Goal: Task Accomplishment & Management: Manage account settings

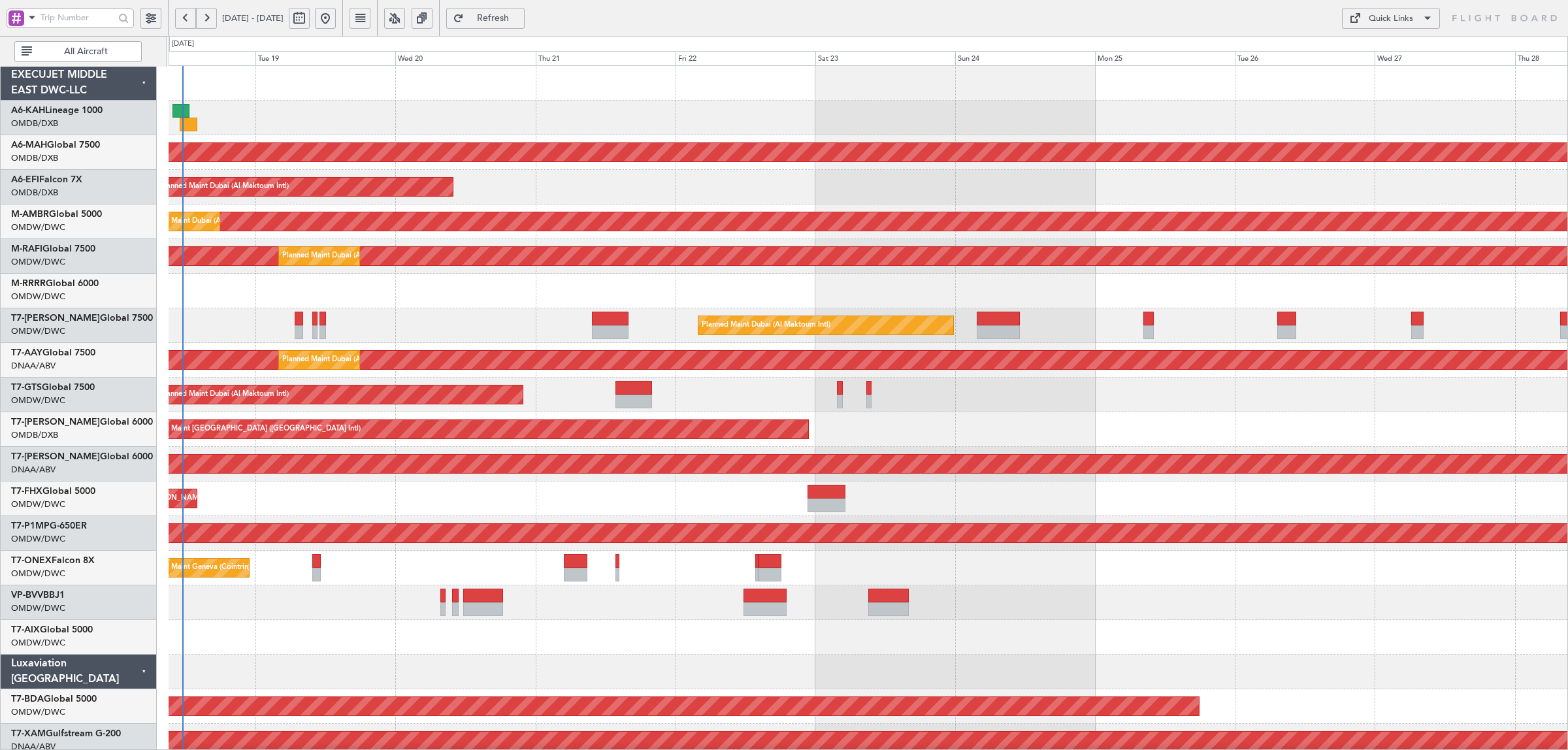
click at [222, 341] on div "Planned Maint [GEOGRAPHIC_DATA] ([GEOGRAPHIC_DATA] Intl) Planned Maint [GEOGRAP…" at bounding box center [867, 689] width 1399 height 1247
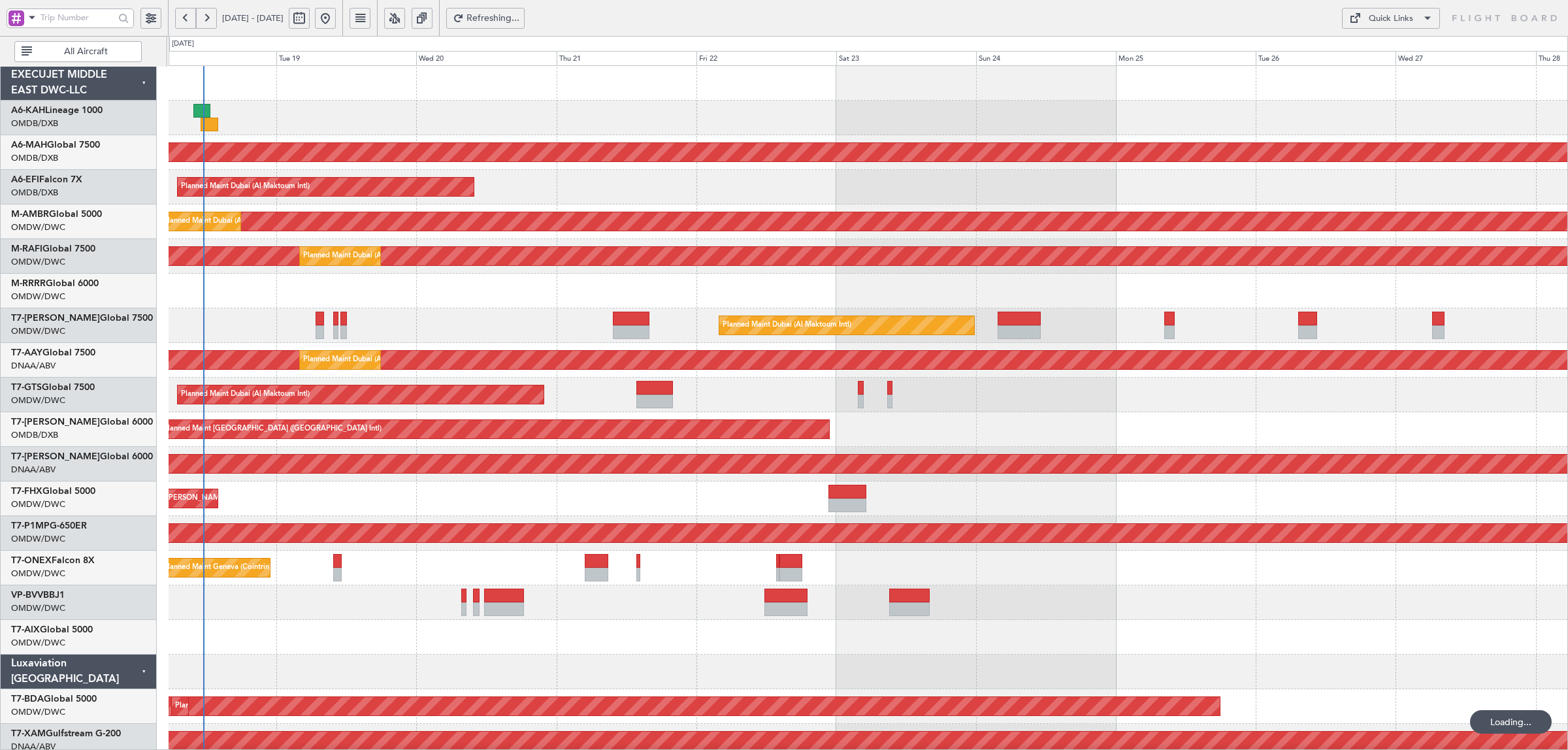
scroll to position [18, 0]
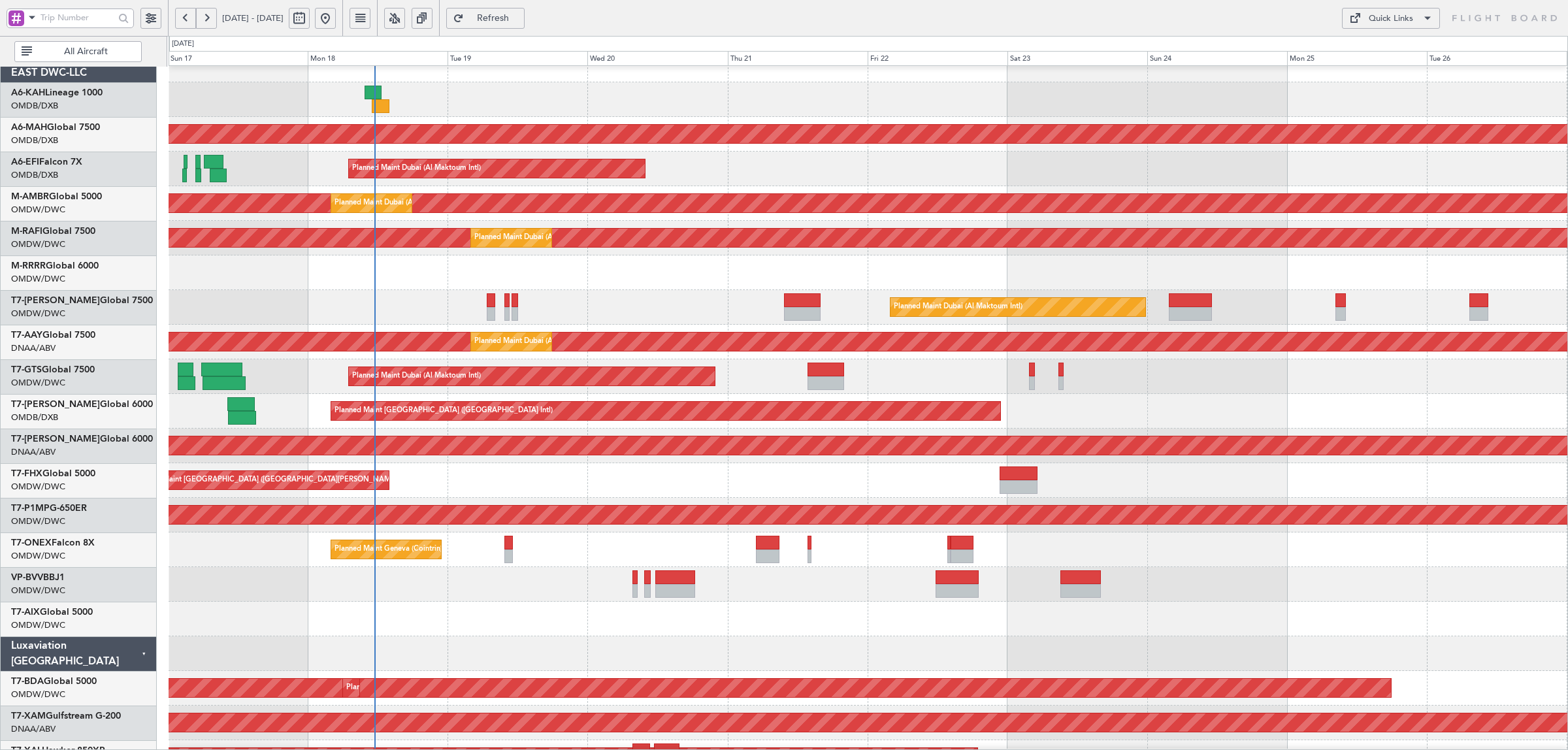
click at [119, 53] on span "All Aircraft" at bounding box center [85, 52] width 103 height 9
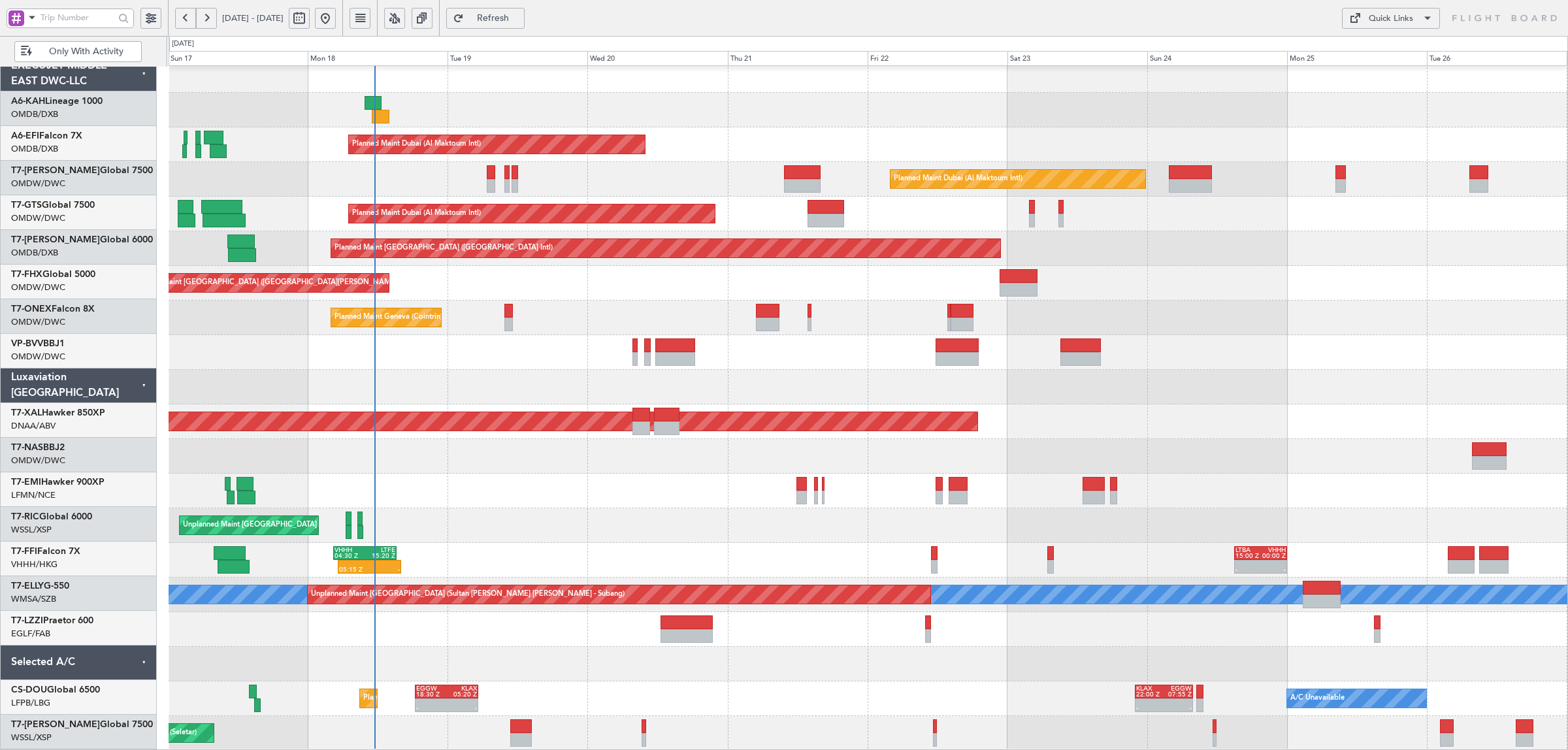
scroll to position [8, 0]
click at [37, 24] on span at bounding box center [32, 17] width 16 height 17
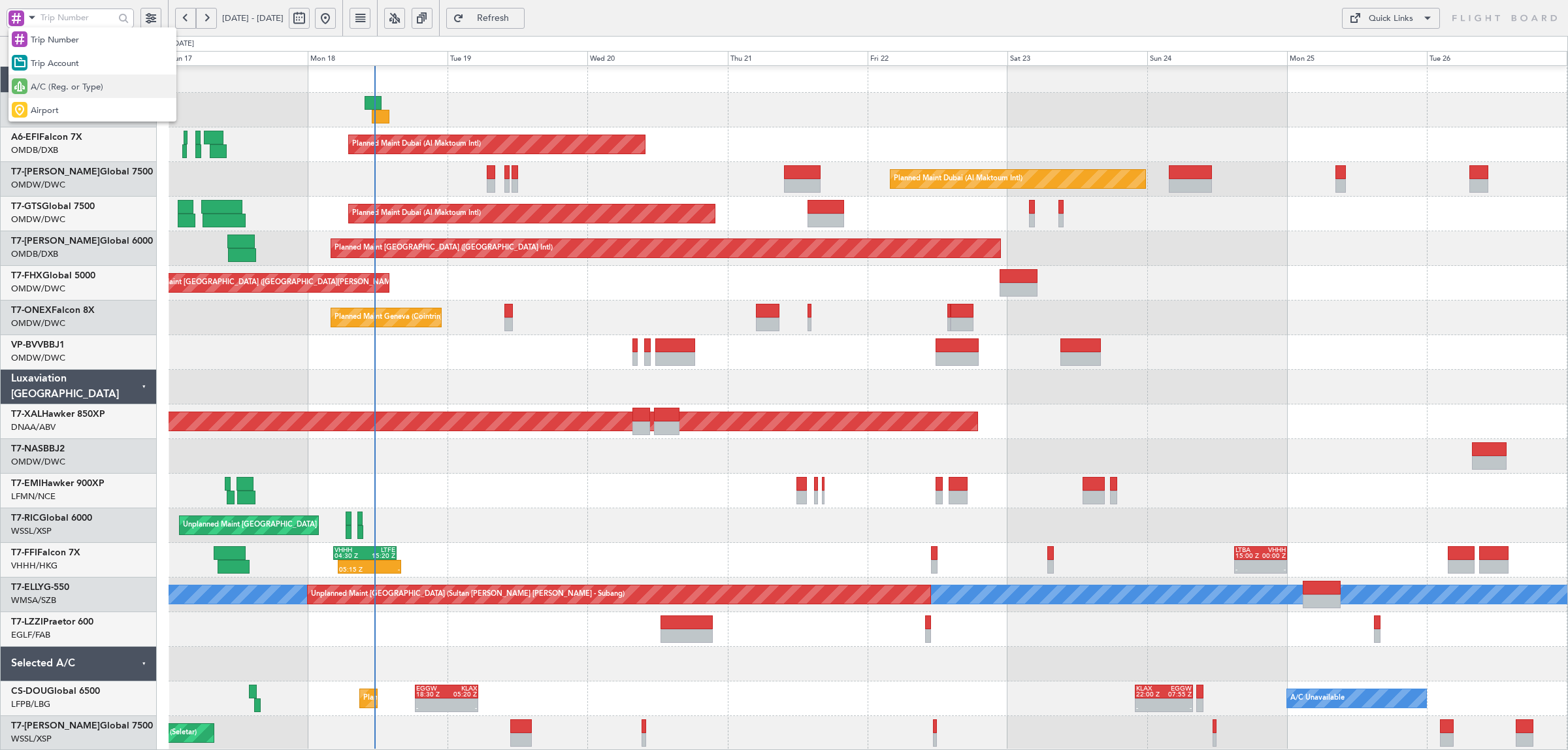
click at [83, 83] on span "A/C (Reg. or Type)" at bounding box center [67, 87] width 73 height 13
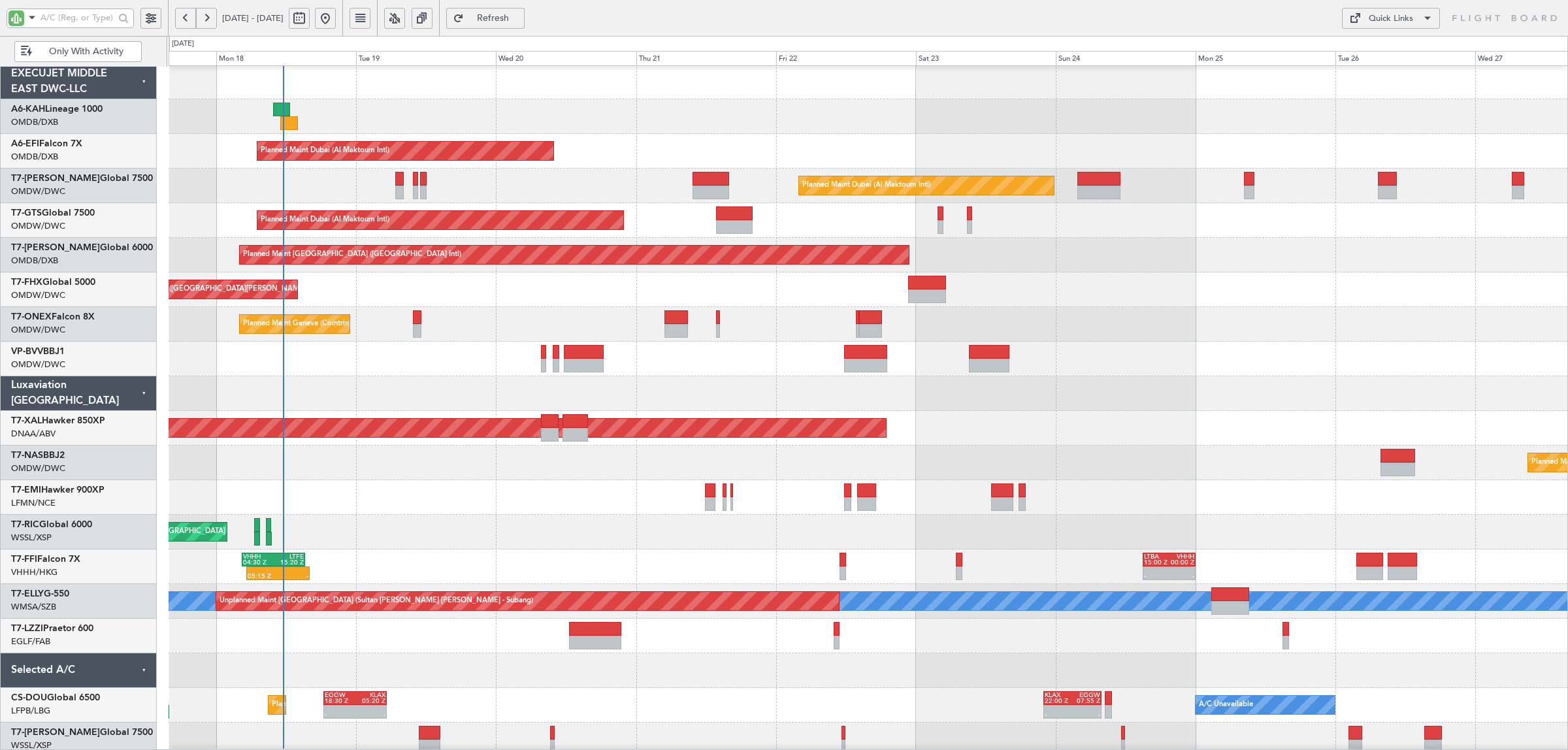
scroll to position [0, 0]
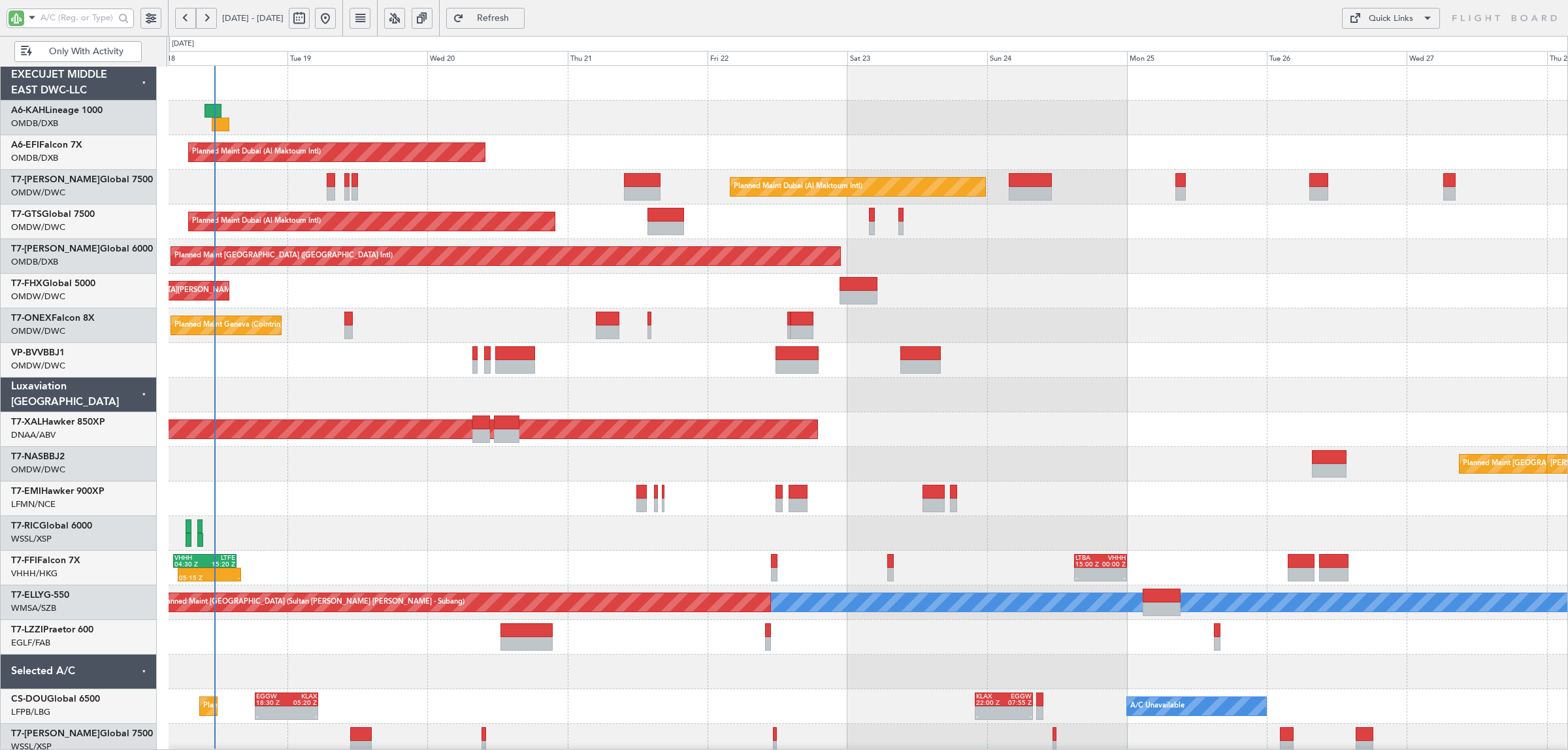
click at [276, 203] on div "Planned Maint Dubai (Al Maktoum Intl)" at bounding box center [867, 187] width 1399 height 34
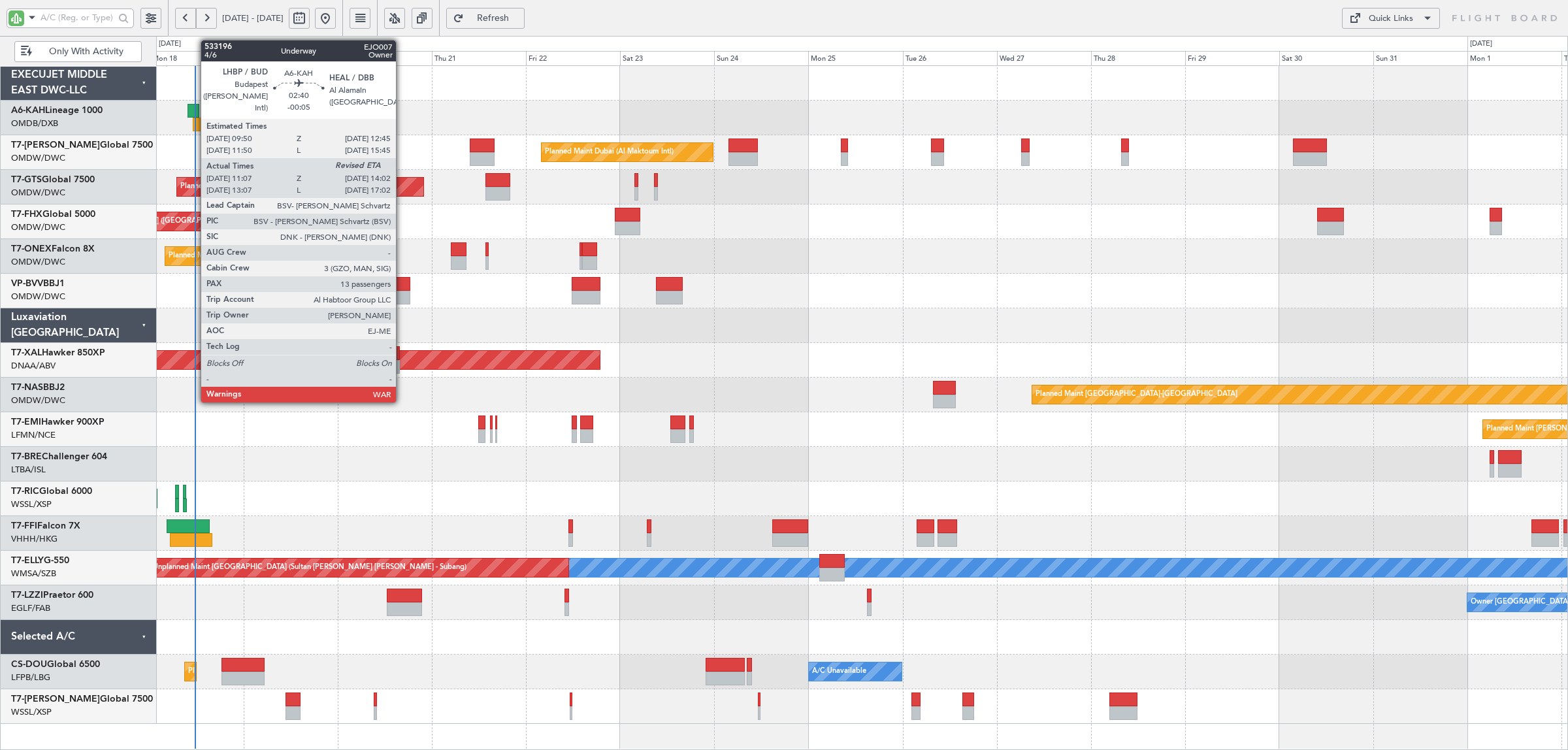
click at [195, 119] on div at bounding box center [198, 125] width 11 height 14
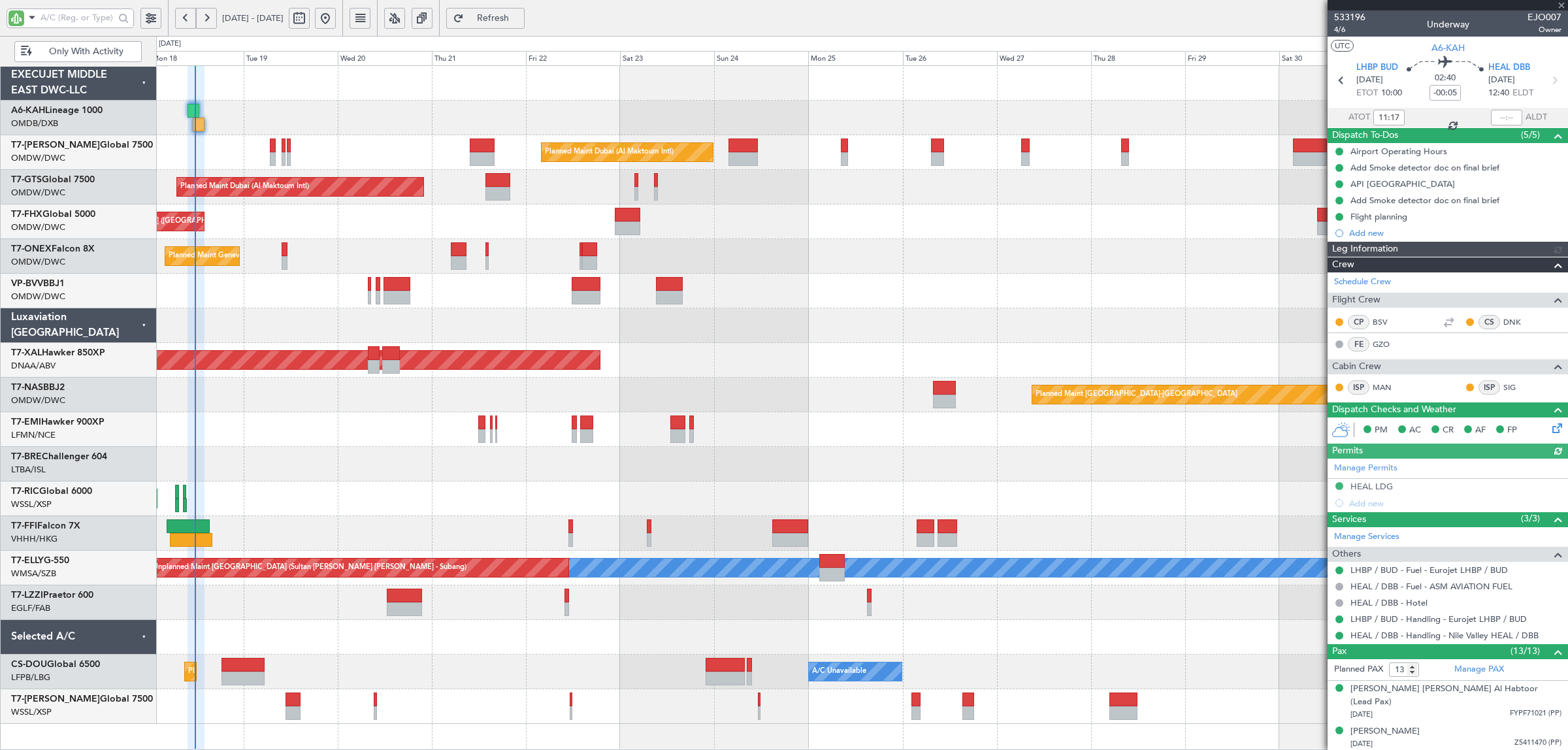
type input "Dherander Fithani (DHF)"
type input "7044"
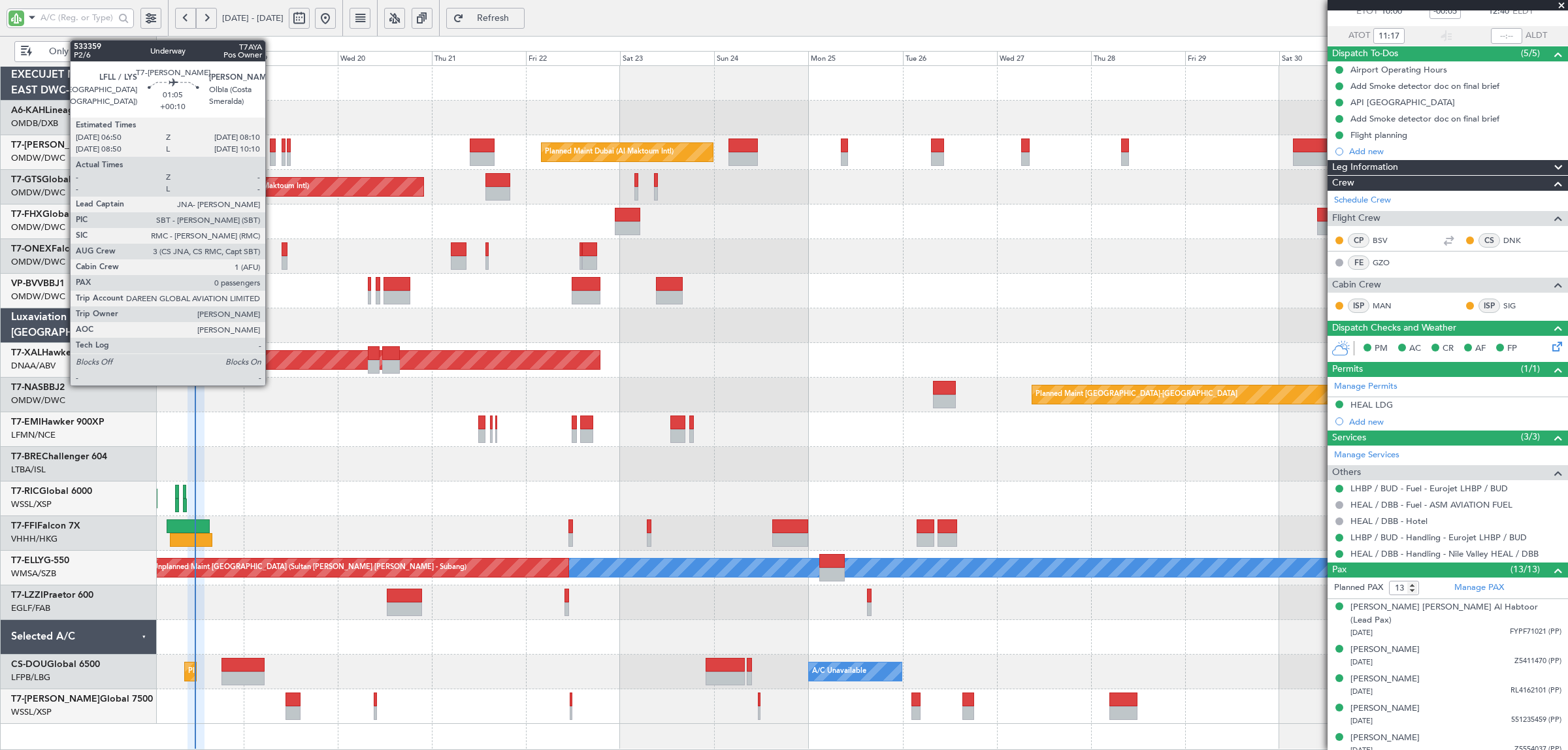
click at [272, 158] on div at bounding box center [272, 159] width 6 height 14
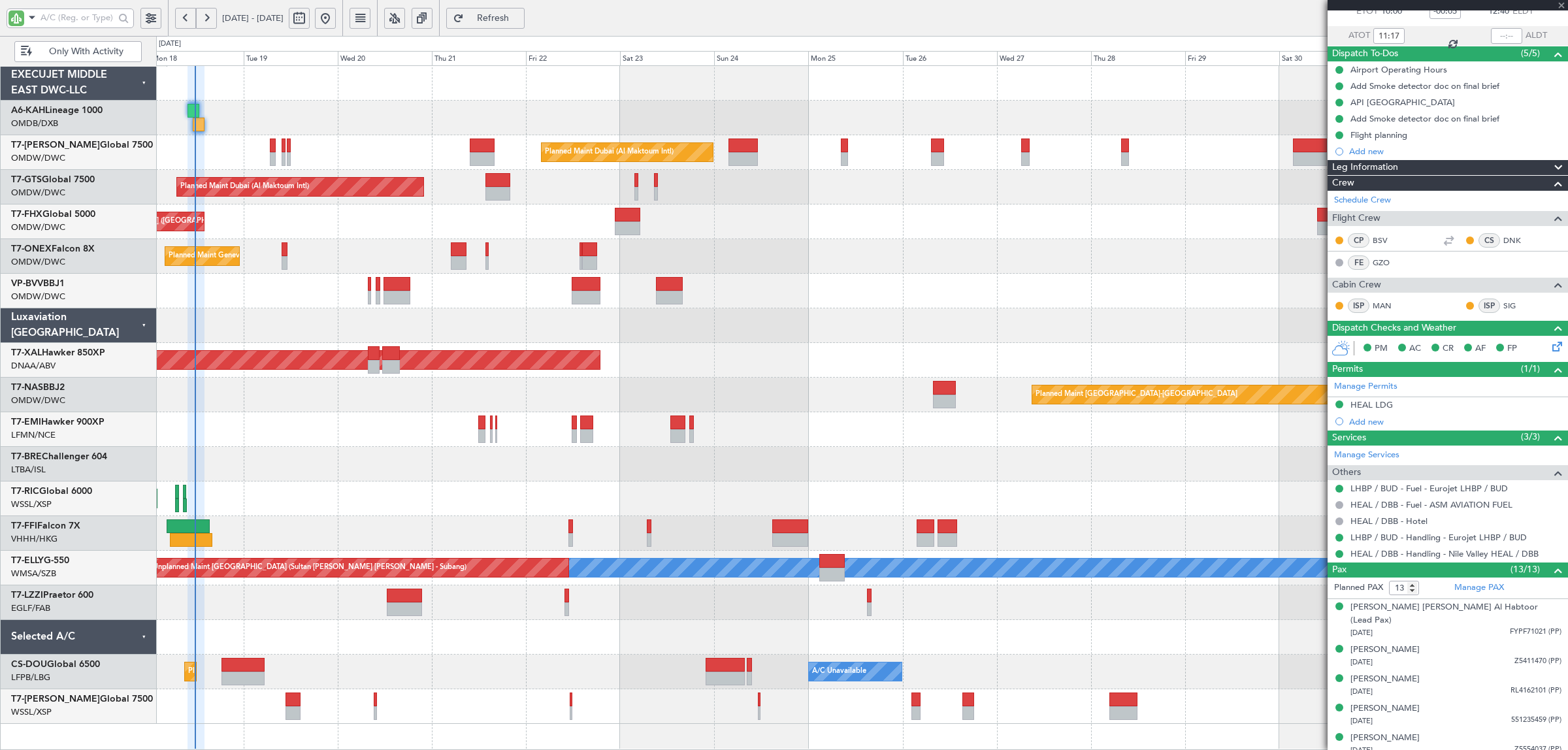
type input "+00:10"
type input "0"
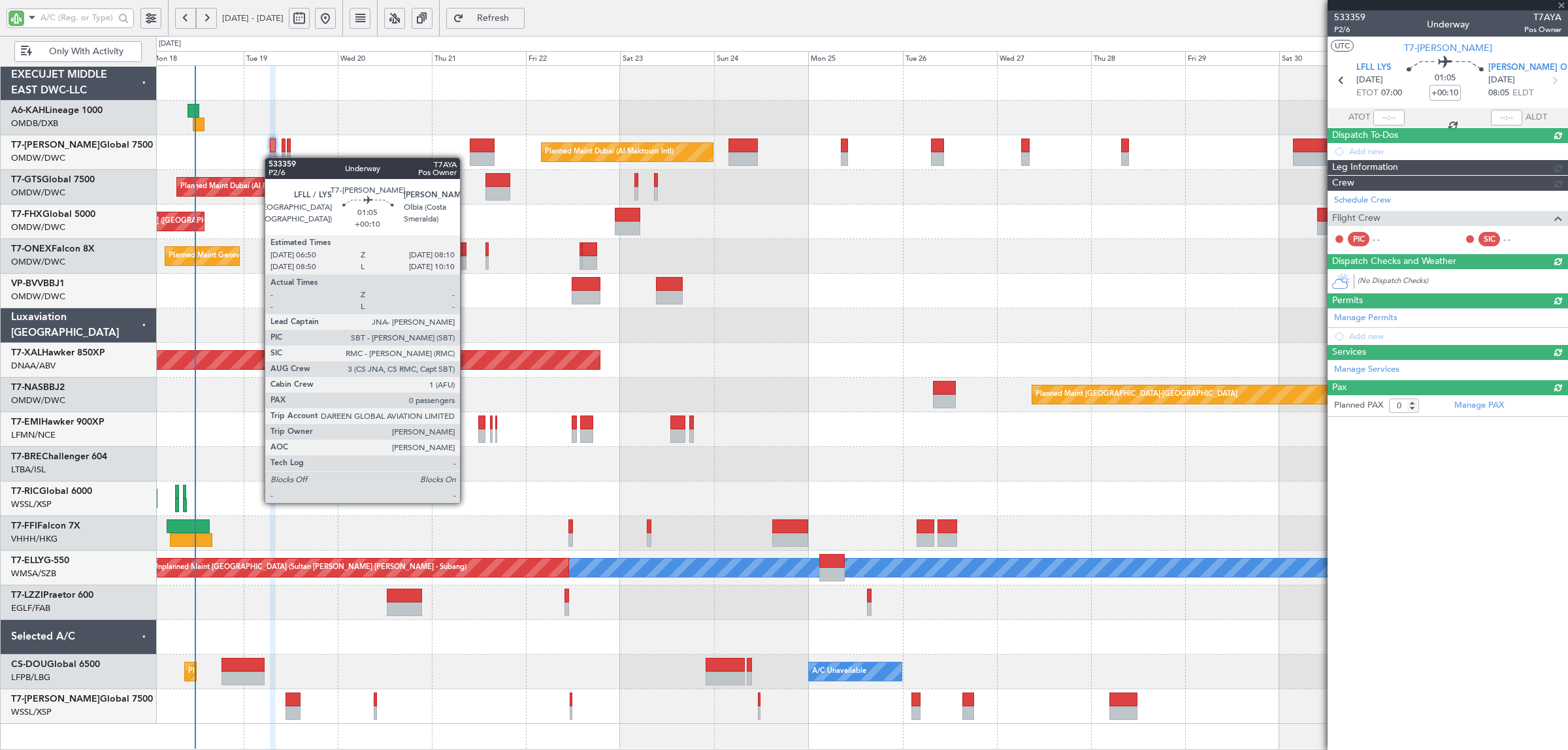
scroll to position [0, 0]
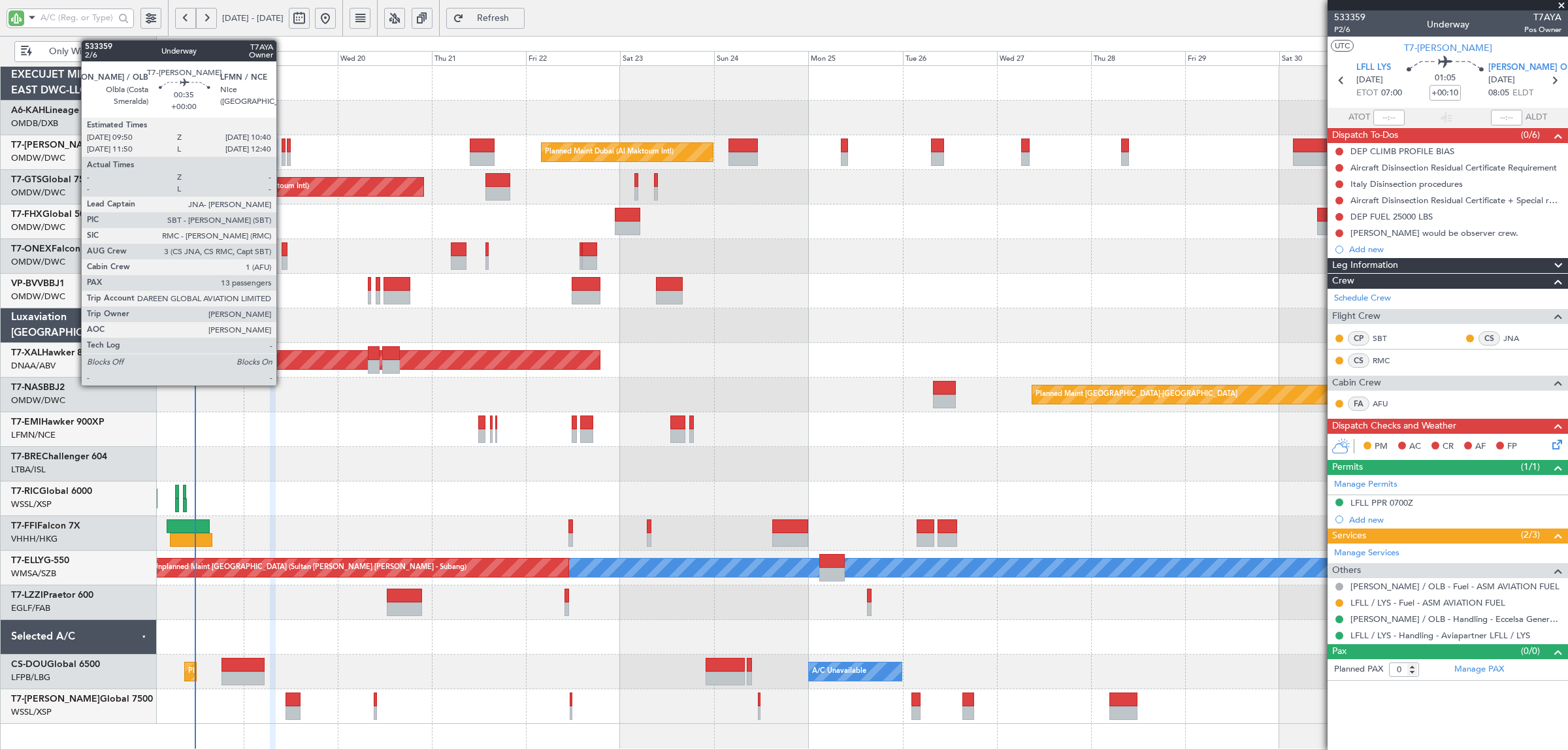
click at [283, 163] on div at bounding box center [284, 159] width 4 height 14
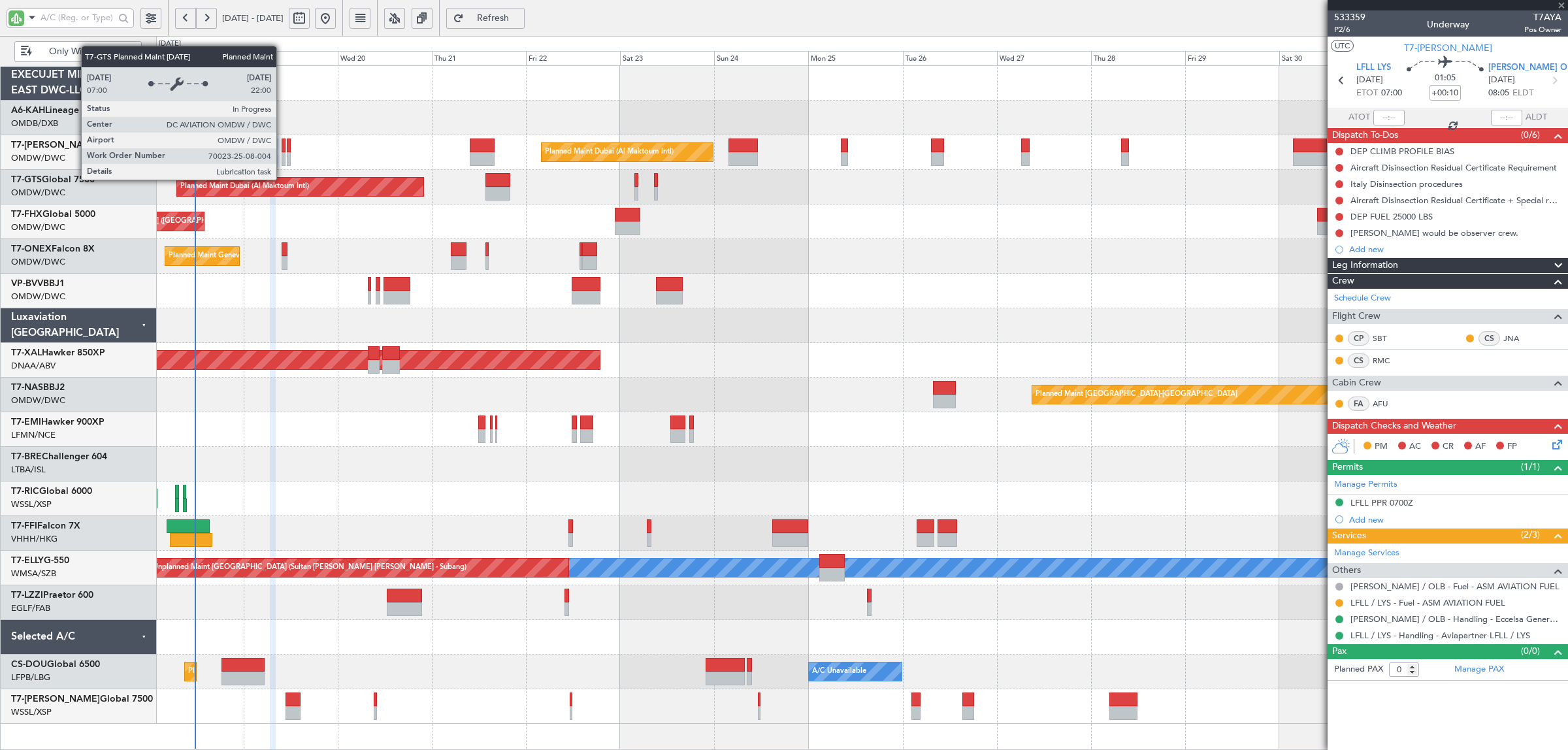
type input "13"
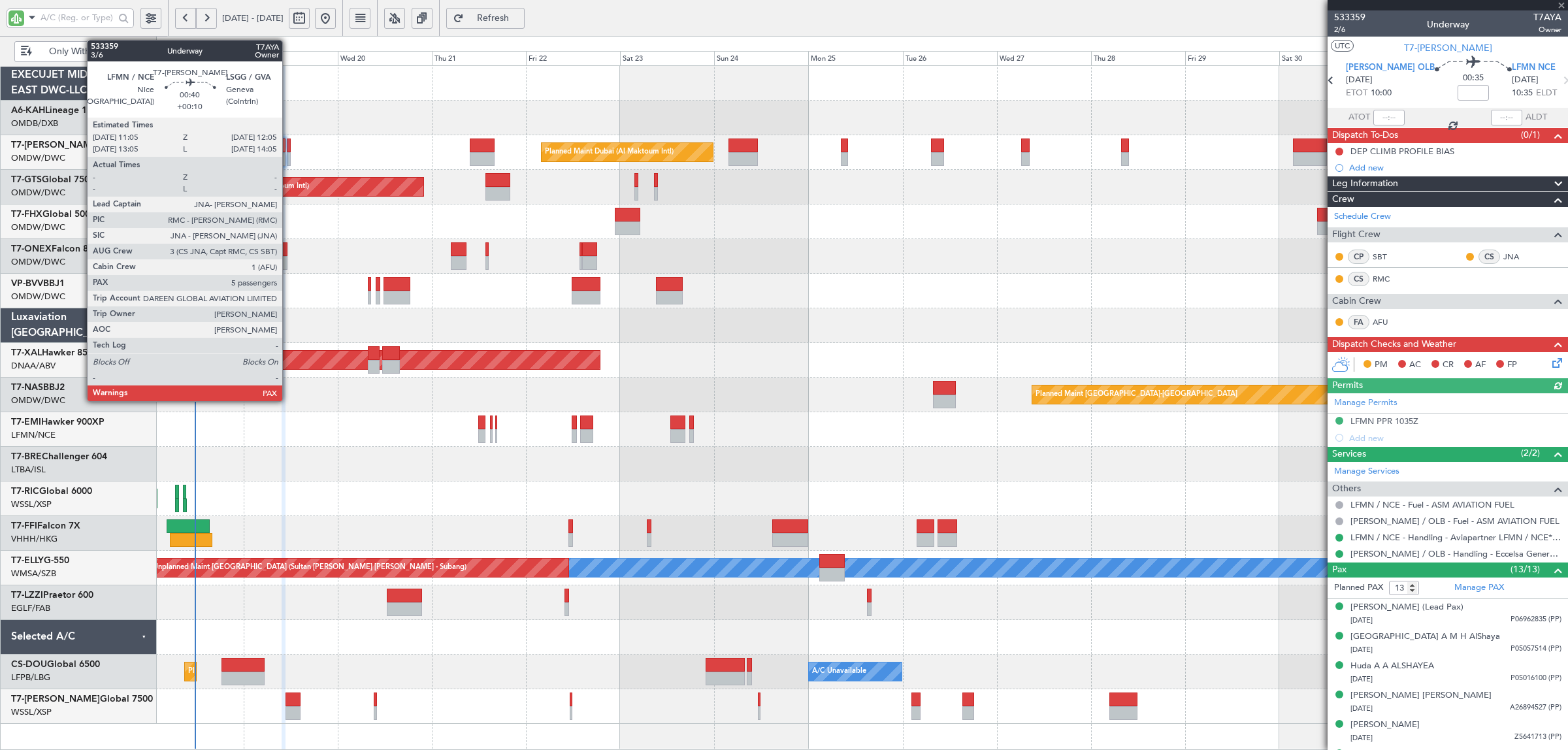
click at [289, 165] on div at bounding box center [289, 159] width 4 height 14
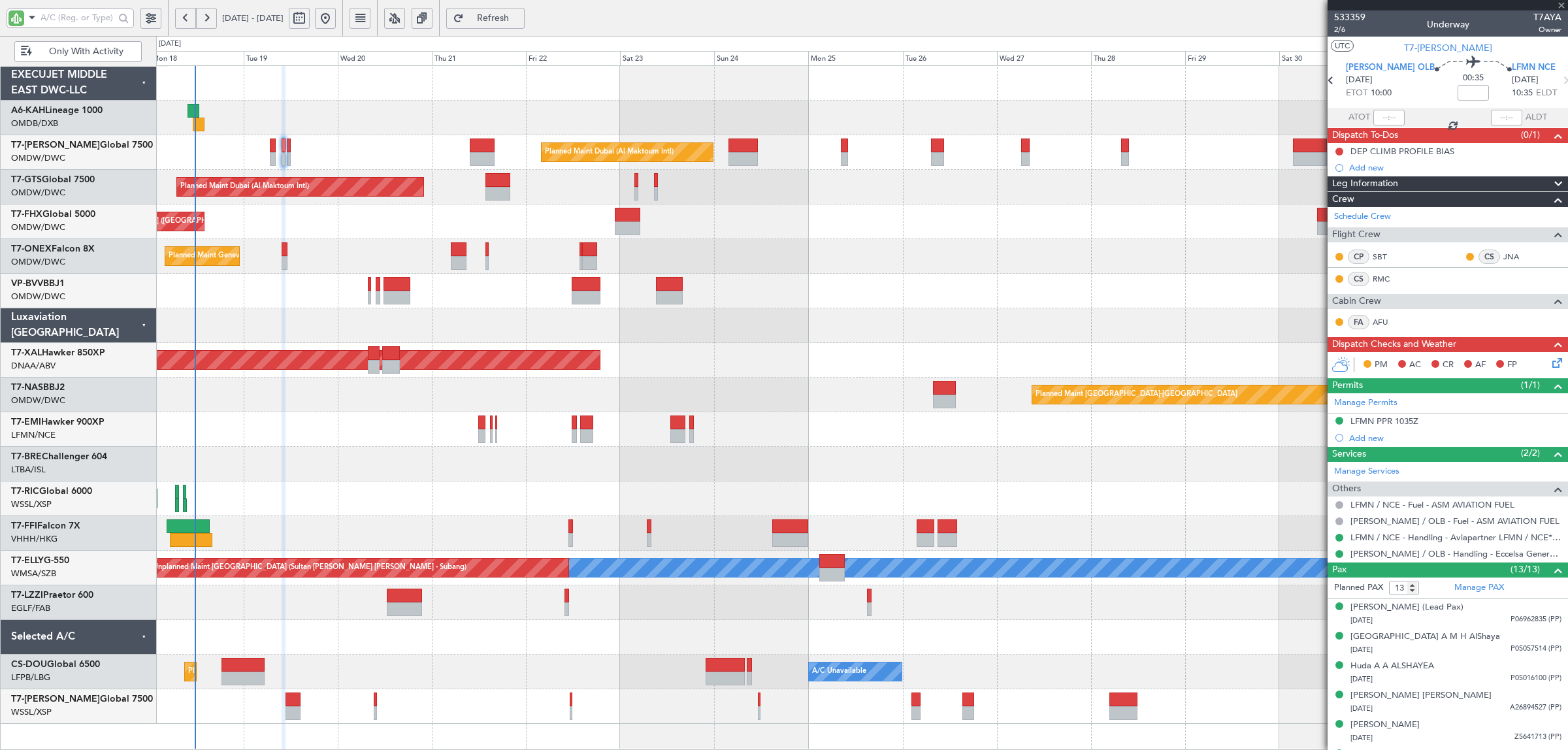
type input "+00:10"
type input "5"
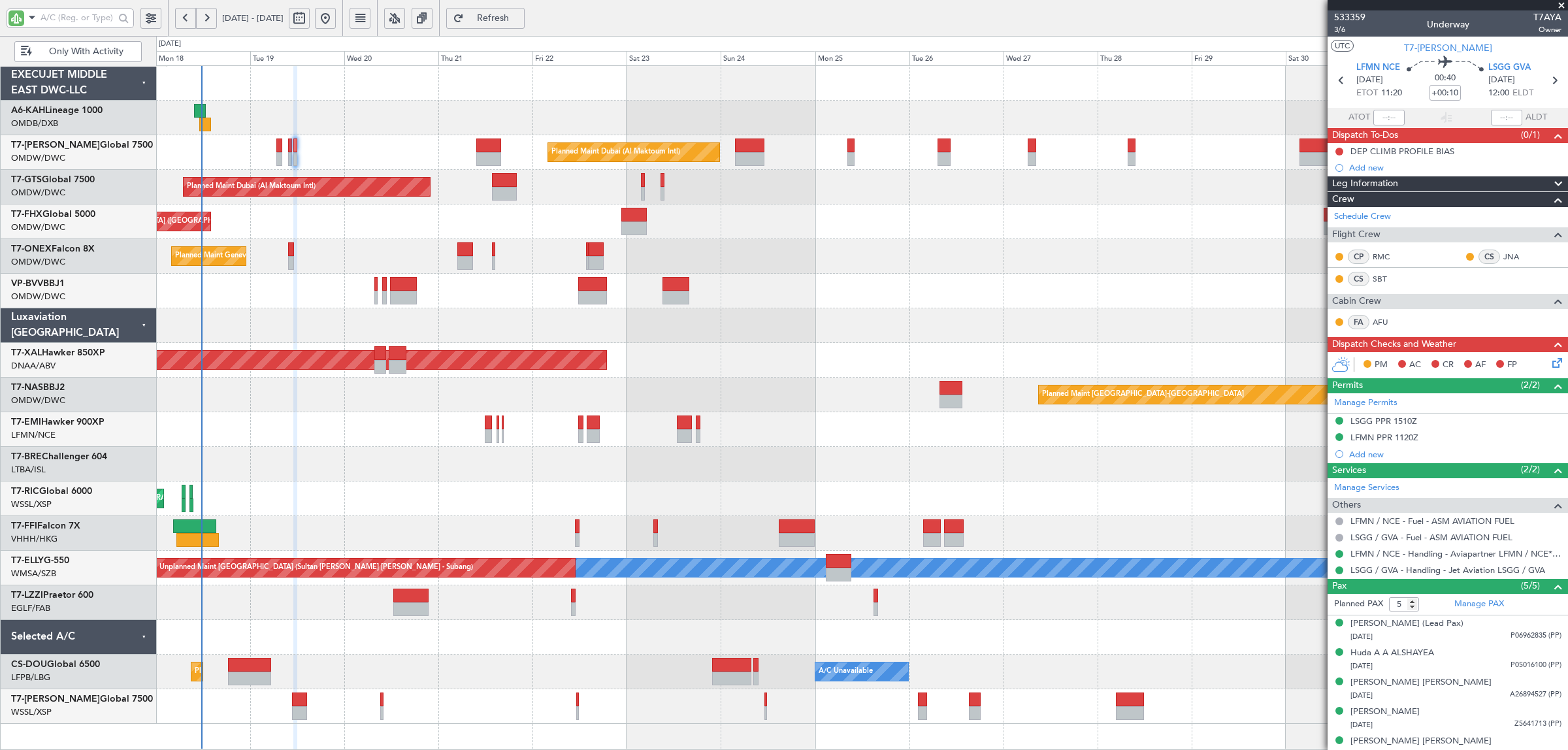
click at [301, 155] on div "Planned Maint Dubai (Al Maktoum Intl)" at bounding box center [862, 152] width 1412 height 34
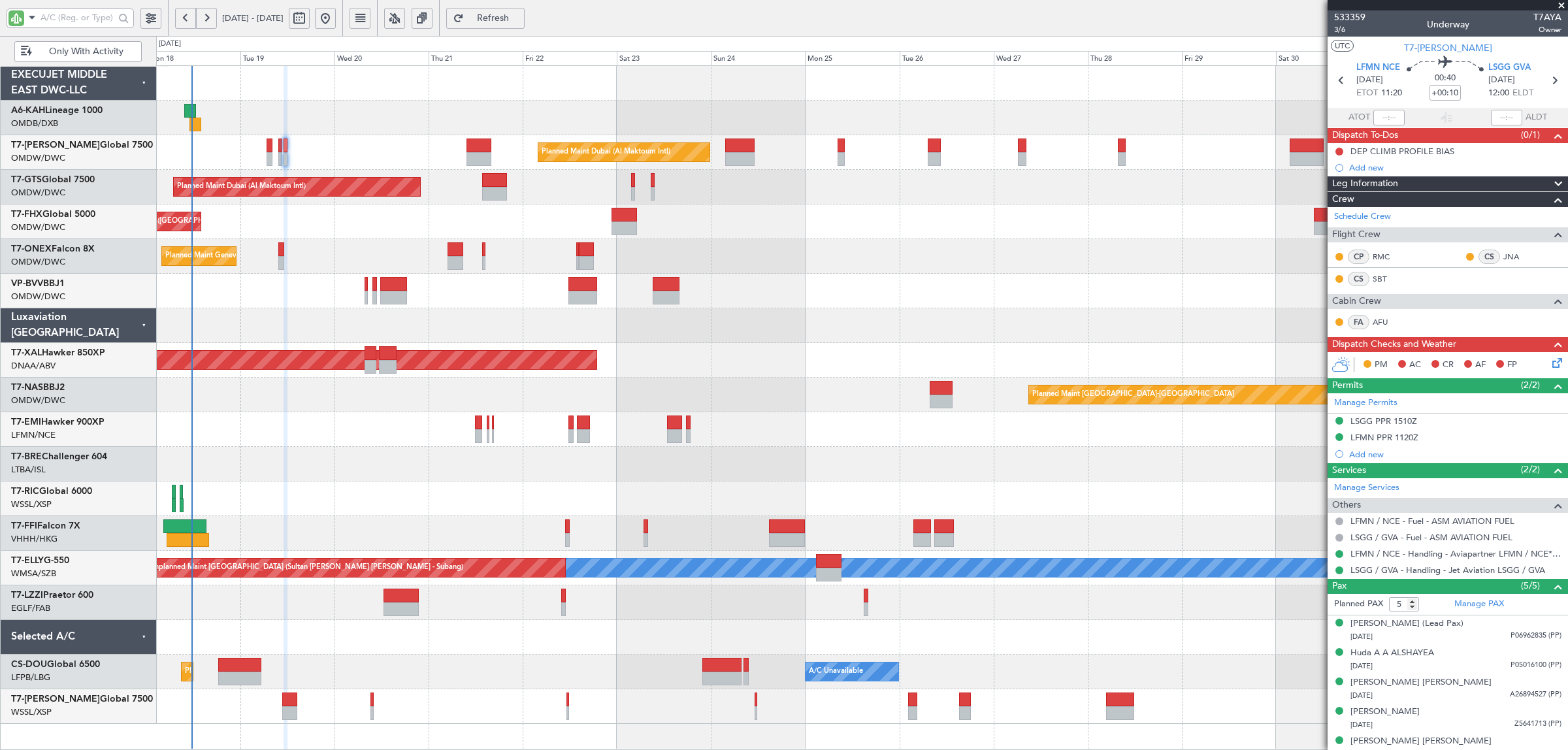
click at [417, 168] on div "Planned Maint Dubai (Al Maktoum Intl)" at bounding box center [862, 152] width 1412 height 34
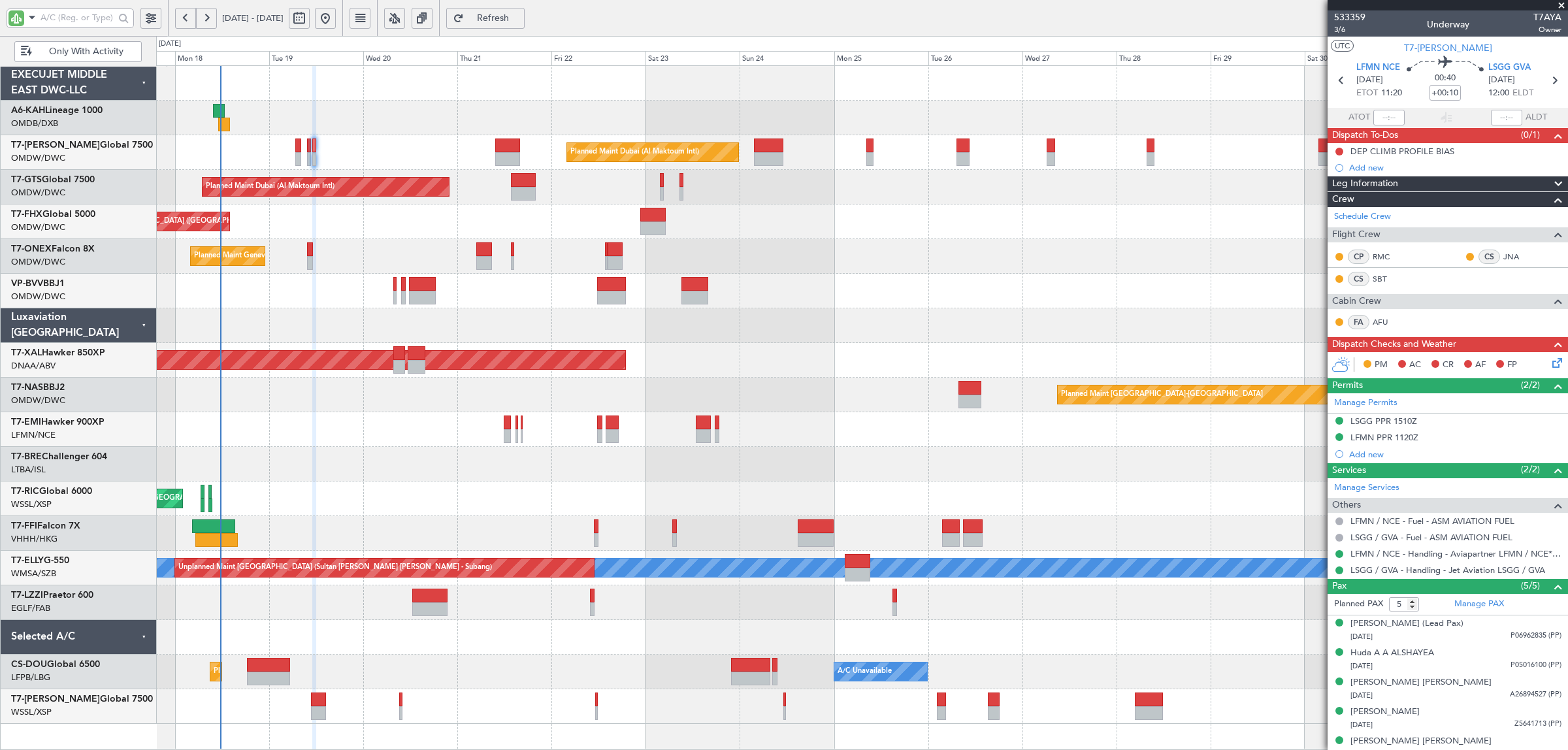
click at [382, 172] on div "Unplanned Maint Budapest (Ferenc Liszt Intl) Planned Maint Dubai (Al Maktoum In…" at bounding box center [862, 394] width 1412 height 658
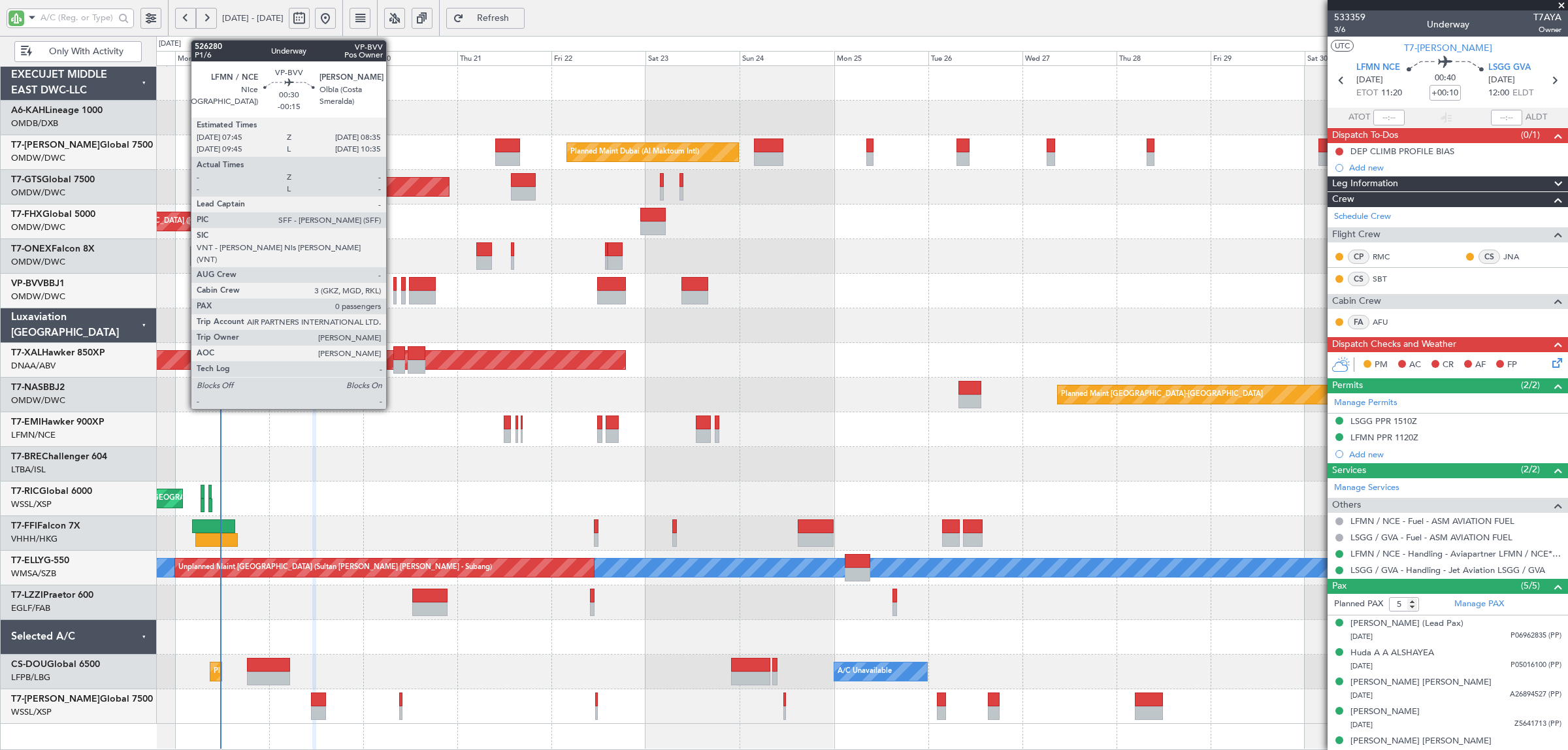
click at [393, 298] on div at bounding box center [395, 298] width 4 height 14
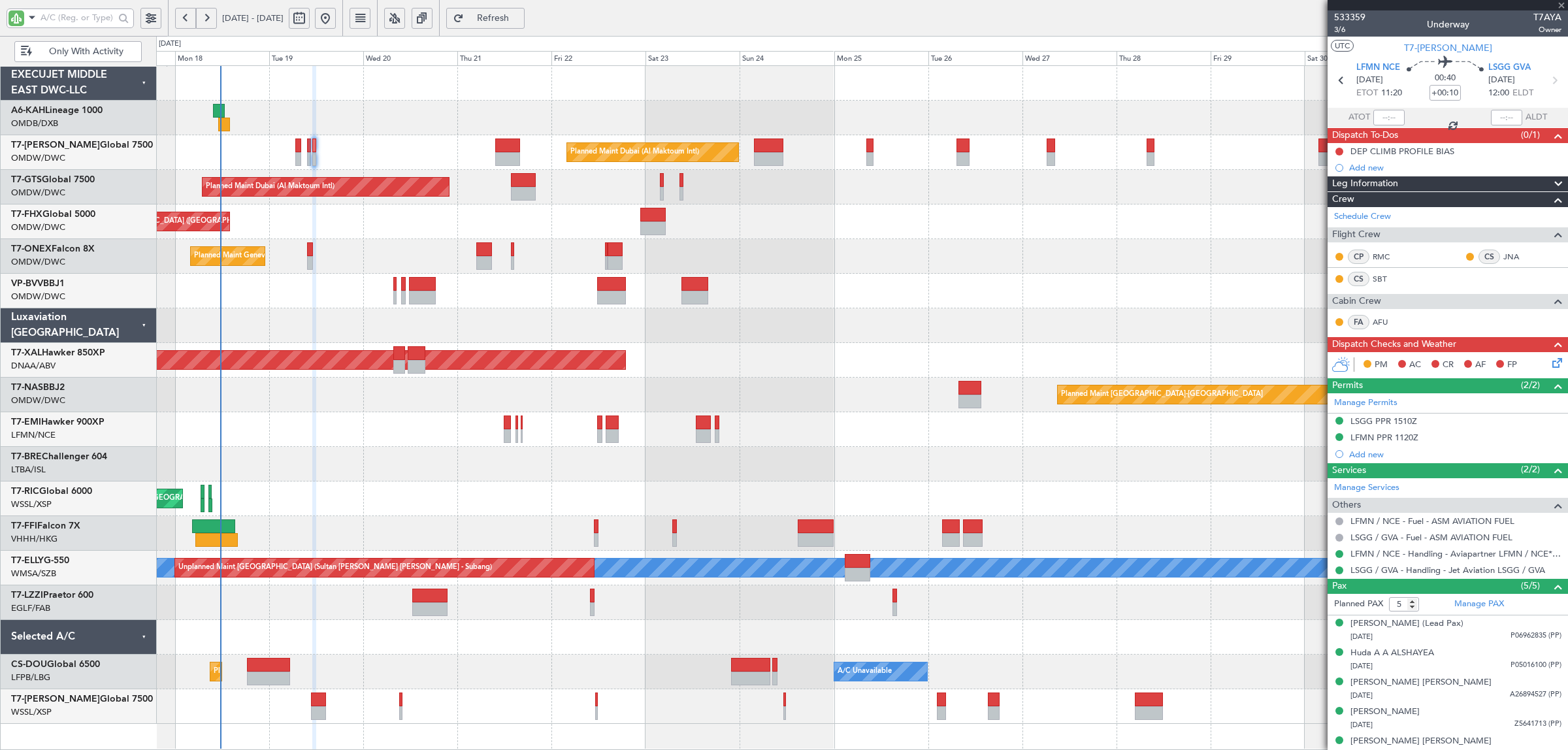
type input "-00:15"
type input "0"
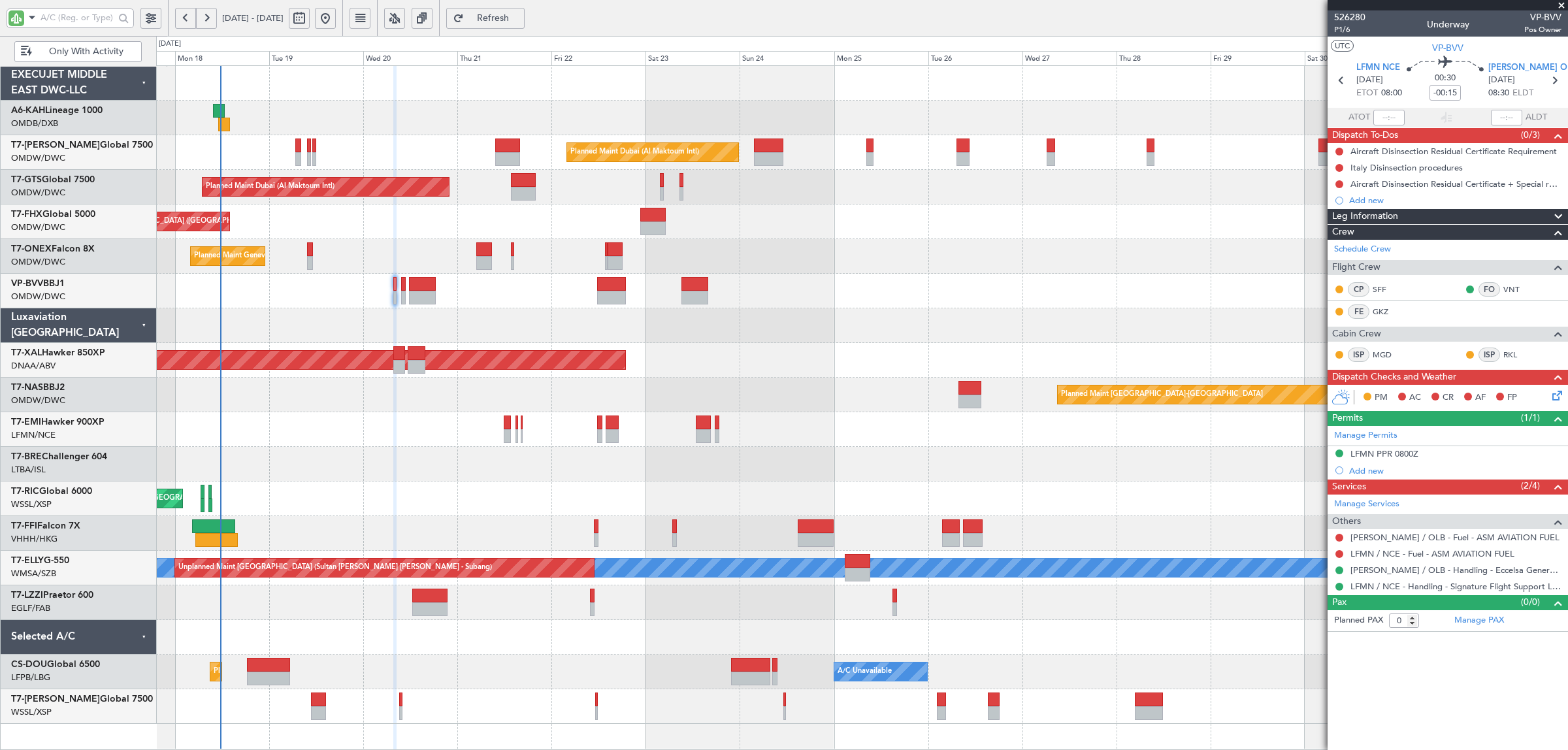
click at [330, 328] on div at bounding box center [862, 325] width 1412 height 34
click at [320, 307] on div "Unplanned Maint Budapest (Ferenc Liszt Intl) Planned Maint Dubai (Al Maktoum In…" at bounding box center [862, 394] width 1412 height 658
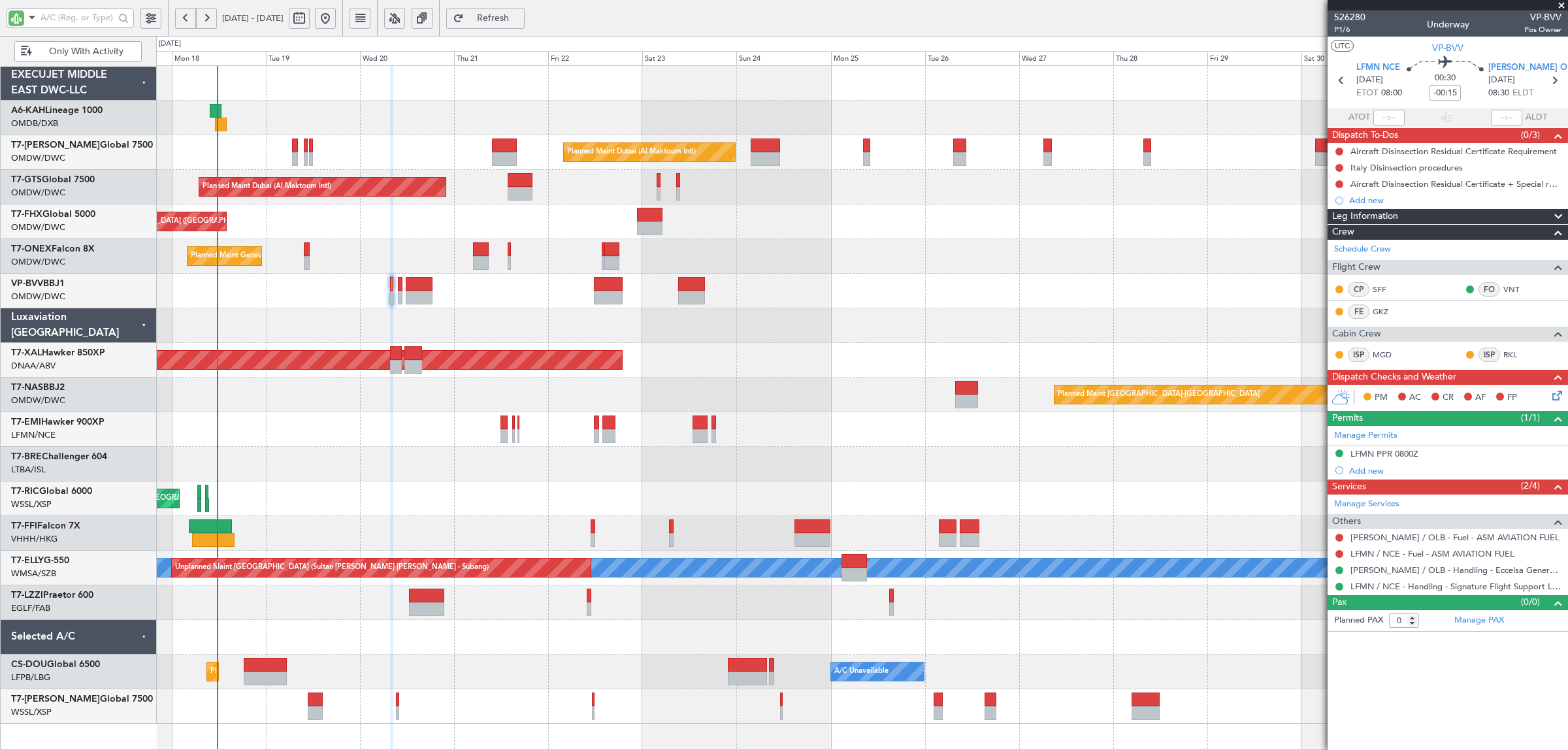
click at [379, 254] on div "Planned Maint Geneva (Cointrin)" at bounding box center [862, 256] width 1412 height 34
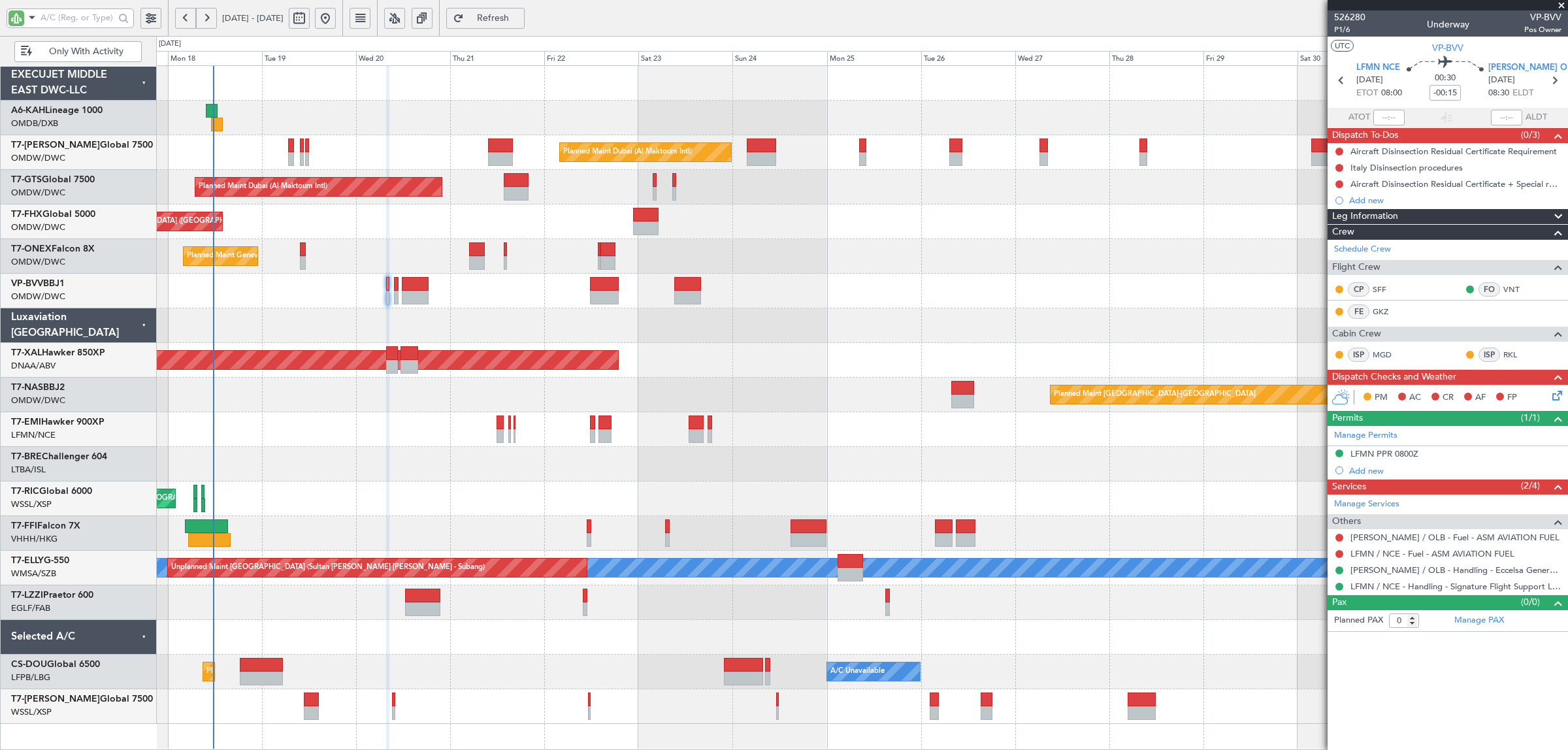
click at [374, 226] on div "Planned Maint Trenton (Trenton Mercer) Planned Maint Singapore (Changi)" at bounding box center [862, 221] width 1412 height 34
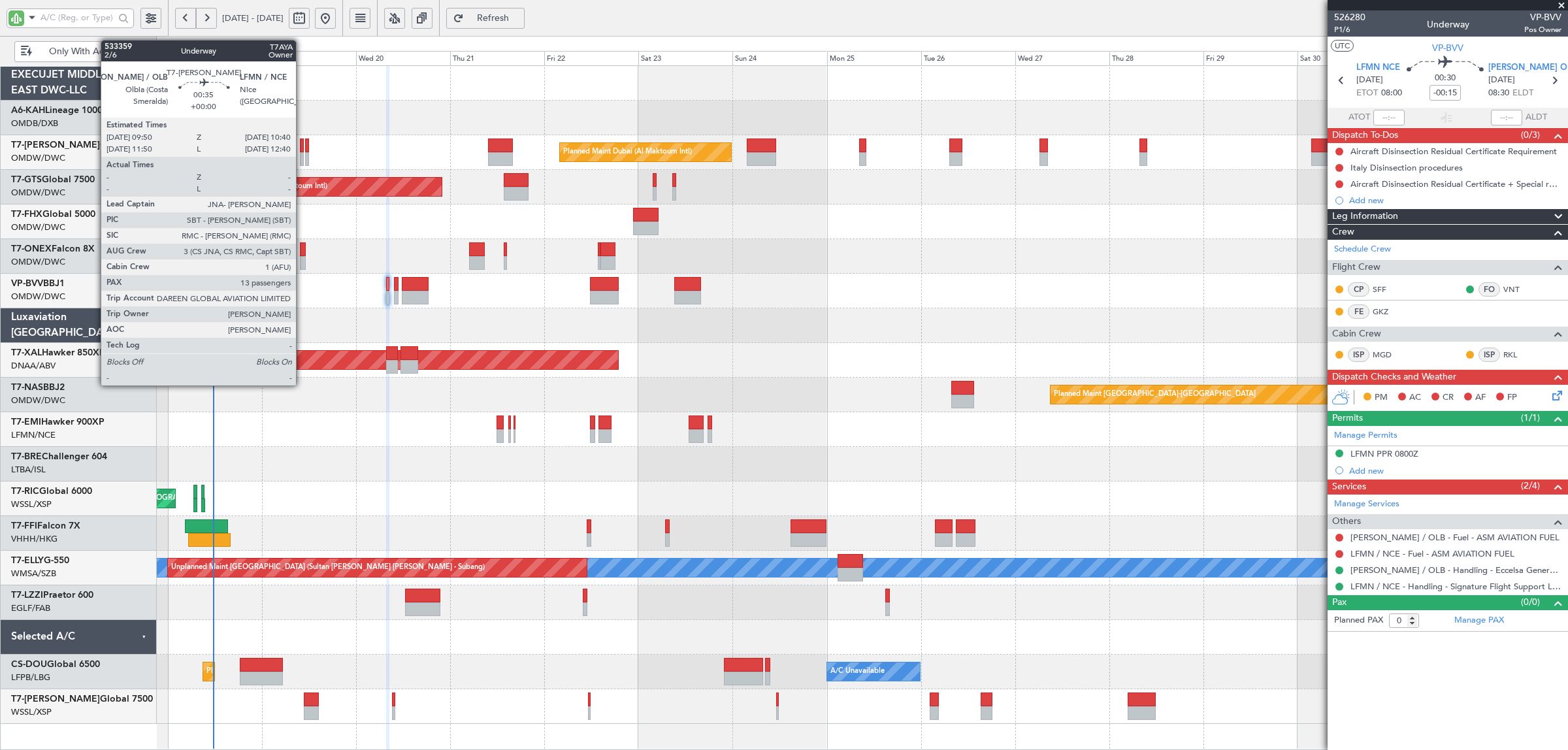
click at [303, 162] on div at bounding box center [302, 159] width 4 height 14
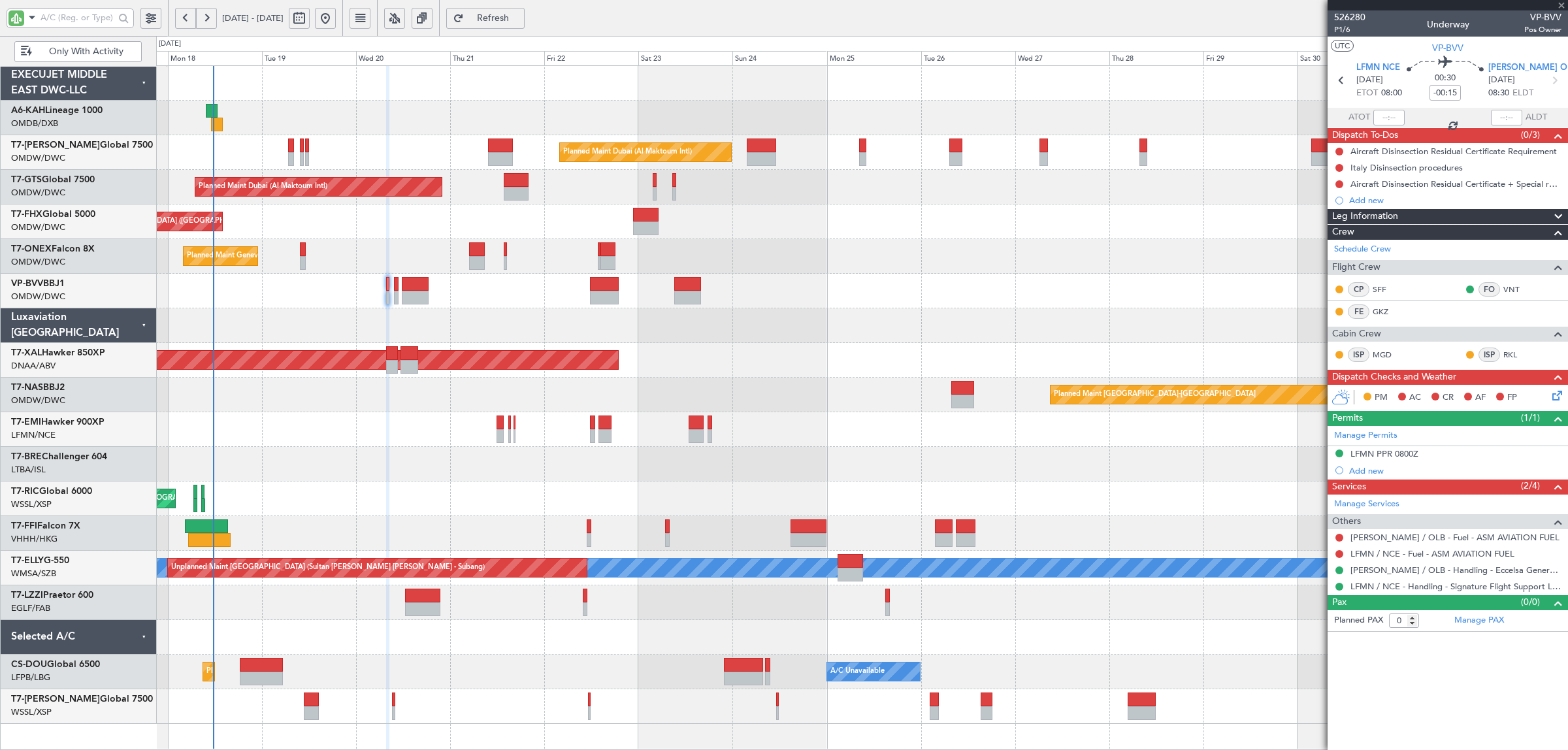
type input "13"
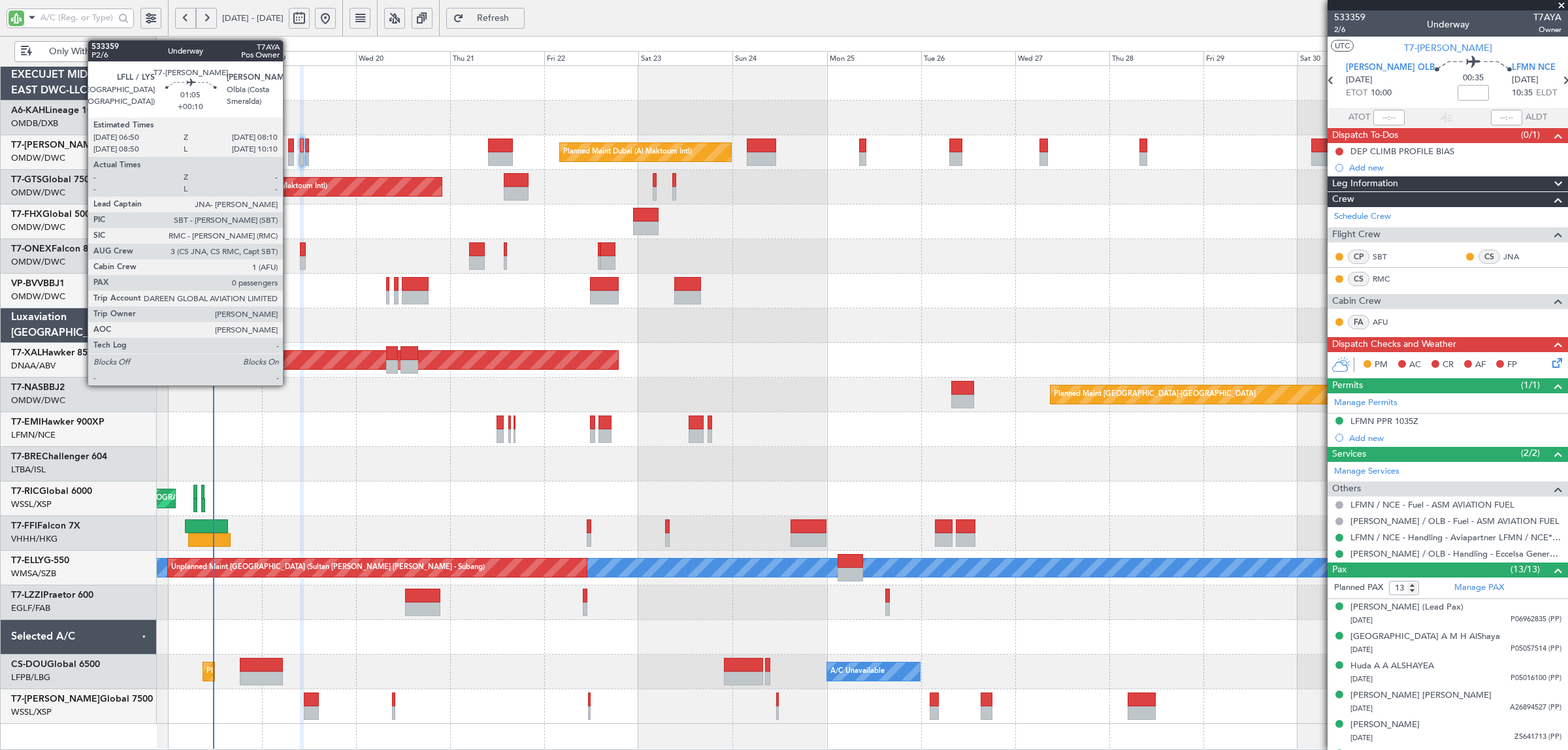
click at [290, 163] on div at bounding box center [291, 159] width 6 height 14
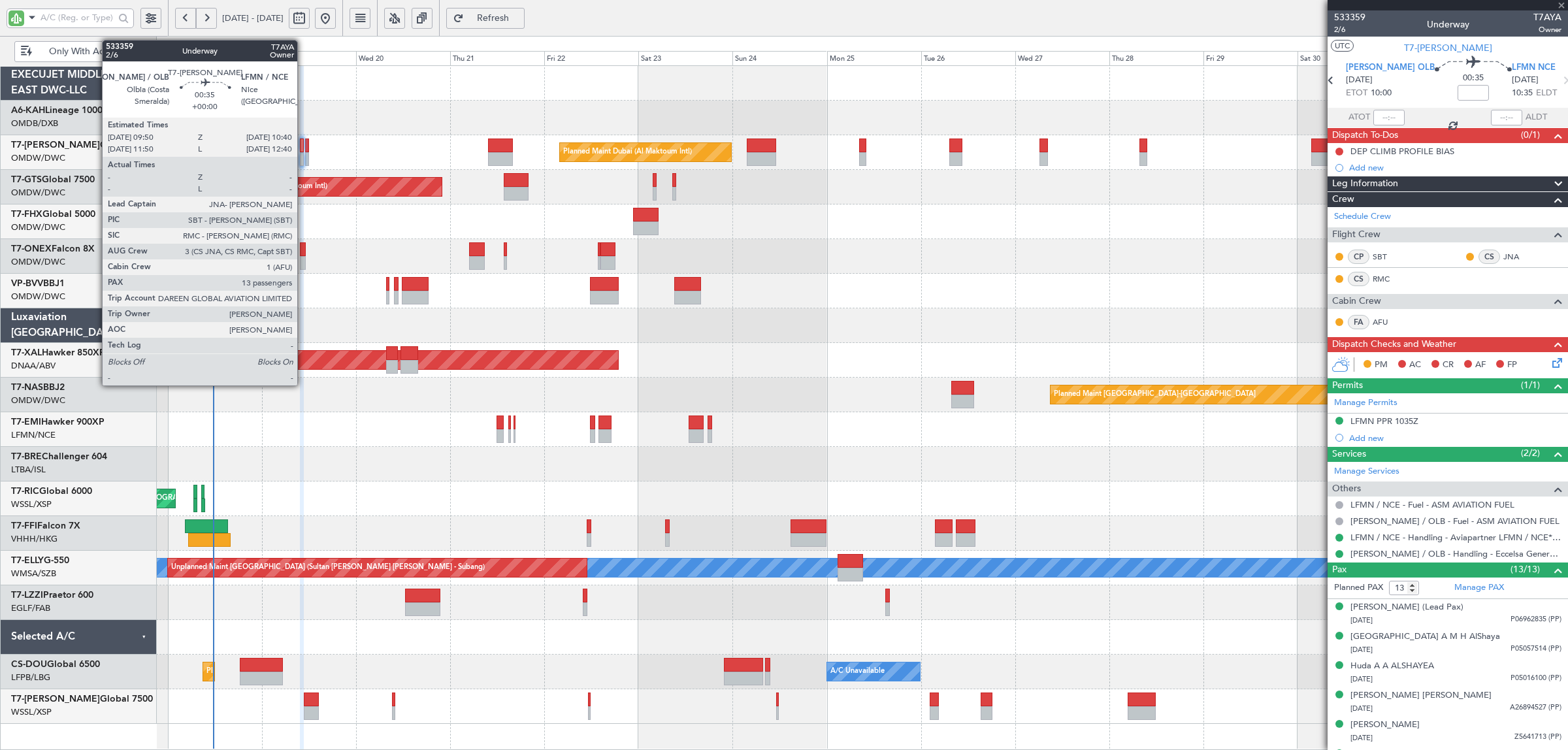
type input "+00:10"
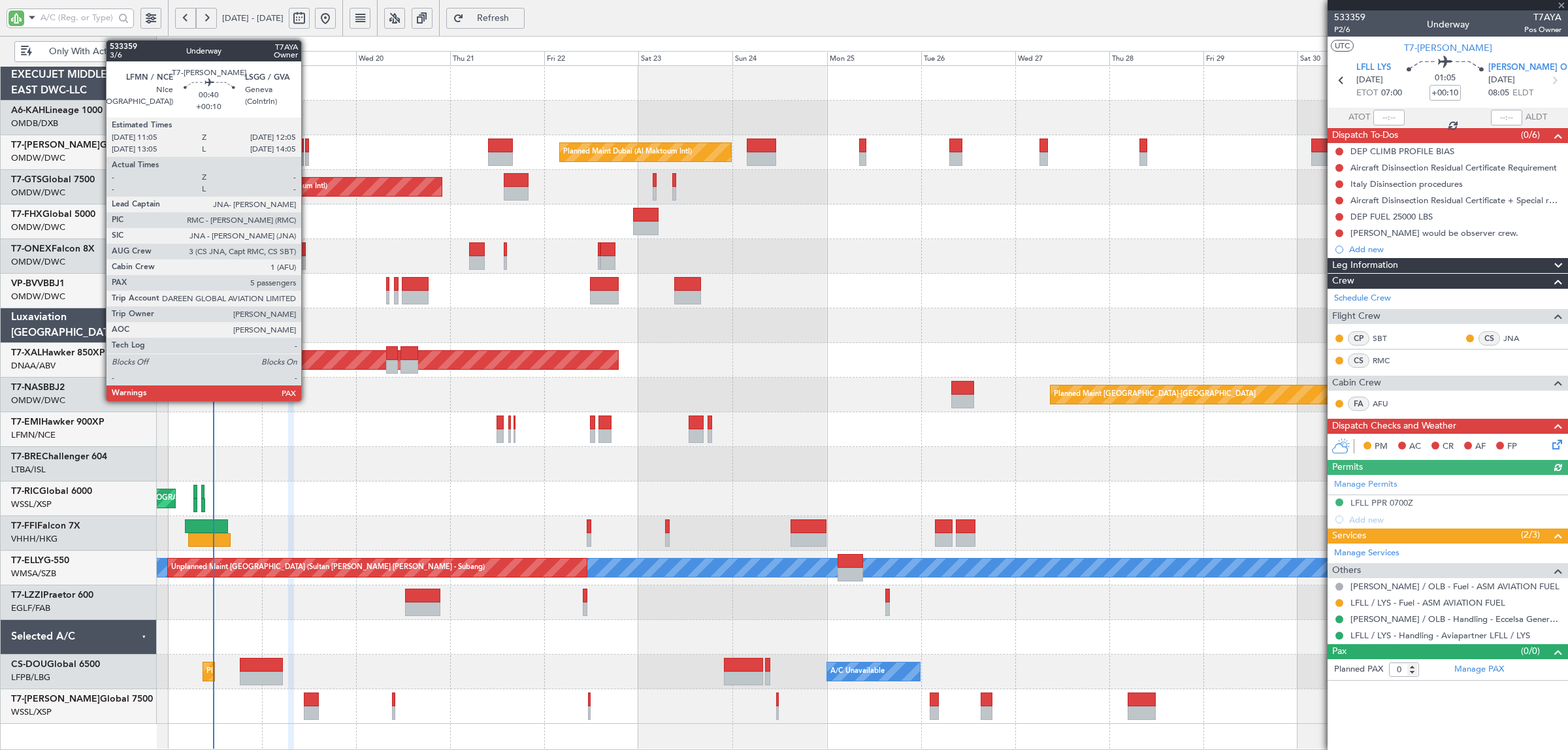
click at [308, 163] on div at bounding box center [307, 159] width 4 height 14
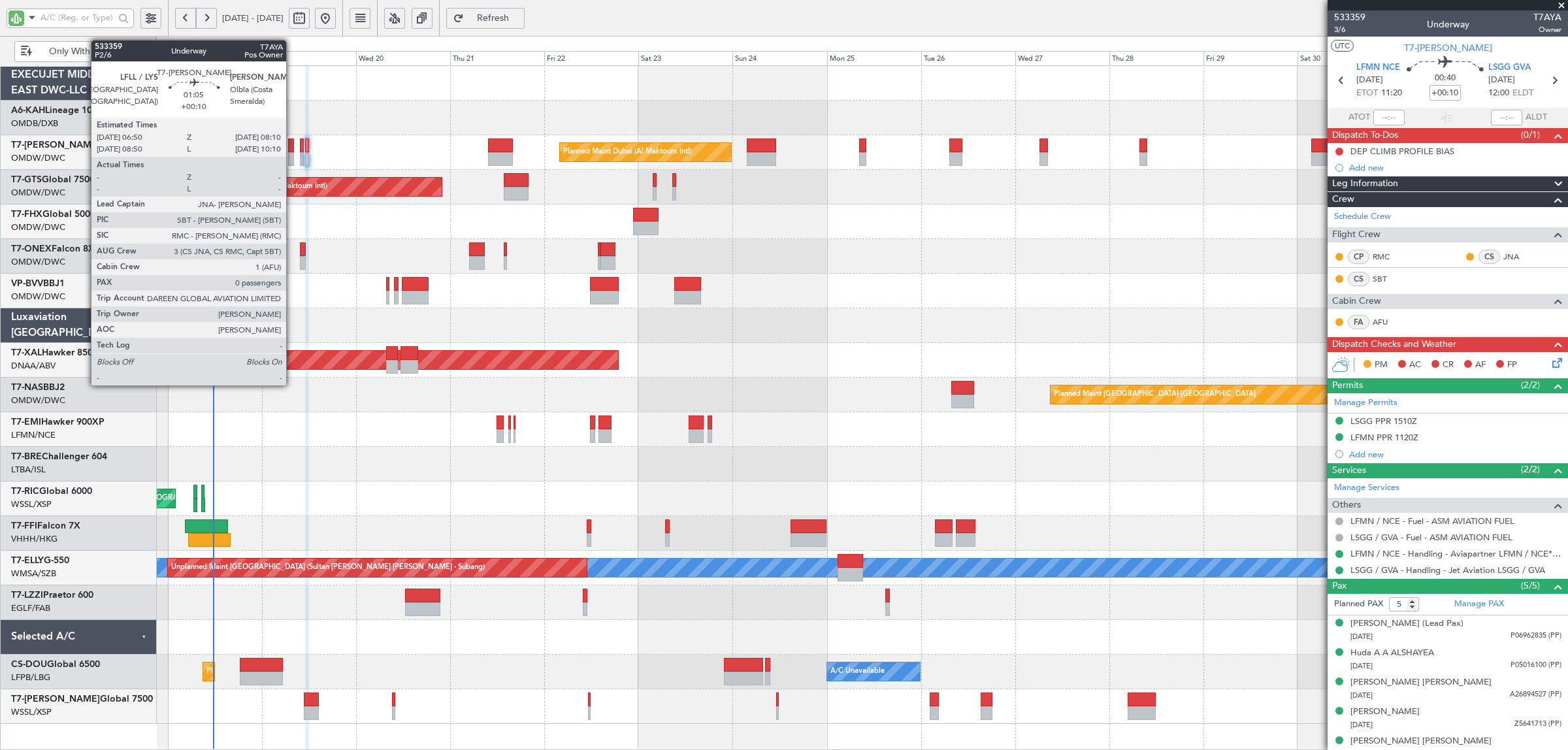
click at [292, 161] on div at bounding box center [291, 159] width 6 height 14
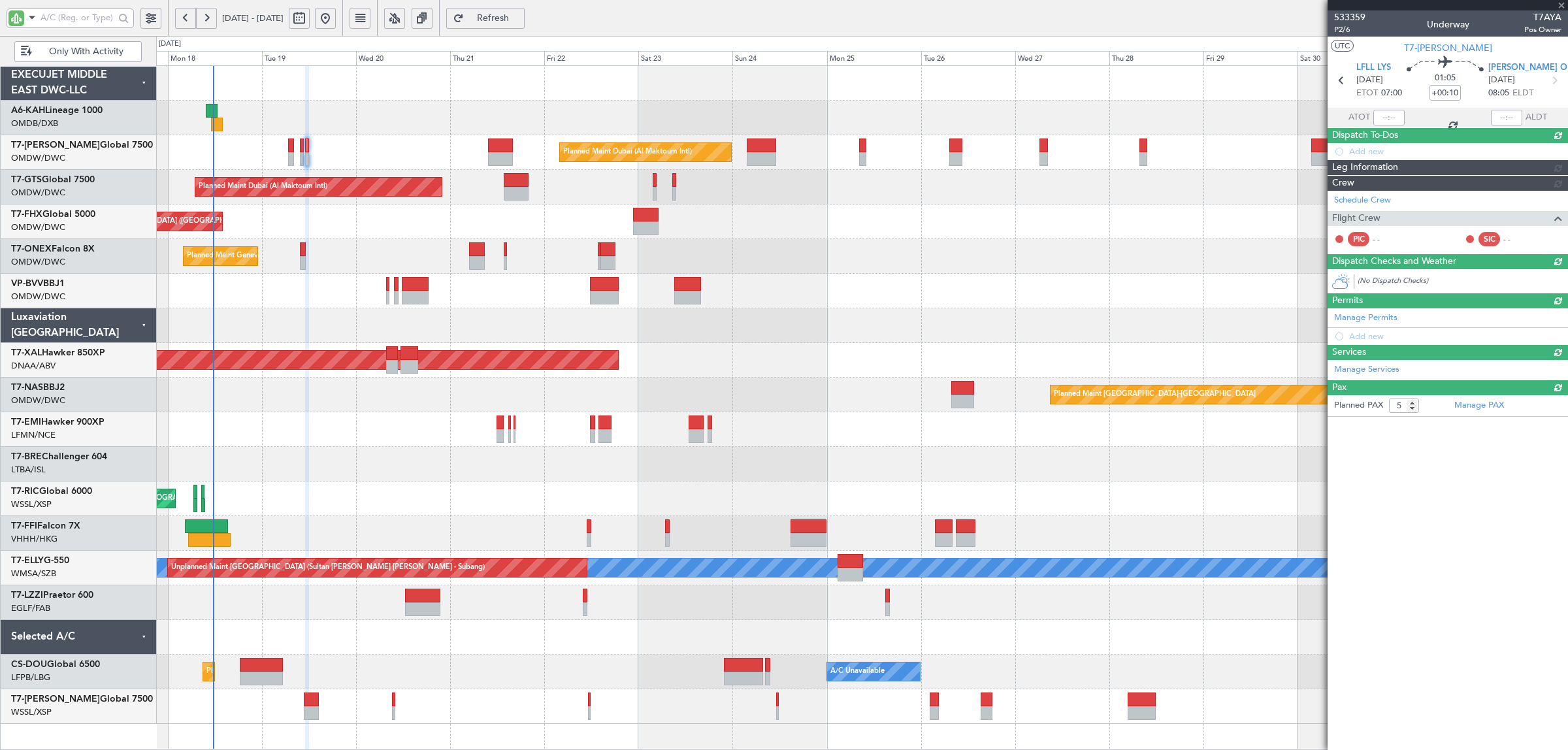
type input "0"
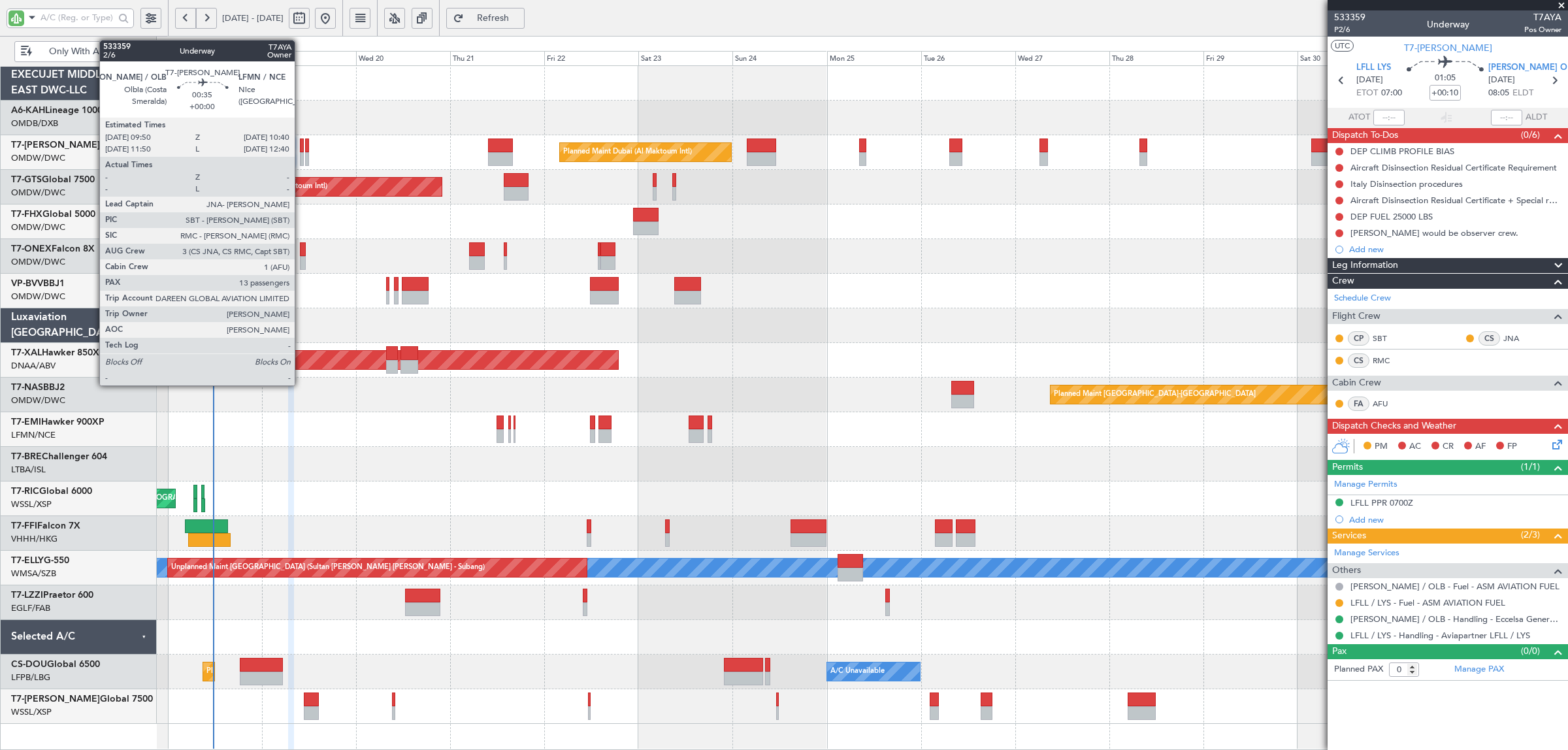
click at [301, 162] on div at bounding box center [302, 159] width 4 height 14
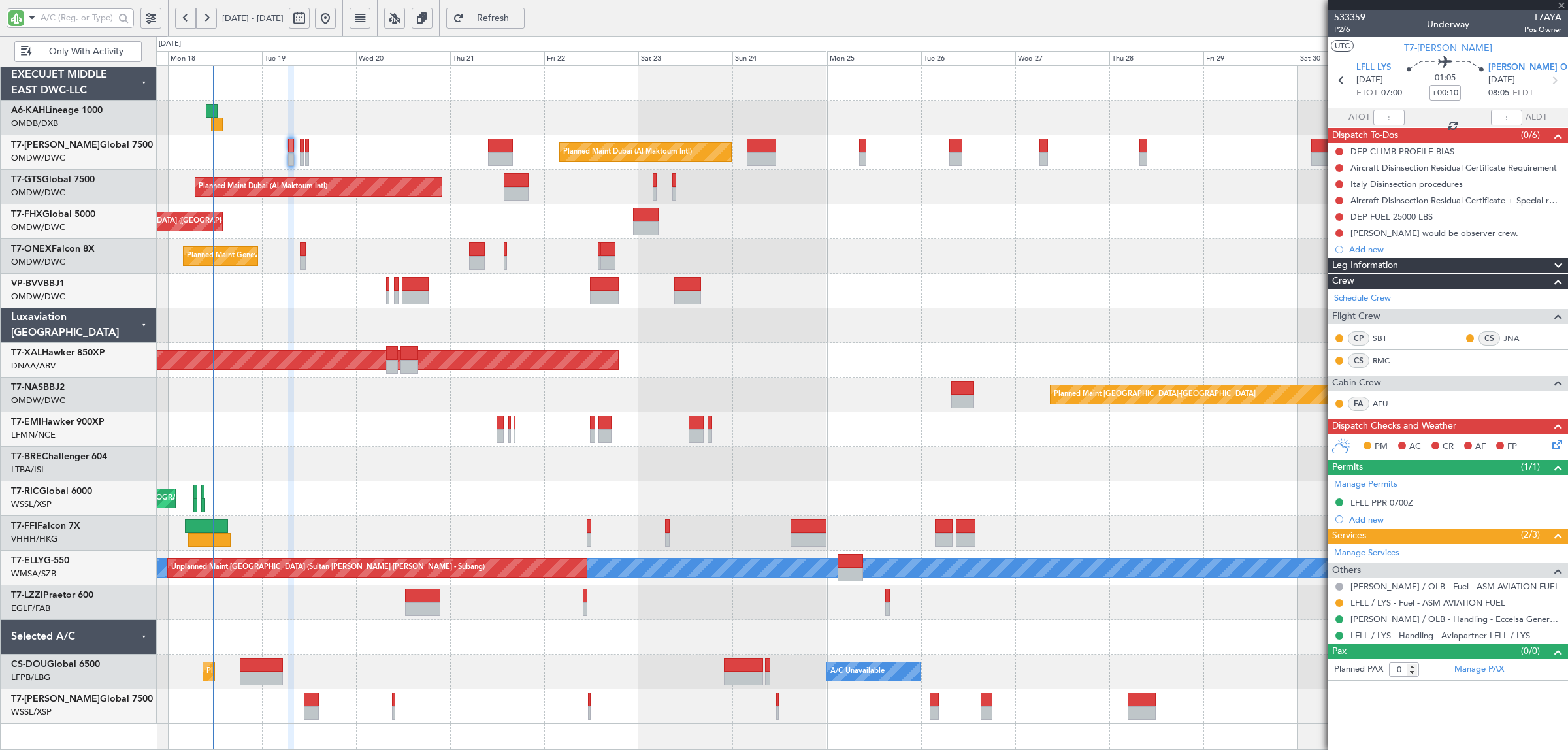
type input "13"
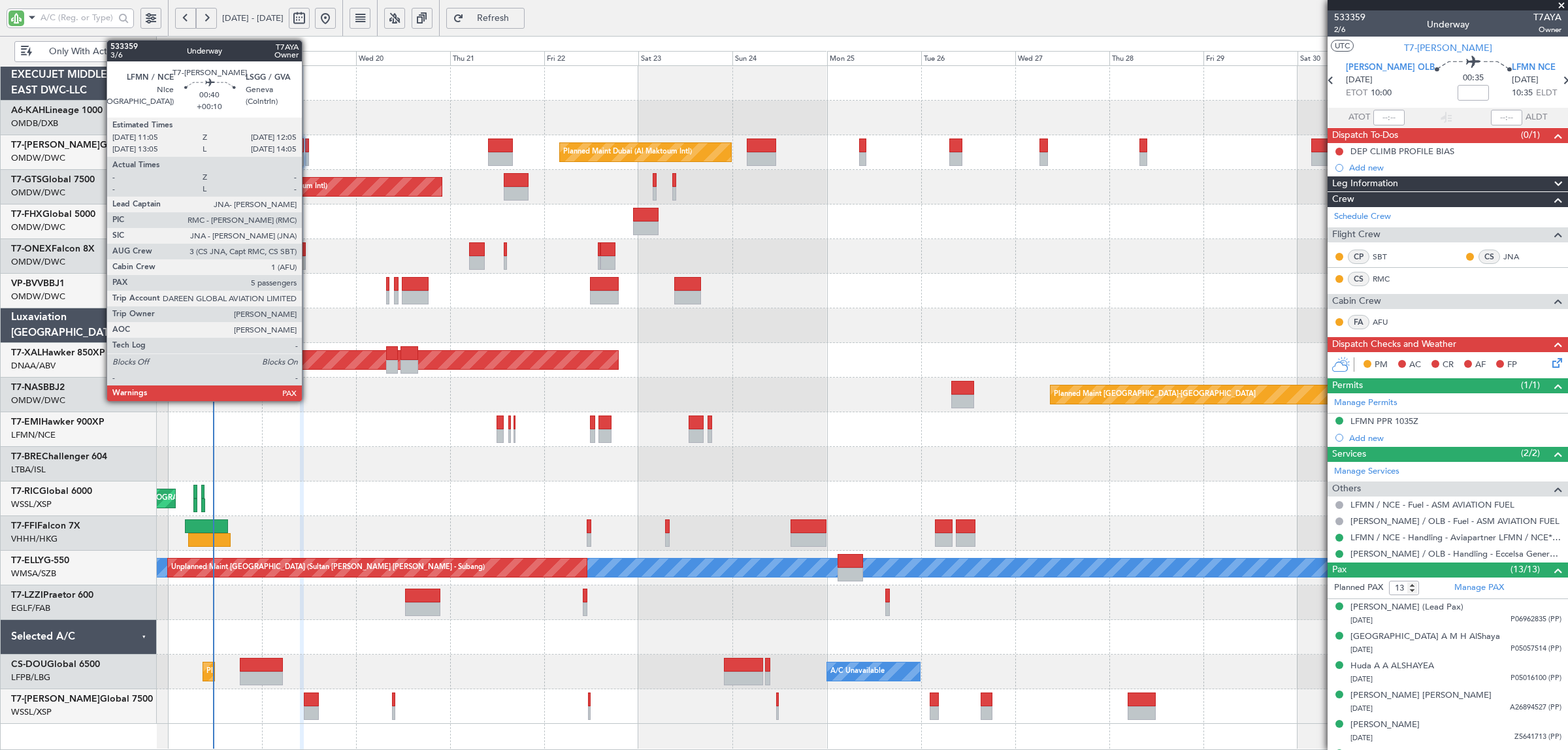
click at [308, 162] on div at bounding box center [307, 159] width 4 height 14
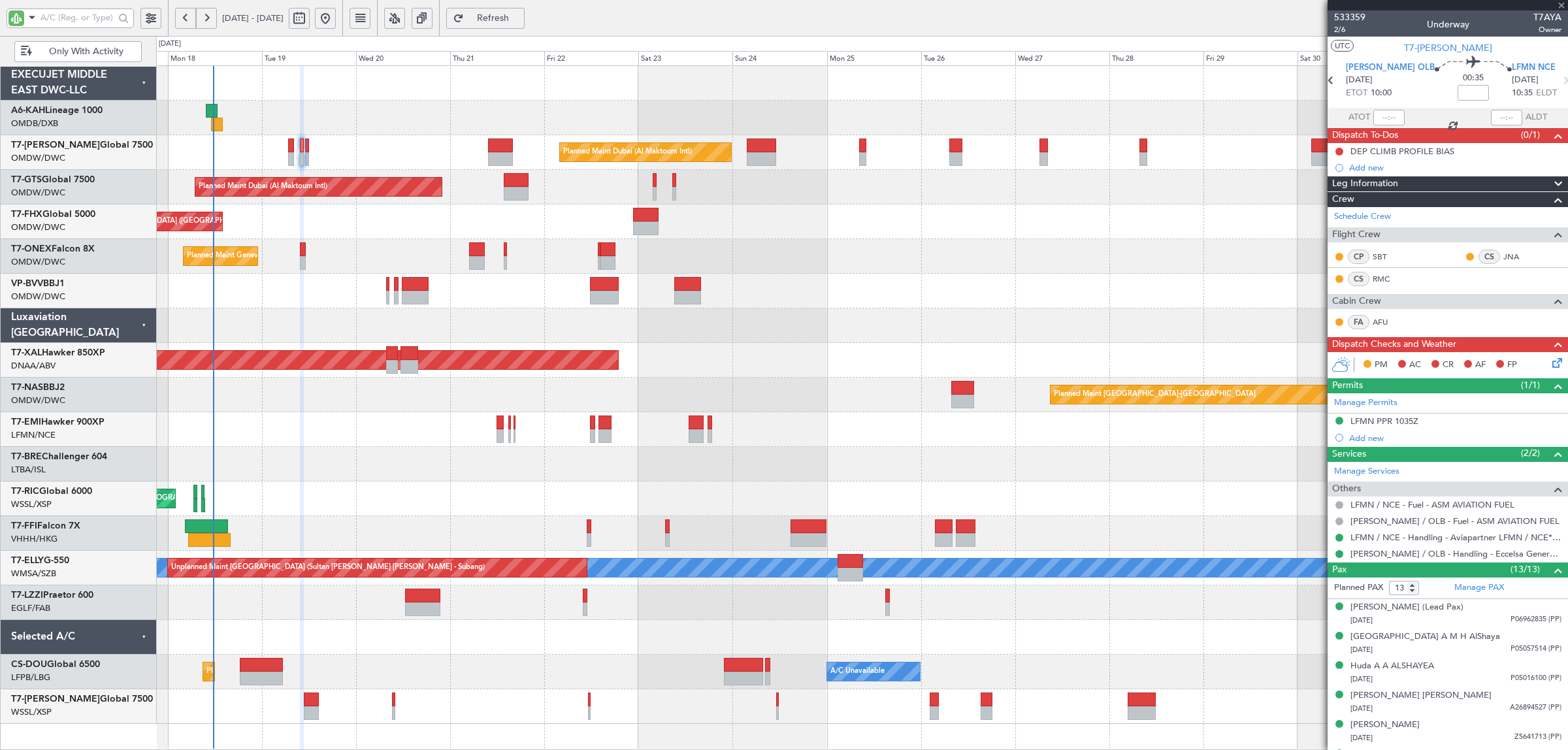
type input "+00:10"
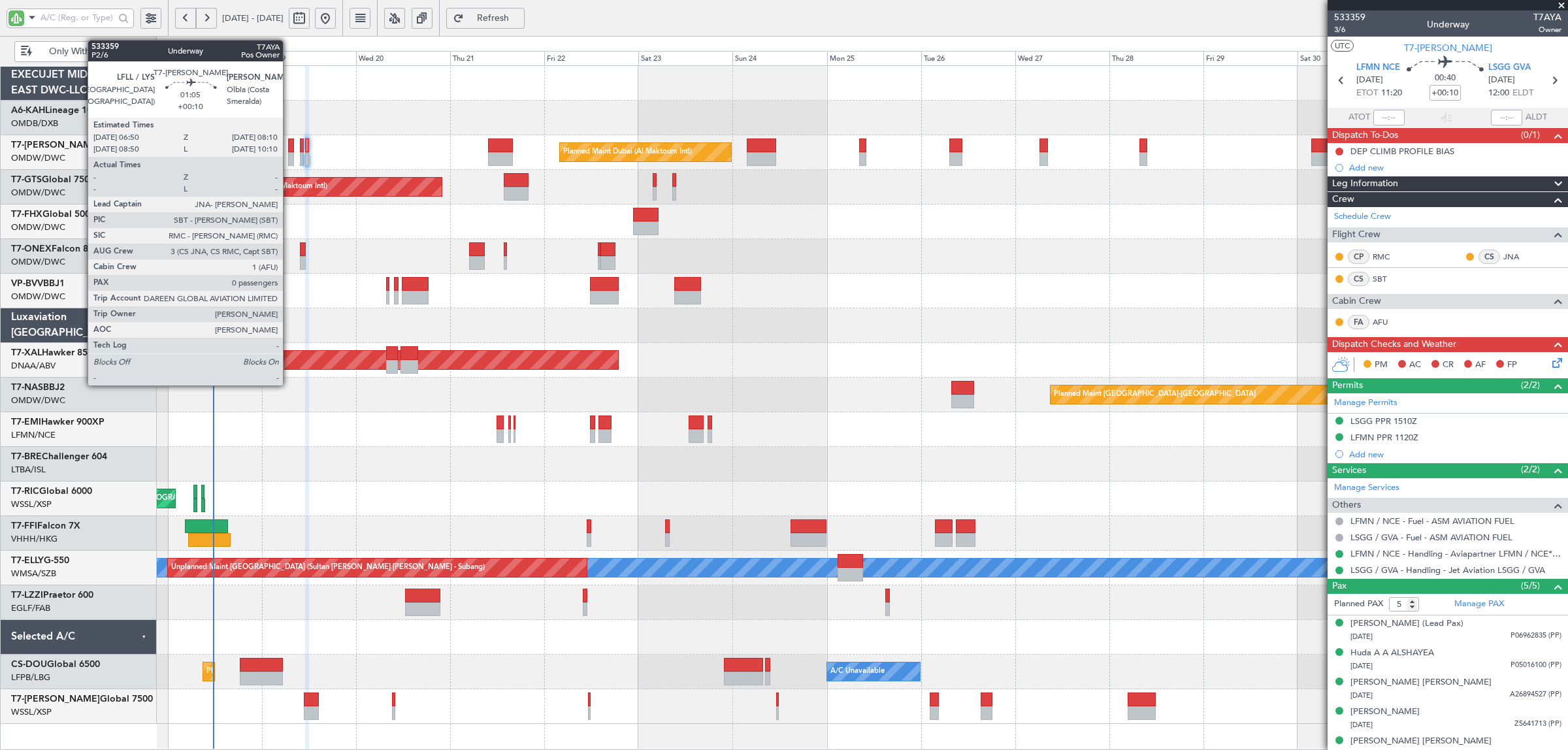
click at [290, 152] on div at bounding box center [291, 159] width 6 height 14
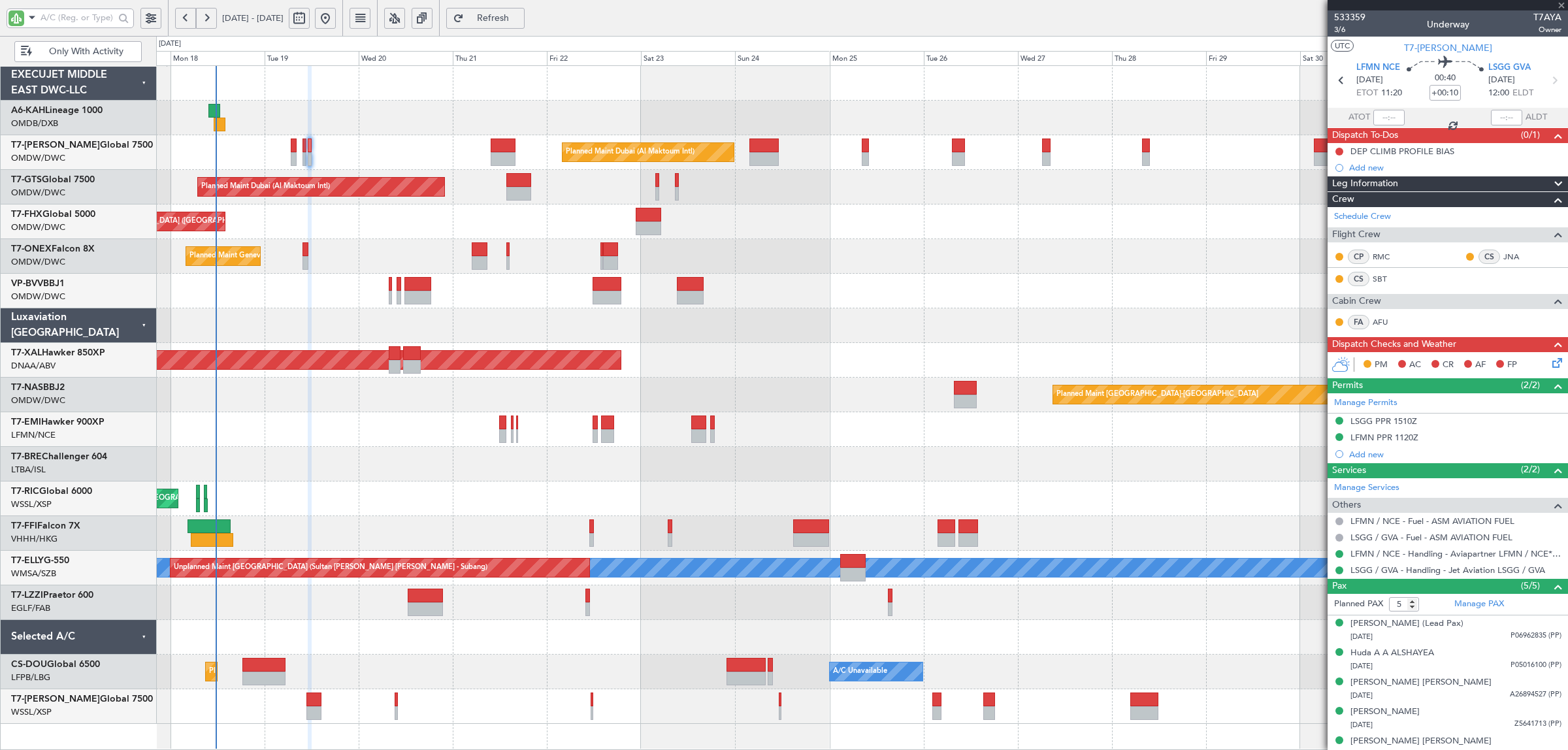
click at [256, 159] on div "Planned Maint Dubai (Al Maktoum Intl)" at bounding box center [862, 152] width 1412 height 34
type input "0"
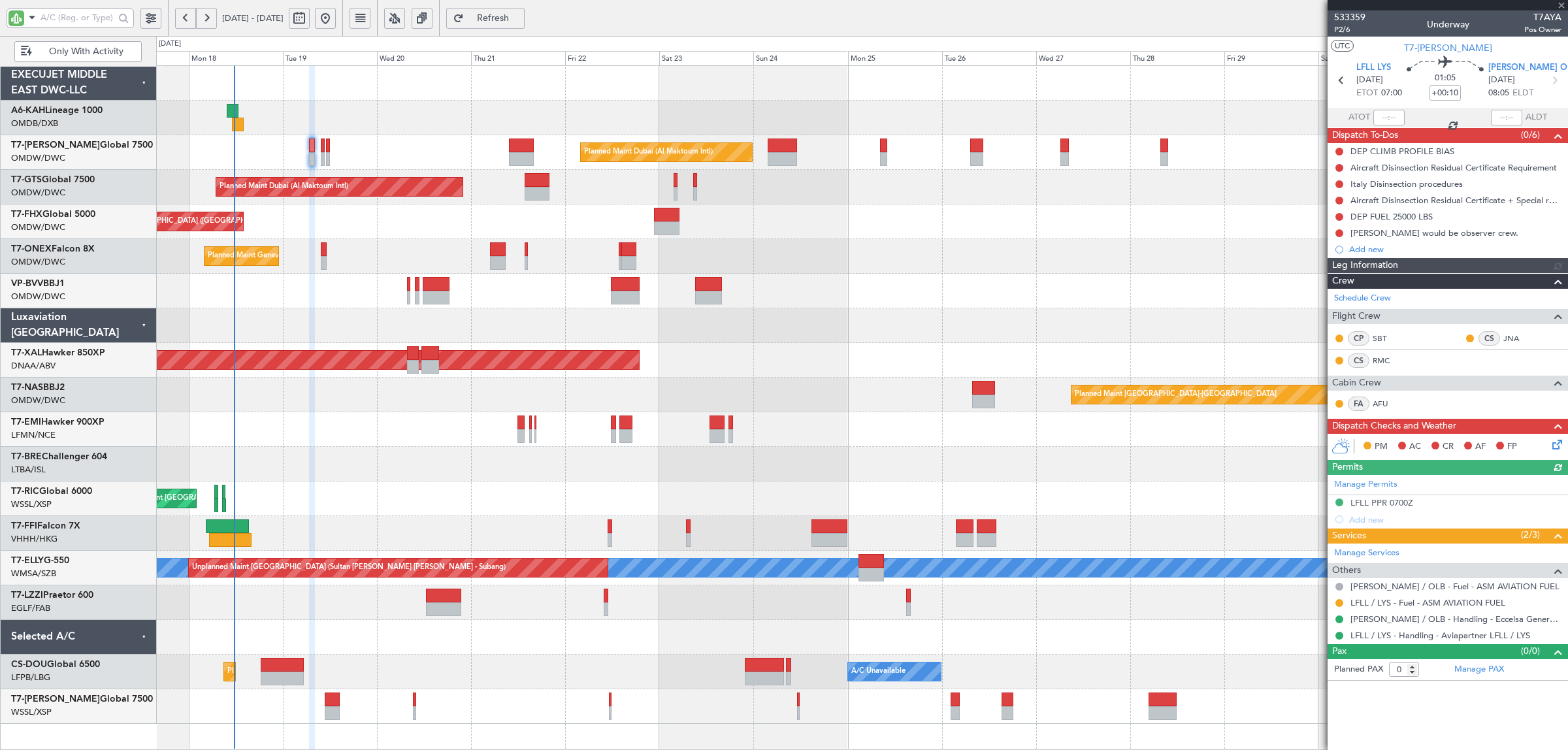
click at [275, 160] on div "Planned Maint Dubai (Al Maktoum Intl)" at bounding box center [862, 152] width 1412 height 34
click at [288, 158] on div "Planned Maint Dubai (Al Maktoum Intl)" at bounding box center [862, 152] width 1412 height 34
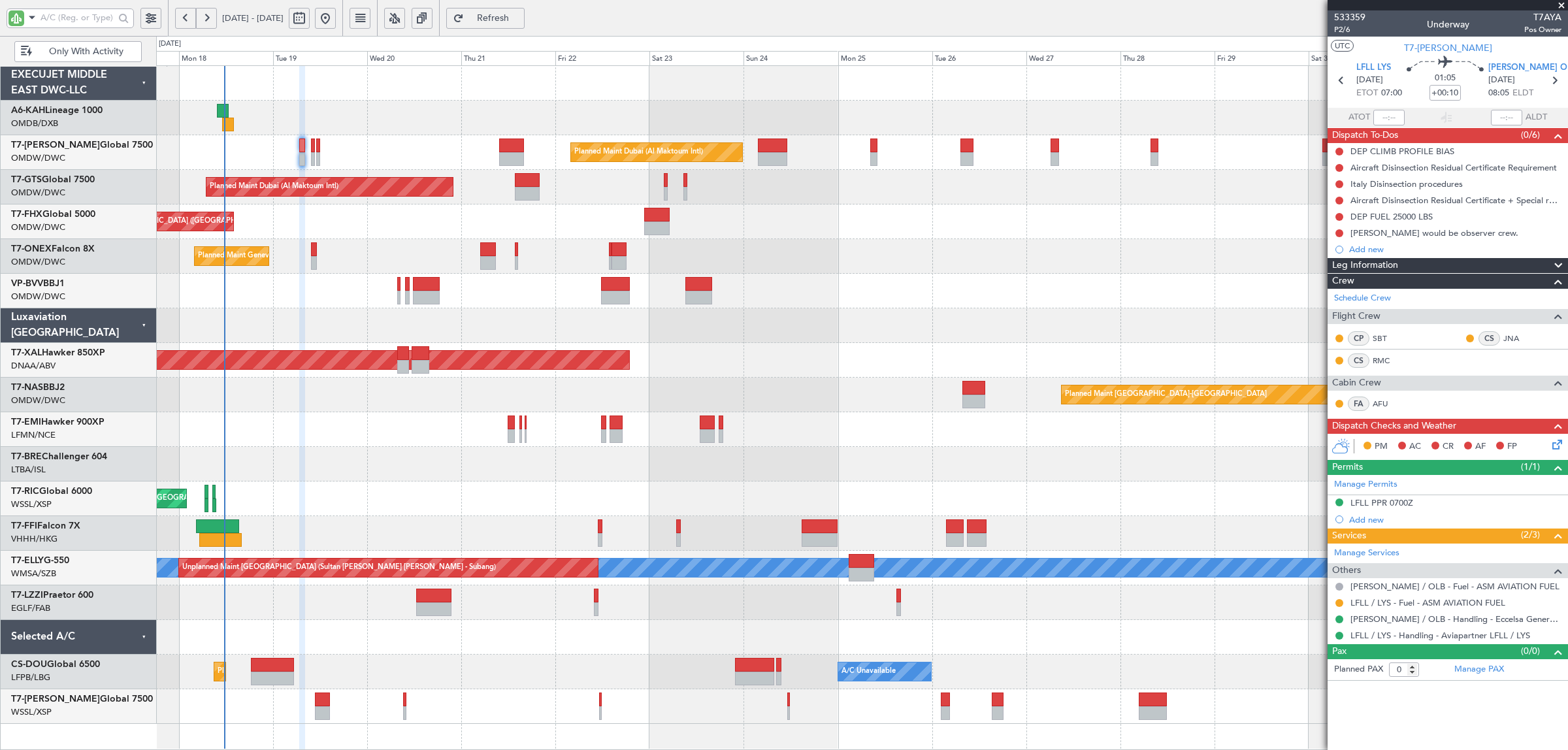
click at [282, 165] on div "Planned Maint Dubai (Al Maktoum Intl)" at bounding box center [862, 152] width 1412 height 34
click at [283, 175] on div "Unplanned Maint Budapest (Ferenc Liszt Intl) Planned Maint Dubai (Al Maktoum In…" at bounding box center [862, 394] width 1412 height 658
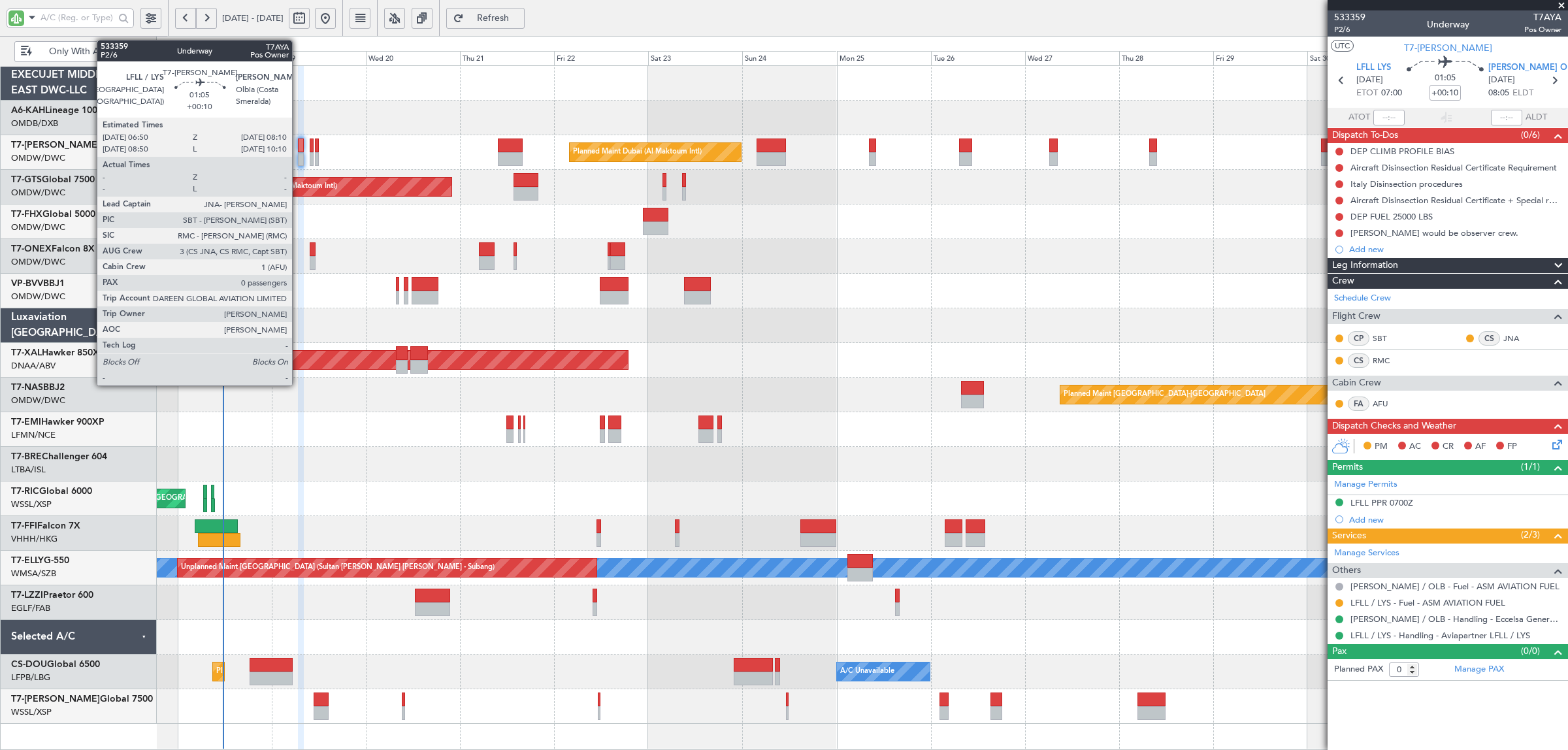
click at [298, 165] on div at bounding box center [300, 159] width 6 height 14
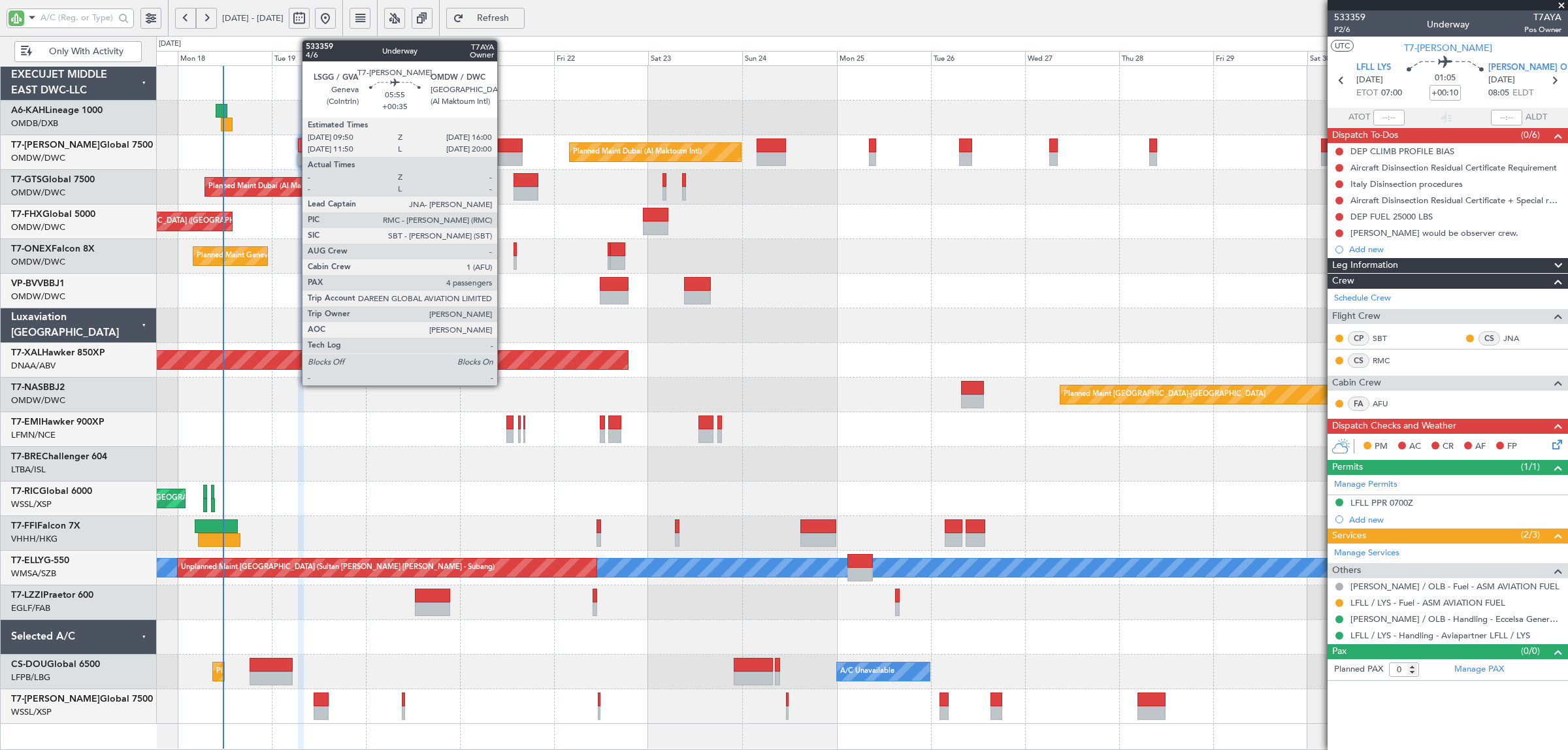
click at [503, 160] on div at bounding box center [510, 159] width 25 height 14
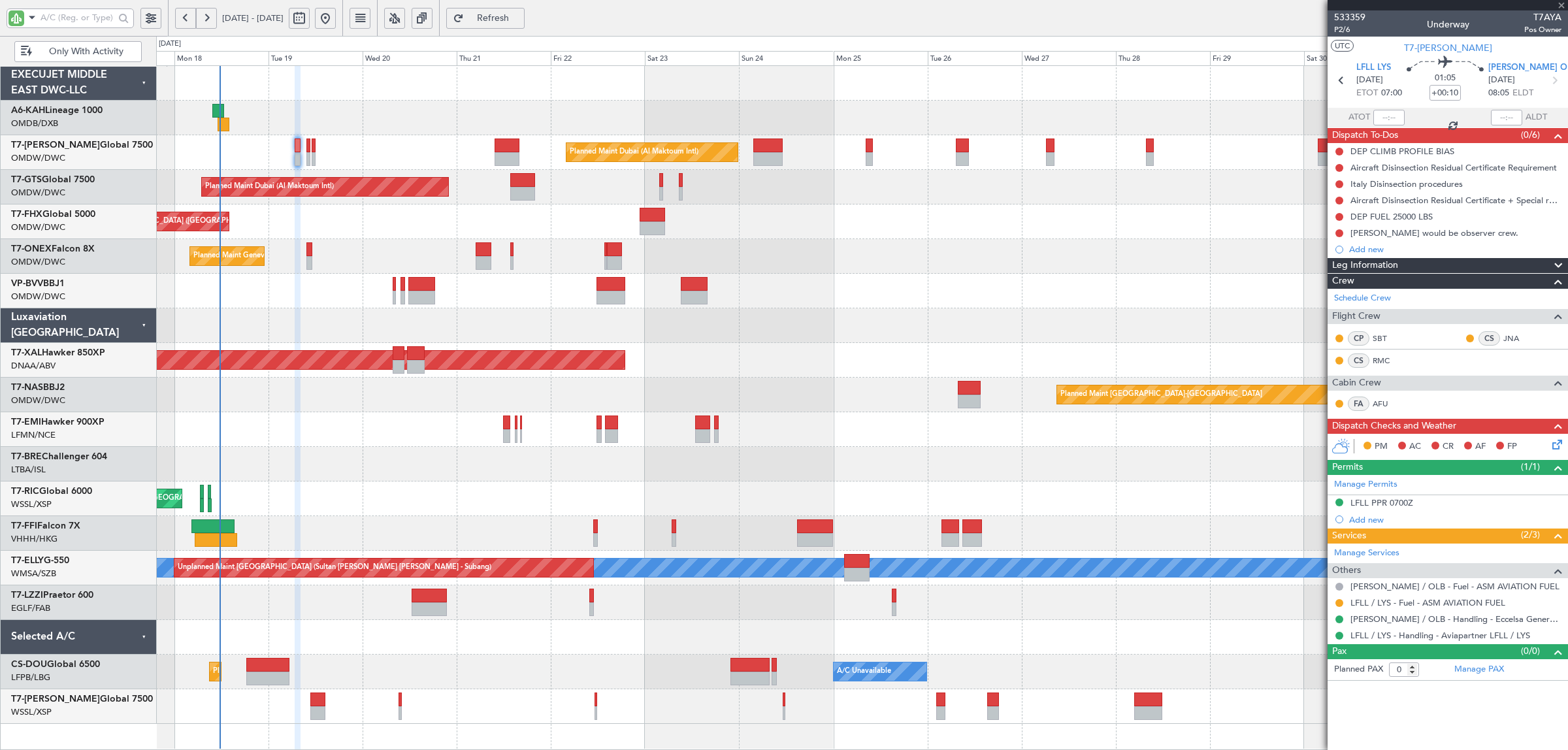
type input "+00:35"
type input "4"
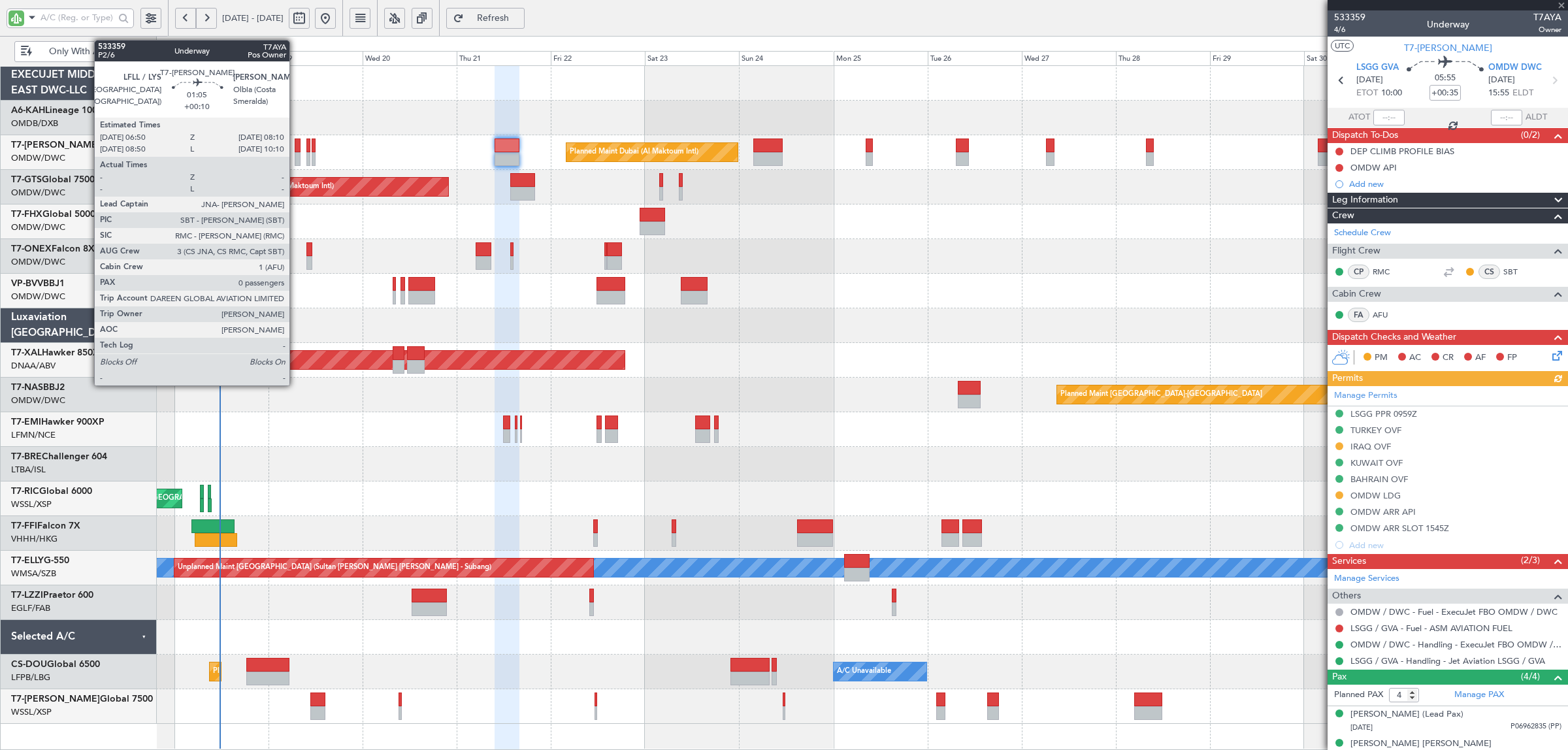
click at [296, 155] on div at bounding box center [298, 159] width 6 height 14
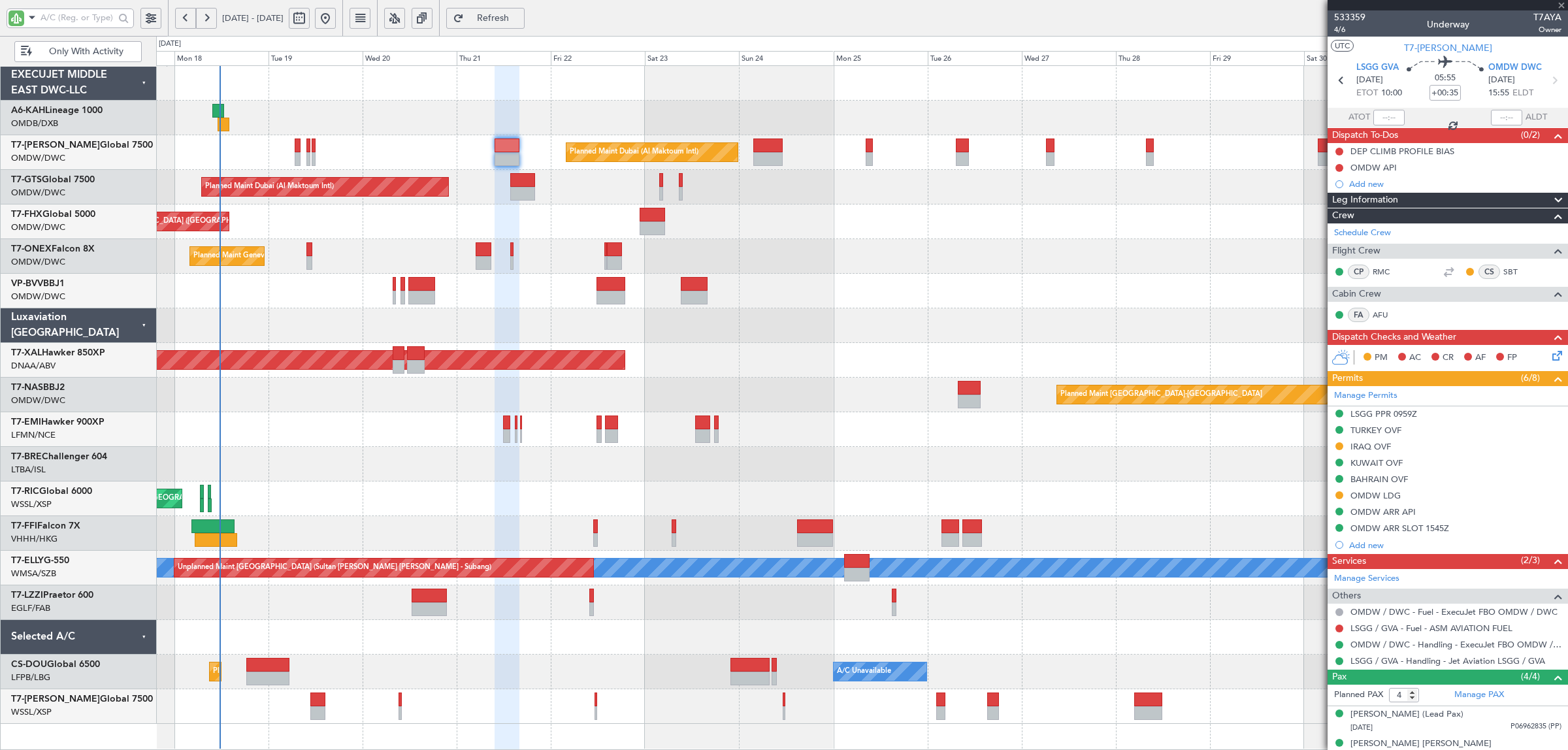
type input "+00:10"
type input "0"
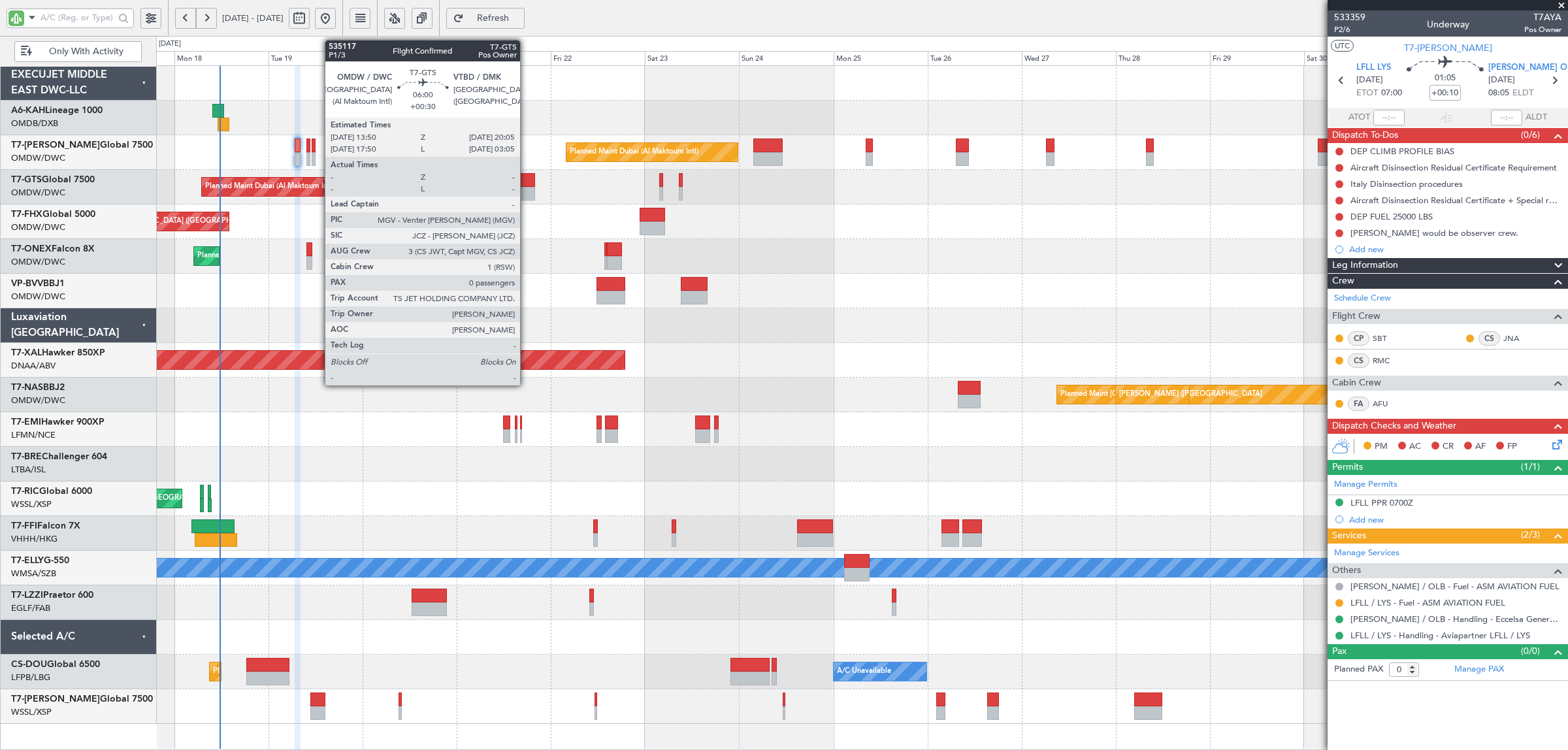
click at [527, 183] on div at bounding box center [522, 180] width 25 height 14
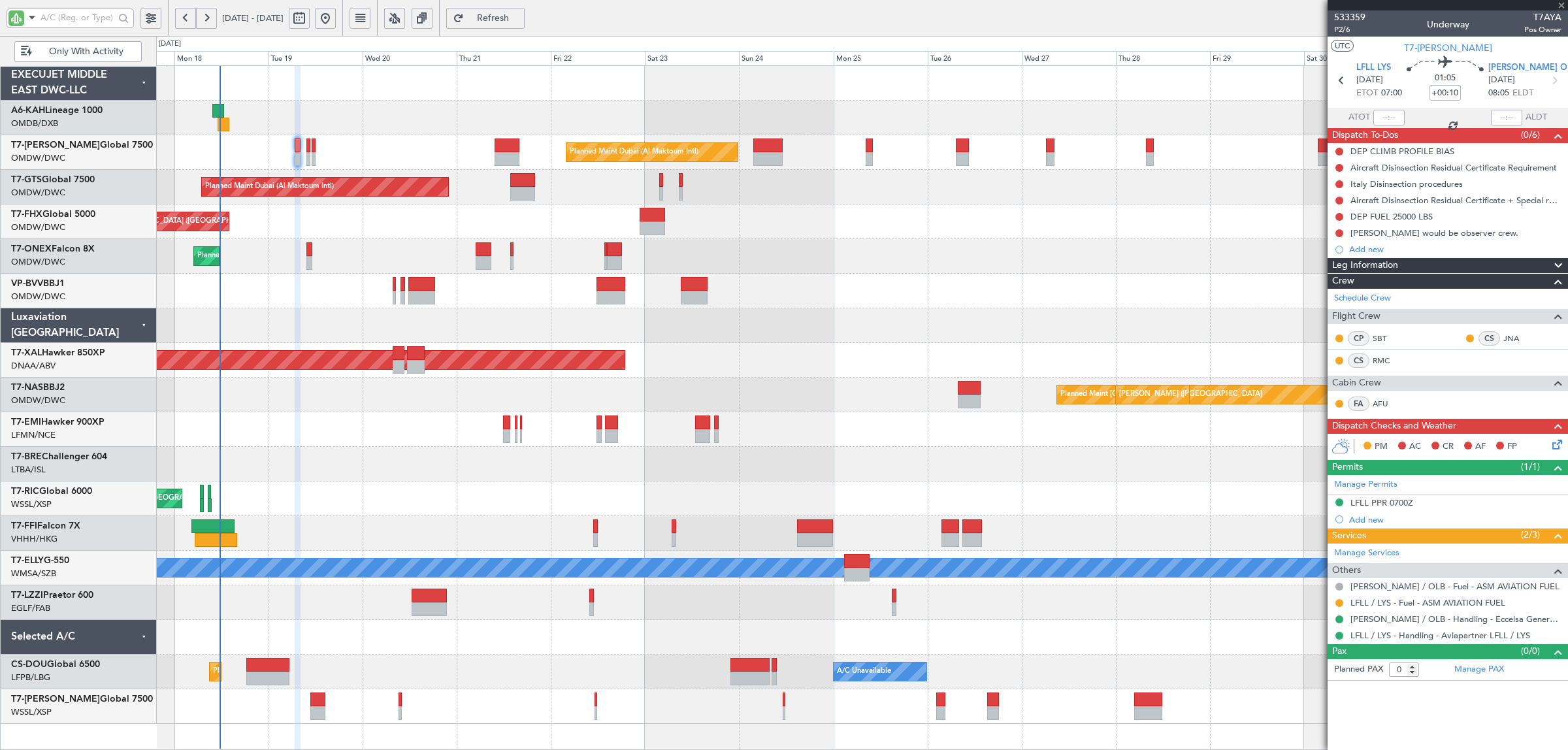
type input "+00:30"
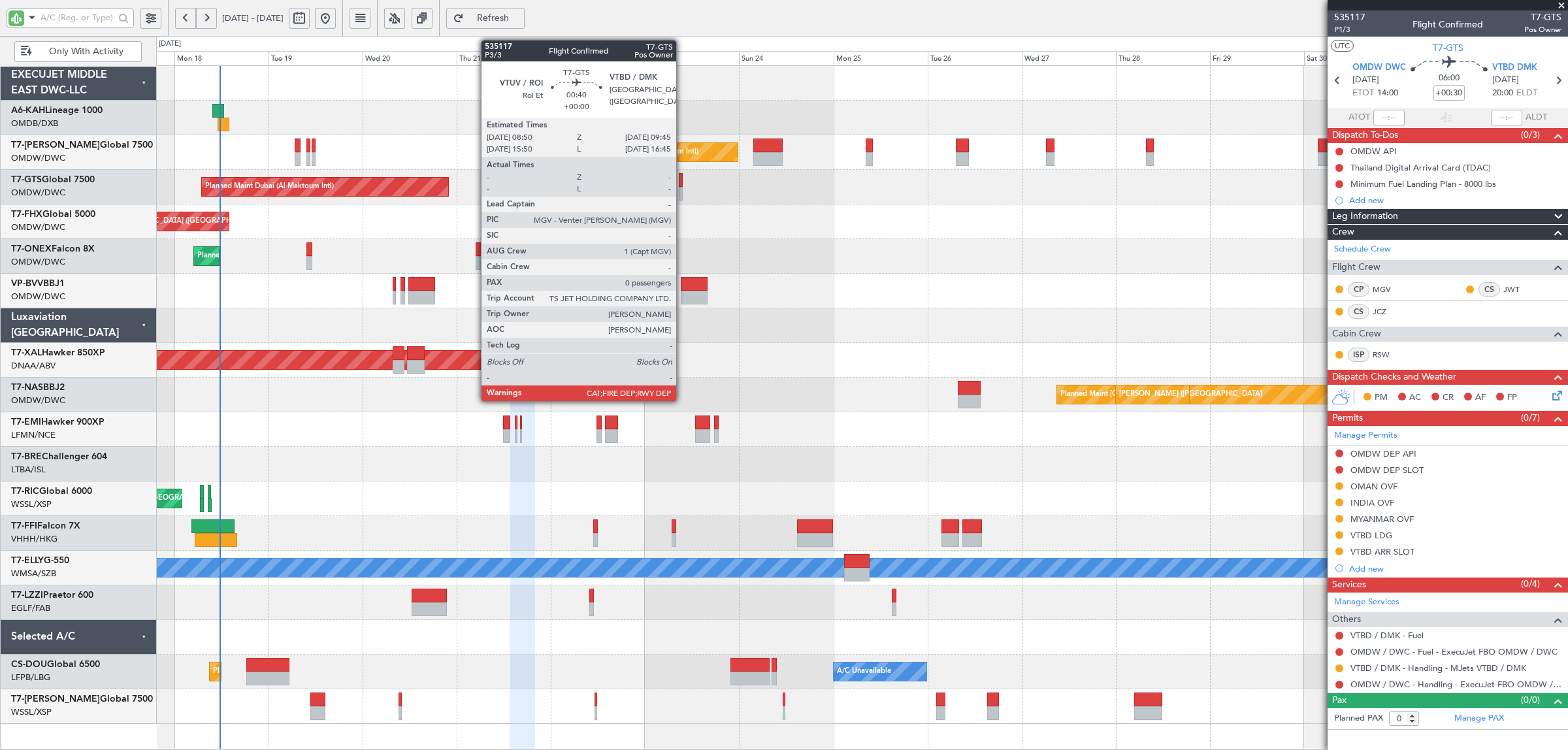
click at [683, 193] on div at bounding box center [680, 194] width 4 height 14
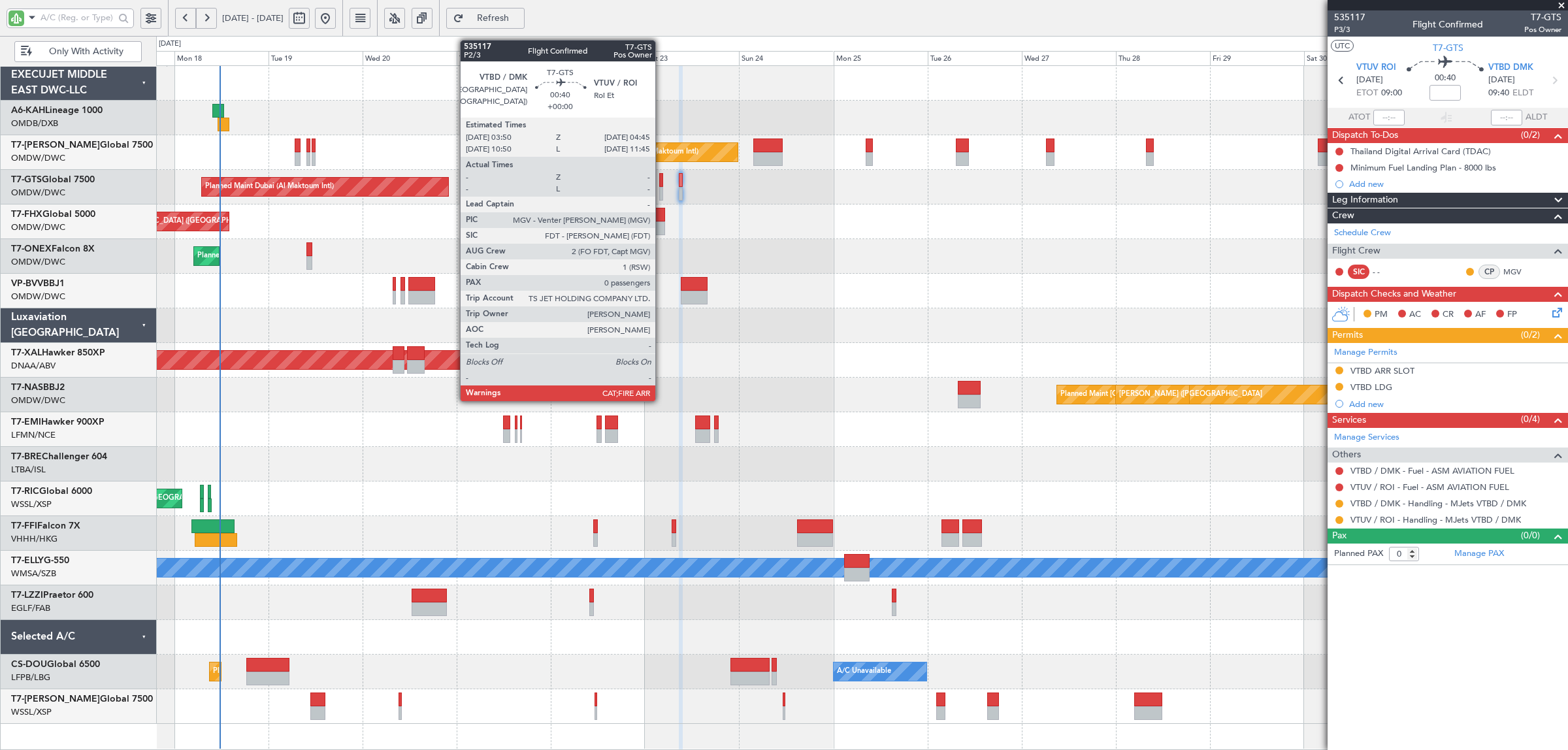
click at [662, 190] on div at bounding box center [661, 194] width 4 height 14
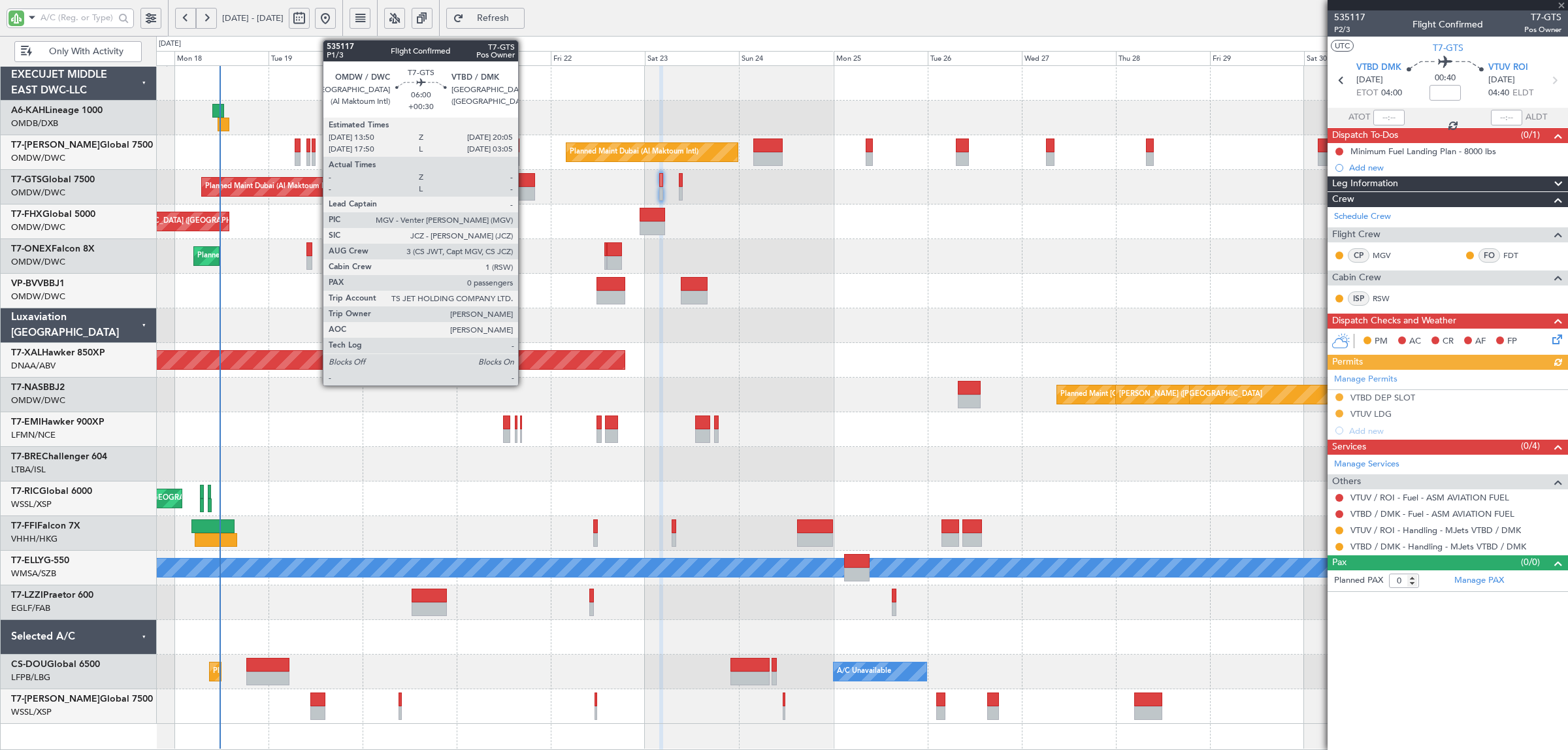
click at [525, 187] on div at bounding box center [522, 194] width 25 height 14
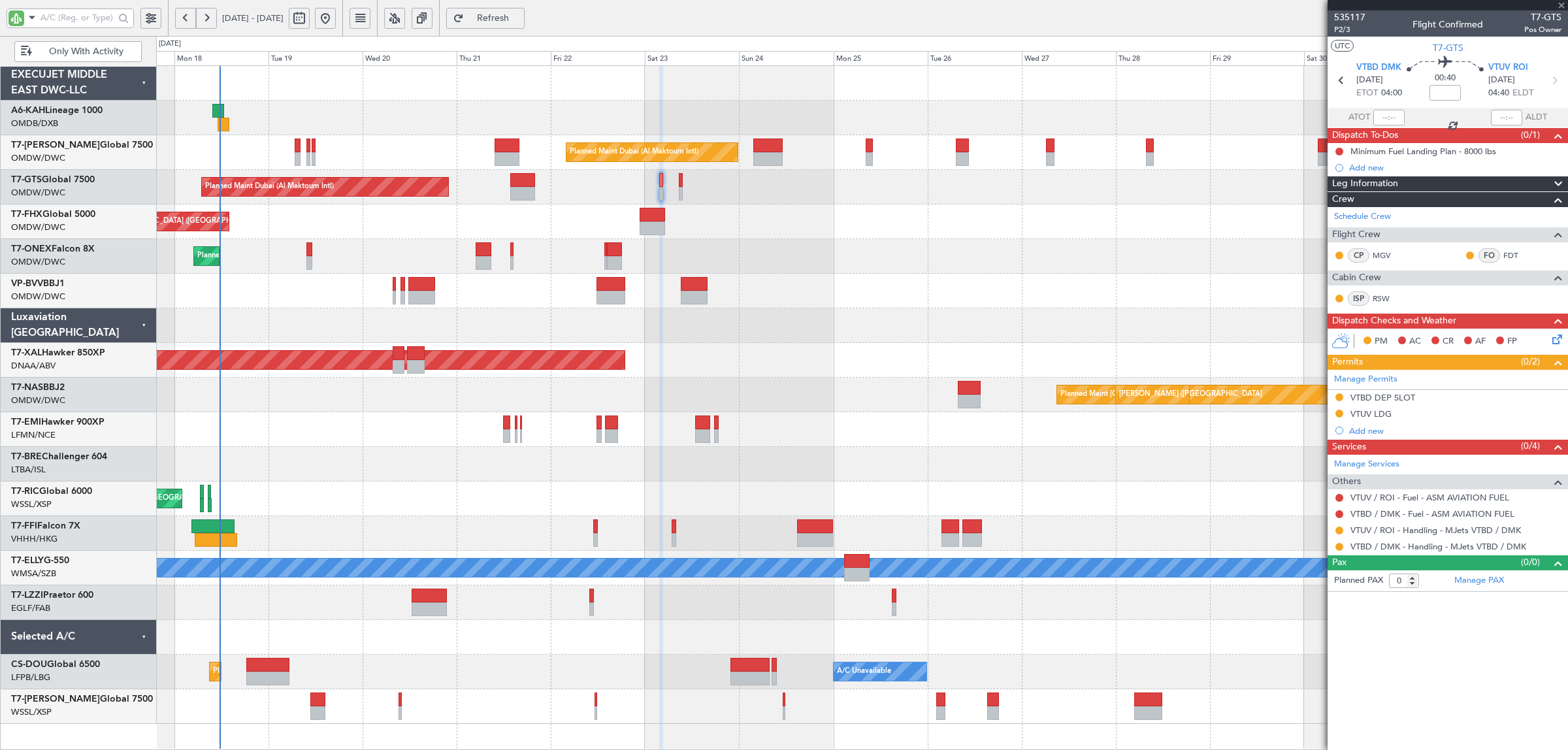
type input "+00:30"
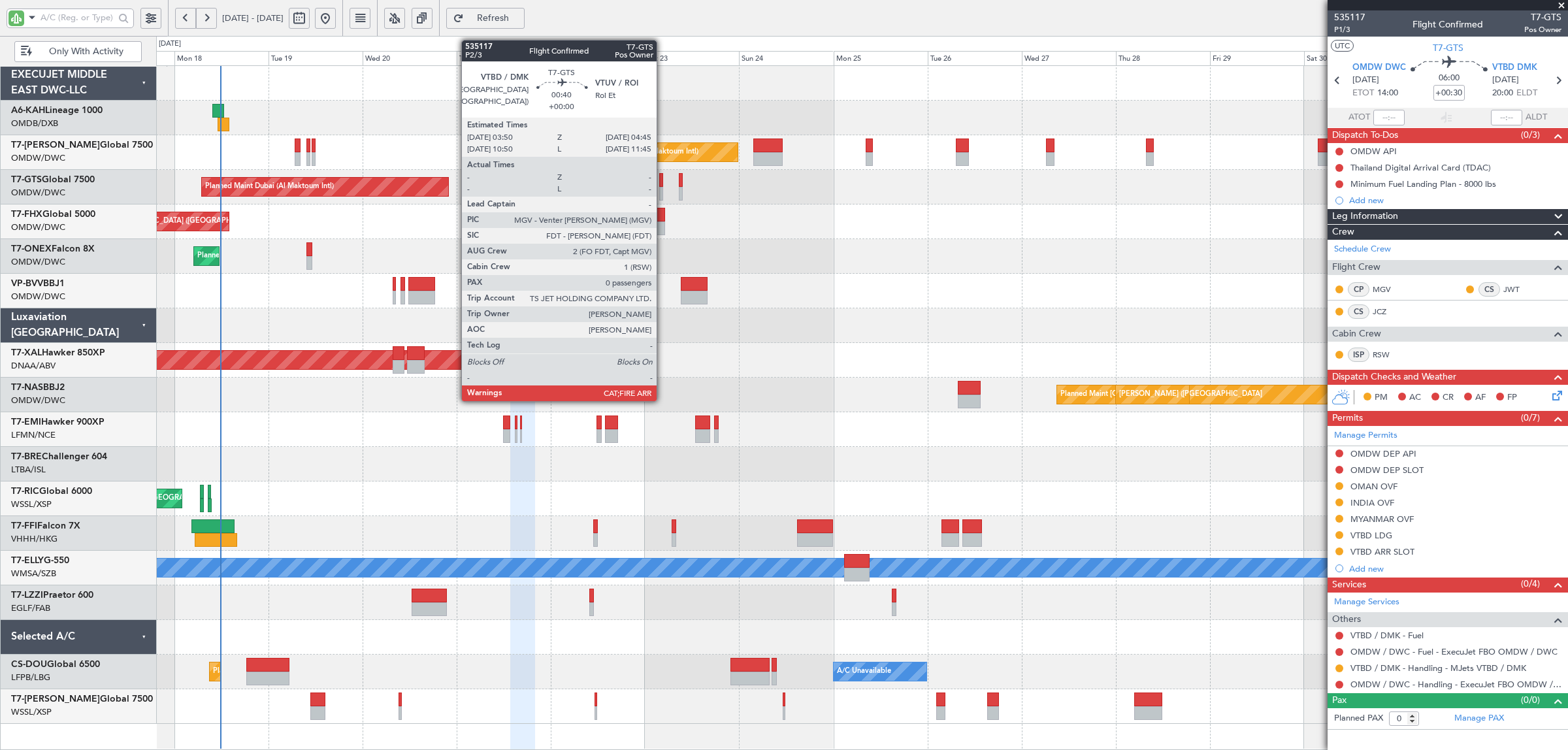
click at [663, 188] on div at bounding box center [661, 194] width 4 height 14
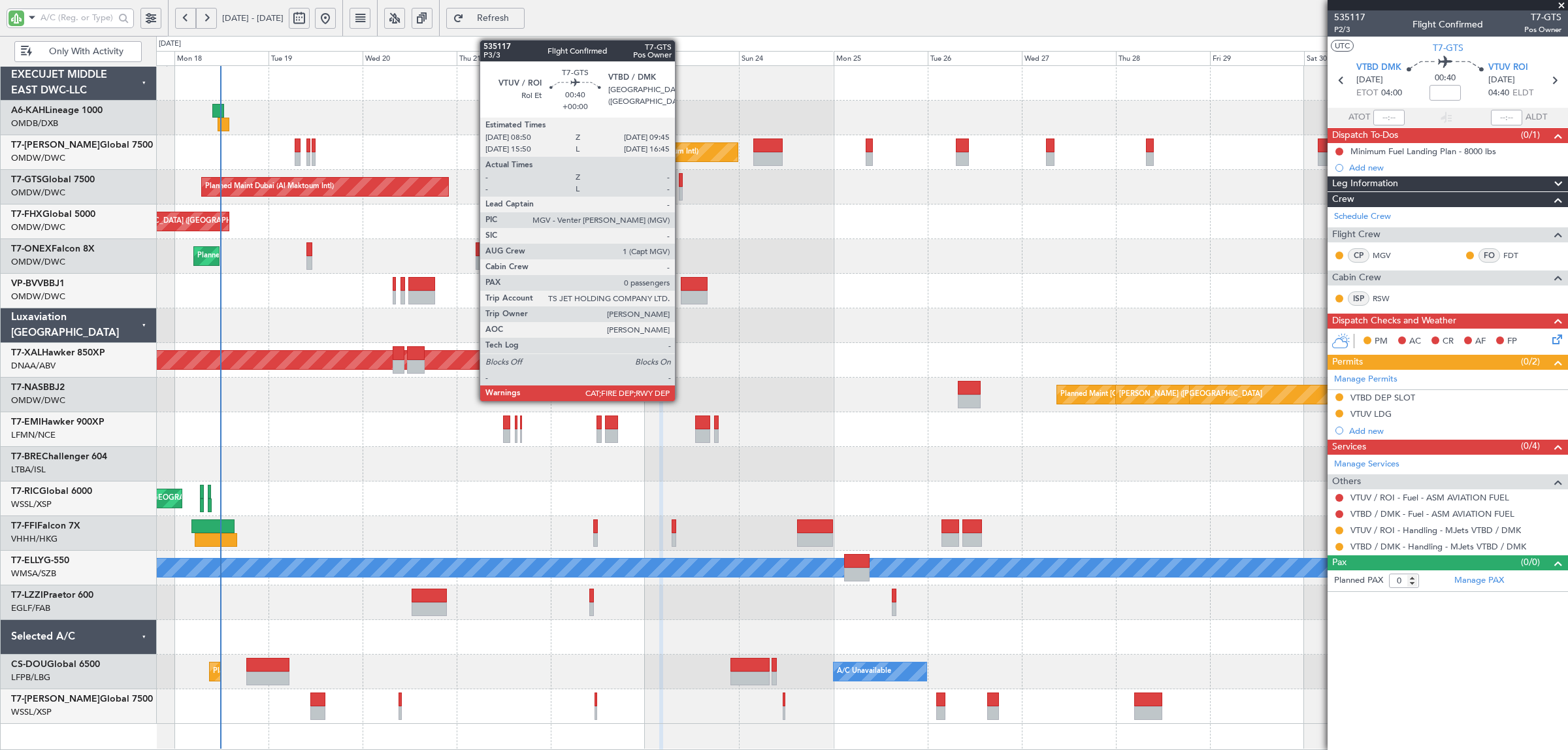
click at [681, 183] on div at bounding box center [680, 180] width 4 height 14
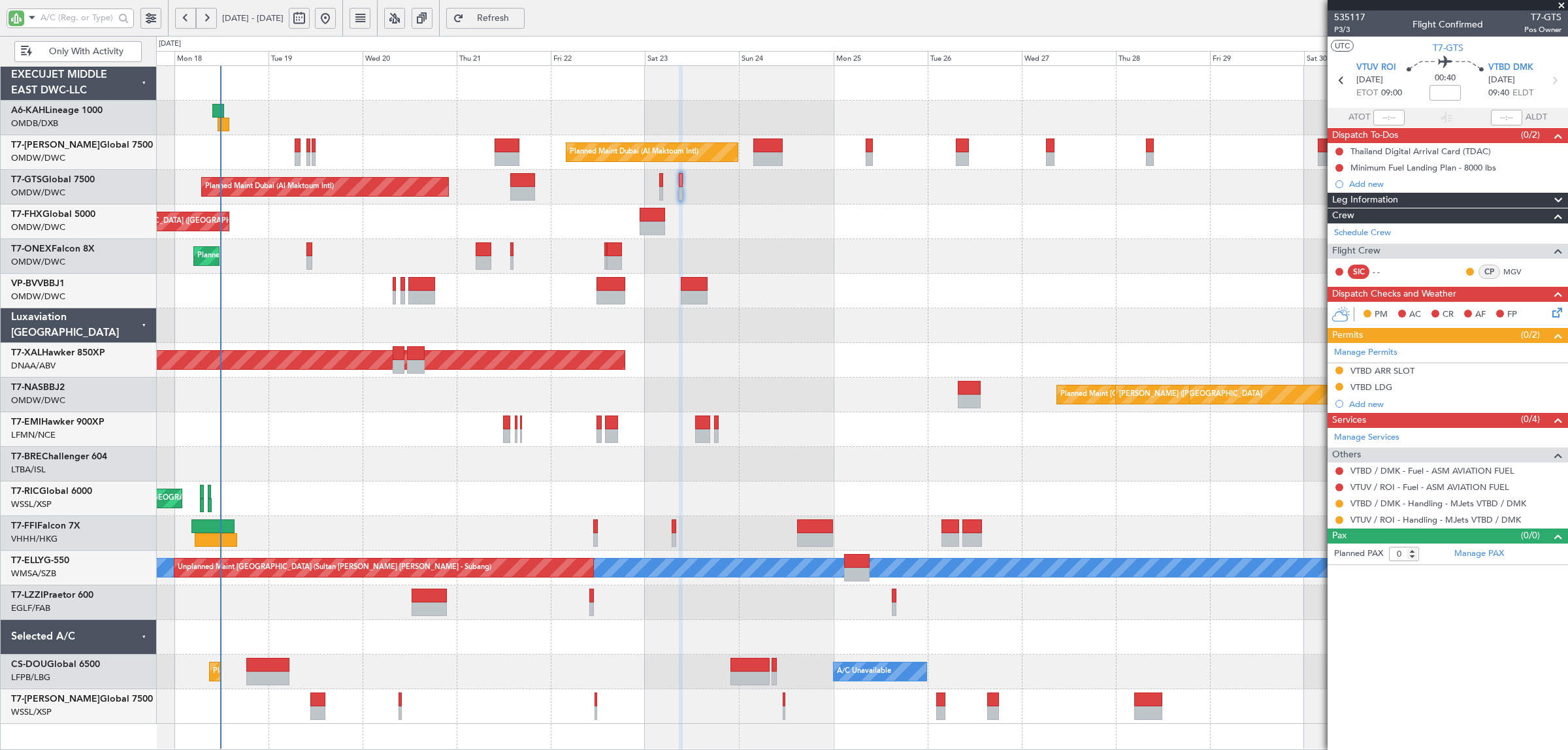
click at [527, 4] on fb-refresh-button "Refresh" at bounding box center [486, 18] width 91 height 36
click at [525, 8] on button "Refresh" at bounding box center [485, 18] width 78 height 21
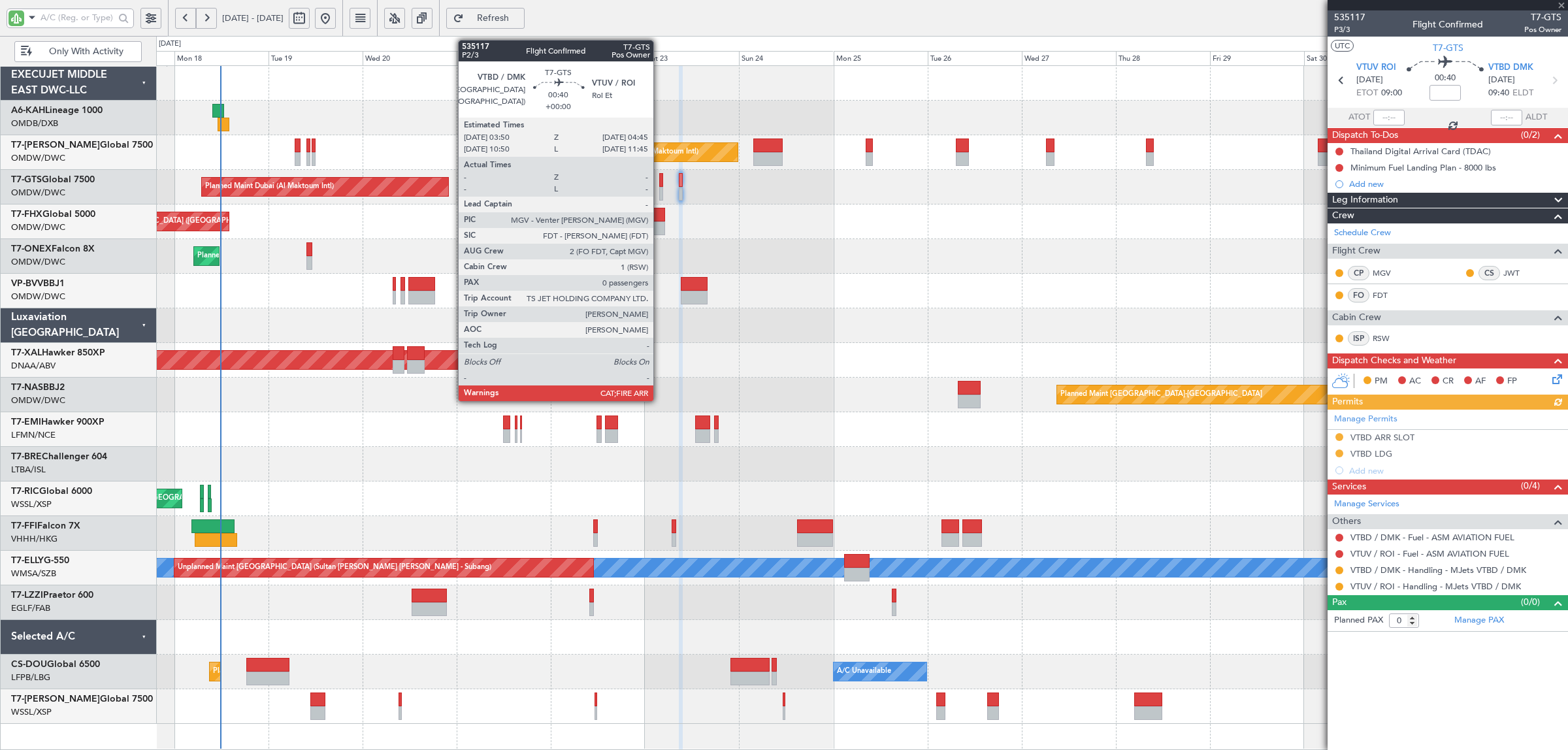
click at [660, 198] on div at bounding box center [661, 194] width 4 height 14
click at [659, 193] on div at bounding box center [661, 194] width 4 height 14
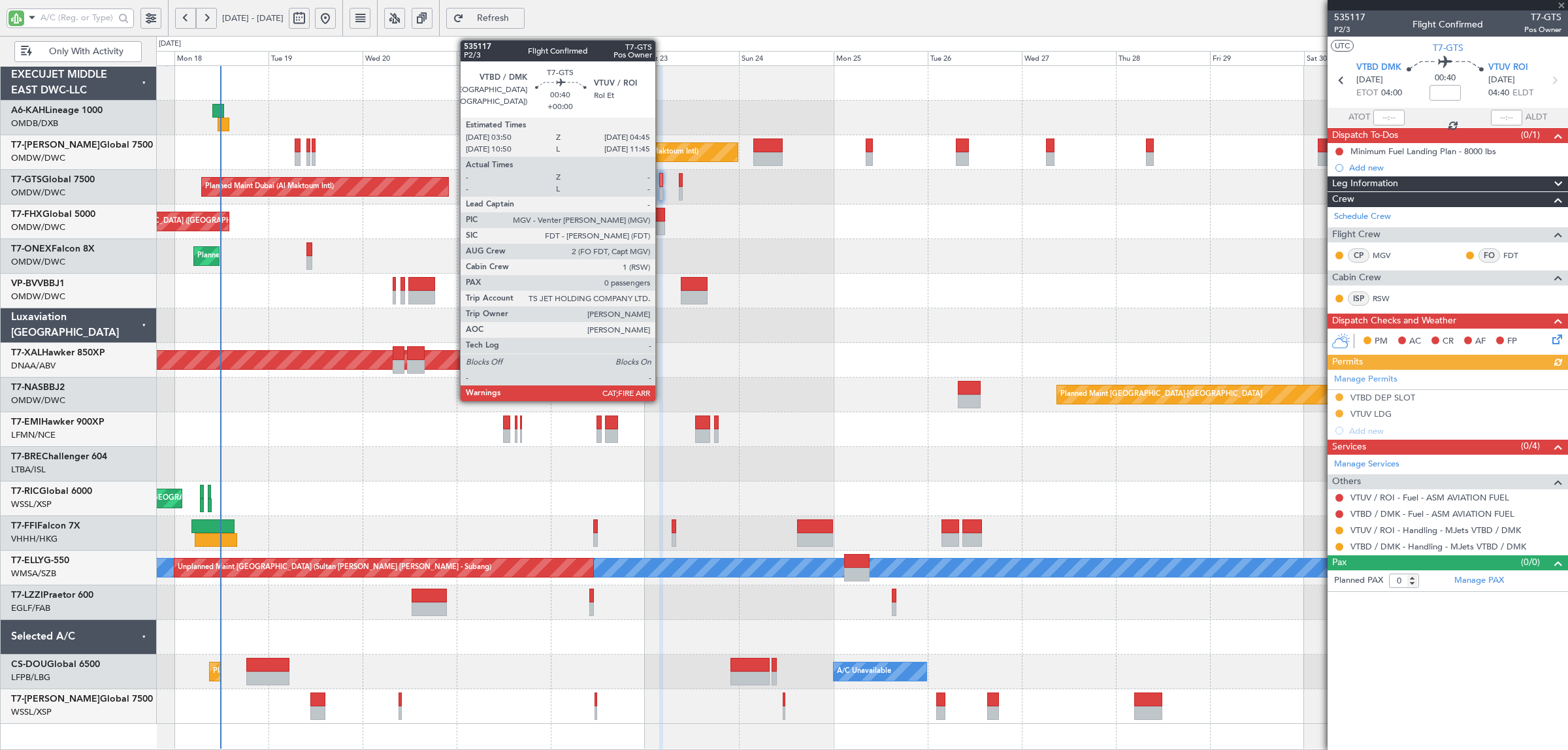
click at [662, 191] on div at bounding box center [661, 194] width 4 height 14
click at [662, 190] on div at bounding box center [661, 194] width 4 height 14
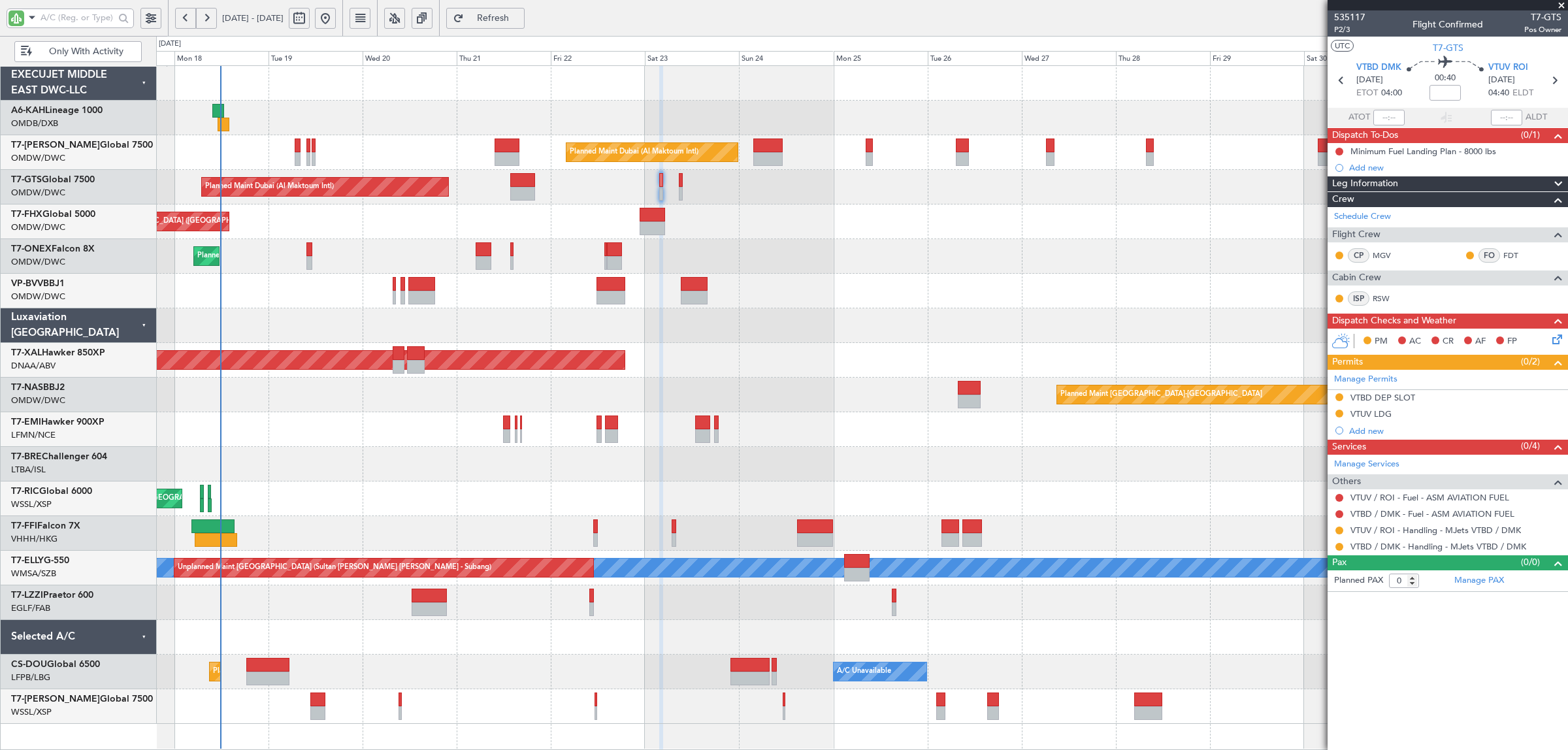
click at [518, 15] on span "Refresh" at bounding box center [493, 18] width 54 height 9
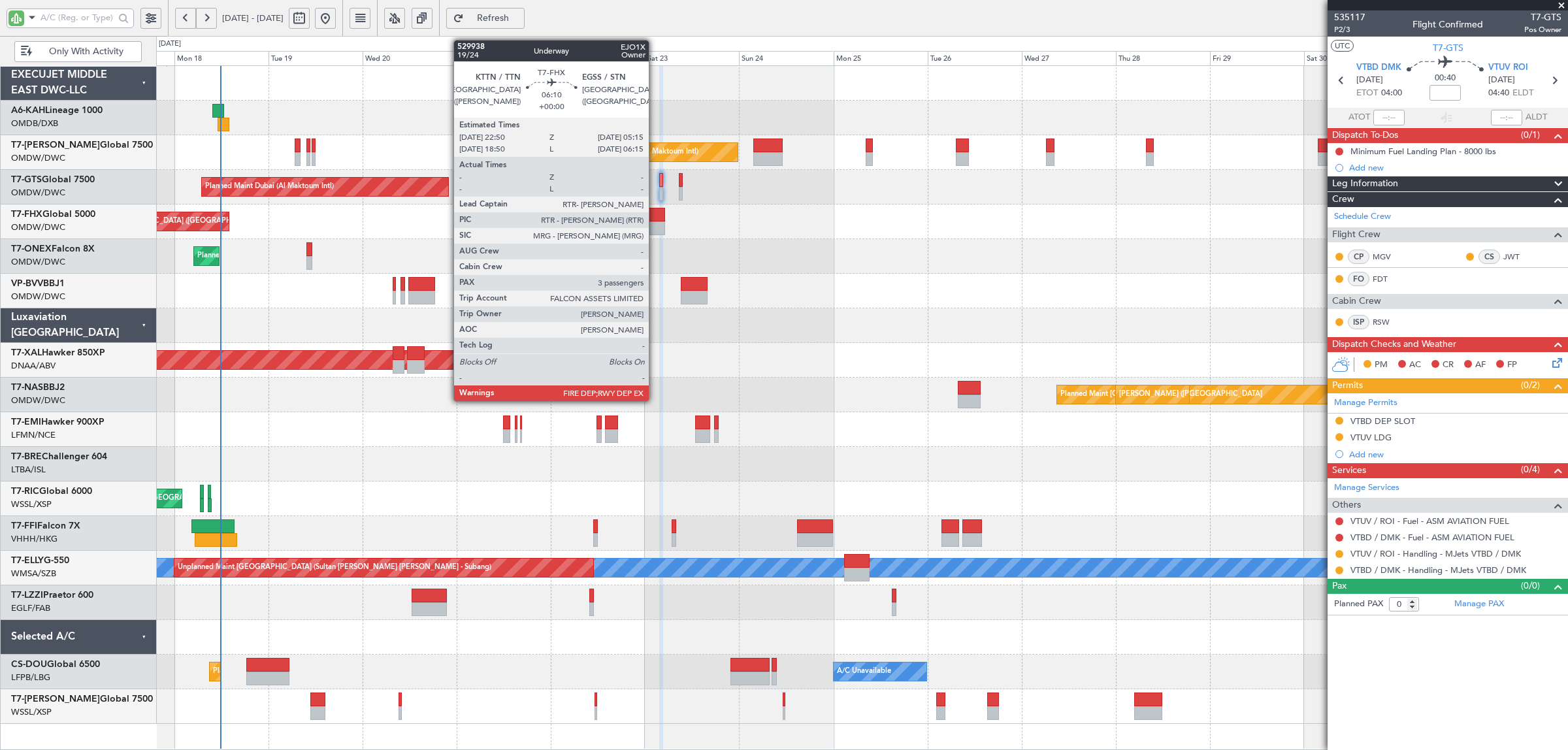
click at [655, 221] on div at bounding box center [652, 228] width 25 height 14
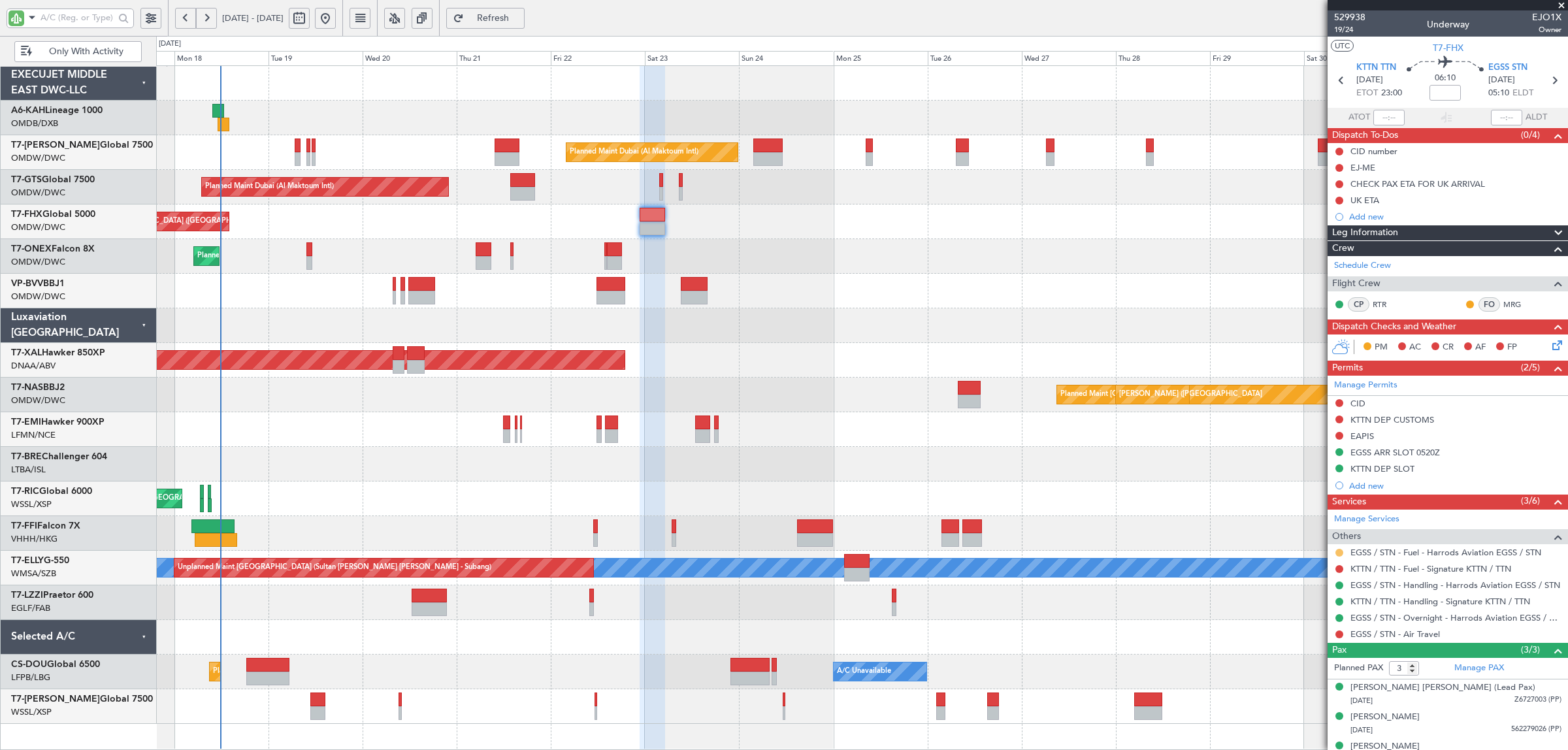
click at [1340, 553] on button at bounding box center [1339, 552] width 8 height 8
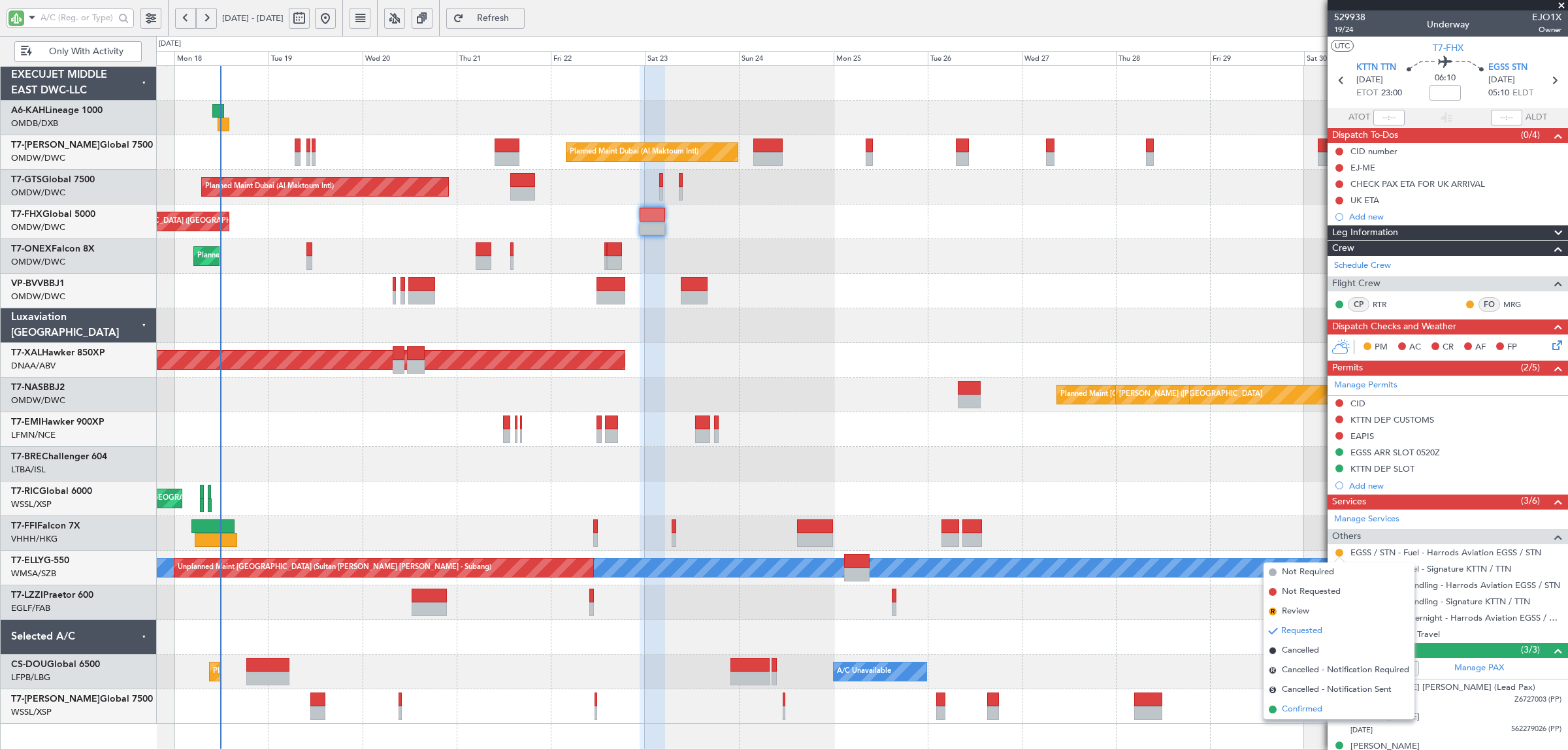
click at [1298, 710] on span "Confirmed" at bounding box center [1302, 710] width 40 height 13
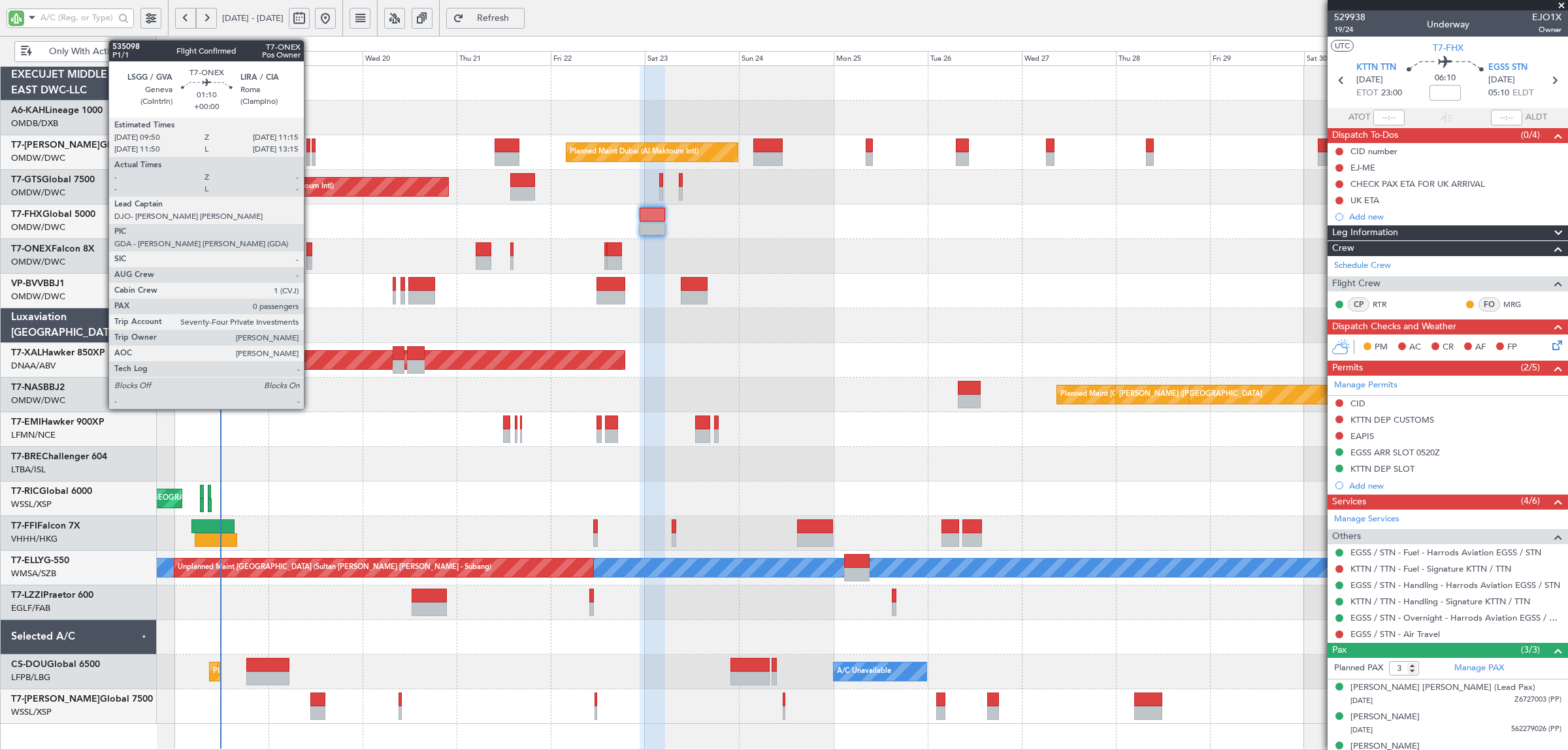
click at [311, 263] on div at bounding box center [309, 263] width 6 height 14
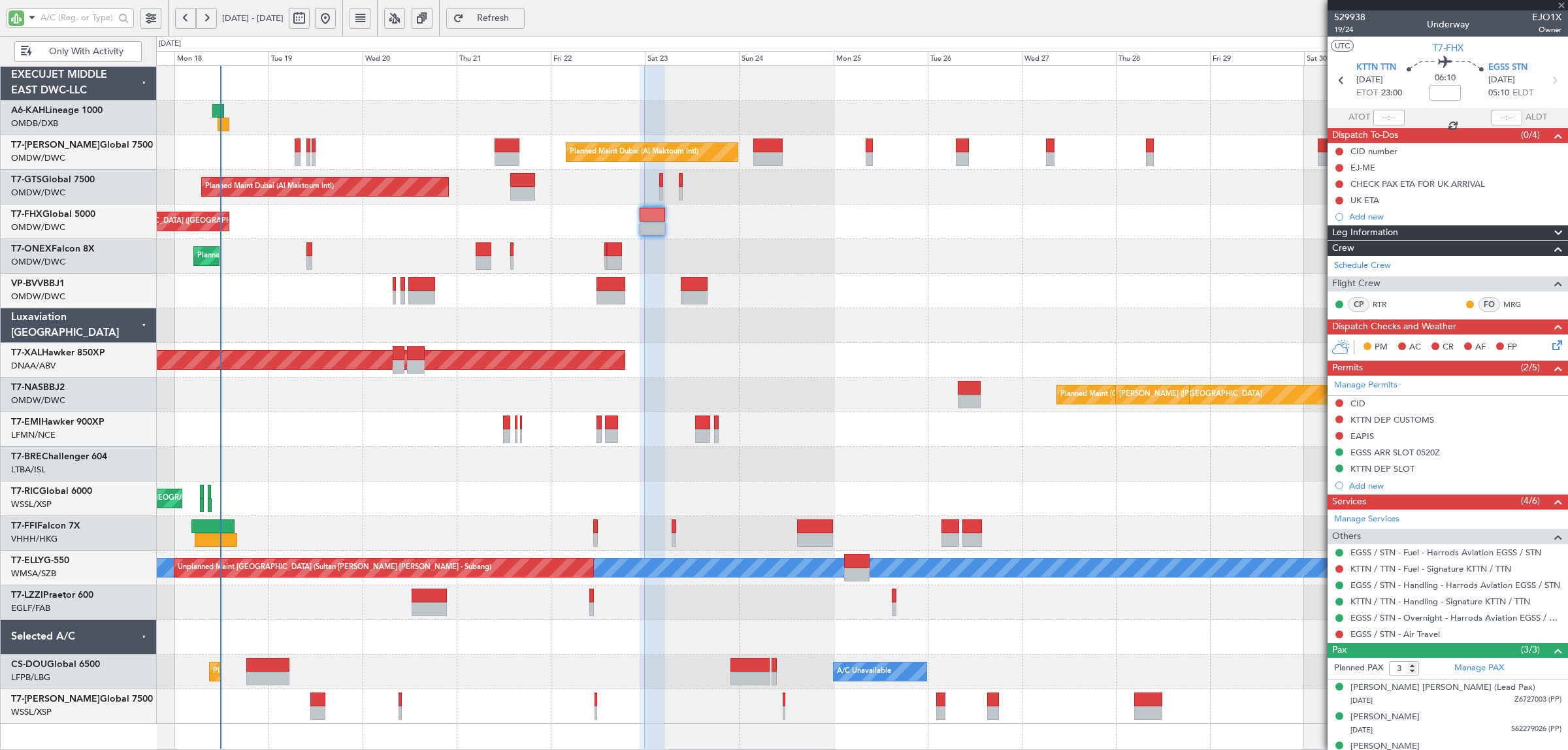
type input "0"
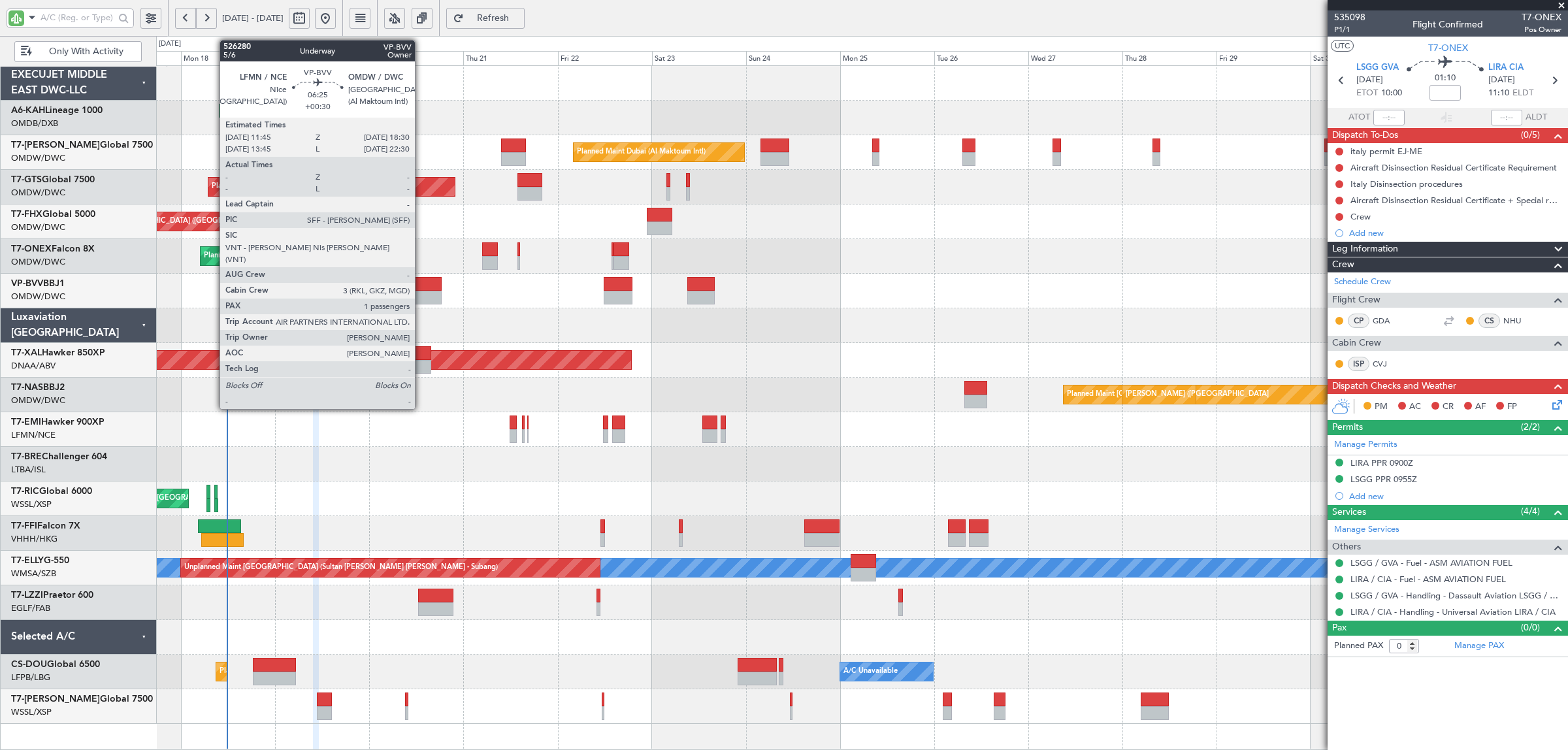
click at [421, 296] on div at bounding box center [428, 298] width 27 height 14
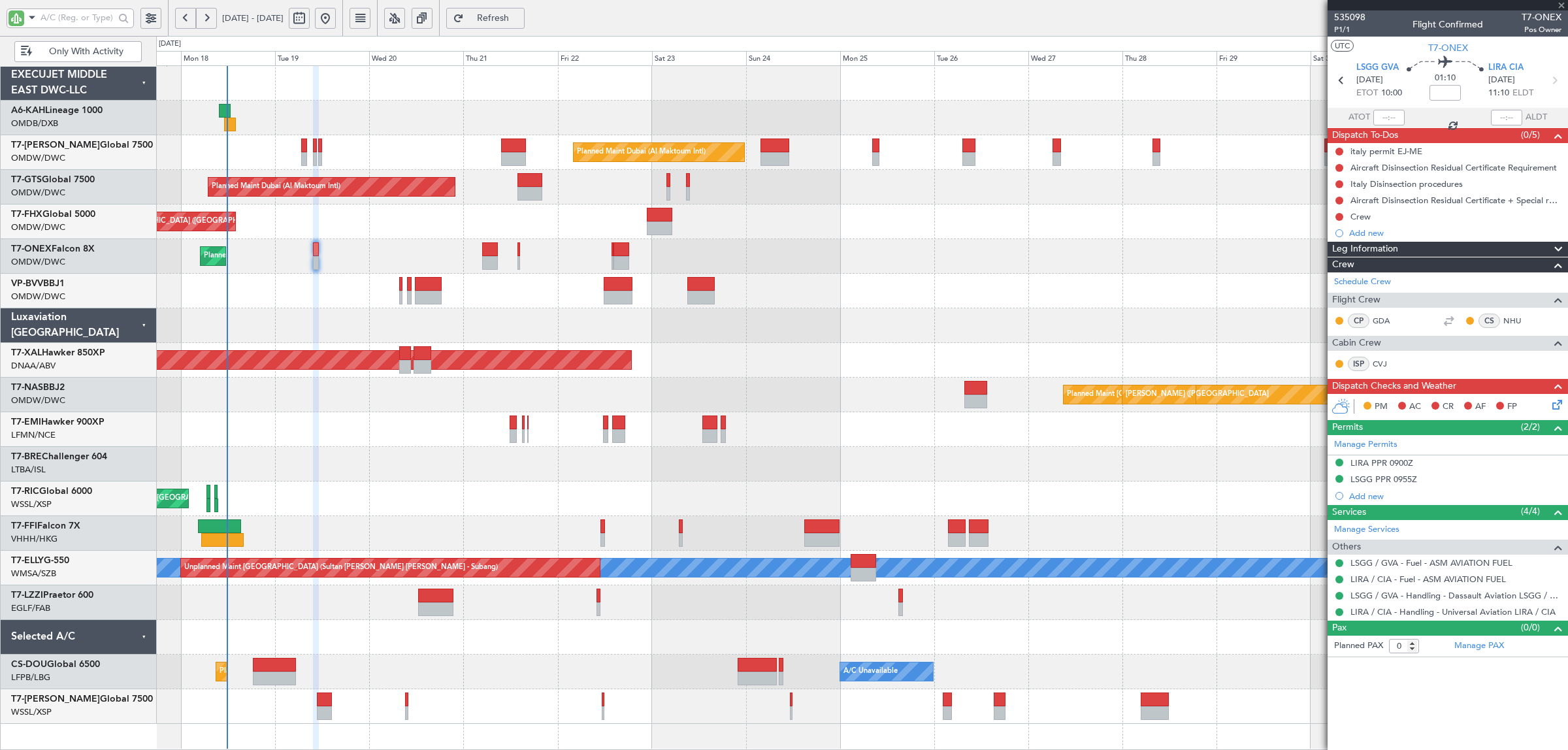
type input "+00:30"
type input "1"
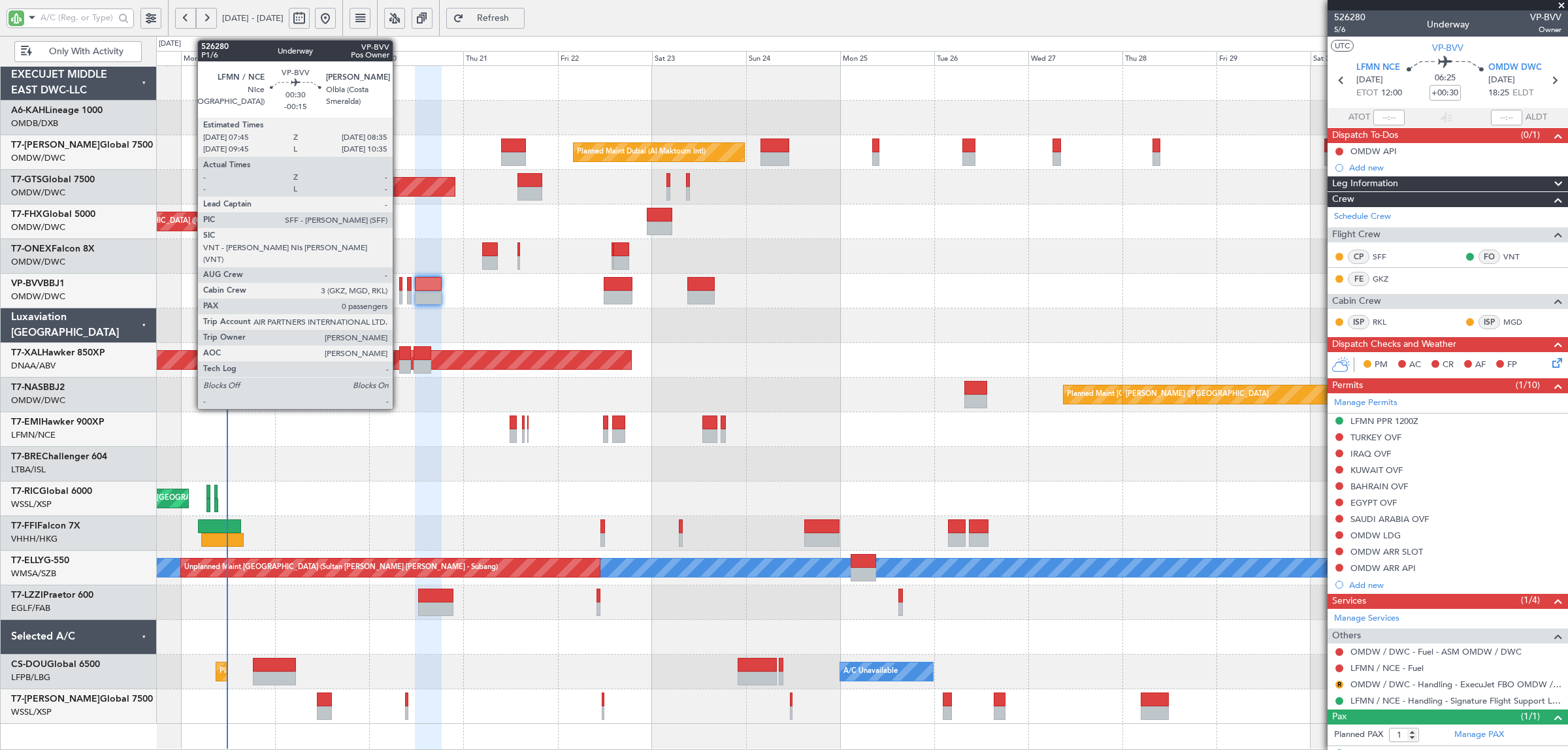
click at [399, 299] on div at bounding box center [401, 298] width 4 height 14
type input "-00:15"
type input "0"
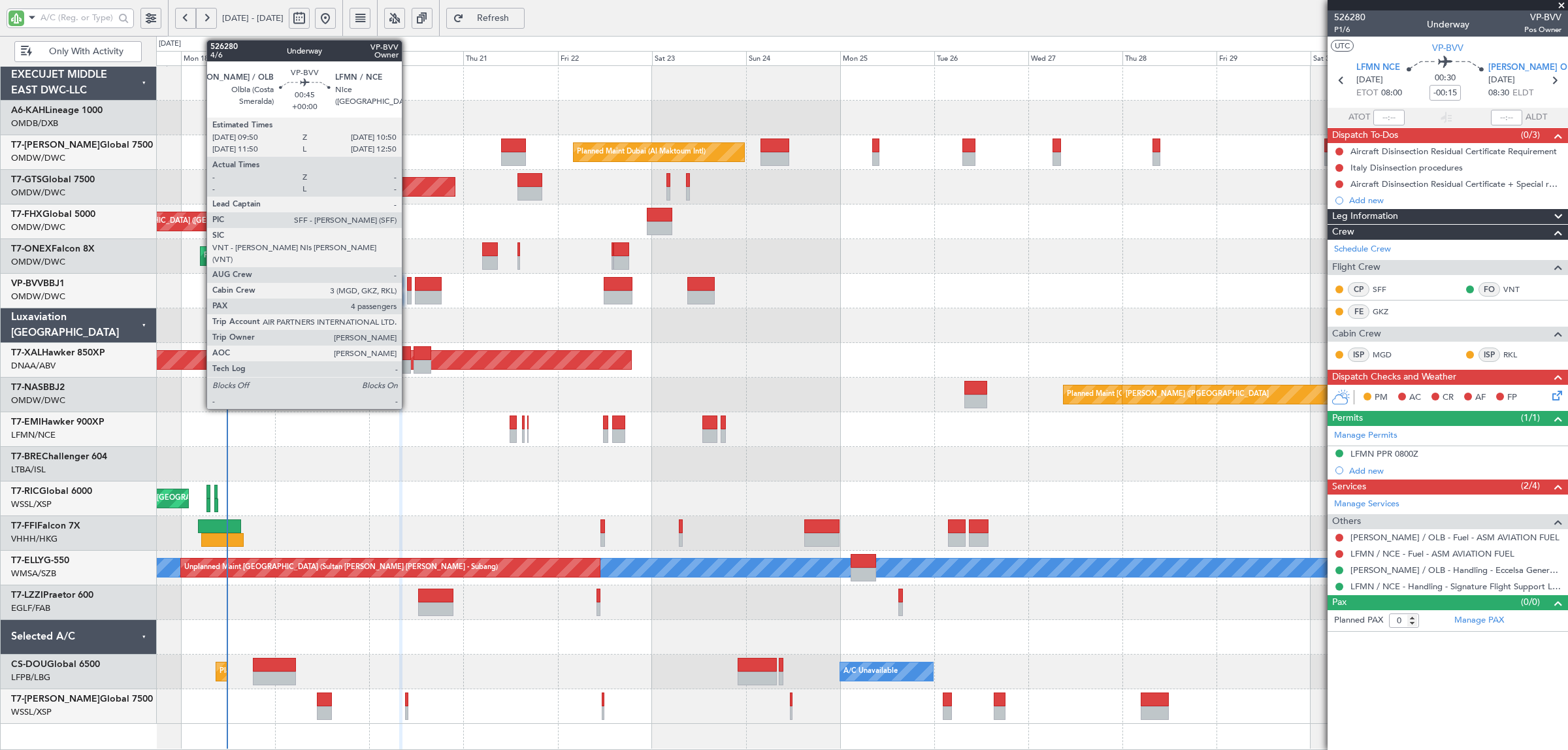
click at [408, 298] on div at bounding box center [409, 298] width 4 height 14
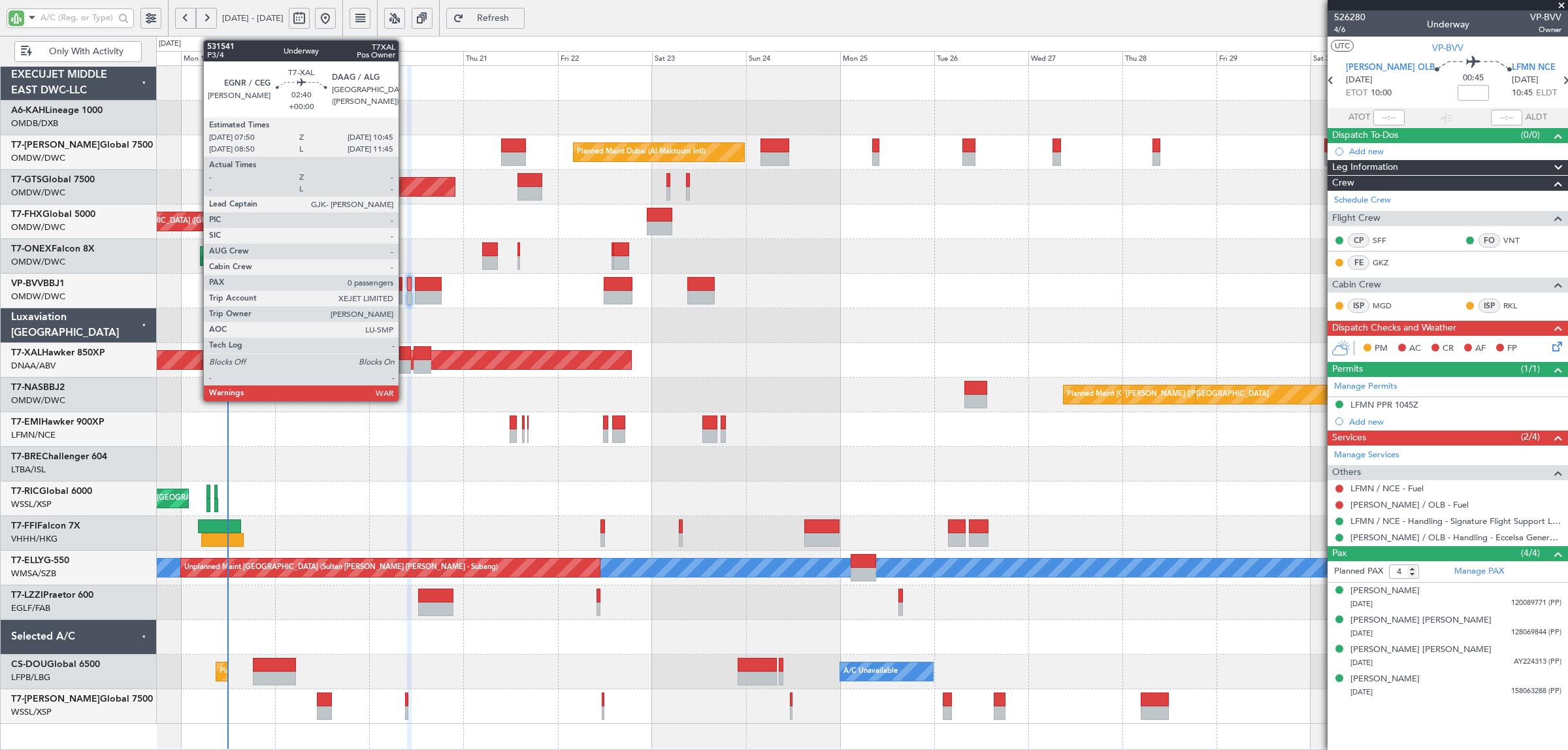
click at [405, 366] on div at bounding box center [405, 367] width 11 height 14
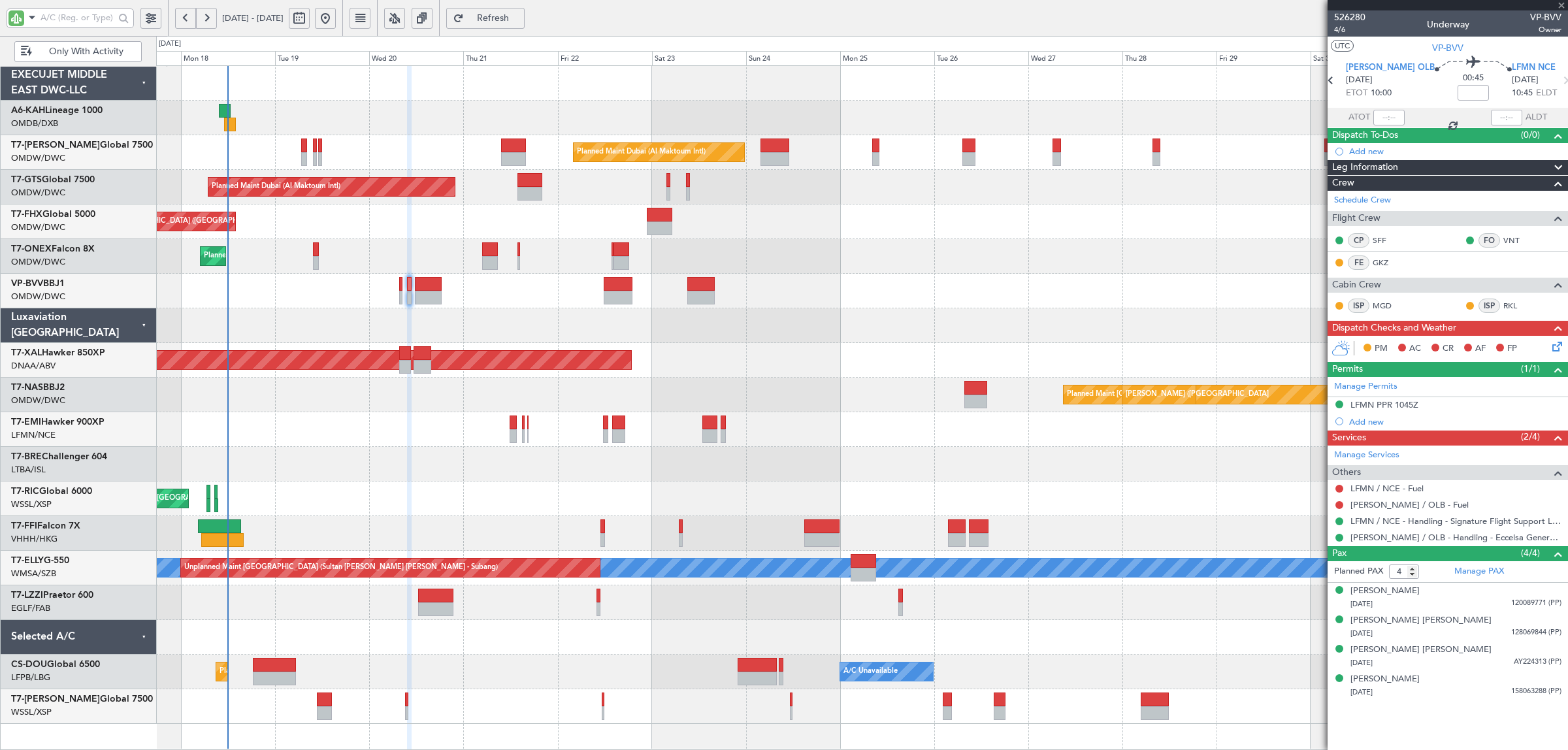
type input "0"
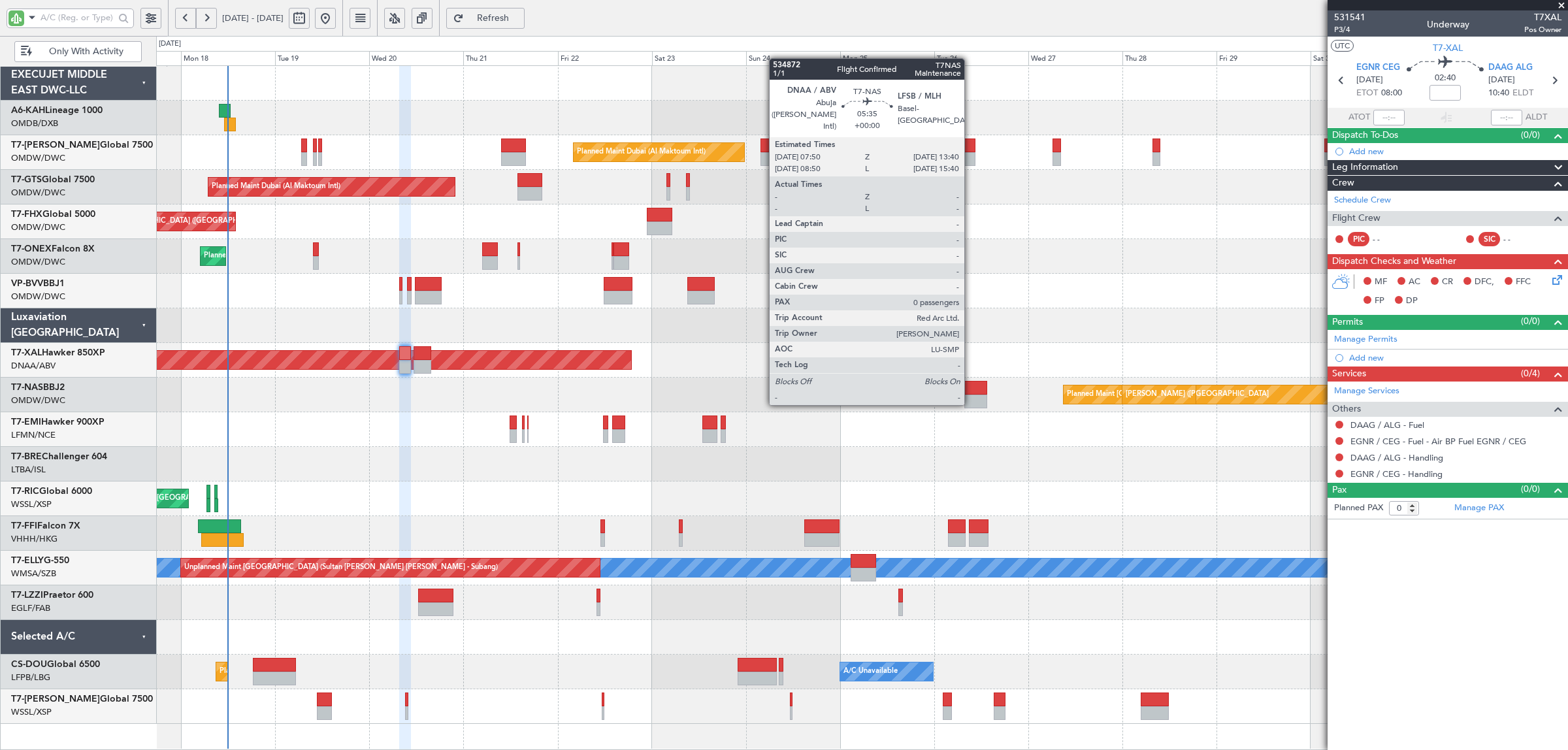
click at [971, 403] on div at bounding box center [976, 402] width 24 height 14
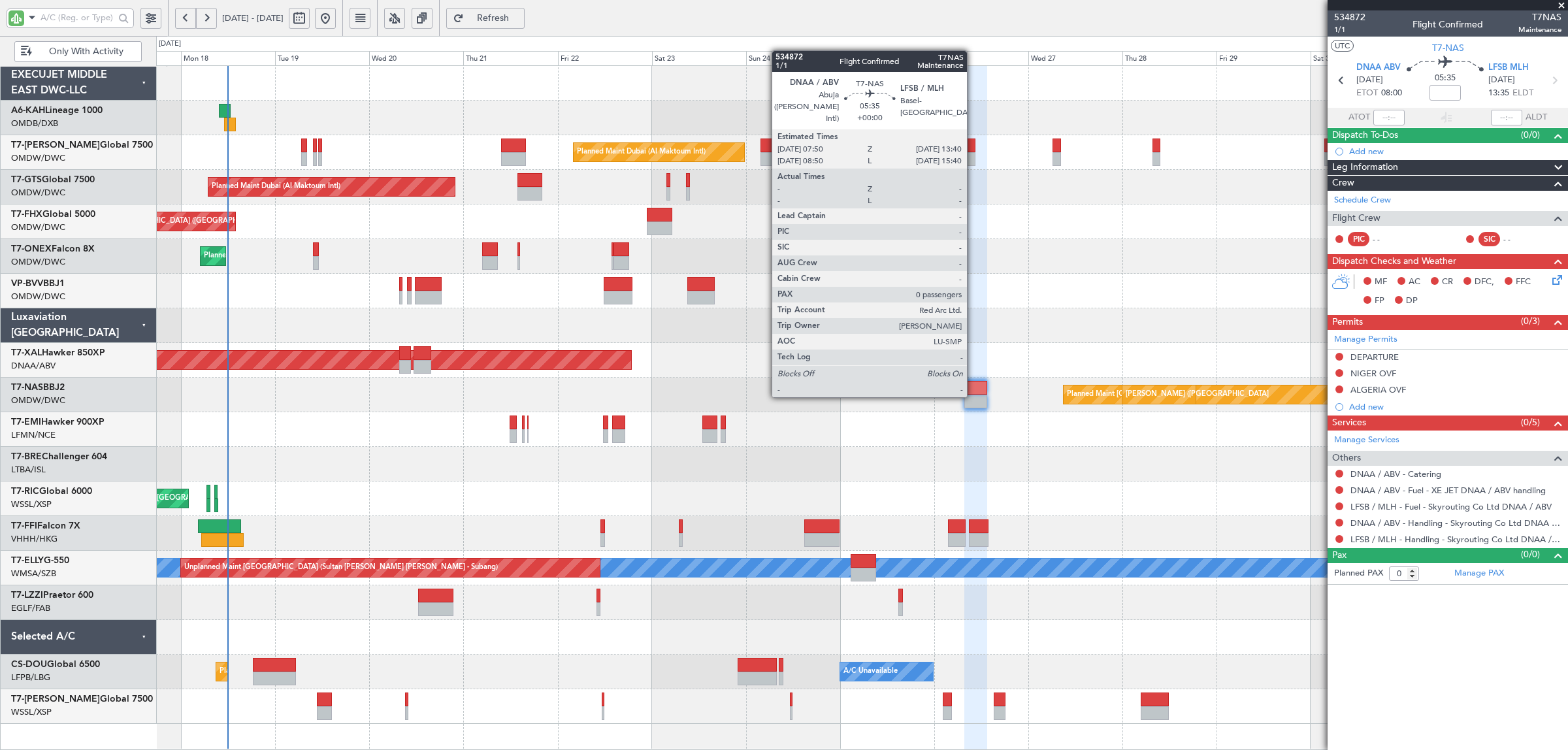
click at [974, 395] on div at bounding box center [976, 402] width 24 height 14
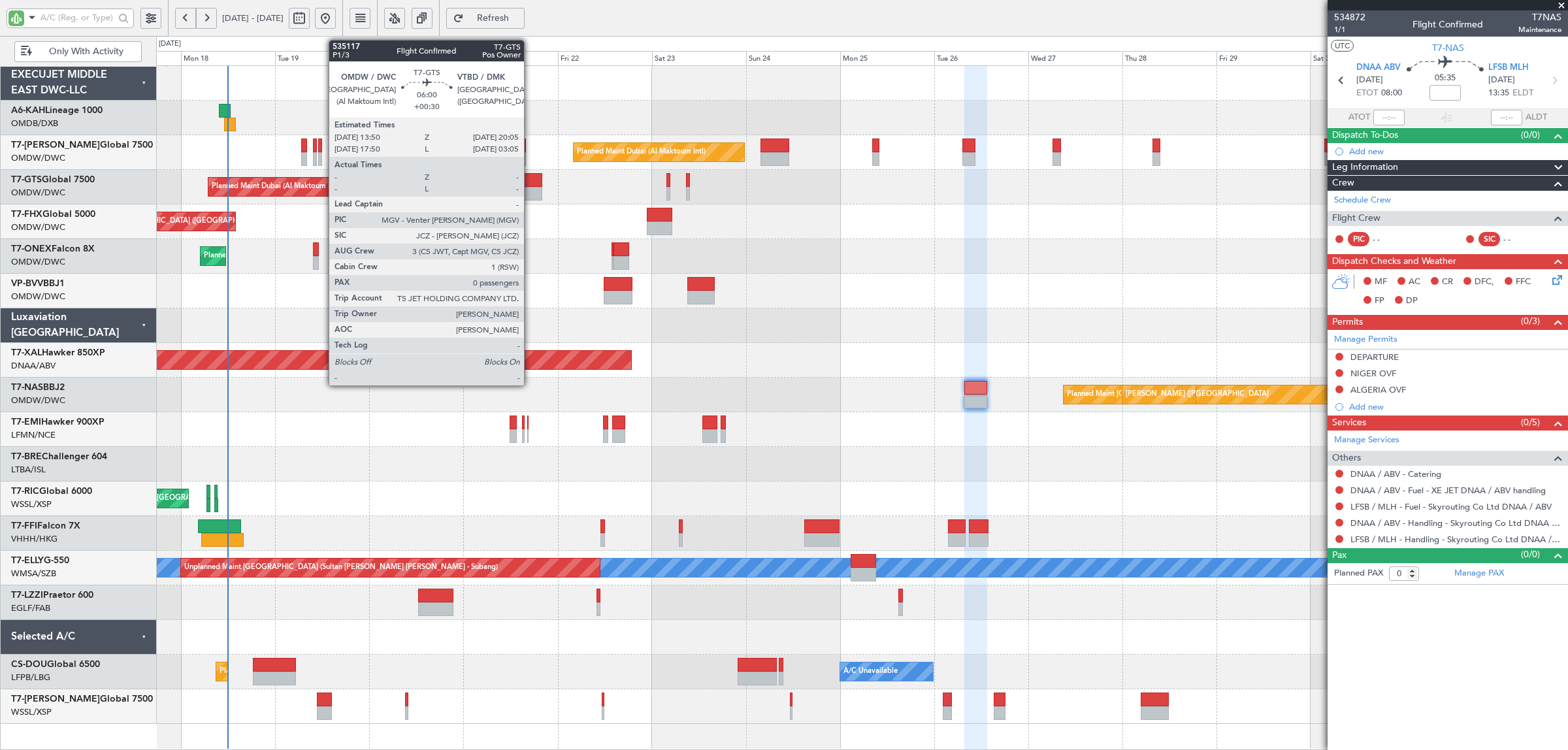
click at [530, 184] on div at bounding box center [529, 180] width 25 height 14
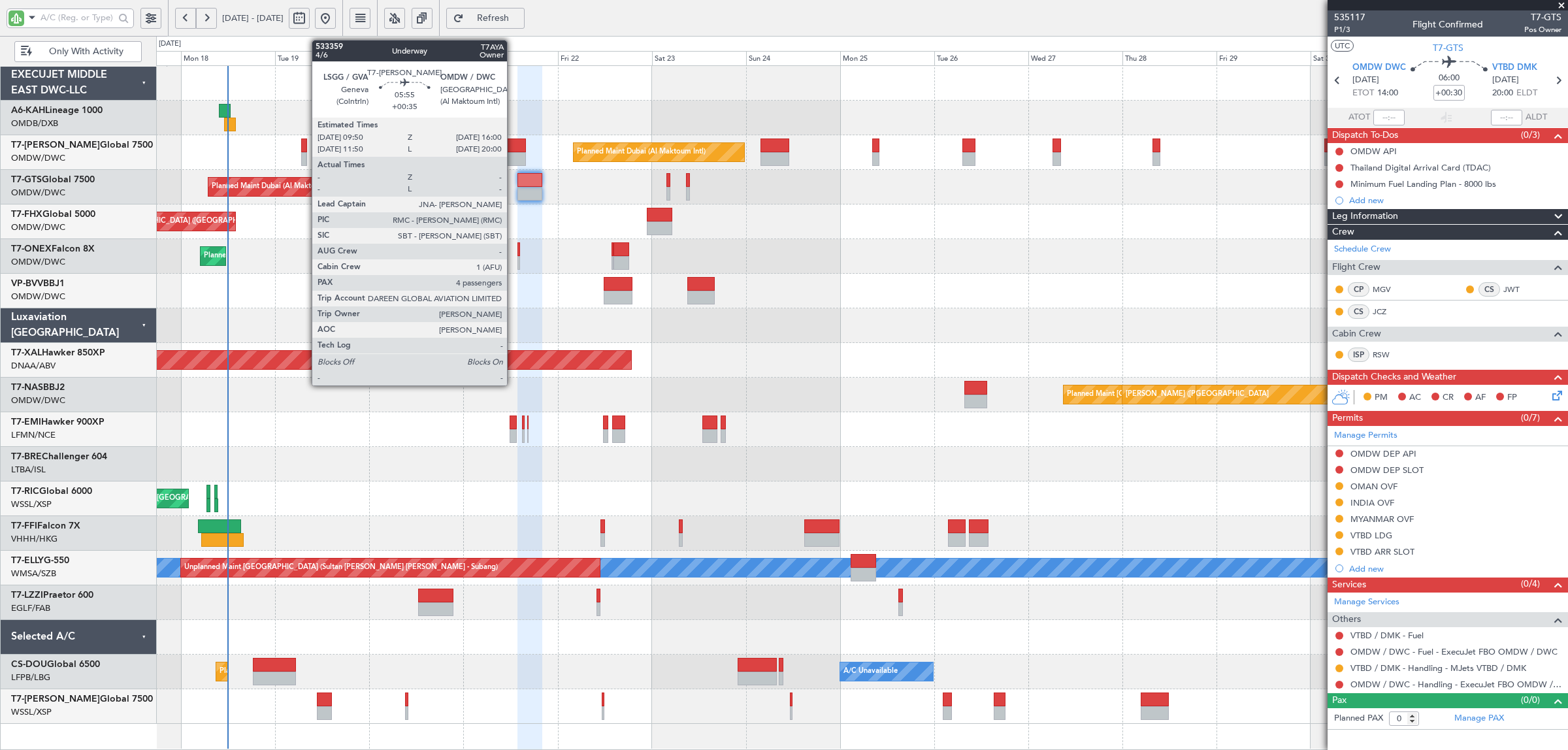
click at [514, 155] on div at bounding box center [514, 159] width 25 height 14
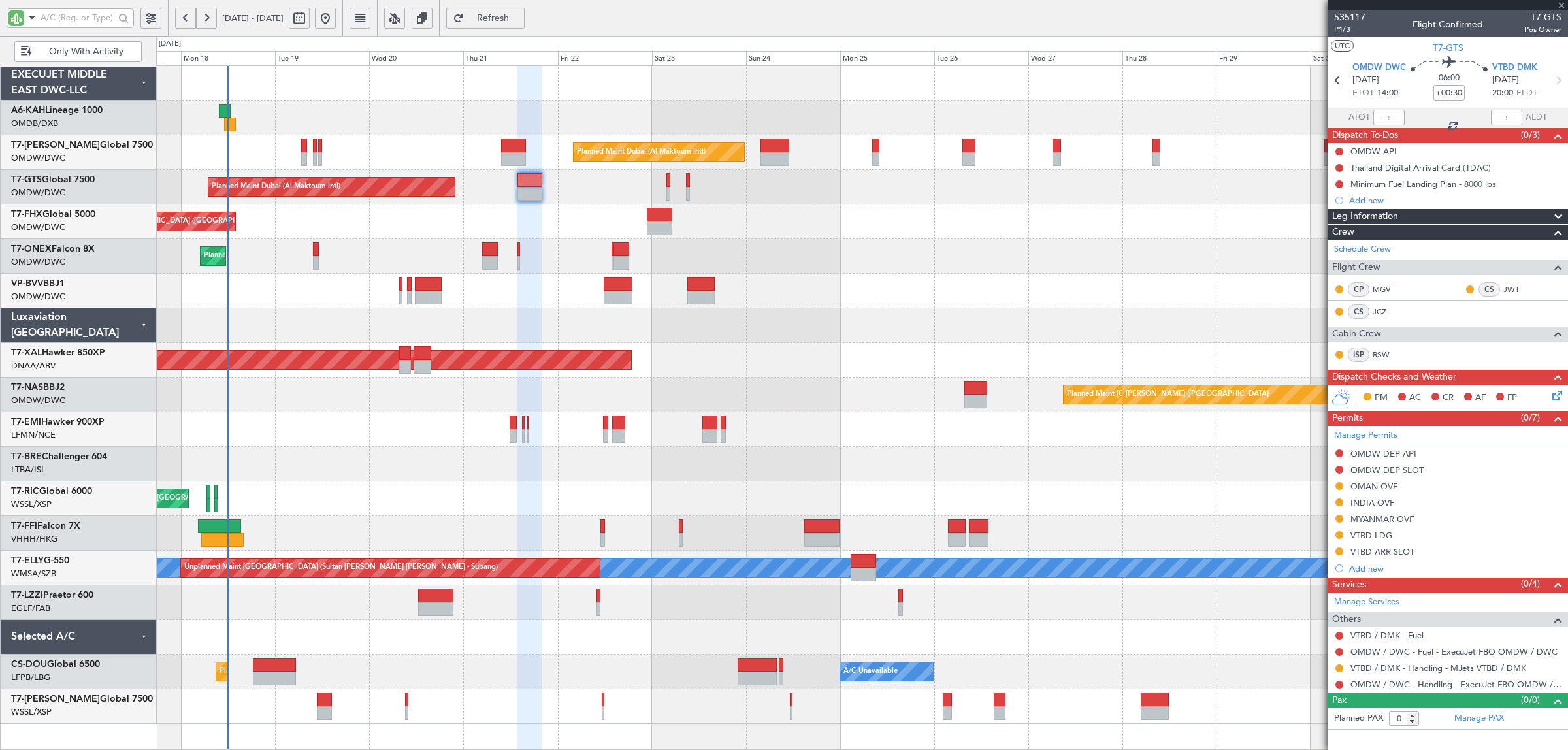
type input "+00:35"
type input "4"
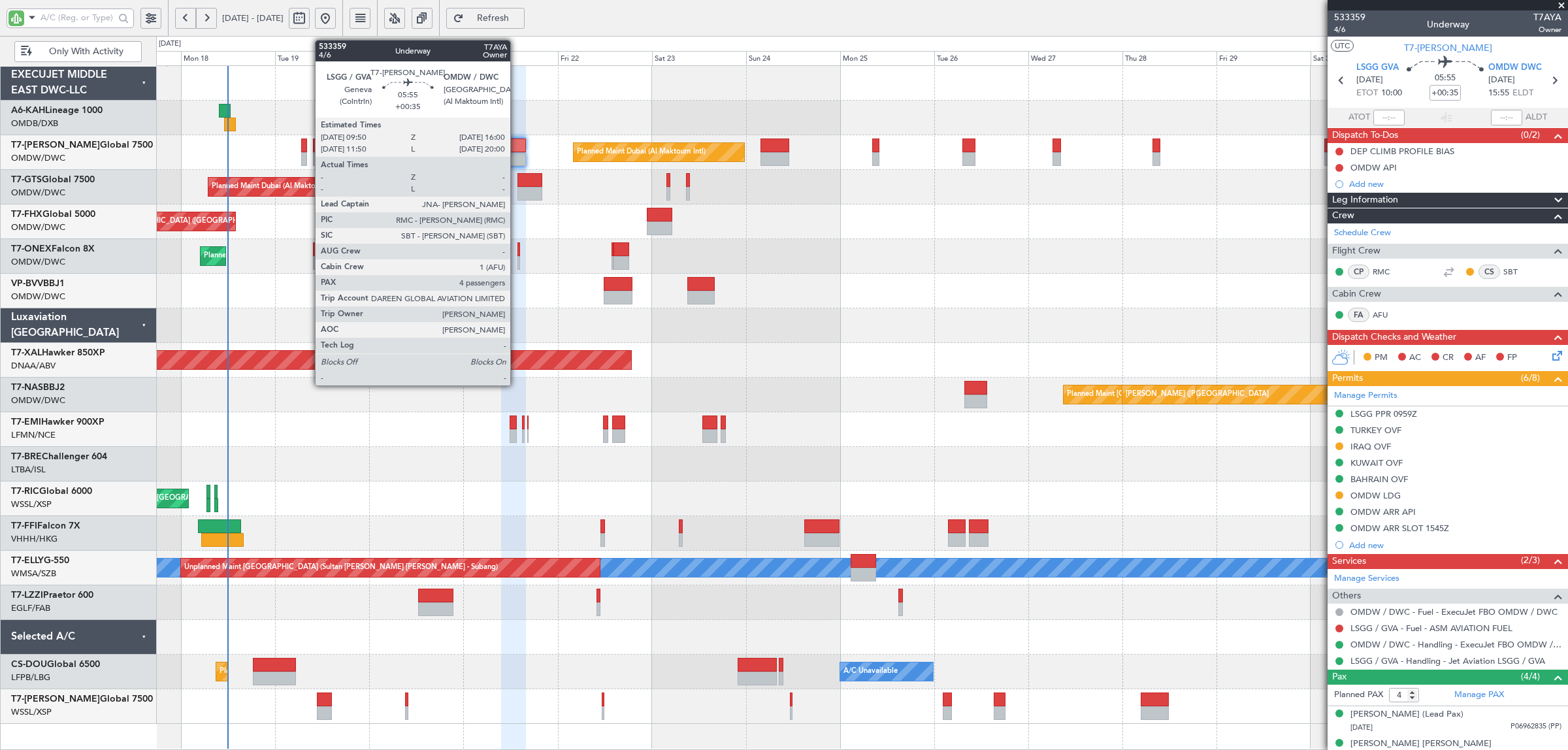
click at [514, 142] on div at bounding box center [514, 146] width 25 height 14
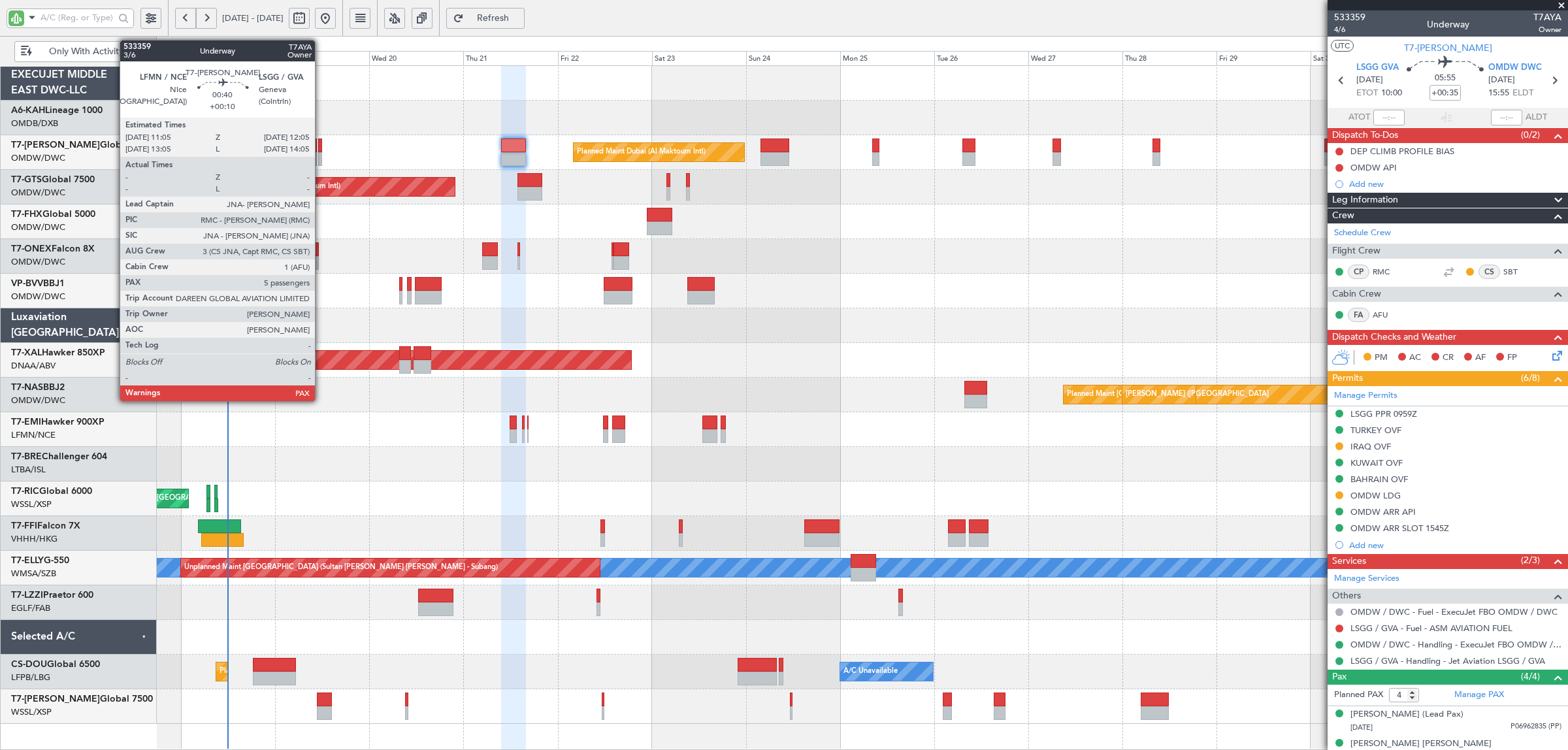
click at [321, 158] on div at bounding box center [320, 159] width 4 height 14
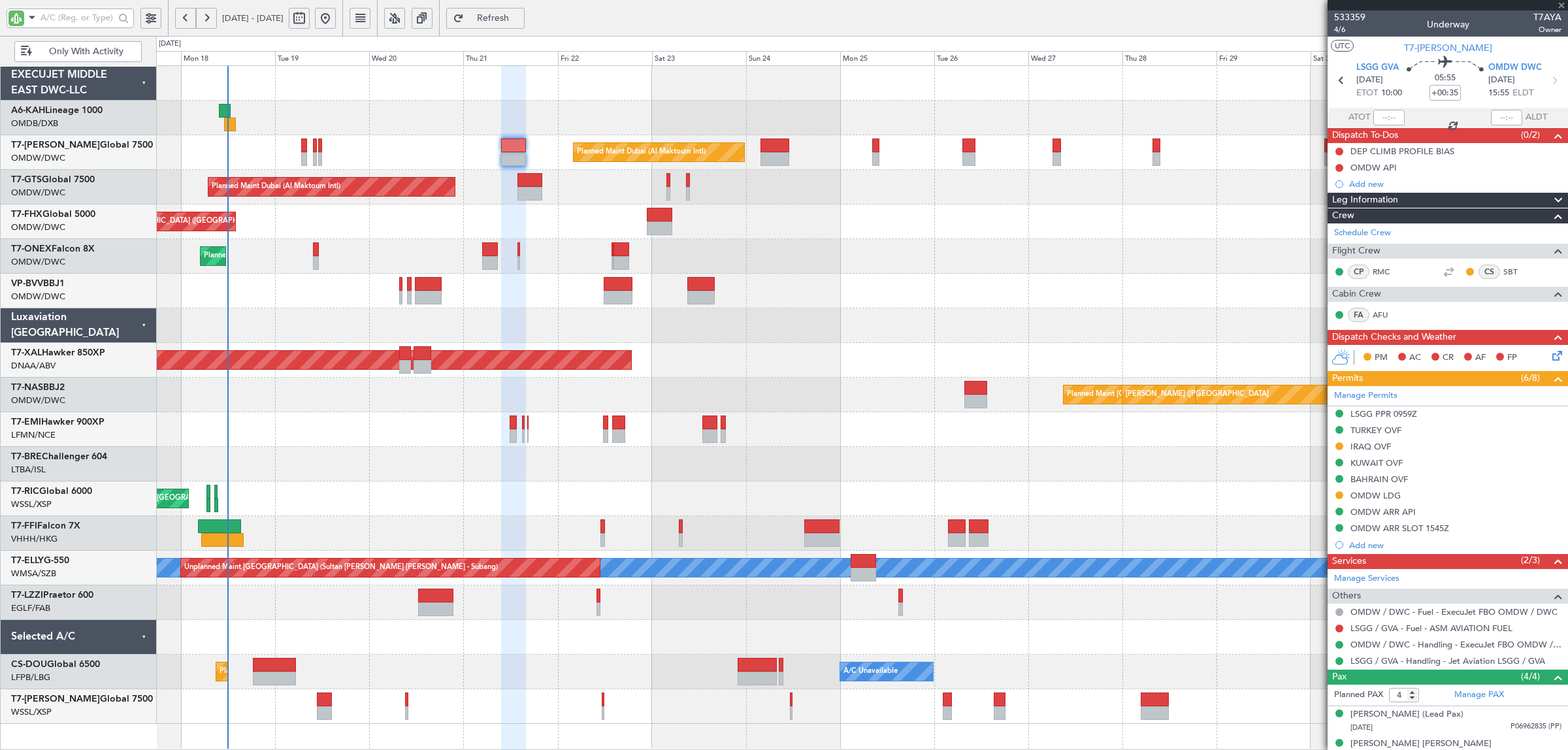
type input "+00:10"
type input "5"
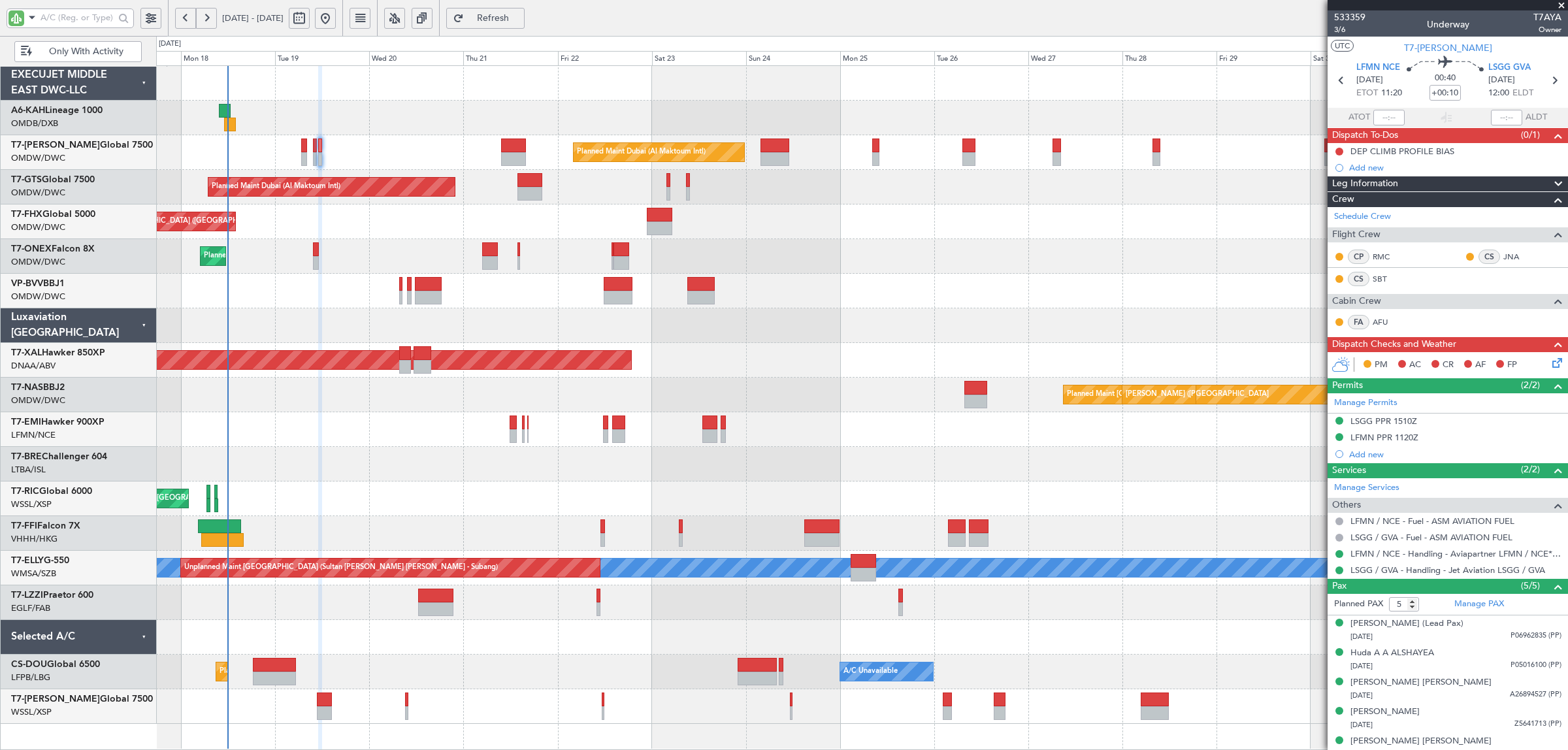
click at [1410, 419] on div "LSGG PPR 1510Z" at bounding box center [1384, 421] width 67 height 11
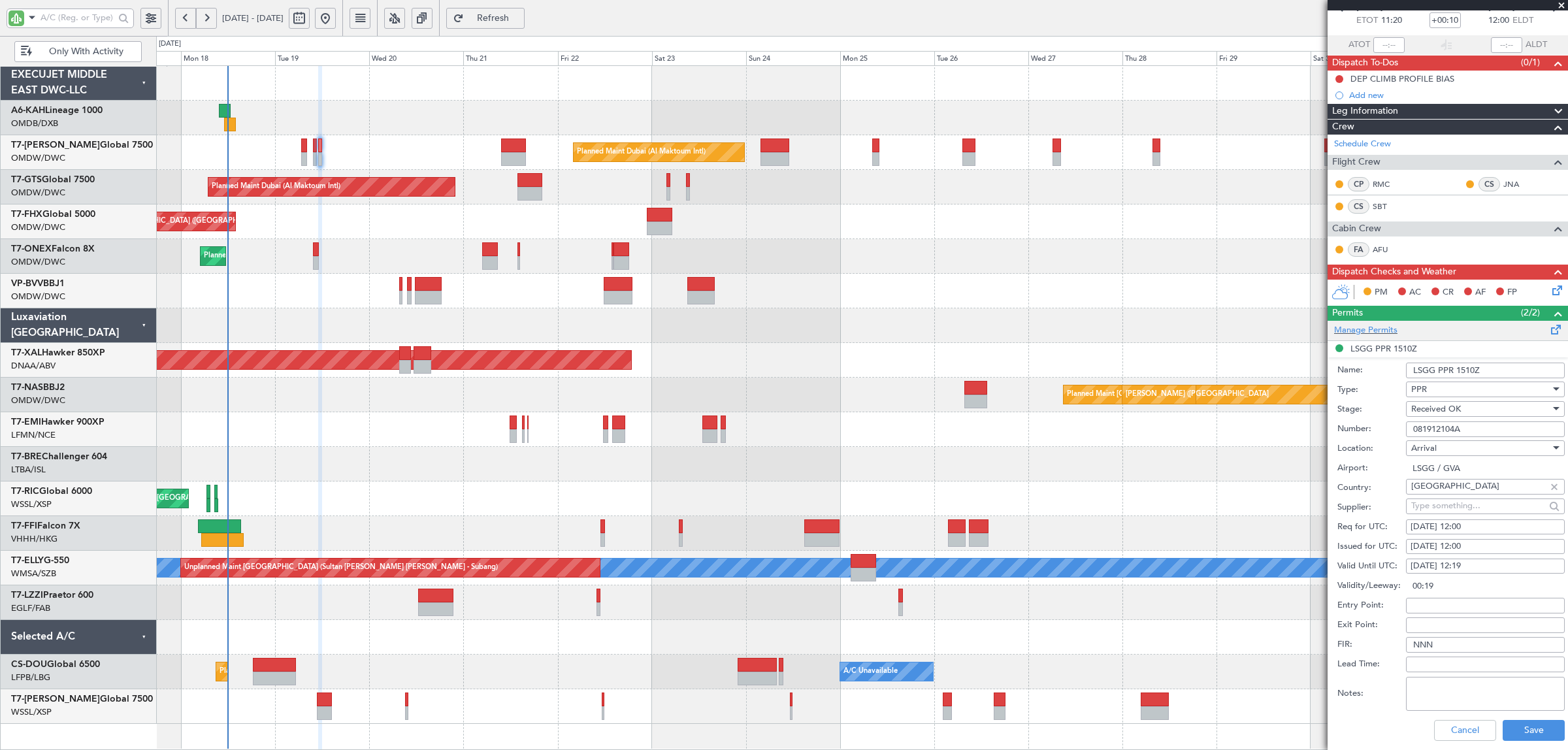
scroll to position [163, 0]
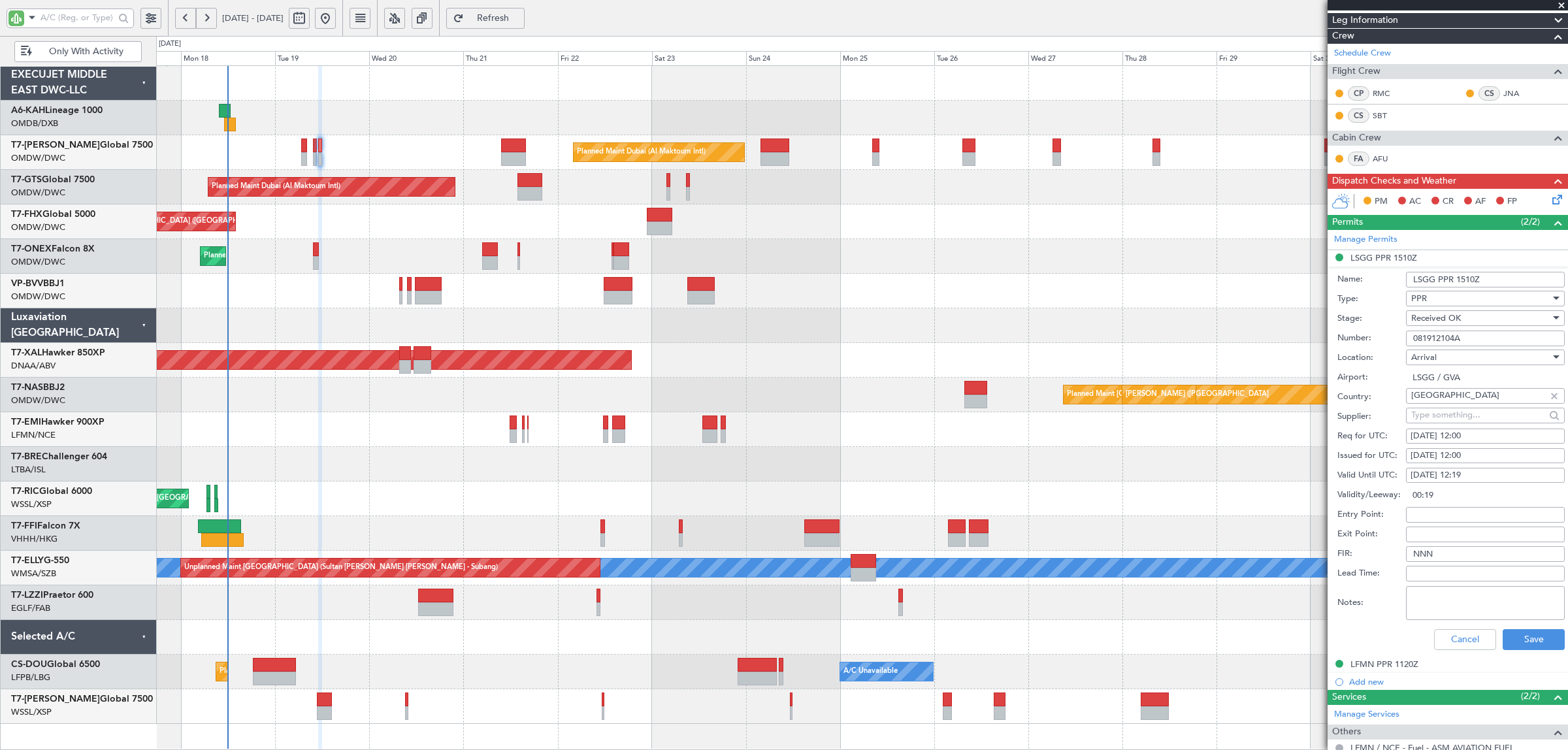
click at [1471, 281] on input "LSGG PPR 1510Z" at bounding box center [1485, 280] width 159 height 16
click at [1465, 282] on input "LSGG PPR 1510Z" at bounding box center [1485, 280] width 159 height 16
type input "LSGG PPR 1200Z"
click at [1513, 641] on button "Save" at bounding box center [1534, 640] width 62 height 21
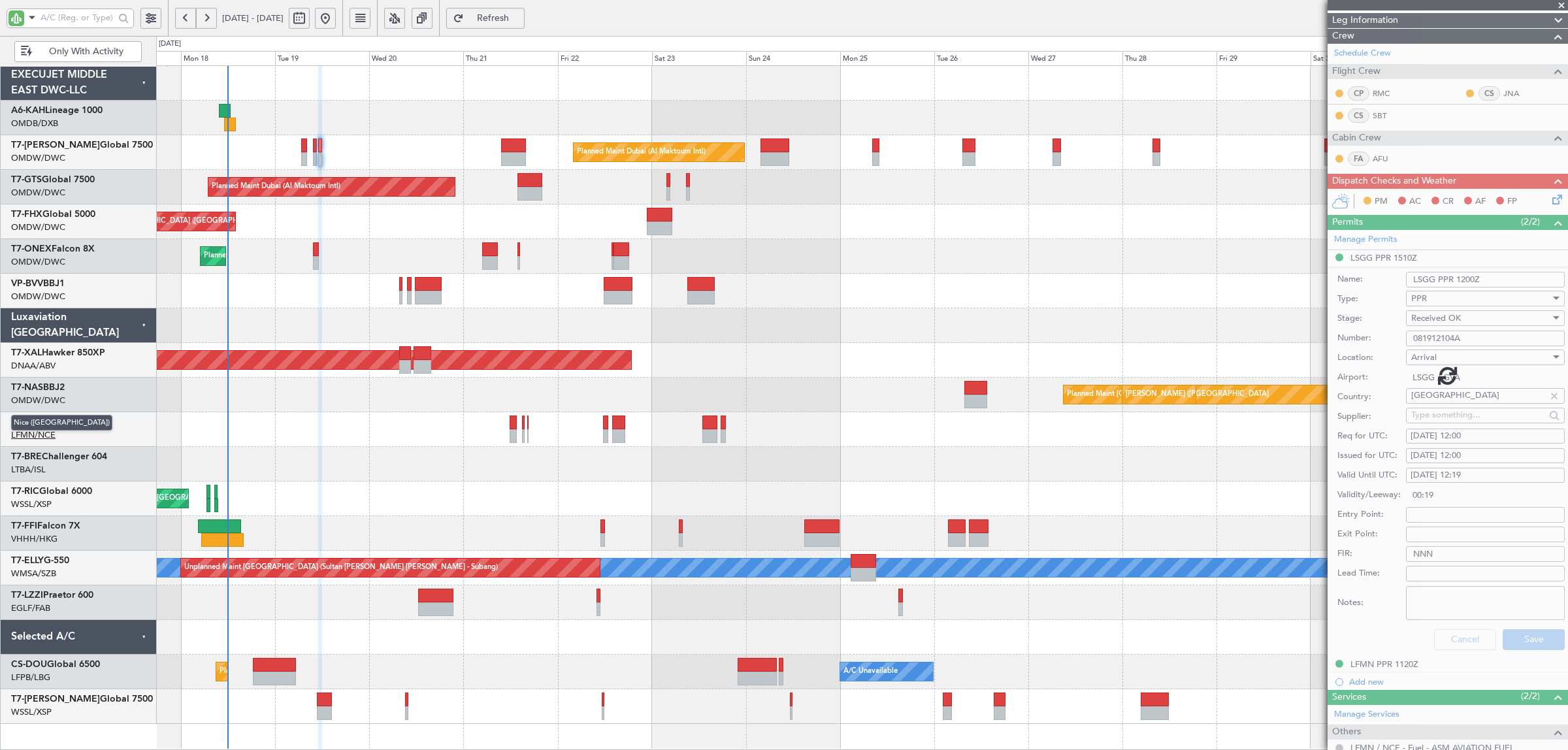
scroll to position [14, 0]
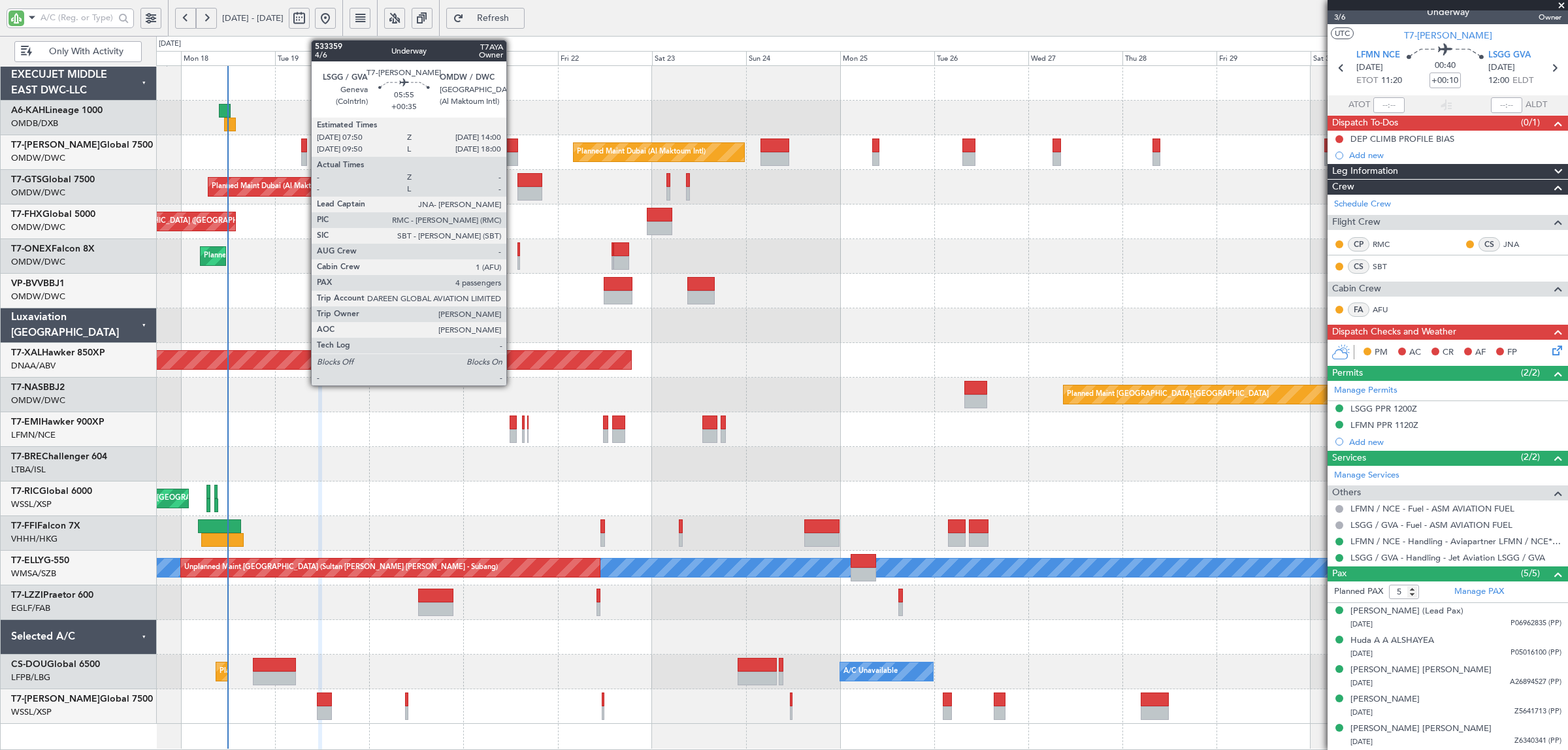
click at [513, 155] on div at bounding box center [506, 159] width 25 height 14
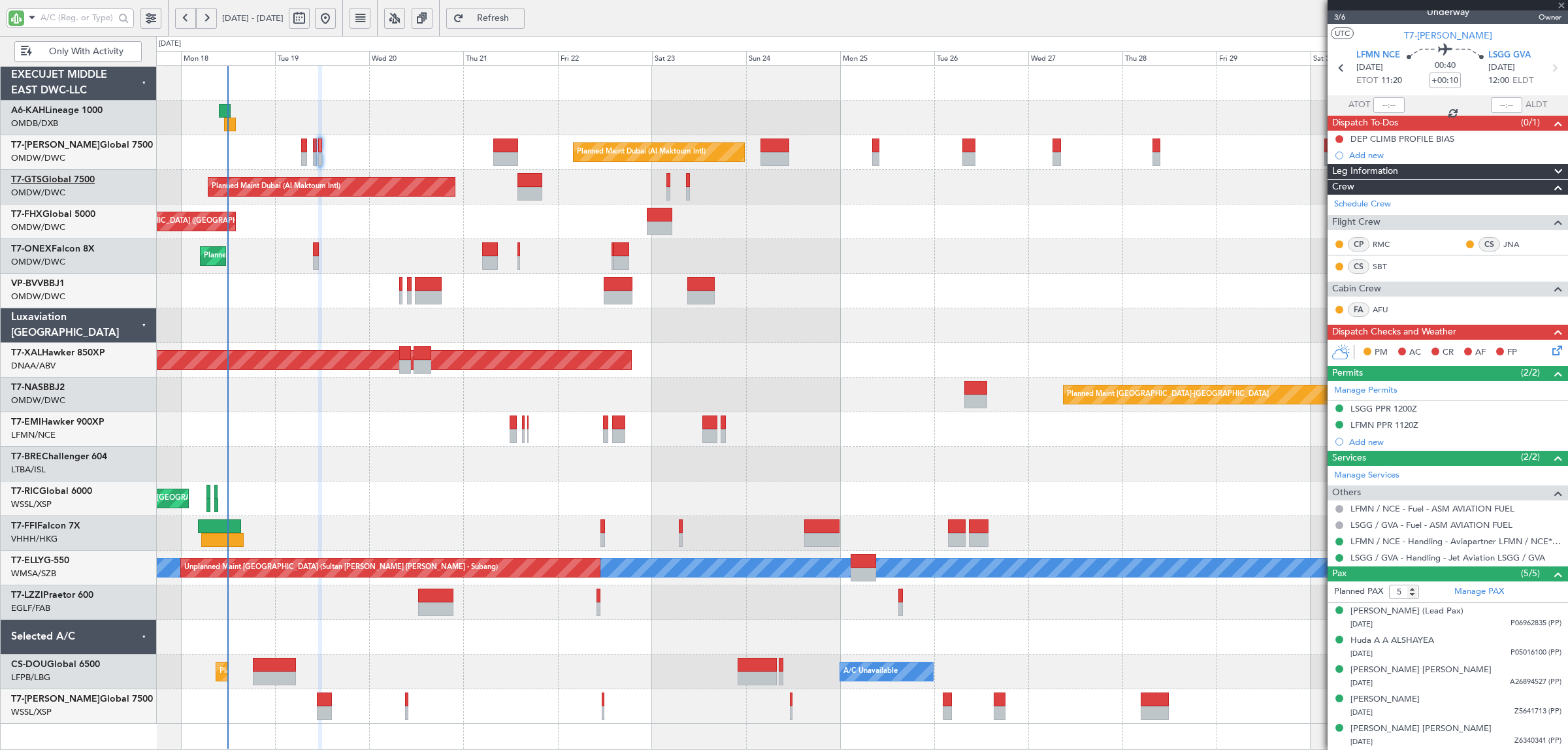
type input "+00:35"
type input "4"
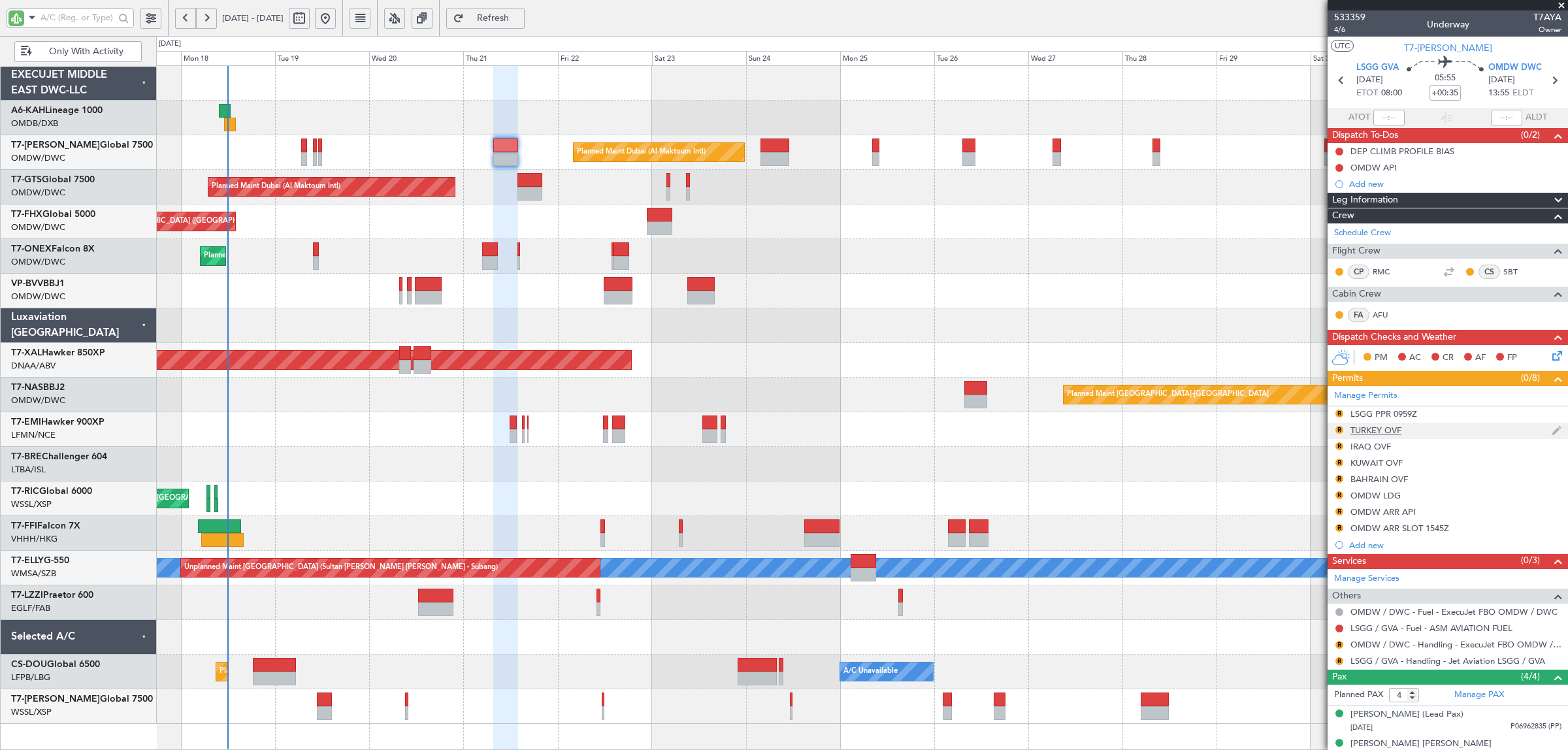
click at [1377, 433] on div "TURKEY OVF" at bounding box center [1376, 430] width 51 height 11
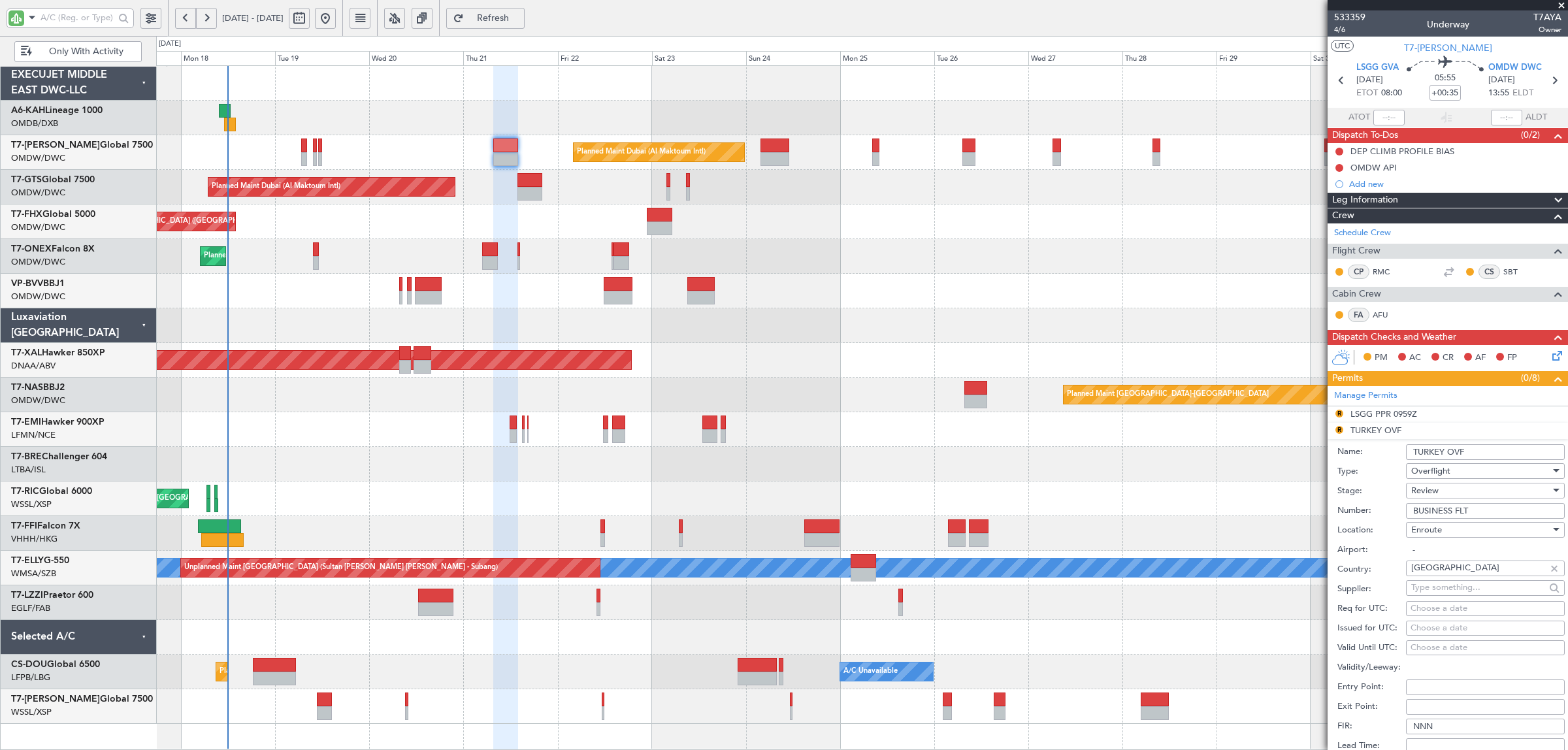
click at [1431, 472] on span "Overflight" at bounding box center [1431, 471] width 40 height 11
click at [1389, 485] on div at bounding box center [784, 375] width 1568 height 750
click at [1435, 494] on span "Review" at bounding box center [1425, 490] width 27 height 11
click at [1457, 600] on span "Received OK" at bounding box center [1478, 596] width 134 height 19
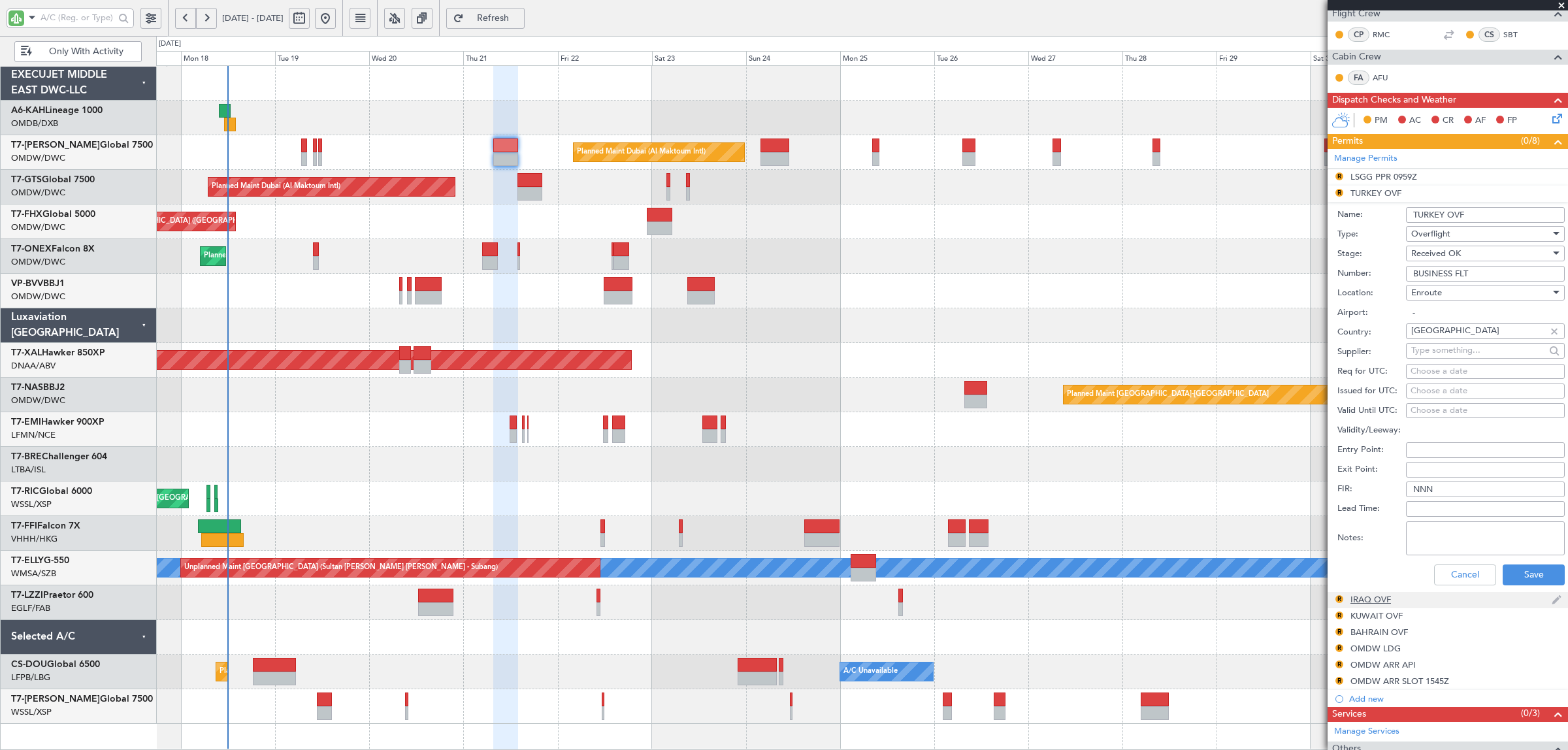
scroll to position [245, 0]
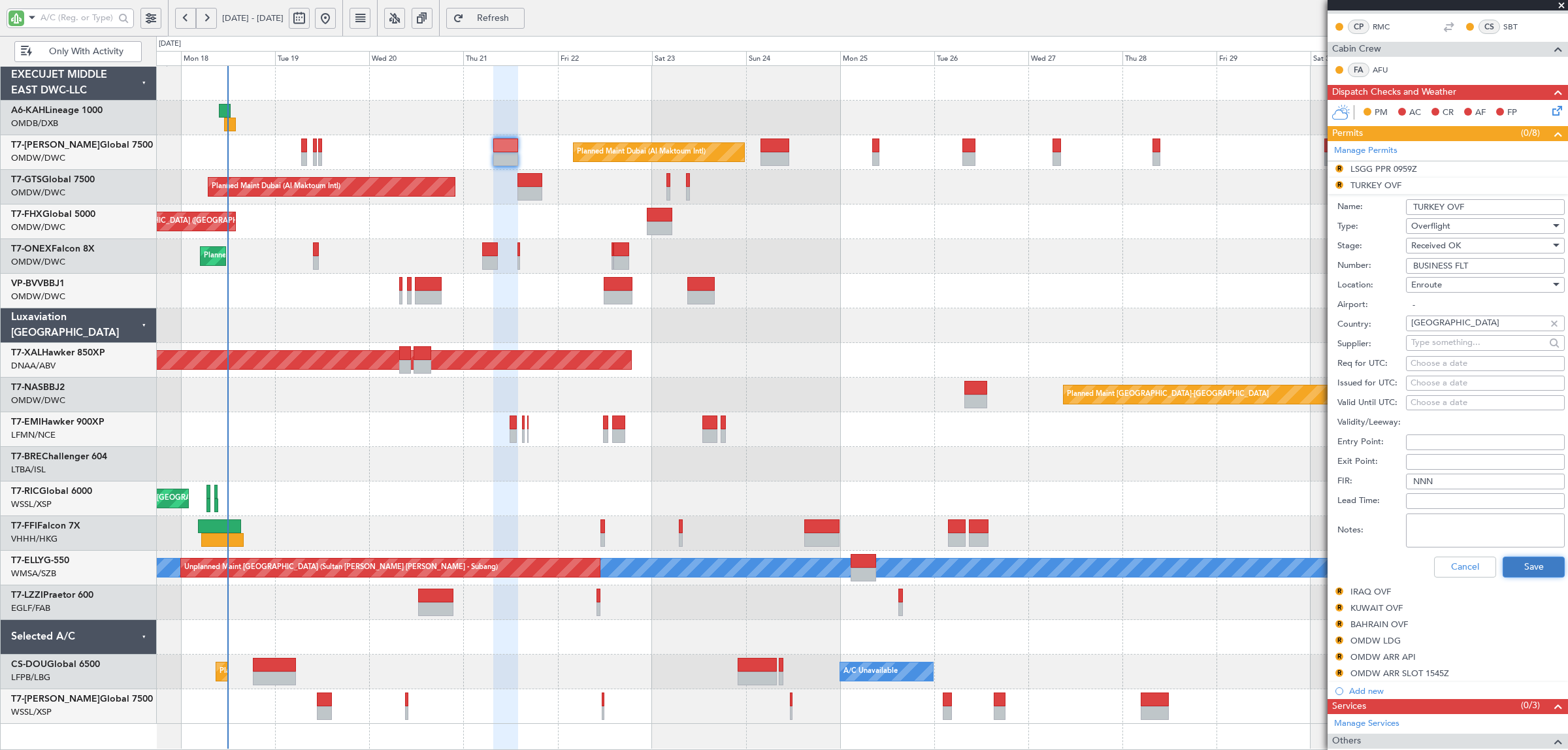
click at [1504, 569] on button "Save" at bounding box center [1534, 567] width 62 height 21
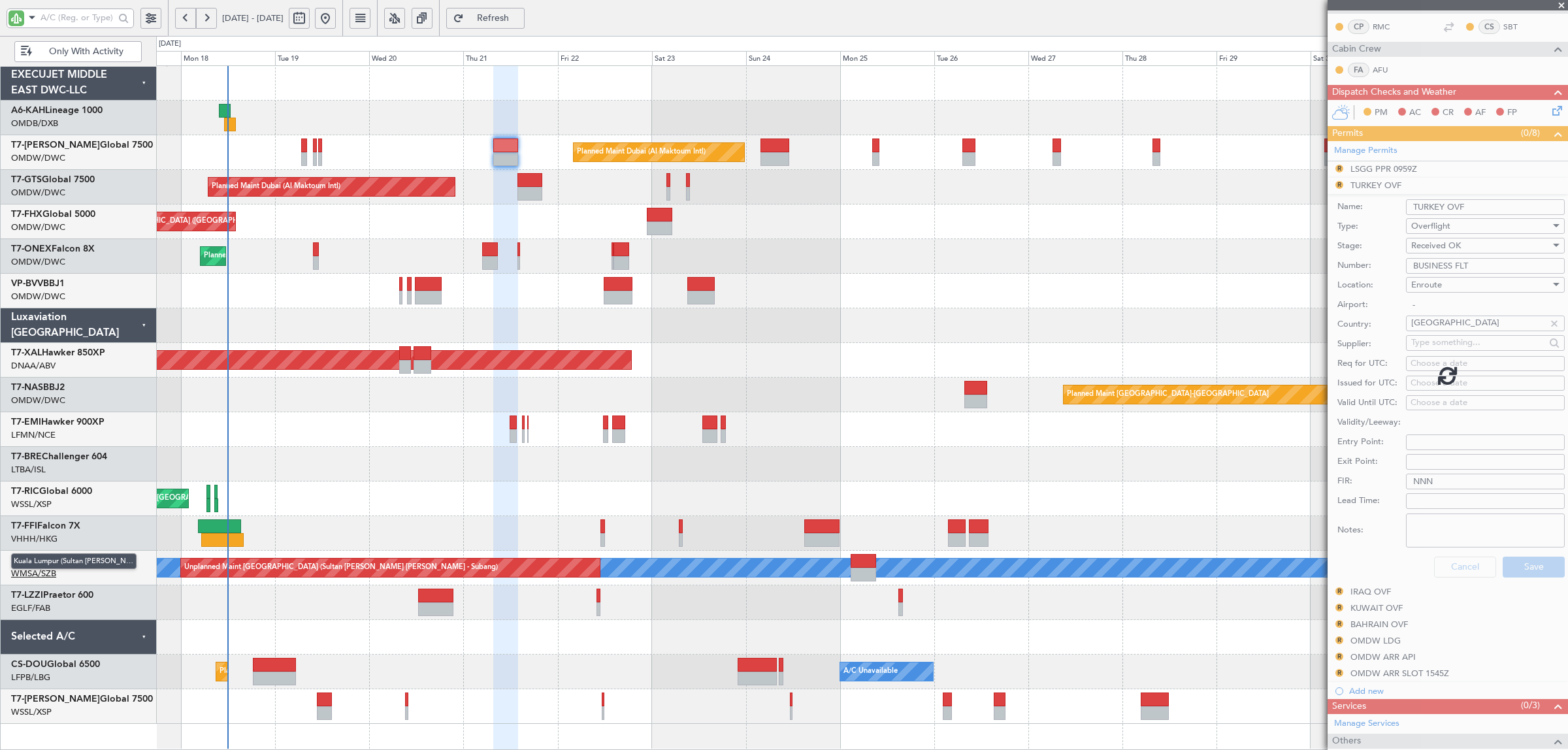
scroll to position [76, 0]
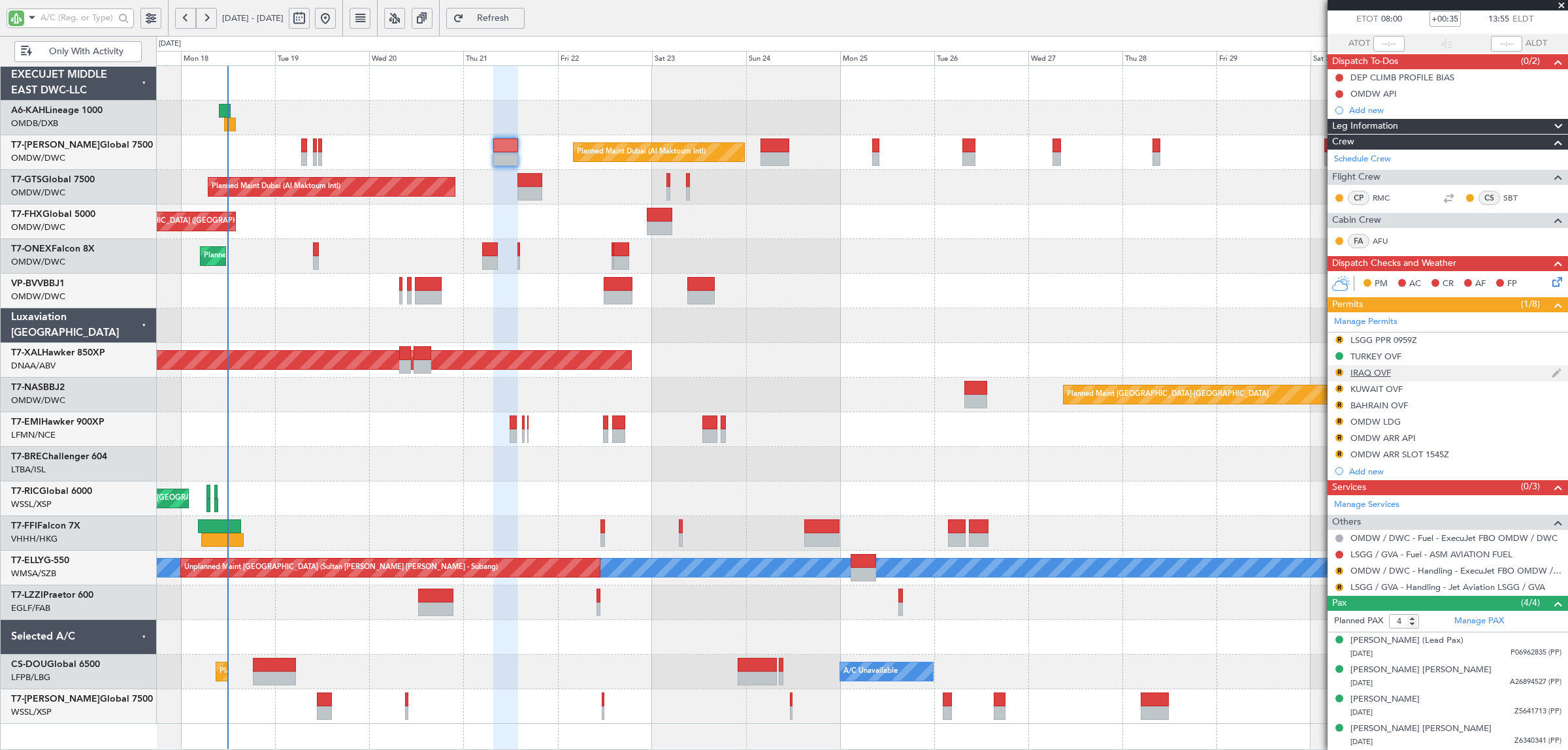
click at [1382, 372] on div "IRAQ OVF" at bounding box center [1370, 372] width 40 height 11
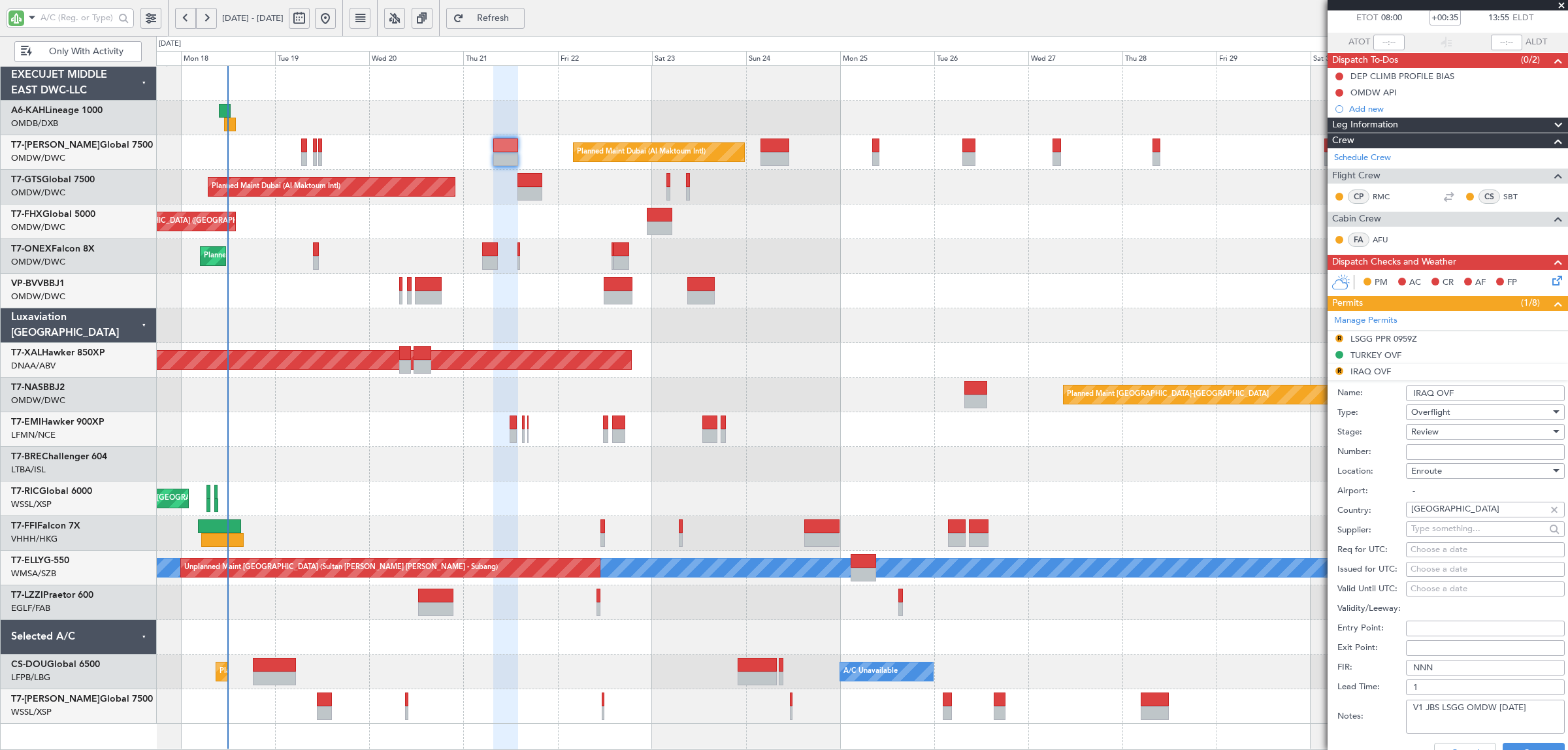
scroll to position [245, 0]
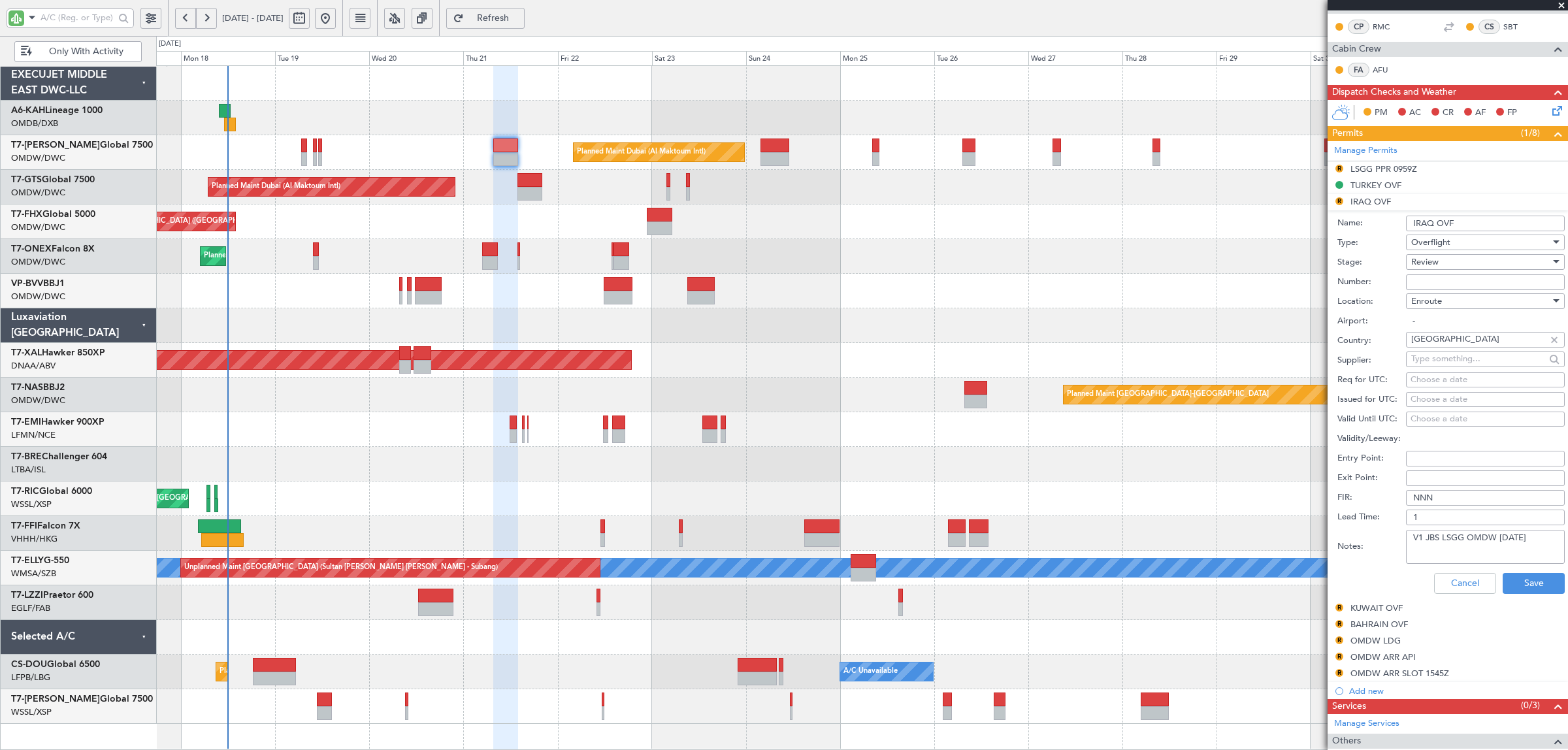
click at [1435, 268] on span "Review" at bounding box center [1425, 262] width 27 height 11
click at [1442, 345] on span "Requested" at bounding box center [1478, 349] width 134 height 19
click at [1527, 587] on button "Save" at bounding box center [1534, 584] width 62 height 21
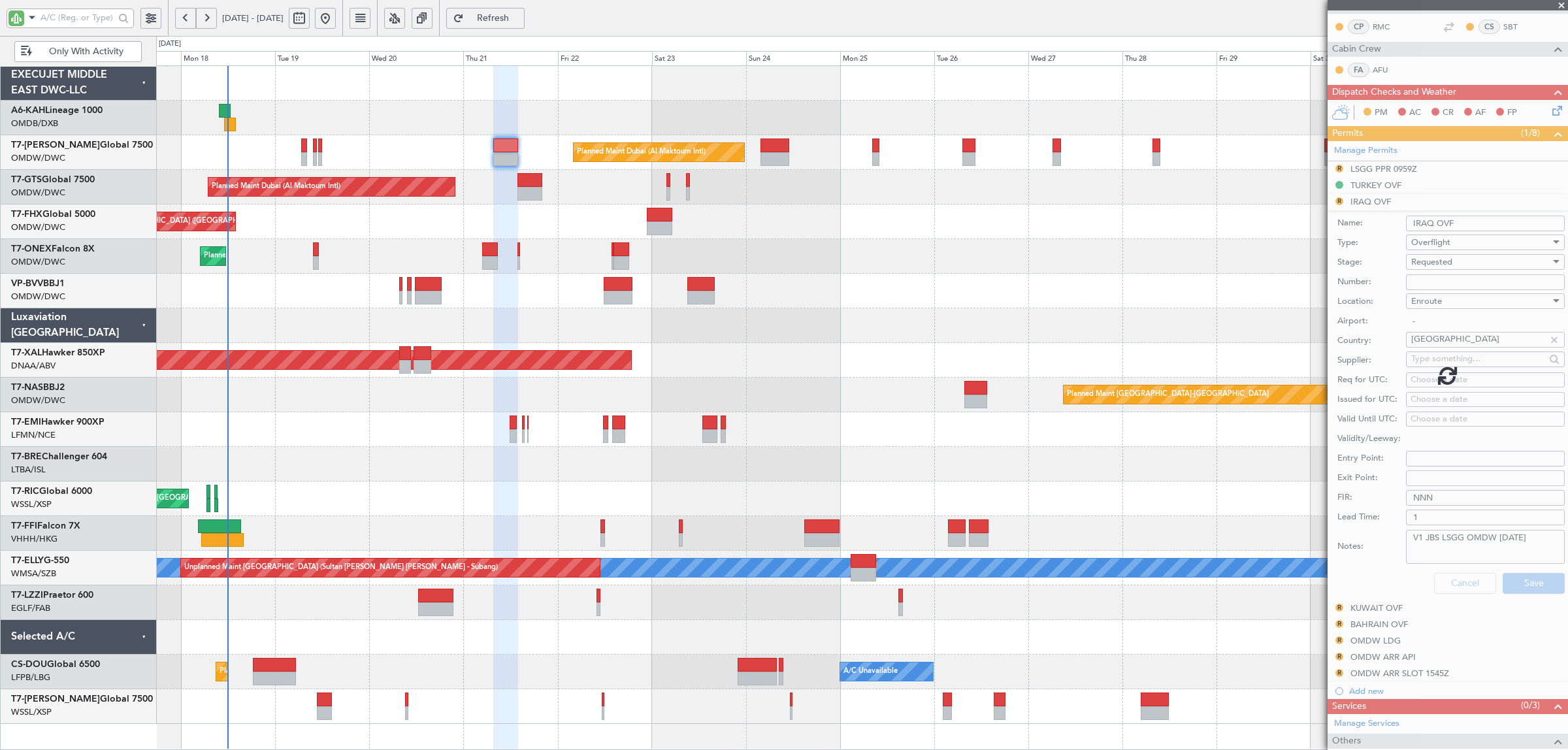
scroll to position [76, 0]
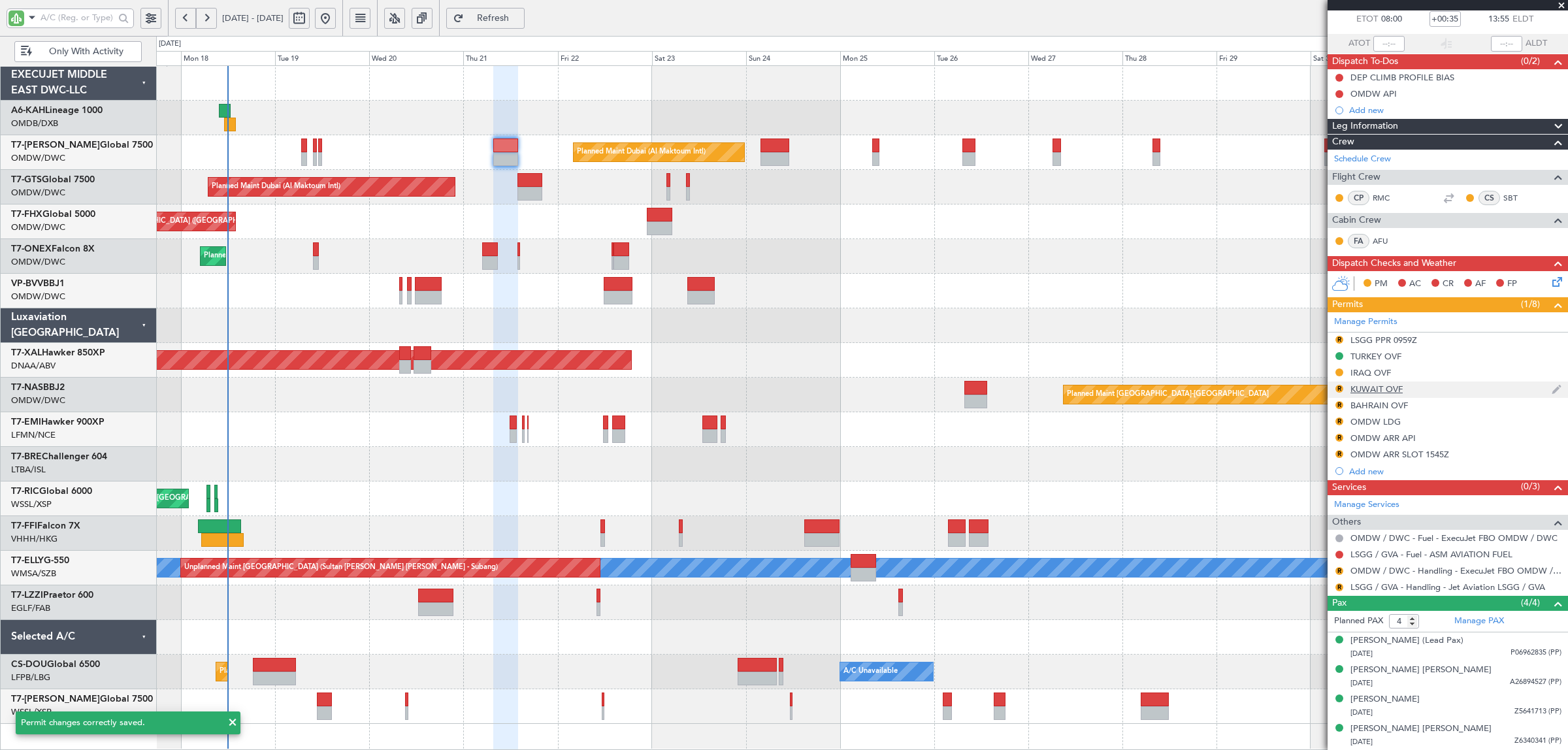
click at [1373, 389] on div "KUWAIT OVF" at bounding box center [1377, 389] width 53 height 11
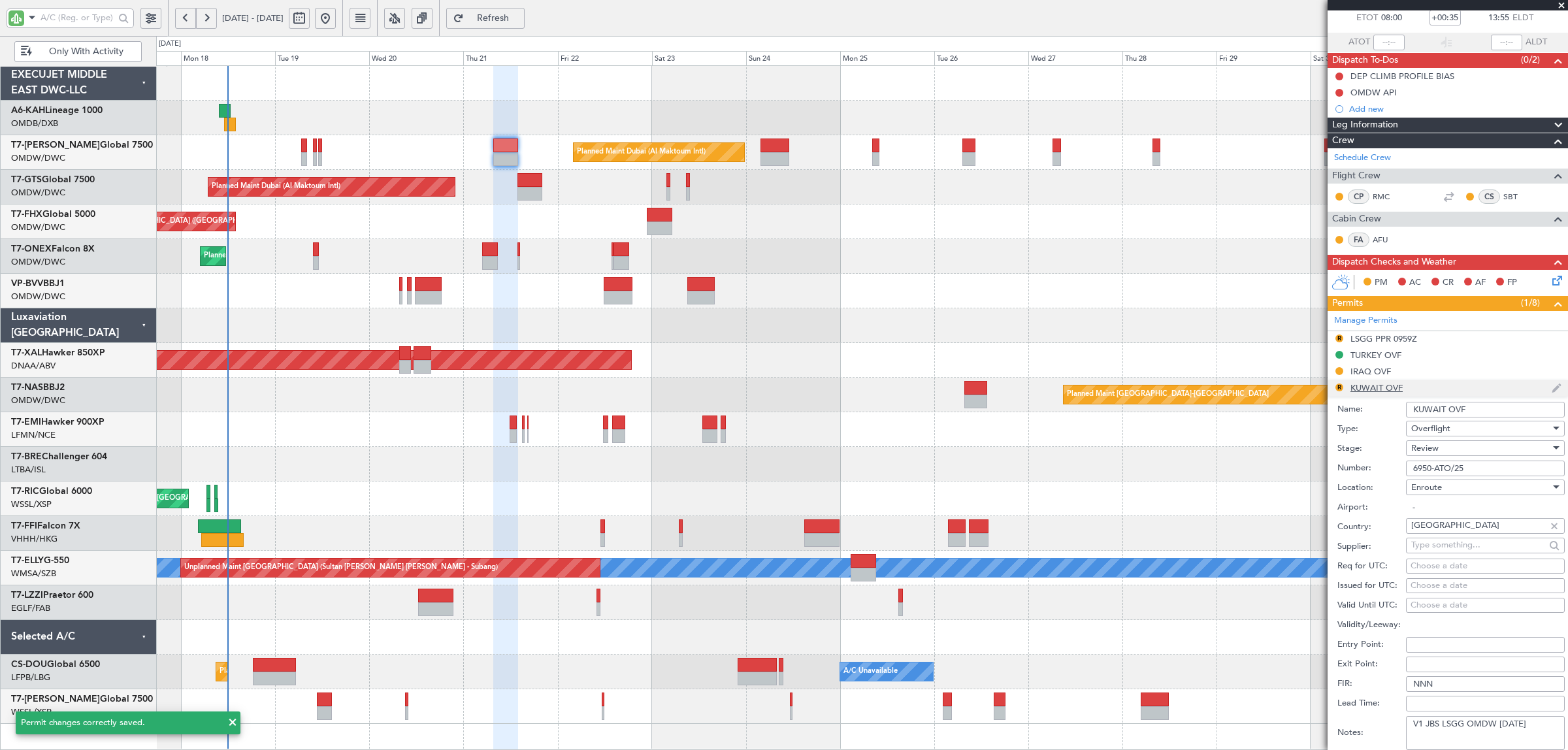
scroll to position [245, 0]
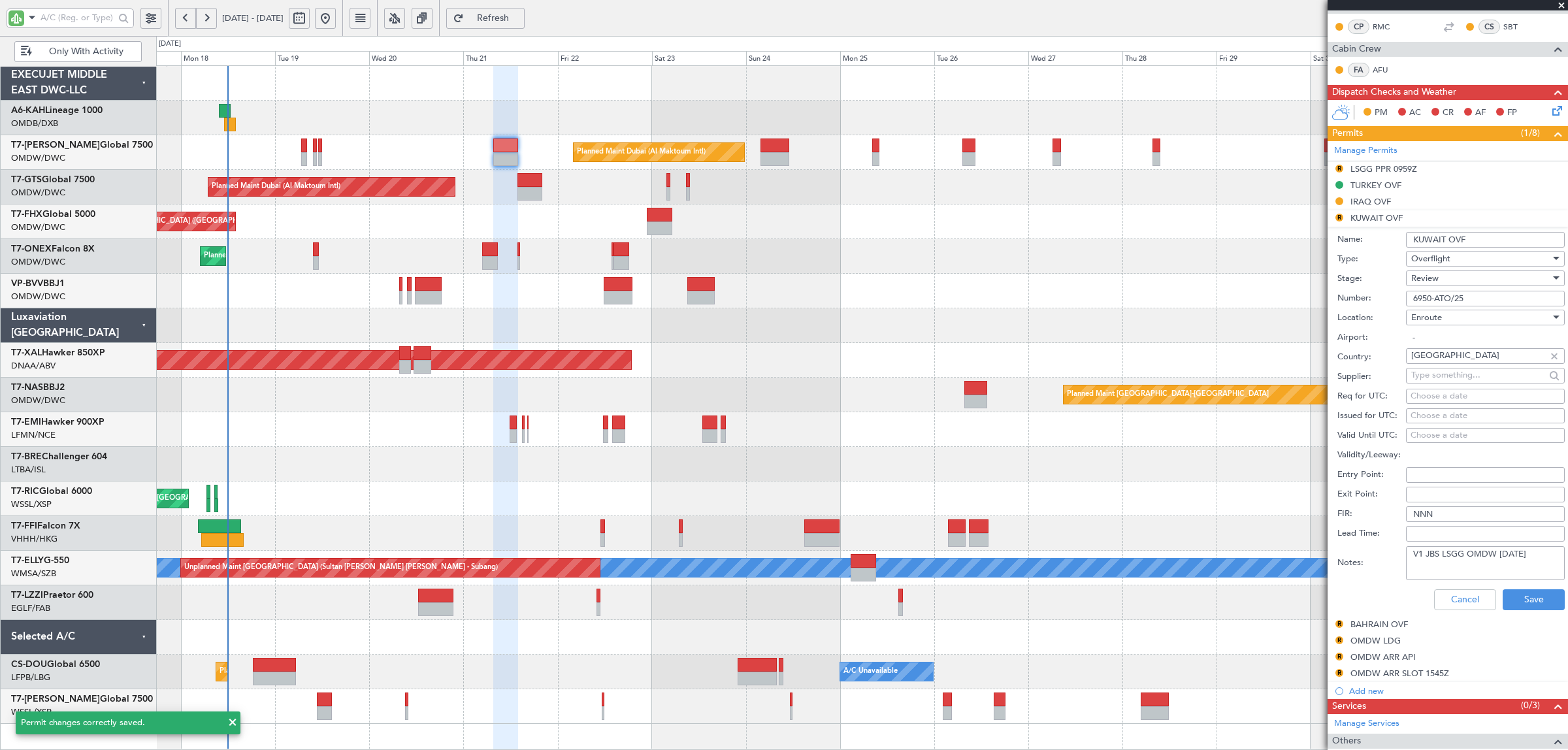
click at [1450, 278] on div "Review" at bounding box center [1481, 278] width 140 height 19
click at [1440, 387] on span "Received OK" at bounding box center [1478, 384] width 134 height 19
click at [1531, 606] on button "Save" at bounding box center [1534, 600] width 62 height 21
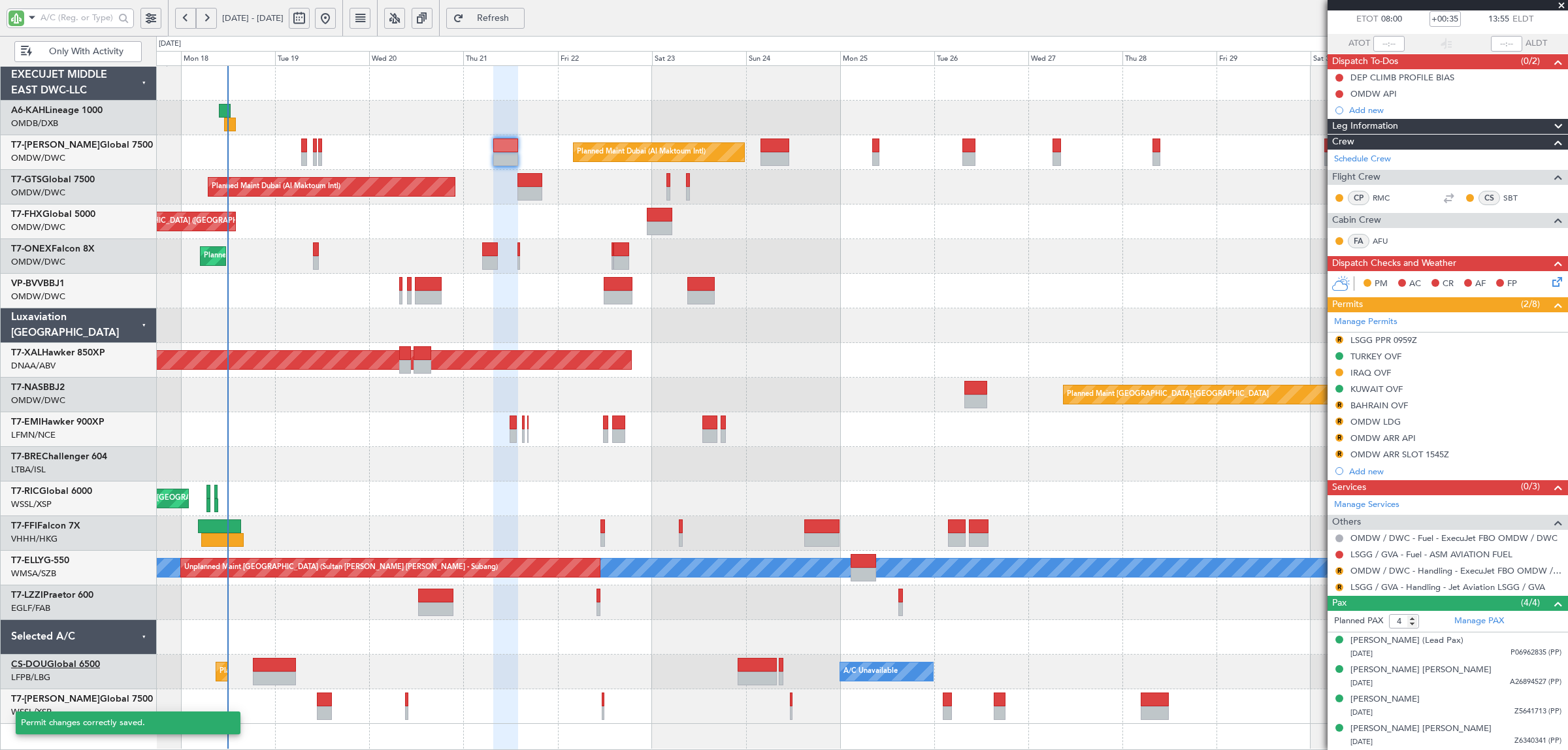
scroll to position [76, 0]
click at [1370, 400] on div "BAHRAIN OVF" at bounding box center [1378, 405] width 57 height 11
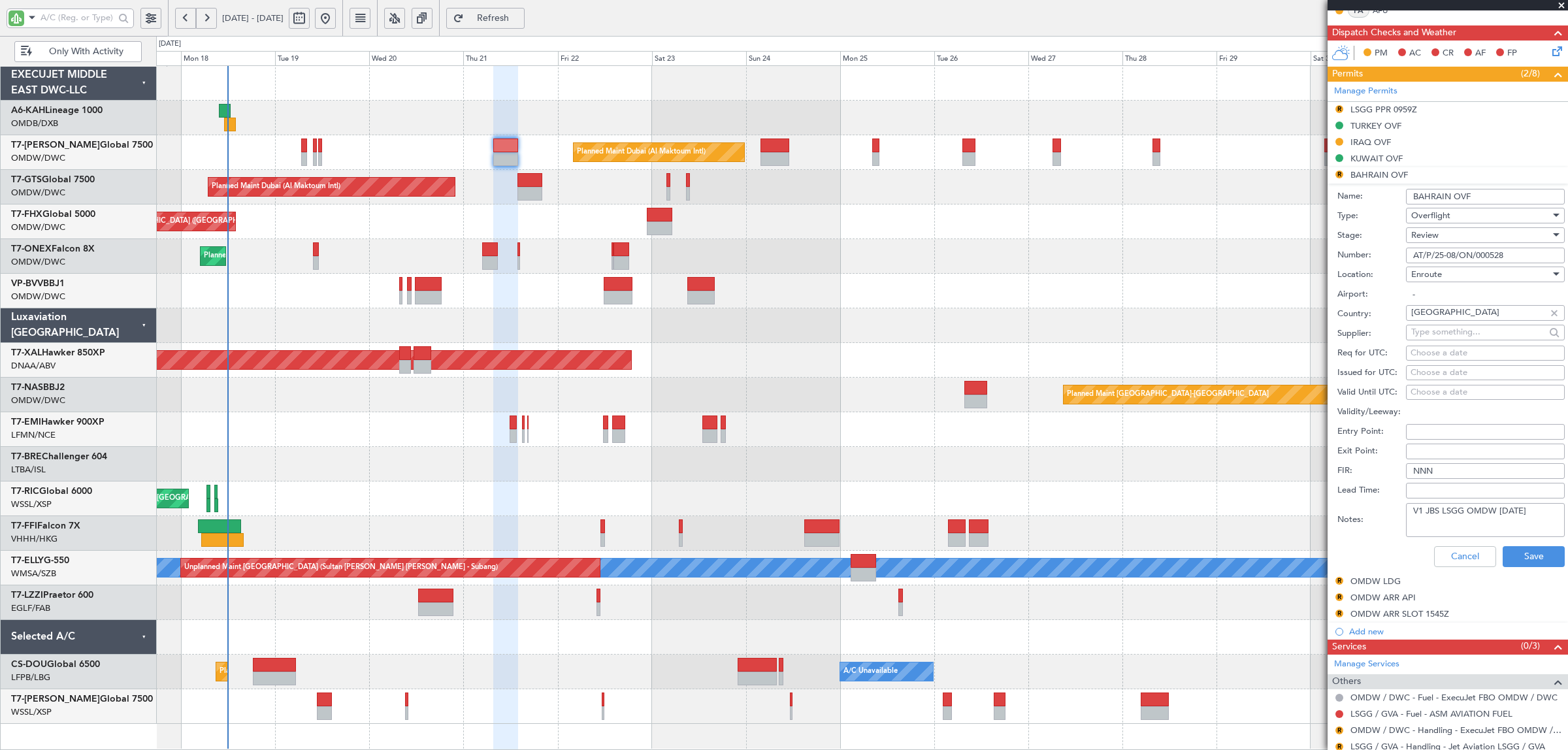
scroll to position [327, 0]
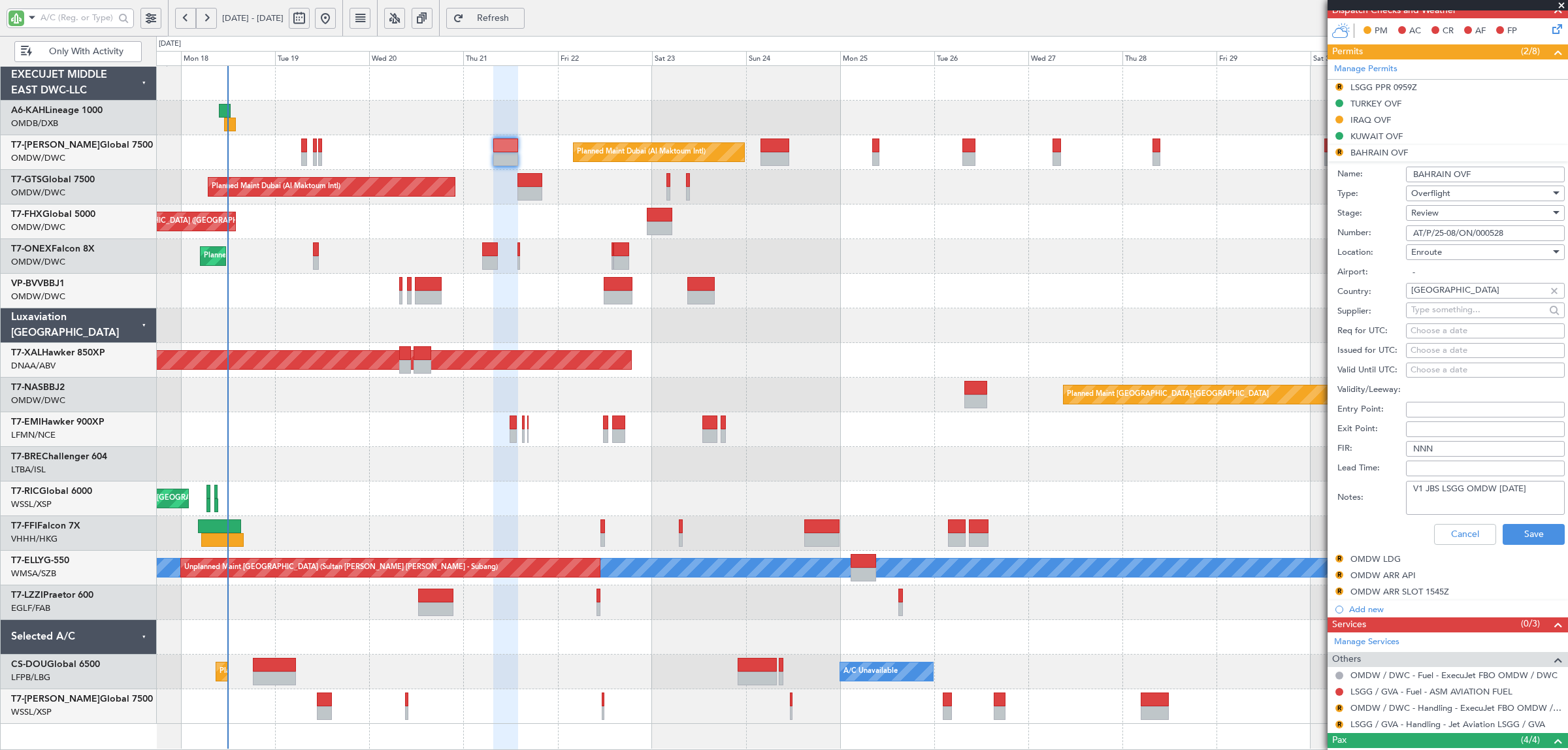
click at [1432, 216] on span "Review" at bounding box center [1425, 213] width 27 height 11
click at [1450, 321] on span "Received OK" at bounding box center [1478, 319] width 134 height 19
click at [1517, 535] on button "Save" at bounding box center [1534, 535] width 62 height 21
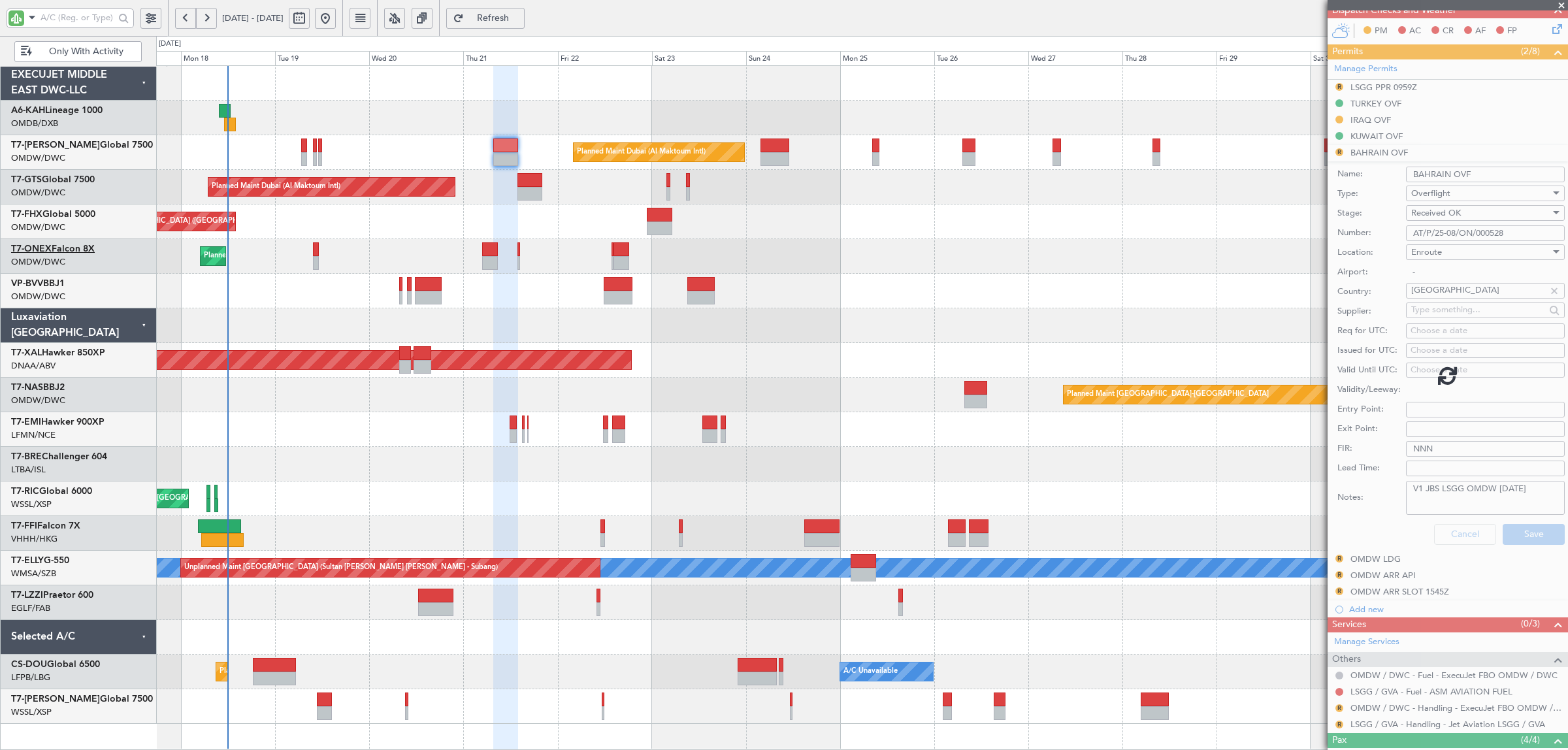
scroll to position [76, 0]
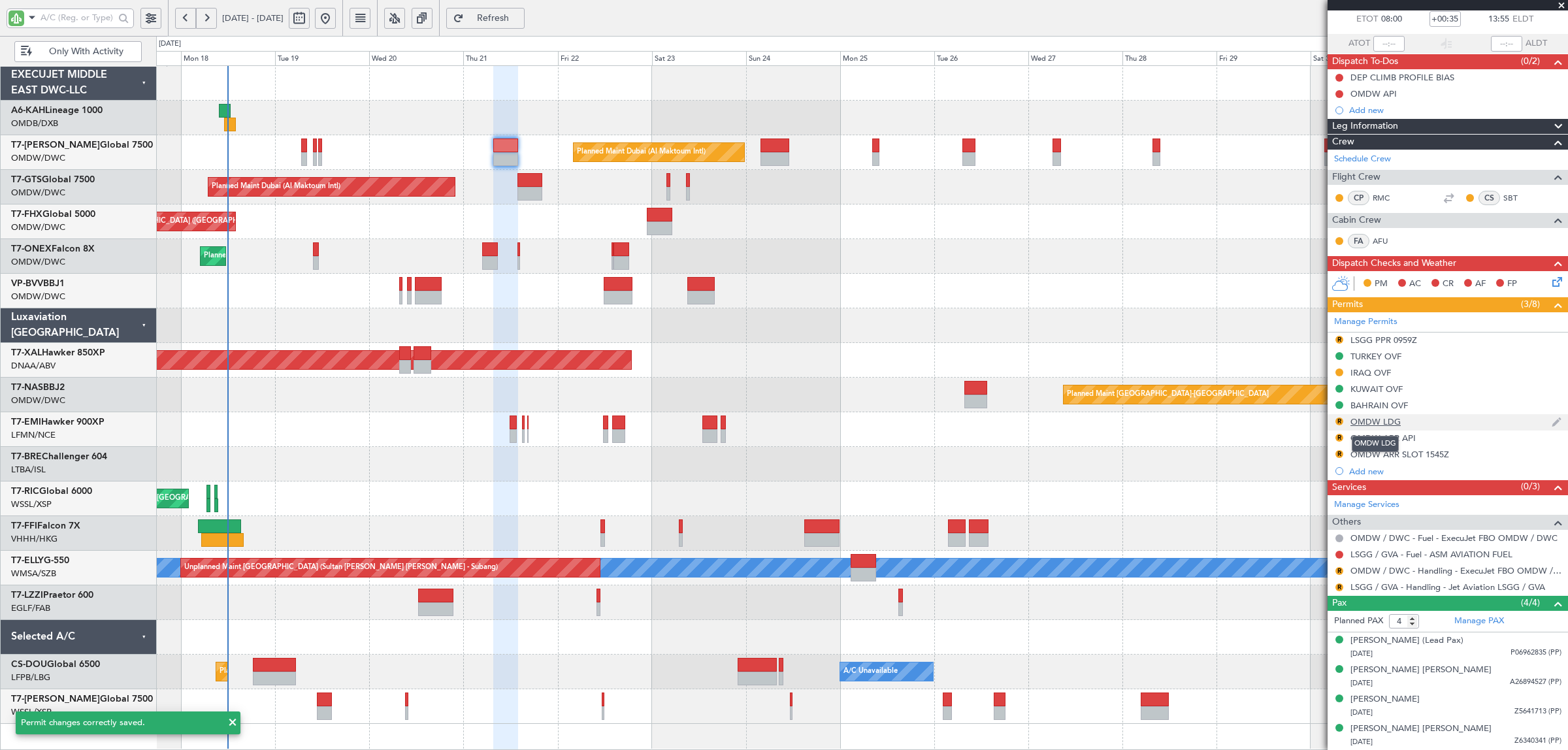
click at [1370, 422] on div "OMDW LDG" at bounding box center [1375, 422] width 50 height 11
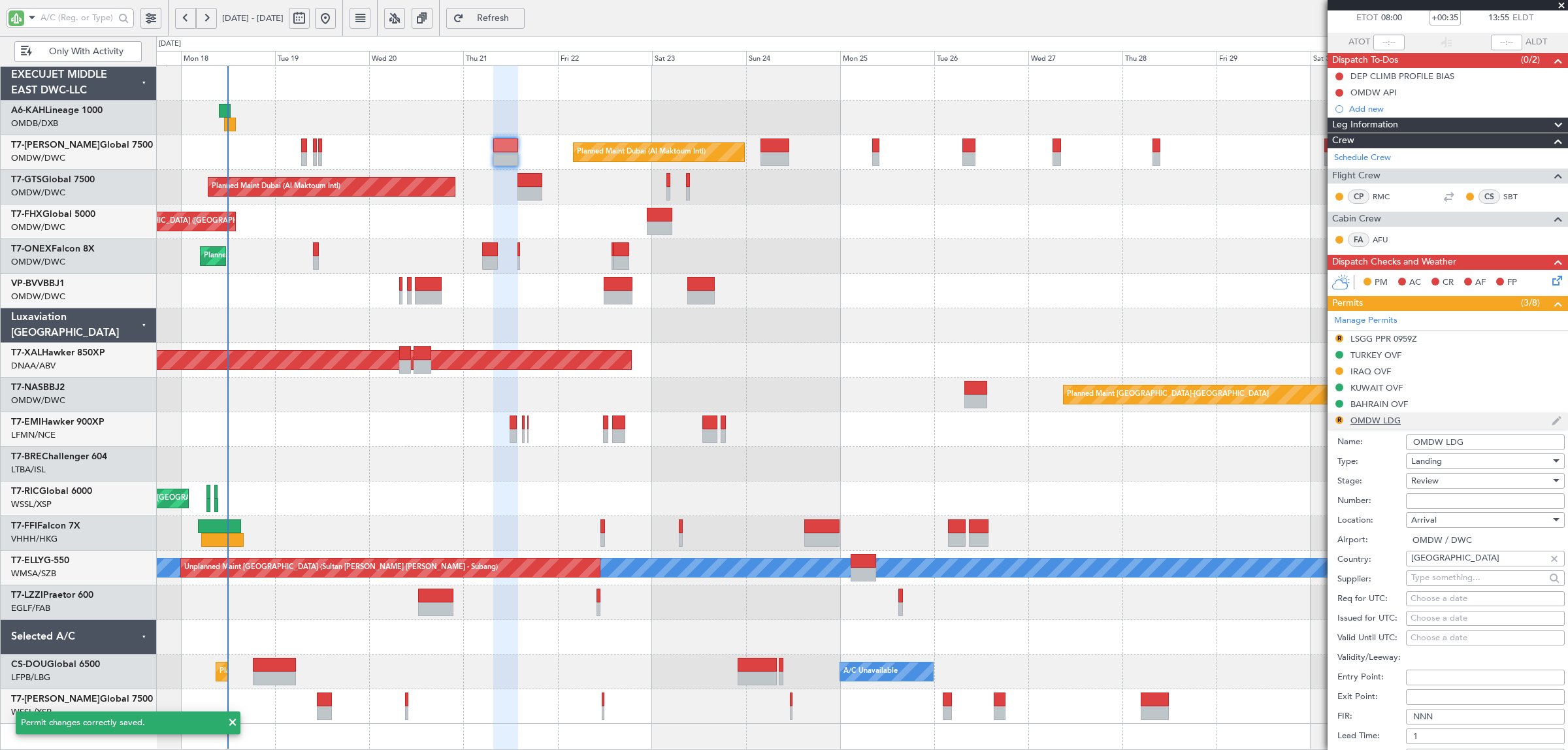
scroll to position [327, 0]
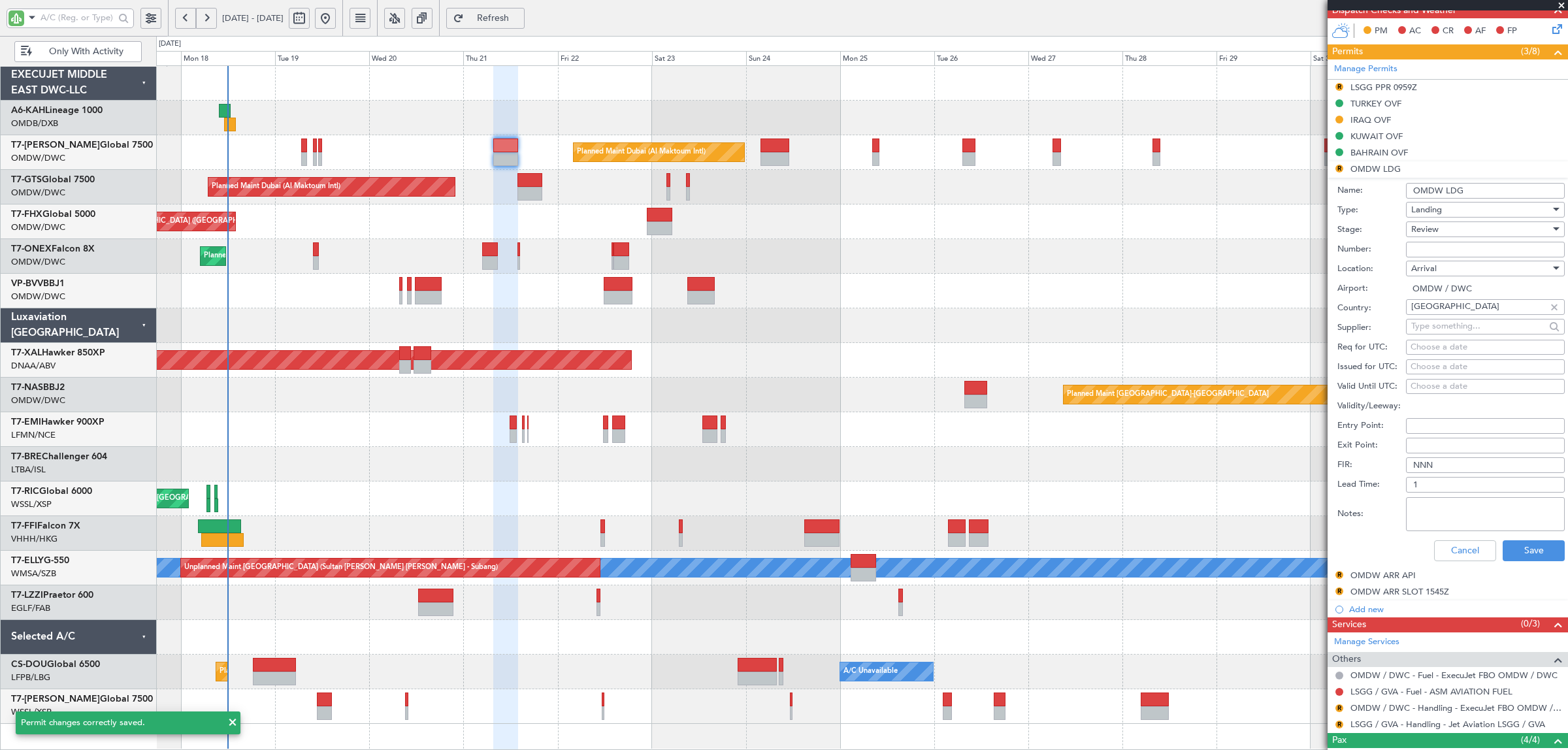
click at [1436, 226] on span "Review" at bounding box center [1425, 229] width 27 height 11
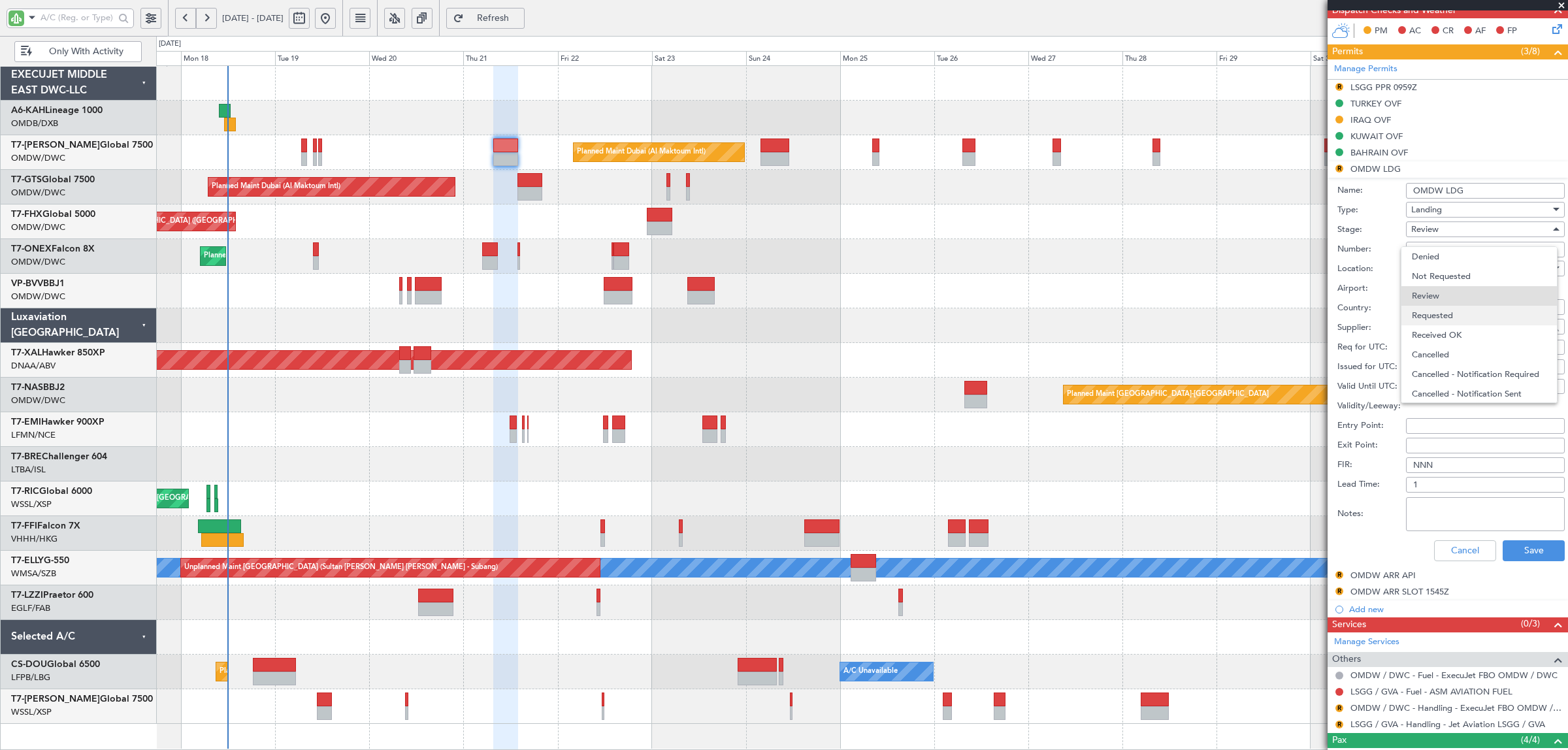
click at [1449, 315] on span "Requested" at bounding box center [1478, 315] width 134 height 19
click at [1513, 553] on button "Save" at bounding box center [1534, 552] width 62 height 21
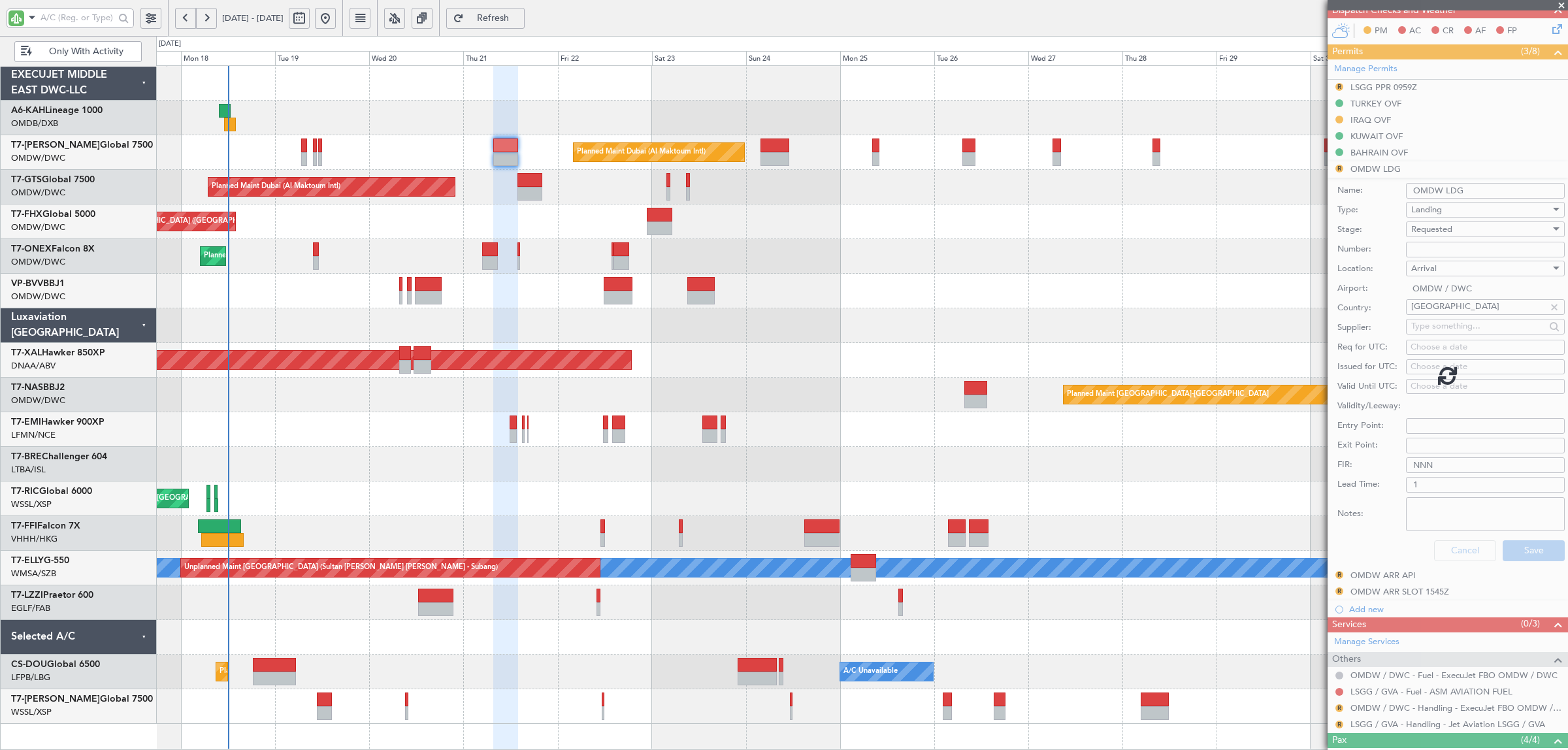
scroll to position [76, 0]
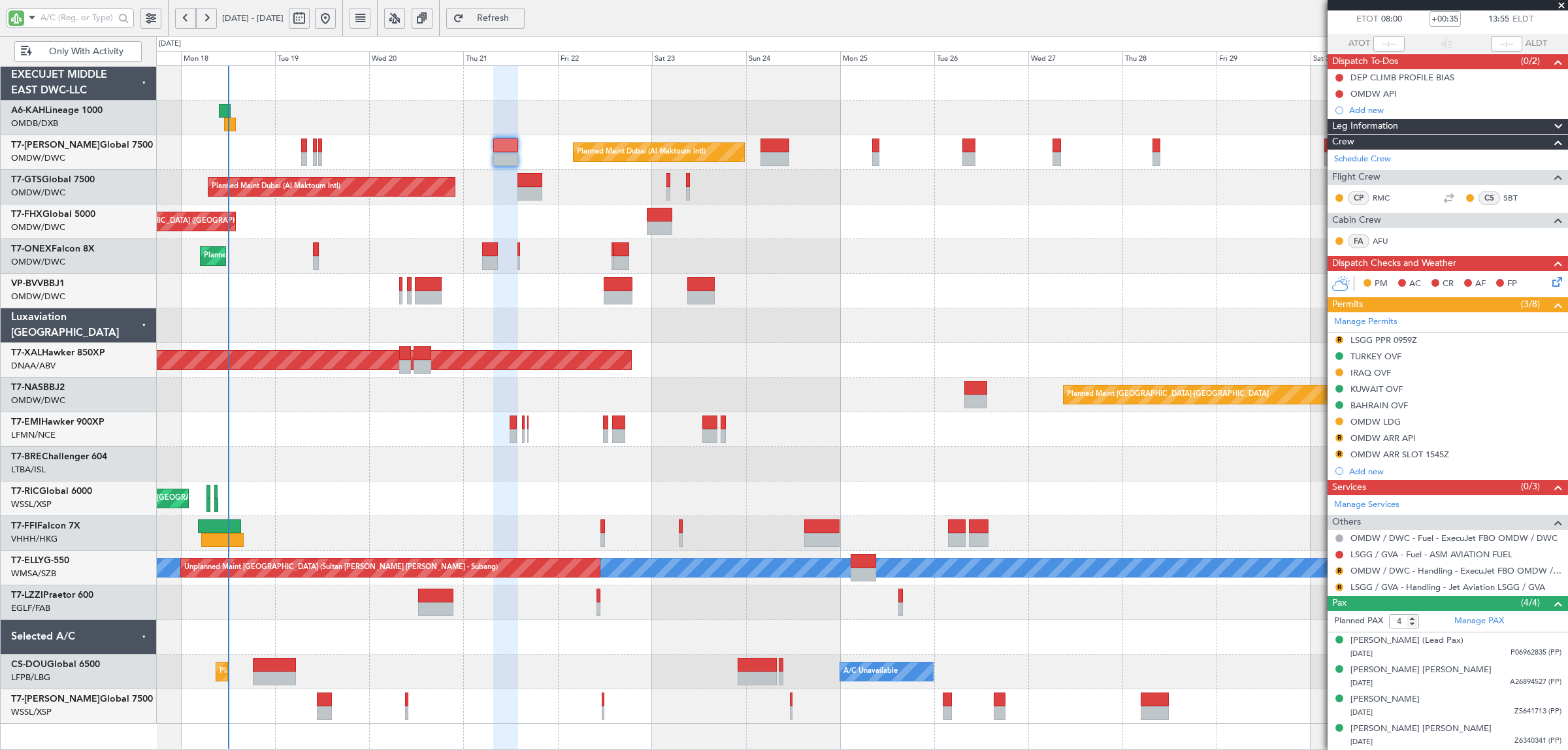
click at [792, 312] on div at bounding box center [862, 325] width 1412 height 34
click at [709, 378] on div "MEL Abuja (Nnamdi Azikiwe Intl) Planned Maint Basel-Mulhouse Planned Maint Abuj…" at bounding box center [862, 394] width 1412 height 34
click at [1338, 439] on button "R" at bounding box center [1339, 437] width 8 height 8
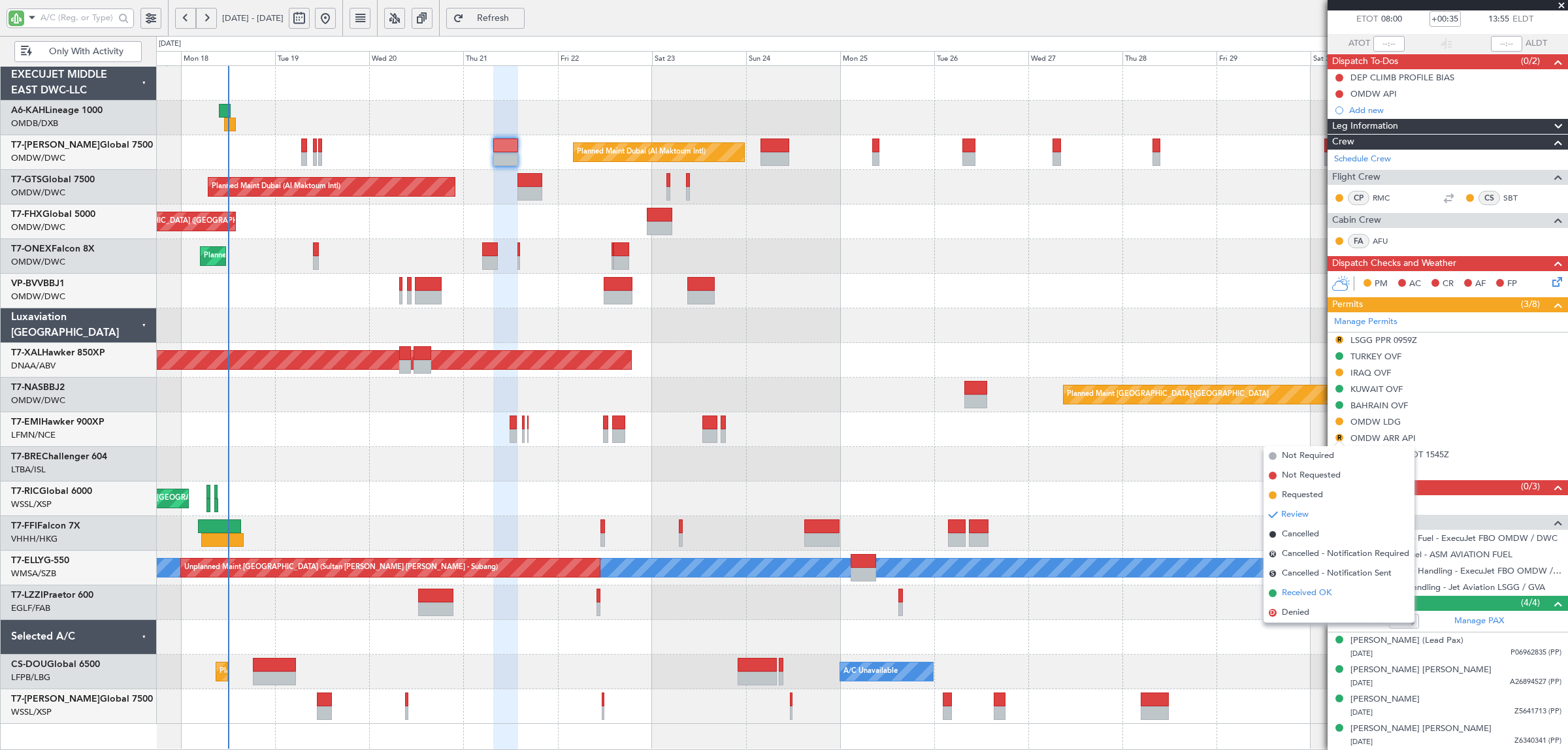
click at [1305, 597] on span "Received OK" at bounding box center [1306, 593] width 50 height 13
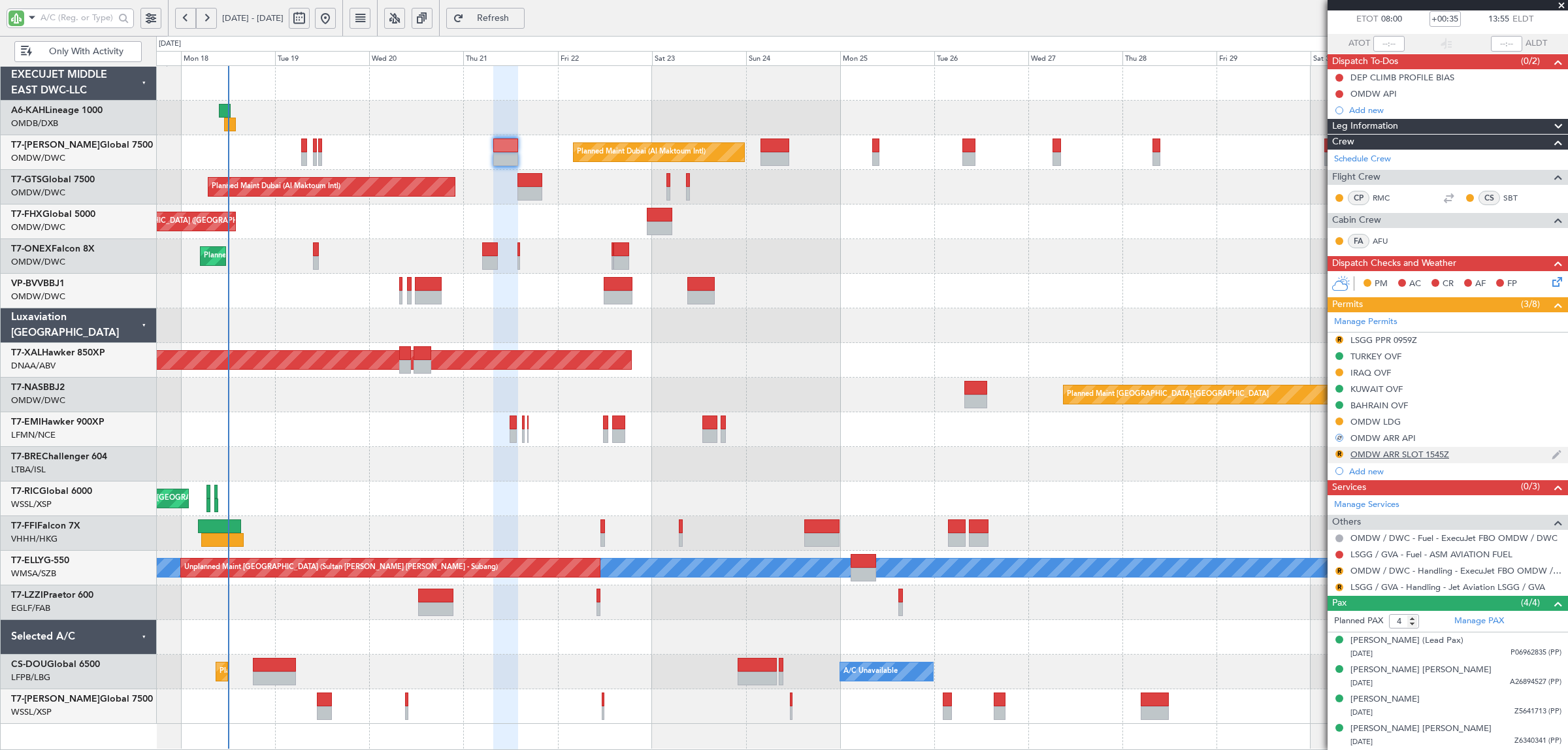
click at [1370, 453] on div "OMDW ARR SLOT 1545Z" at bounding box center [1399, 454] width 98 height 11
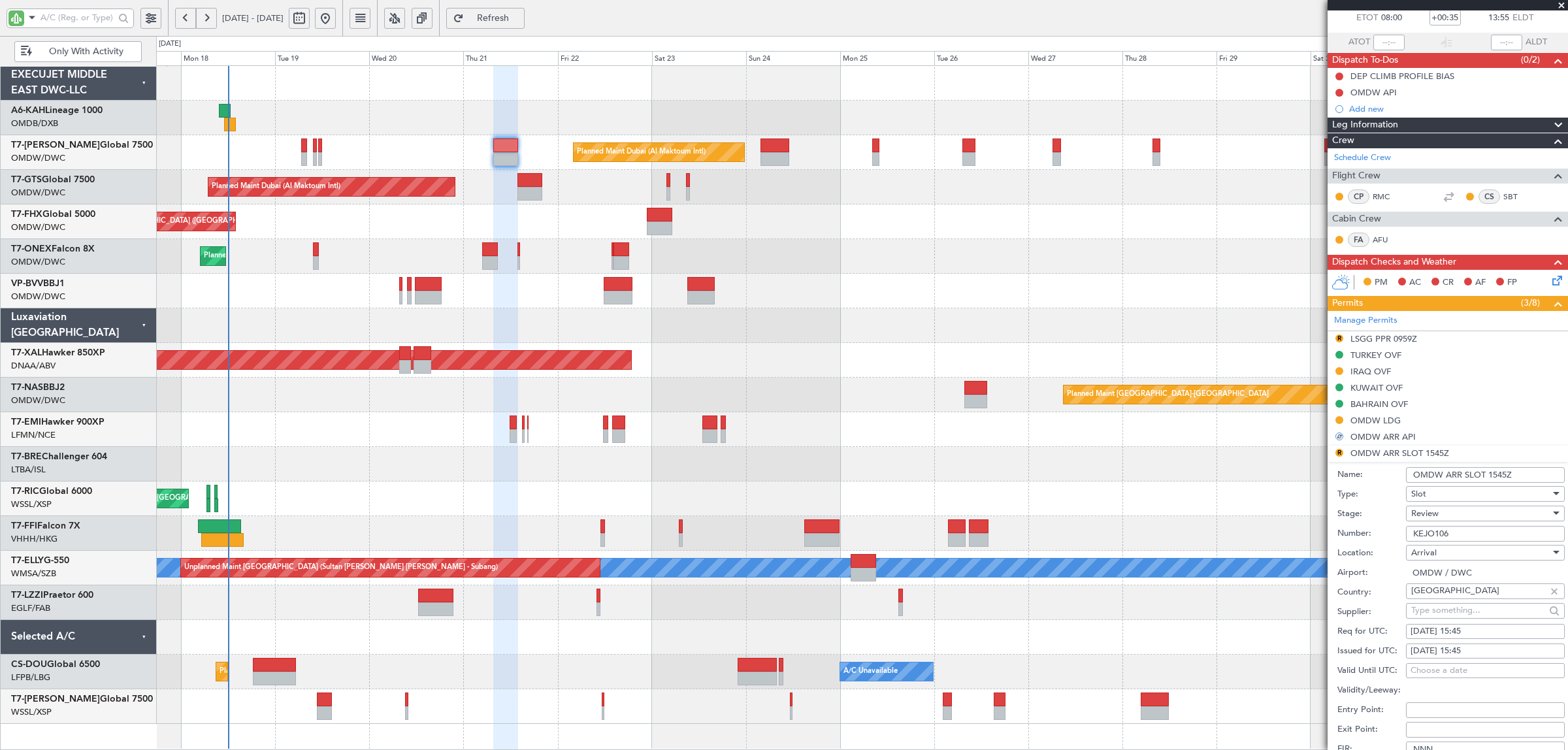
click at [1341, 453] on li "R OMDW ARR SLOT 1545Z Name: OMDW ARR SLOT 1545Z Type: Slot Stage: Review Number…" at bounding box center [1448, 649] width 241 height 407
click at [1427, 514] on span "Review" at bounding box center [1425, 513] width 27 height 11
click at [1429, 602] on span "Requested" at bounding box center [1478, 600] width 134 height 19
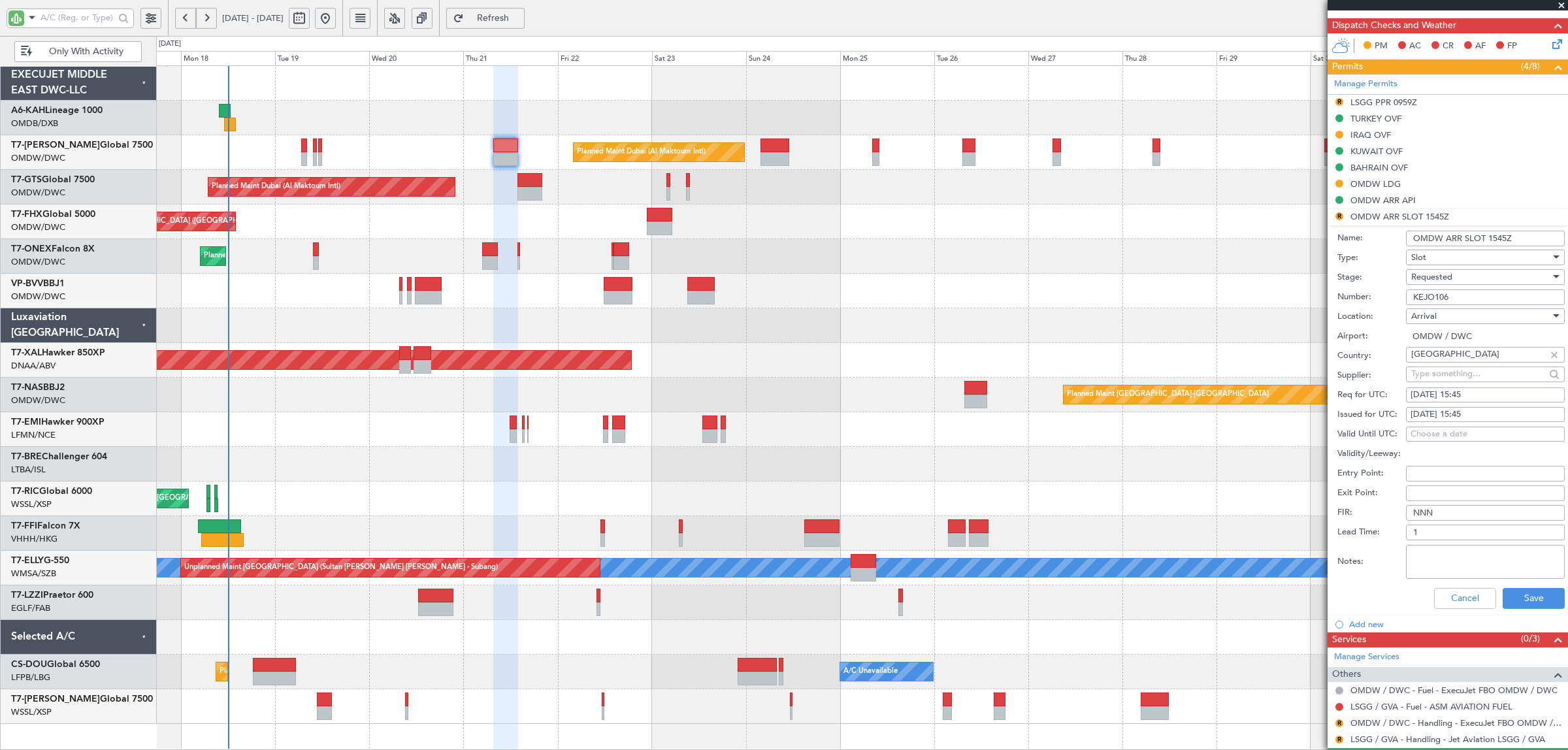
scroll to position [321, 0]
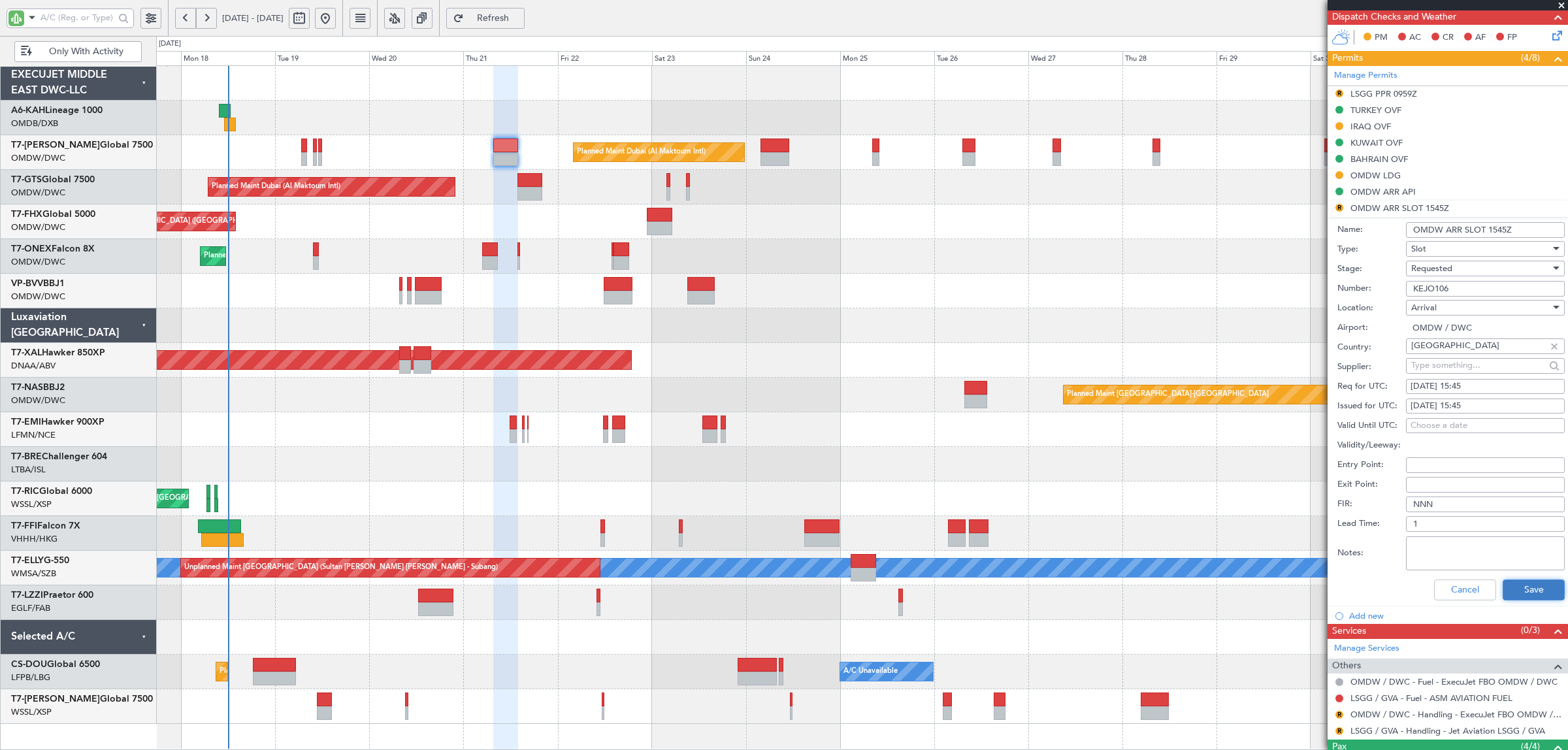
click at [1526, 590] on button "Save" at bounding box center [1534, 590] width 62 height 21
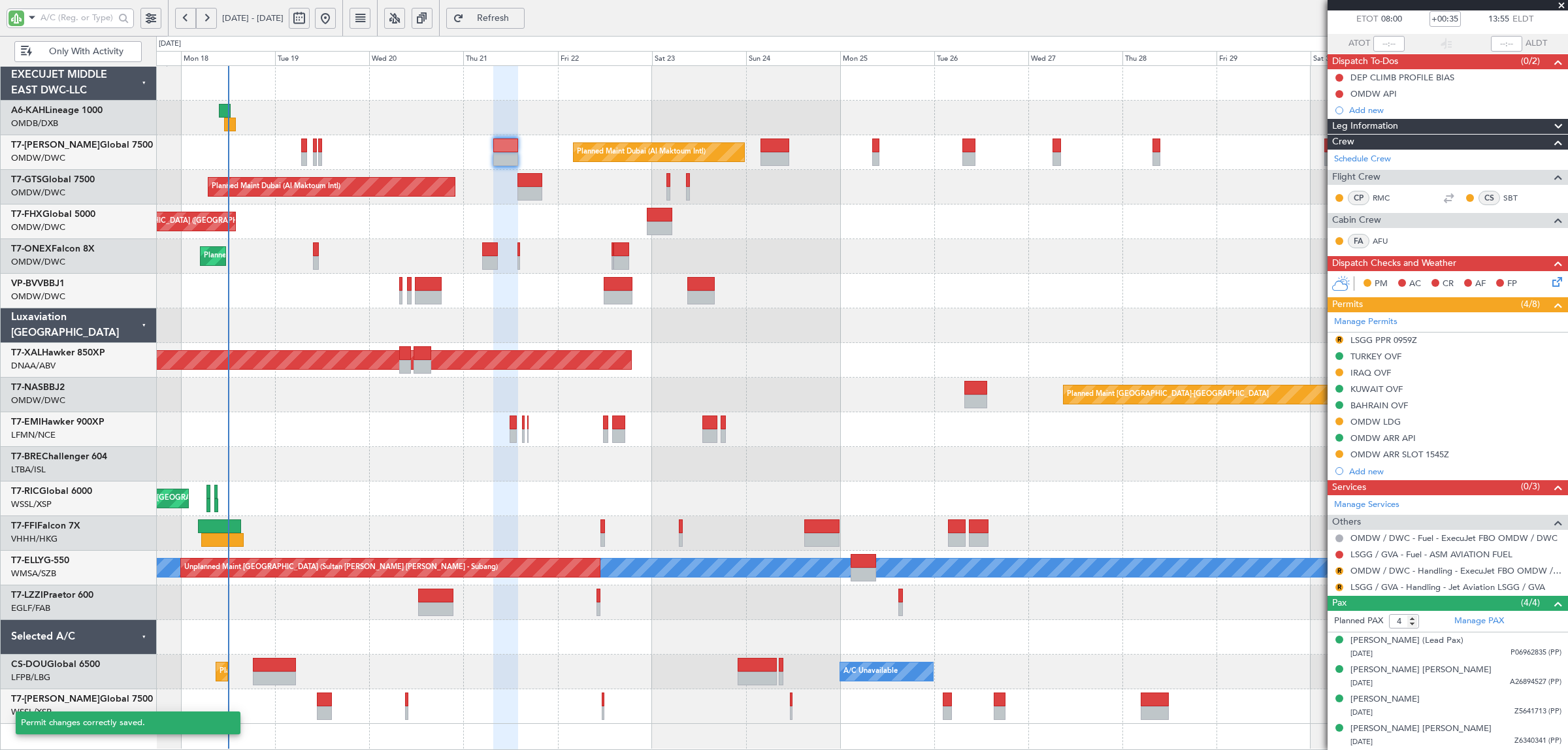
scroll to position [76, 0]
click at [1270, 458] on div "Planned Maint Warsaw ([GEOGRAPHIC_DATA])" at bounding box center [862, 464] width 1412 height 34
click at [1338, 571] on button "R" at bounding box center [1339, 571] width 8 height 8
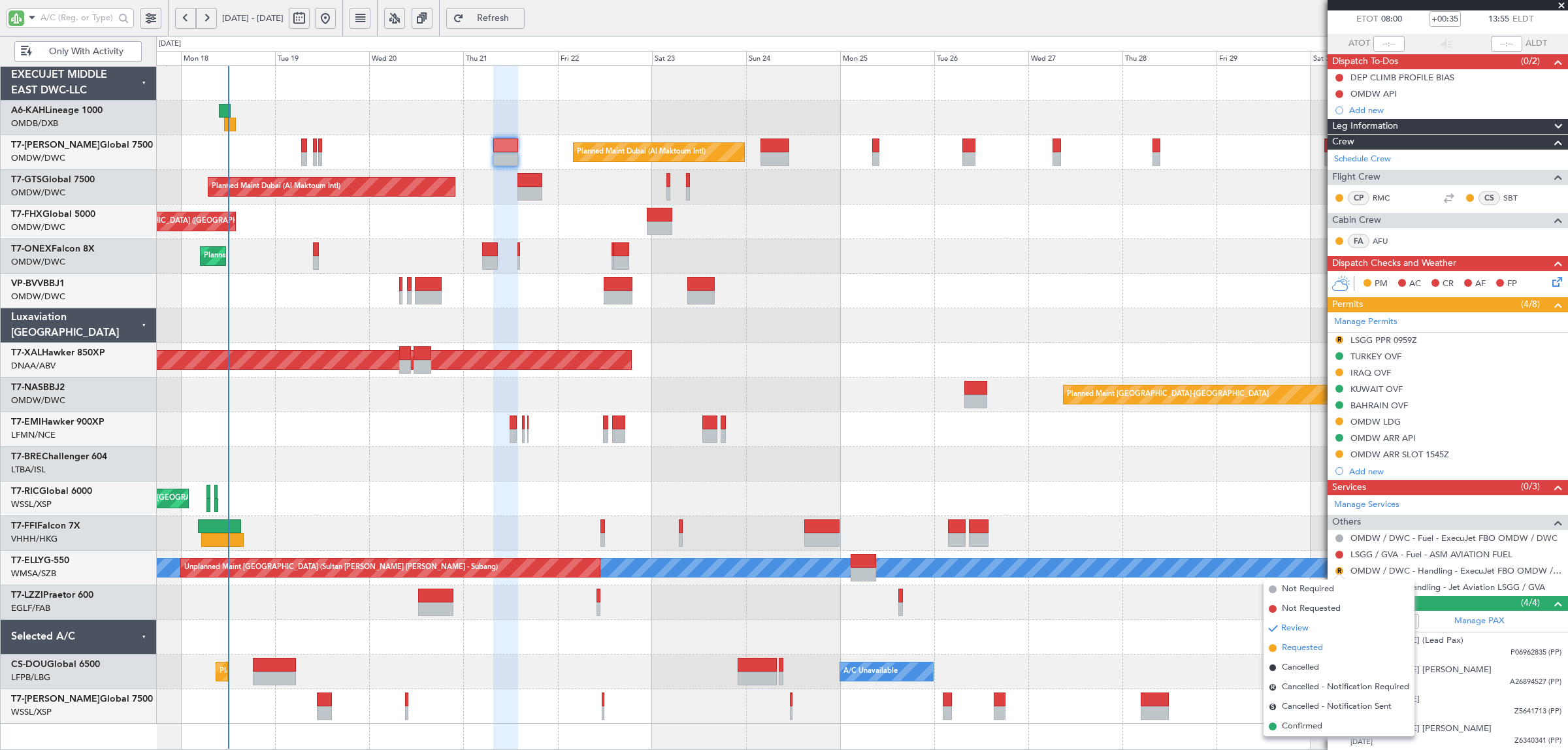
click at [1321, 651] on span "Requested" at bounding box center [1302, 648] width 41 height 13
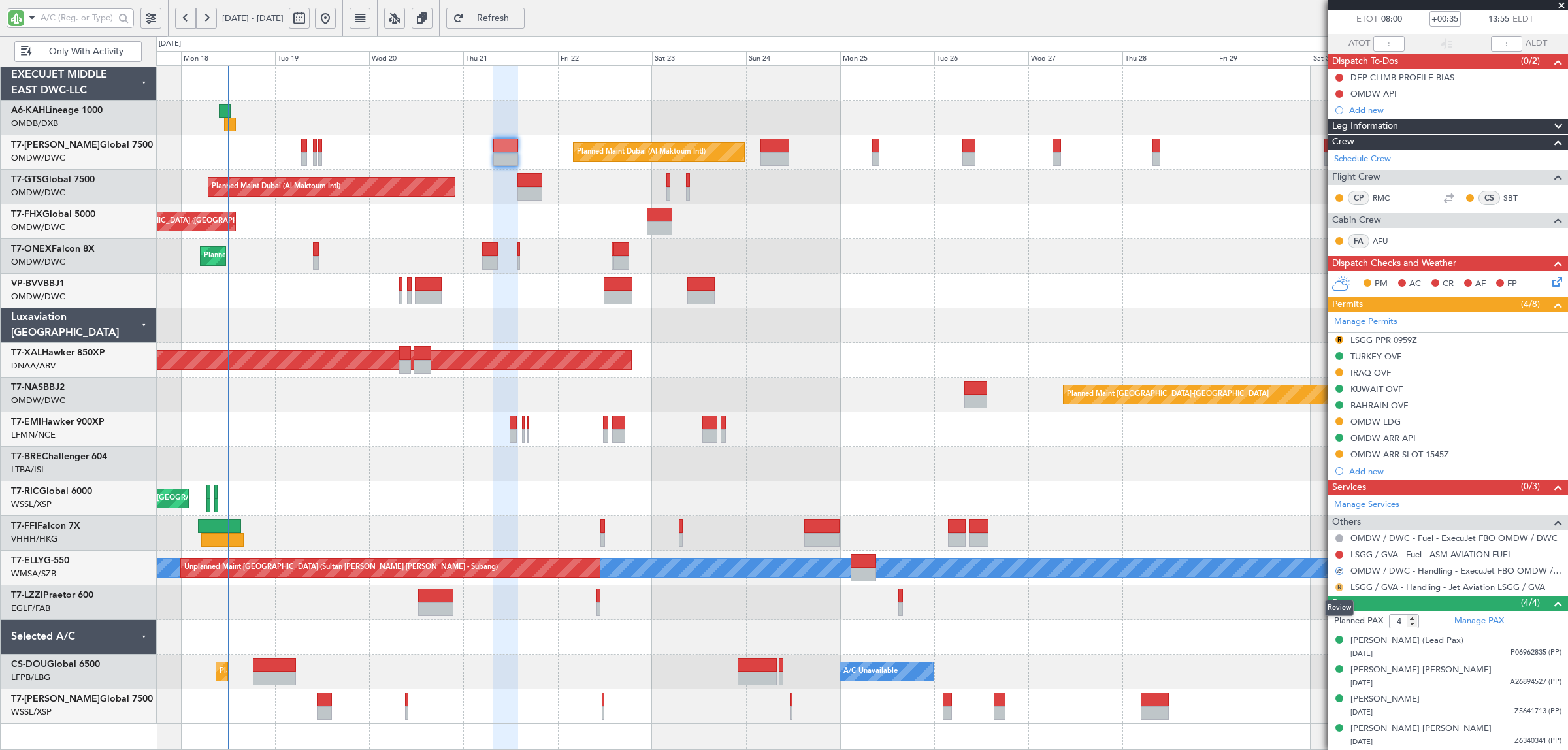
click at [1338, 587] on button "R" at bounding box center [1339, 588] width 8 height 8
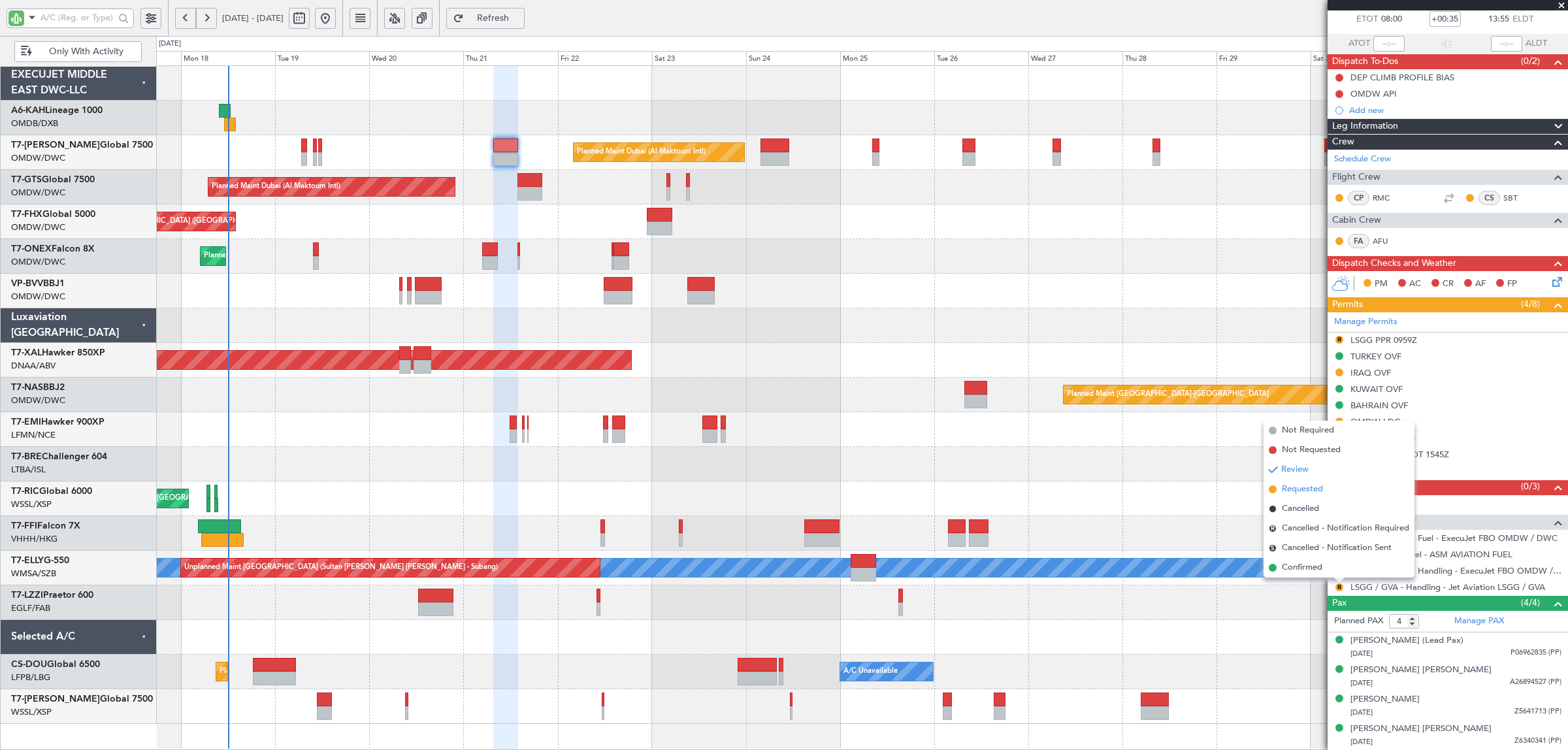
click at [1319, 494] on span "Requested" at bounding box center [1302, 489] width 41 height 13
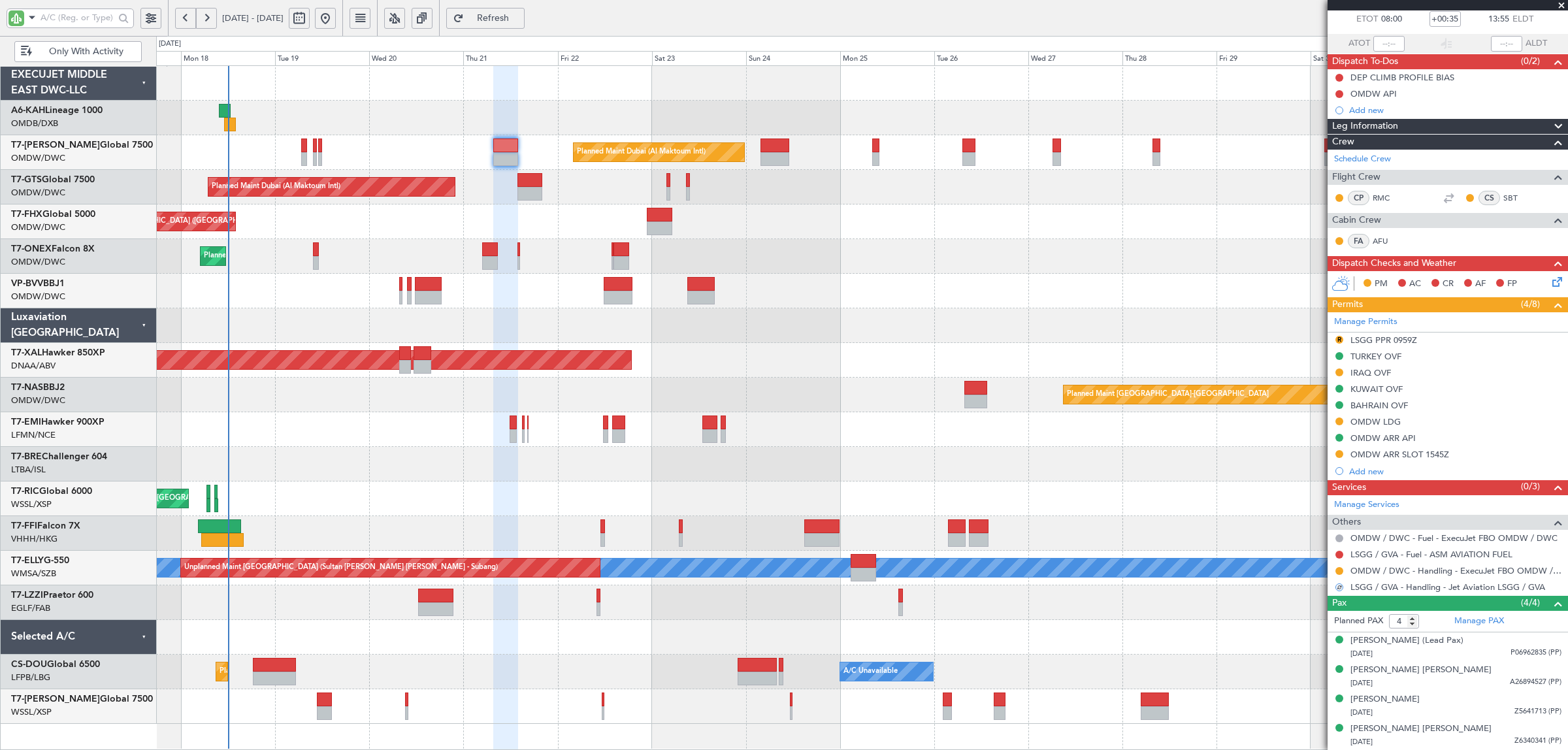
click at [1272, 487] on div "Unplanned Maint [GEOGRAPHIC_DATA] (Seletar)" at bounding box center [862, 499] width 1412 height 34
click at [808, 300] on div "Planned Maint Dubai (Al Maktoum Intl)" at bounding box center [862, 291] width 1412 height 34
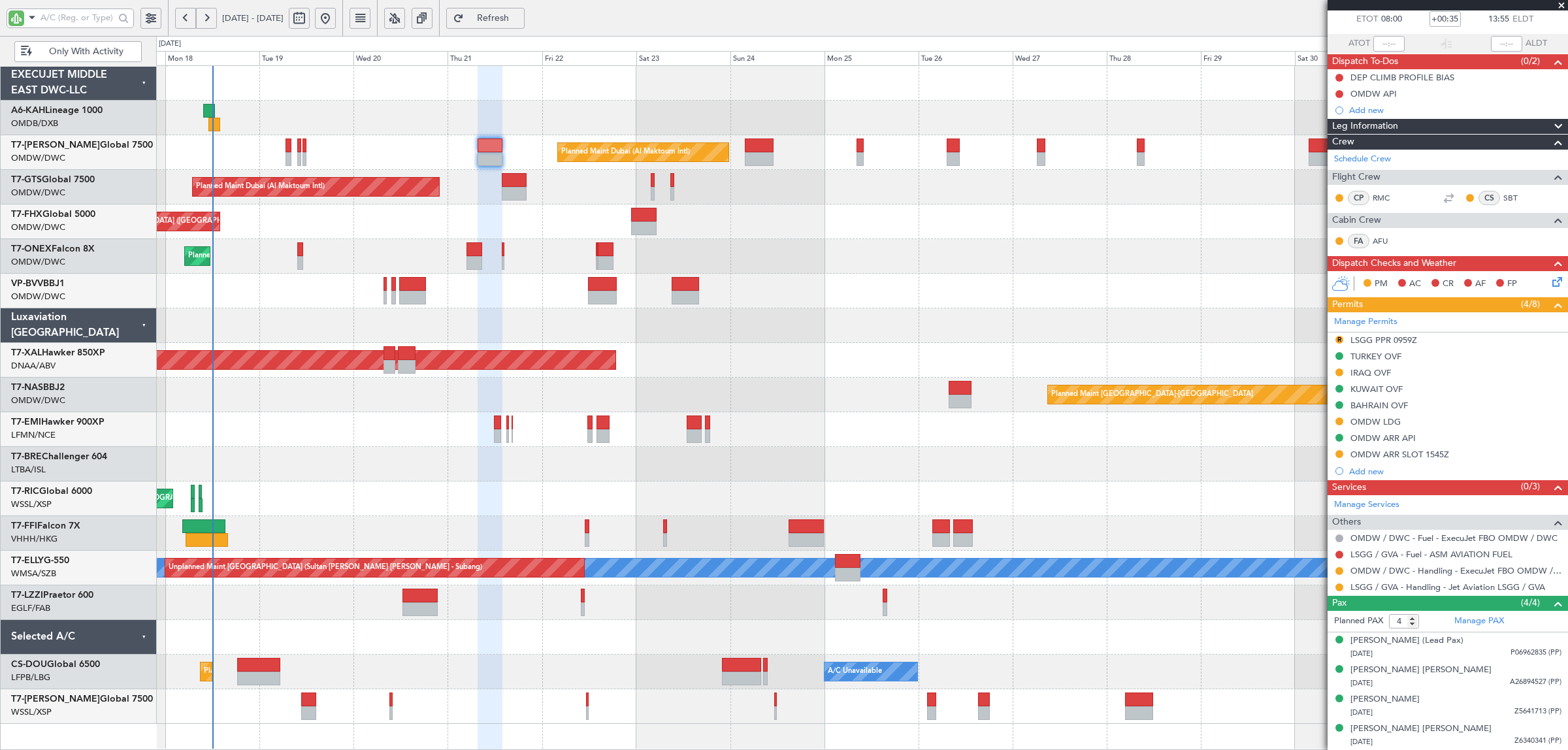
click at [396, 340] on div at bounding box center [862, 325] width 1412 height 34
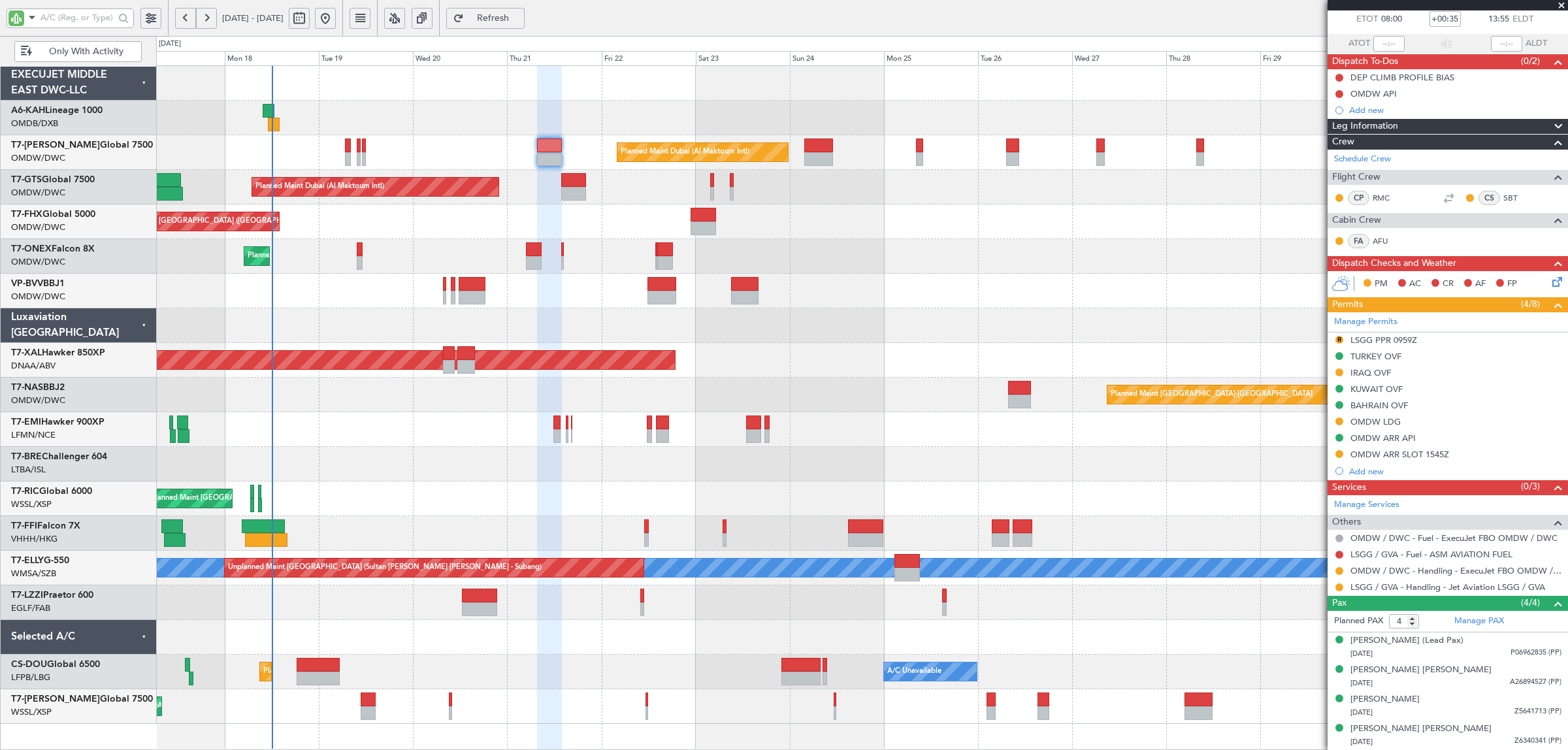
click at [615, 314] on div at bounding box center [862, 325] width 1412 height 34
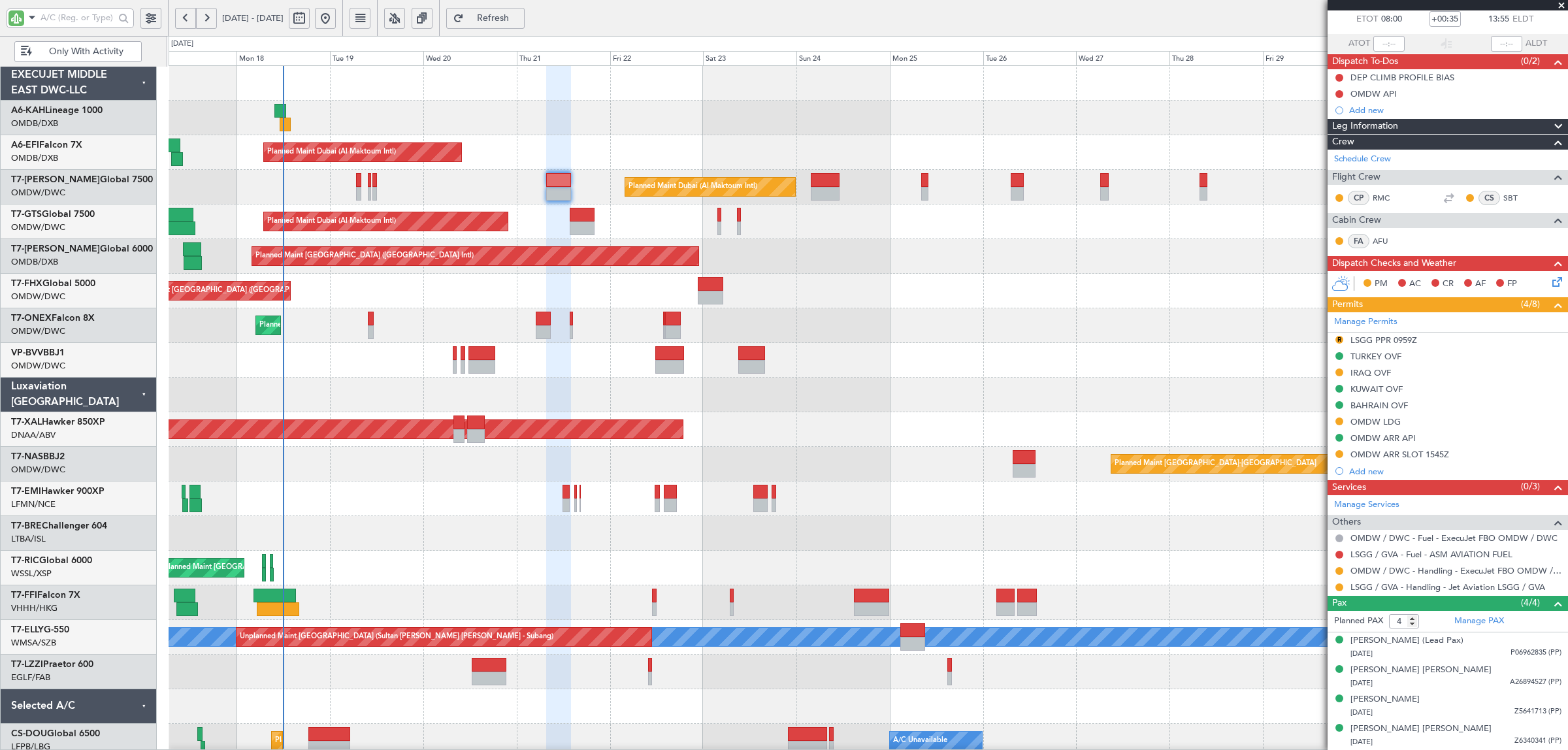
click at [342, 283] on div "Planned Maint [GEOGRAPHIC_DATA] ([GEOGRAPHIC_DATA][PERSON_NAME])" at bounding box center [867, 291] width 1399 height 34
click at [403, 353] on div "Planned Maint Dubai (Al Maktoum Intl)" at bounding box center [867, 360] width 1399 height 34
click at [1005, 351] on div "Planned Maint Dubai (Al Maktoum Intl)" at bounding box center [867, 360] width 1399 height 34
click at [430, 308] on div "Planned Maint Geneva (Cointrin)" at bounding box center [867, 325] width 1399 height 34
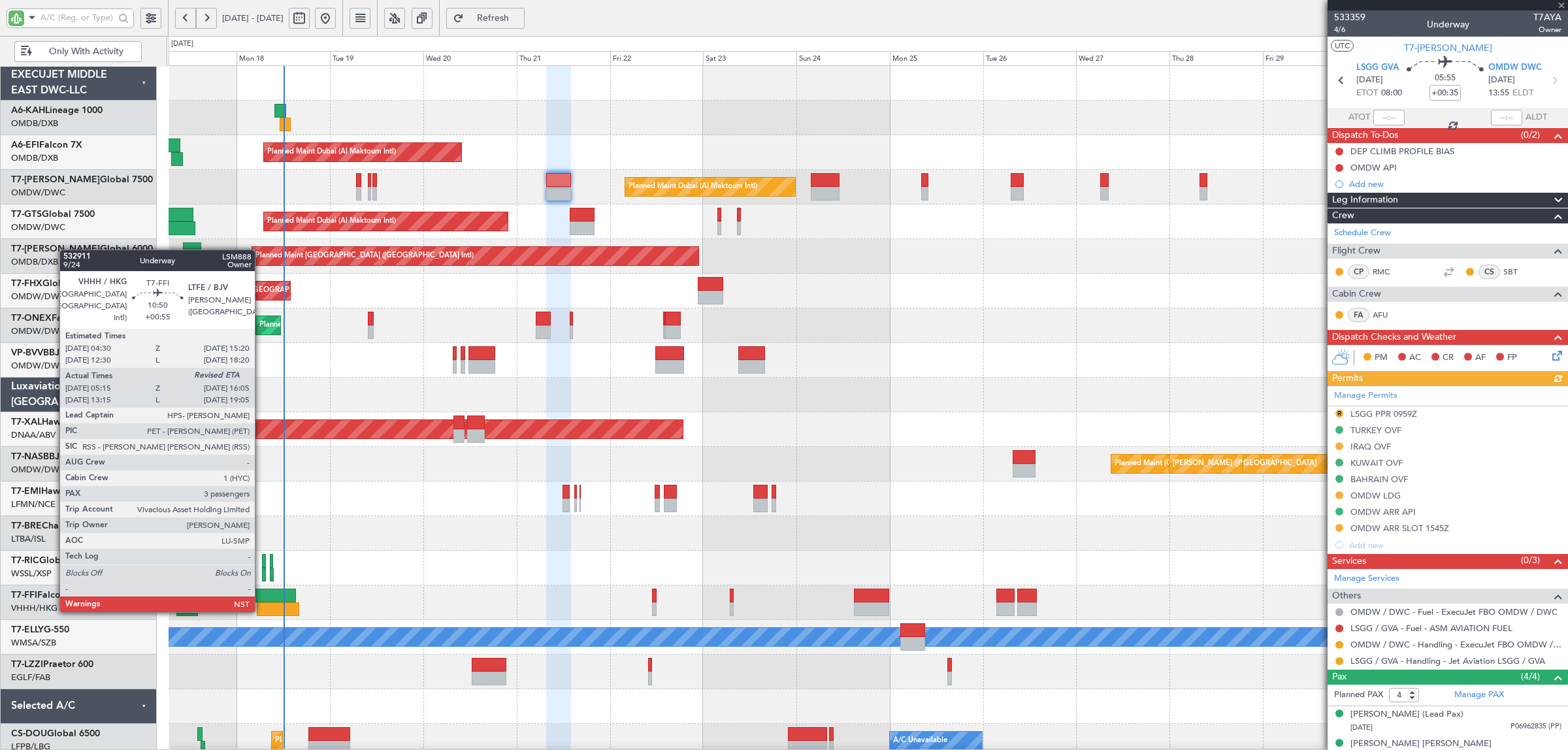
scroll to position [76, 0]
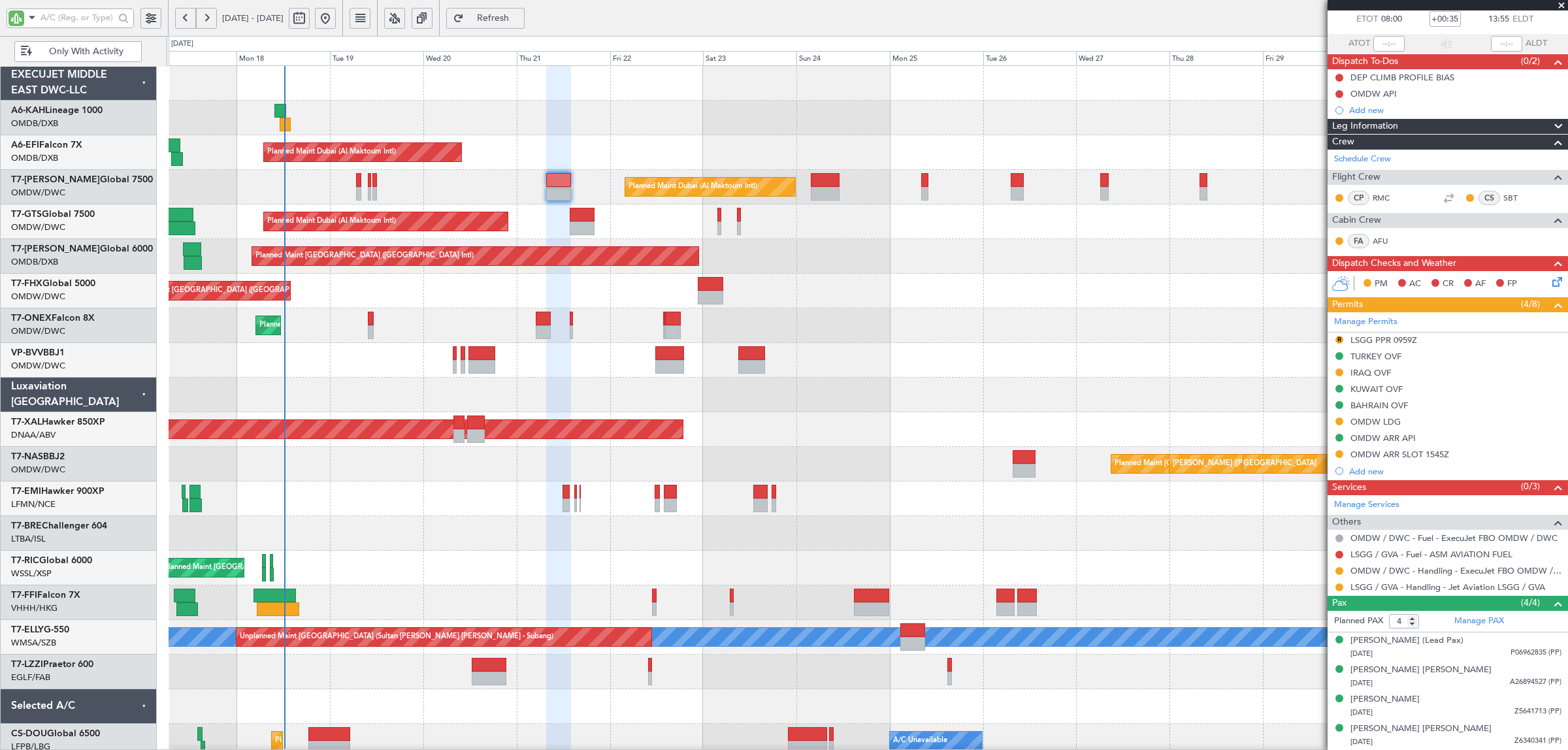
click at [390, 357] on div "Planned Maint Dubai (Al Maktoum Intl)" at bounding box center [867, 360] width 1399 height 34
click at [517, 124] on div "Unplanned Maint Budapest ([PERSON_NAME] Intl)" at bounding box center [867, 118] width 1399 height 34
click at [64, 11] on input "text" at bounding box center [77, 18] width 74 height 19
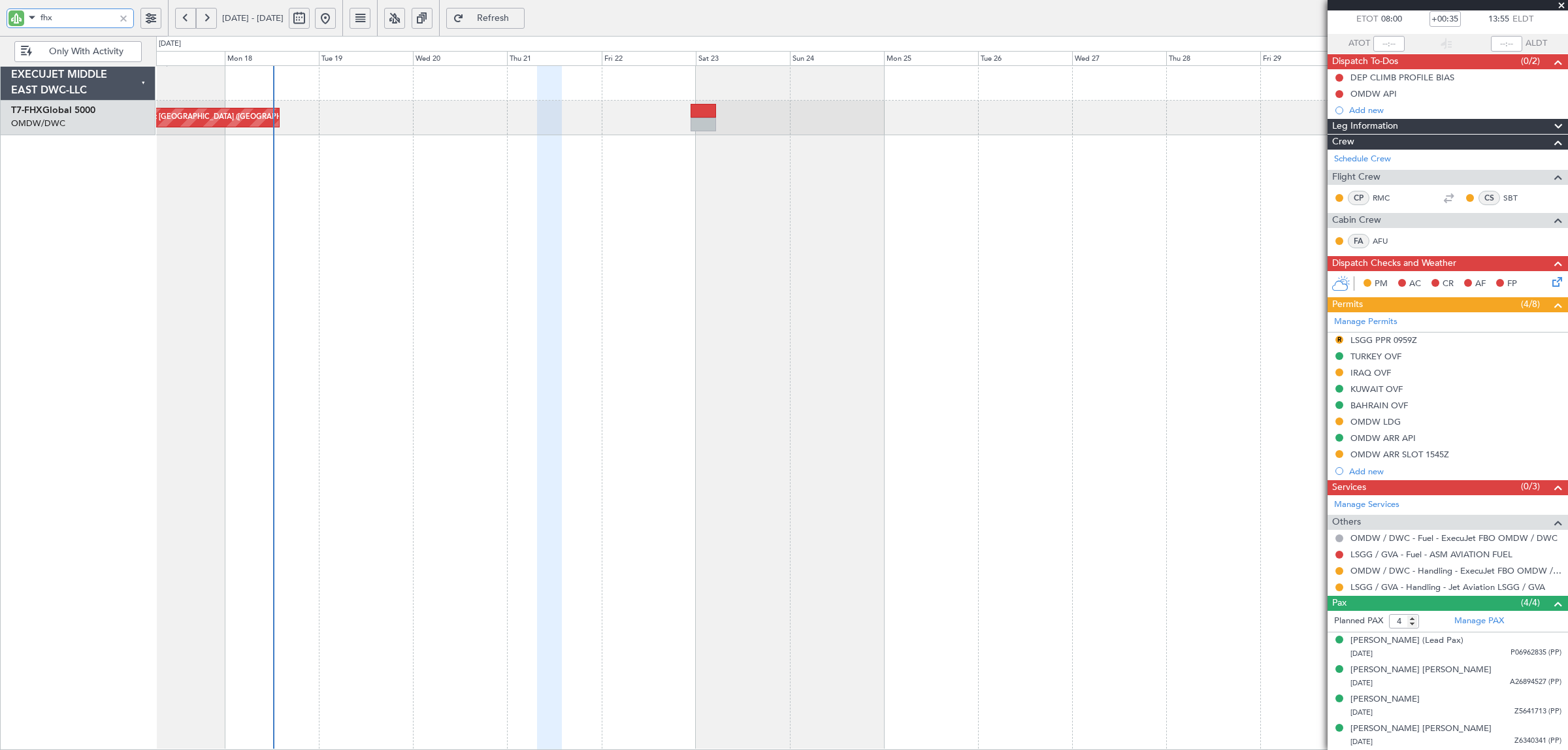
type input "fhx"
click at [183, 24] on button at bounding box center [185, 18] width 21 height 21
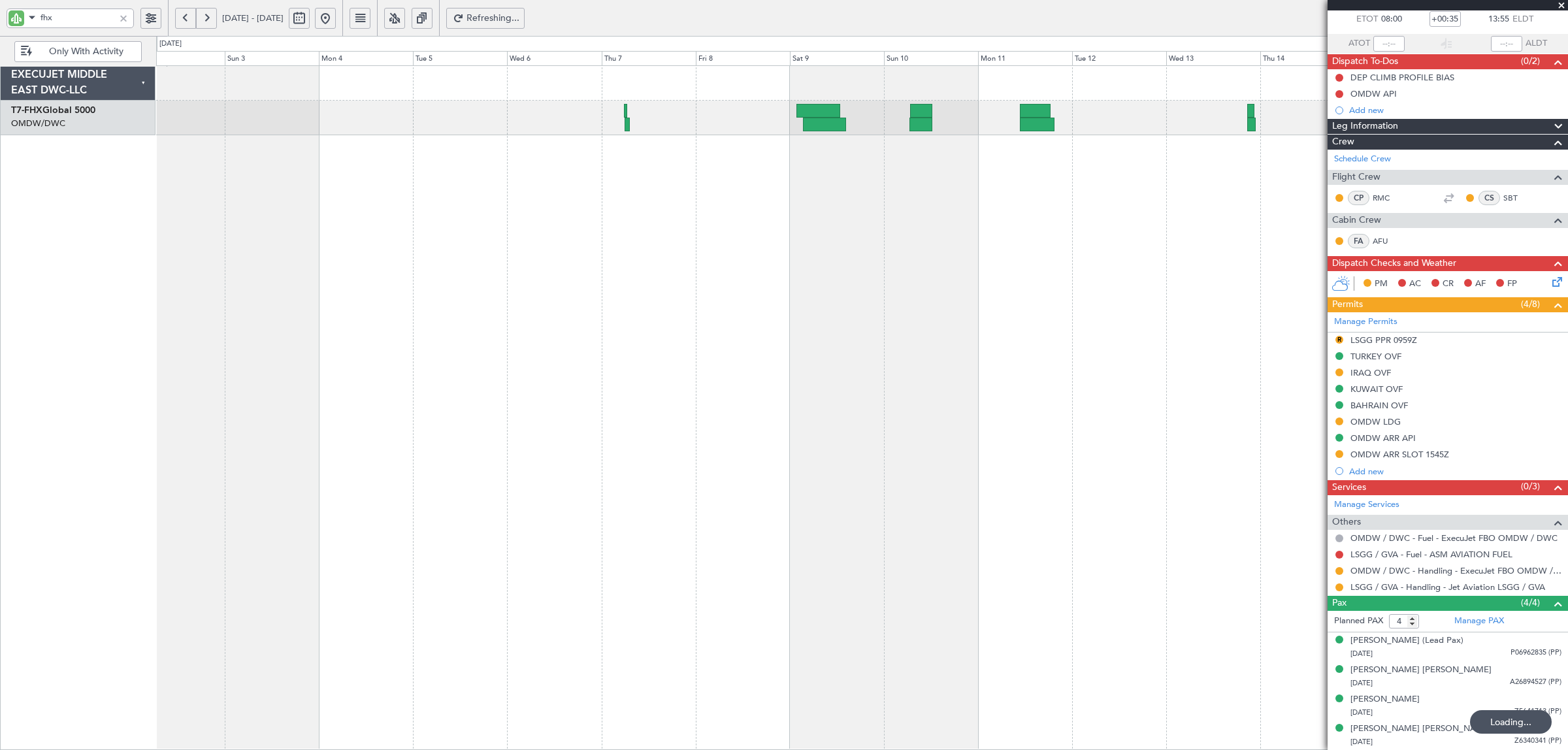
click at [183, 24] on button at bounding box center [185, 18] width 21 height 21
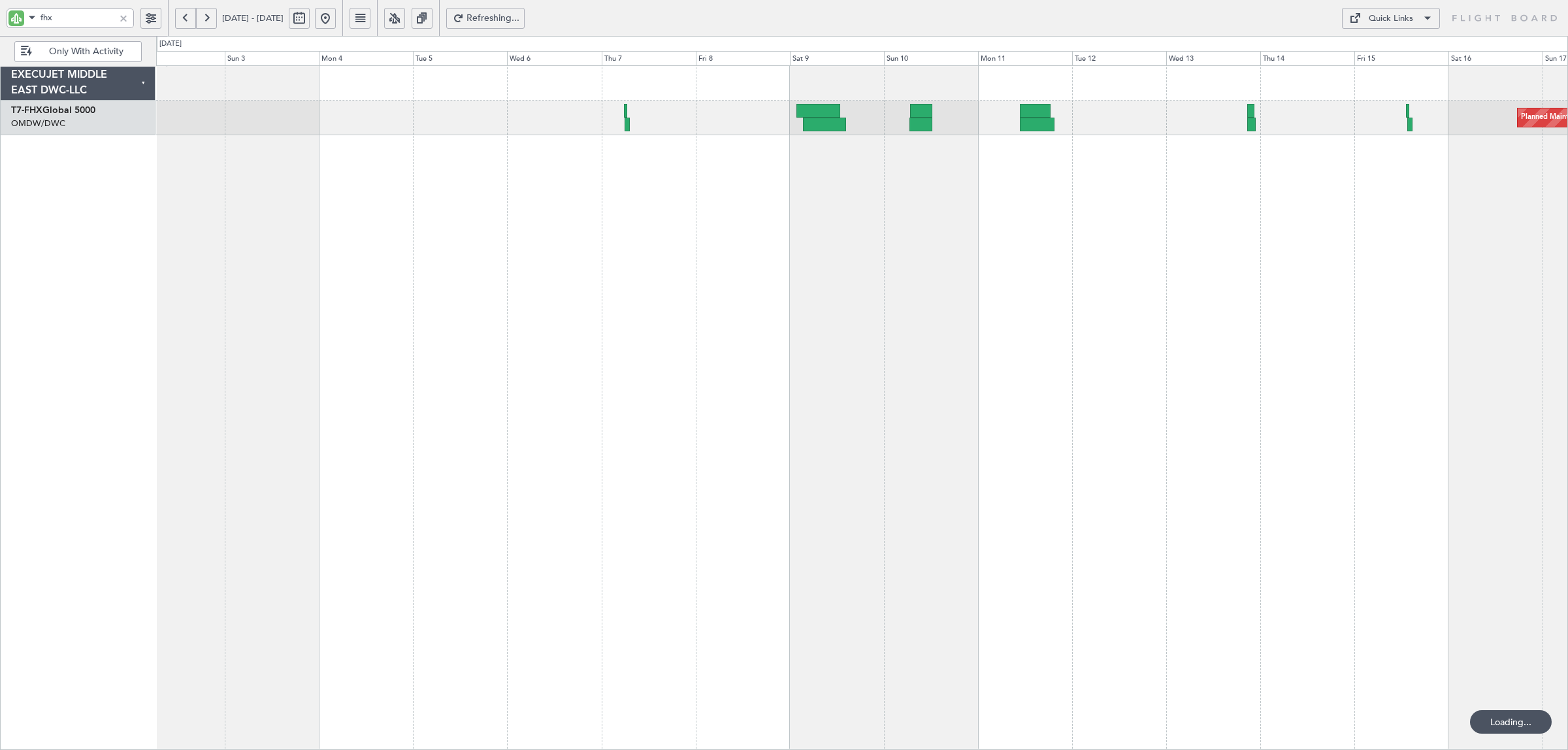
scroll to position [0, 0]
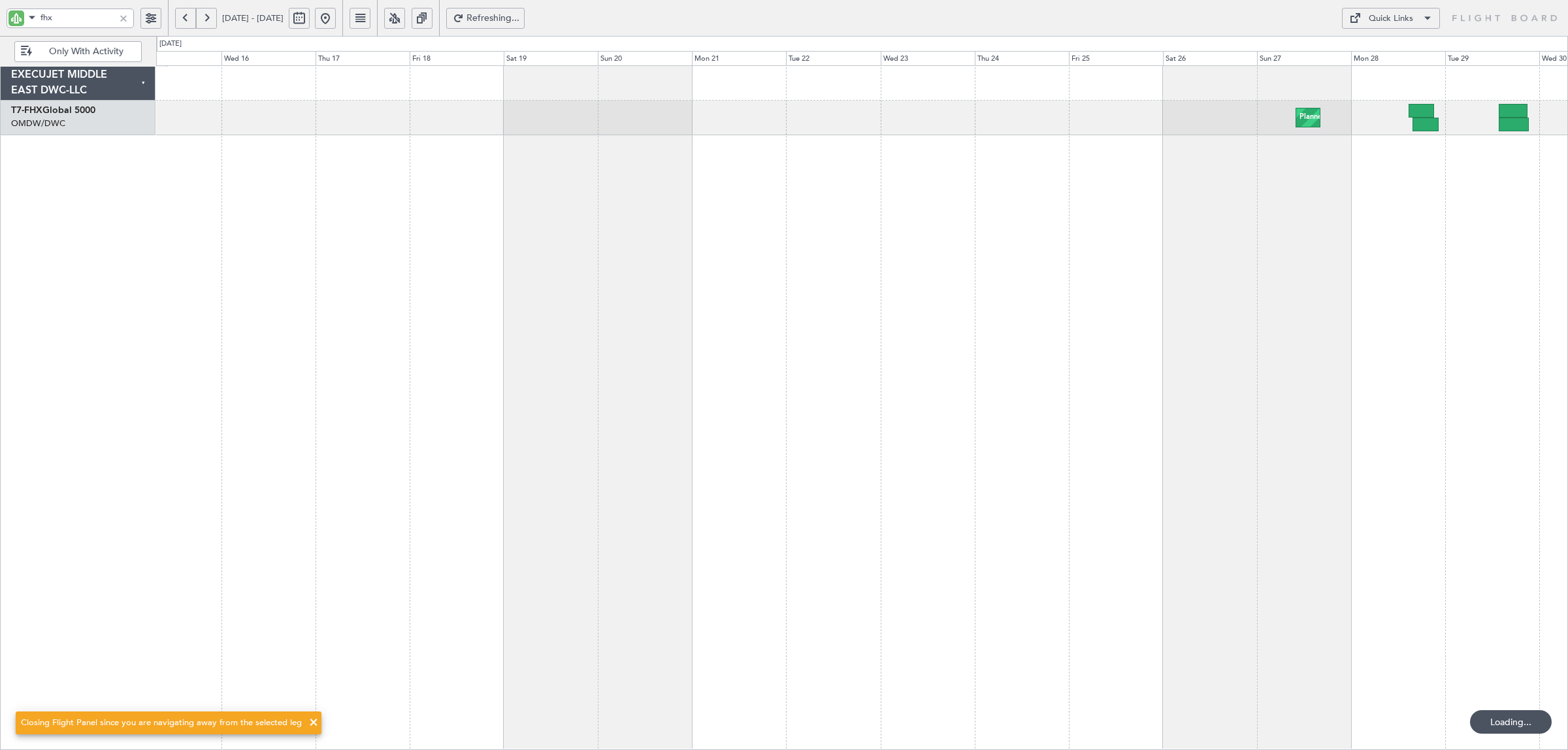
click at [651, 164] on div "Planned Maint [GEOGRAPHIC_DATA] ([GEOGRAPHIC_DATA])" at bounding box center [862, 407] width 1412 height 685
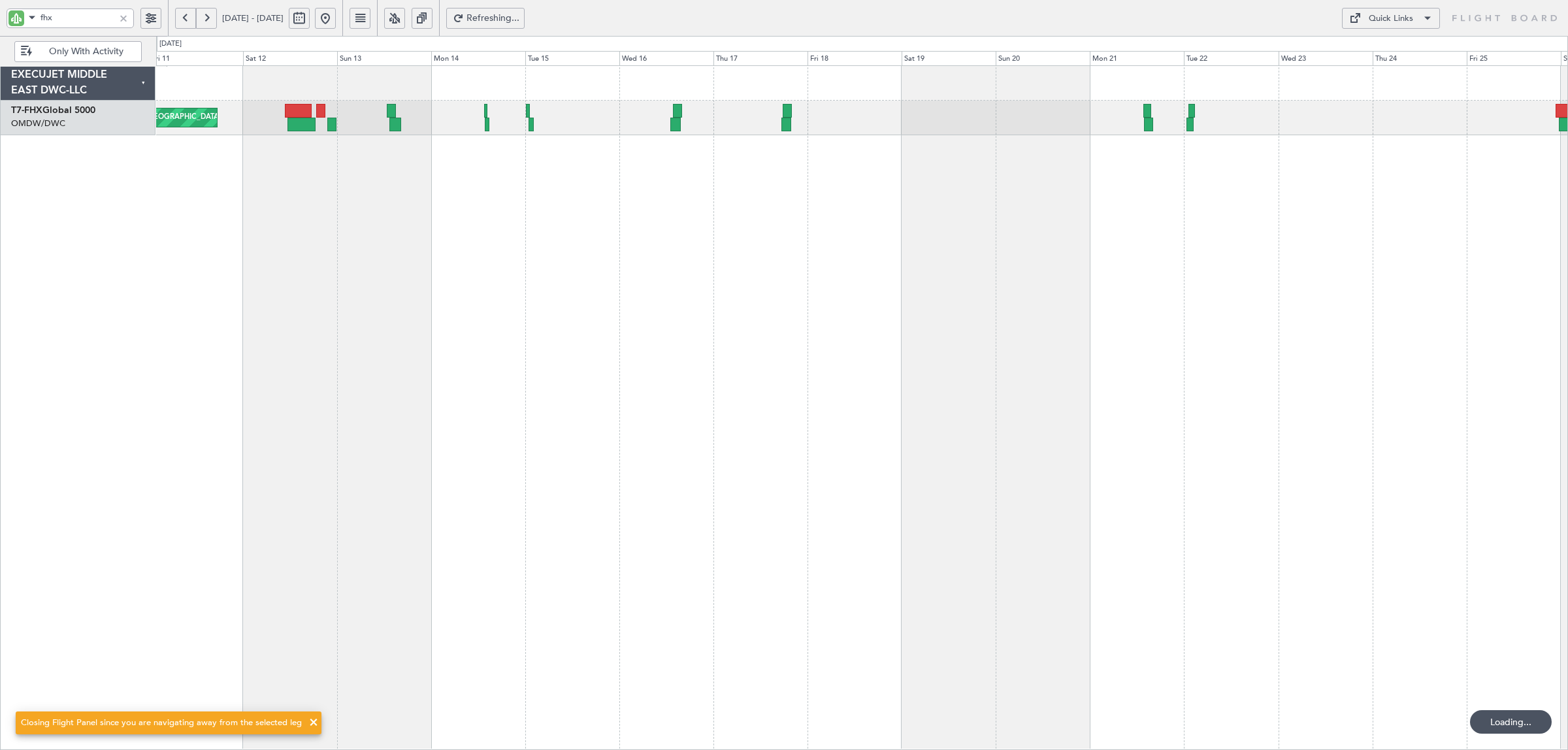
click at [566, 186] on div "Planned Maint London (Stansted) Planned Maint London (Stansted)" at bounding box center [862, 407] width 1412 height 685
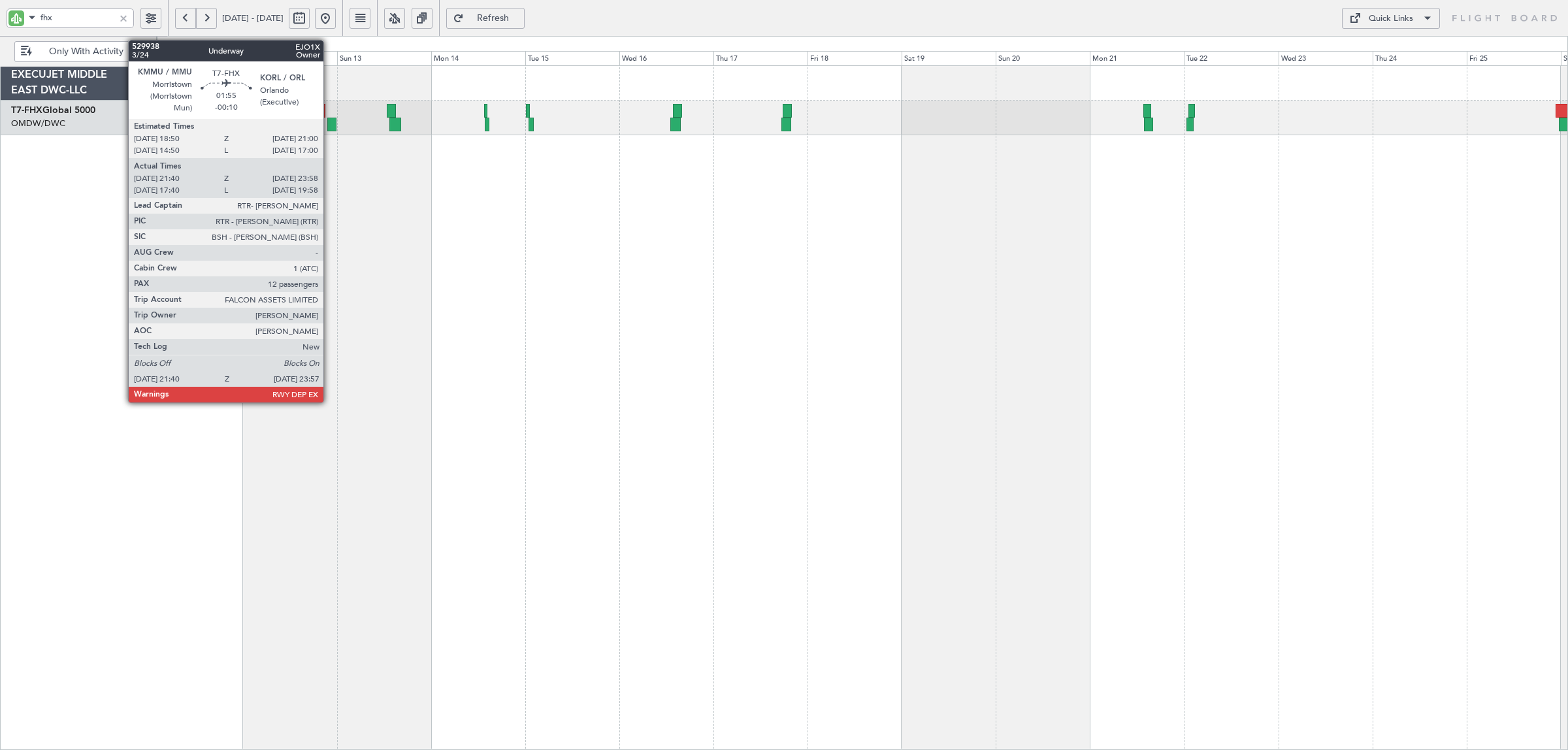
click at [330, 126] on div at bounding box center [332, 125] width 9 height 14
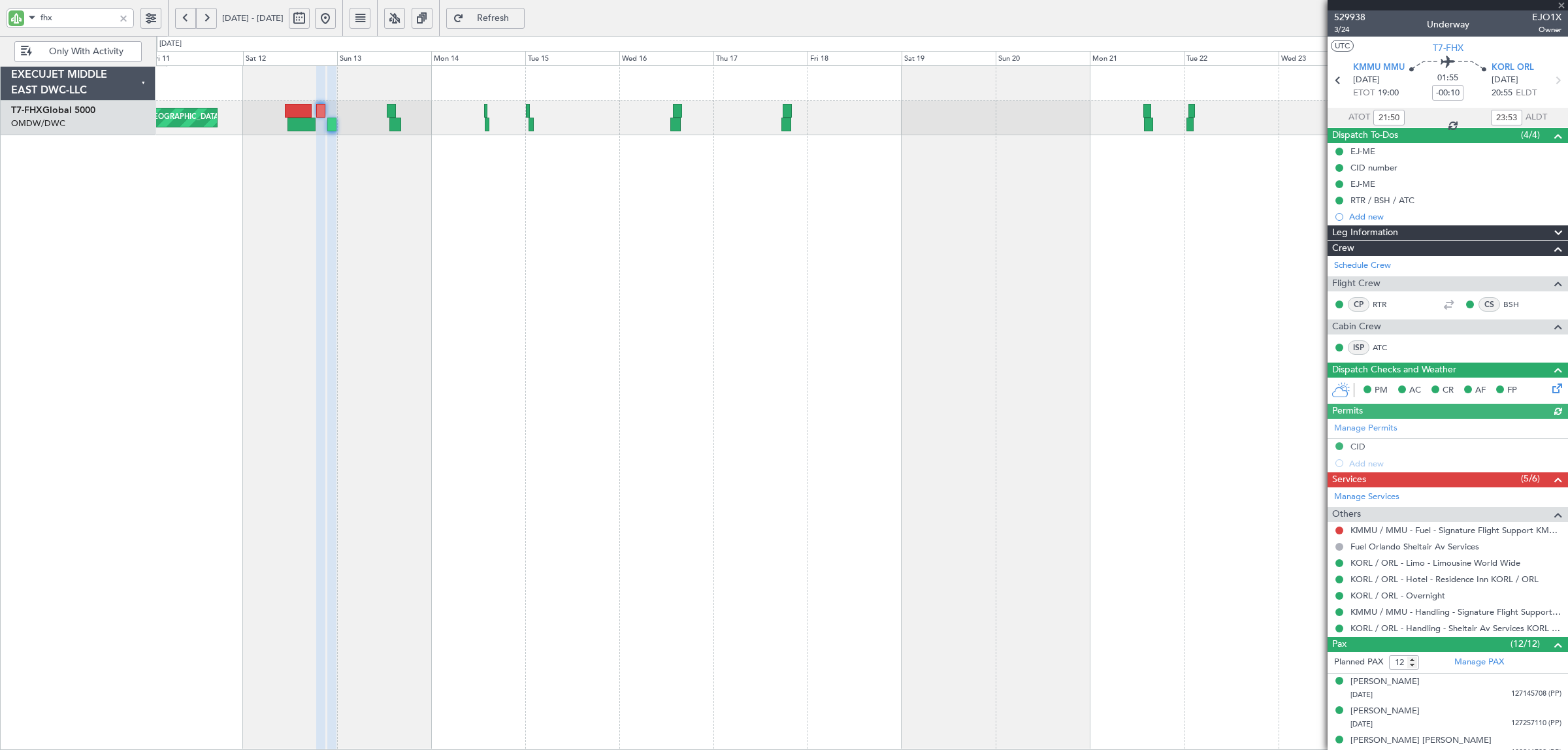
type input "Anita Mani (ANI)"
type input "6666"
click at [1437, 561] on link "KORL / ORL - Limo - Limousine World Wide" at bounding box center [1435, 563] width 170 height 11
type input "Anita Mani (ANI)"
type input "6666"
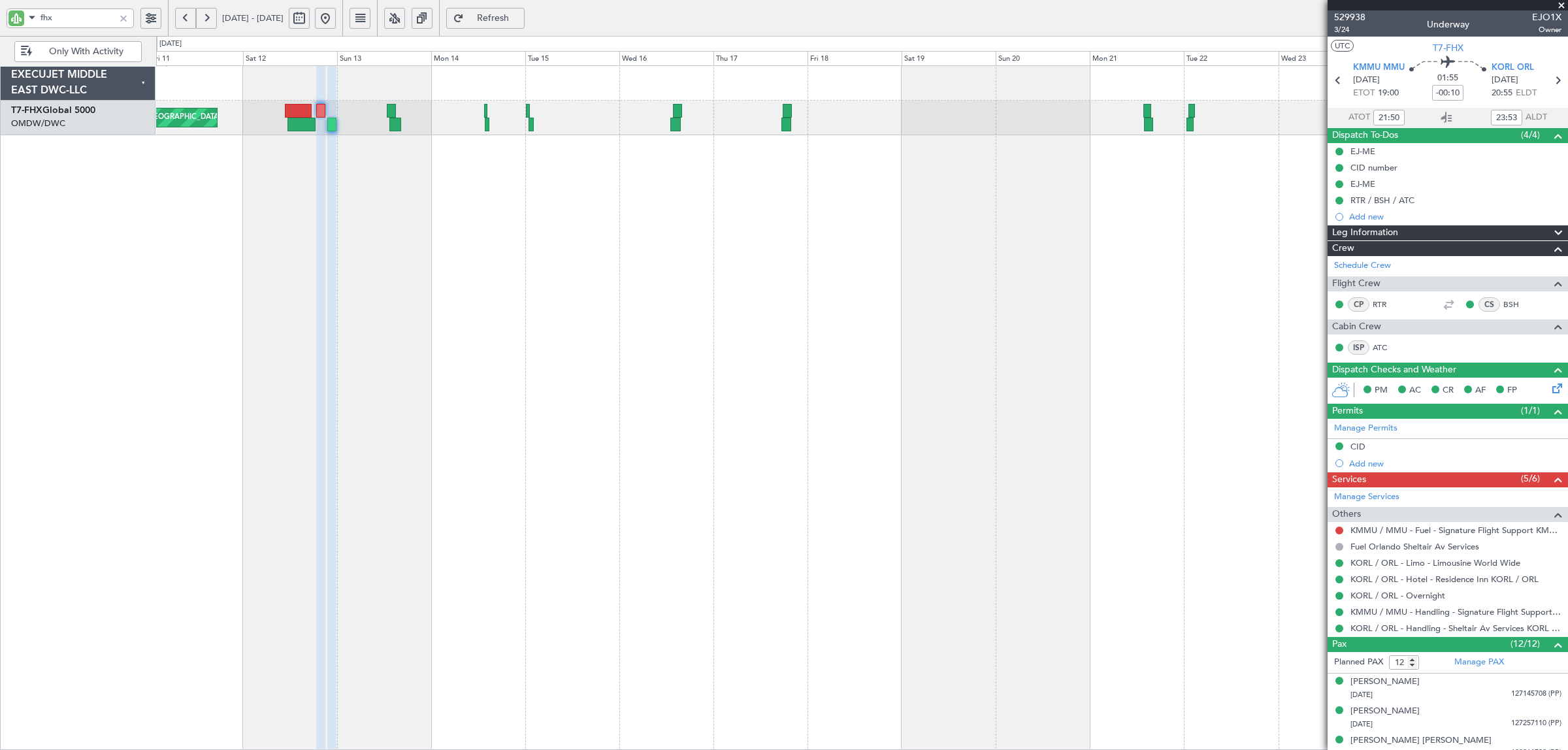
click at [336, 23] on button at bounding box center [326, 18] width 21 height 21
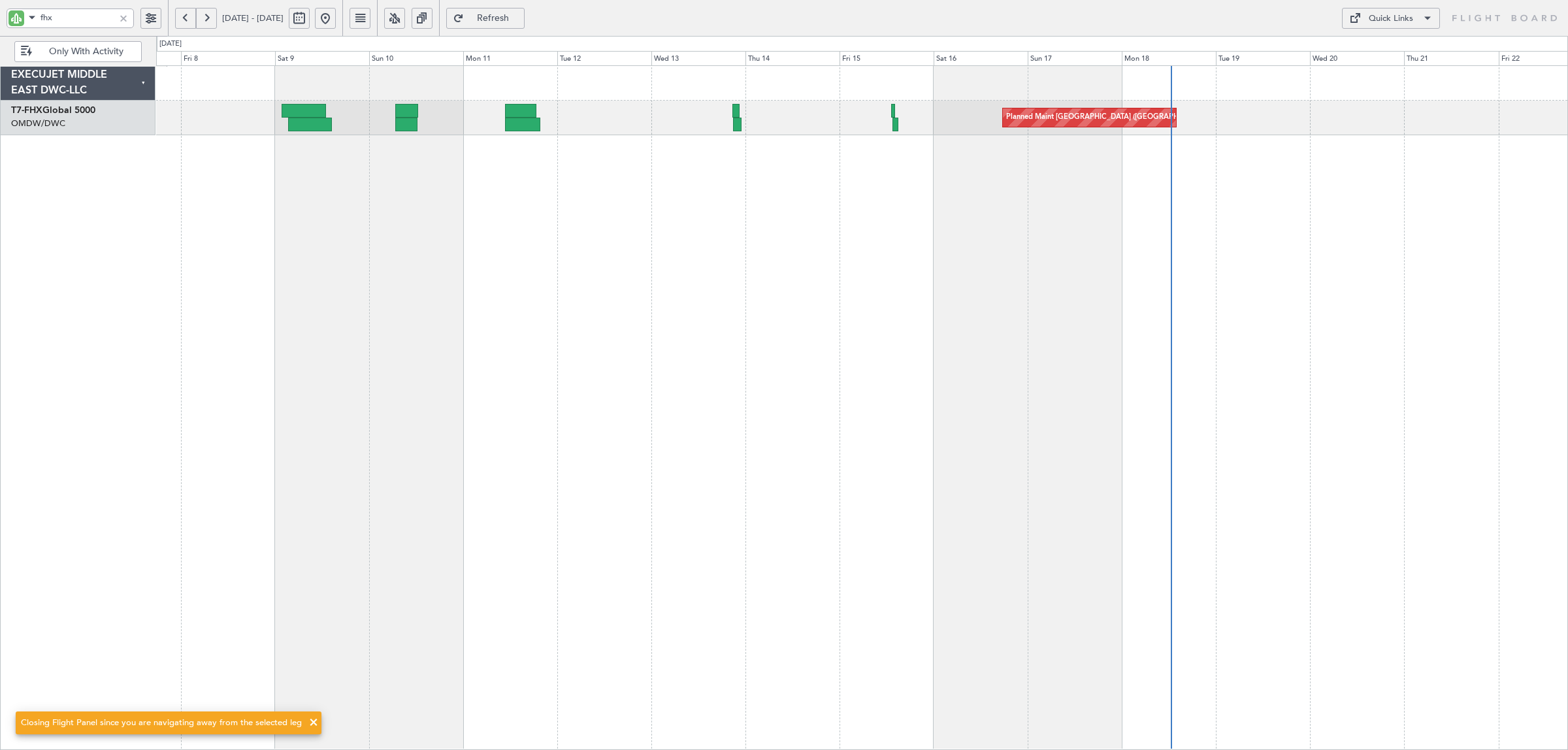
click at [738, 263] on div "Planned Maint [GEOGRAPHIC_DATA] ([GEOGRAPHIC_DATA][PERSON_NAME])" at bounding box center [862, 407] width 1412 height 685
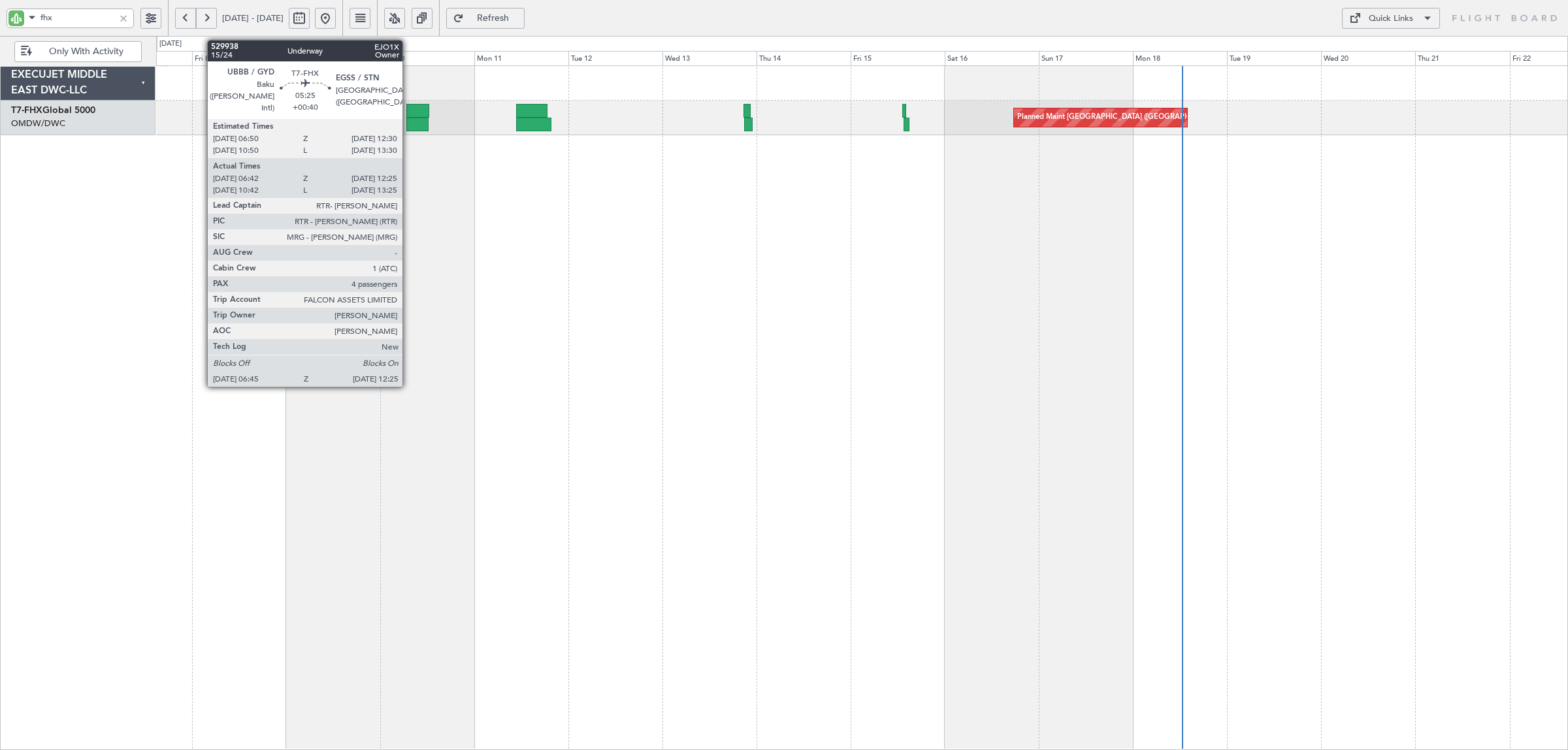
click at [409, 121] on div at bounding box center [418, 125] width 23 height 14
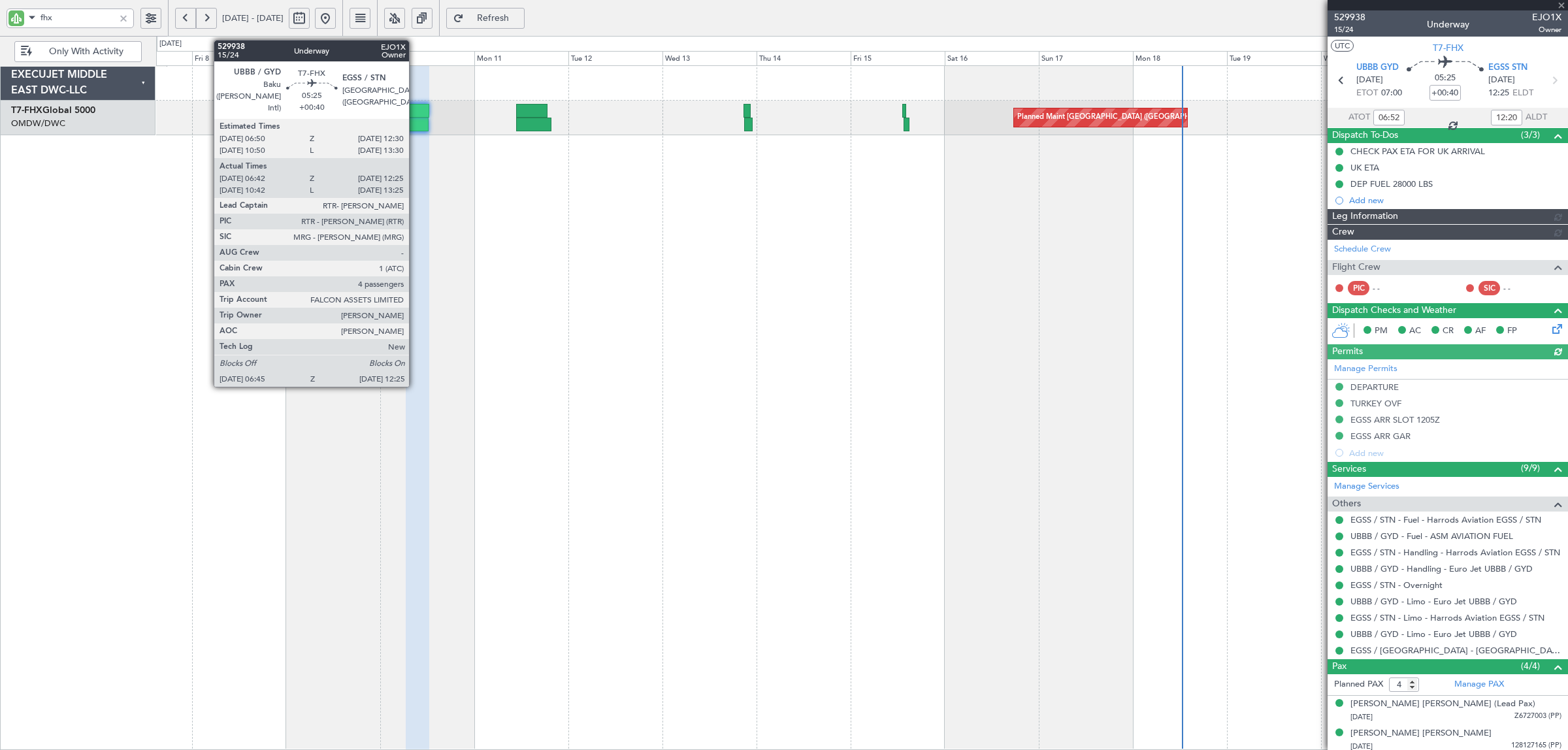
type input "Dherander Fithani (DHF)"
type input "6717"
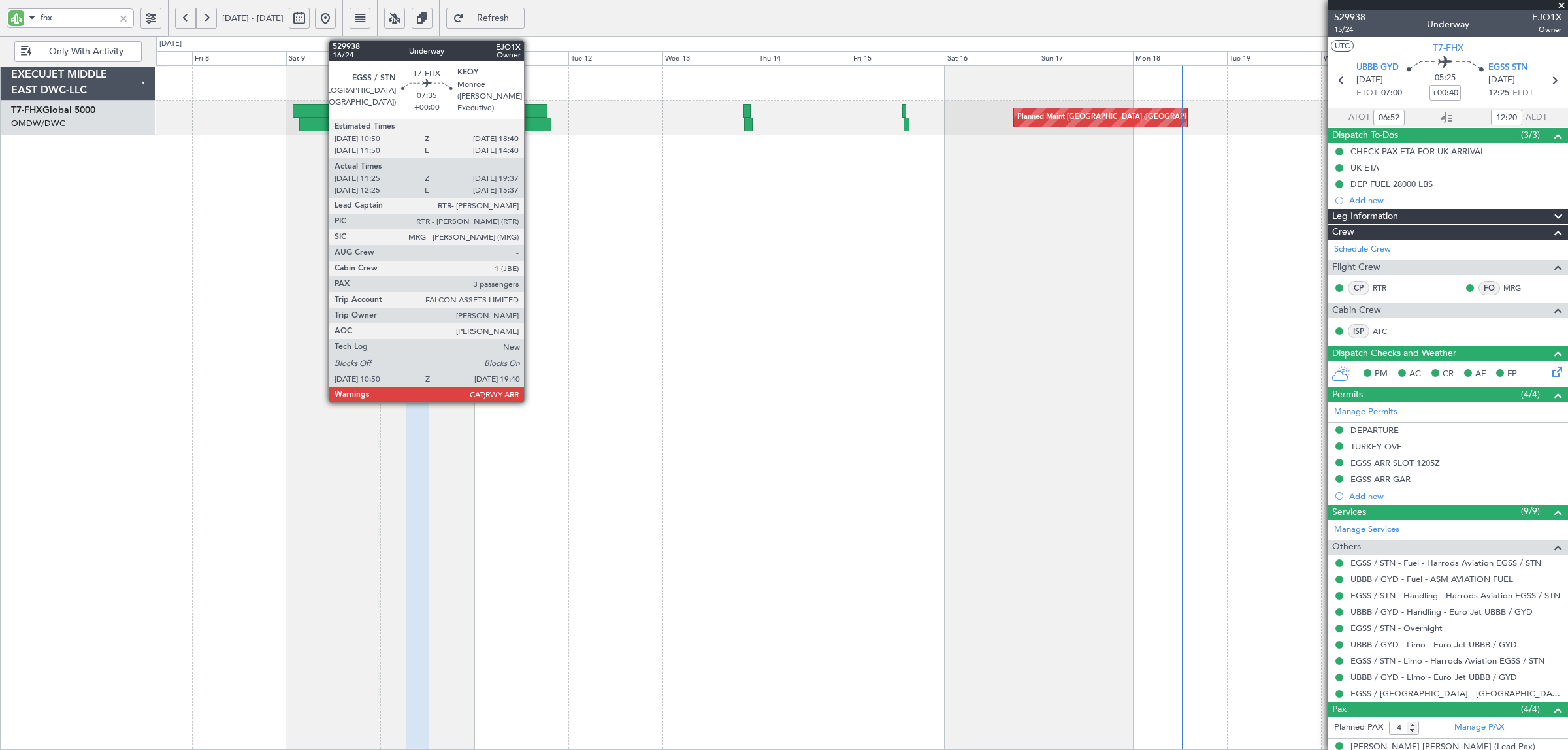
click at [530, 121] on div at bounding box center [534, 125] width 35 height 14
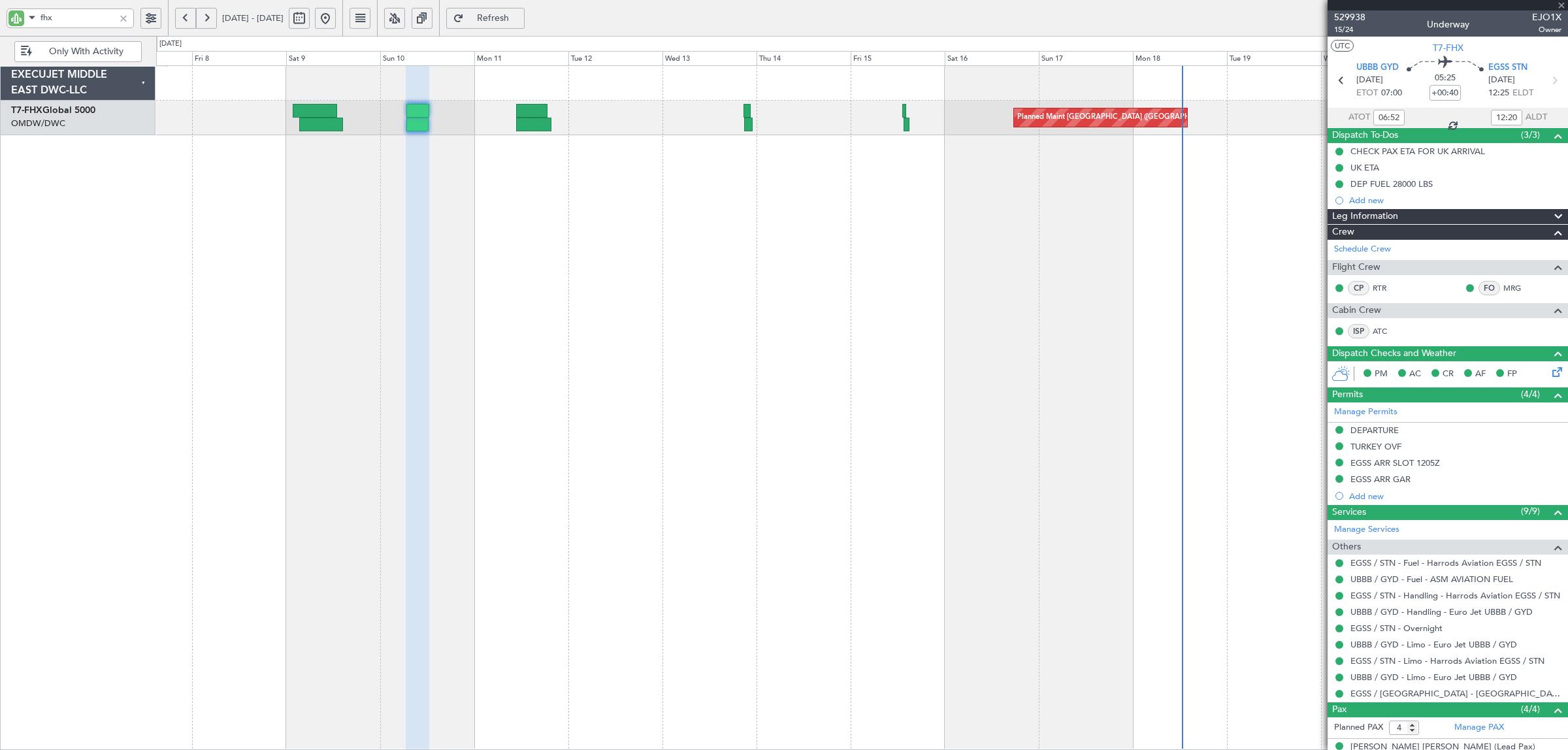
type input "11:35"
type input "19:32"
type input "3"
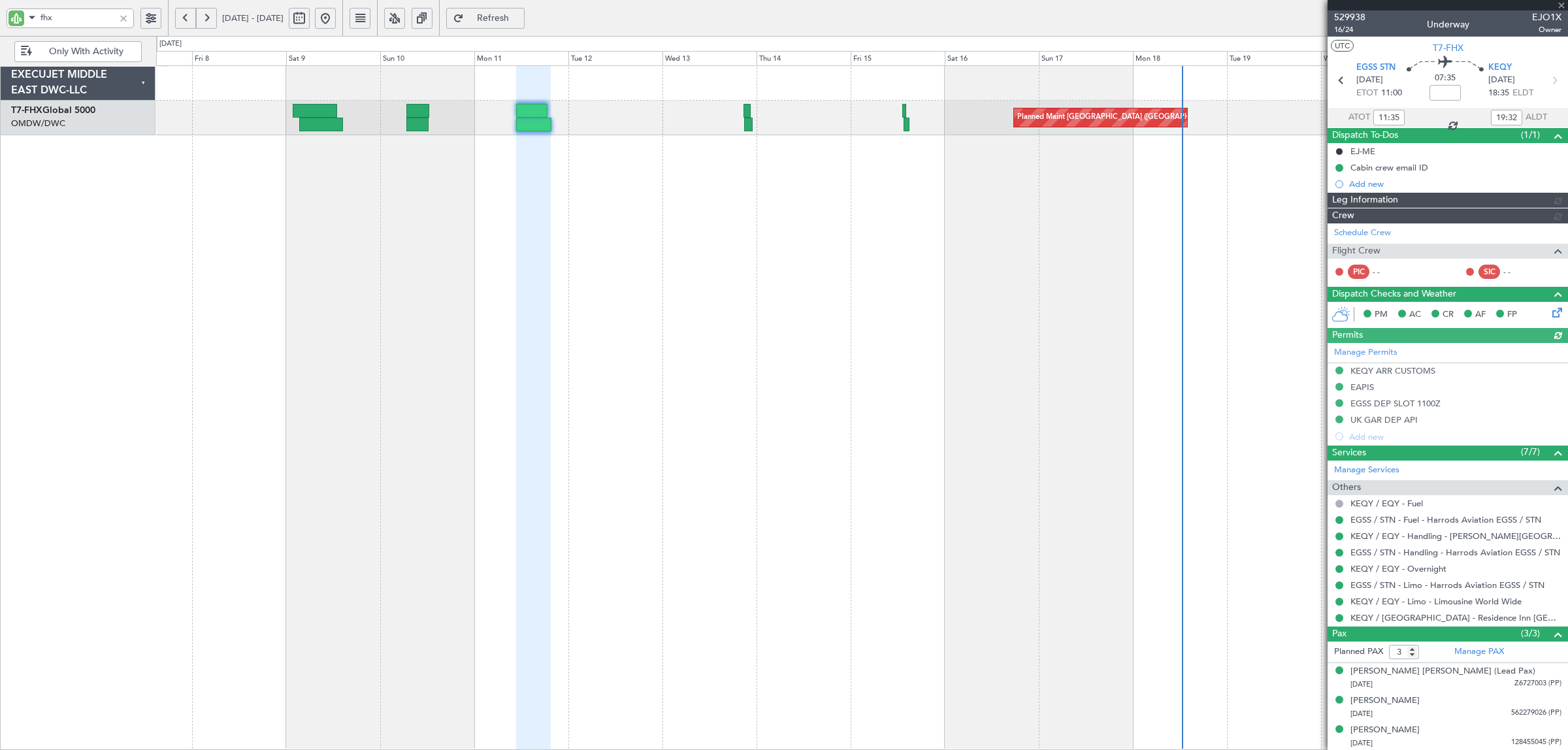
type input "Syed Shakeel (SYS)"
type input "7003"
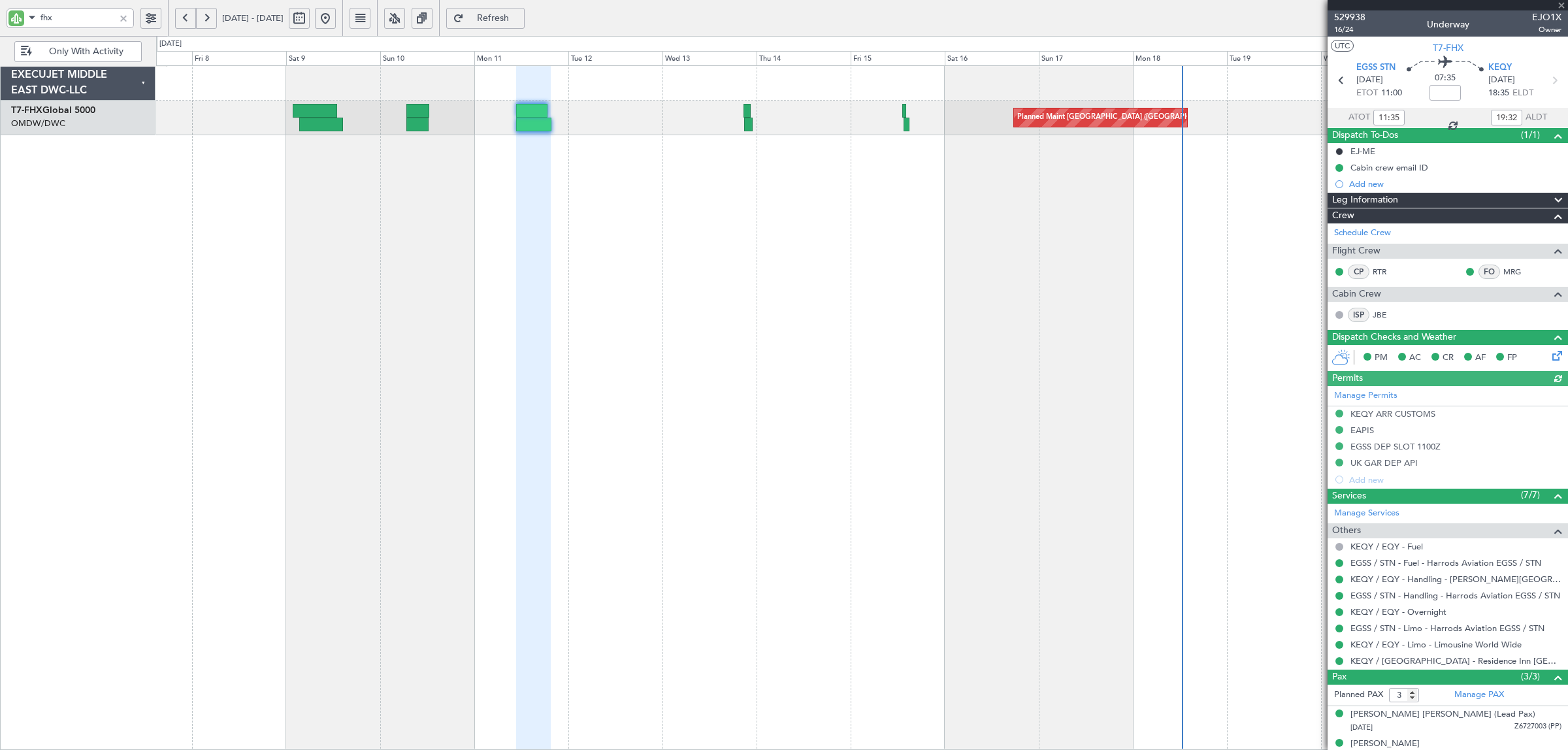
type input "Syed Shakeel (SYS)"
type input "7003"
click at [180, 20] on button at bounding box center [185, 18] width 21 height 21
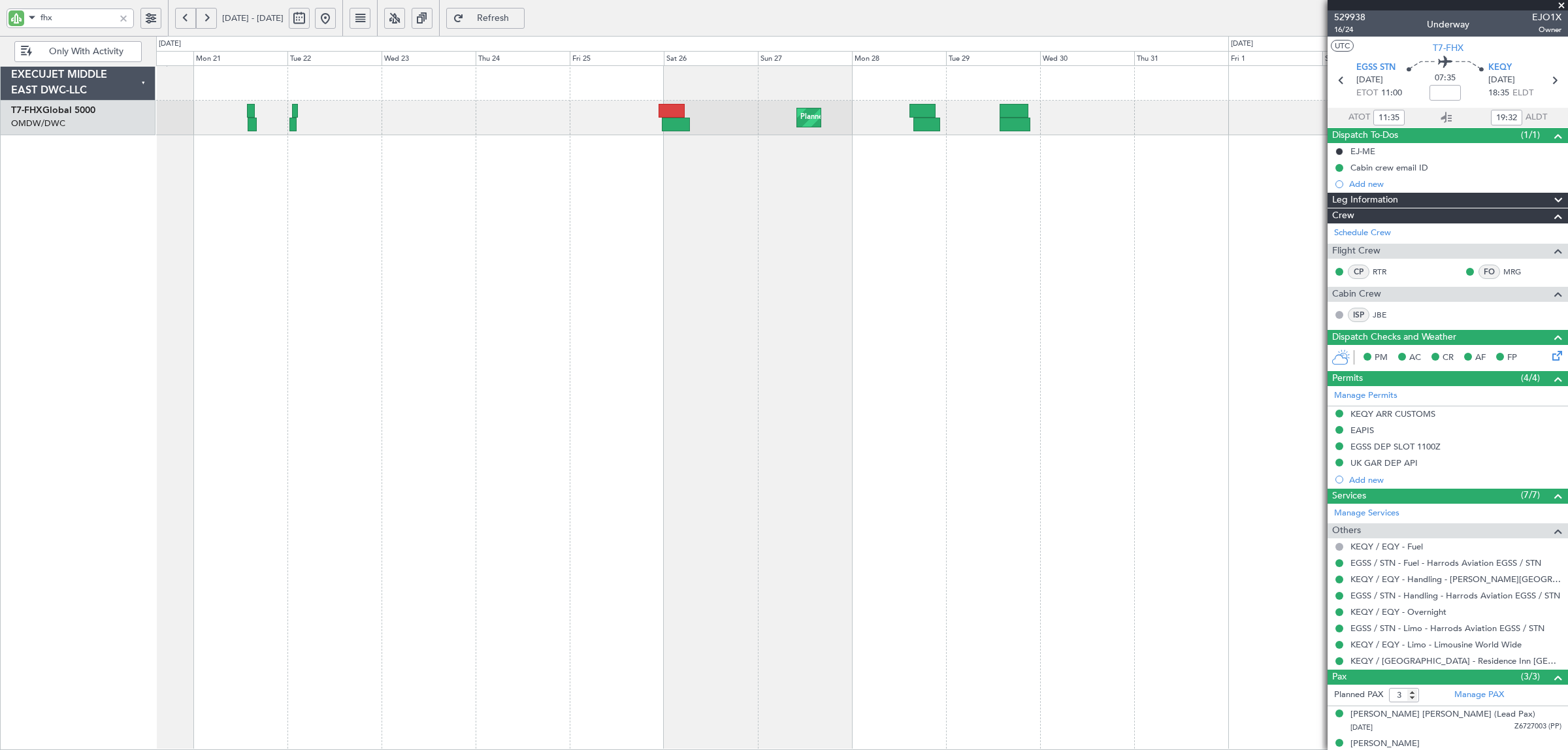
click at [520, 110] on div "Planned Maint London (Stansted)" at bounding box center [862, 118] width 1412 height 34
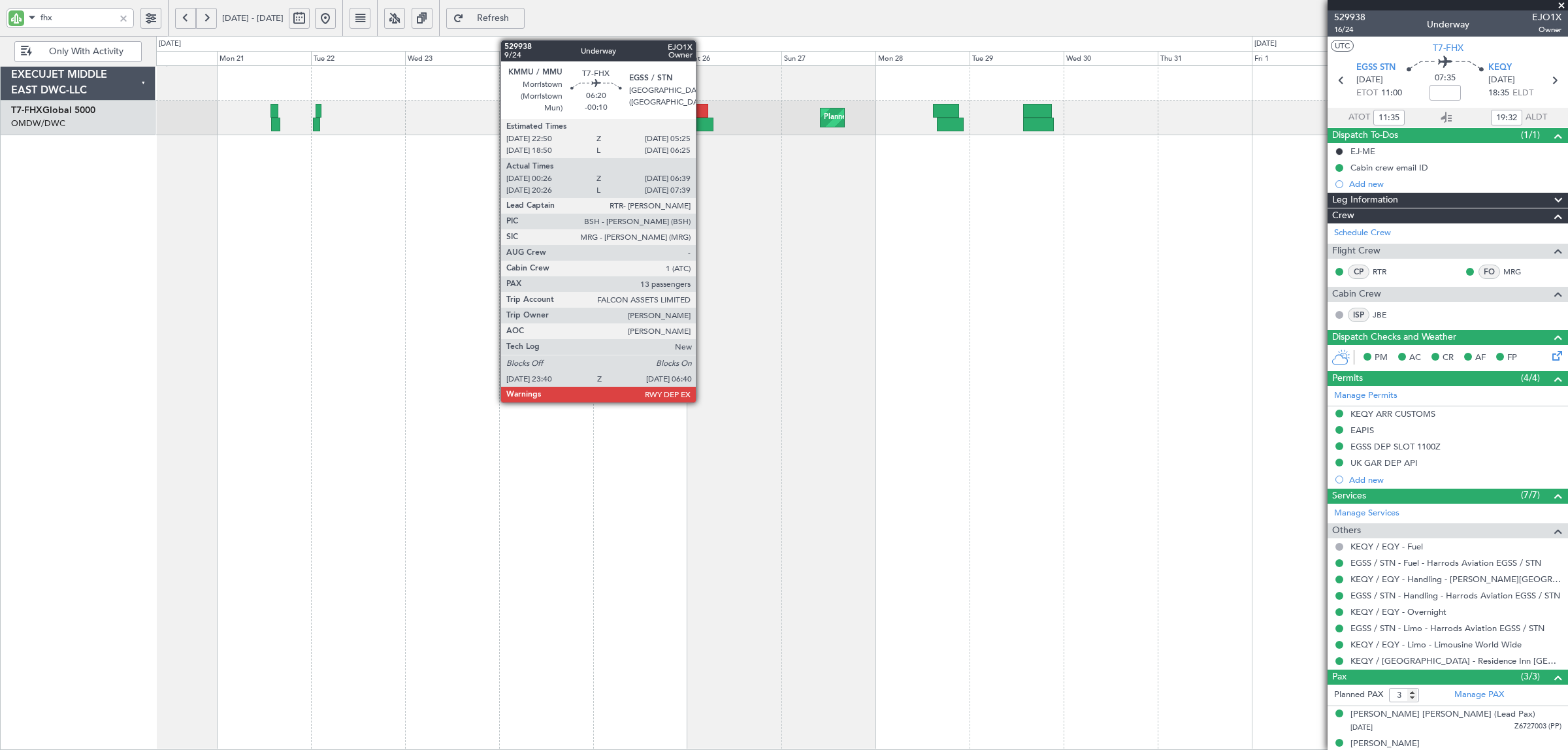
click at [702, 123] on div at bounding box center [700, 125] width 28 height 14
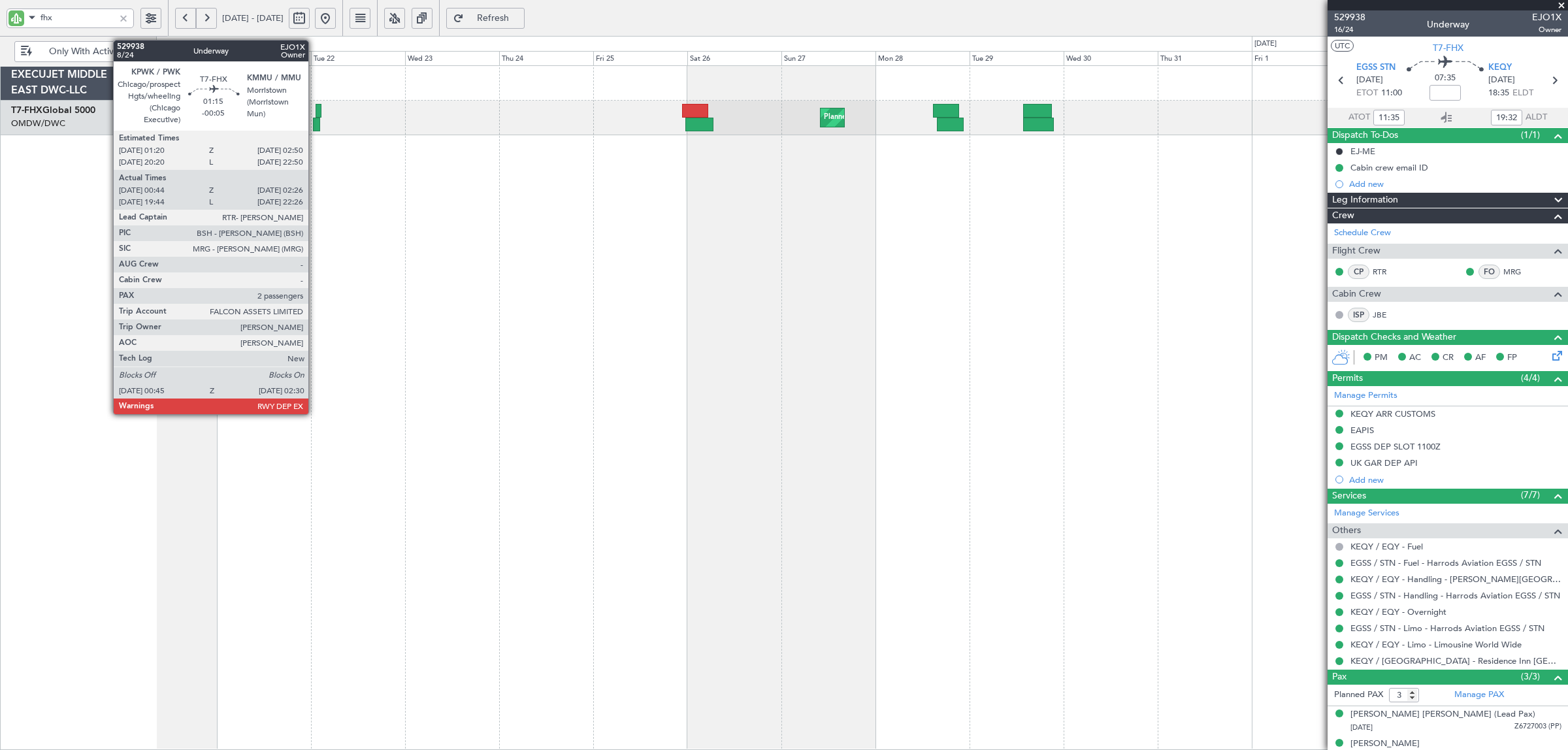
click at [318, 124] on div at bounding box center [317, 125] width 7 height 14
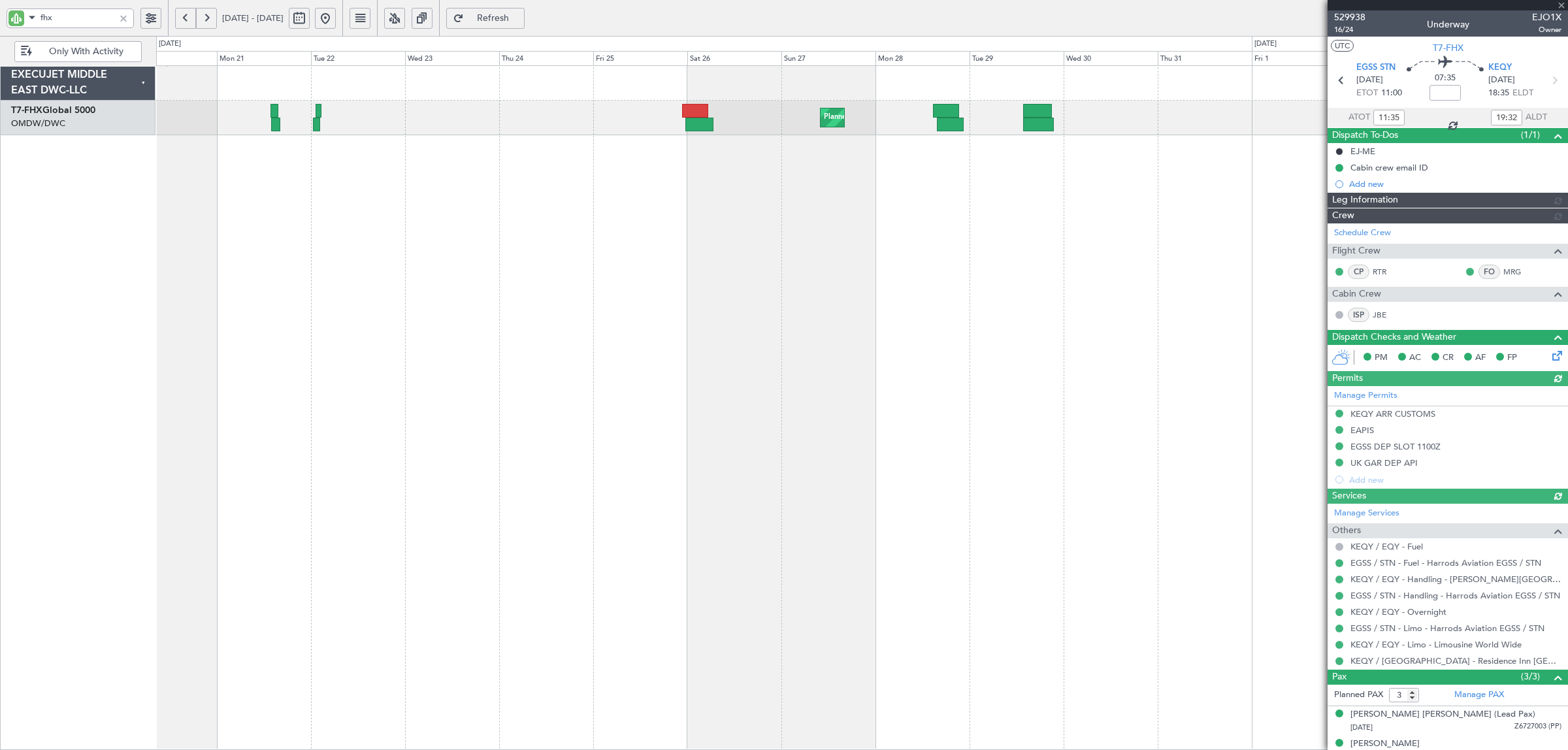
type input "Syed Shakeel (SYS)"
type input "7003"
drag, startPoint x: 83, startPoint y: 21, endPoint x: 1, endPoint y: 23, distance: 82.0
click at [1, 23] on div "fhx" at bounding box center [83, 18] width 168 height 36
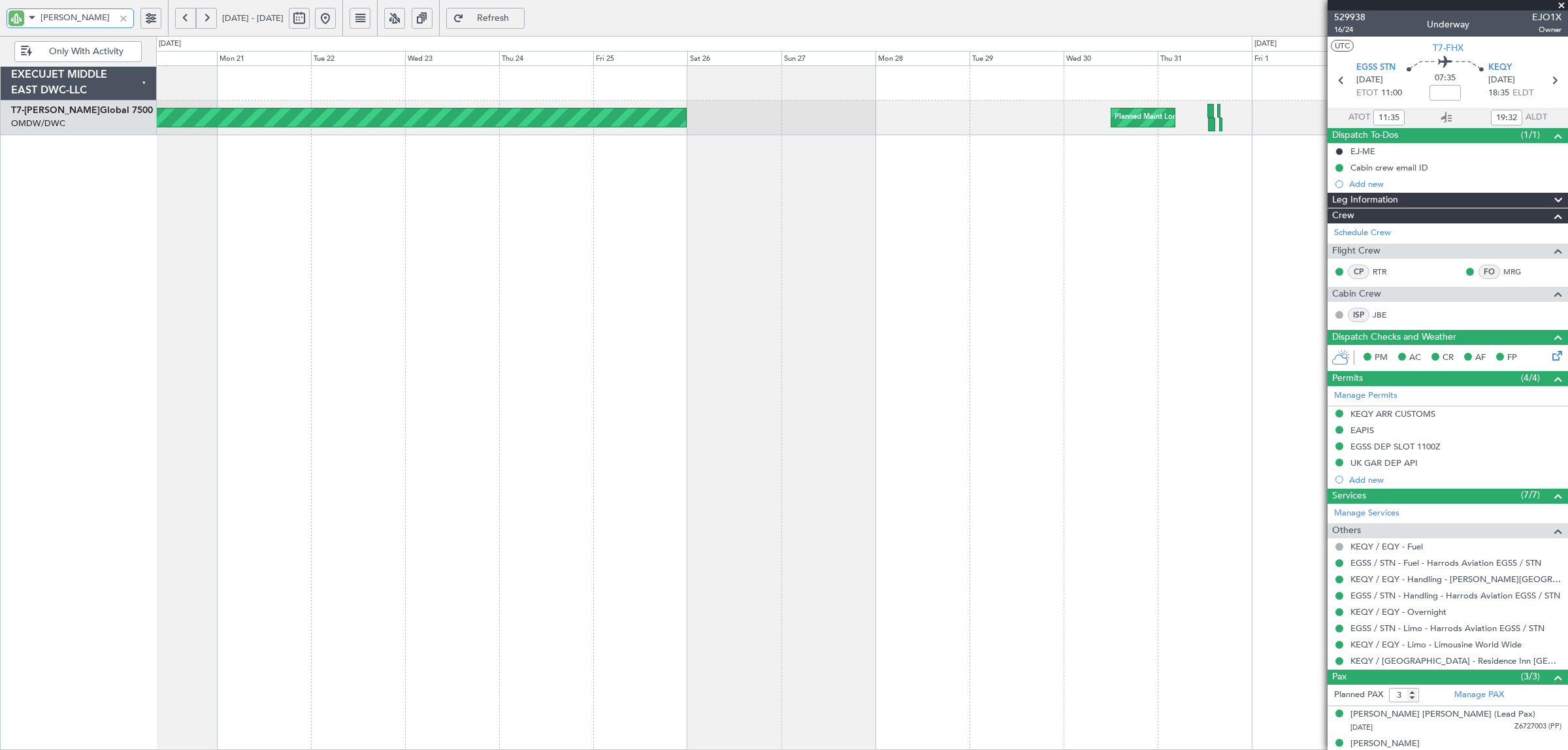
type input "AYA"
click at [336, 22] on button at bounding box center [326, 18] width 21 height 21
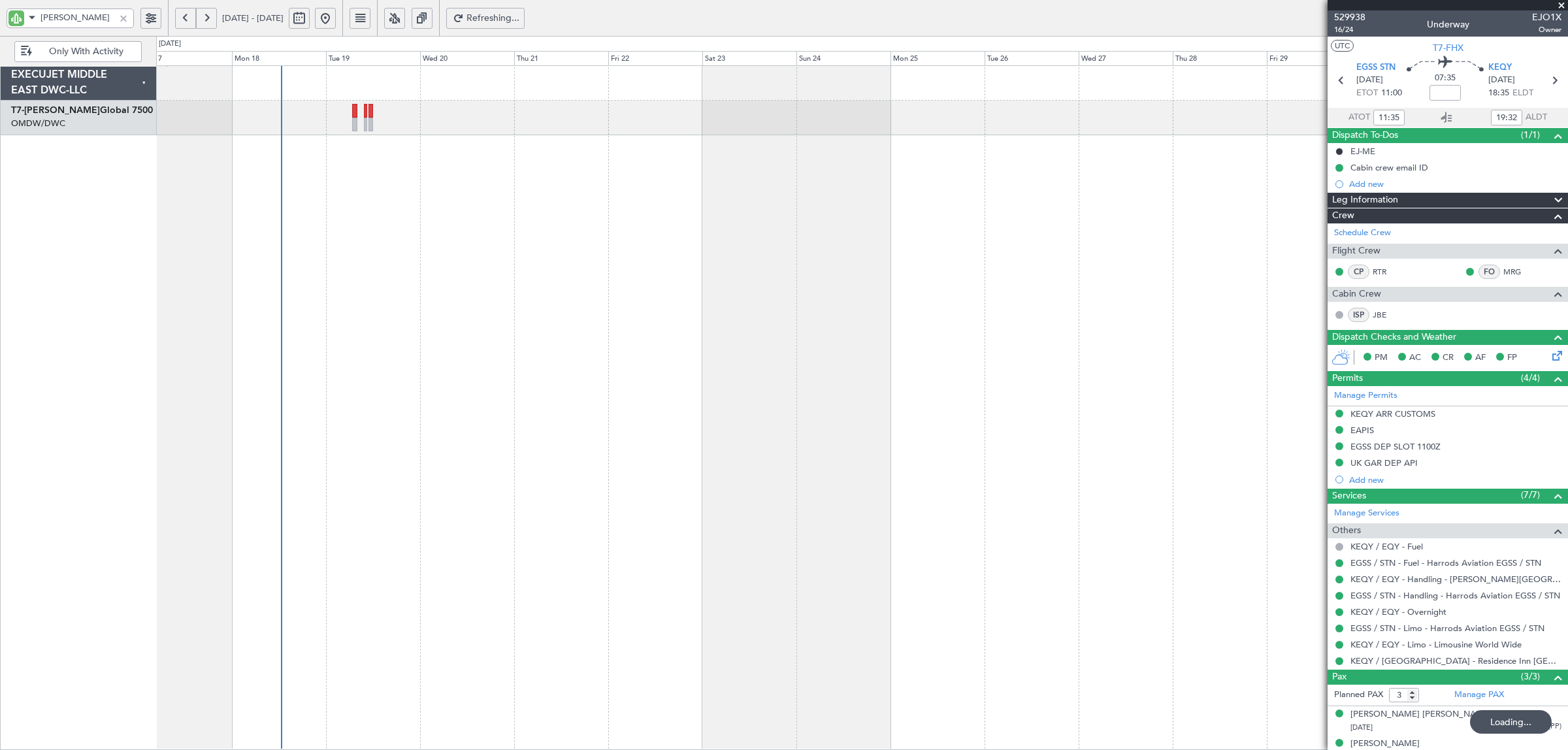
click at [289, 216] on div at bounding box center [862, 407] width 1412 height 685
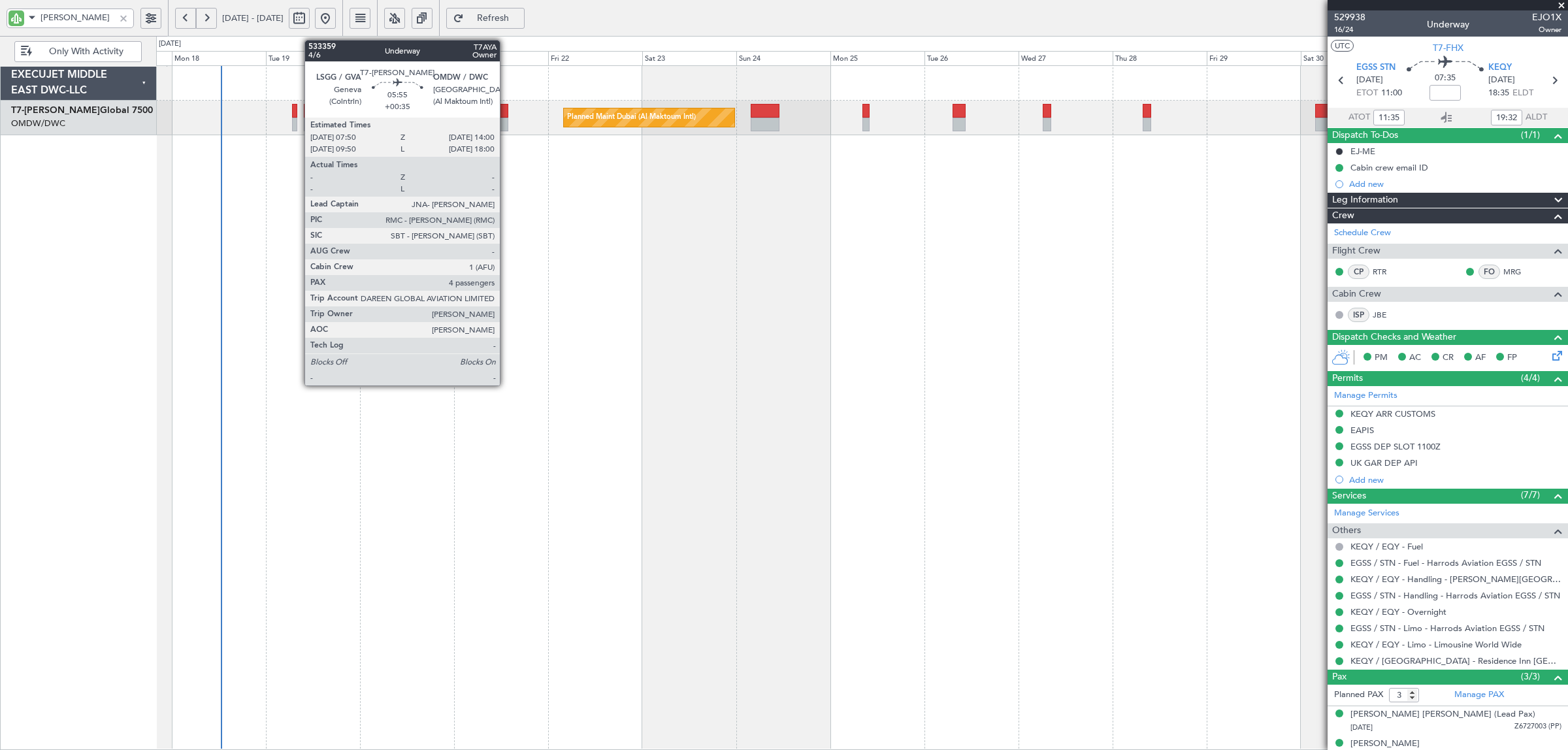
click at [507, 121] on div at bounding box center [497, 125] width 25 height 14
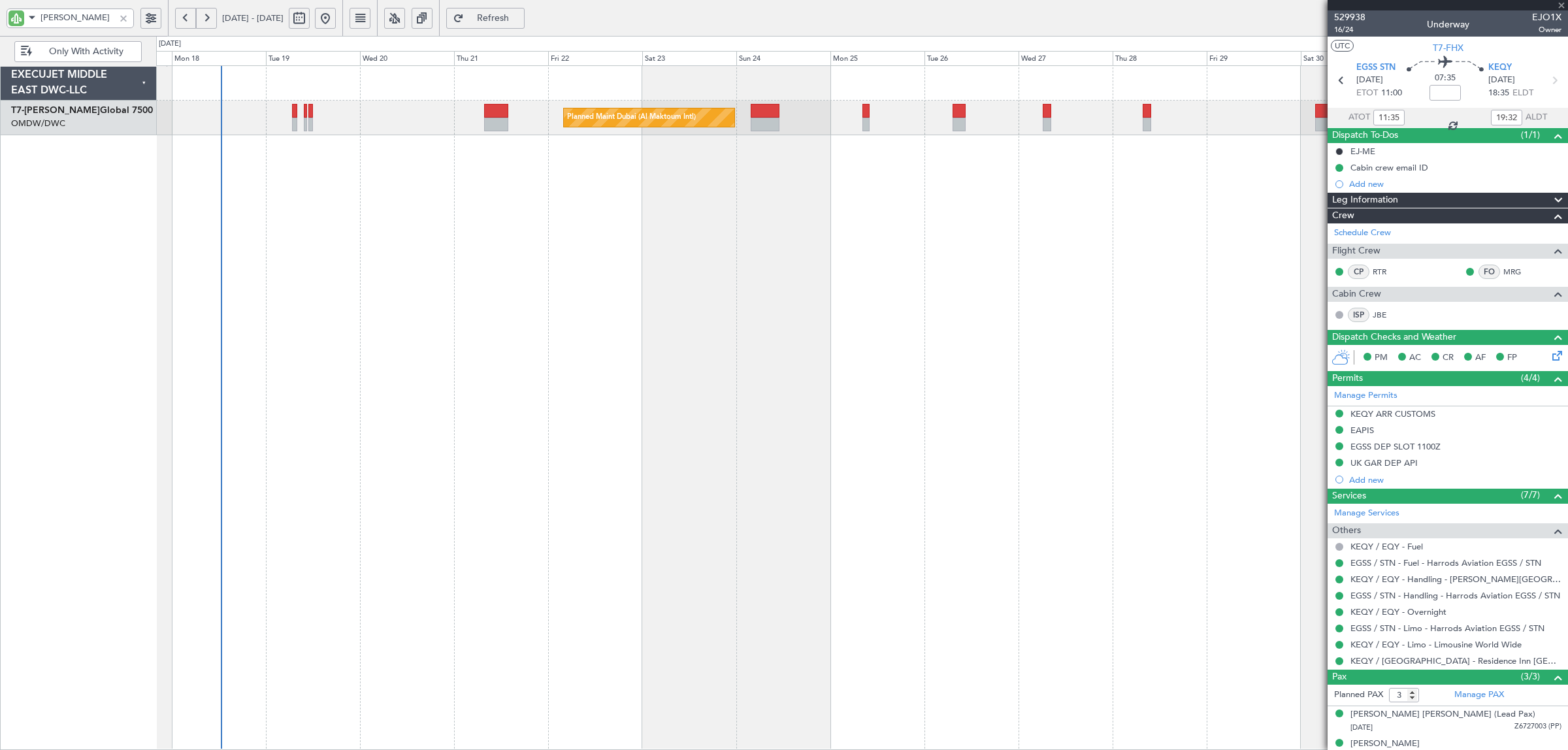
type input "+00:35"
type input "4"
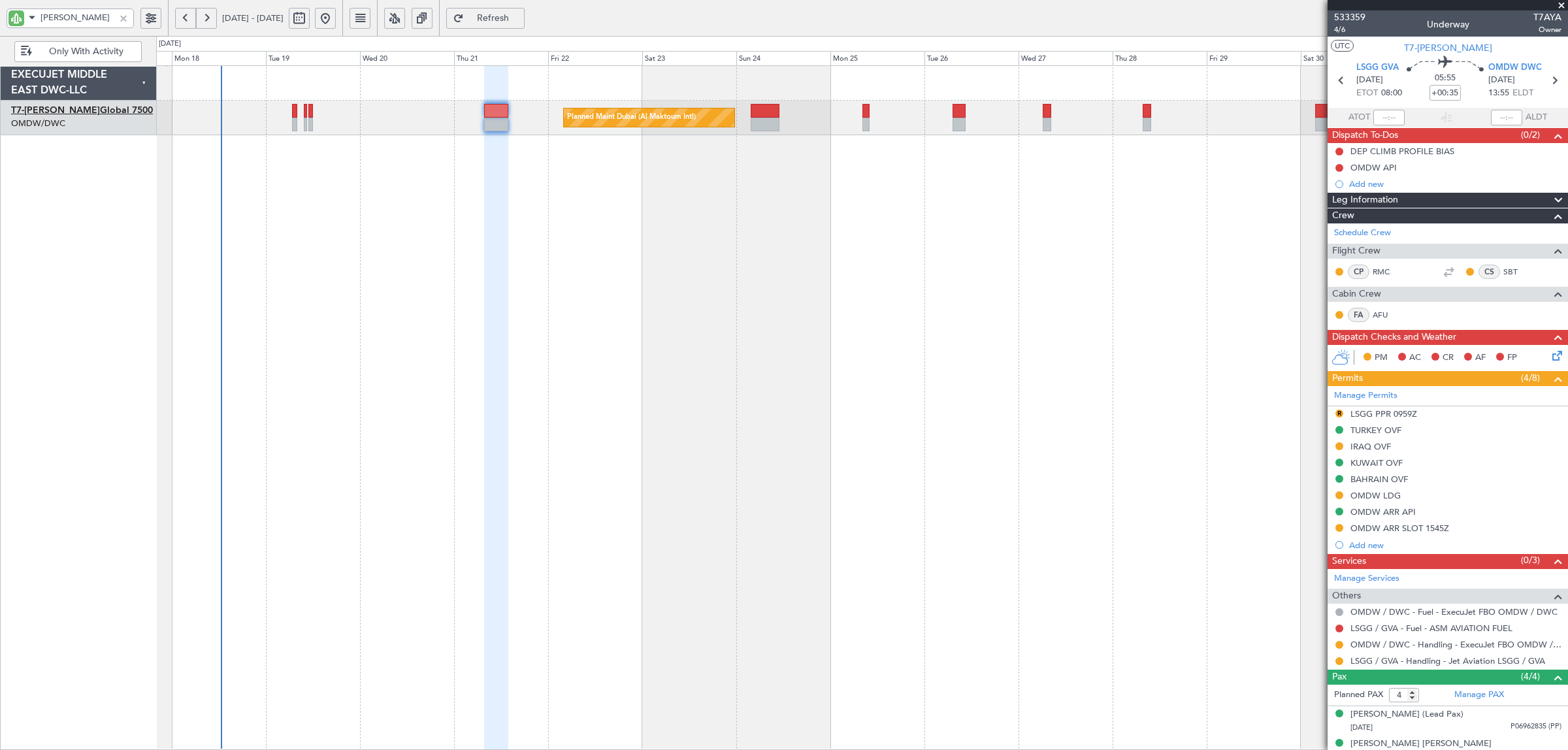
click at [87, 110] on link "T7-AYA Global 7500" at bounding box center [83, 111] width 142 height 9
click at [1341, 416] on button "R" at bounding box center [1339, 414] width 8 height 8
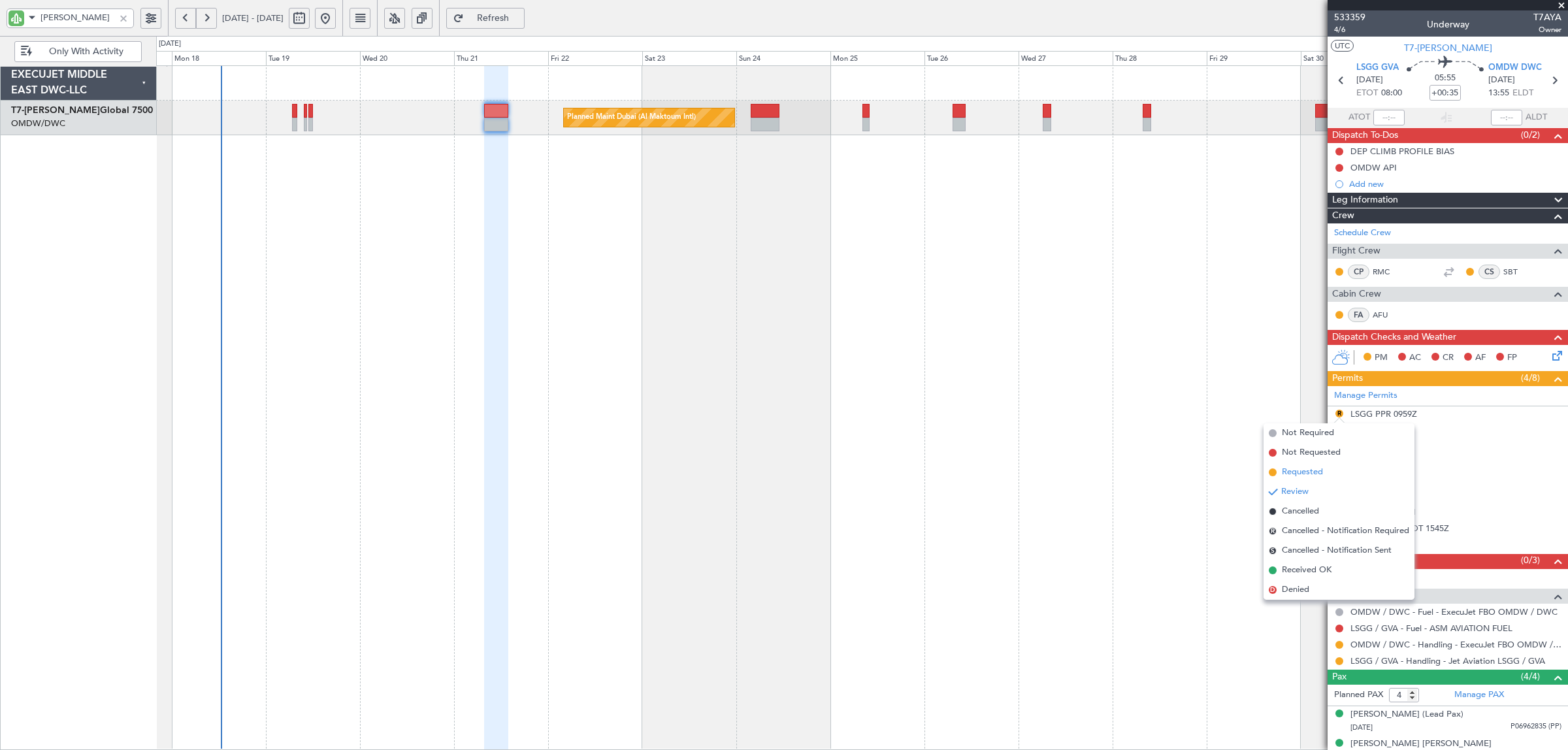
click at [1327, 468] on li "Requested" at bounding box center [1339, 472] width 151 height 19
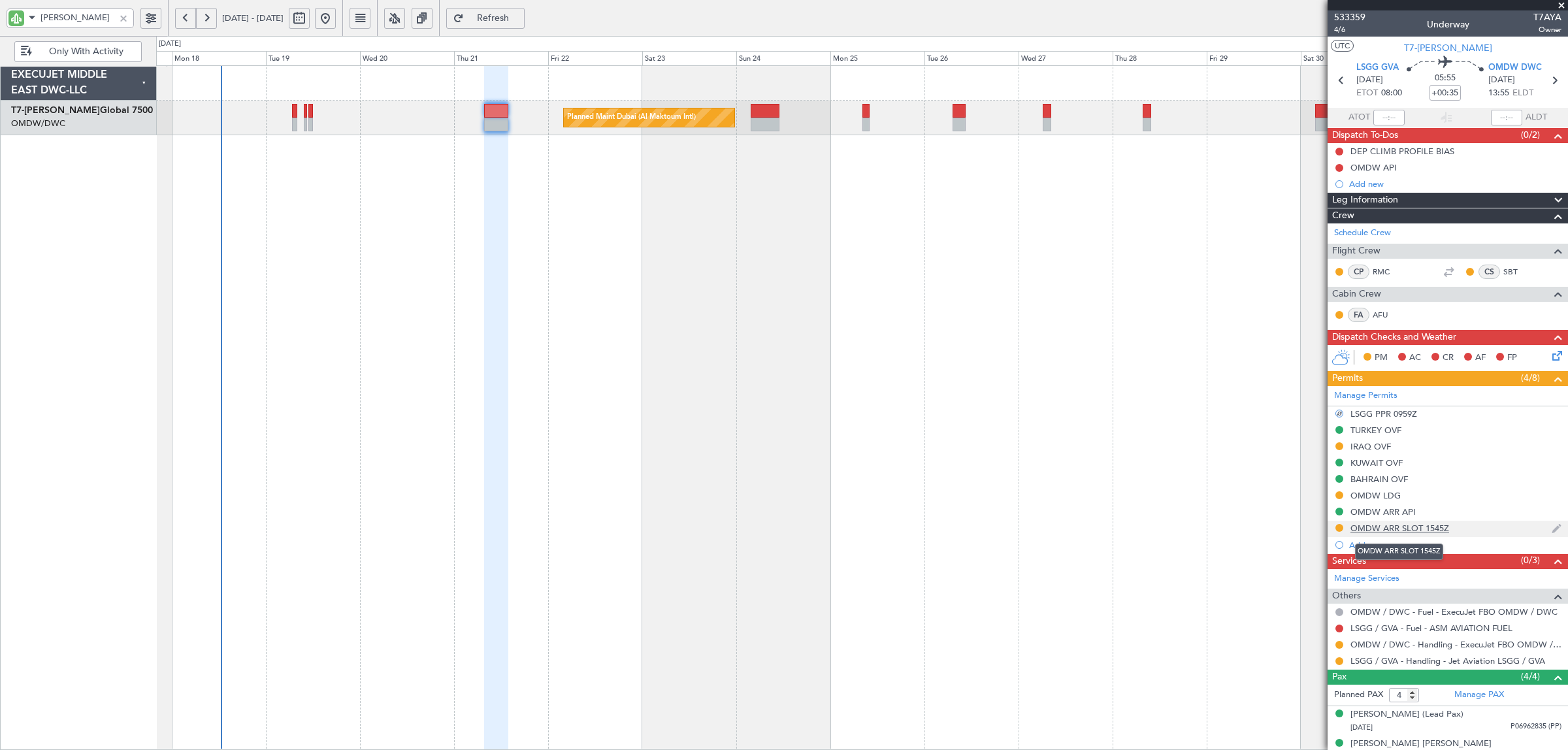
click at [1383, 527] on div "OMDW ARR SLOT 1545Z" at bounding box center [1399, 528] width 98 height 11
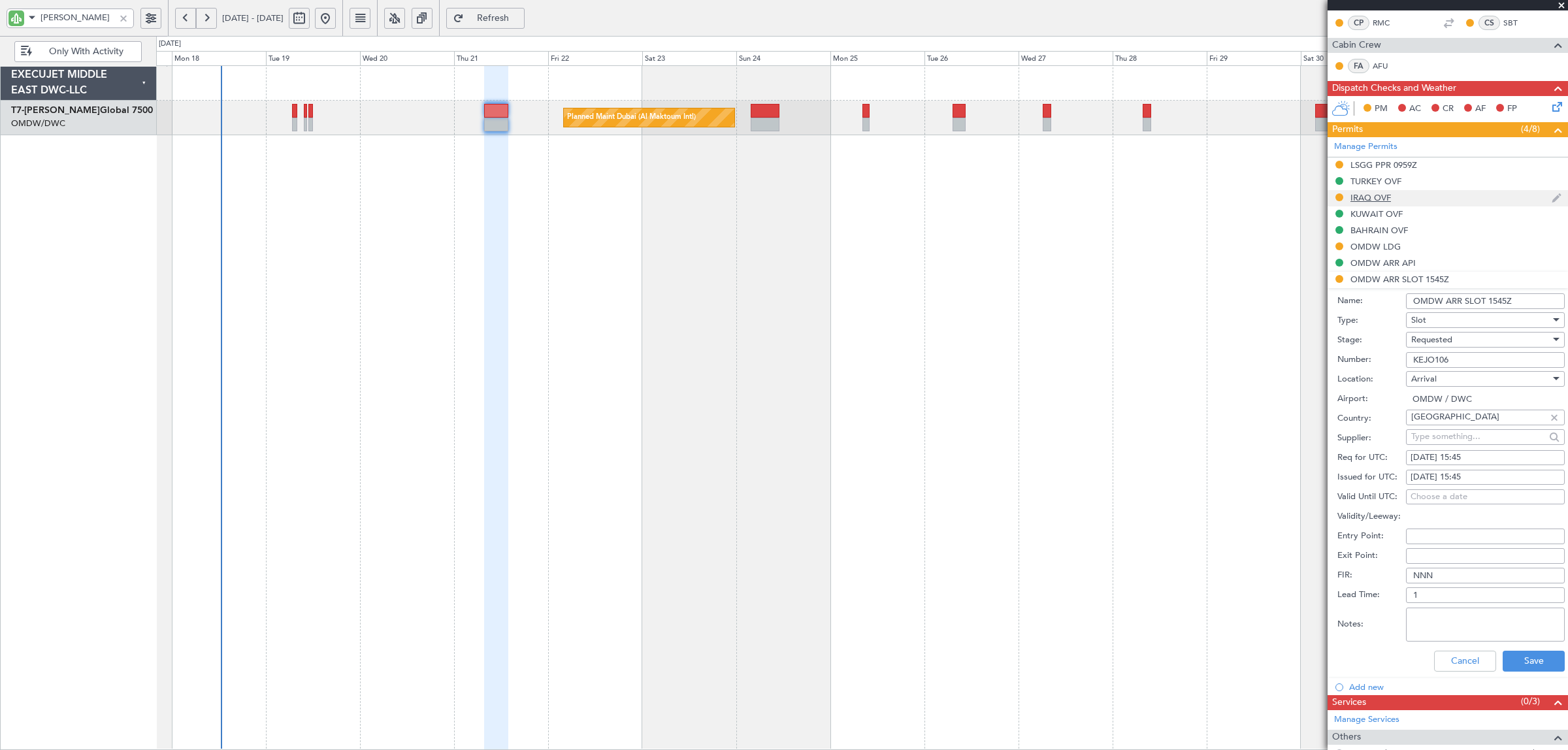
scroll to position [327, 0]
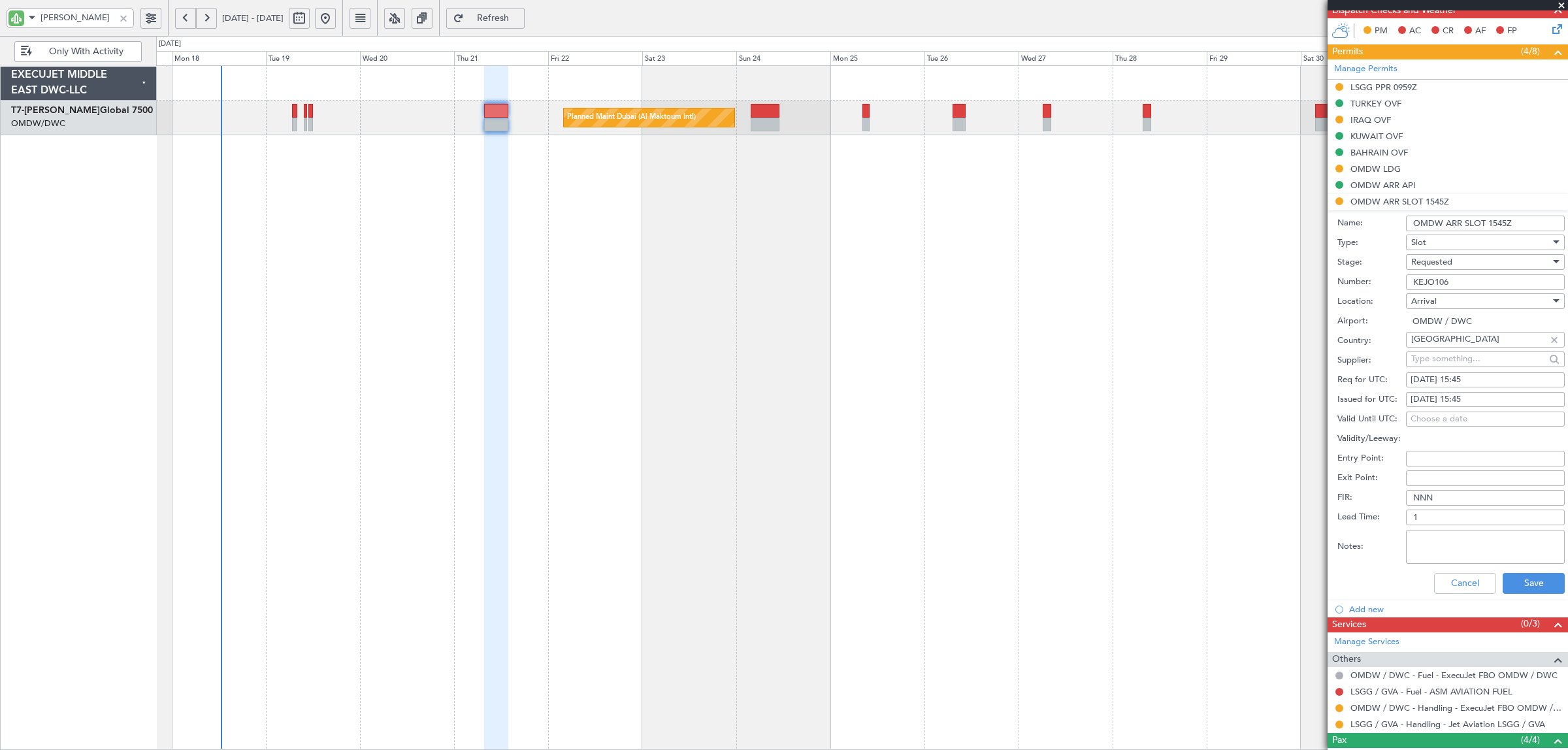
click at [1481, 377] on div "21/08/2025 15:45" at bounding box center [1485, 380] width 149 height 13
select select "8"
select select "2025"
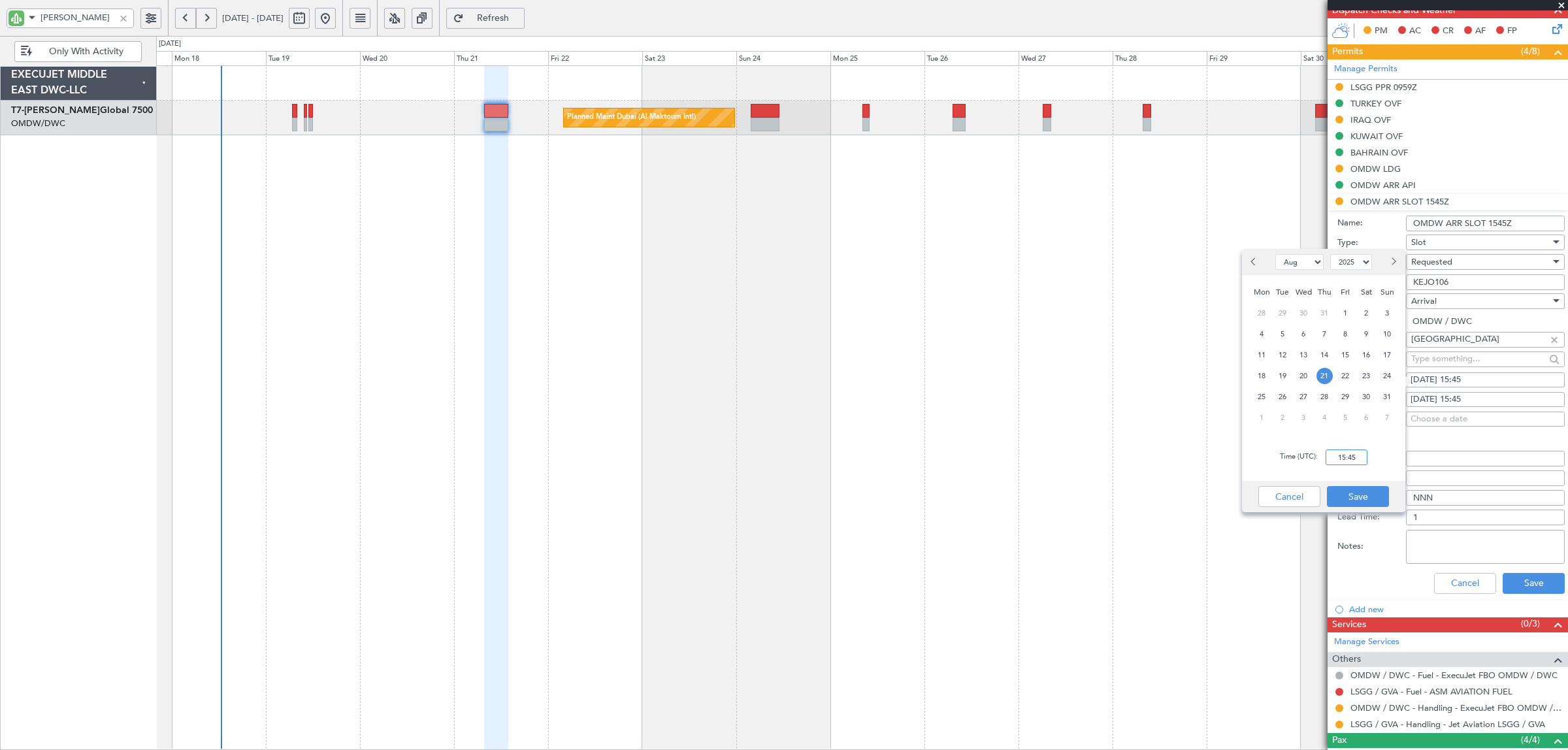
click at [1334, 458] on input "15:45" at bounding box center [1347, 458] width 42 height 16
type input "13:55"
click at [1356, 491] on button "Save" at bounding box center [1358, 497] width 62 height 21
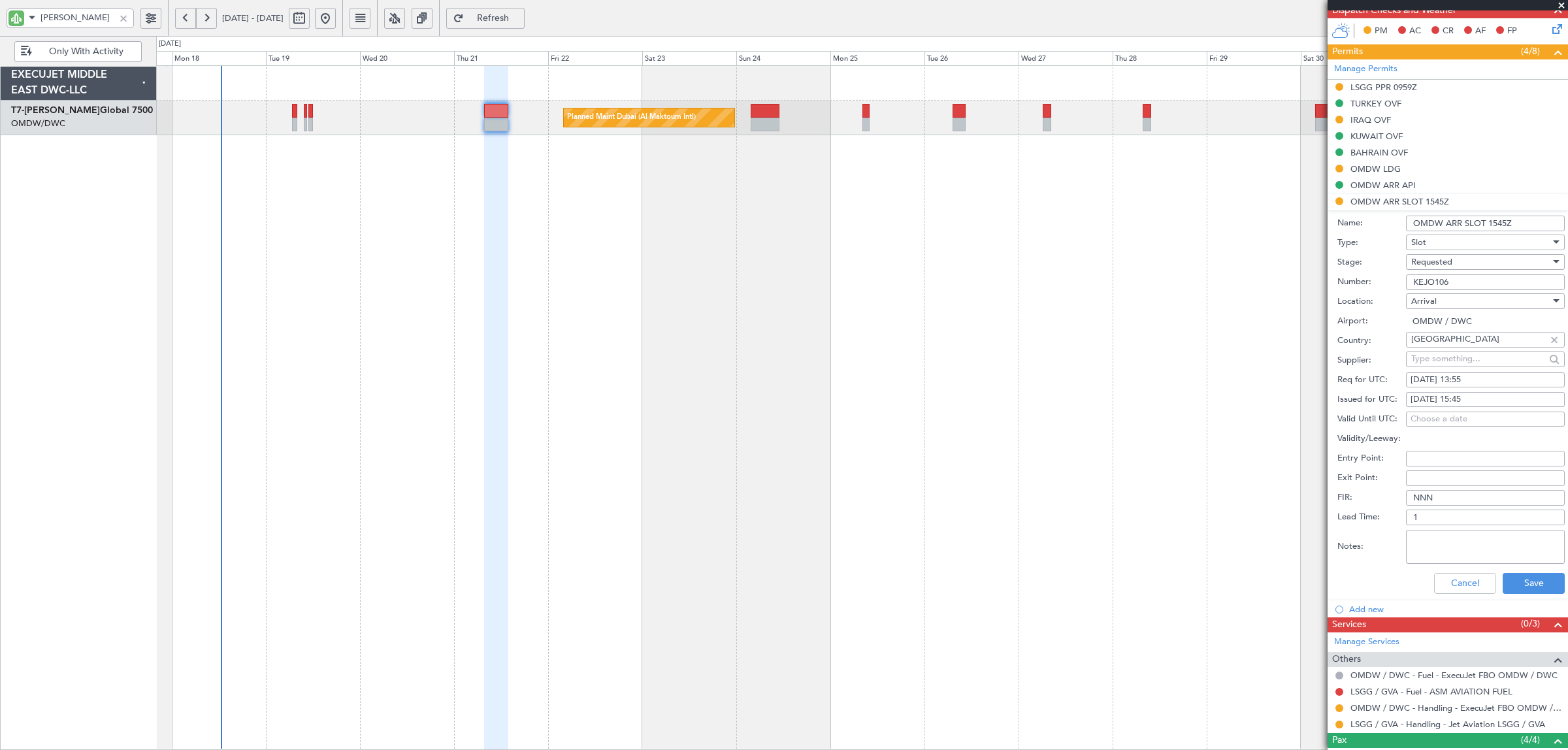
click at [1496, 396] on div "21/08/2025 15:45" at bounding box center [1485, 400] width 149 height 13
select select "8"
select select "2025"
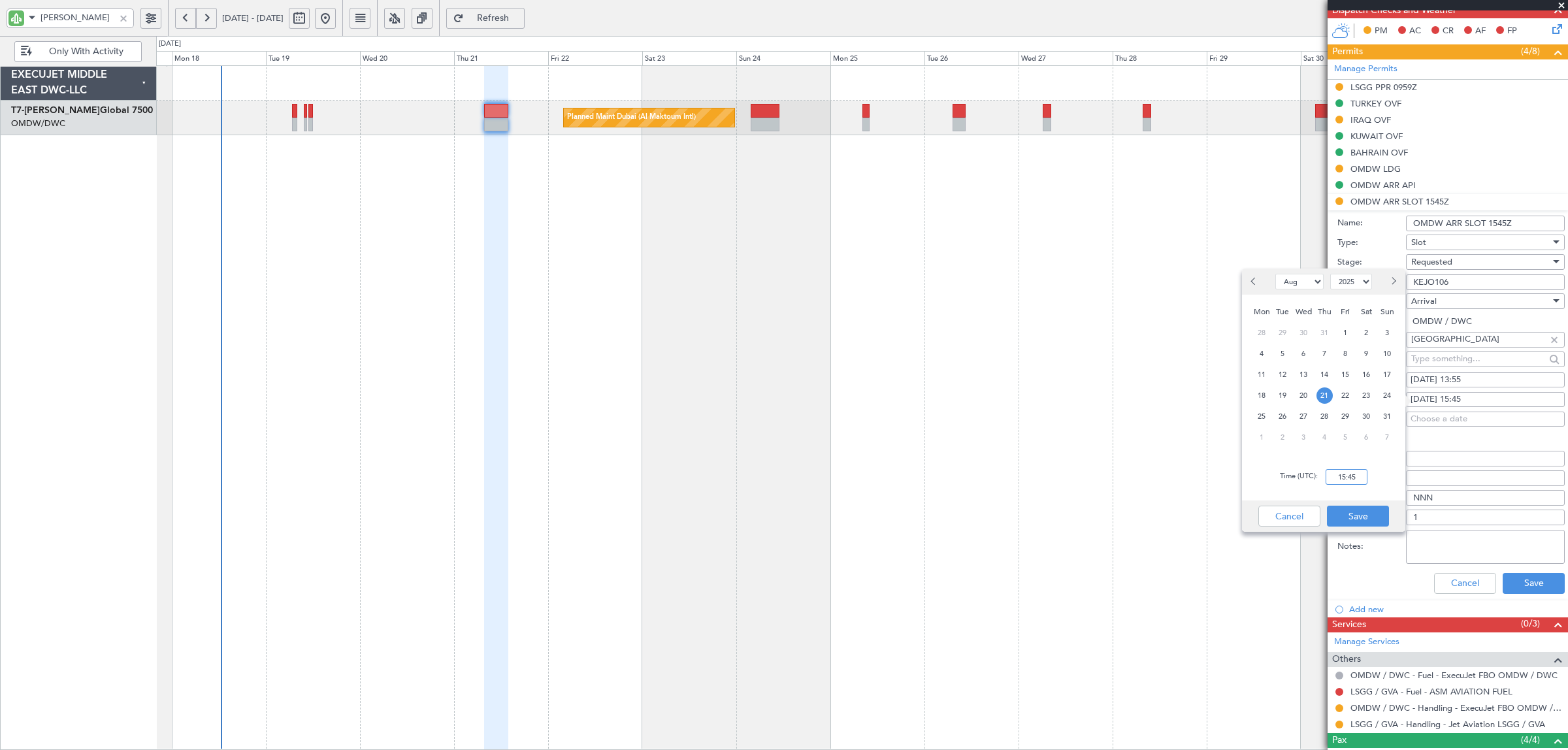
click at [1338, 479] on input "15:45" at bounding box center [1347, 477] width 42 height 16
type input "13:55"
click at [1338, 516] on button "Save" at bounding box center [1358, 516] width 62 height 21
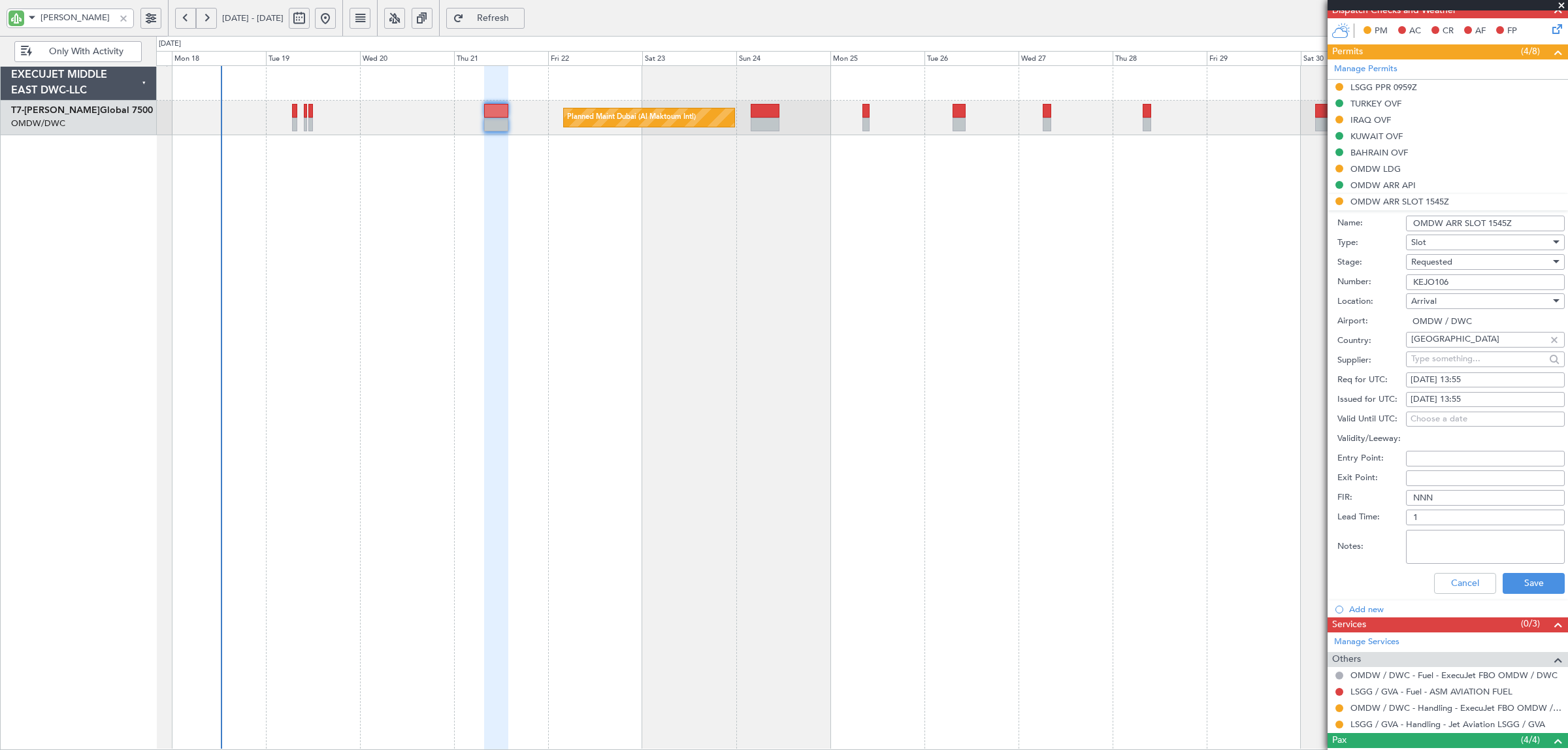
drag, startPoint x: 1488, startPoint y: 223, endPoint x: 1497, endPoint y: 223, distance: 9.0
click at [1490, 223] on input "OMDW ARR SLOT 1545Z" at bounding box center [1485, 224] width 159 height 16
type input "OMDW ARR SLOT 1355Z"
drag, startPoint x: 1522, startPoint y: 582, endPoint x: 1484, endPoint y: 322, distance: 262.8
click at [1484, 322] on form "Name: OMDW ARR SLOT 1355Z Type: Slot Stage: Requested Number: KEJO106 Location:…" at bounding box center [1448, 406] width 241 height 390
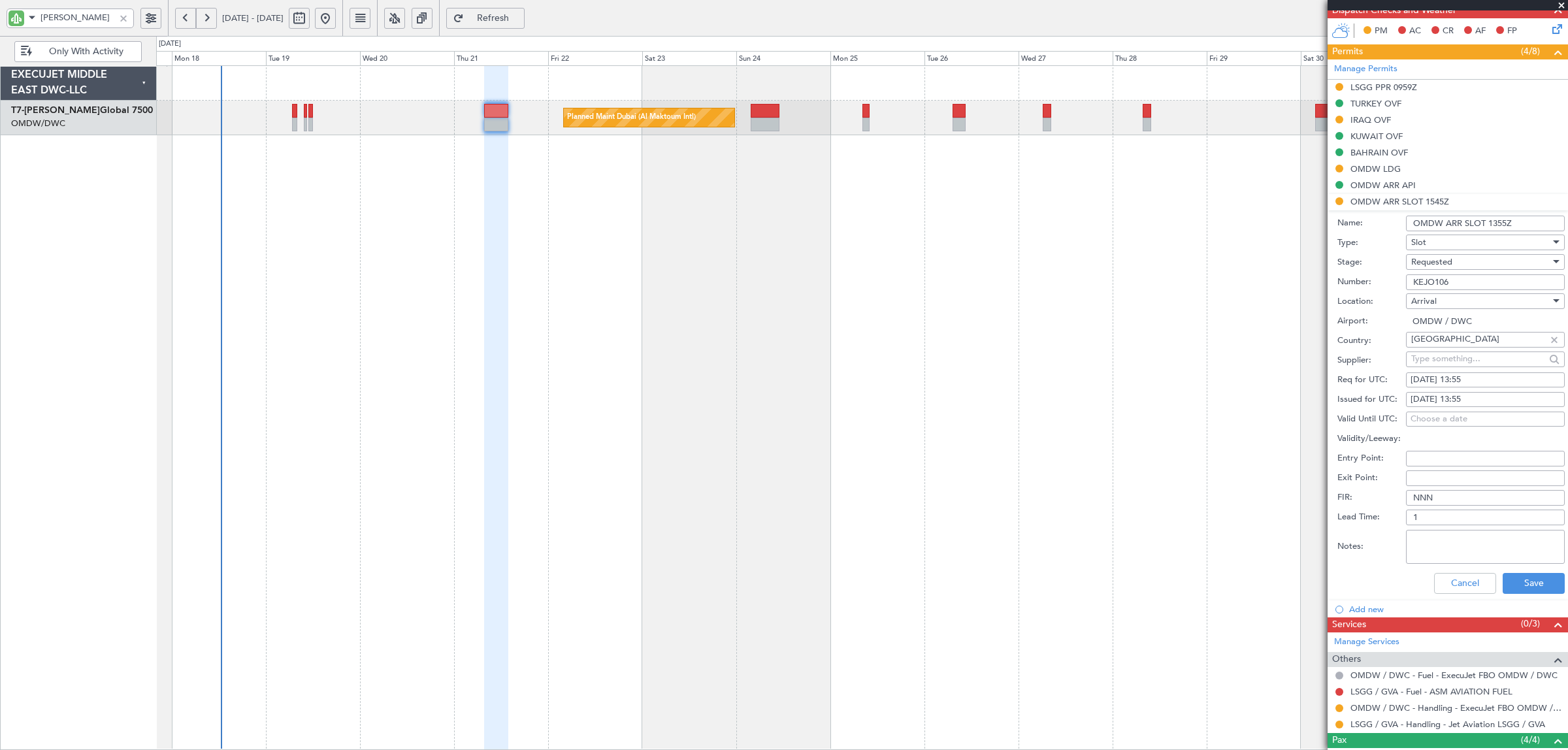
click at [1463, 259] on div "Requested" at bounding box center [1481, 262] width 140 height 19
click at [1457, 361] on span "Received OK" at bounding box center [1478, 363] width 134 height 19
click at [1526, 583] on button "Save" at bounding box center [1534, 584] width 62 height 21
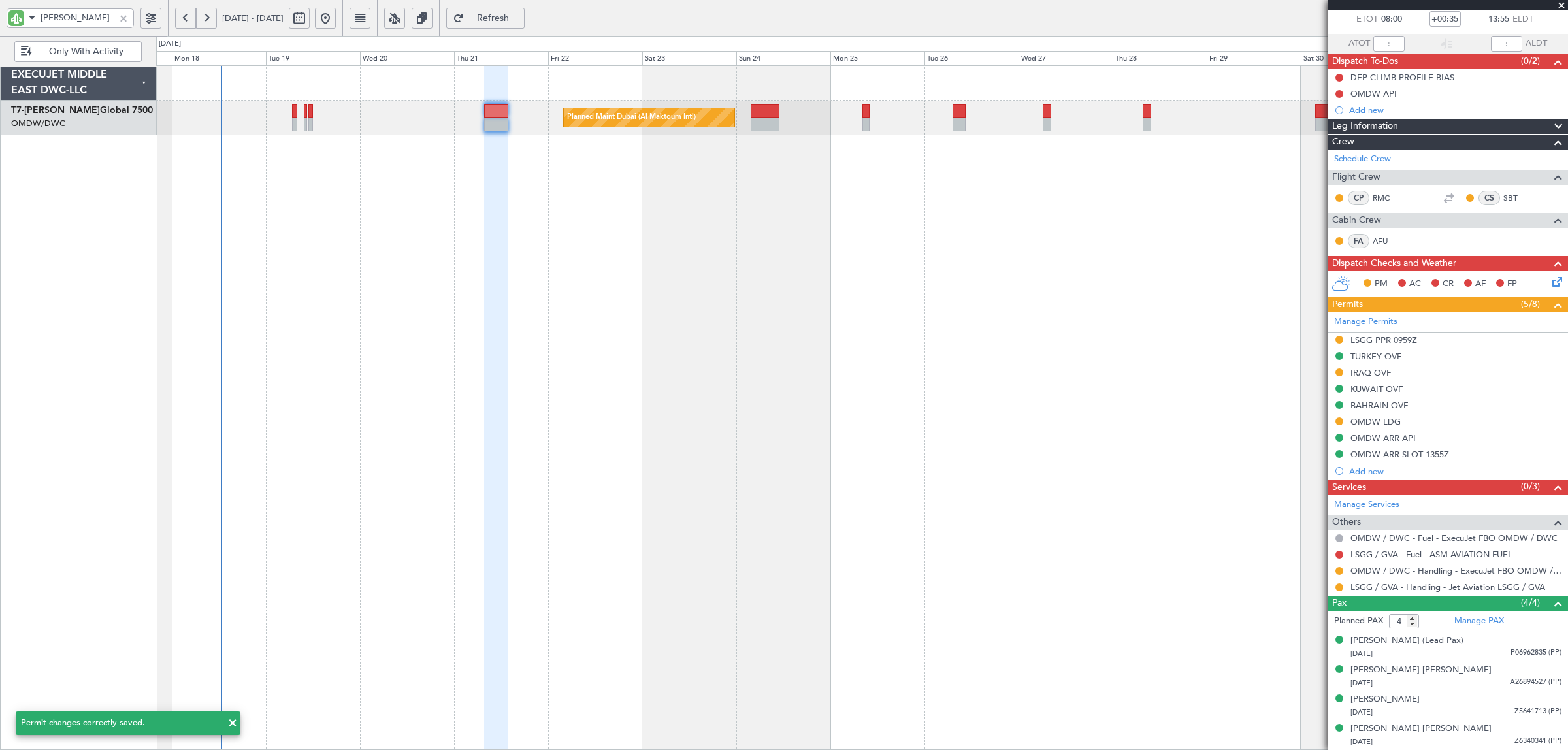
scroll to position [76, 0]
click at [1338, 569] on button at bounding box center [1339, 571] width 8 height 8
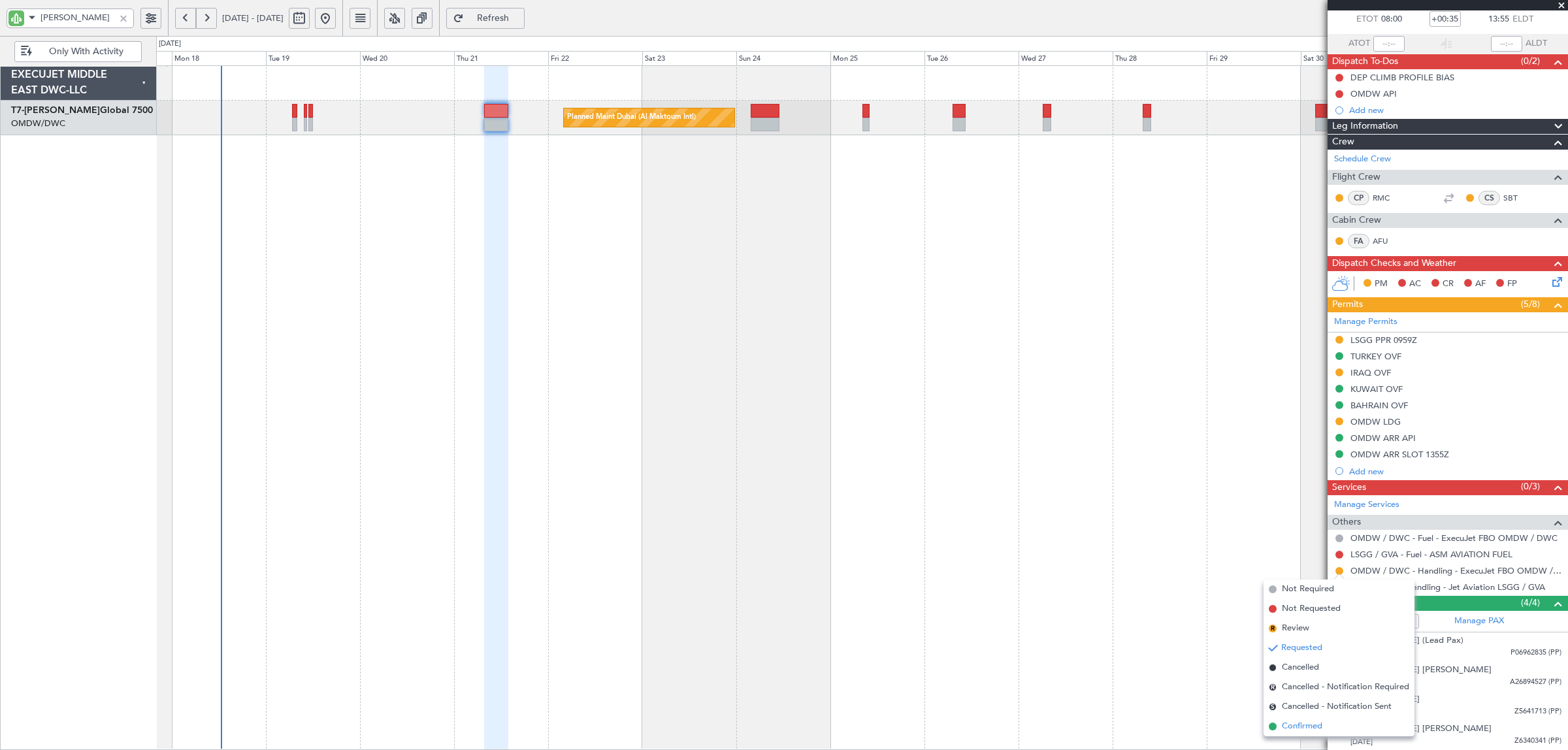
click at [1296, 722] on span "Confirmed" at bounding box center [1302, 726] width 40 height 13
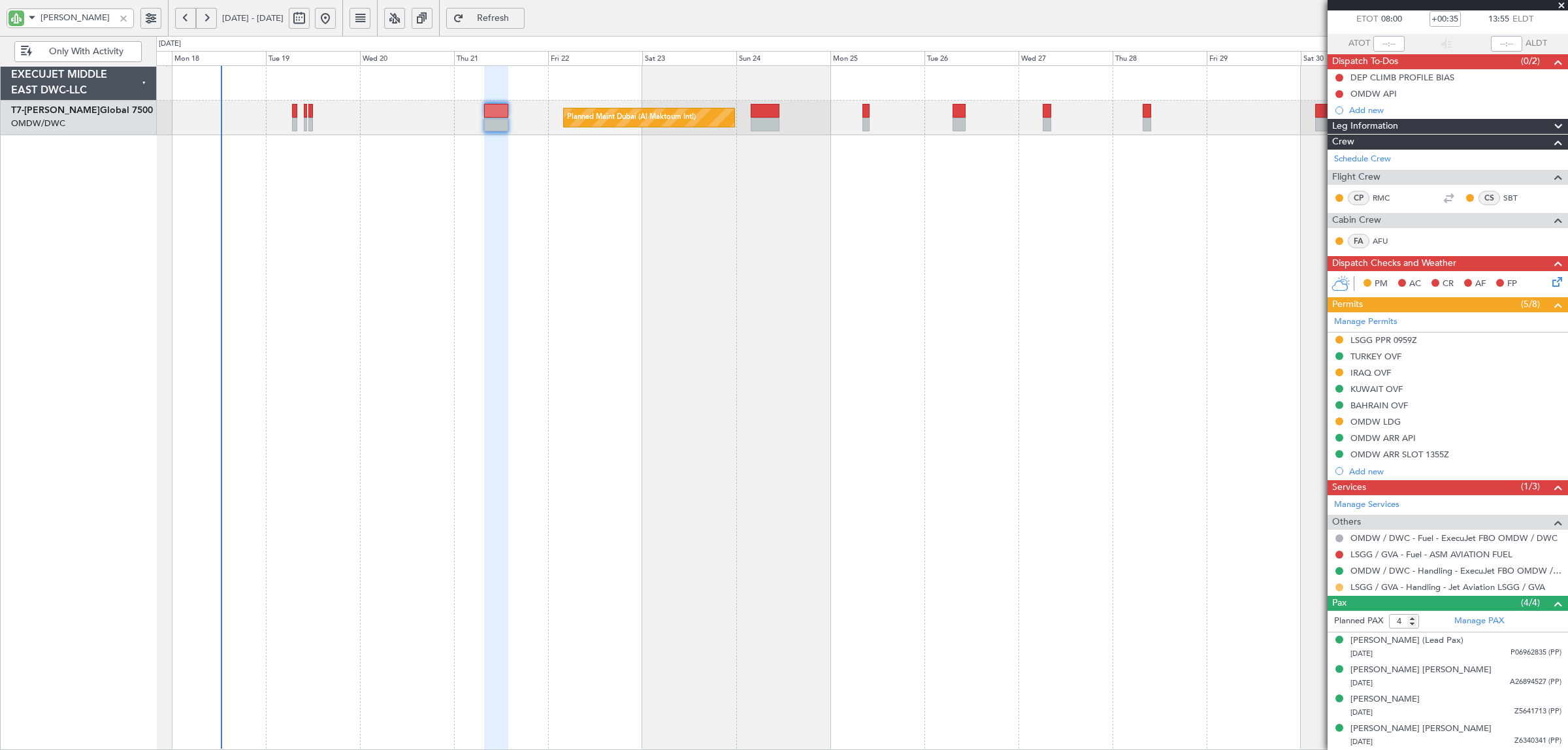
click at [1341, 588] on button at bounding box center [1339, 588] width 8 height 8
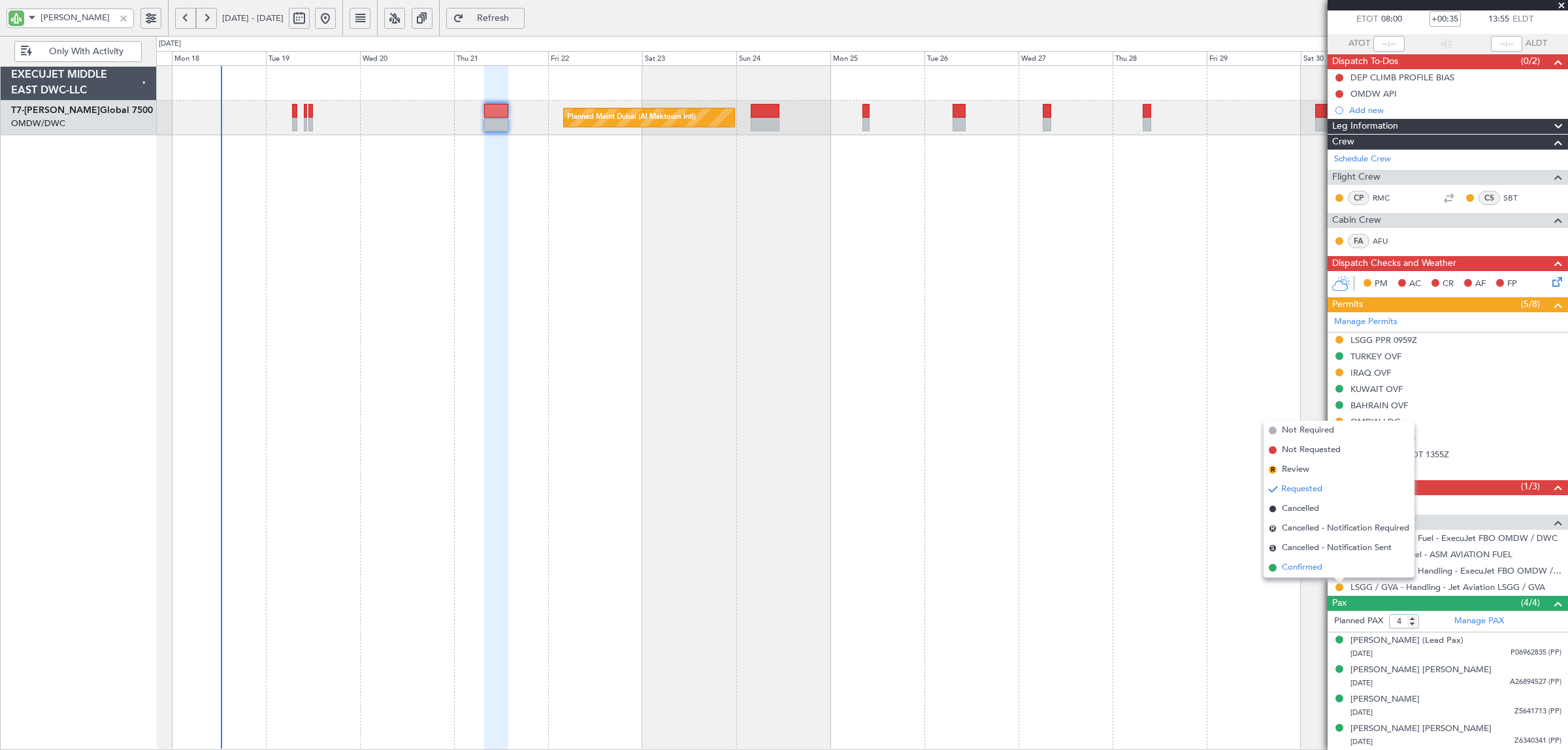
click at [1314, 569] on span "Confirmed" at bounding box center [1302, 567] width 40 height 13
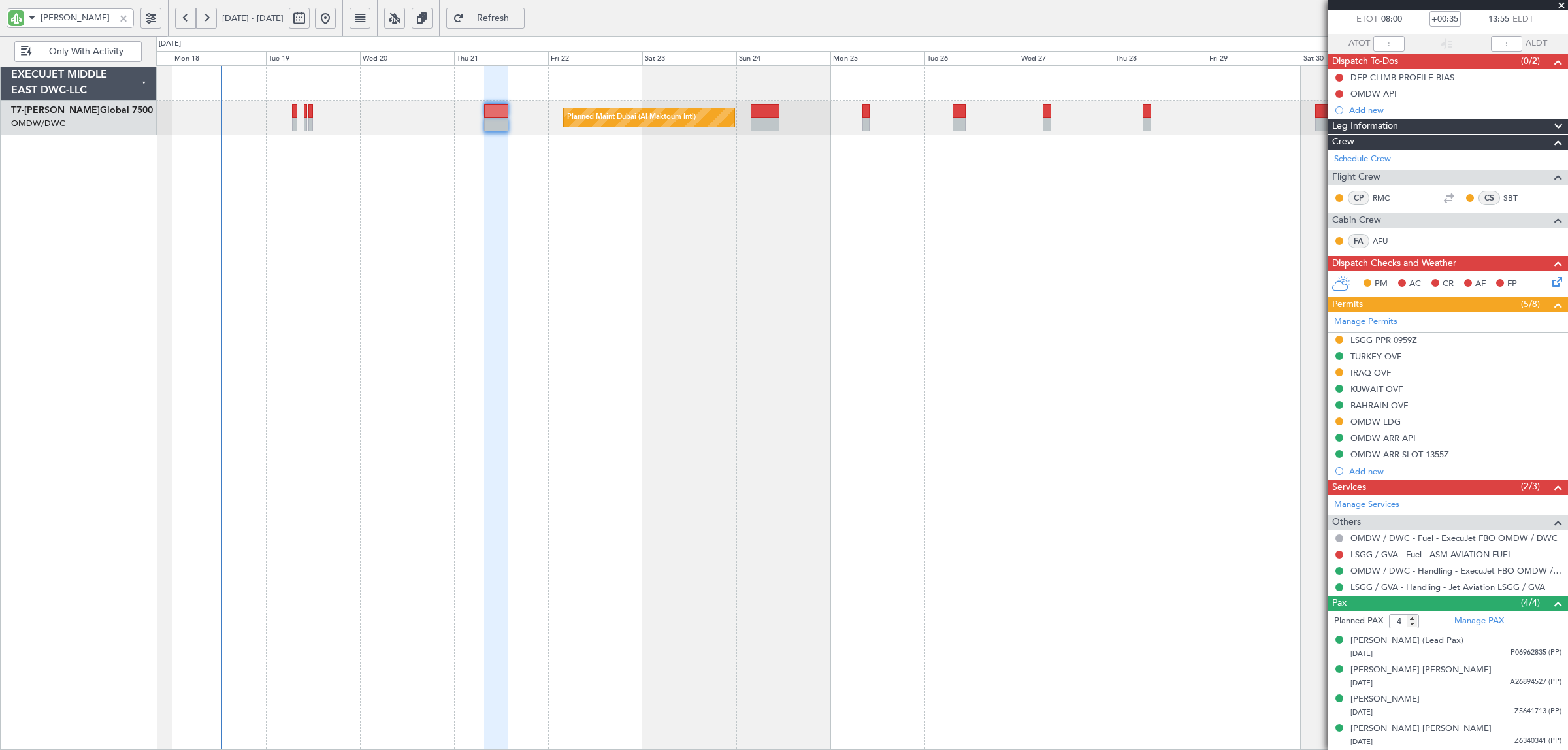
click at [122, 14] on div at bounding box center [123, 18] width 14 height 14
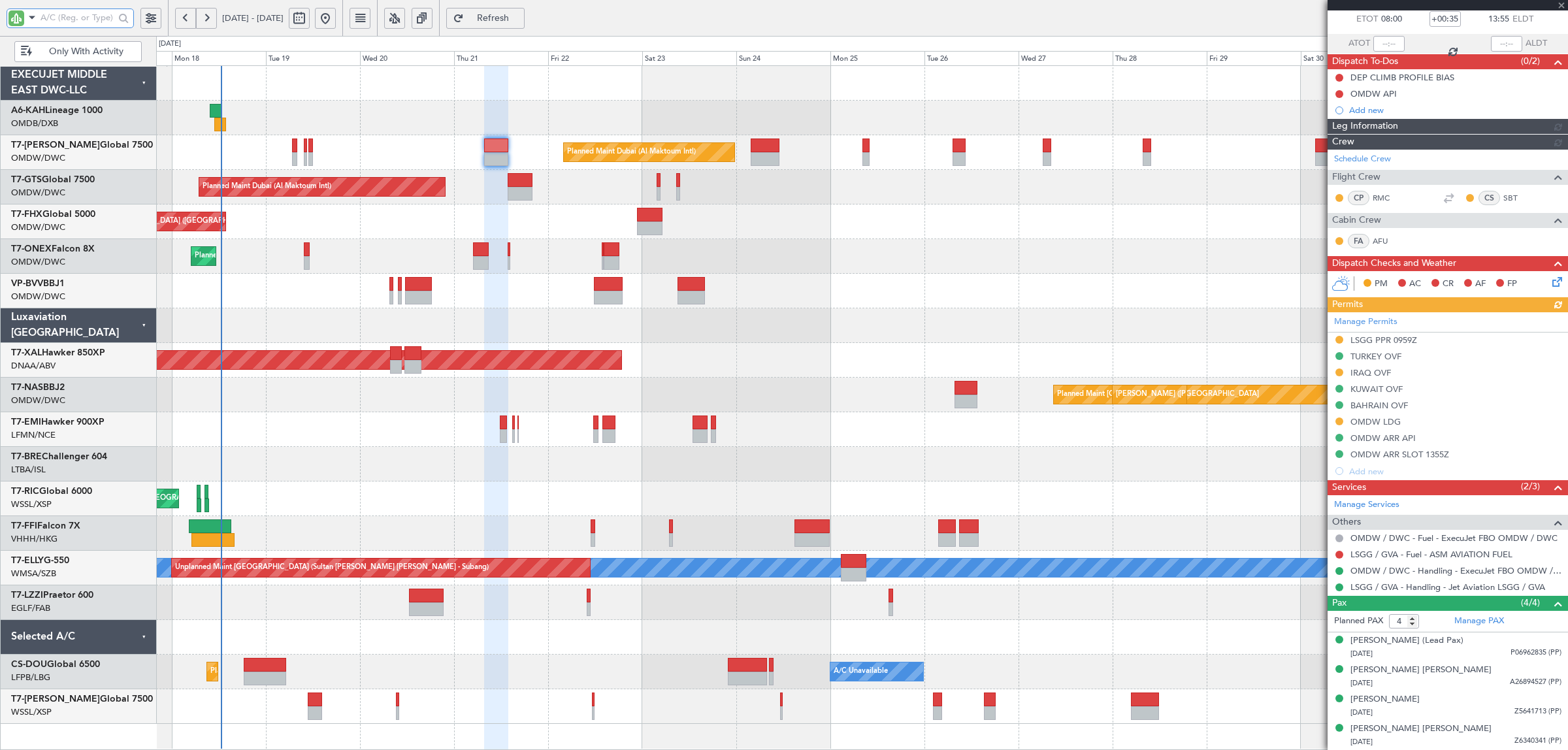
click at [93, 25] on input "text" at bounding box center [77, 18] width 74 height 19
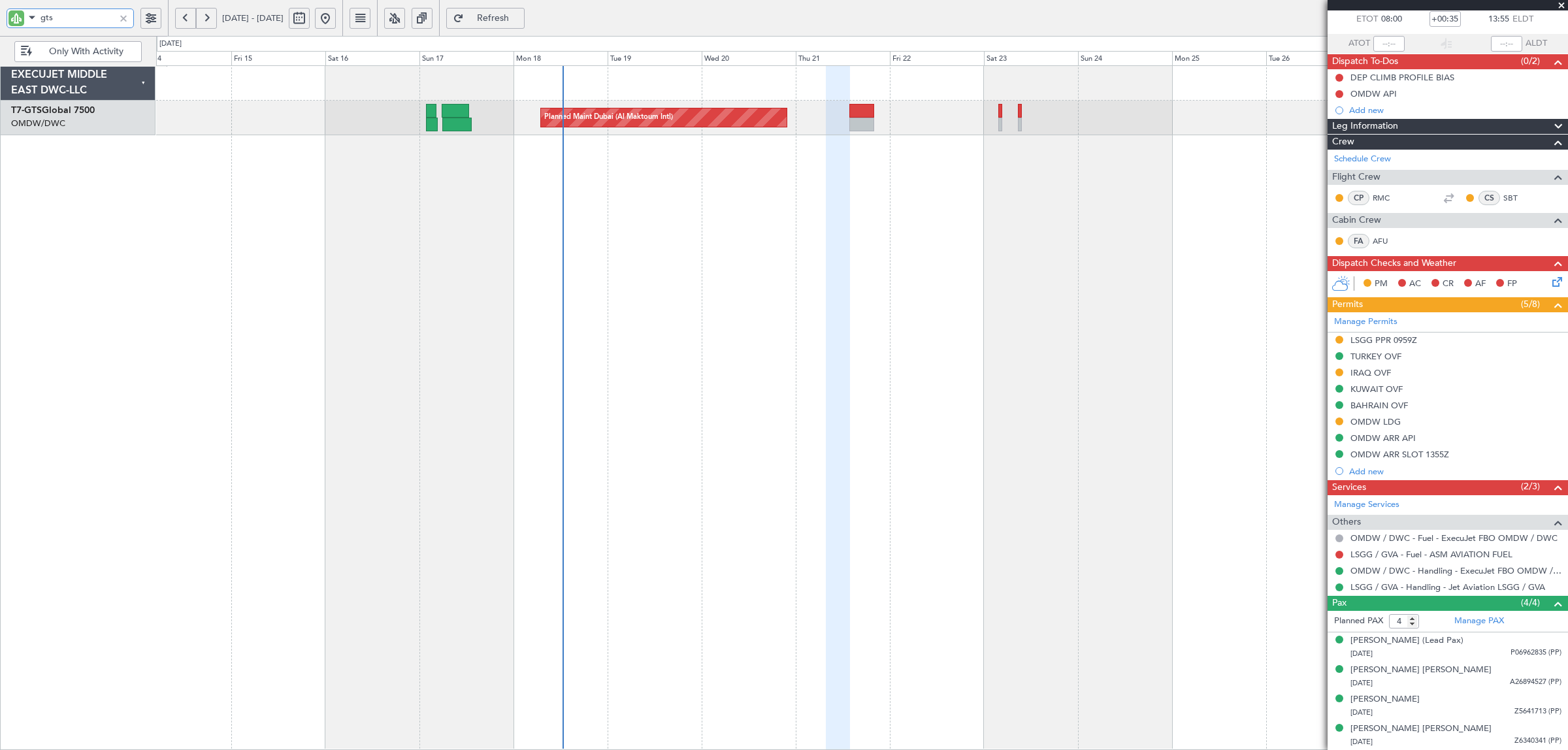
click at [654, 207] on div "Planned Maint Dubai (Al Maktoum Intl)" at bounding box center [862, 407] width 1412 height 685
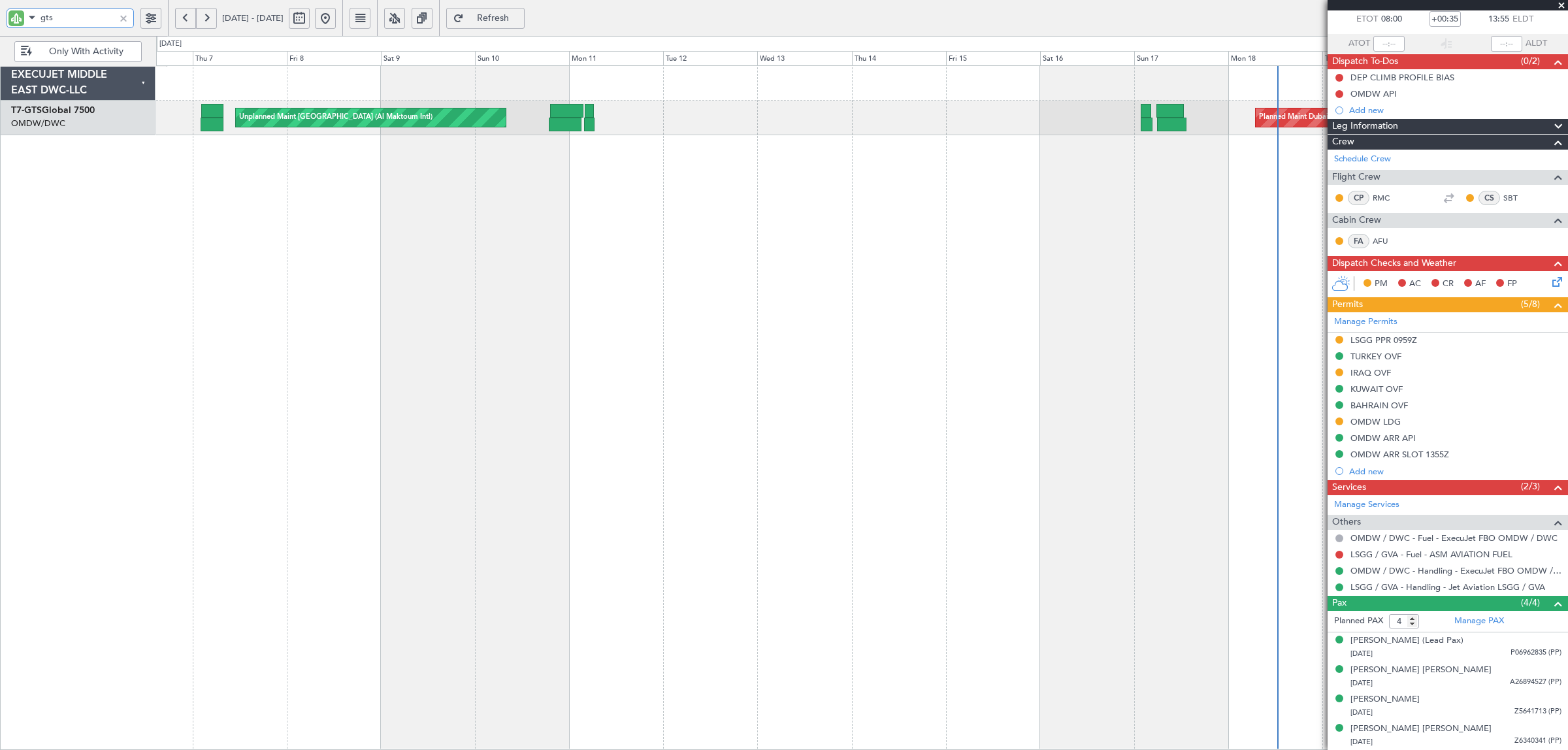
click at [951, 108] on div "Planned Maint Dubai (Al Maktoum Intl) Unplanned Maint Dubai (Al Maktoum Intl)" at bounding box center [862, 118] width 1412 height 34
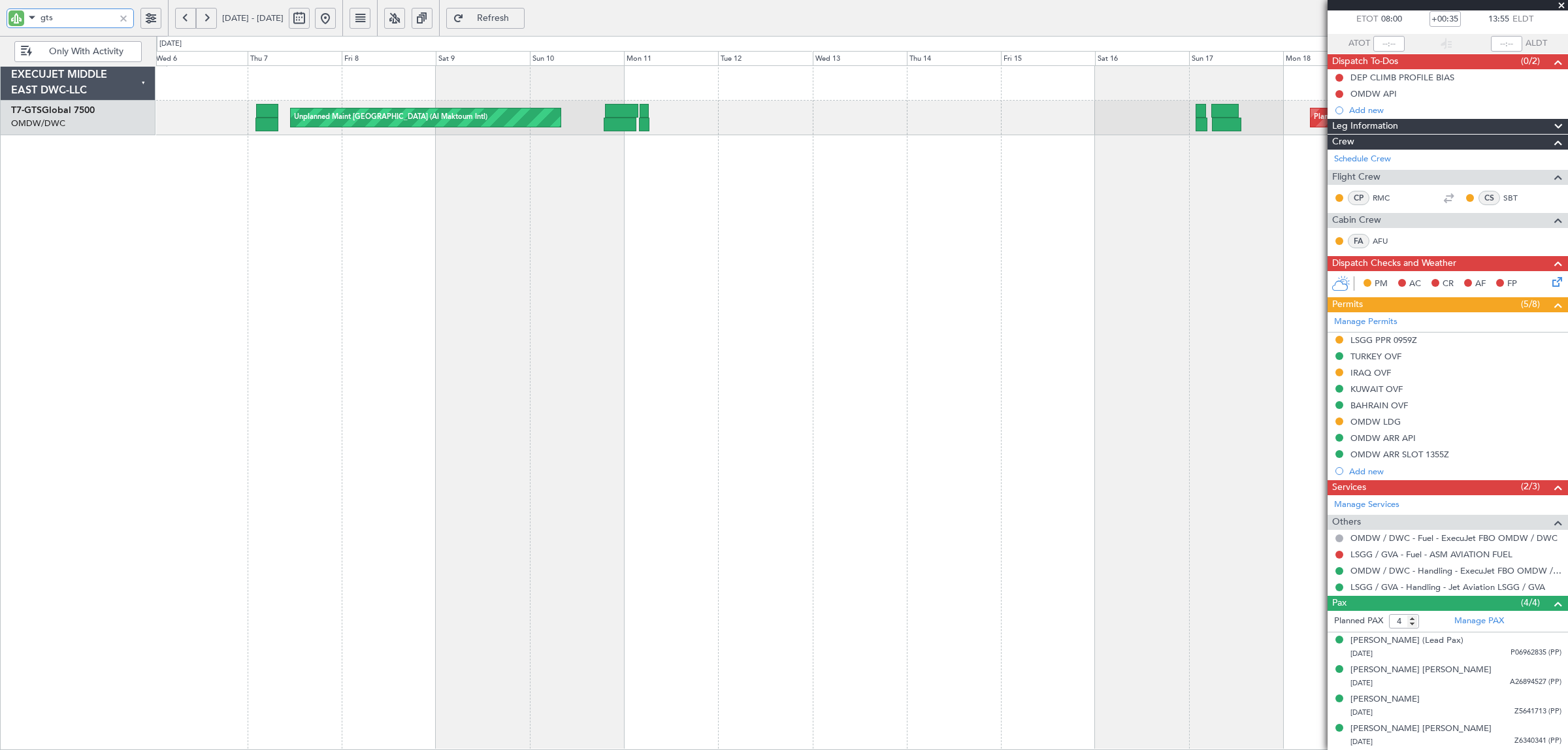
click at [371, 174] on div "Planned Maint Dubai (Al Maktoum Intl) Unplanned Maint Dubai (Al Maktoum Intl)" at bounding box center [862, 407] width 1412 height 685
click at [622, 127] on div at bounding box center [621, 125] width 33 height 14
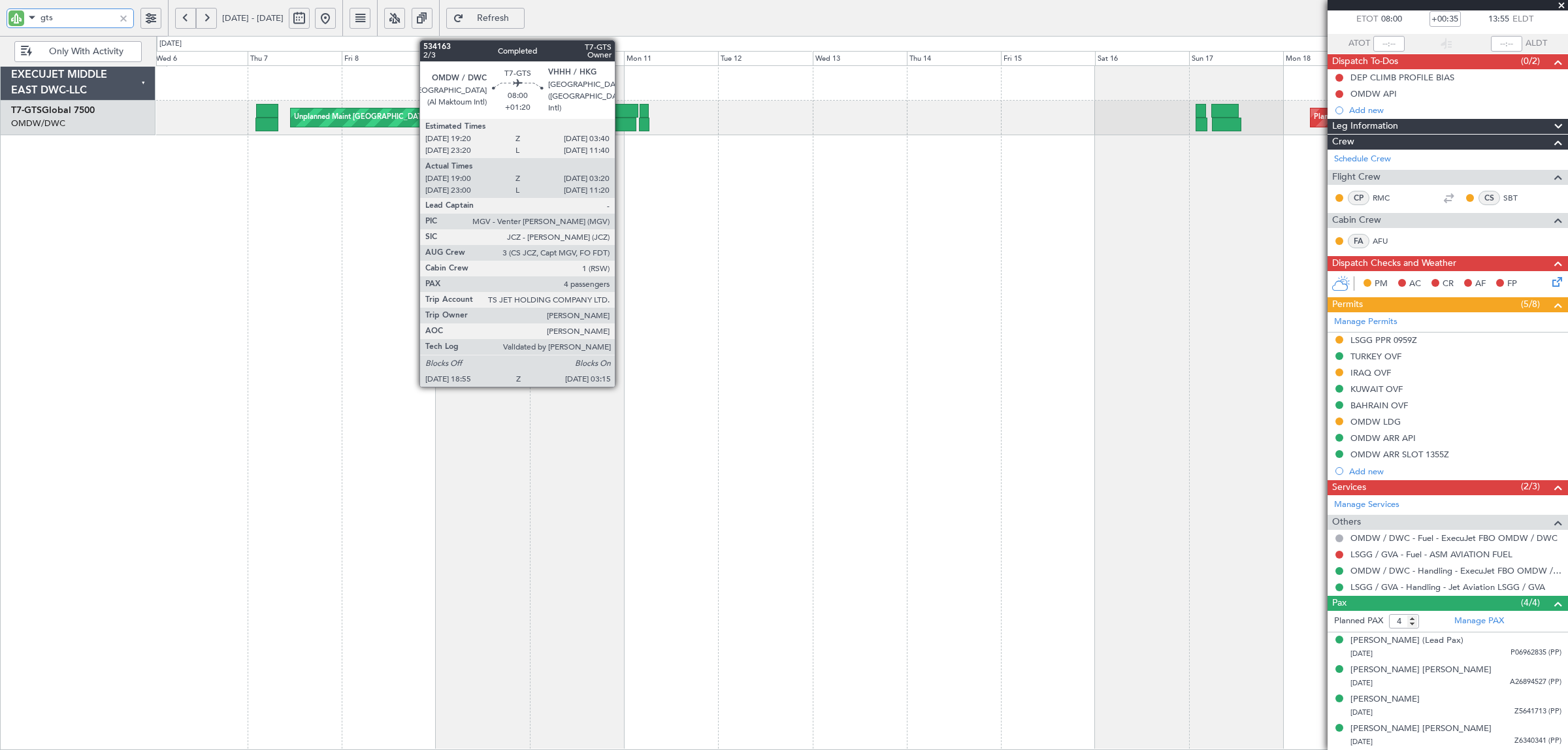
click at [622, 127] on div at bounding box center [621, 125] width 33 height 14
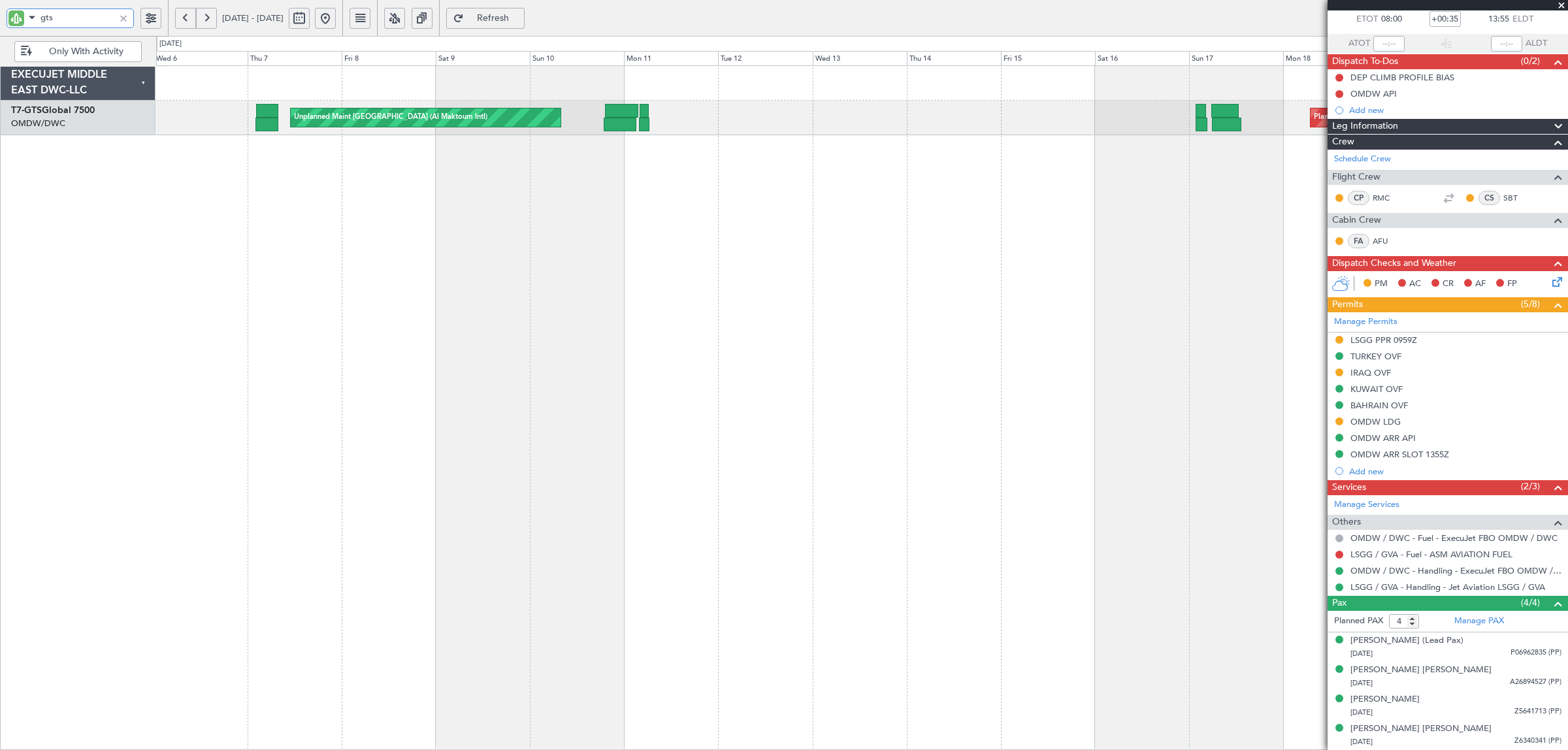
drag, startPoint x: 66, startPoint y: 15, endPoint x: -44, endPoint y: 25, distance: 110.5
click at [0, 25] on html "gts 06 Aug 2025 - 21 Aug 2025 Refresh Quick Links Only With Activity Unplanned …" at bounding box center [784, 375] width 1568 height 750
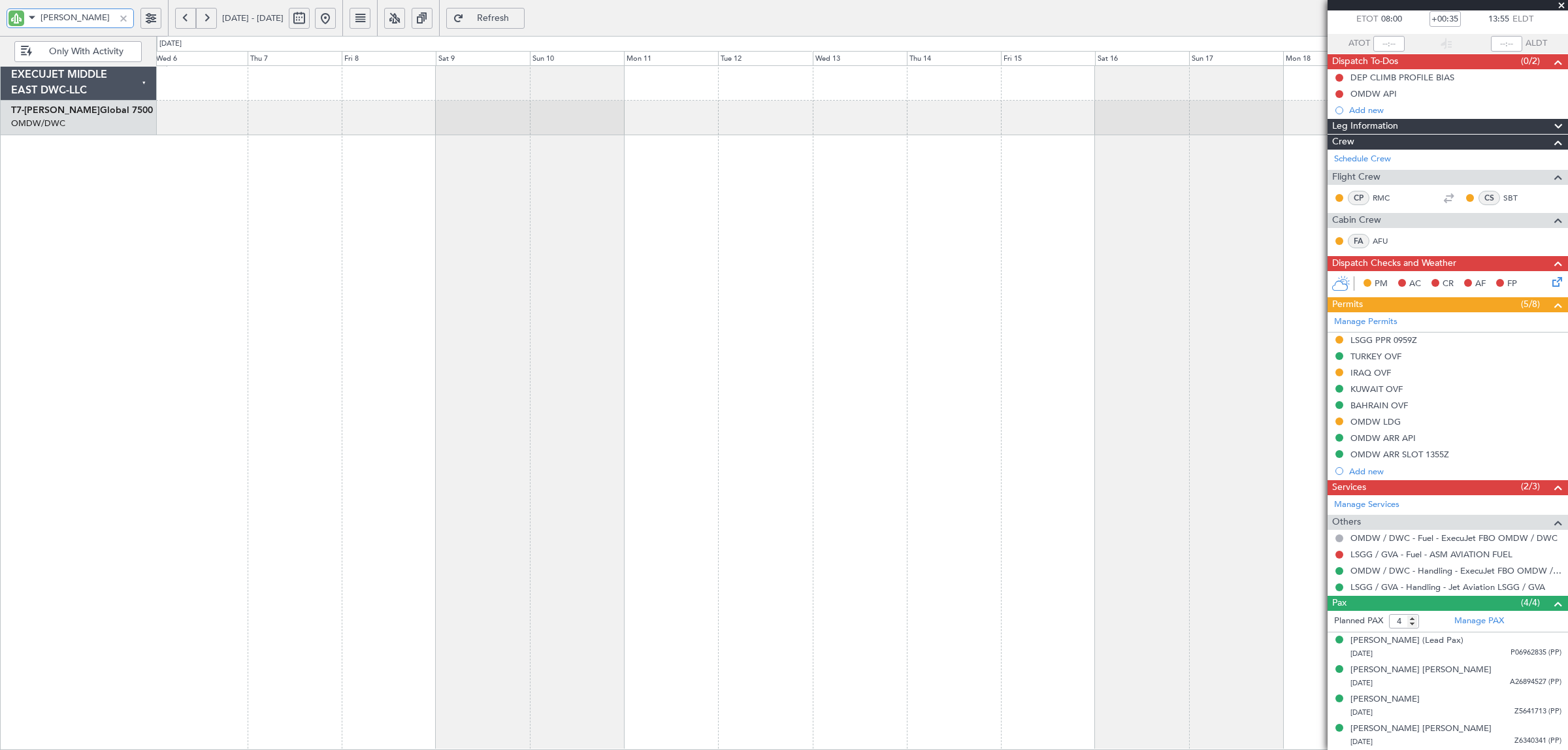
type input "AYA"
click at [336, 17] on button at bounding box center [326, 18] width 21 height 21
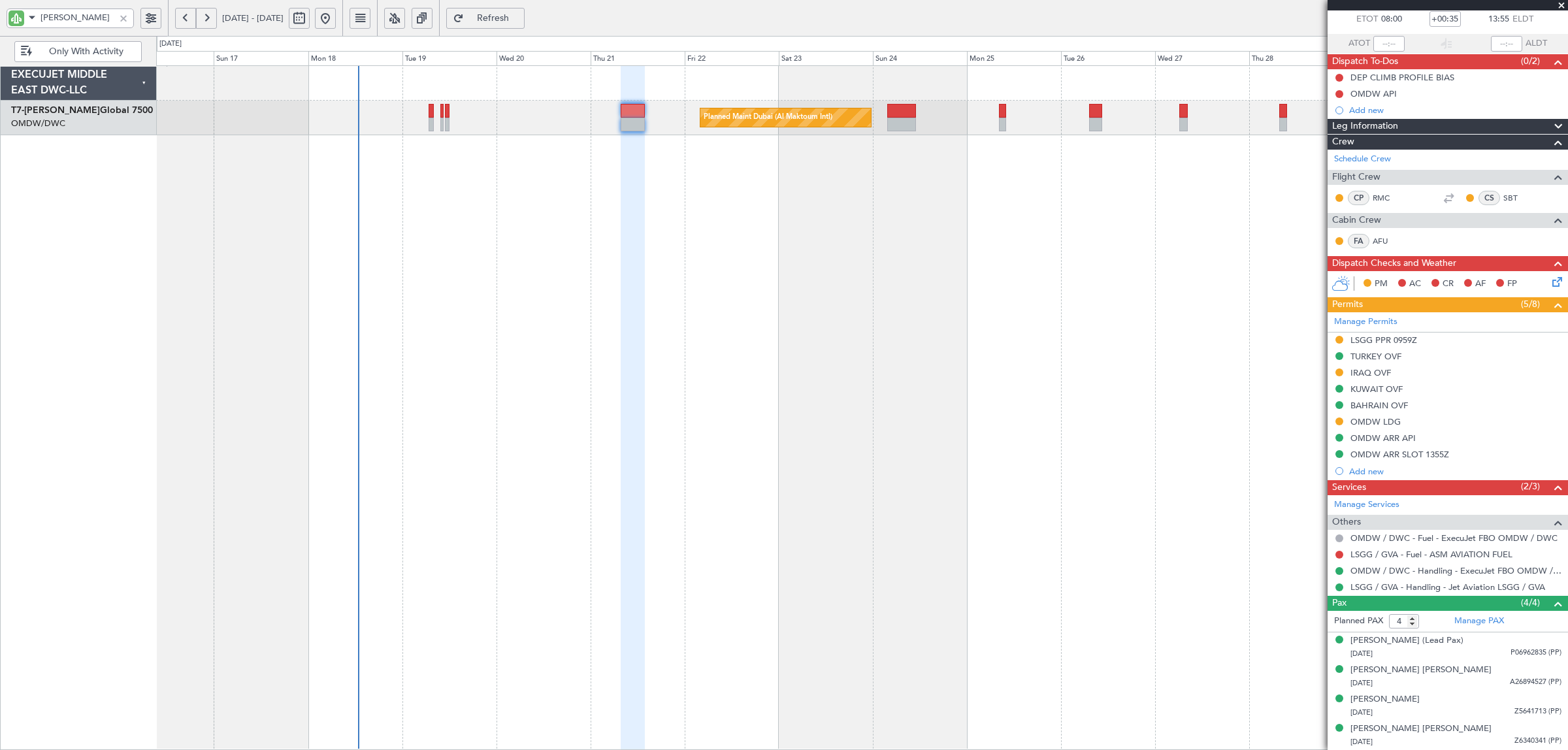
click at [33, 196] on div "Planned Maint Dubai (Al Maktoum Intl) EXECUJET MIDDLE EAST DWC-LLC T7-AYA Globa…" at bounding box center [784, 393] width 1568 height 714
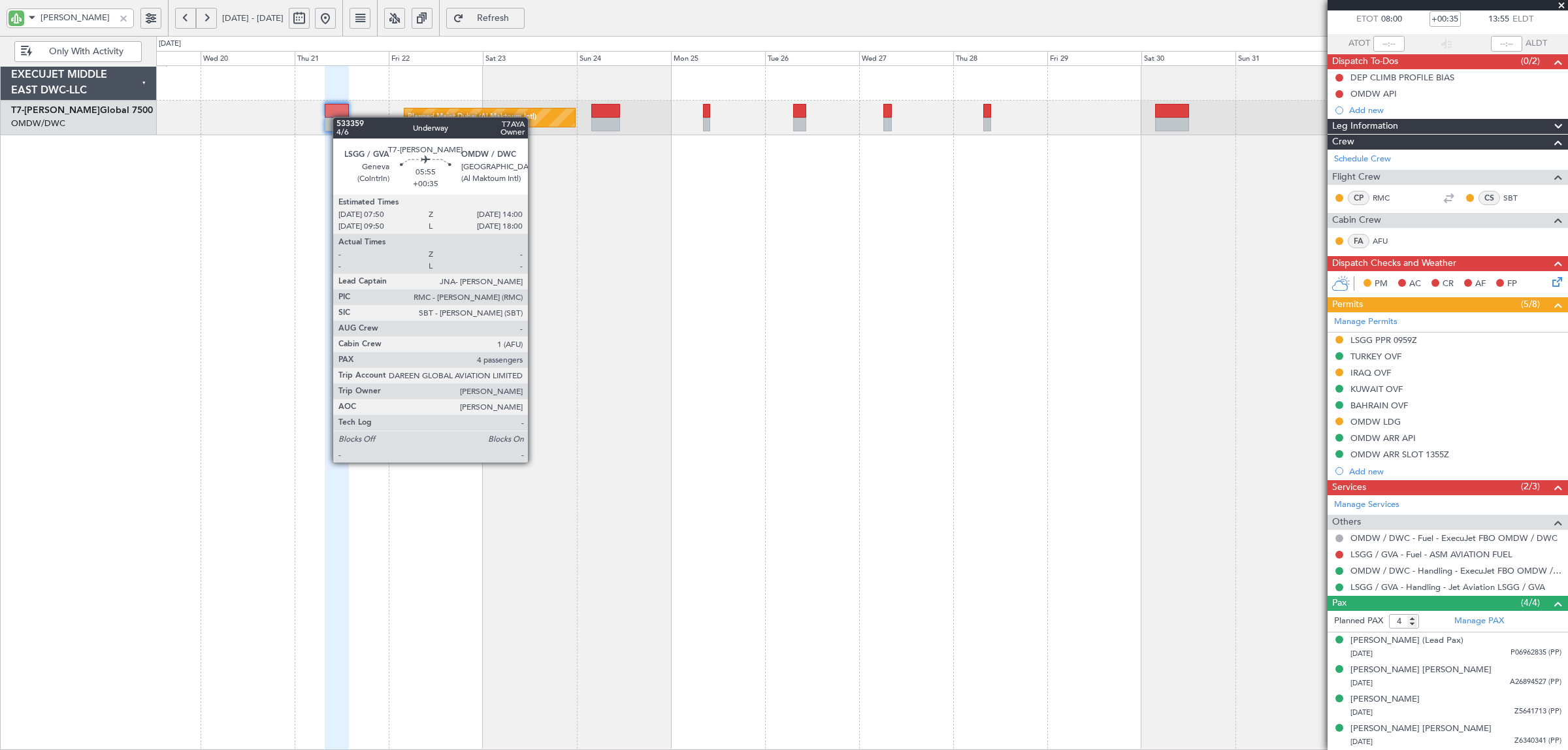
click at [340, 119] on div "Planned Maint Dubai (Al Maktoum Intl)" at bounding box center [862, 118] width 1412 height 34
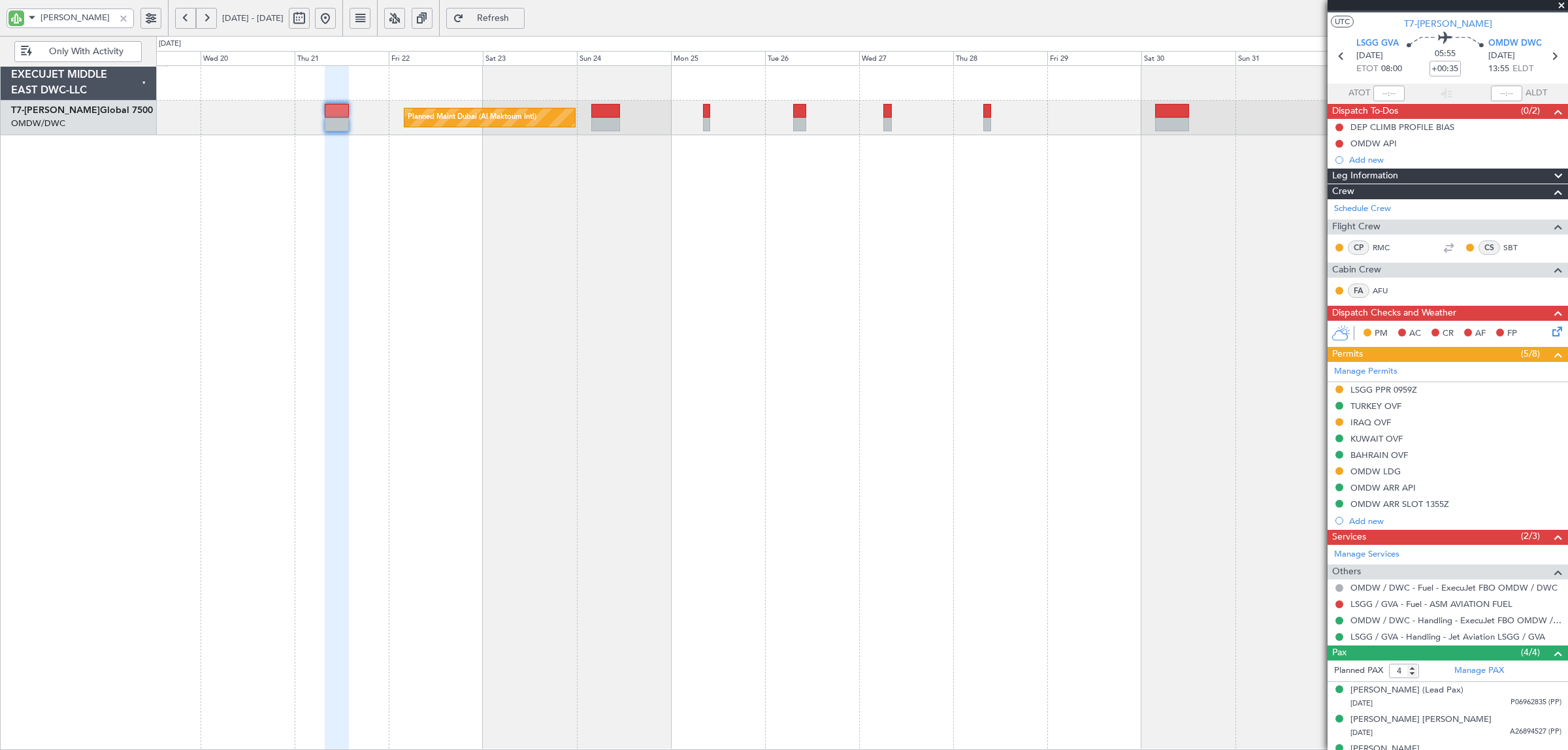
scroll to position [0, 0]
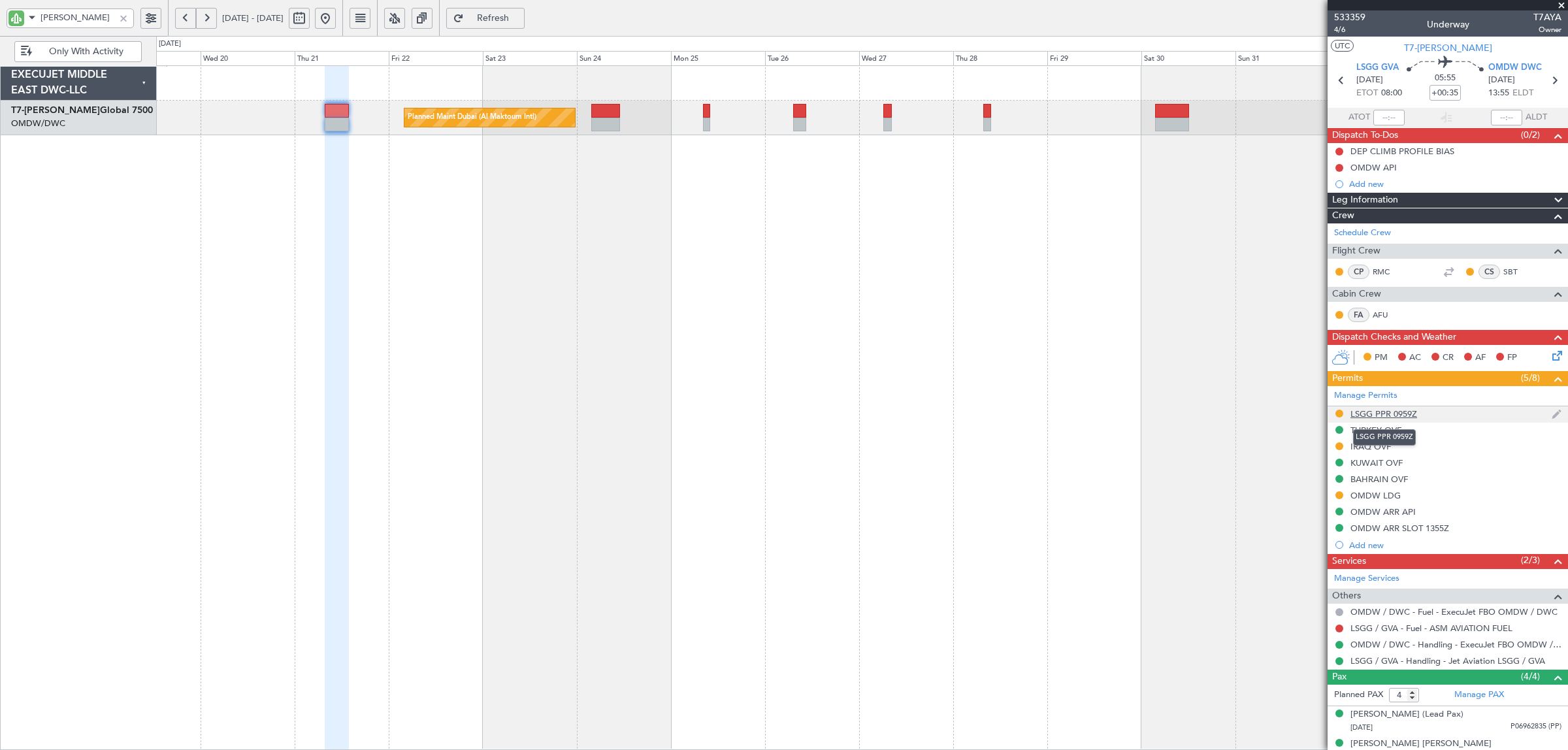
click at [1397, 416] on div "LSGG PPR 0959Z" at bounding box center [1384, 414] width 67 height 11
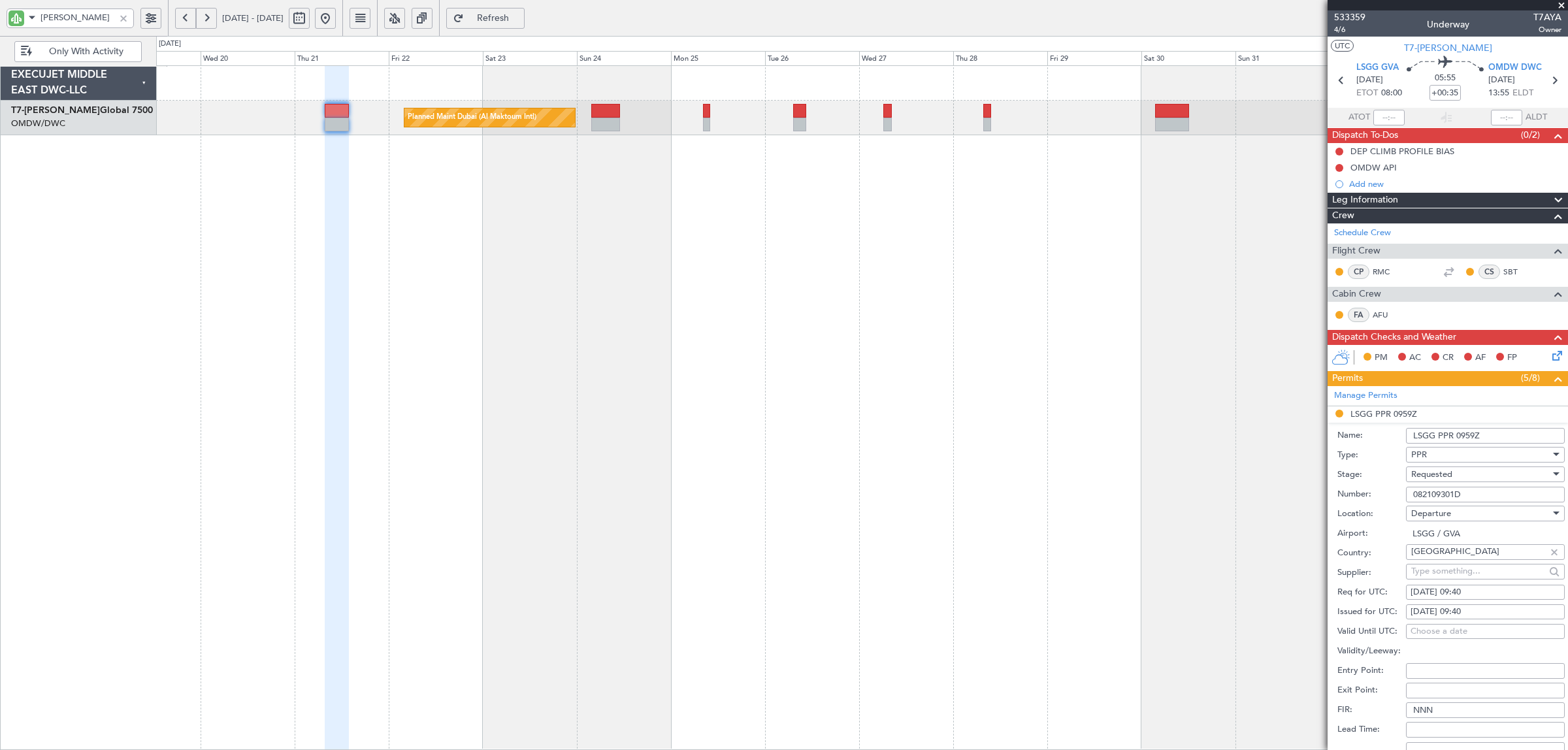
click at [1463, 436] on input "LSGG PPR 0959Z" at bounding box center [1485, 436] width 159 height 16
drag, startPoint x: 1455, startPoint y: 436, endPoint x: 1471, endPoint y: 433, distance: 16.3
click at [1471, 433] on input "LSGG PPR 0959Z" at bounding box center [1485, 436] width 159 height 16
type input "LSGG PPR 0800Z"
click at [1478, 594] on div "21/08/2025 09:40" at bounding box center [1485, 593] width 149 height 13
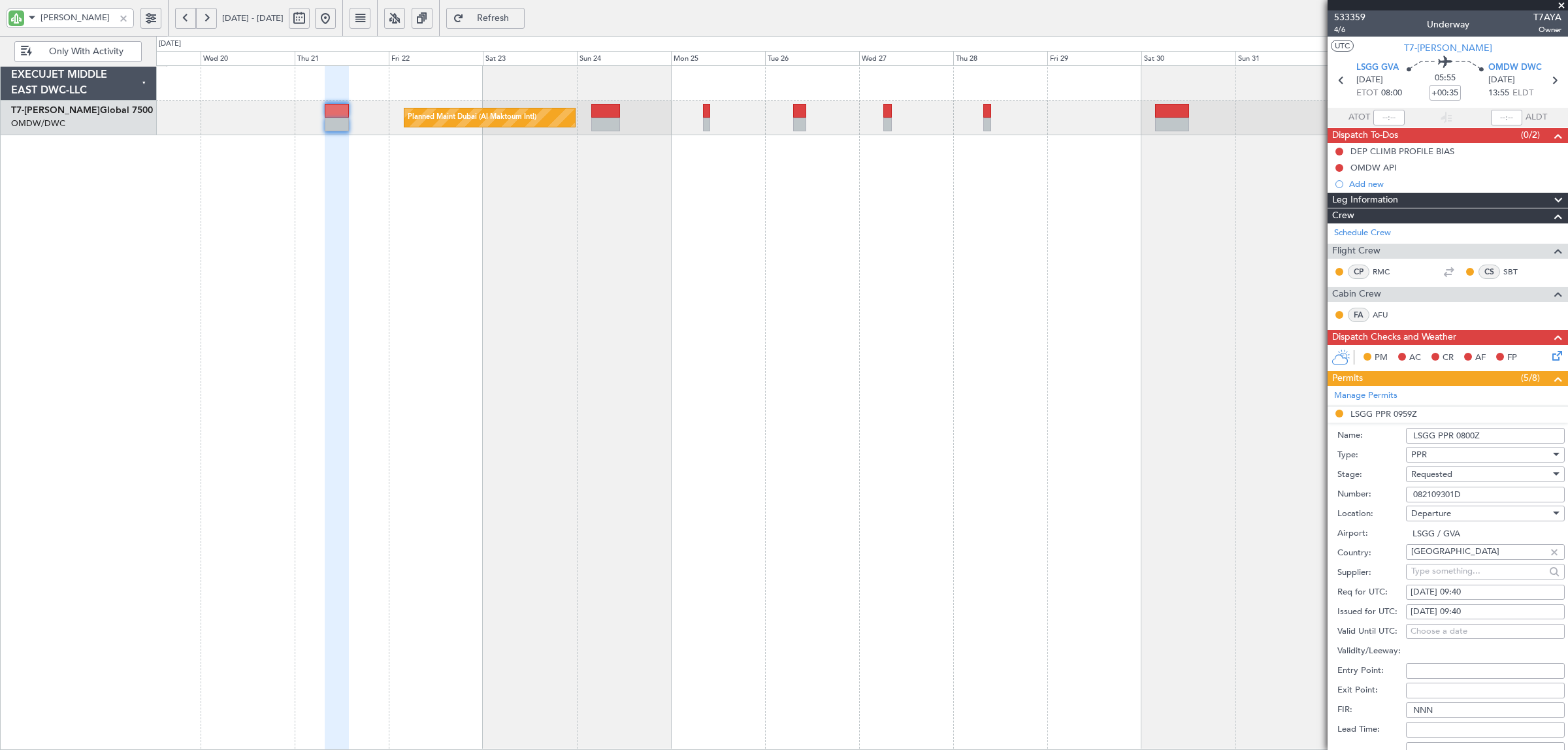
select select "8"
select select "2025"
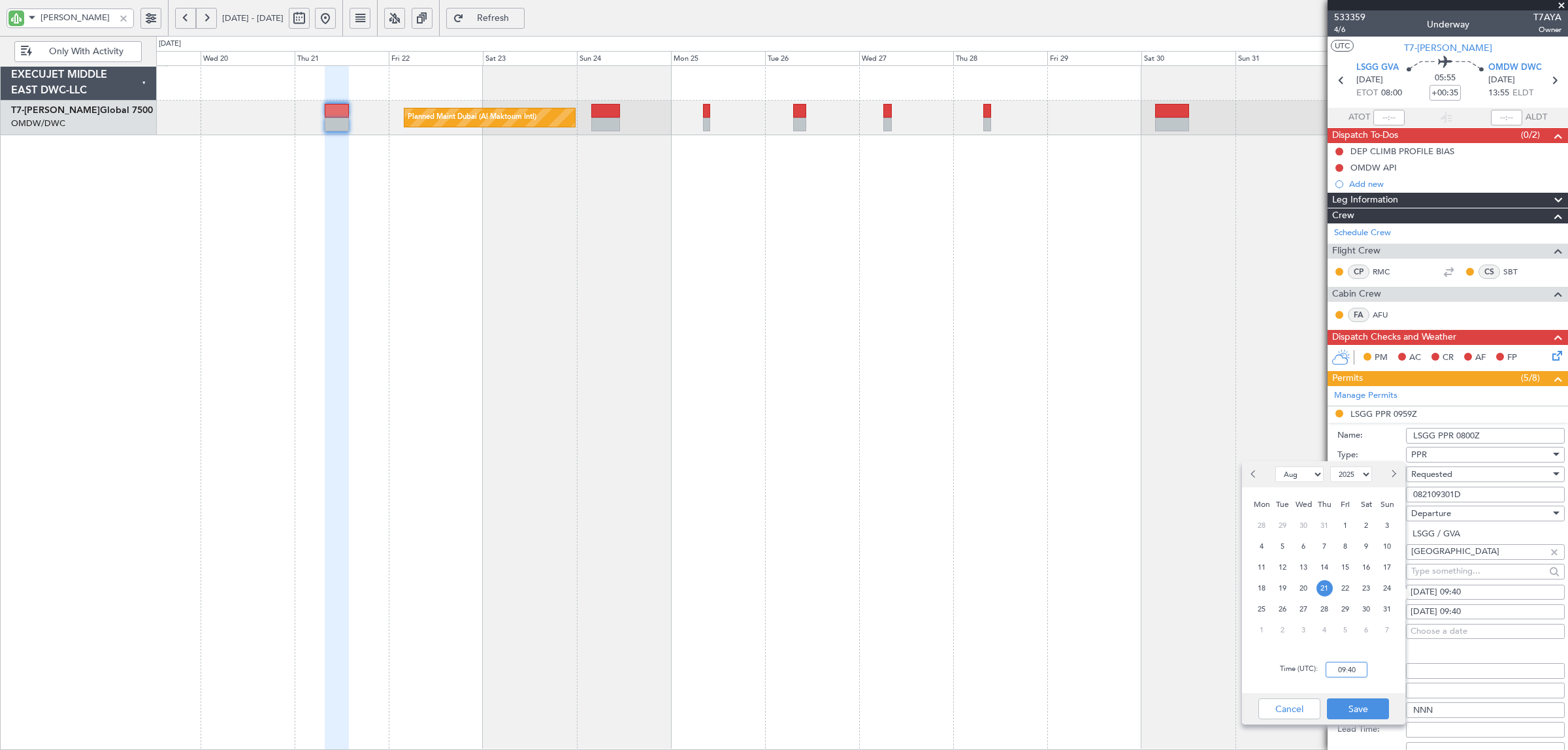
click at [1338, 667] on input "09:40" at bounding box center [1347, 670] width 42 height 16
type input "08:00"
click at [1350, 704] on button "Save" at bounding box center [1358, 710] width 62 height 21
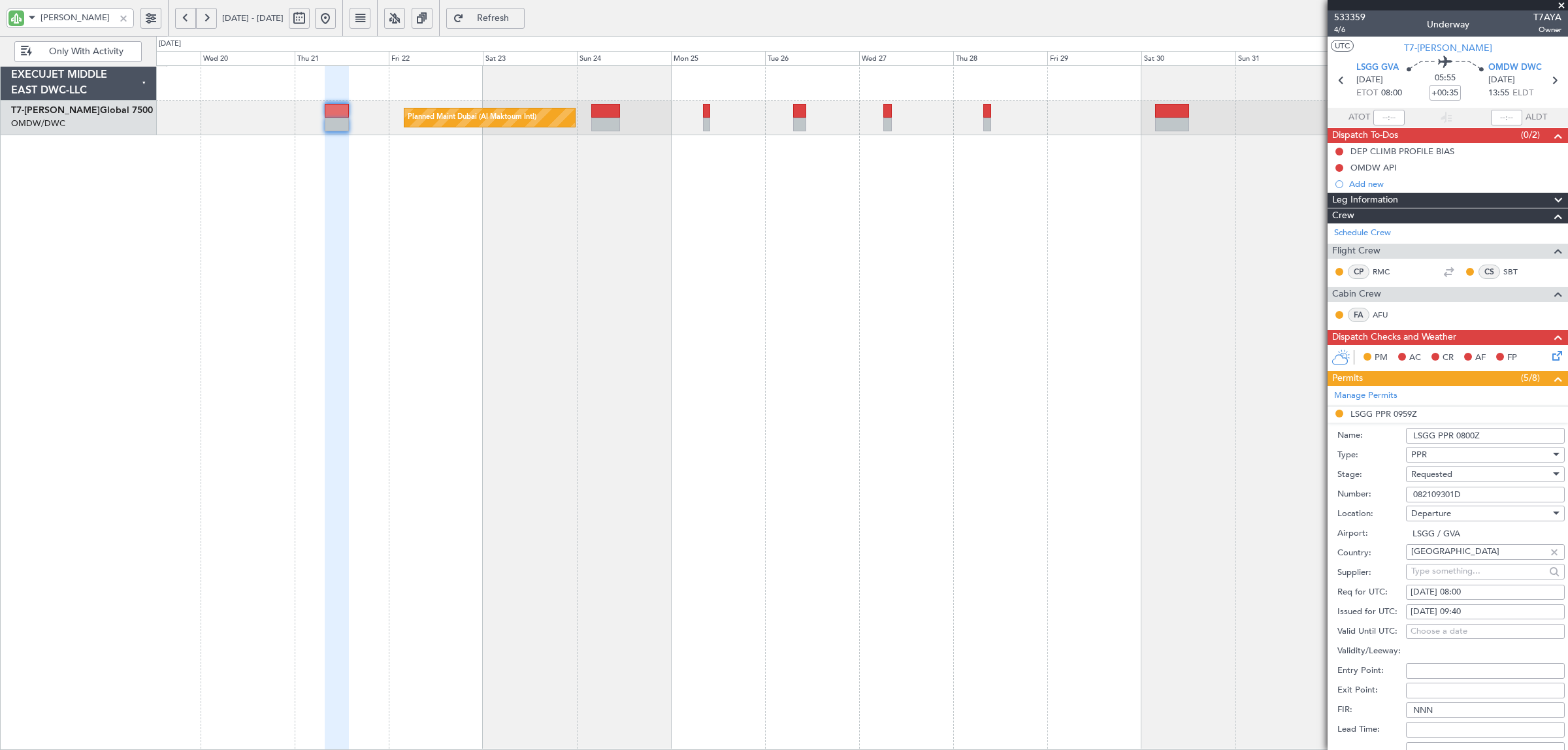
click at [1465, 612] on div "21/08/2025 09:40" at bounding box center [1485, 612] width 149 height 13
select select "8"
select select "2025"
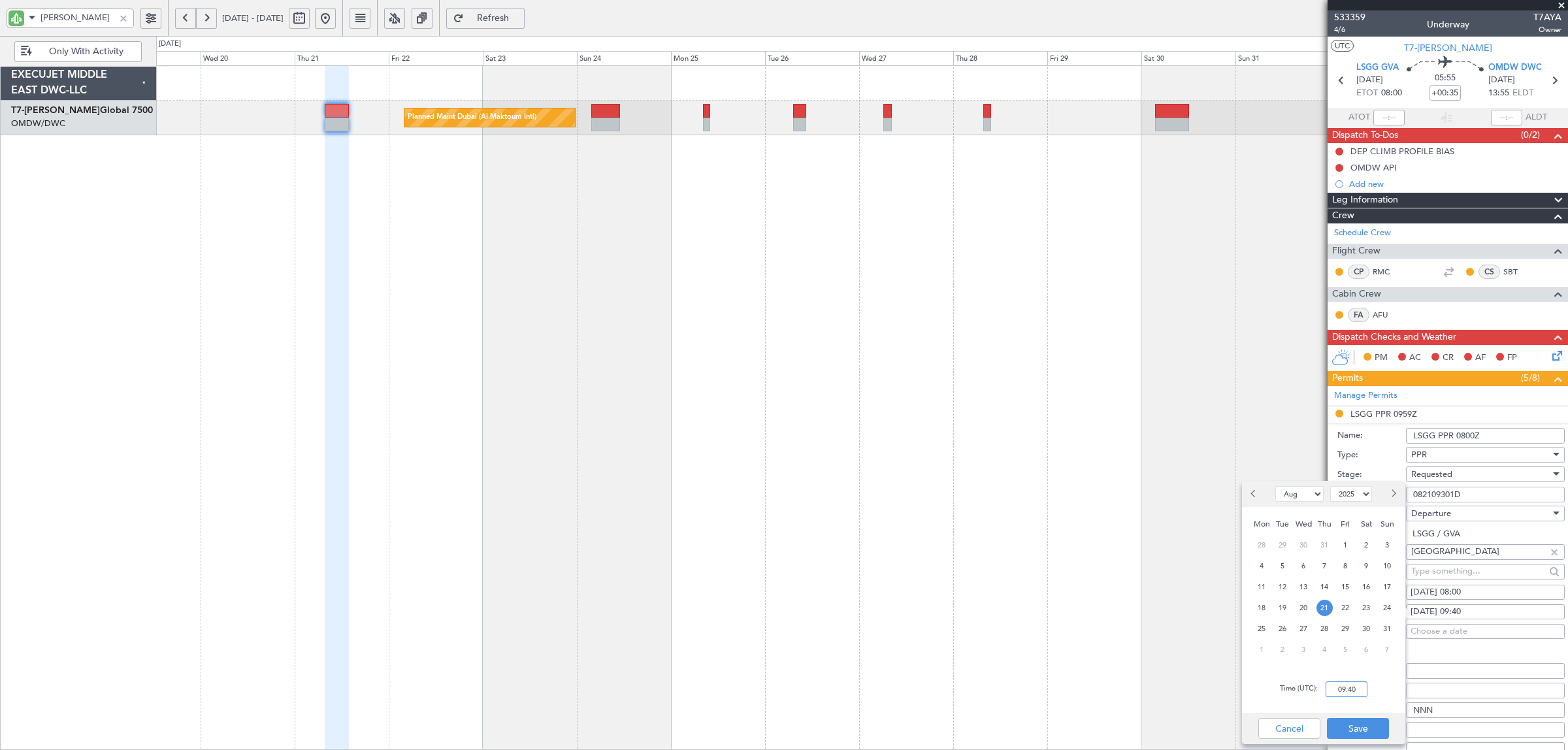
click at [1342, 693] on input "09:40" at bounding box center [1347, 689] width 42 height 16
type input "08:19"
click at [1370, 731] on button "Save" at bounding box center [1358, 729] width 62 height 21
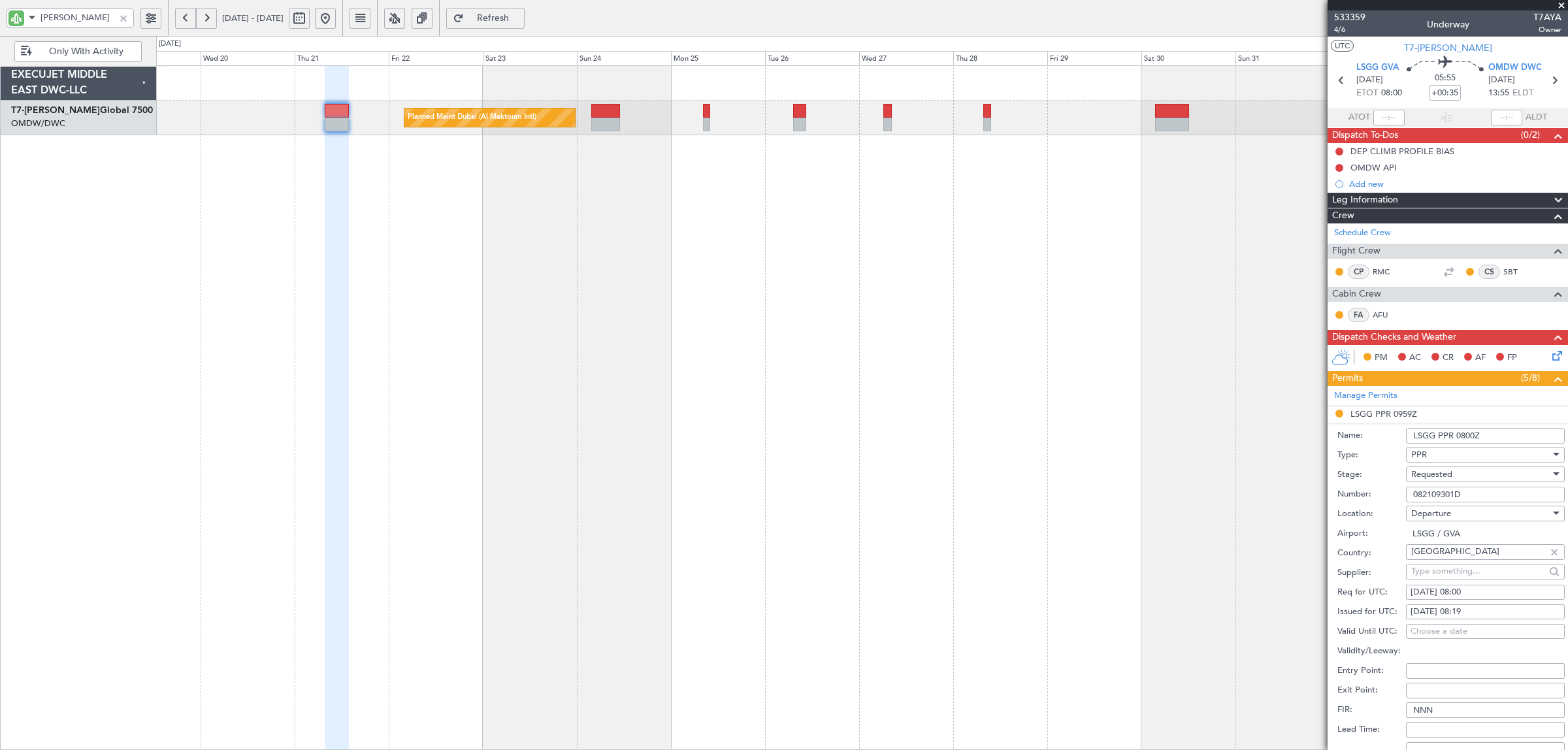
drag, startPoint x: 1465, startPoint y: 497, endPoint x: 1314, endPoint y: 494, distance: 151.0
click at [1314, 494] on fb-app "AYA 19 Aug 2025 - 03 Sep 2025 Refresh Quick Links Only With Activity Planned Ma…" at bounding box center [784, 384] width 1568 height 735
paste input "8106"
type input "082108106D"
click at [1444, 480] on span "Requested" at bounding box center [1432, 474] width 41 height 11
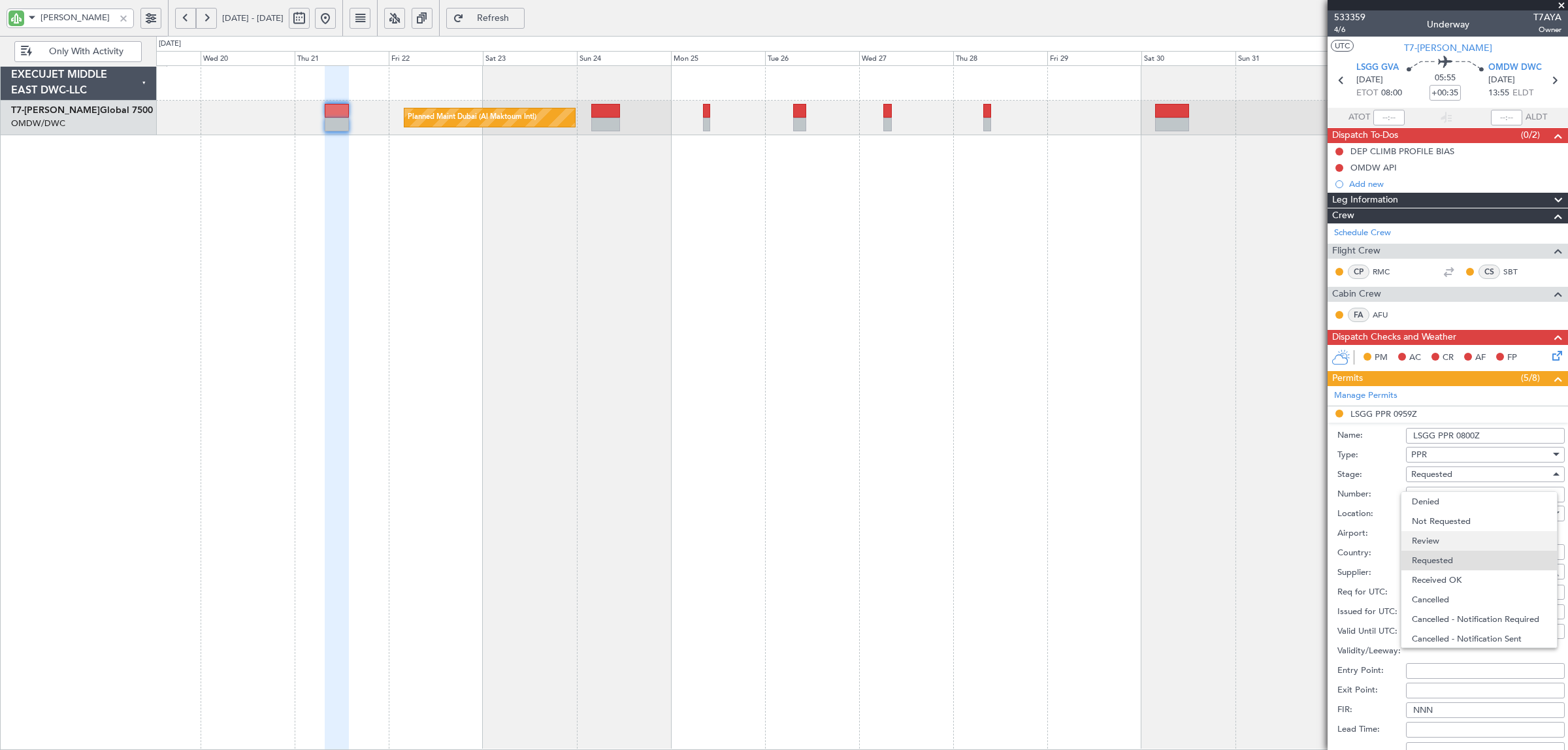
scroll to position [5, 0]
click at [1444, 577] on span "Received OK" at bounding box center [1478, 575] width 134 height 19
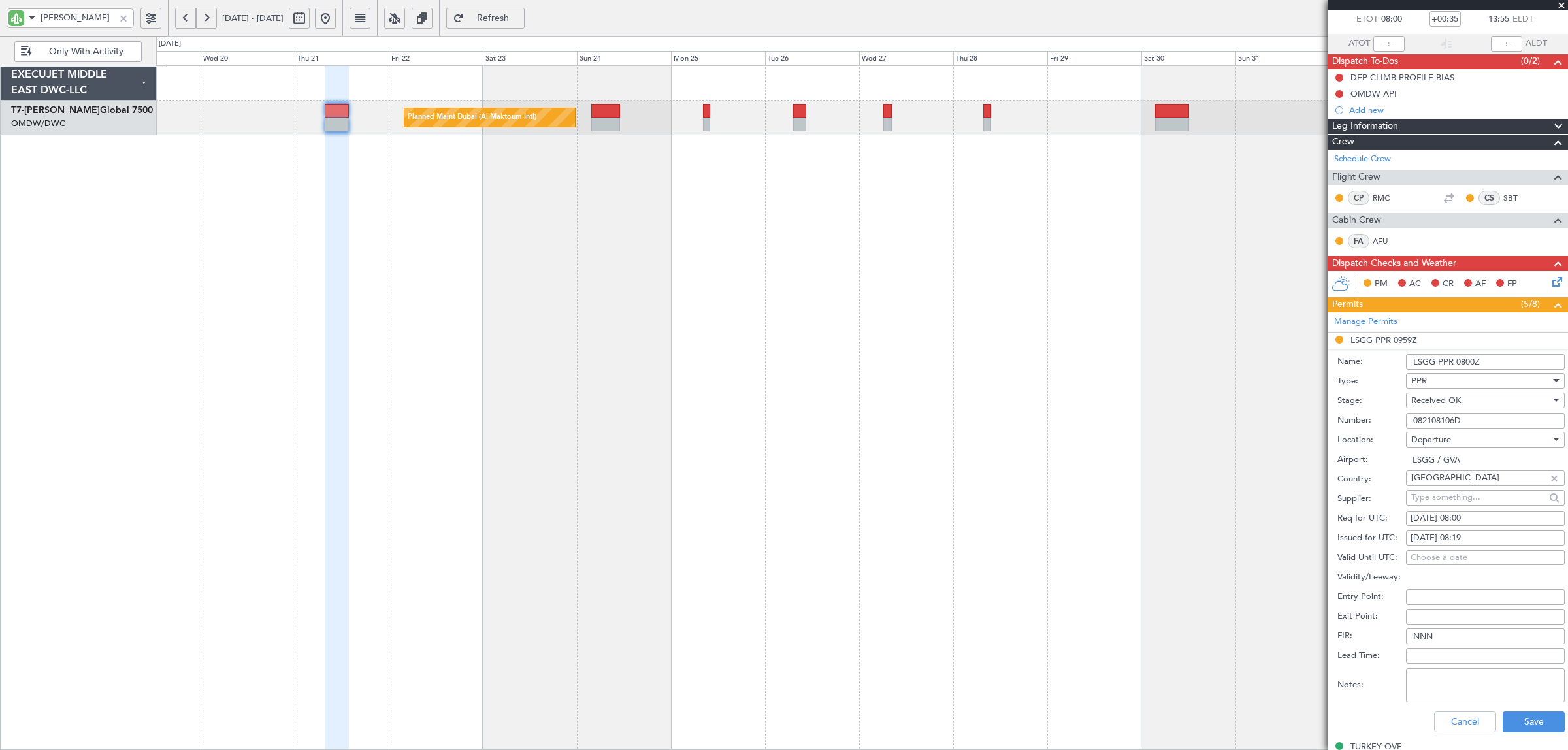
scroll to position [163, 0]
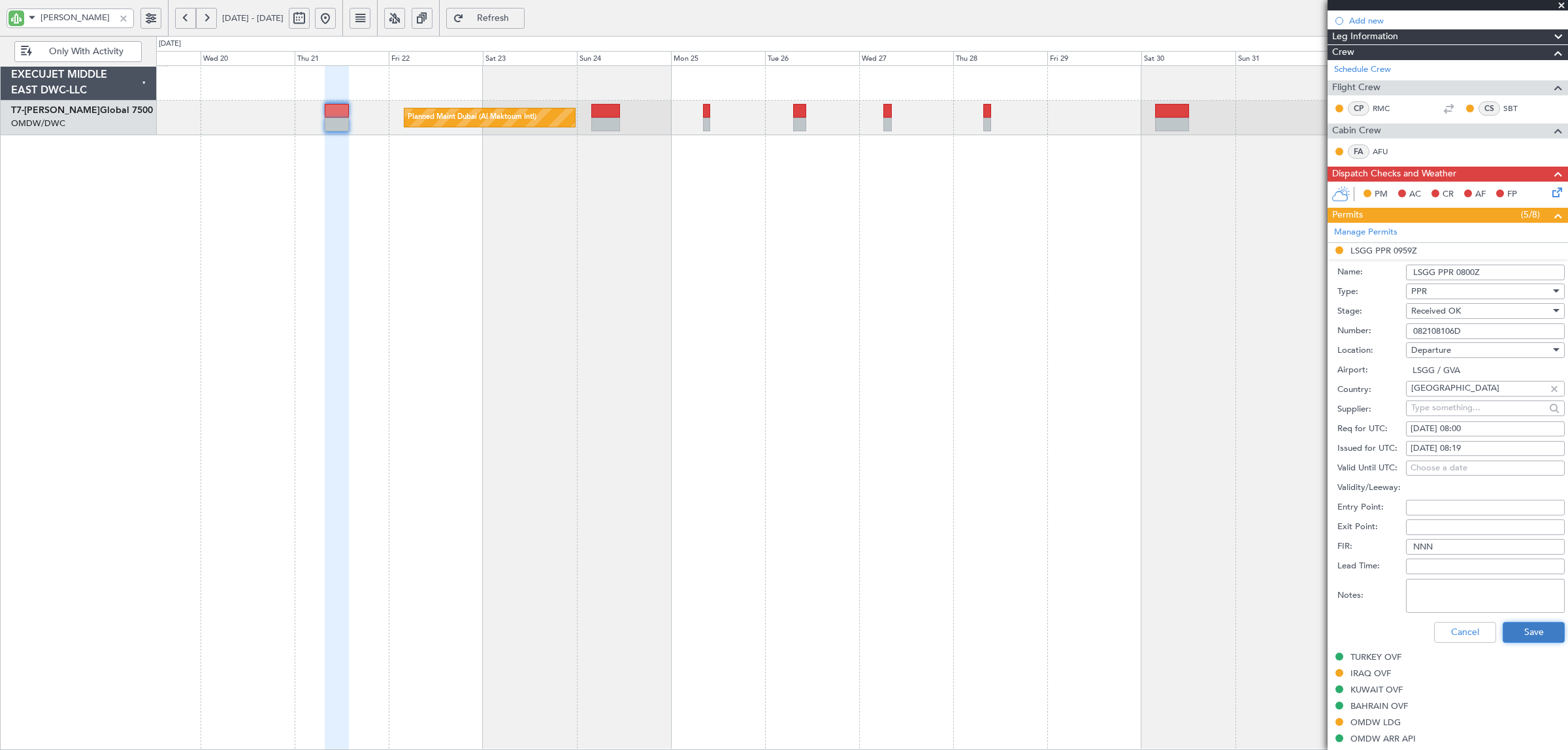
click at [1512, 635] on button "Save" at bounding box center [1534, 633] width 62 height 21
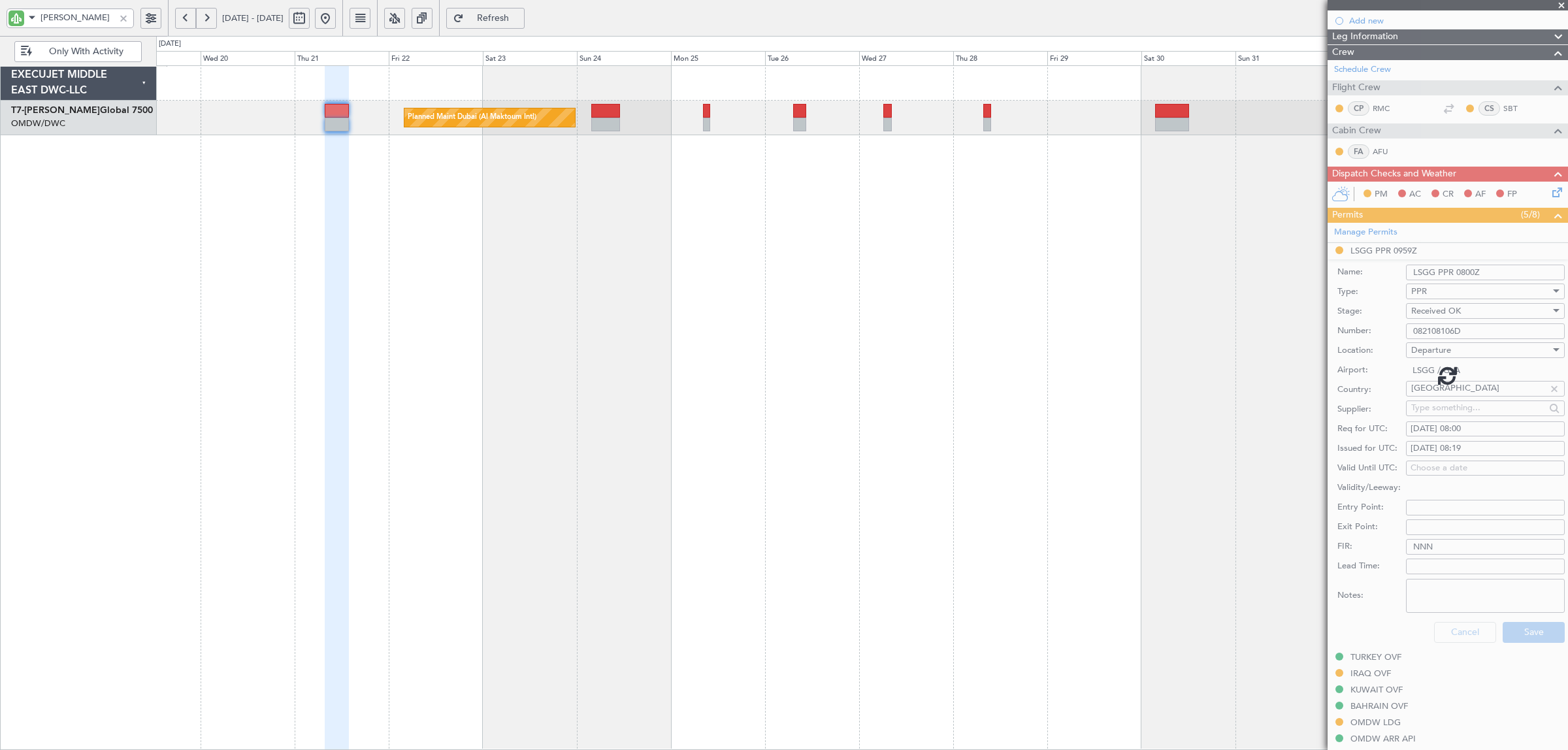
scroll to position [76, 0]
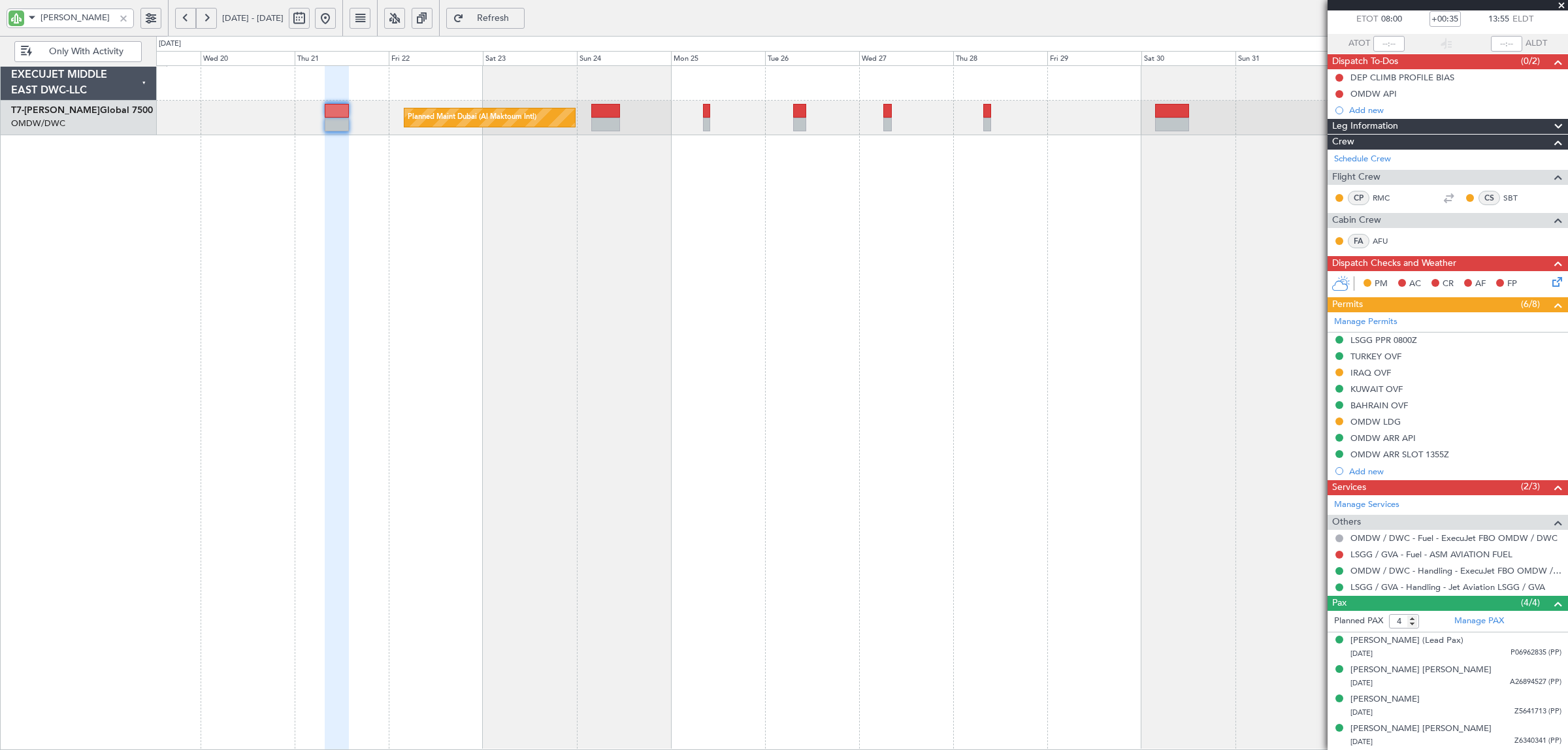
click at [336, 14] on button at bounding box center [326, 18] width 21 height 21
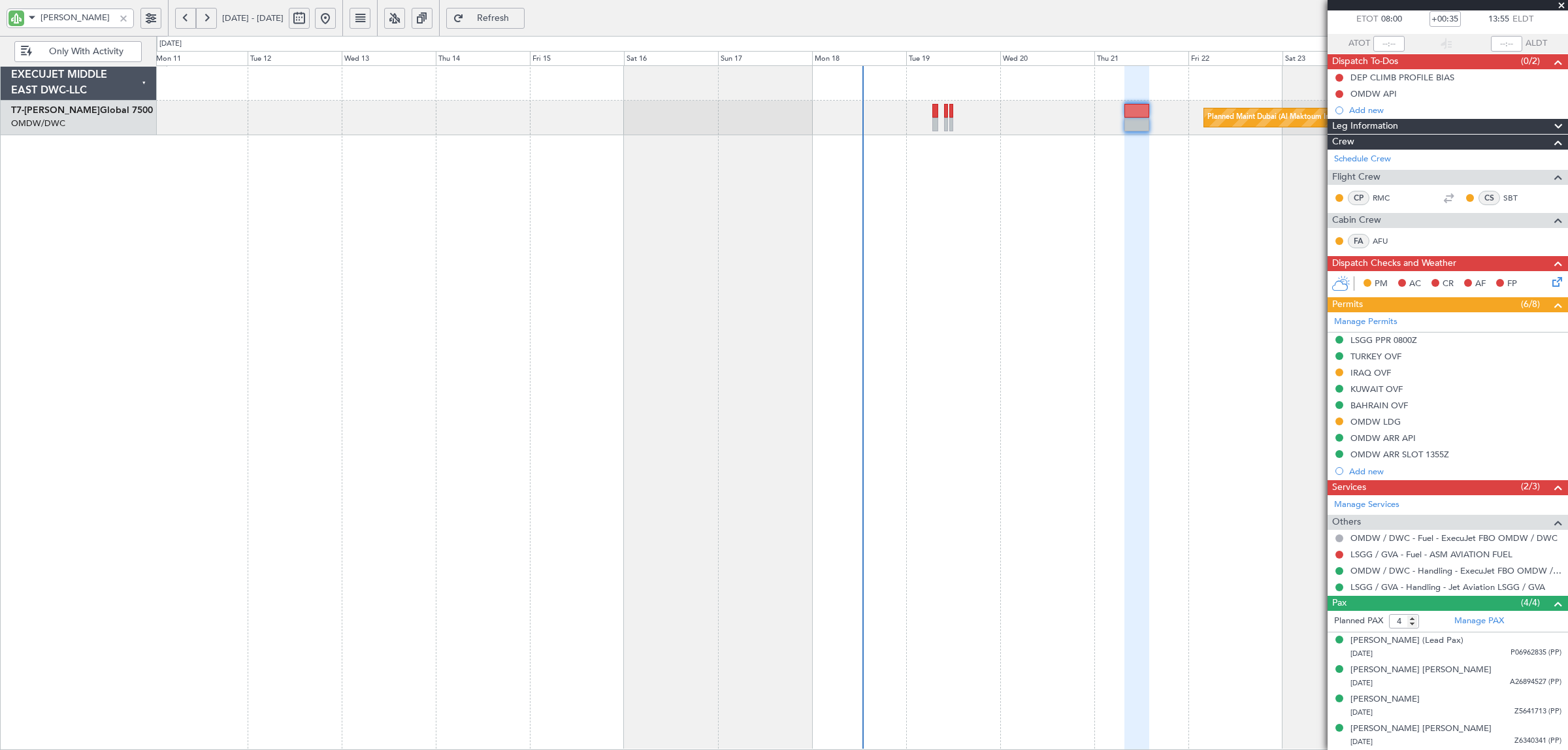
drag, startPoint x: 124, startPoint y: 15, endPoint x: 129, endPoint y: 24, distance: 10.3
click at [124, 17] on div at bounding box center [123, 18] width 14 height 14
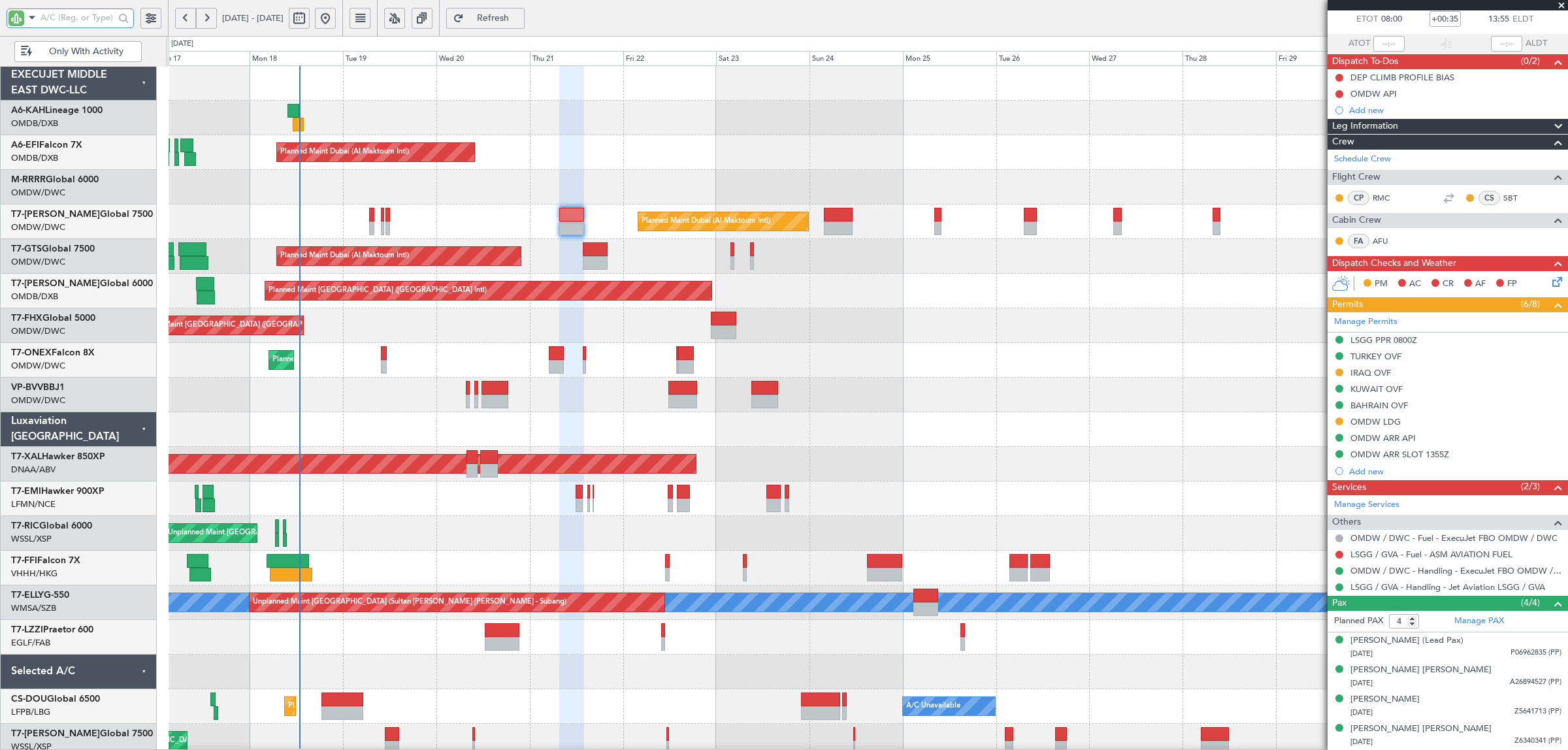
click at [222, 278] on div "Unplanned Maint Budapest (Ferenc Liszt Intl) Planned Maint Dubai (Al Maktoum In…" at bounding box center [867, 412] width 1399 height 693
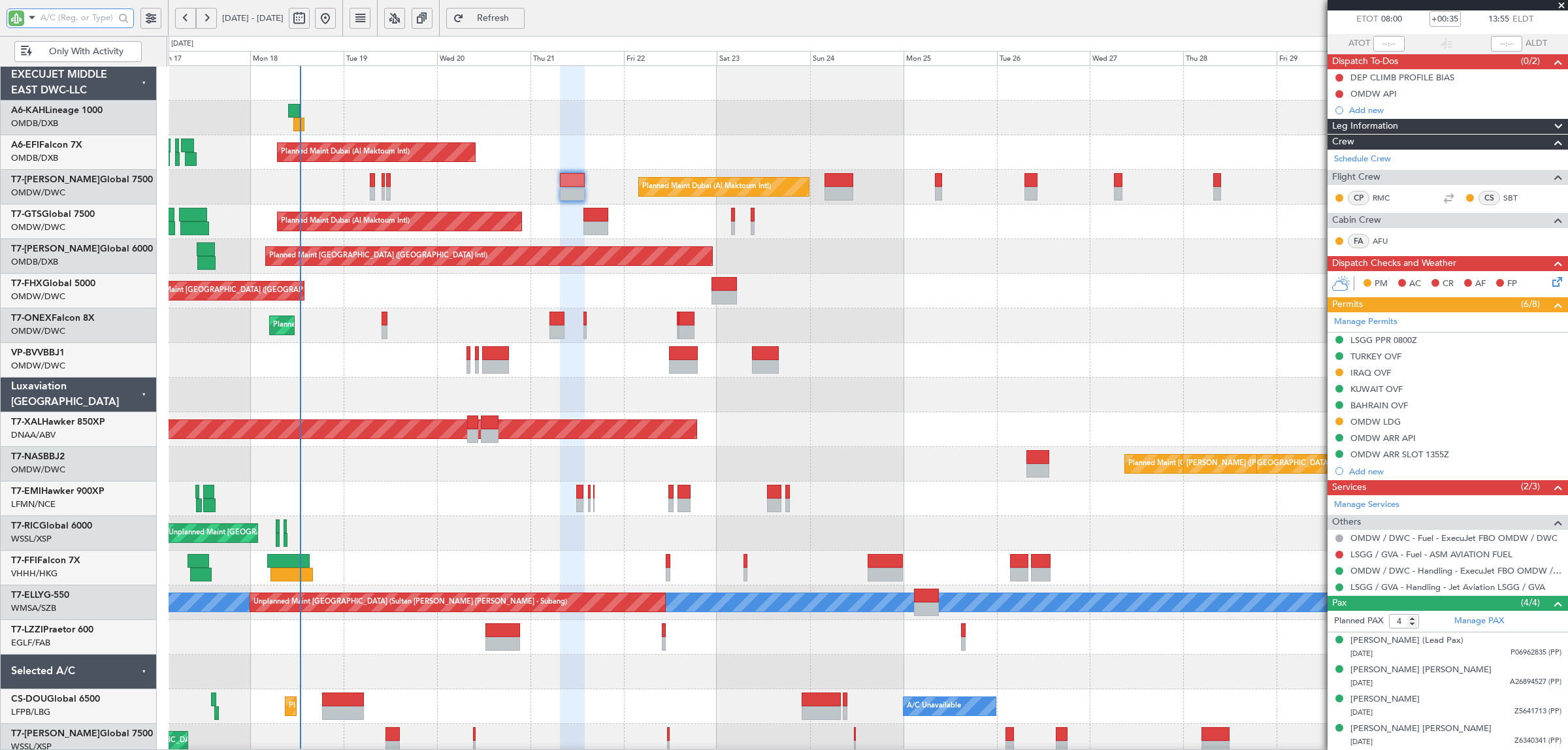
click at [992, 311] on div "Planned Maint Geneva (Cointrin)" at bounding box center [867, 325] width 1399 height 34
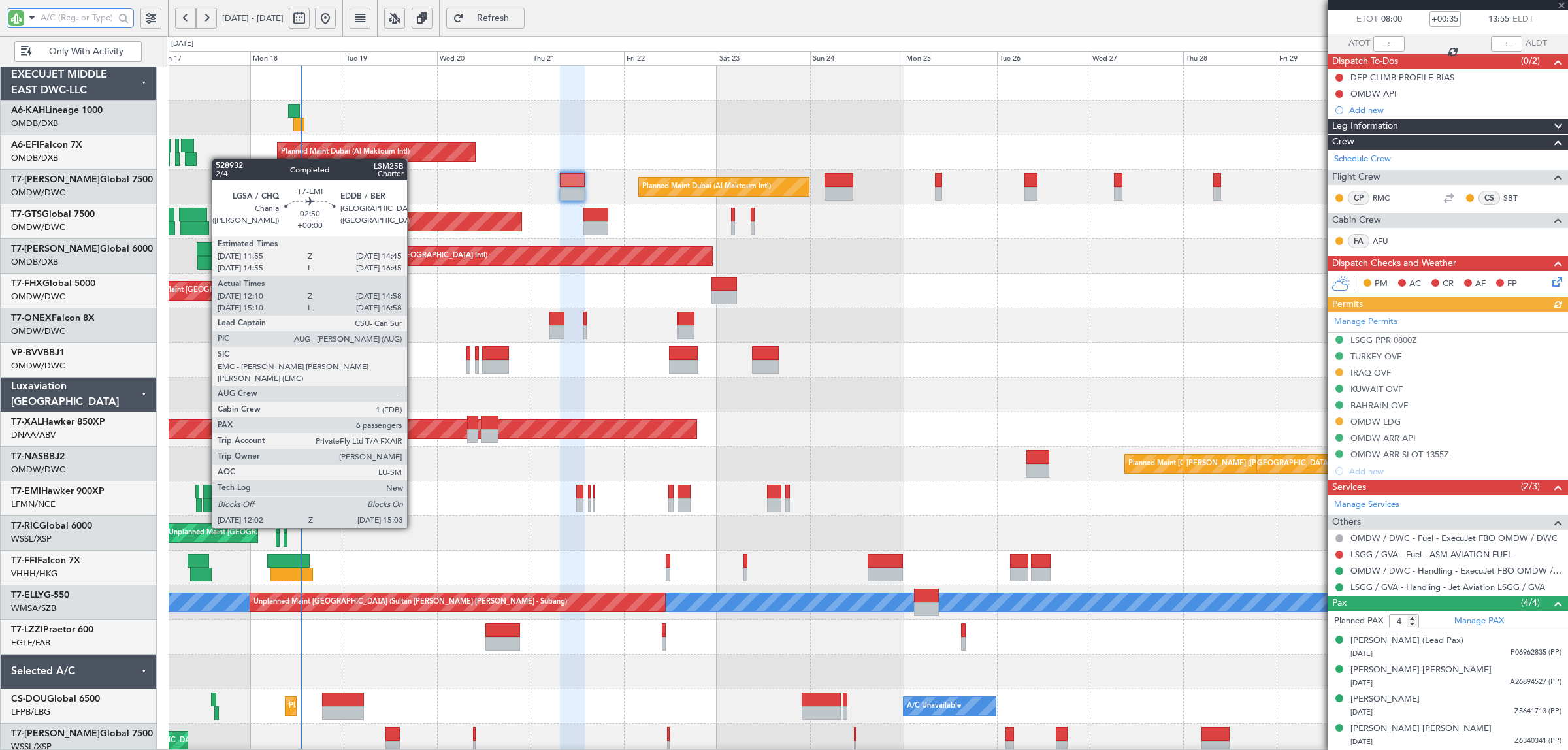
click at [205, 504] on div at bounding box center [208, 506] width 11 height 14
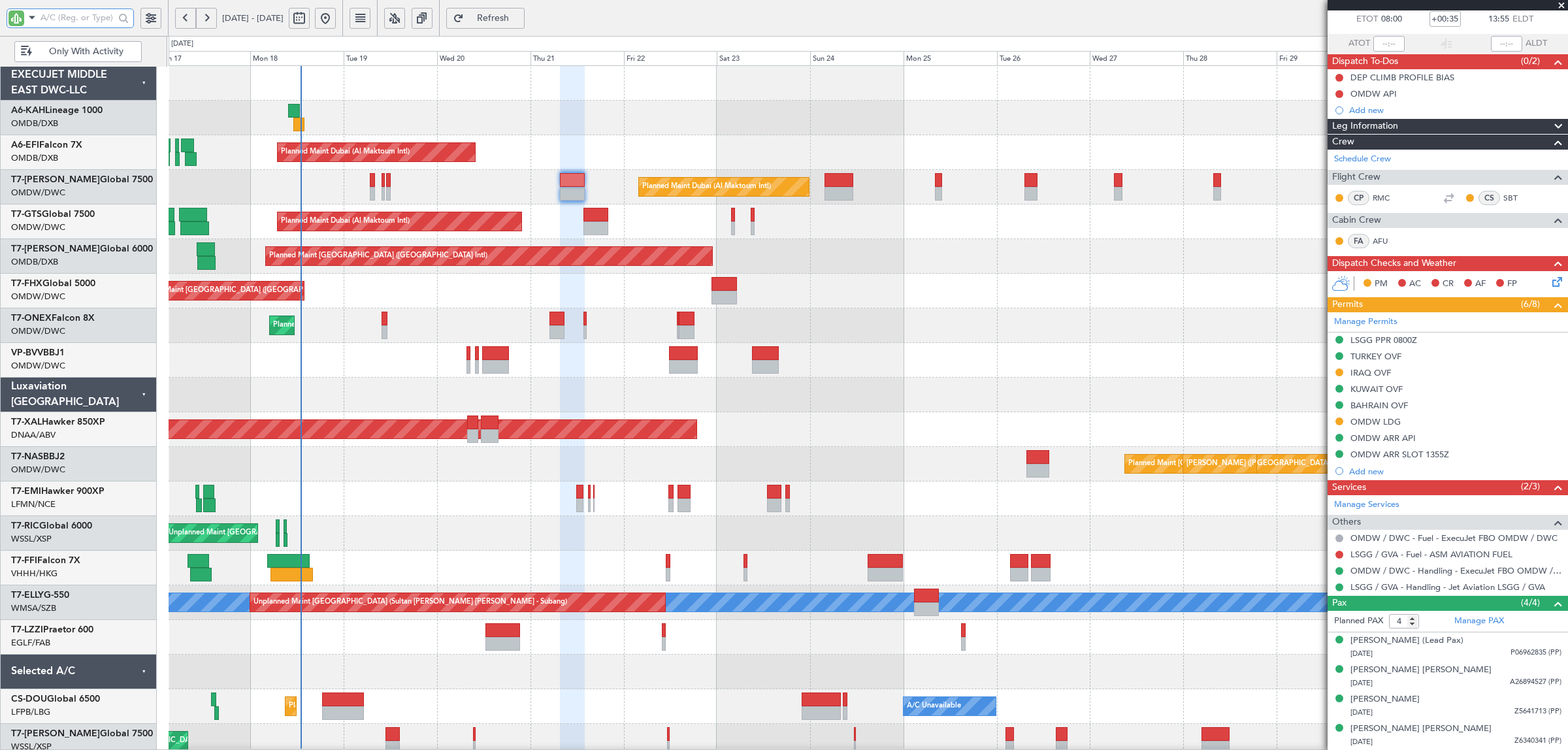
click at [89, 17] on input "text" at bounding box center [77, 18] width 74 height 19
click at [92, 19] on input "text" at bounding box center [77, 18] width 74 height 19
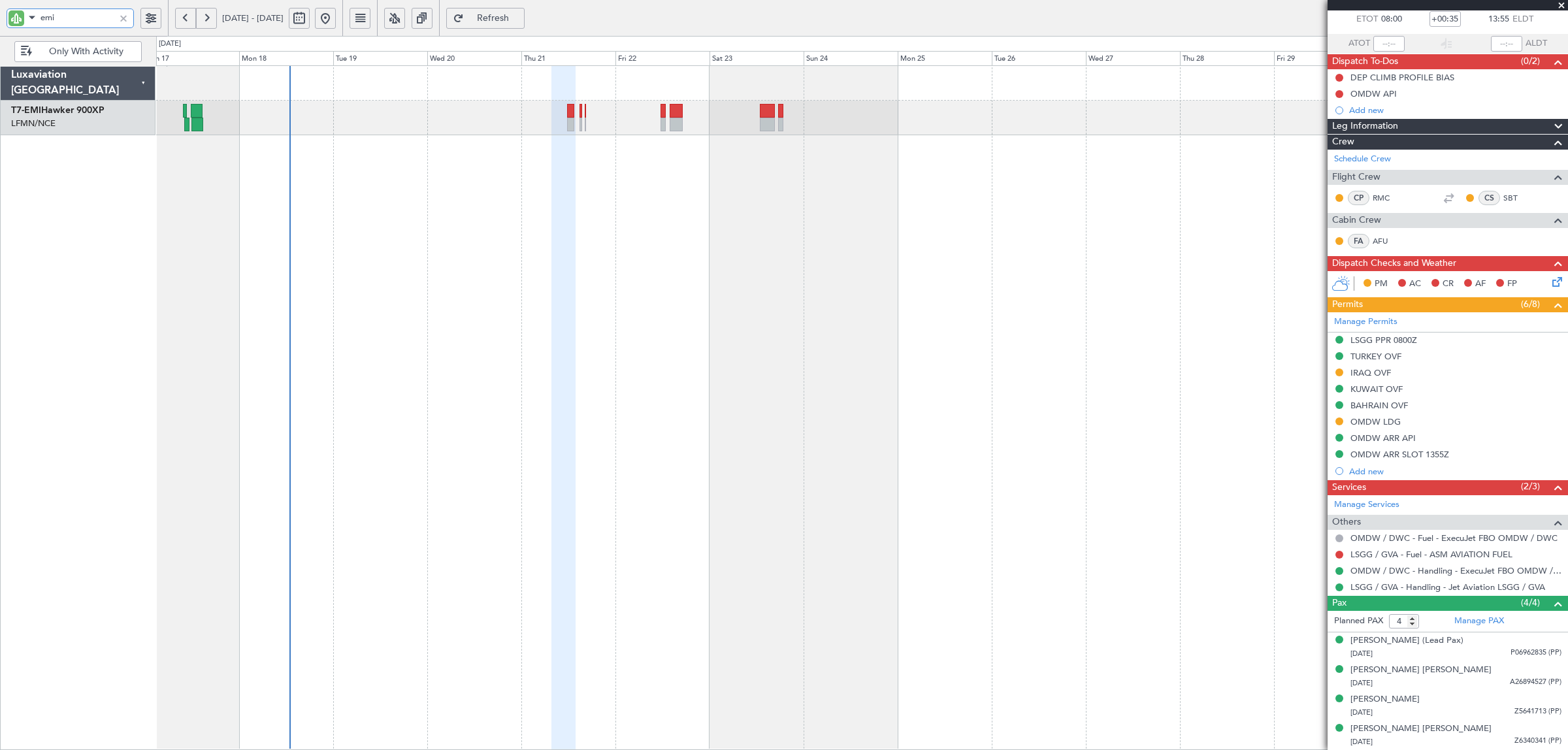
type input "emi"
click at [190, 27] on button at bounding box center [185, 18] width 21 height 21
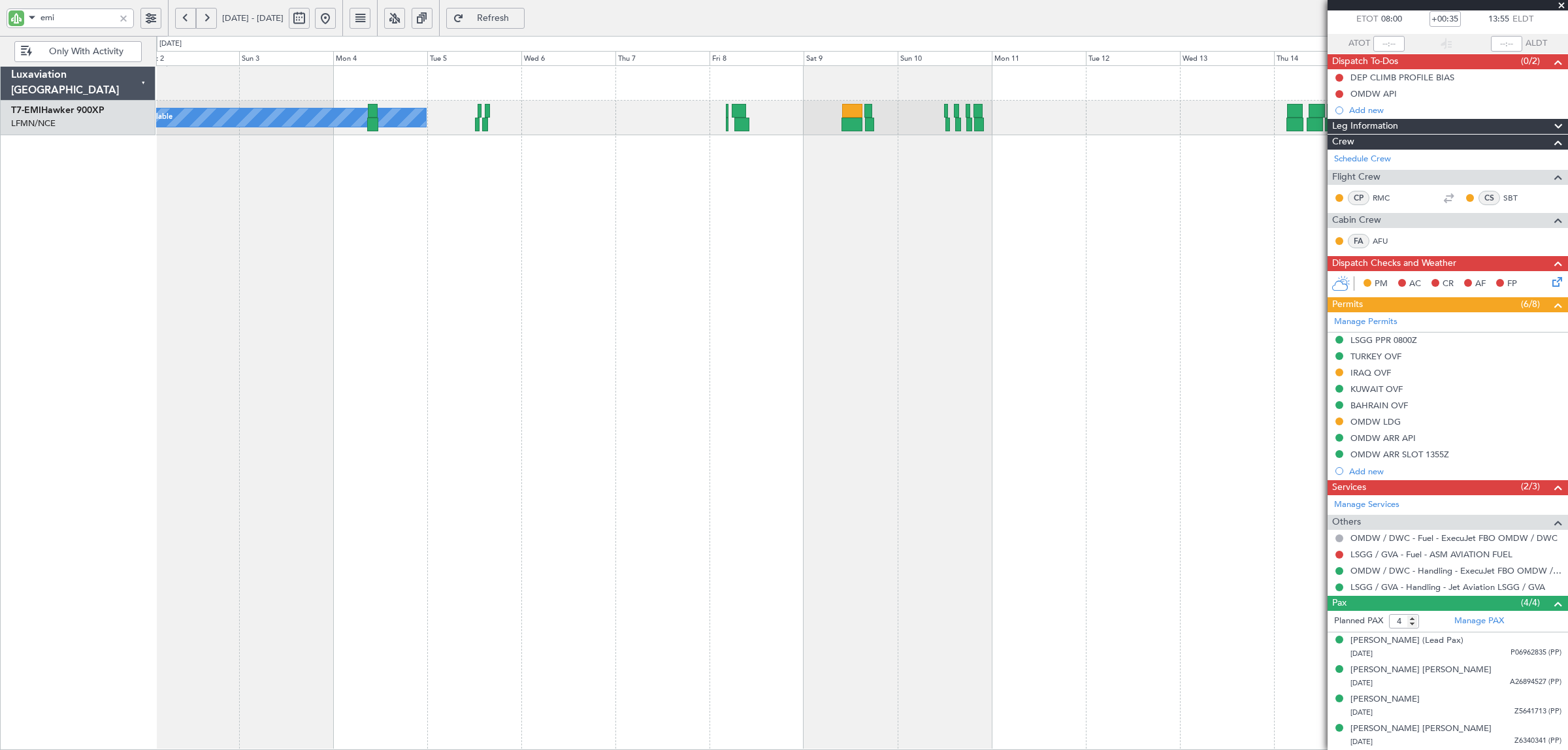
click at [190, 27] on button at bounding box center [185, 18] width 21 height 21
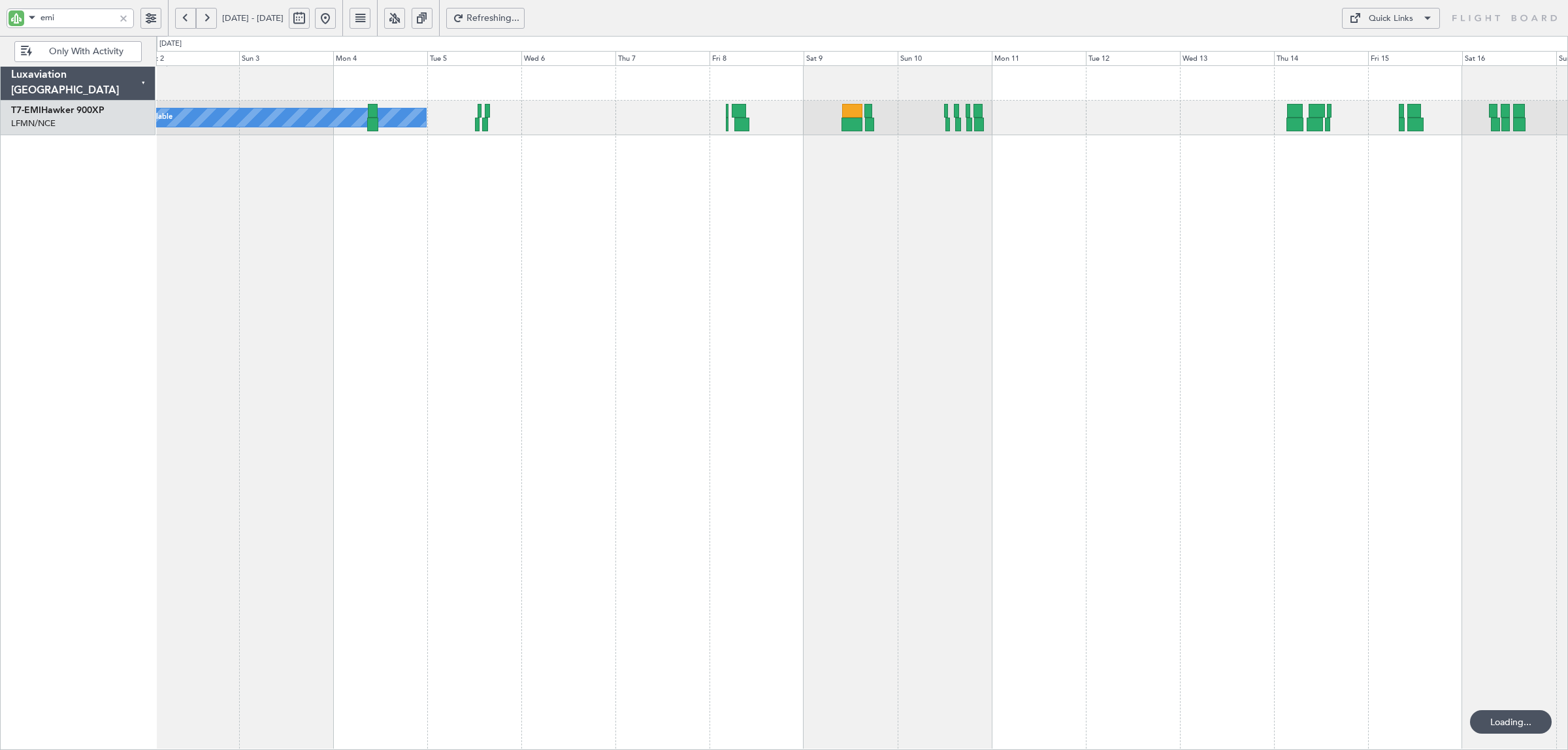
scroll to position [0, 0]
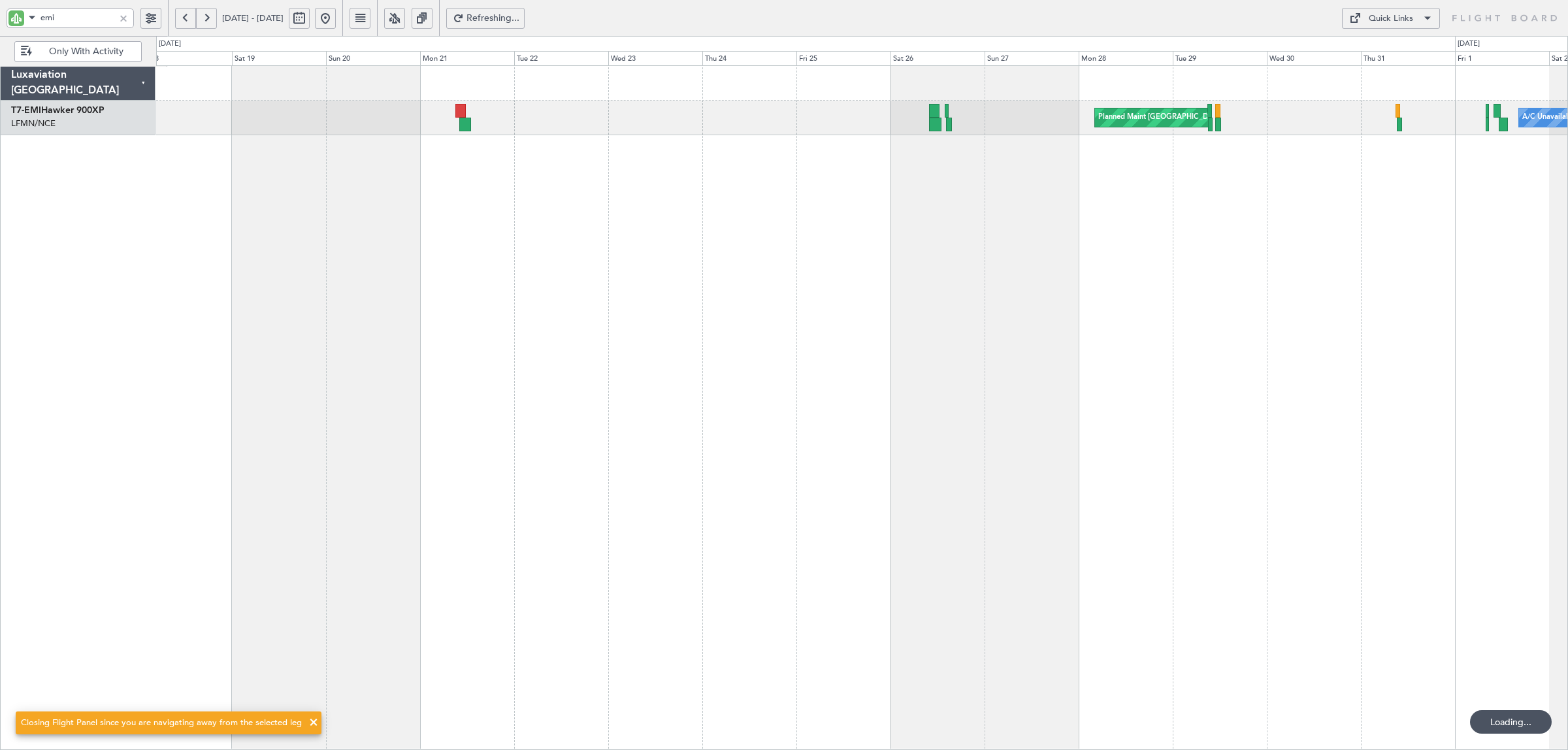
click at [186, 24] on button at bounding box center [185, 18] width 21 height 21
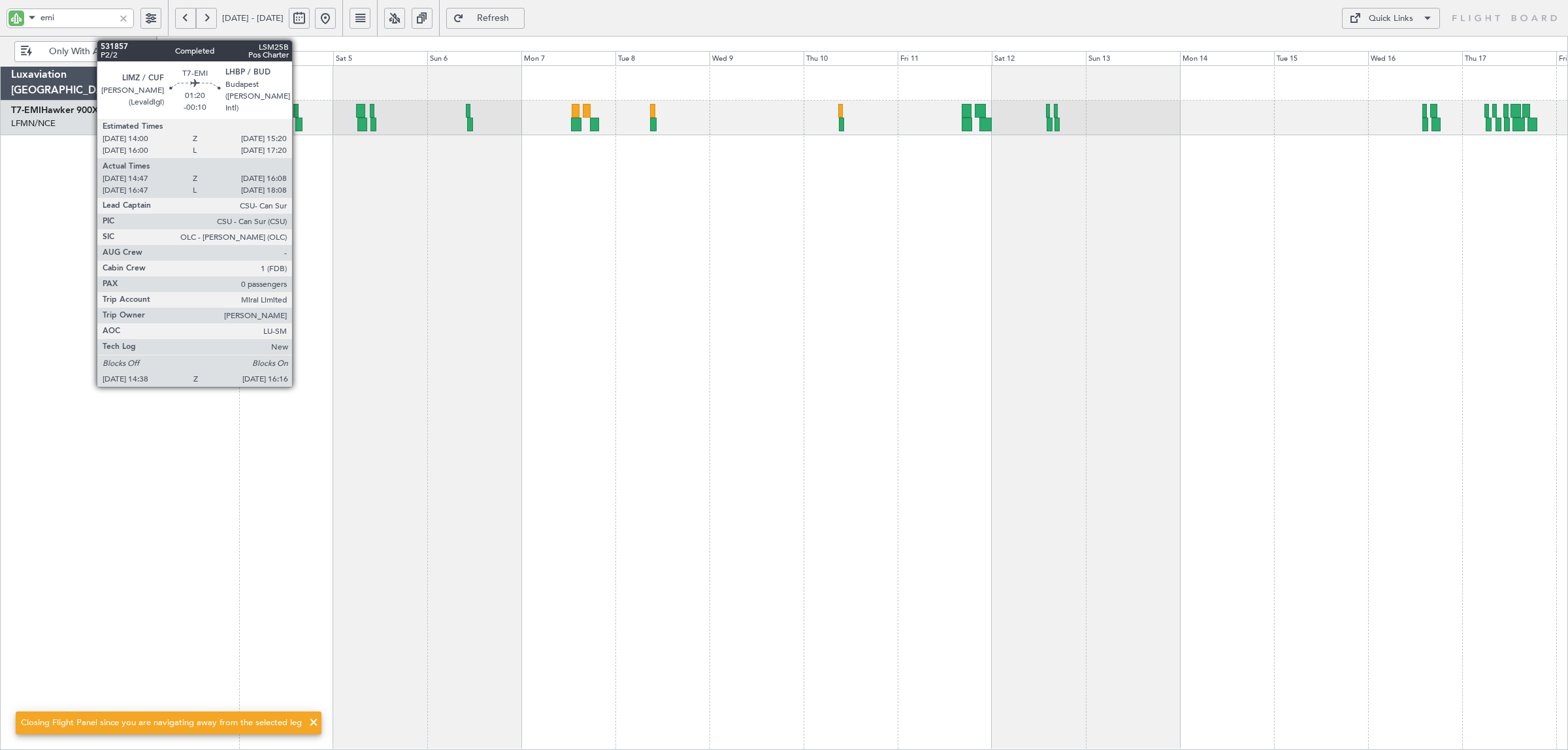
click at [298, 128] on div at bounding box center [298, 125] width 6 height 14
click at [298, 127] on div at bounding box center [298, 125] width 6 height 14
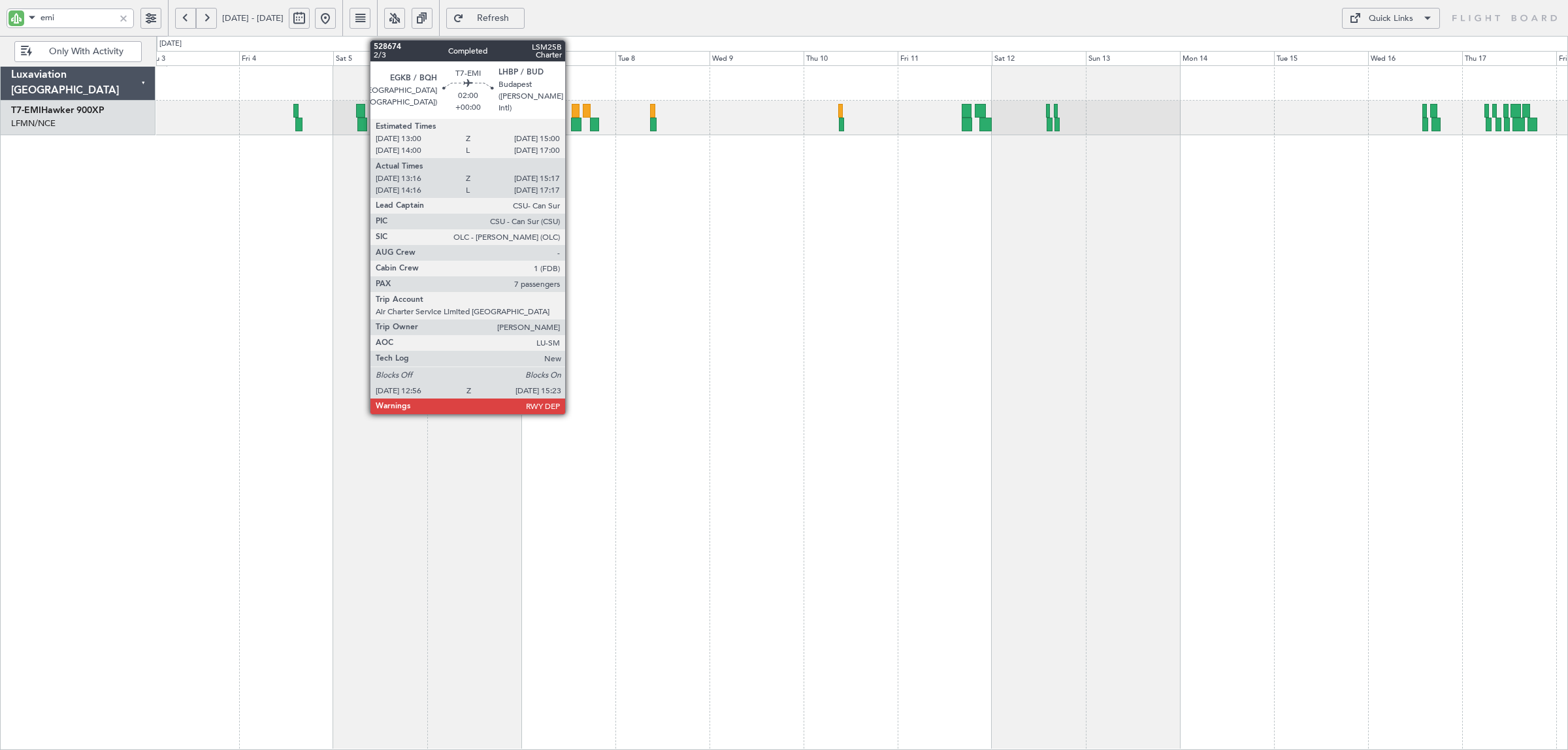
click at [572, 119] on div at bounding box center [575, 125] width 10 height 14
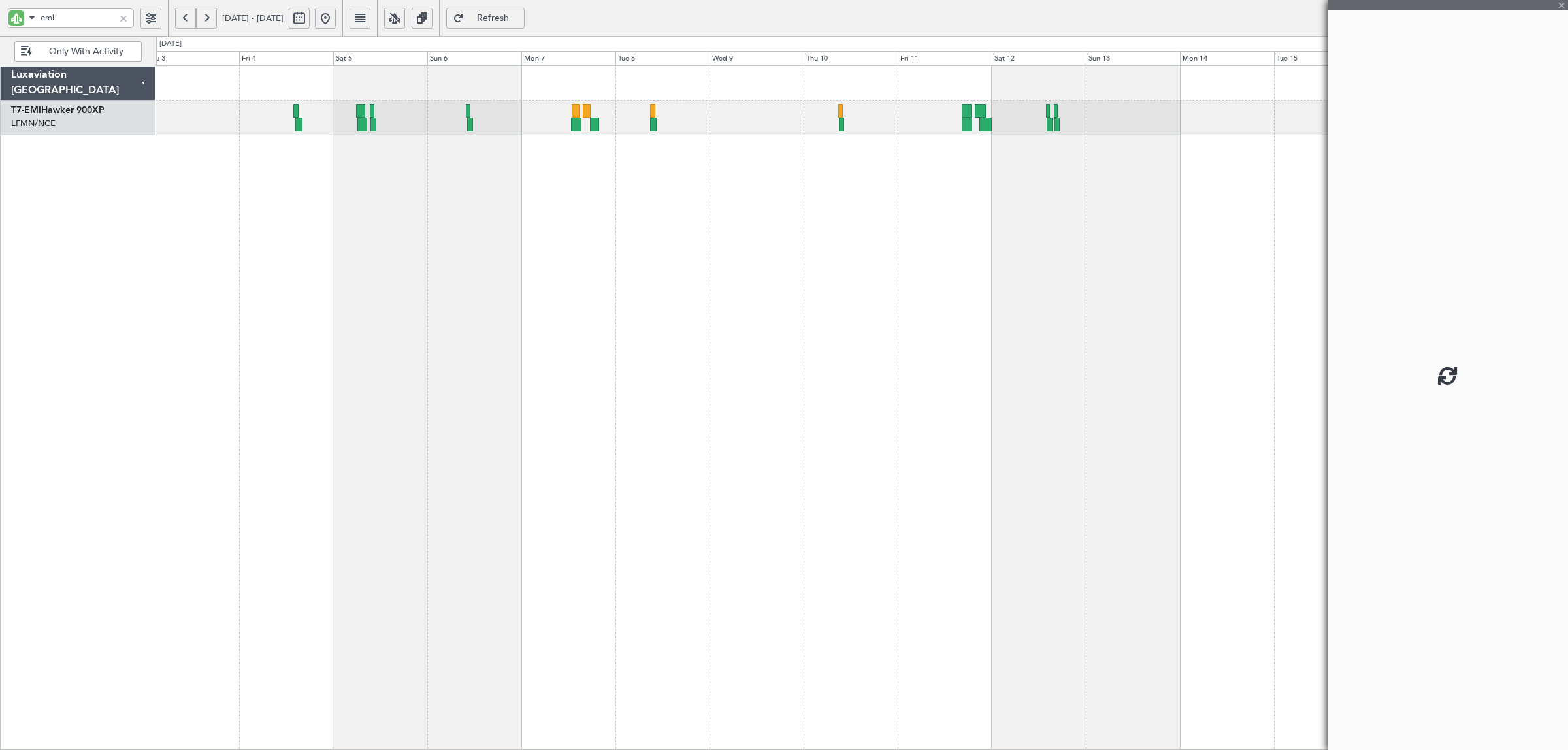
click at [575, 121] on div at bounding box center [575, 125] width 10 height 14
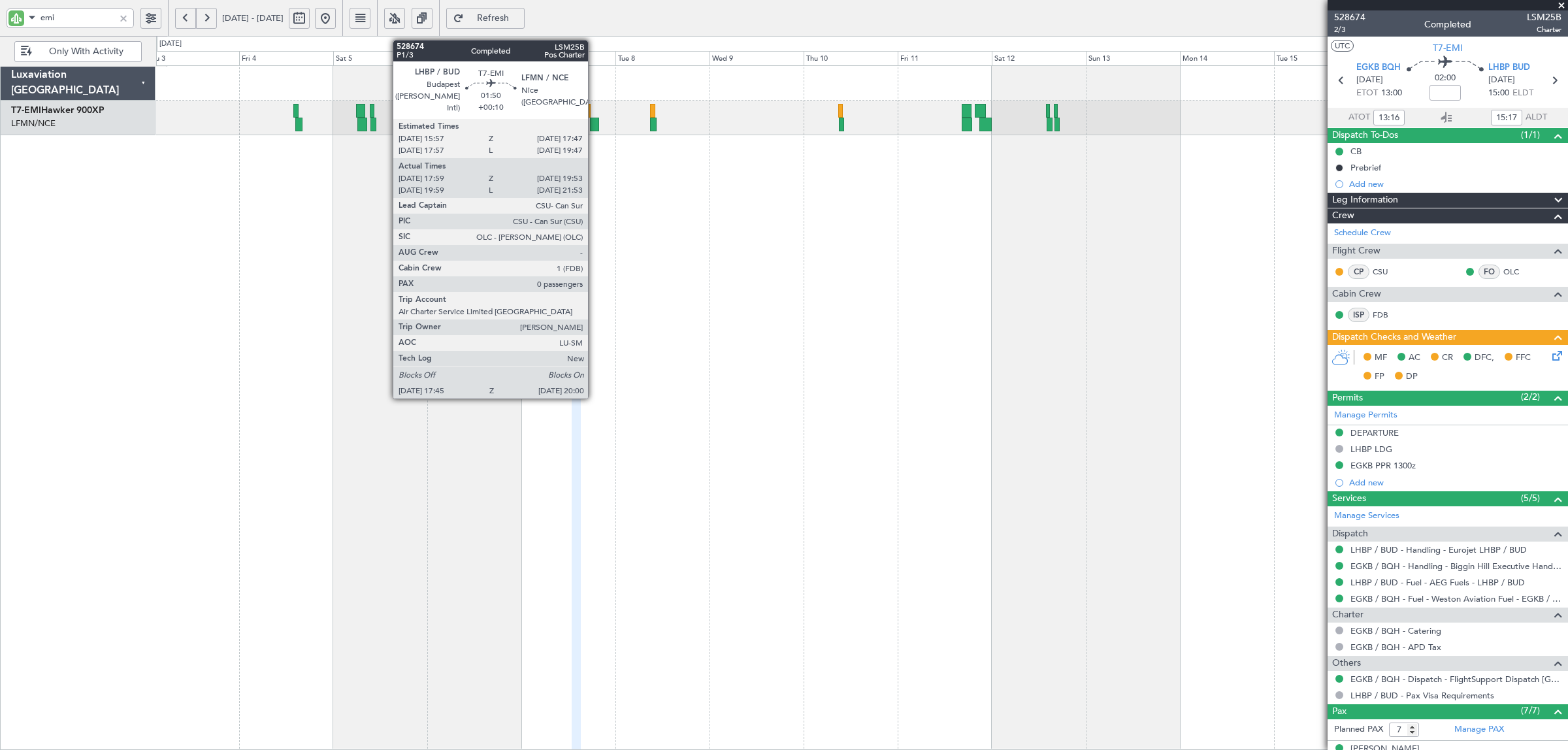
click at [594, 124] on div at bounding box center [594, 125] width 9 height 14
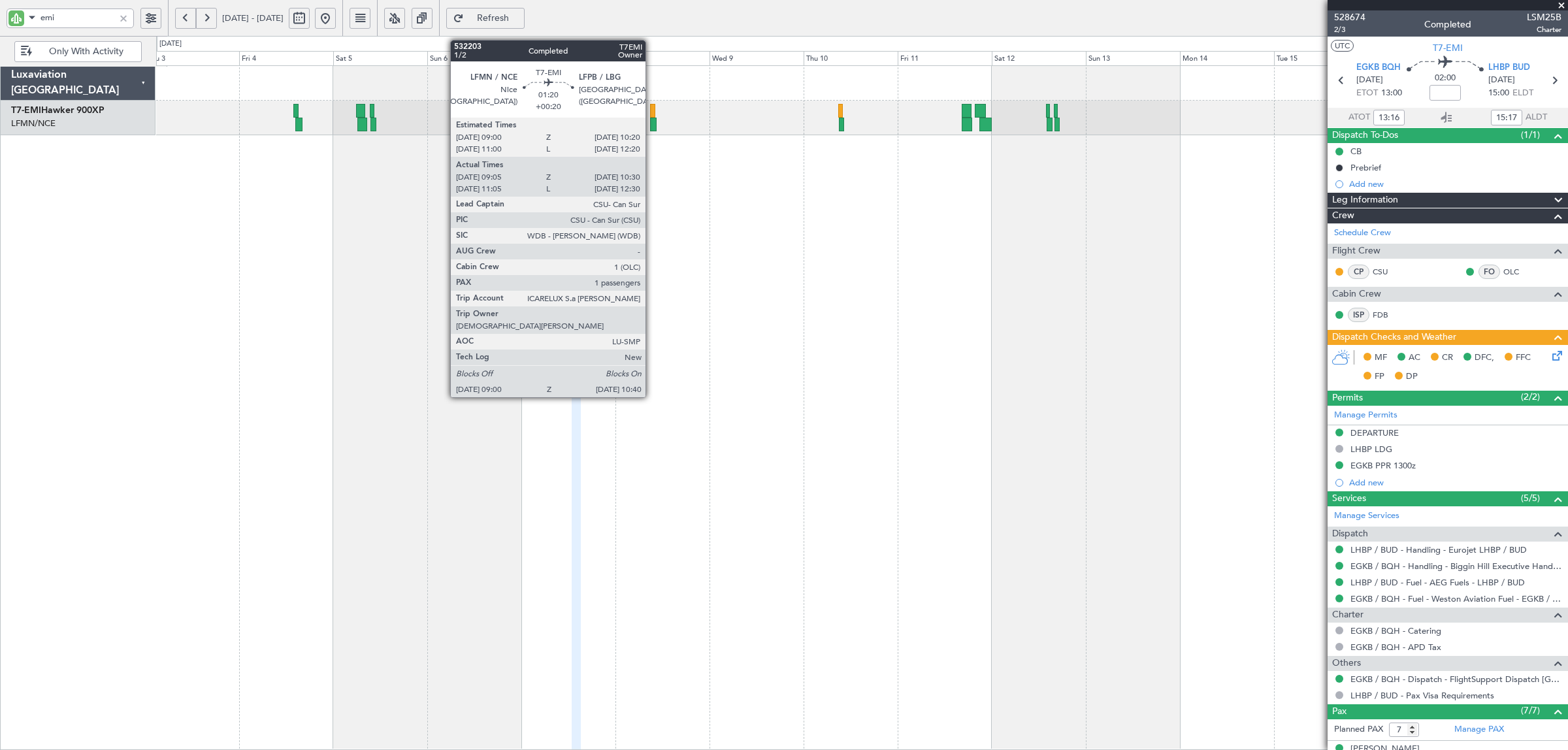
click at [652, 124] on div at bounding box center [654, 125] width 7 height 14
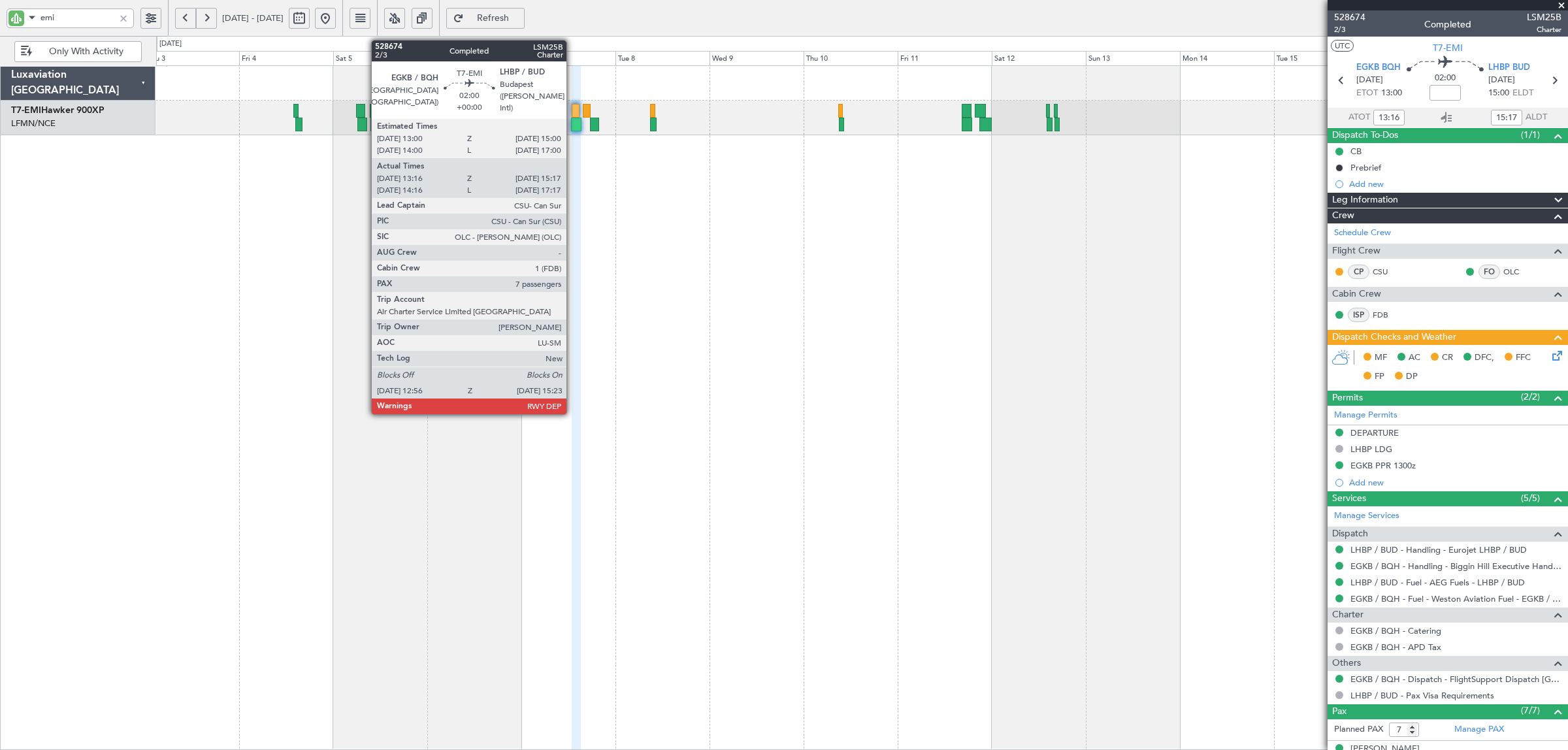
click at [573, 126] on div at bounding box center [575, 125] width 10 height 14
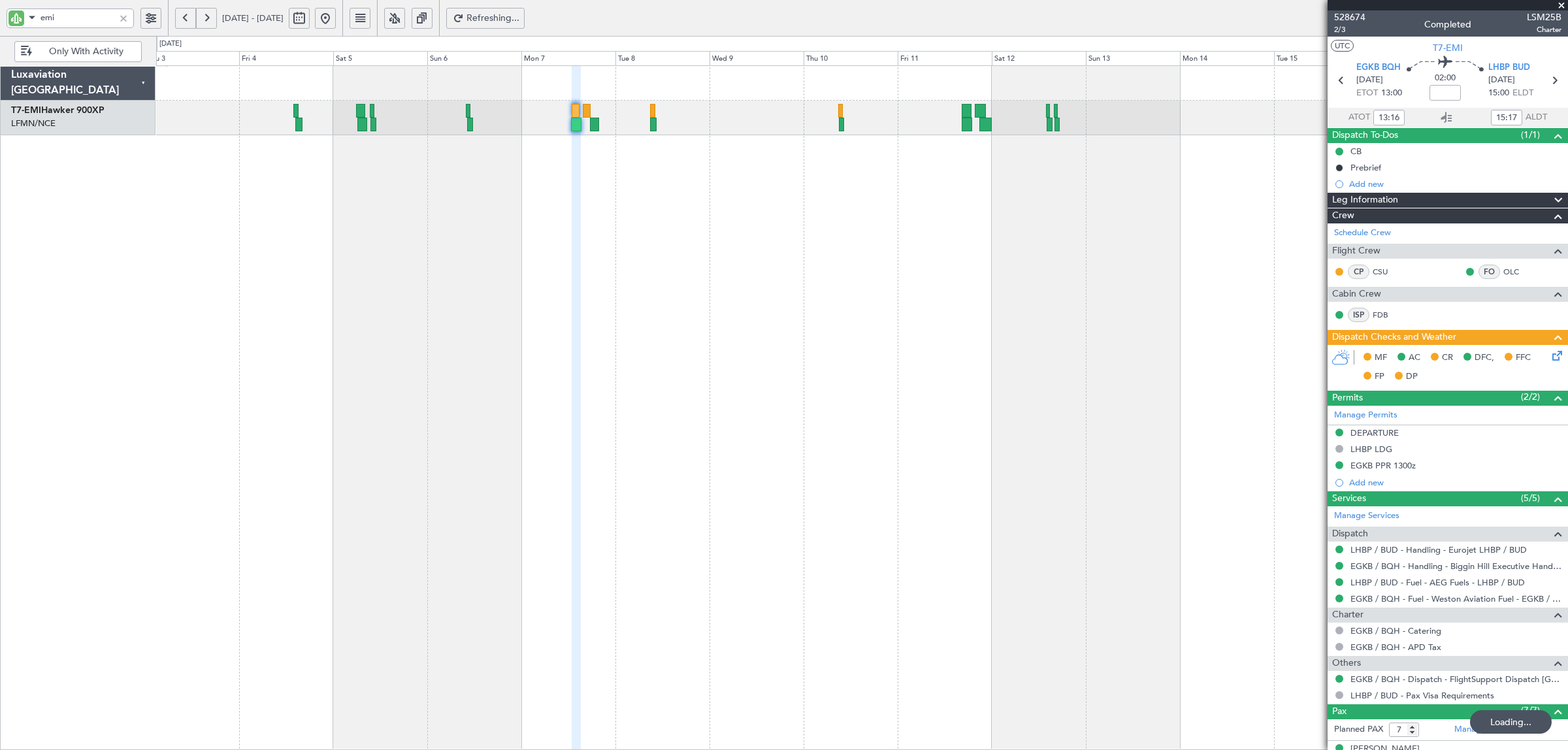
click at [440, 379] on div "Planned Maint Chester No Crew" at bounding box center [862, 407] width 1412 height 685
click at [406, 175] on div "Planned Maint Chester No Crew" at bounding box center [862, 407] width 1412 height 685
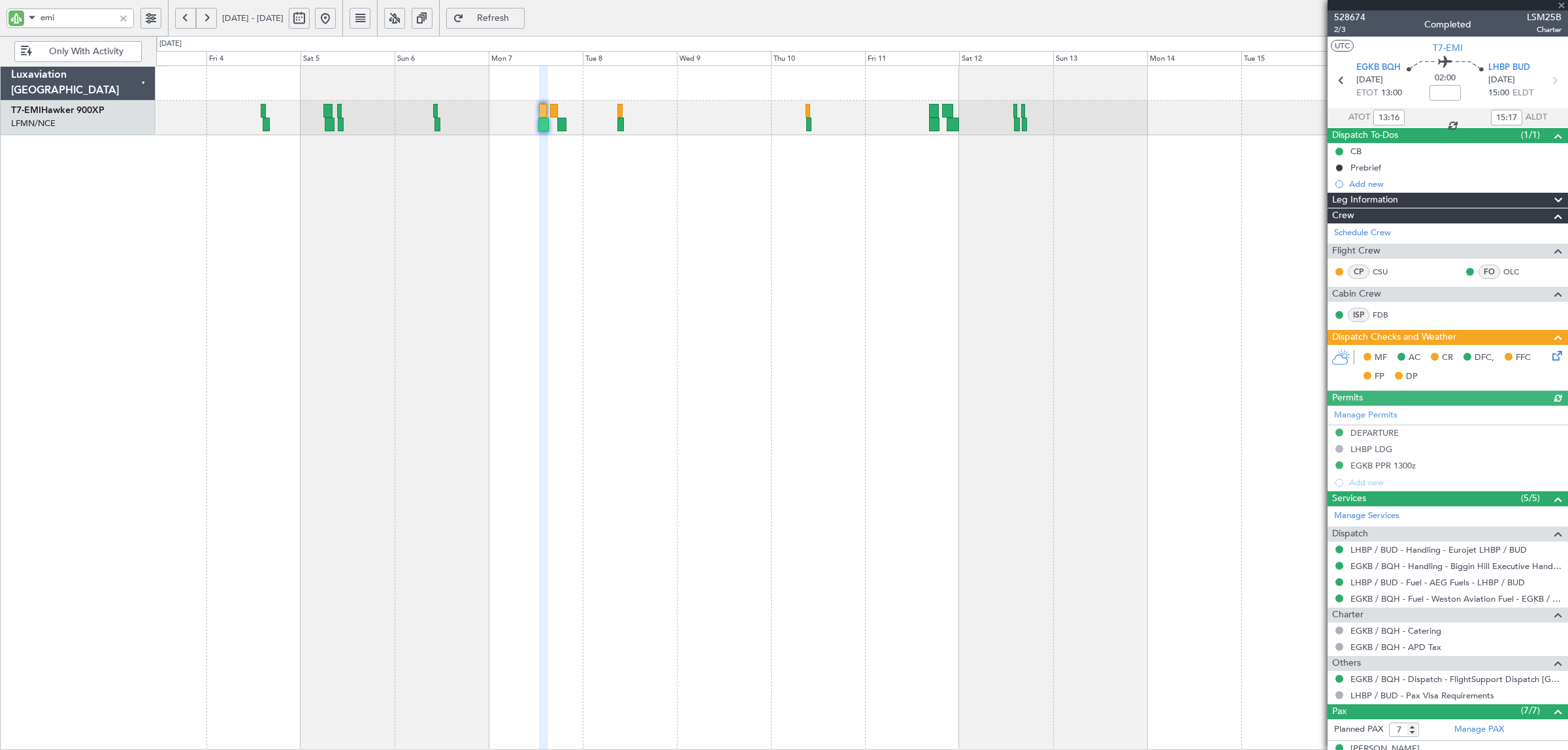
click at [601, 242] on div "Planned Maint Chester No Crew" at bounding box center [862, 407] width 1412 height 685
click at [123, 11] on div at bounding box center [123, 18] width 14 height 14
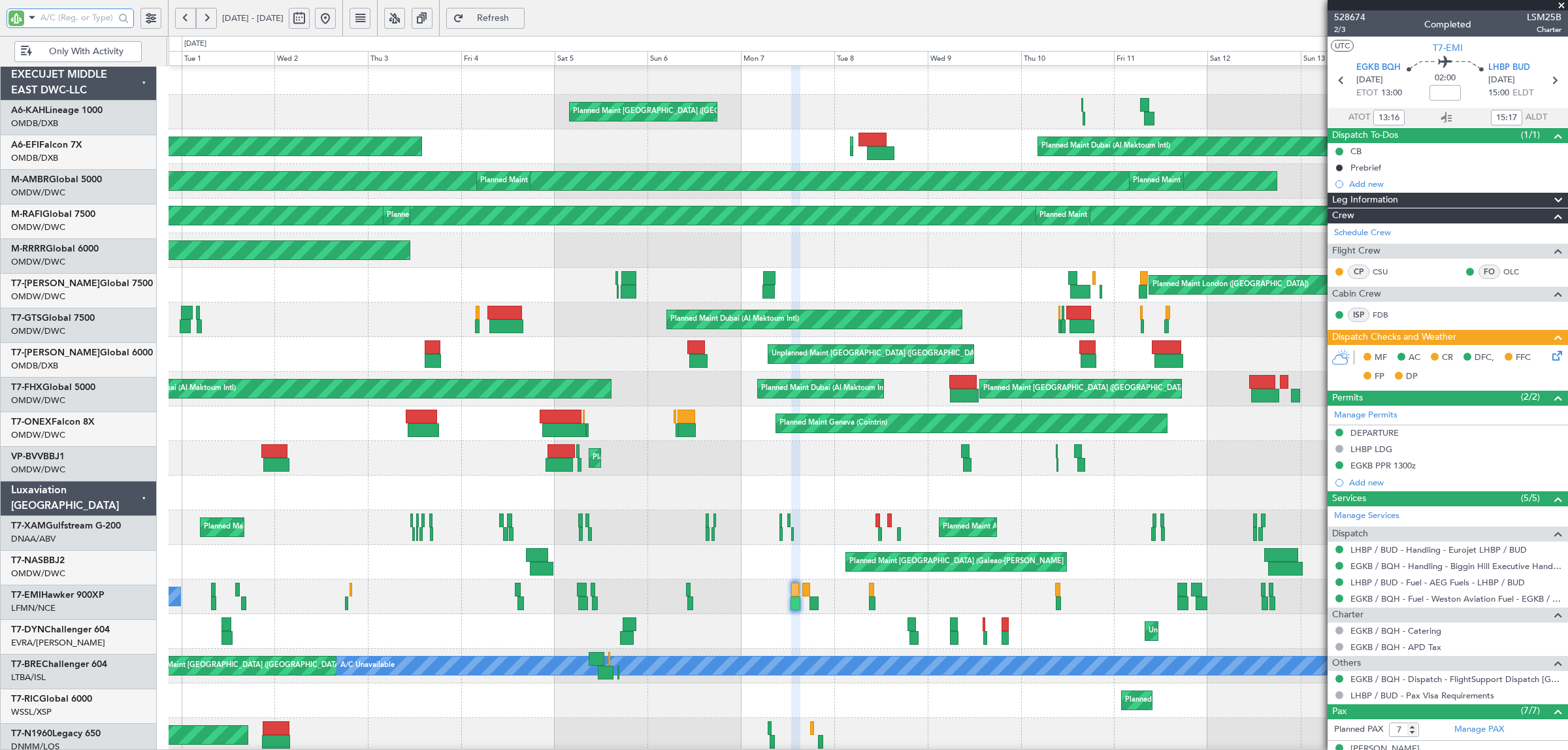
scroll to position [8, 0]
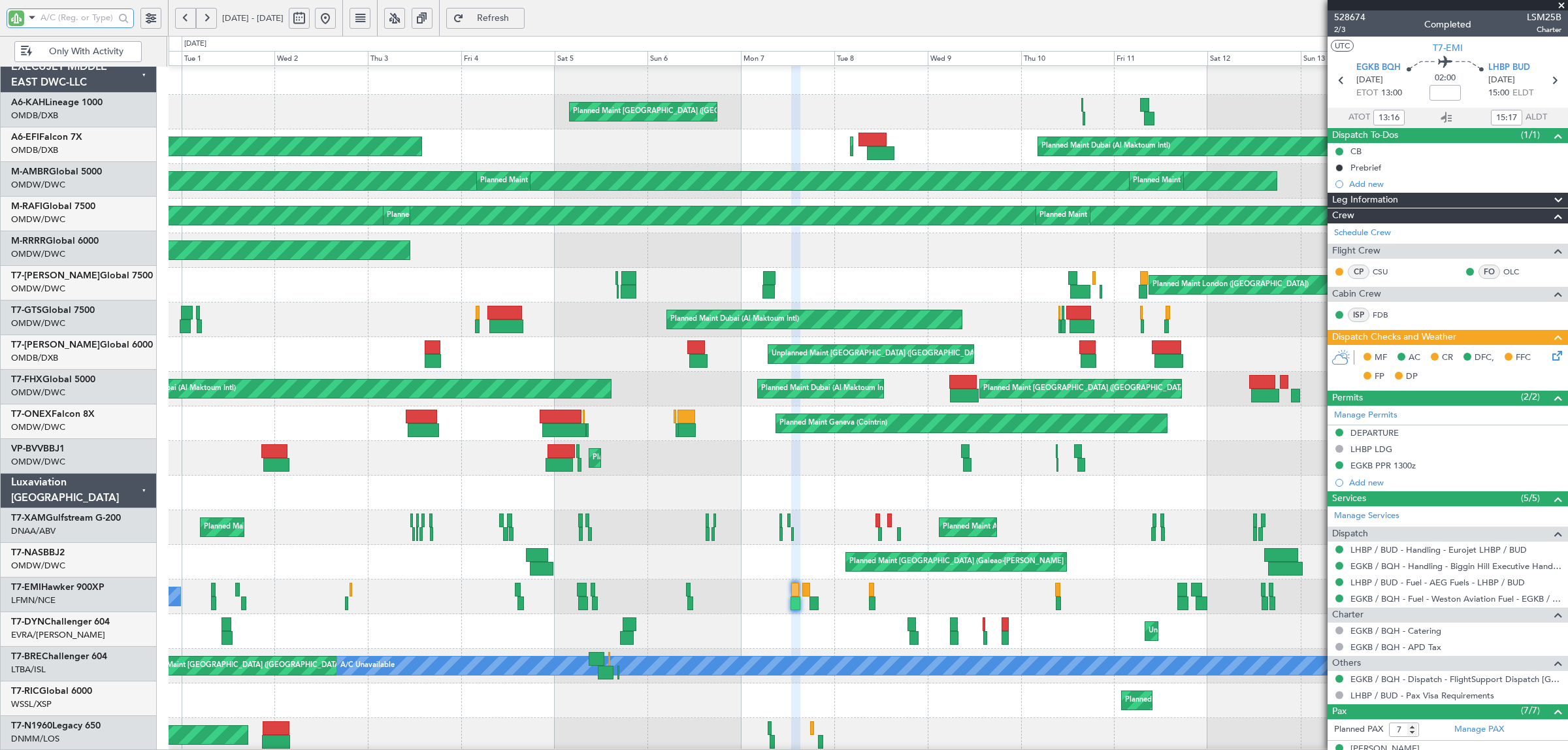
click at [932, 264] on div "Planned Maint Dubai (Al Maktoum Intl) Planned Maint Dubai (Al Maktoum Intl) Pla…" at bounding box center [867, 250] width 1399 height 34
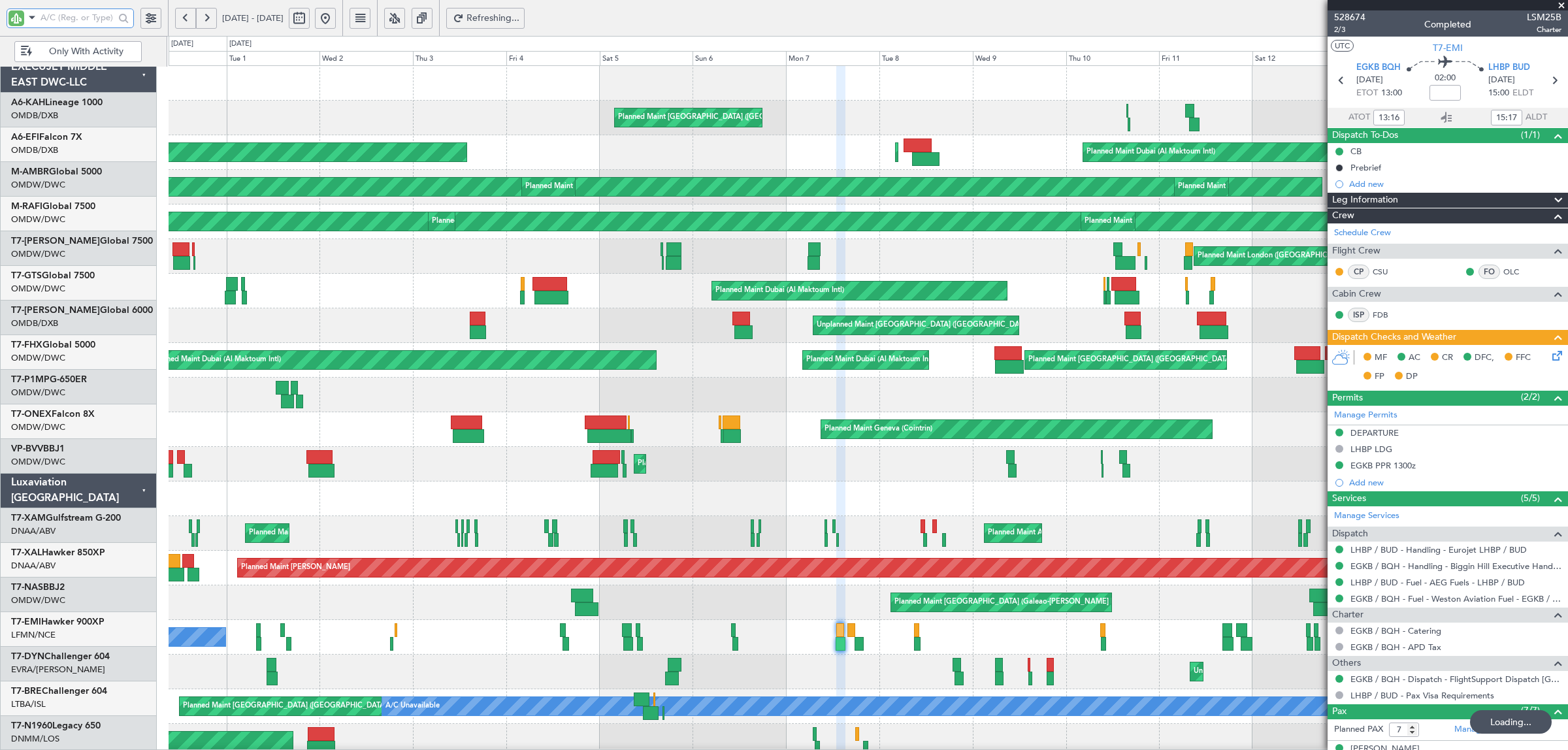
scroll to position [0, 0]
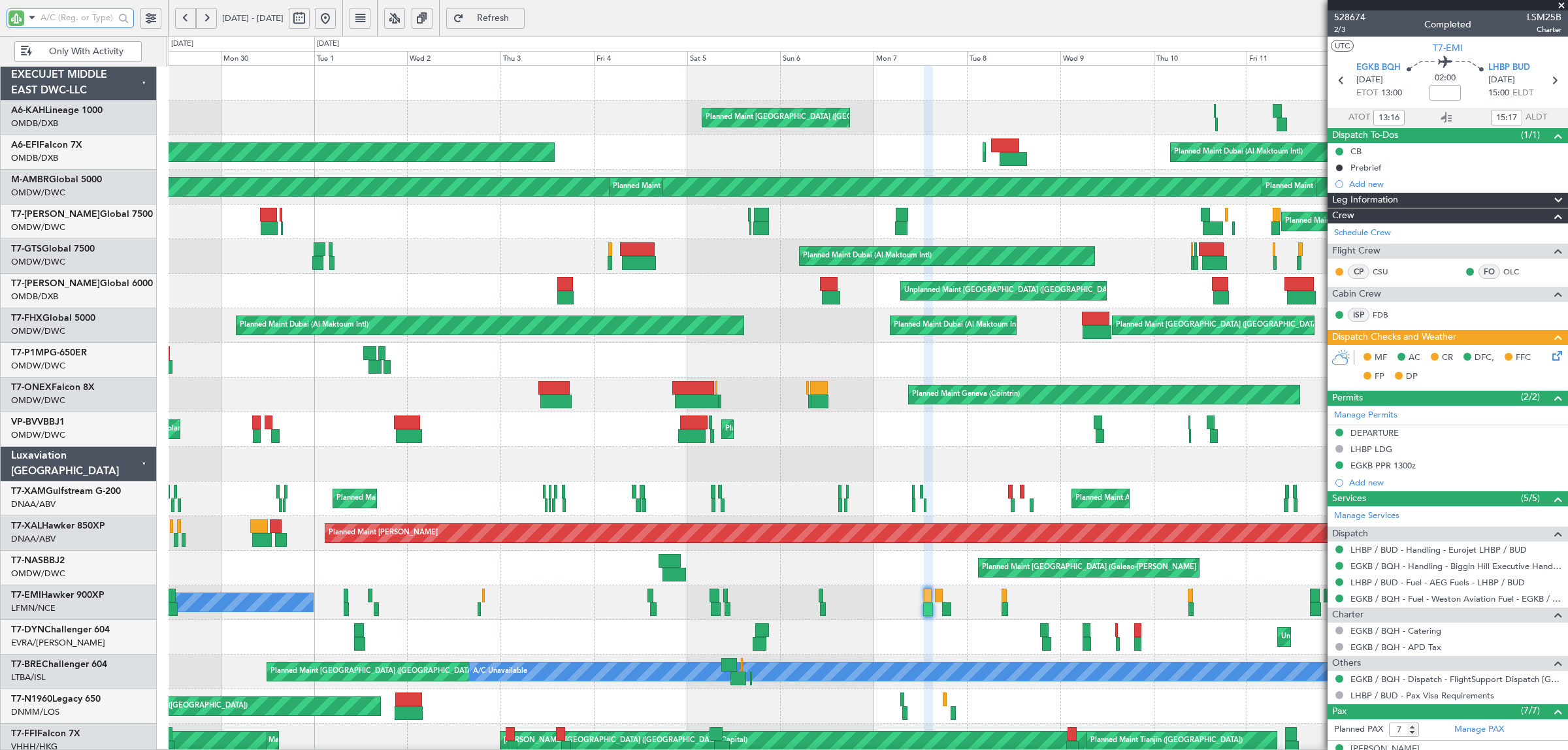
click at [828, 357] on div "Planned Maint London (Stansted) Planned Maint Paris (Le Bourget) Planned Maint …" at bounding box center [867, 516] width 1399 height 901
click at [336, 14] on button at bounding box center [326, 18] width 21 height 21
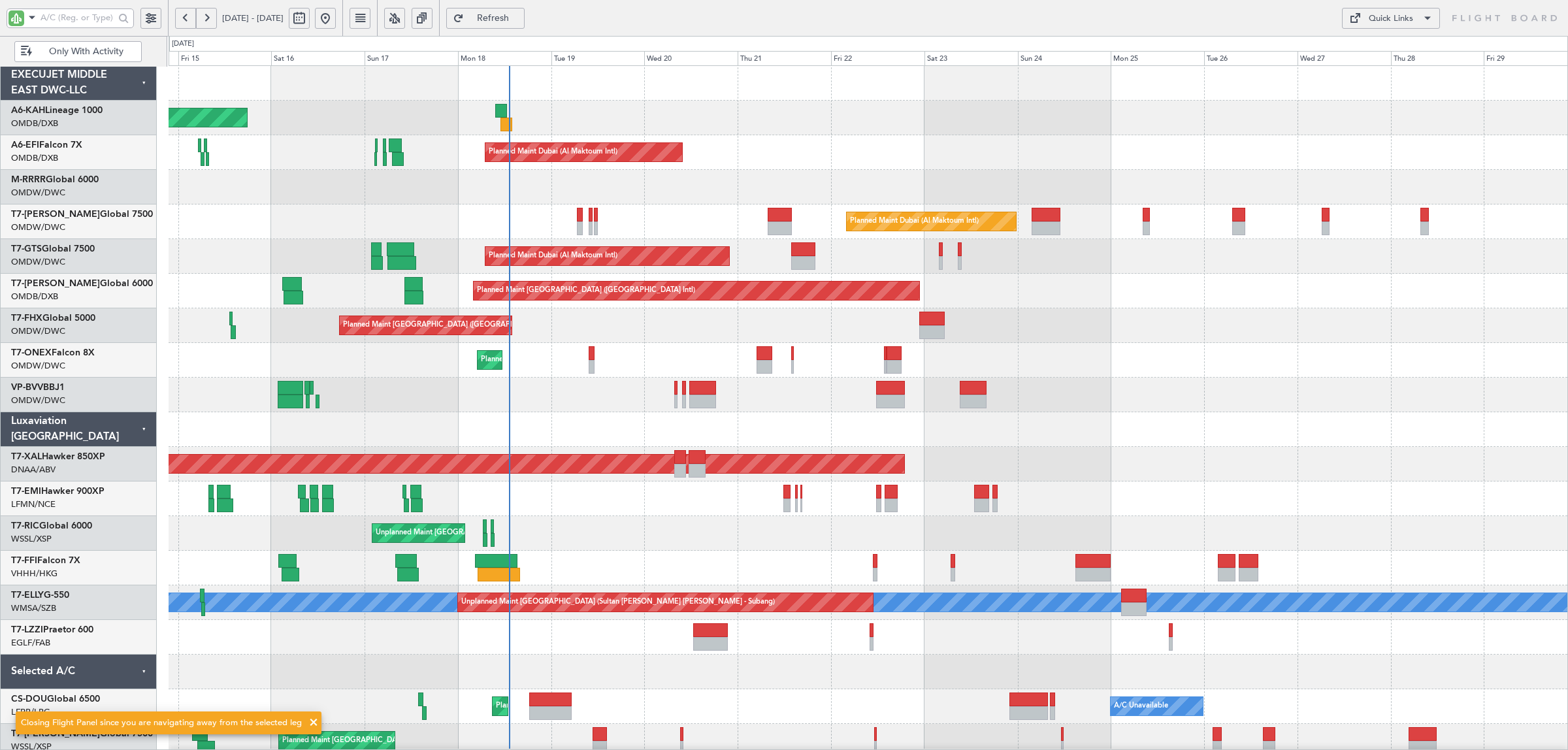
click at [594, 486] on div "Unplanned Maint Budapest (Ferenc Liszt Intl) Planned Maint Dubai (Al Maktoum In…" at bounding box center [868, 407] width 1399 height 685
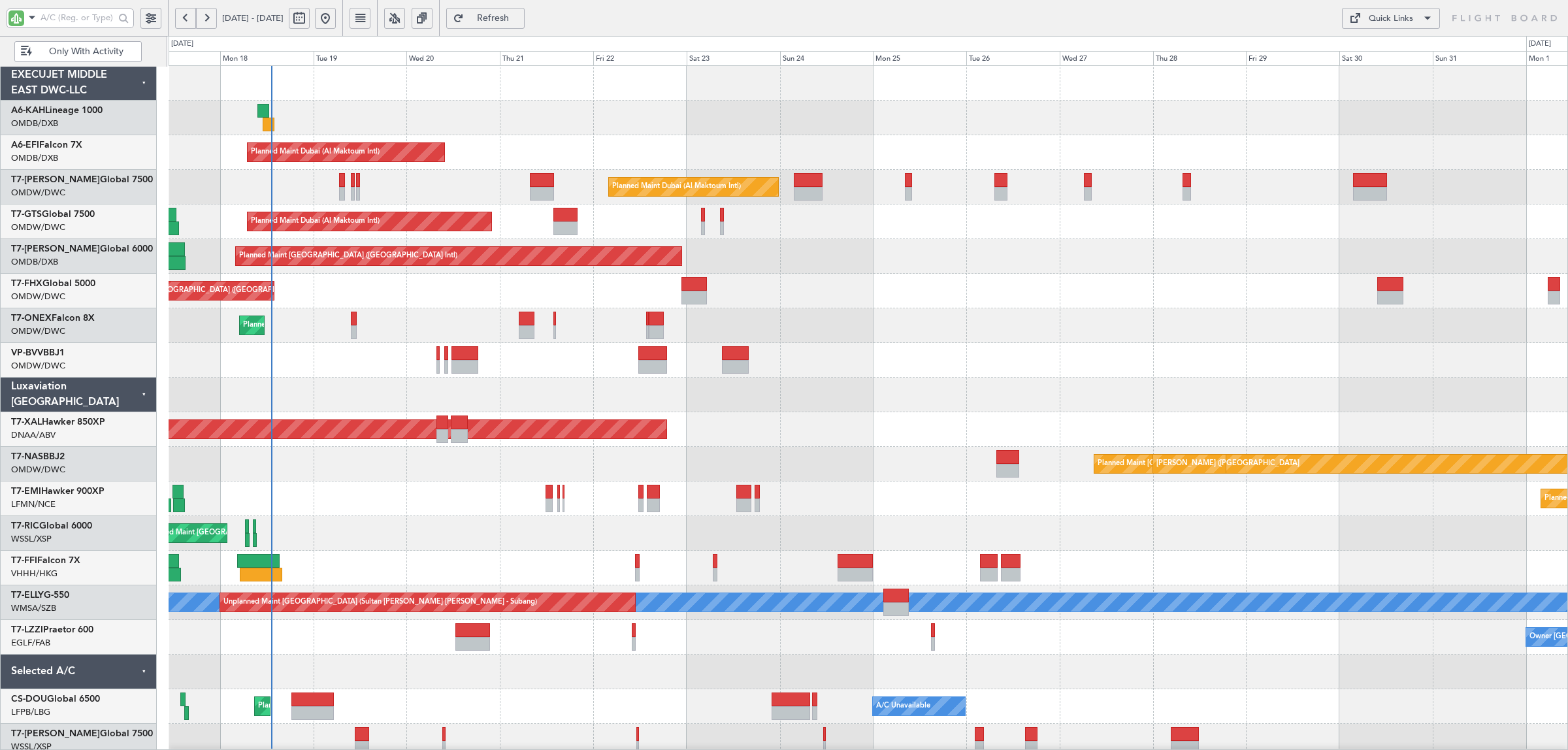
click at [564, 400] on div at bounding box center [867, 394] width 1399 height 34
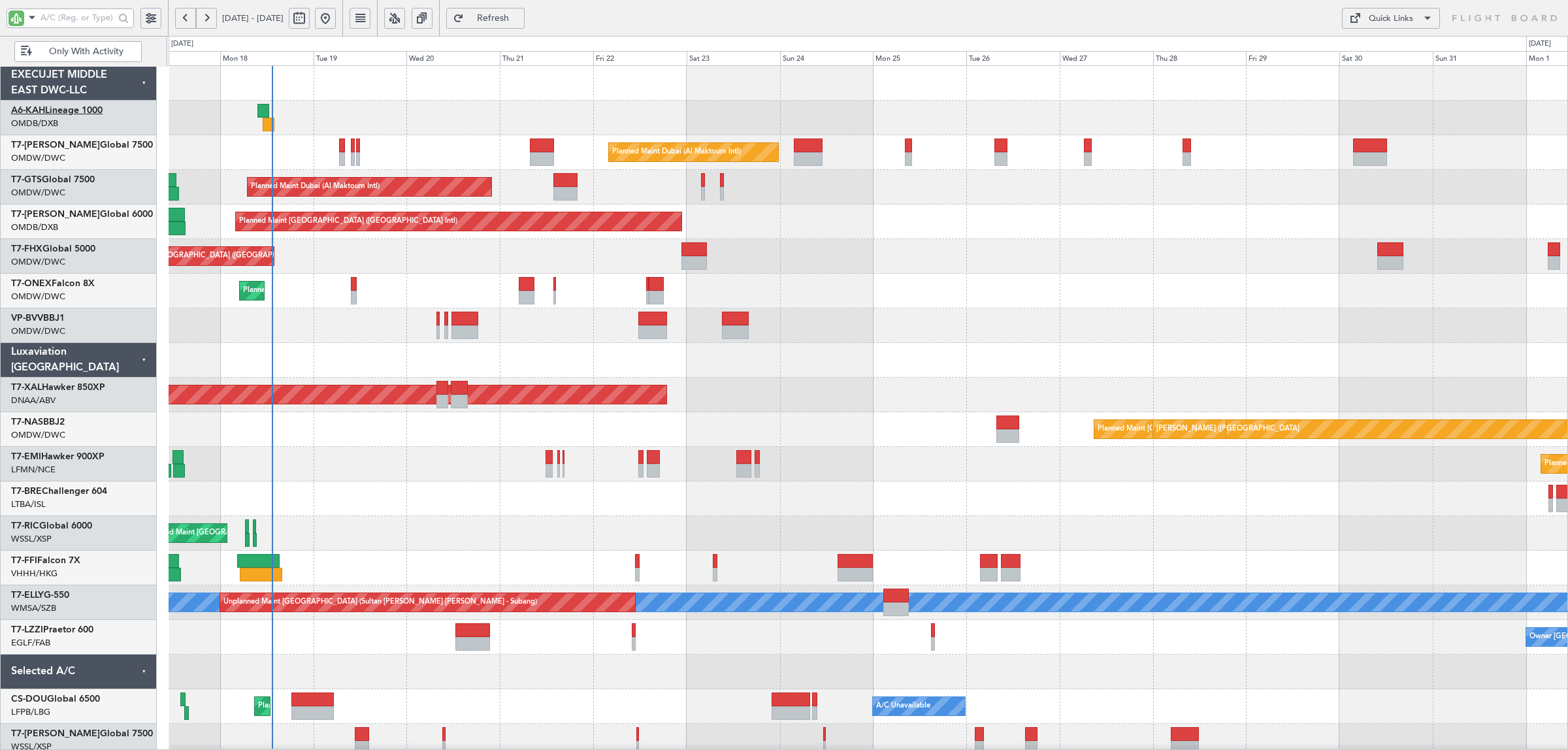
click at [66, 113] on link "A6-KAH Lineage 1000" at bounding box center [57, 111] width 91 height 9
click at [873, 370] on div at bounding box center [867, 360] width 1399 height 34
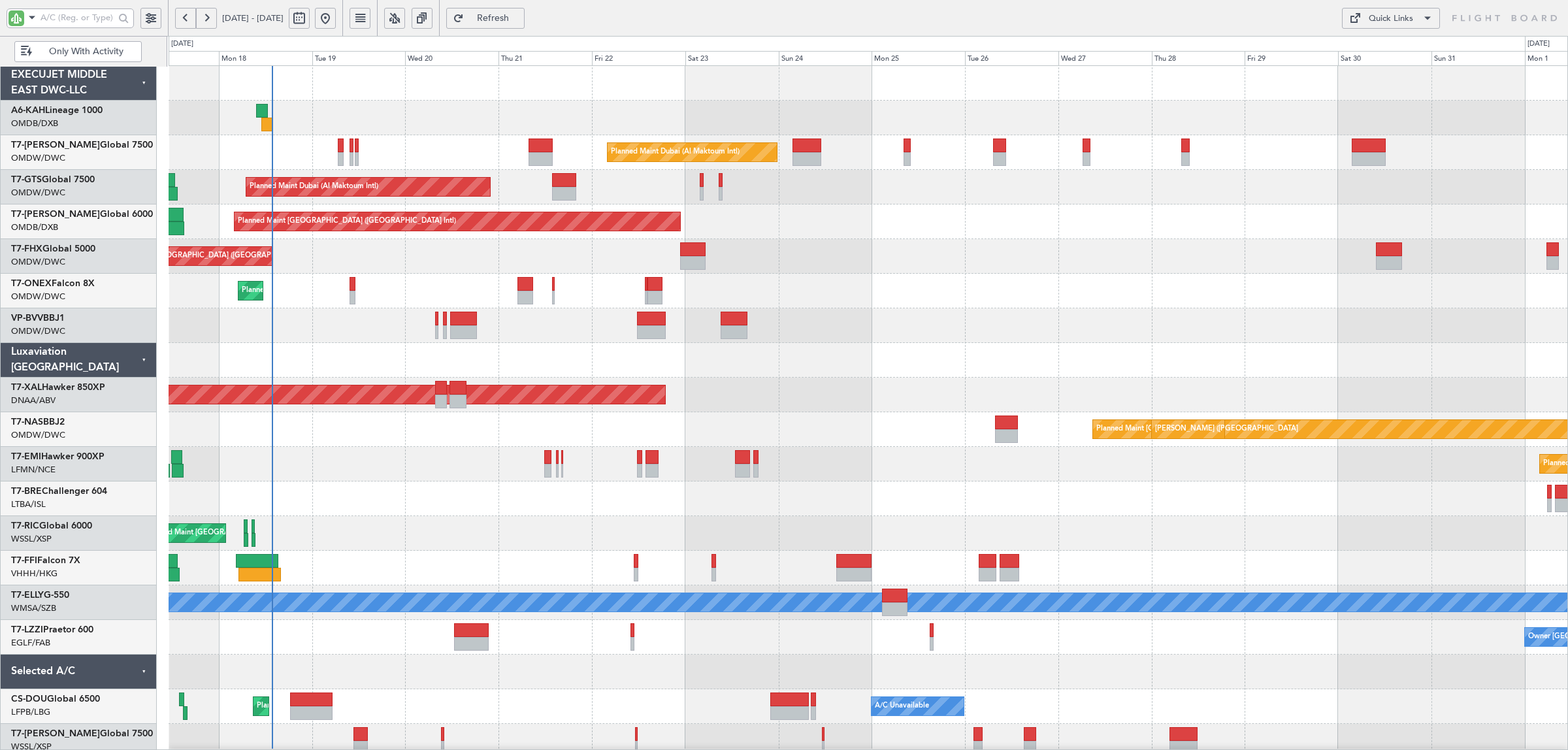
click at [451, 537] on div "Unplanned Maint Budapest (Ferenc Liszt Intl) Planned Maint Dubai (Al Maktoum In…" at bounding box center [867, 412] width 1399 height 693
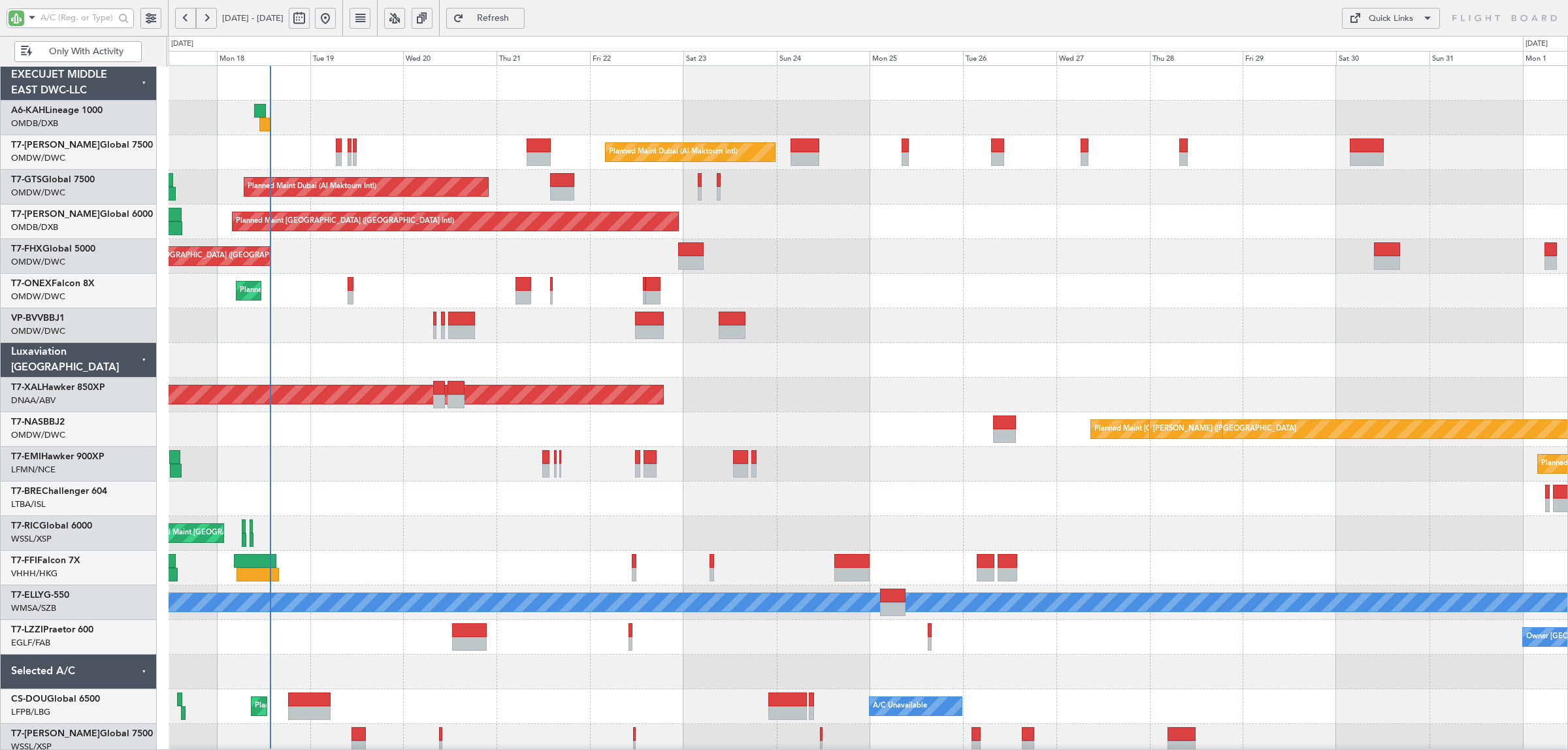
click at [392, 359] on div "Unplanned Maint Budapest (Ferenc Liszt Intl) Planned Maint Dubai (Al Maktoum In…" at bounding box center [867, 412] width 1399 height 693
click at [439, 298] on div "Planned Maint Geneva (Cointrin)" at bounding box center [867, 291] width 1399 height 34
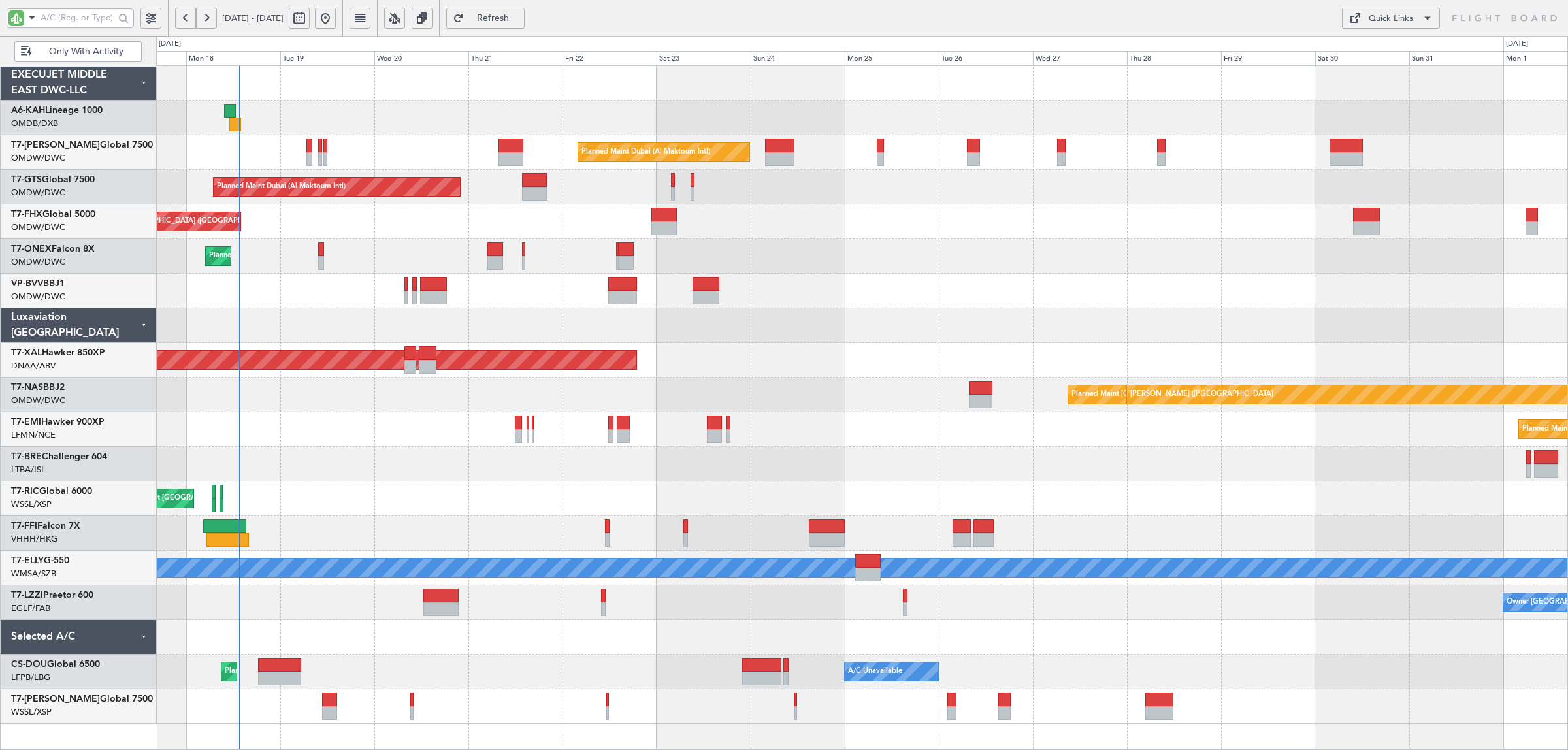
click at [300, 122] on div "Unplanned Maint Budapest ([PERSON_NAME] Intl)" at bounding box center [862, 118] width 1412 height 34
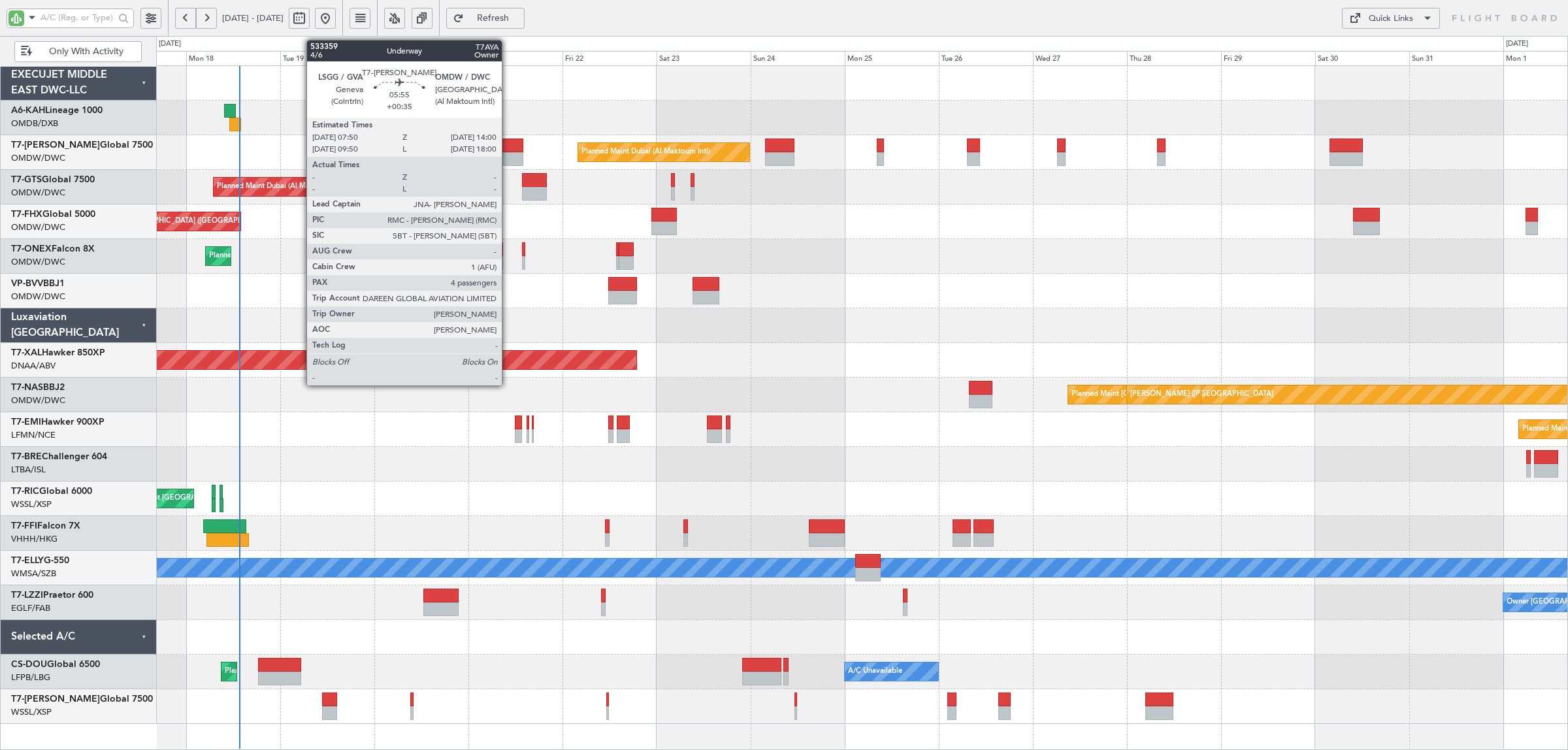
click at [508, 155] on div at bounding box center [511, 159] width 25 height 14
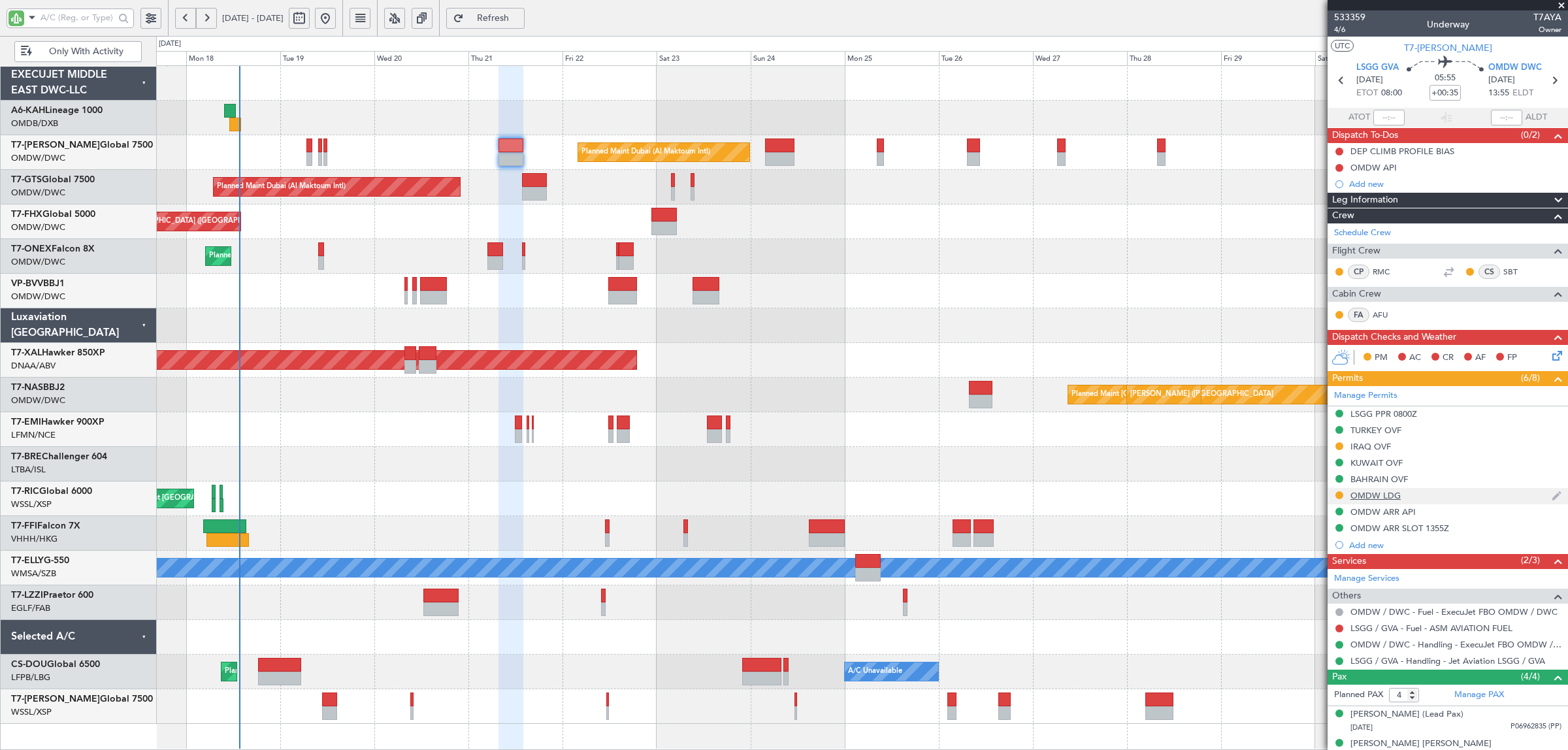
click at [1374, 495] on div "OMDW LDG" at bounding box center [1375, 495] width 50 height 11
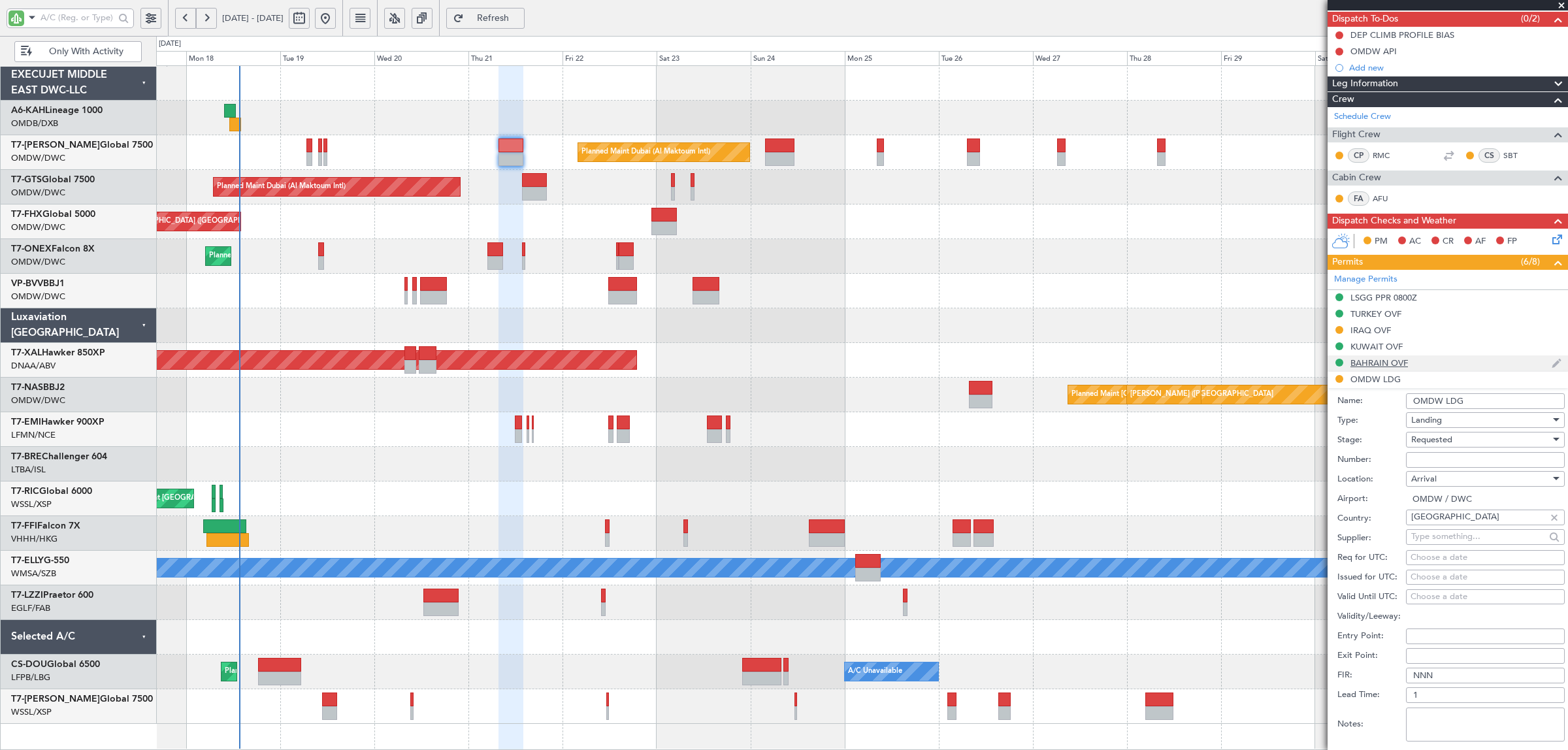
scroll to position [245, 0]
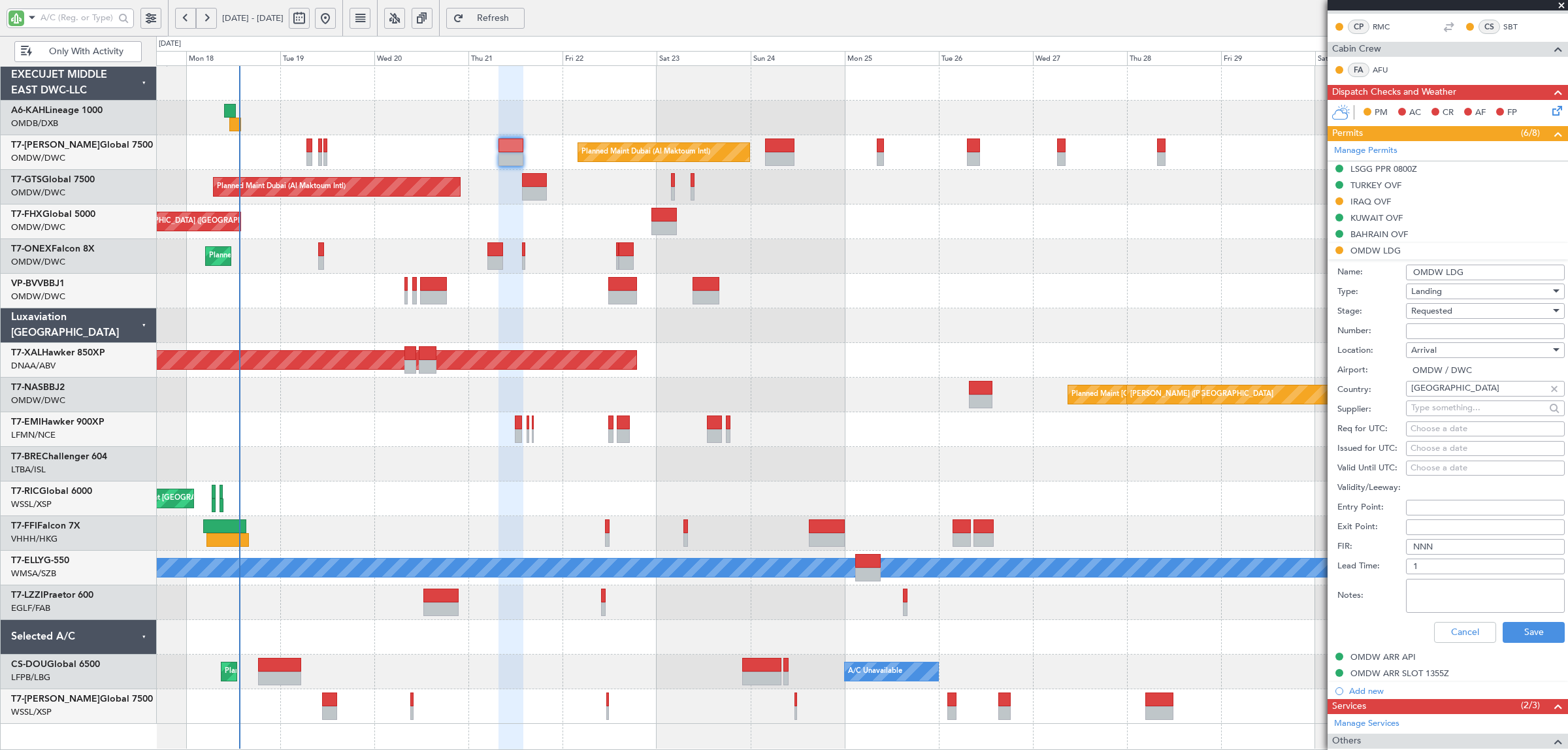
click at [1431, 311] on span "Requested" at bounding box center [1432, 311] width 41 height 11
click at [1435, 403] on span "Received OK" at bounding box center [1478, 412] width 134 height 19
click at [1435, 334] on input "Number:" at bounding box center [1485, 331] width 159 height 16
paste input "LP/2025/11319"
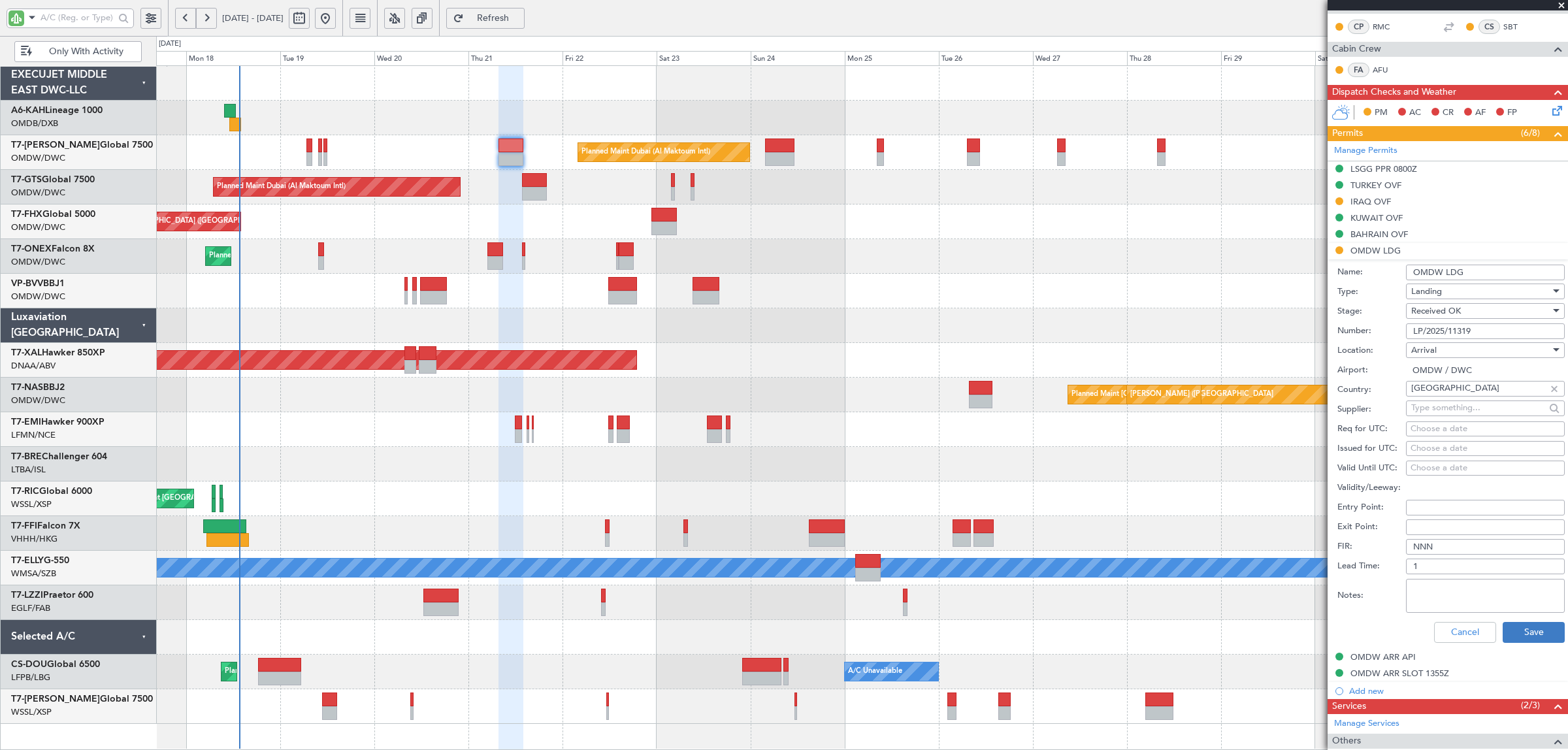
type input "LP/2025/11319"
click at [1520, 635] on button "Save" at bounding box center [1534, 633] width 62 height 21
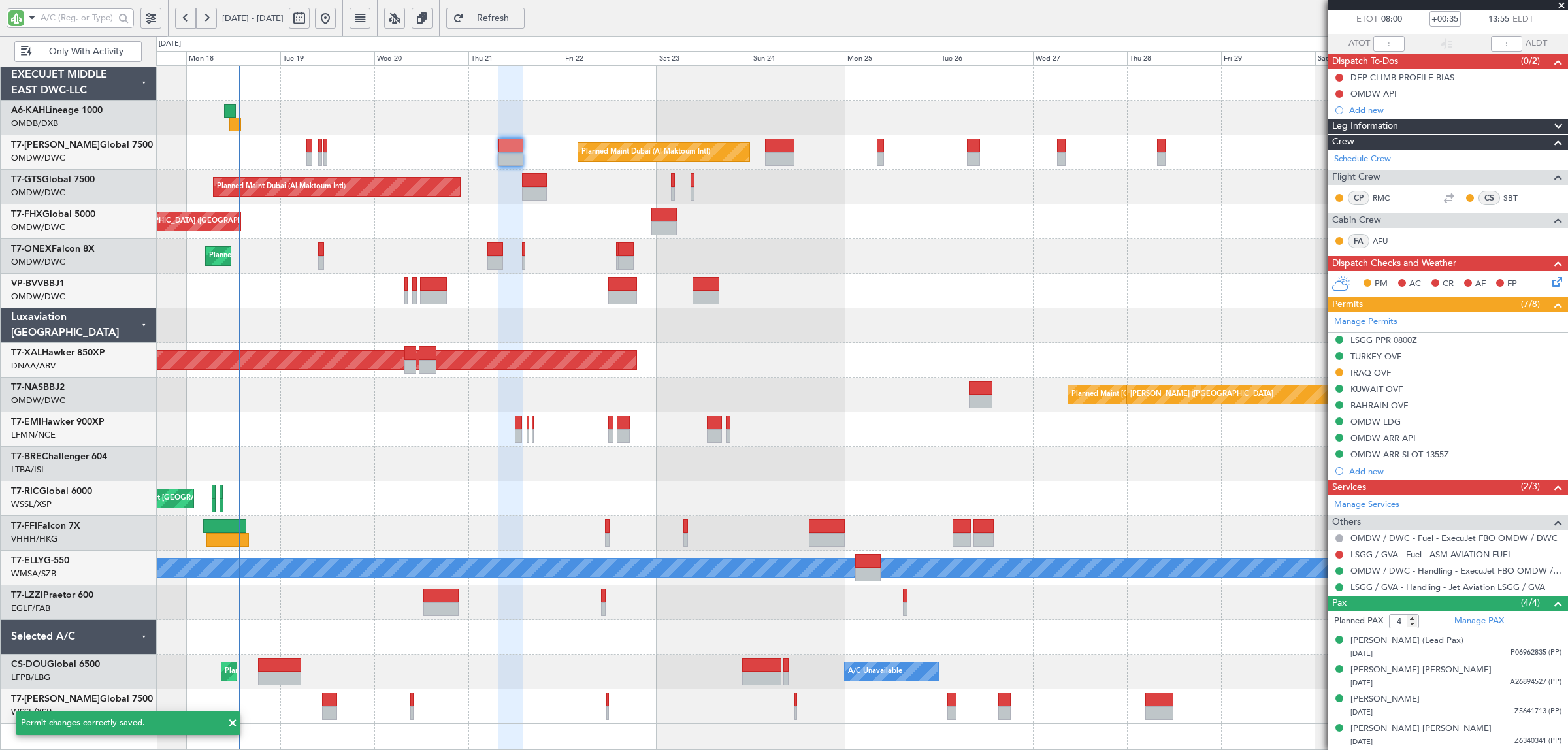
scroll to position [76, 0]
click at [99, 56] on span "Only With Activity" at bounding box center [85, 52] width 103 height 9
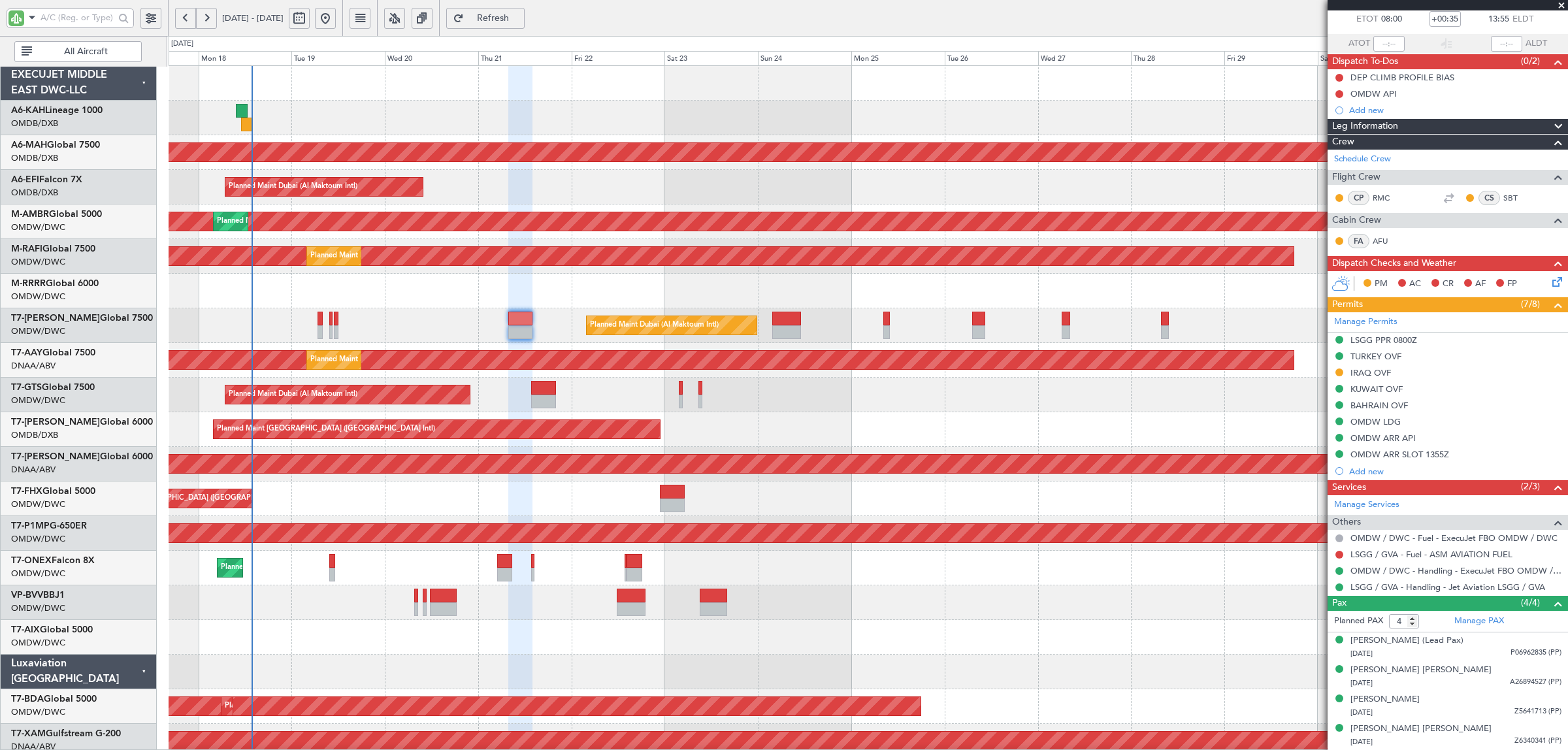
click at [477, 203] on div "Planned Maint Dubai (Al Maktoum Intl)" at bounding box center [867, 187] width 1399 height 34
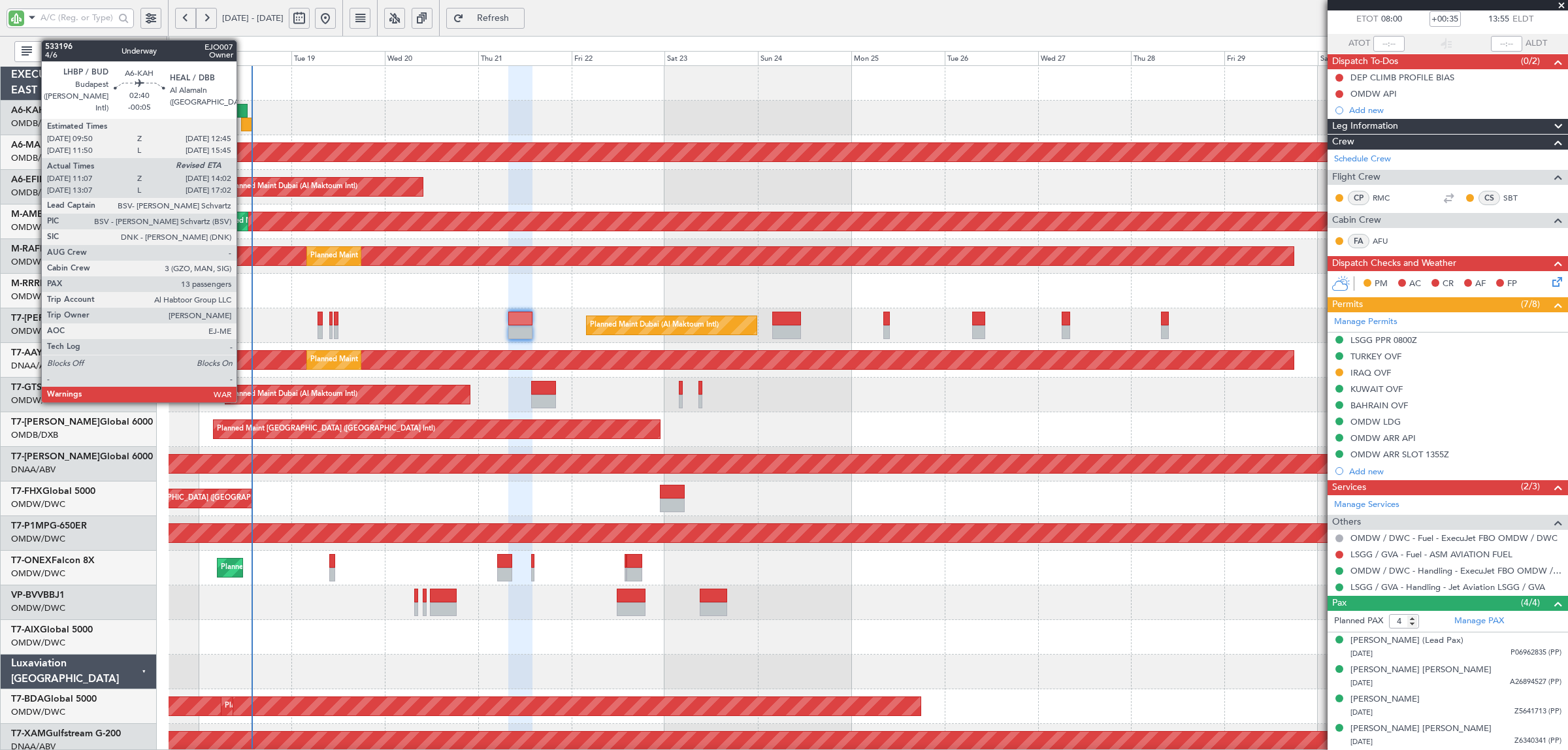
click at [243, 124] on div at bounding box center [247, 125] width 11 height 14
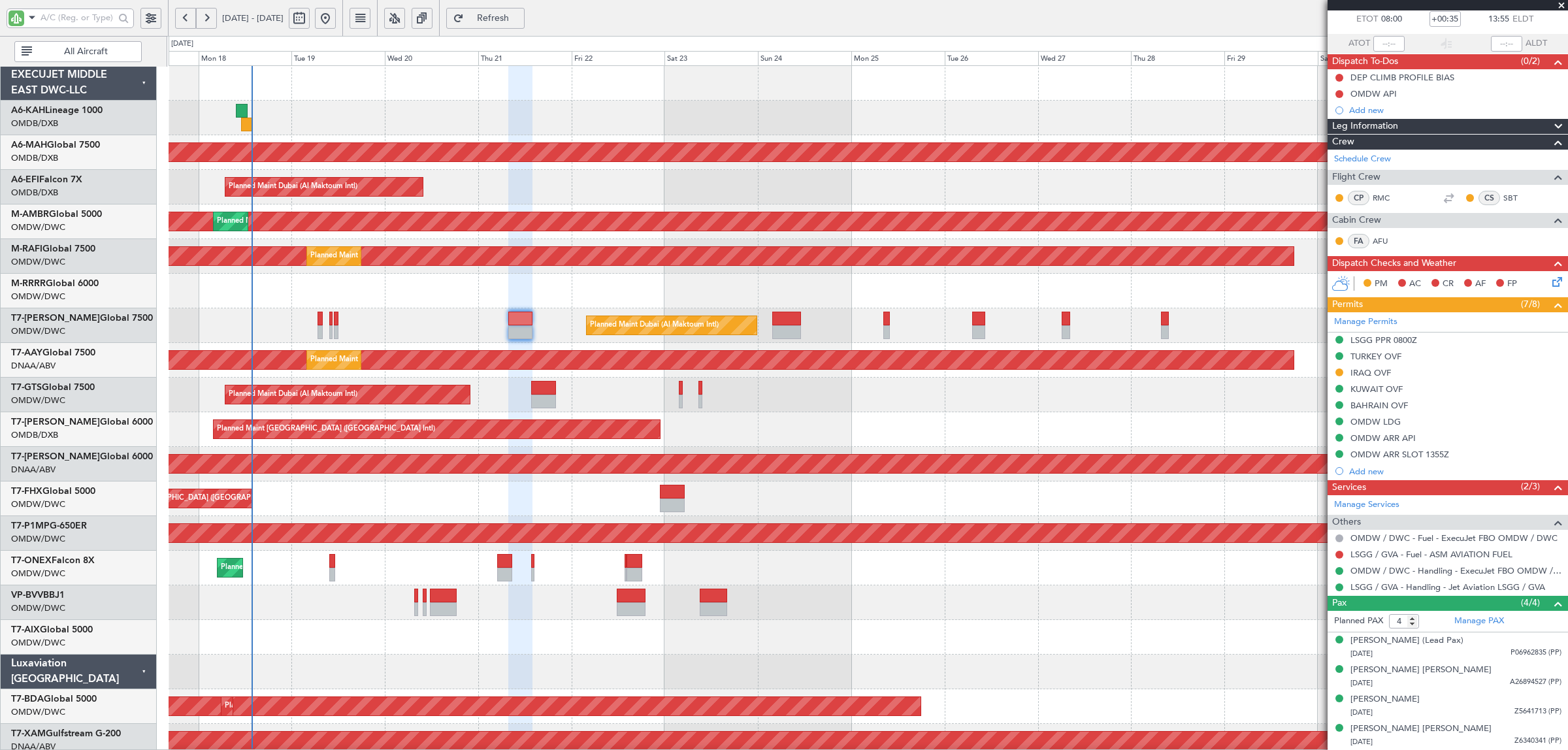
click at [794, 391] on div "Planned Maint Dubai (Al Maktoum Intl)" at bounding box center [867, 394] width 1399 height 34
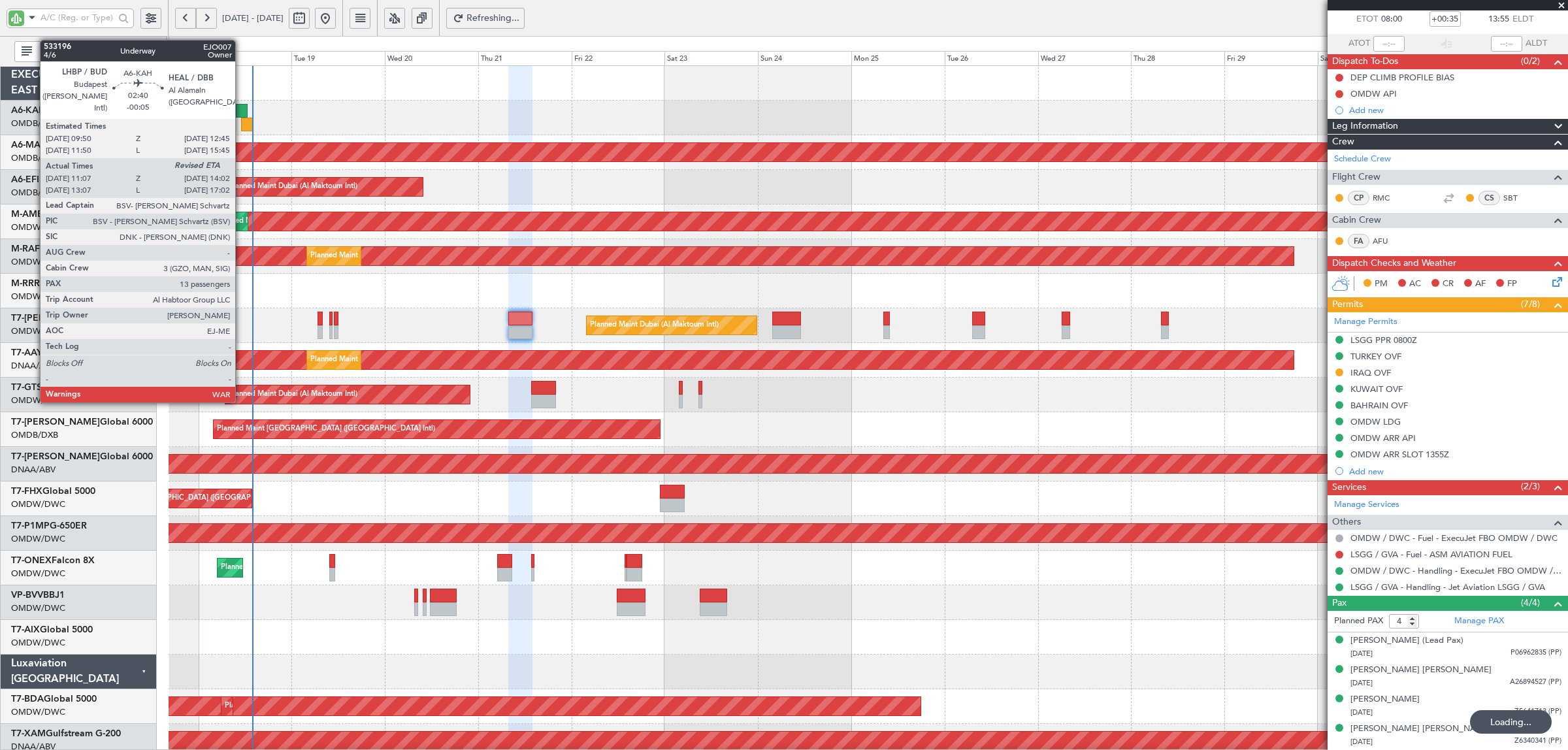
click at [242, 112] on div at bounding box center [241, 111] width 11 height 14
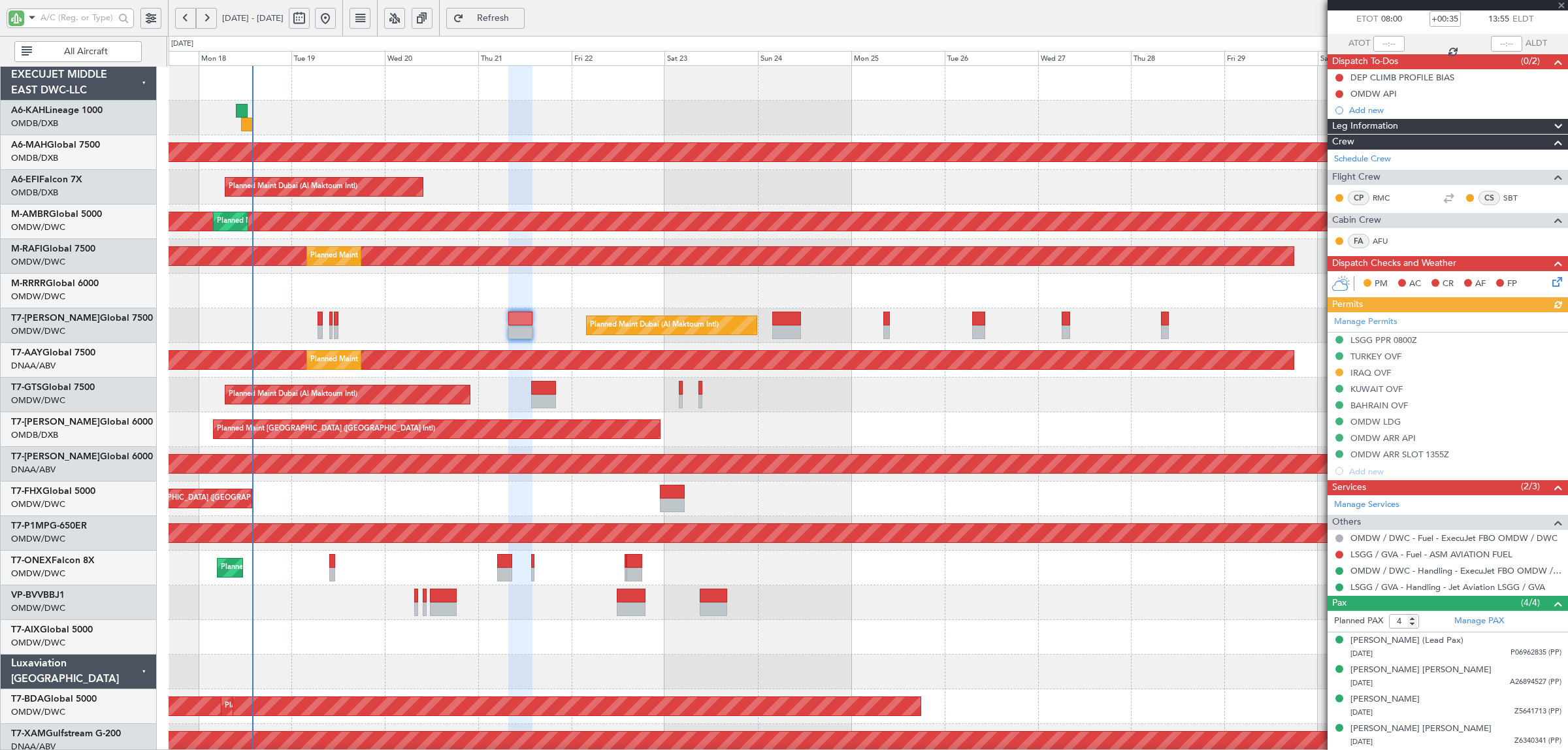
type input "-00:05"
type input "11:17"
type input "13"
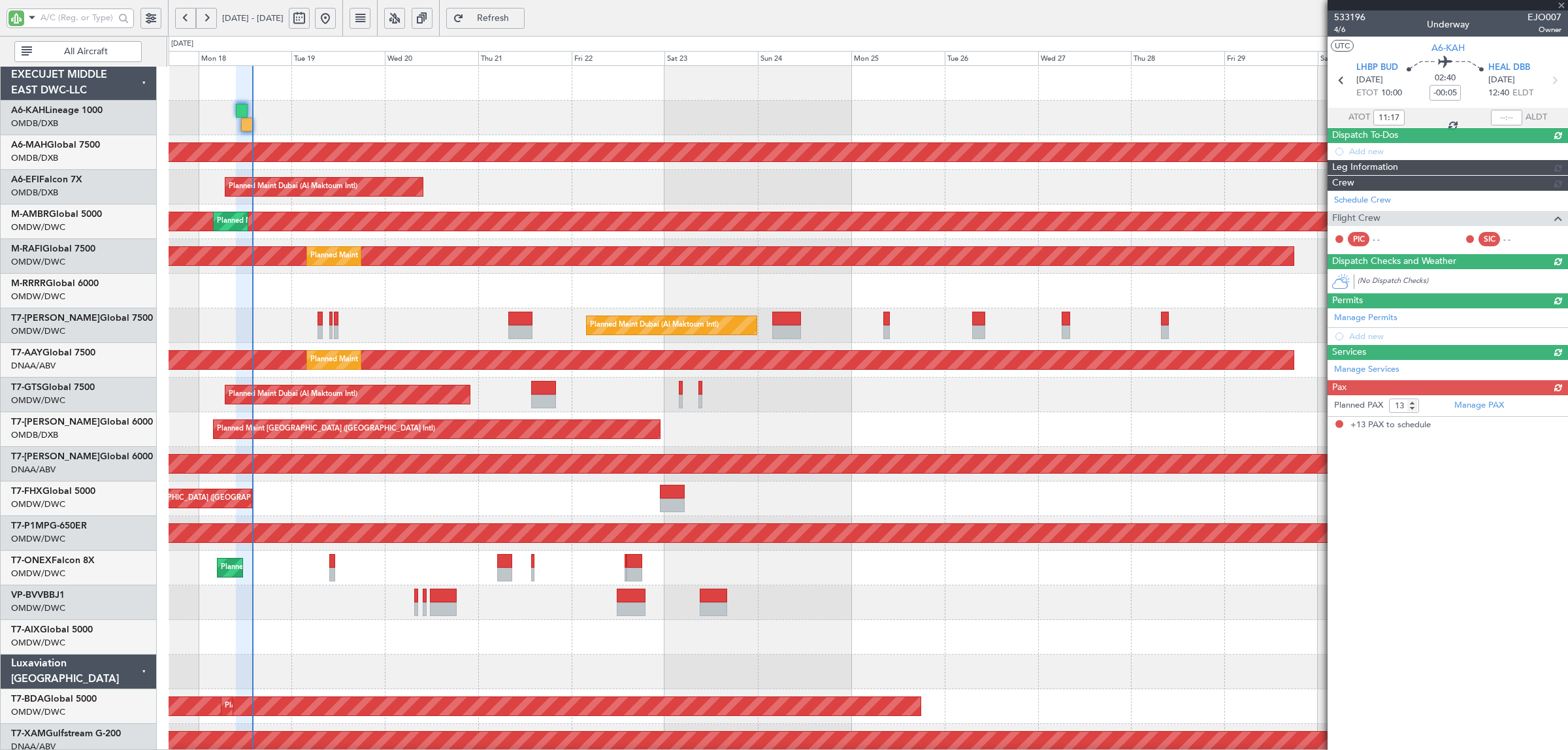
scroll to position [0, 0]
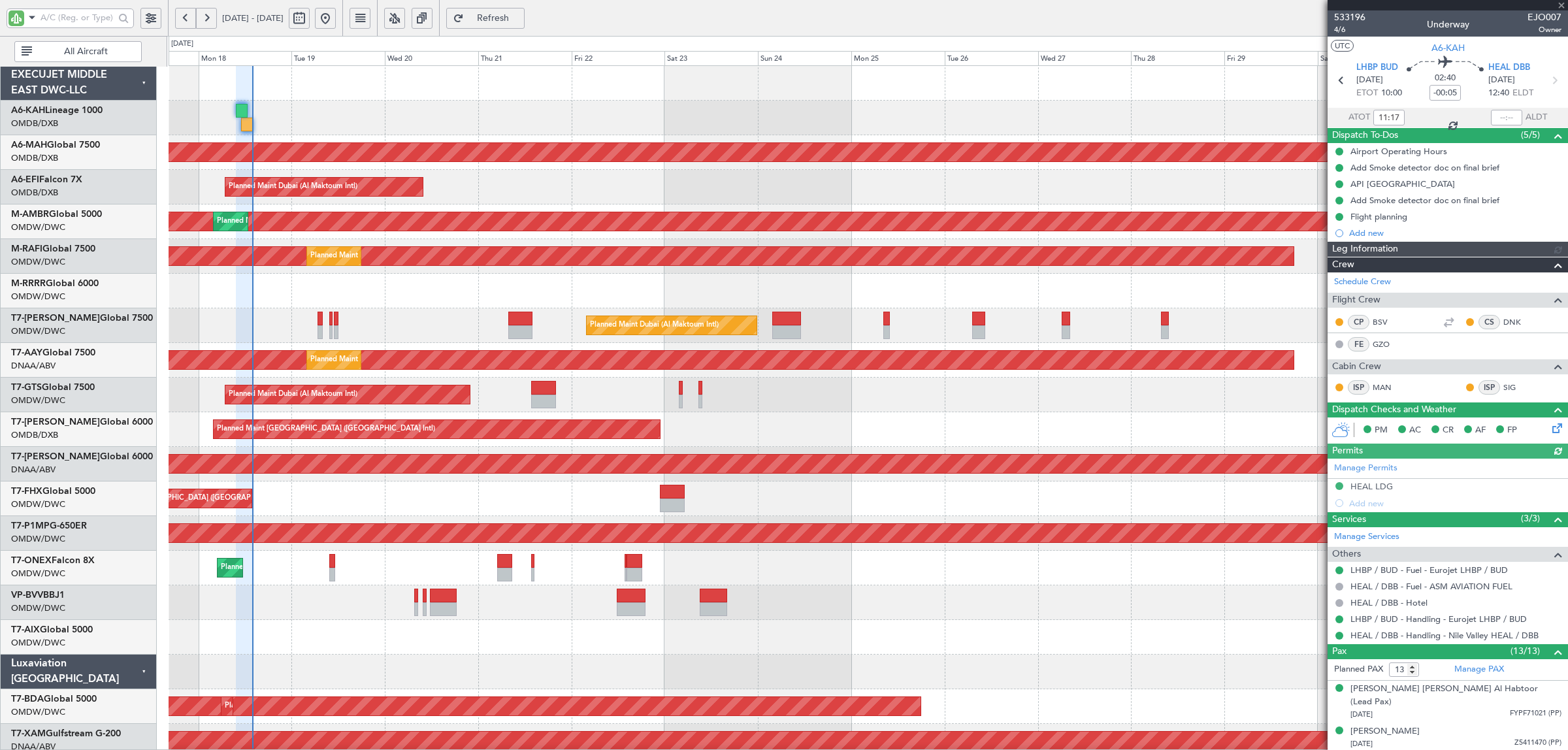
type input "Dherander Fithani (DHF)"
type input "7044"
click at [63, 54] on span "All Aircraft" at bounding box center [85, 52] width 103 height 9
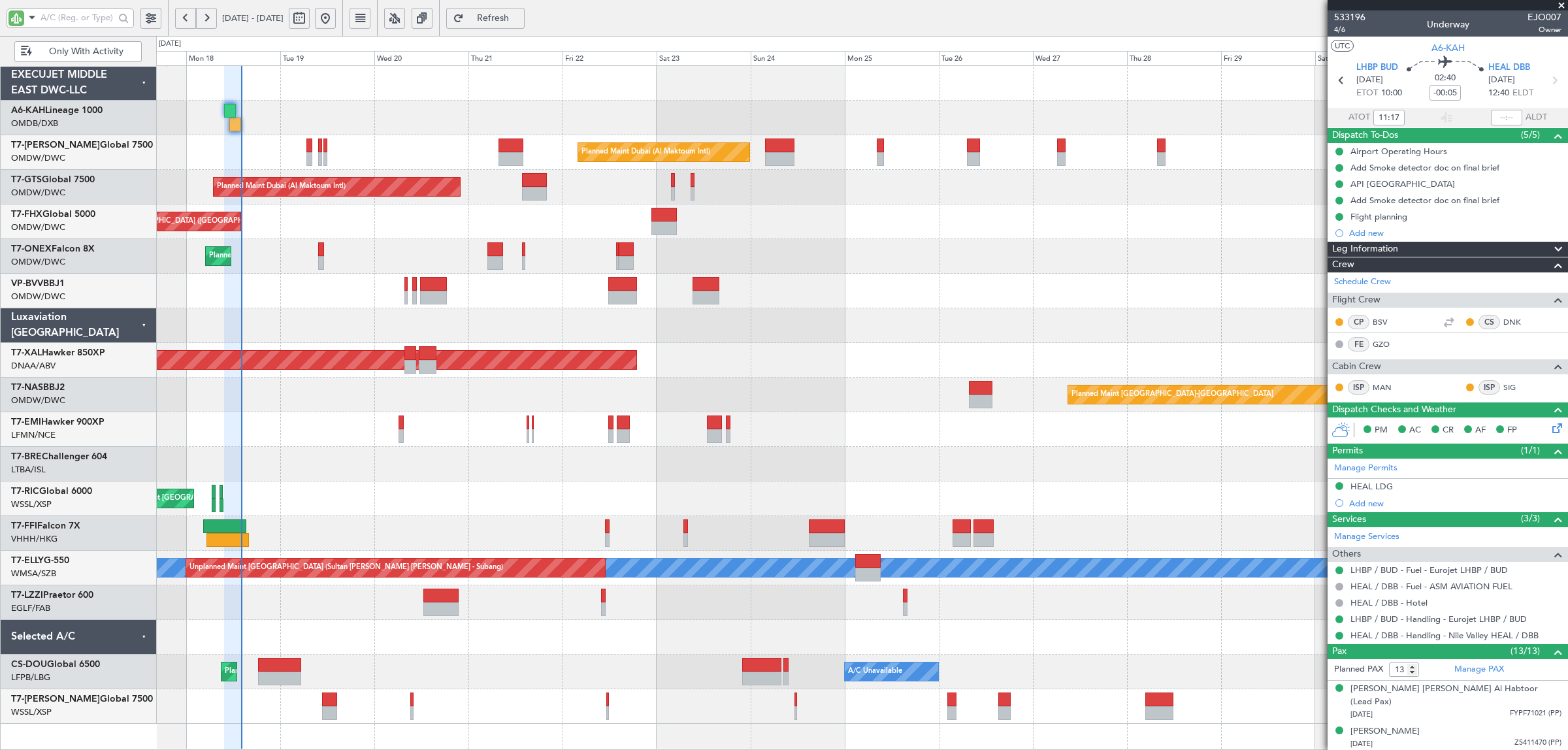
click at [63, 54] on span "Only With Activity" at bounding box center [85, 52] width 103 height 9
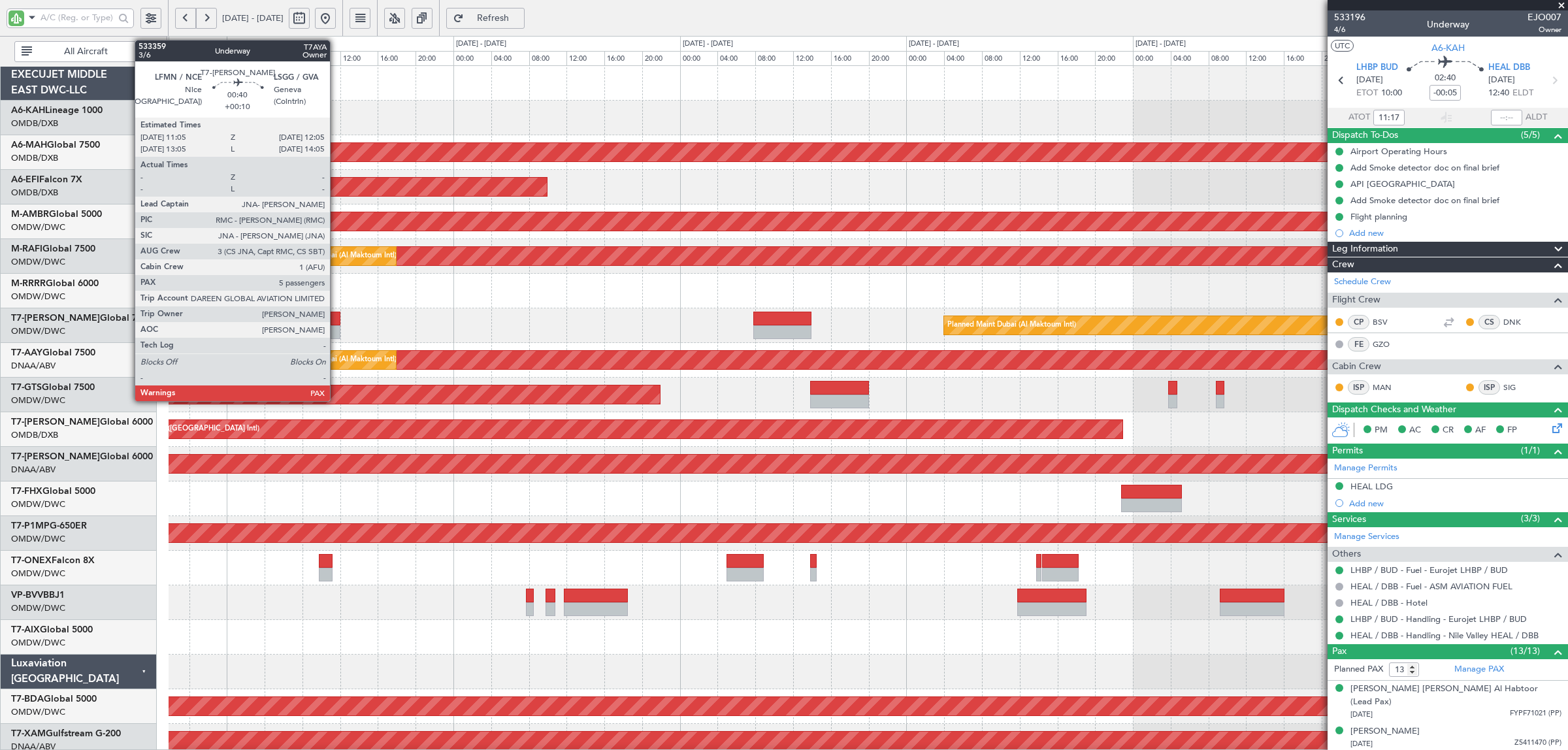
click at [336, 330] on div at bounding box center [335, 333] width 10 height 14
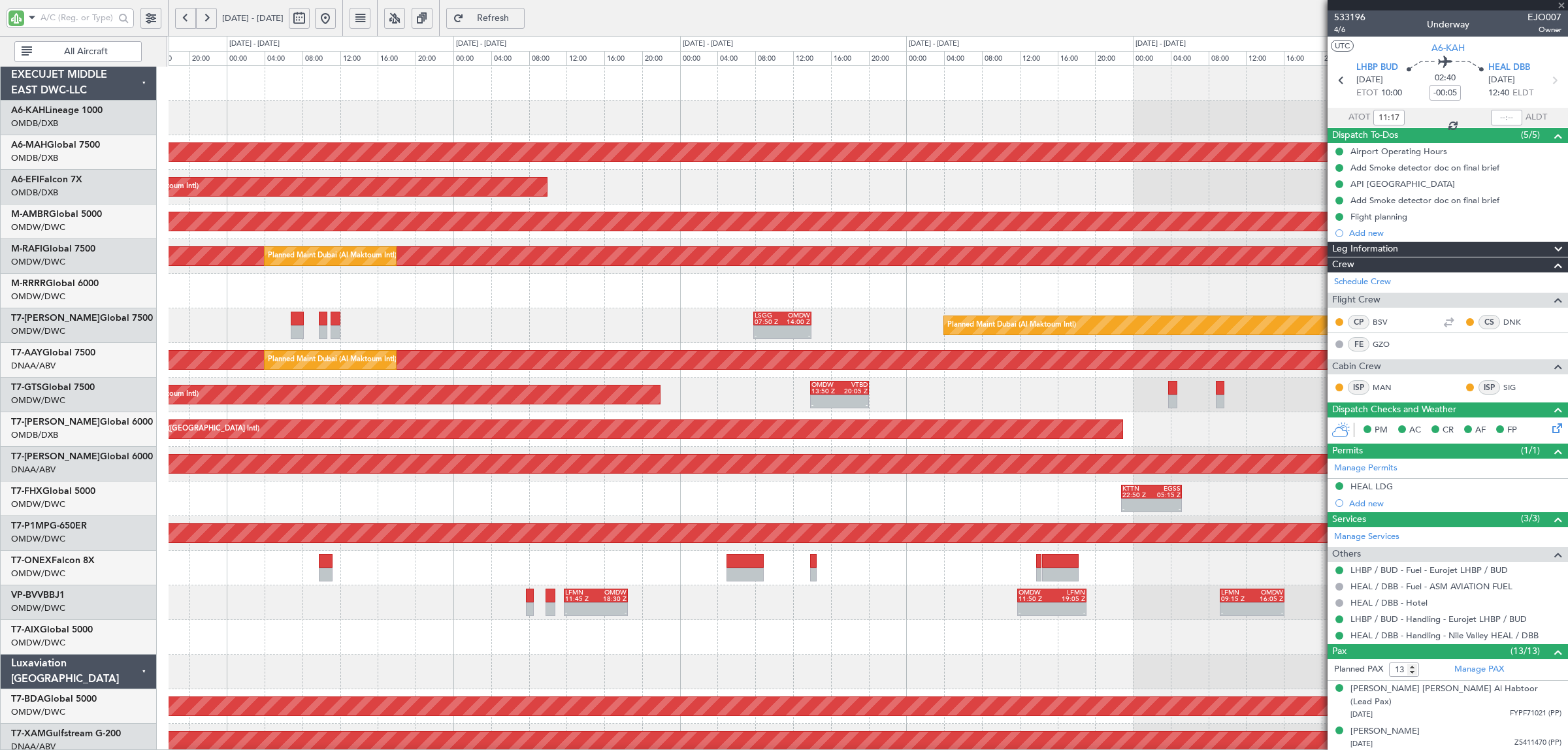
type input "+00:10"
type input "5"
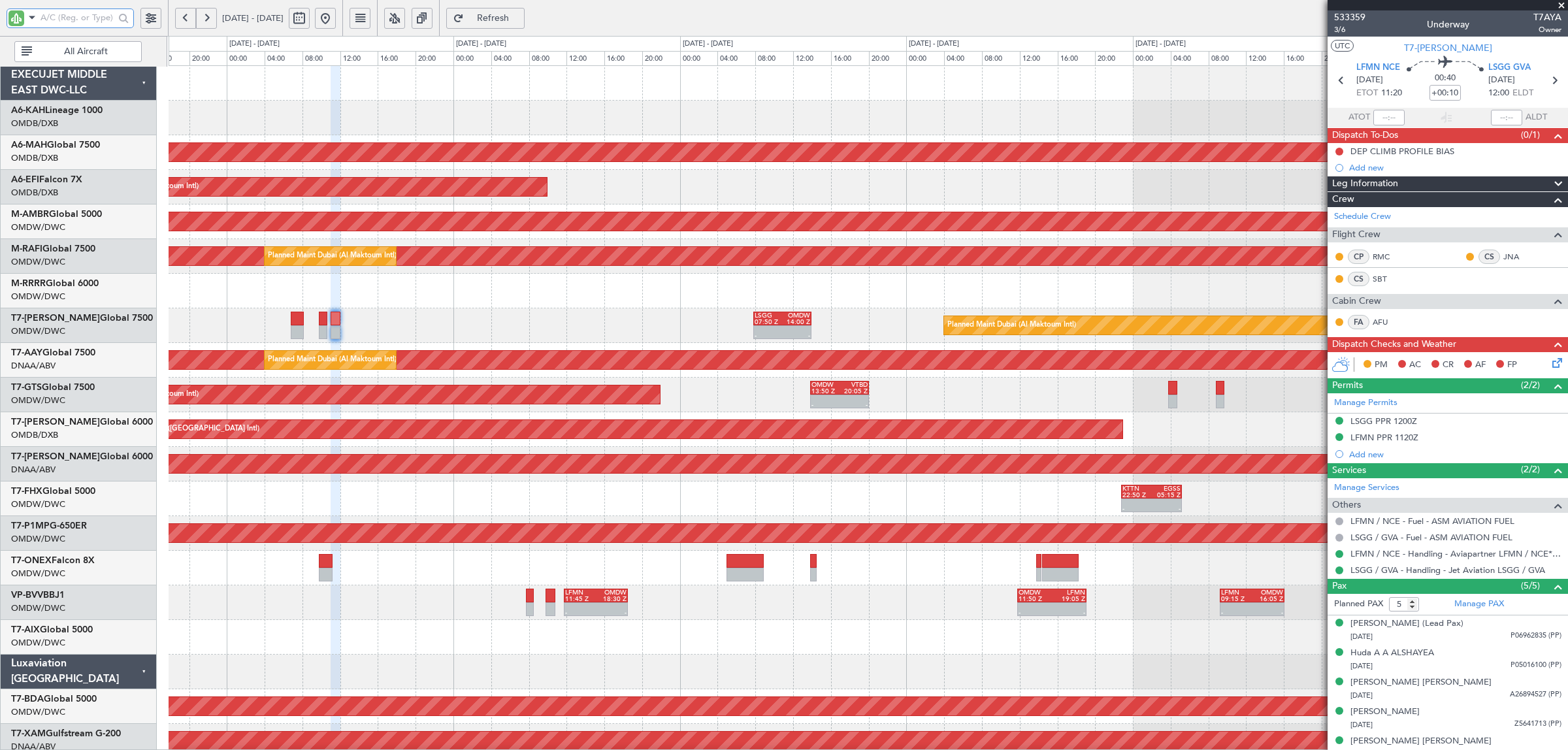
click at [91, 24] on input "text" at bounding box center [77, 18] width 74 height 19
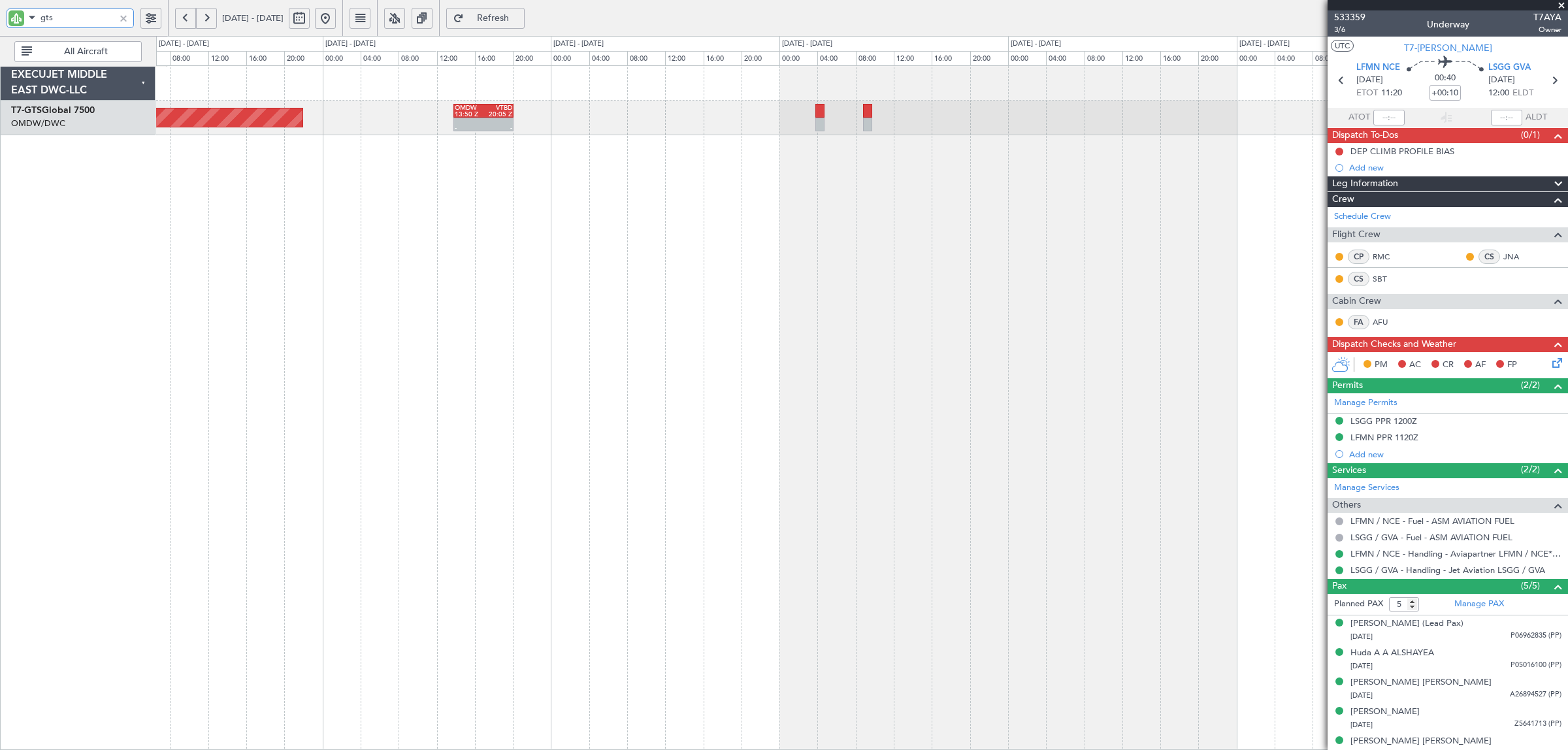
click at [559, 188] on div "Planned Maint Dubai (Al Maktoum Intl) - - OMDW 13:50 Z VTBD 20:05 Z" at bounding box center [862, 407] width 1412 height 685
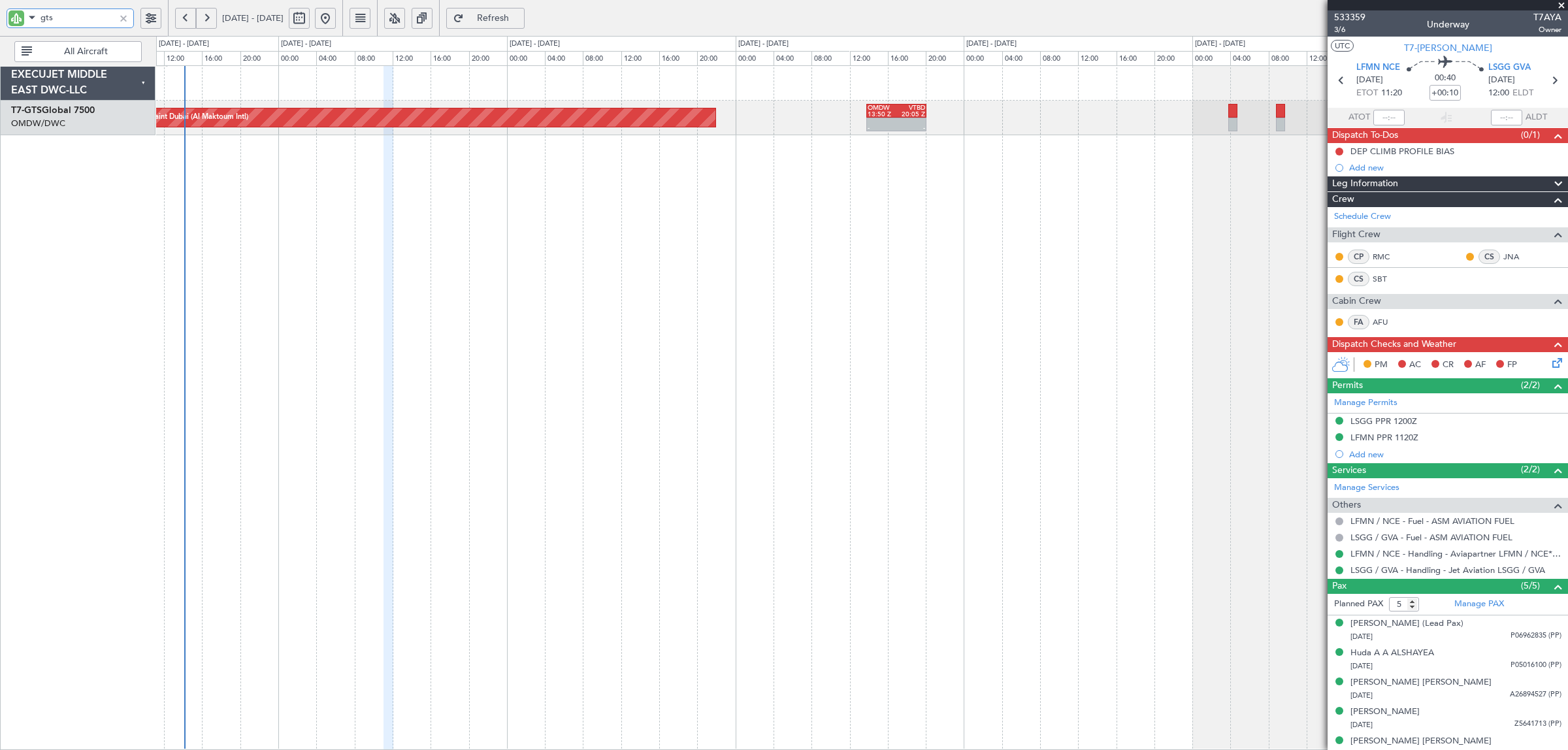
click at [1154, 198] on div "Planned Maint Dubai (Al Maktoum Intl) - - OMDW 13:50 Z VTBD 20:05 Z 06:05 Z 13:…" at bounding box center [862, 407] width 1412 height 685
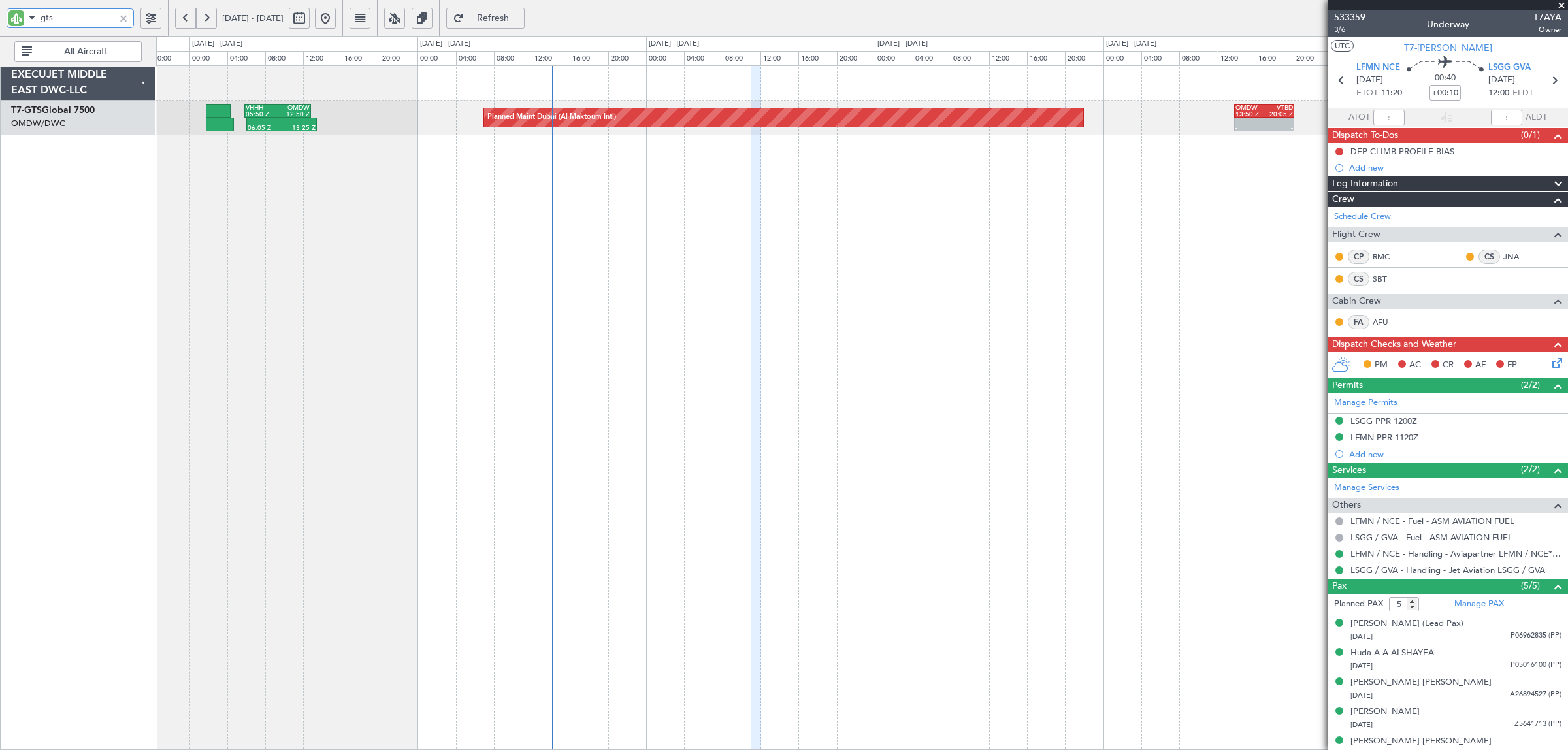
click at [449, 194] on div "Planned Maint Dubai (Al Maktoum Intl) - - OMDW 13:50 Z VTBD 20:05 Z 06:05 Z 13:…" at bounding box center [862, 407] width 1412 height 685
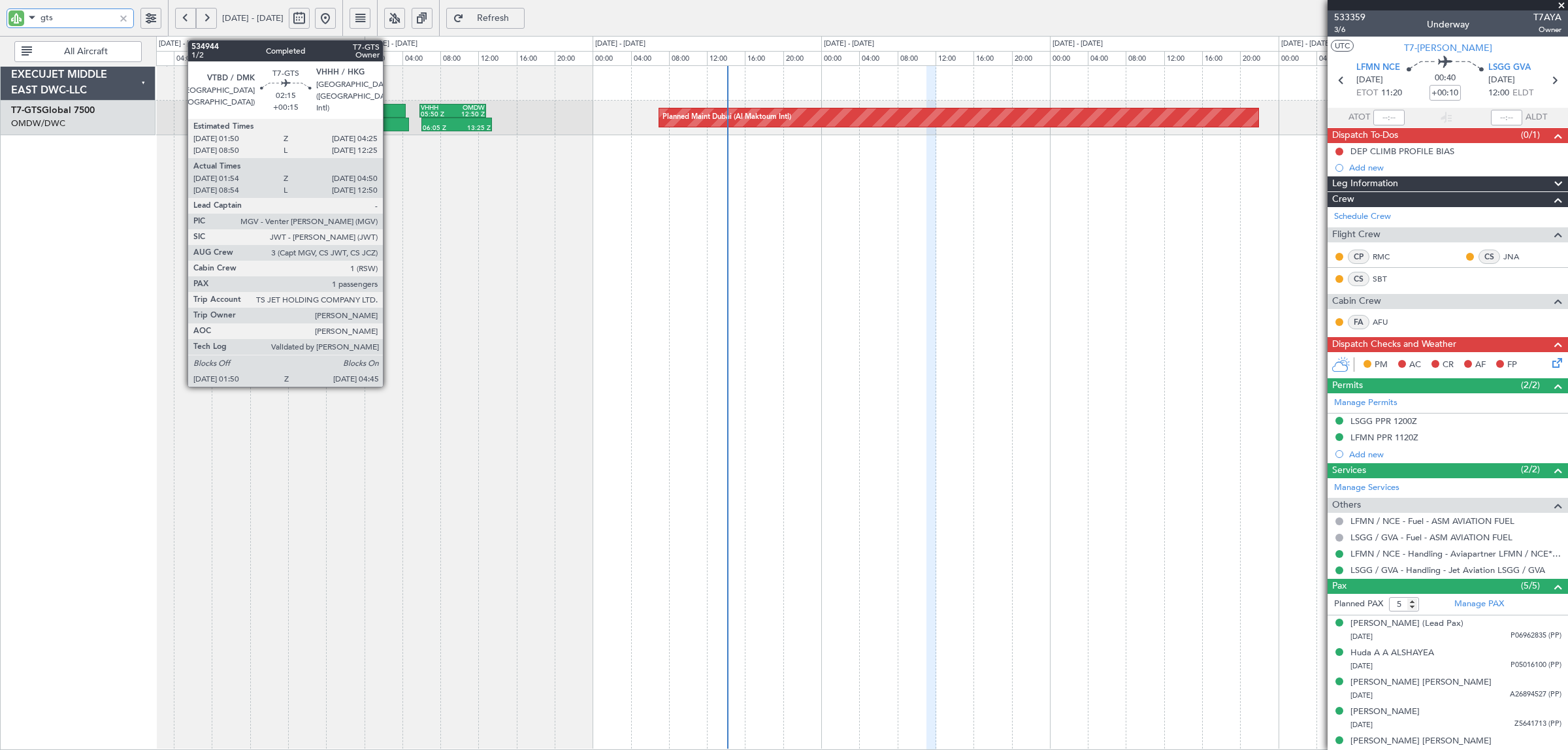
click at [390, 124] on div at bounding box center [395, 125] width 28 height 14
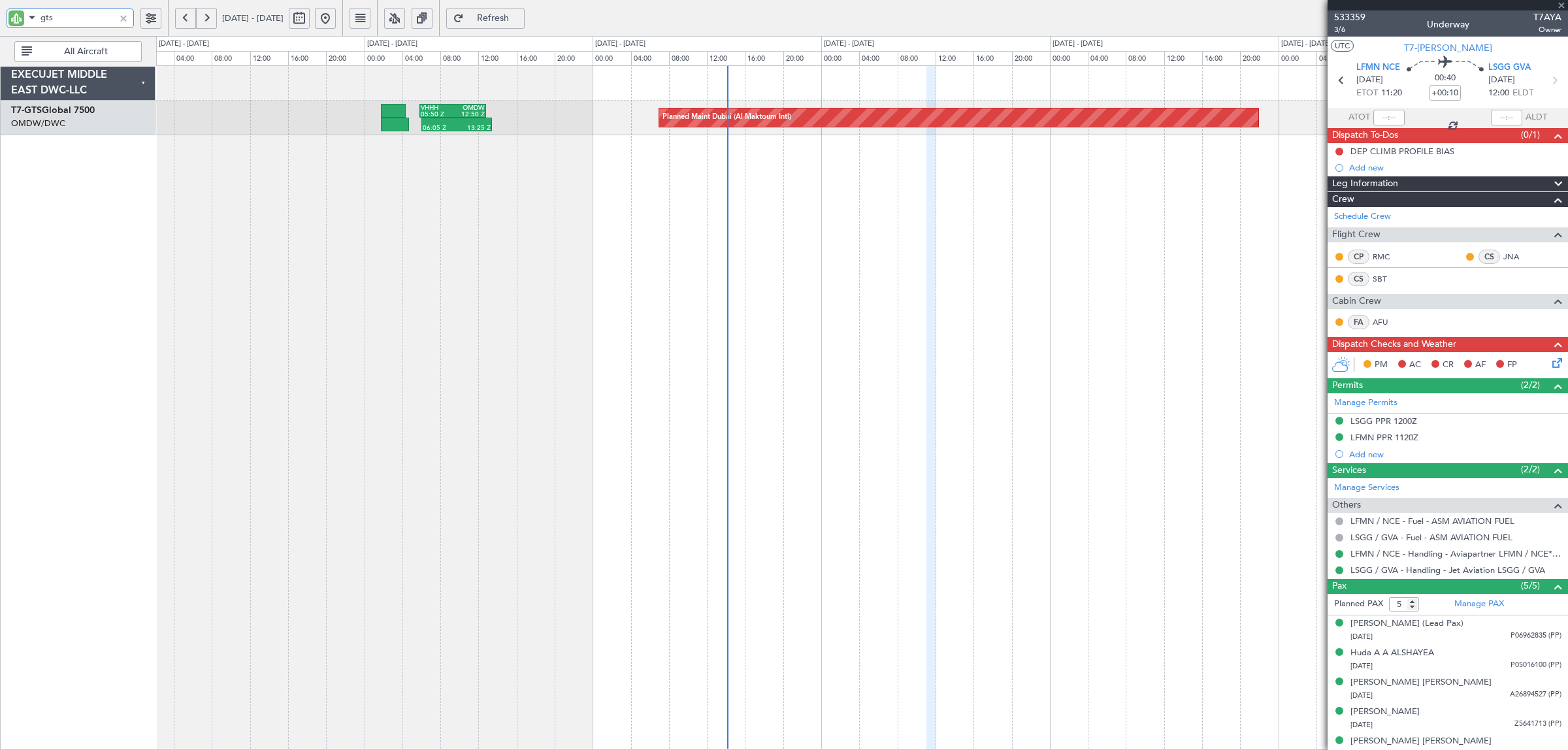
type input "gts"
type input "+00:15"
type input "02:04"
type input "04:40"
type input "1"
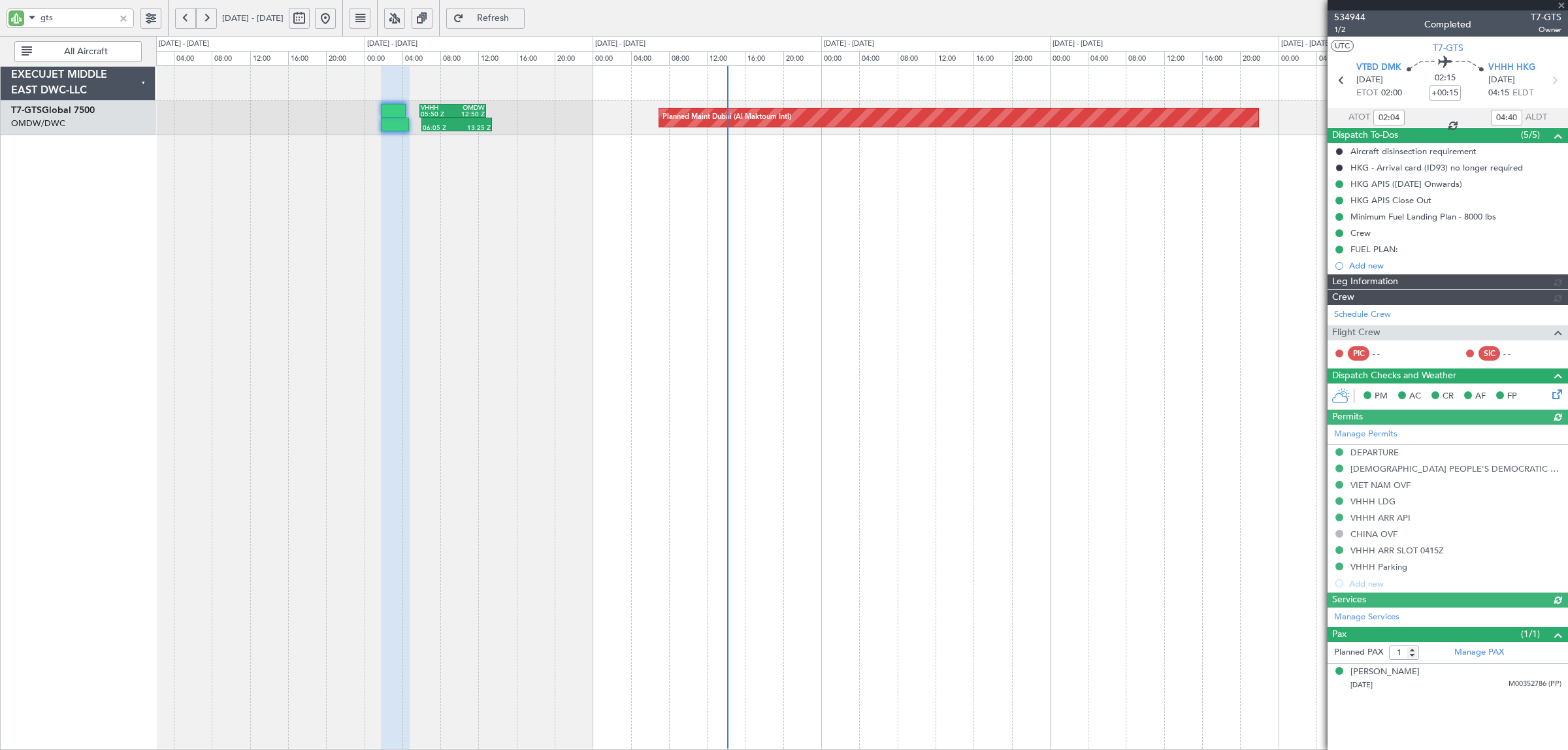
type input "Rohit Roy (ROY)"
type input "7025"
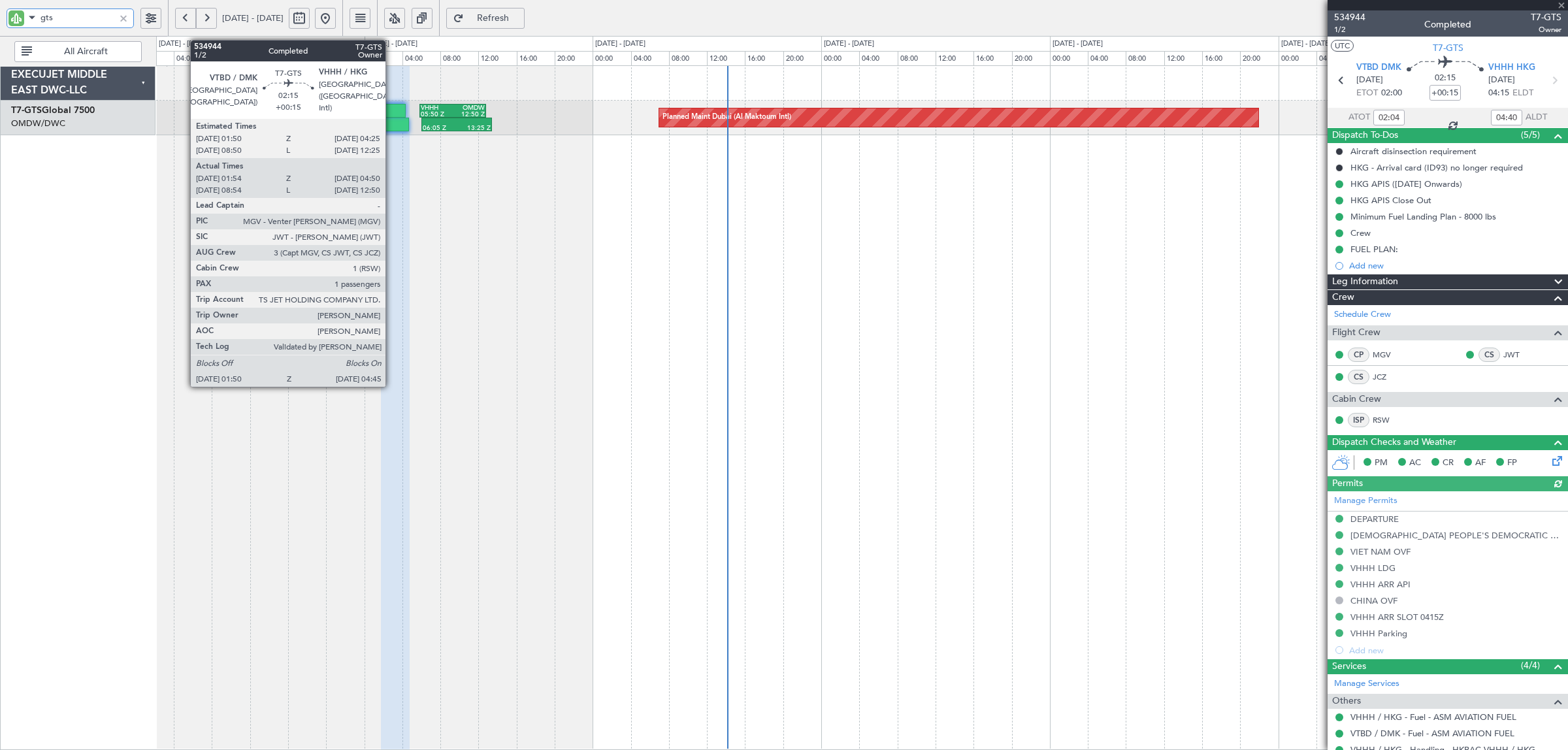
click at [392, 124] on div at bounding box center [395, 125] width 28 height 14
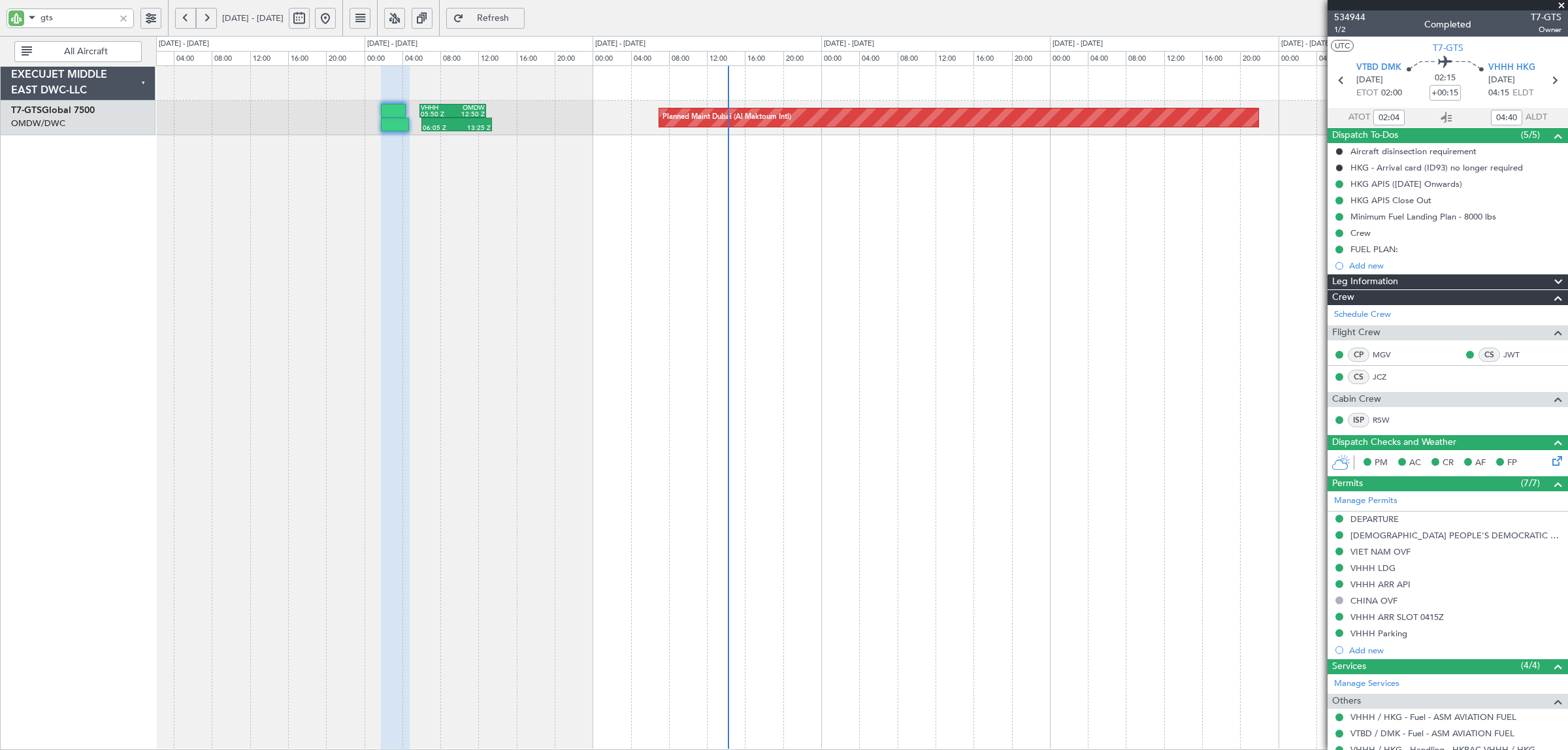
type input "Rohit Roy (ROY)"
type input "7025"
type input "Rohit Roy (ROY)"
type input "7025"
click at [119, 17] on div at bounding box center [123, 18] width 14 height 14
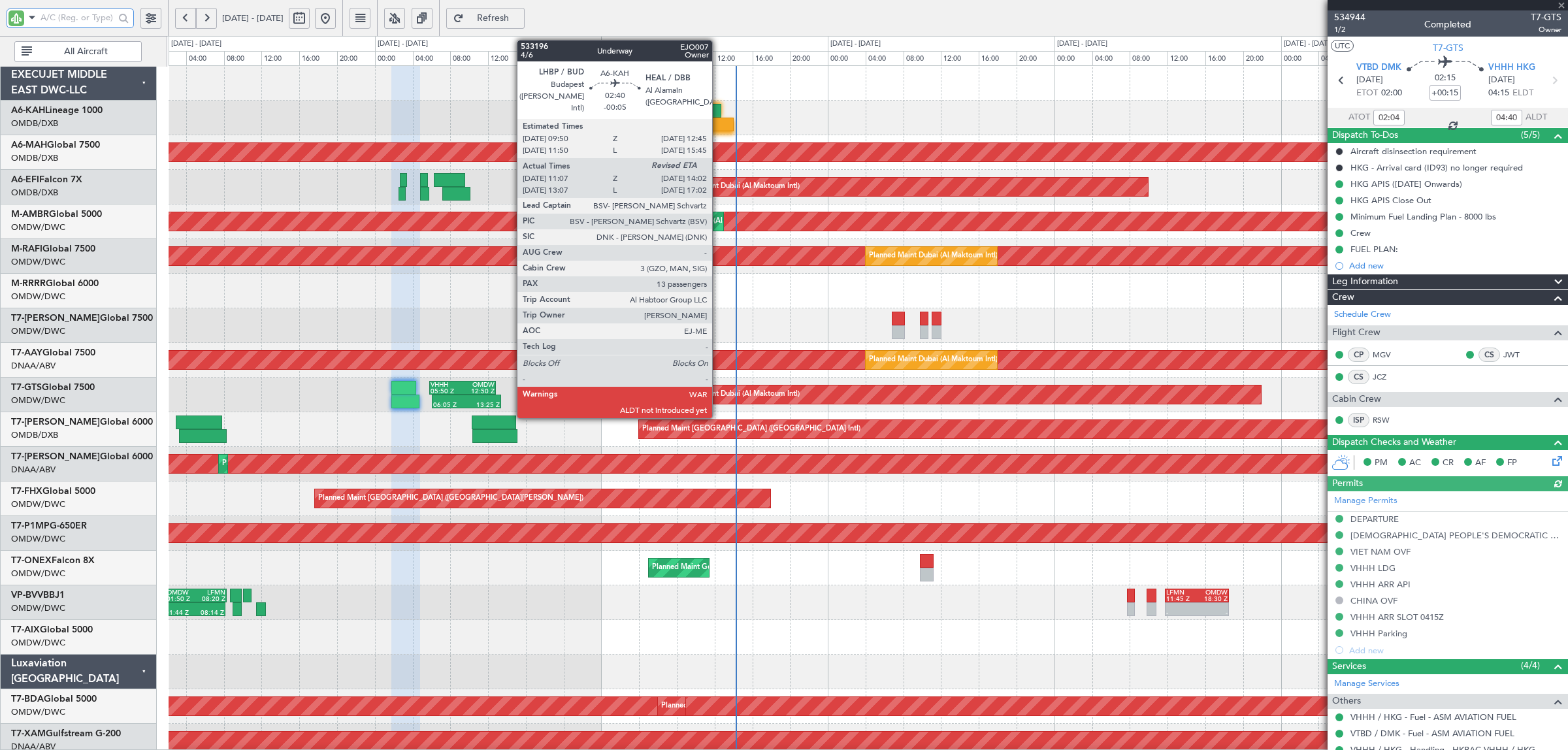
click at [717, 128] on div at bounding box center [720, 125] width 28 height 14
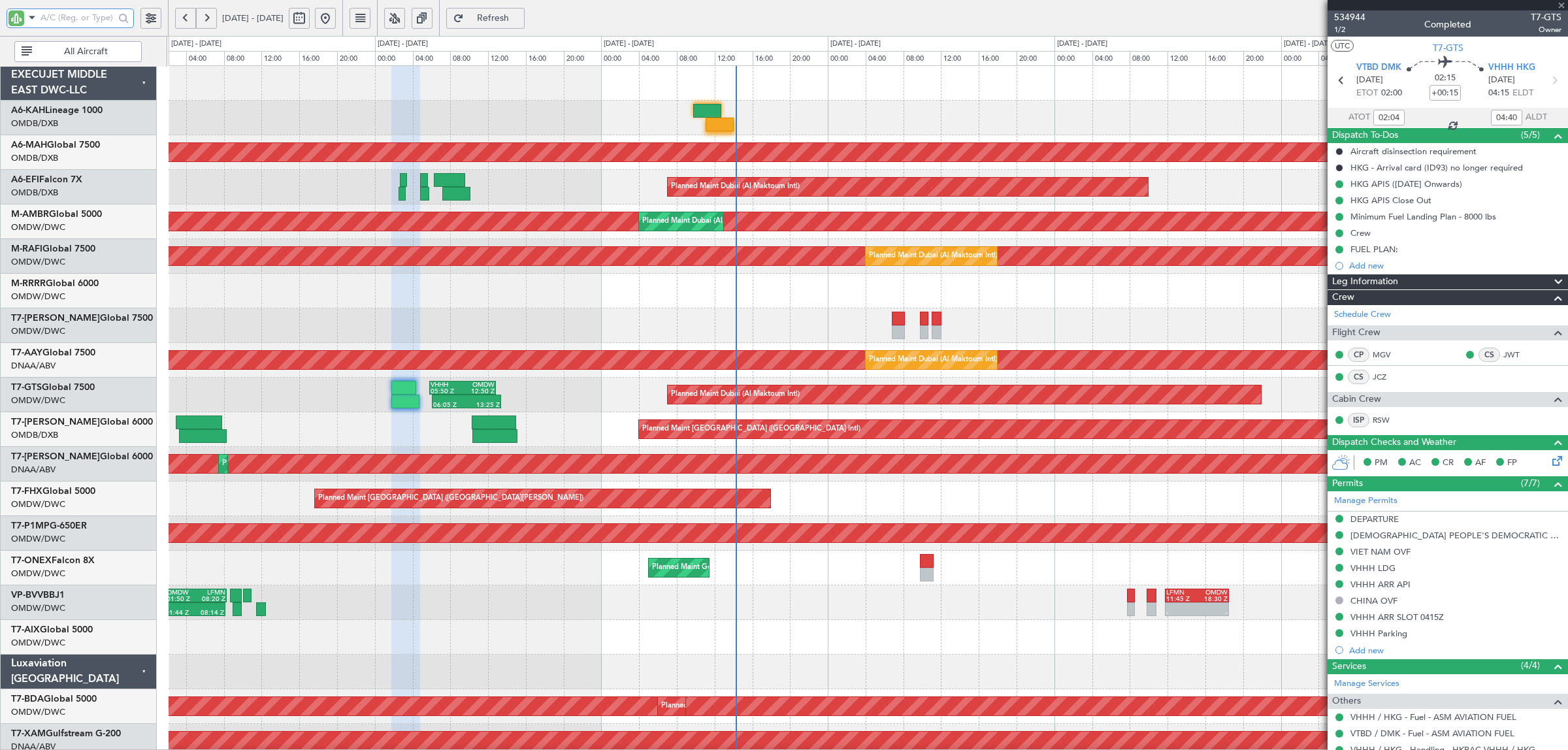
type input "-00:05"
type input "11:17"
type input "13"
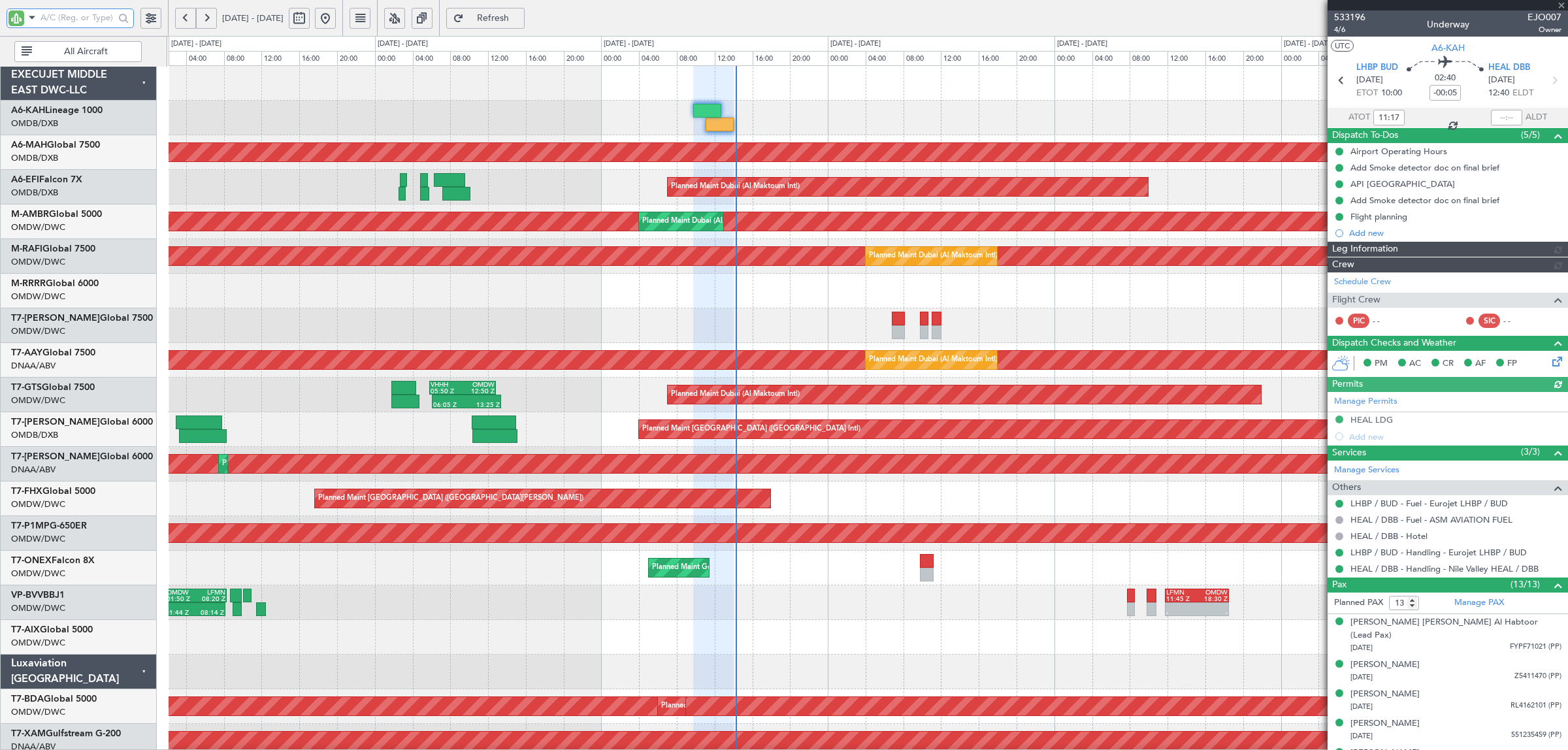
type input "Dherander Fithani (DHF)"
type input "7044"
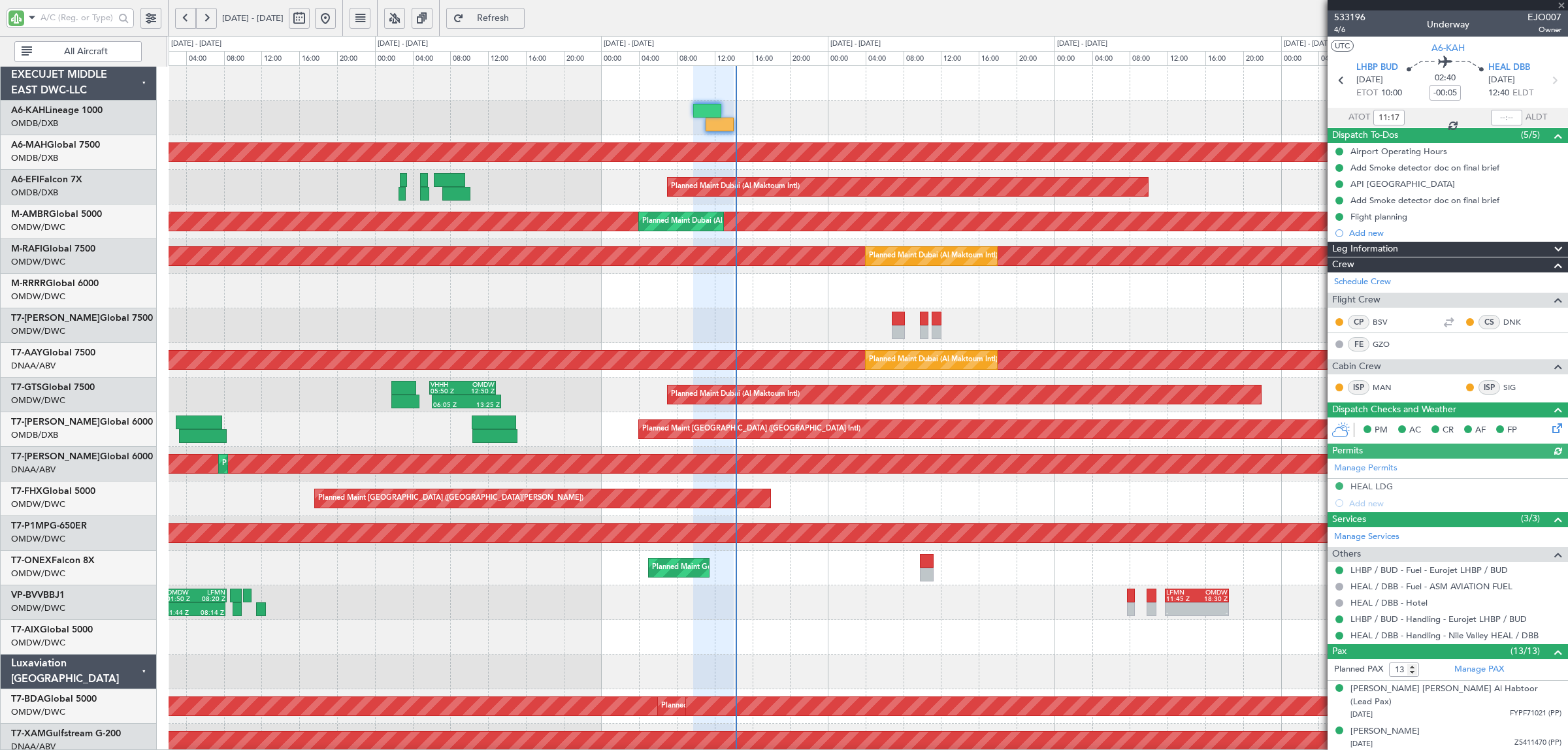
click at [1500, 119] on div at bounding box center [1507, 118] width 32 height 16
click at [1496, 115] on input "text" at bounding box center [1507, 118] width 32 height 16
type input "14:14"
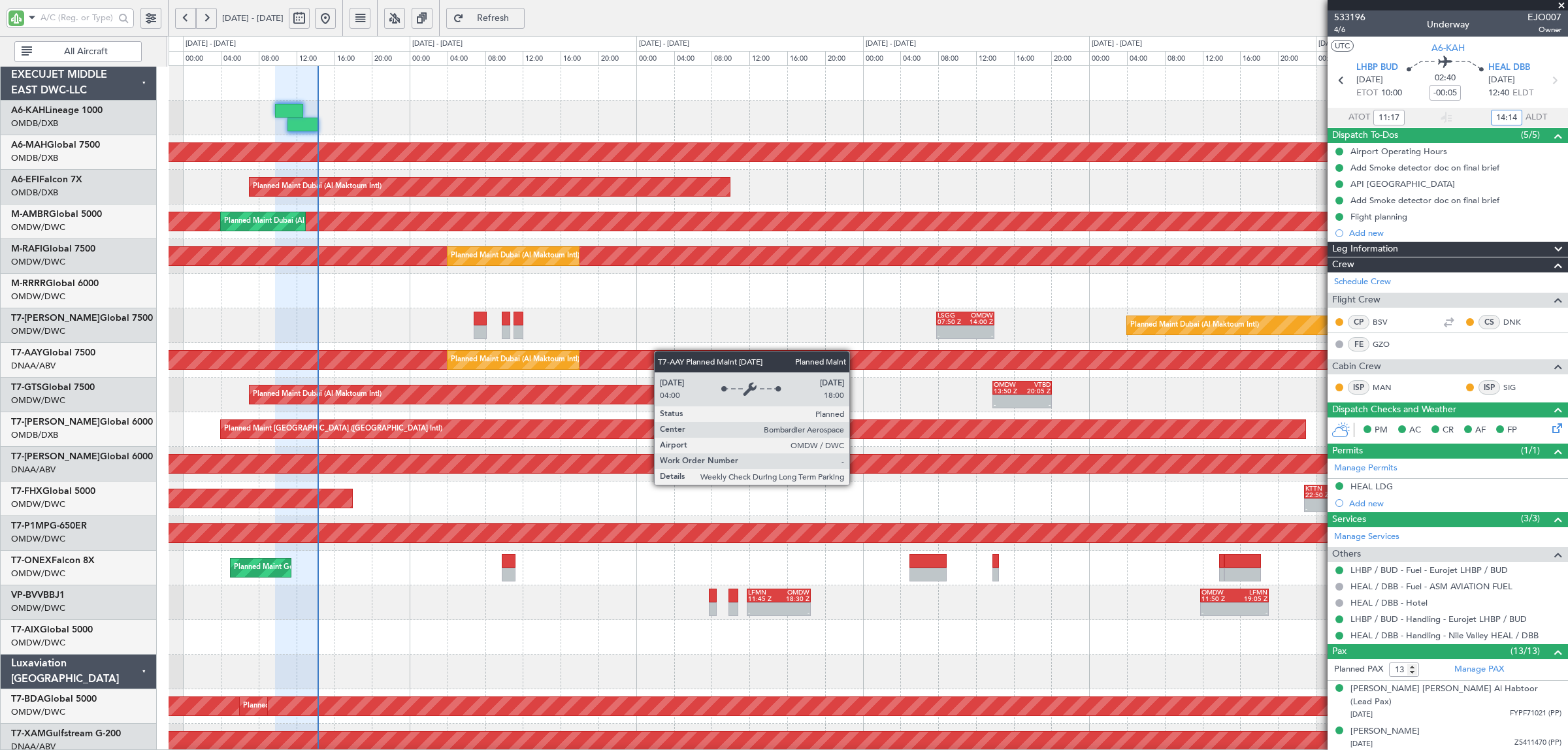
click at [557, 359] on div "Planned Maint Dubai (Dubai Intl) Planned Maint Dubai (Al Maktoum Intl) Planned …" at bounding box center [867, 689] width 1399 height 1247
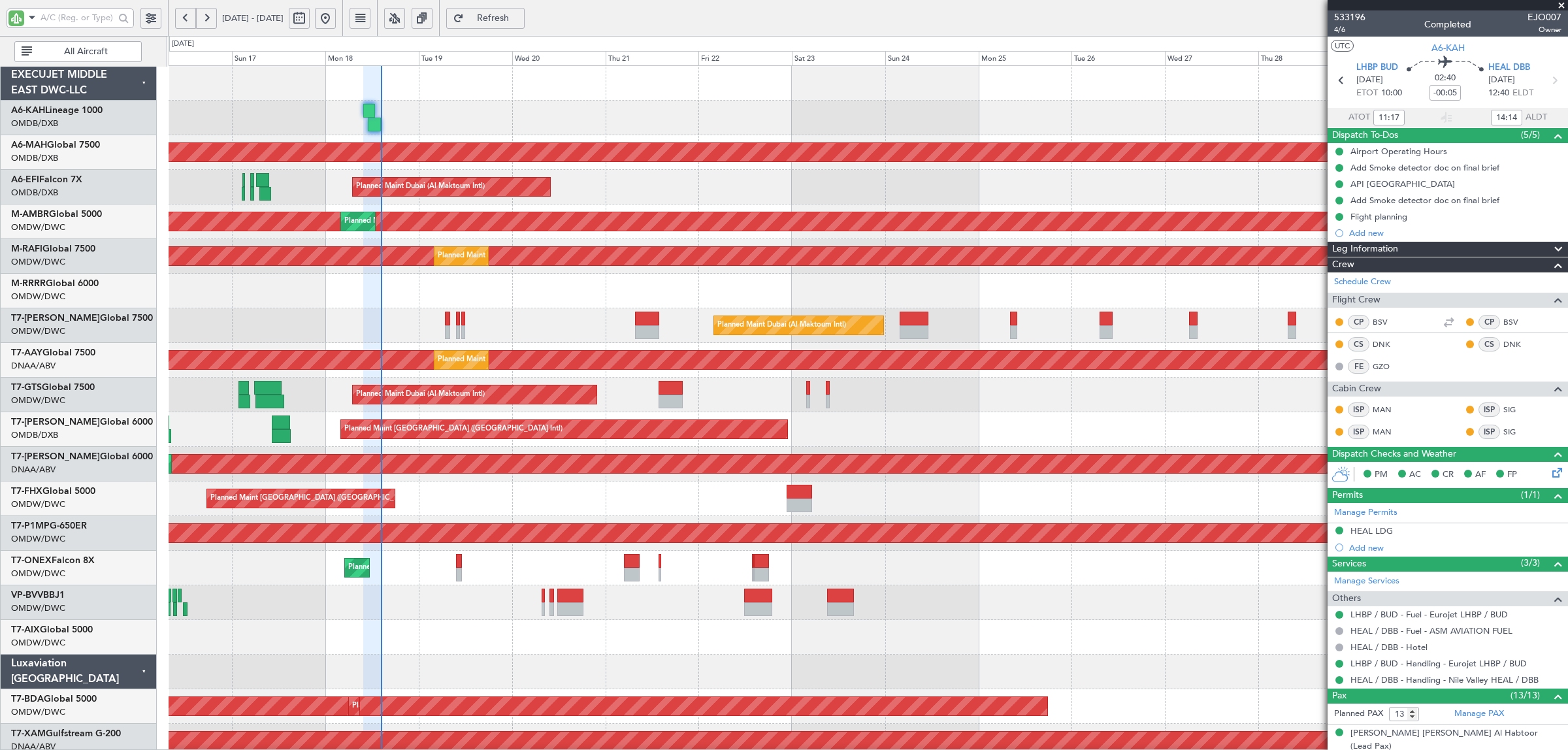
type input "Dherander Fithani (DHF)"
type input "7044"
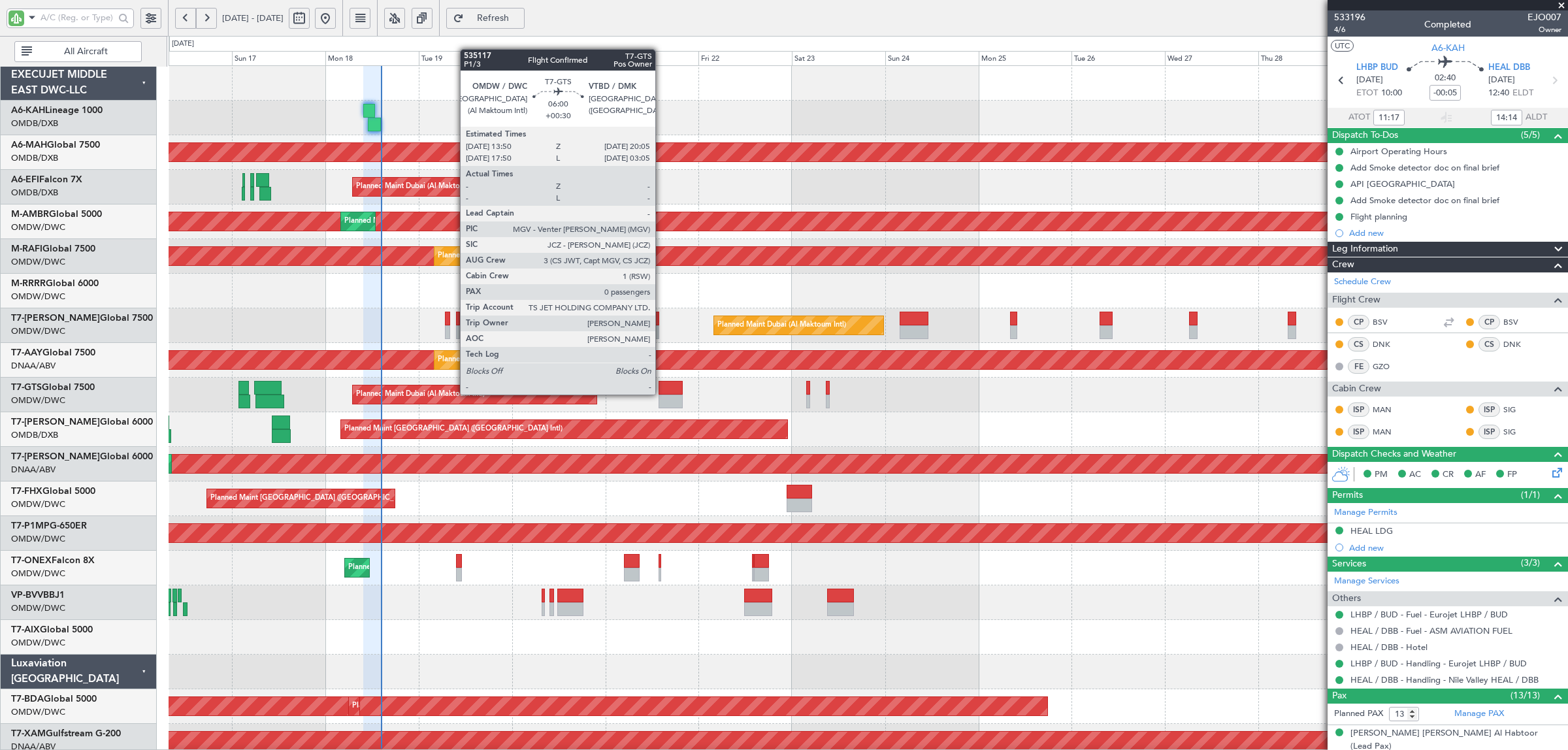
click at [662, 395] on div at bounding box center [671, 402] width 25 height 14
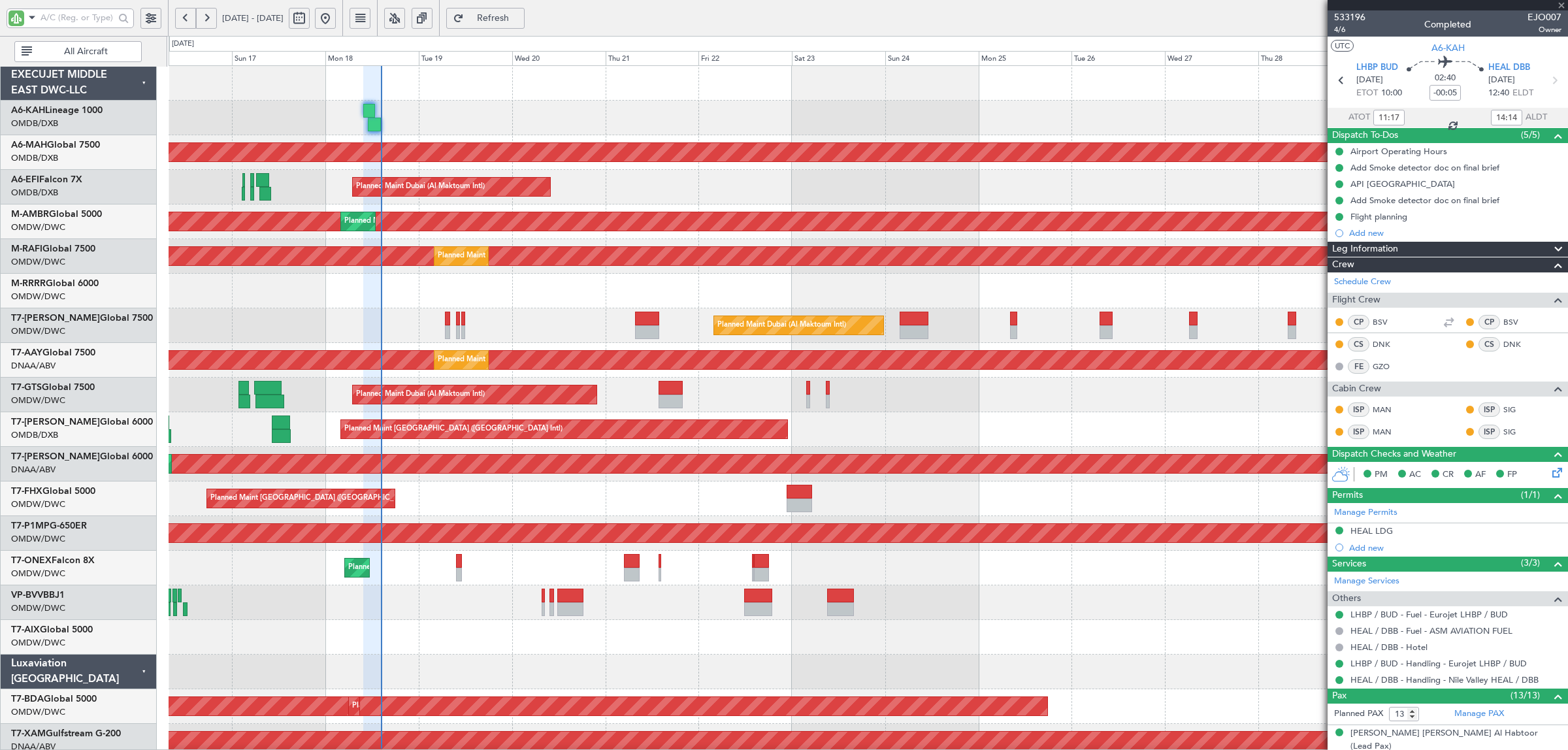
type input "+00:30"
type input "0"
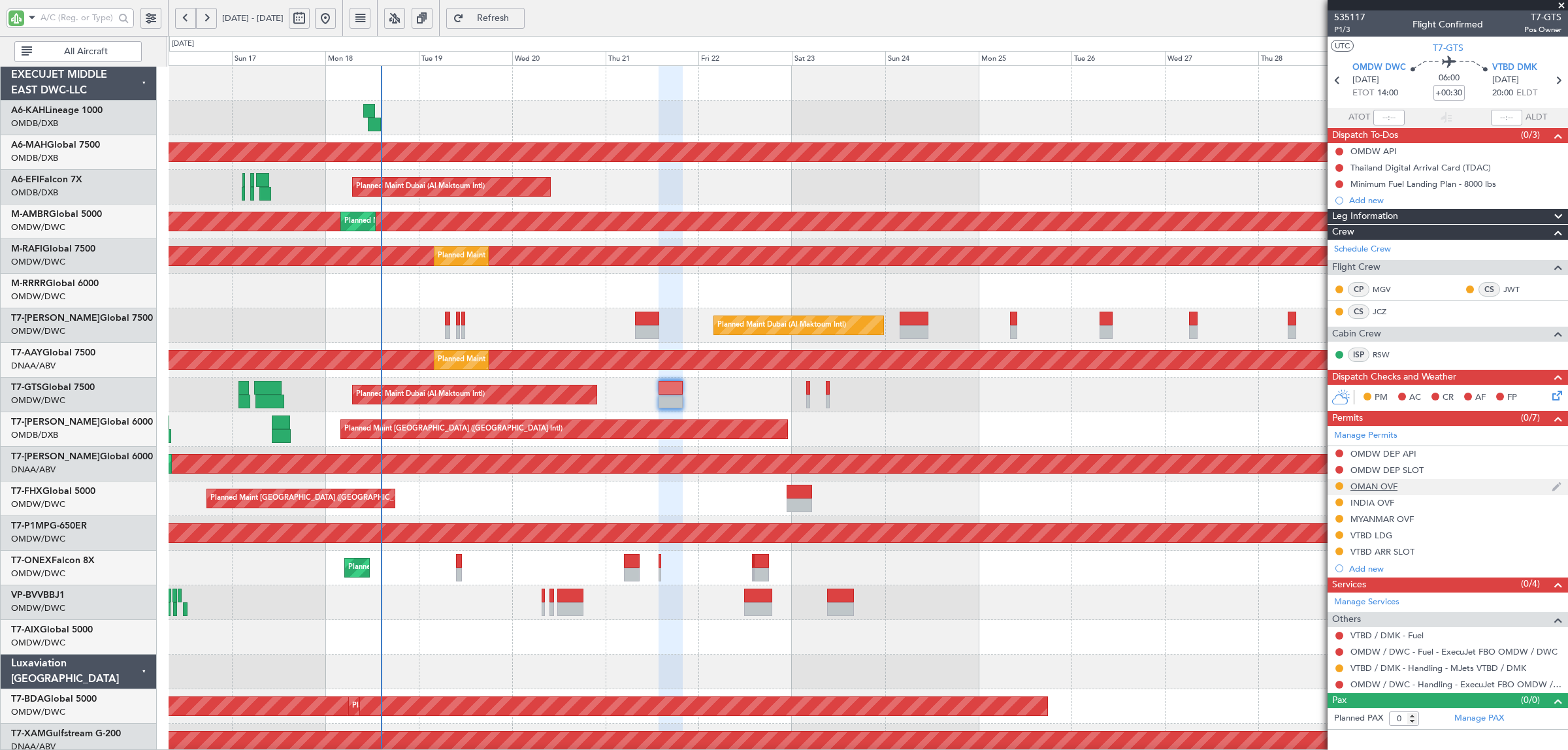
click at [1377, 491] on div "OMAN OVF" at bounding box center [1374, 487] width 47 height 11
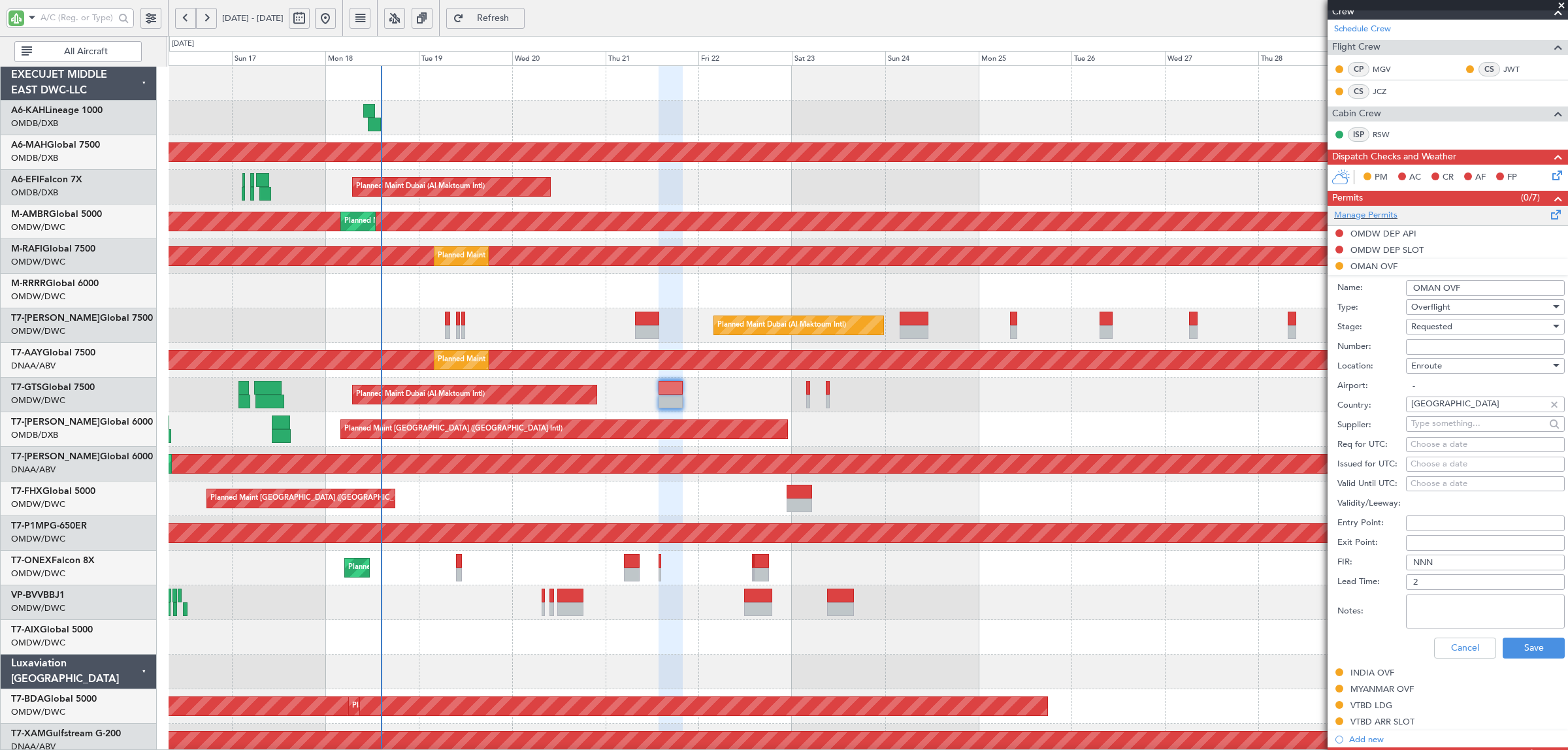
scroll to position [245, 0]
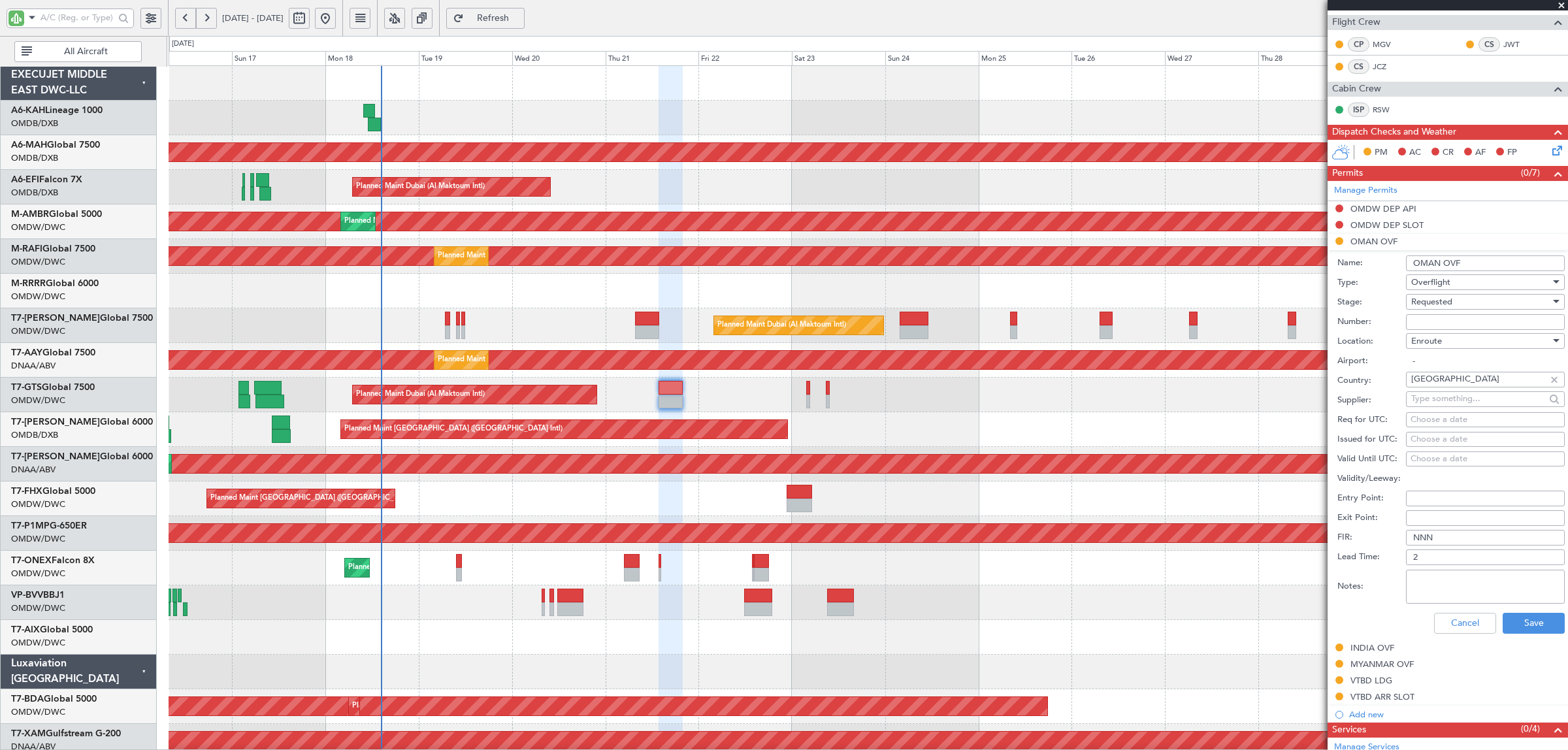
click at [1425, 304] on span "Requested" at bounding box center [1432, 301] width 41 height 11
click at [1442, 400] on span "Received OK" at bounding box center [1478, 403] width 134 height 19
click at [1432, 321] on input "Number:" at bounding box center [1485, 322] width 159 height 16
paste input "DAT/OF/EJO/0033/2025"
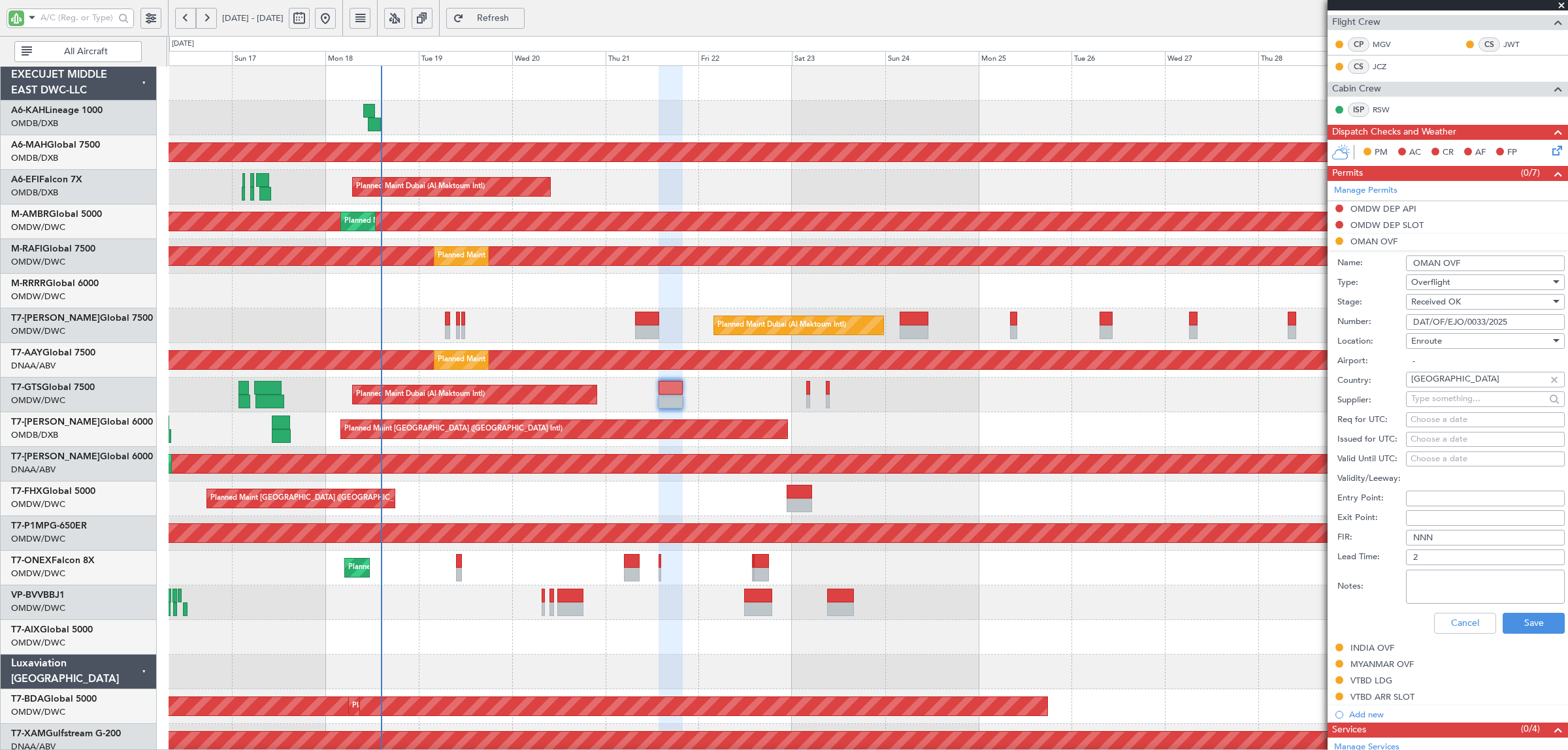
type input "DAT/OF/EJO/0033/2025"
click at [1413, 586] on textarea "Notes:" at bounding box center [1485, 587] width 159 height 34
type textarea "jbs v1 21 aug"
drag, startPoint x: 1517, startPoint y: 626, endPoint x: 1432, endPoint y: 599, distance: 89.2
click at [1432, 599] on form "Name: OMAN OVF Type: Overflight Stage: Received OK Number: DAT/OF/EJO/0033/2025…" at bounding box center [1448, 445] width 241 height 390
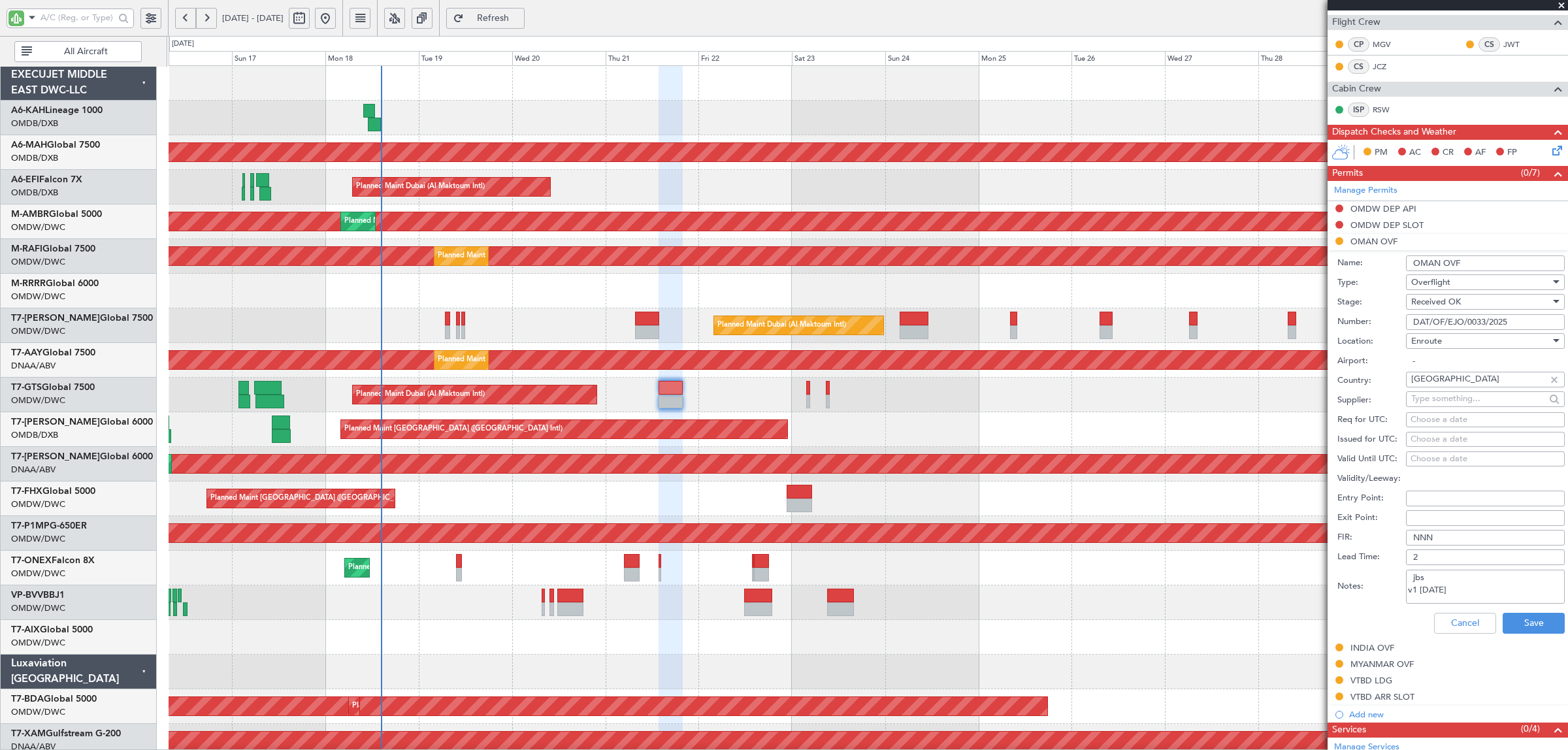
drag, startPoint x: 1444, startPoint y: 589, endPoint x: 1381, endPoint y: 573, distance: 65.0
click at [1381, 573] on div "Notes: jbs v1 21 aug" at bounding box center [1451, 587] width 227 height 40
click at [1514, 619] on button "Save" at bounding box center [1534, 624] width 62 height 21
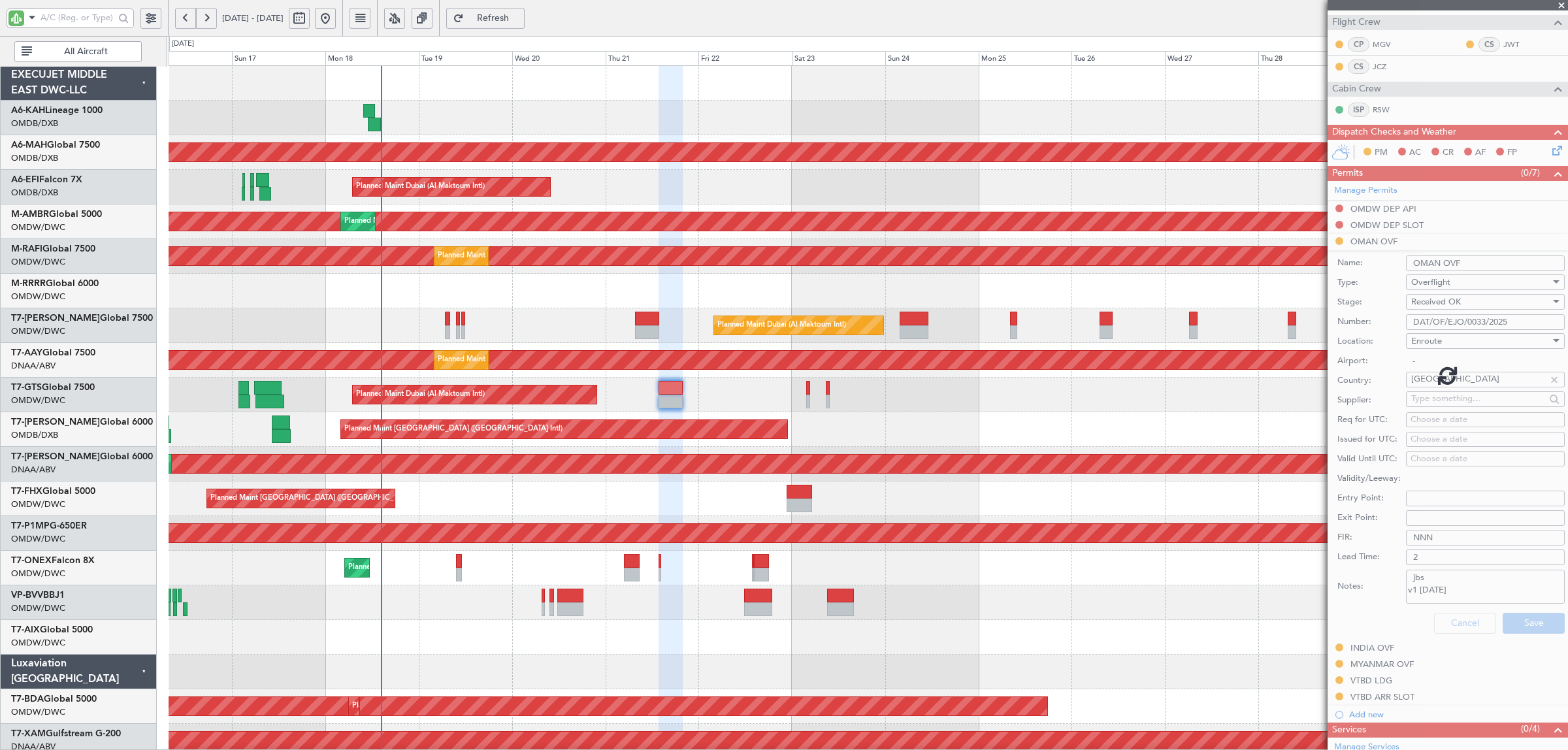
scroll to position [0, 0]
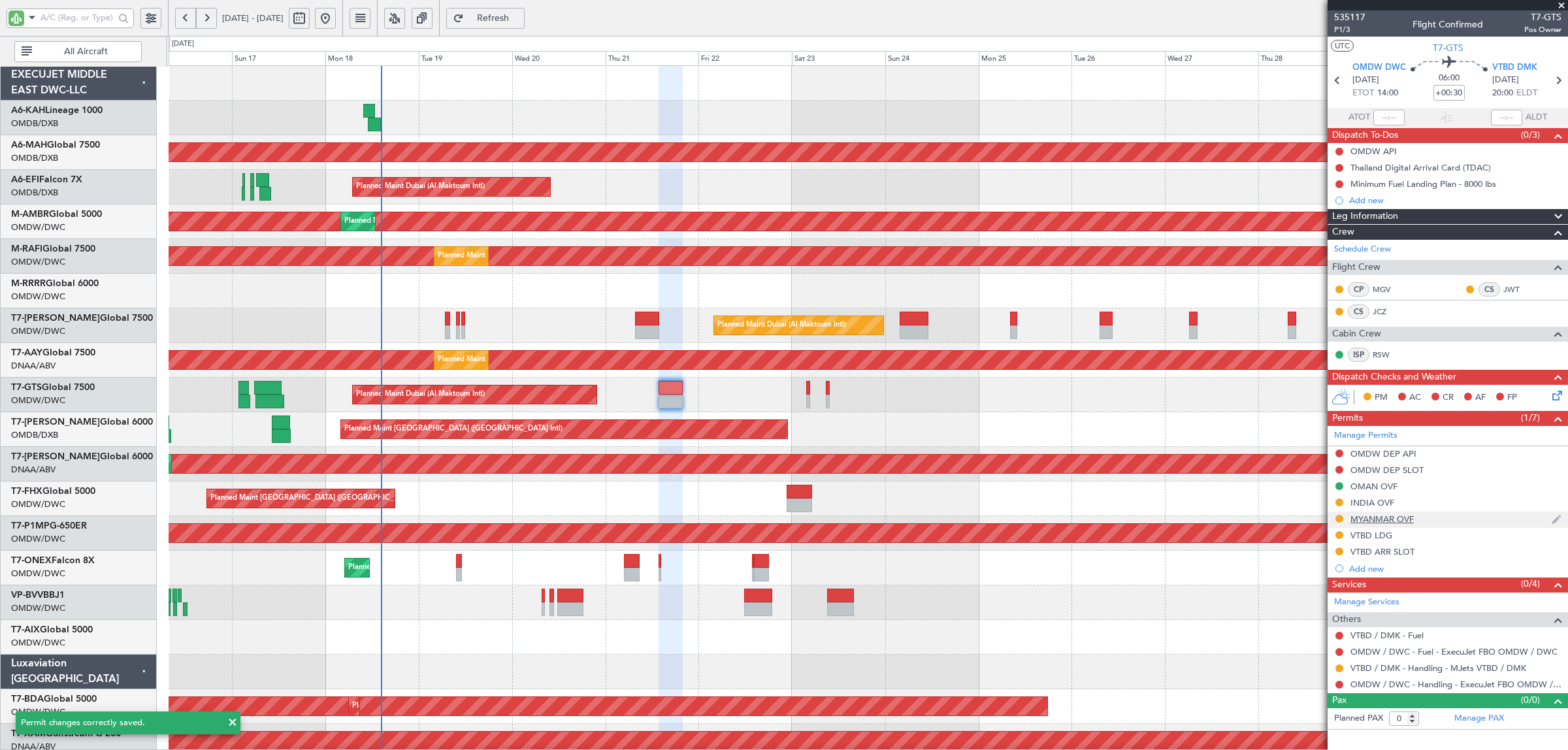
click at [1378, 520] on div "MYANMAR OVF" at bounding box center [1382, 519] width 63 height 11
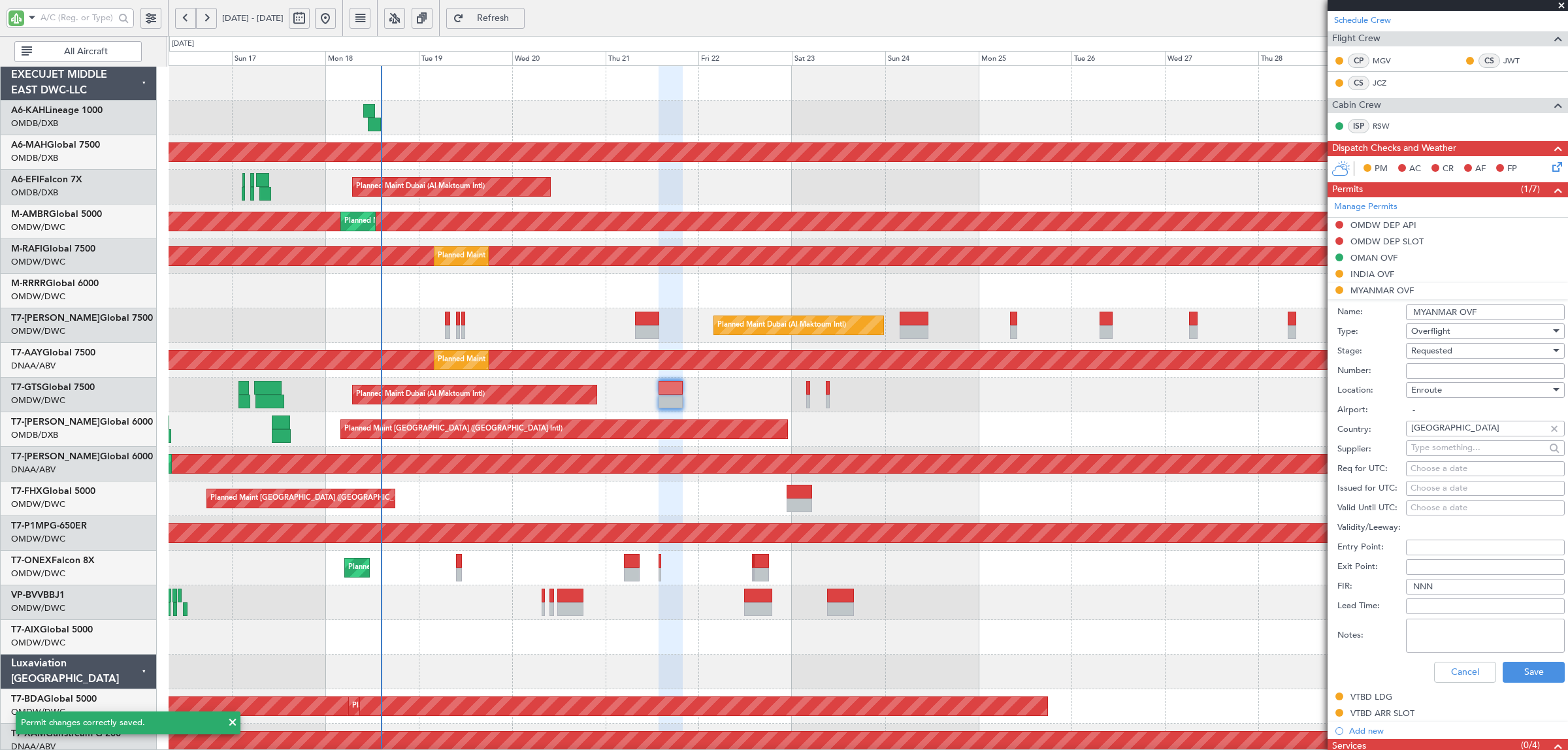
scroll to position [245, 0]
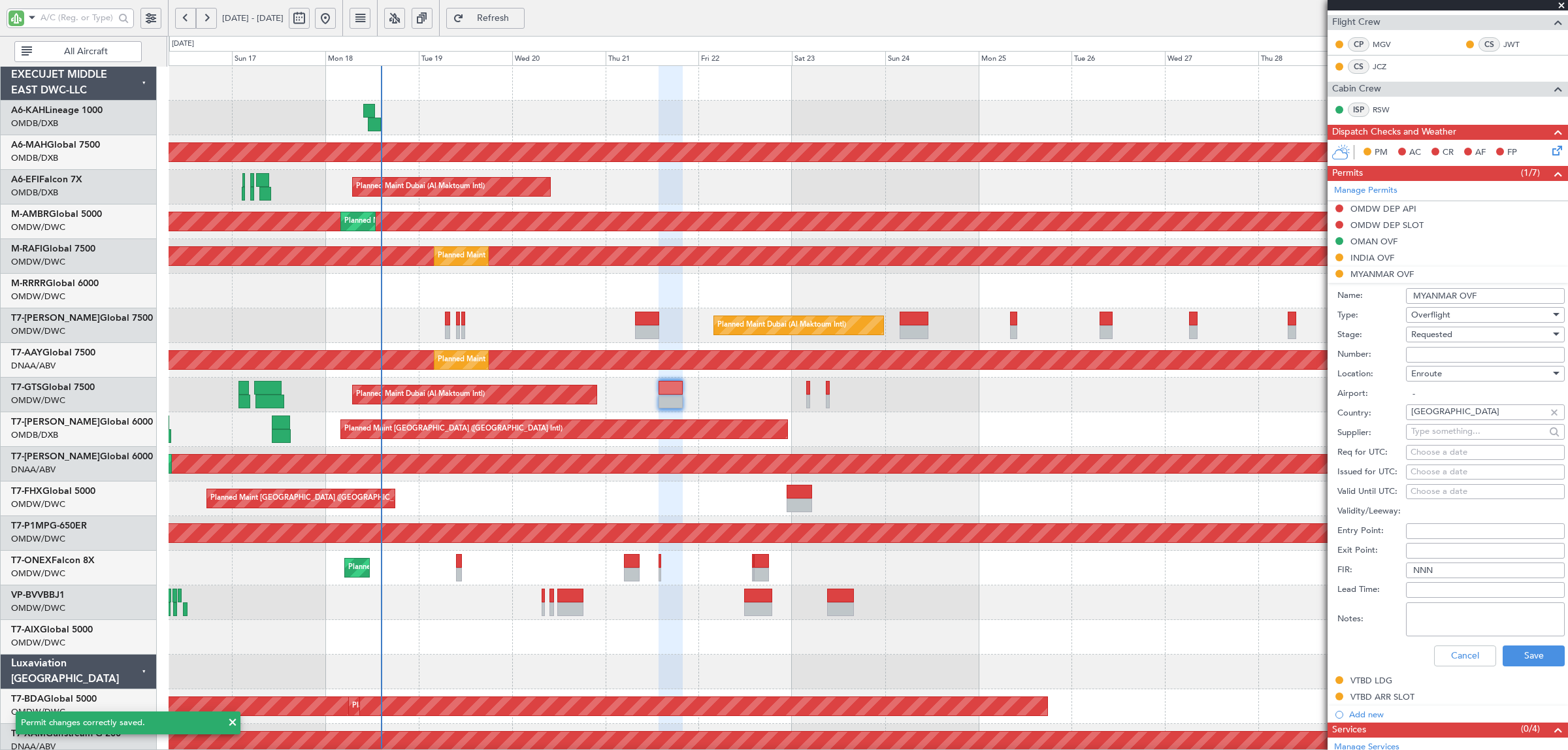
click at [1421, 613] on textarea "Notes:" at bounding box center [1485, 619] width 159 height 34
paste textarea "jbs v1 21 aug"
type textarea "jbs v1 21 aug"
click at [1509, 653] on button "Save" at bounding box center [1534, 656] width 62 height 21
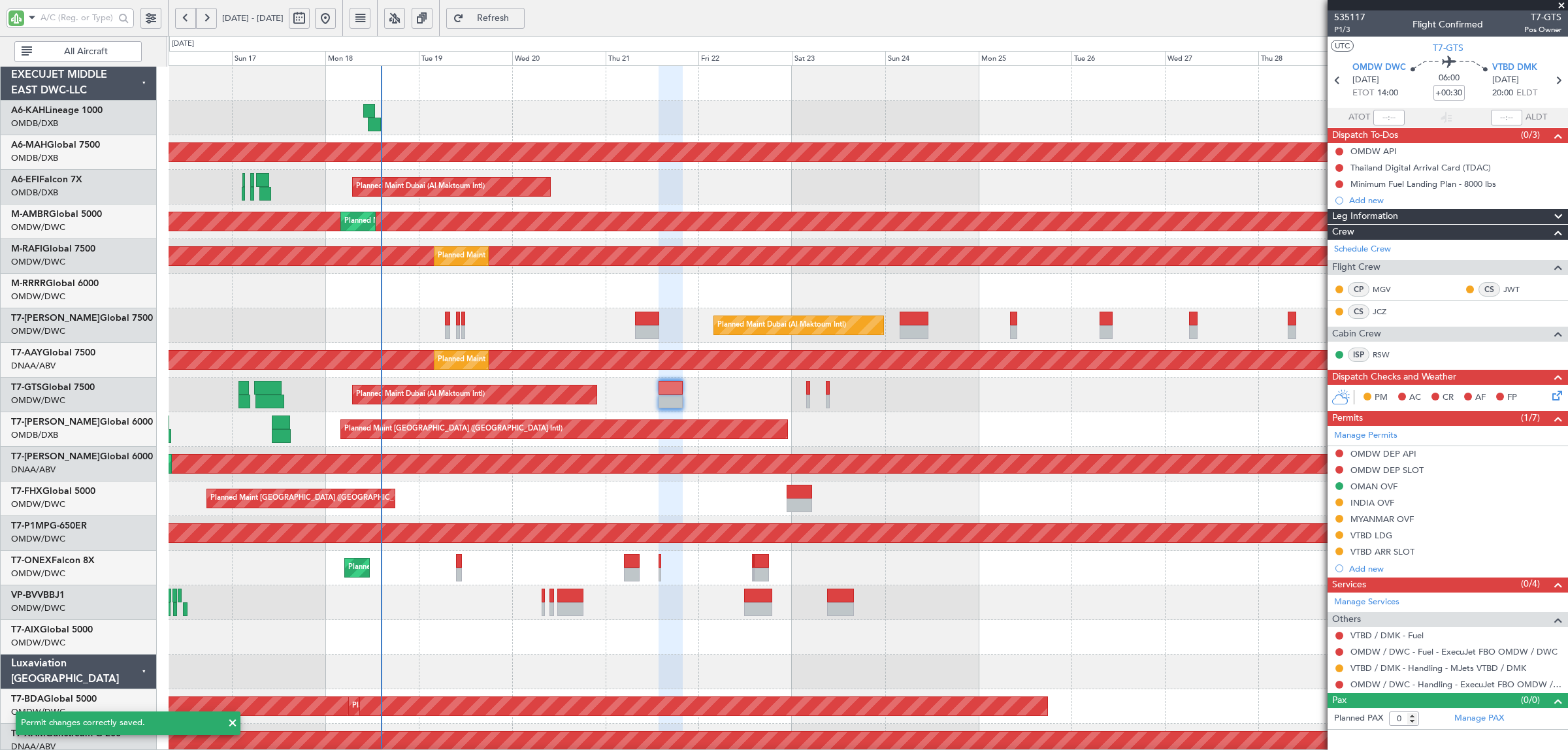
scroll to position [0, 0]
click at [1380, 503] on div "INDIA OVF" at bounding box center [1372, 502] width 44 height 11
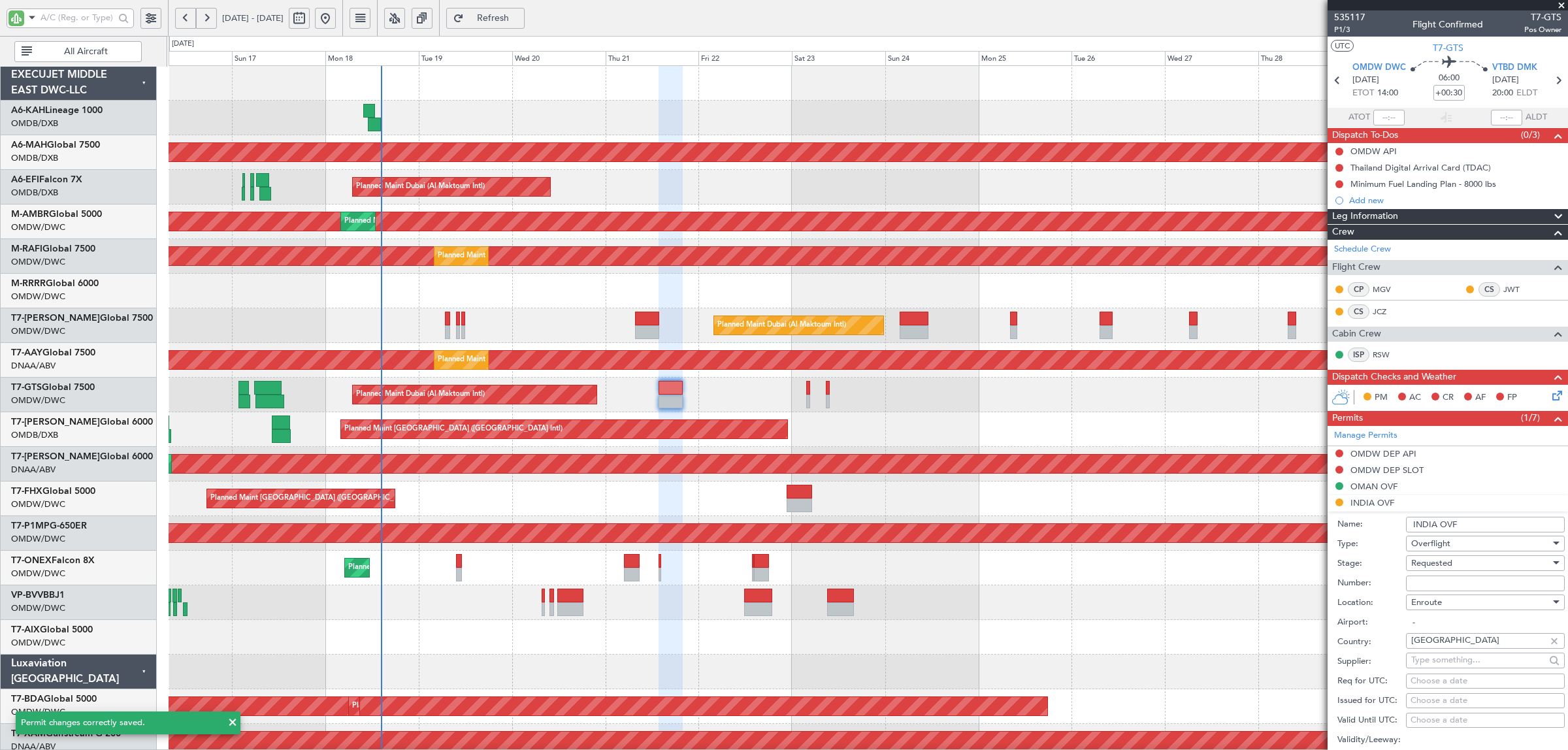
scroll to position [245, 0]
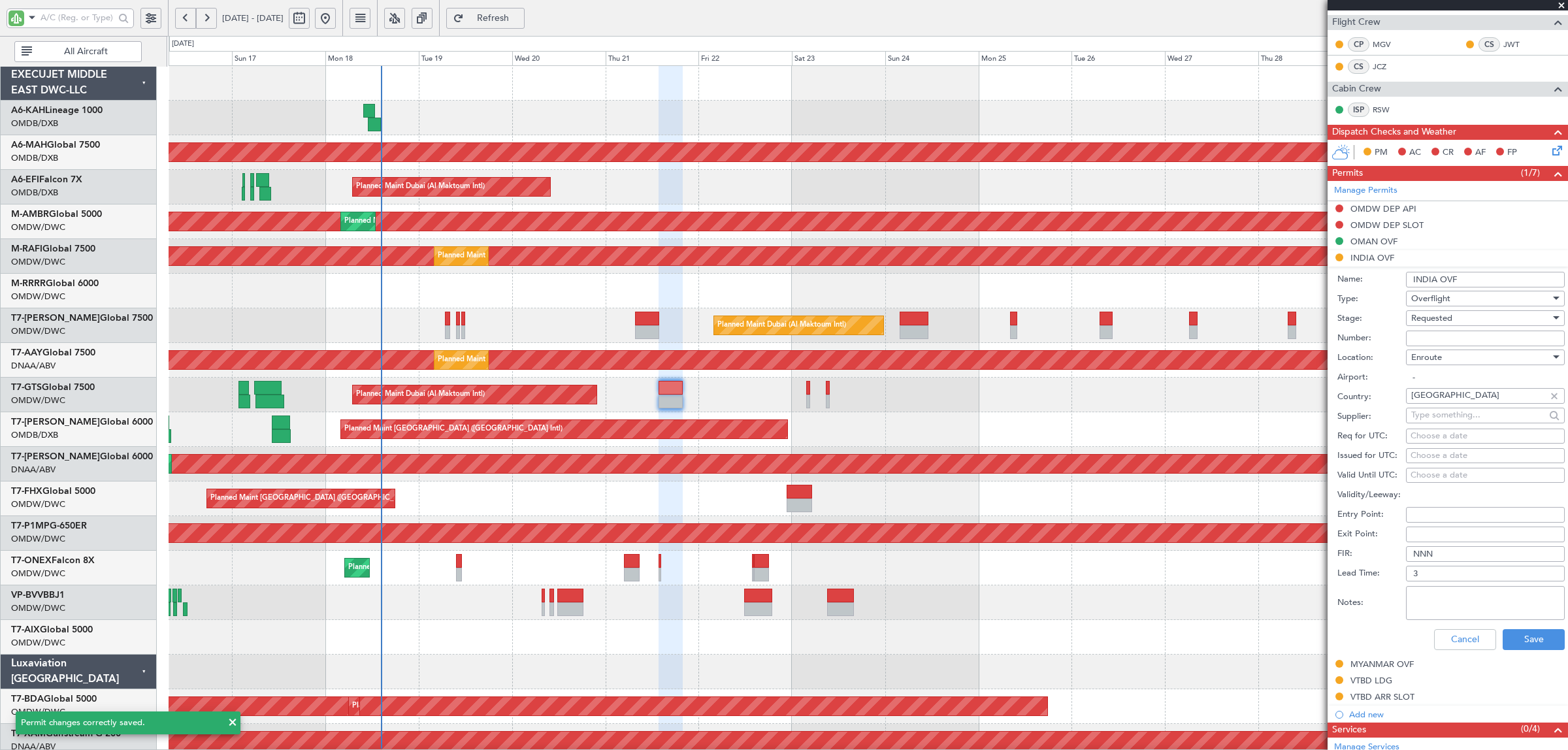
click at [1468, 598] on textarea "Notes:" at bounding box center [1485, 603] width 159 height 34
paste textarea "jbs v1 21 aug"
drag, startPoint x: 1429, startPoint y: 596, endPoint x: 1354, endPoint y: 595, distance: 75.0
click at [1366, 595] on div "Notes: jbs v1 21 aug" at bounding box center [1451, 603] width 227 height 40
type textarea "ifos v1 21 aug"
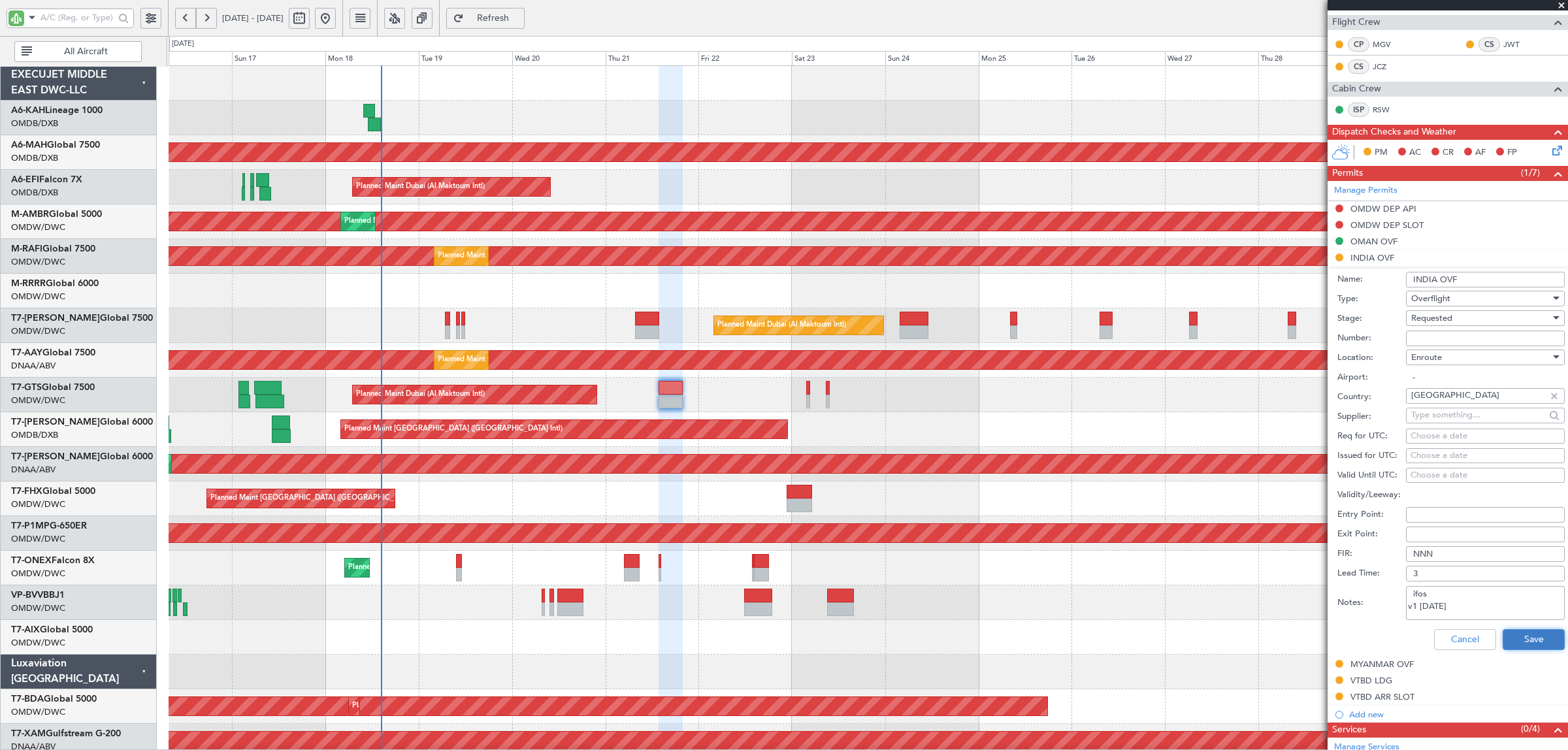
click at [1522, 645] on button "Save" at bounding box center [1534, 640] width 62 height 21
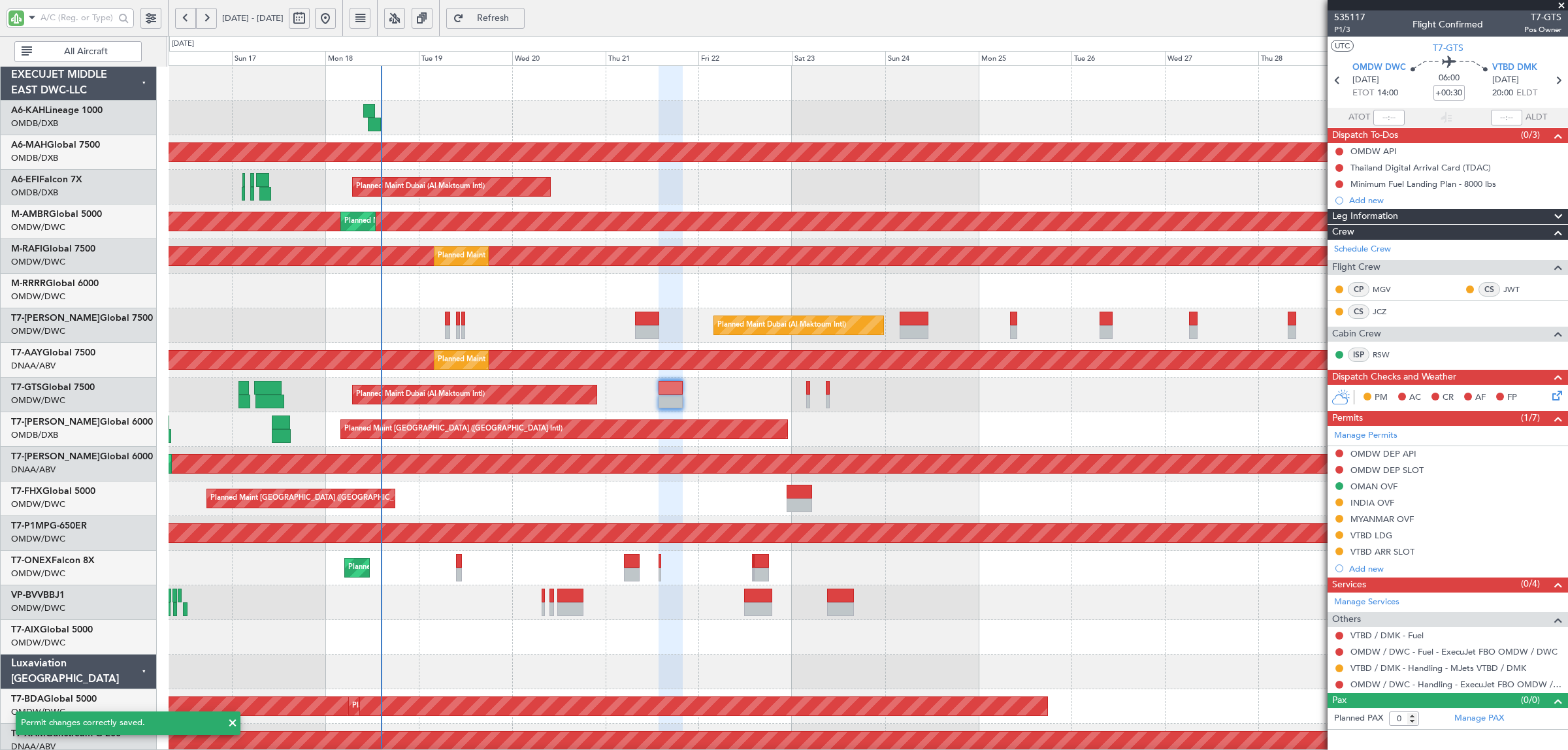
scroll to position [0, 0]
click at [489, 325] on div "Planned Maint Dubai (Al Maktoum Intl)" at bounding box center [867, 325] width 1399 height 34
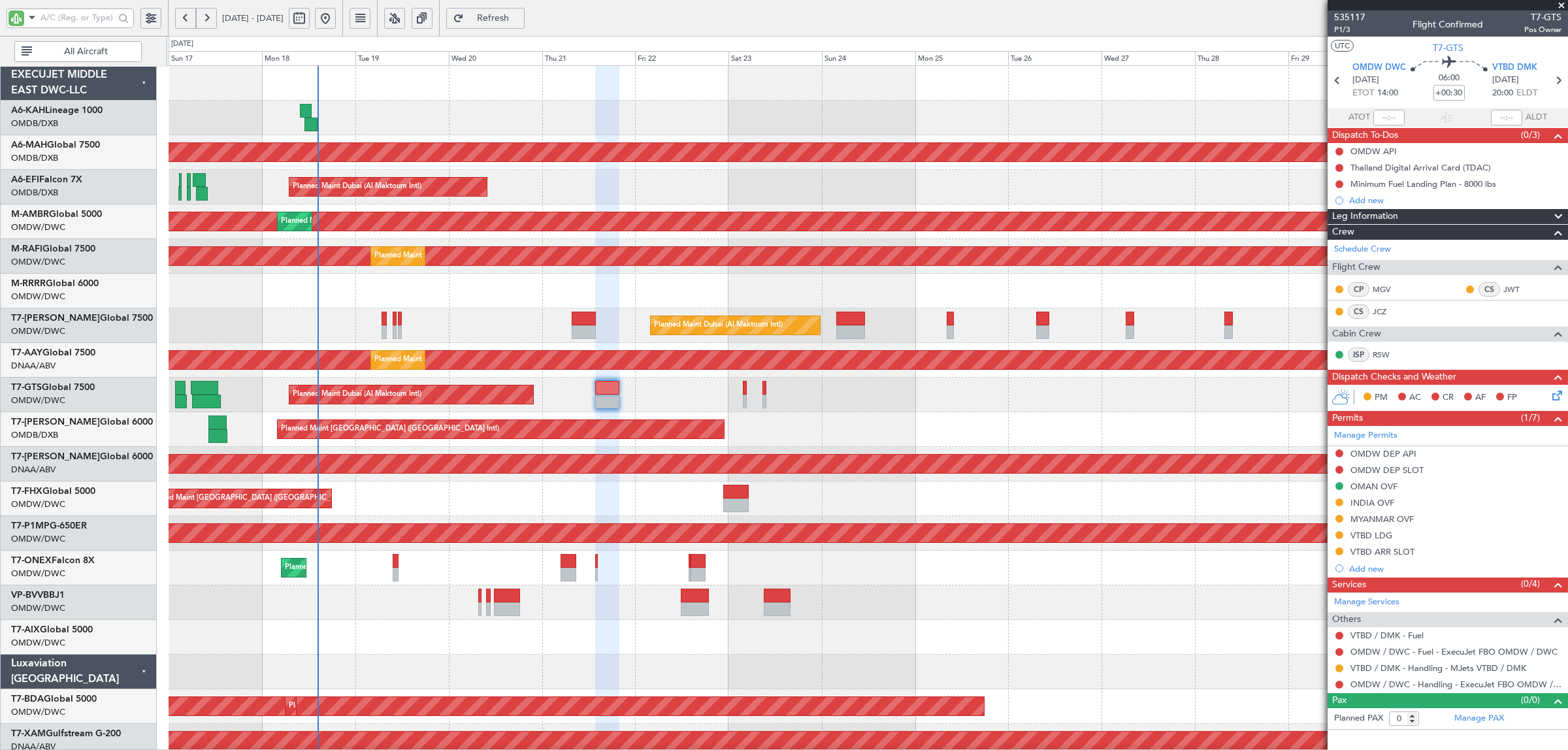
click at [210, 115] on div "Unplanned Maint Budapest ([PERSON_NAME] Intl)" at bounding box center [867, 118] width 1399 height 34
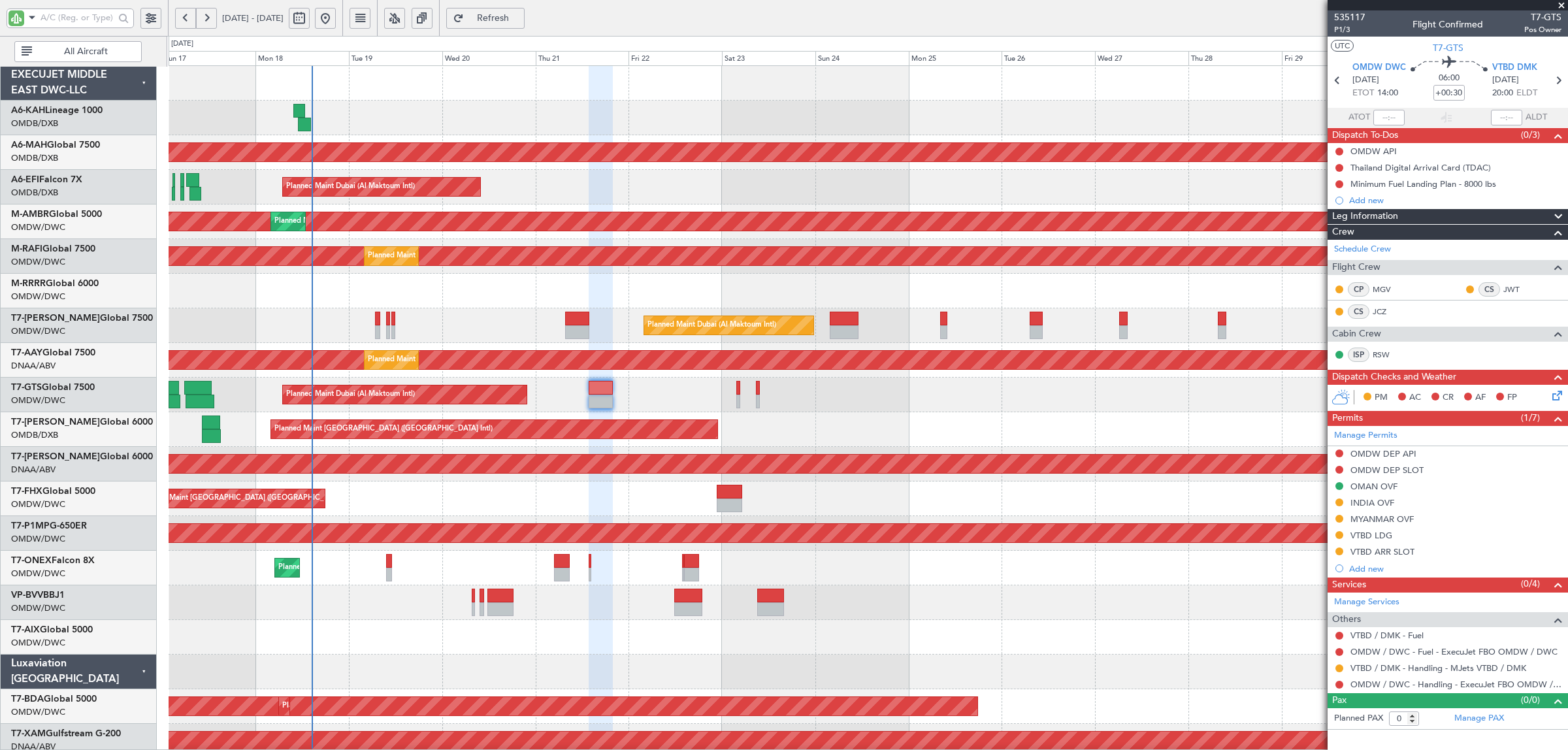
click at [364, 302] on div at bounding box center [867, 291] width 1399 height 34
click at [415, 299] on div at bounding box center [867, 291] width 1399 height 34
click at [342, 308] on div "Planned Maint Dubai (Al Maktoum Intl)" at bounding box center [867, 325] width 1399 height 34
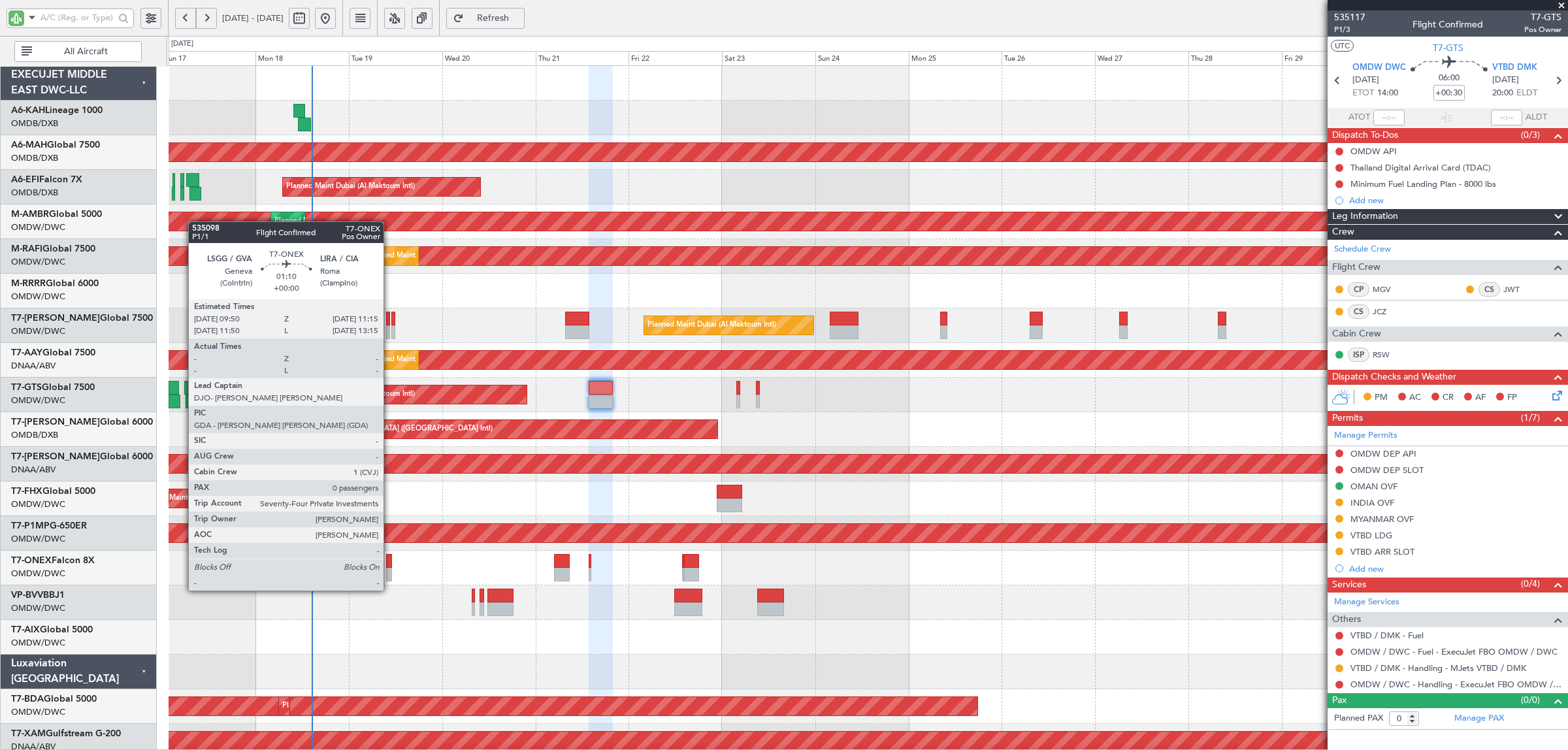
click at [390, 566] on div at bounding box center [389, 561] width 6 height 14
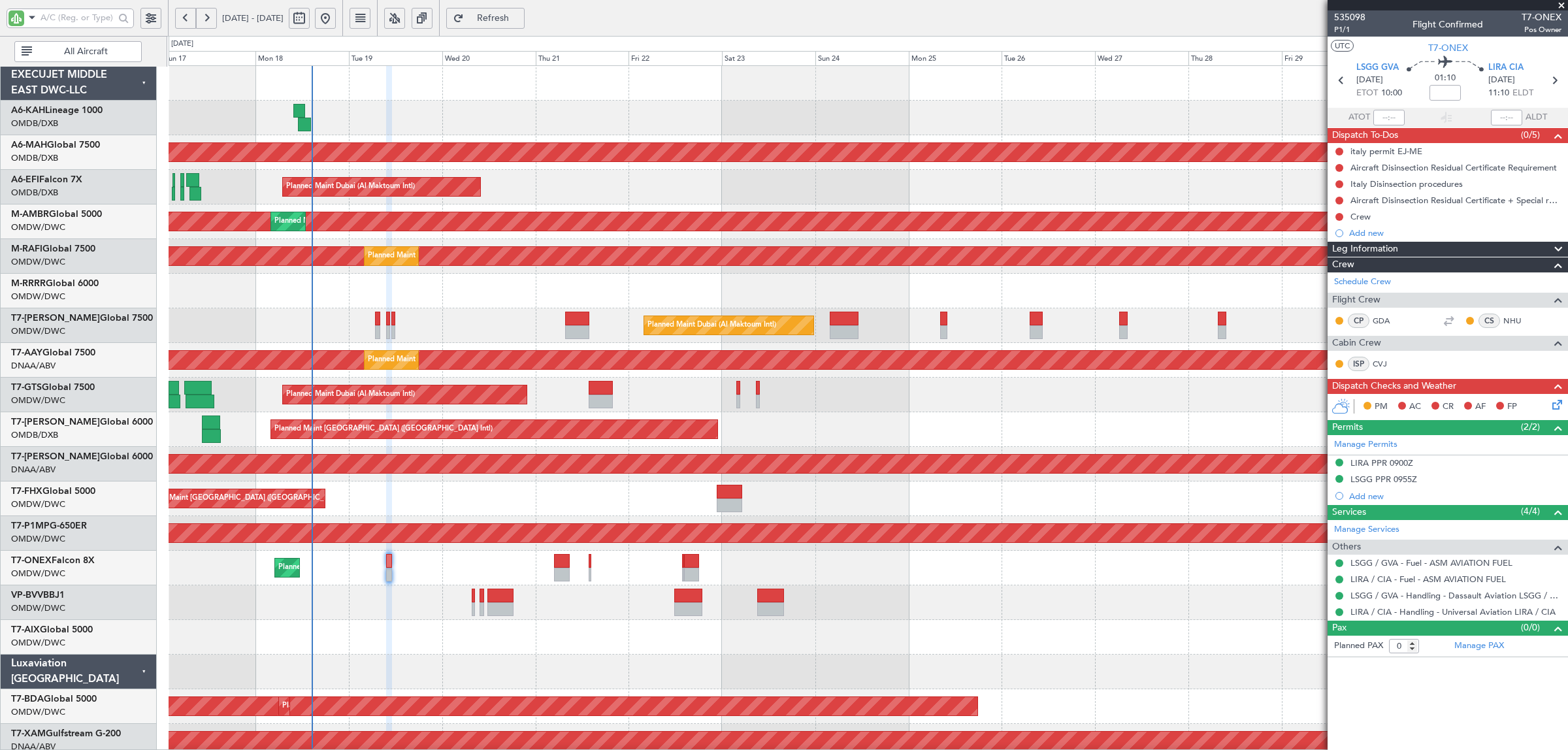
click at [104, 54] on span "All Aircraft" at bounding box center [85, 52] width 103 height 9
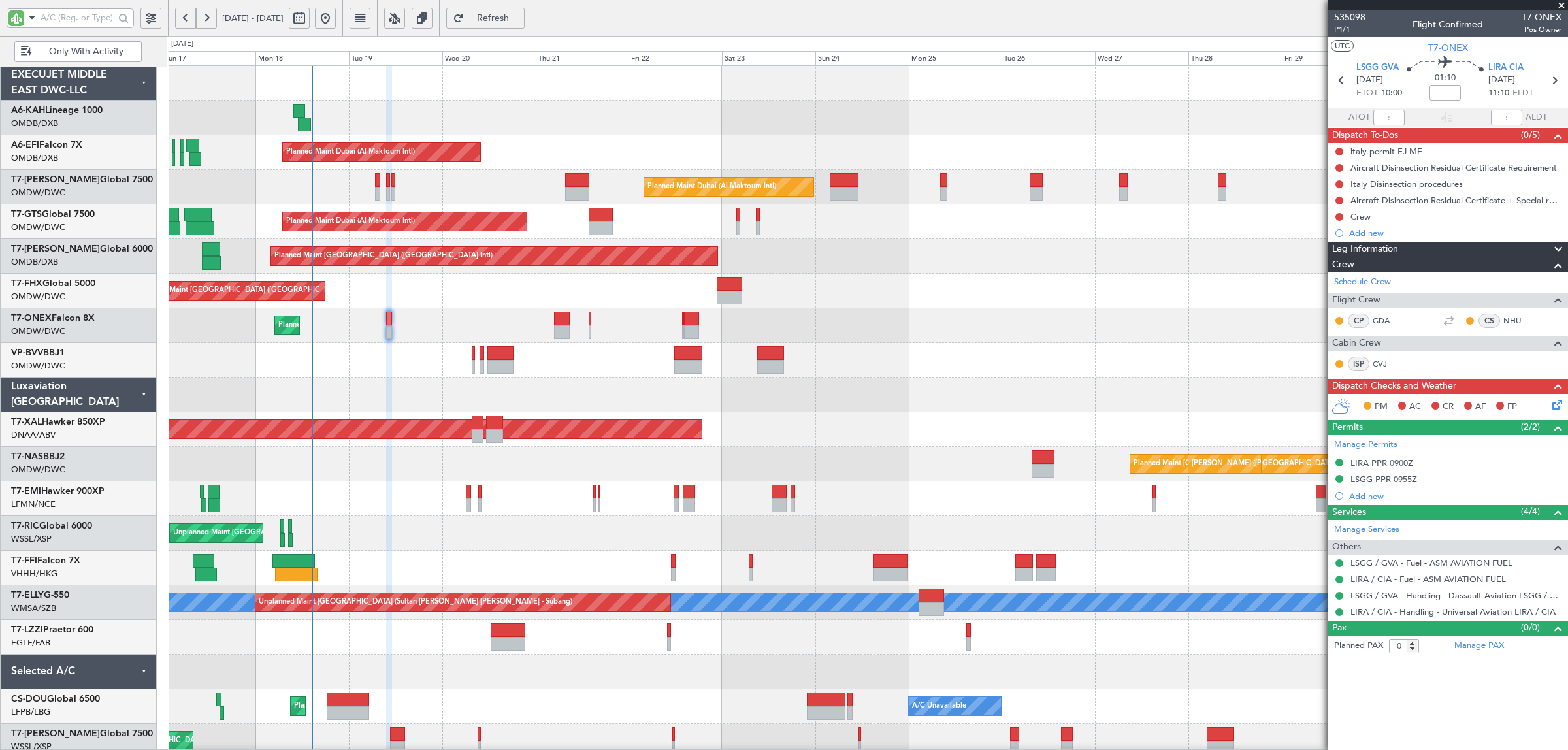
click at [100, 56] on span "Only With Activity" at bounding box center [85, 52] width 103 height 9
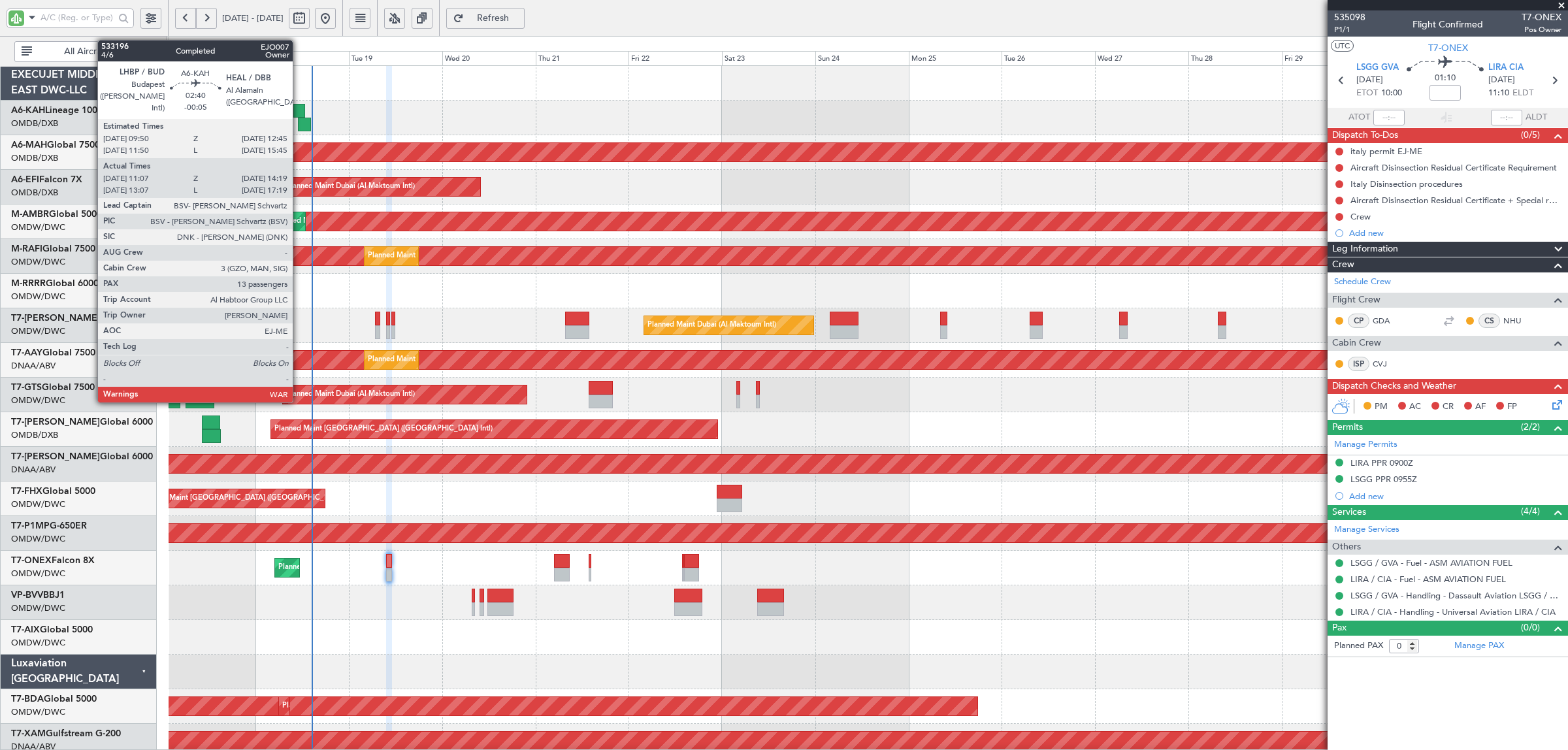
click at [300, 126] on div at bounding box center [304, 125] width 13 height 14
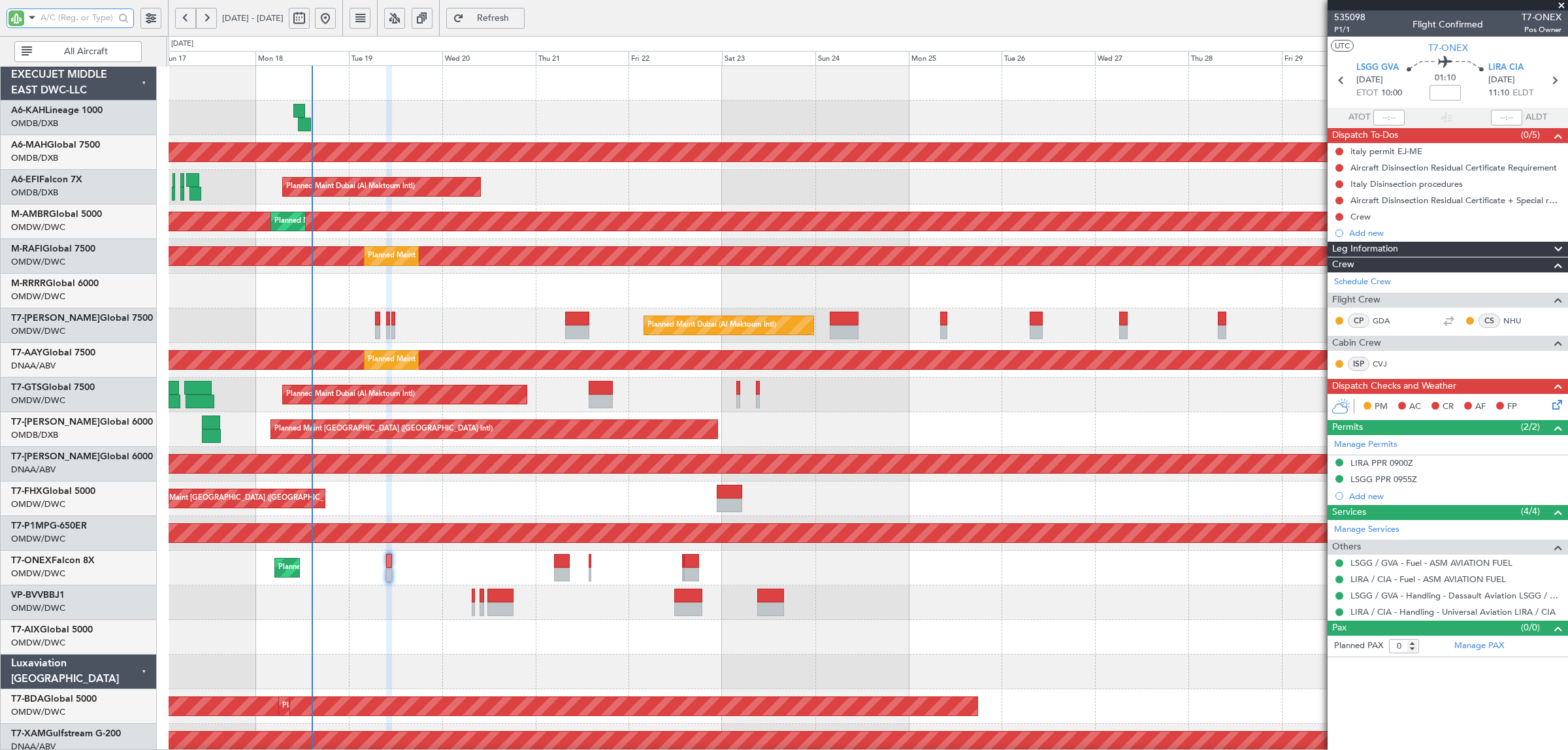
click at [62, 24] on input "text" at bounding box center [77, 18] width 74 height 19
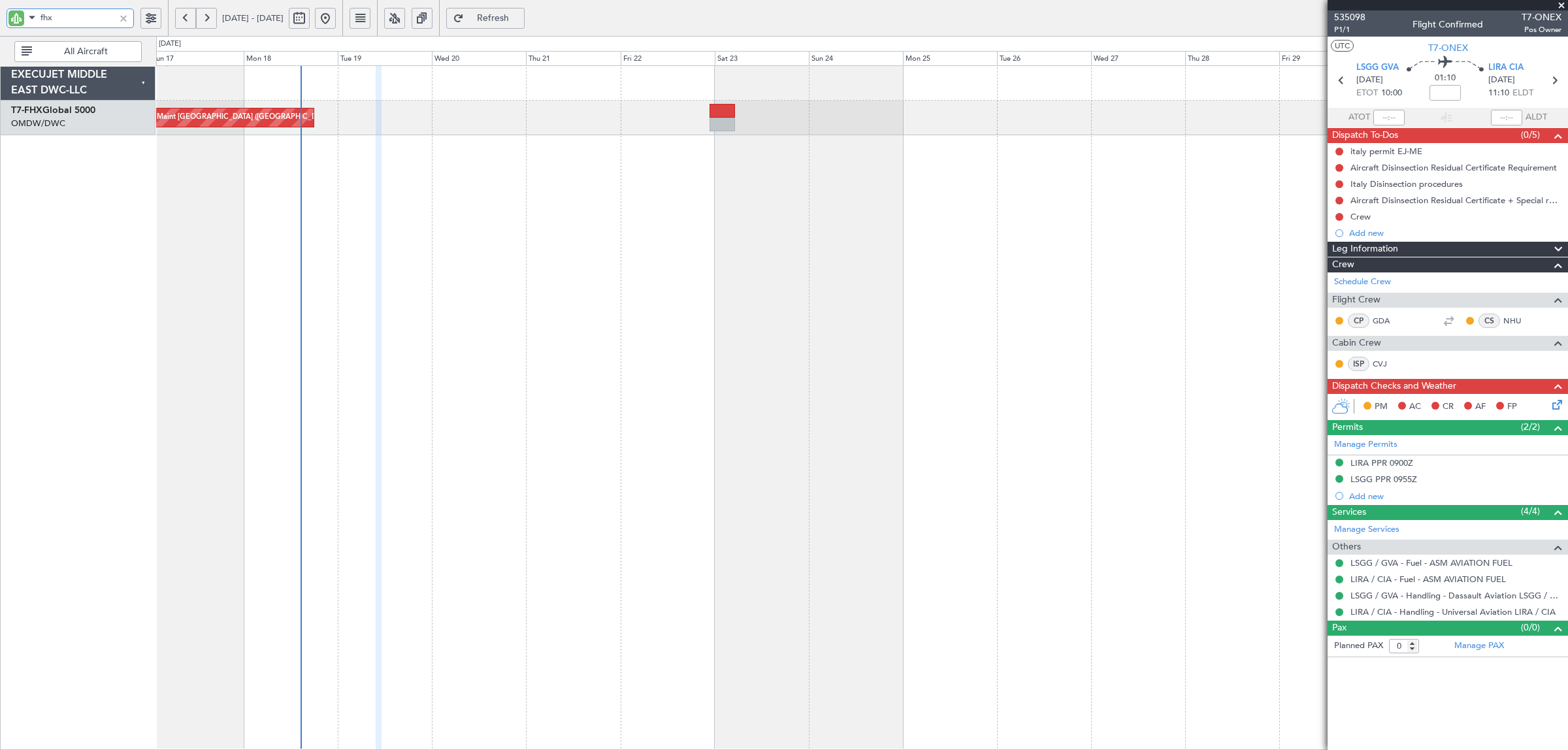
type input "fhx"
click at [182, 11] on button at bounding box center [185, 18] width 21 height 21
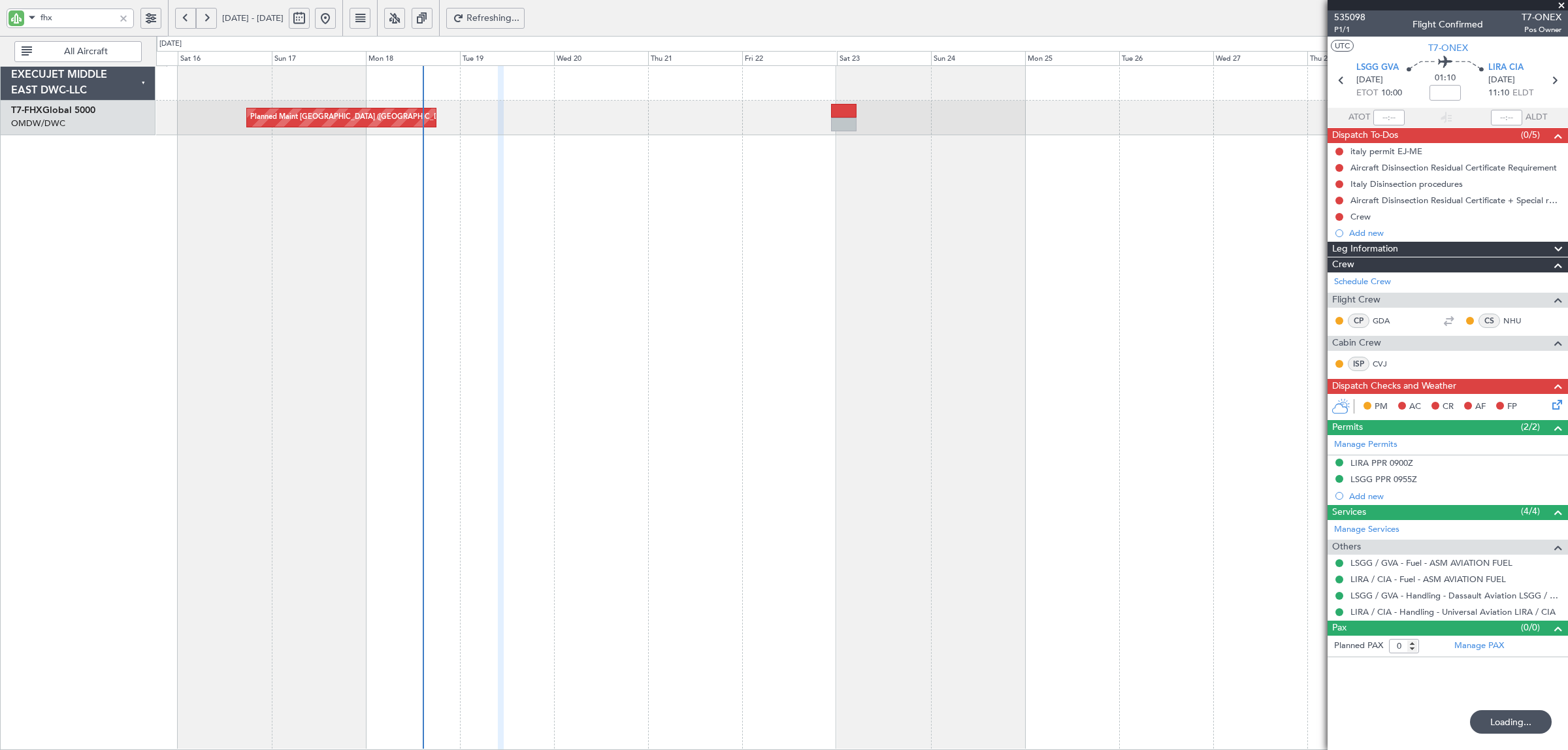
click at [182, 11] on button at bounding box center [185, 18] width 21 height 21
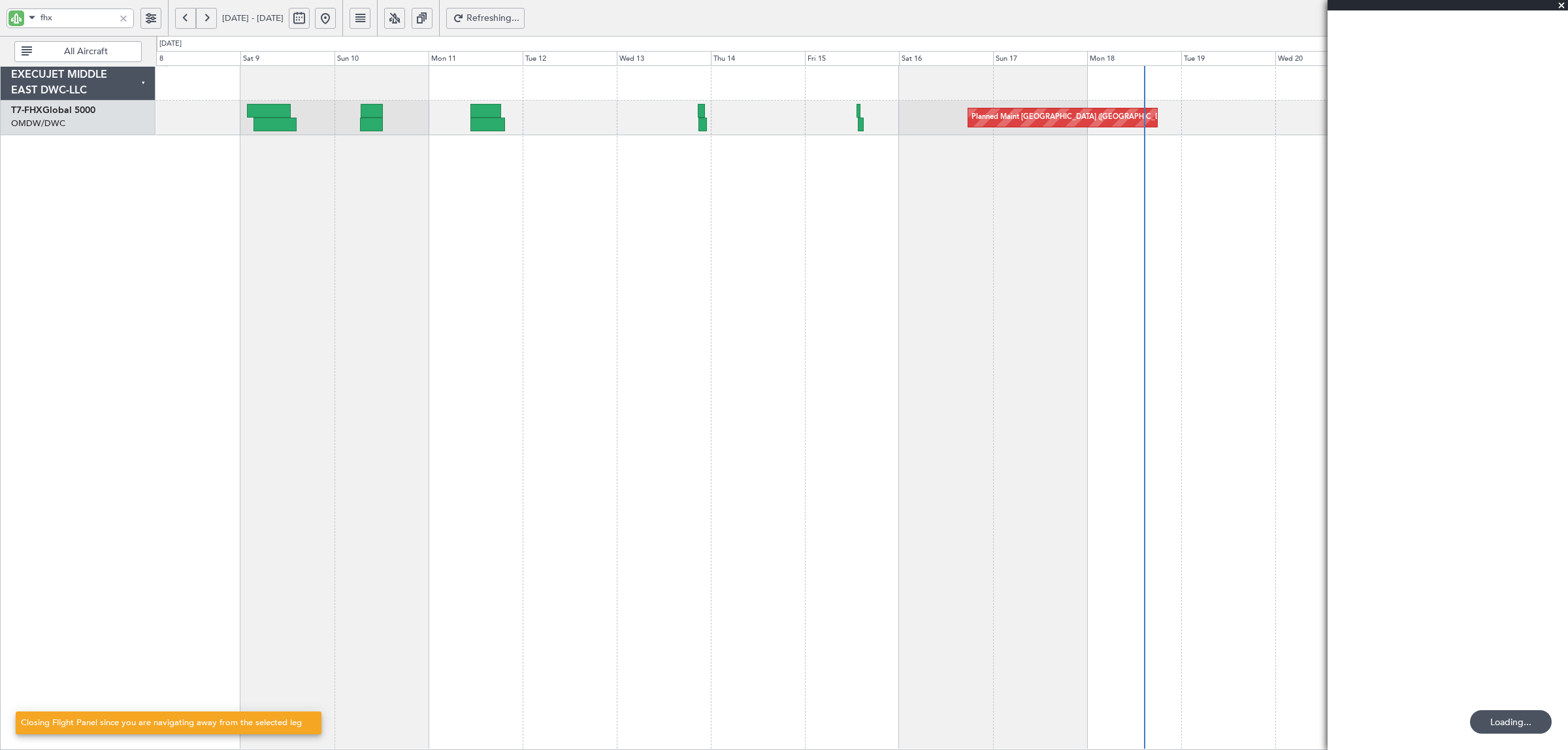
click at [182, 11] on button at bounding box center [185, 18] width 21 height 21
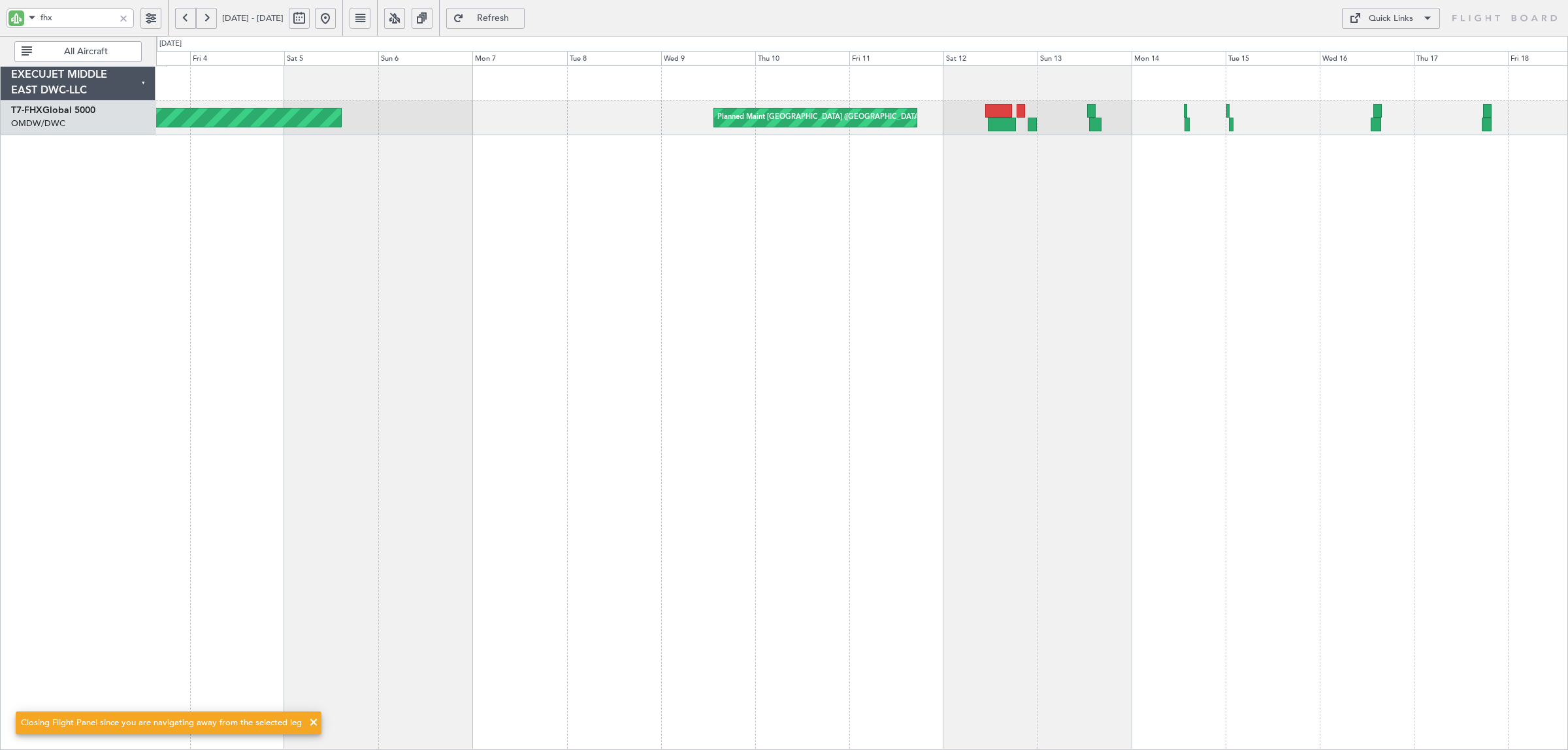
click at [301, 249] on div "Planned Maint Dubai (Al Maktoum Intl) Planned Maint London (Stansted)" at bounding box center [862, 407] width 1412 height 685
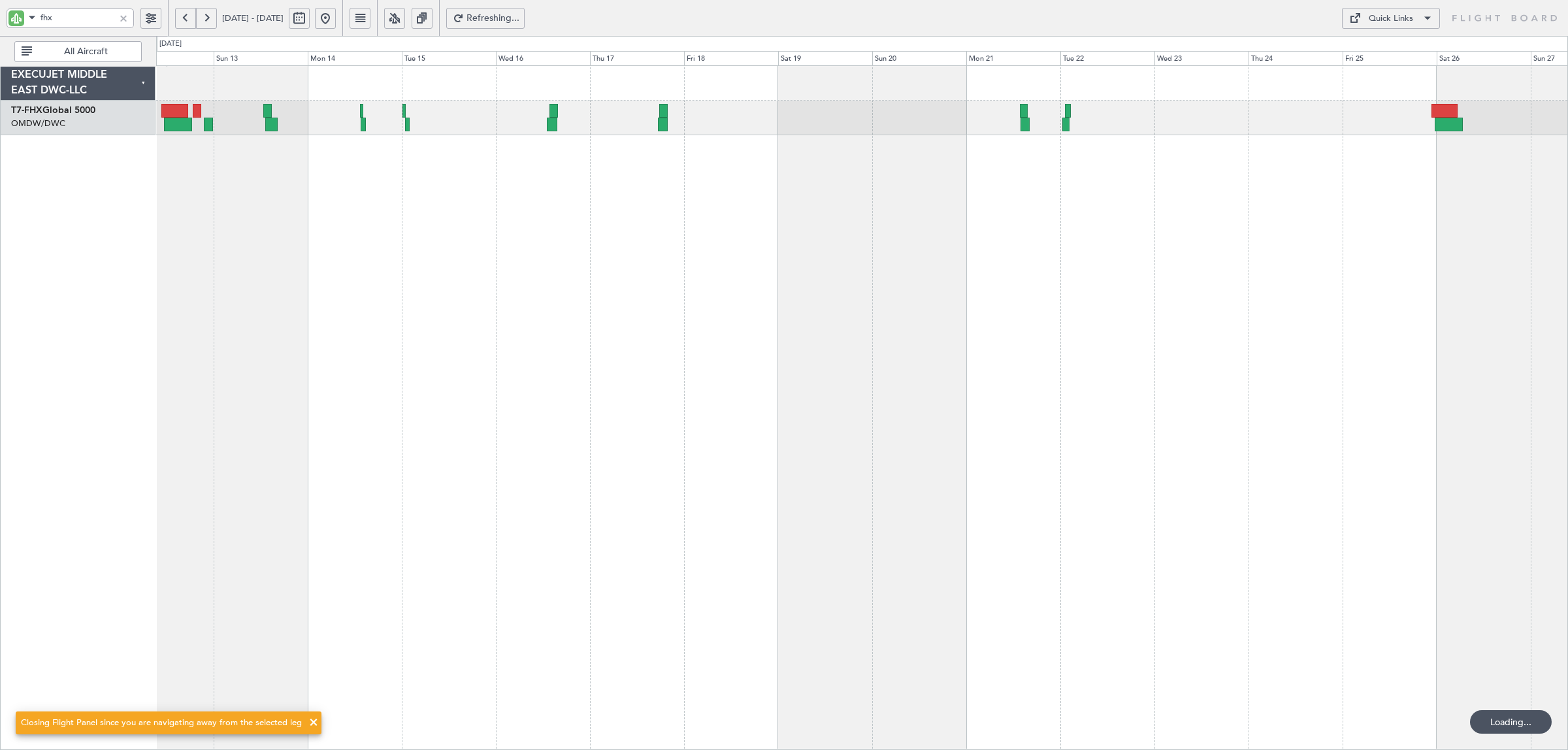
click at [458, 181] on div "Planned Maint London (Stansted) Planned Maint London (Stansted)" at bounding box center [862, 407] width 1412 height 685
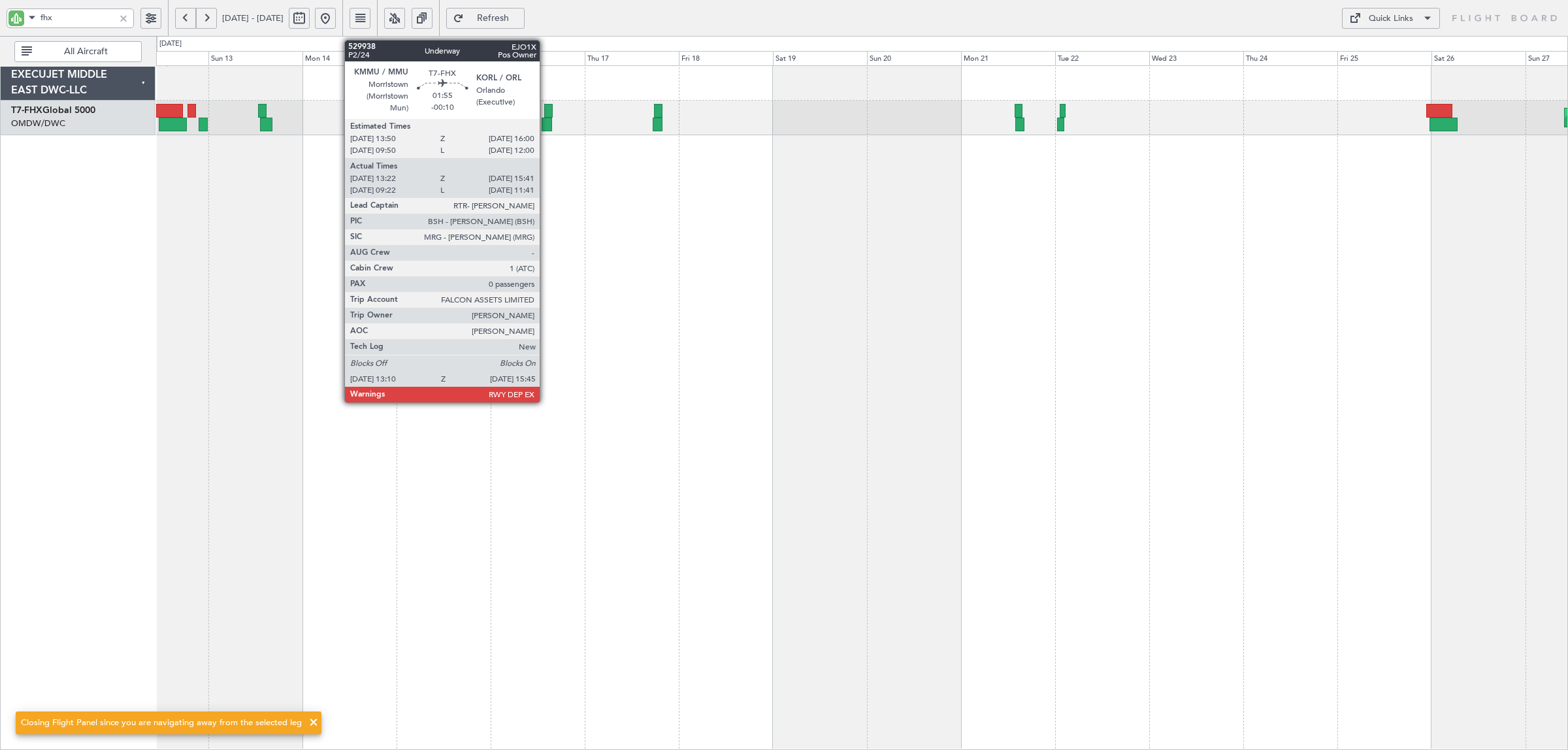
click at [546, 121] on div at bounding box center [547, 125] width 11 height 14
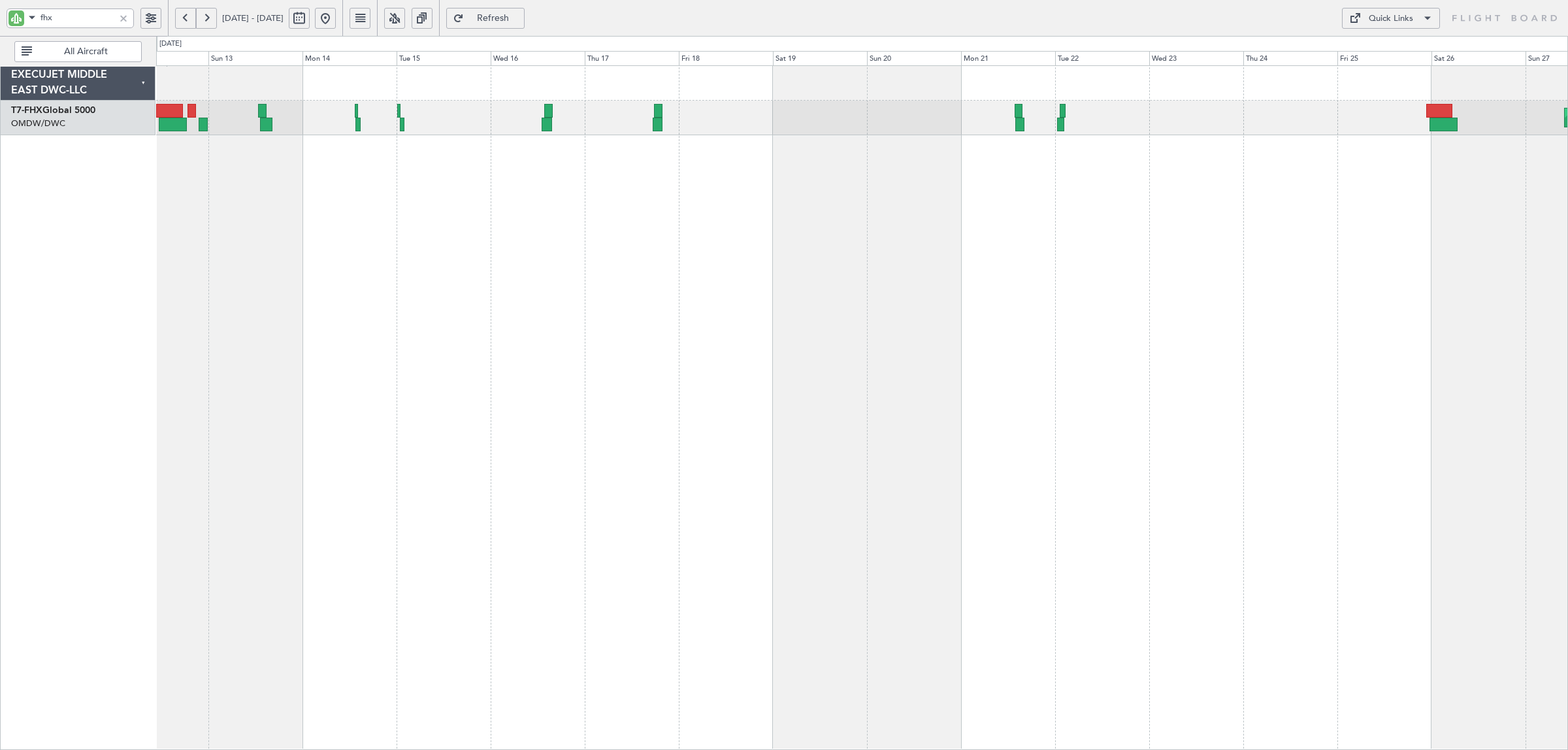
click at [178, 17] on button at bounding box center [185, 18] width 21 height 21
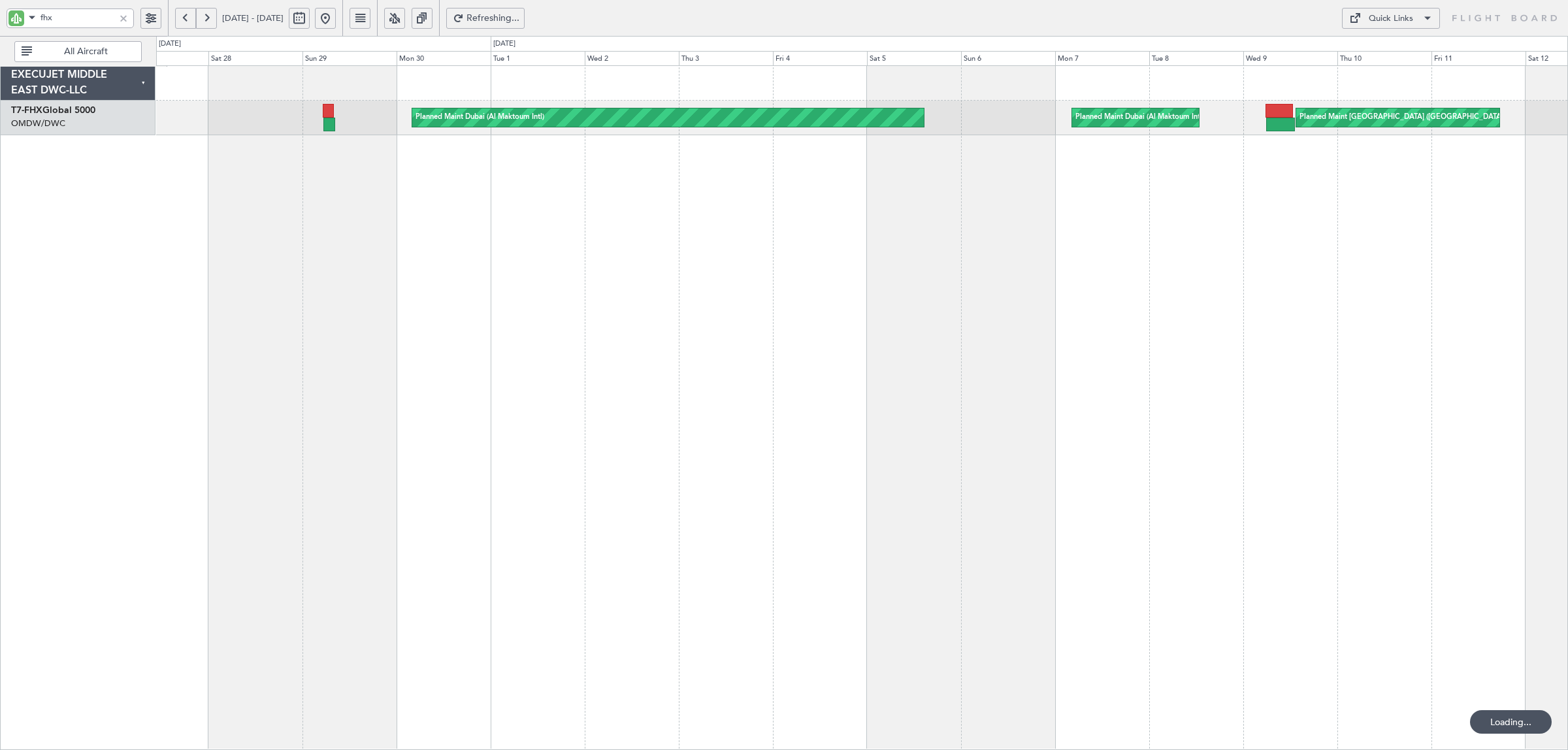
click at [178, 17] on button at bounding box center [185, 18] width 21 height 21
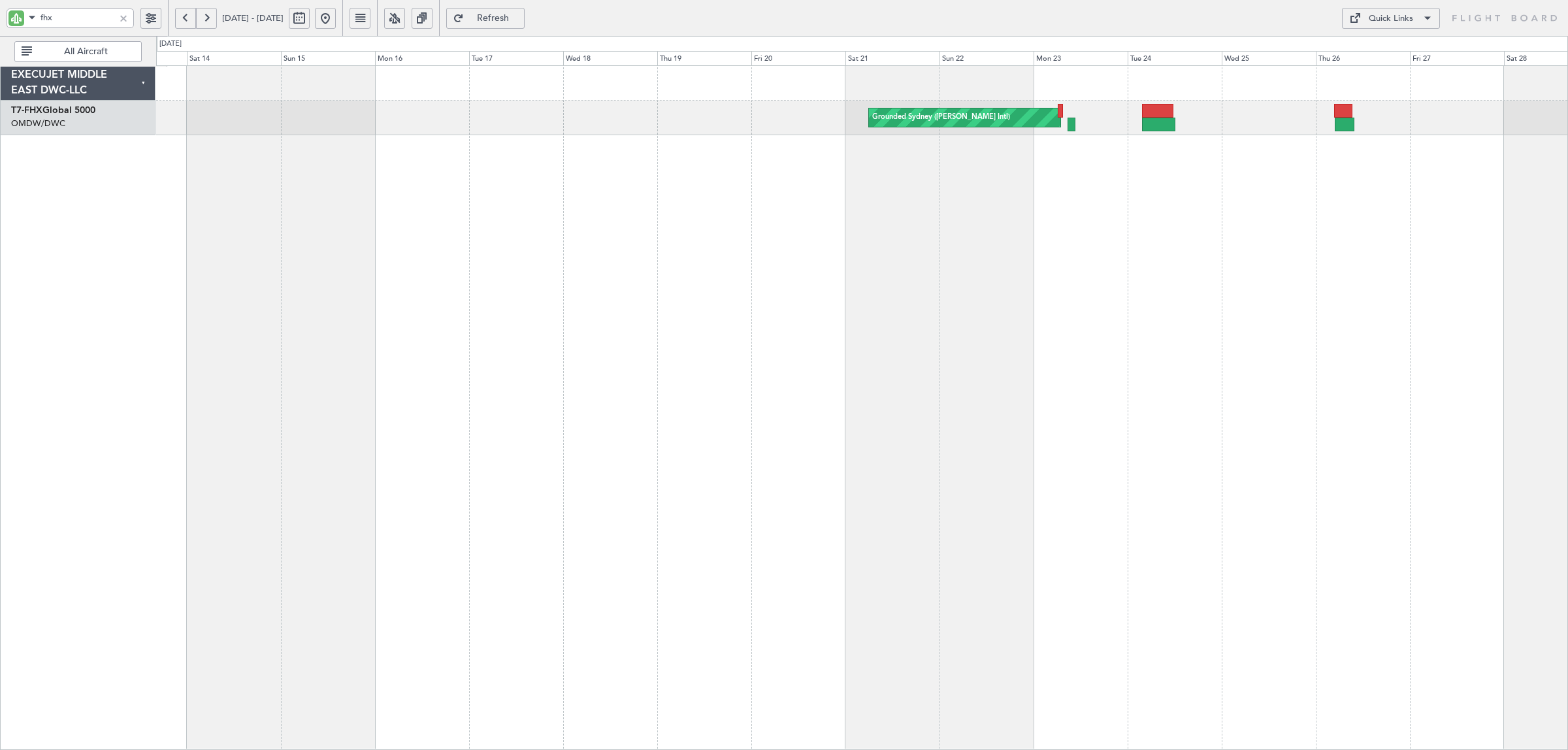
click at [421, 175] on div "Grounded Sydney (Kingsford Smith Intl) Planned Maint Dubai (Al Maktoum Intl)" at bounding box center [862, 407] width 1412 height 685
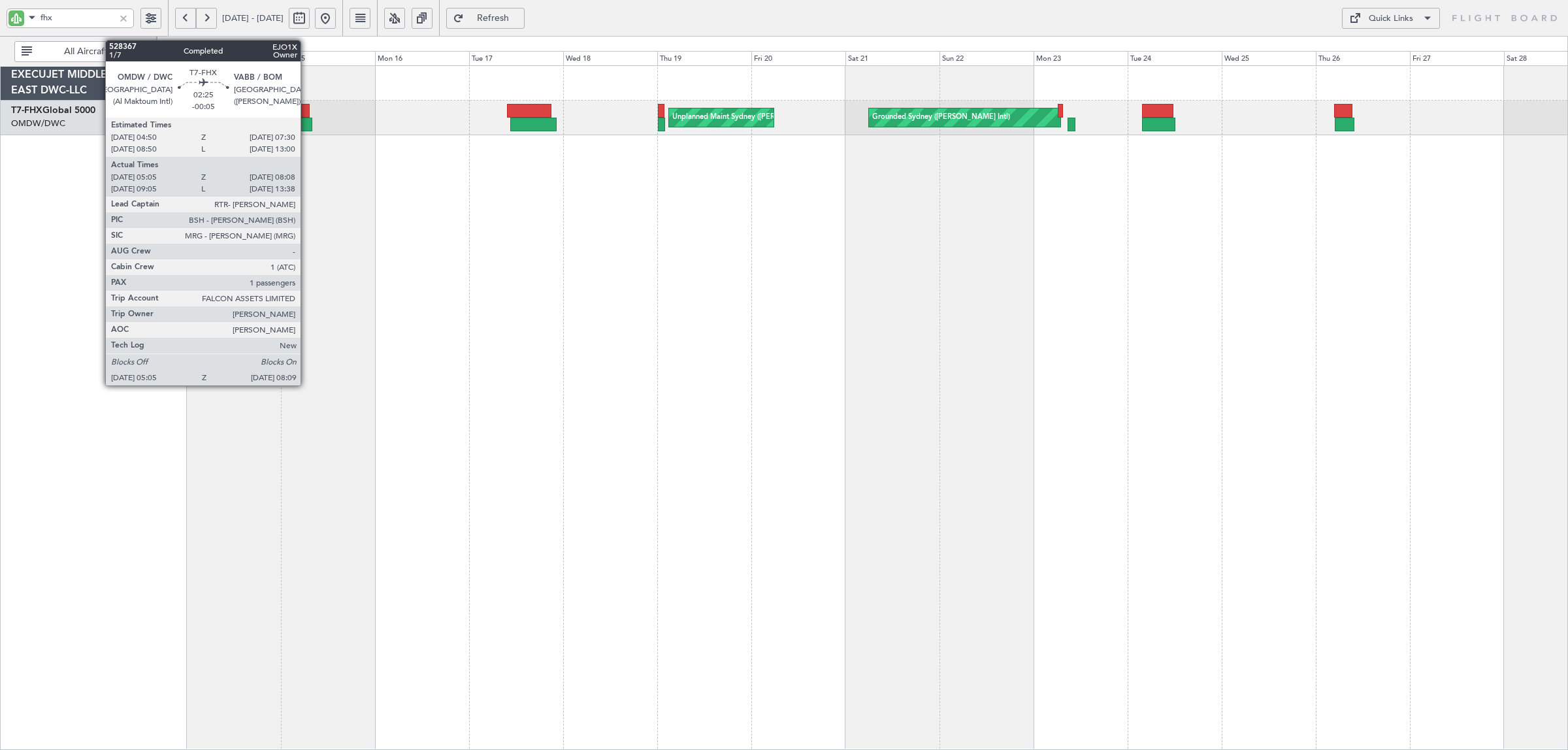
click at [307, 121] on div at bounding box center [306, 125] width 12 height 14
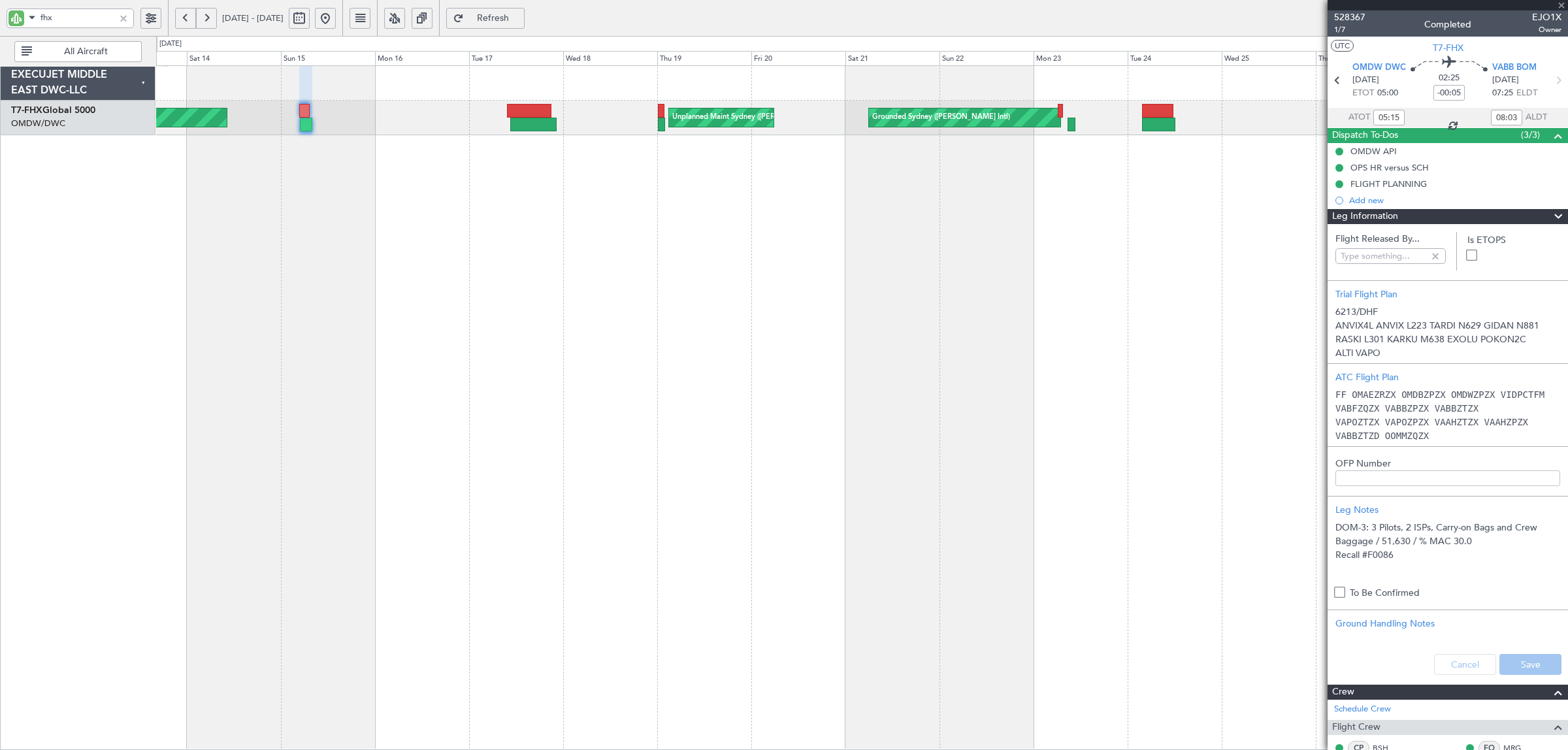
type input "[PERSON_NAME] (SYS)"
type input "6213"
type input "[PERSON_NAME] (SYS)"
type input "6213"
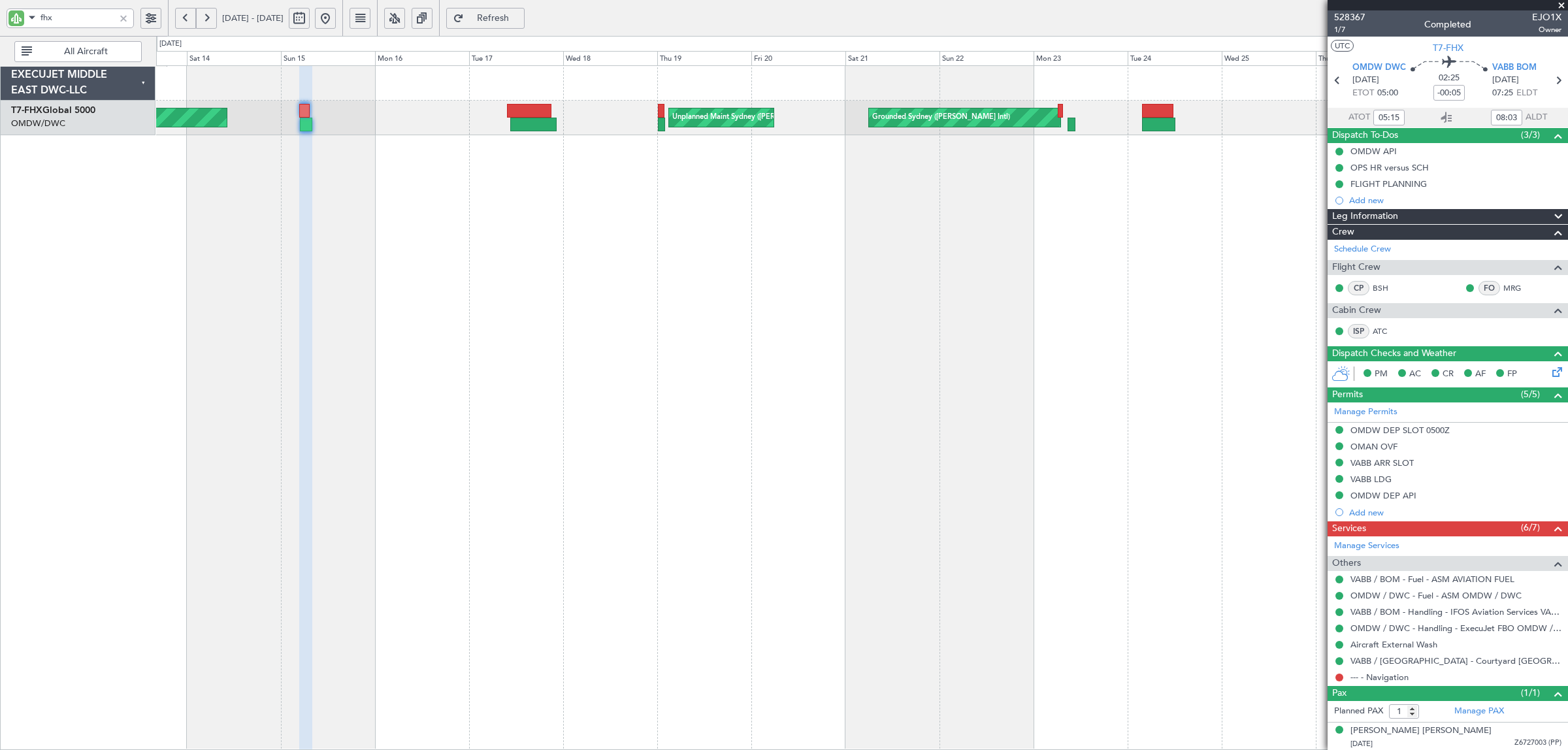
type input "[PERSON_NAME] (SYS)"
type input "6213"
drag, startPoint x: 60, startPoint y: 14, endPoint x: -47, endPoint y: 18, distance: 107.1
click at [0, 18] on html "fhx 13 Jun 2025 - 28 Jun 2025 Refresh Quick Links All Aircraft Grounded Sydney …" at bounding box center [784, 375] width 1568 height 750
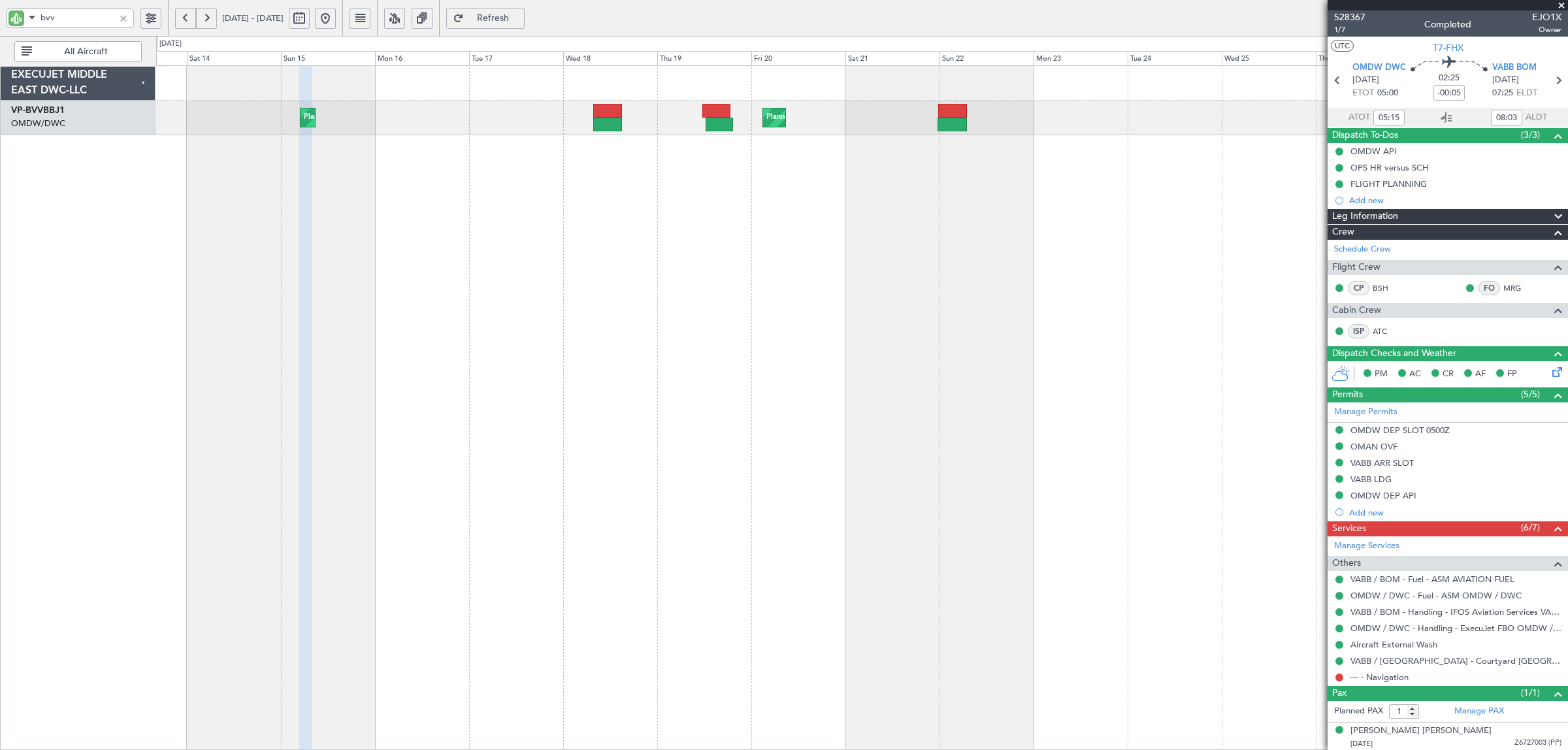
click at [184, 23] on button at bounding box center [185, 18] width 21 height 21
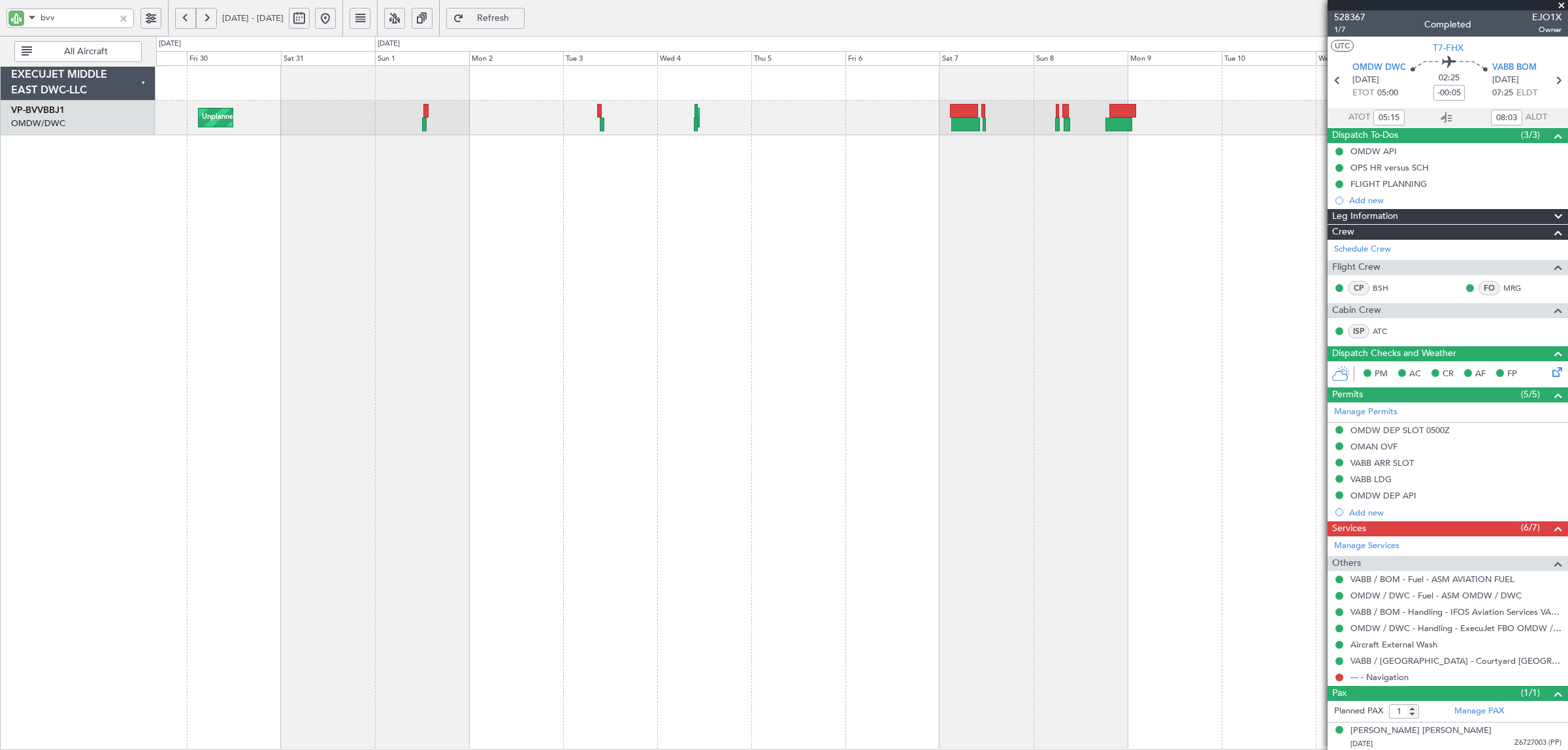
drag, startPoint x: 184, startPoint y: 24, endPoint x: 224, endPoint y: 25, distance: 40.0
click at [222, 25] on div "29 May 2025 - 13 Jun 2025" at bounding box center [255, 18] width 161 height 21
click at [207, 17] on button at bounding box center [206, 18] width 21 height 21
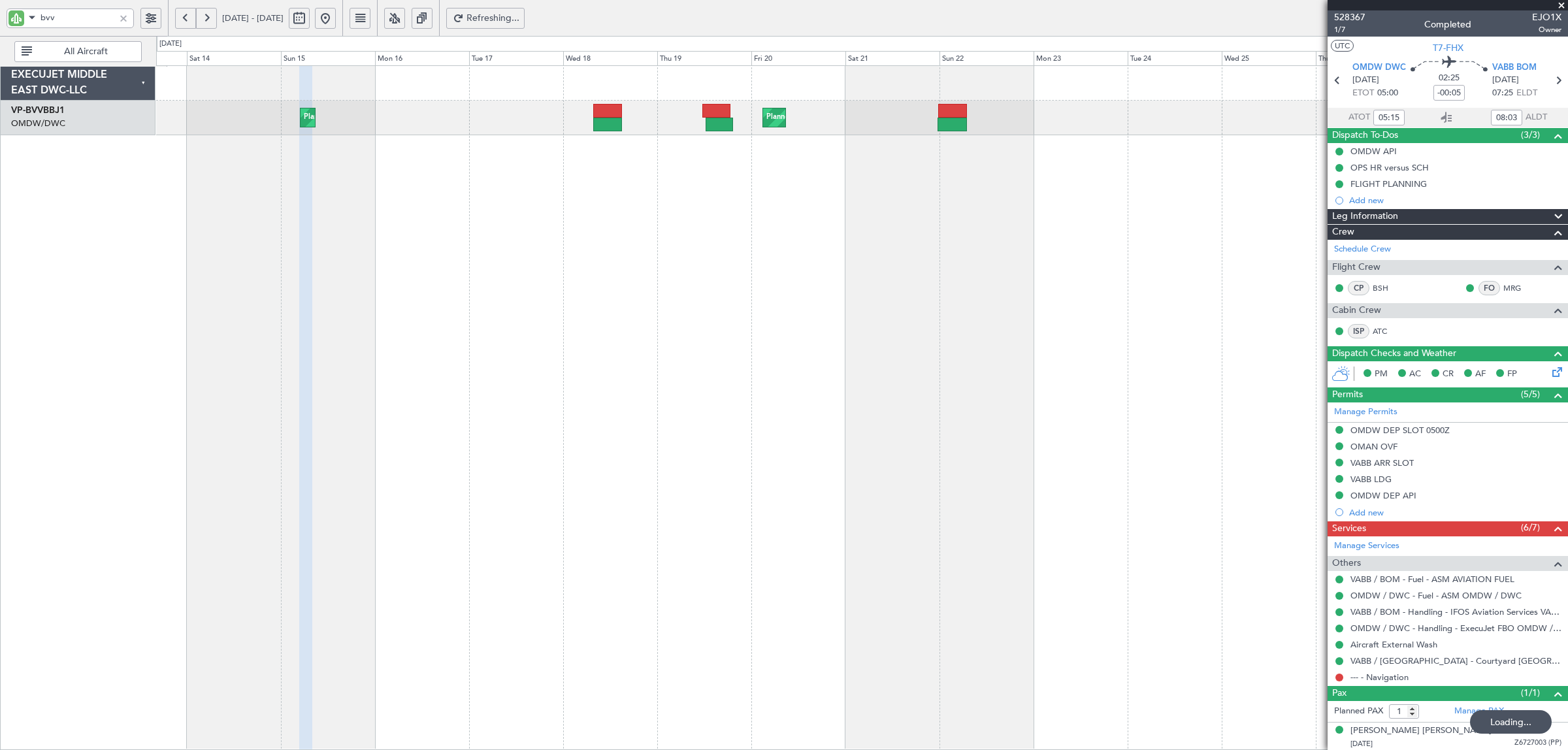
click at [206, 17] on button at bounding box center [206, 18] width 21 height 21
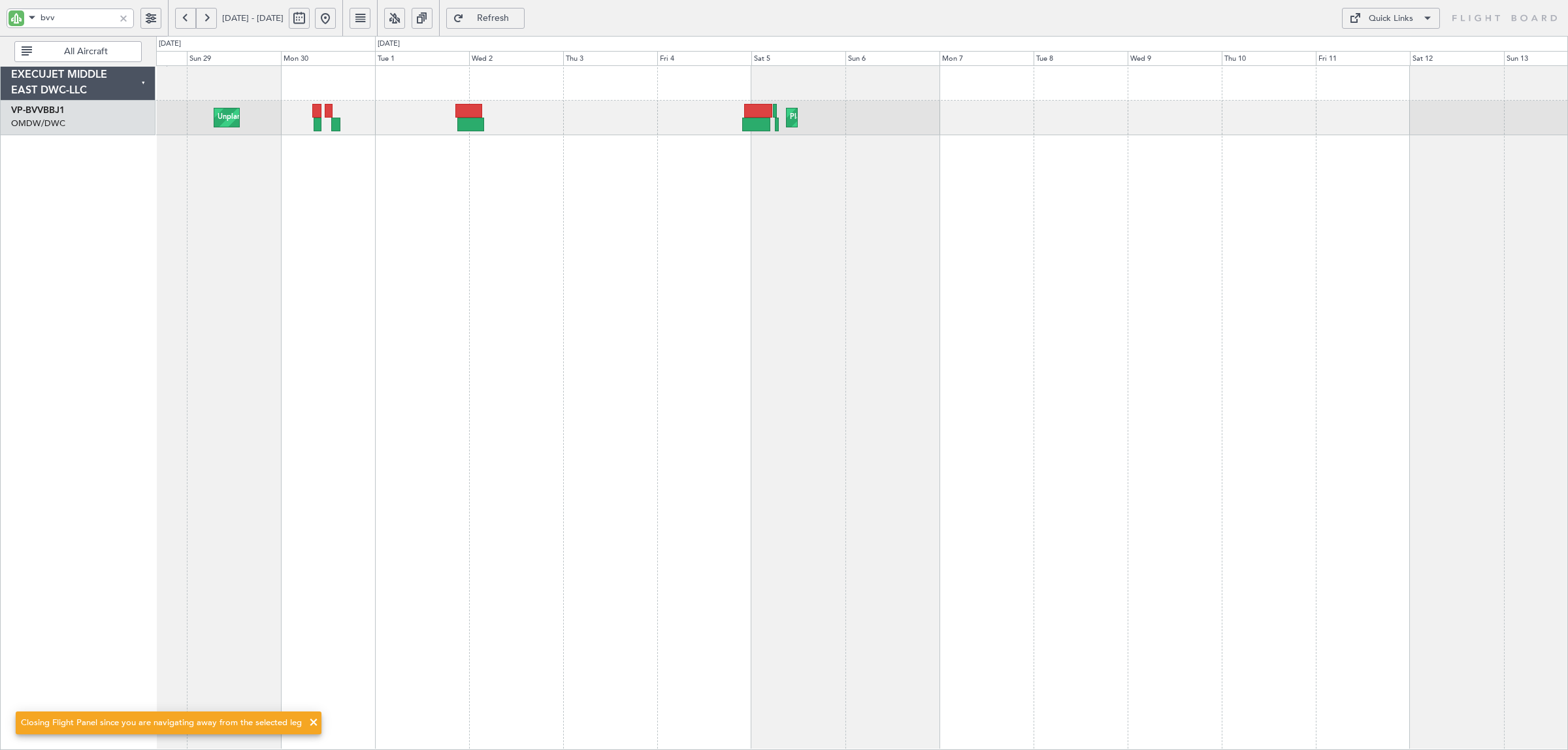
click at [206, 17] on button at bounding box center [206, 18] width 21 height 21
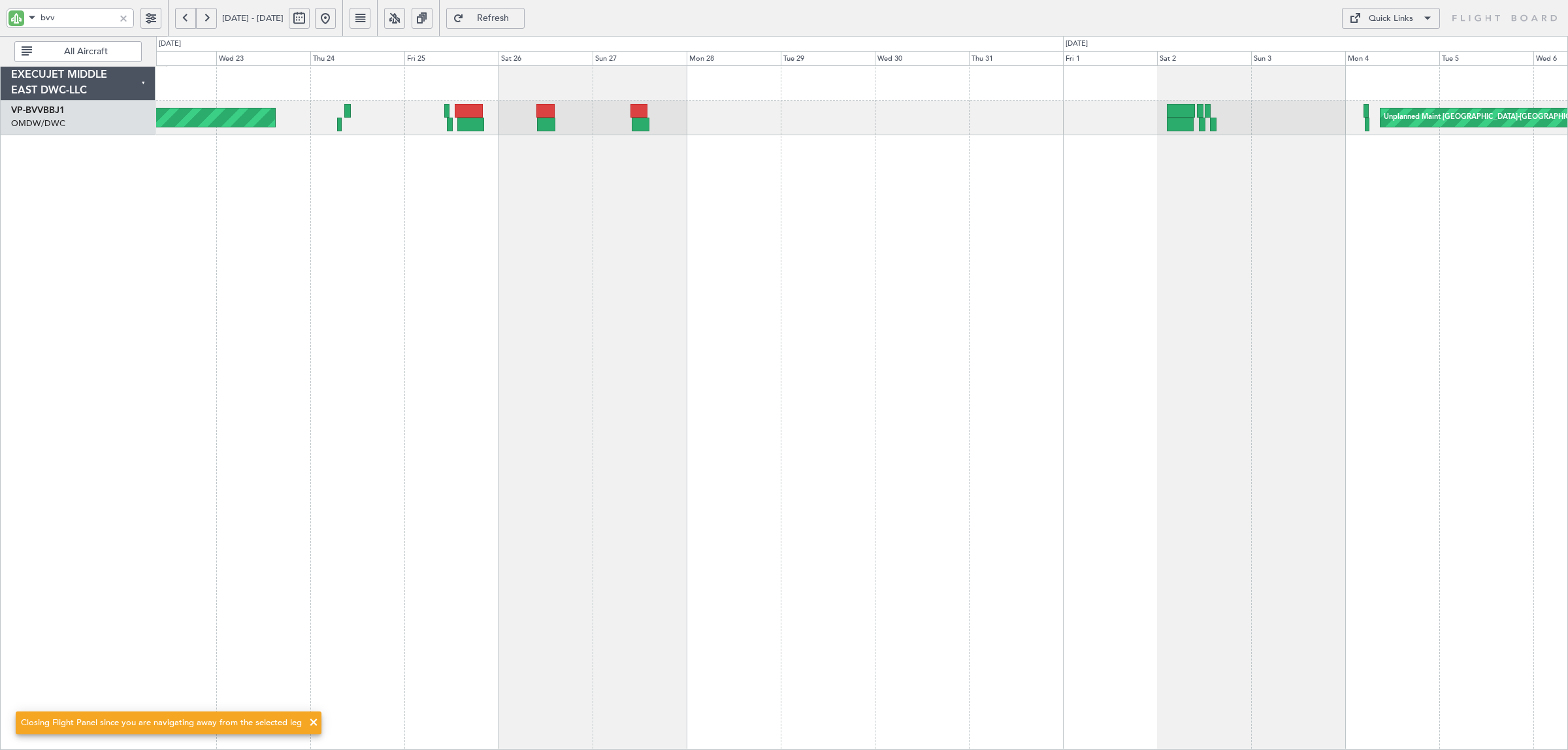
click at [435, 234] on div "Planned Maint Basel-Mulhouse Unplanned Maint Basel-Mulhouse" at bounding box center [862, 407] width 1412 height 685
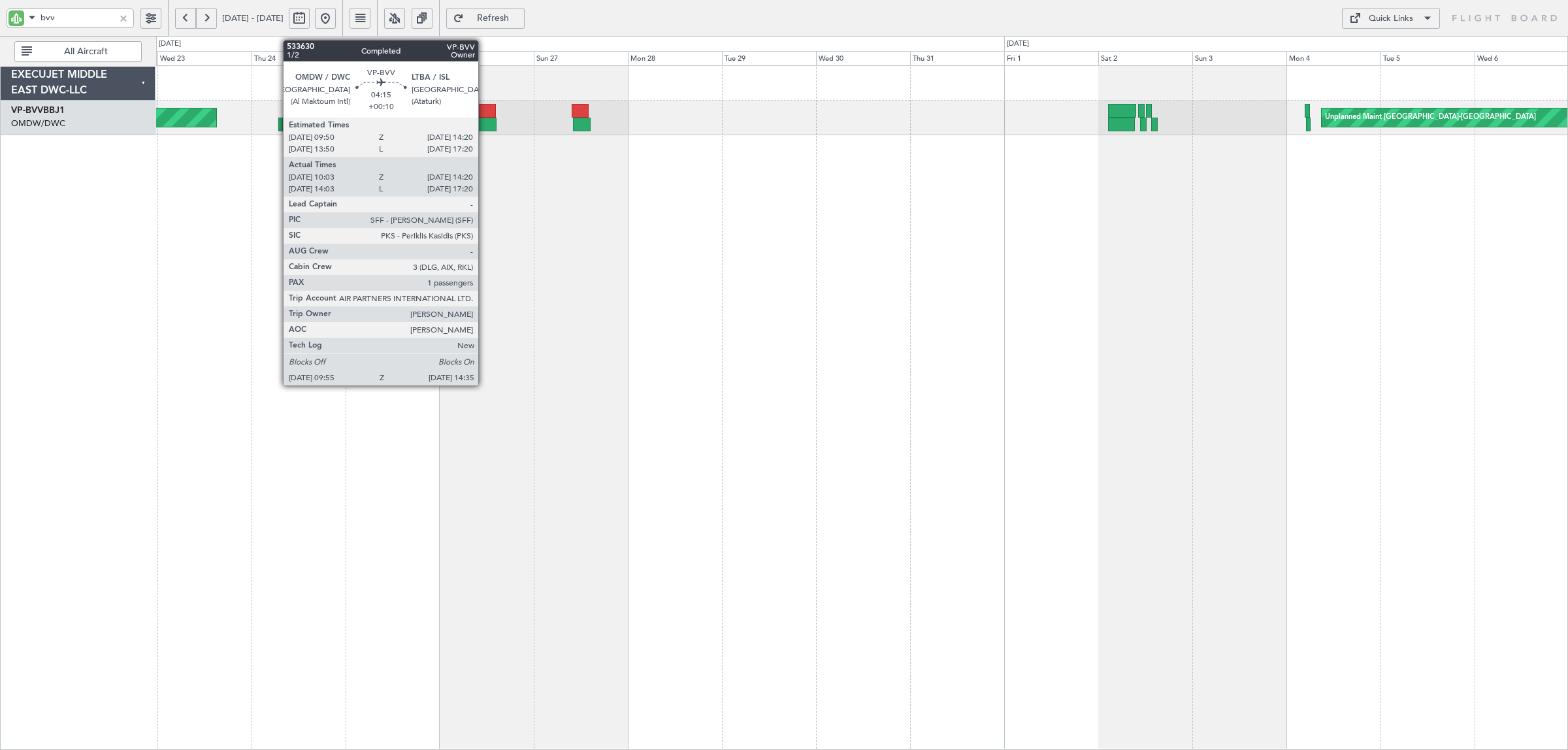
click at [485, 121] on div at bounding box center [488, 125] width 19 height 14
click at [486, 119] on div at bounding box center [488, 125] width 19 height 14
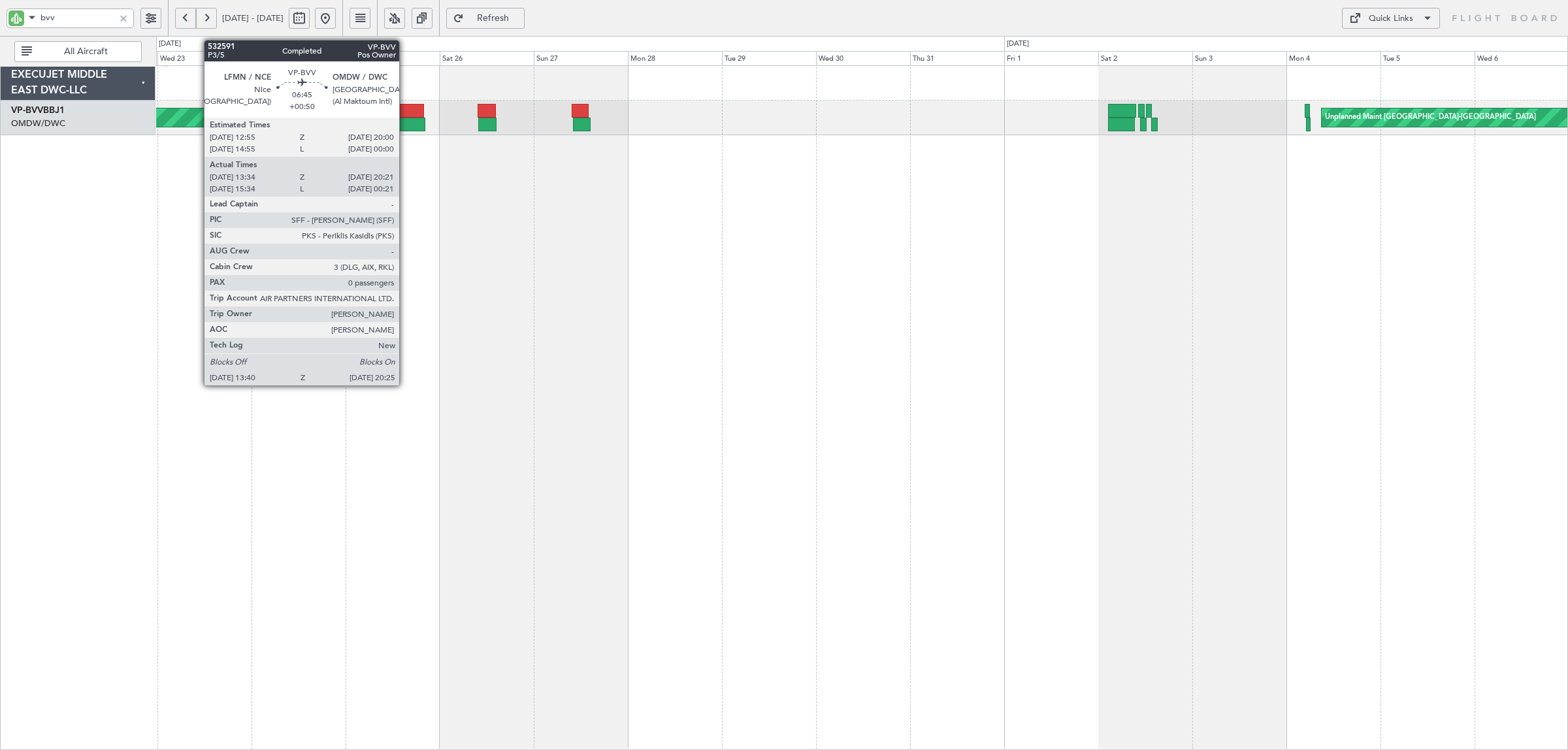
click at [406, 124] on div at bounding box center [412, 125] width 27 height 14
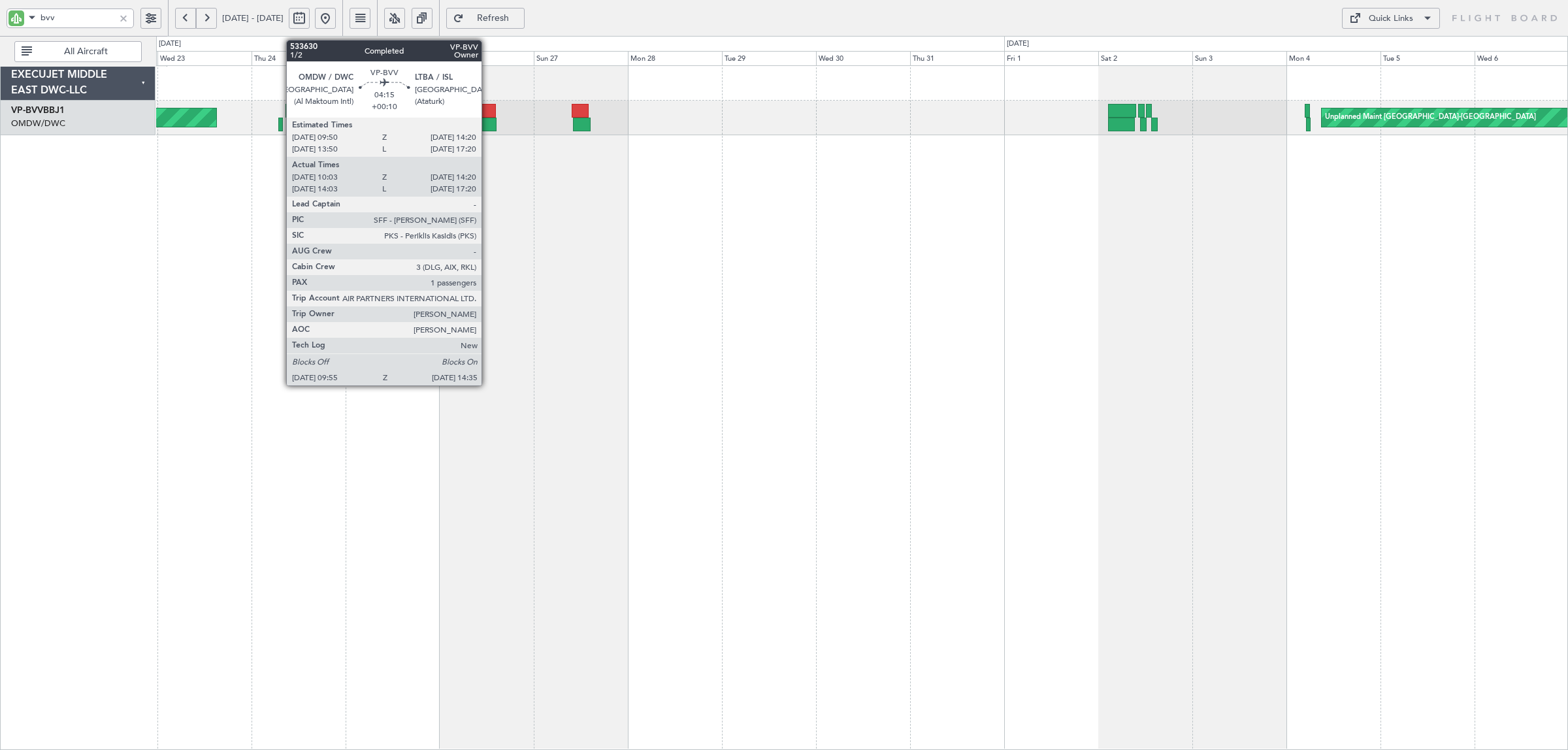
click at [488, 122] on div at bounding box center [488, 125] width 19 height 14
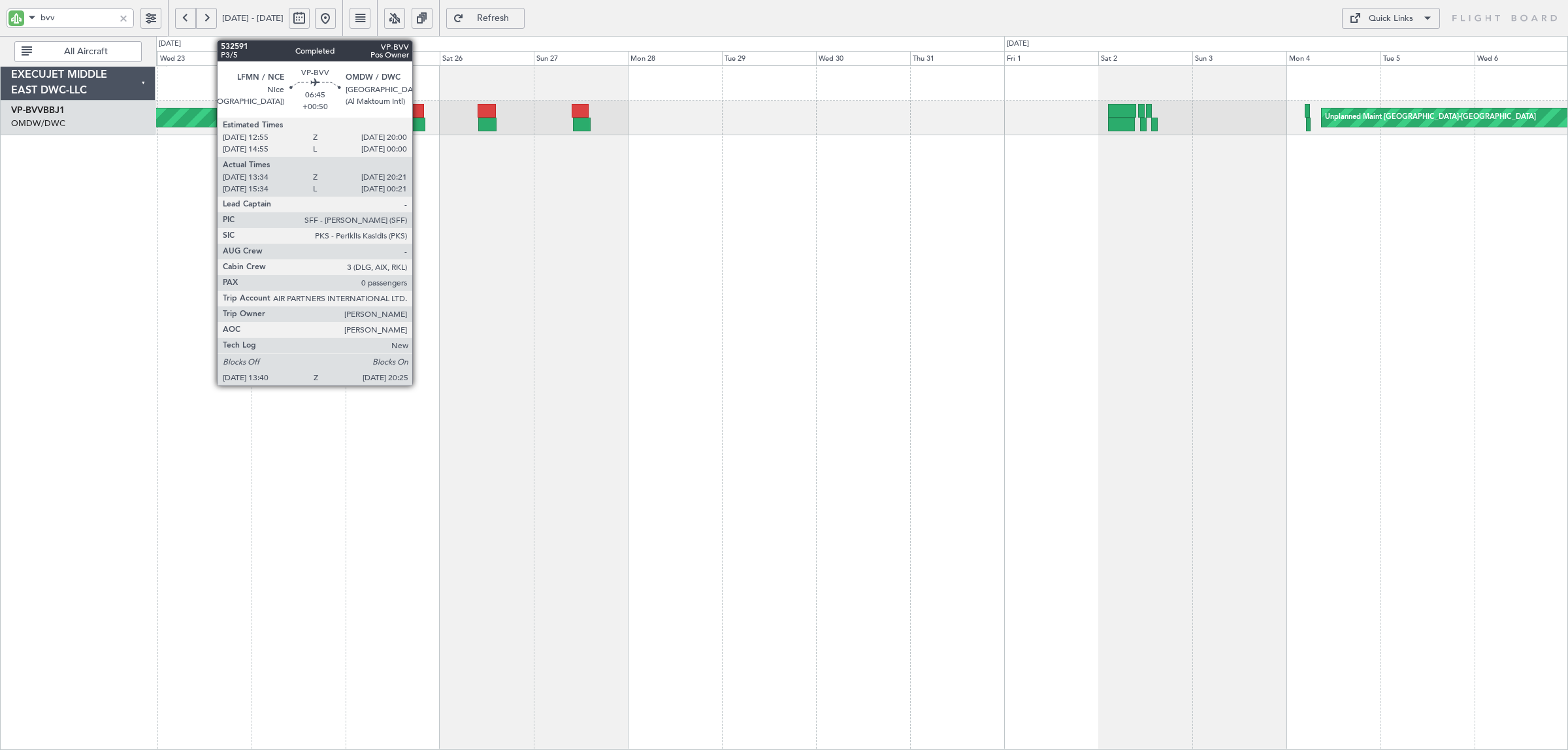
click at [419, 126] on div at bounding box center [412, 125] width 27 height 14
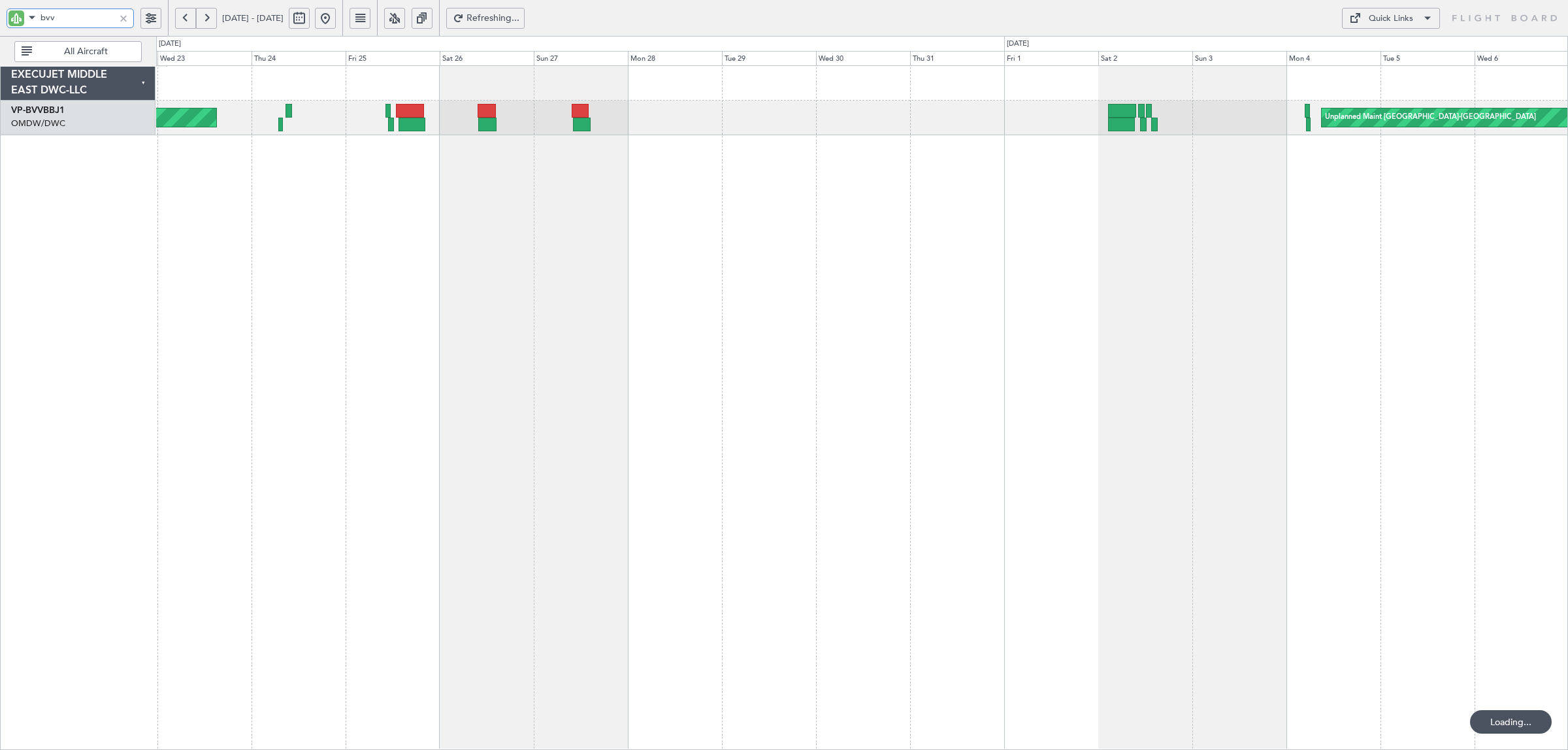
drag, startPoint x: 88, startPoint y: 19, endPoint x: -19, endPoint y: 23, distance: 107.1
click at [0, 23] on html "bvv 22 Jul 2025 - 06 Aug 2025 Refreshing... Quick Links All Aircraft Unplanned …" at bounding box center [784, 375] width 1568 height 750
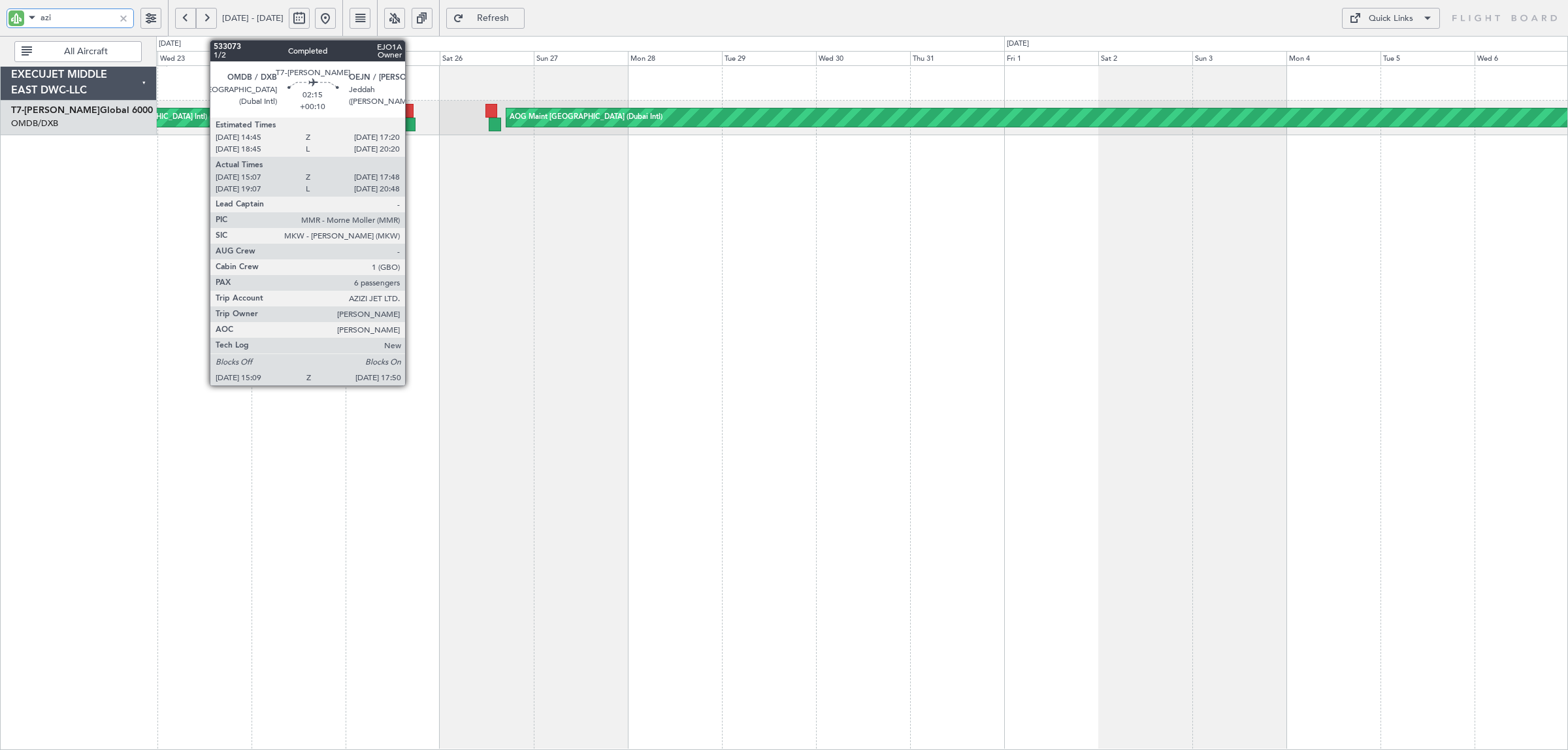
click at [412, 122] on div at bounding box center [410, 125] width 11 height 14
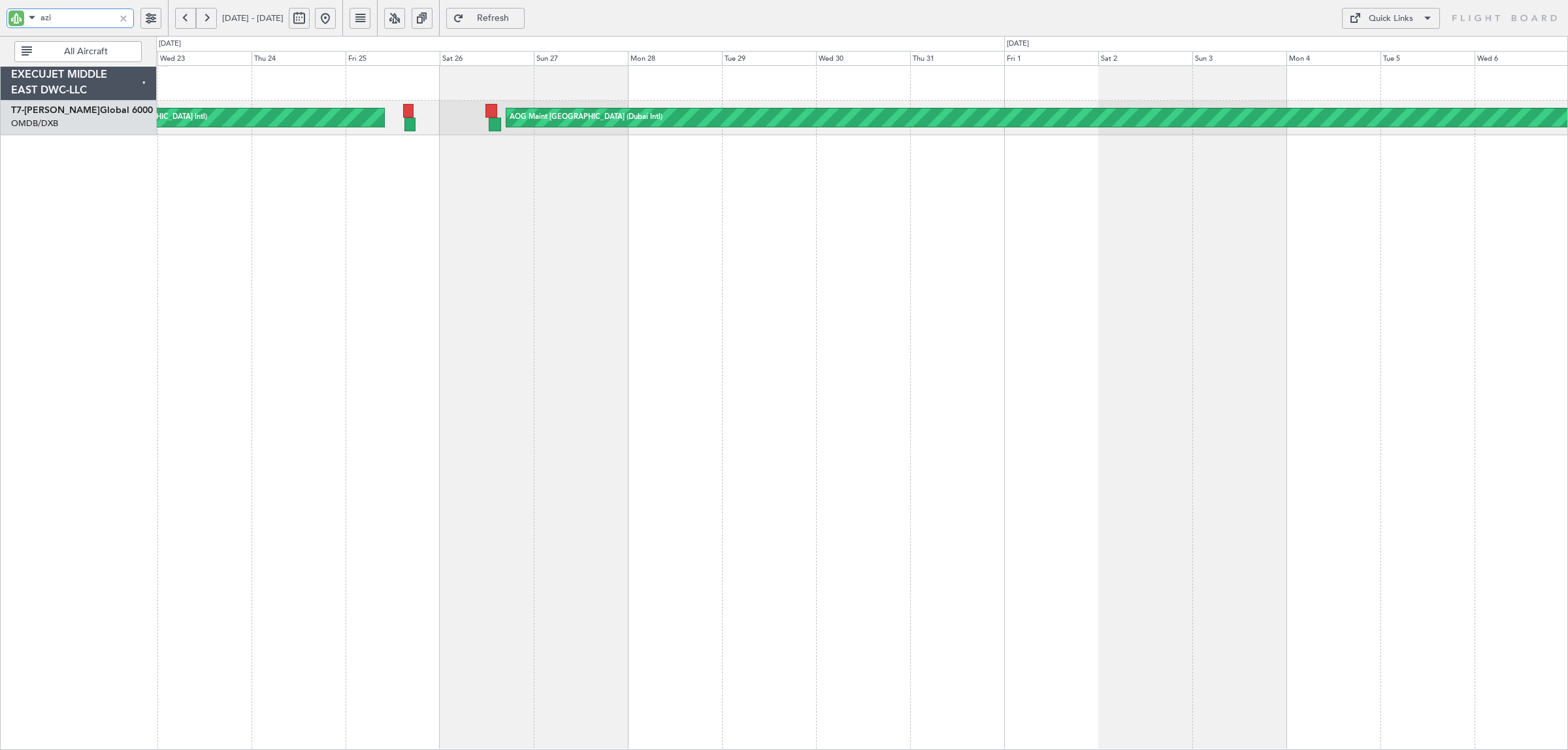
drag, startPoint x: 61, startPoint y: 18, endPoint x: -100, endPoint y: 30, distance: 161.4
click at [0, 30] on html "azi 22 Jul 2025 - 06 Aug 2025 Refresh Quick Links All Aircraft Planned Maint Du…" at bounding box center [784, 375] width 1568 height 750
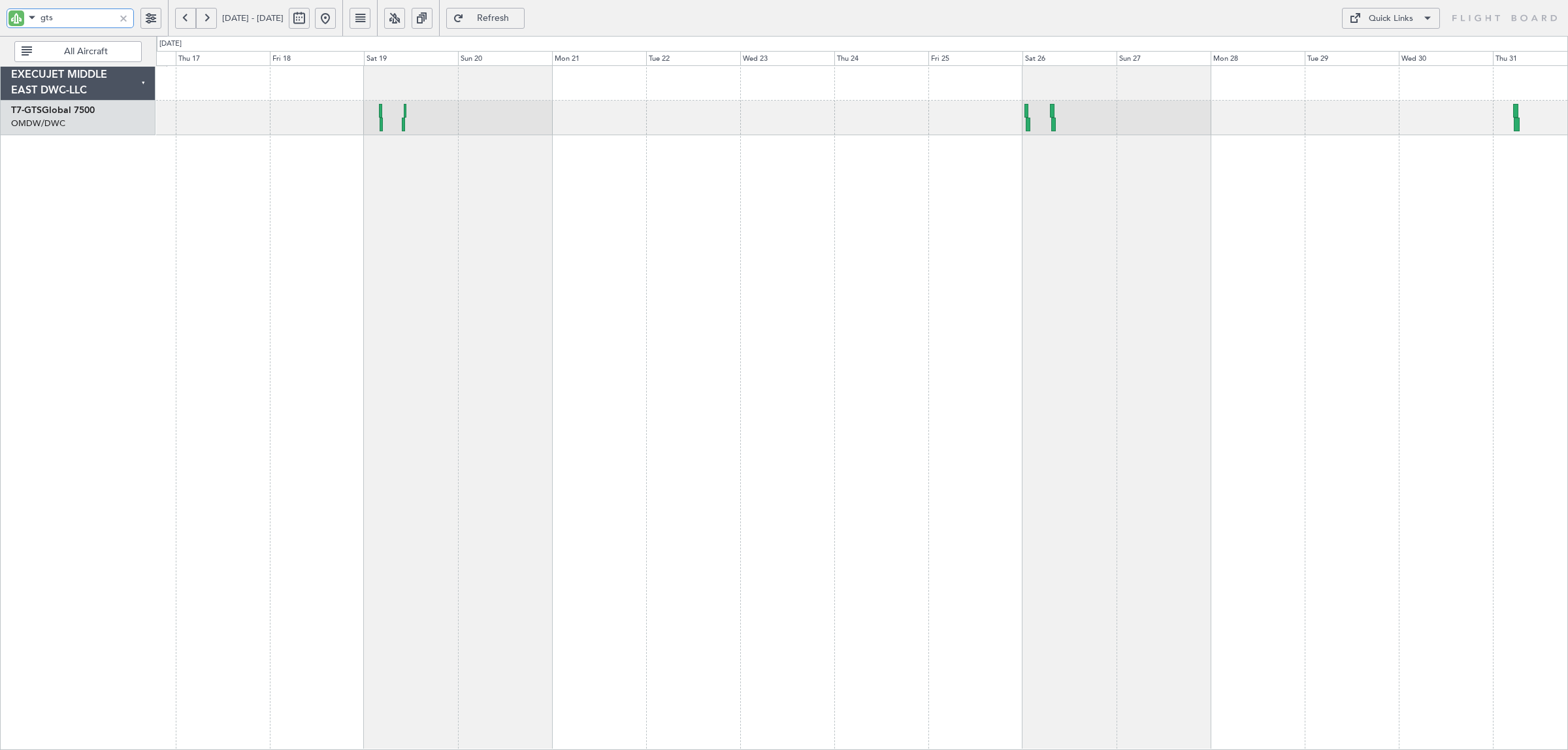
click at [898, 170] on div at bounding box center [862, 407] width 1412 height 685
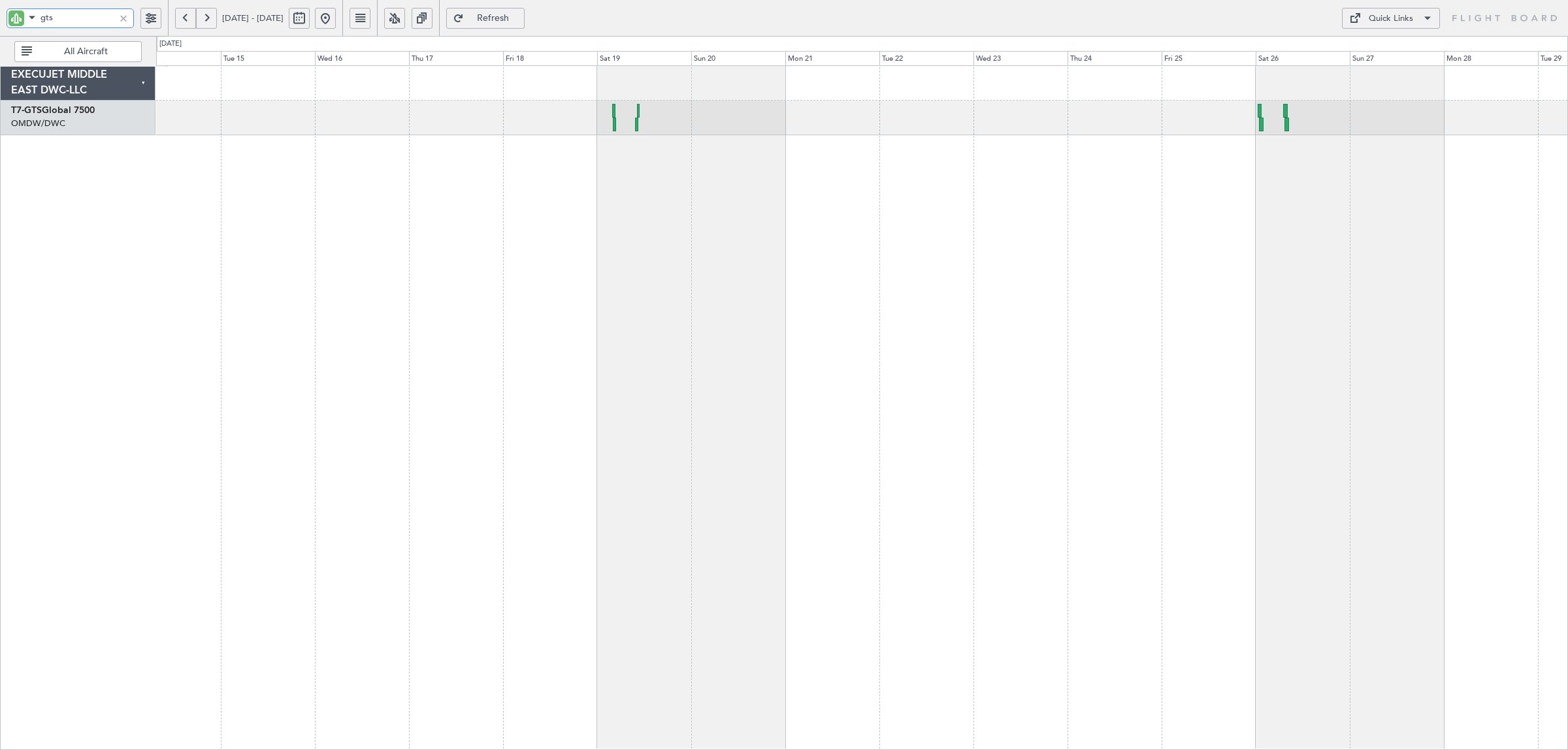
click at [948, 178] on div at bounding box center [862, 407] width 1412 height 685
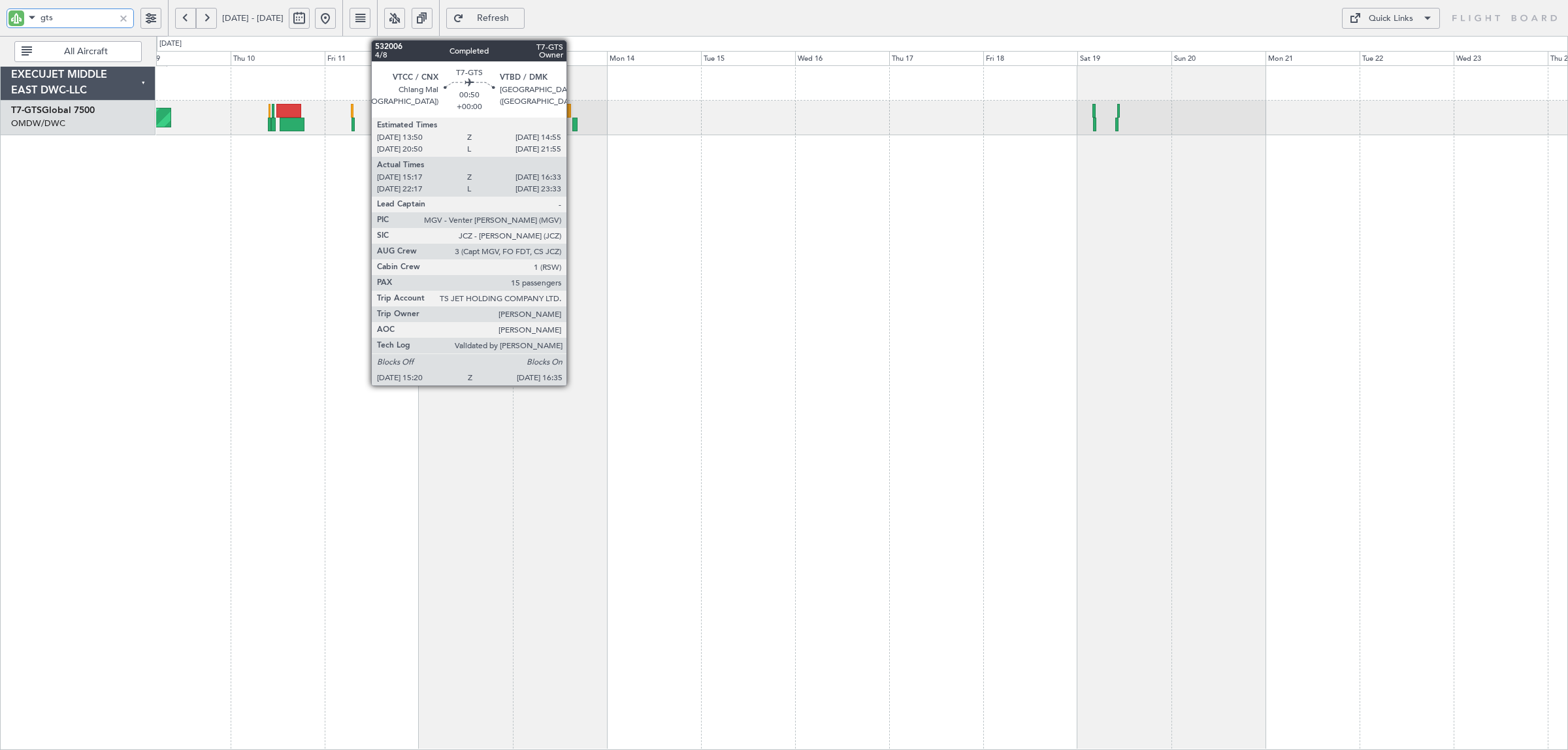
click at [573, 126] on div at bounding box center [575, 125] width 5 height 14
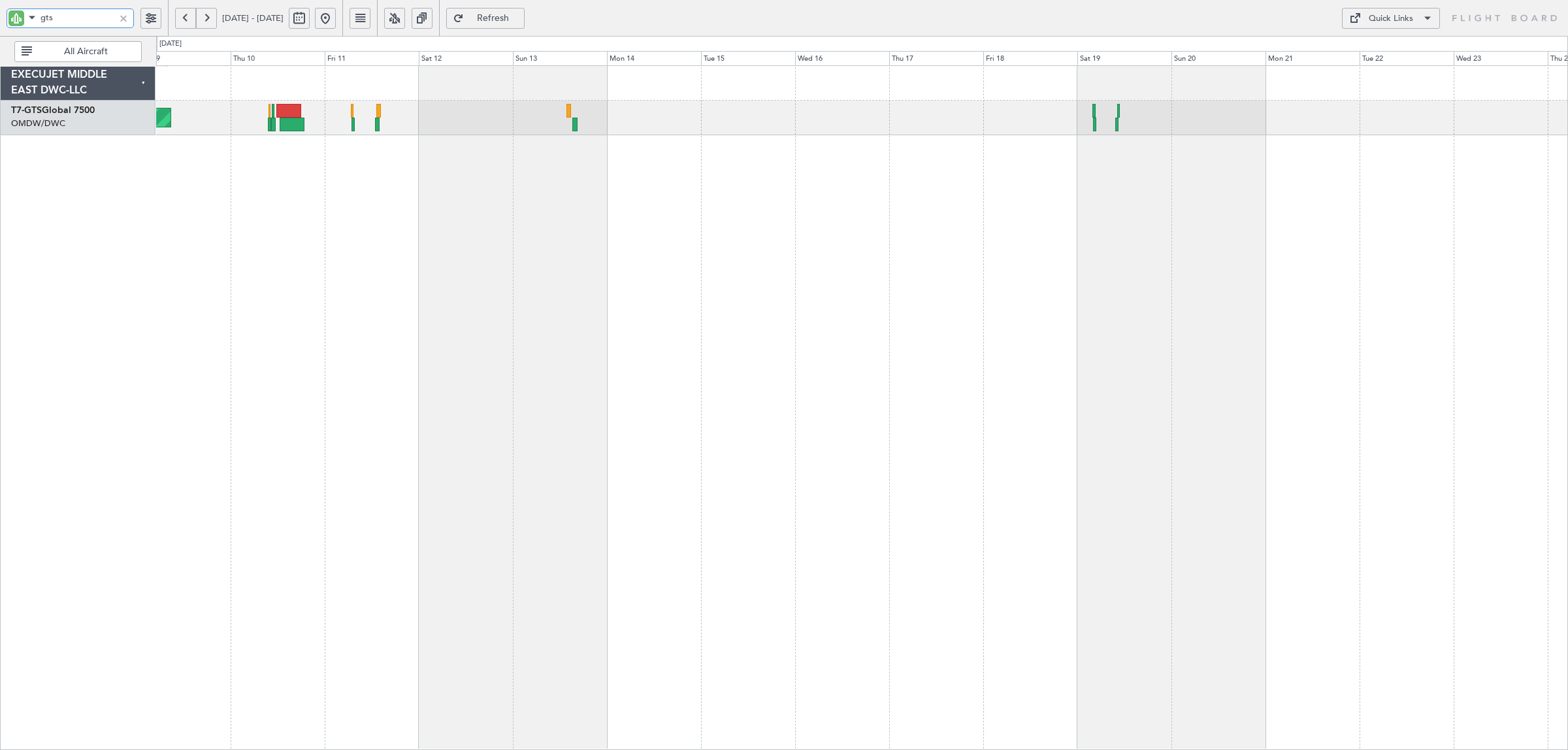
drag, startPoint x: 85, startPoint y: 14, endPoint x: -26, endPoint y: 11, distance: 111.0
click at [0, 11] on html "gts 09 Jul 2025 - 24 Jul 2025 Refresh Quick Links All Aircraft Planned Maint Du…" at bounding box center [784, 375] width 1568 height 750
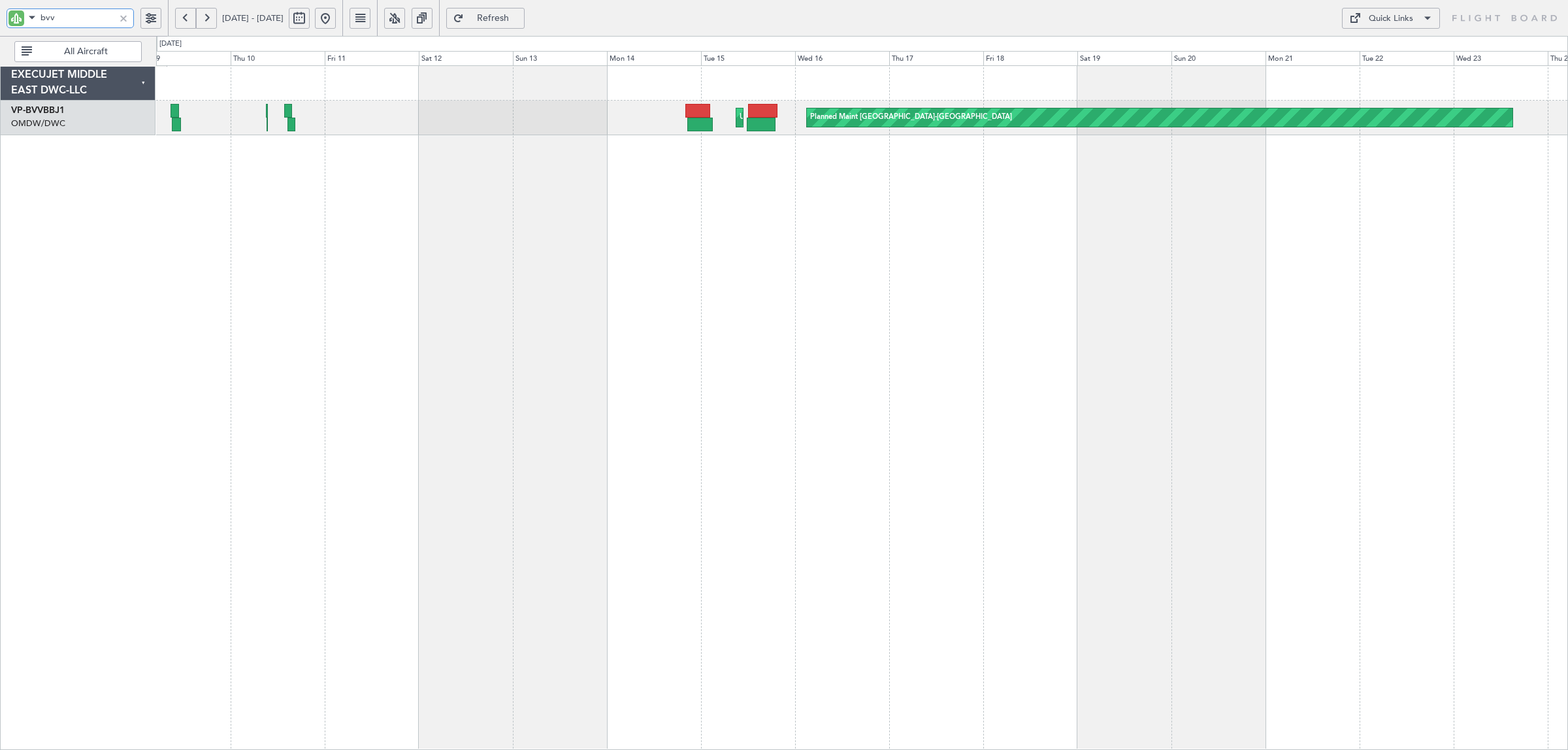
type input "bvv"
click at [208, 25] on button at bounding box center [206, 18] width 21 height 21
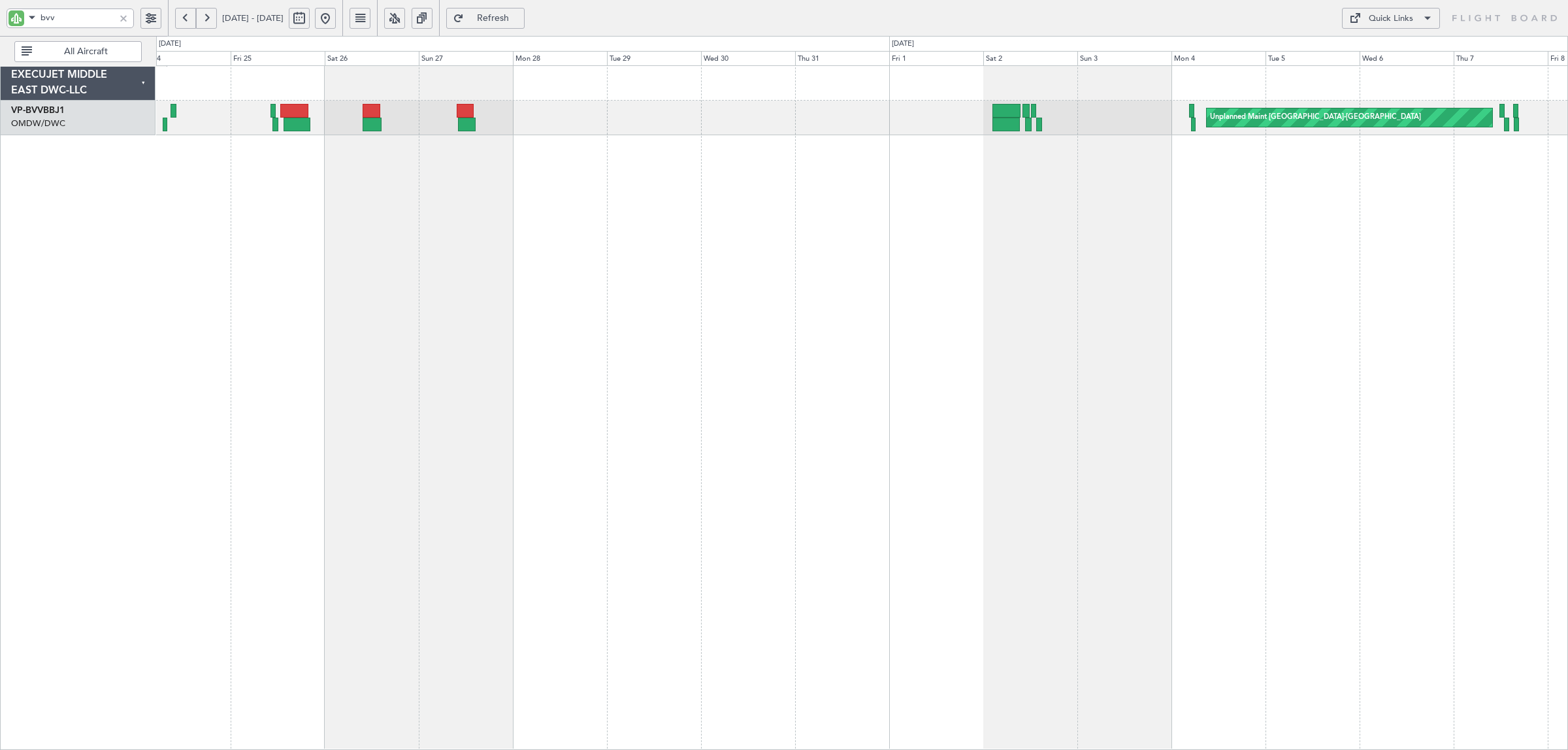
click at [398, 170] on div "Unplanned Maint Basel-Mulhouse Planned Maint Basel-Mulhouse" at bounding box center [862, 407] width 1412 height 685
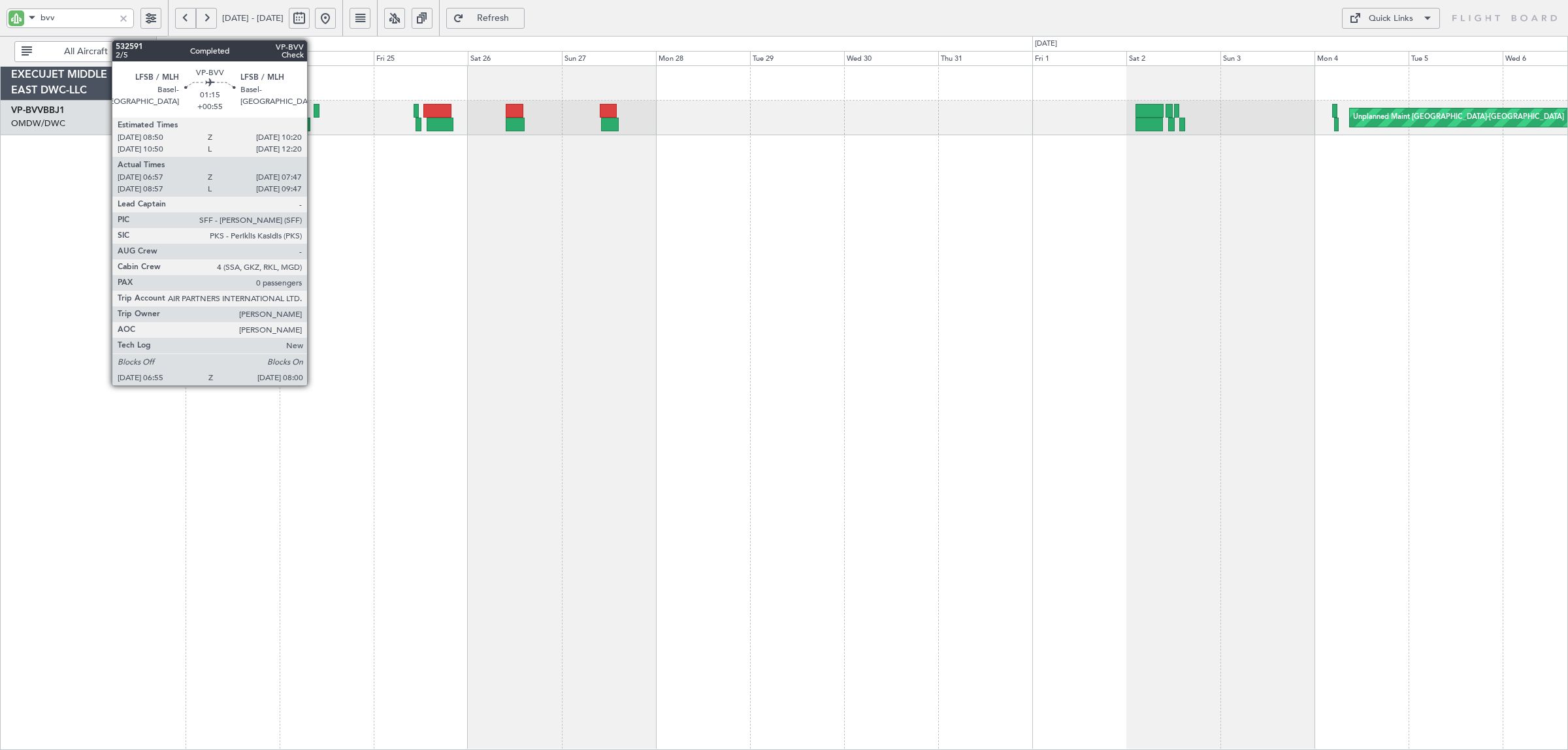
click at [313, 113] on div at bounding box center [316, 111] width 6 height 14
click at [318, 110] on div at bounding box center [316, 111] width 6 height 14
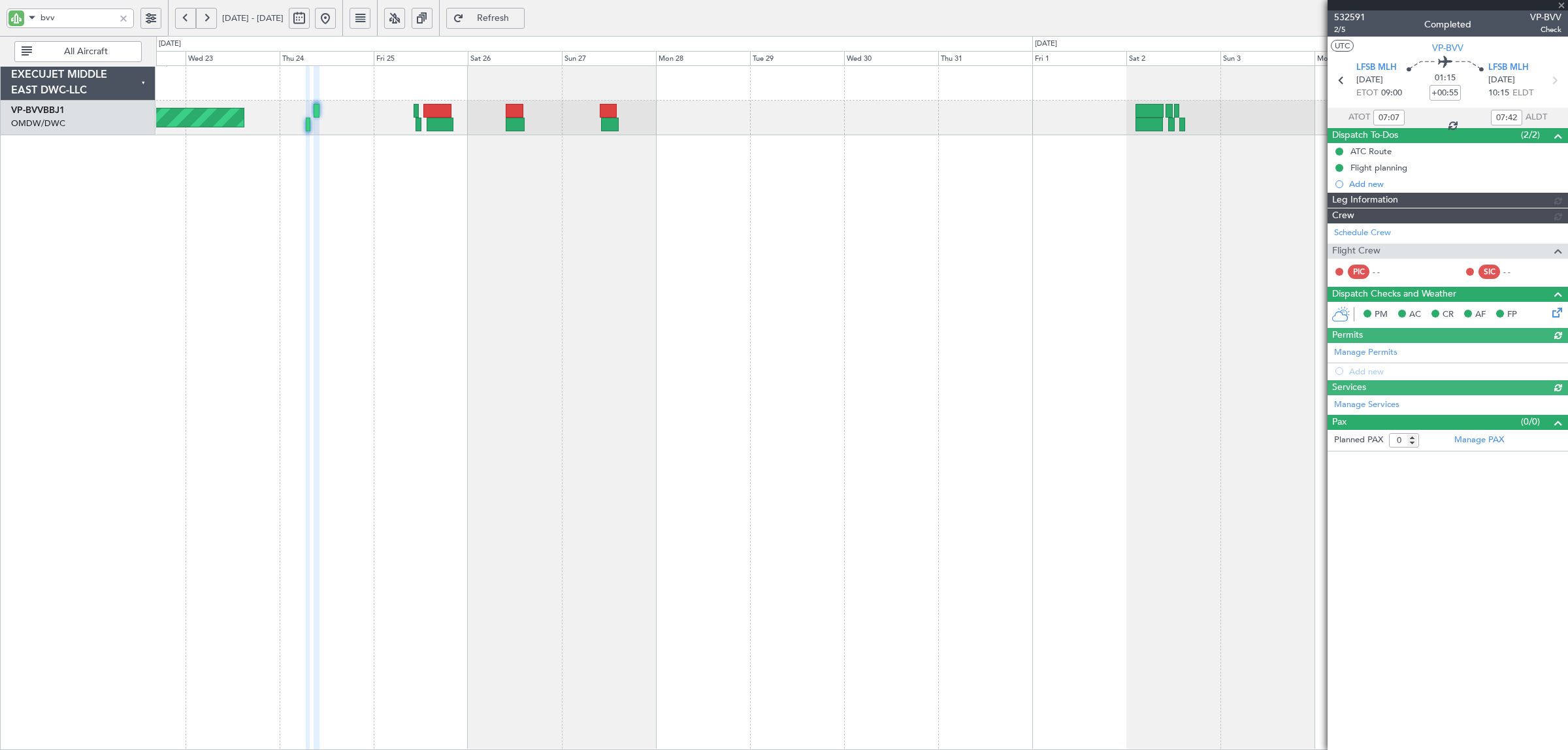
type input "Anita Mani (ANI)"
type input "6842"
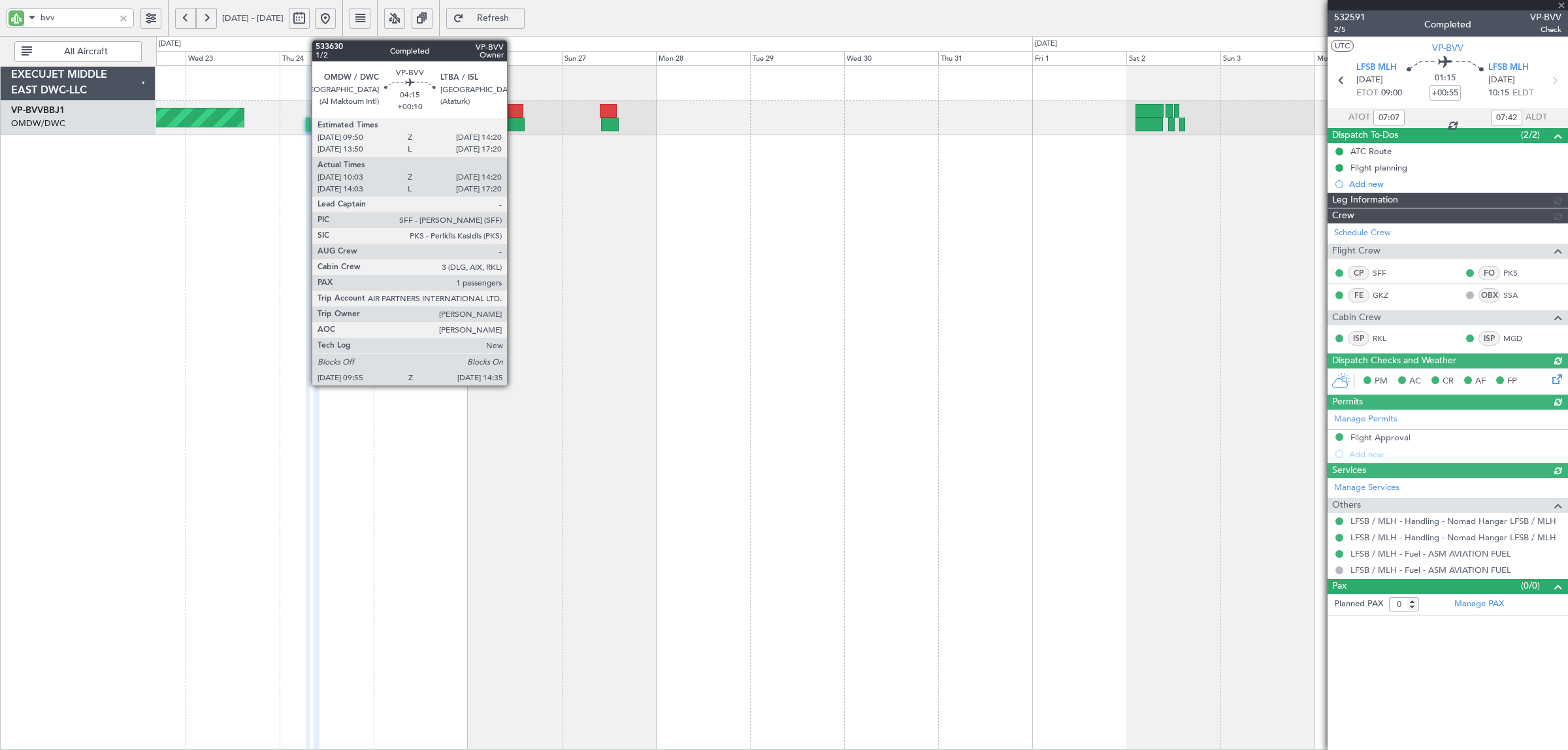
type input "Anita Mani (ANI)"
type input "6842"
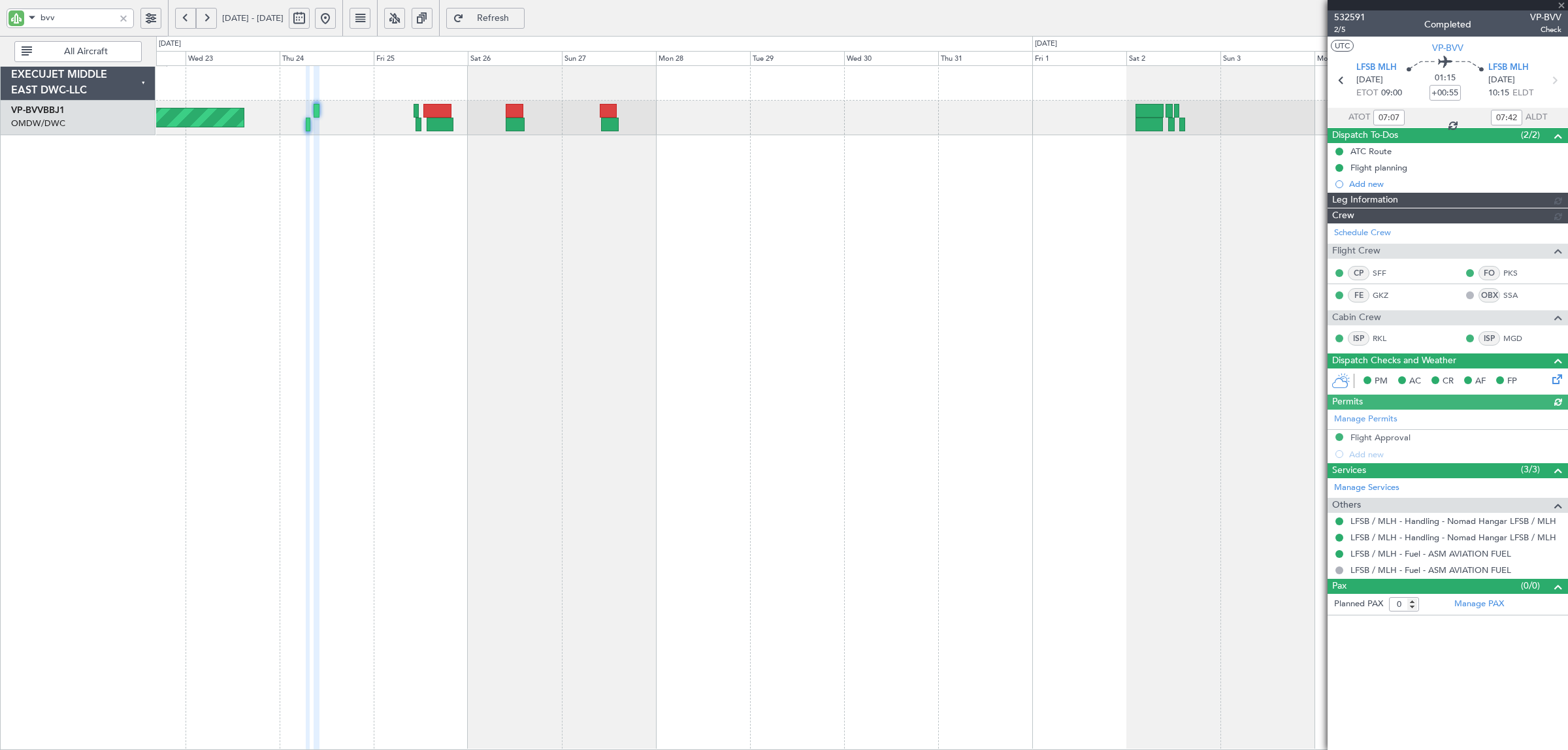
type input "Anita Mani (ANI)"
type input "6842"
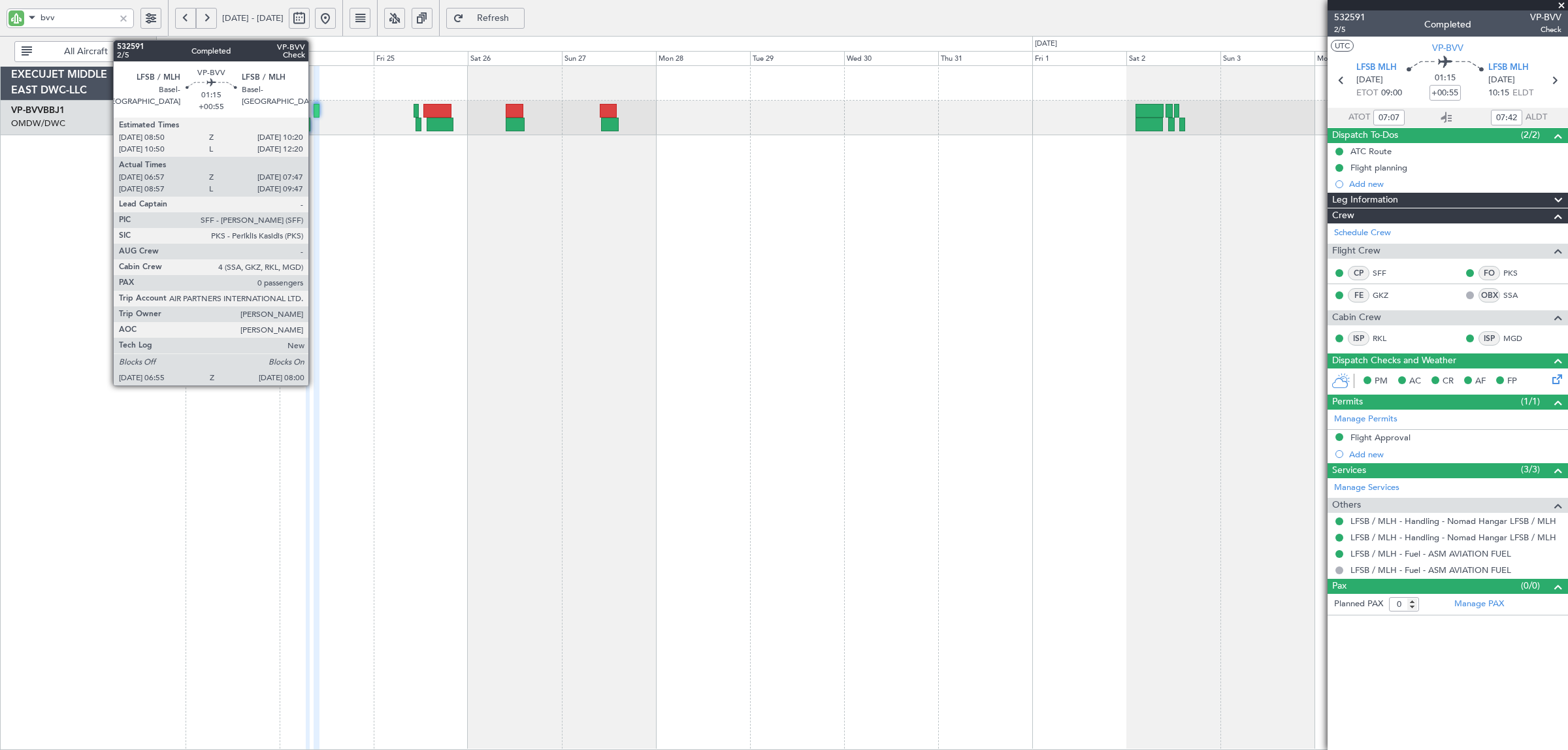
click at [315, 110] on div at bounding box center [316, 111] width 6 height 14
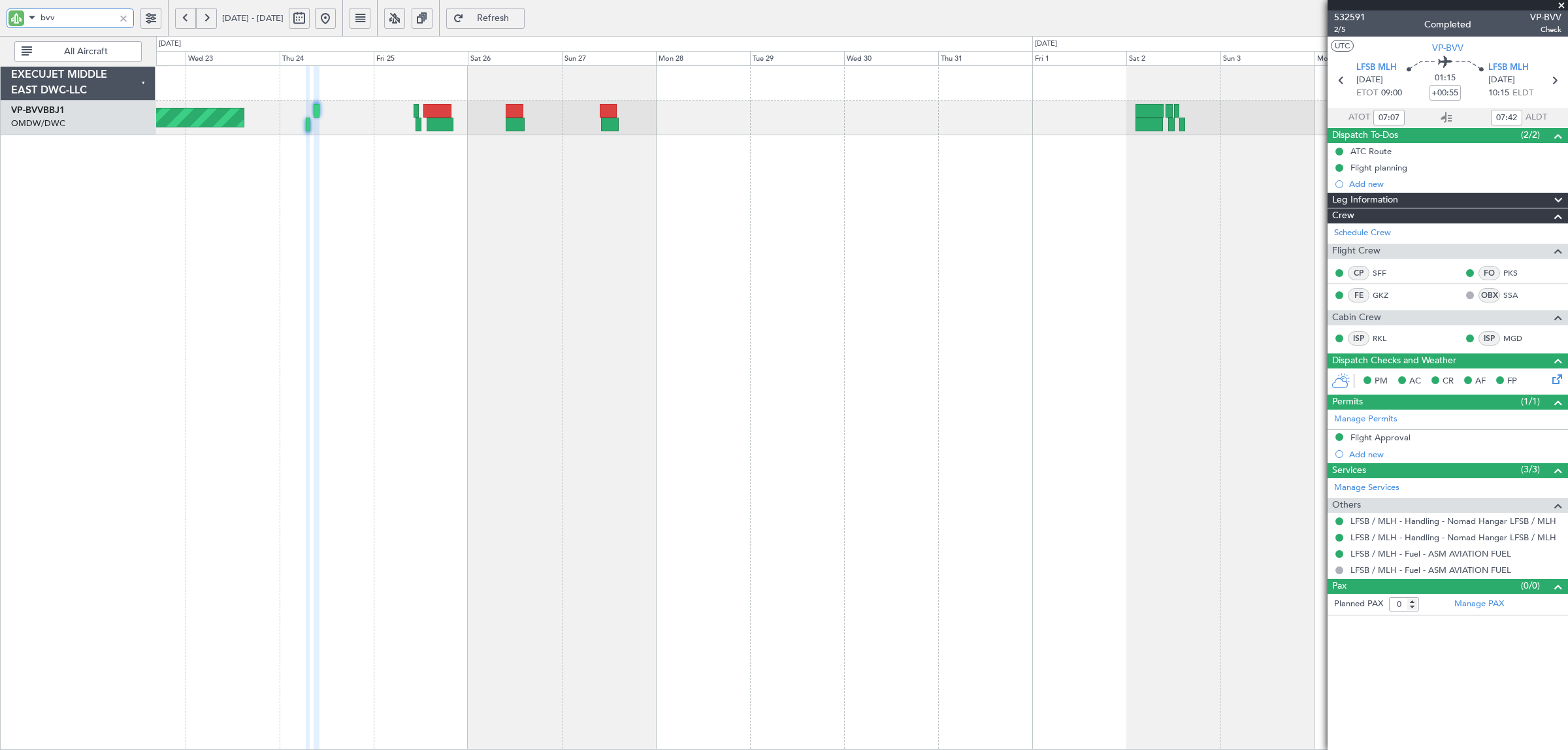
drag, startPoint x: 66, startPoint y: 17, endPoint x: 13, endPoint y: 17, distance: 53.0
click at [13, 17] on div "bvv" at bounding box center [69, 18] width 127 height 19
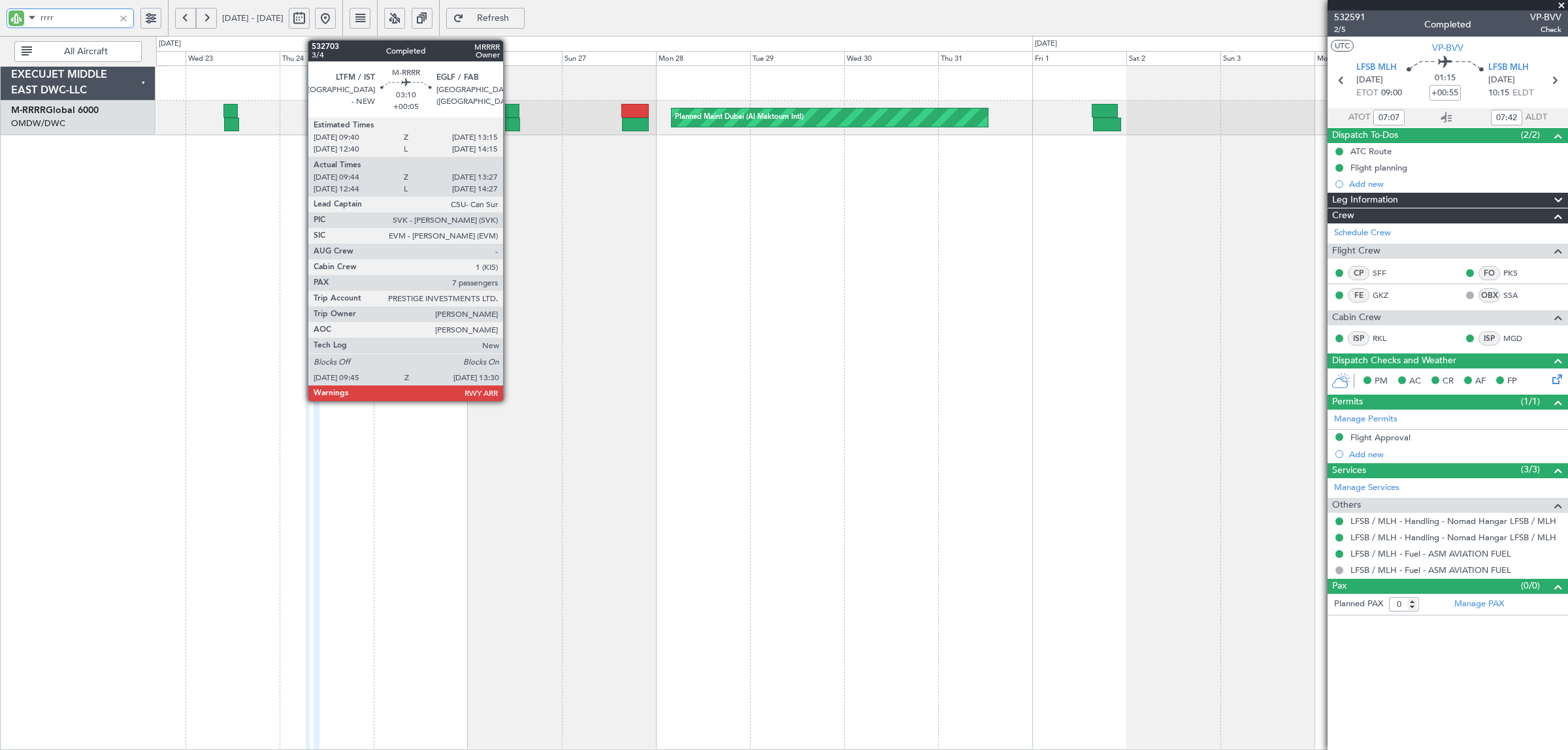
click at [510, 121] on div at bounding box center [512, 125] width 15 height 14
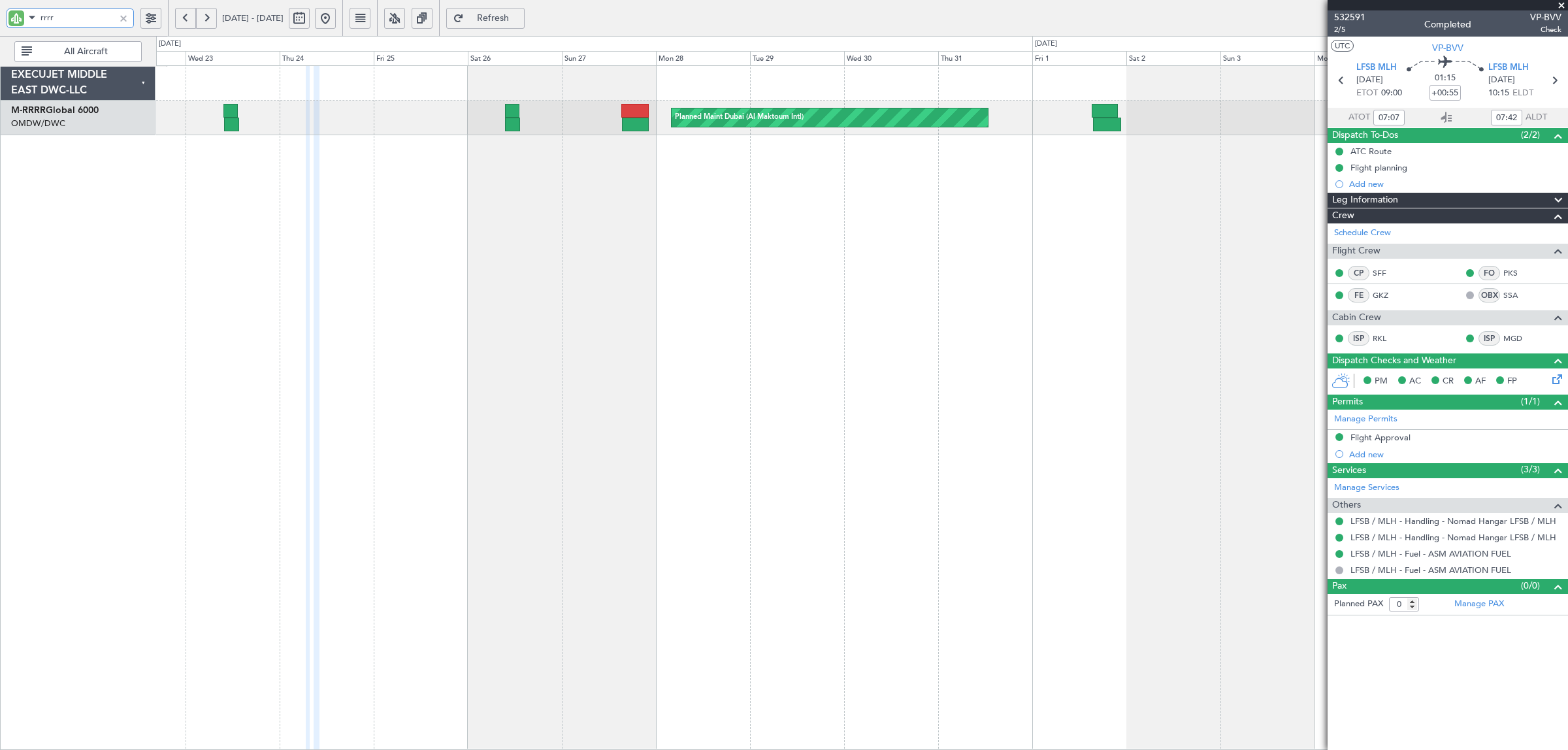
drag, startPoint x: 34, startPoint y: 11, endPoint x: 11, endPoint y: 14, distance: 23.2
click at [11, 14] on div "rrrr" at bounding box center [69, 18] width 127 height 19
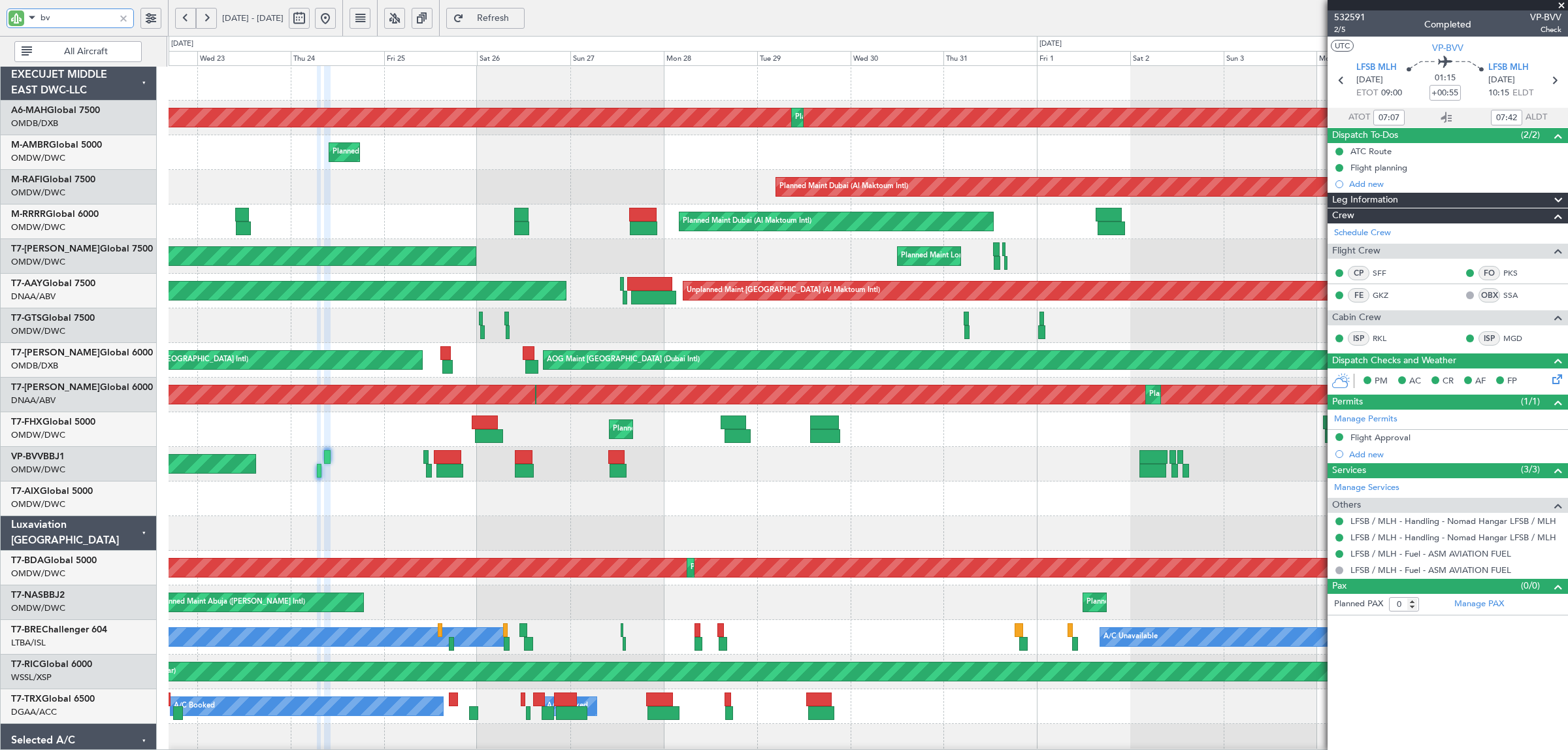
type input "bvv"
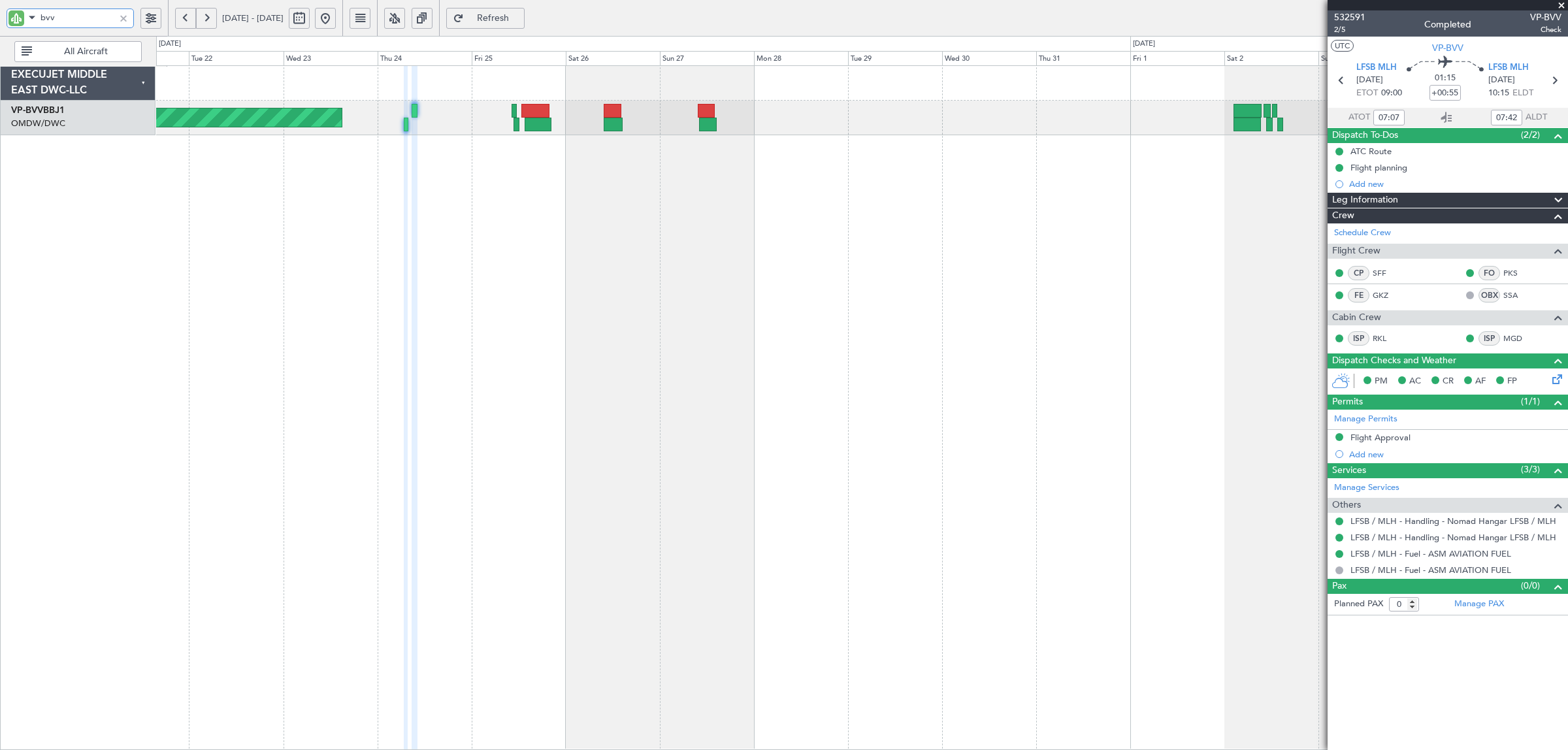
click at [449, 188] on div "Planned Maint Basel-Mulhouse Unplanned Maint Basel-Mulhouse" at bounding box center [862, 407] width 1412 height 685
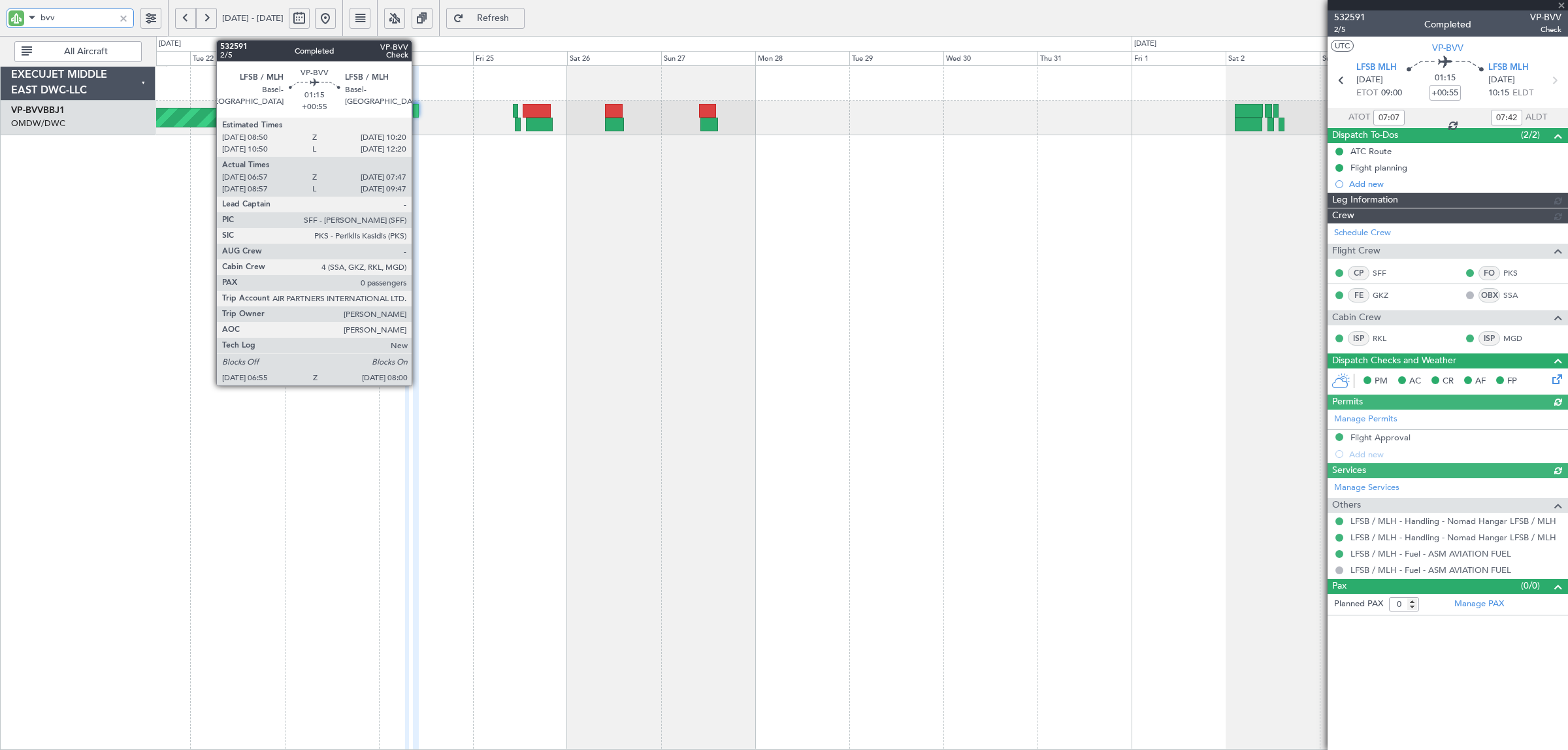
type input "Anita Mani (ANI)"
type input "6842"
click at [418, 109] on div at bounding box center [415, 111] width 6 height 14
type input "bvv"
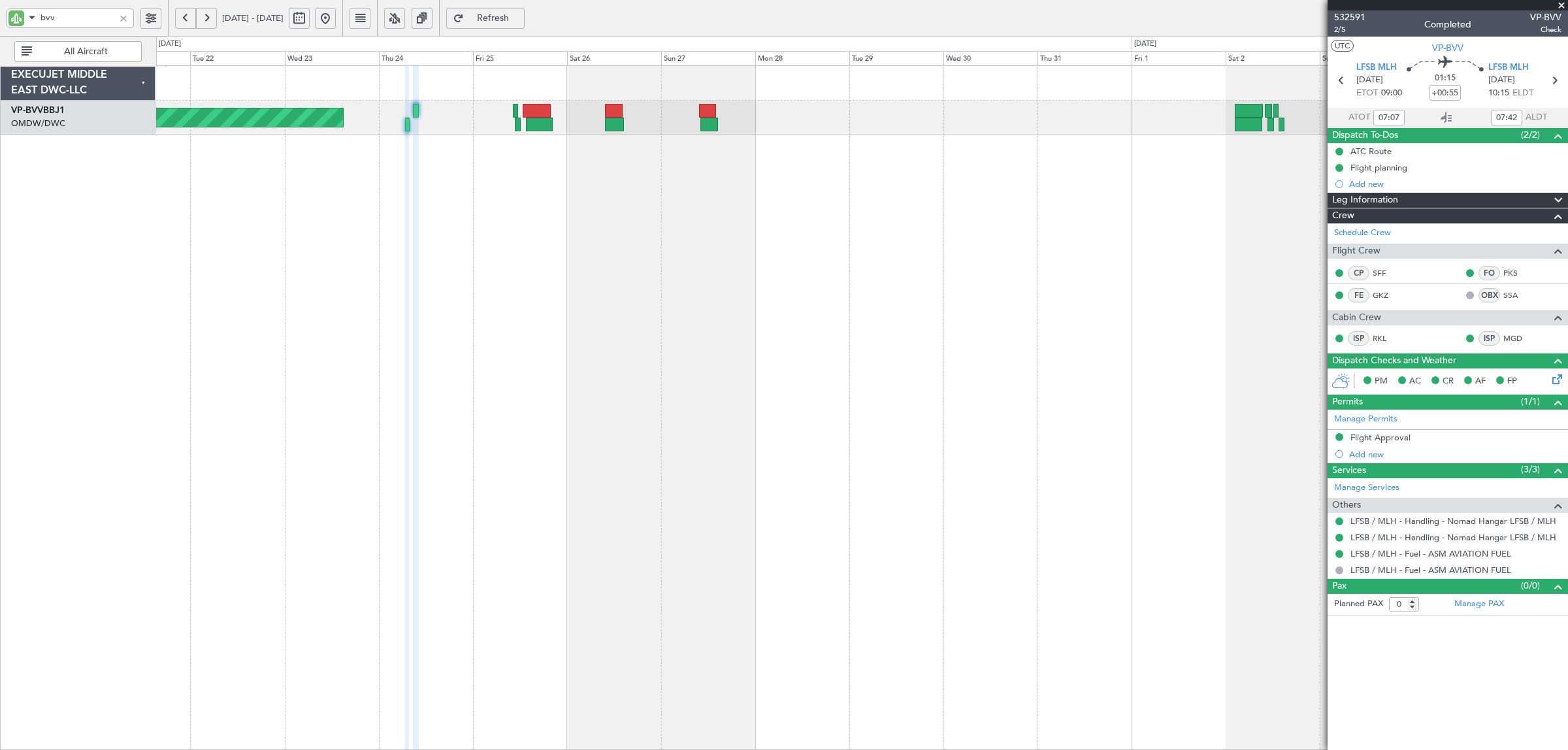
type input "Anita Mani (ANI)"
type input "6842"
click at [121, 17] on div at bounding box center [123, 18] width 14 height 14
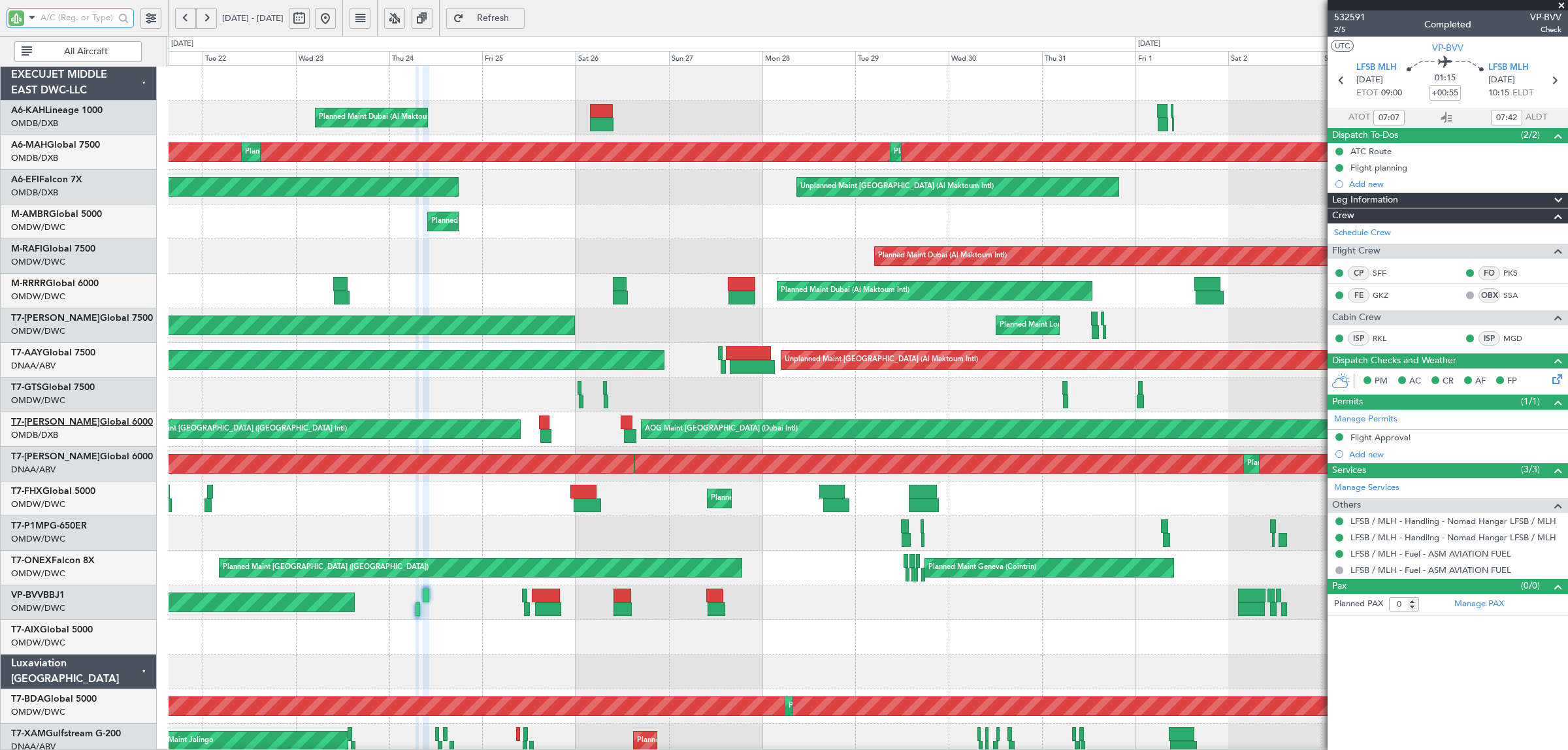
click at [89, 425] on link "T7-AZIZI Global 6000" at bounding box center [83, 422] width 142 height 9
type input "Anita Mani (ANI)"
type input "6842"
click at [336, 20] on button at bounding box center [326, 18] width 21 height 21
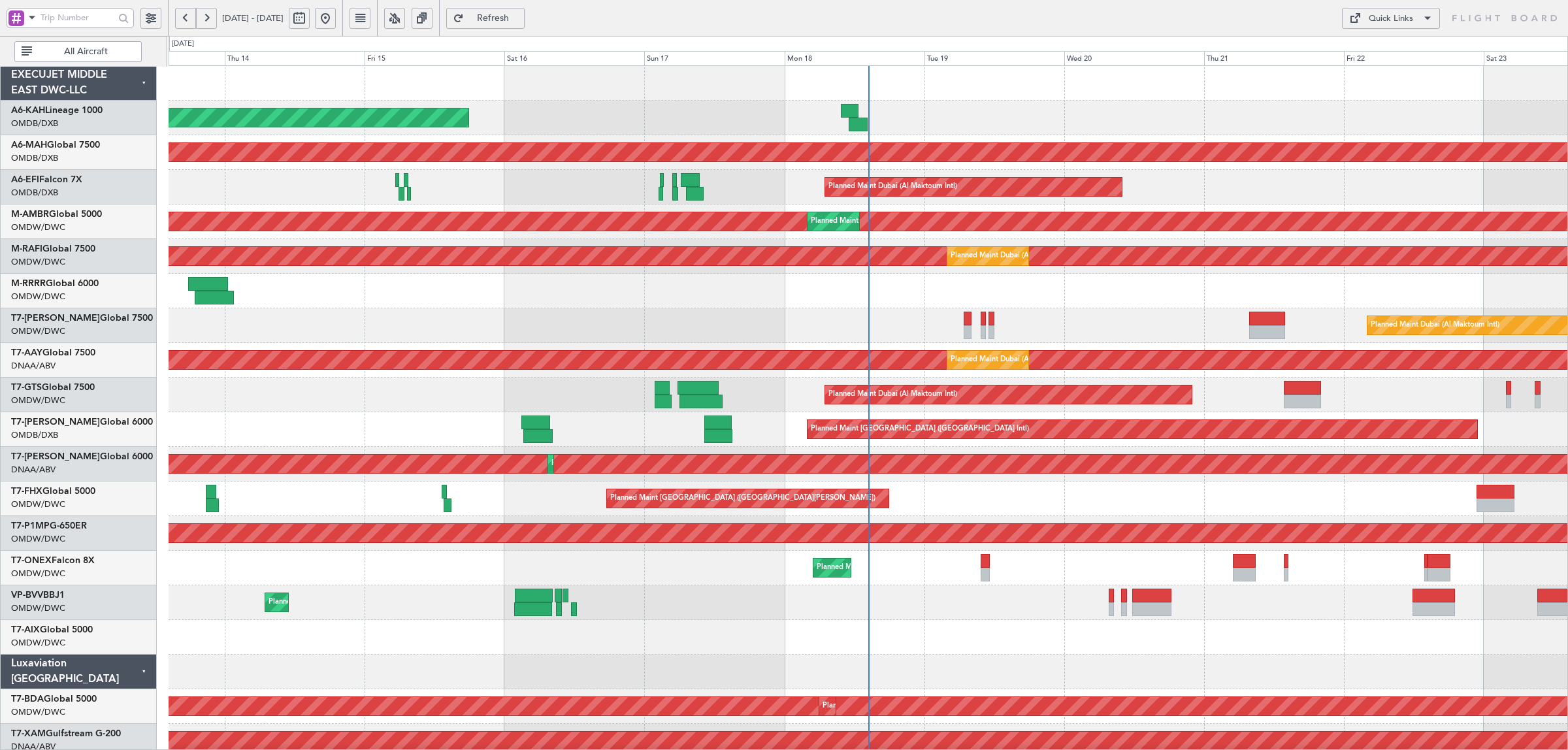
click at [26, 17] on span at bounding box center [32, 17] width 16 height 17
click at [55, 88] on span "A/C (Reg. or Type)" at bounding box center [67, 87] width 73 height 13
click at [67, 17] on input "text" at bounding box center [77, 18] width 74 height 19
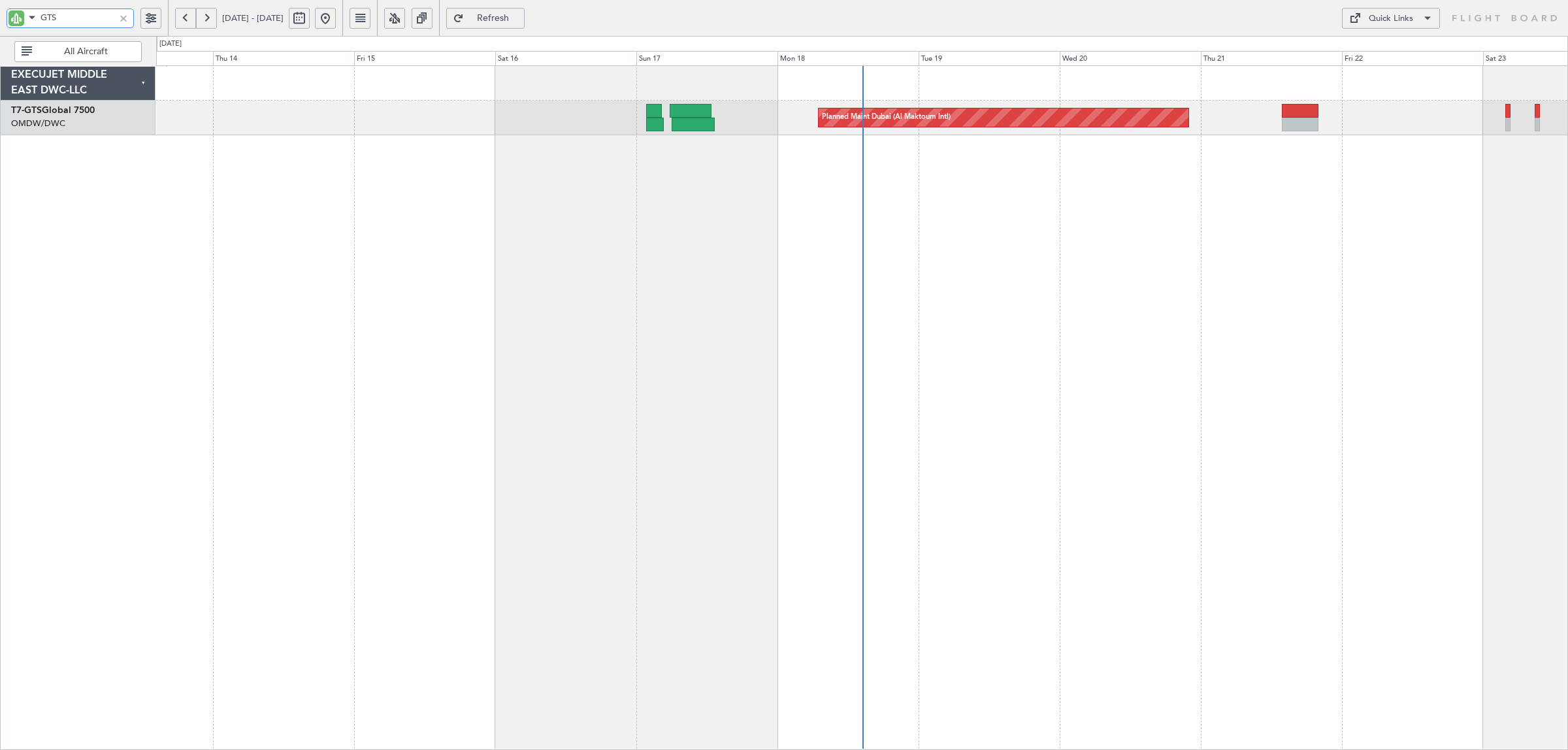
type input "GTS"
click at [187, 17] on button at bounding box center [185, 18] width 21 height 21
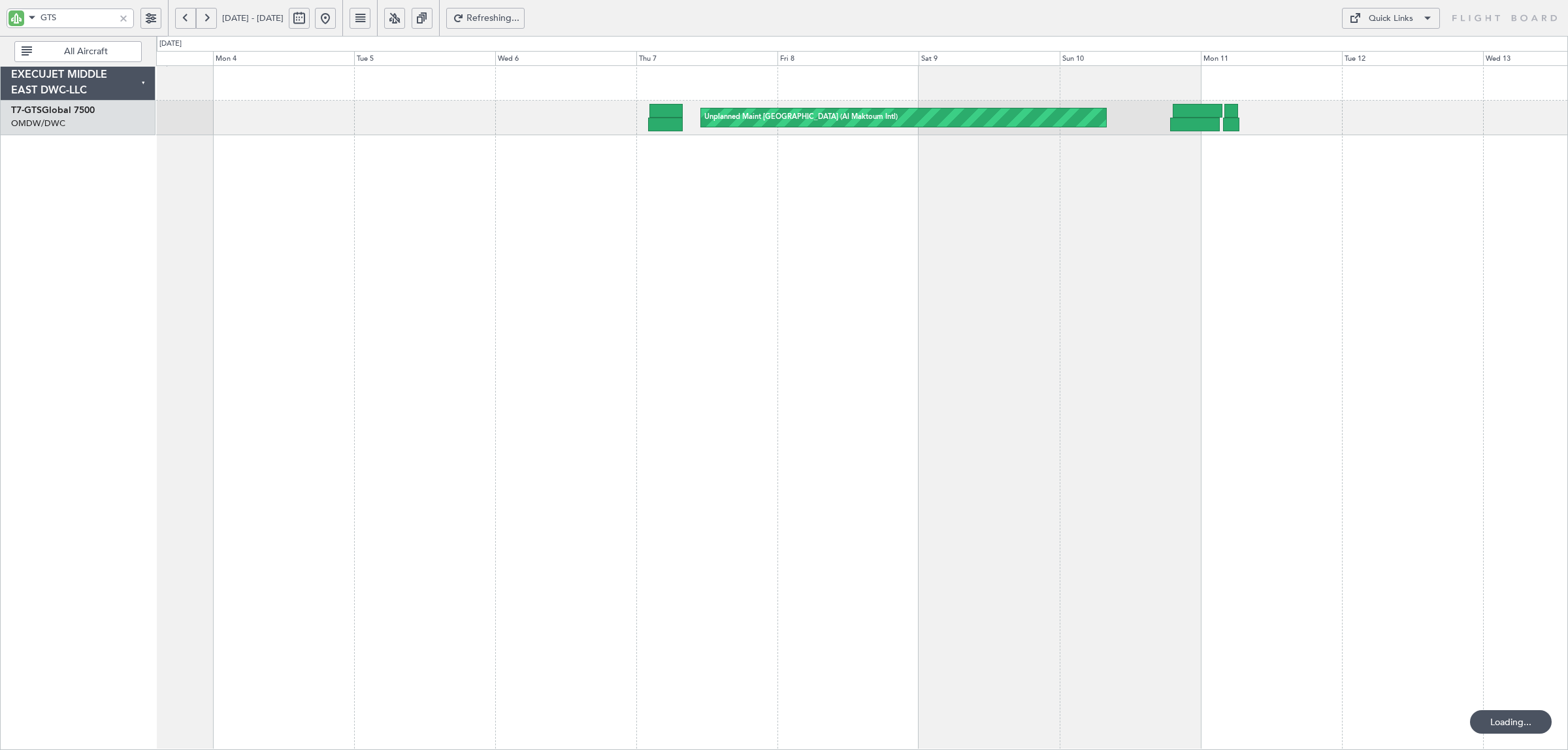
click at [187, 17] on button at bounding box center [185, 18] width 21 height 21
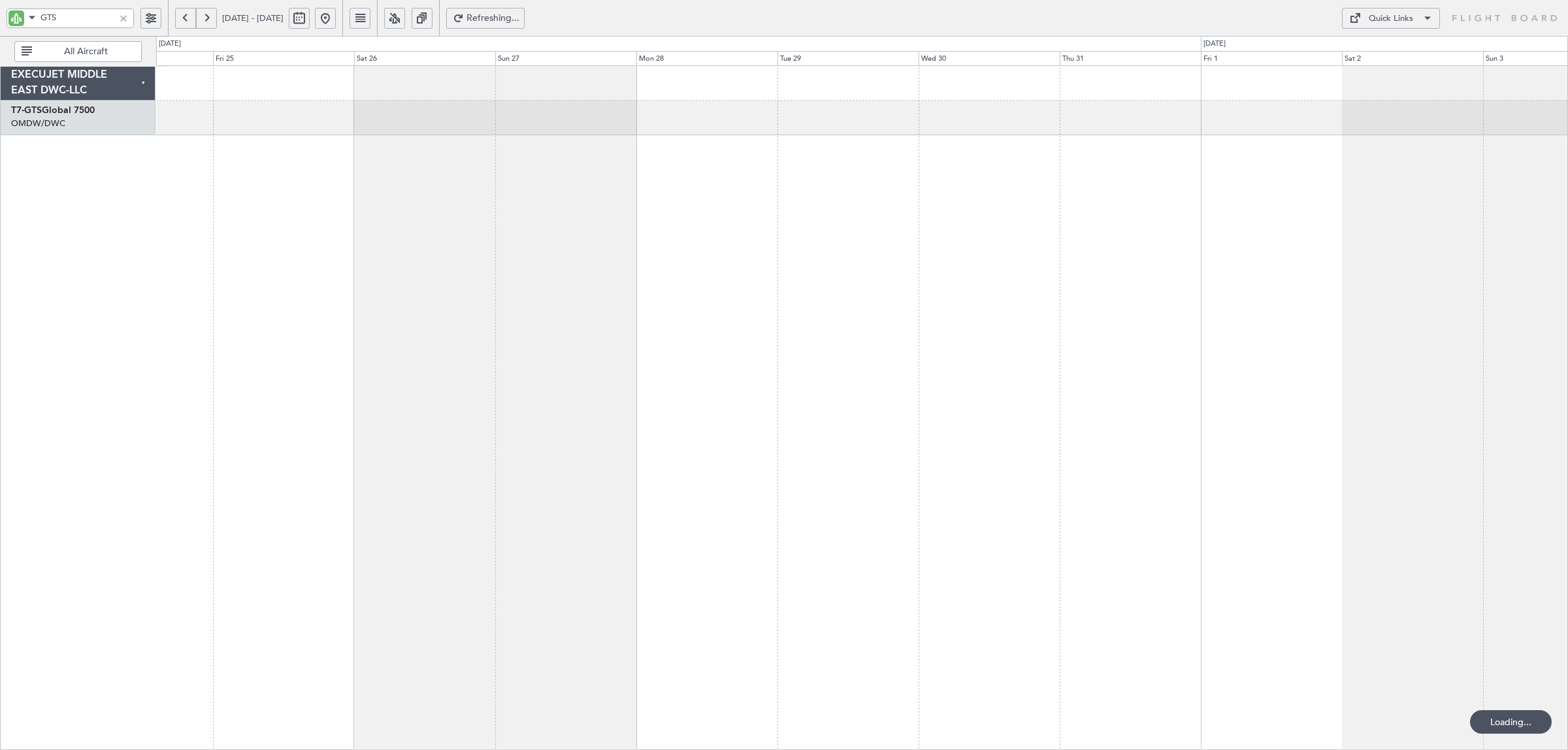
click at [187, 17] on button at bounding box center [185, 18] width 21 height 21
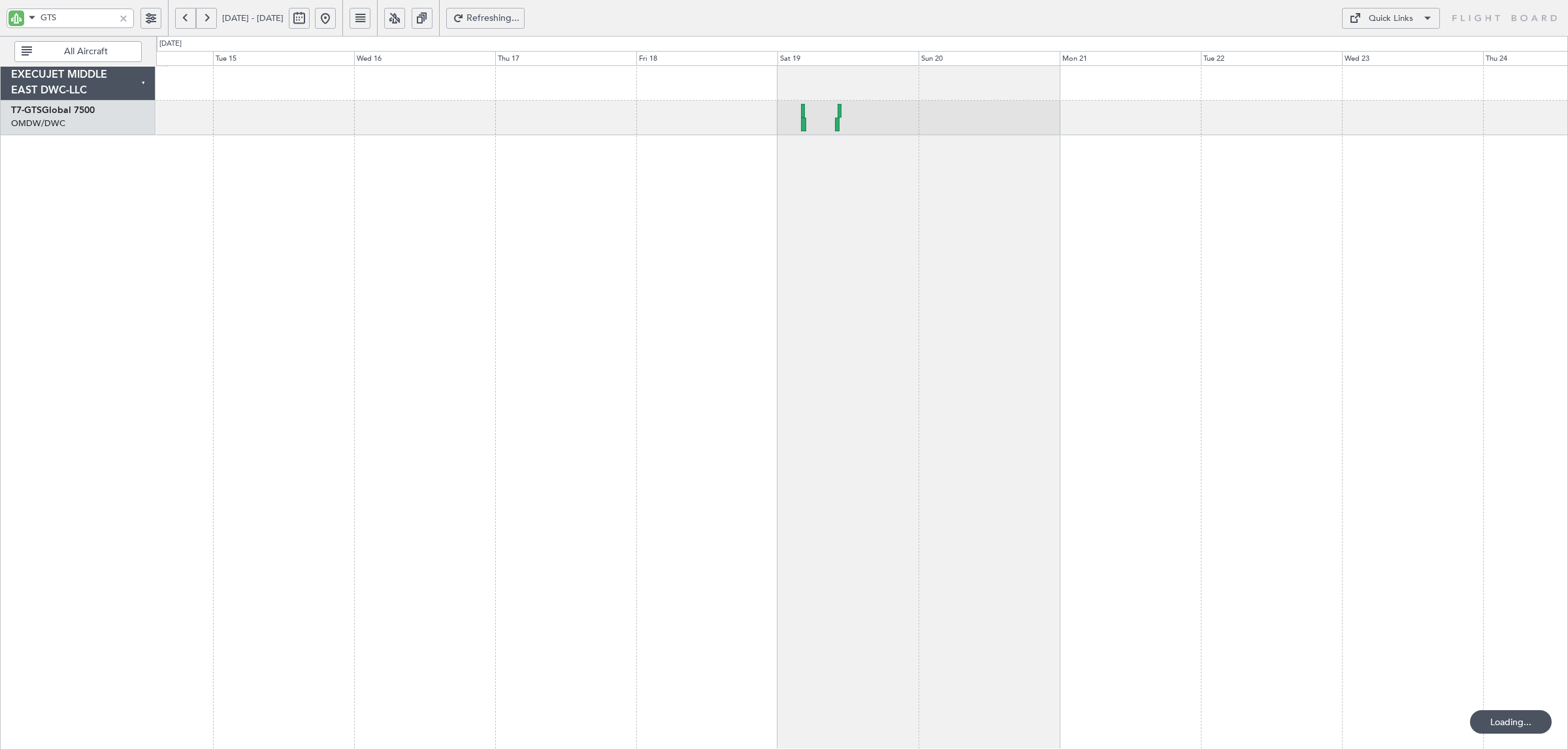
click at [187, 17] on button at bounding box center [185, 18] width 21 height 21
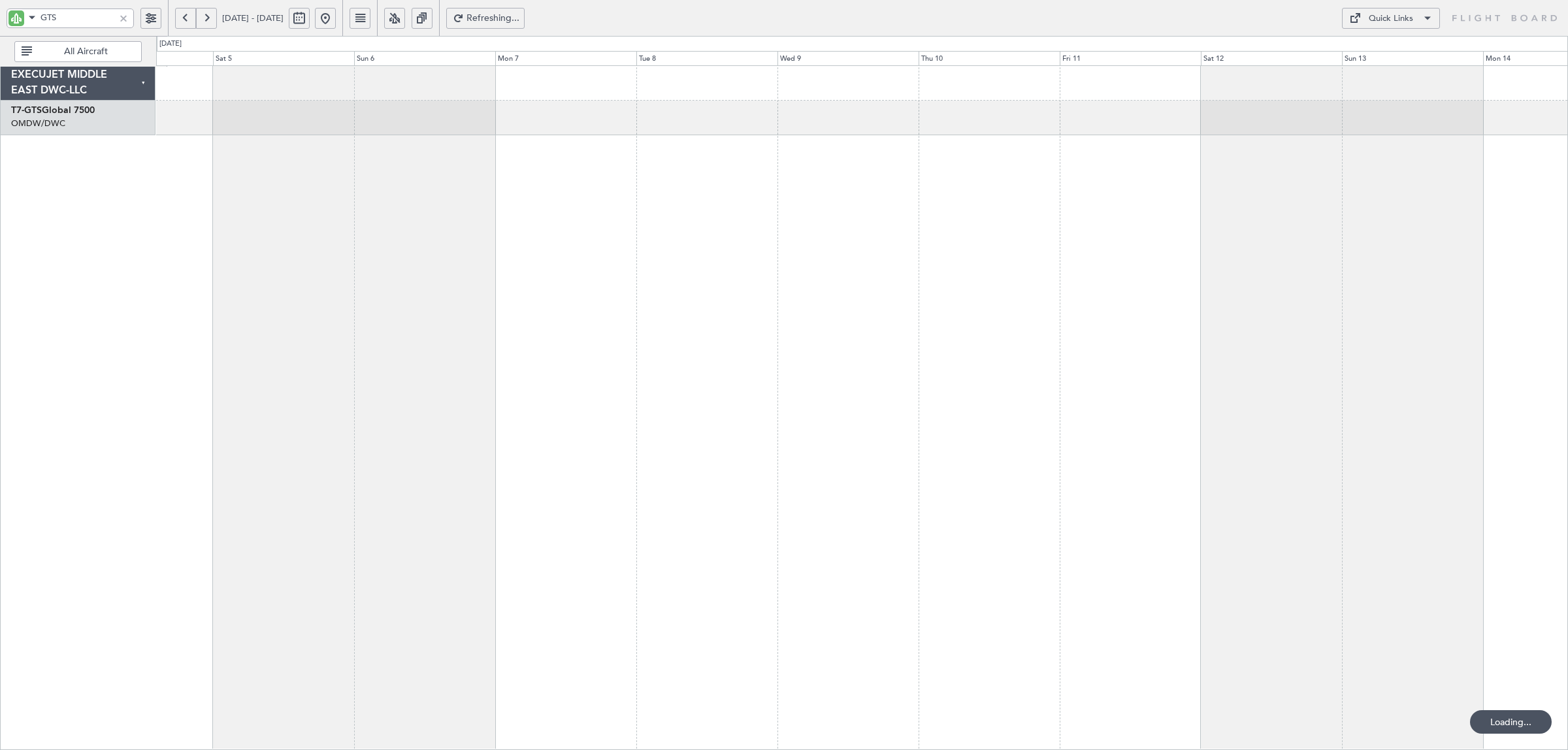
click at [187, 17] on button at bounding box center [185, 18] width 21 height 21
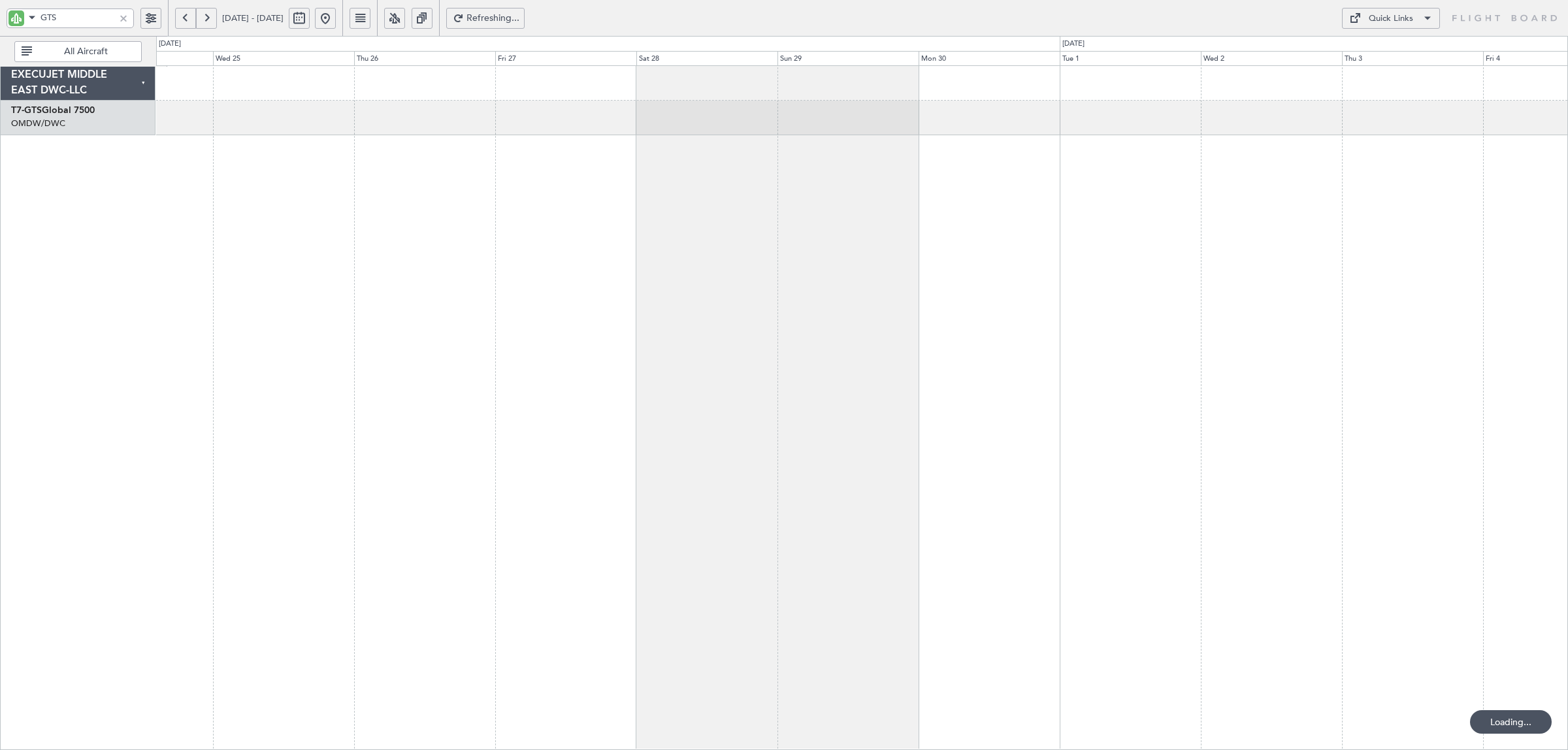
click at [187, 17] on button at bounding box center [185, 18] width 21 height 21
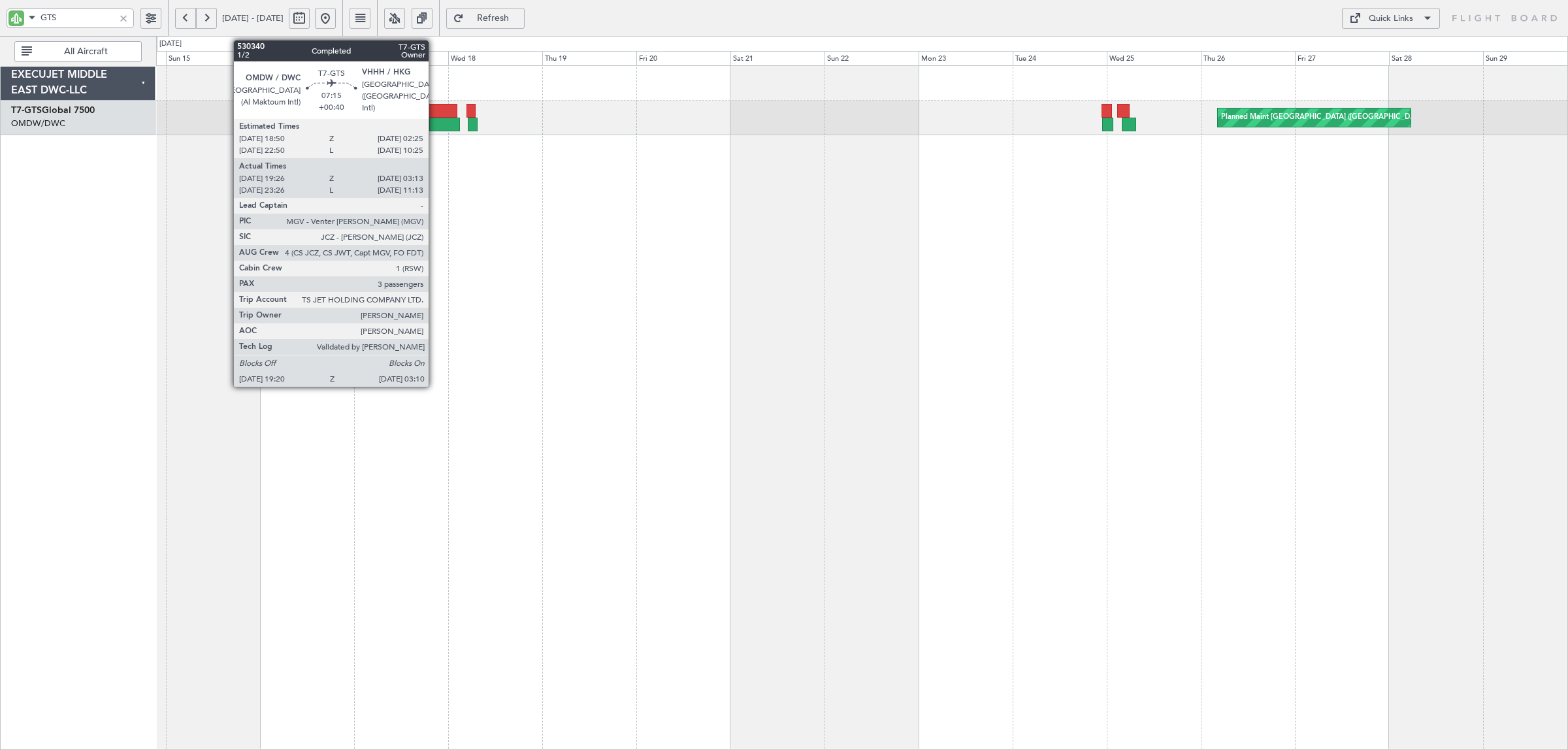
click at [435, 116] on div at bounding box center [442, 111] width 30 height 14
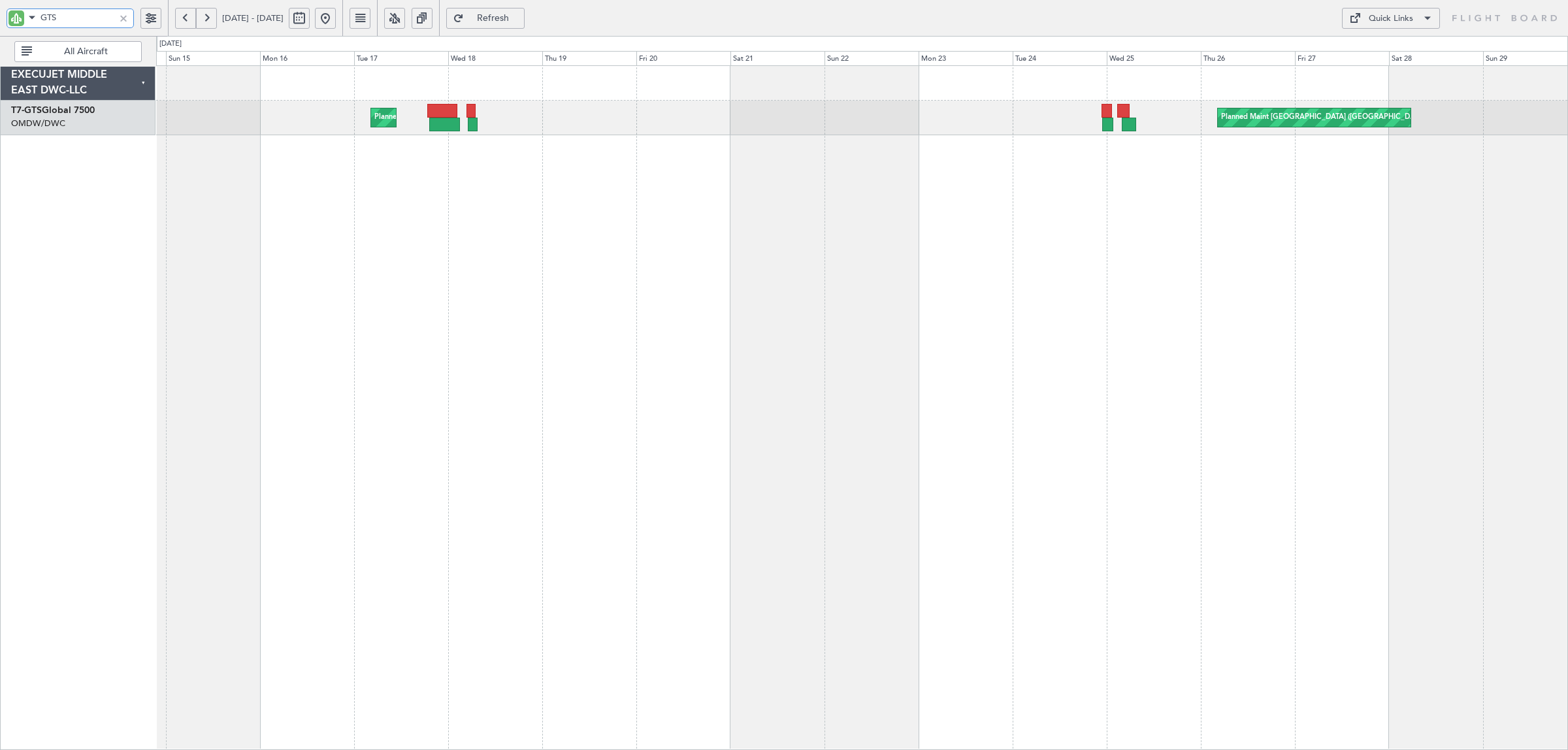
drag, startPoint x: 66, startPoint y: 19, endPoint x: 4, endPoint y: 26, distance: 62.4
click at [5, 25] on div "GTS" at bounding box center [83, 18] width 168 height 36
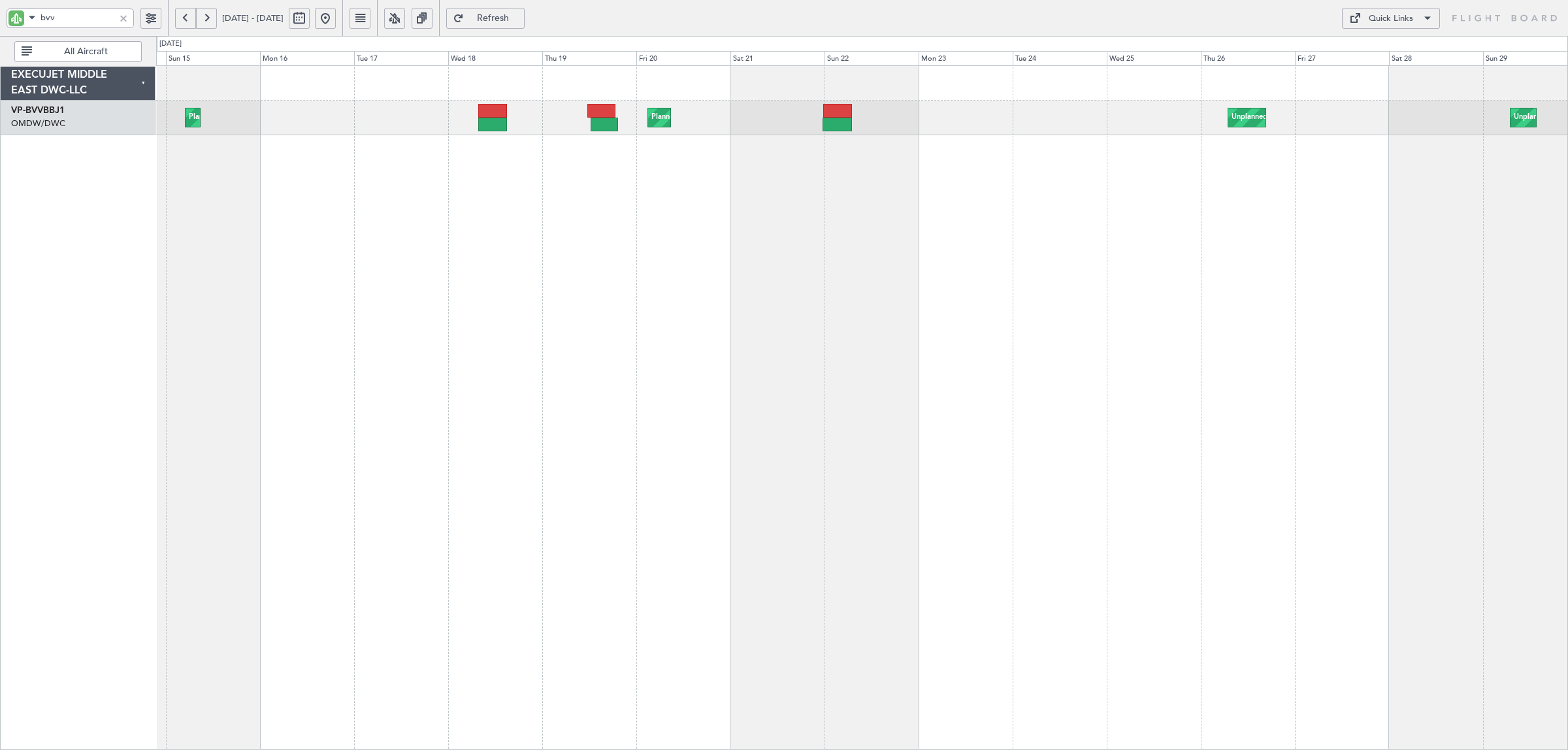
click at [224, 15] on span "14 Jun 2025 - 29 Jun 2025" at bounding box center [253, 18] width 61 height 11
click at [203, 18] on button at bounding box center [206, 18] width 21 height 21
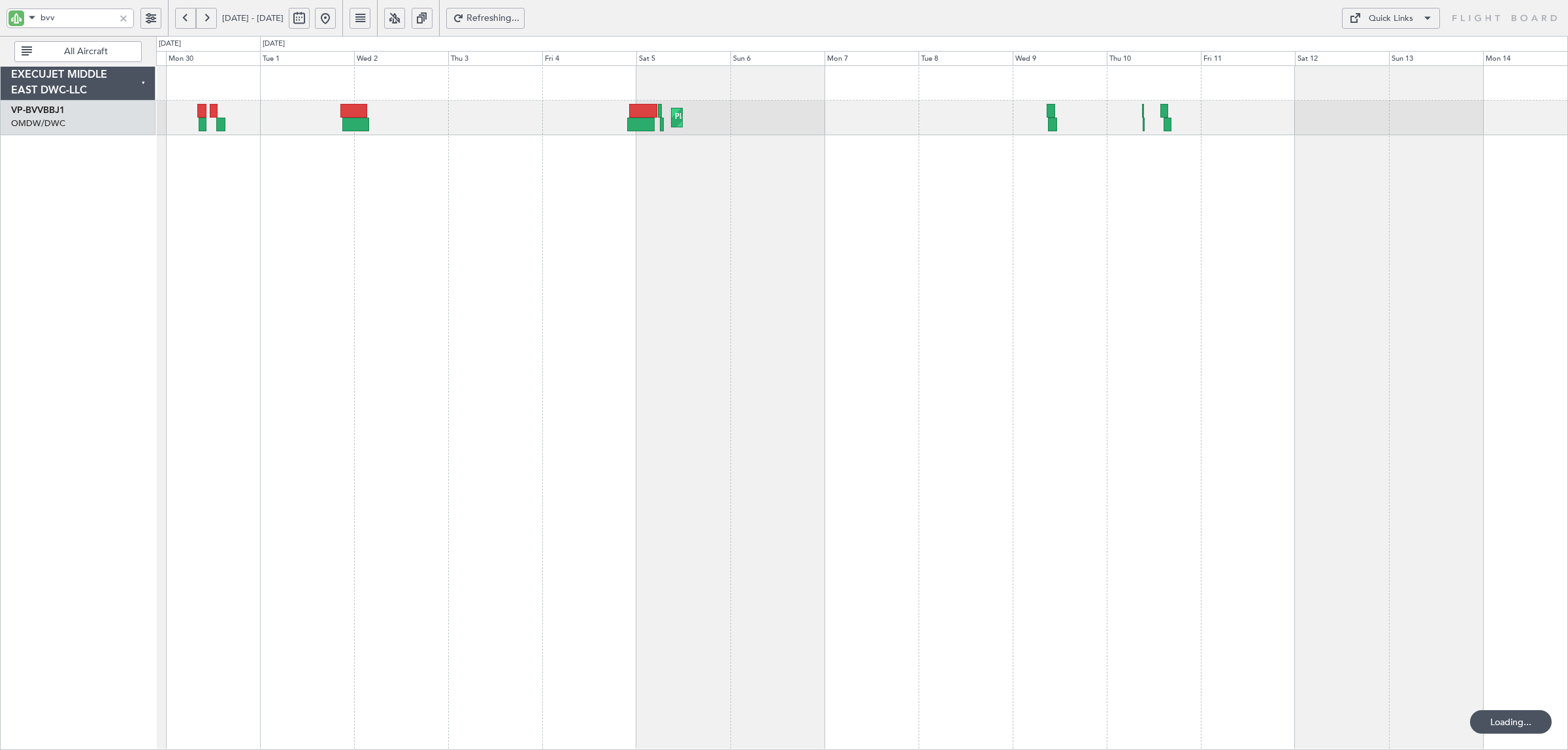
click at [203, 19] on button at bounding box center [206, 18] width 21 height 21
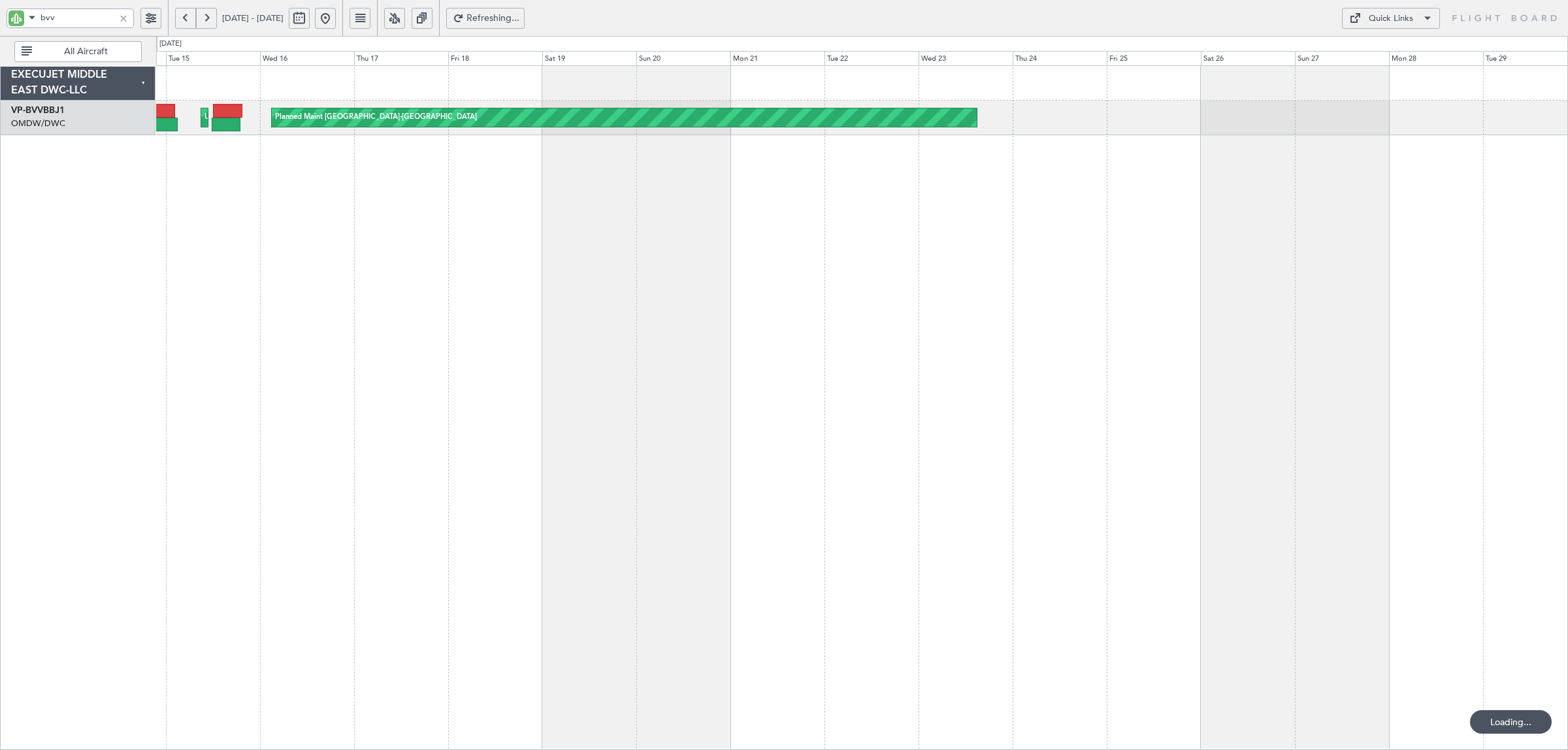
click at [203, 19] on button at bounding box center [206, 18] width 21 height 21
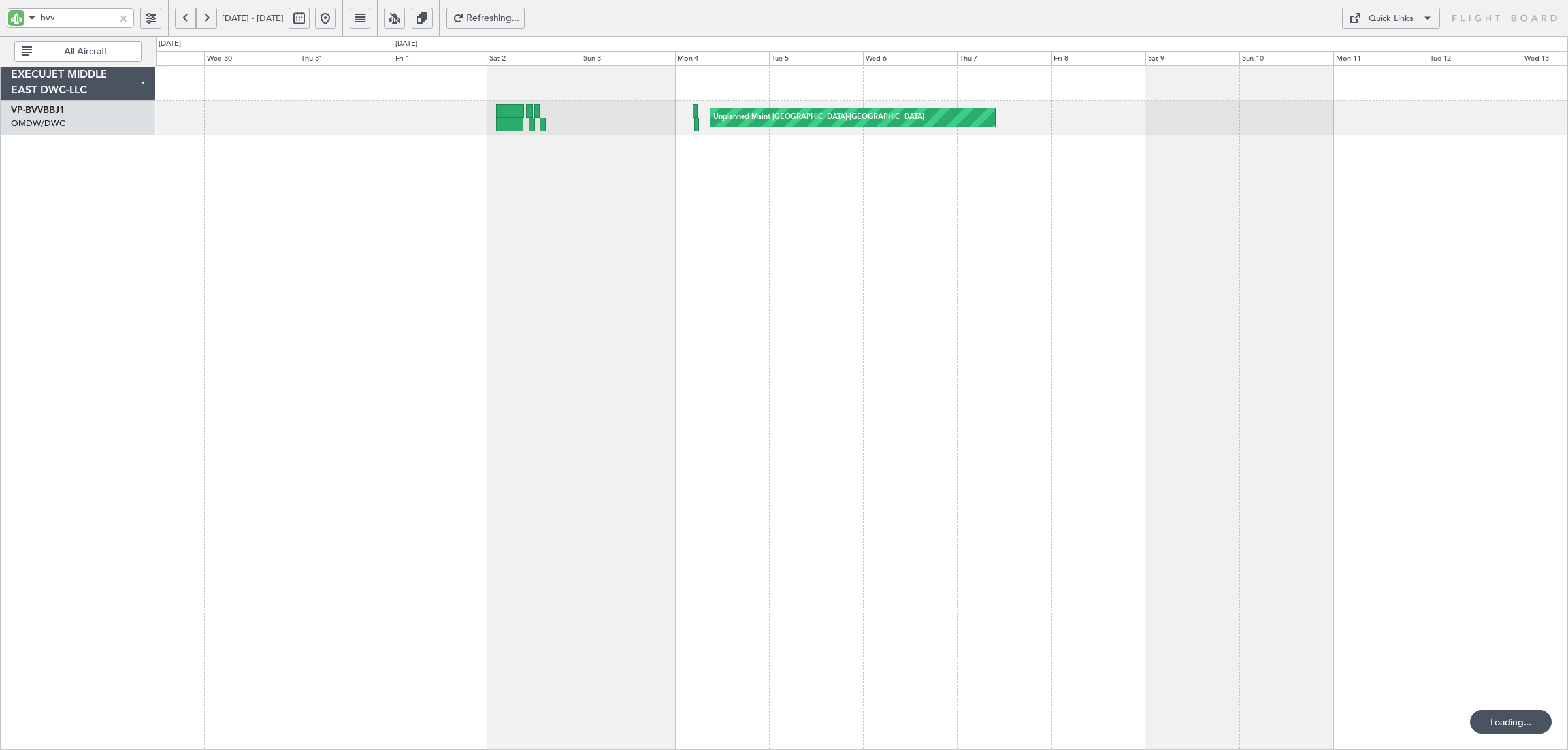
click at [1295, 185] on div "Unplanned Maint [GEOGRAPHIC_DATA]-[GEOGRAPHIC_DATA]" at bounding box center [862, 407] width 1412 height 685
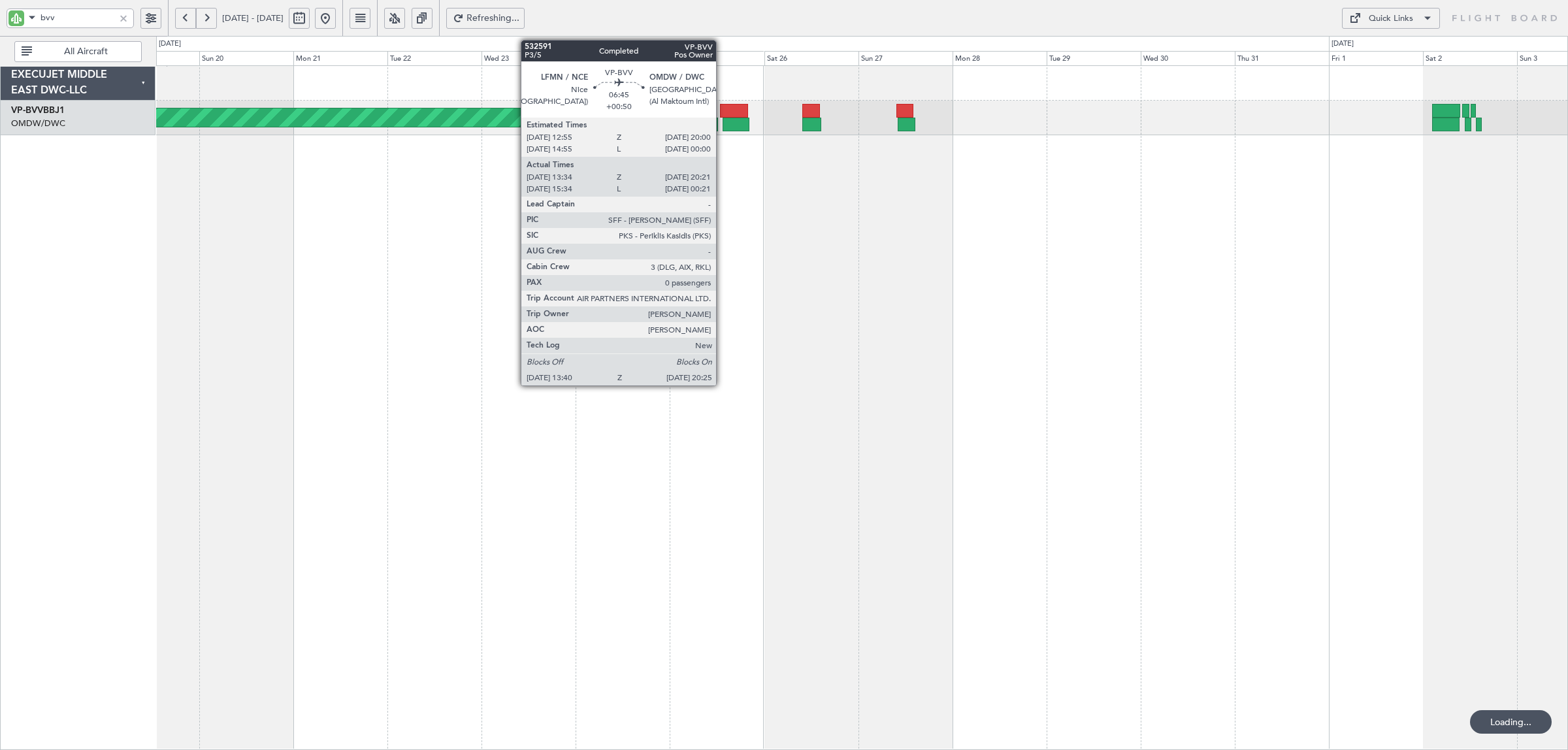
click at [723, 118] on div at bounding box center [736, 125] width 27 height 14
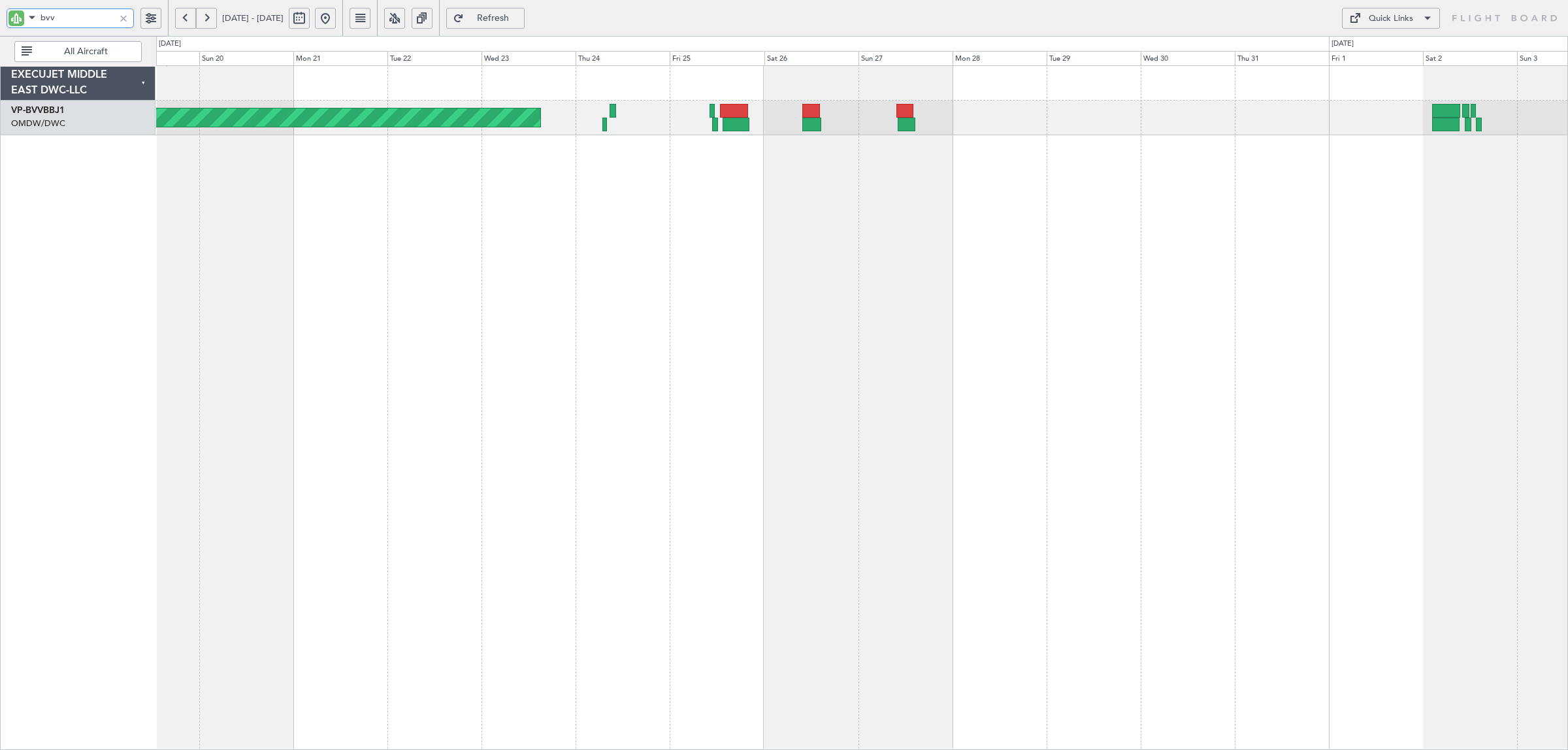
drag, startPoint x: 34, startPoint y: 25, endPoint x: -28, endPoint y: 32, distance: 62.4
click at [0, 32] on html "bvv 19 Jul 2025 - 03 Aug 2025 Refresh Quick Links All Aircraft Planned Maint Ba…" at bounding box center [784, 375] width 1568 height 750
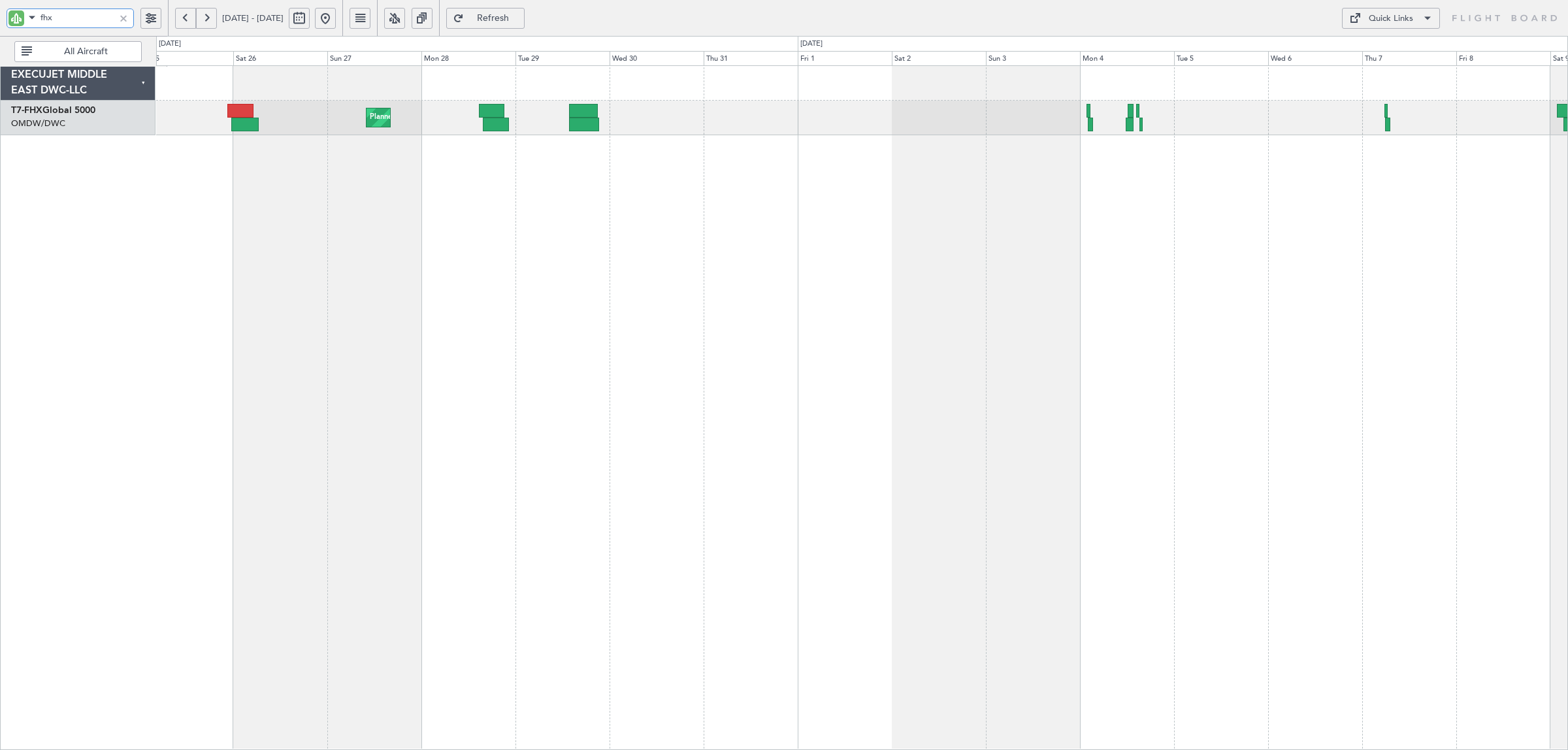
click at [289, 213] on div "Planned Maint [GEOGRAPHIC_DATA] ([GEOGRAPHIC_DATA])" at bounding box center [862, 407] width 1412 height 685
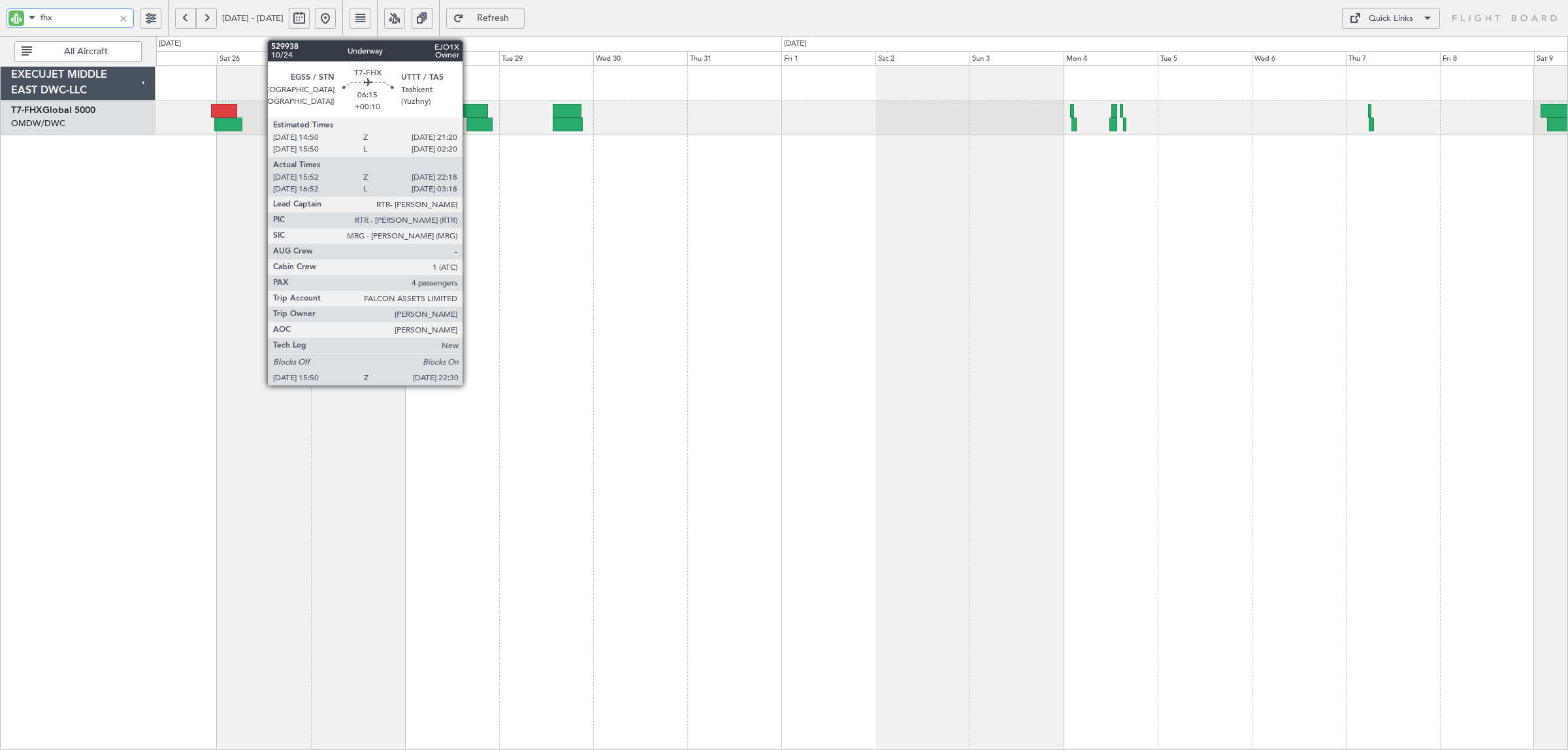
click at [469, 121] on div at bounding box center [479, 125] width 27 height 14
type input "fhx"
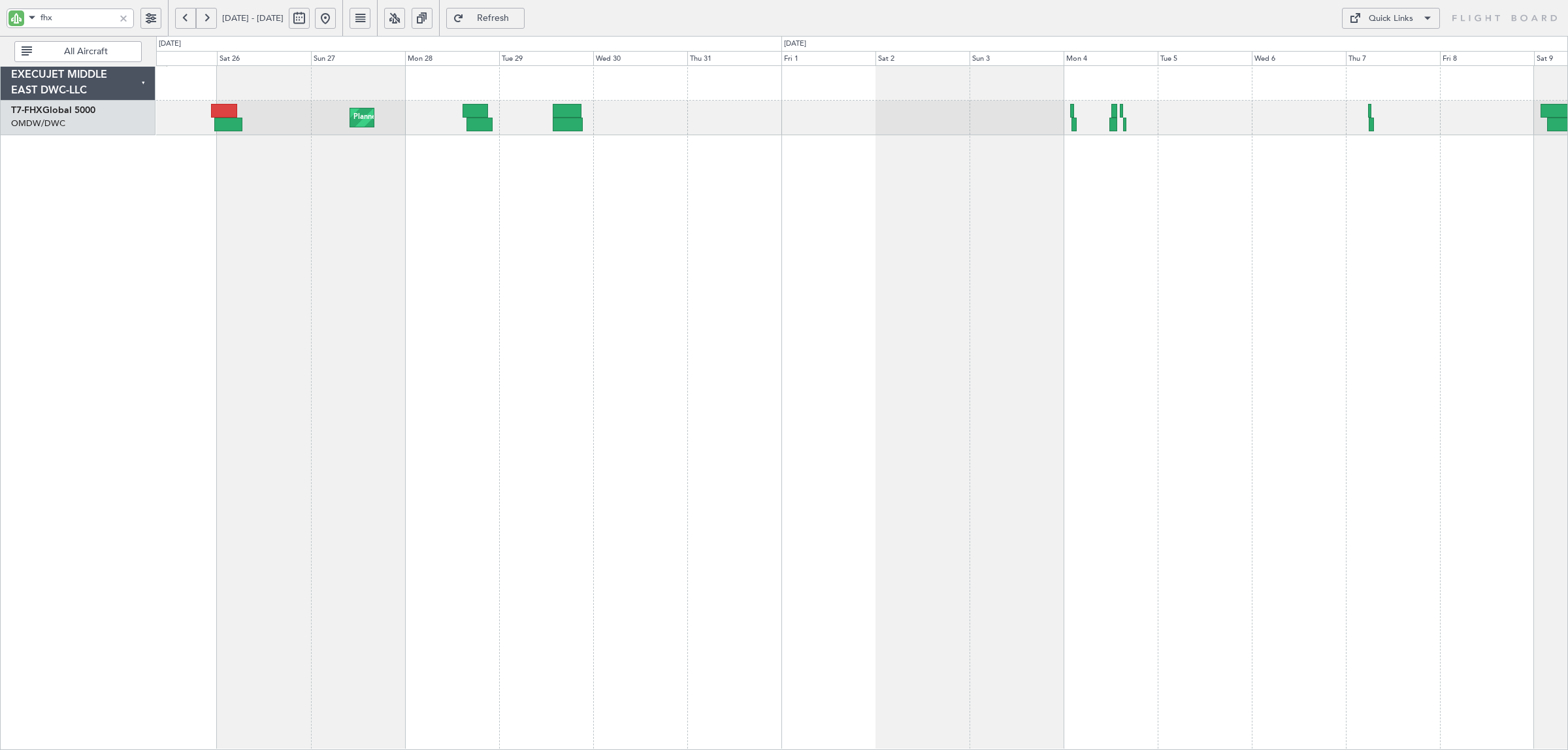
click at [122, 18] on div at bounding box center [123, 18] width 14 height 14
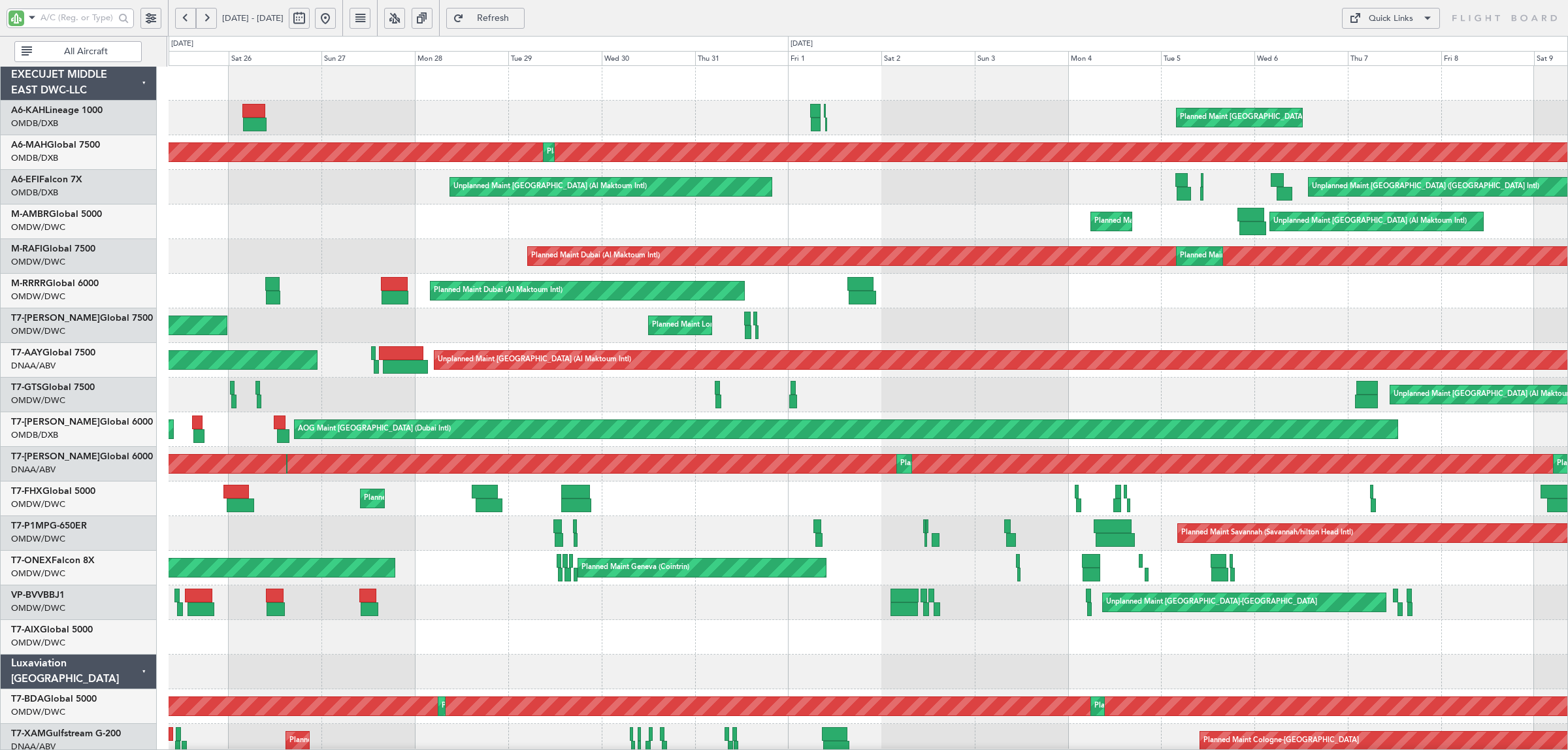
click at [336, 18] on button at bounding box center [326, 18] width 21 height 21
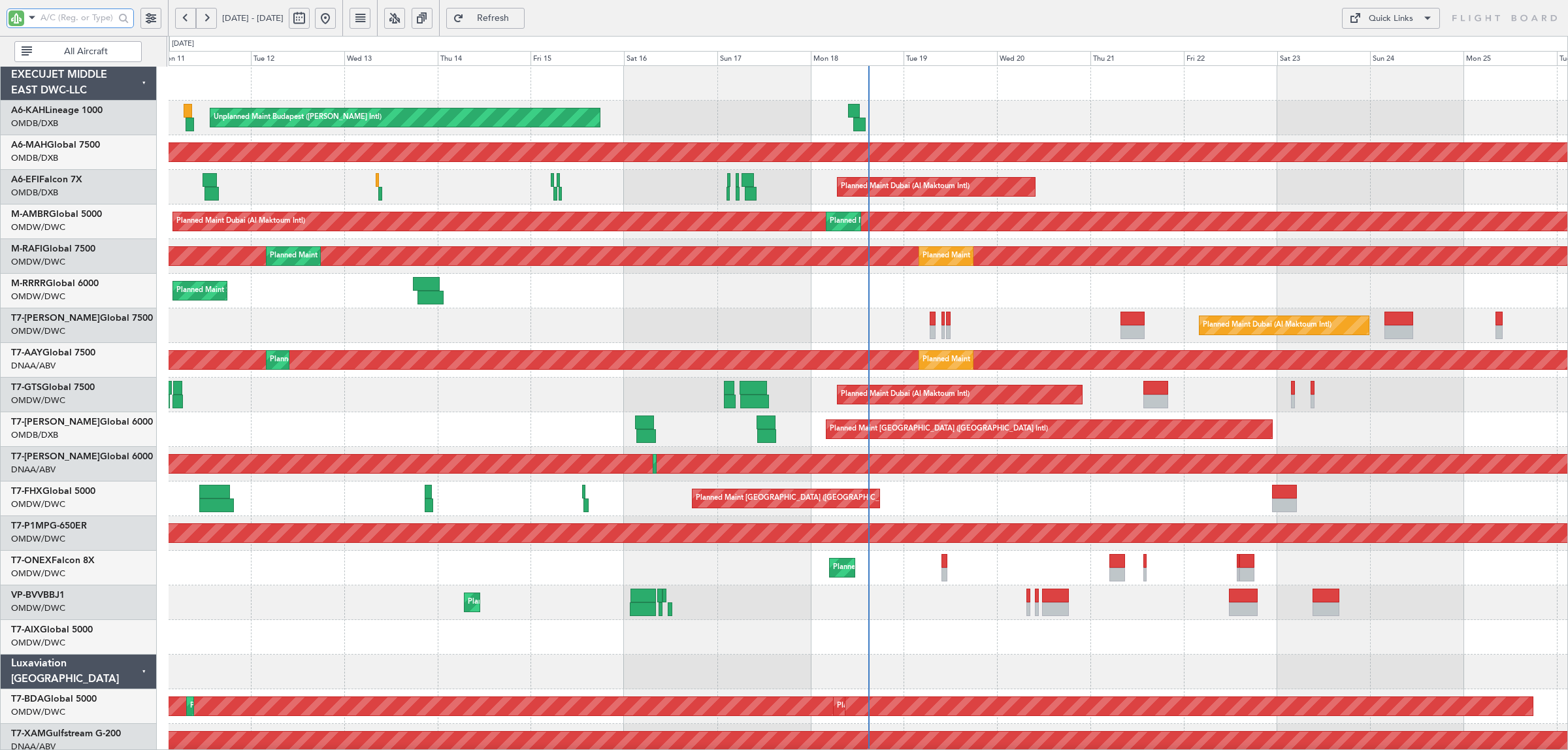
click at [62, 18] on input "text" at bounding box center [77, 18] width 74 height 19
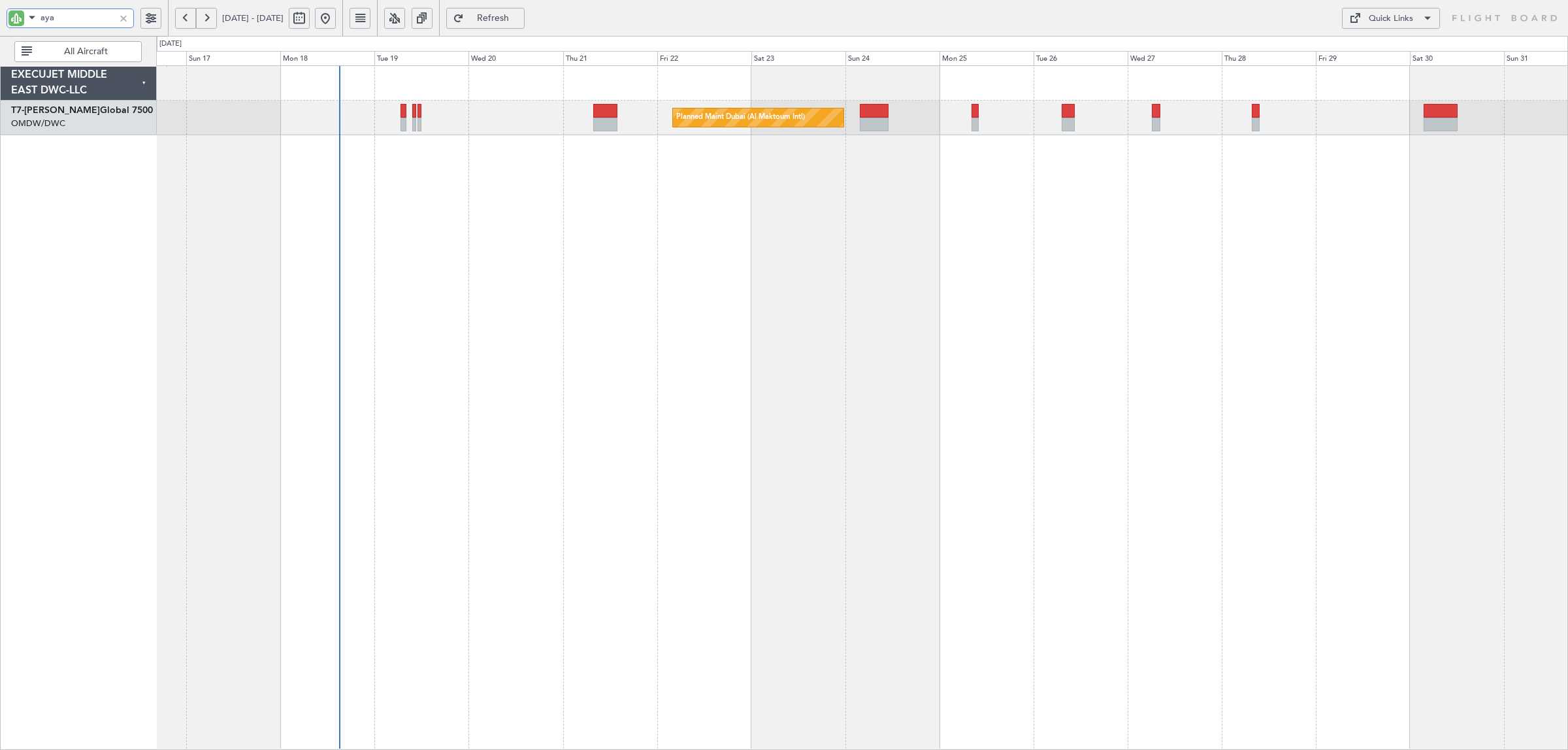
click at [584, 236] on div "Planned Maint Dubai (Al Maktoum Intl)" at bounding box center [862, 407] width 1412 height 685
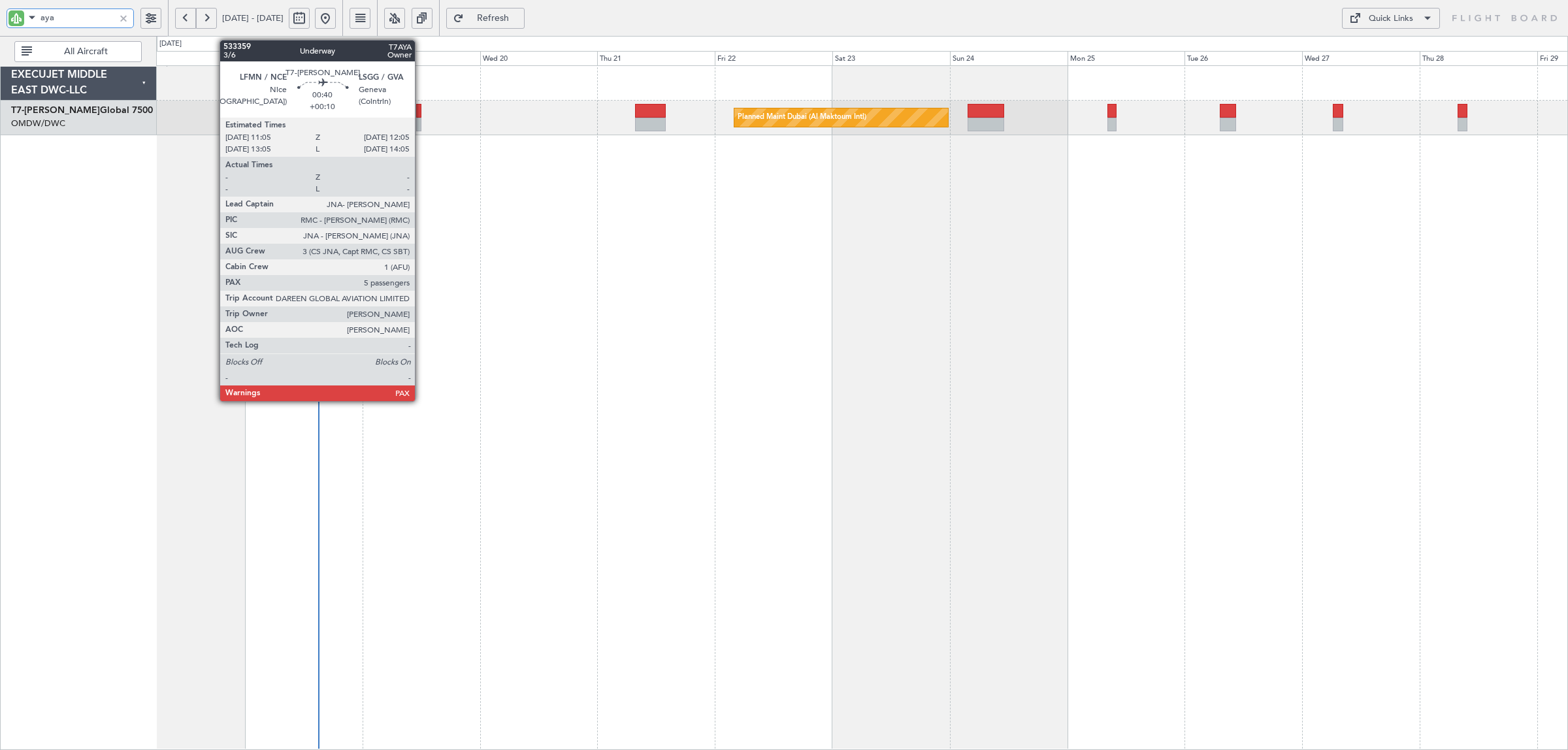
click at [421, 126] on div at bounding box center [419, 125] width 5 height 14
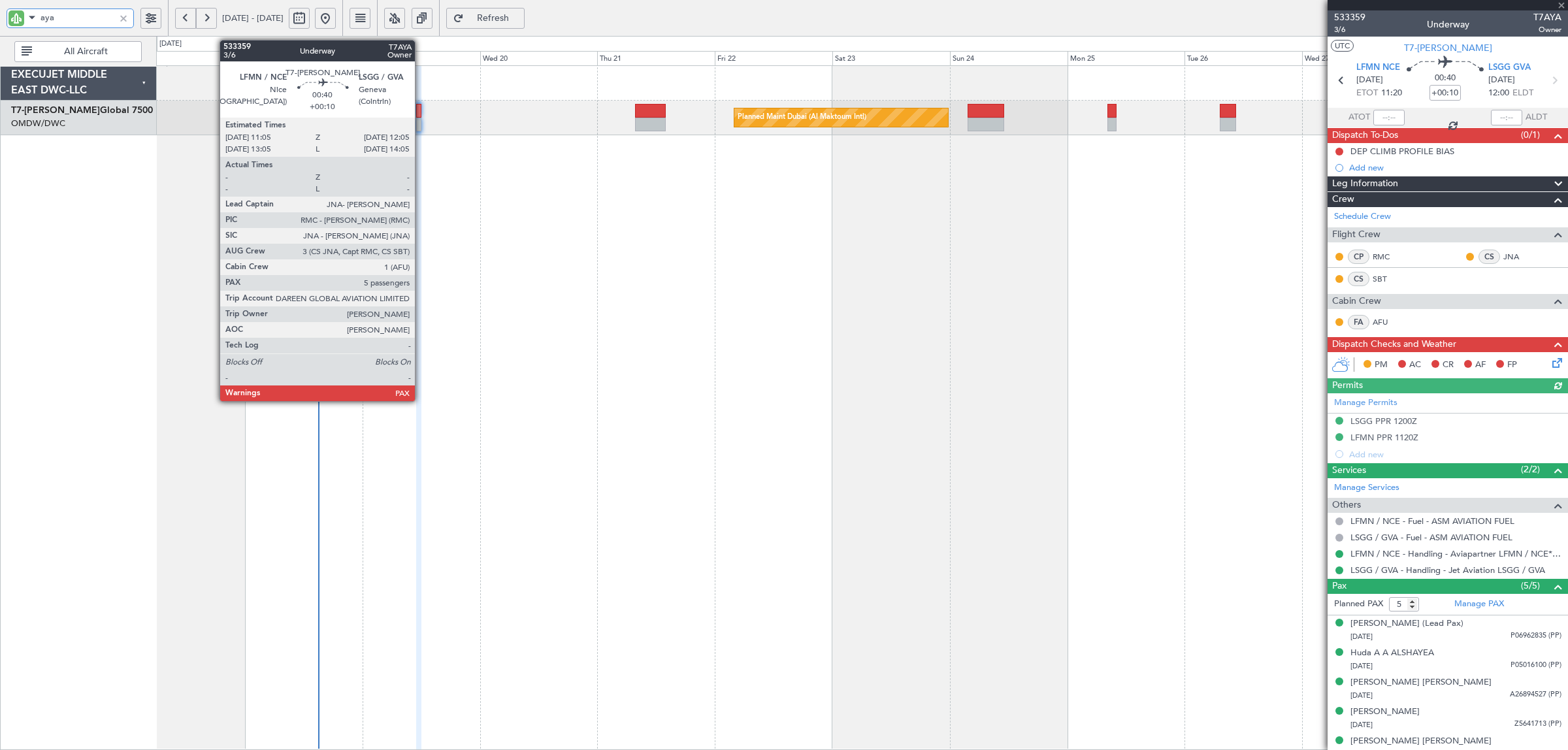
click at [421, 127] on div at bounding box center [419, 125] width 5 height 14
click at [421, 126] on div at bounding box center [419, 125] width 5 height 14
type input "aya"
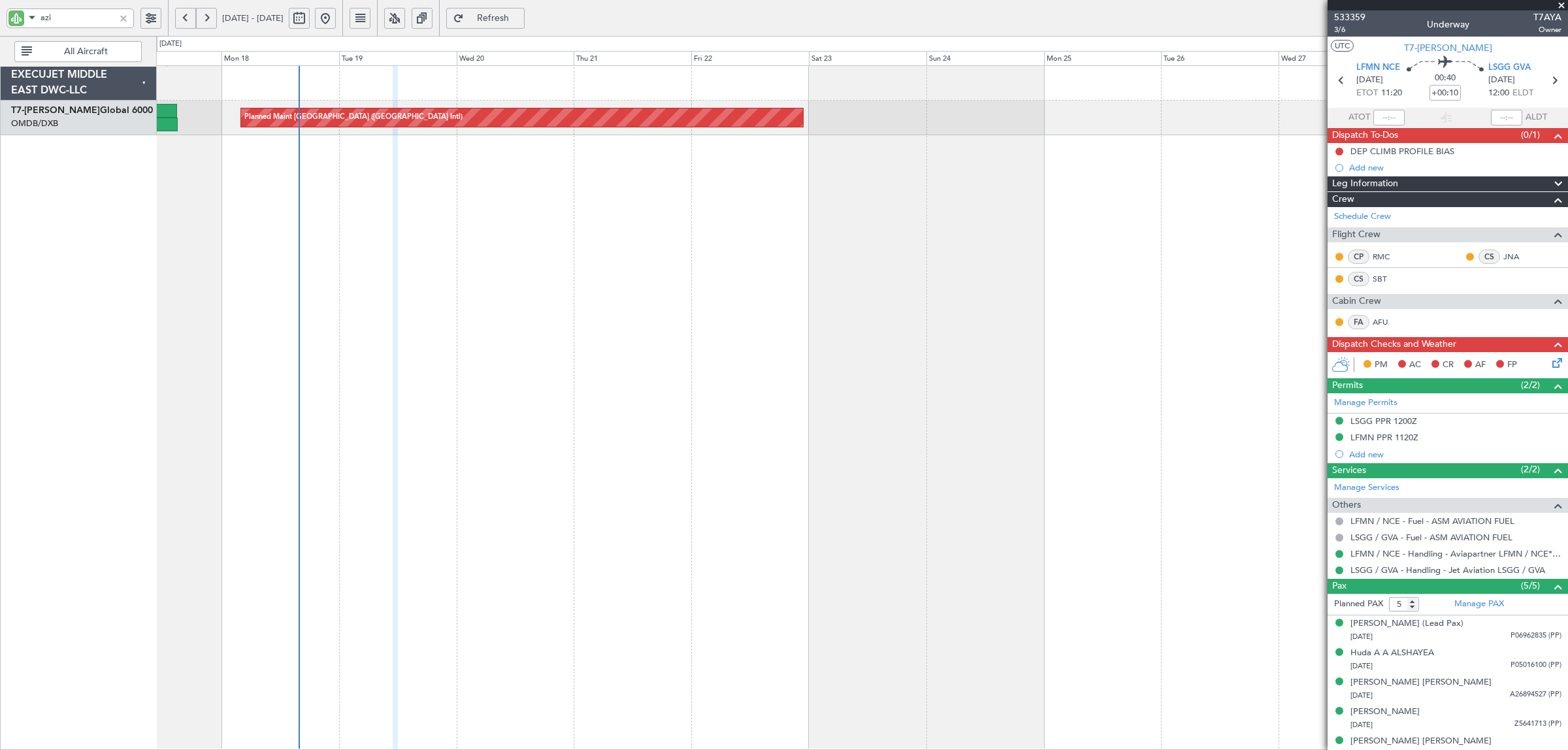
click at [784, 249] on div "Planned Maint [GEOGRAPHIC_DATA] ([GEOGRAPHIC_DATA] Intl)" at bounding box center [862, 407] width 1412 height 685
type input "azi"
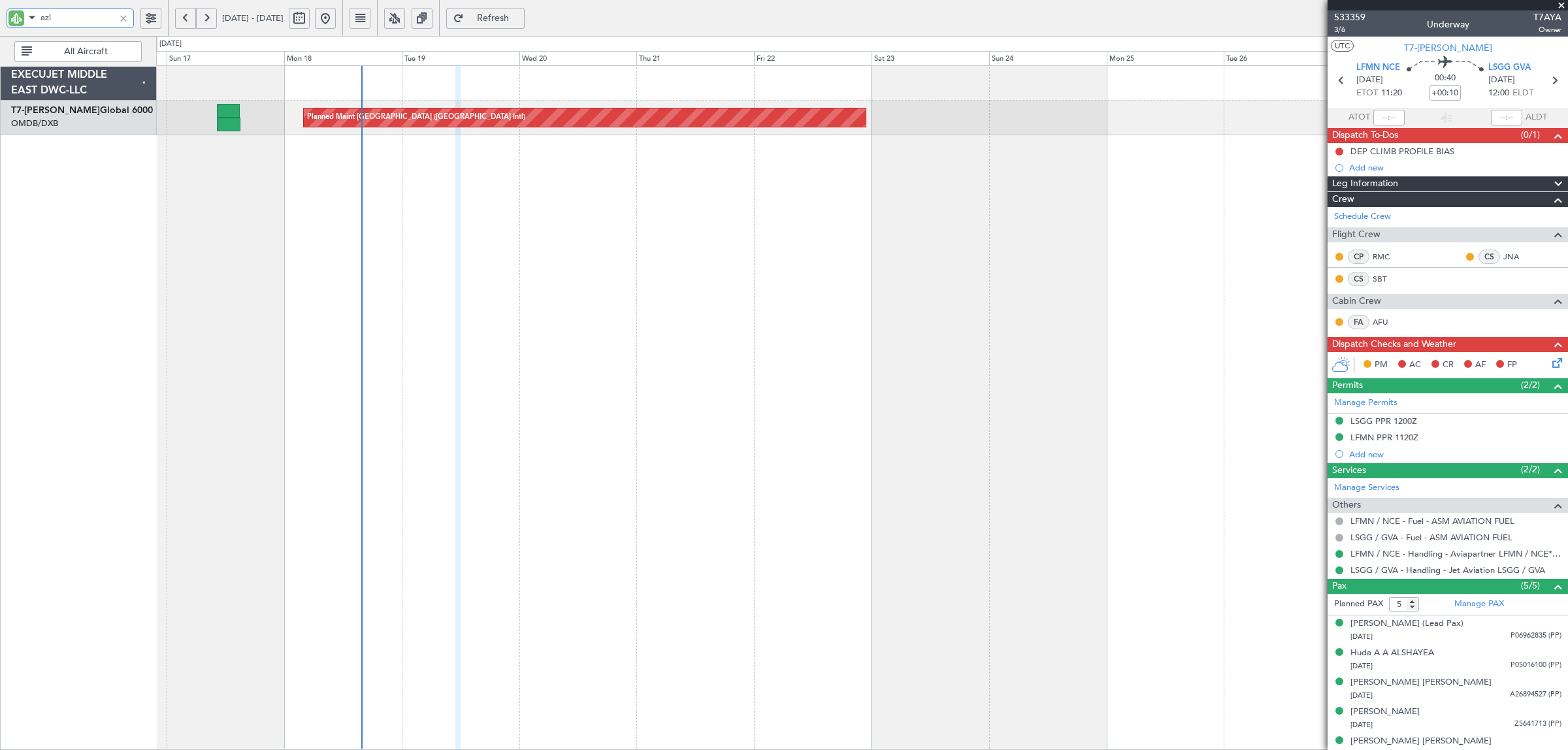
click at [457, 175] on div at bounding box center [458, 408] width 5 height 685
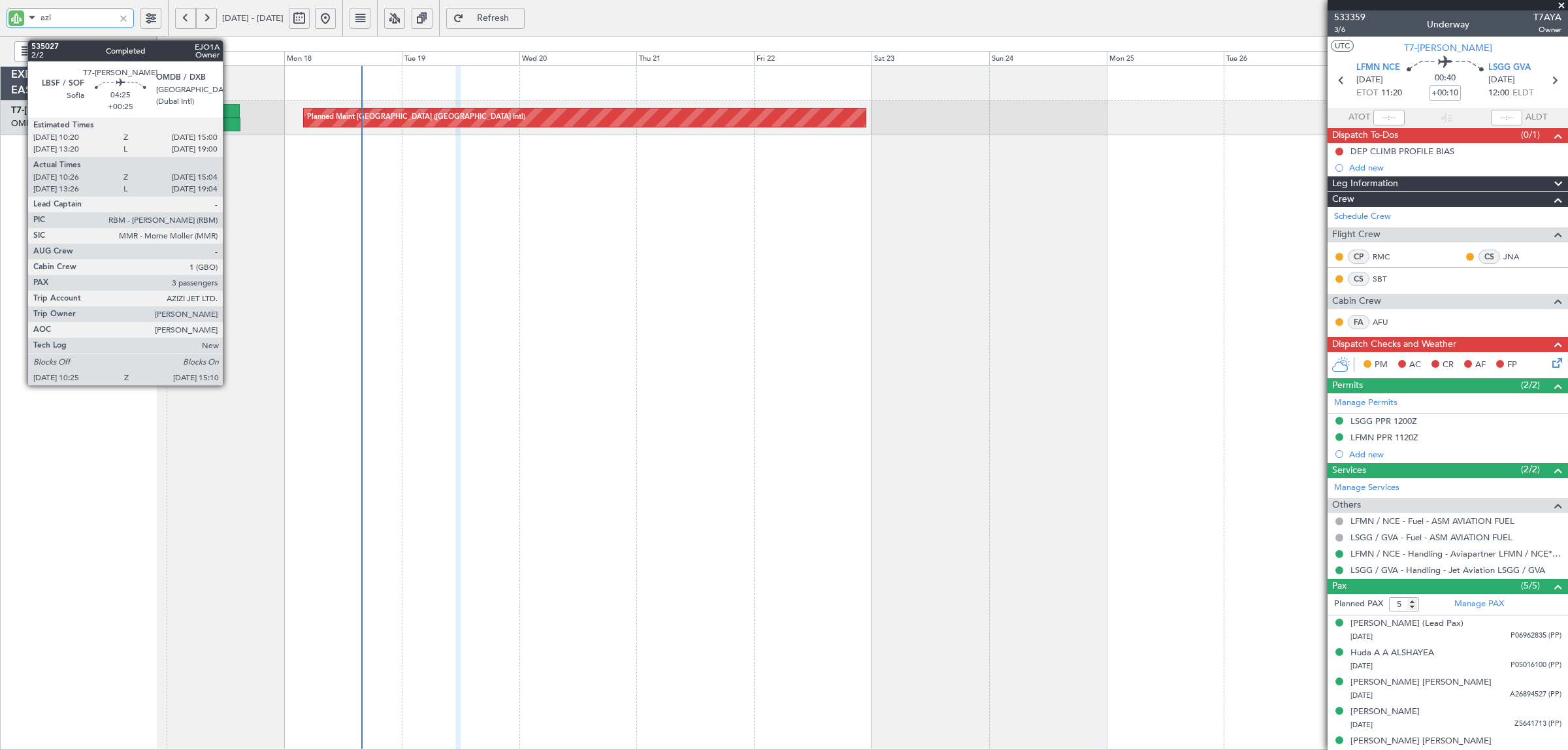
click at [229, 119] on div at bounding box center [228, 125] width 24 height 14
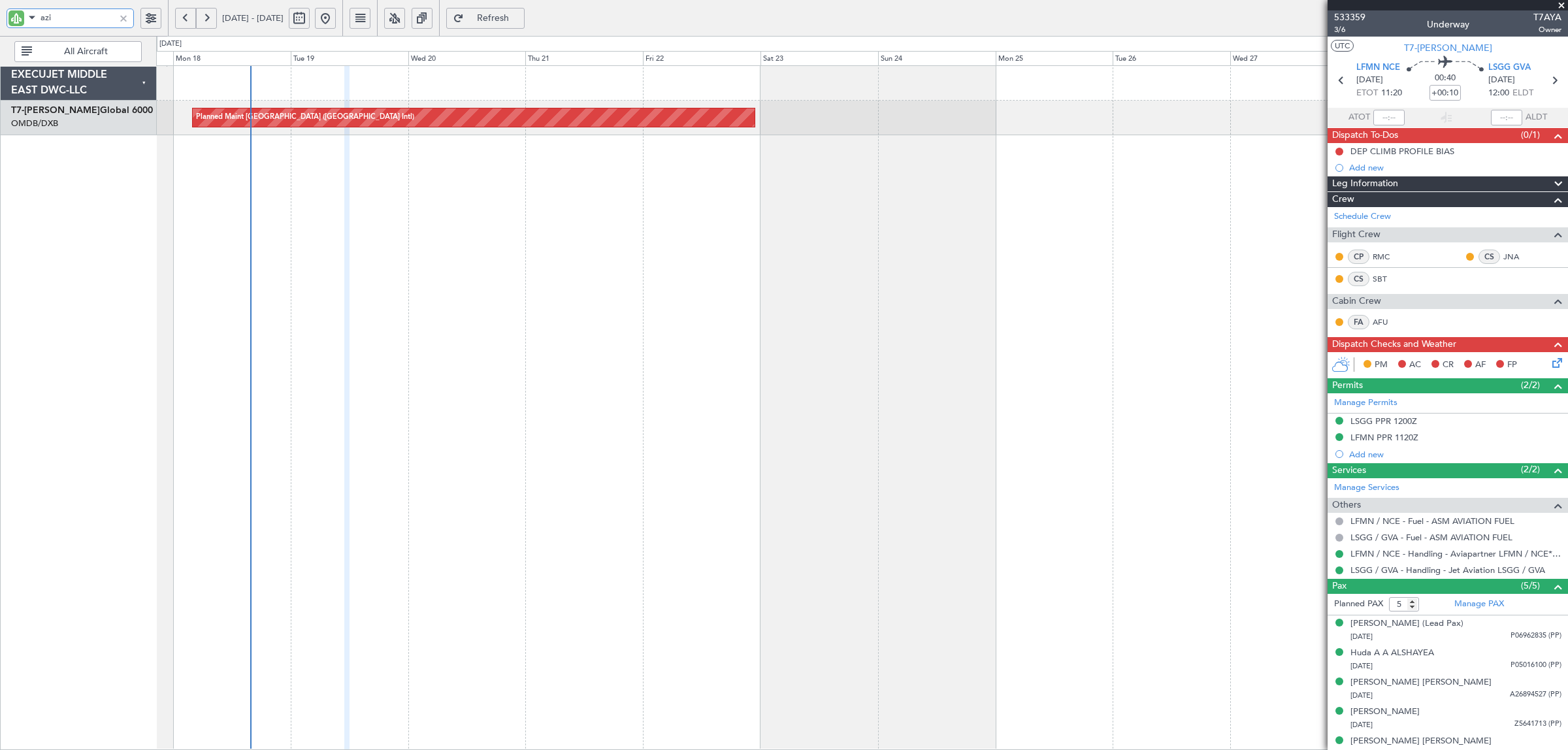
click at [417, 214] on div "Planned Maint [GEOGRAPHIC_DATA] ([GEOGRAPHIC_DATA] Intl)" at bounding box center [862, 407] width 1412 height 685
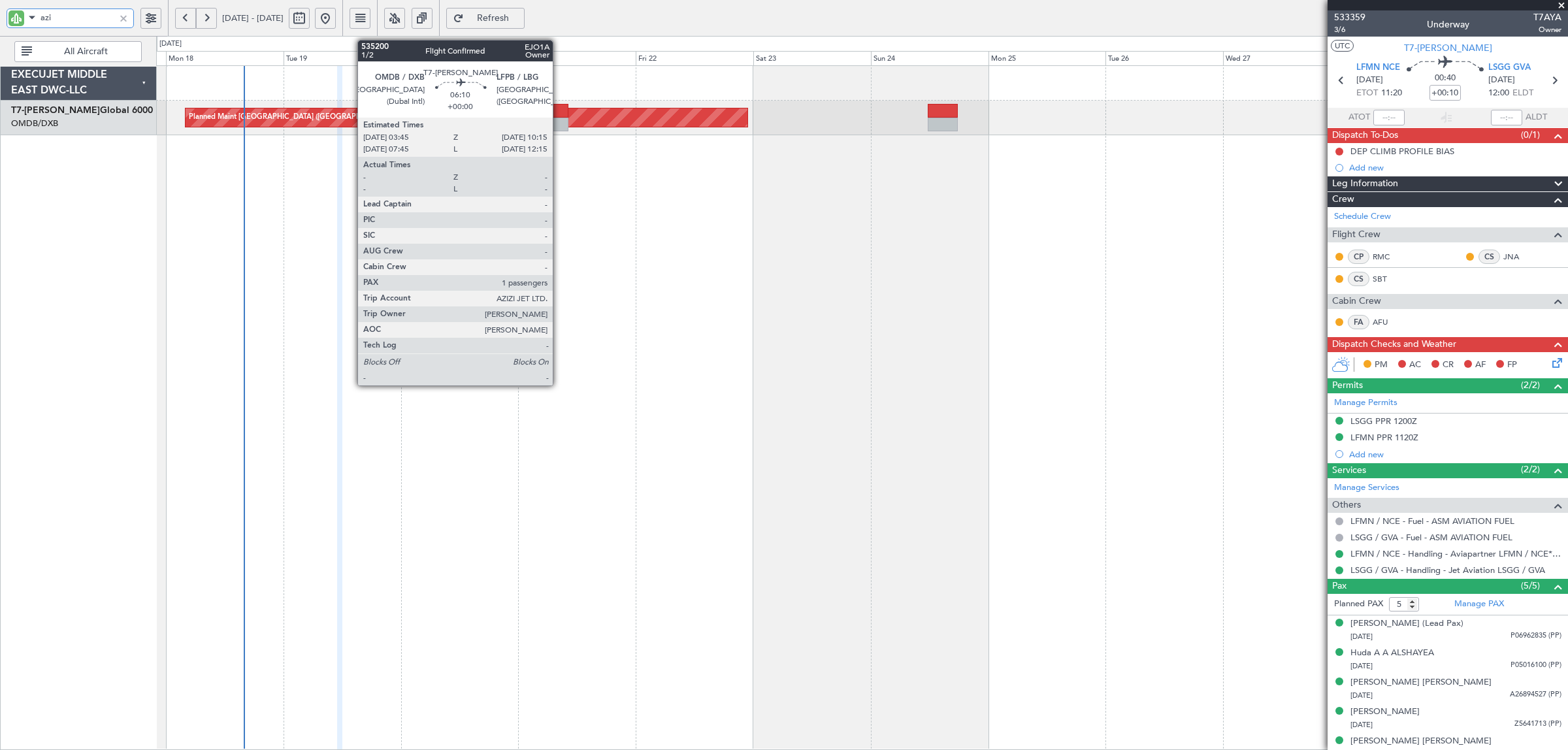
click at [559, 114] on div at bounding box center [551, 111] width 32 height 14
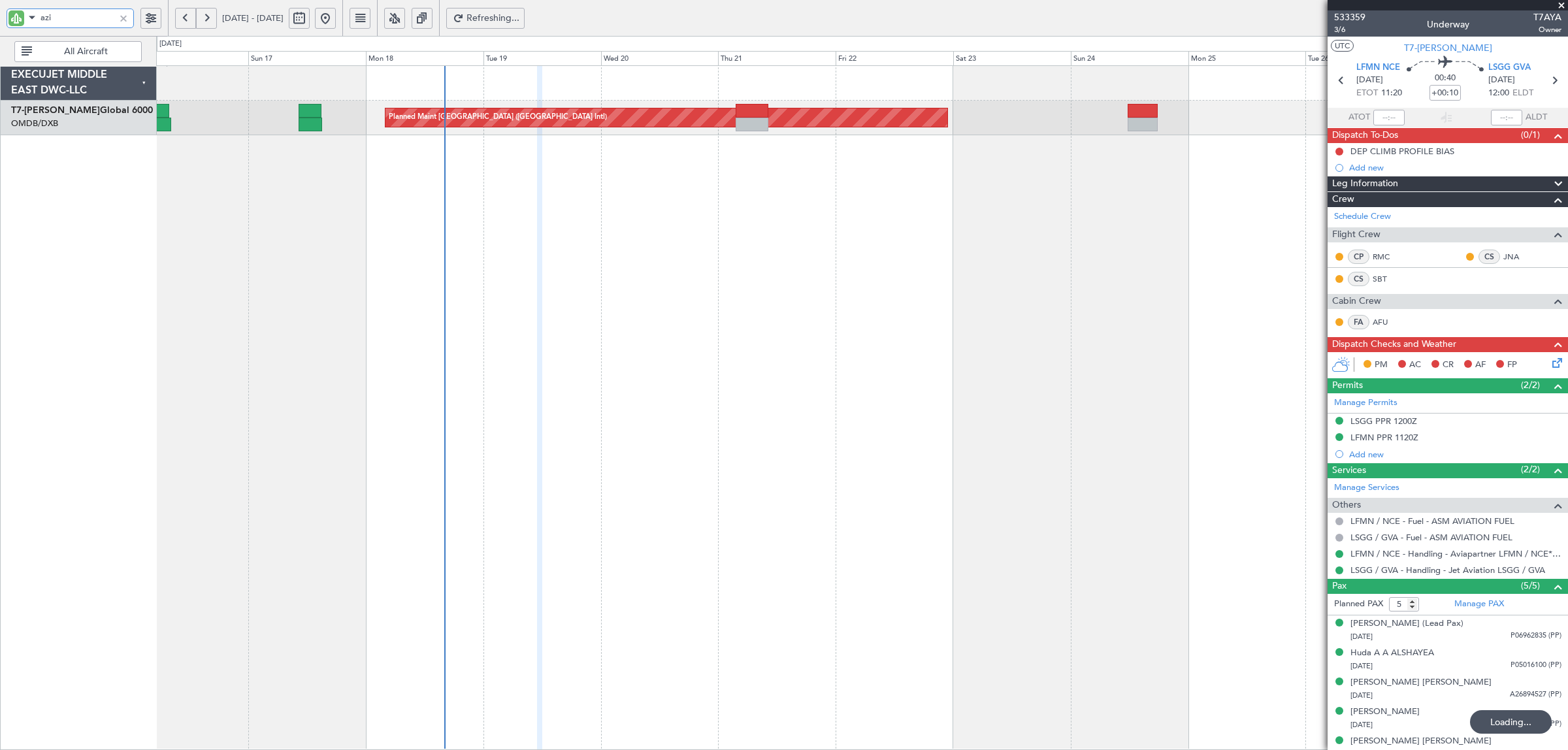
click at [553, 256] on div "Planned Maint [GEOGRAPHIC_DATA] ([GEOGRAPHIC_DATA] Intl)" at bounding box center [862, 407] width 1412 height 685
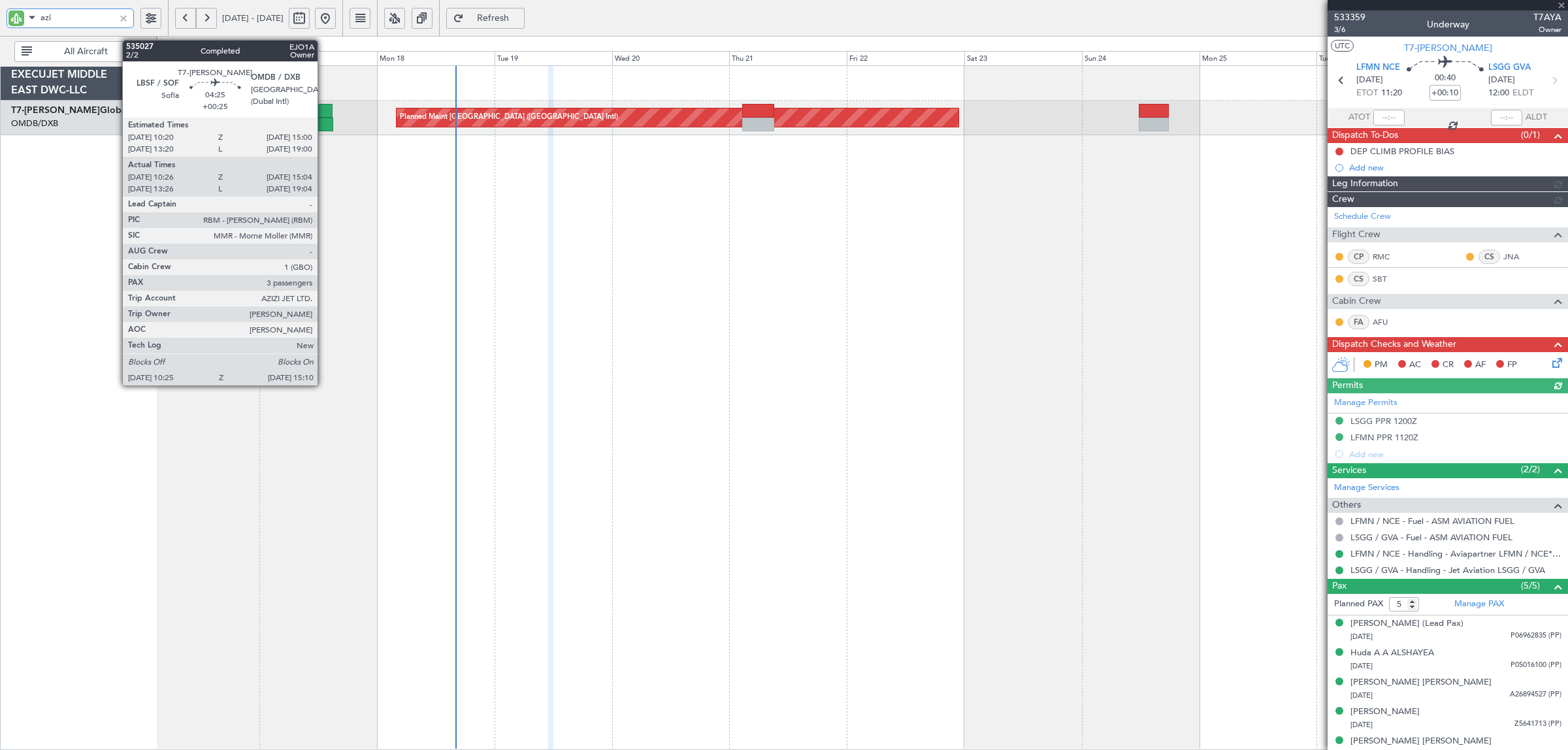
click at [324, 121] on div at bounding box center [321, 125] width 24 height 14
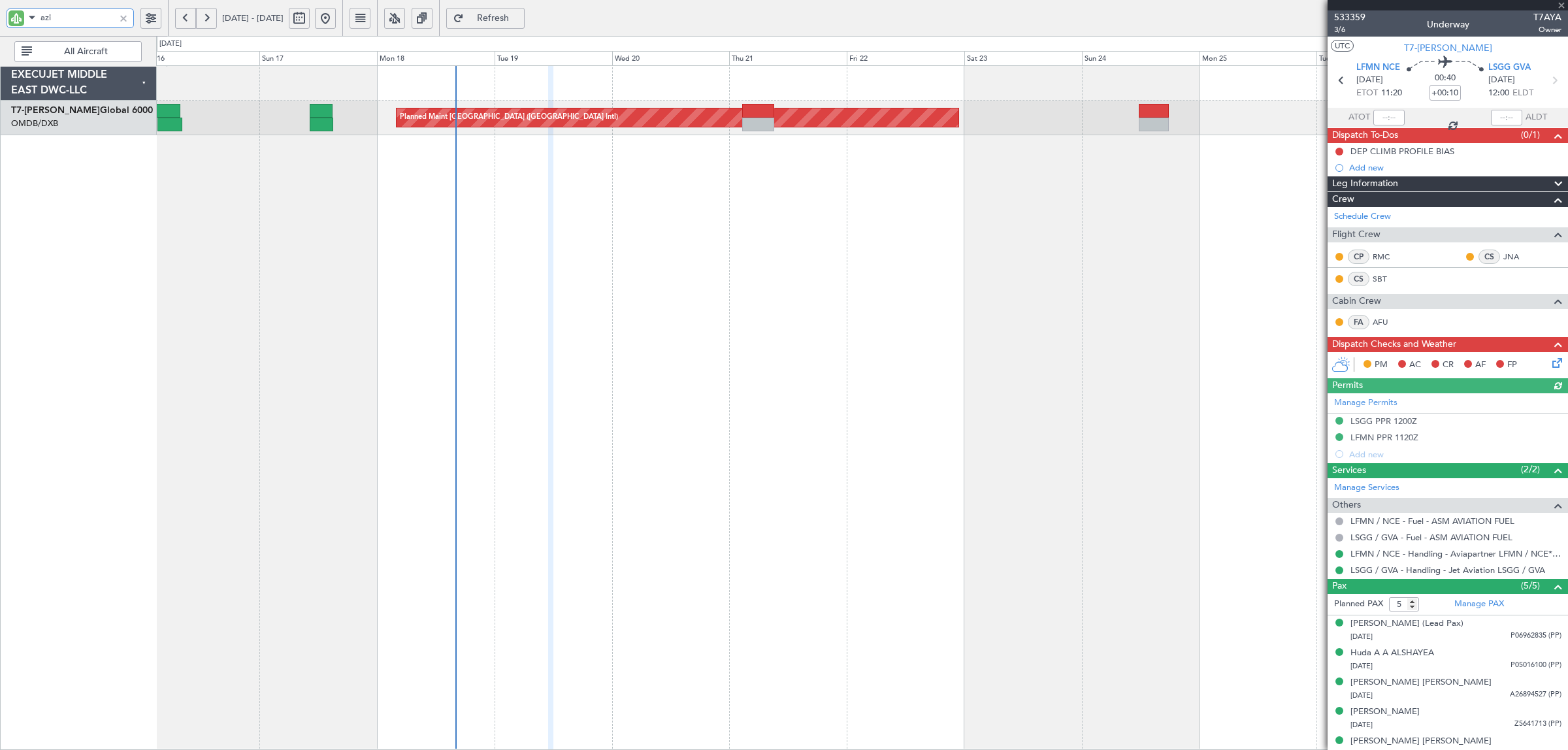
type input "+00:25"
type input "10:36"
type input "14:59"
type input "3"
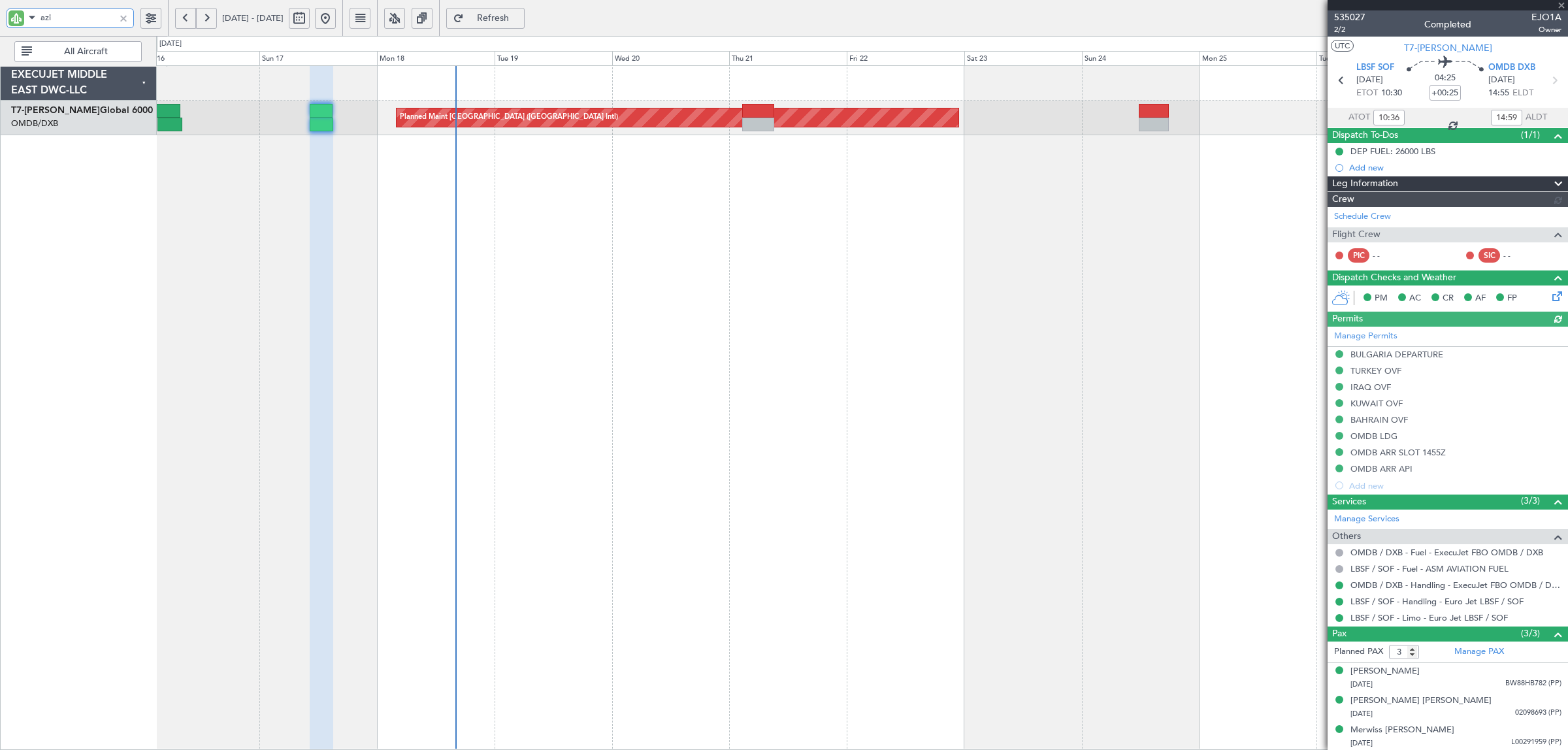
type input "[PERSON_NAME] (SYS)"
type input "7034"
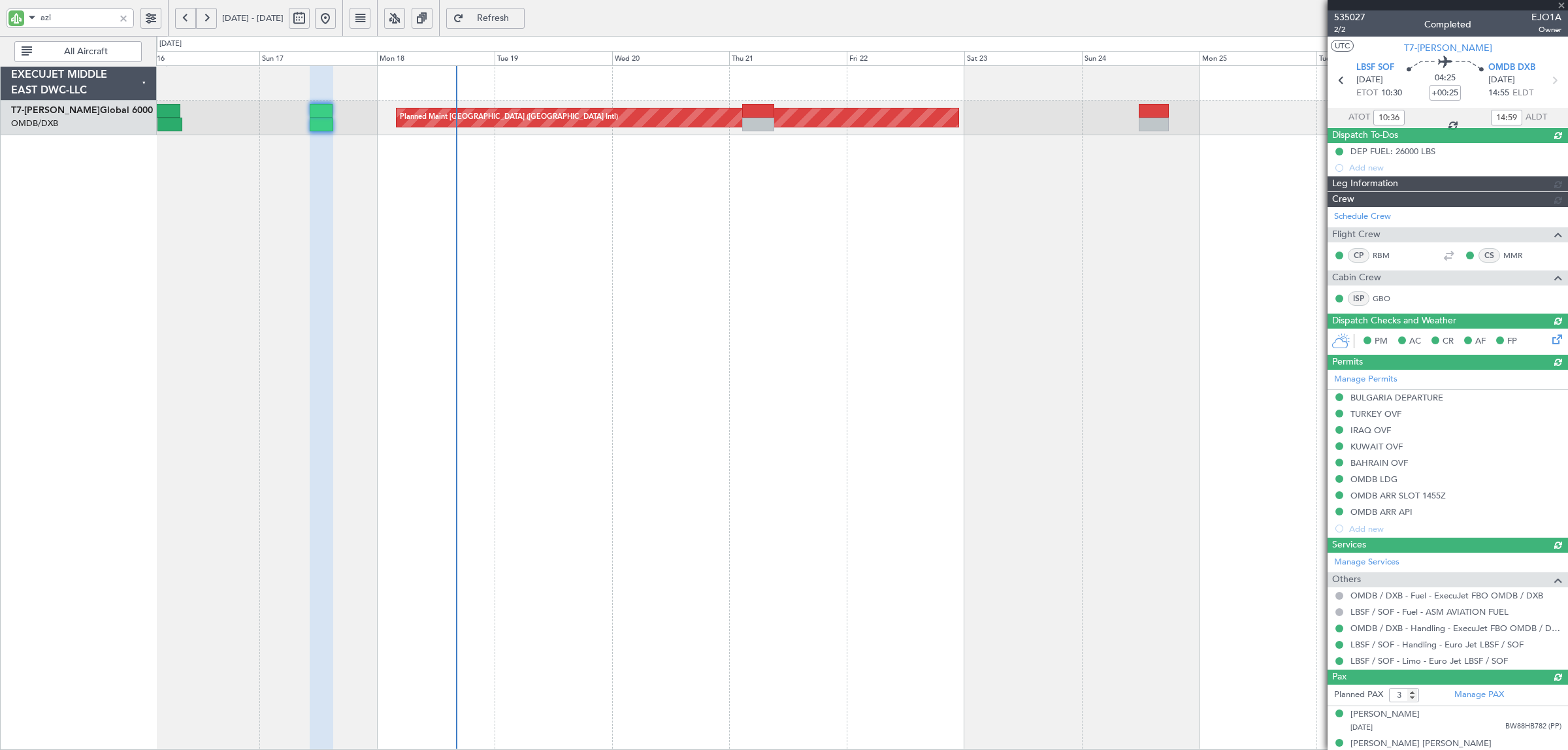
type input "[PERSON_NAME] (SYS)"
type input "7034"
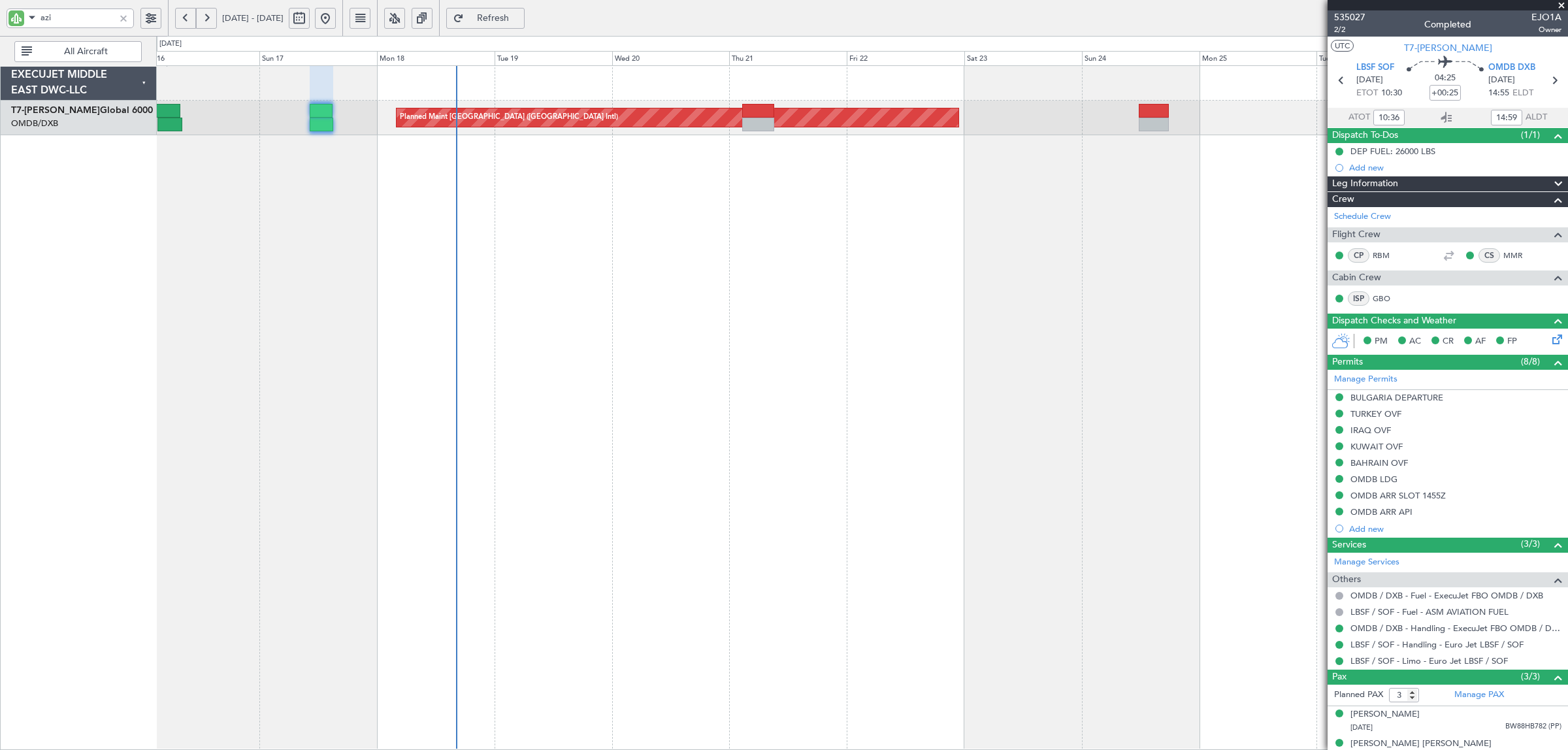
type input "[PERSON_NAME] (SYS)"
type input "7034"
type input "[PERSON_NAME] (SYS)"
type input "7034"
type input "[PERSON_NAME] (SYS)"
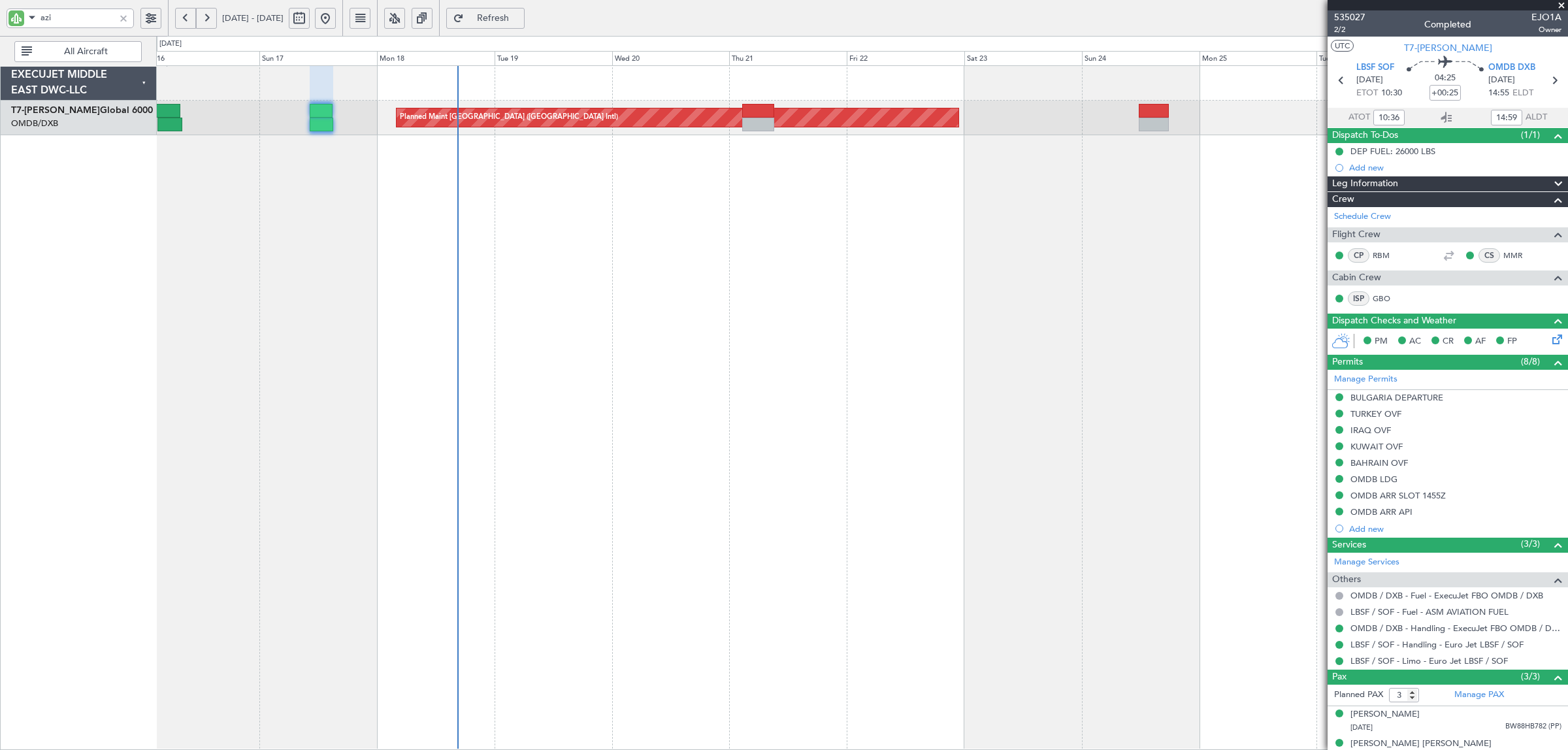
type input "7034"
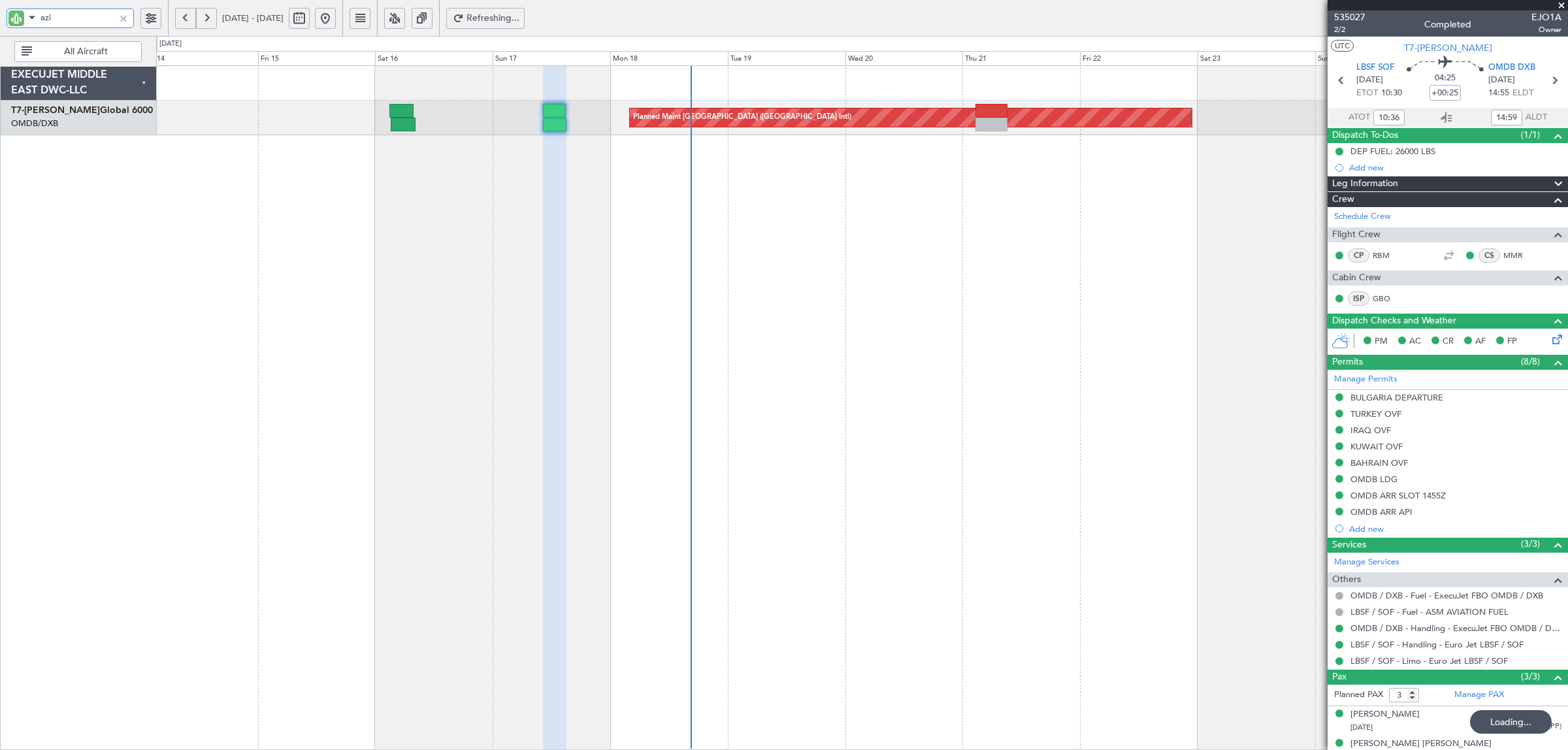
click at [413, 154] on div "Planned Maint [GEOGRAPHIC_DATA] ([GEOGRAPHIC_DATA] Intl)" at bounding box center [862, 407] width 1412 height 685
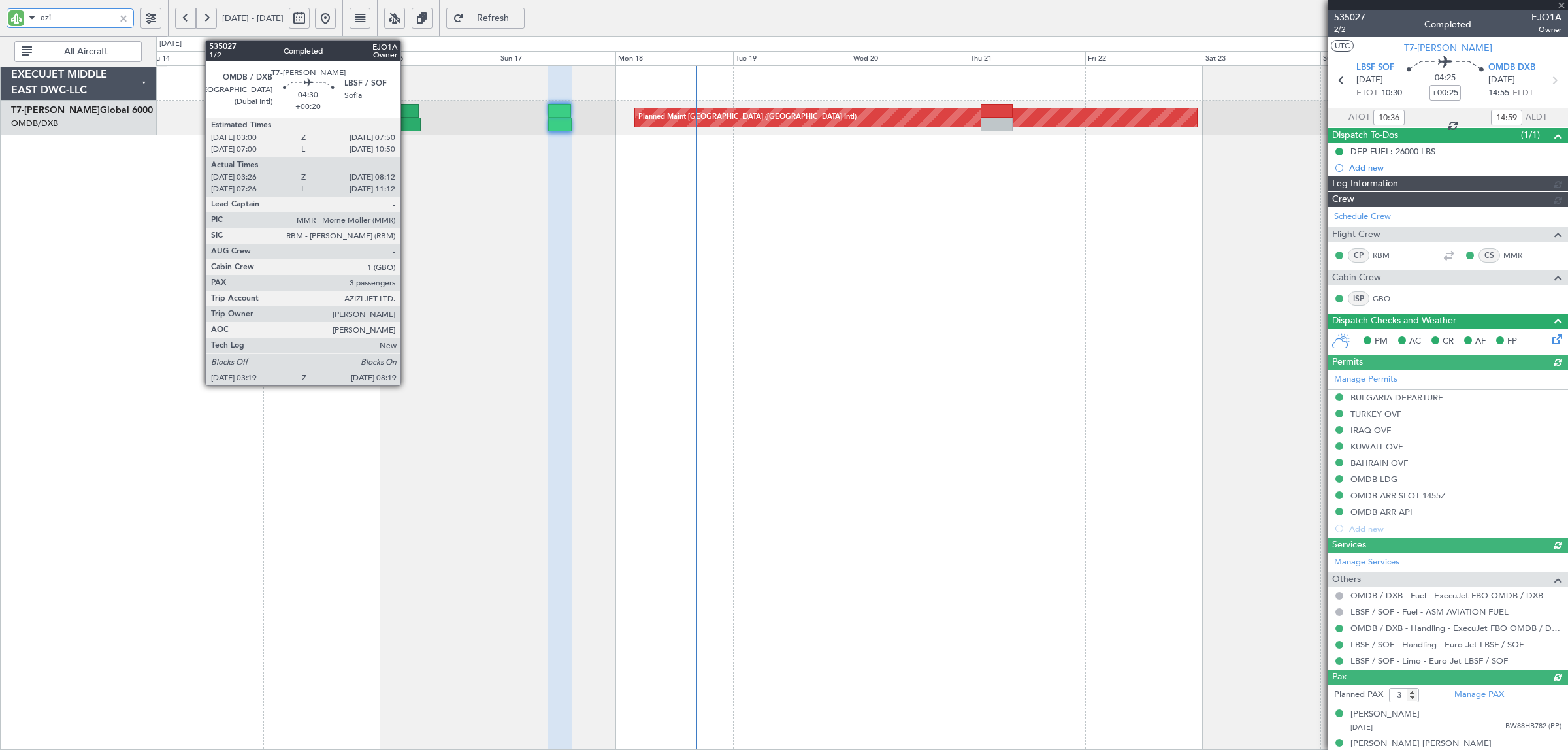
type input "[PERSON_NAME] (SYS)"
type input "7034"
click at [407, 116] on div at bounding box center [407, 111] width 25 height 14
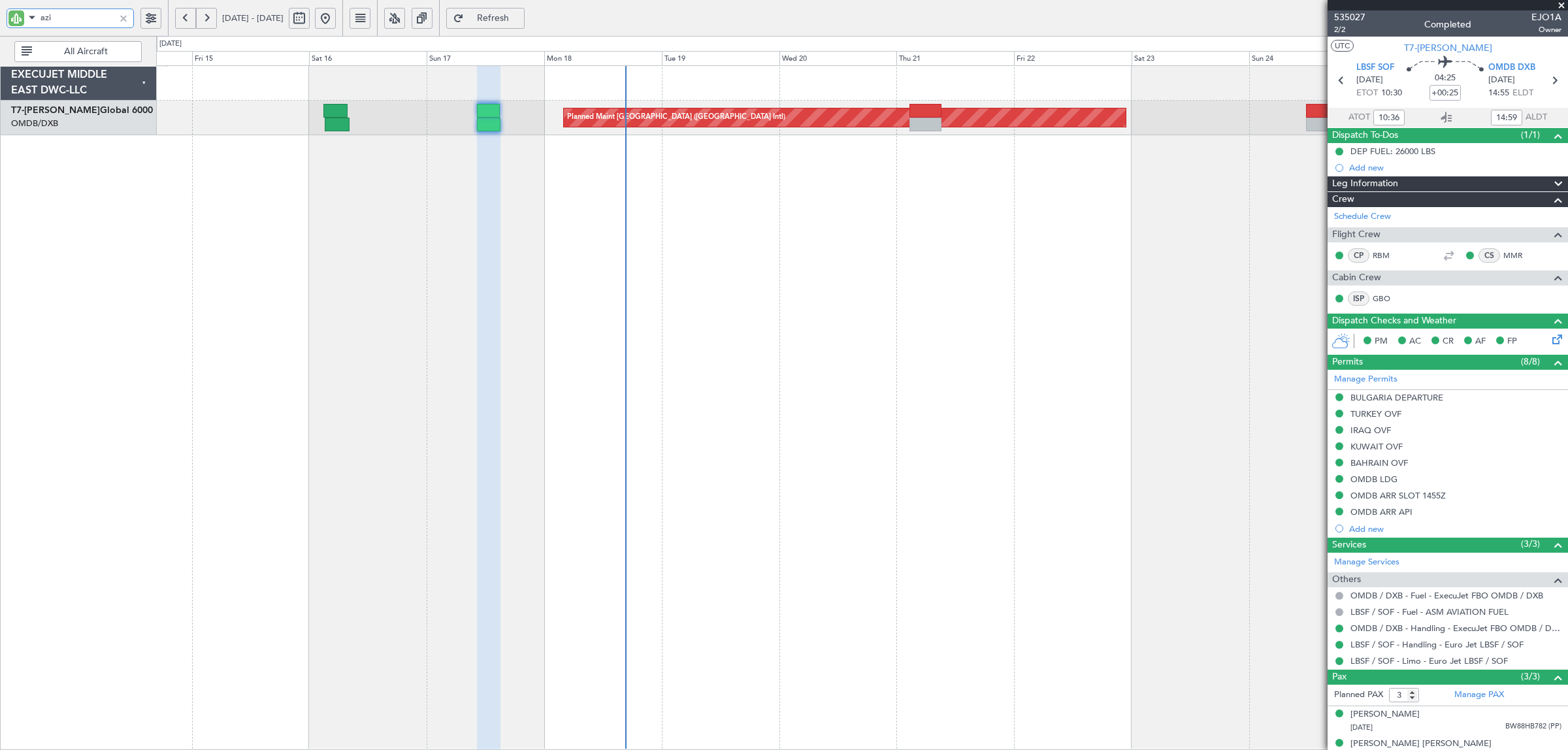
click at [497, 339] on div "Planned Maint [GEOGRAPHIC_DATA] ([GEOGRAPHIC_DATA] Intl)" at bounding box center [862, 407] width 1412 height 685
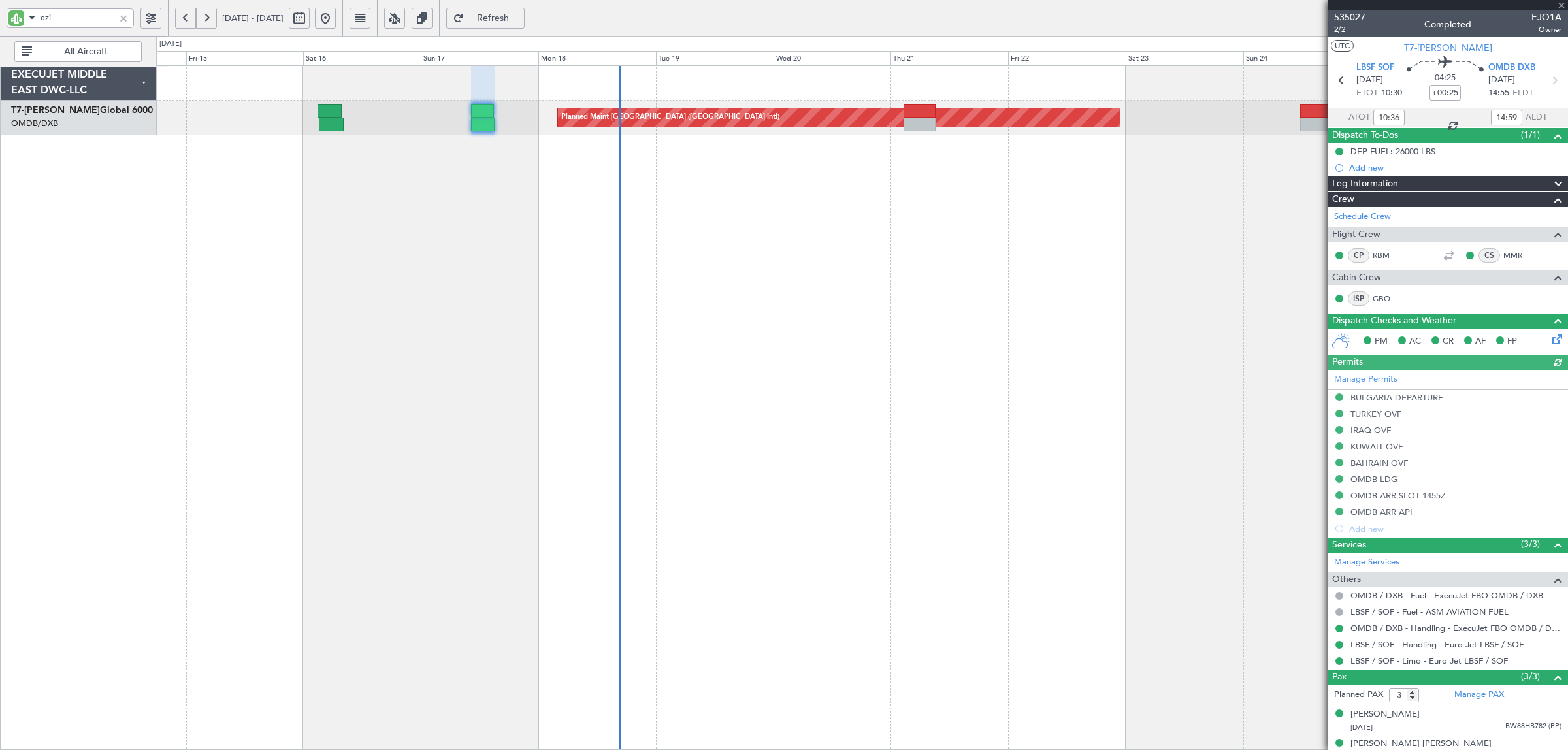
type input "[PERSON_NAME] (SYS)"
type input "7034"
click at [428, 216] on div "Planned Maint [GEOGRAPHIC_DATA] ([GEOGRAPHIC_DATA] Intl)" at bounding box center [862, 407] width 1412 height 685
type input "[PERSON_NAME] (SYS)"
type input "7034"
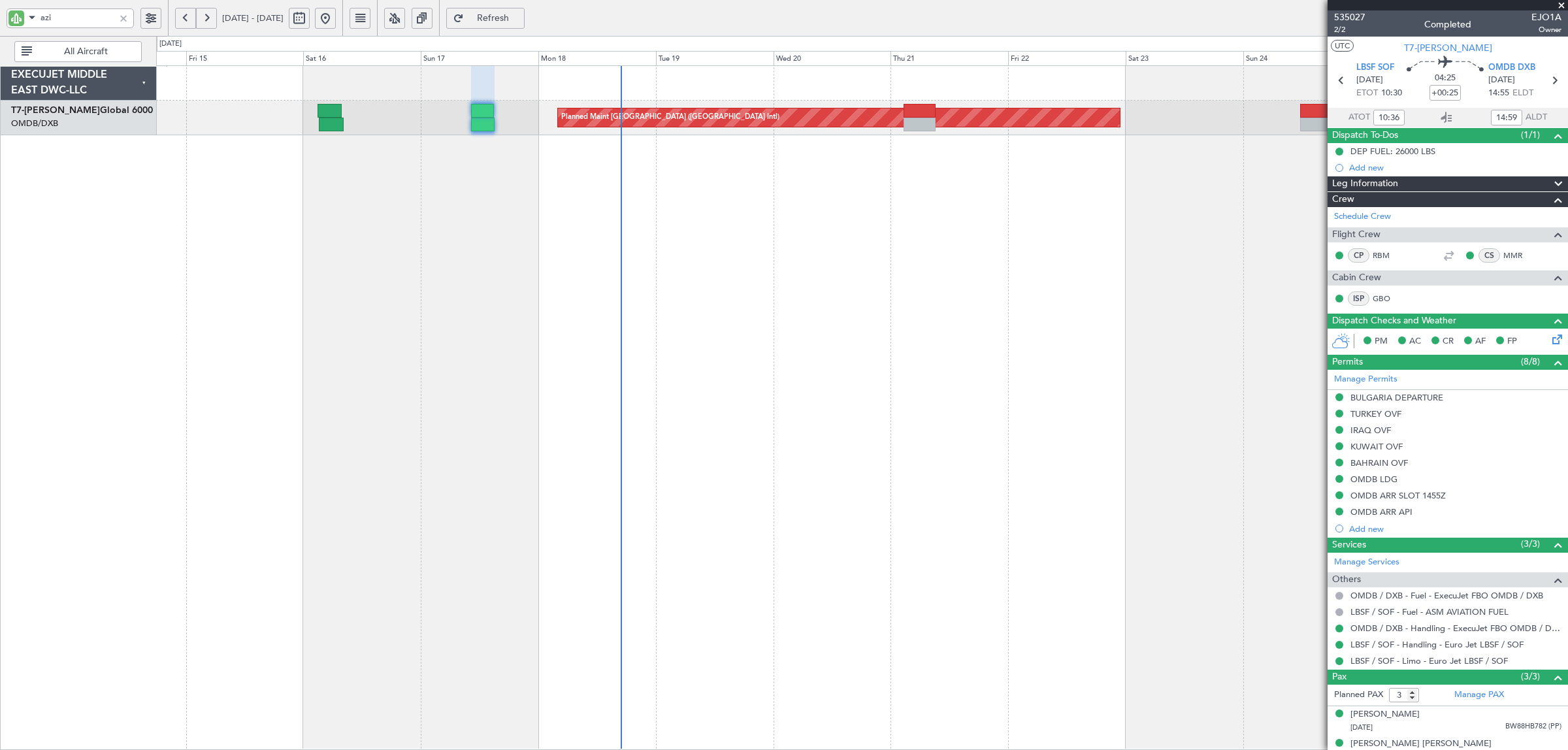
type input "[PERSON_NAME] (SYS)"
type input "7034"
type input "[PERSON_NAME] (SYS)"
type input "7034"
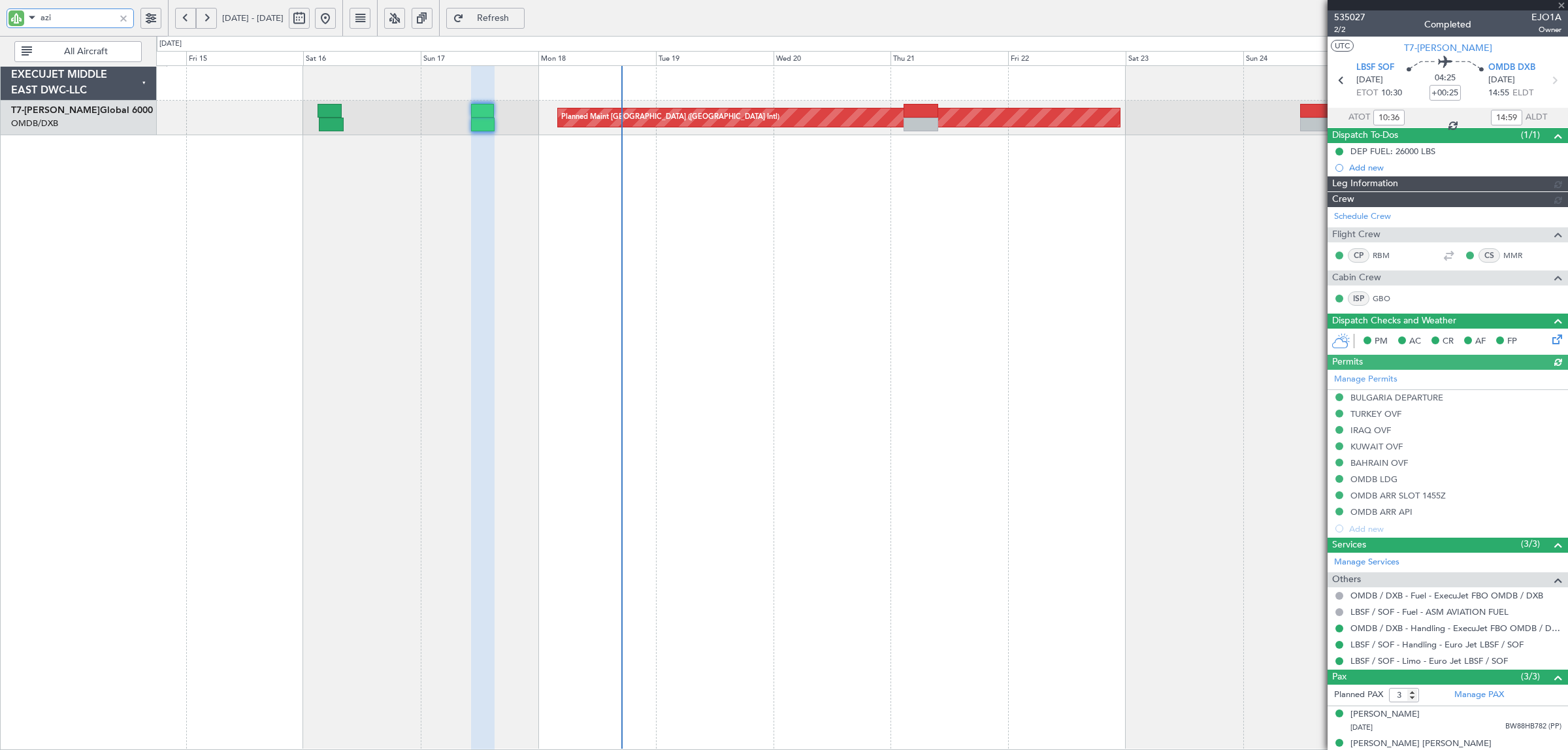
type input "[PERSON_NAME] (SYS)"
type input "7034"
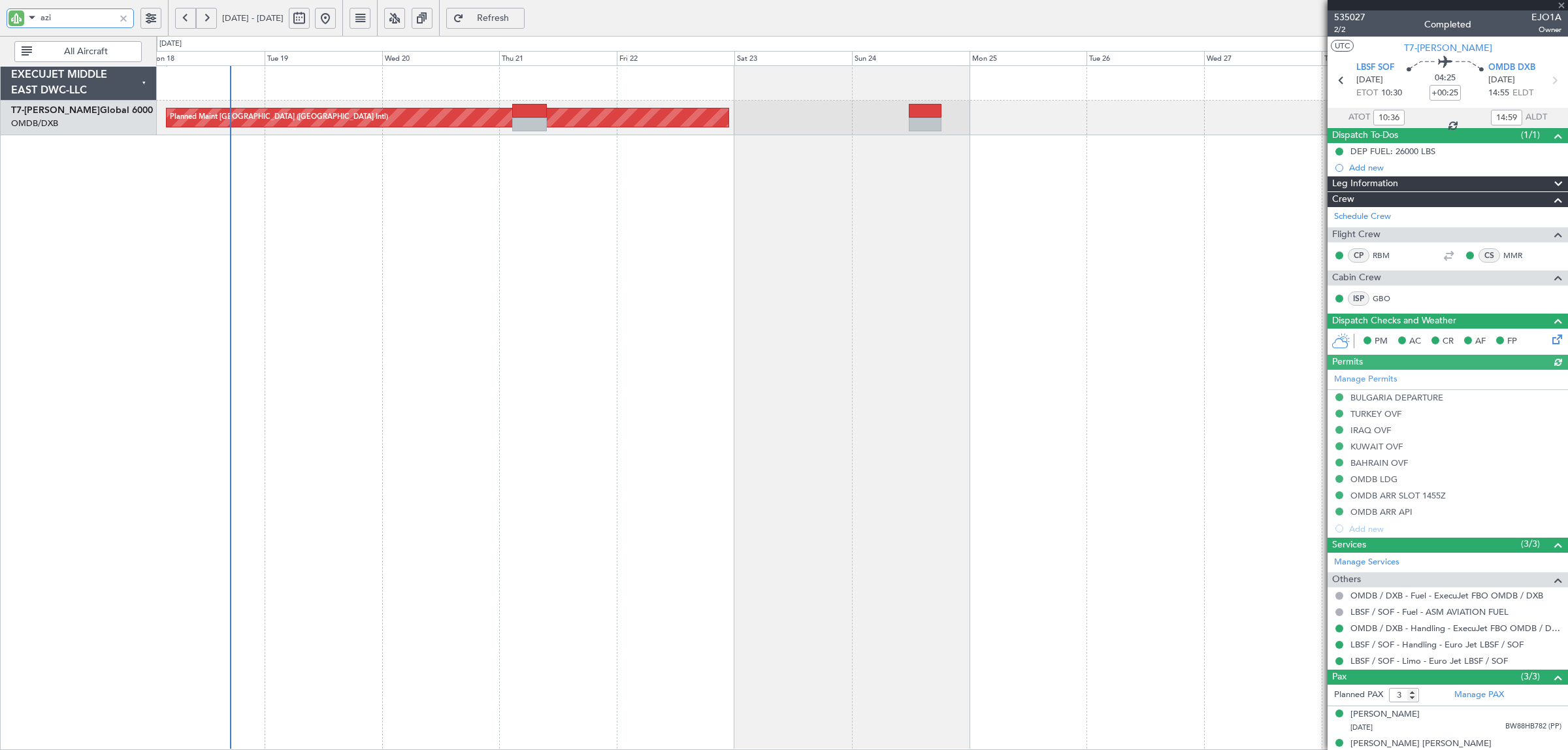
click at [260, 229] on div "Planned Maint [GEOGRAPHIC_DATA] ([GEOGRAPHIC_DATA] Intl)" at bounding box center [862, 407] width 1412 height 685
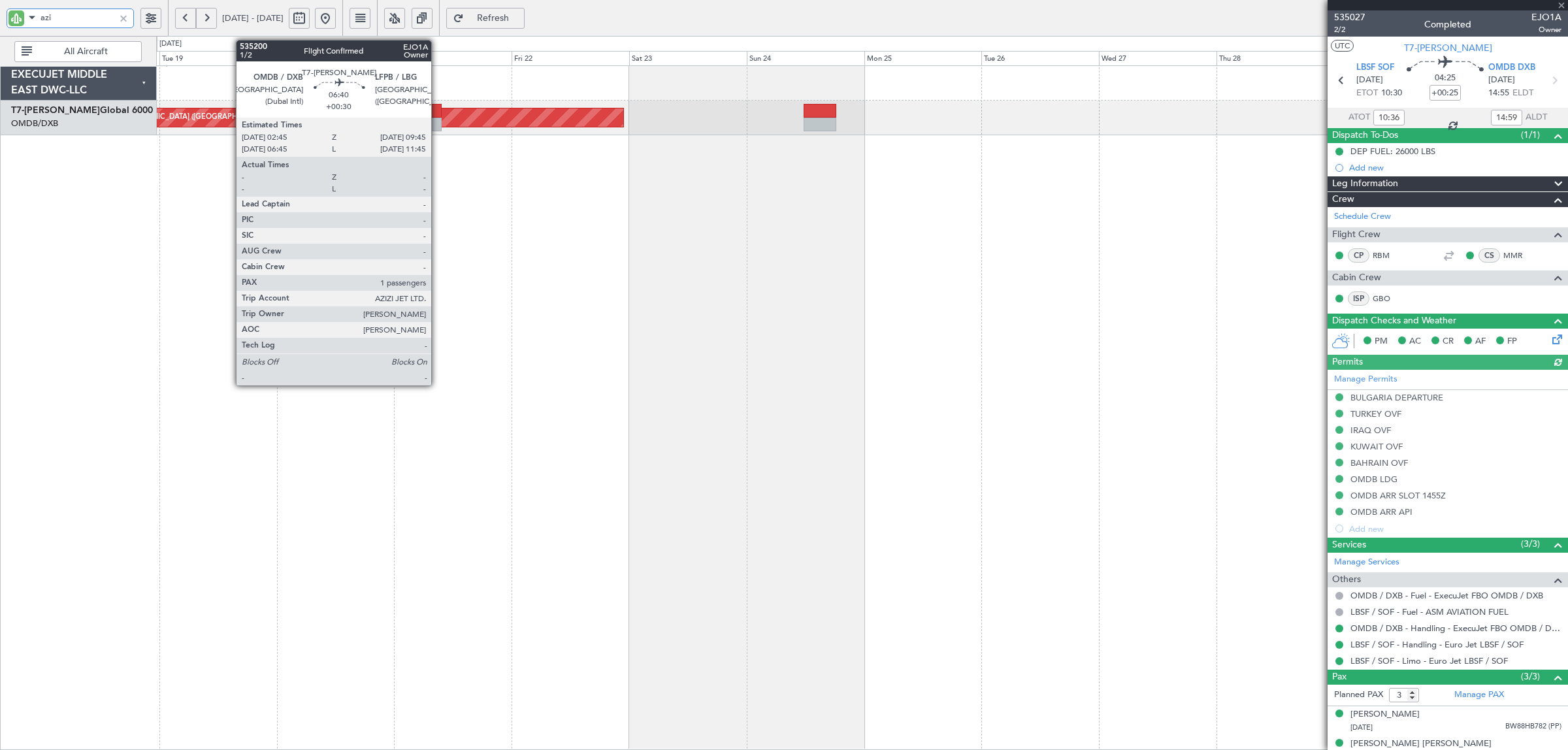
click at [438, 126] on div at bounding box center [424, 125] width 34 height 14
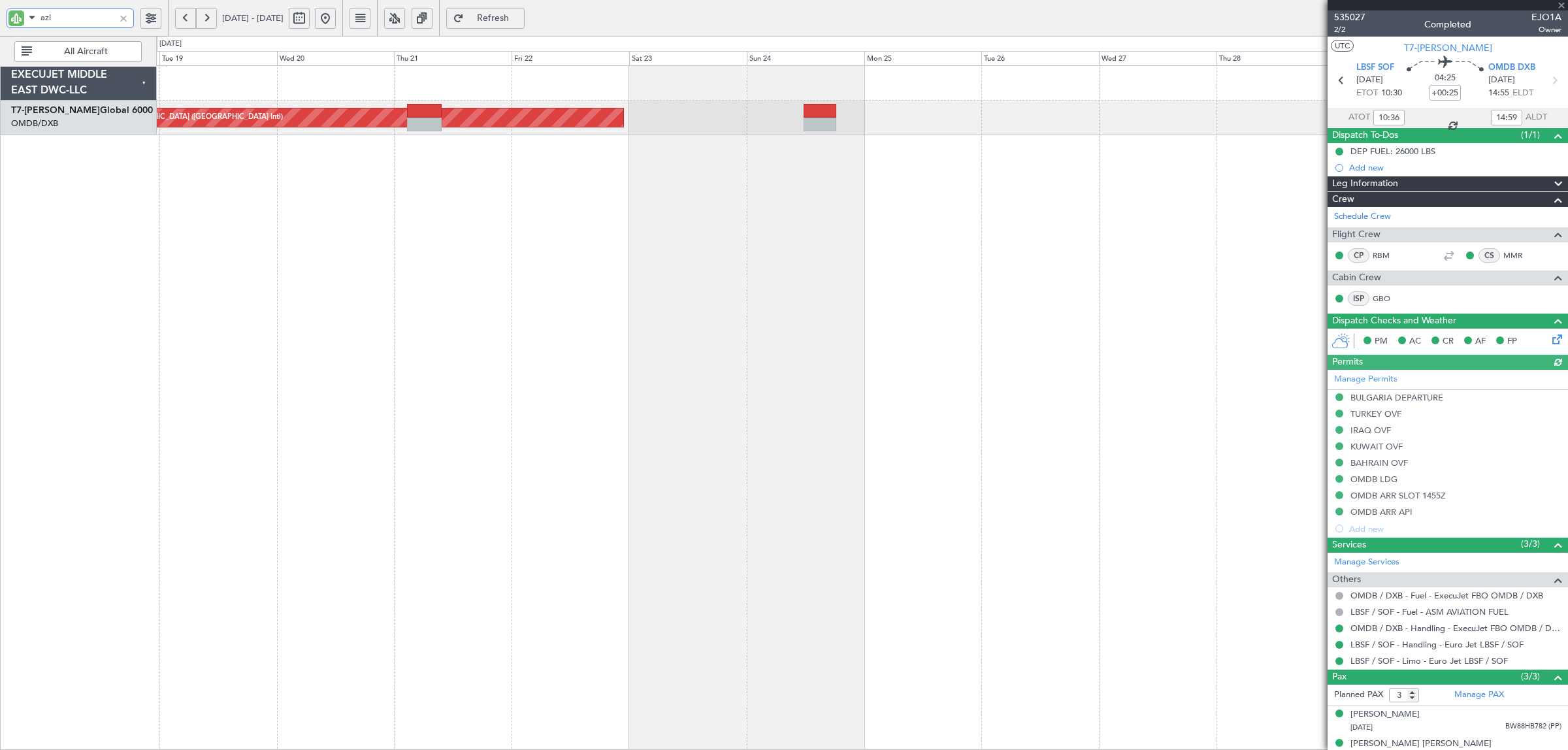
type input "+00:30"
type input "1"
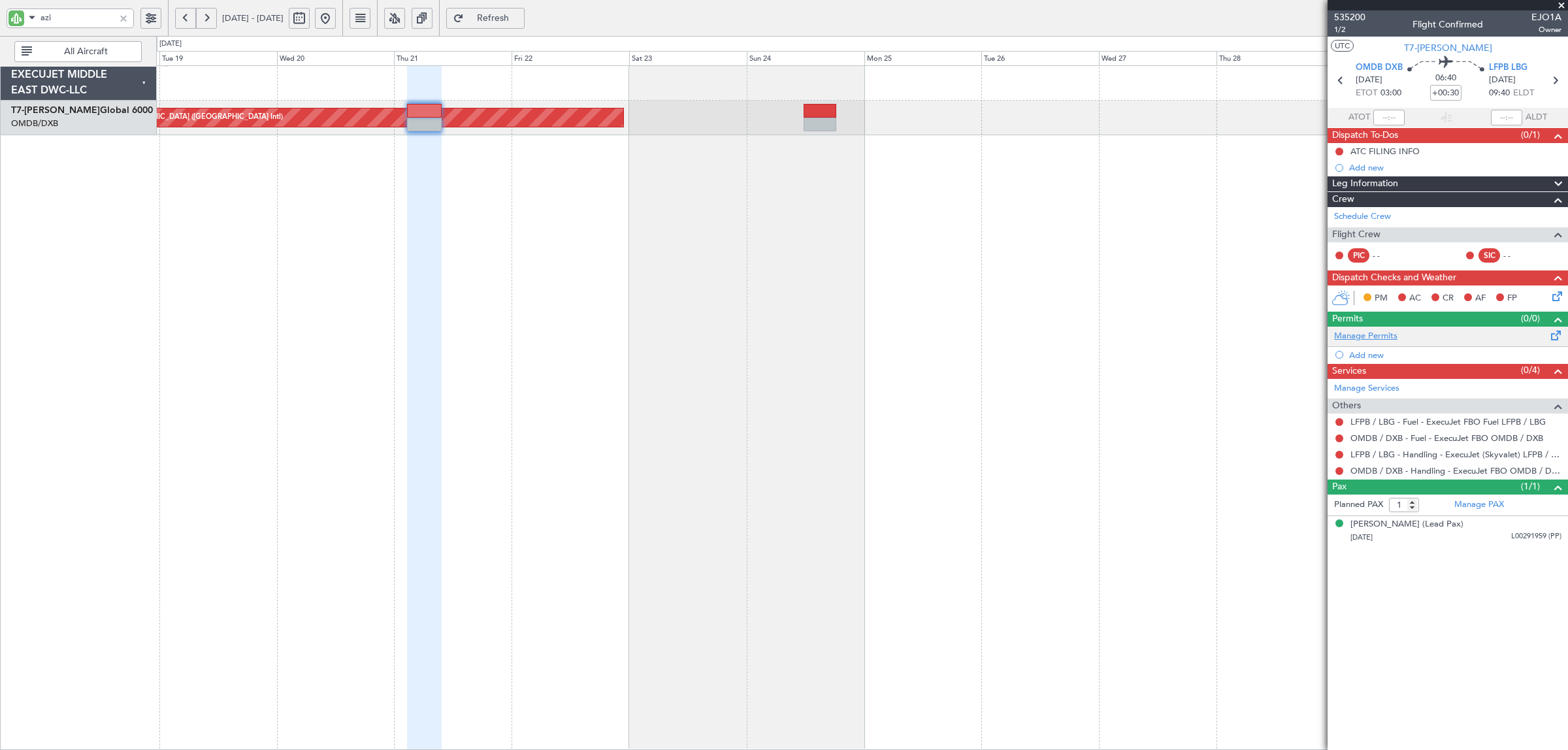
click at [1363, 335] on link "Manage Permits" at bounding box center [1366, 336] width 63 height 13
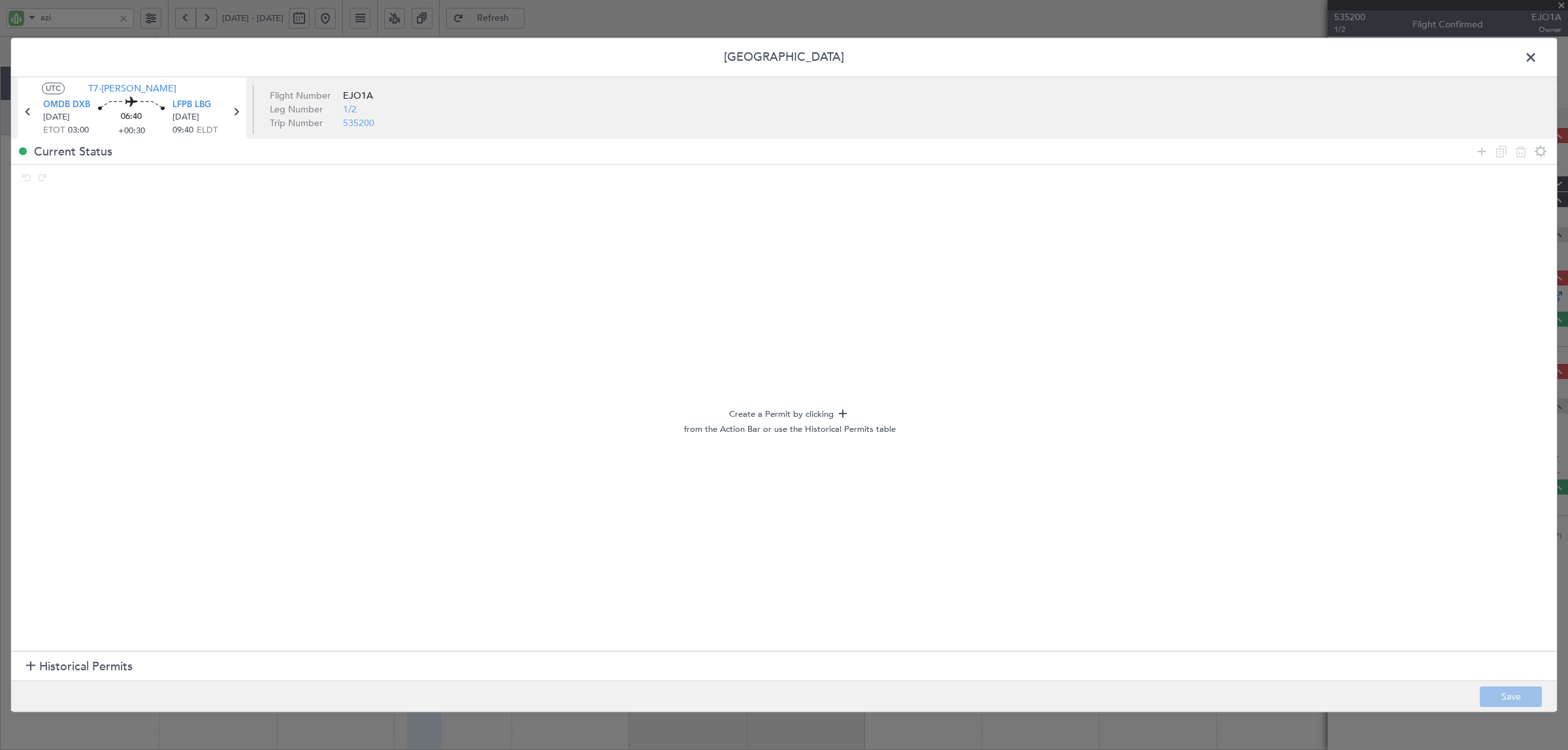
click at [32, 663] on div at bounding box center [31, 667] width 9 height 9
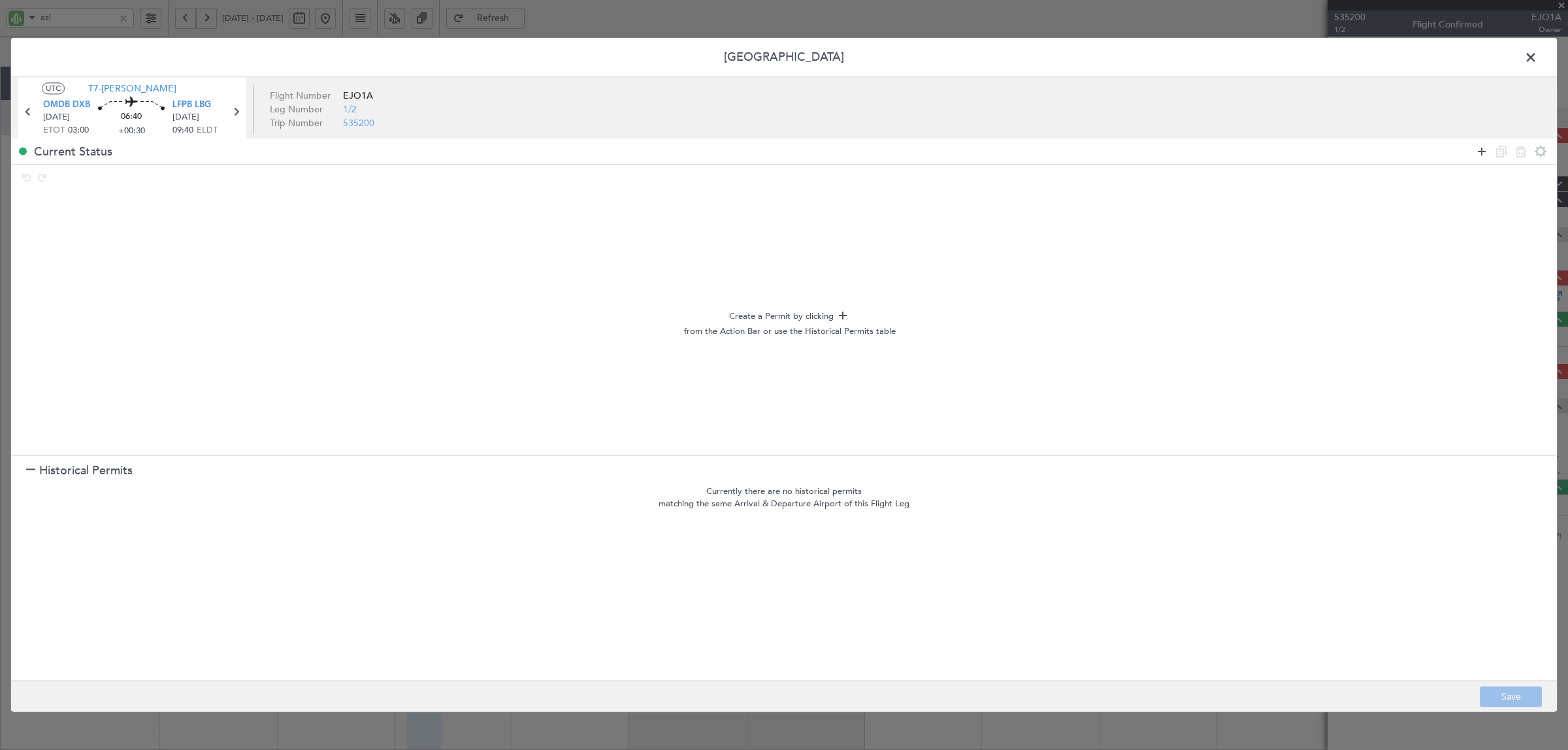
click at [1484, 154] on icon at bounding box center [1482, 152] width 16 height 16
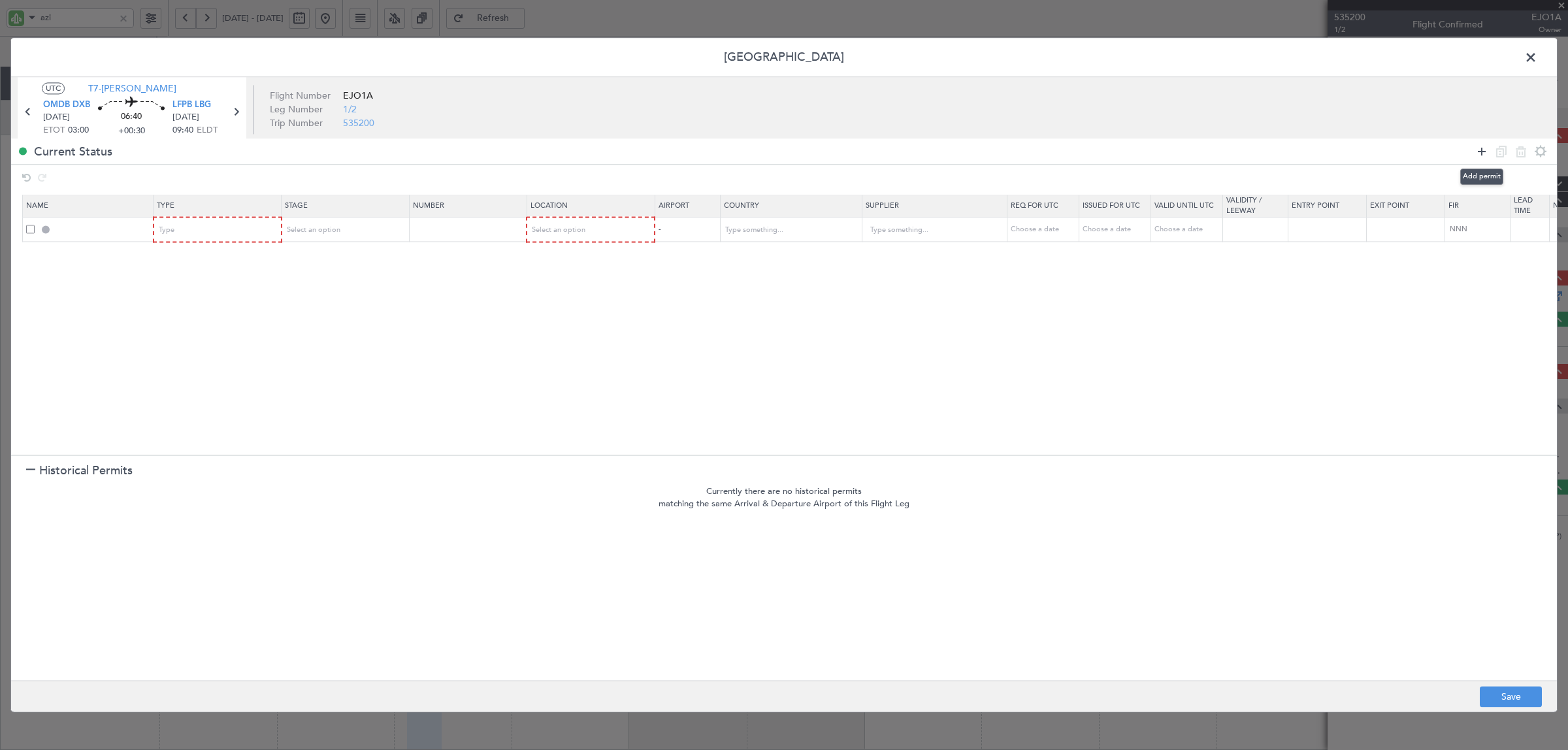
click at [1484, 152] on icon at bounding box center [1482, 152] width 16 height 16
click at [1474, 155] on icon at bounding box center [1482, 152] width 16 height 16
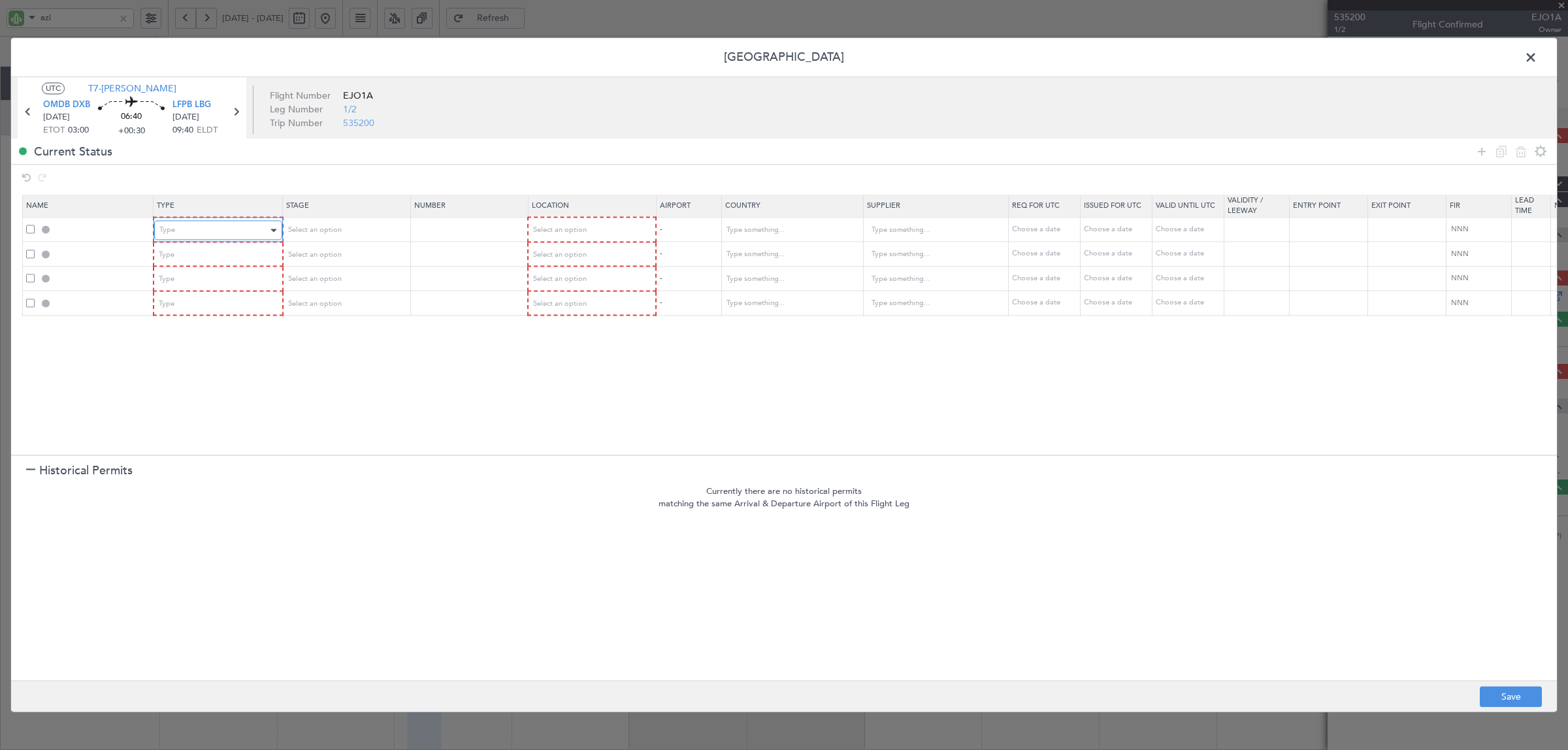
click at [229, 224] on div "Type" at bounding box center [214, 231] width 109 height 19
click at [173, 301] on span "API" at bounding box center [218, 297] width 116 height 19
click at [198, 258] on div "Type" at bounding box center [214, 255] width 109 height 19
click at [191, 378] on span "Slot" at bounding box center [218, 379] width 116 height 19
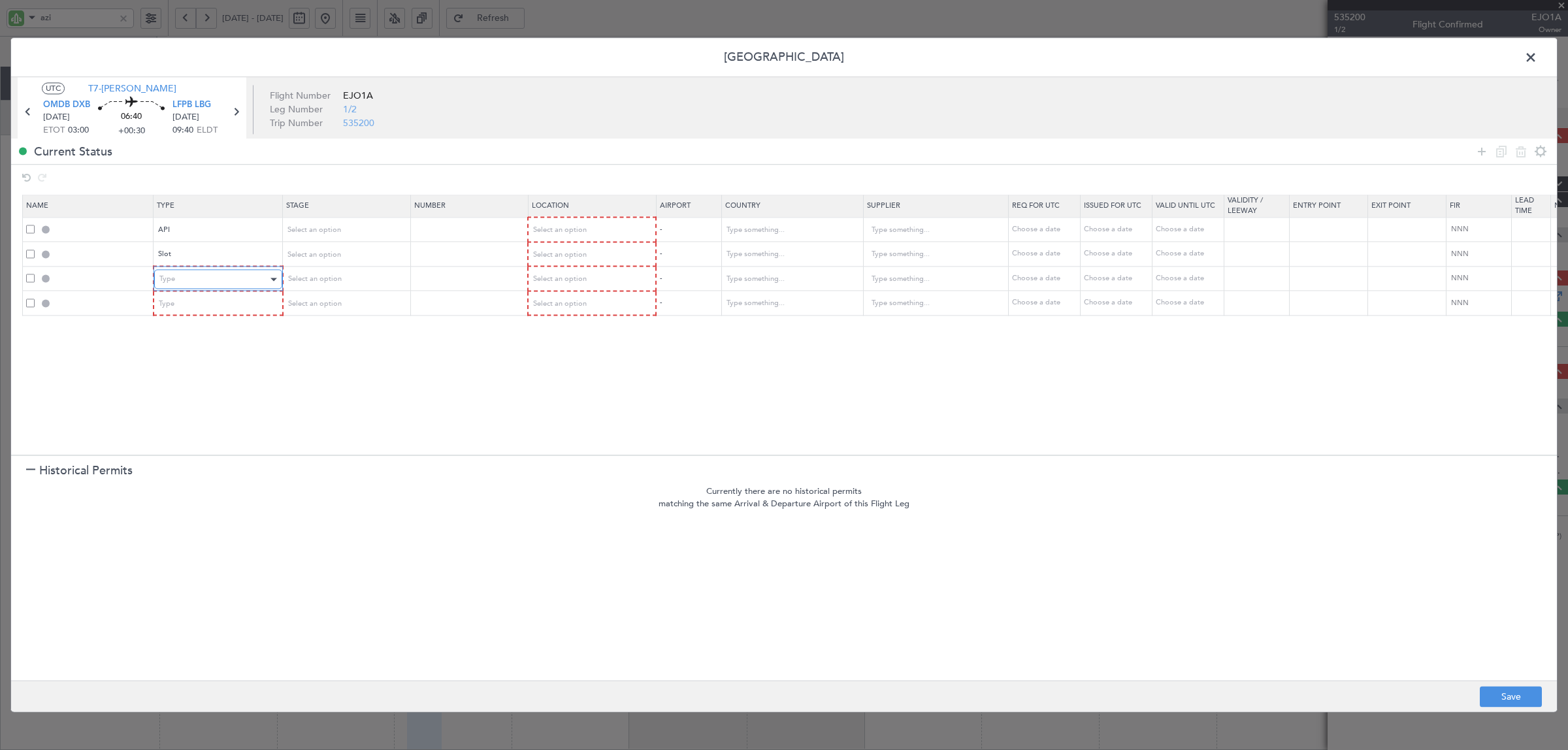
click at [201, 272] on div "Type" at bounding box center [214, 279] width 109 height 19
click at [183, 328] on span "Overflight" at bounding box center [218, 333] width 116 height 19
click at [188, 302] on div "Type" at bounding box center [214, 304] width 109 height 19
click at [183, 355] on span "Overflight" at bounding box center [218, 357] width 116 height 19
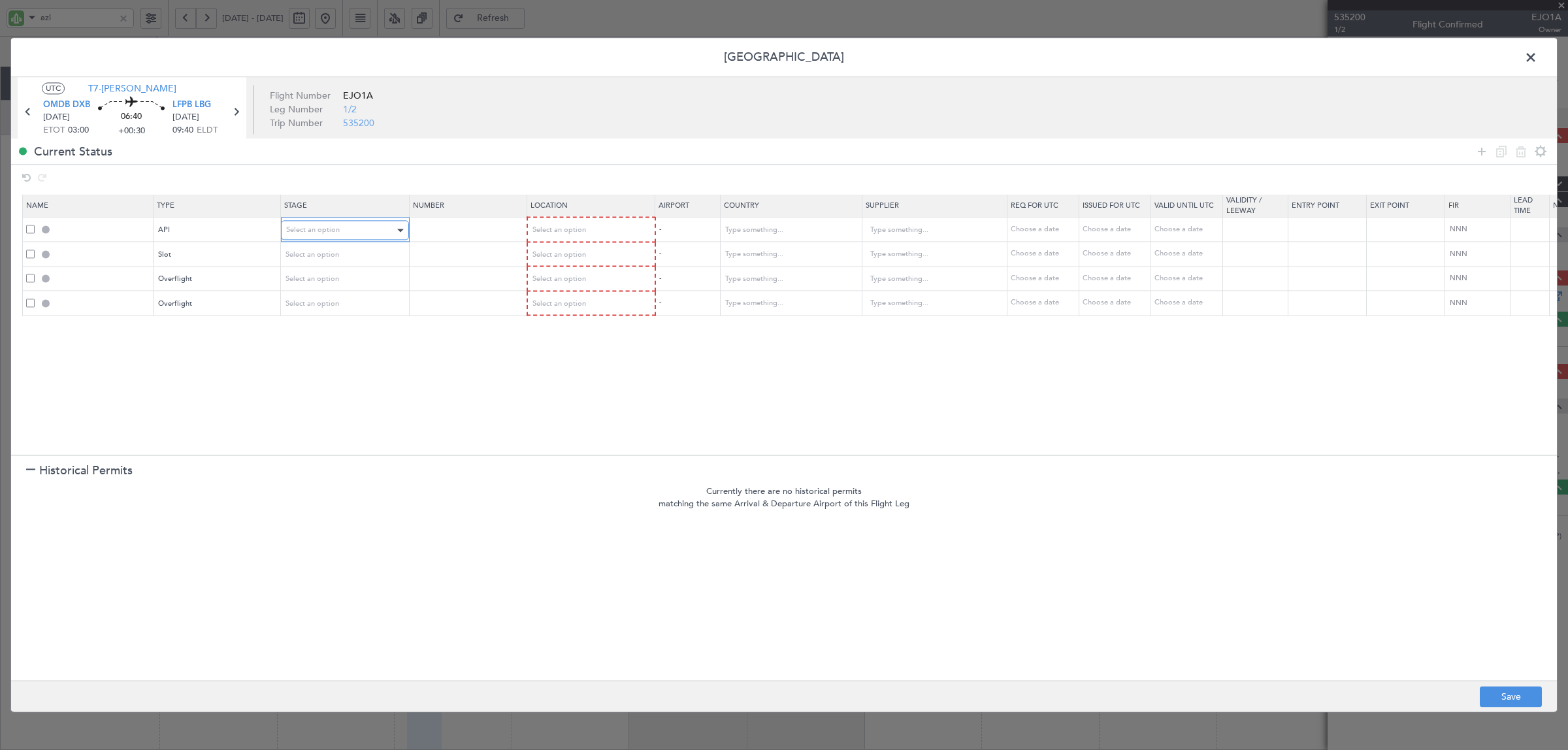
click at [334, 229] on span "Select an option" at bounding box center [313, 230] width 54 height 10
click at [330, 280] on span "Not Requested" at bounding box center [345, 278] width 116 height 19
click at [322, 254] on span "Select an option" at bounding box center [313, 254] width 54 height 10
click at [318, 300] on span "Not Requested" at bounding box center [345, 302] width 116 height 19
click at [318, 281] on span "Select an option" at bounding box center [313, 279] width 54 height 10
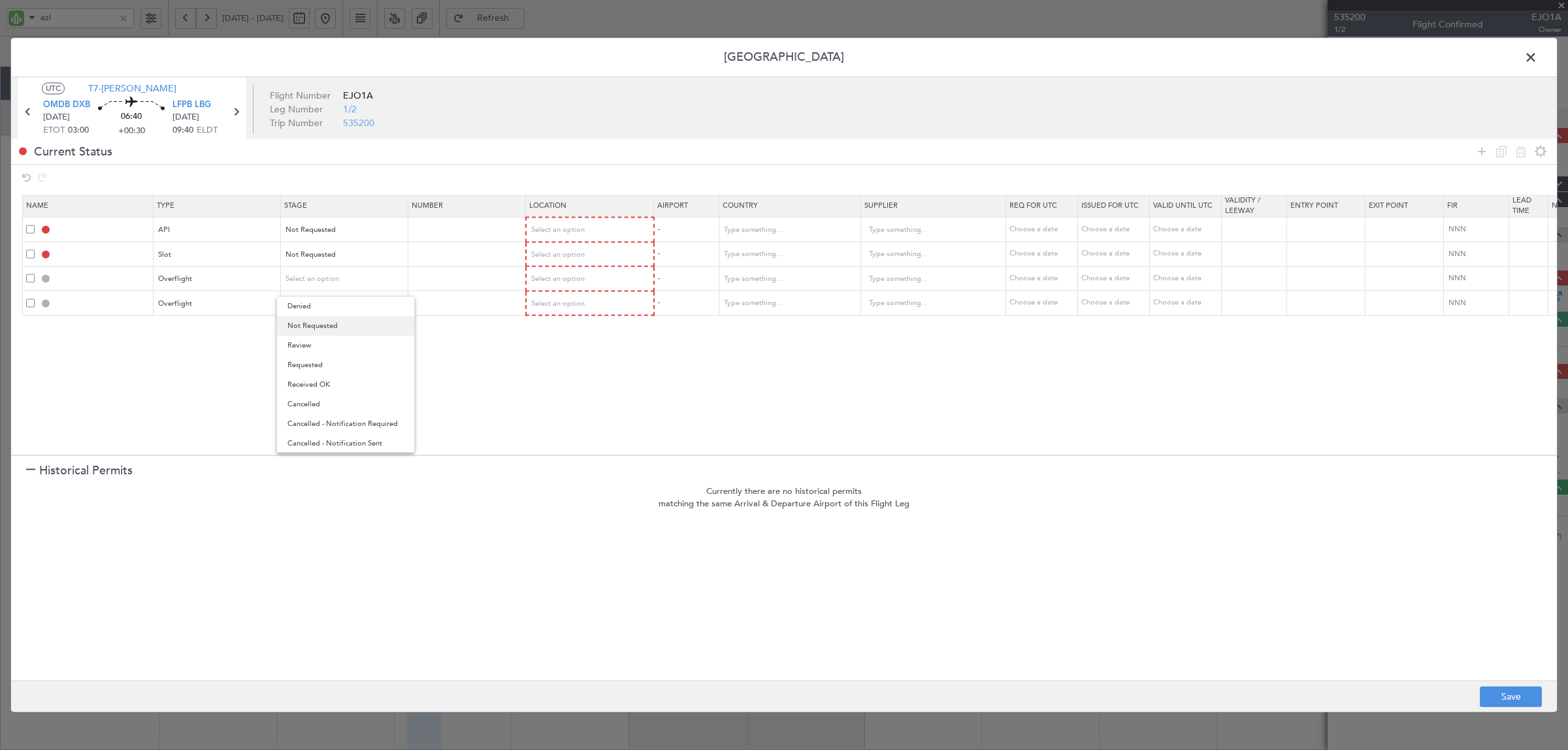
click at [311, 330] on span "Not Requested" at bounding box center [345, 326] width 116 height 19
click at [313, 299] on span "Select an option" at bounding box center [313, 303] width 54 height 10
click at [311, 347] on span "Not Requested" at bounding box center [345, 350] width 116 height 19
click at [598, 227] on div "Select an option" at bounding box center [586, 231] width 109 height 19
click at [562, 263] on span "Departure" at bounding box center [591, 258] width 116 height 19
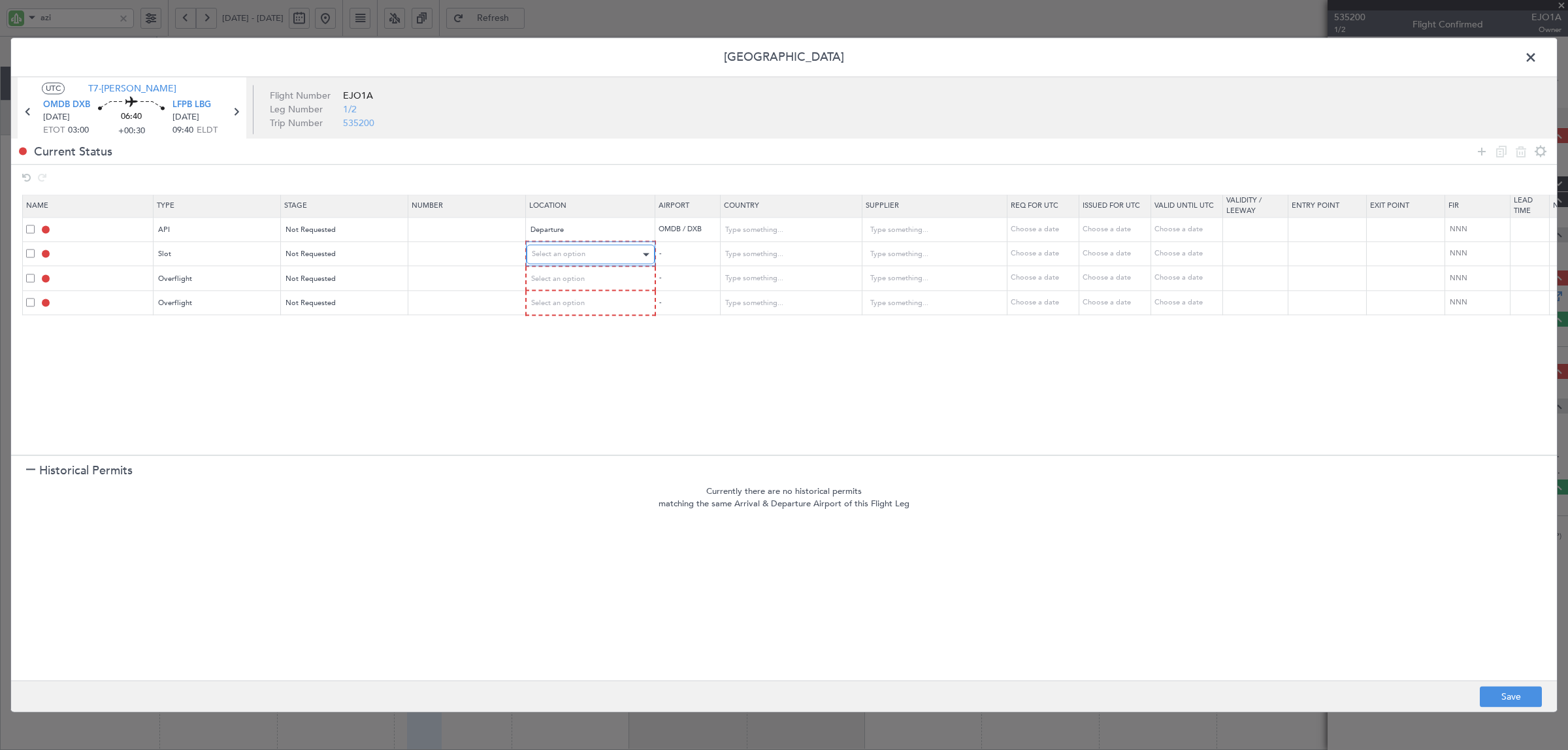
click at [561, 256] on span "Select an option" at bounding box center [558, 254] width 54 height 10
click at [557, 282] on span "Departure" at bounding box center [591, 282] width 116 height 19
click at [557, 278] on span "Select an option" at bounding box center [558, 278] width 54 height 10
click at [549, 383] on span "Enroute" at bounding box center [591, 385] width 116 height 19
click at [558, 311] on div "Select an option" at bounding box center [586, 302] width 109 height 19
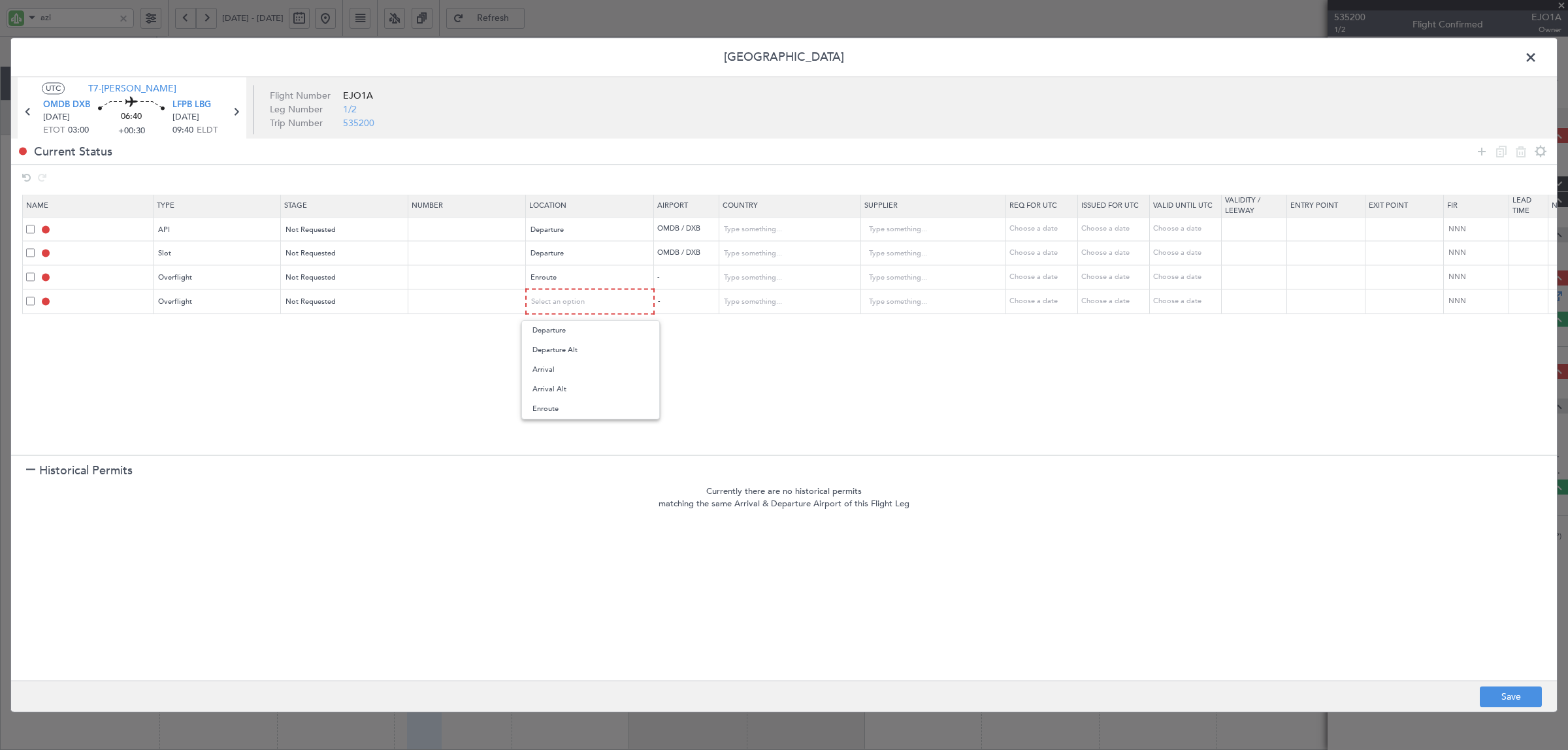
click at [559, 400] on span "Enroute" at bounding box center [591, 409] width 116 height 19
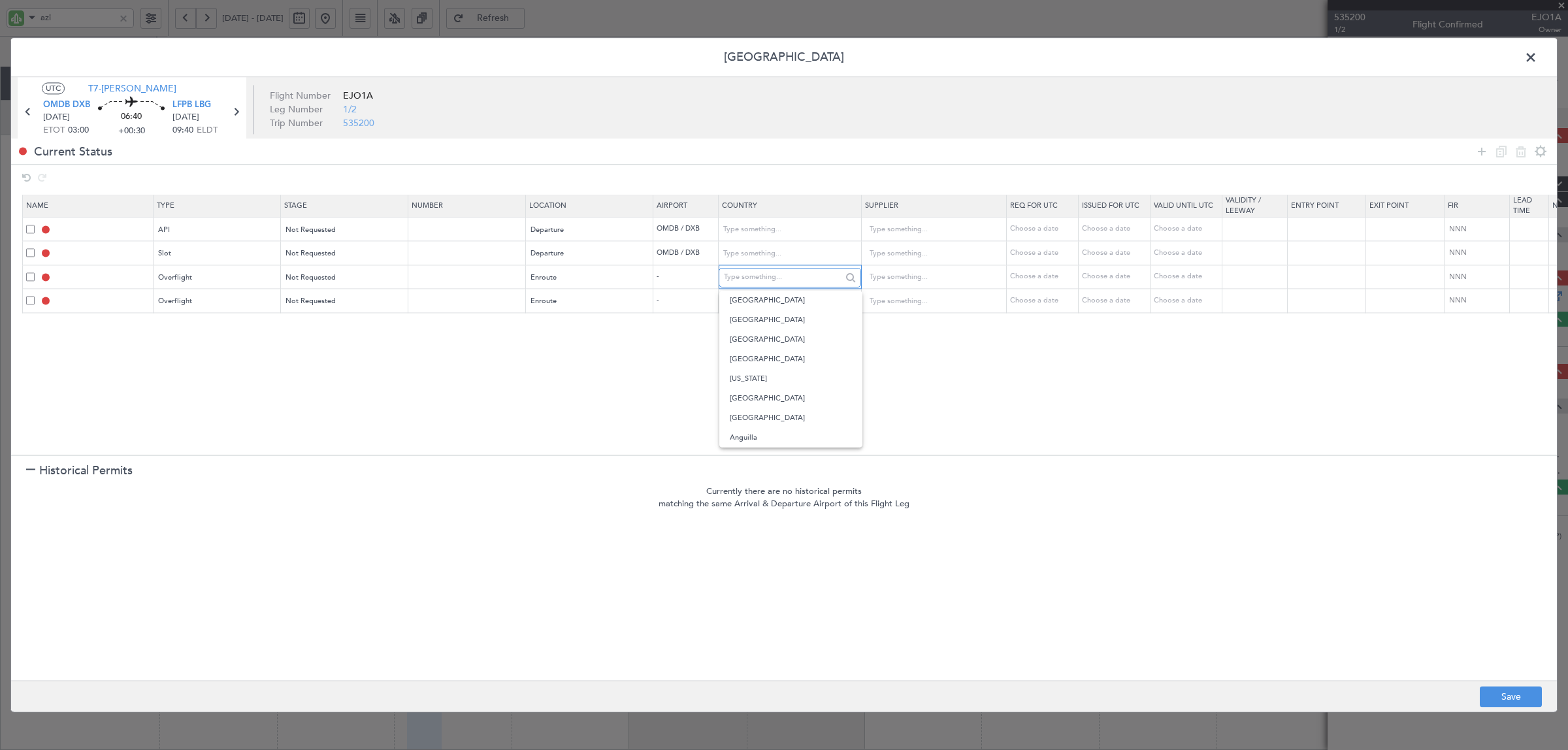
click at [749, 282] on input "text" at bounding box center [783, 278] width 118 height 19
click at [761, 300] on span "Iran" at bounding box center [790, 300] width 121 height 19
type input "Iran"
click at [762, 287] on div "Iran" at bounding box center [789, 277] width 141 height 19
drag, startPoint x: 762, startPoint y: 300, endPoint x: 768, endPoint y: 305, distance: 7.8
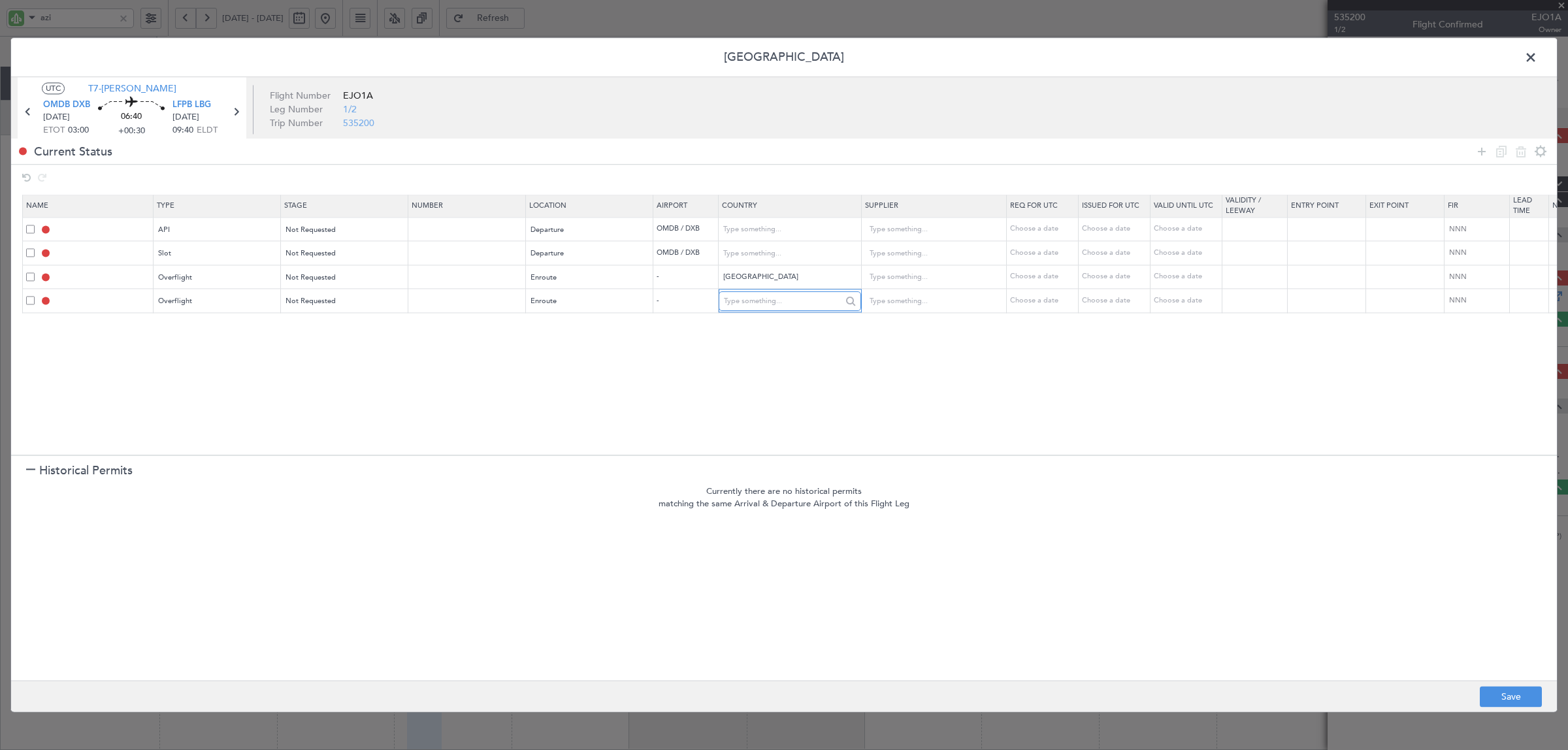
click at [762, 303] on input "text" at bounding box center [783, 301] width 118 height 19
click at [768, 321] on span "Turkey" at bounding box center [790, 324] width 121 height 19
type input "Turkey"
click at [1310, 280] on input "text" at bounding box center [1327, 277] width 75 height 11
type input "GABKO"
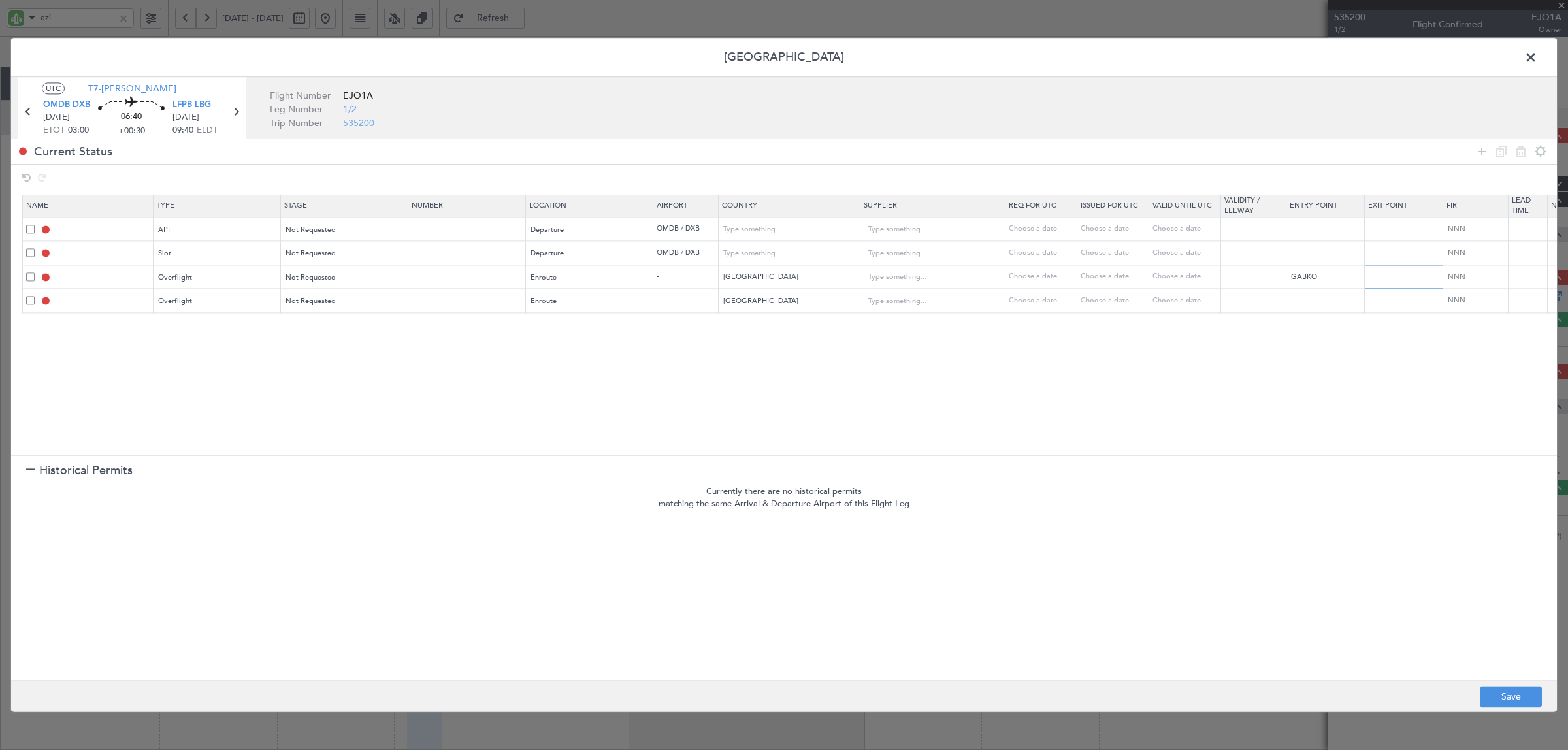
click at [1395, 283] on input "text" at bounding box center [1406, 277] width 75 height 11
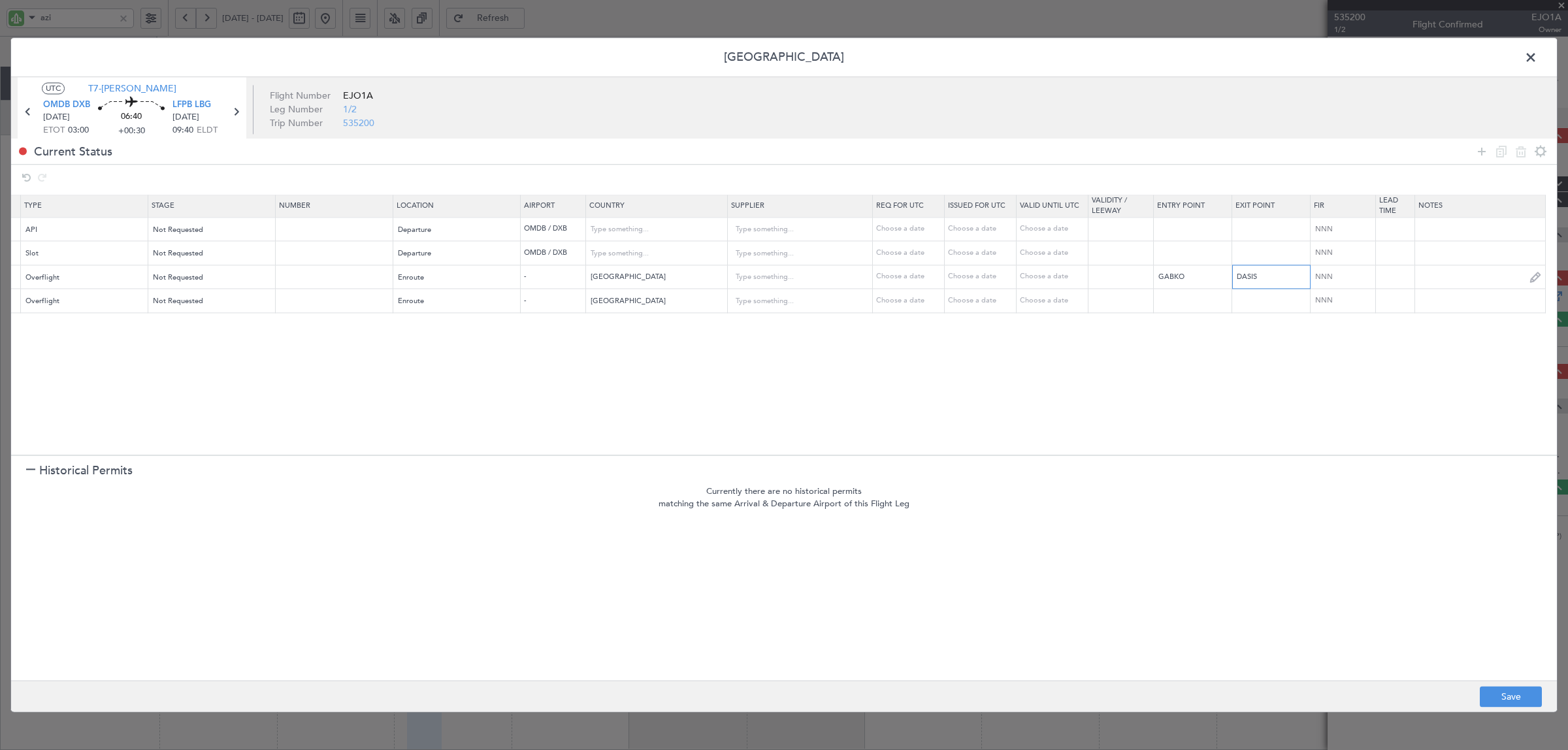
type input "DASIS"
click at [1438, 280] on input "text" at bounding box center [1480, 277] width 130 height 19
type input "JBS V 21 AUG"
click at [1426, 299] on input "text" at bounding box center [1480, 300] width 130 height 19
type input "J"
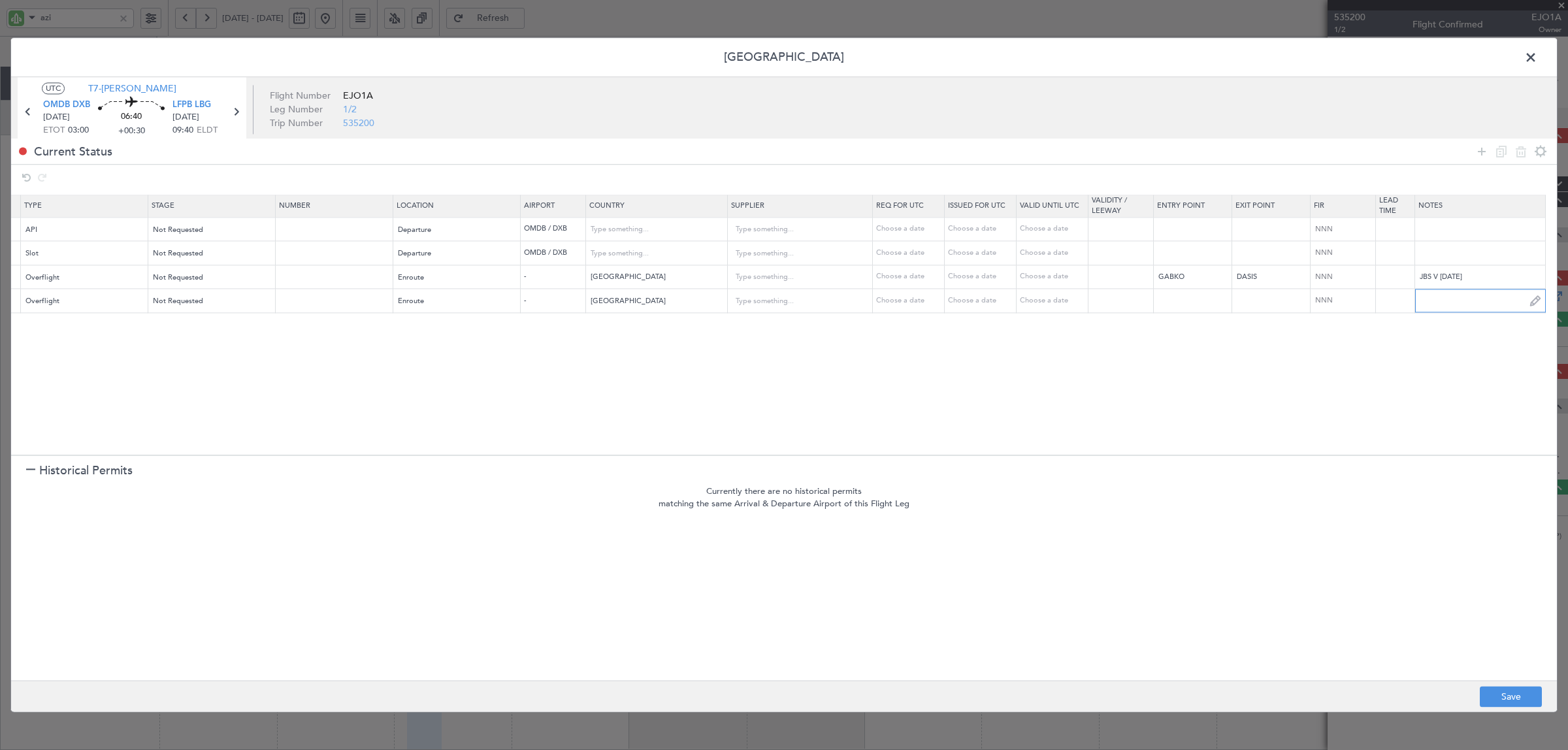
type input "J"
type input "BILEN"
click at [300, 302] on input "text" at bounding box center [336, 300] width 114 height 11
type input "BUSINESS FLT"
click at [211, 301] on div "Not Requested" at bounding box center [206, 302] width 109 height 19
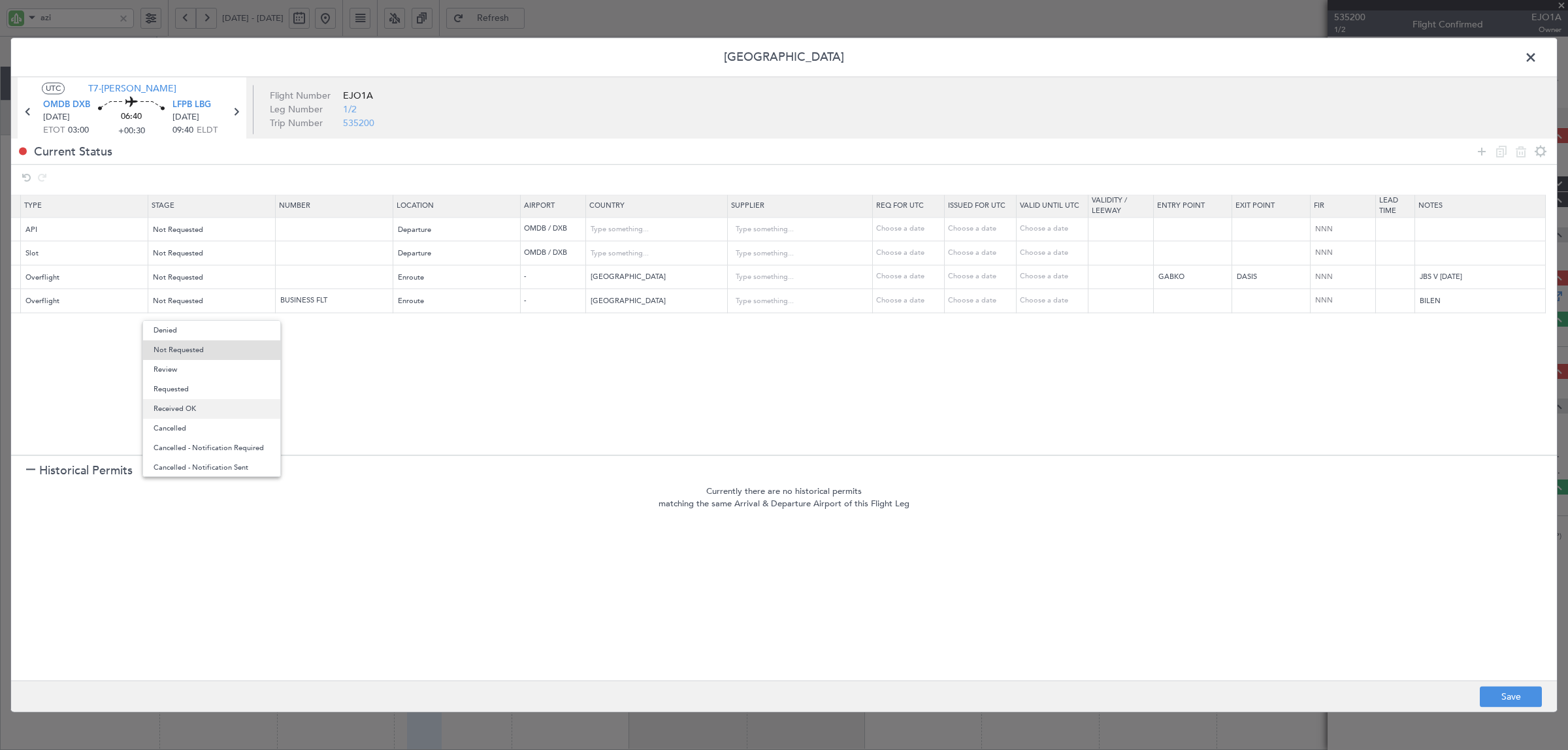
click at [198, 402] on span "Received OK" at bounding box center [212, 409] width 116 height 19
click at [1511, 695] on button "Save" at bounding box center [1511, 697] width 62 height 21
type input "OMDB DEP API"
type input "[GEOGRAPHIC_DATA]"
type input "NNN"
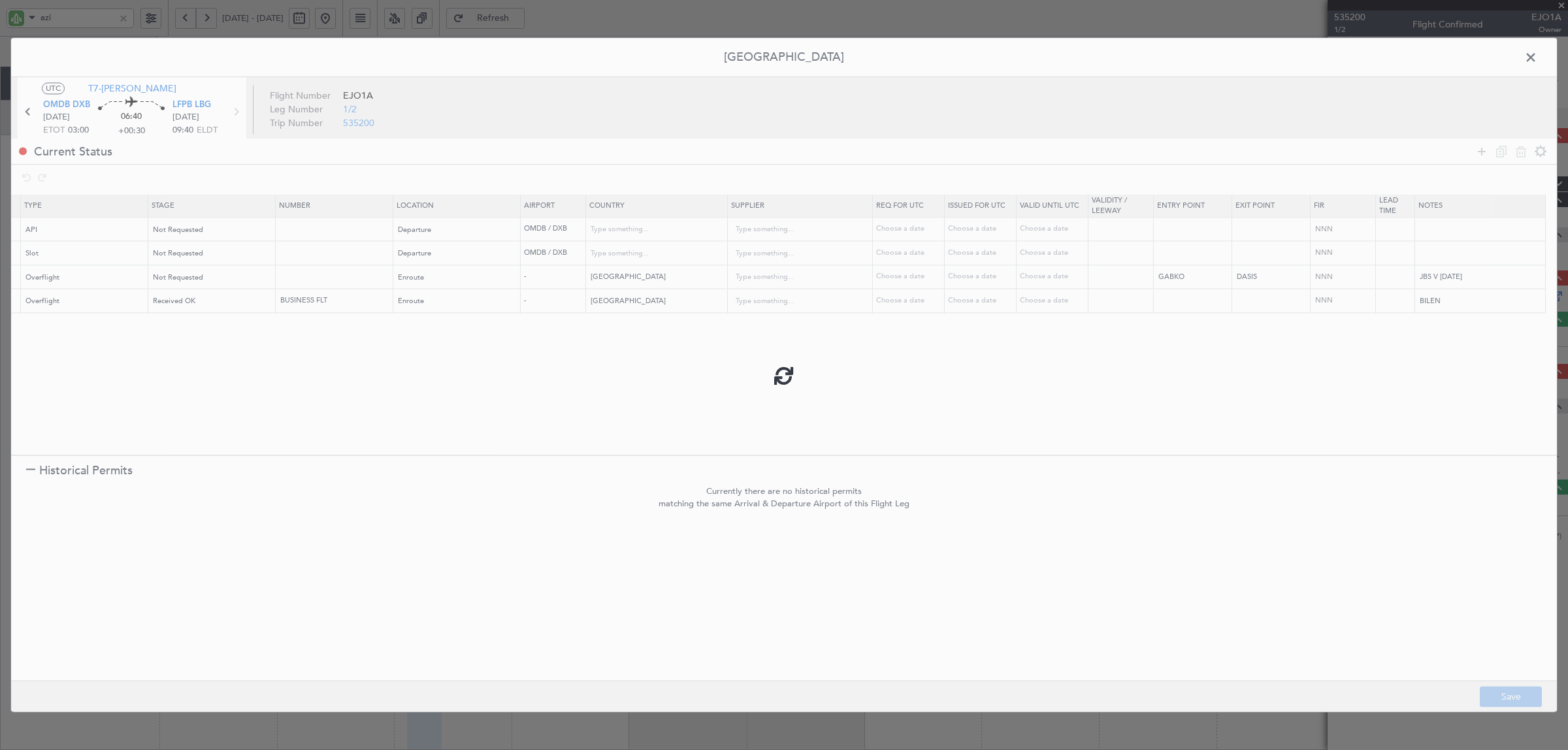
type input "1"
type input "OMDB DEP SLOT"
type input "[GEOGRAPHIC_DATA]"
type input "NNN"
type input "1"
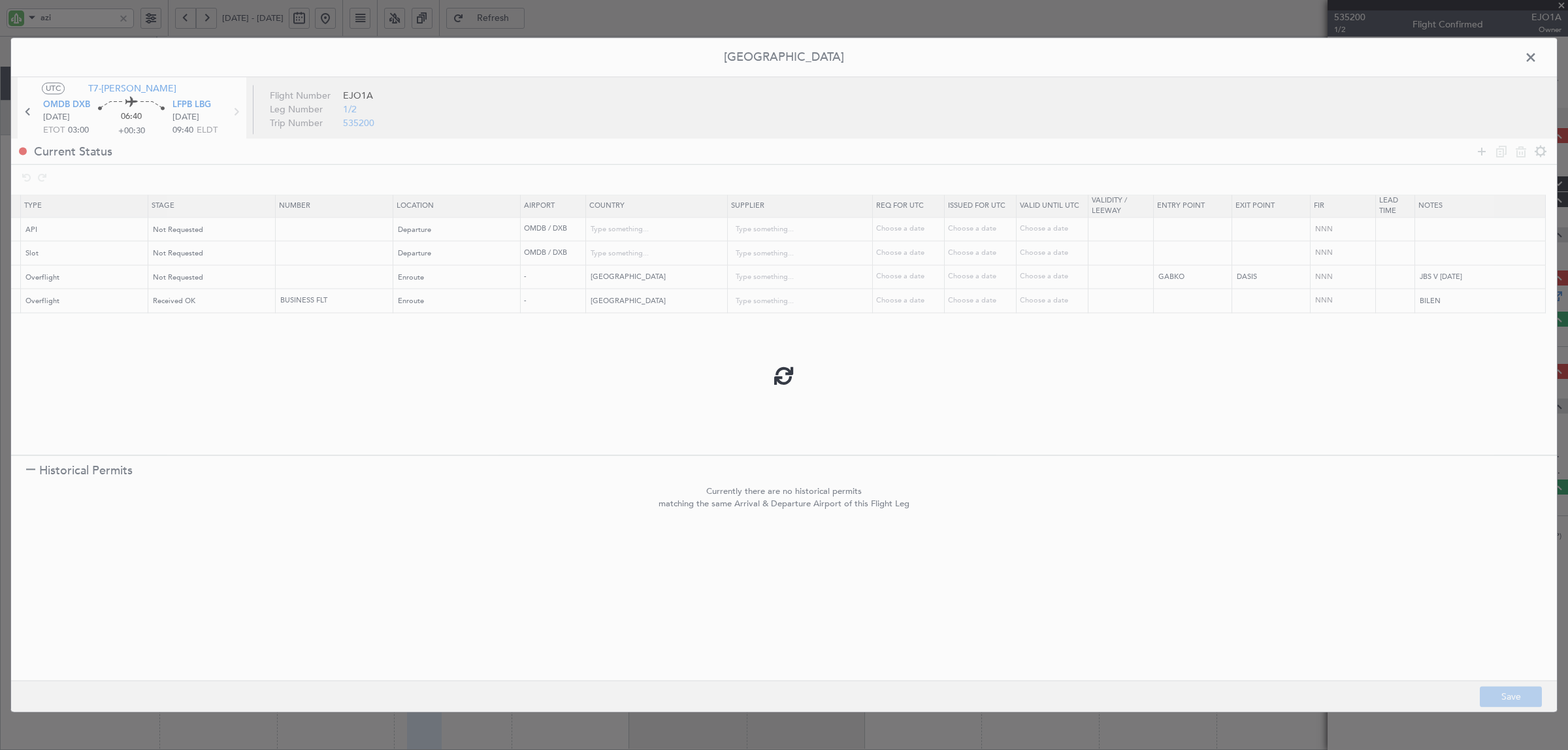
type input "IRAN OVF"
type input "NNN"
type input "2"
type input "TURKEY OVF"
type input "NNN"
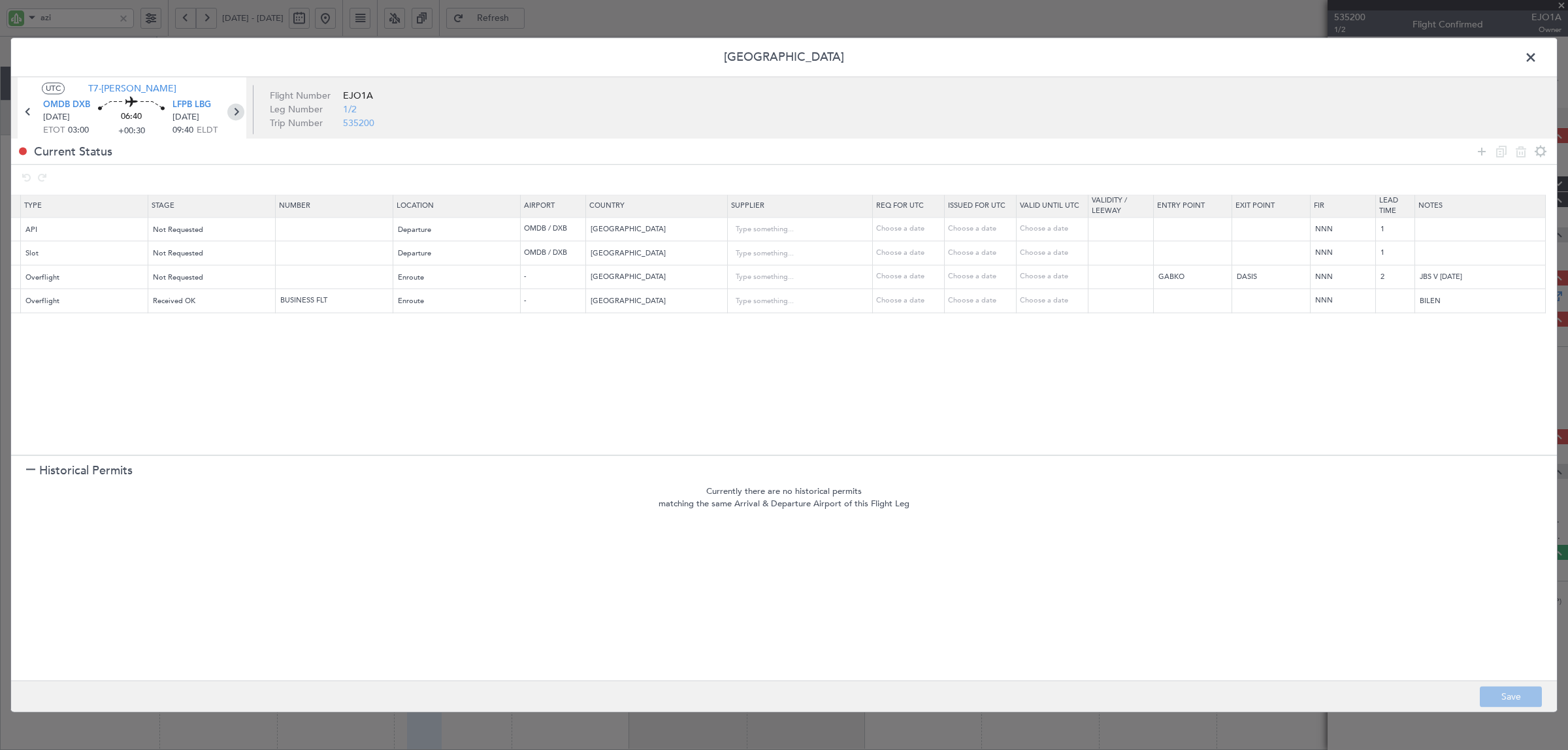
click at [236, 112] on icon at bounding box center [235, 112] width 17 height 17
type input "+00:25"
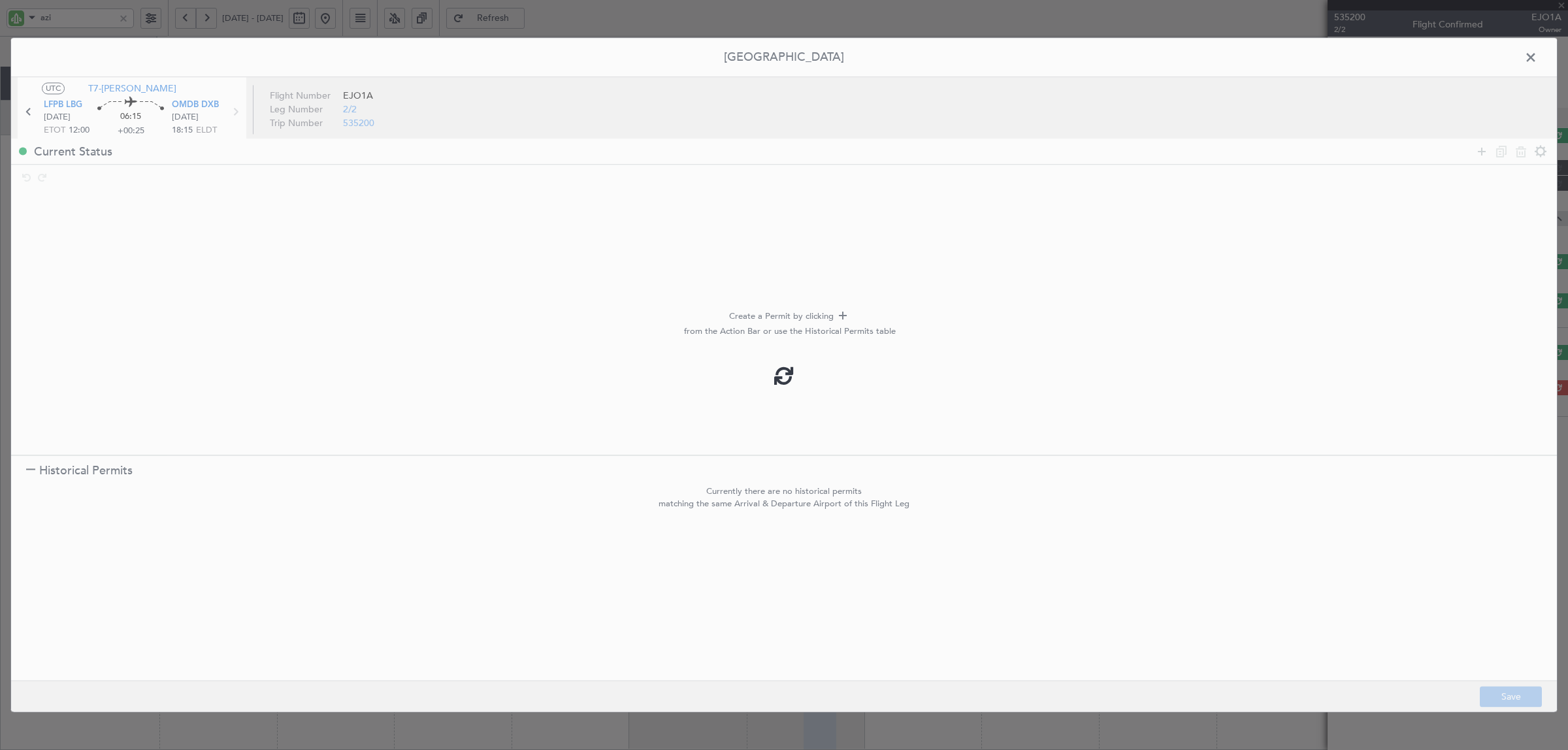
scroll to position [0, 0]
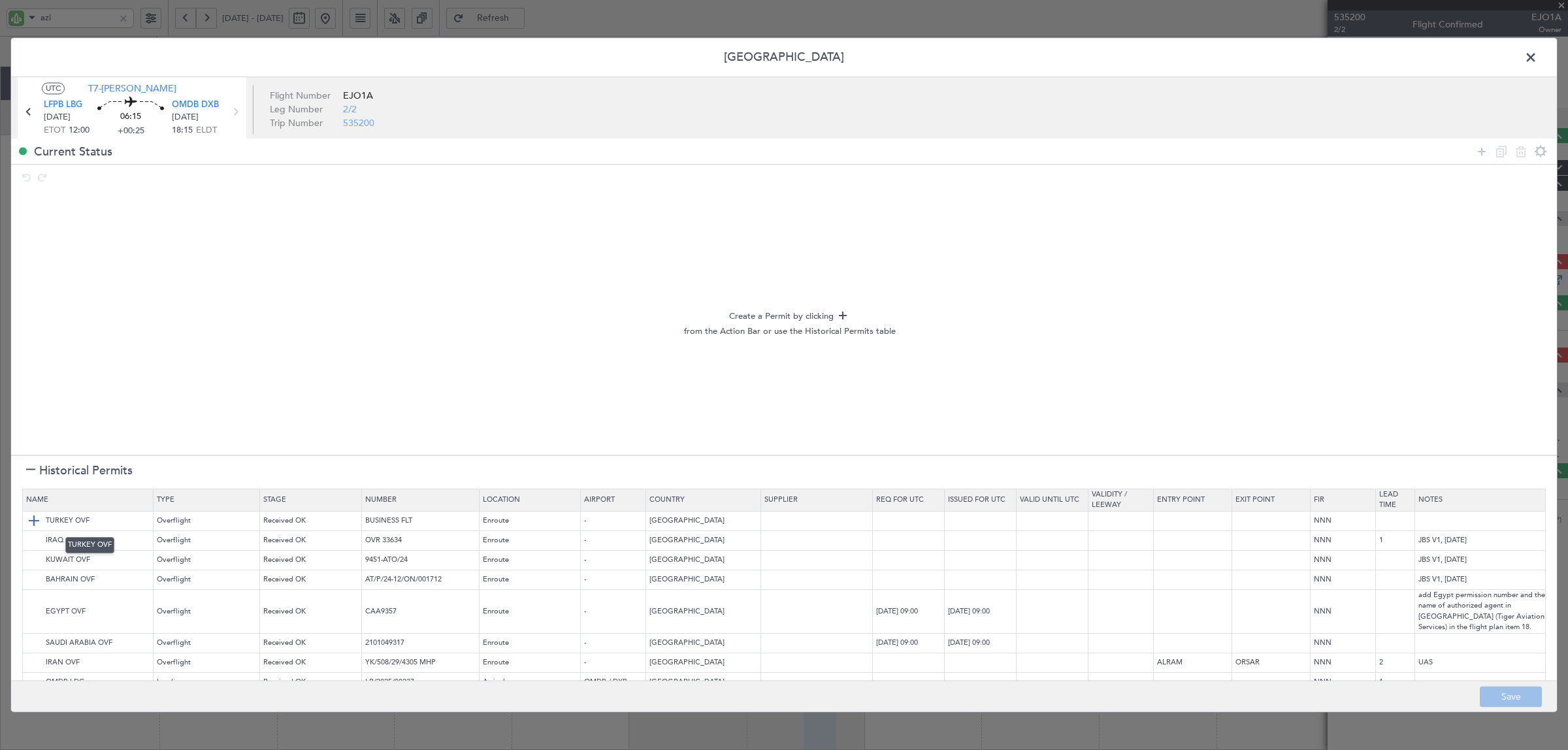
click at [29, 520] on img at bounding box center [34, 522] width 16 height 16
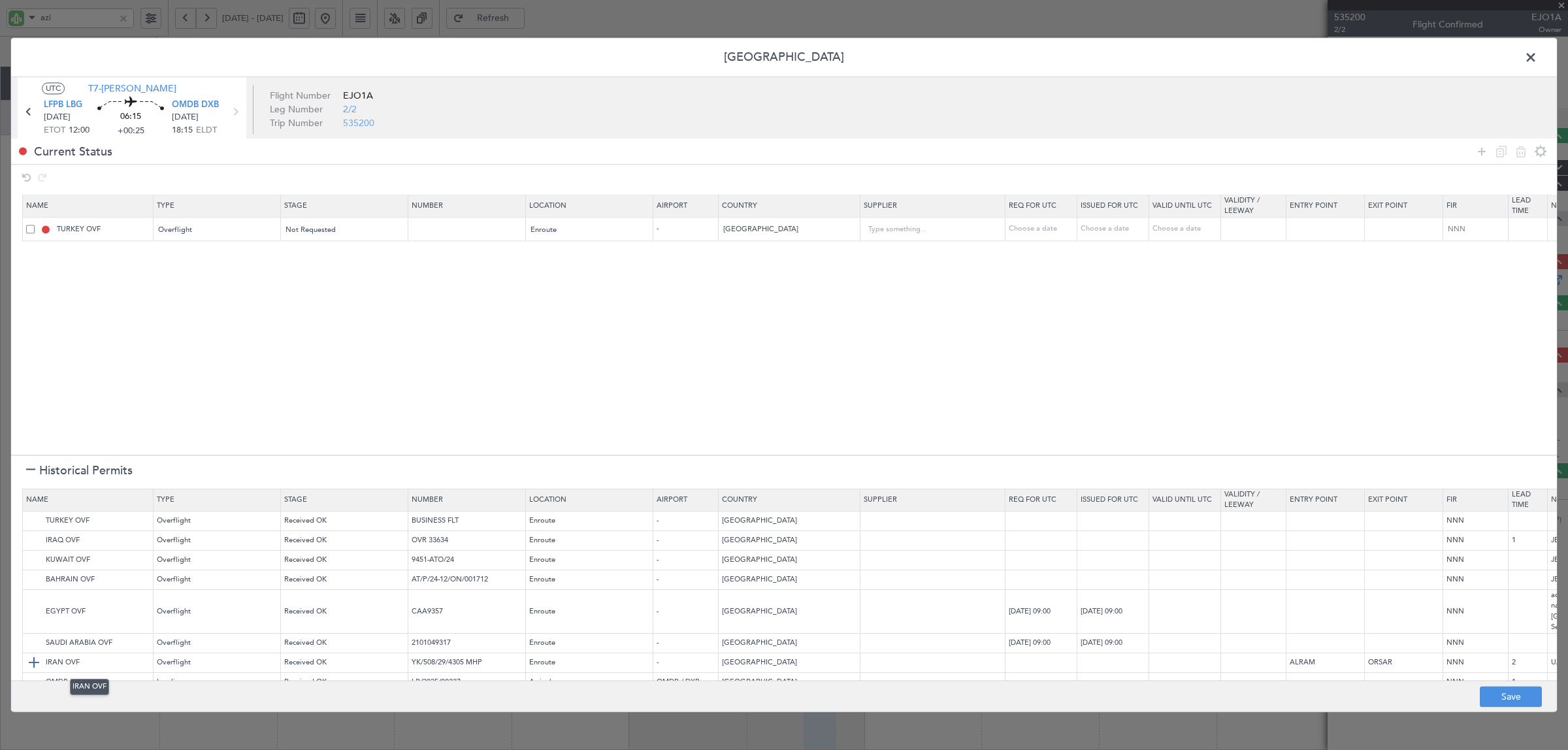
click at [29, 660] on img at bounding box center [34, 664] width 16 height 16
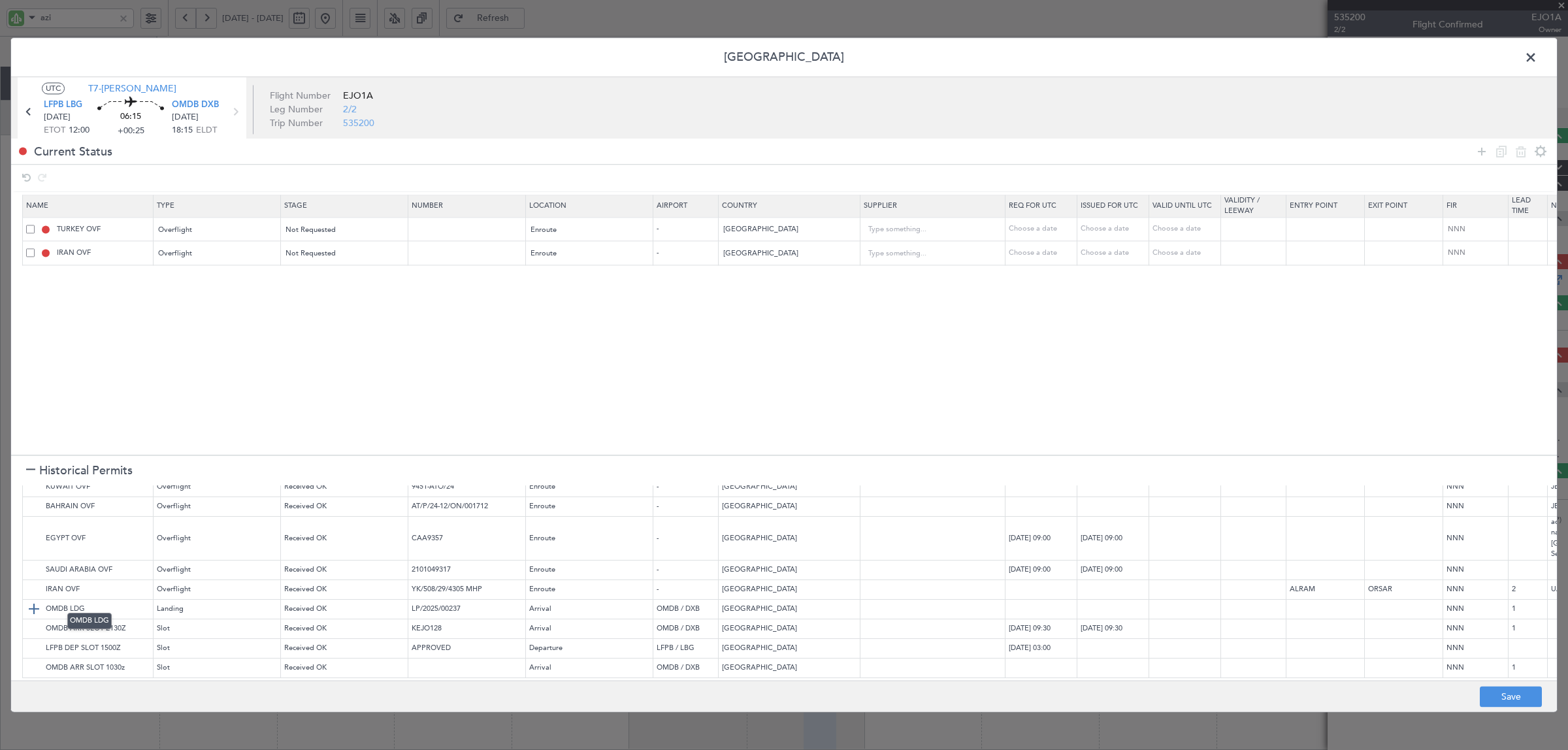
click at [29, 602] on img at bounding box center [34, 609] width 16 height 16
click at [32, 622] on img at bounding box center [34, 630] width 16 height 16
click at [1480, 157] on icon at bounding box center [1482, 152] width 16 height 16
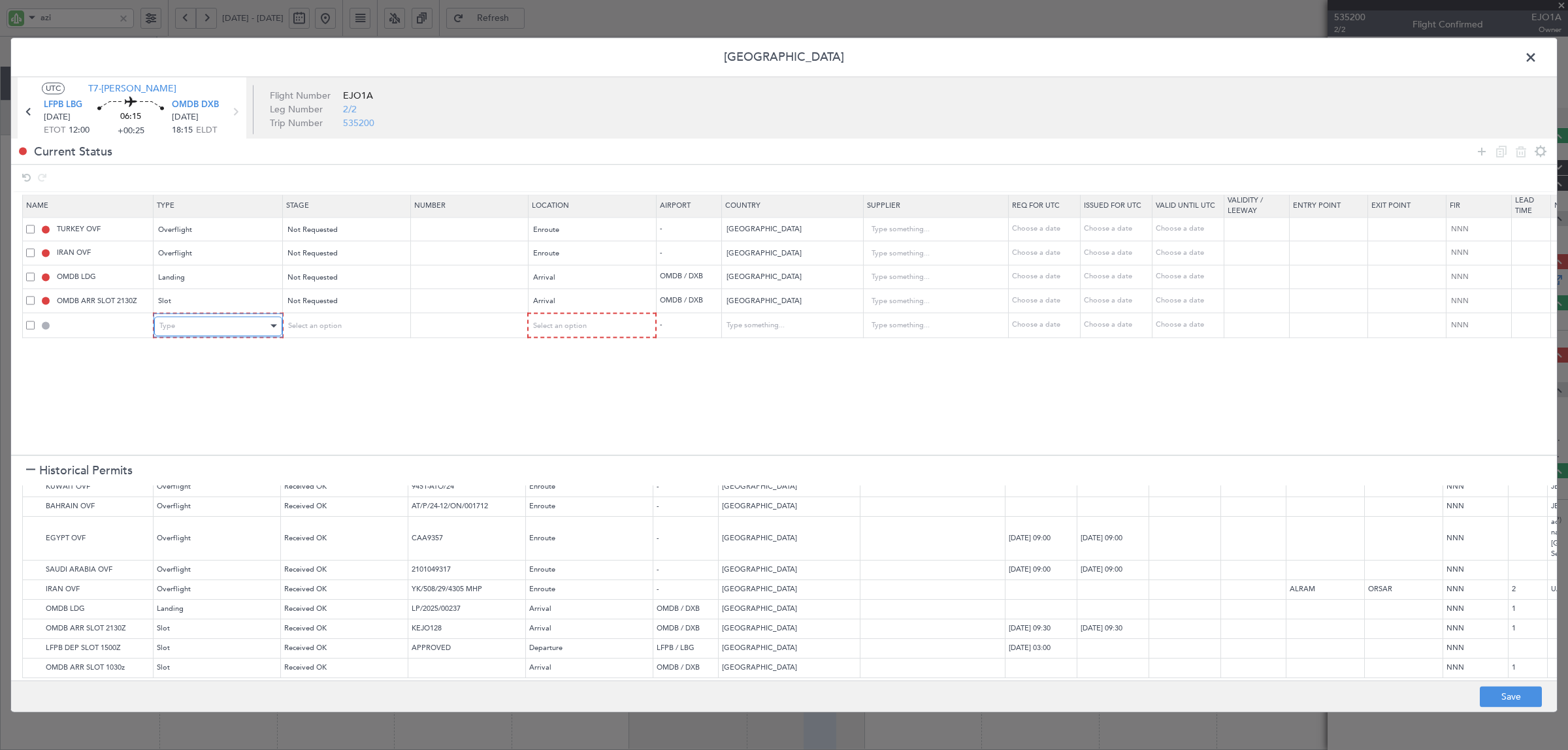
click at [212, 334] on div "Type" at bounding box center [214, 326] width 109 height 19
click at [193, 389] on span "API" at bounding box center [218, 393] width 116 height 19
click at [334, 324] on span "Select an option" at bounding box center [313, 325] width 54 height 10
click at [323, 376] on span "Not Requested" at bounding box center [345, 374] width 116 height 19
click at [571, 321] on span "Select an option" at bounding box center [558, 325] width 54 height 10
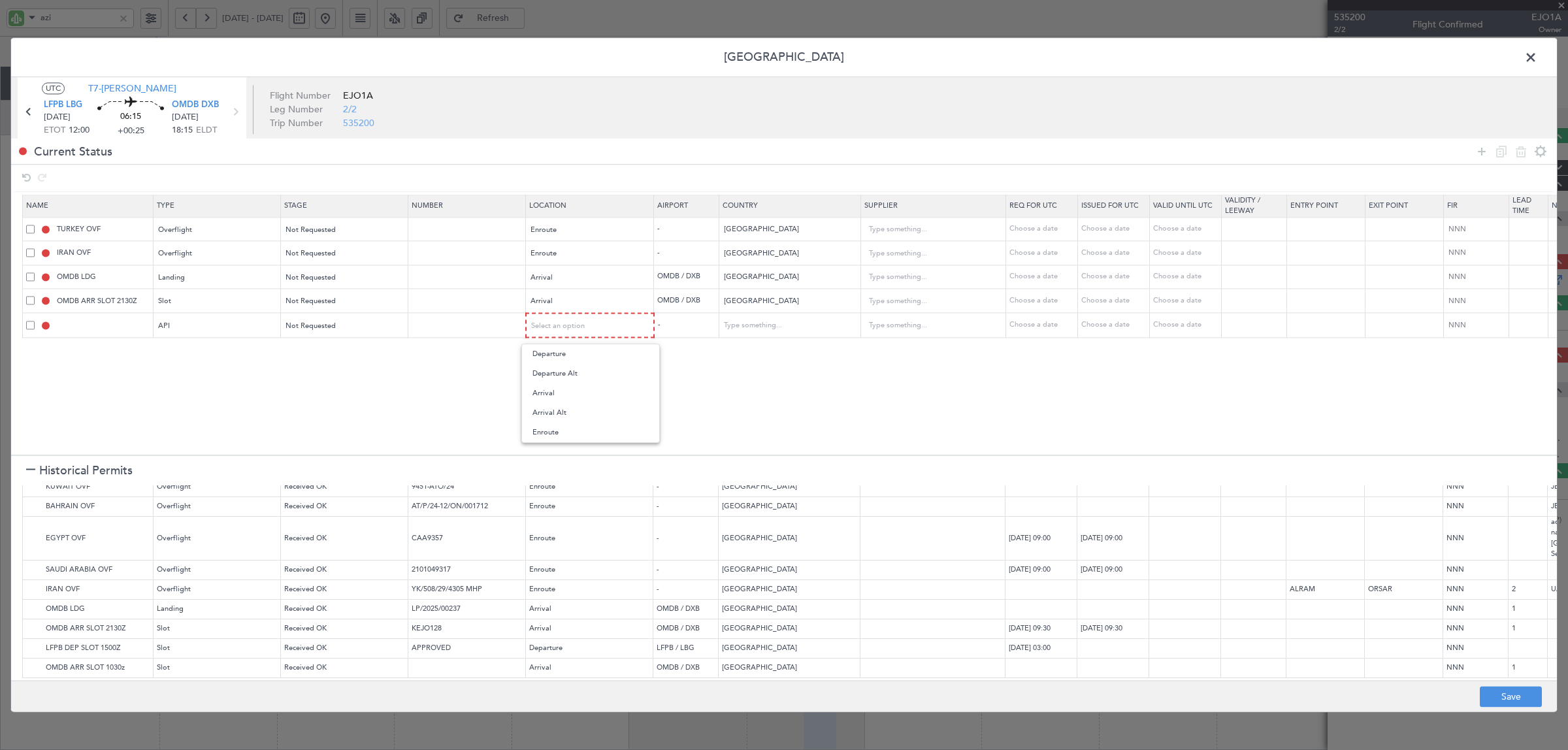
click at [539, 390] on span "Arrival" at bounding box center [591, 393] width 116 height 19
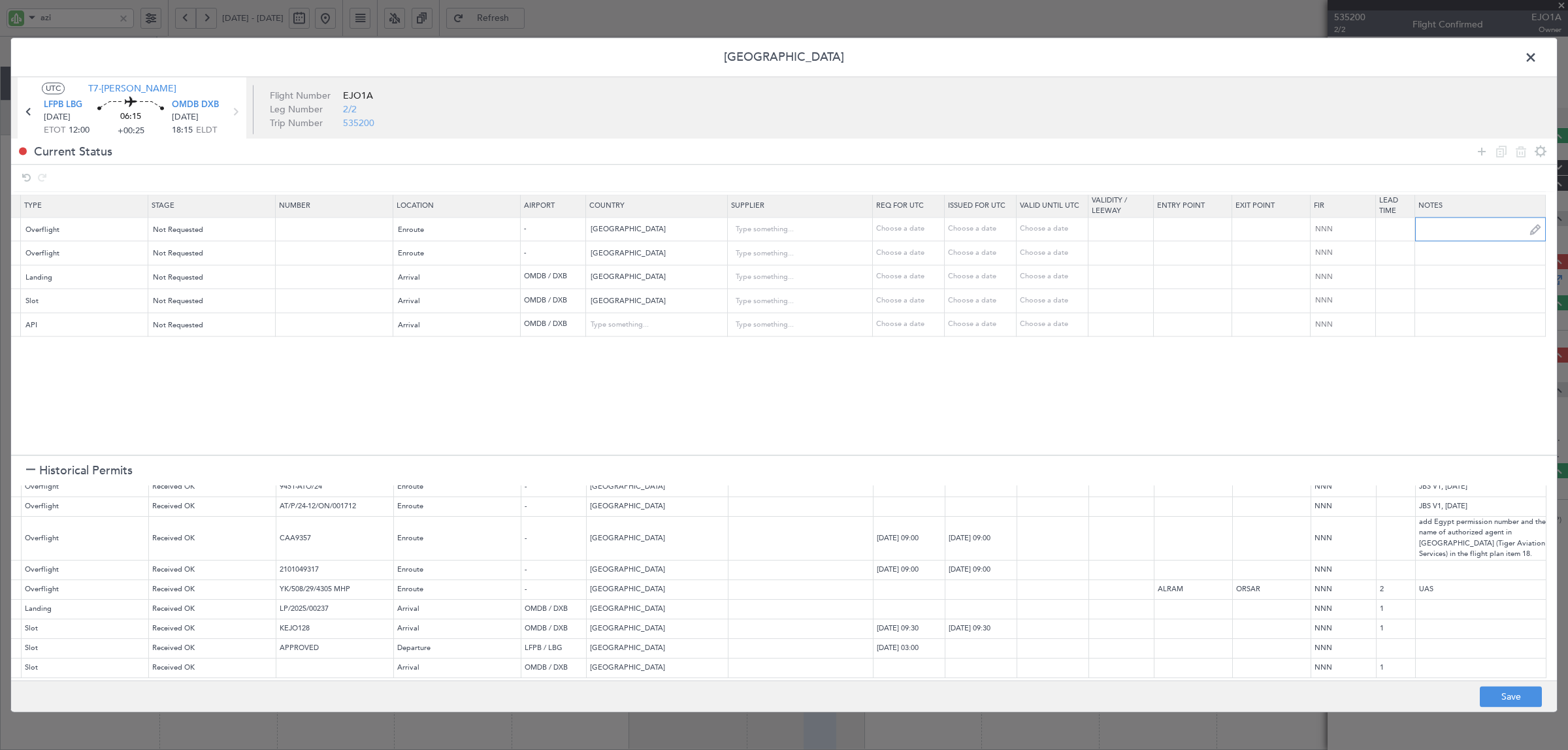
scroll to position [85, 134]
click at [1449, 224] on input "text" at bounding box center [1480, 229] width 130 height 19
type input "V"
type input "JBS V1 24 AUG"
click at [1445, 256] on input "text" at bounding box center [1480, 253] width 130 height 19
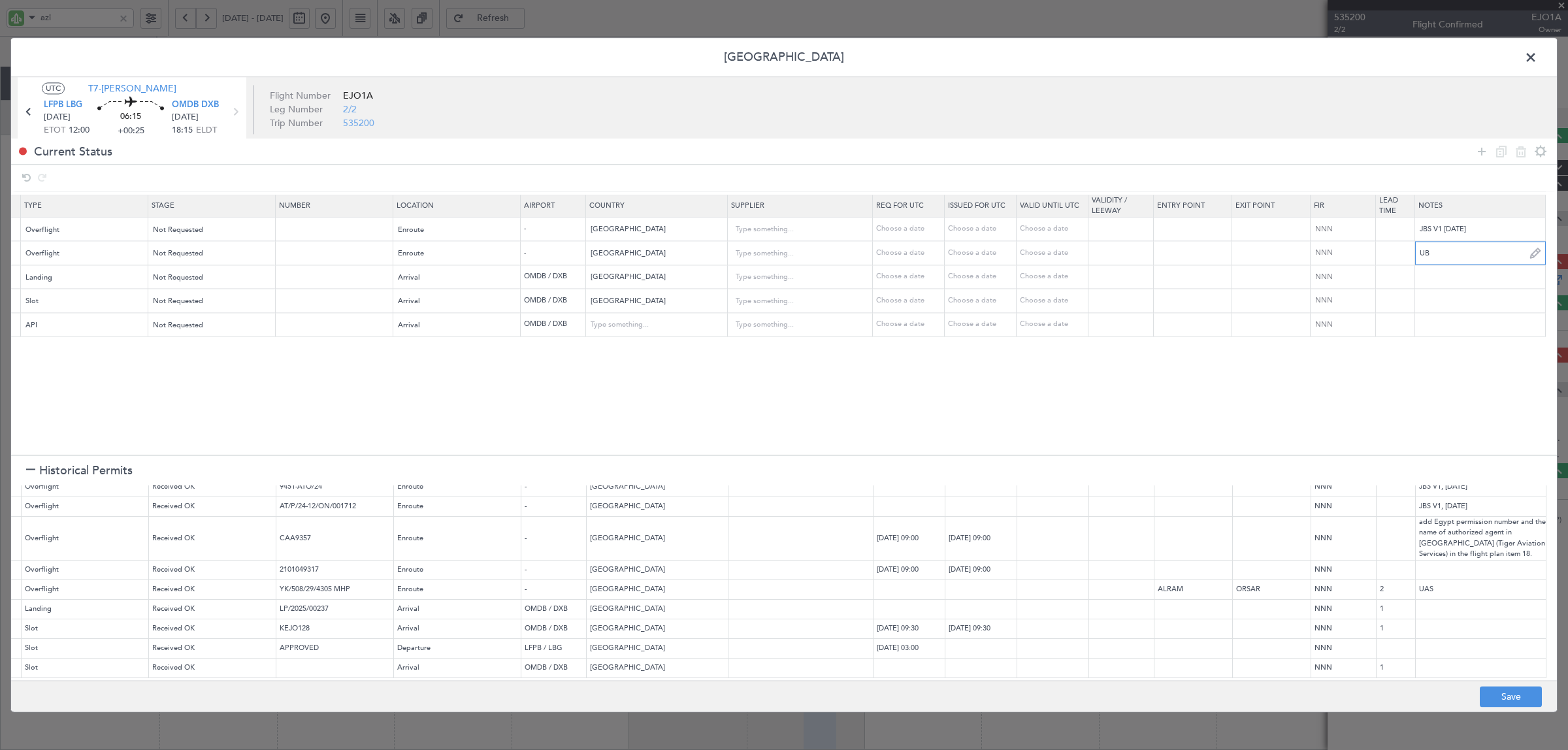
type input "U"
drag, startPoint x: 1478, startPoint y: 228, endPoint x: 1395, endPoint y: 227, distance: 83.0
click at [1395, 227] on tr "TURKEY OVF Overflight Not Requested Enroute - Turkey Choose a date Choose a dat…" at bounding box center [723, 230] width 1667 height 25
click at [1427, 259] on input "text" at bounding box center [1480, 253] width 130 height 19
paste input "JBS V1 24 AUG"
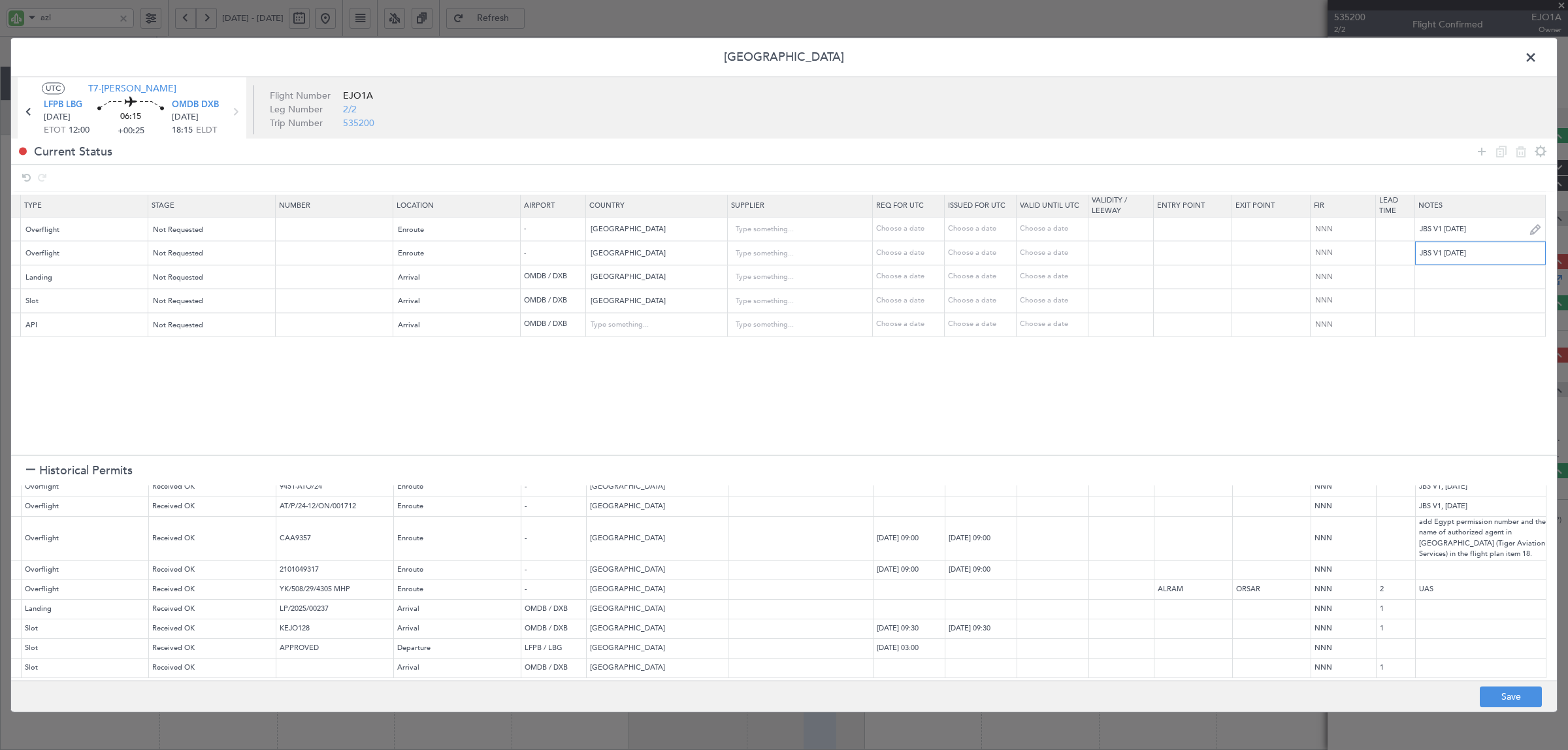
type input "JBS V1 24 AUG"
drag, startPoint x: 1478, startPoint y: 227, endPoint x: 1370, endPoint y: 239, distance: 108.7
click at [1372, 237] on tr "TURKEY OVF Overflight Not Requested Enroute - Turkey Choose a date Choose a dat…" at bounding box center [723, 230] width 1667 height 25
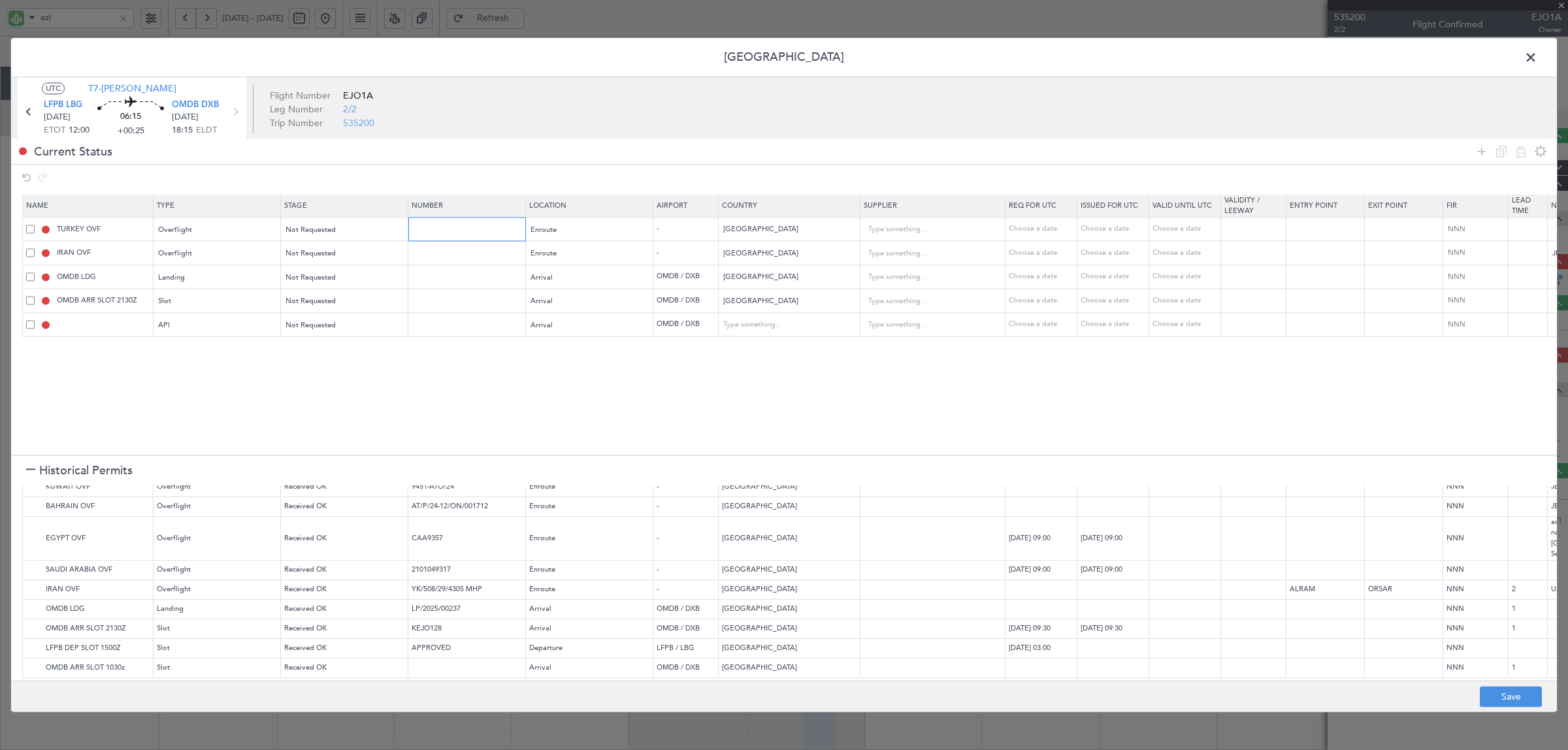
click at [464, 233] on input "text" at bounding box center [469, 229] width 114 height 11
type input "BUSINESS FLT"
click at [309, 227] on span "Not Requested" at bounding box center [311, 229] width 50 height 10
click at [368, 335] on span "Received OK" at bounding box center [345, 336] width 116 height 19
click at [1524, 695] on button "Save" at bounding box center [1511, 697] width 62 height 21
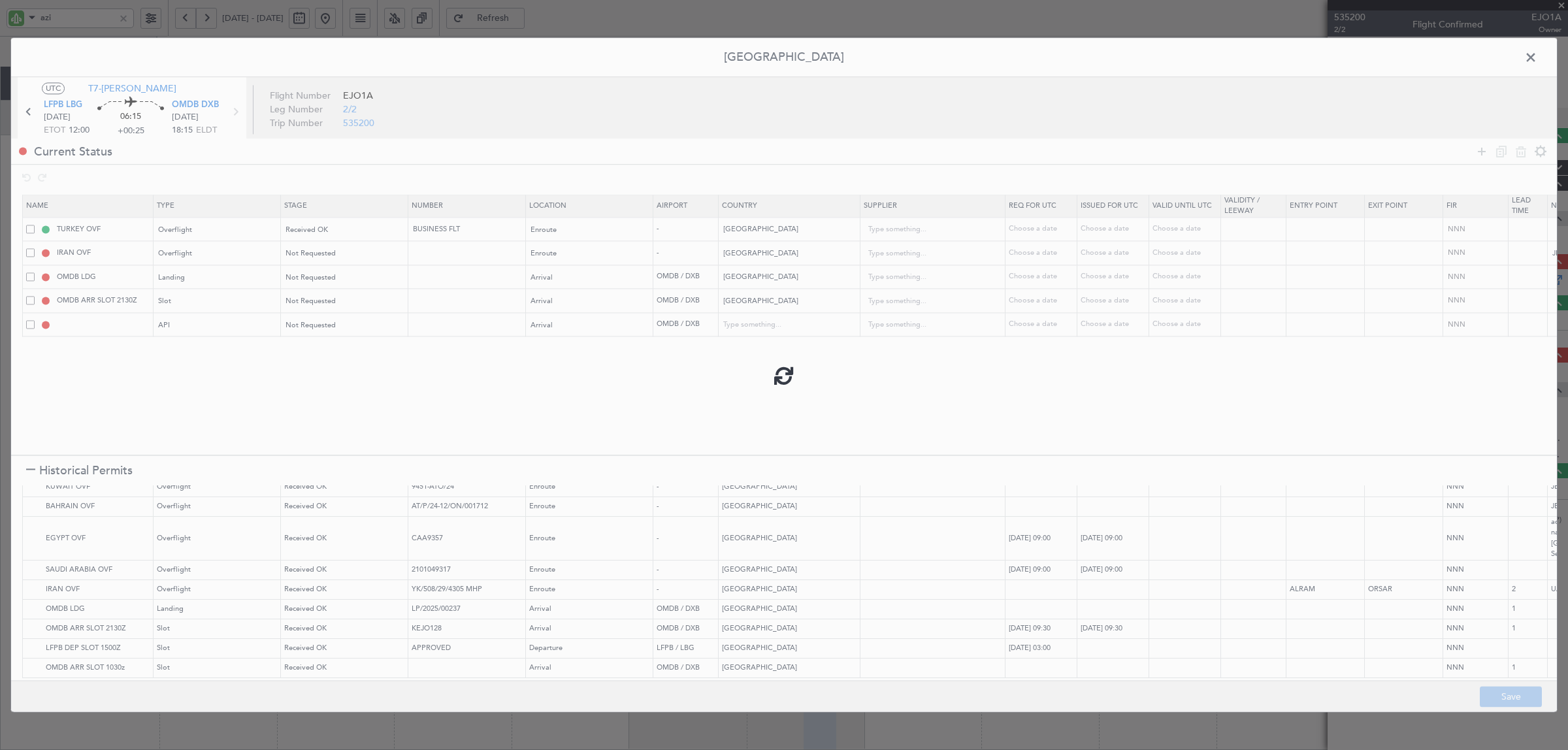
type input "NNN"
type input "2"
type input "NNN"
type input "1"
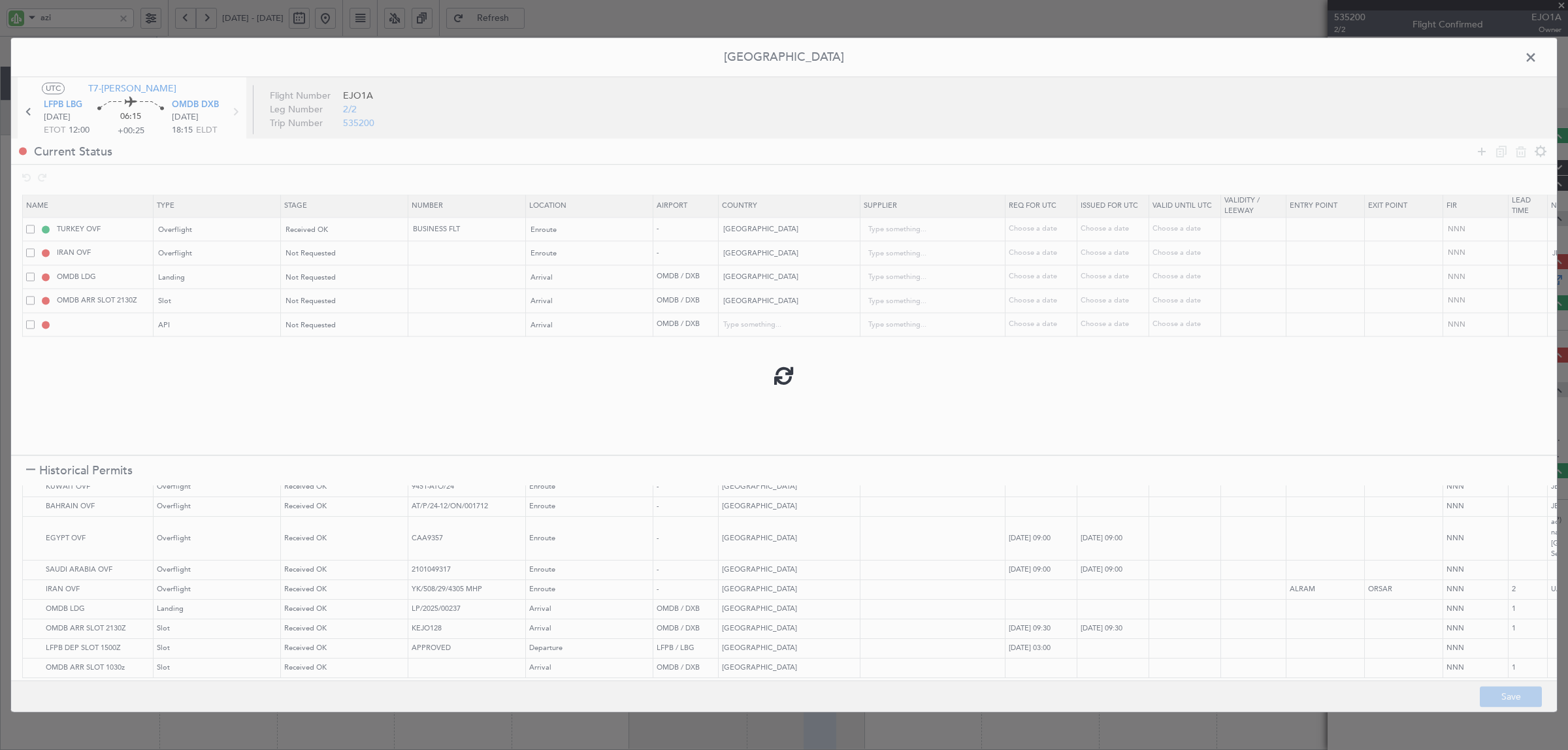
type input "OMDB ARR SLOT"
type input "NNN"
type input "1"
type input "OMDB ARR API"
type input "United Arab Emirates"
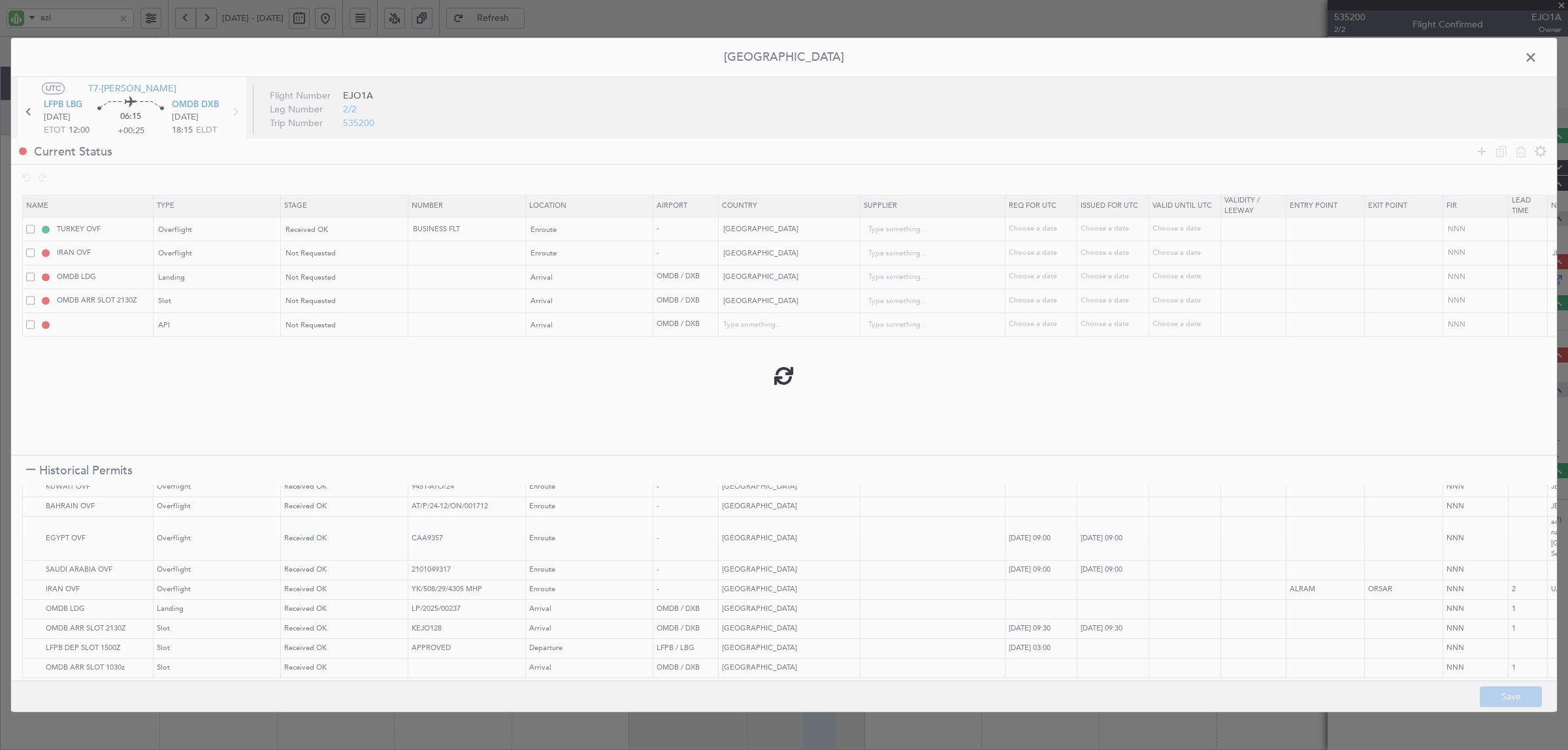
type input "NNN"
type input "1"
click at [1537, 56] on span at bounding box center [1537, 61] width 0 height 26
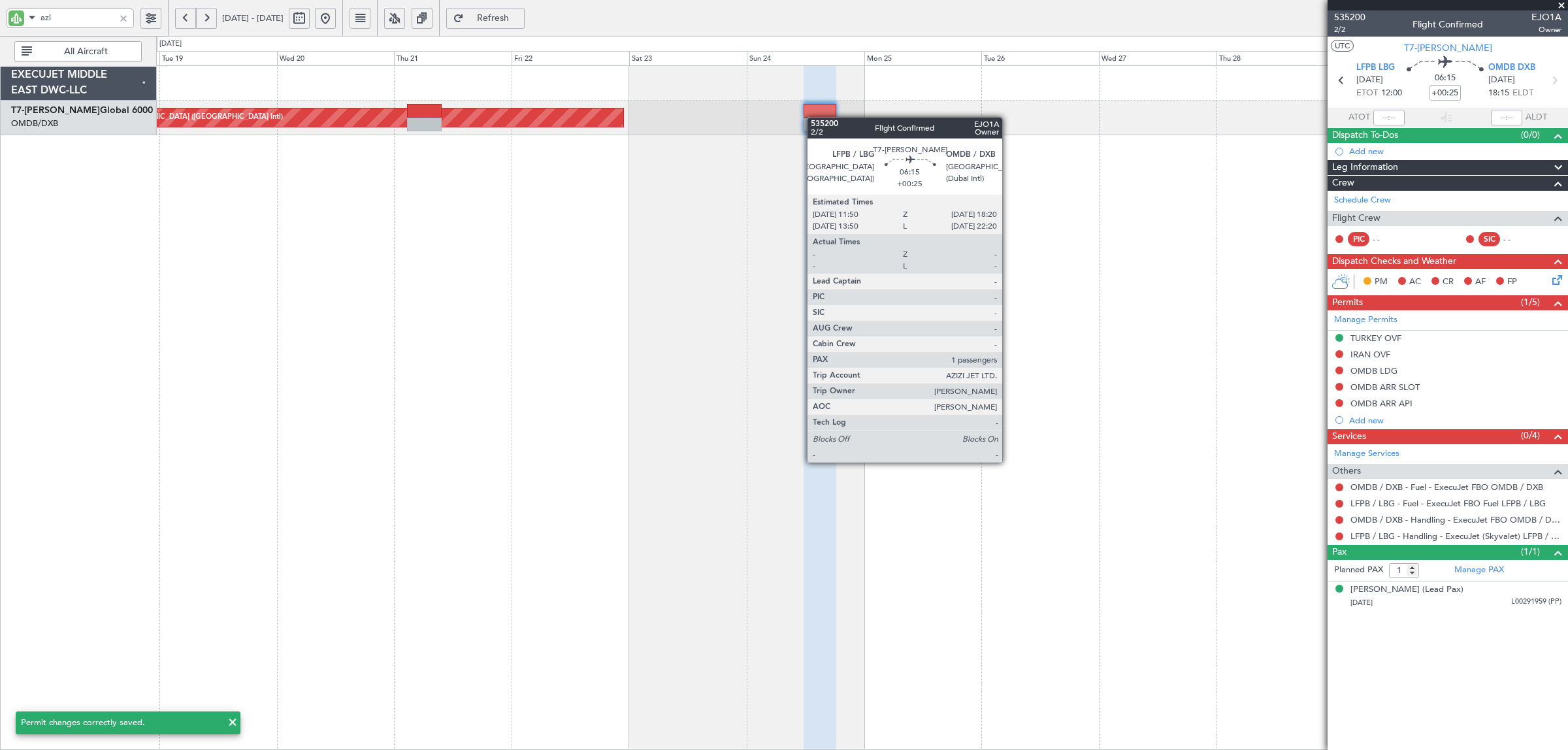
click at [814, 118] on div "Planned Maint [GEOGRAPHIC_DATA] ([GEOGRAPHIC_DATA] Intl)" at bounding box center [862, 118] width 1412 height 34
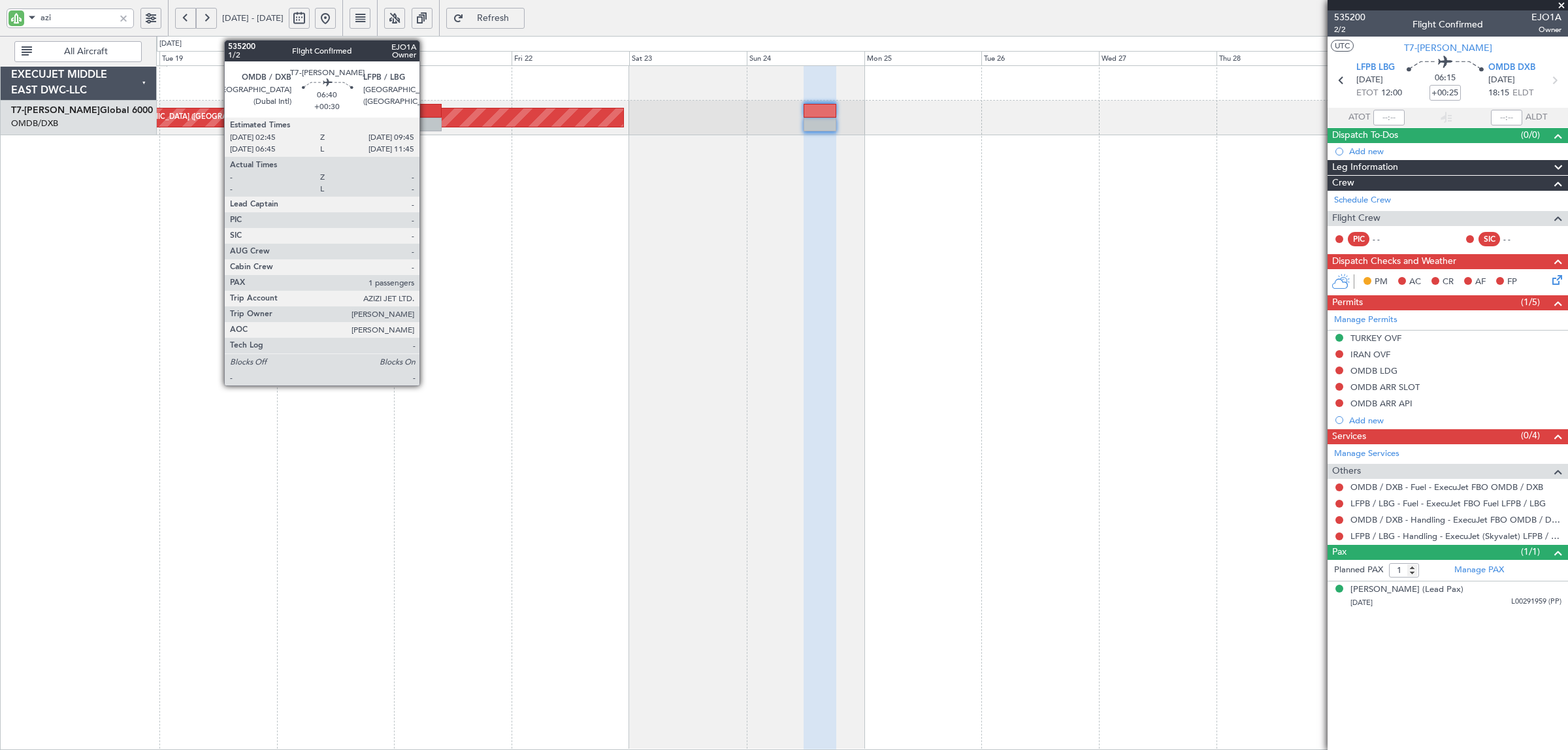
click at [426, 106] on div at bounding box center [424, 111] width 34 height 14
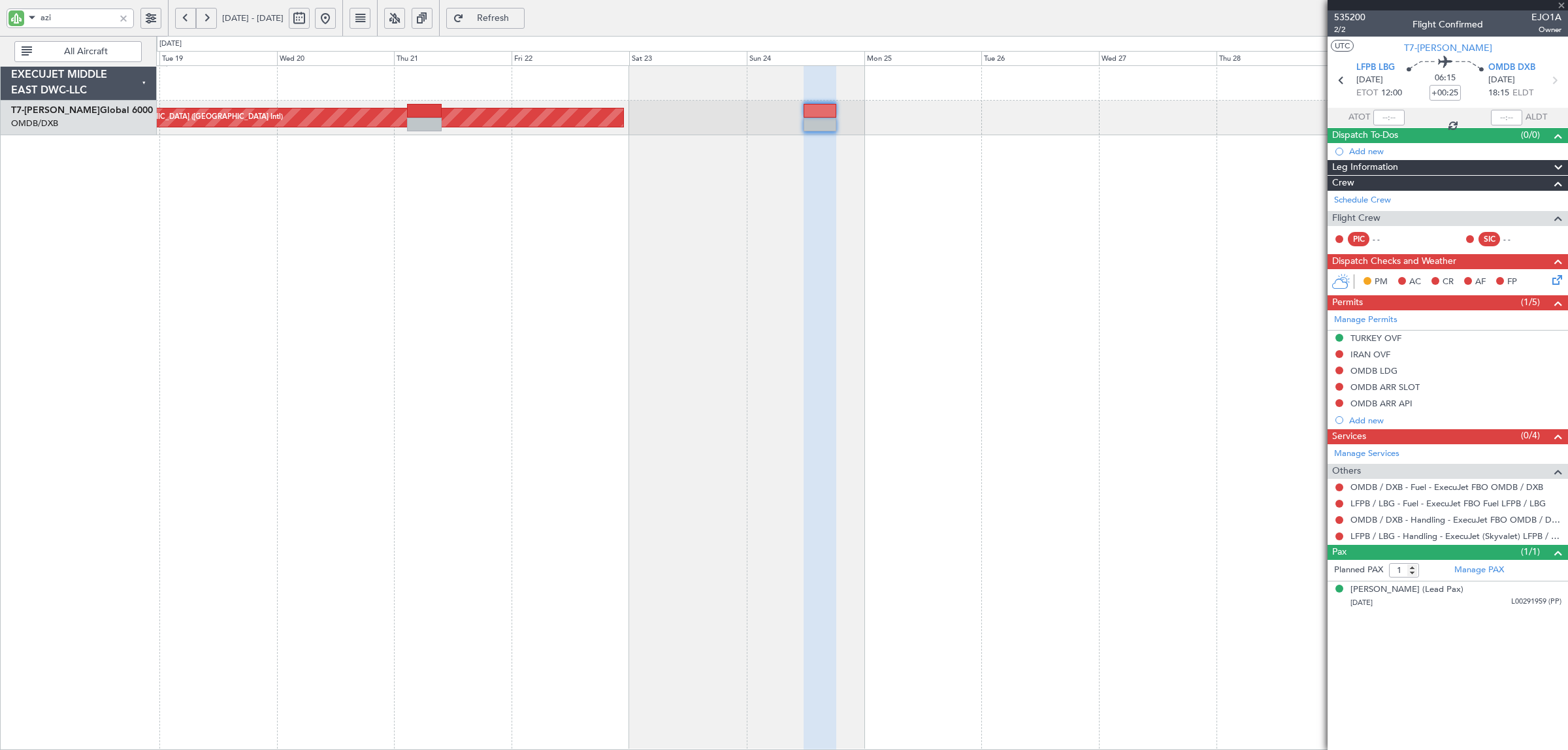
type input "+00:30"
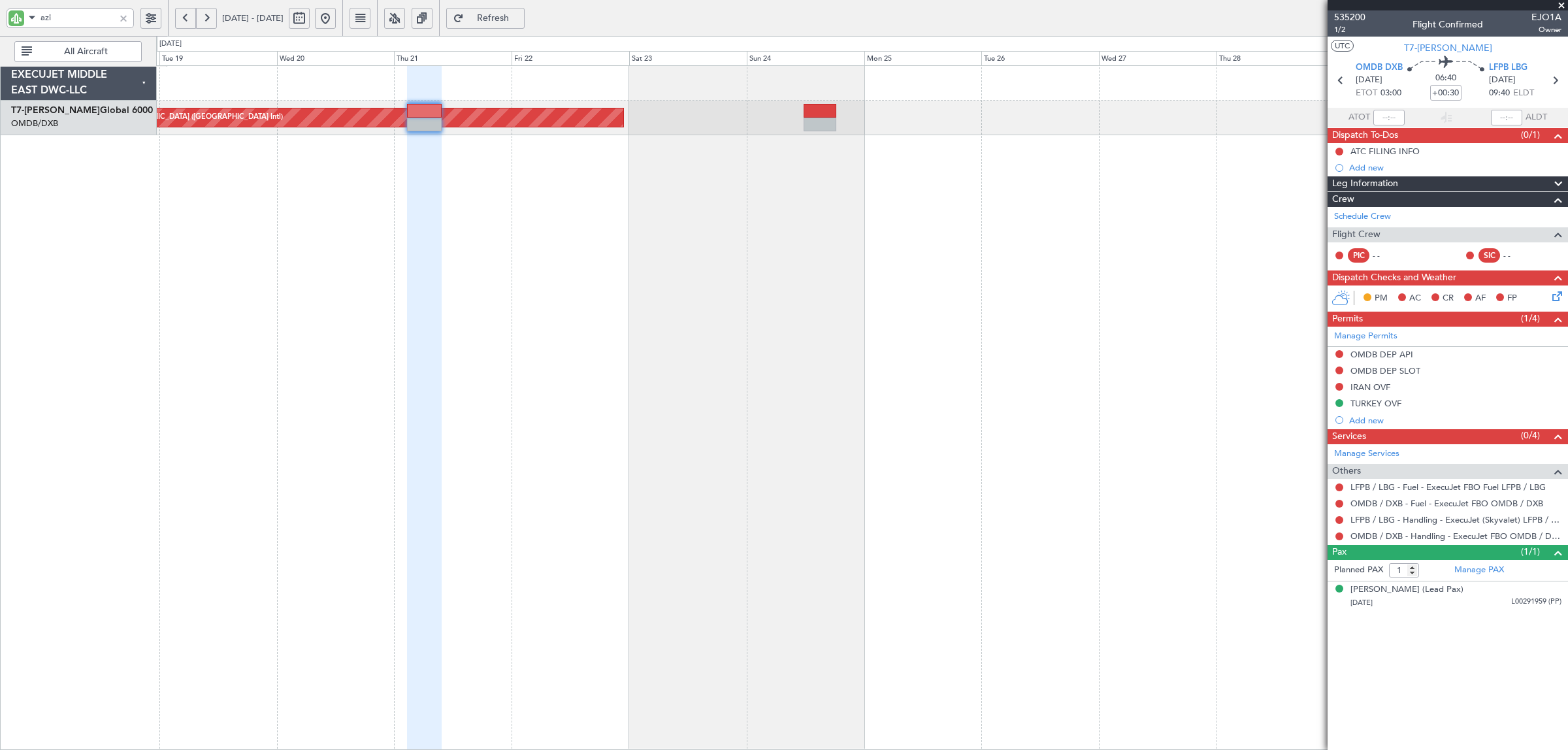
click at [746, 432] on div "Planned Maint [GEOGRAPHIC_DATA] ([GEOGRAPHIC_DATA] Intl)" at bounding box center [862, 407] width 1412 height 685
click at [1474, 536] on link "OMDB / DXB - Handling - ExecuJet FBO OMDB / DXB" at bounding box center [1456, 536] width 211 height 11
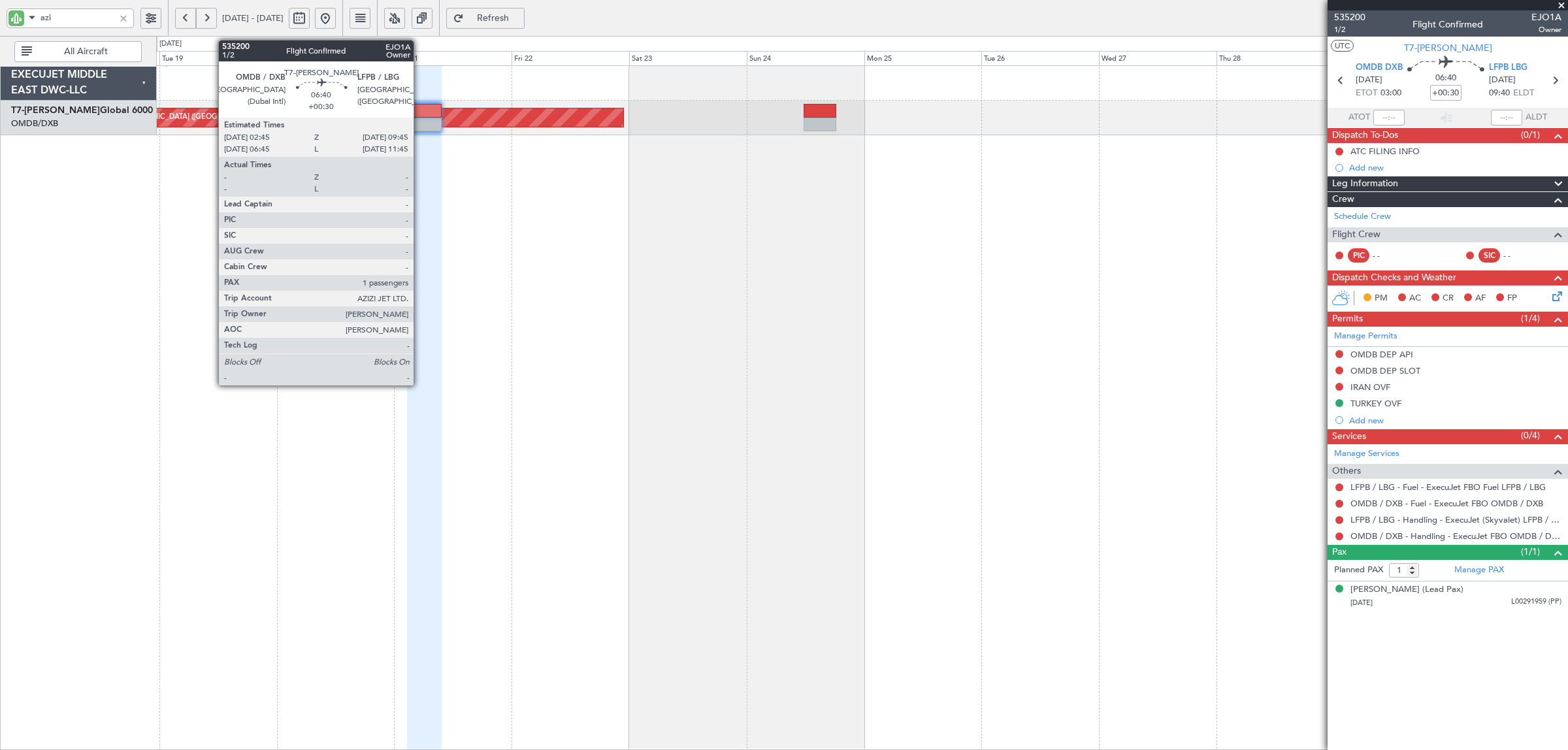
click at [421, 129] on div at bounding box center [424, 125] width 34 height 14
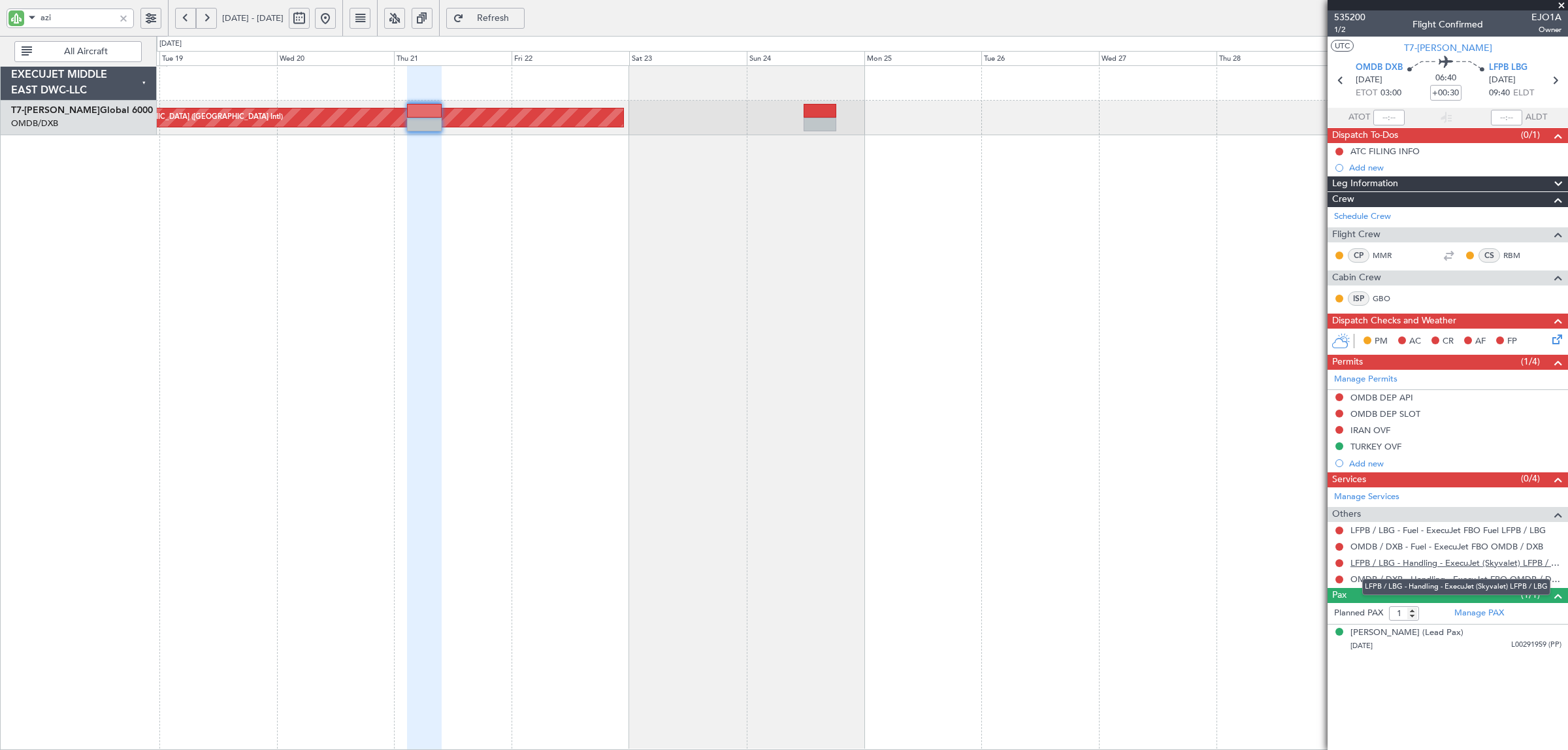
click at [1460, 564] on link "LFPB / LBG - Handling - ExecuJet (Skyvalet) LFPB / LBG" at bounding box center [1456, 563] width 211 height 11
click at [1338, 396] on button at bounding box center [1339, 397] width 8 height 8
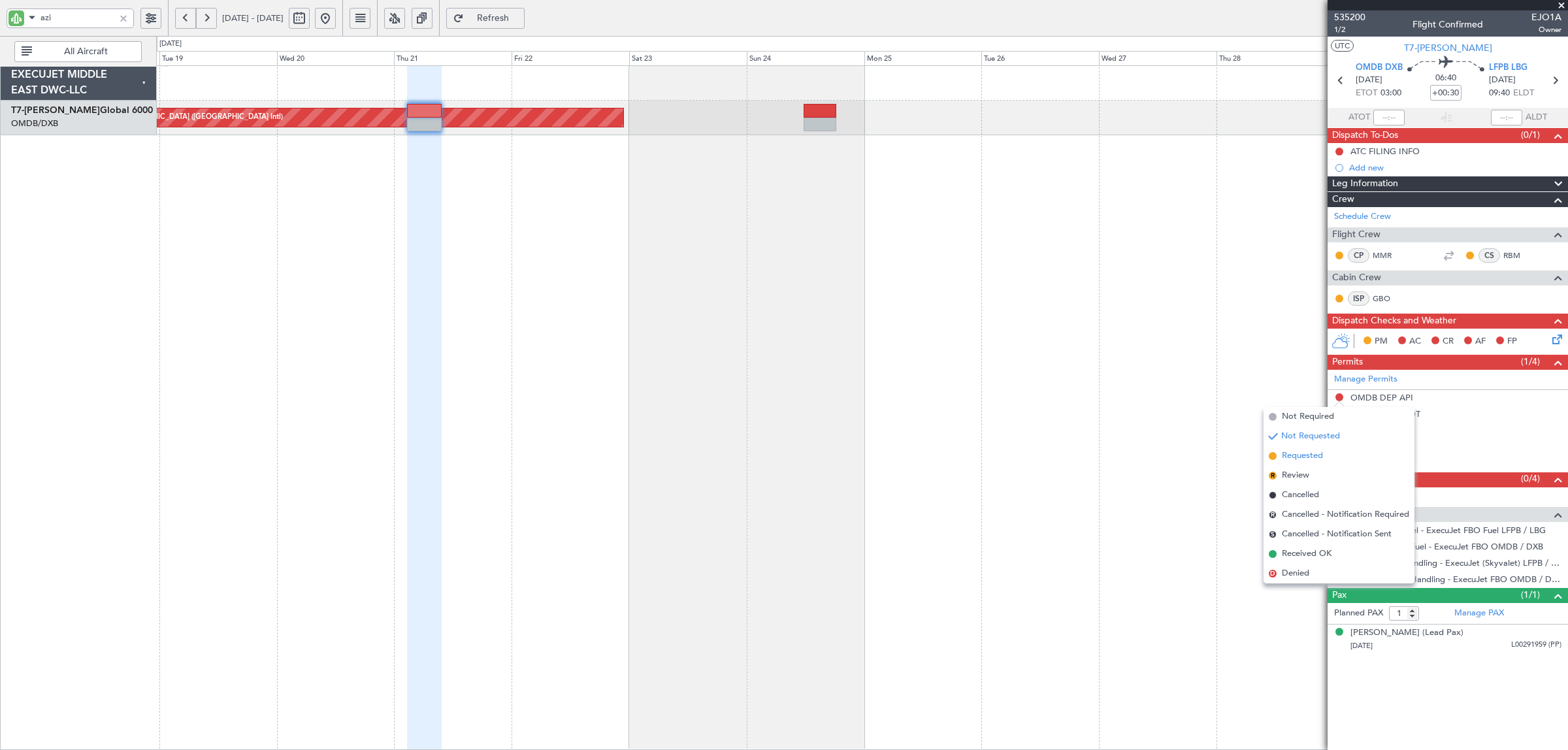
click at [1307, 454] on span "Requested" at bounding box center [1302, 456] width 41 height 13
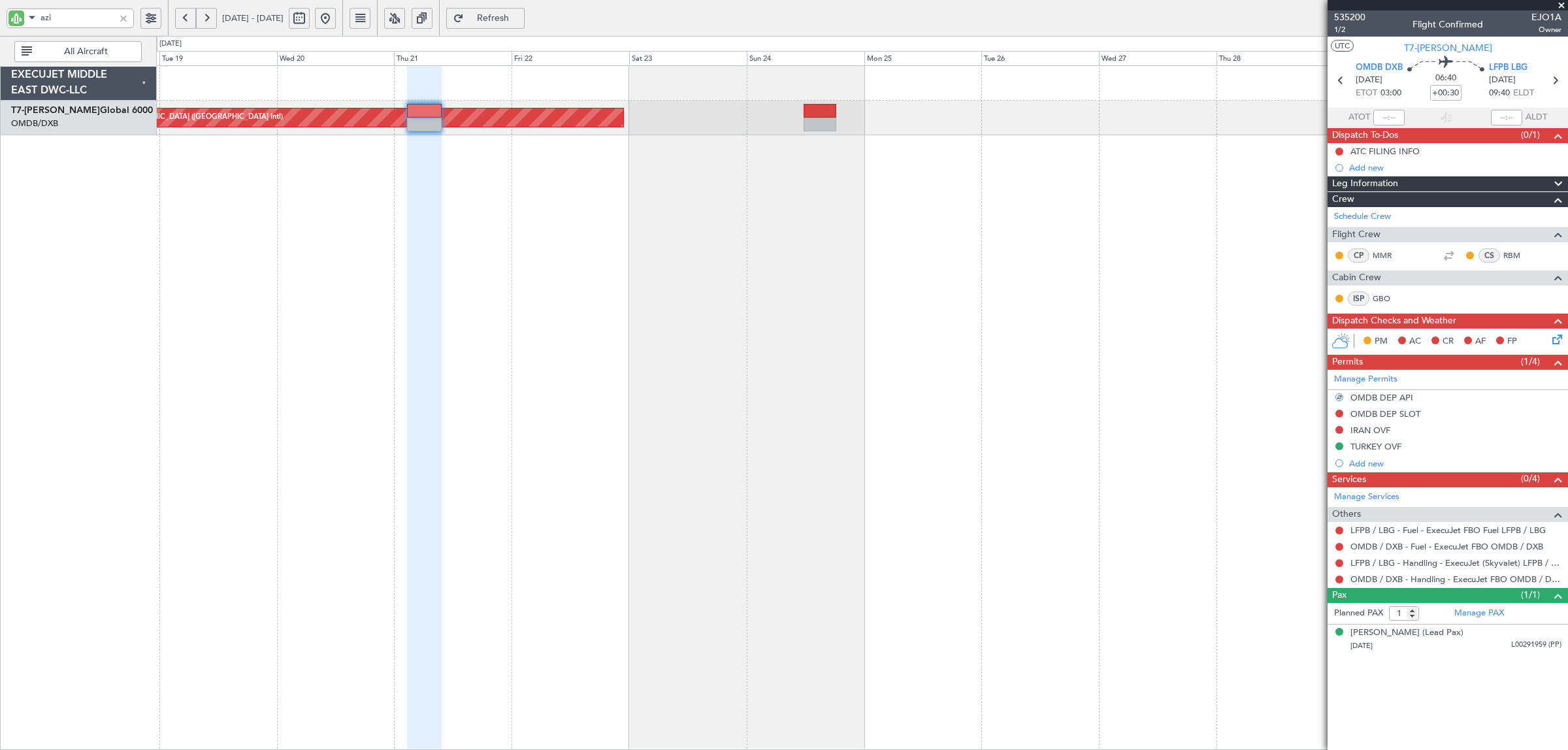
click at [1373, 413] on mat-tooltip-component "OMDB DEP API" at bounding box center [1381, 421] width 76 height 34
click at [1386, 413] on div "OMDB DEP SLOT" at bounding box center [1385, 414] width 70 height 11
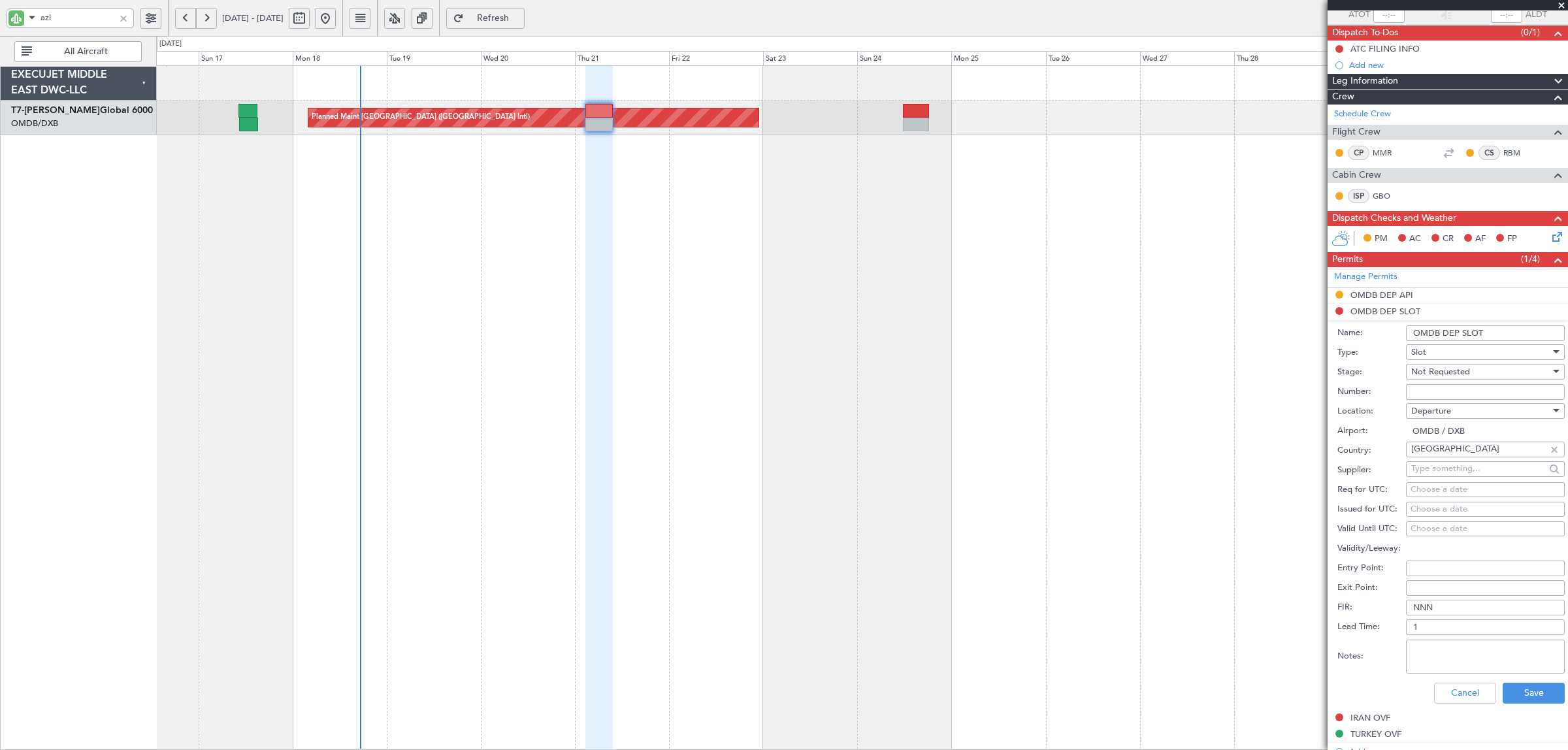
scroll to position [245, 0]
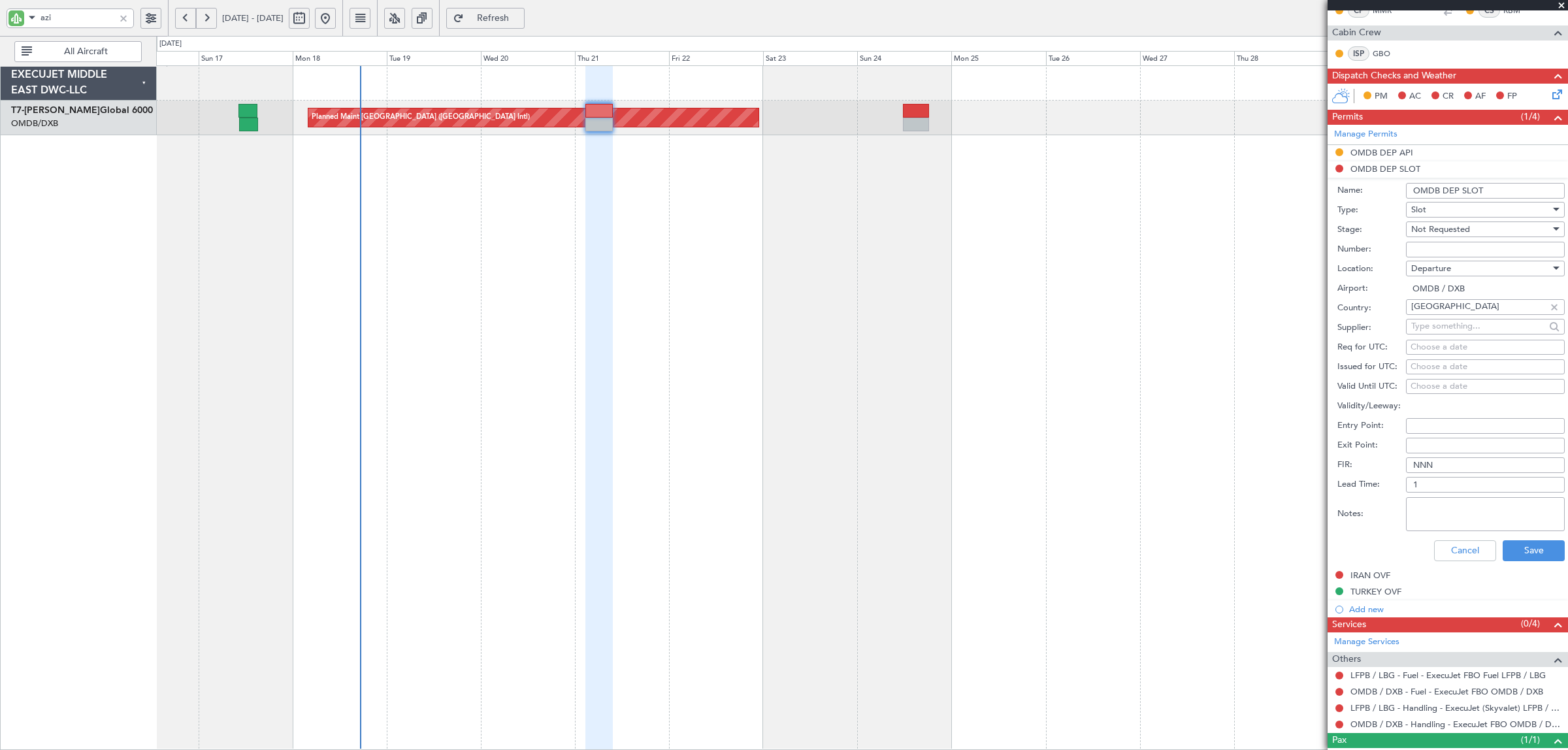
click at [1473, 235] on div "Not Requested" at bounding box center [1481, 229] width 140 height 19
click at [1472, 334] on span "Received OK" at bounding box center [1478, 335] width 134 height 19
click at [1442, 247] on input "Number:" at bounding box center [1485, 249] width 159 height 16
paste input "K EJF160"
type input "K EJF160"
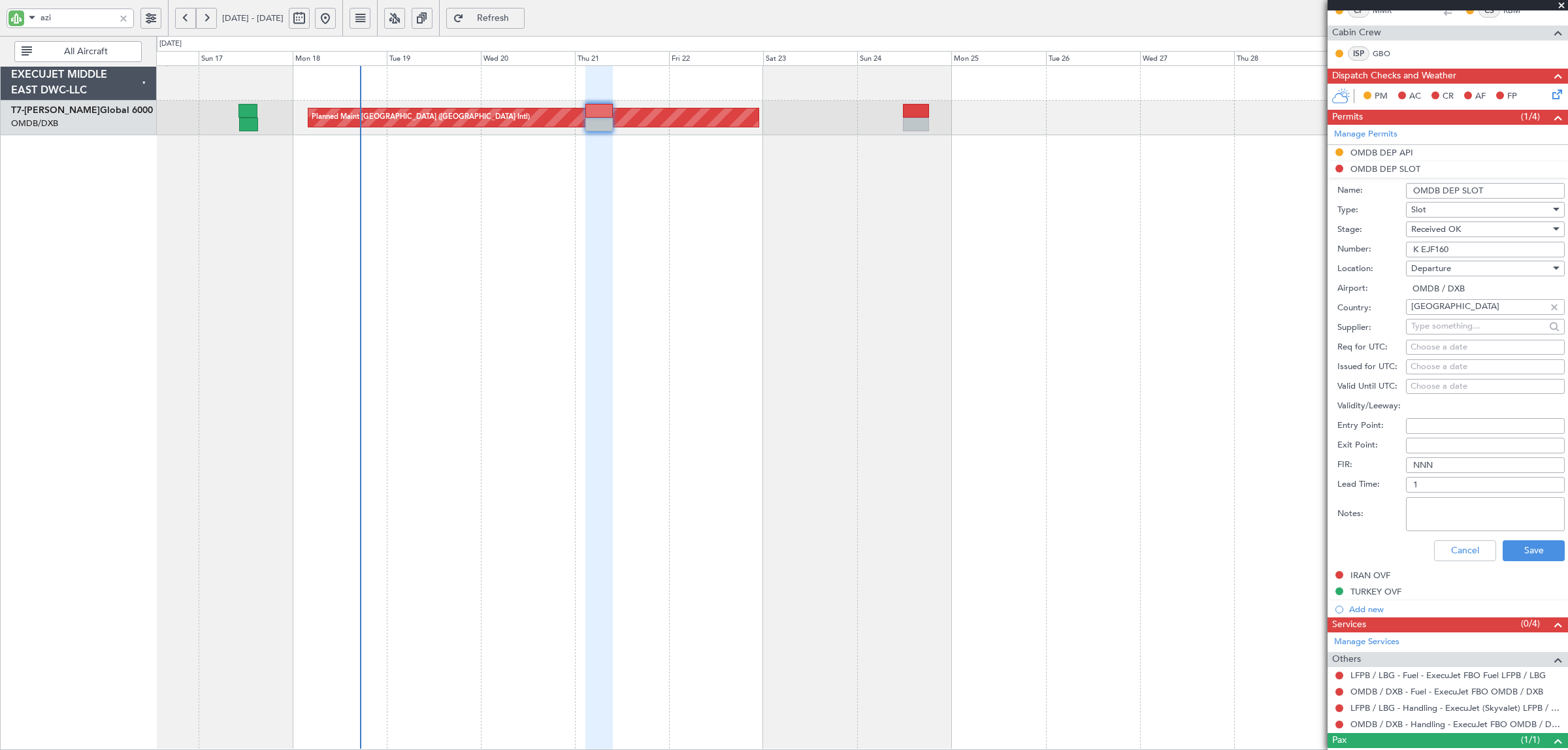
click at [1433, 351] on div "Choose a date" at bounding box center [1485, 348] width 149 height 13
select select "8"
select select "2025"
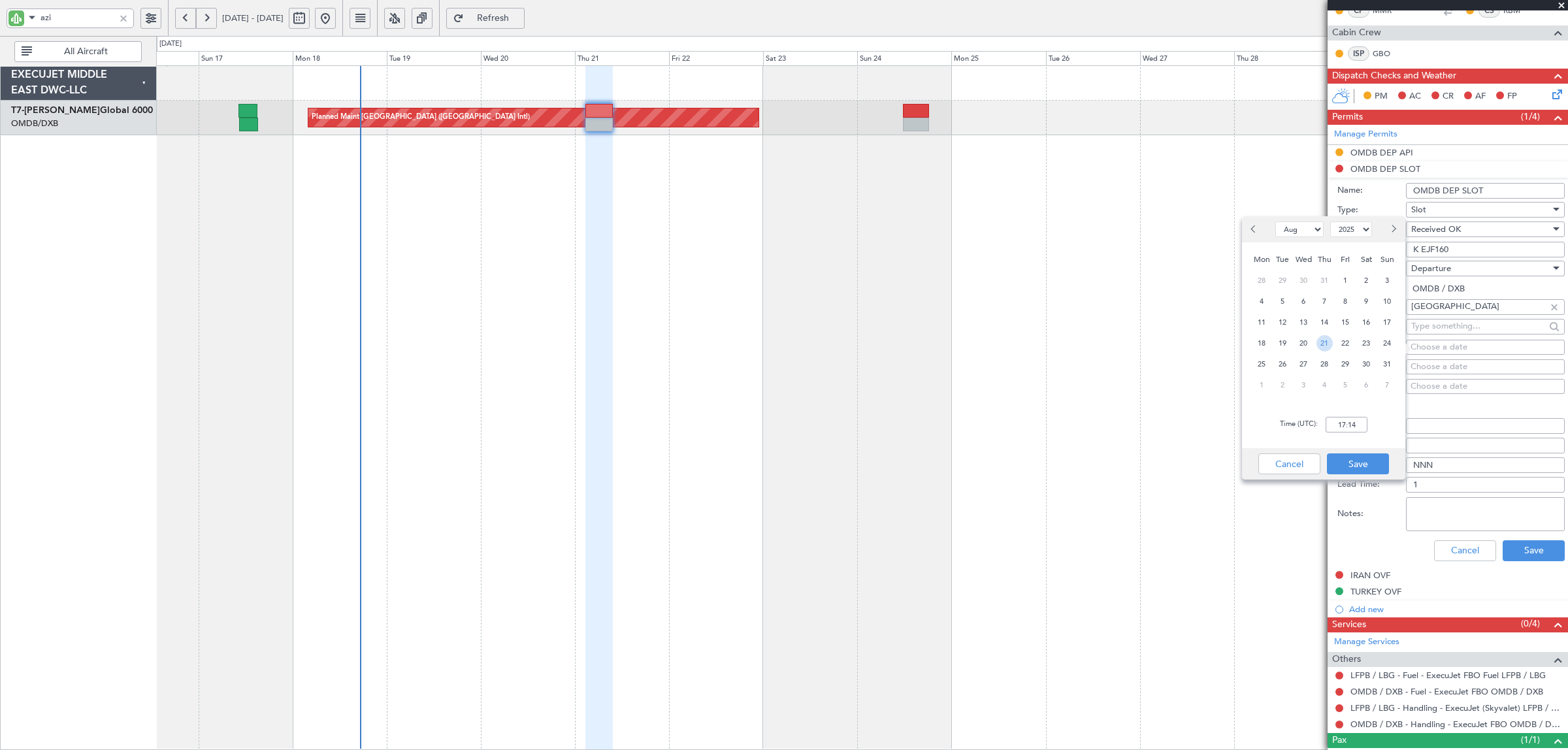
click at [1323, 343] on span "21" at bounding box center [1325, 343] width 17 height 17
click at [1330, 417] on input "00:00" at bounding box center [1347, 425] width 42 height 16
type input "03:15"
click at [1356, 461] on button "Save" at bounding box center [1358, 465] width 62 height 21
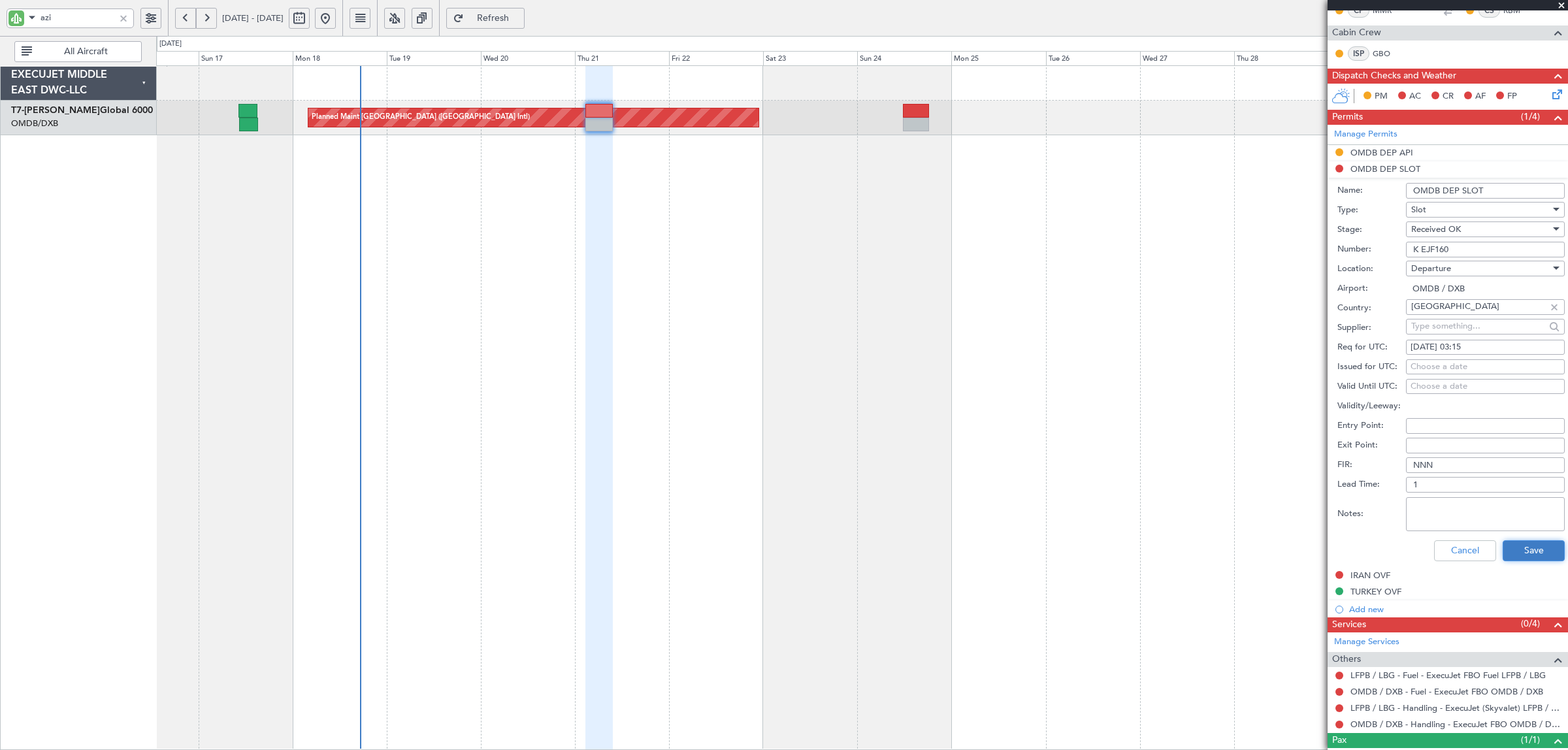
click at [1522, 557] on button "Save" at bounding box center [1534, 552] width 62 height 21
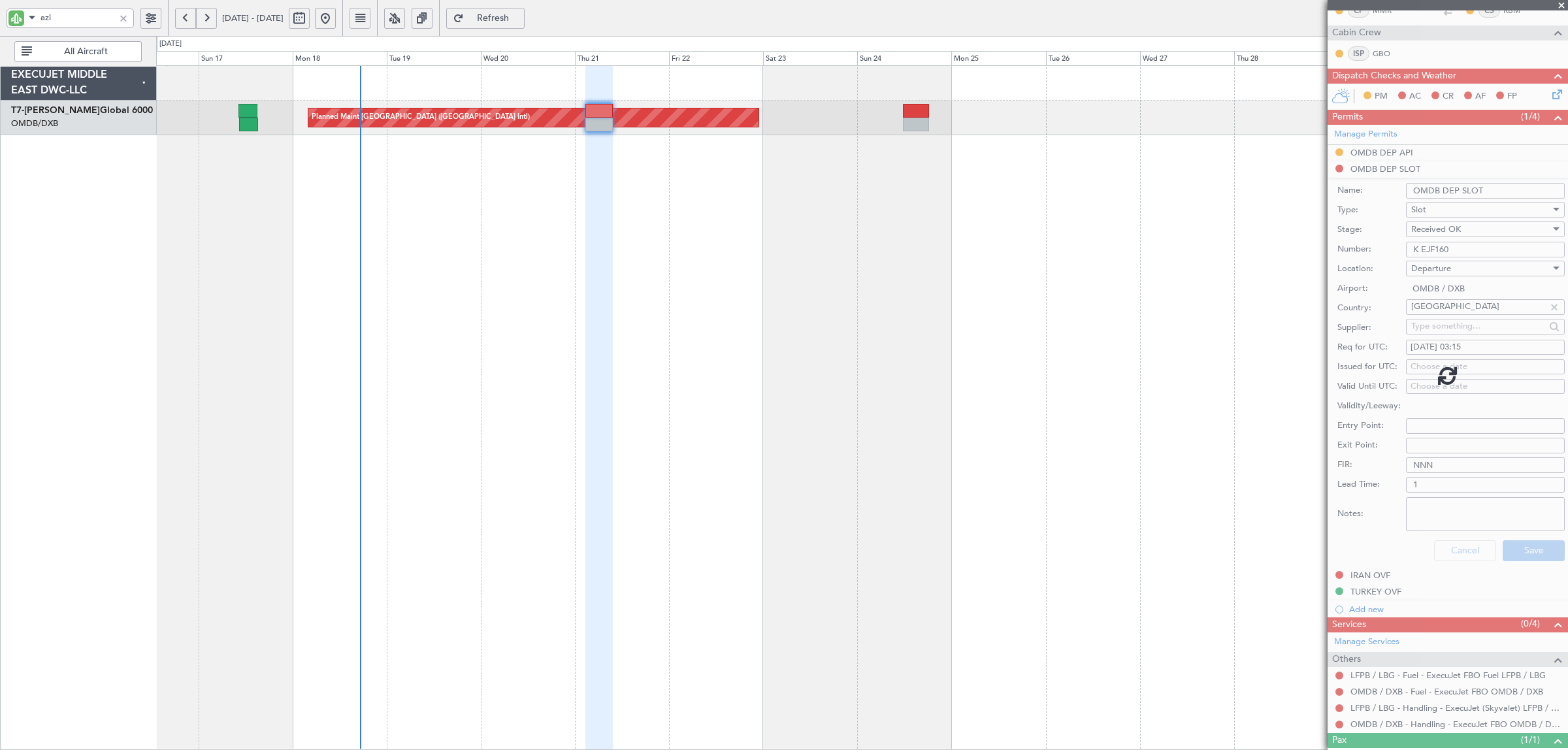
scroll to position [0, 0]
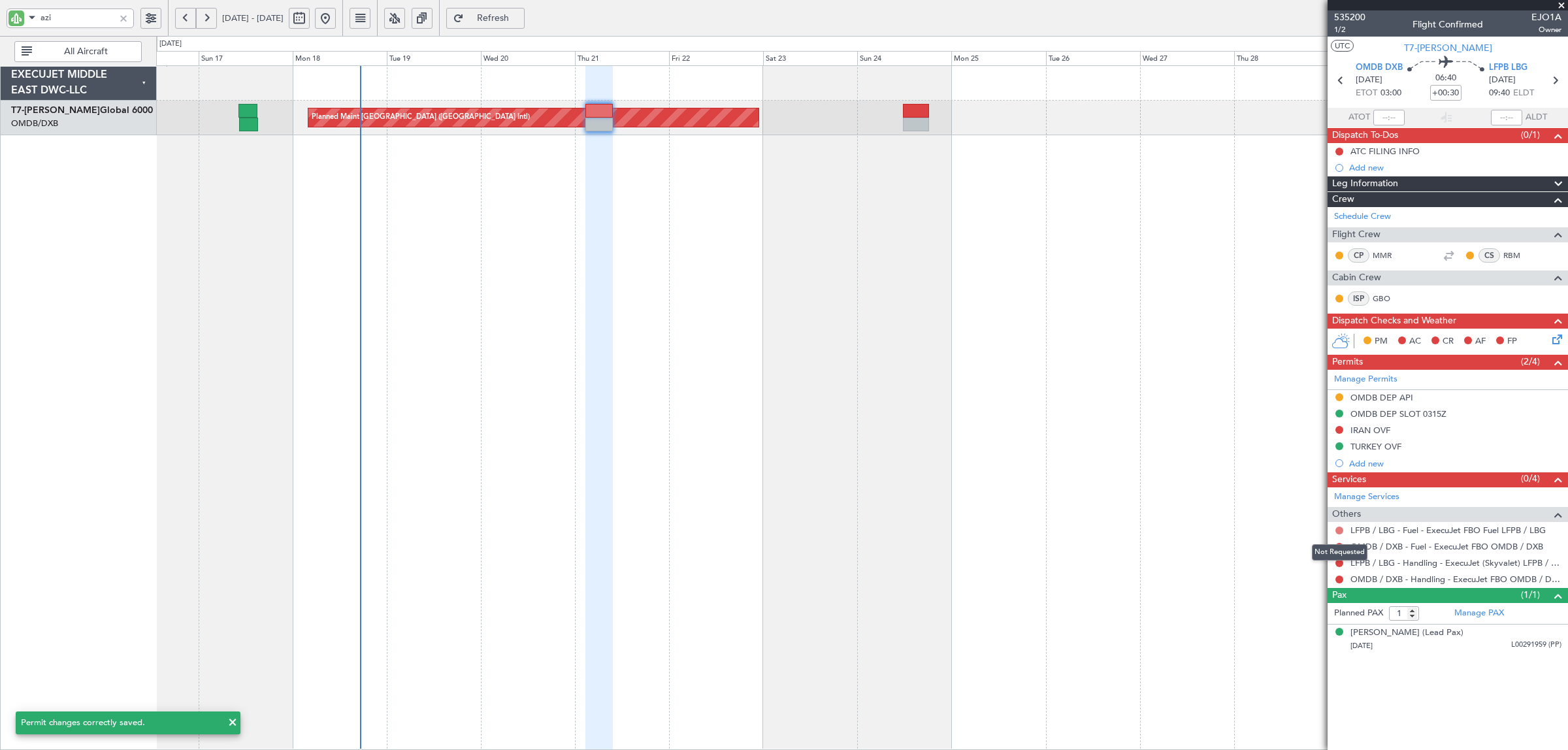
click at [1341, 531] on button at bounding box center [1339, 530] width 8 height 8
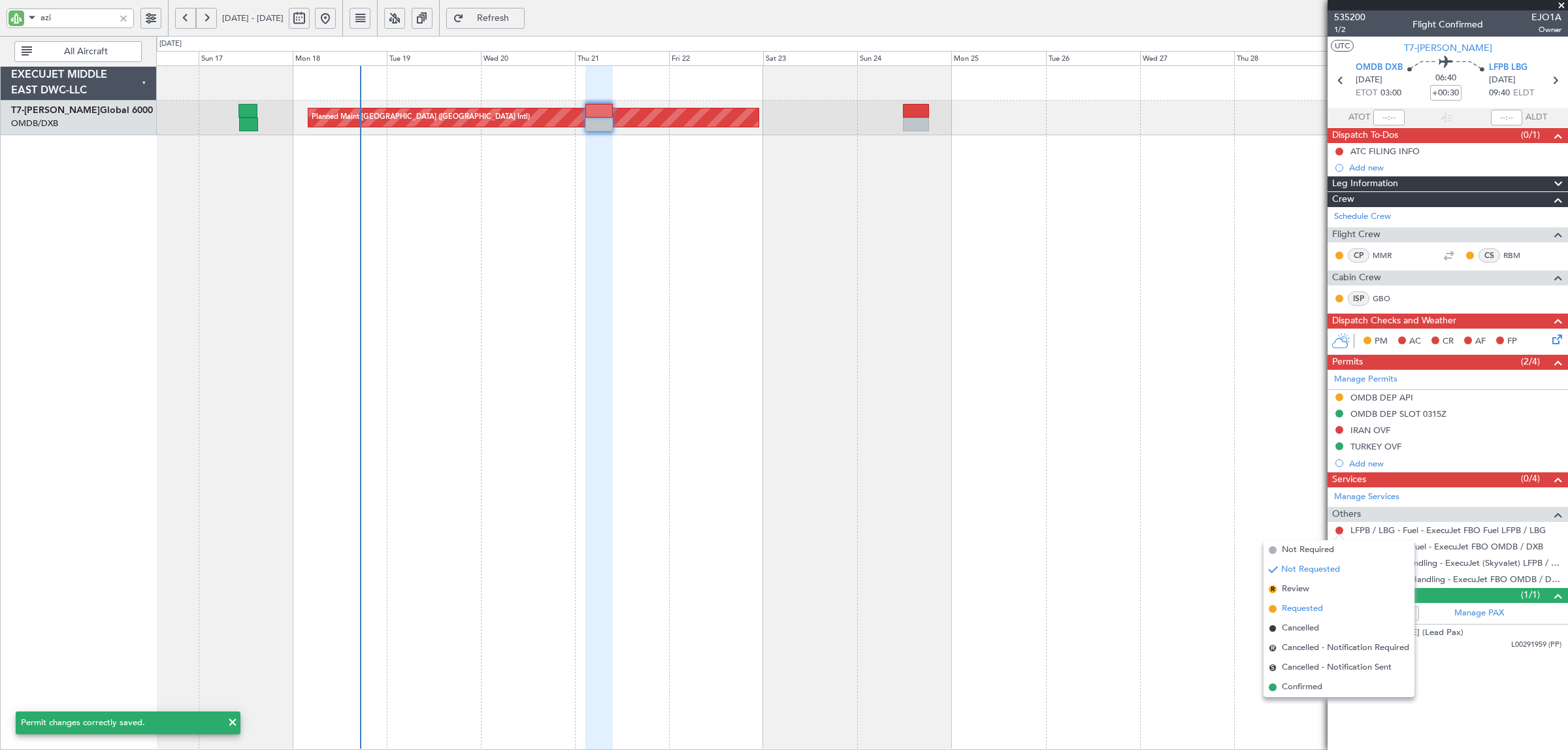
click at [1313, 604] on span "Requested" at bounding box center [1302, 609] width 41 height 13
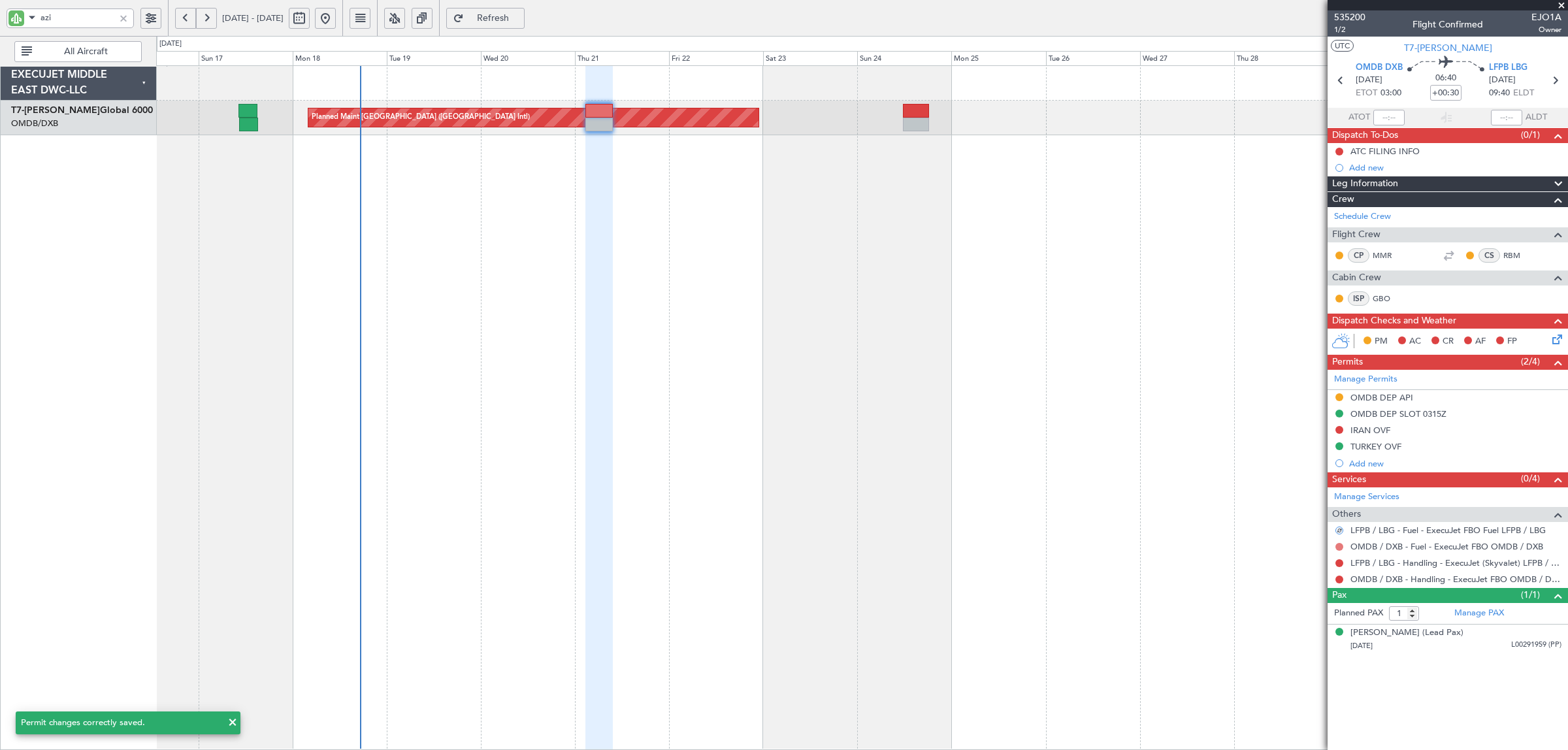
click at [1336, 545] on button at bounding box center [1339, 546] width 8 height 8
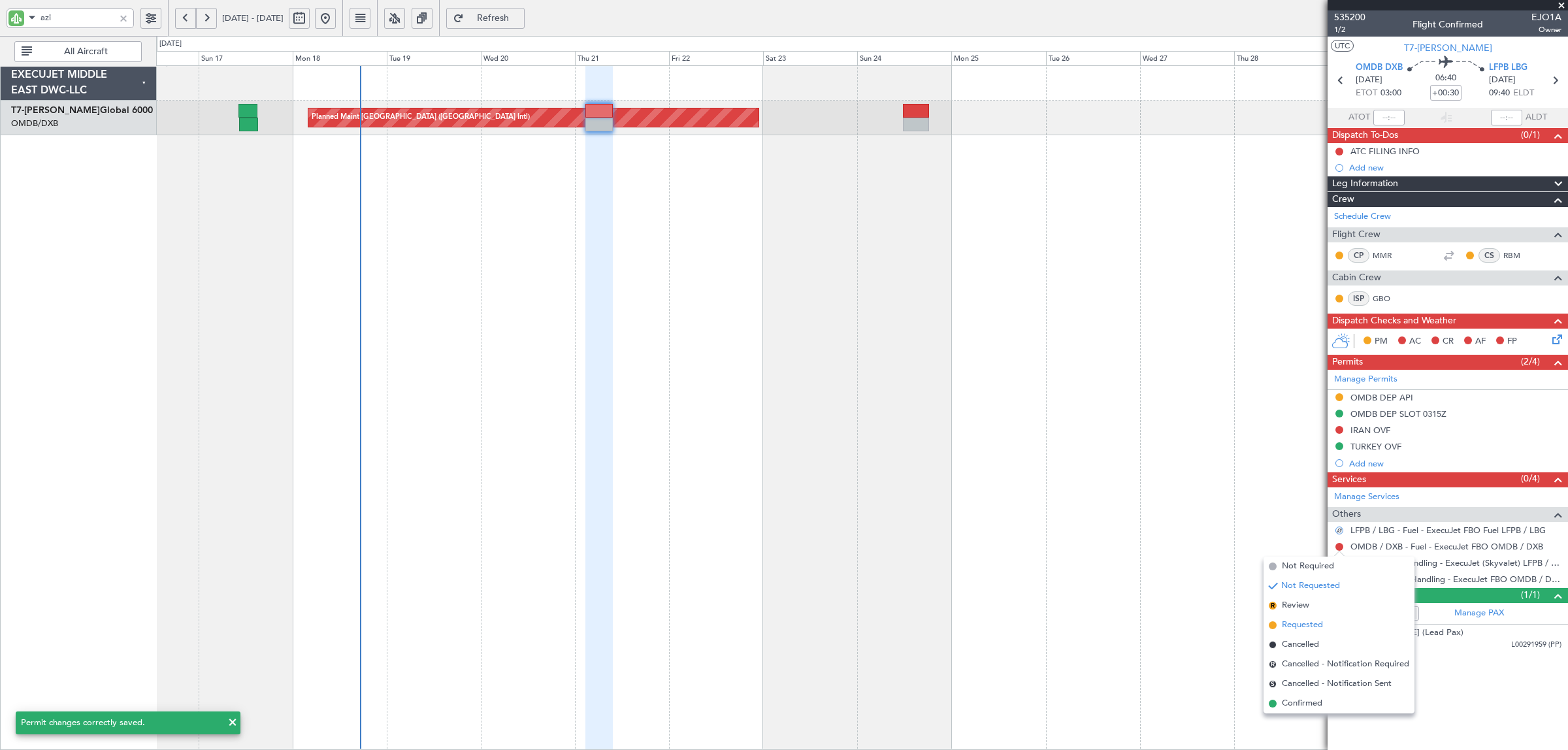
click at [1301, 626] on span "Requested" at bounding box center [1302, 625] width 41 height 13
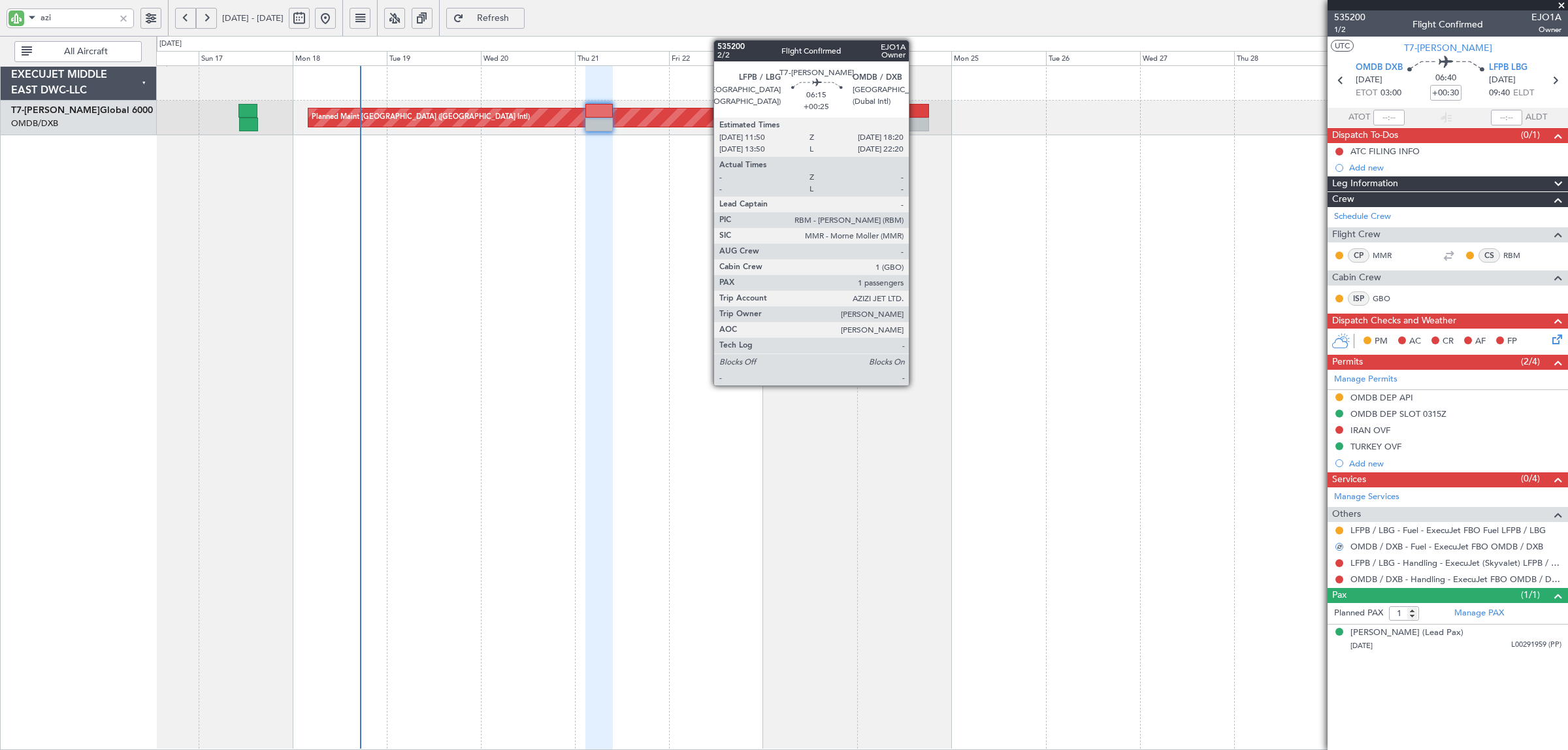
click at [916, 122] on div at bounding box center [917, 125] width 26 height 14
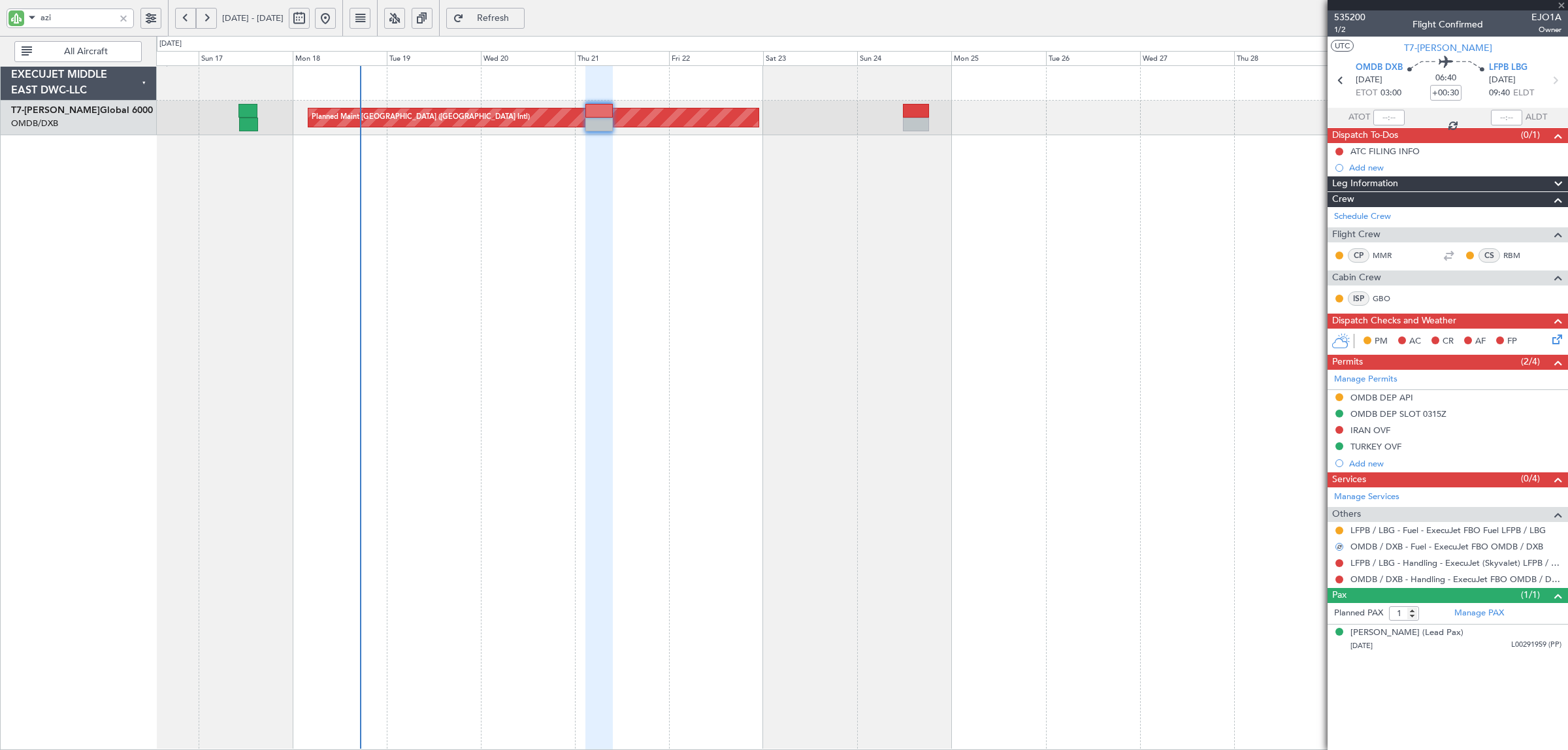
type input "+00:25"
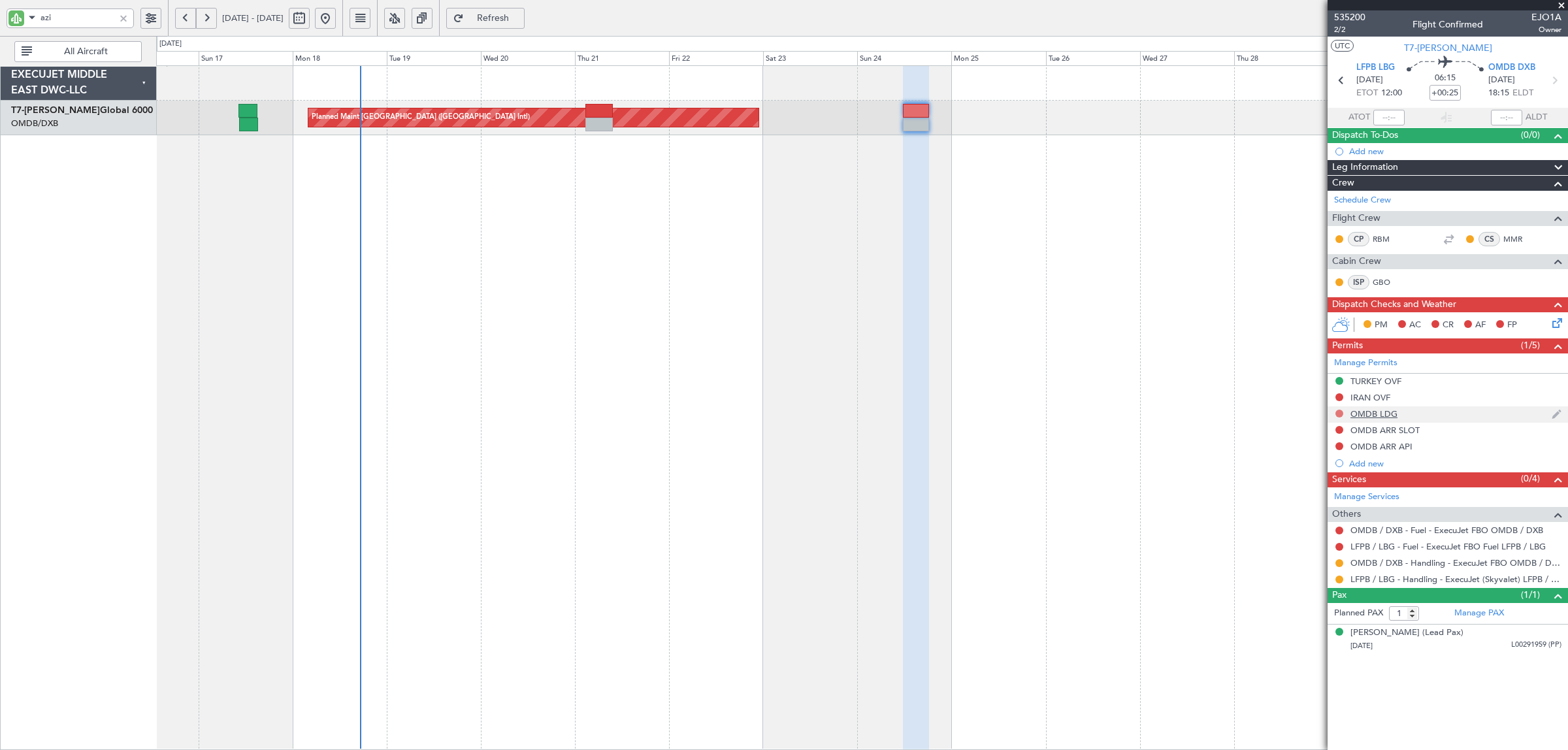
click at [1338, 413] on button at bounding box center [1339, 414] width 8 height 8
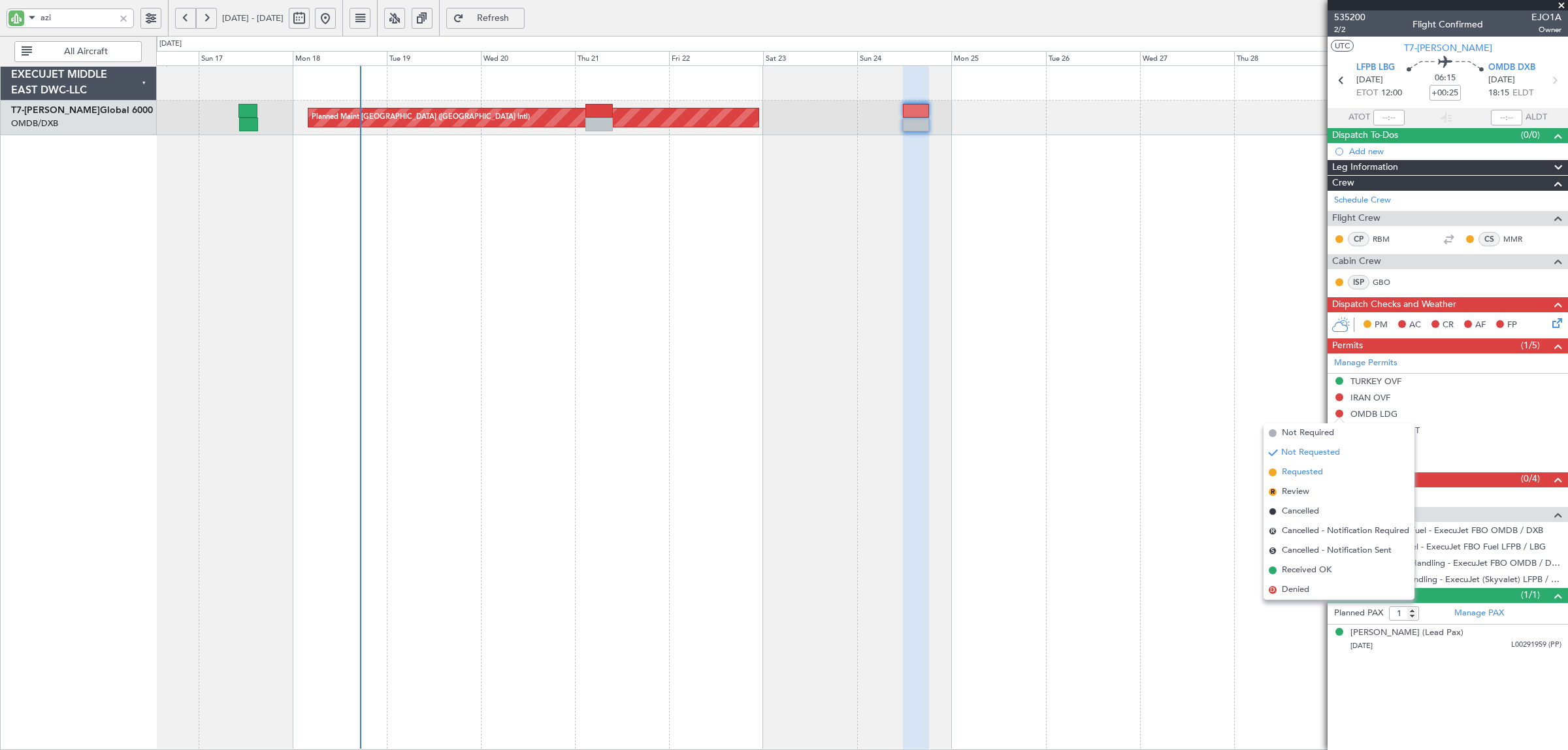
click at [1310, 472] on span "Requested" at bounding box center [1302, 472] width 41 height 13
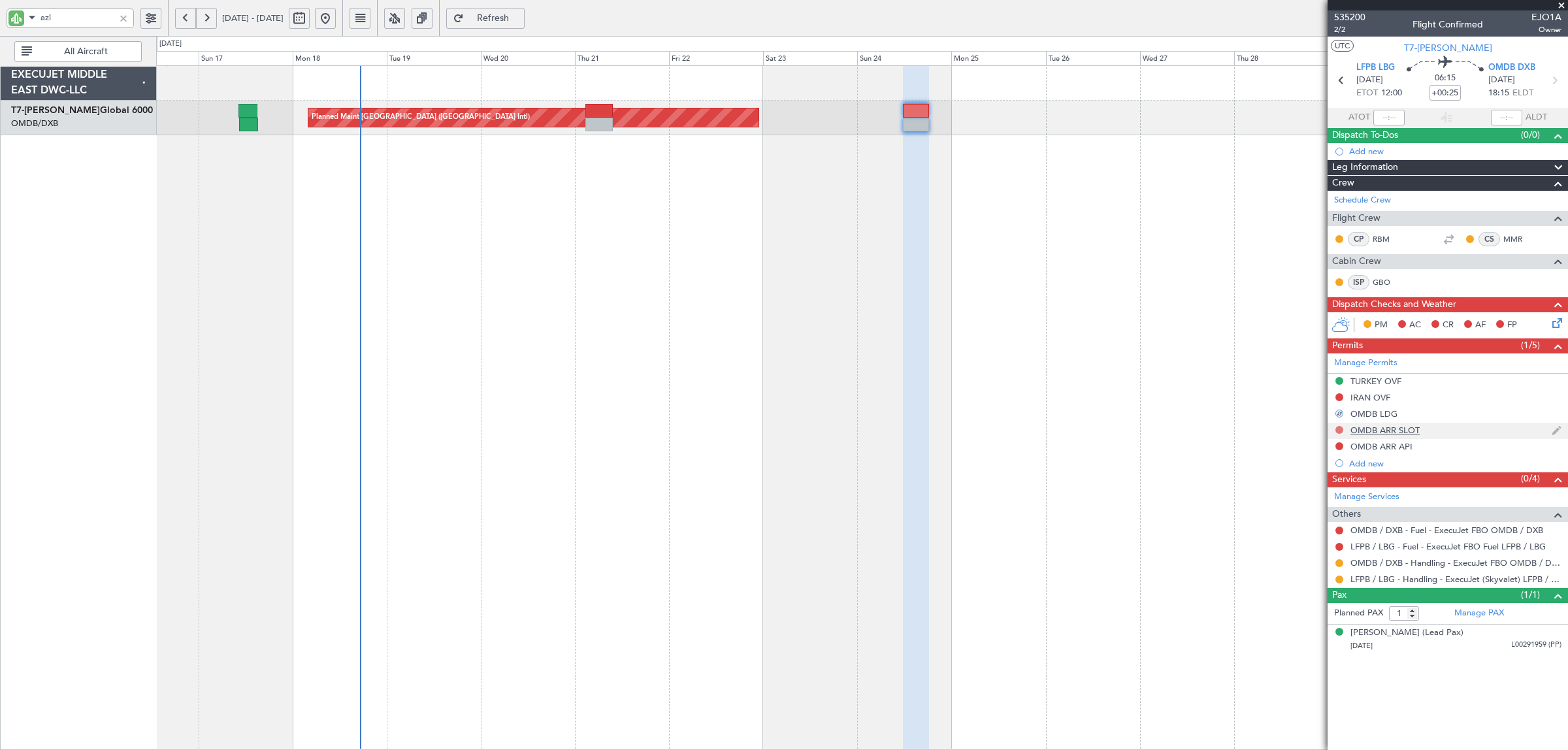
click at [1341, 429] on button at bounding box center [1339, 429] width 8 height 8
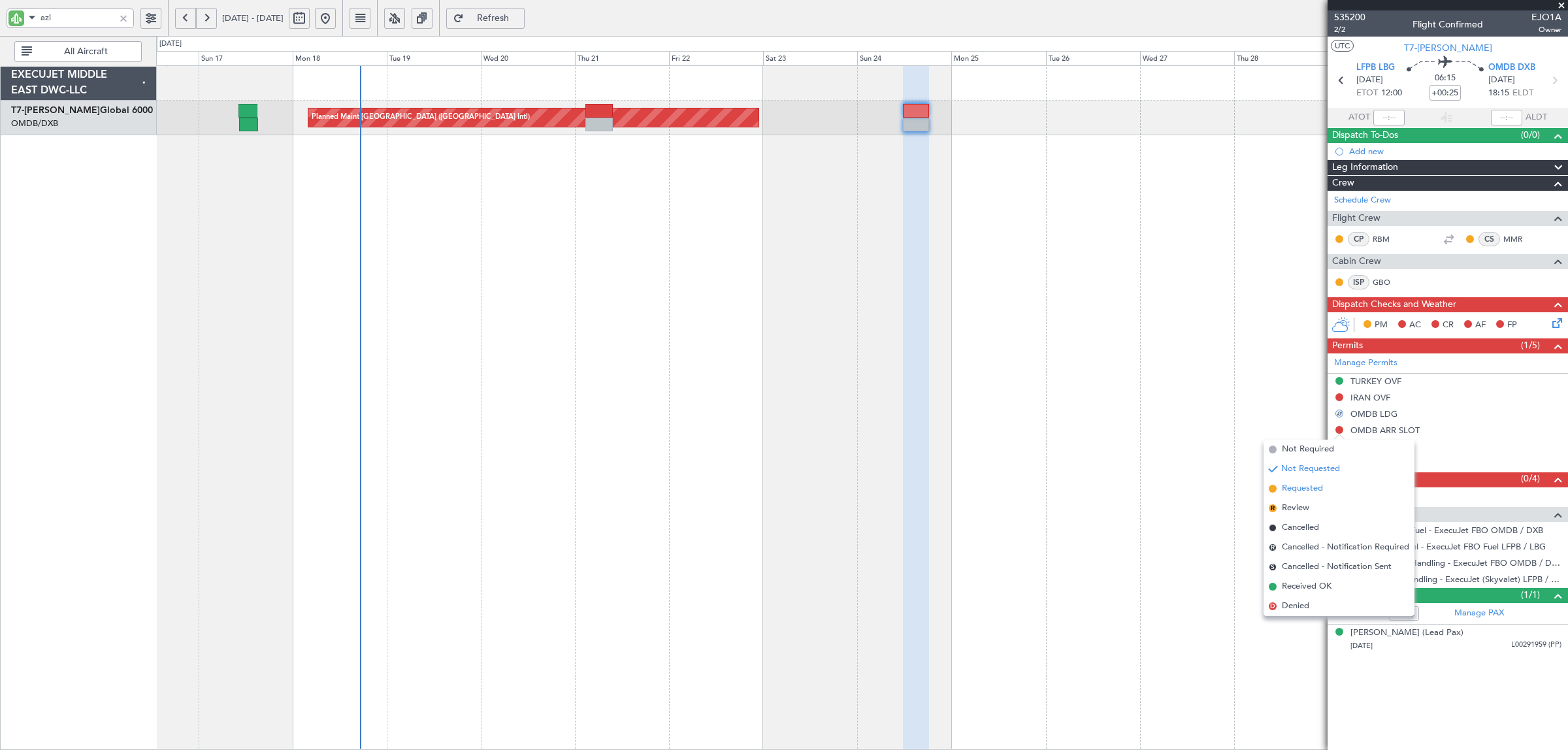
click at [1324, 485] on li "Requested" at bounding box center [1339, 489] width 151 height 19
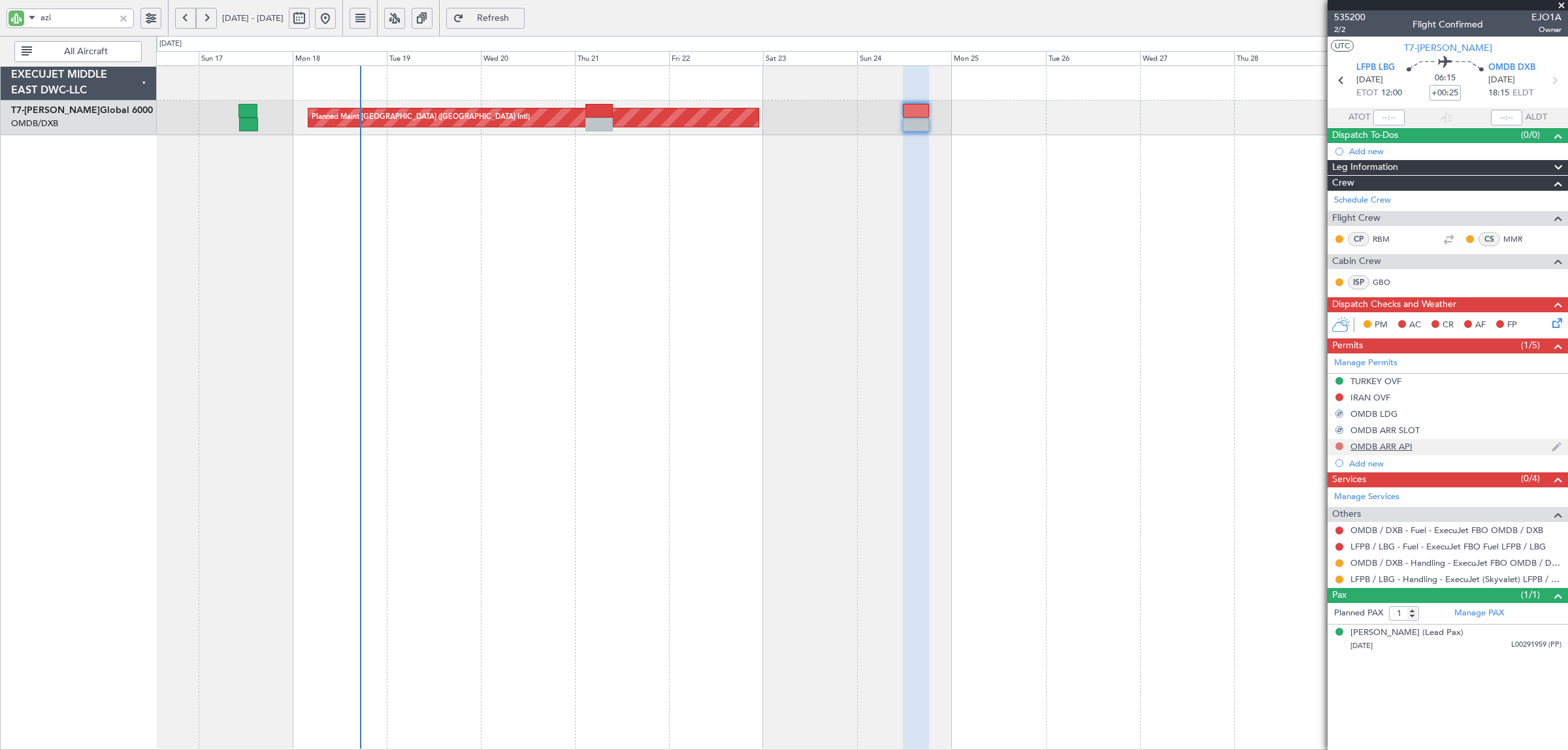
click at [1338, 446] on button at bounding box center [1339, 446] width 8 height 8
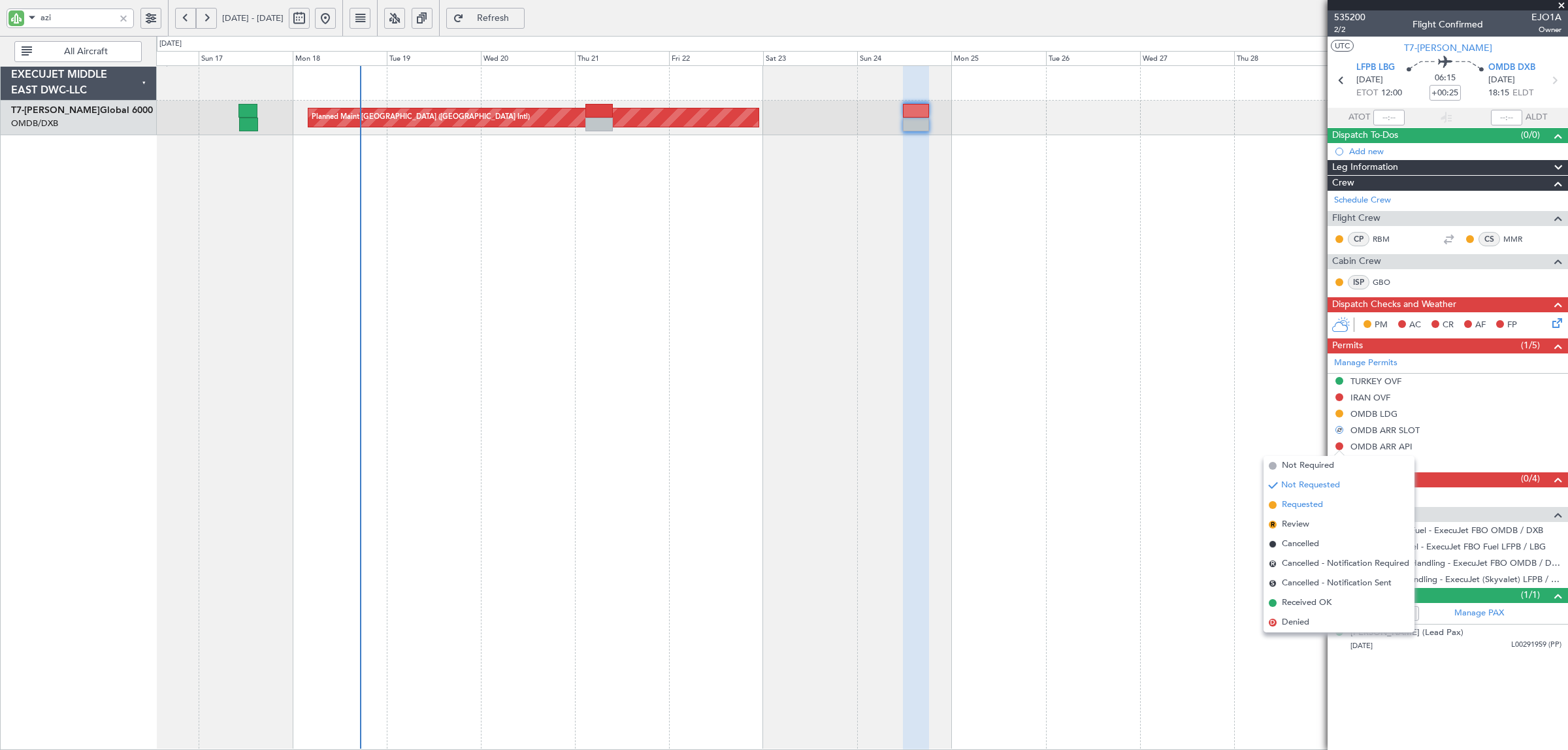
click at [1314, 501] on span "Requested" at bounding box center [1302, 505] width 41 height 13
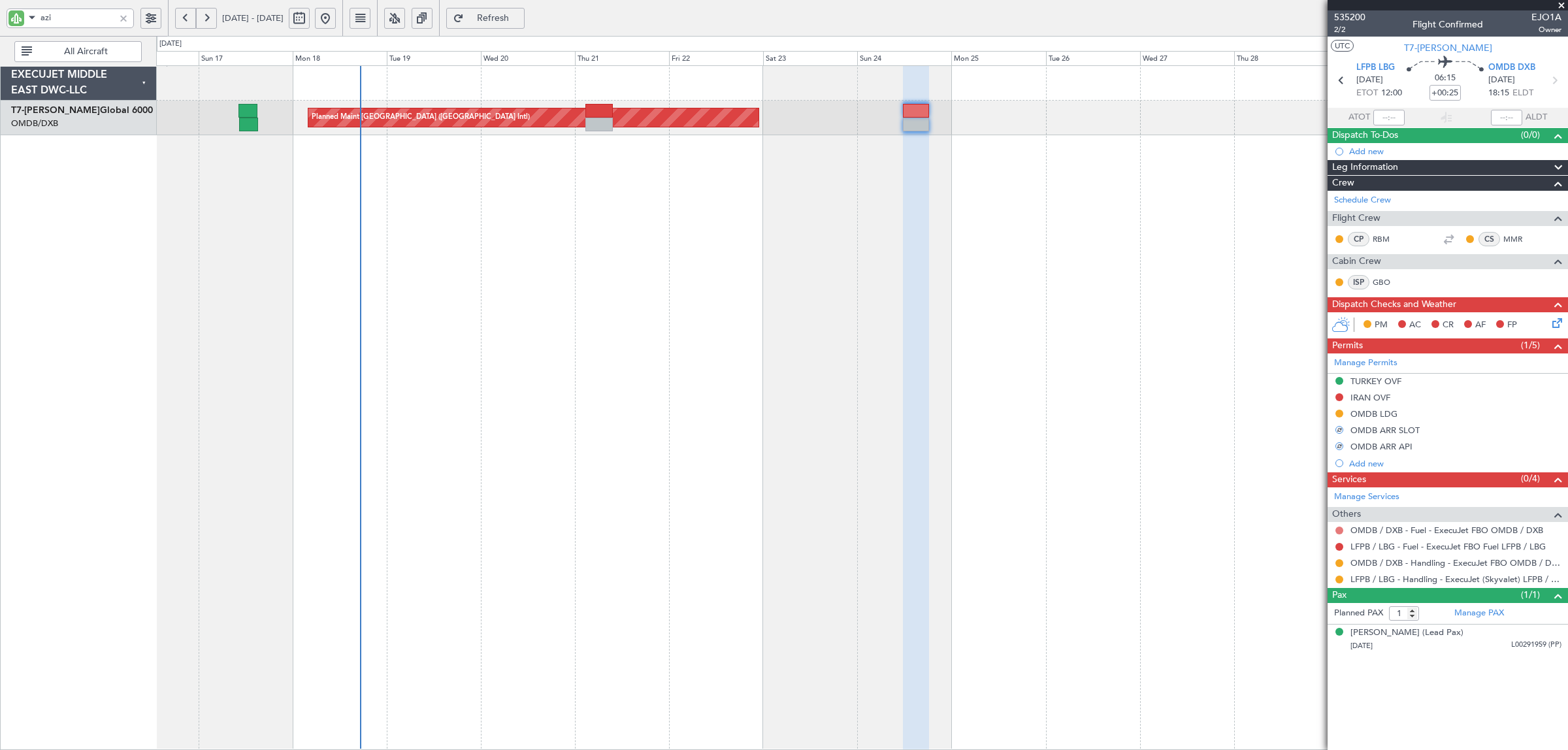
click at [1338, 533] on button at bounding box center [1339, 530] width 8 height 8
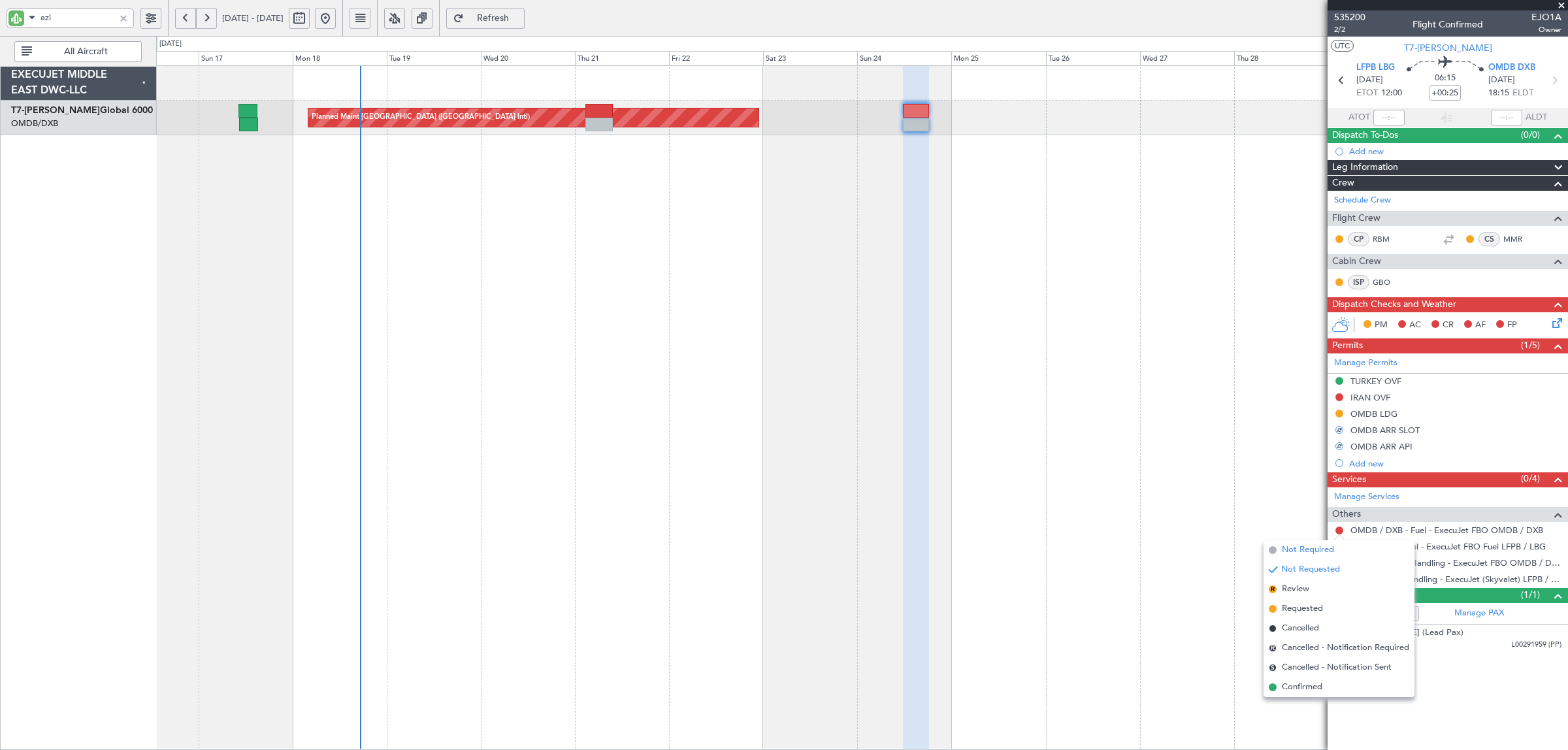
click at [1305, 551] on span "Not Required" at bounding box center [1308, 550] width 53 height 13
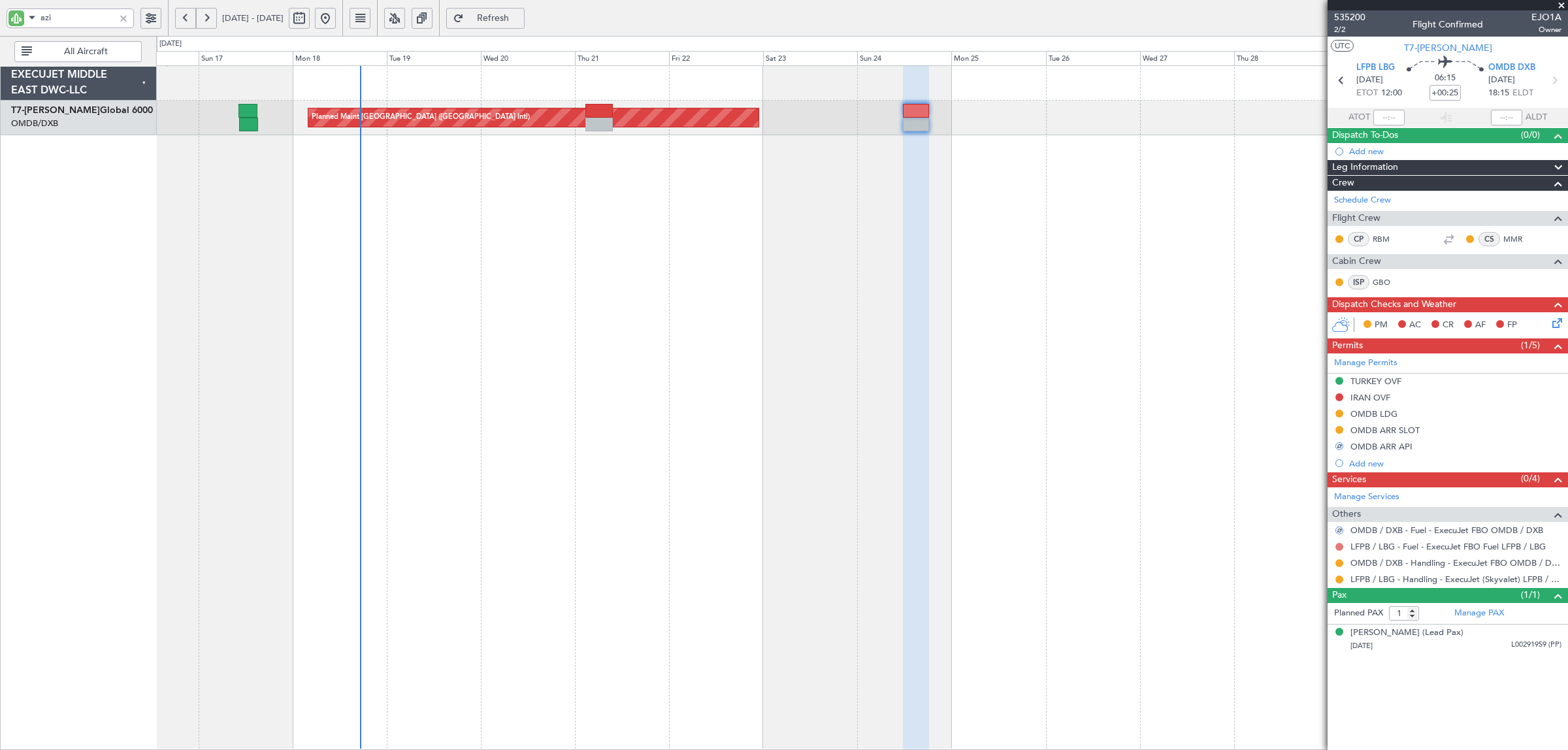
click at [1340, 544] on button at bounding box center [1339, 546] width 8 height 8
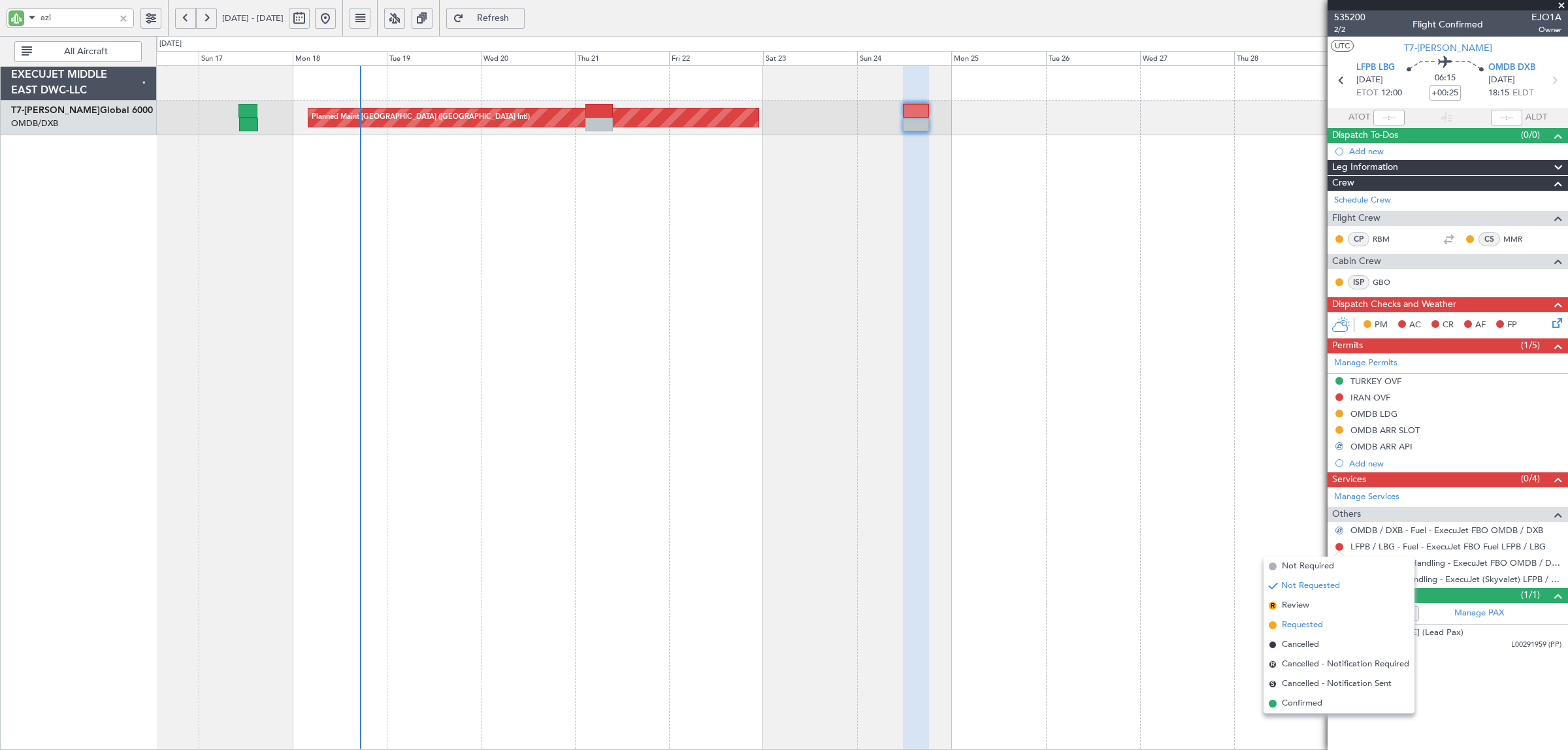
click at [1299, 623] on span "Requested" at bounding box center [1302, 625] width 41 height 13
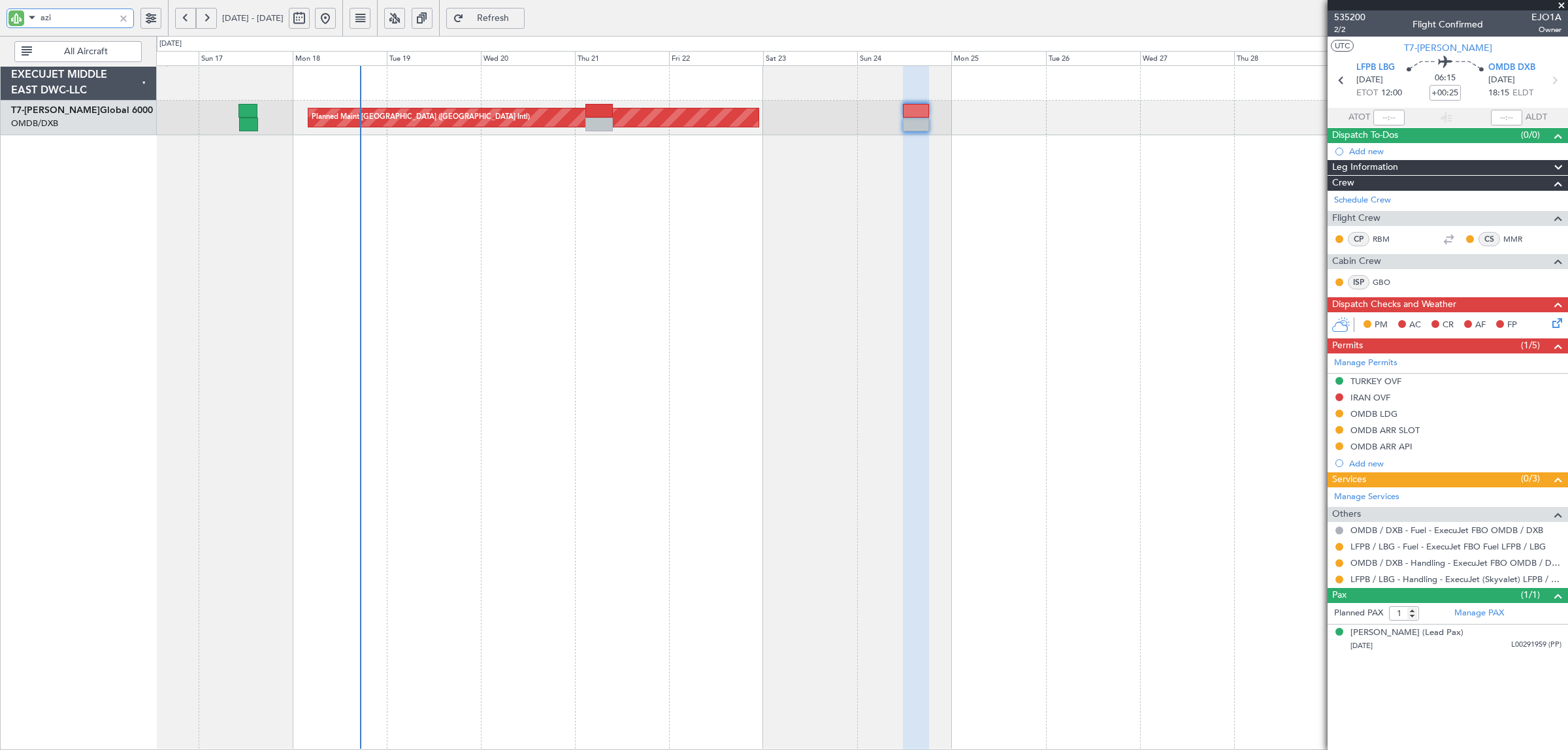
drag, startPoint x: 60, startPoint y: 22, endPoint x: -40, endPoint y: 22, distance: 100.0
click at [0, 22] on html "azi 16 Aug 2025 - 31 Aug 2025 Refresh Quick Links All Aircraft Planned Maint Du…" at bounding box center [784, 375] width 1568 height 750
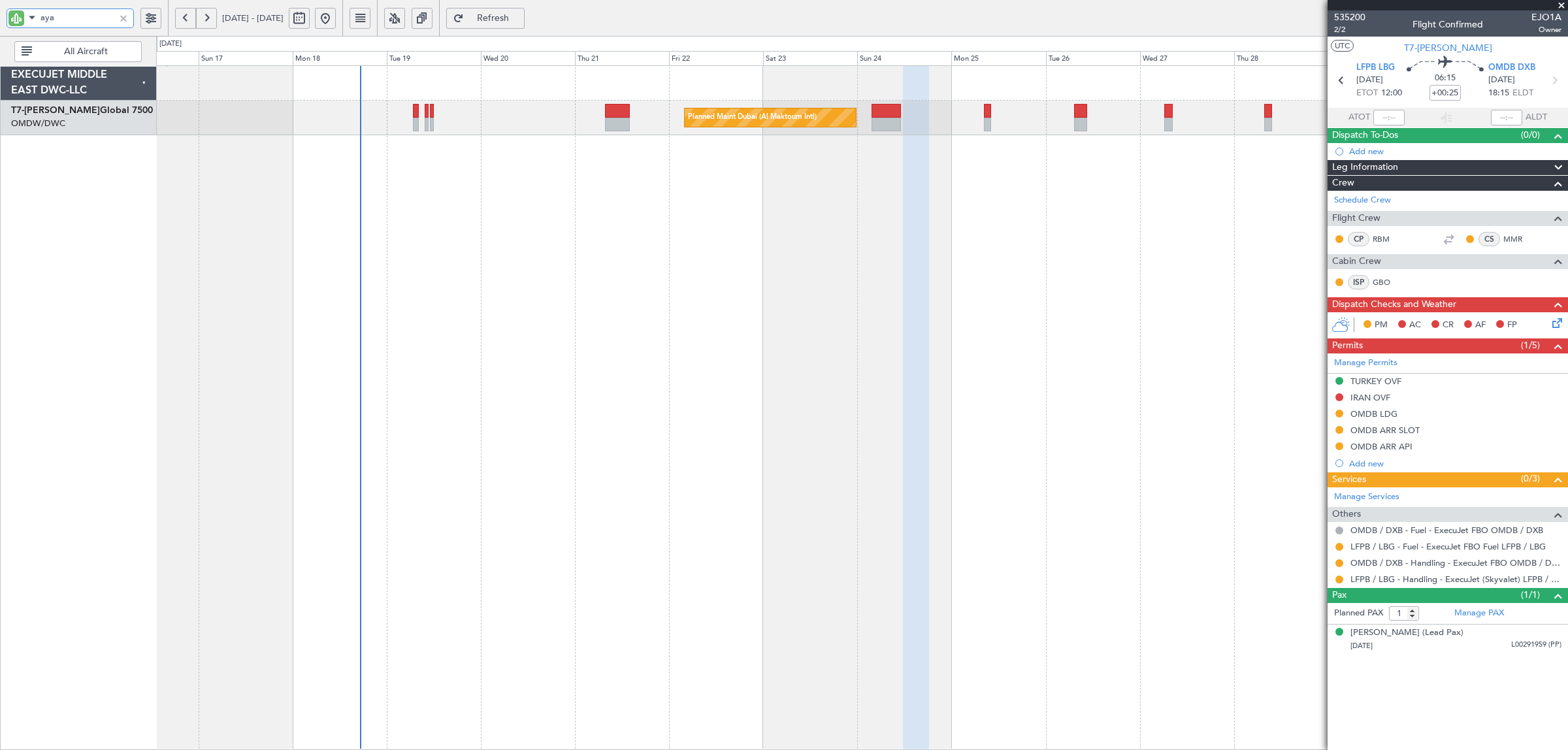
type input "aya"
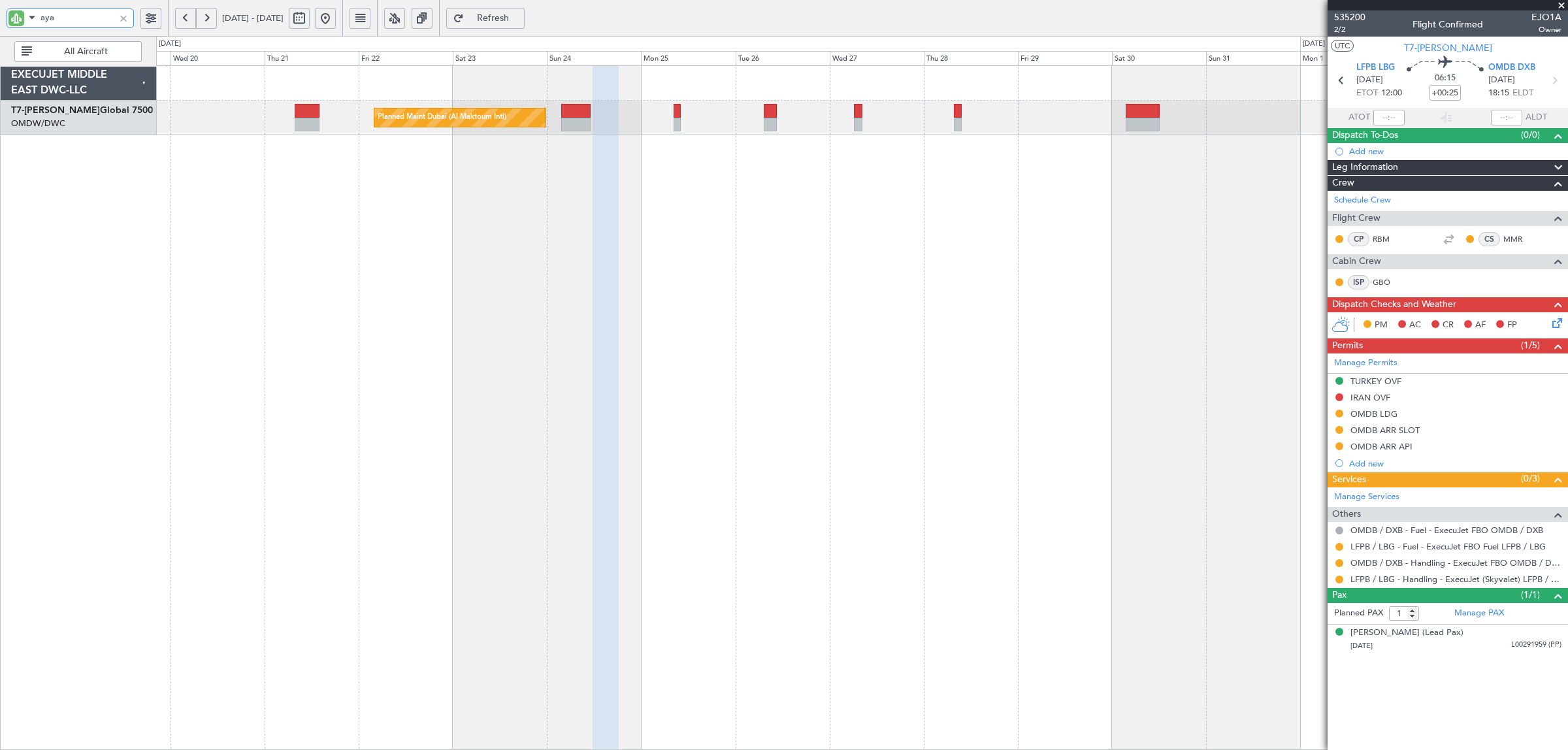
click at [175, 268] on div "Planned Maint Dubai (Al Maktoum Intl)" at bounding box center [862, 407] width 1412 height 685
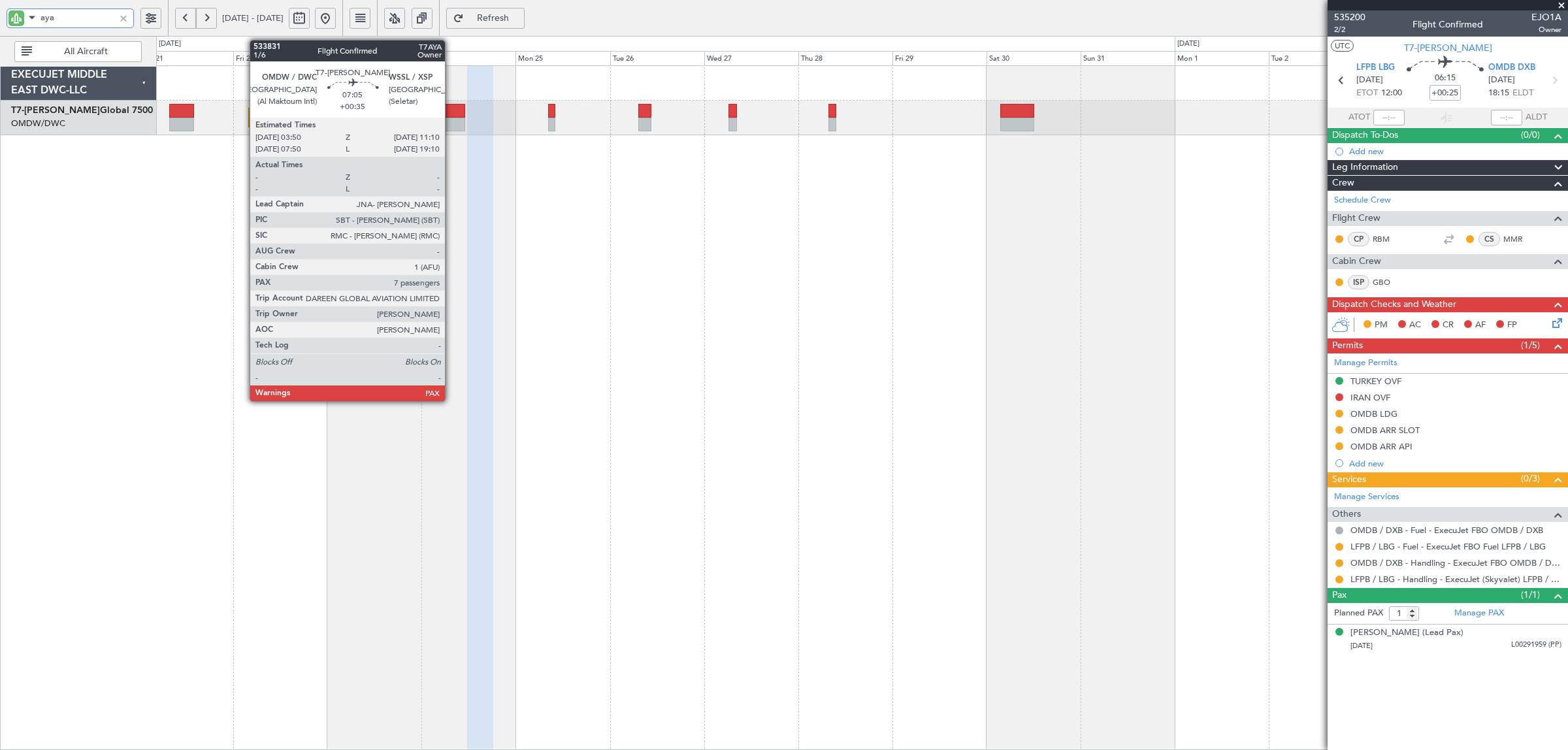
click at [451, 121] on div at bounding box center [450, 125] width 29 height 14
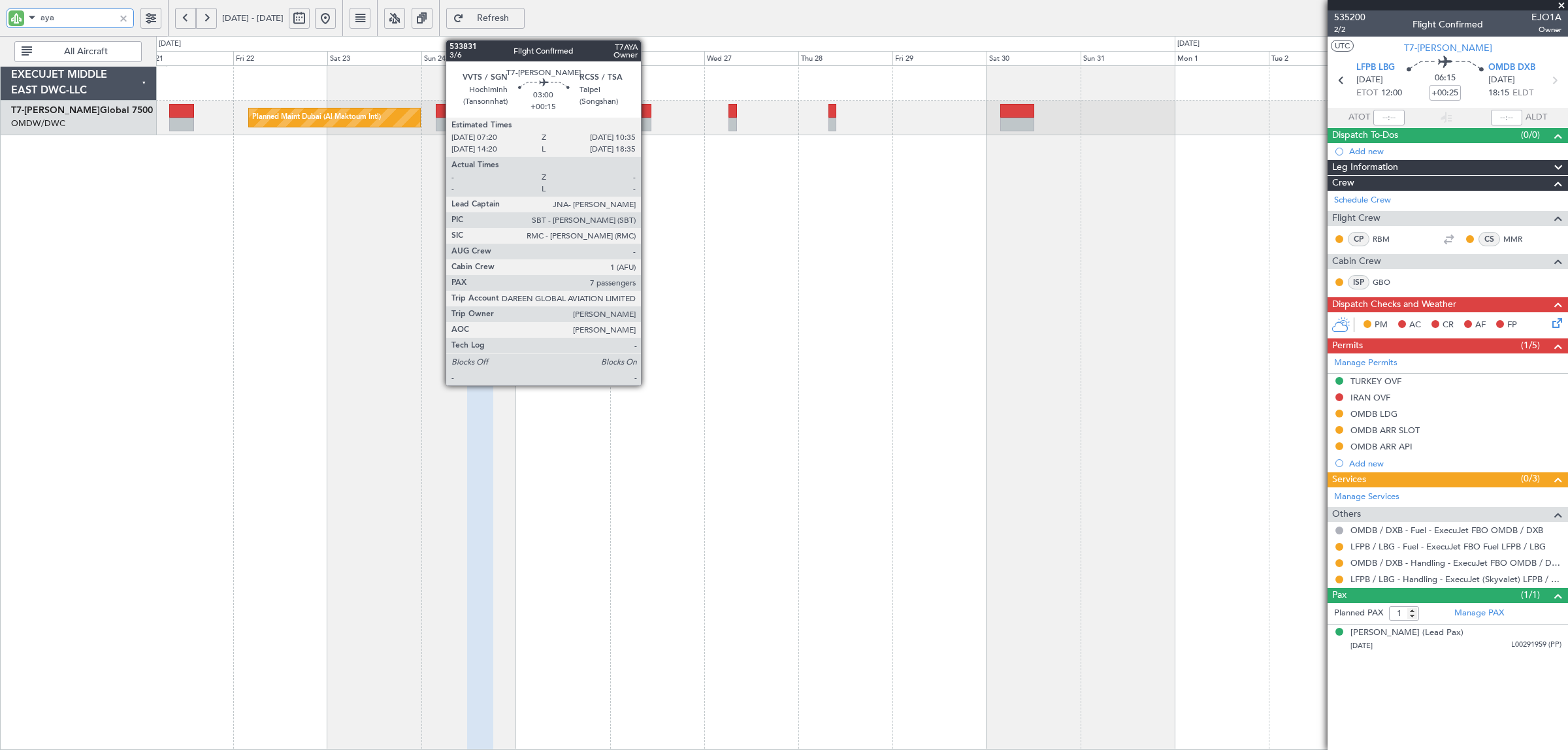
click at [648, 121] on div at bounding box center [644, 125] width 13 height 14
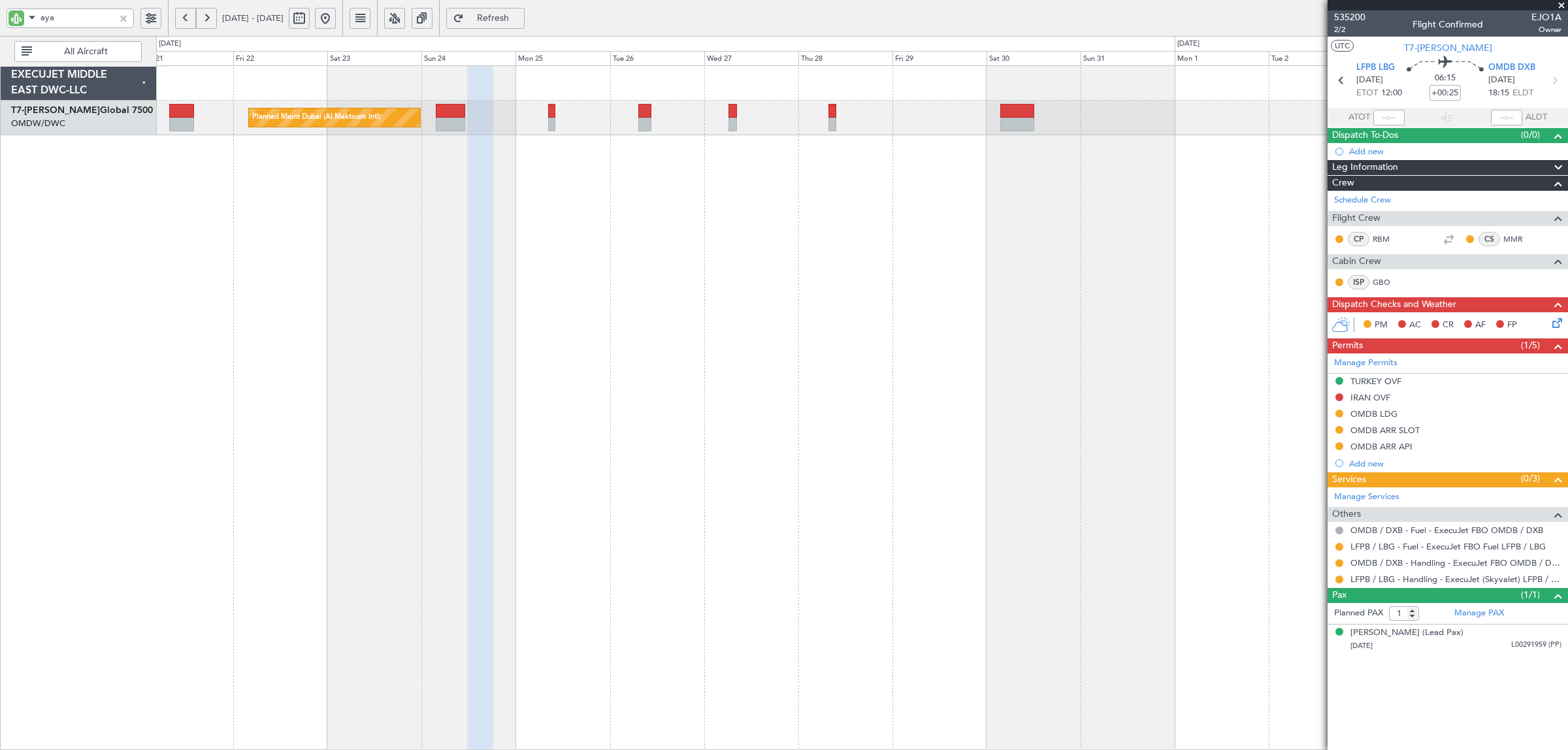
click at [520, 14] on span "Refresh" at bounding box center [493, 18] width 54 height 9
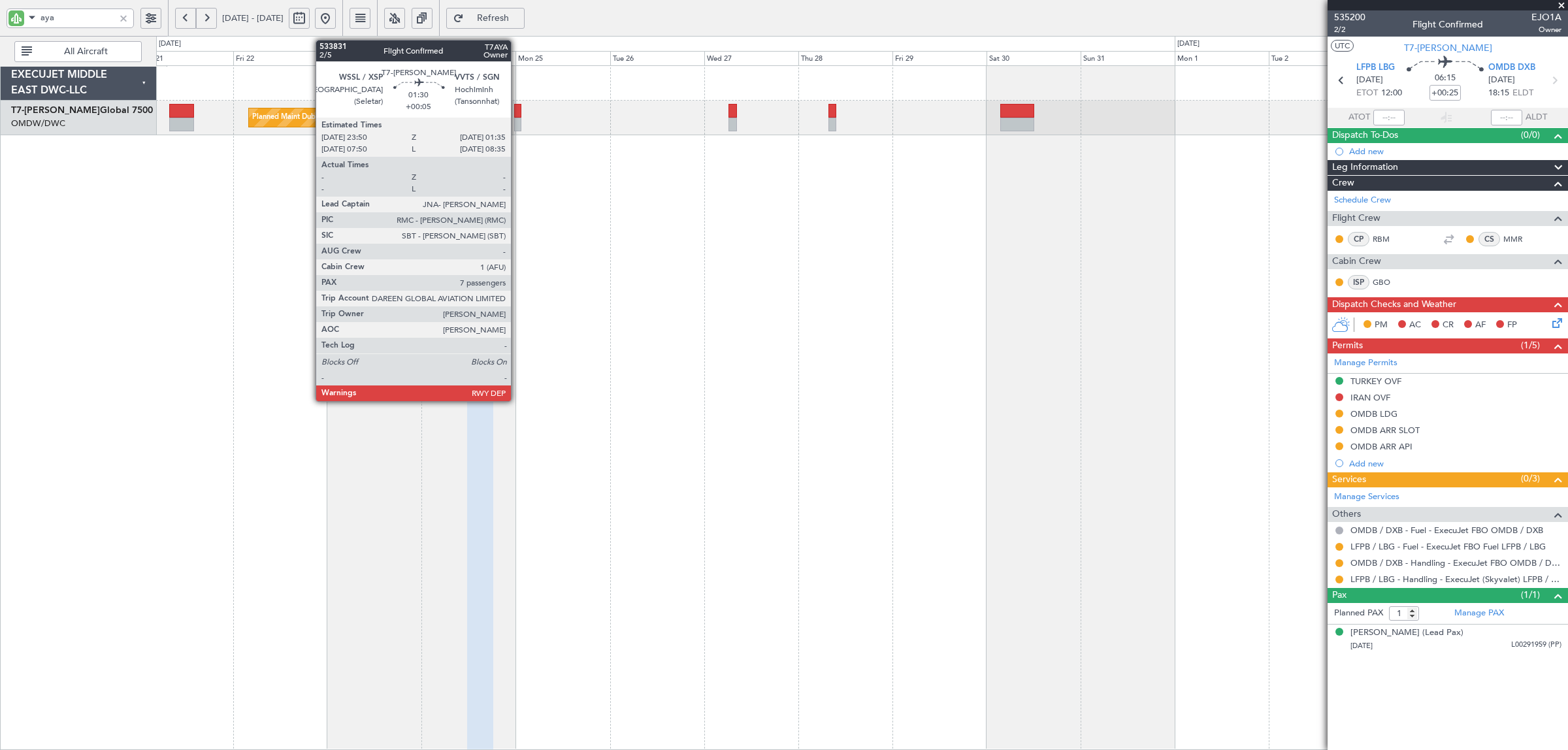
click at [517, 124] on div at bounding box center [518, 125] width 7 height 14
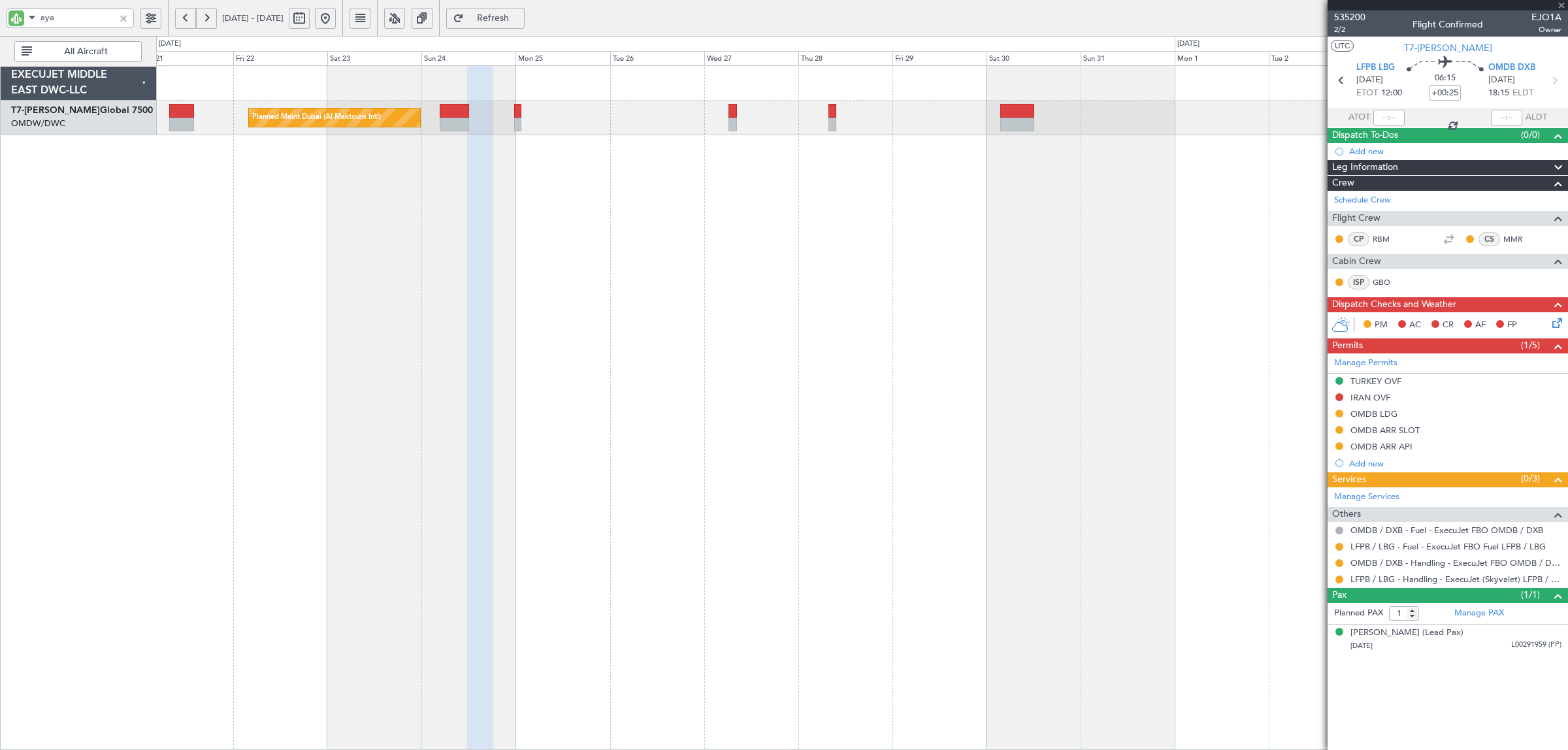
type input "+00:05"
type input "7"
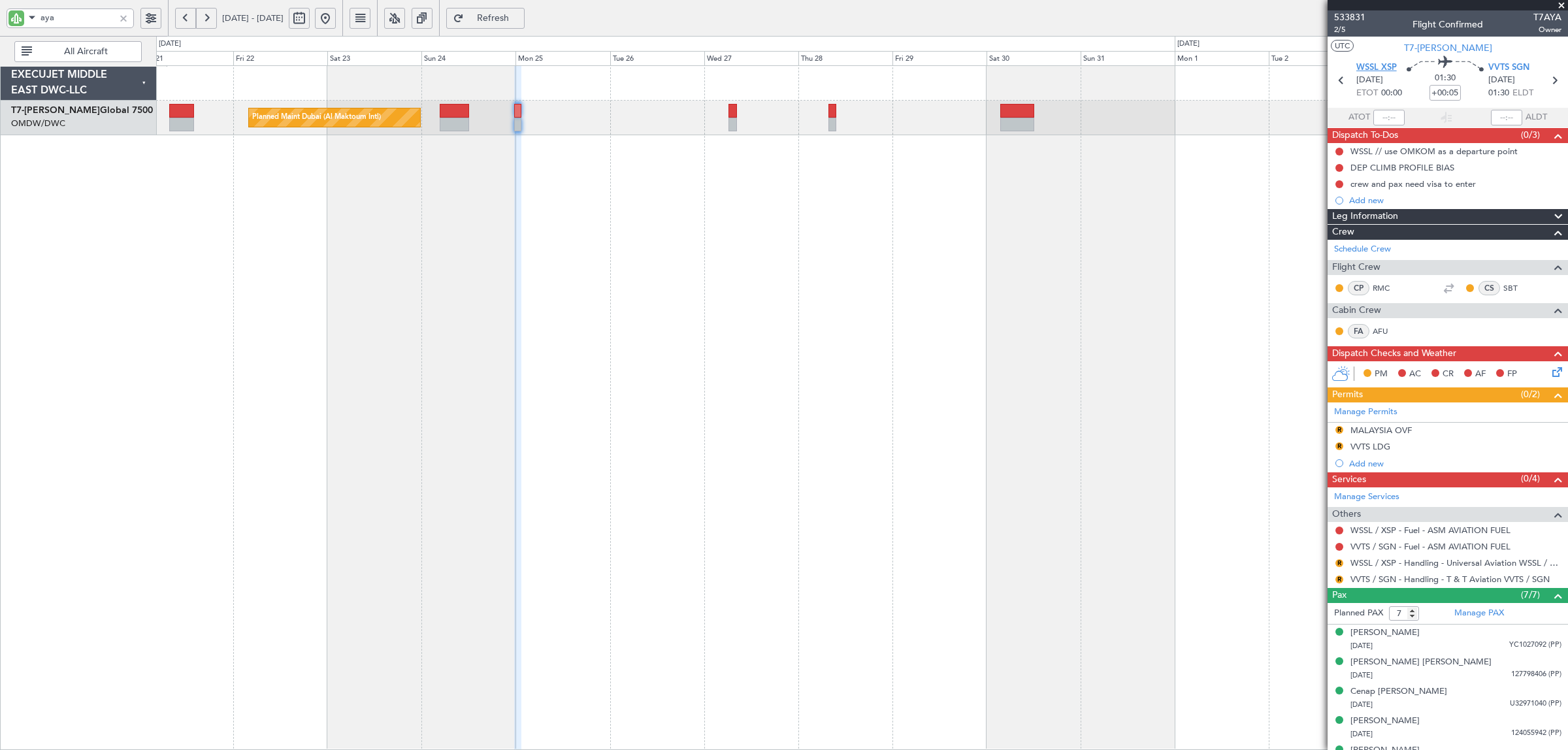
click at [1380, 65] on span "WSSL XSP" at bounding box center [1377, 68] width 40 height 13
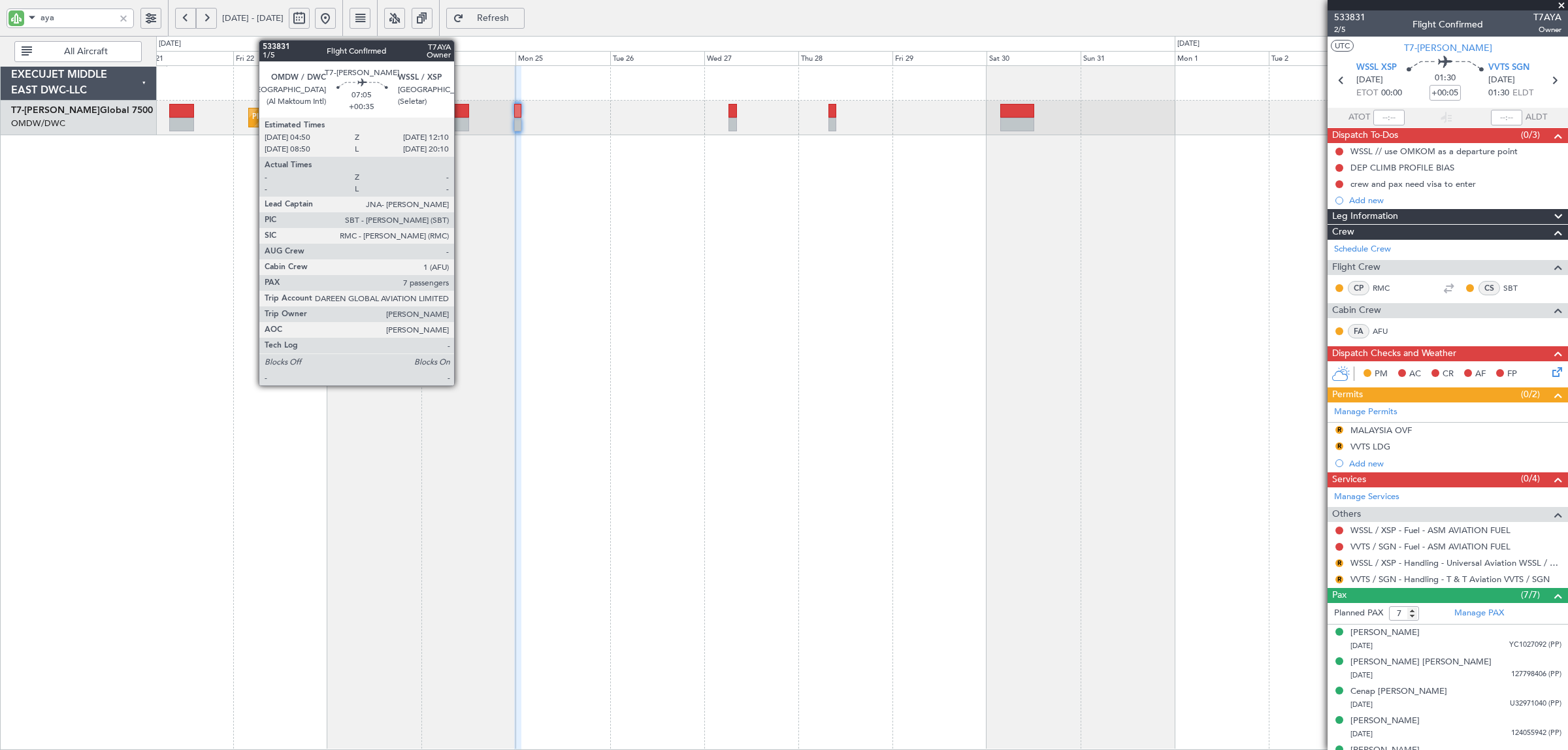
click at [461, 124] on div at bounding box center [454, 125] width 29 height 14
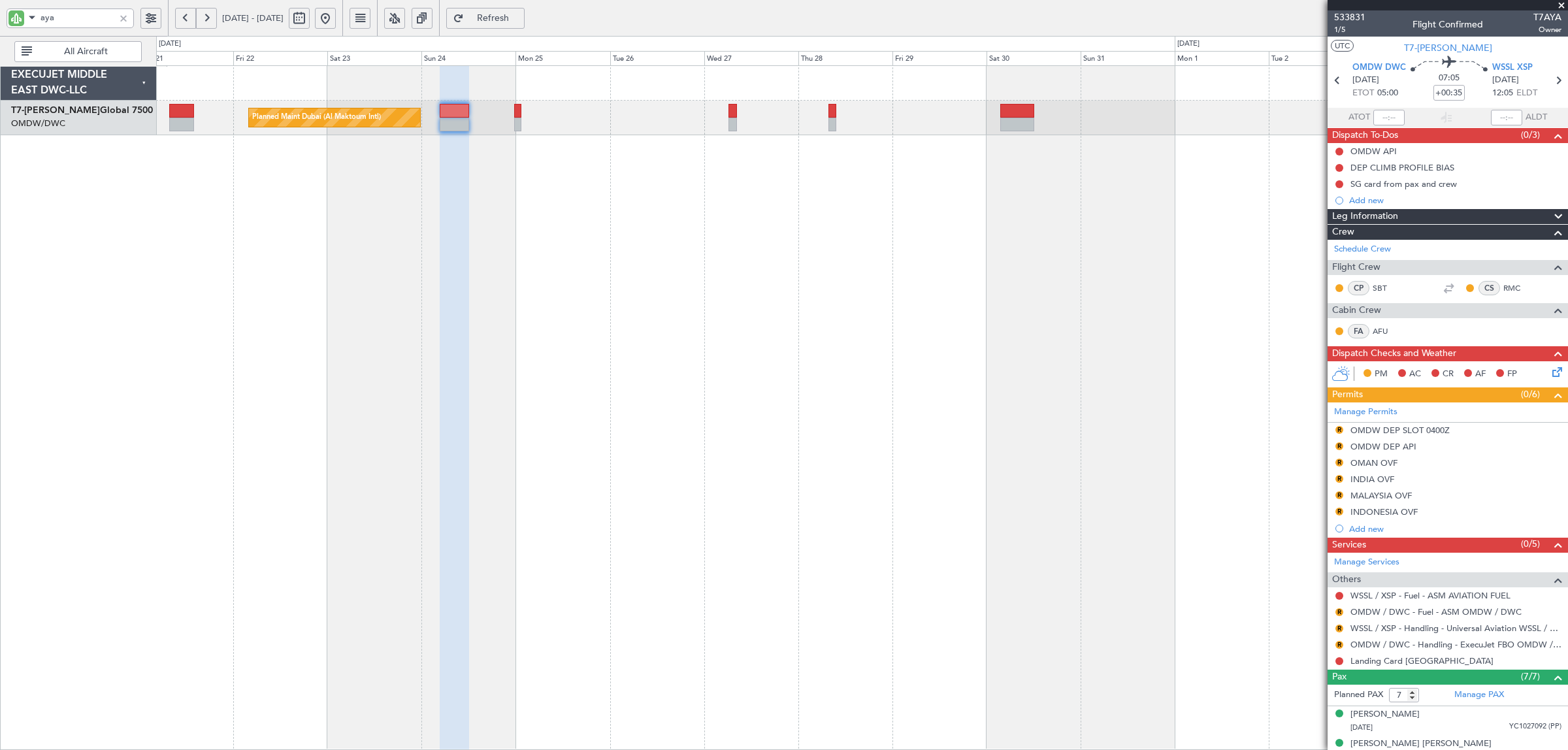
click at [461, 126] on div at bounding box center [454, 125] width 29 height 14
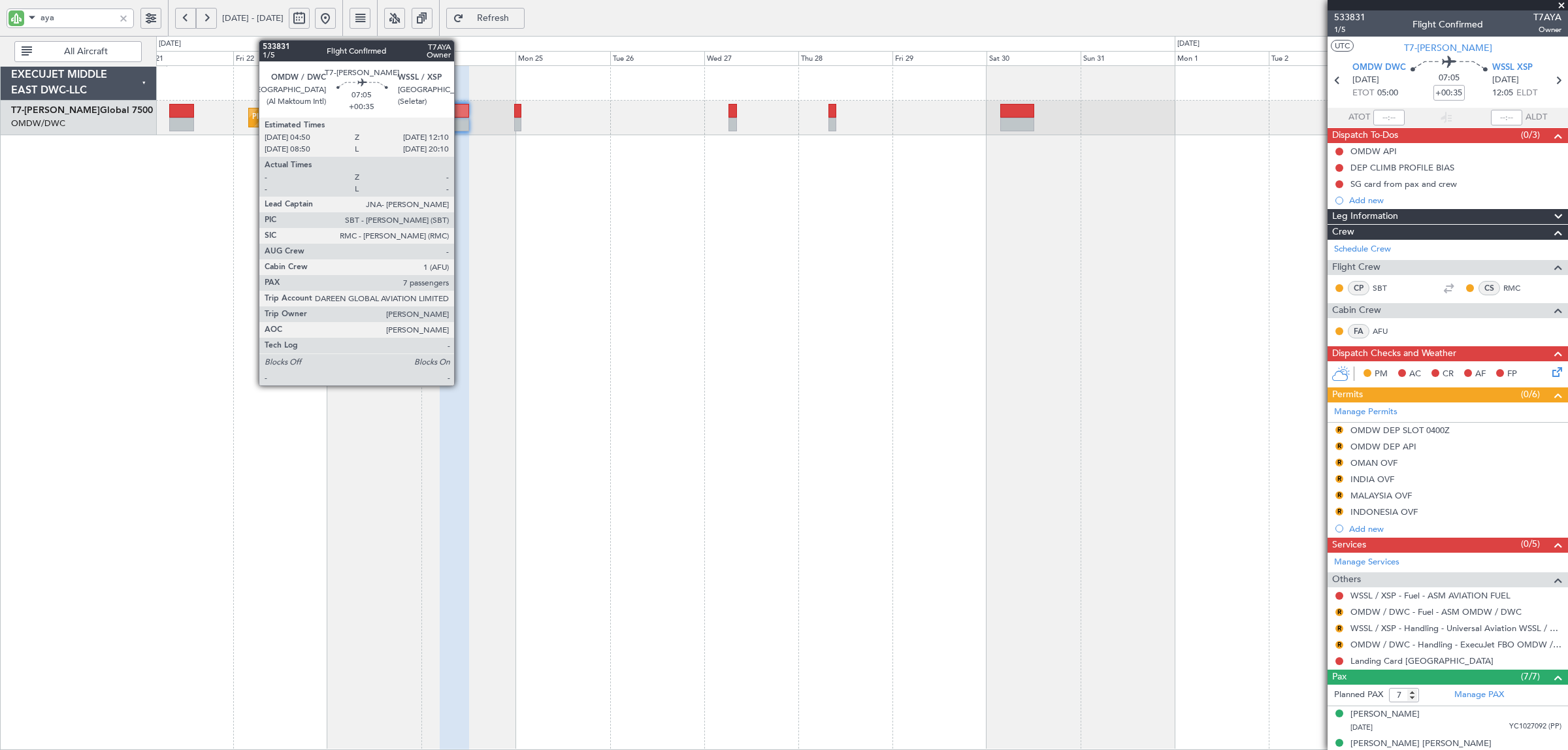
click at [461, 126] on div at bounding box center [454, 125] width 29 height 14
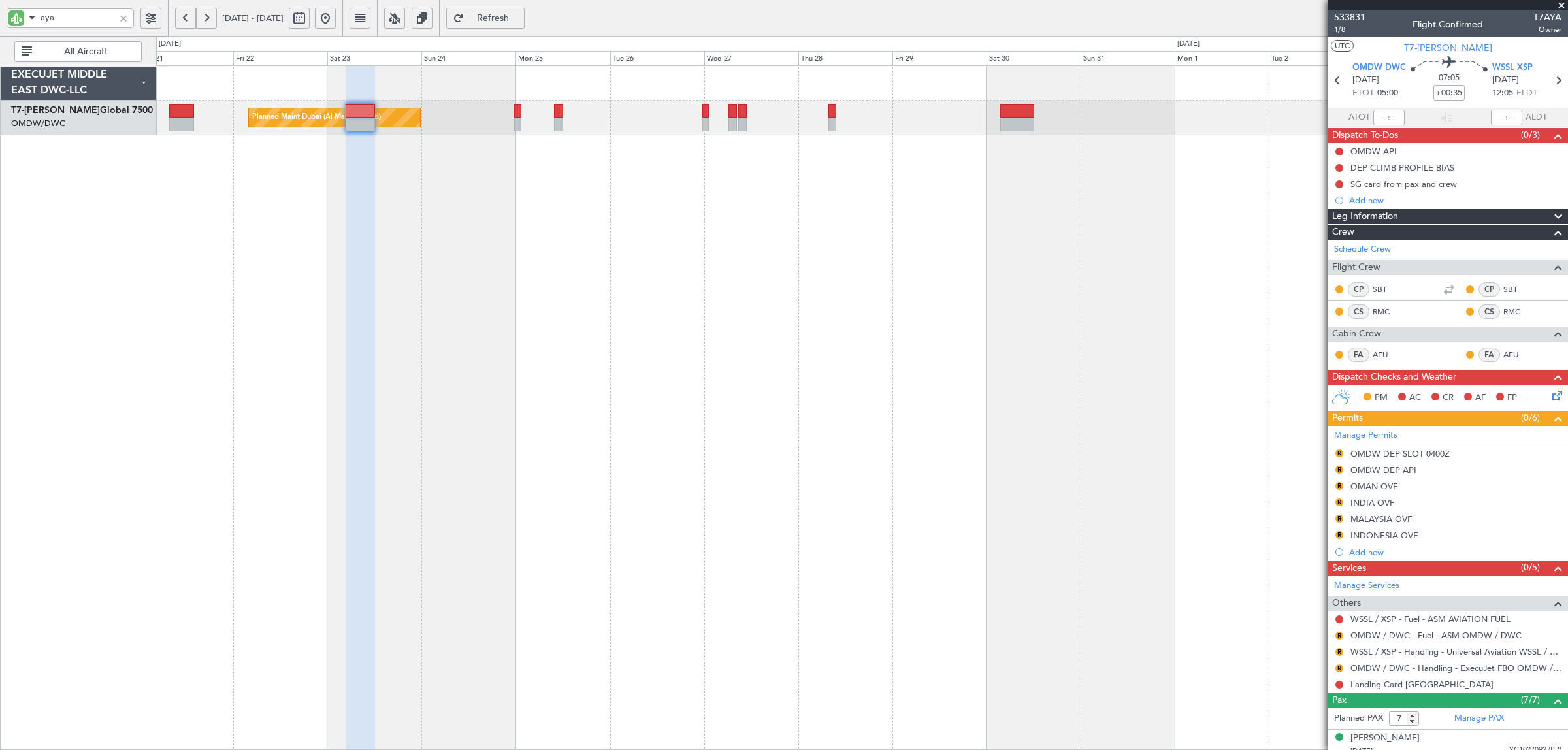
click at [520, 21] on span "Refresh" at bounding box center [493, 18] width 54 height 9
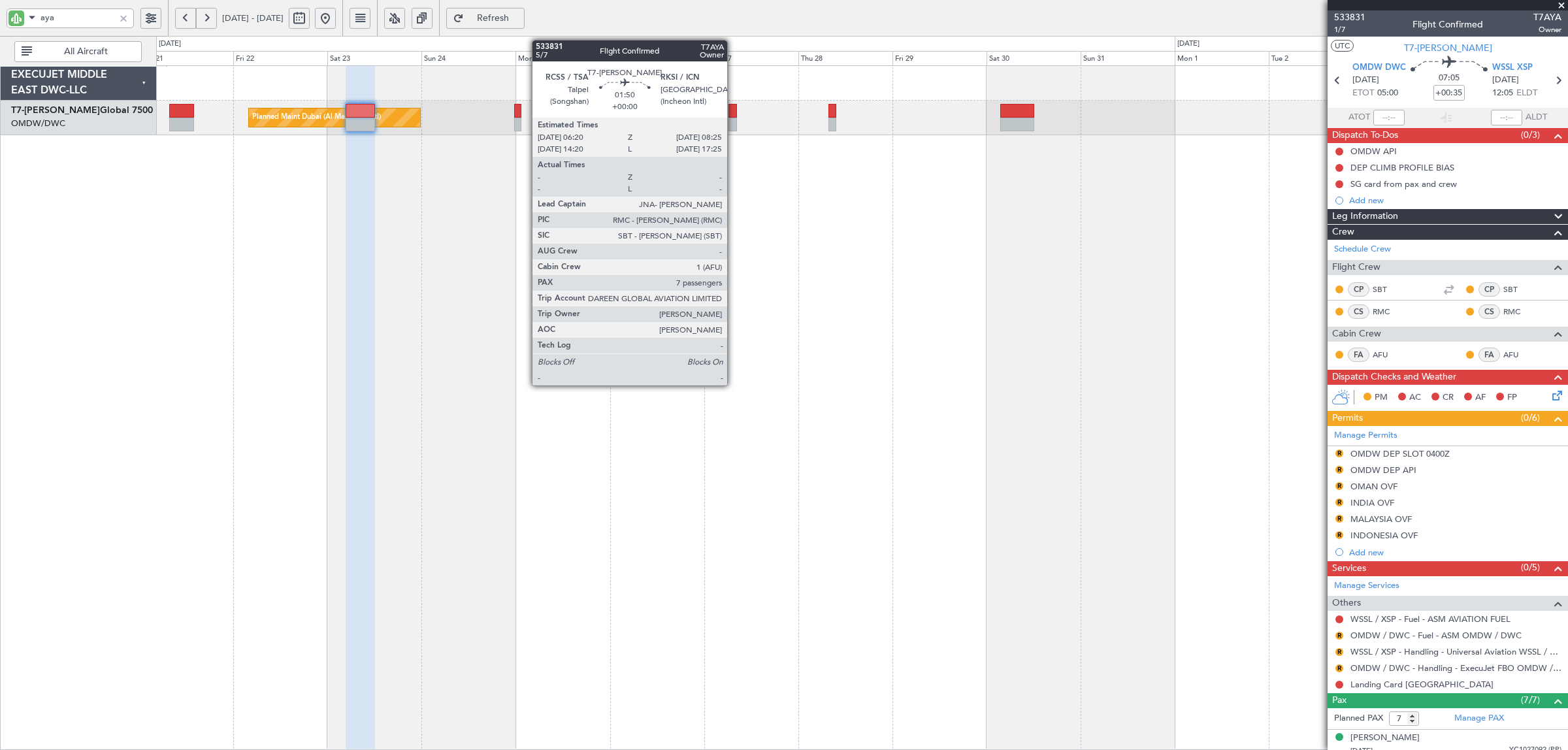
click at [734, 119] on div at bounding box center [733, 125] width 9 height 14
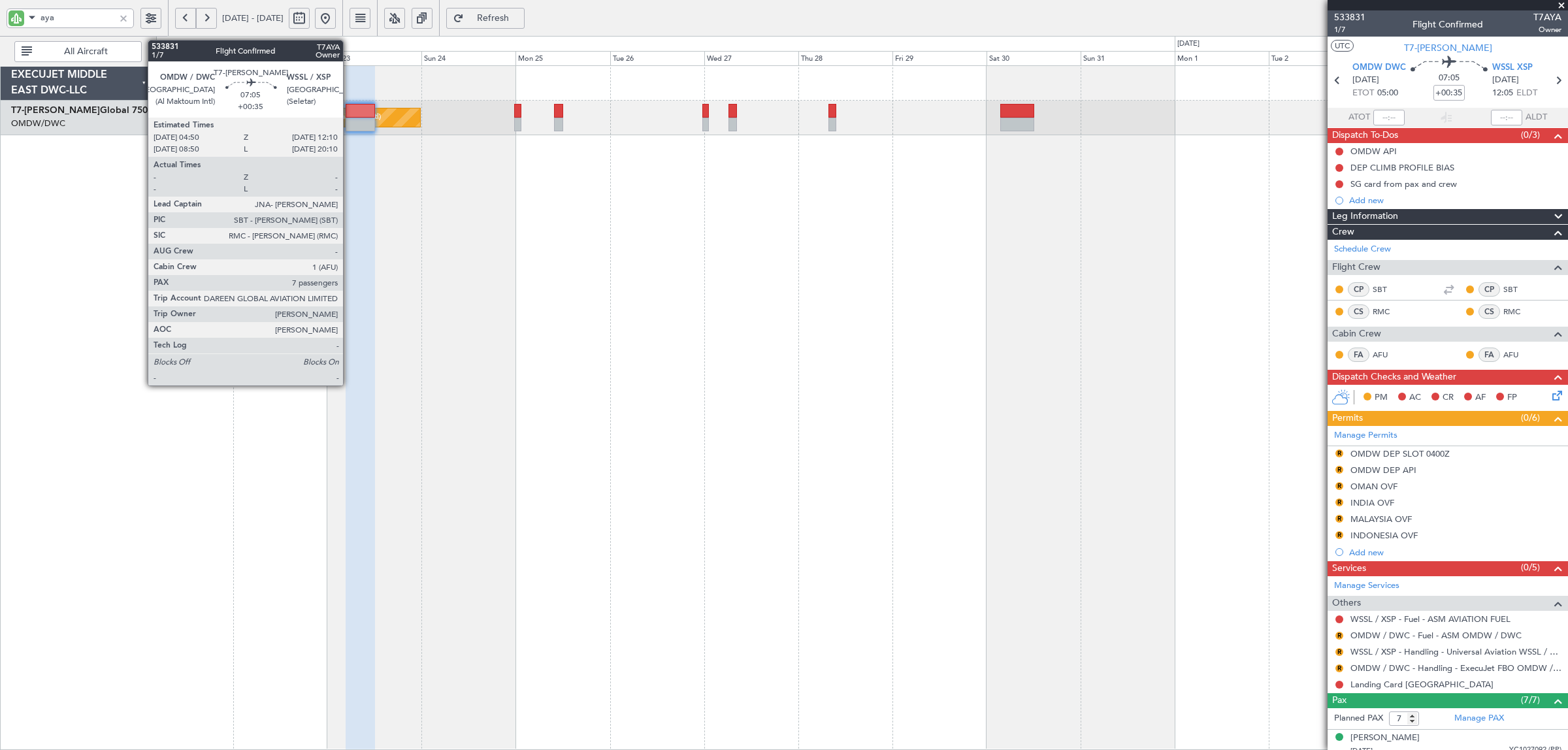
click at [349, 119] on div at bounding box center [360, 125] width 29 height 14
click at [351, 114] on div at bounding box center [360, 111] width 29 height 14
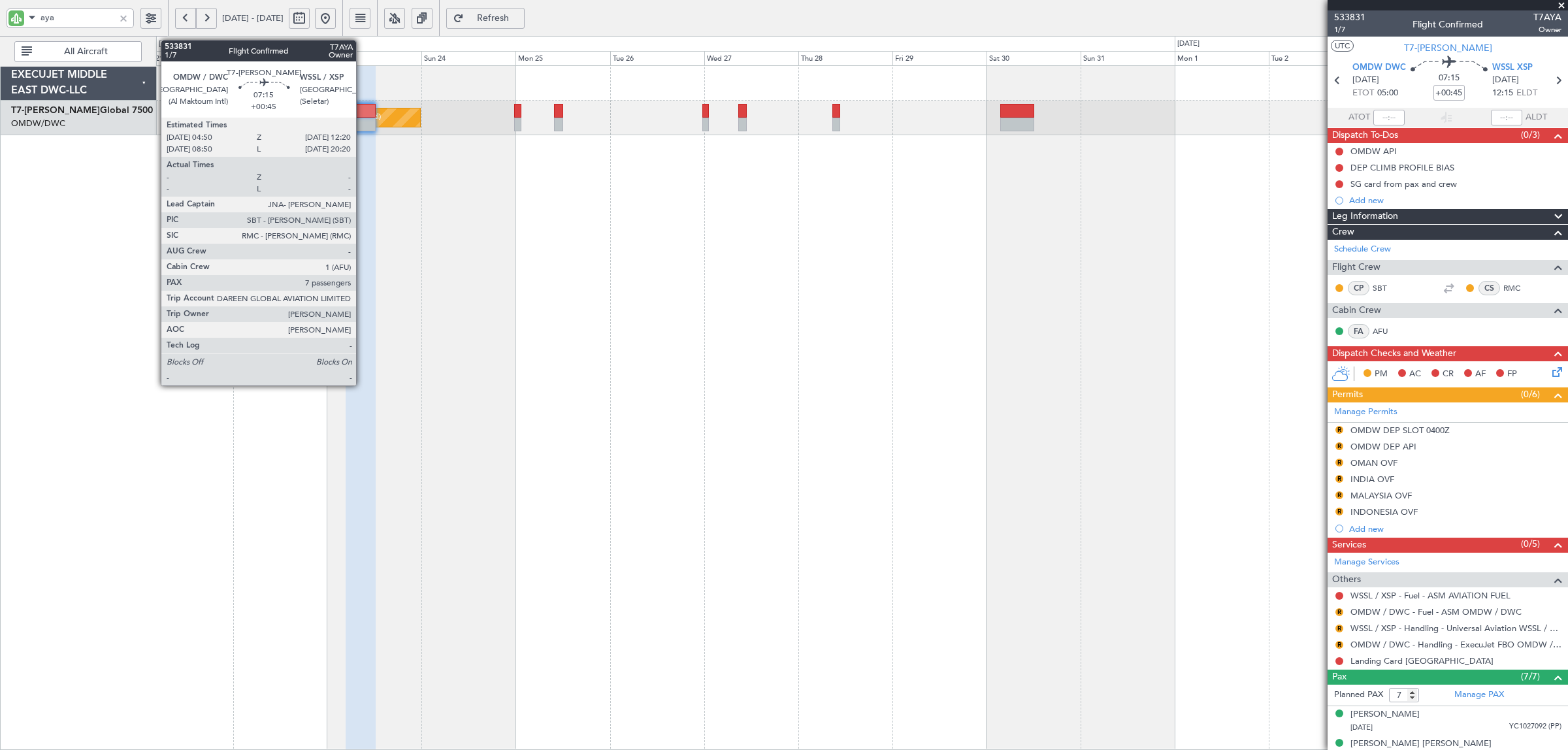
click at [363, 112] on div at bounding box center [361, 111] width 30 height 14
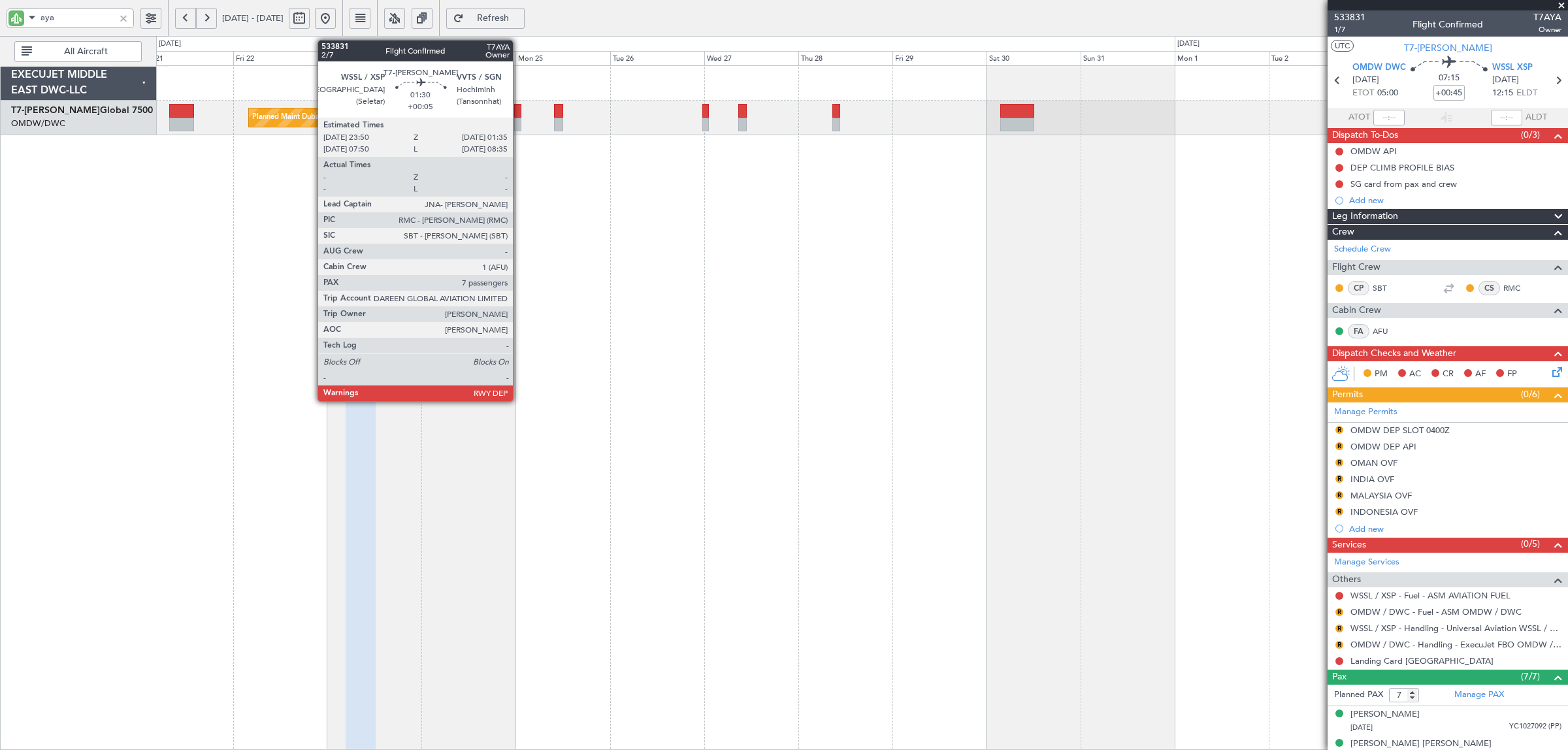
click at [520, 123] on div at bounding box center [518, 125] width 7 height 14
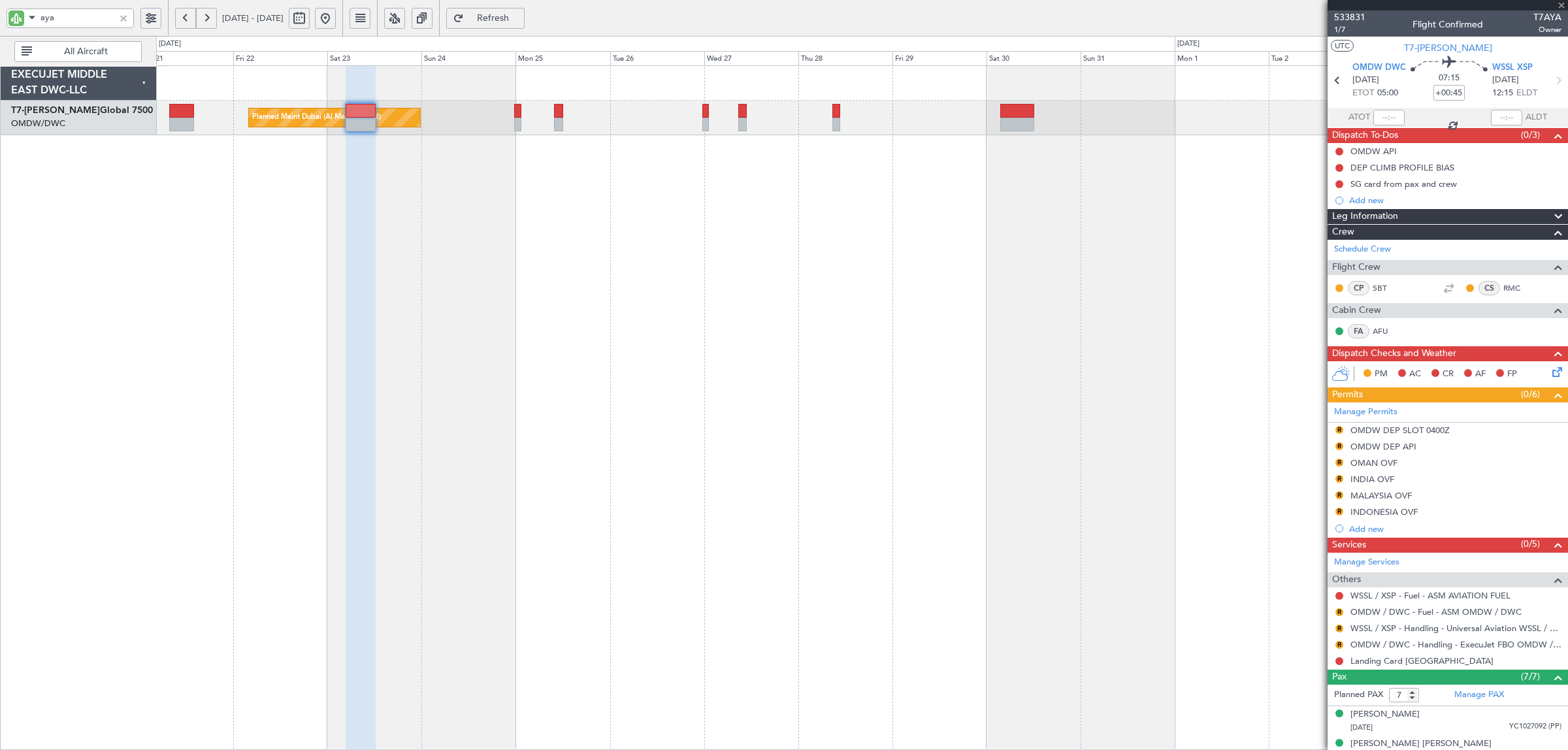
type input "+00:05"
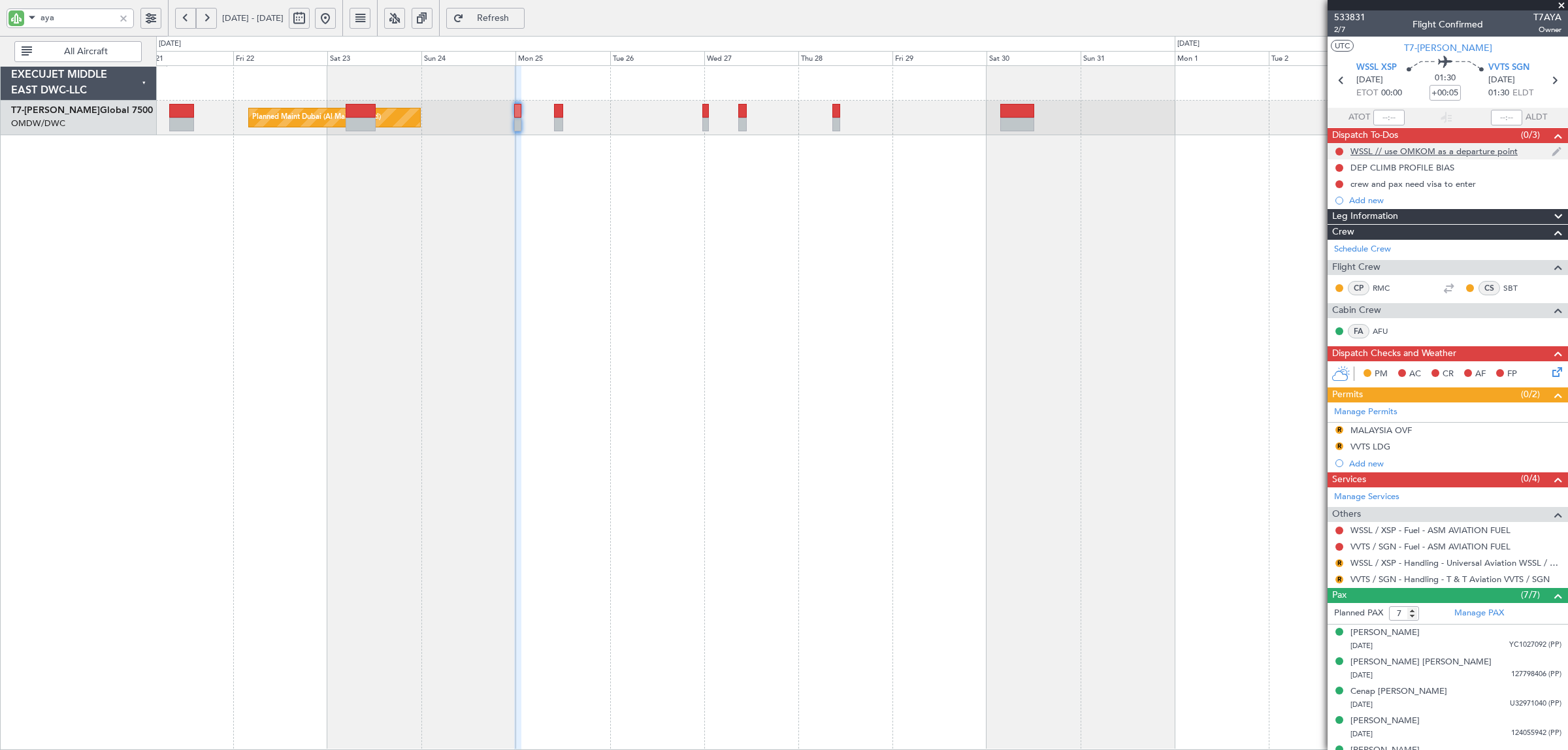
click at [1404, 151] on div "WSSL // use OMKOM as a departure point" at bounding box center [1434, 151] width 168 height 11
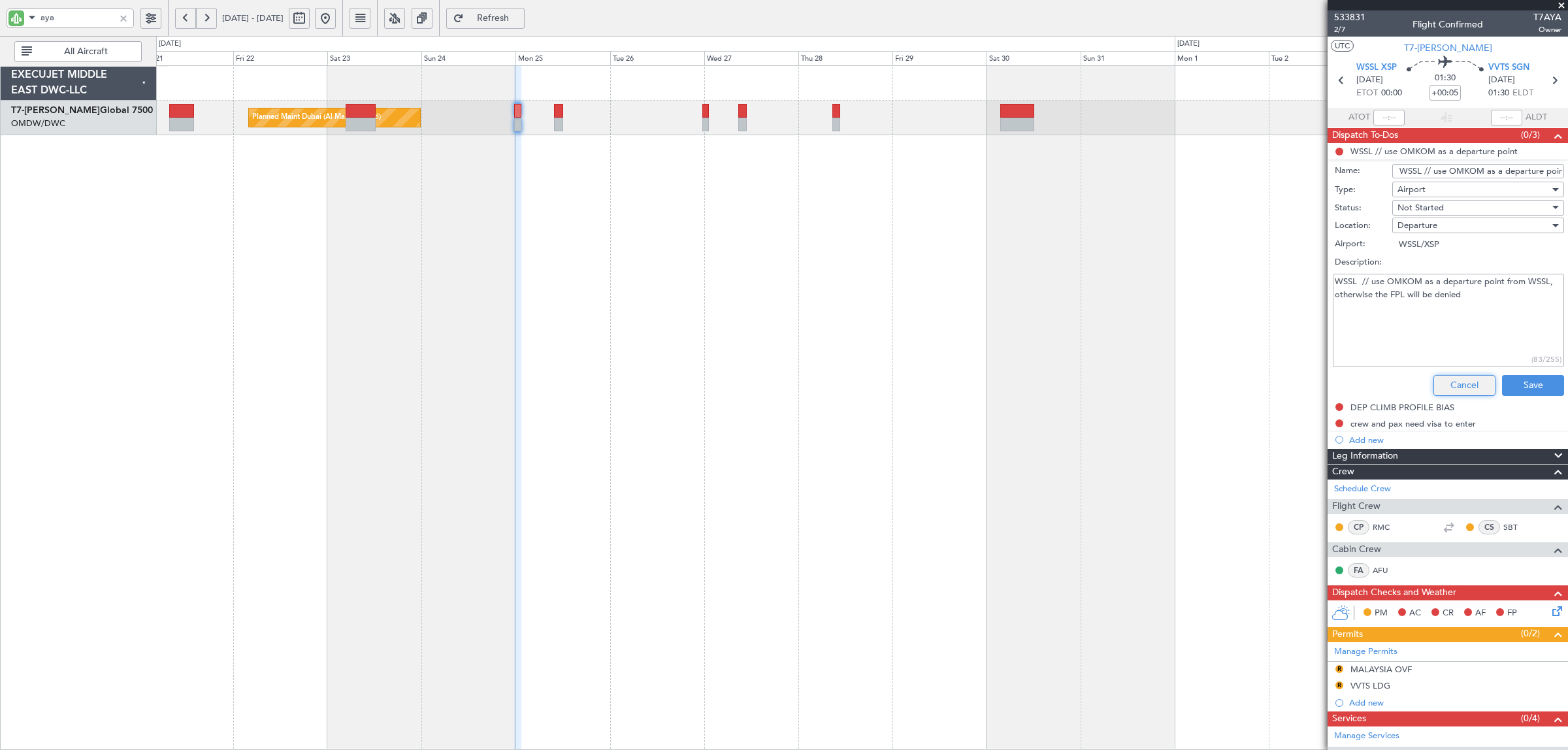
click at [1457, 386] on button "Cancel" at bounding box center [1464, 386] width 62 height 21
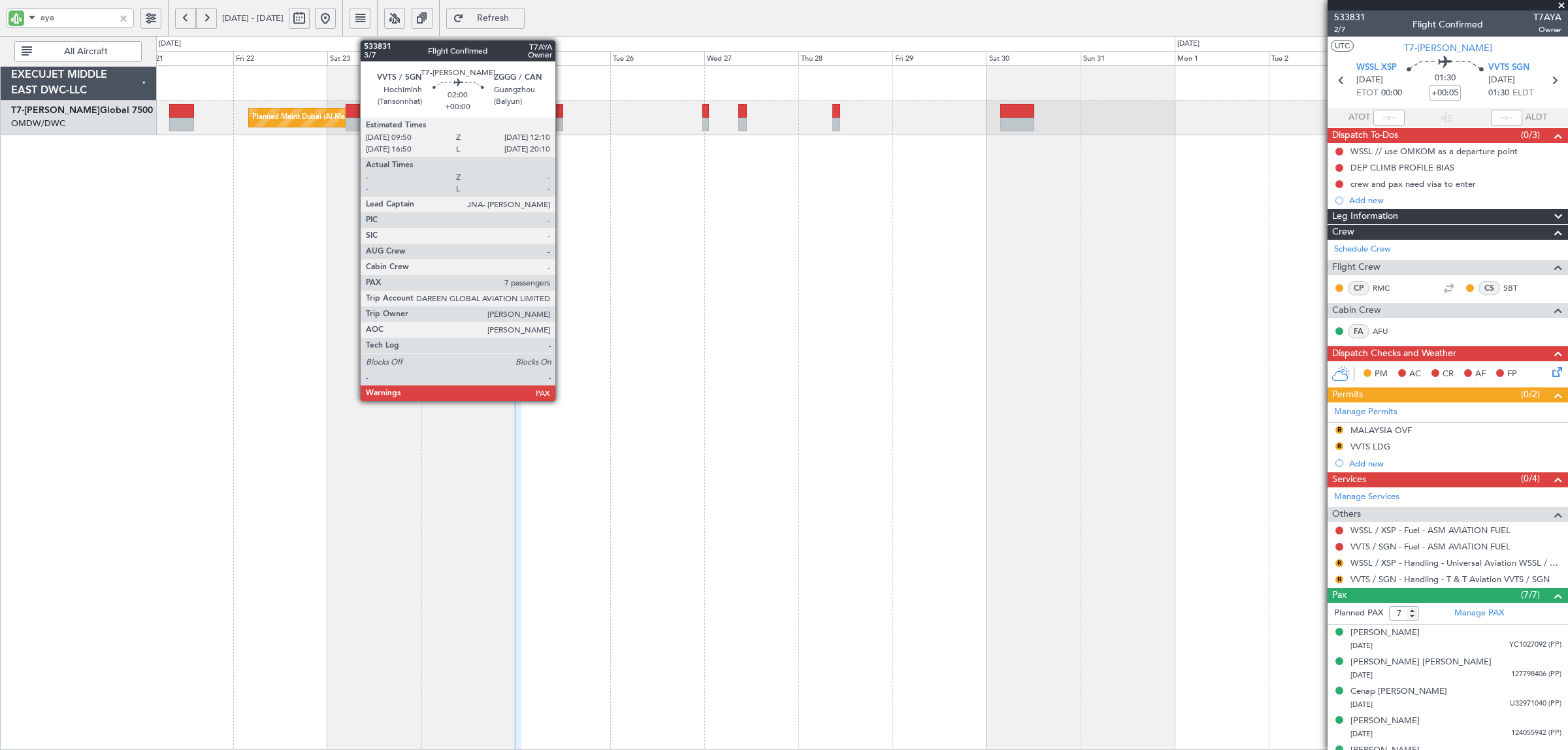
click at [562, 122] on div at bounding box center [558, 125] width 10 height 14
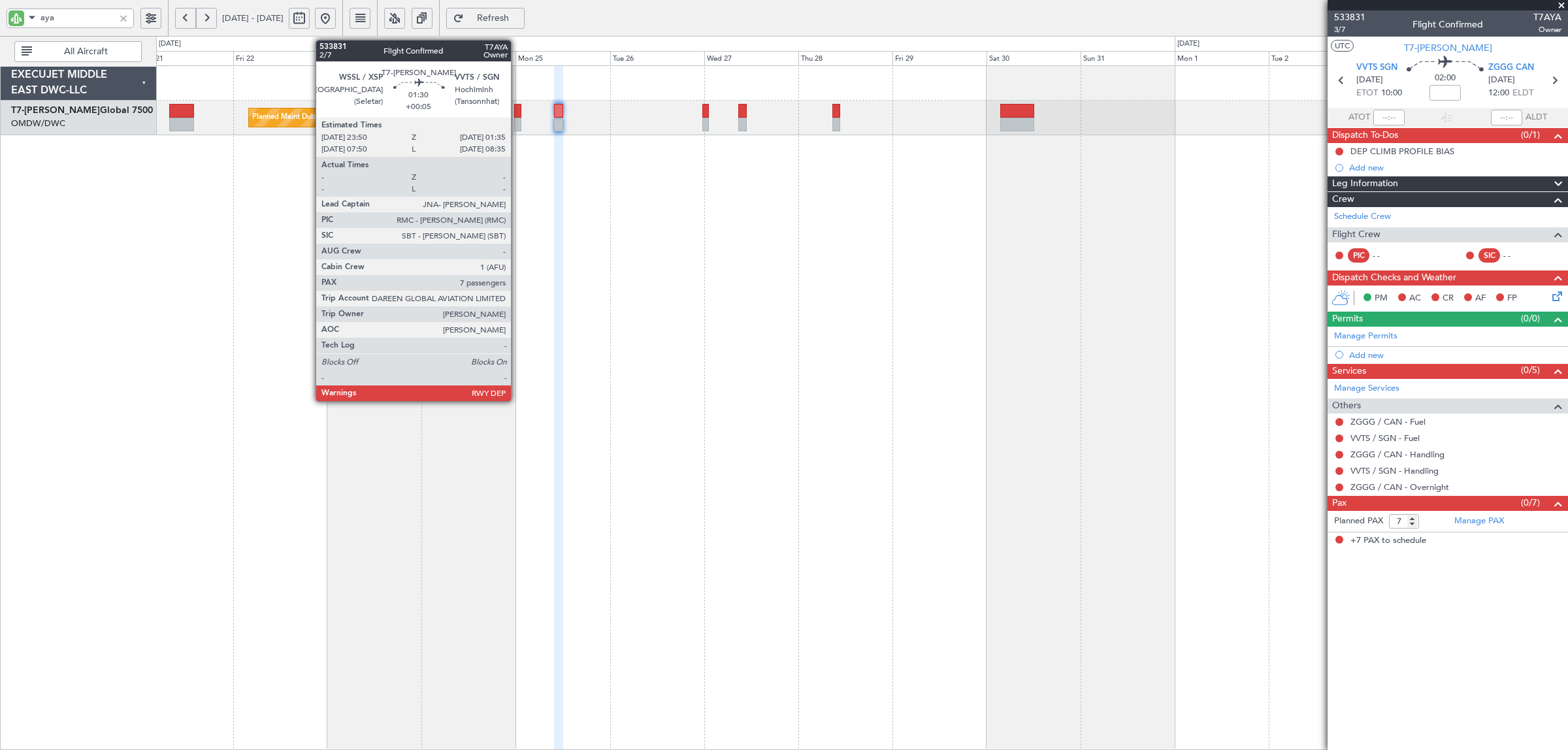
click at [517, 129] on div at bounding box center [518, 125] width 7 height 14
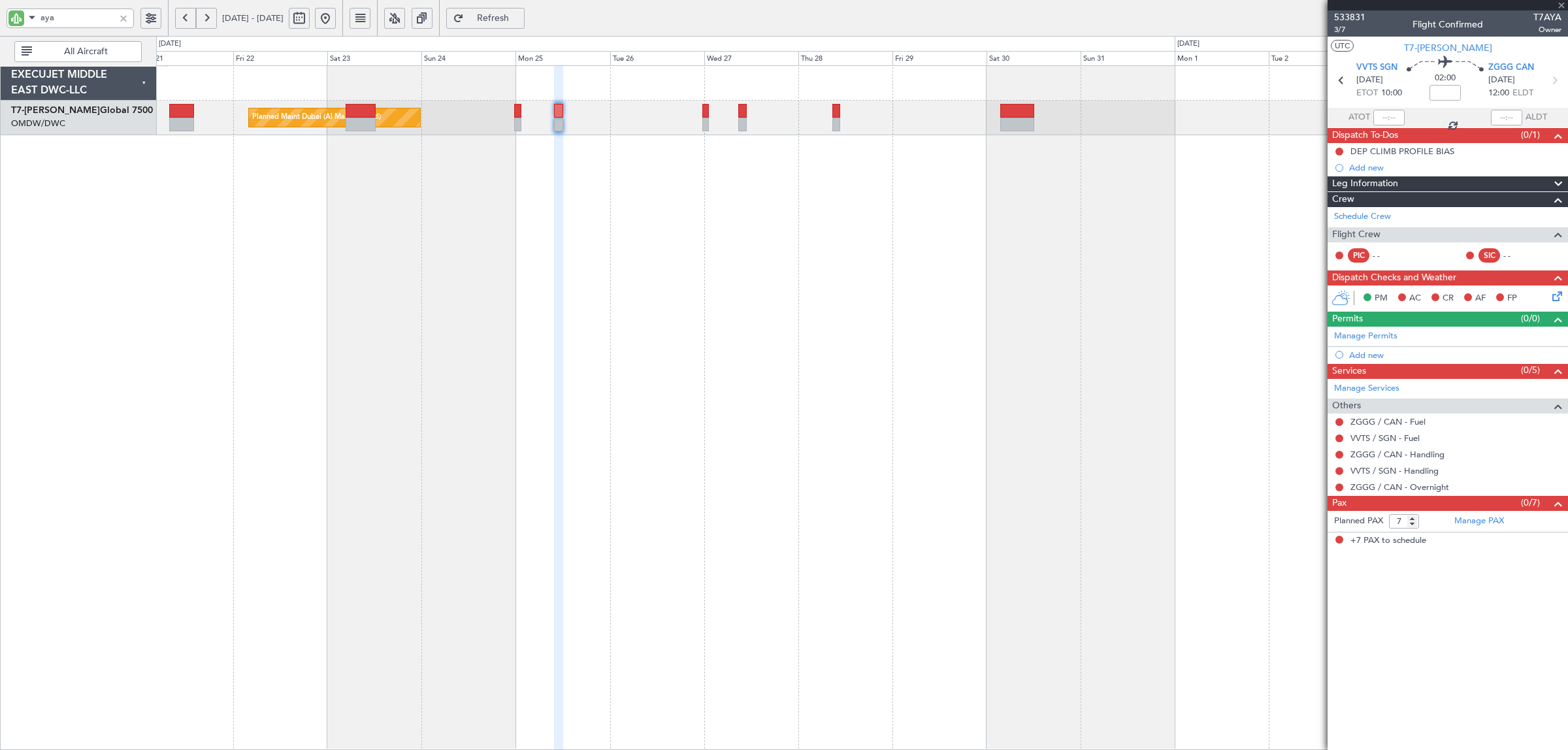
type input "+00:05"
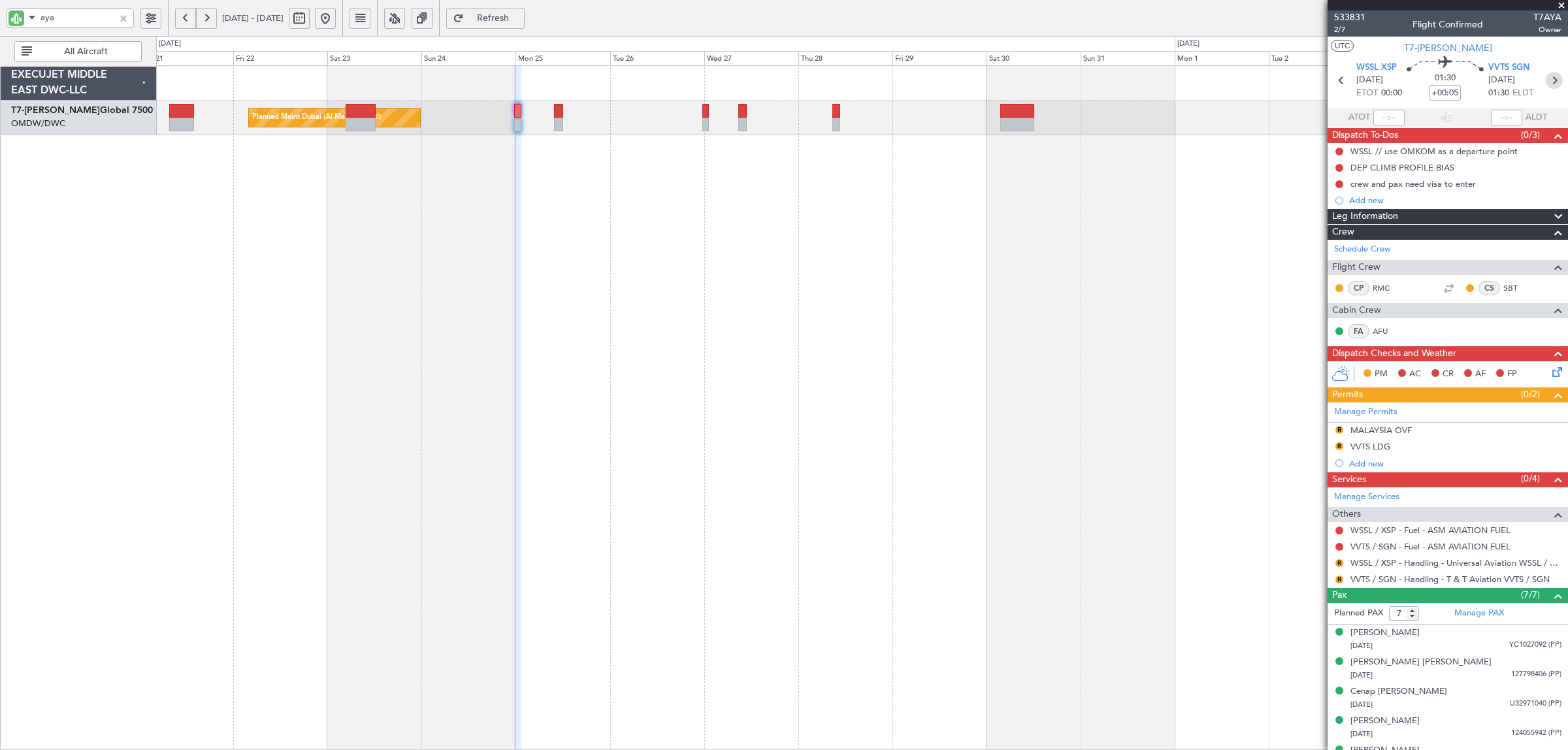
click at [1550, 85] on icon at bounding box center [1554, 80] width 17 height 17
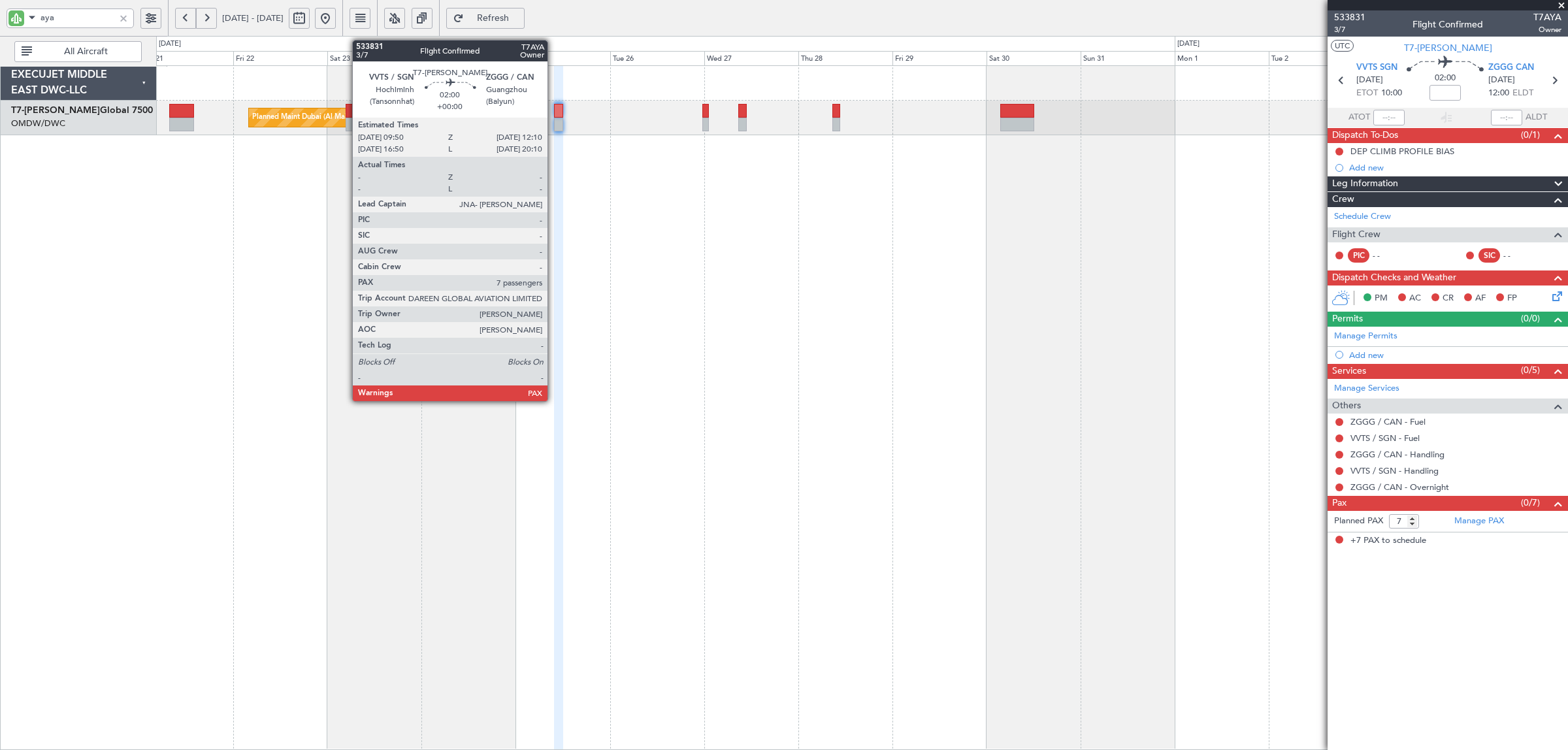
click at [554, 129] on div at bounding box center [558, 125] width 10 height 14
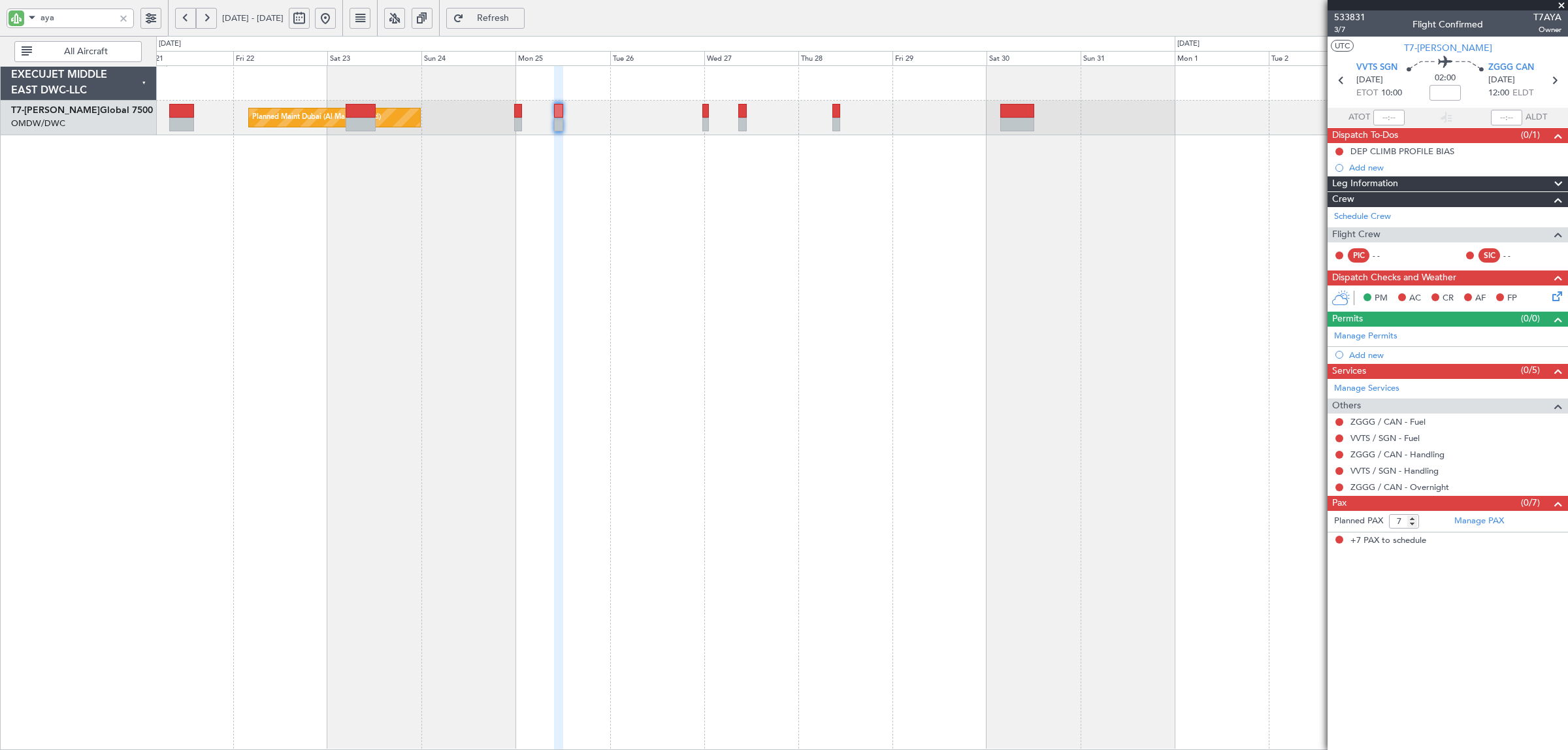
click at [514, 155] on div "Planned Maint Dubai (Al Maktoum Intl)" at bounding box center [862, 407] width 1412 height 685
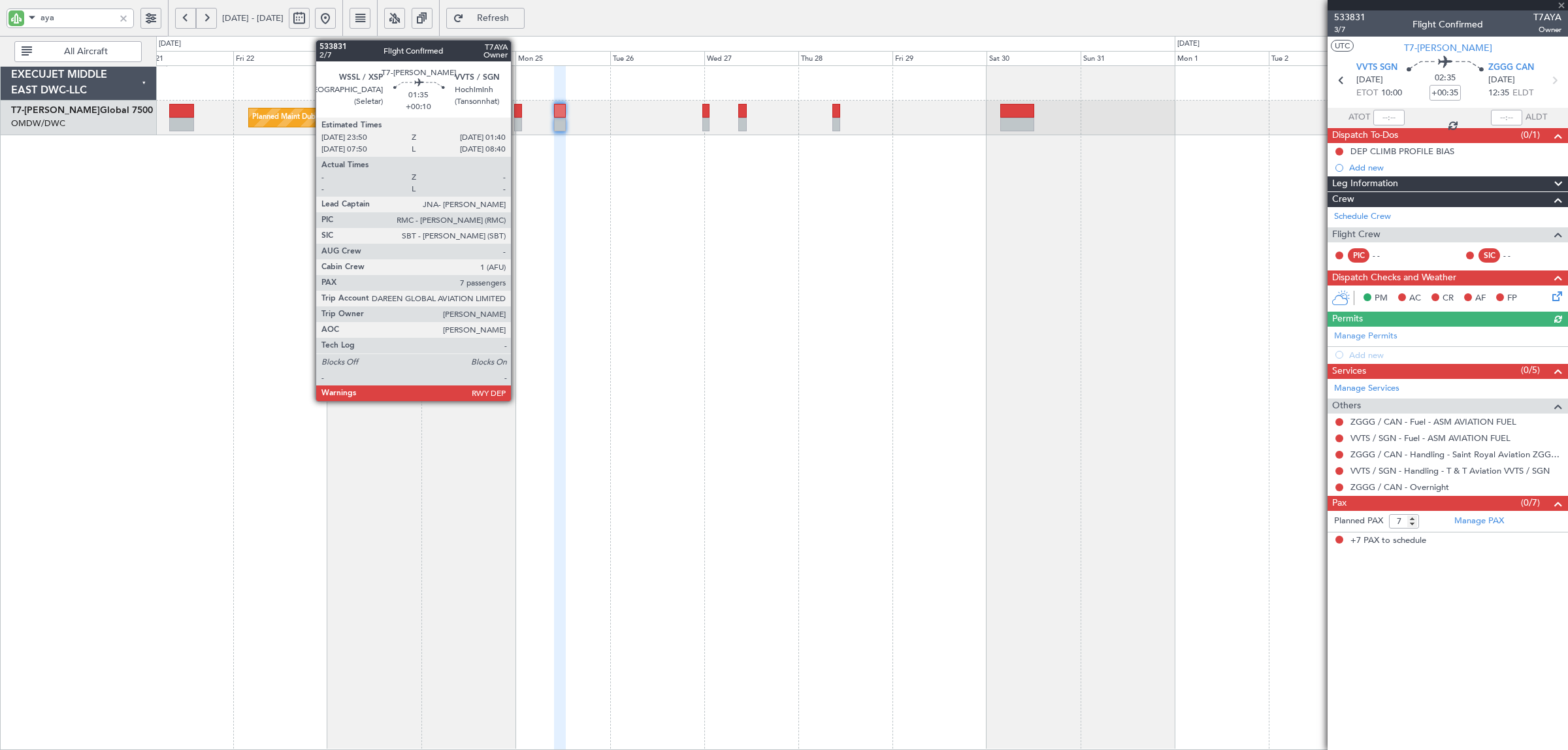
click at [517, 121] on div at bounding box center [518, 125] width 8 height 14
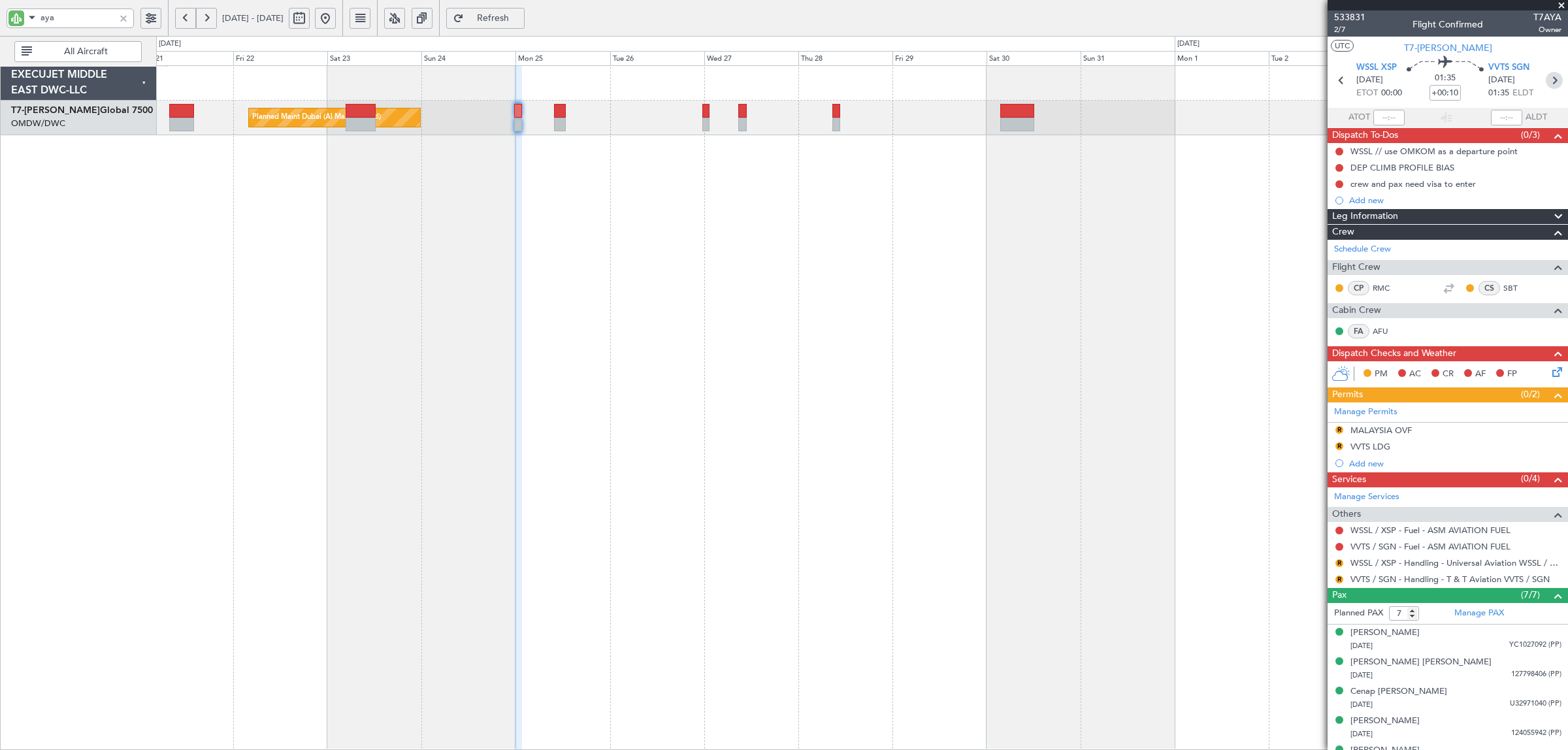
click at [1546, 77] on icon at bounding box center [1554, 80] width 17 height 17
type input "+00:35"
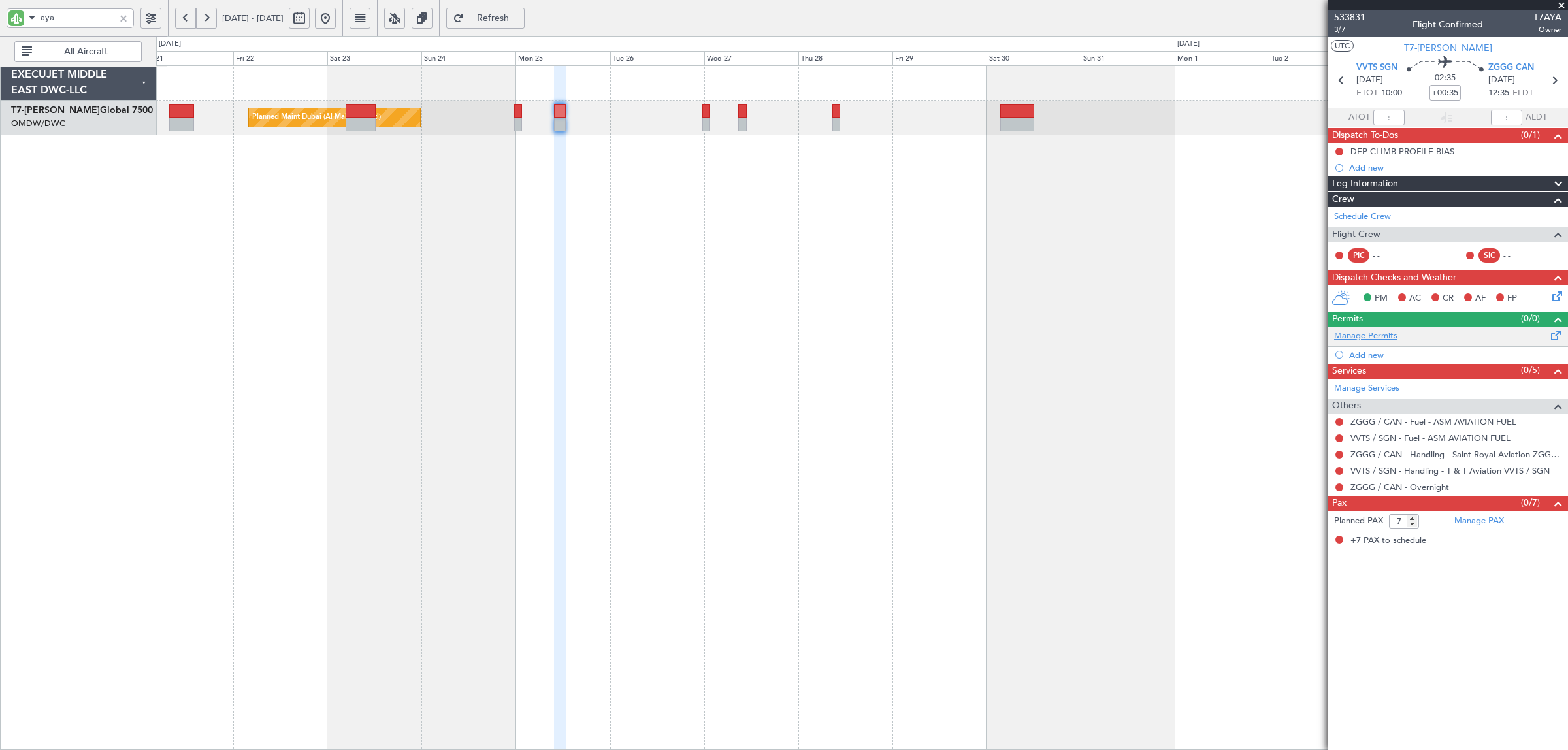
click at [1369, 337] on link "Manage Permits" at bounding box center [1366, 336] width 63 height 13
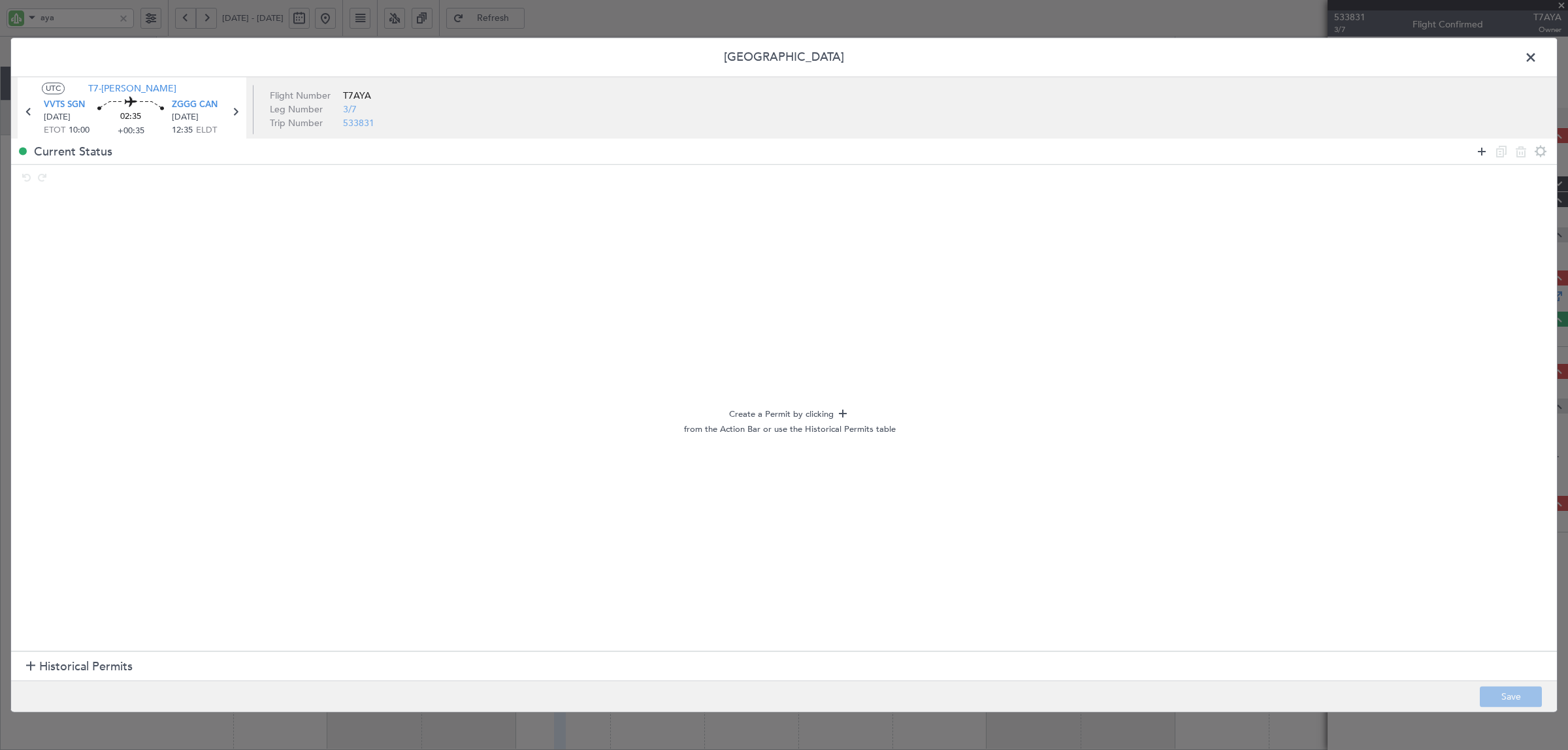
click at [1481, 154] on icon at bounding box center [1482, 152] width 16 height 16
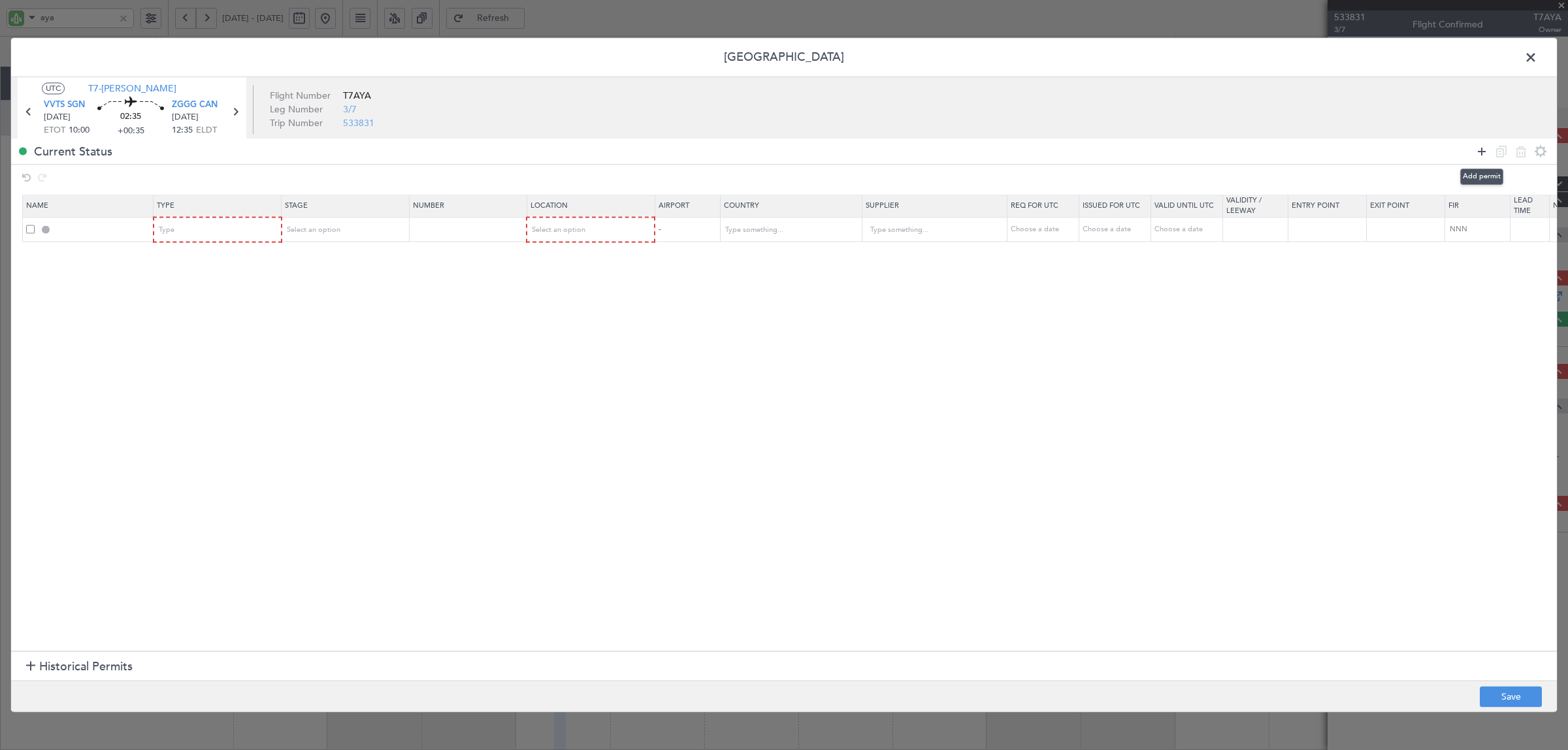
click at [1481, 154] on icon at bounding box center [1482, 152] width 16 height 16
click at [211, 234] on div "Type" at bounding box center [214, 231] width 109 height 19
click at [199, 335] on span "Departure" at bounding box center [218, 333] width 116 height 19
click at [206, 259] on div "Type" at bounding box center [214, 255] width 109 height 19
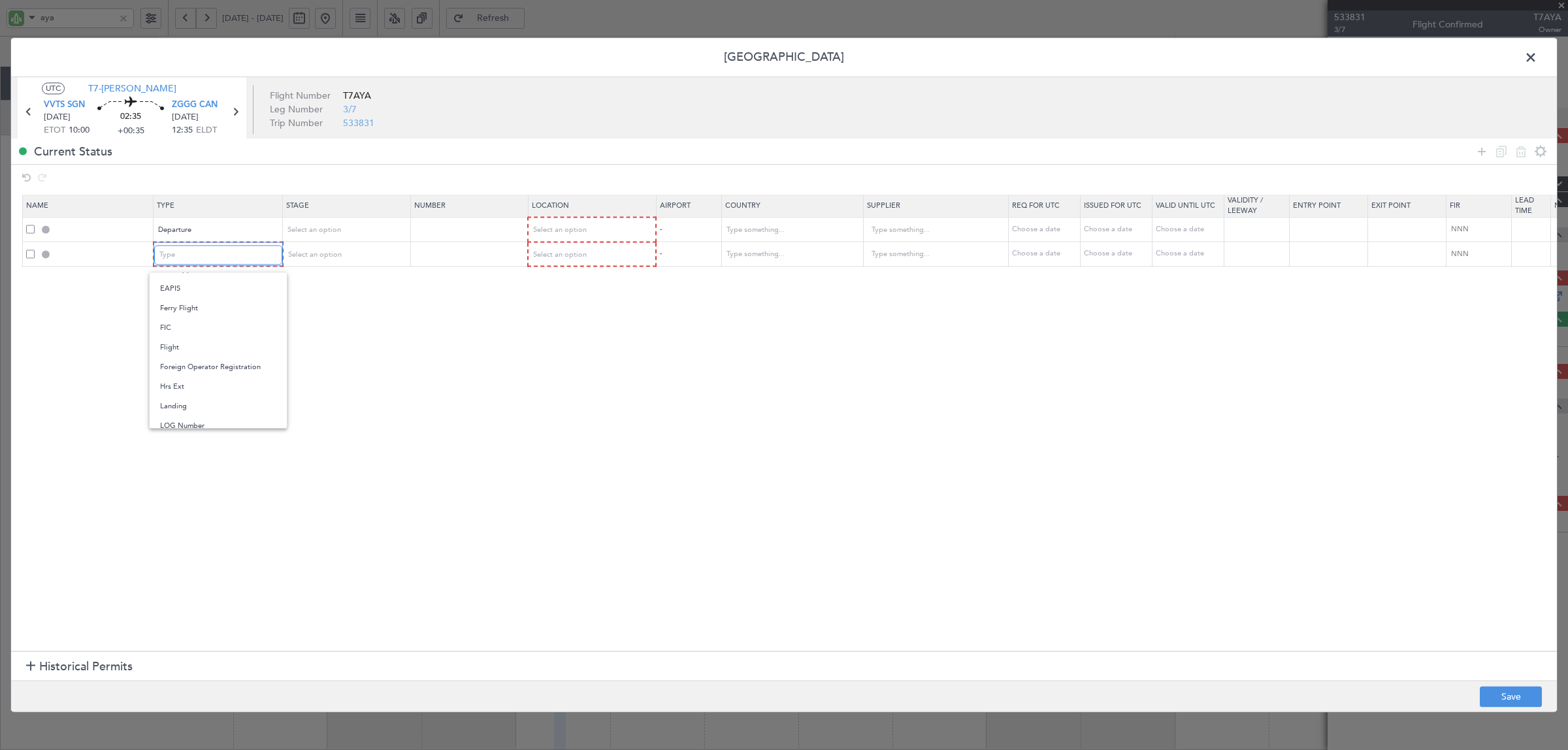
scroll to position [245, 0]
click at [200, 354] on span "Landing" at bounding box center [218, 351] width 116 height 19
click at [1478, 148] on icon at bounding box center [1482, 152] width 16 height 16
click at [217, 289] on table "Name Type Stage Number Location Airport Country Supplier Req For Utc Issued For…" at bounding box center [857, 243] width 1670 height 97
click at [219, 288] on div "Type" at bounding box center [214, 279] width 109 height 19
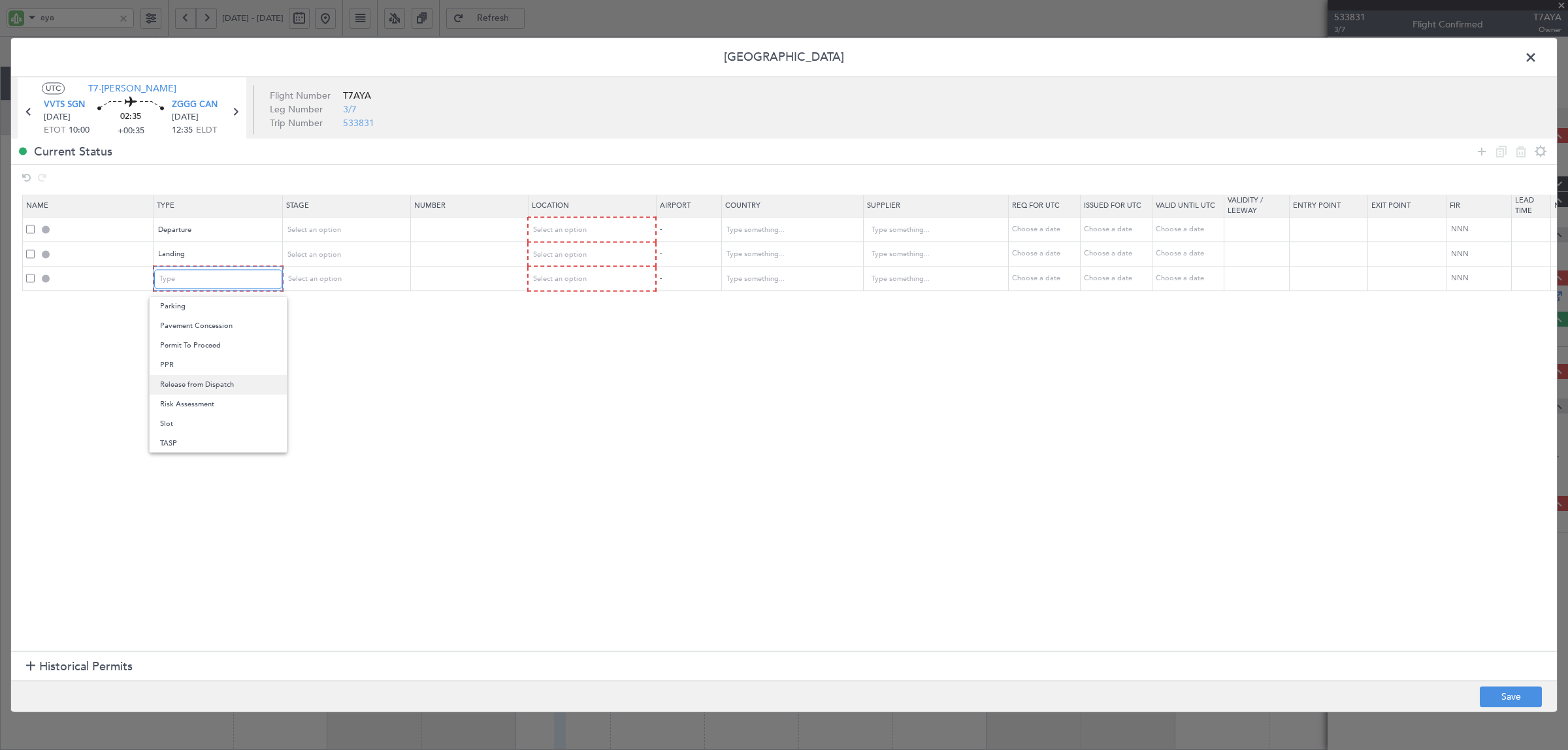
scroll to position [393, 0]
click at [187, 407] on span "Slot" at bounding box center [218, 403] width 116 height 19
click at [334, 227] on span "Select an option" at bounding box center [313, 230] width 54 height 10
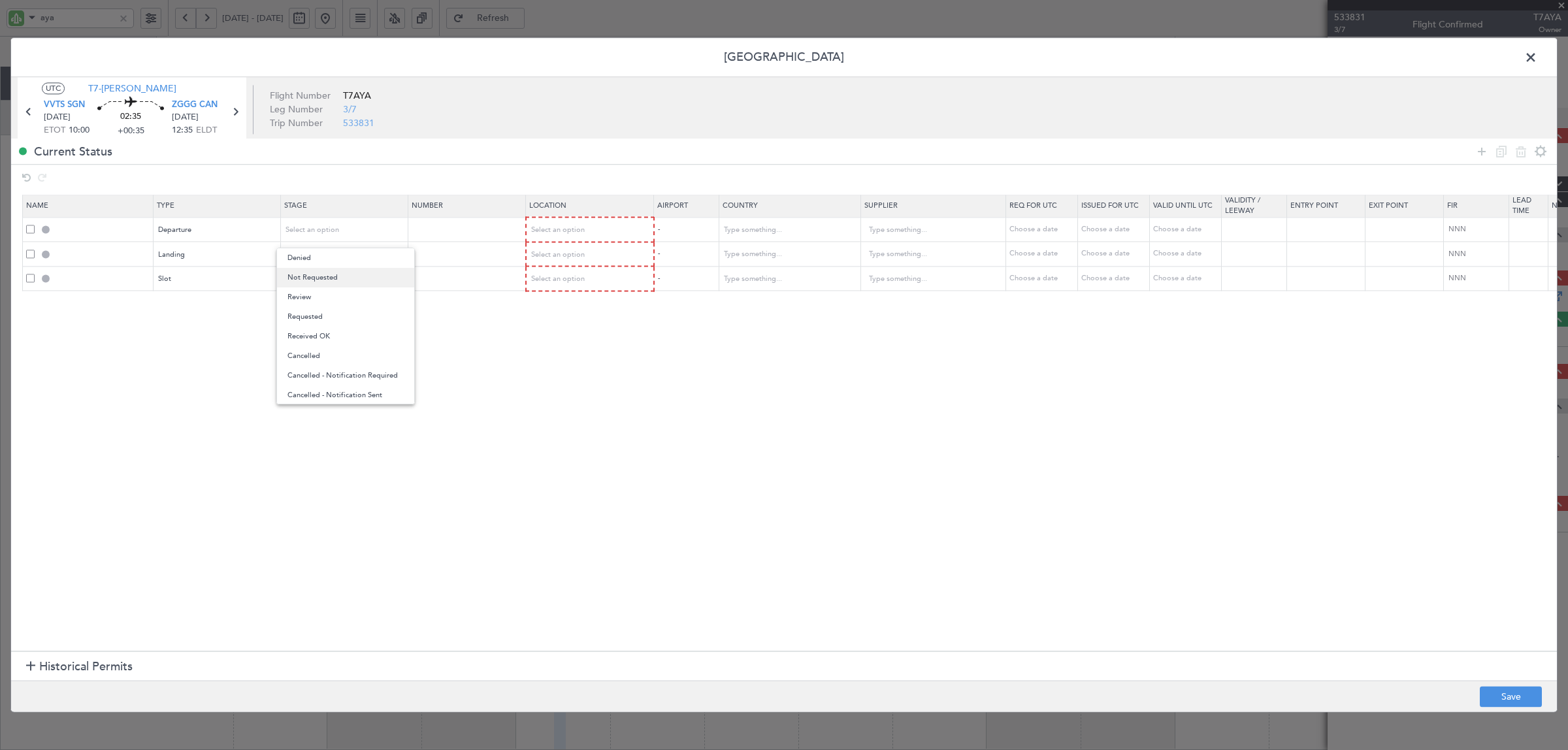
click at [325, 285] on span "Not Requested" at bounding box center [345, 278] width 116 height 19
click at [325, 249] on span "Select an option" at bounding box center [313, 254] width 54 height 10
click at [322, 307] on span "Not Requested" at bounding box center [345, 302] width 116 height 19
click at [323, 278] on span "Select an option" at bounding box center [313, 279] width 54 height 10
click at [319, 323] on span "Not Requested" at bounding box center [345, 326] width 116 height 19
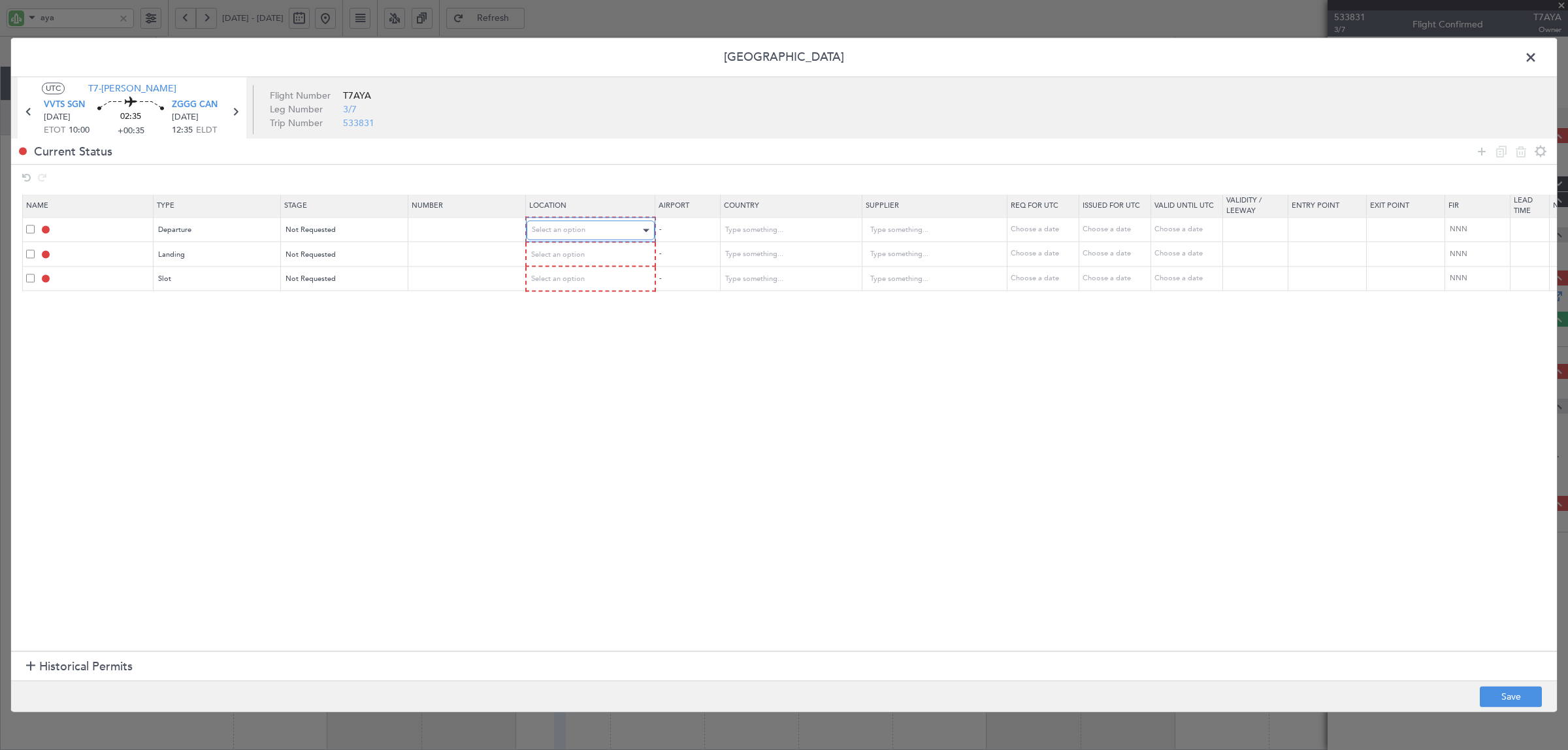
click at [563, 229] on span "Select an option" at bounding box center [558, 230] width 54 height 10
click at [550, 259] on span "Departure" at bounding box center [591, 258] width 116 height 19
click at [558, 254] on span "Select an option" at bounding box center [558, 254] width 54 height 10
click at [550, 315] on span "Arrival" at bounding box center [591, 321] width 116 height 19
click at [559, 281] on span "Select an option" at bounding box center [558, 278] width 54 height 10
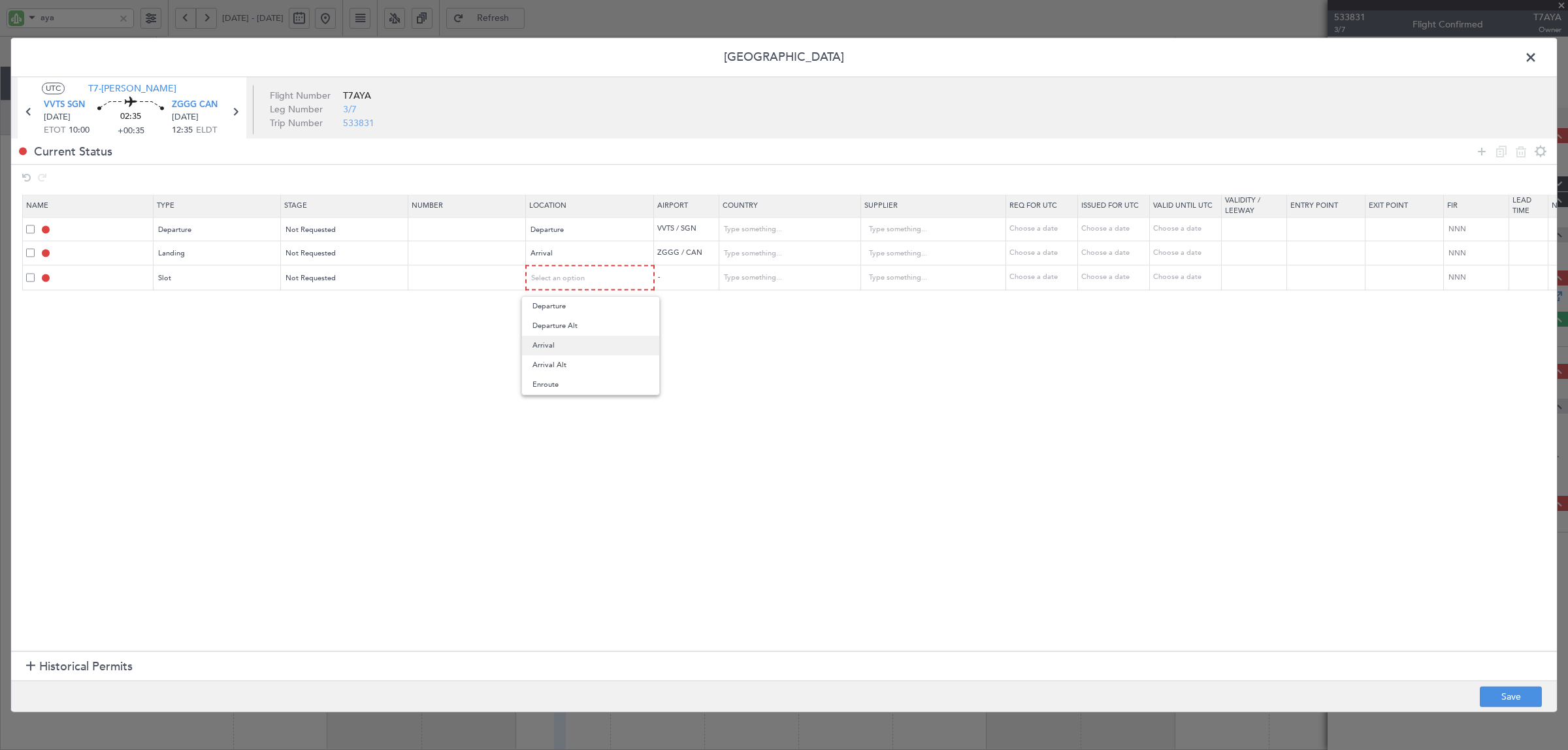
click at [548, 341] on span "Arrival" at bounding box center [591, 346] width 116 height 19
click at [1501, 695] on button "Save" at bounding box center [1511, 697] width 62 height 21
type input "DEPARTURE"
type input "Viet Nam"
type input "NNN"
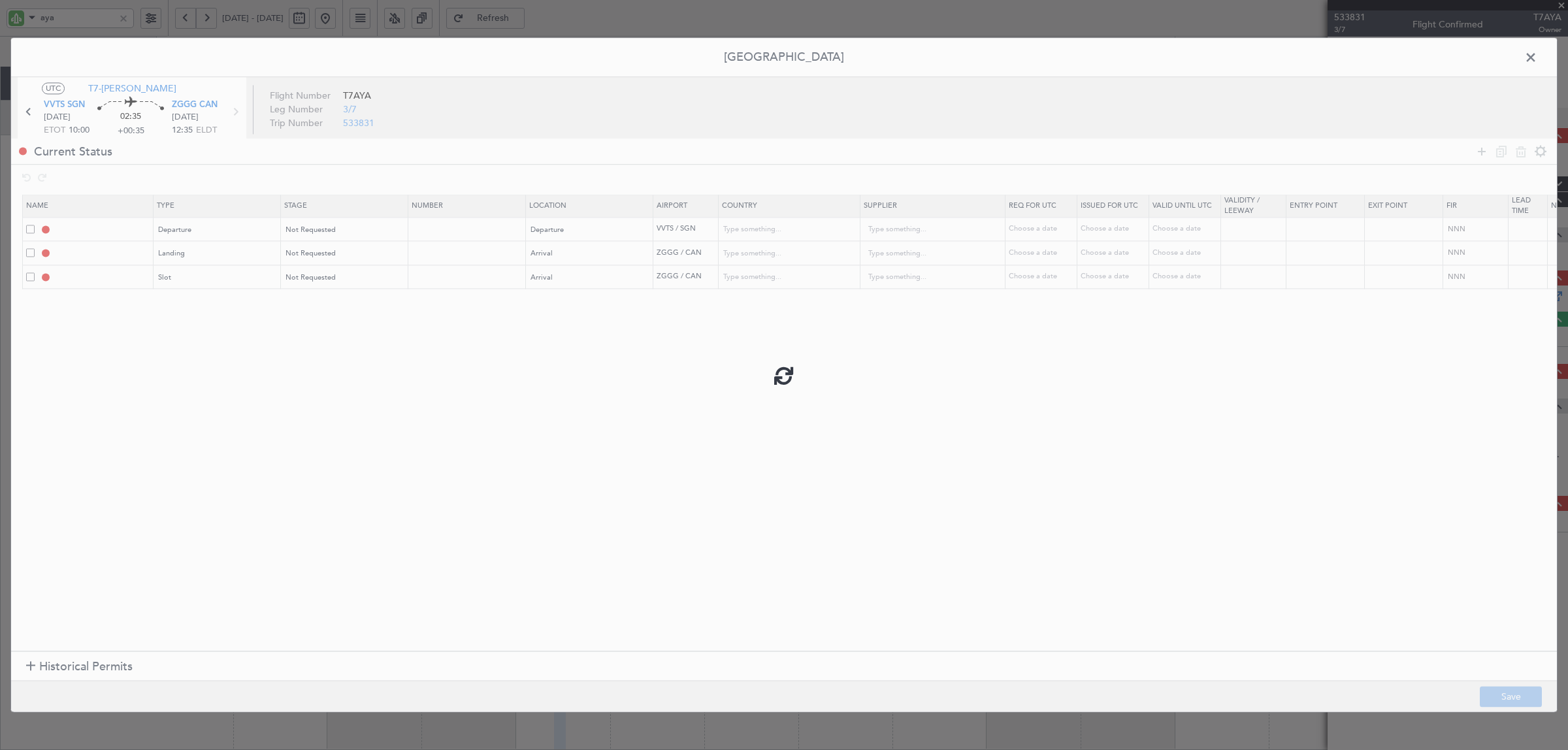
type input "ZGGG LDG"
type input "China"
type input "NNN"
type input "3"
type input "ZGGG ARR SLOT"
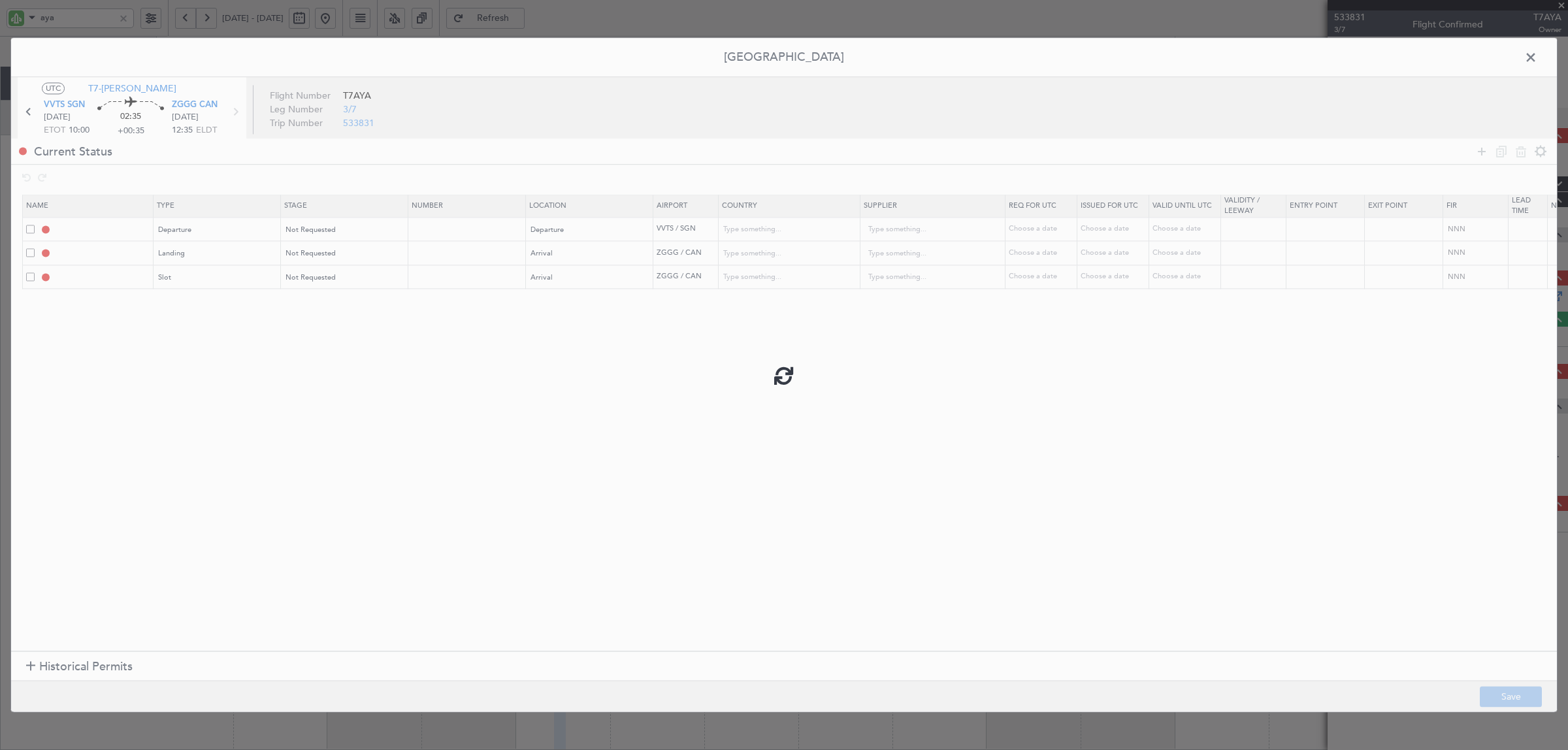
type input "China"
type input "NNN"
type input "3"
click at [1537, 62] on span at bounding box center [1537, 61] width 0 height 26
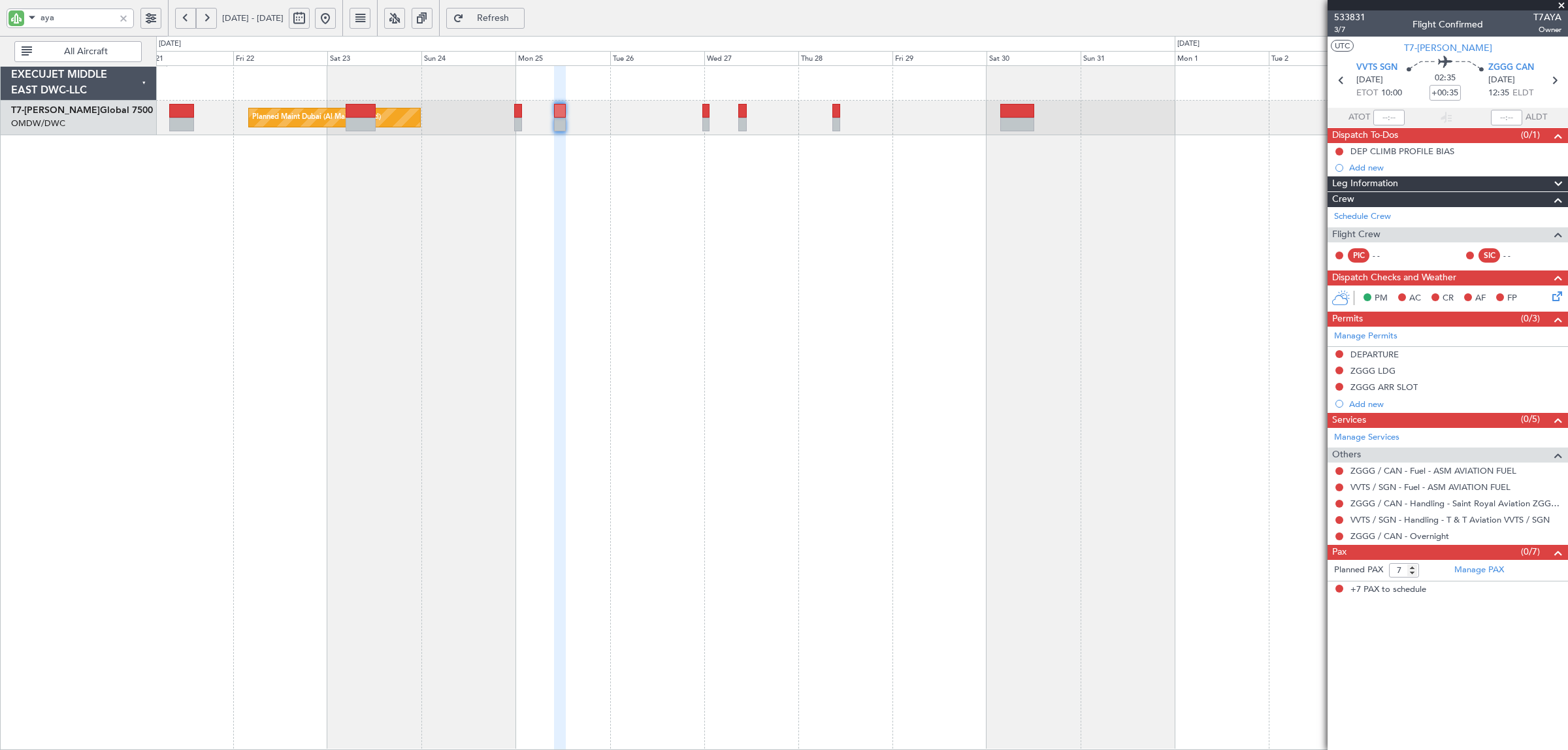
click at [698, 262] on div "Planned Maint Dubai (Al Maktoum Intl)" at bounding box center [862, 407] width 1412 height 685
click at [1555, 81] on icon at bounding box center [1554, 80] width 17 height 17
type input "+00:10"
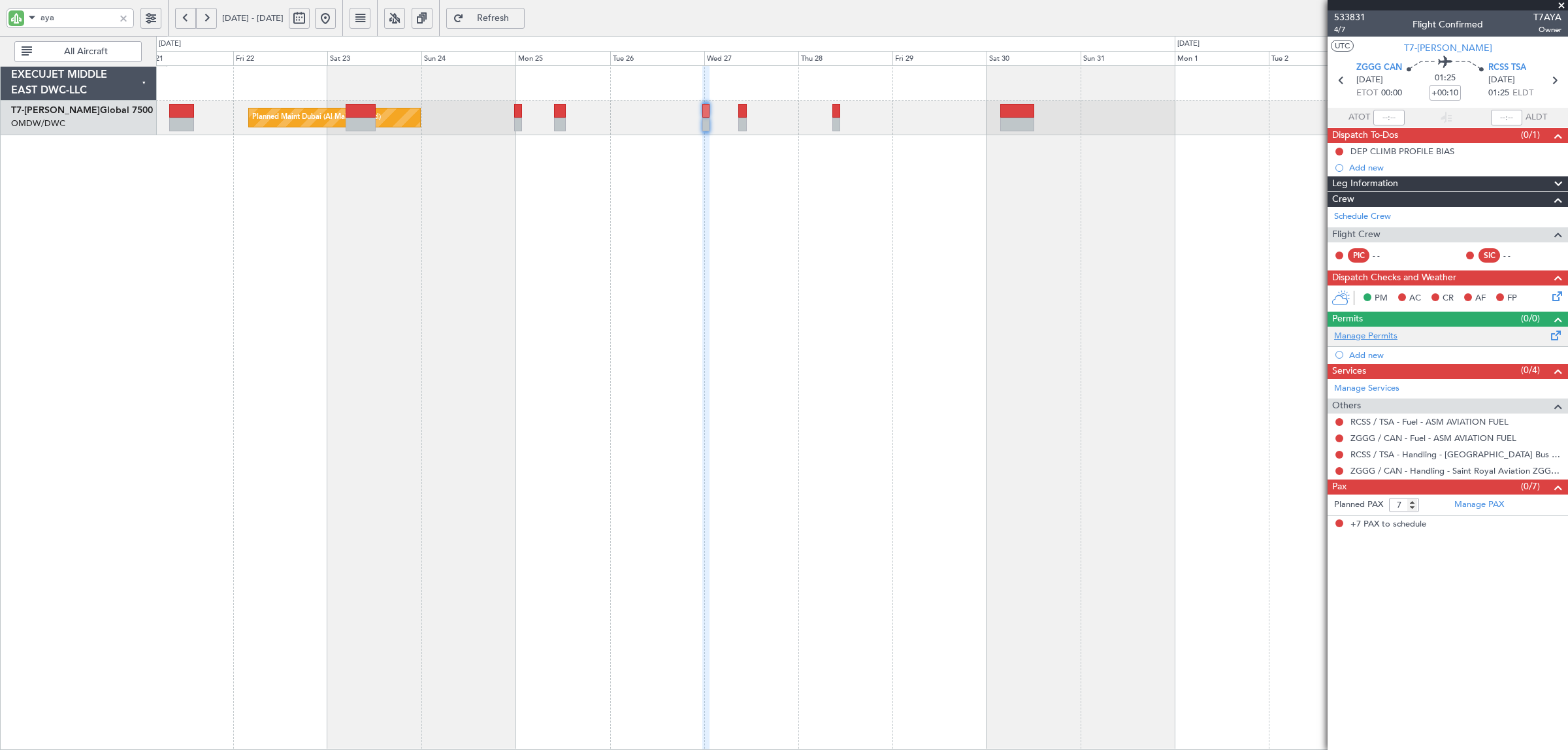
click at [1376, 337] on link "Manage Permits" at bounding box center [1366, 336] width 63 height 13
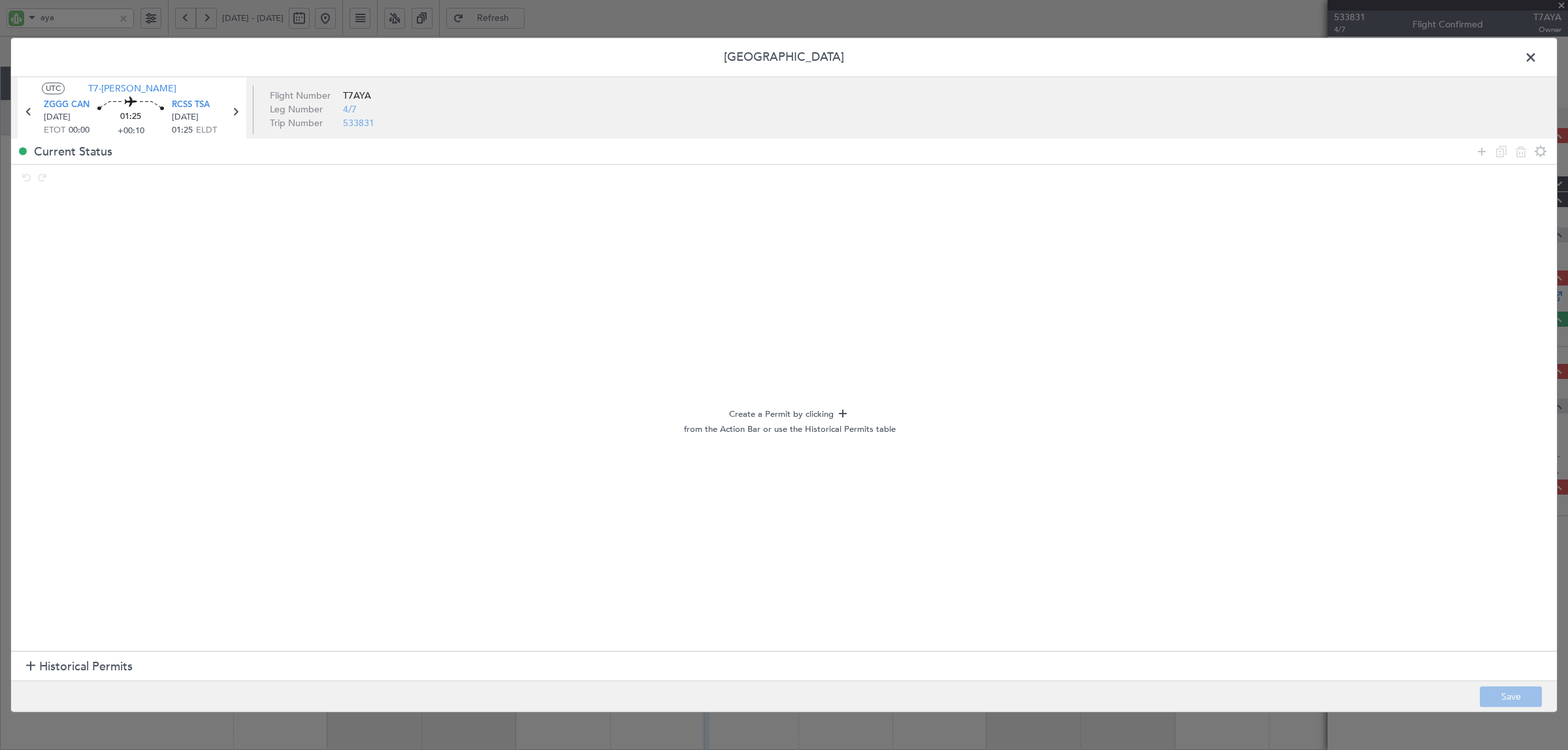
drag, startPoint x: 1475, startPoint y: 151, endPoint x: 1450, endPoint y: 167, distance: 29.7
click at [1475, 152] on icon at bounding box center [1482, 152] width 16 height 16
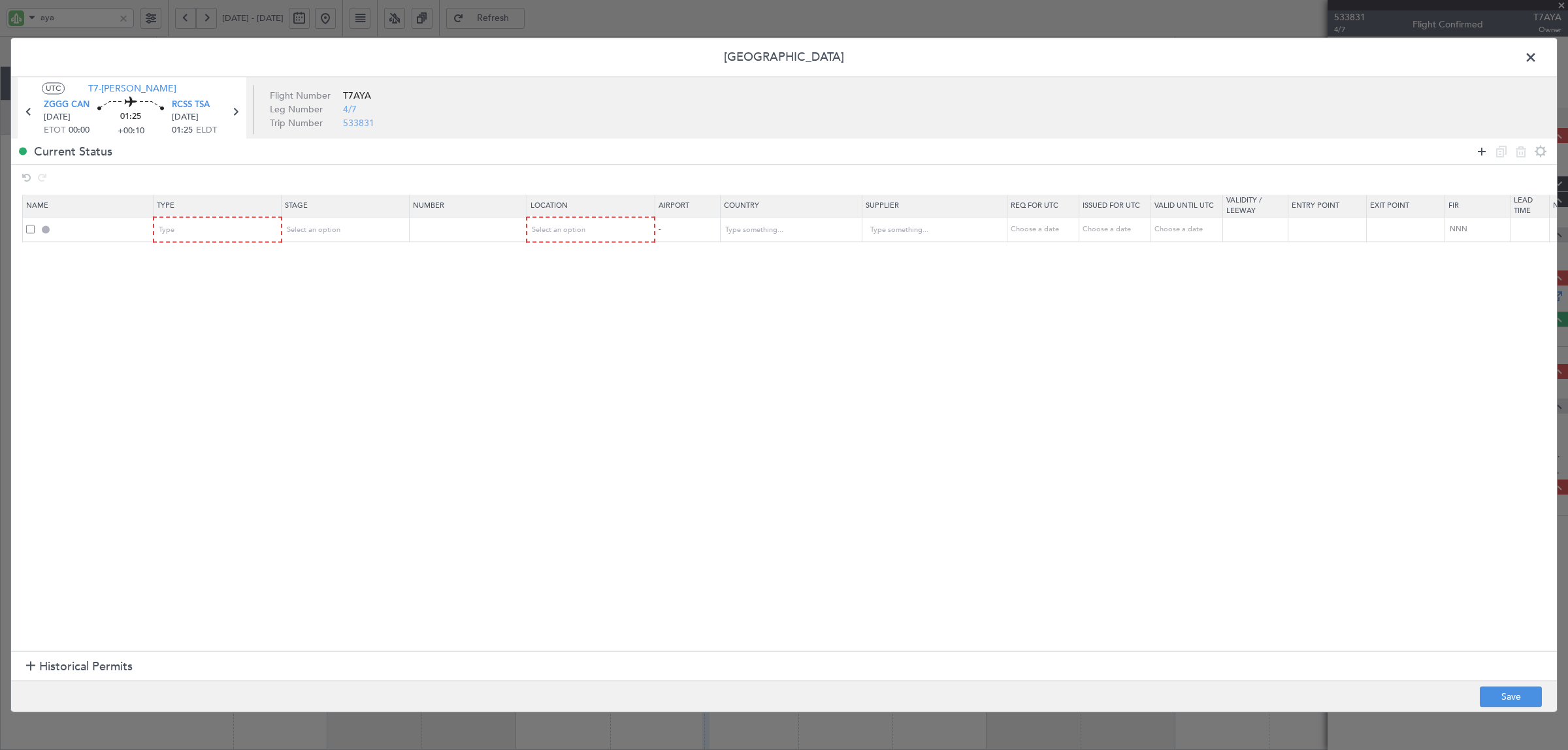
click at [1478, 150] on icon at bounding box center [1482, 152] width 16 height 16
click at [1472, 152] on div at bounding box center [1511, 152] width 78 height 19
click at [1481, 149] on icon at bounding box center [1482, 152] width 16 height 16
click at [212, 224] on div "Type" at bounding box center [214, 231] width 109 height 19
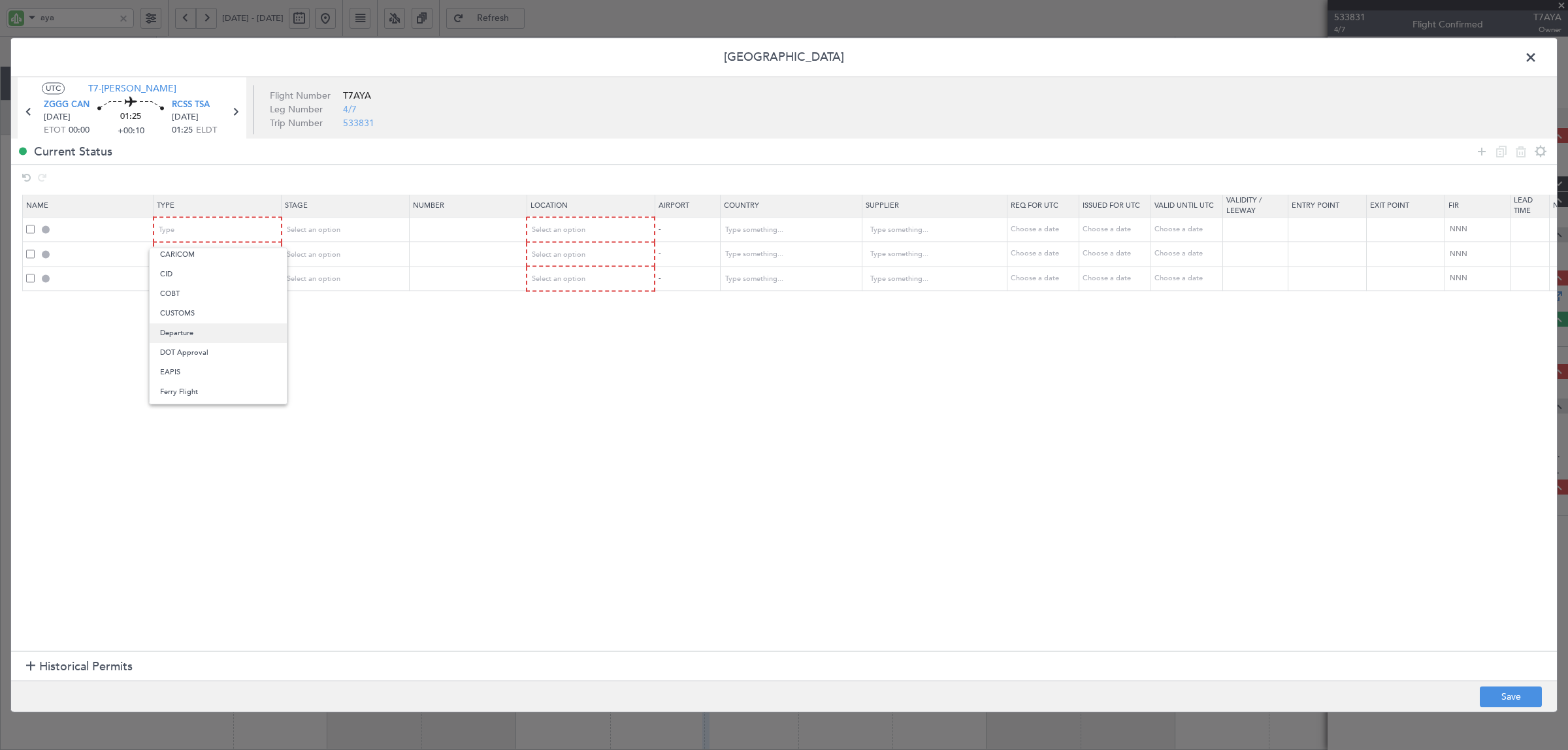
click at [211, 331] on span "Departure" at bounding box center [218, 333] width 116 height 19
click at [214, 252] on div "Type" at bounding box center [214, 255] width 109 height 19
click at [183, 384] on span "Slot" at bounding box center [218, 379] width 116 height 19
click at [203, 279] on div "Type" at bounding box center [214, 279] width 109 height 19
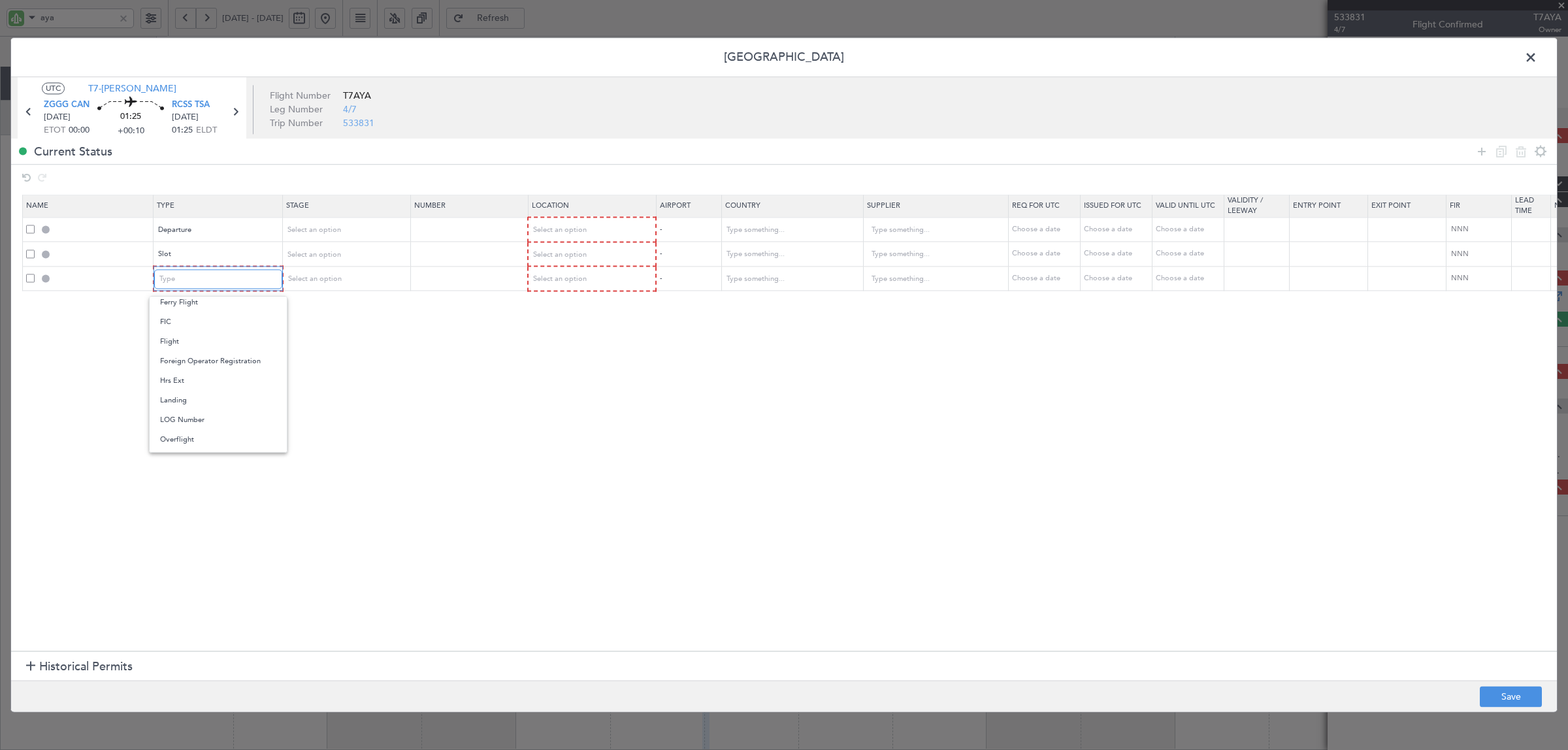
scroll to position [245, 0]
click at [201, 371] on span "Landing" at bounding box center [218, 375] width 116 height 19
click at [338, 224] on div "Select an option" at bounding box center [341, 231] width 109 height 19
drag, startPoint x: 332, startPoint y: 278, endPoint x: 334, endPoint y: 256, distance: 22.1
click at [332, 276] on span "Not Requested" at bounding box center [345, 278] width 116 height 19
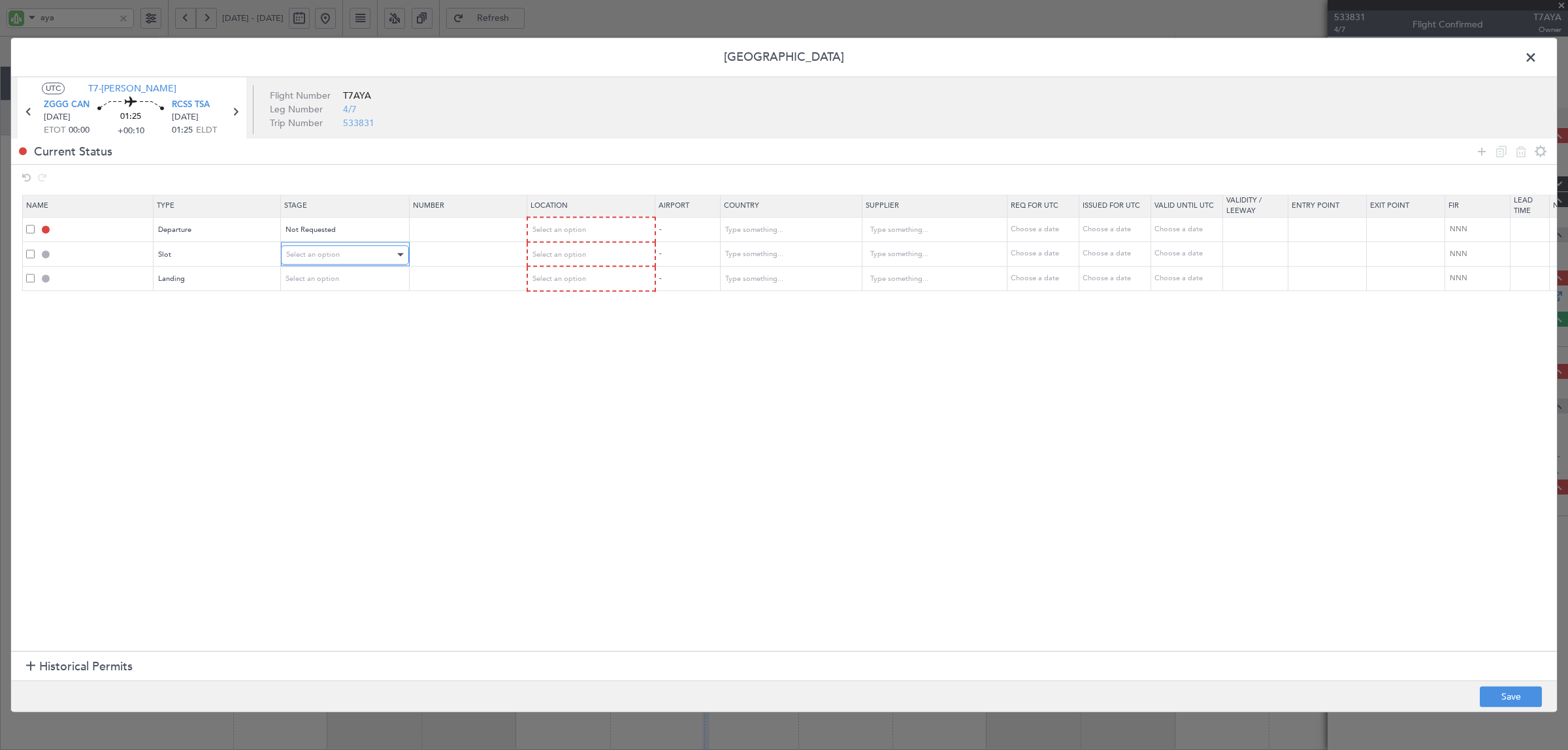
click at [334, 255] on span "Select an option" at bounding box center [313, 254] width 54 height 10
click at [320, 303] on span "Not Requested" at bounding box center [345, 302] width 116 height 19
click at [321, 285] on div "Select an option" at bounding box center [341, 279] width 109 height 19
click at [311, 322] on span "Not Requested" at bounding box center [345, 326] width 116 height 19
click at [586, 232] on div "Select an option" at bounding box center [586, 231] width 109 height 19
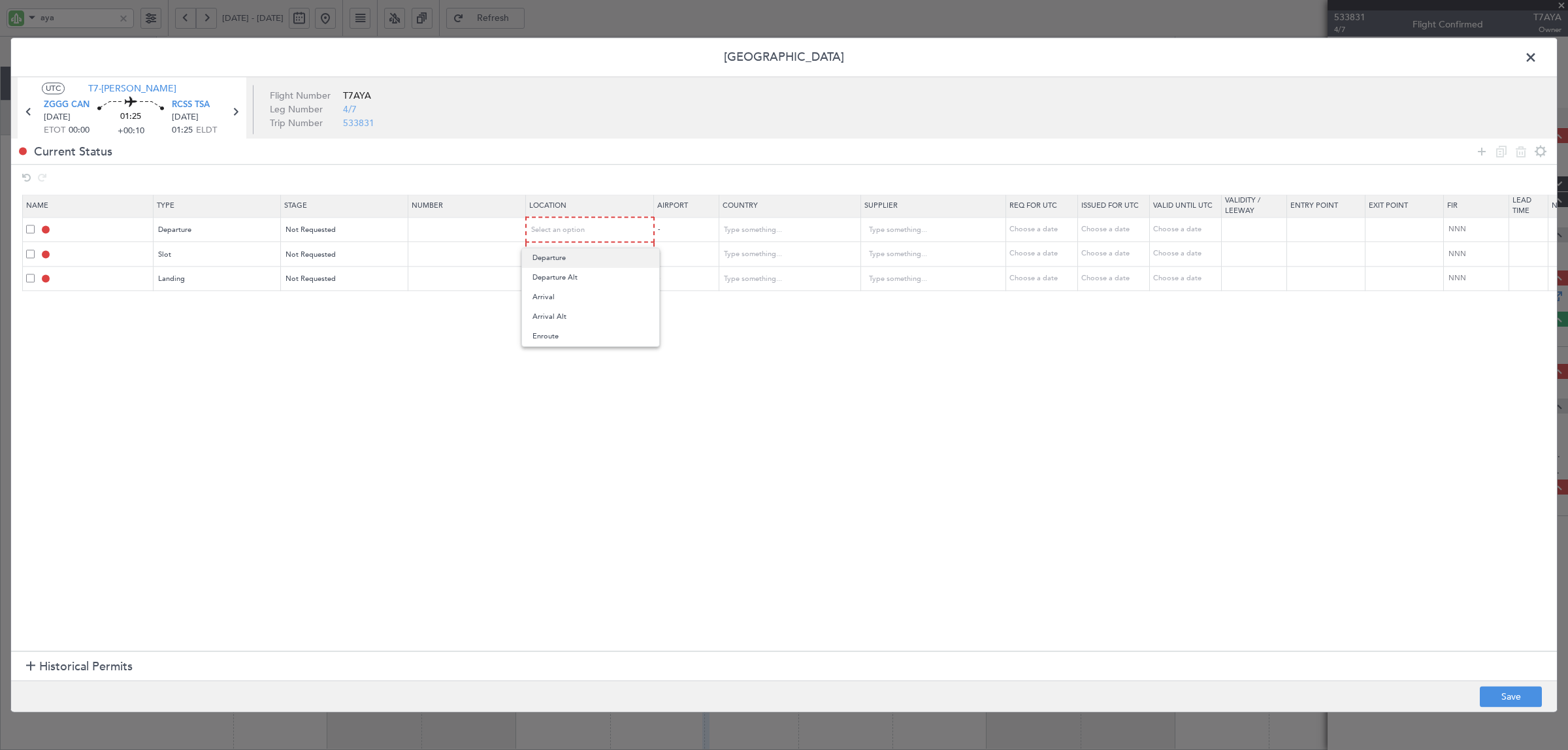
click at [565, 259] on span "Departure" at bounding box center [591, 258] width 116 height 19
click at [565, 256] on span "Select an option" at bounding box center [558, 254] width 54 height 10
click at [559, 285] on span "Departure" at bounding box center [591, 282] width 116 height 19
click at [561, 278] on span "Select an option" at bounding box center [558, 278] width 54 height 10
click at [556, 340] on span "Arrival" at bounding box center [591, 346] width 116 height 19
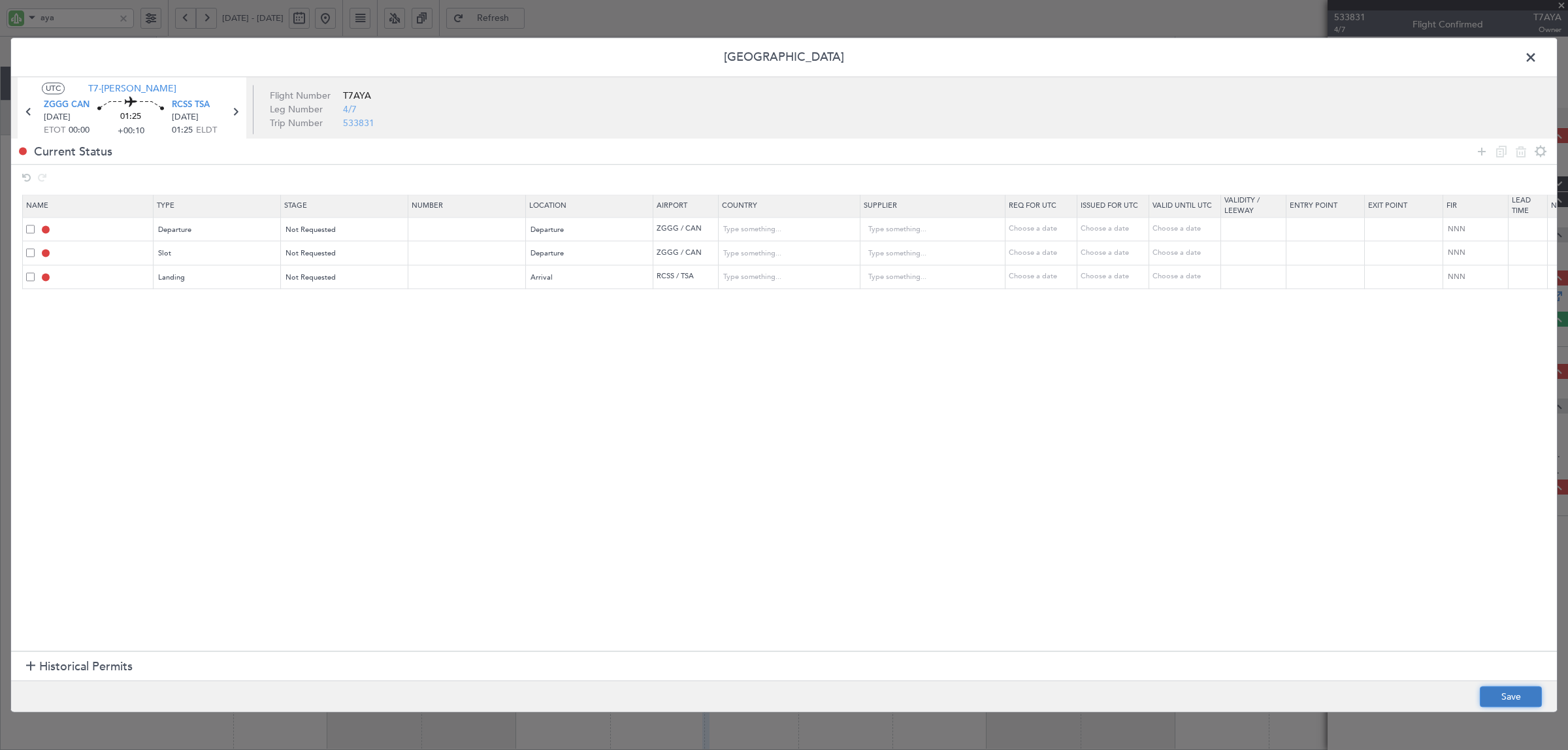
click at [1514, 700] on button "Save" at bounding box center [1511, 697] width 62 height 21
type input "DEPARTURE"
type input "China"
type input "NNN"
type input "3"
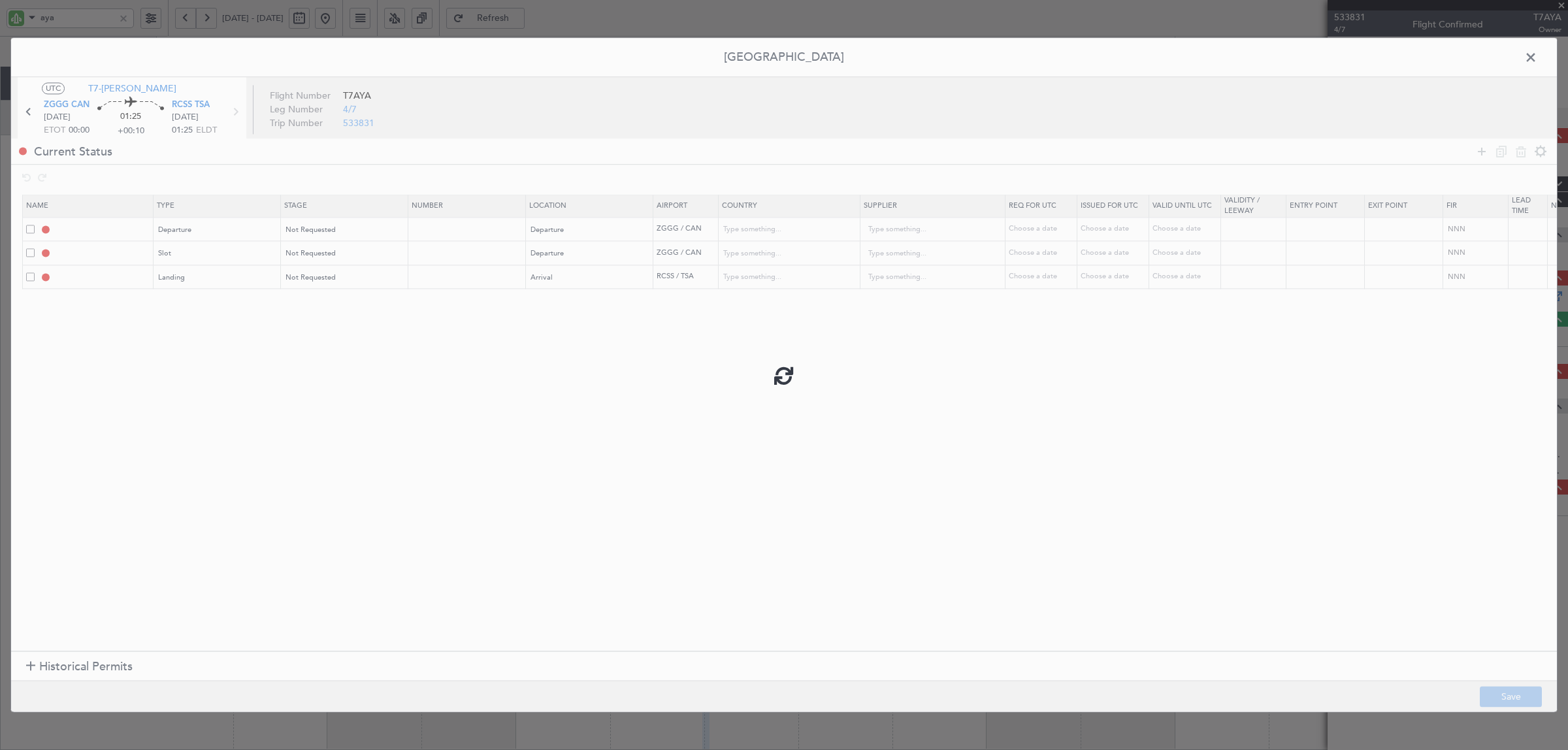
type input "ZGGG DEP SLOT"
type input "China"
type input "NNN"
type input "3"
type input "RCSS LDG"
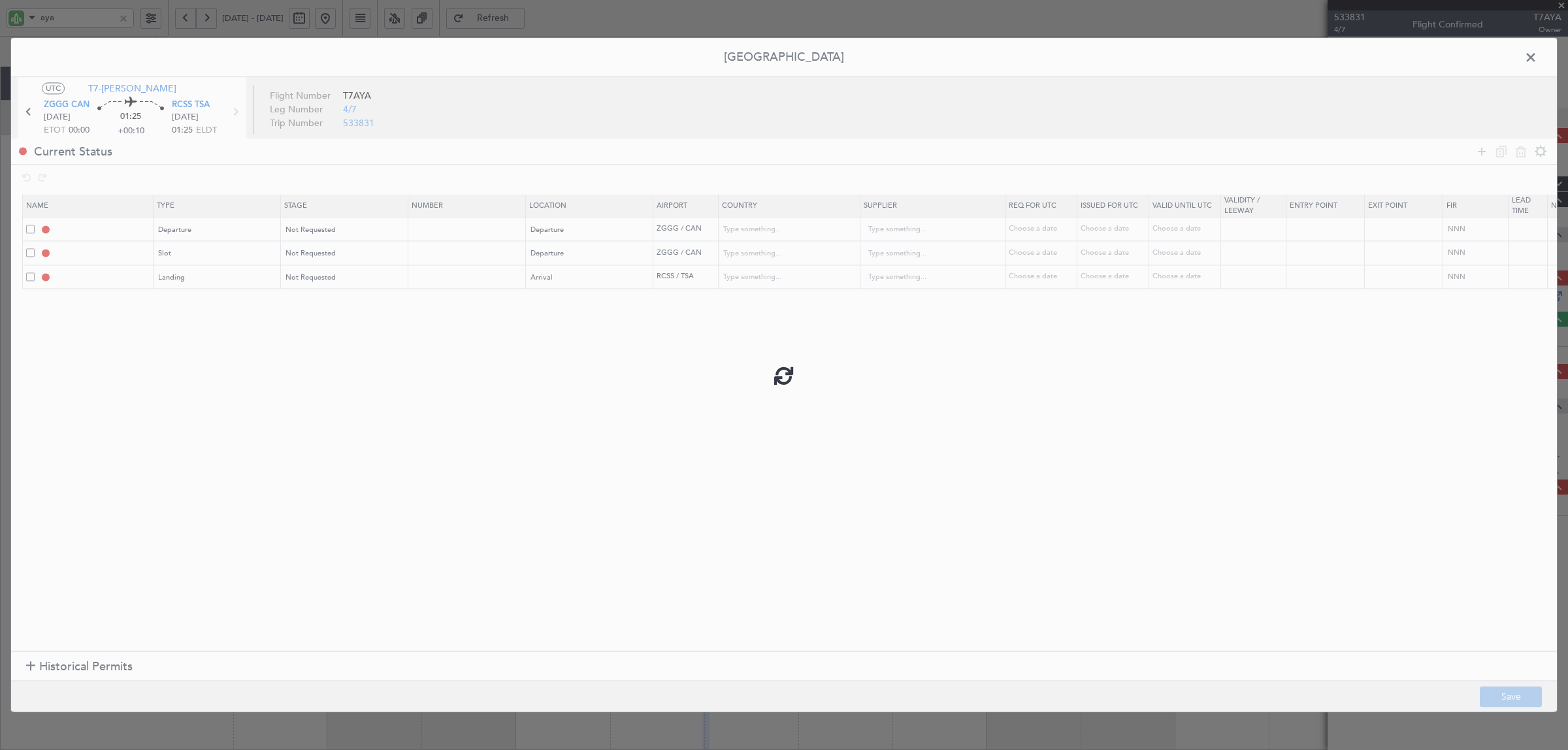
type input "Taiwan, Province of China"
type input "NNN"
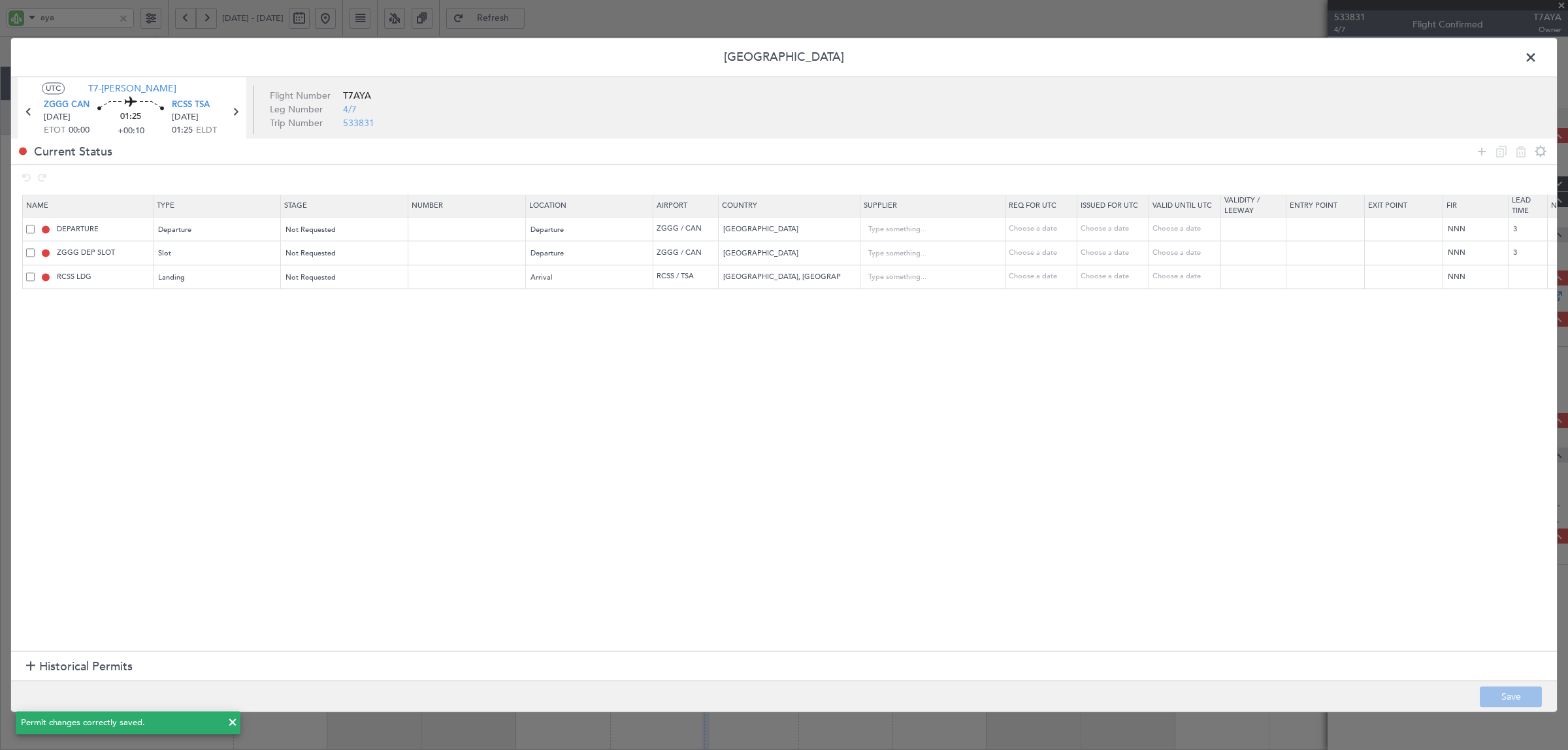
click at [1537, 57] on span at bounding box center [1537, 61] width 0 height 26
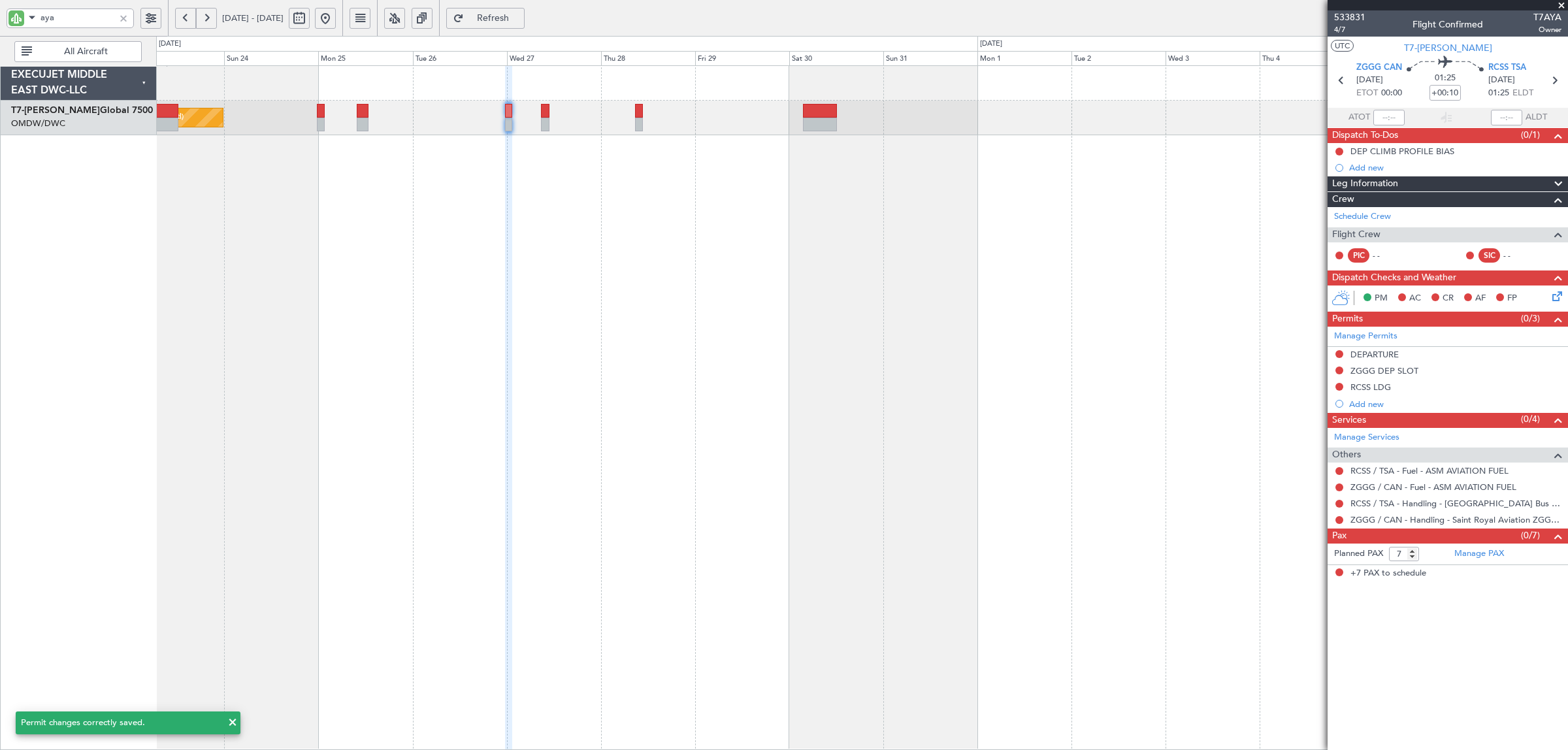
click at [595, 314] on div "Planned Maint Dubai (Al Maktoum Intl)" at bounding box center [862, 407] width 1412 height 685
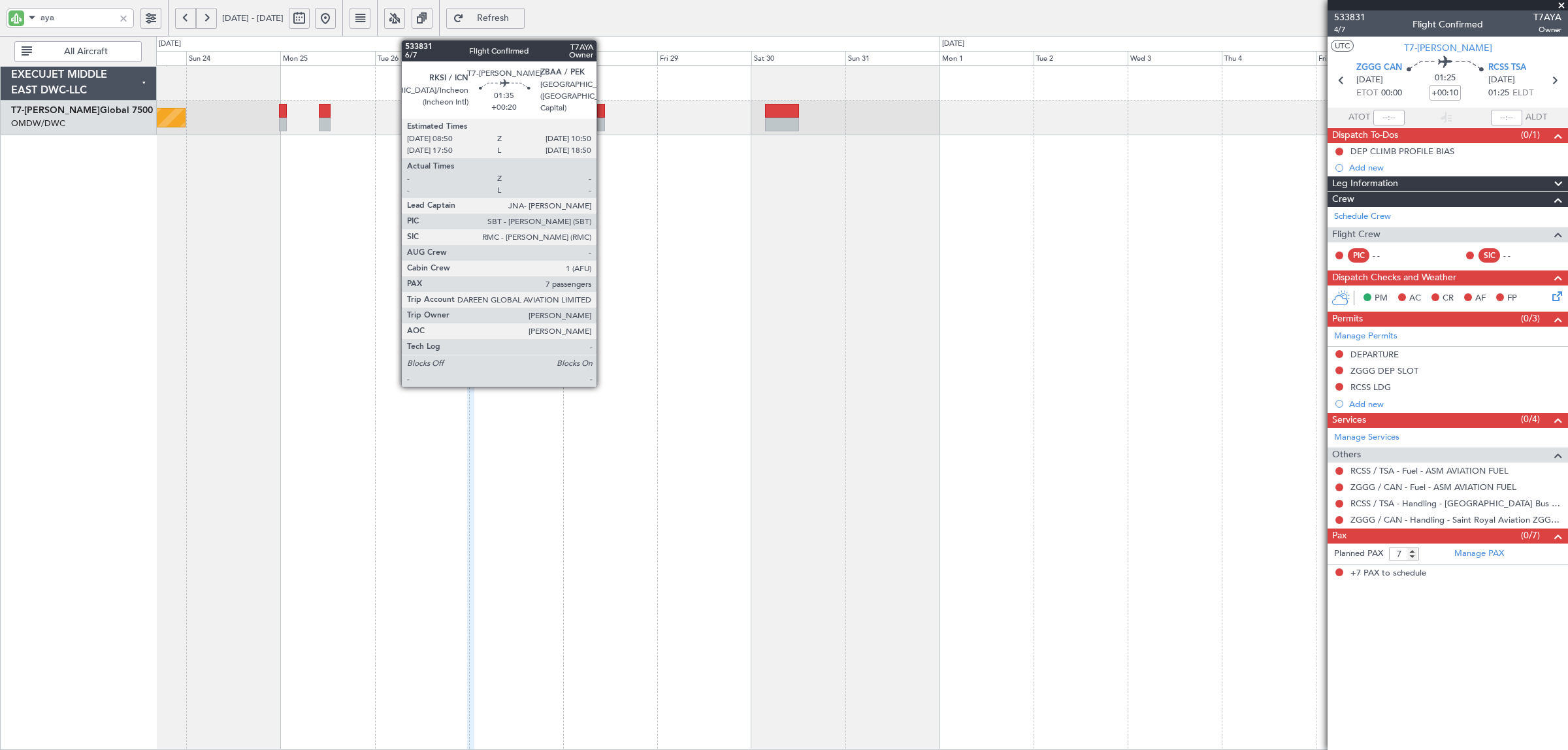
click at [603, 126] on div at bounding box center [601, 125] width 9 height 14
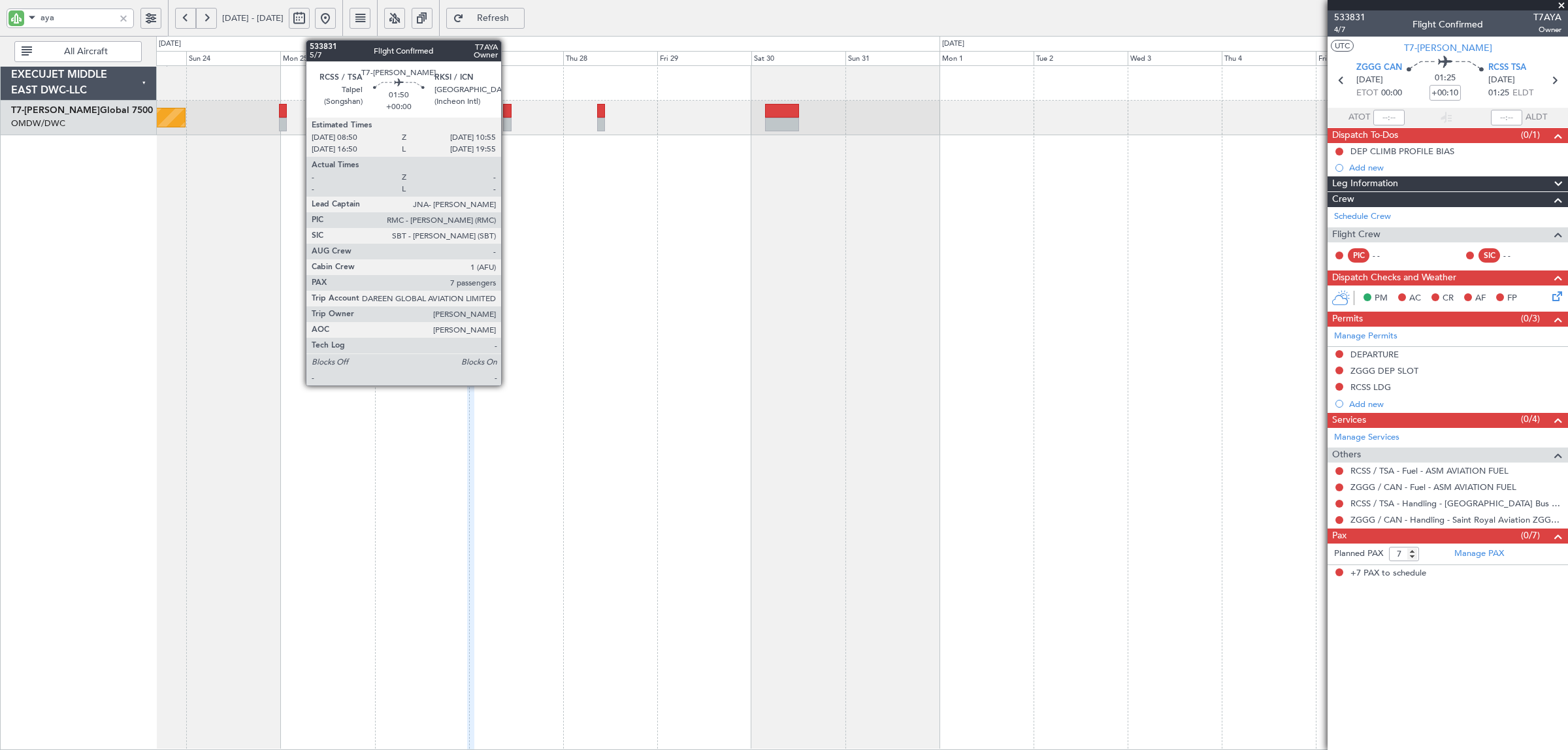
click at [507, 126] on div at bounding box center [507, 125] width 9 height 14
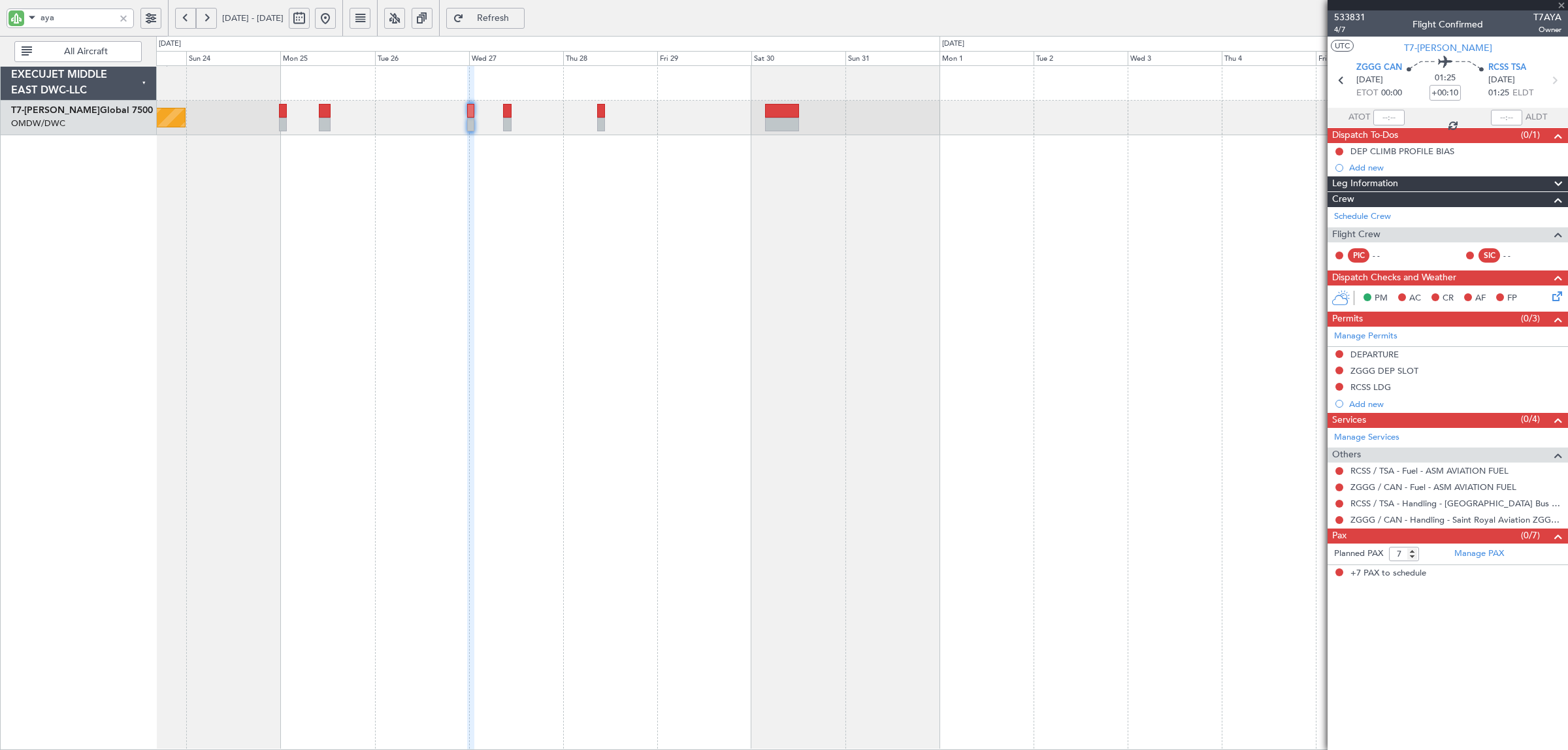
click at [507, 126] on div at bounding box center [507, 125] width 9 height 14
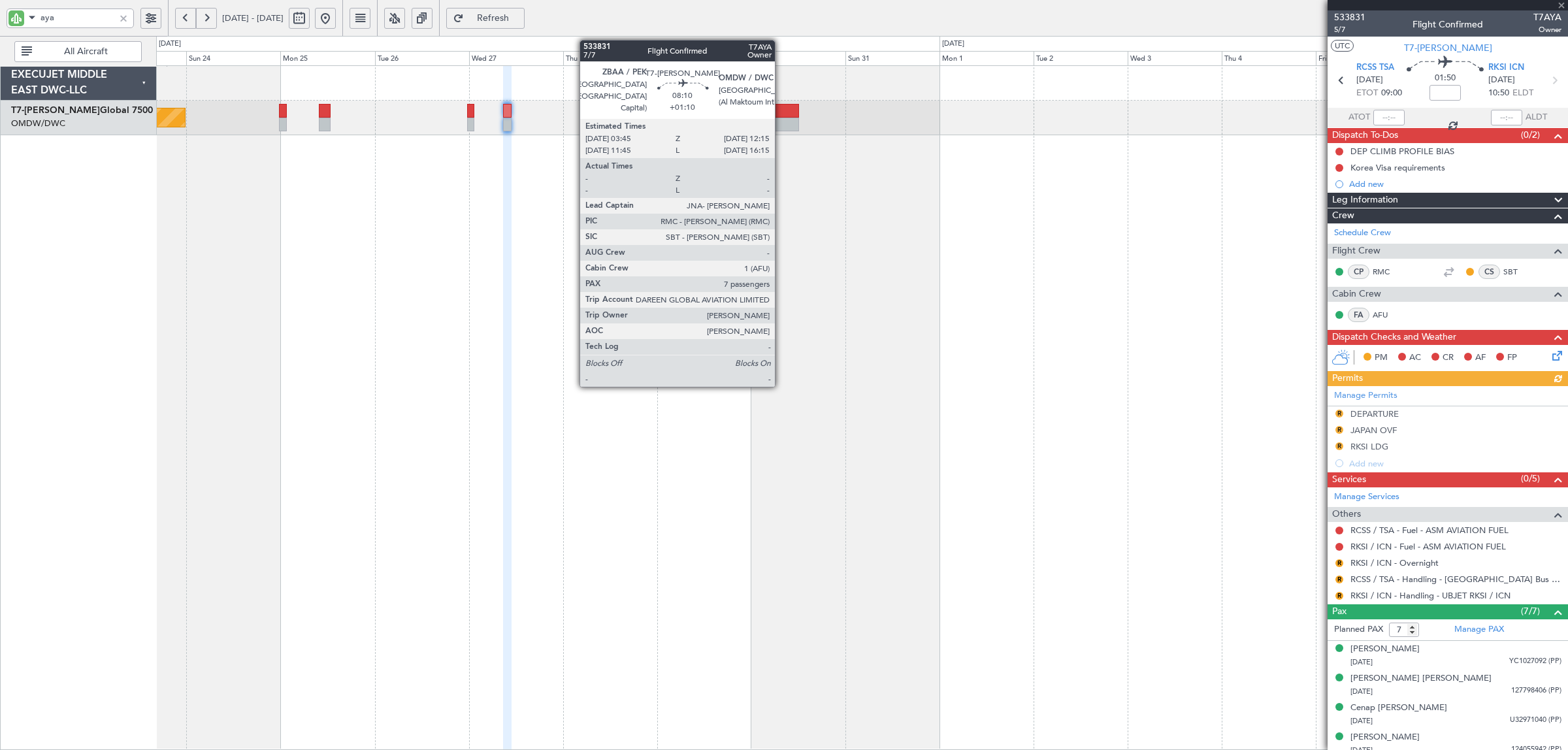
click at [781, 126] on div at bounding box center [782, 125] width 34 height 14
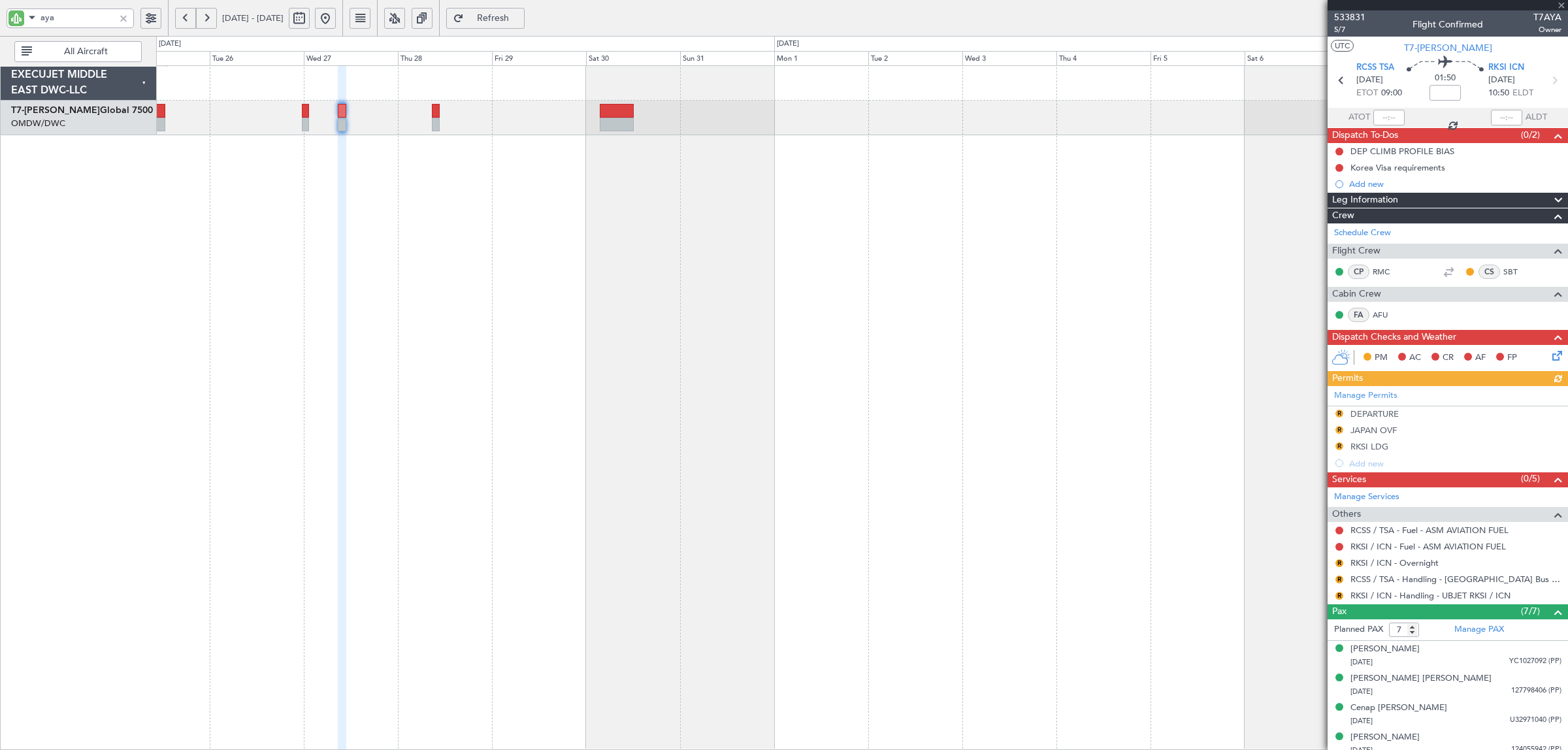
click at [632, 402] on div "Planned Maint Dubai (Al Maktoum Intl)" at bounding box center [862, 407] width 1412 height 685
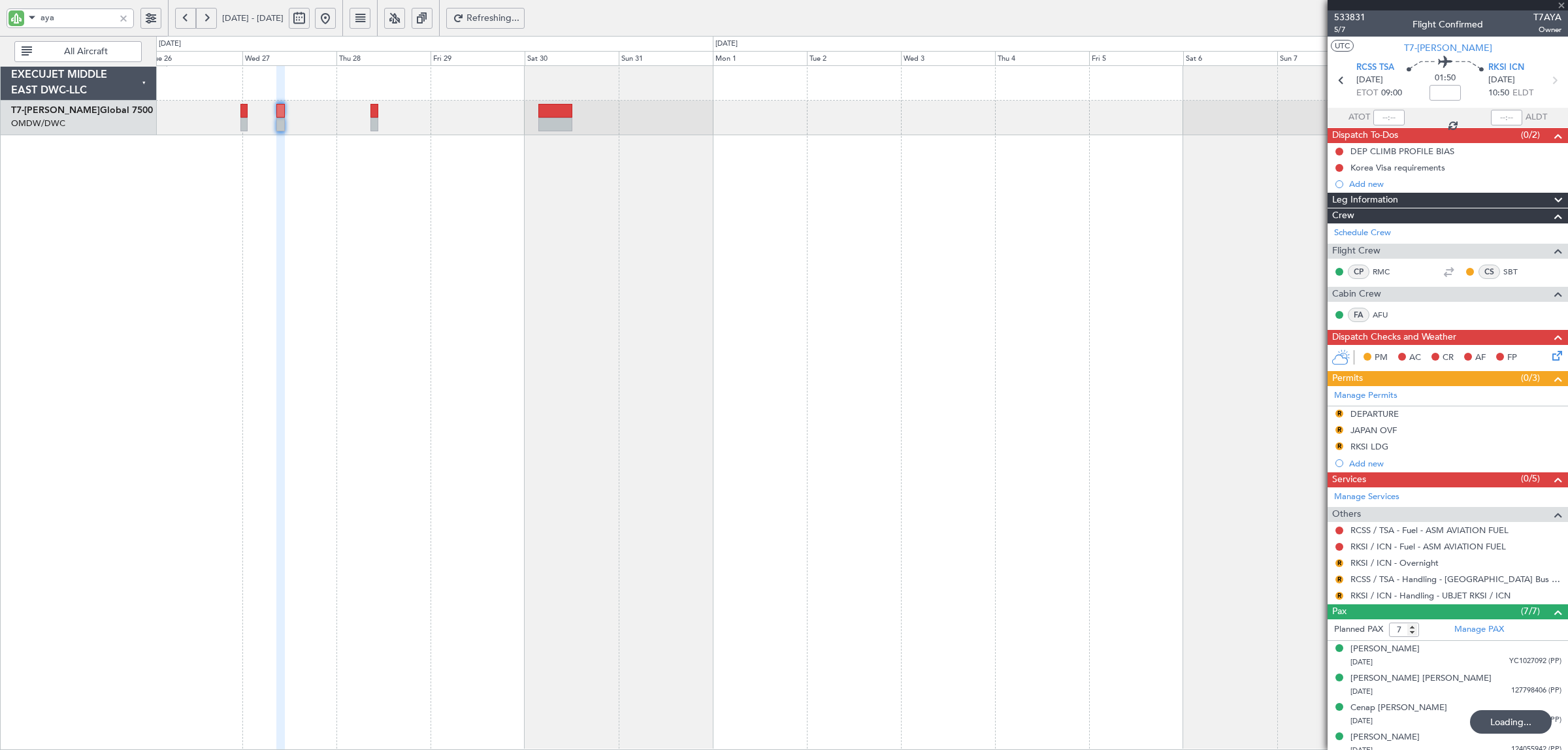
type input "+01:10"
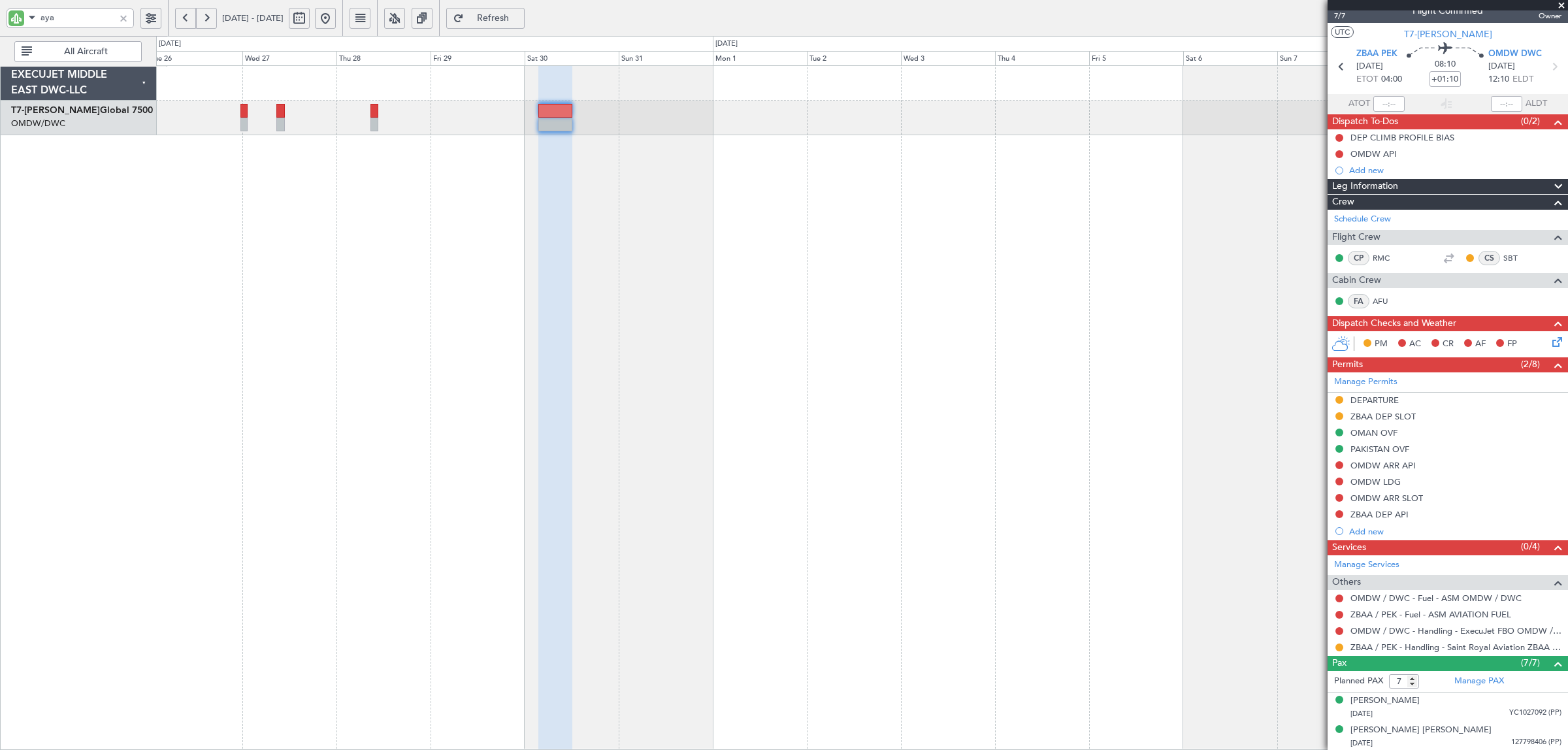
scroll to position [0, 0]
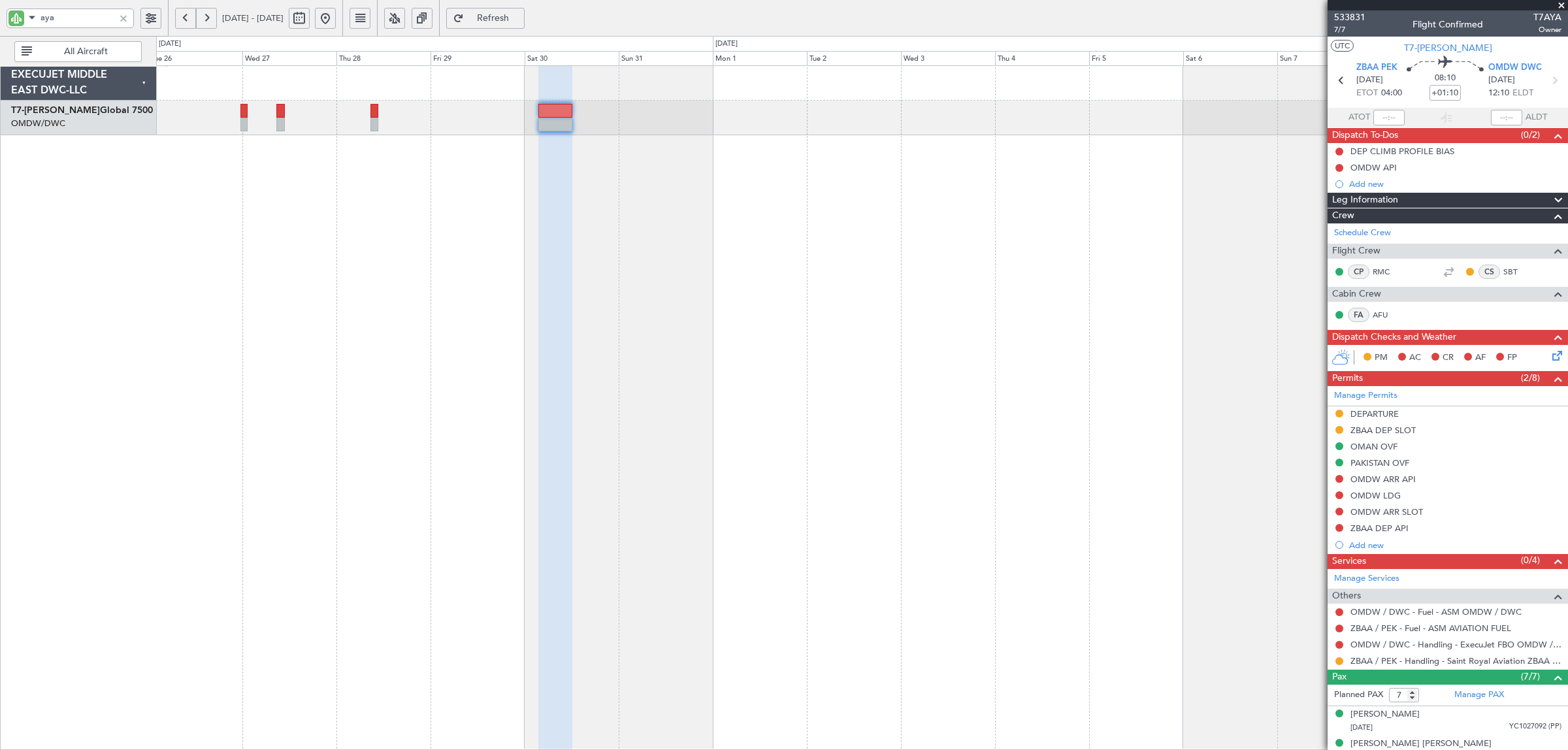
click at [807, 164] on div "Planned Maint Dubai (Al Maktoum Intl)" at bounding box center [862, 407] width 1412 height 685
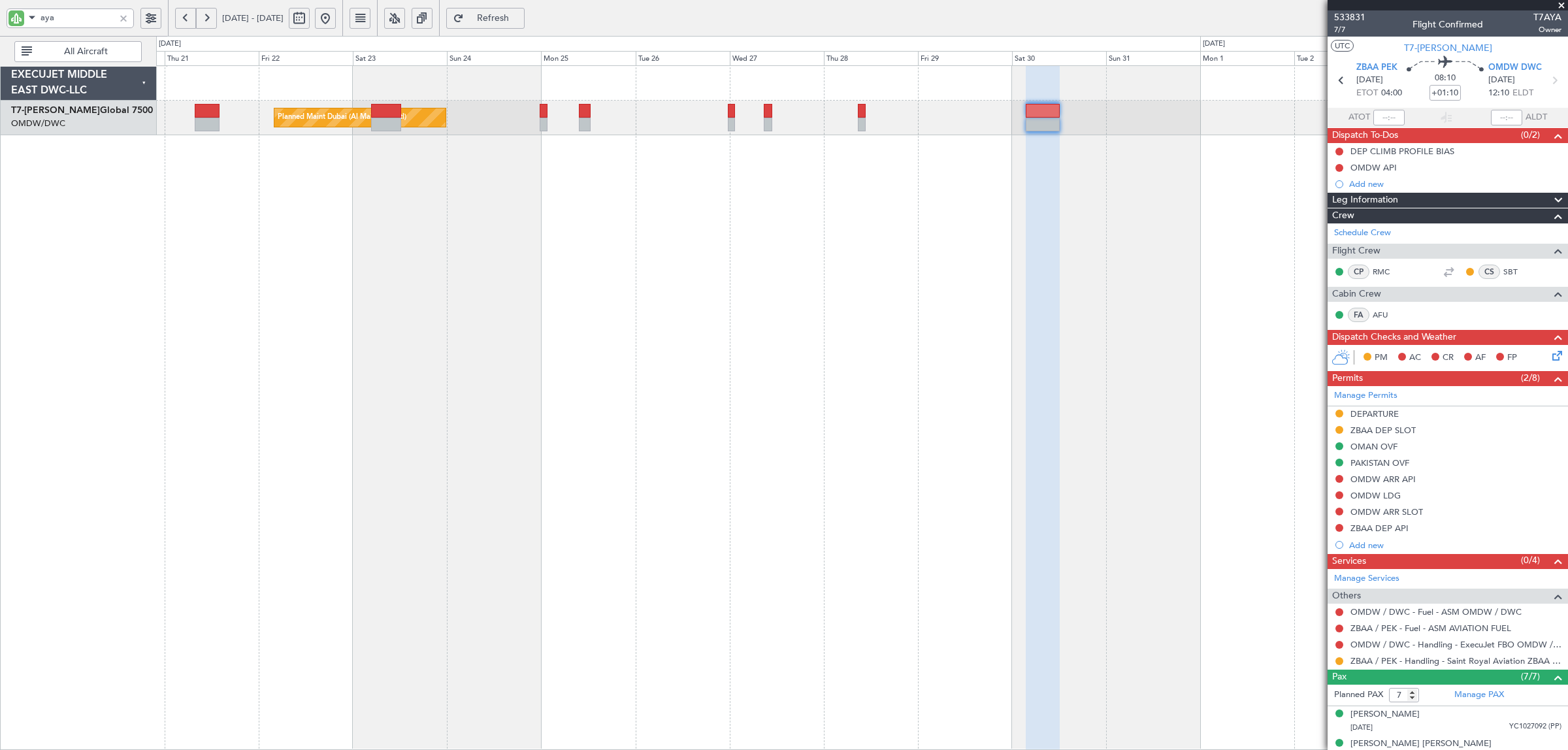
click at [920, 242] on div "Planned Maint Dubai (Al Maktoum Intl)" at bounding box center [862, 407] width 1412 height 685
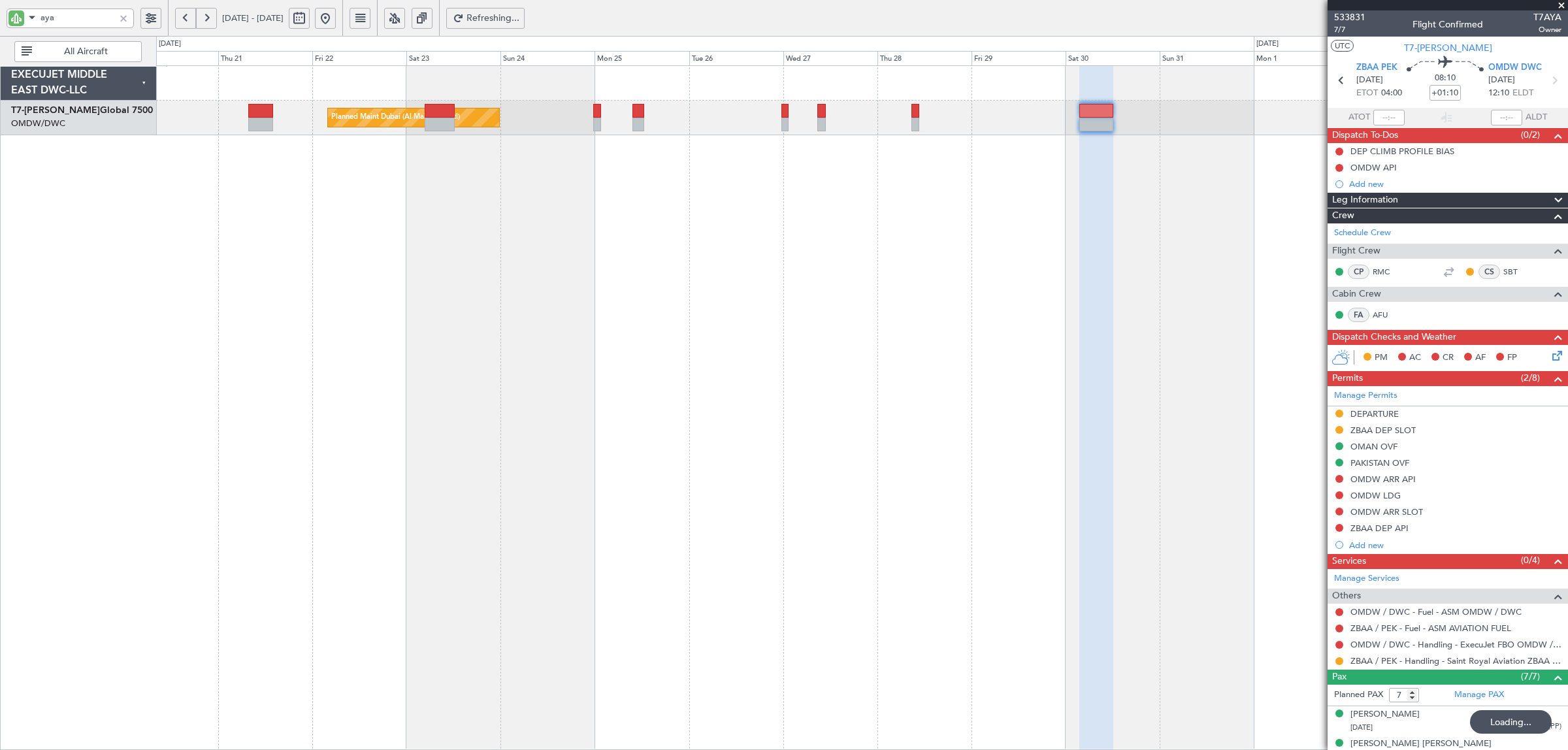
click at [96, 194] on div "Planned Maint Dubai (Al Maktoum Intl) EXECUJET MIDDLE EAST DWC-LLC T7-AYA Globa…" at bounding box center [784, 393] width 1568 height 714
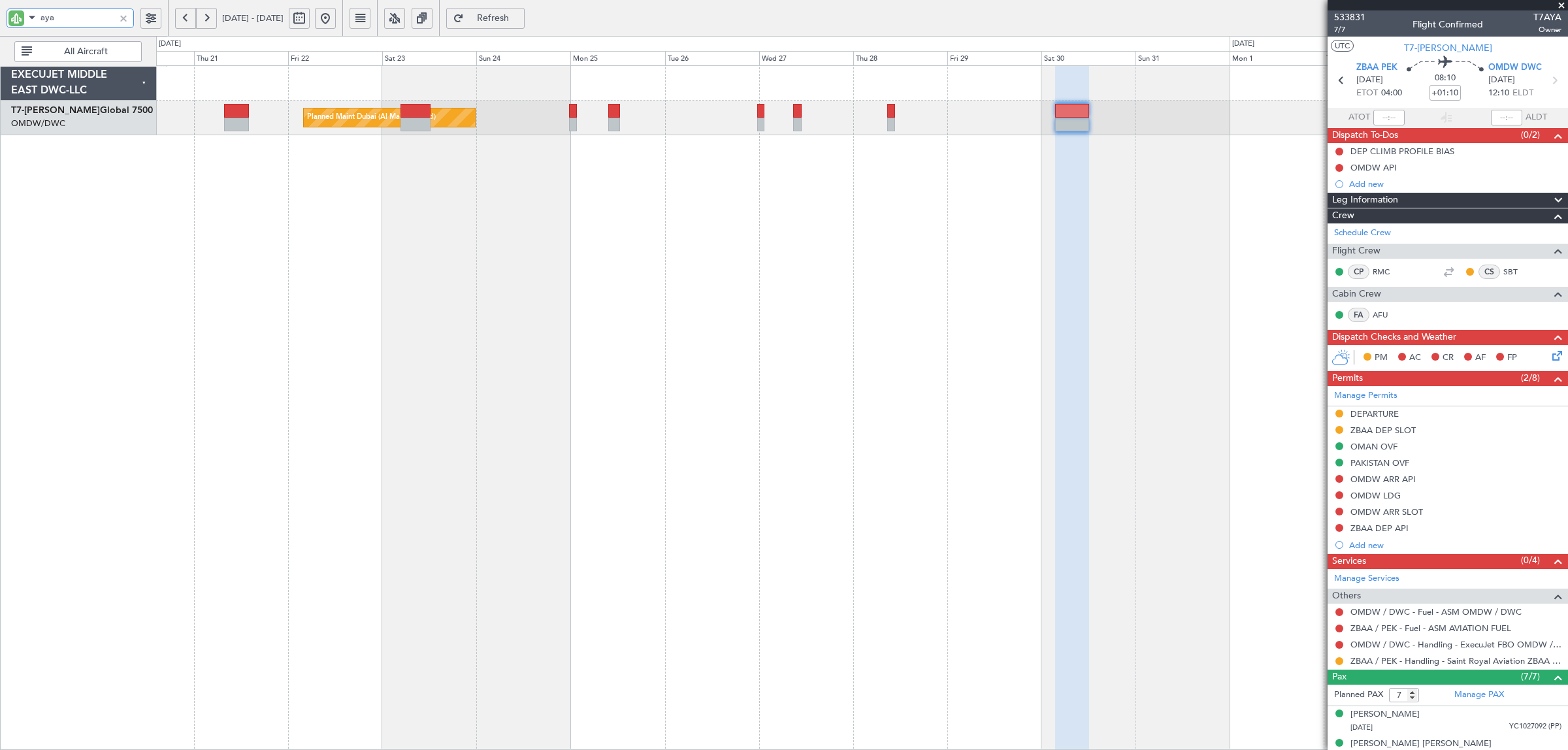
drag, startPoint x: 59, startPoint y: 21, endPoint x: 34, endPoint y: 20, distance: 25.0
click at [34, 20] on div "aya" at bounding box center [69, 18] width 127 height 19
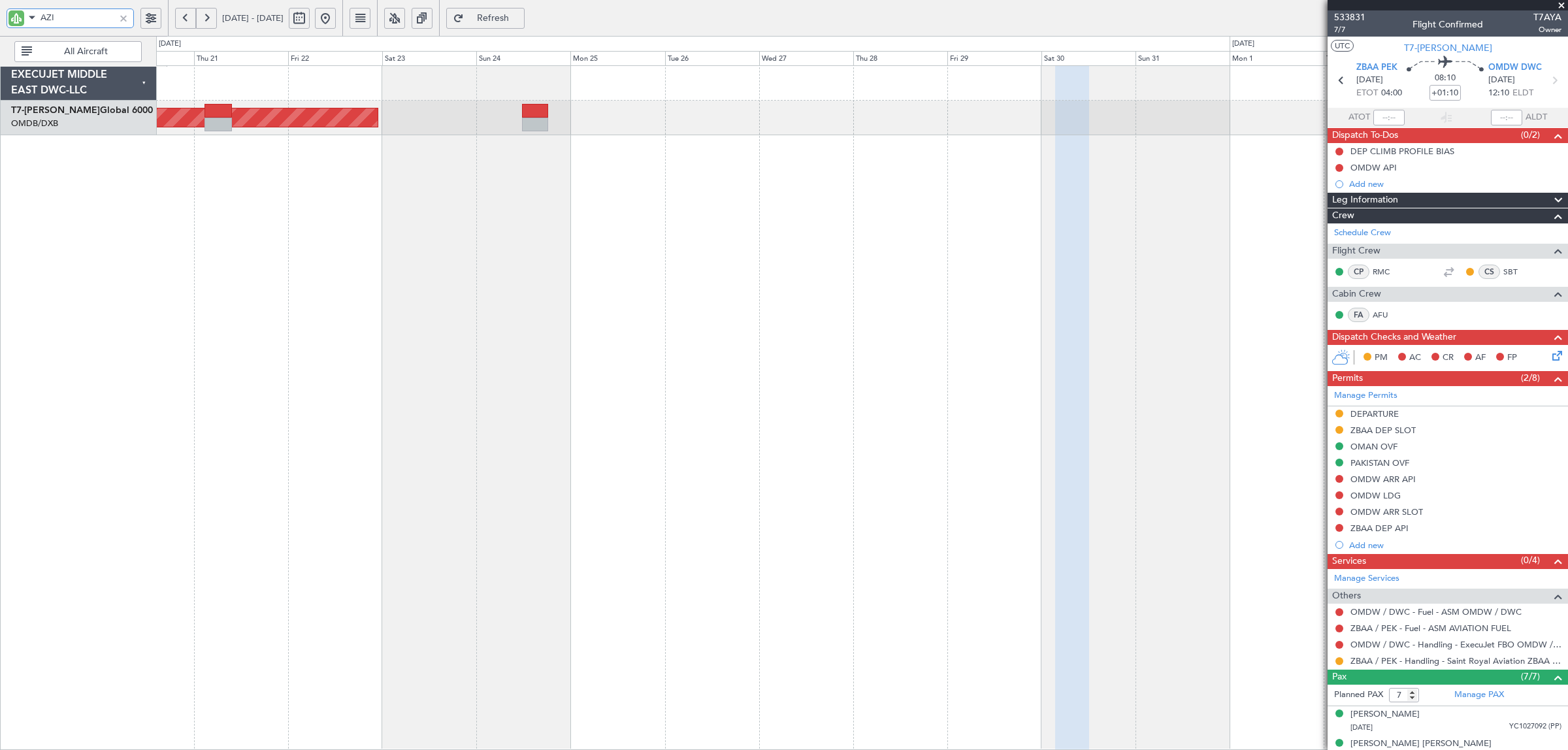
type input "AZI"
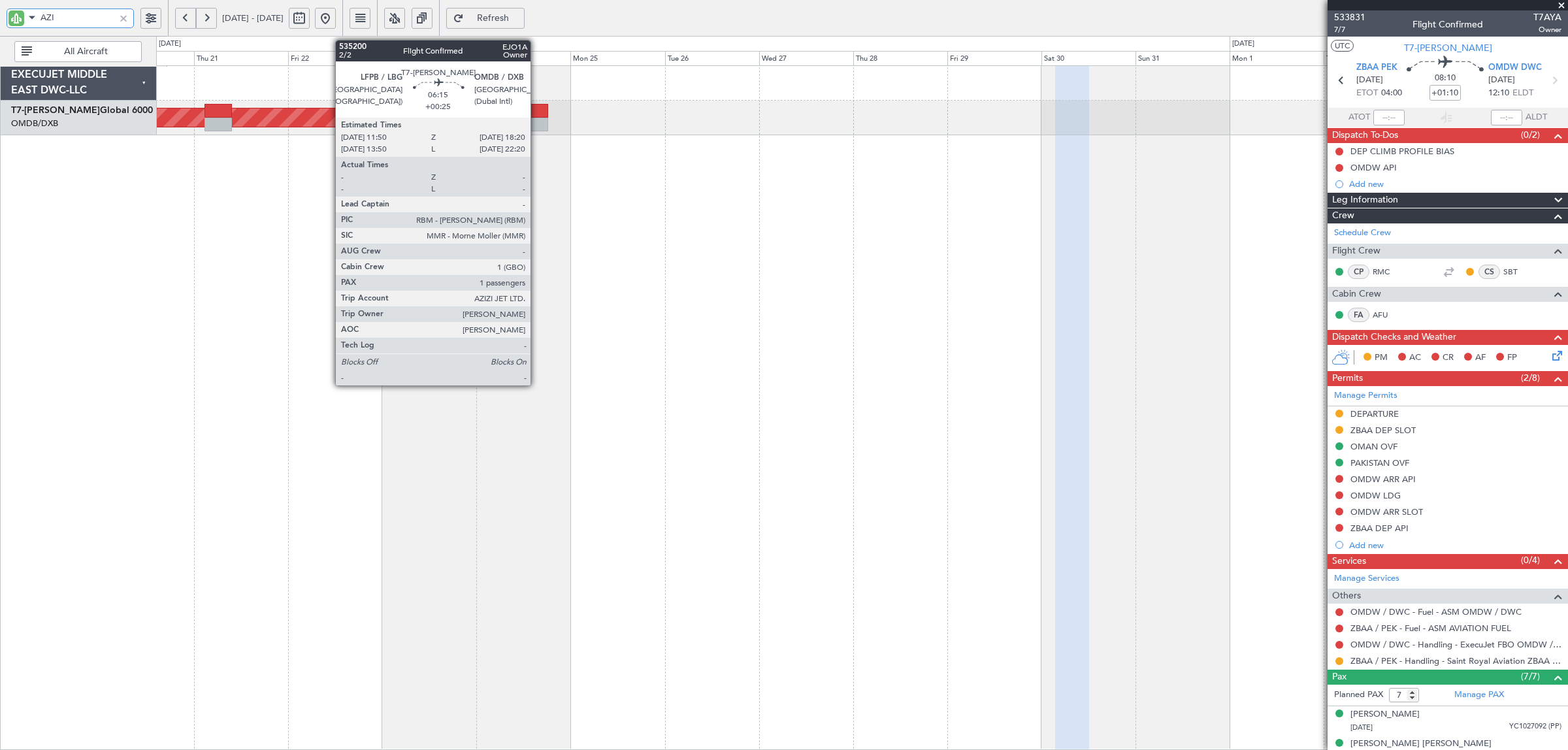
click at [537, 122] on div at bounding box center [536, 125] width 26 height 14
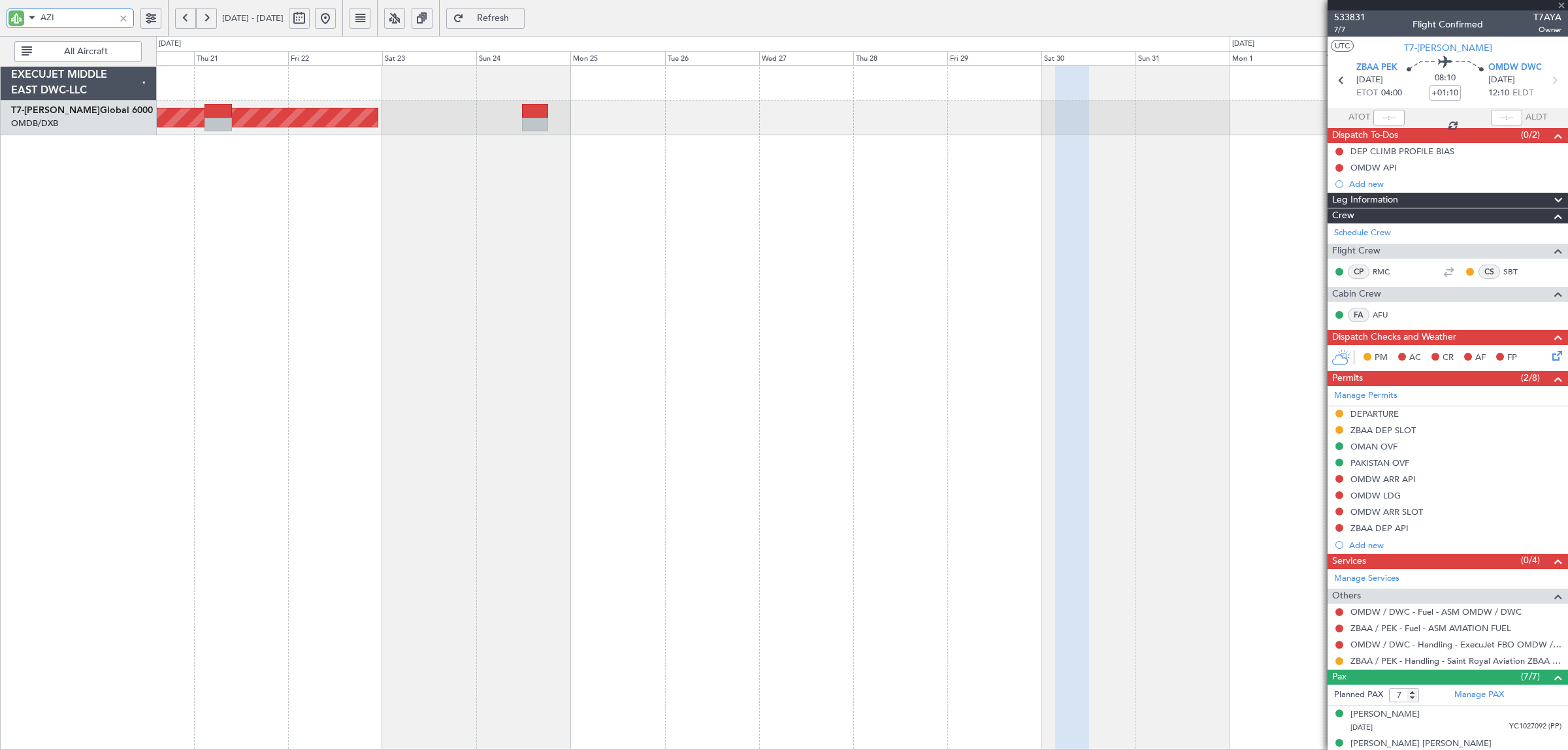
type input "+00:25"
type input "1"
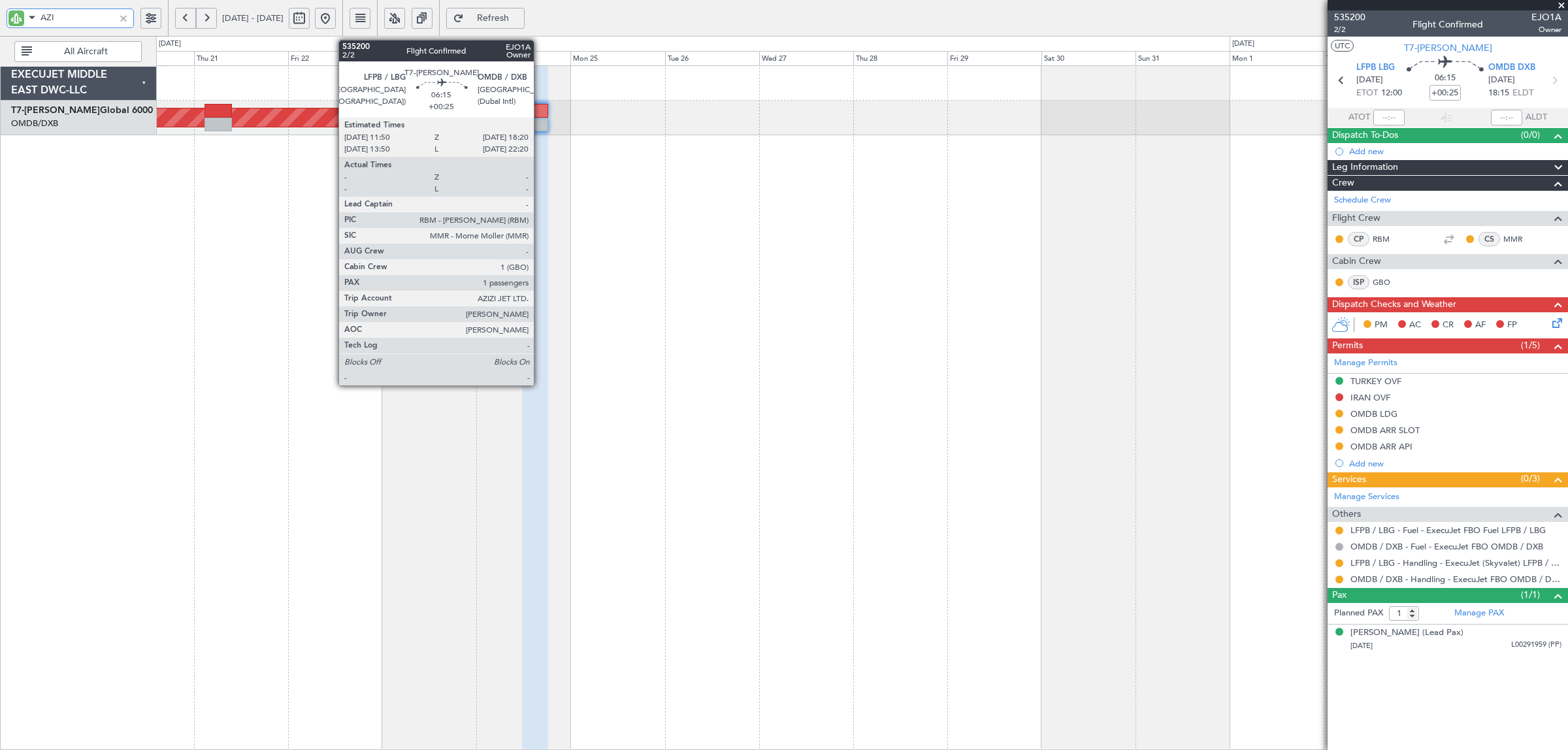
click at [541, 121] on div at bounding box center [536, 125] width 26 height 14
click at [536, 118] on div at bounding box center [536, 111] width 26 height 14
click at [530, 116] on div at bounding box center [536, 111] width 26 height 14
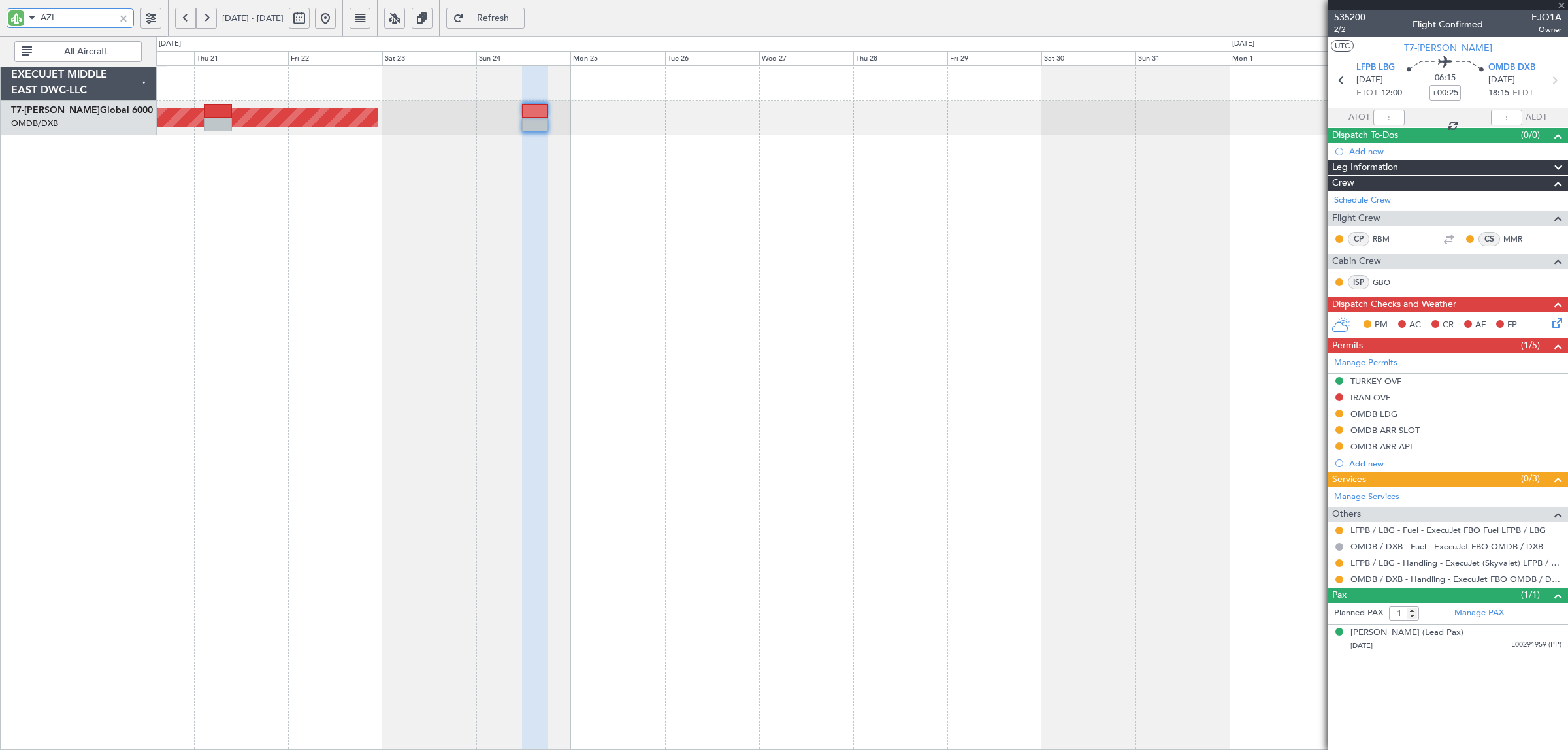
click at [530, 116] on div at bounding box center [536, 111] width 26 height 14
click at [525, 24] on button "Refresh" at bounding box center [485, 18] width 78 height 21
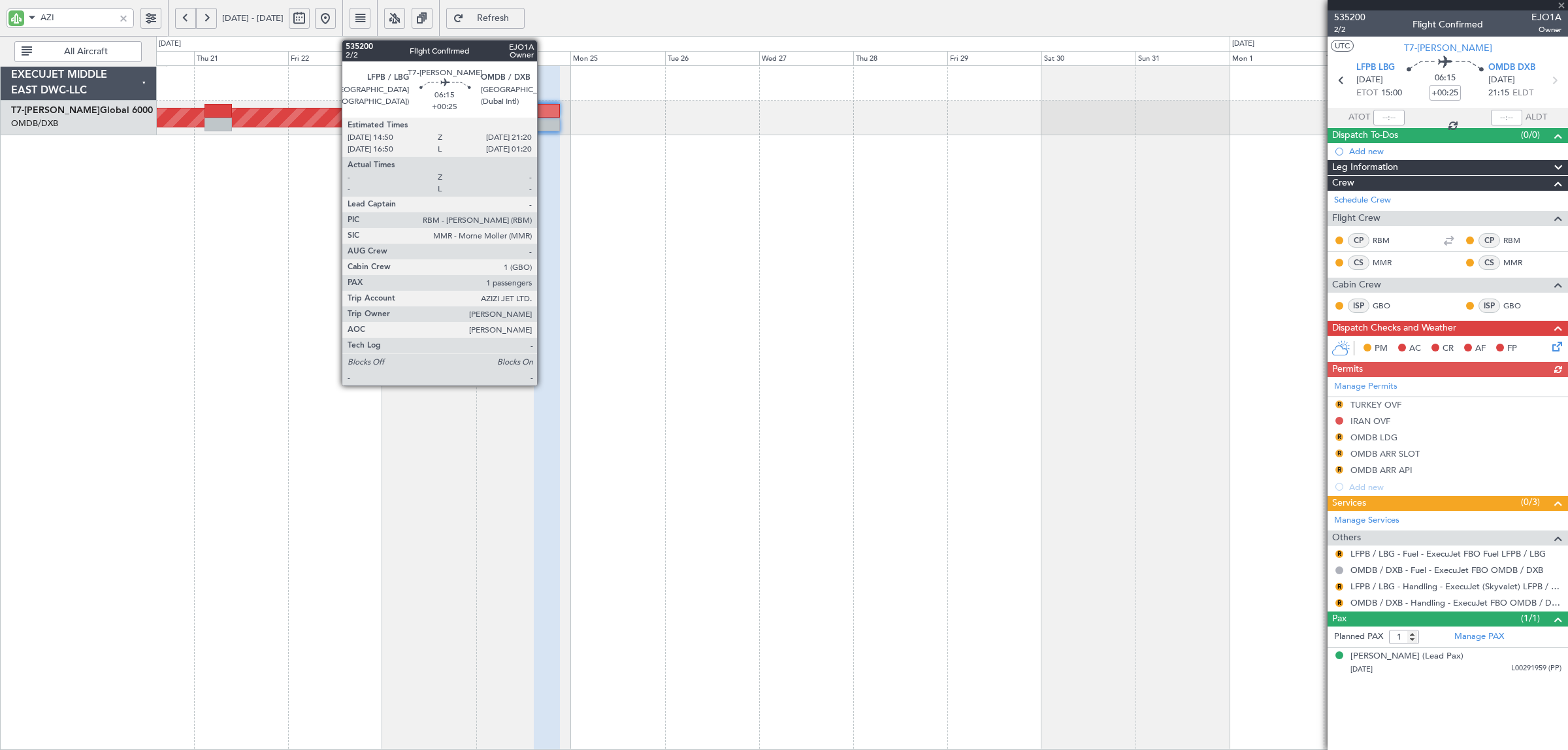
click at [543, 114] on div at bounding box center [547, 111] width 26 height 14
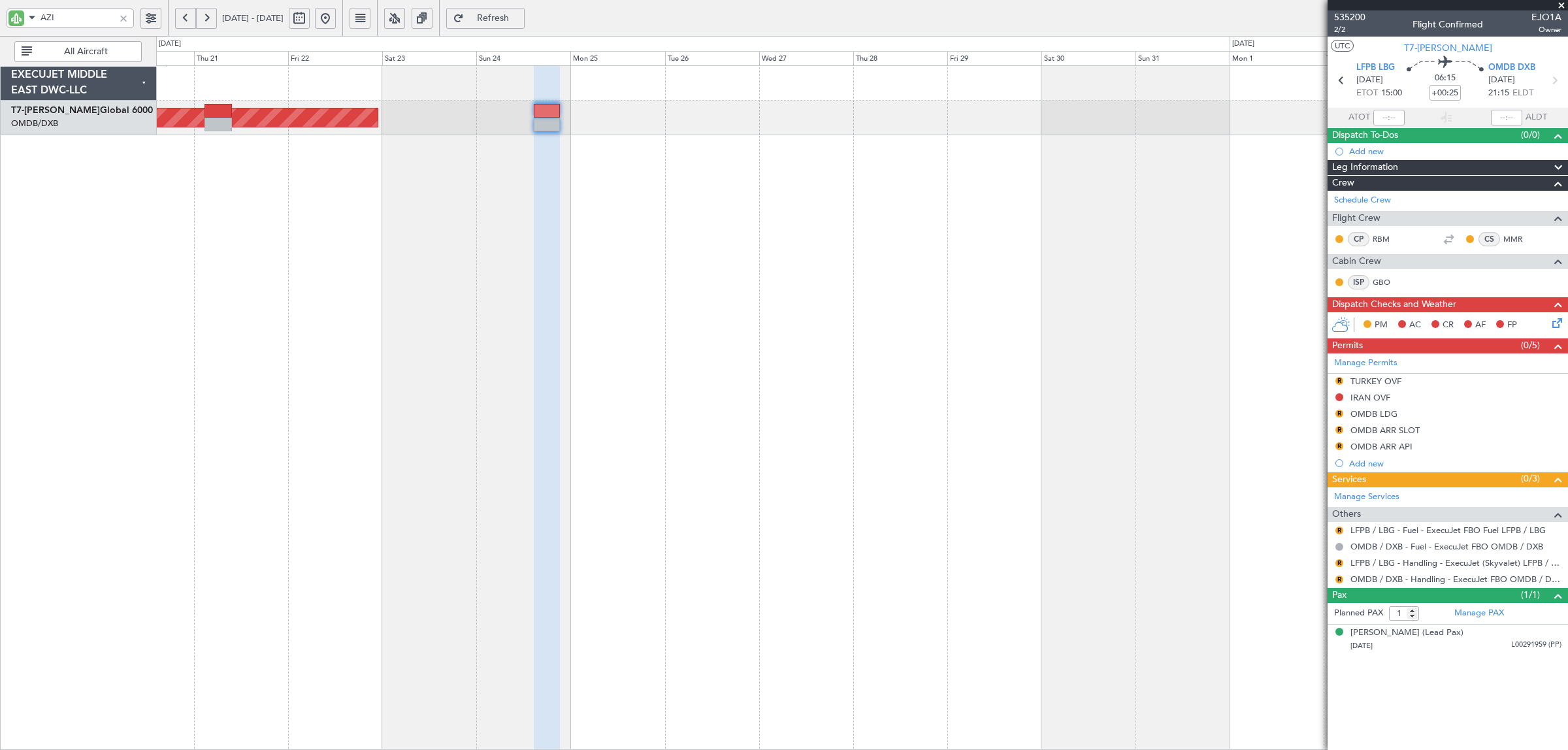
click at [1340, 380] on button "R" at bounding box center [1339, 380] width 8 height 8
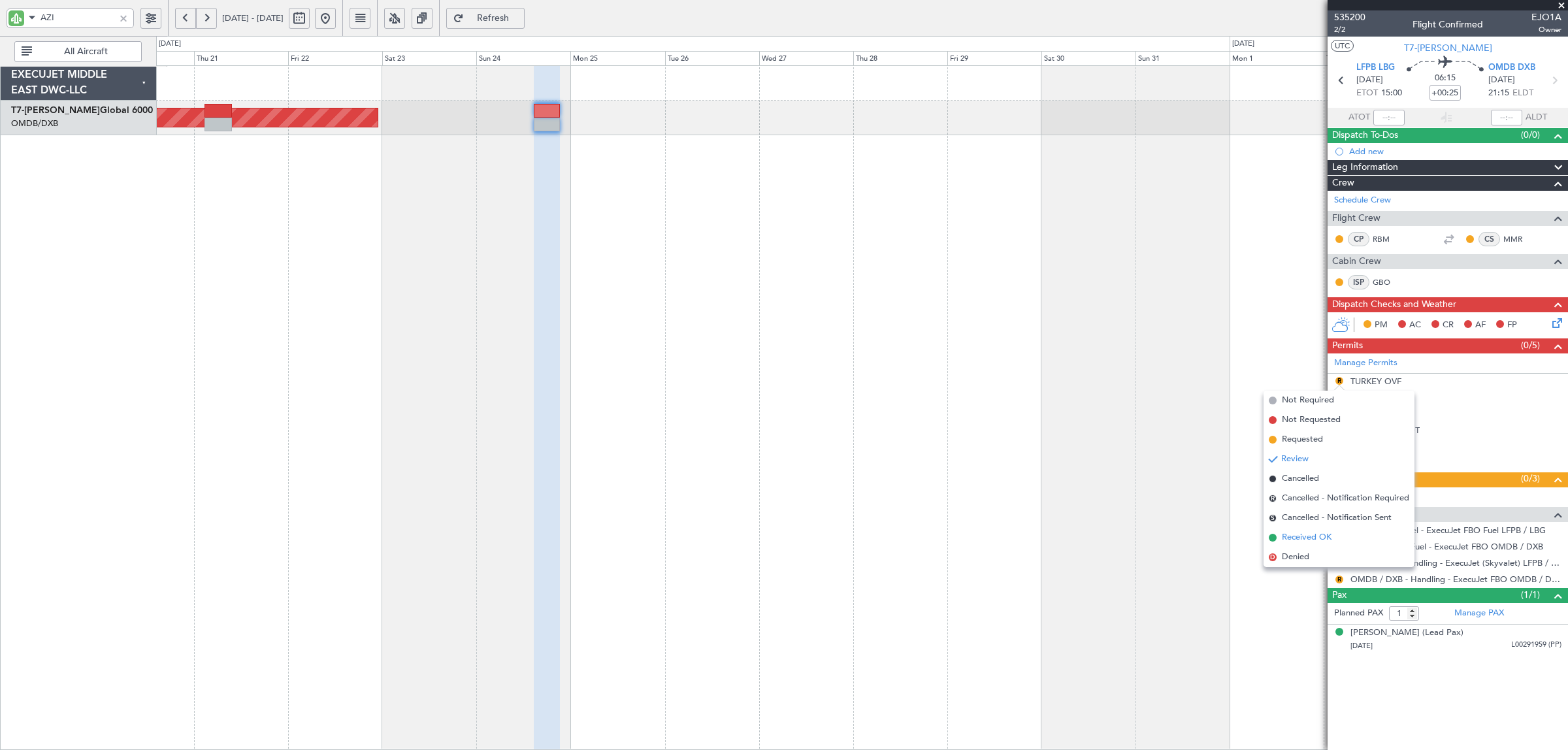
click at [1305, 533] on span "Received OK" at bounding box center [1306, 537] width 50 height 13
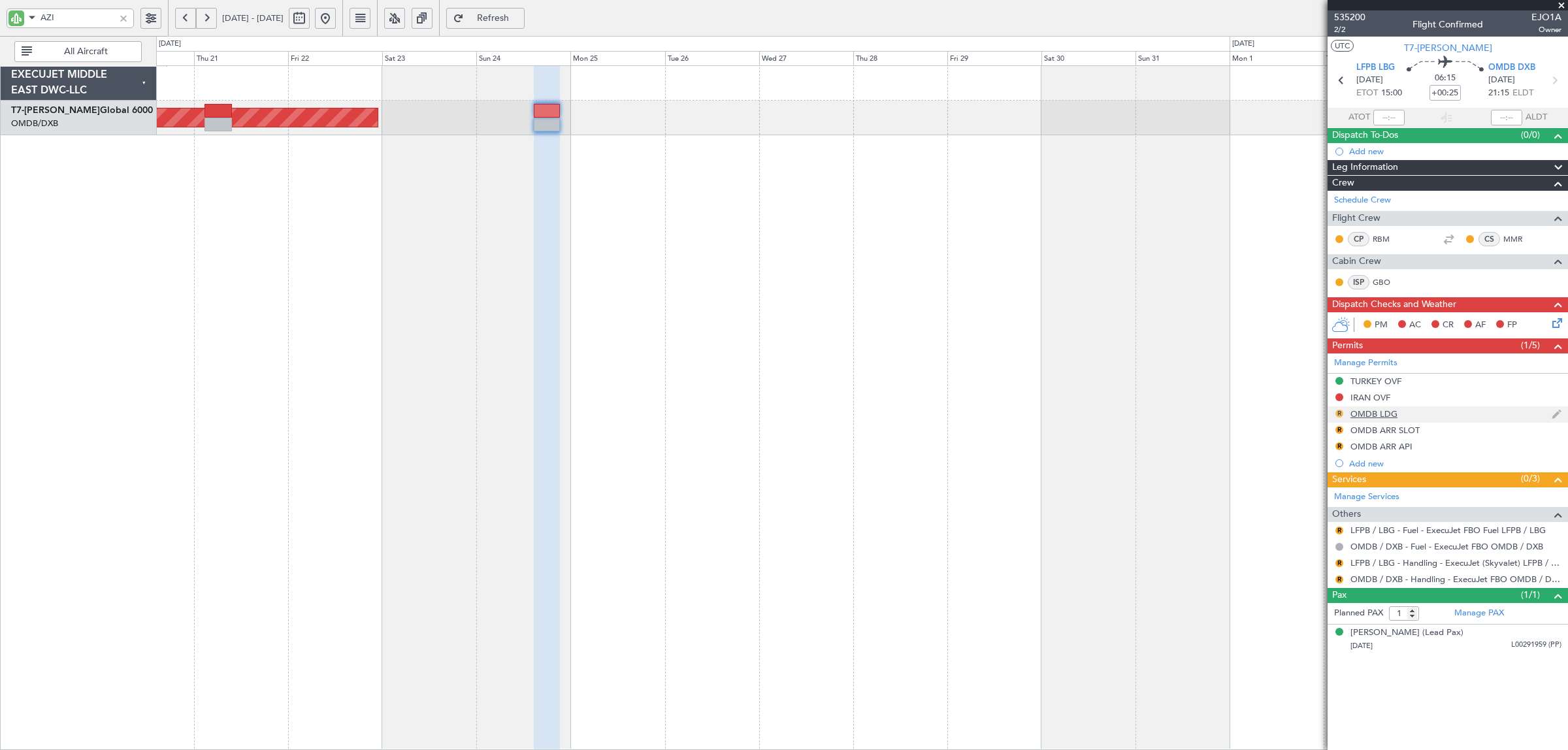
click at [1340, 413] on button "R" at bounding box center [1339, 414] width 8 height 8
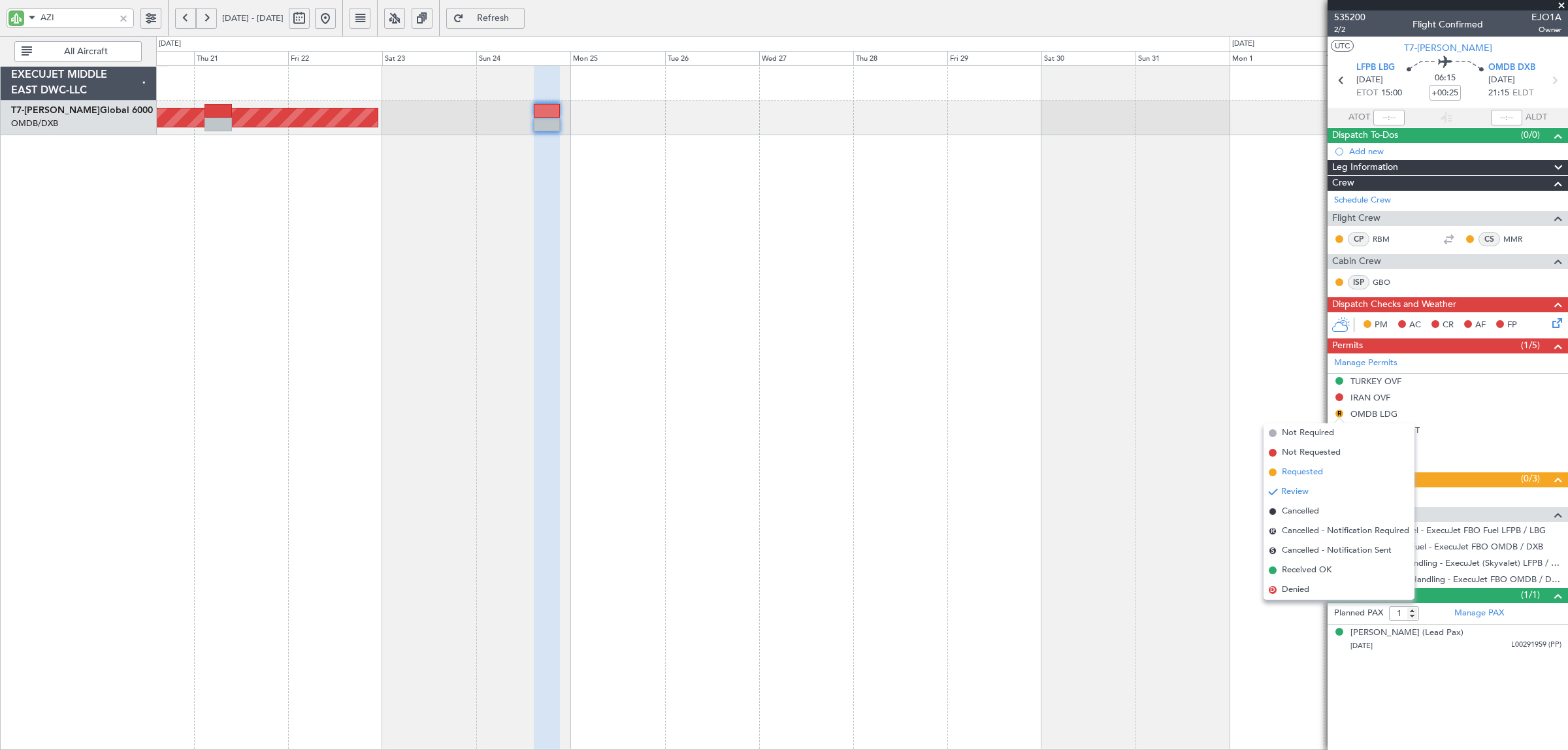
click at [1302, 469] on span "Requested" at bounding box center [1302, 472] width 41 height 13
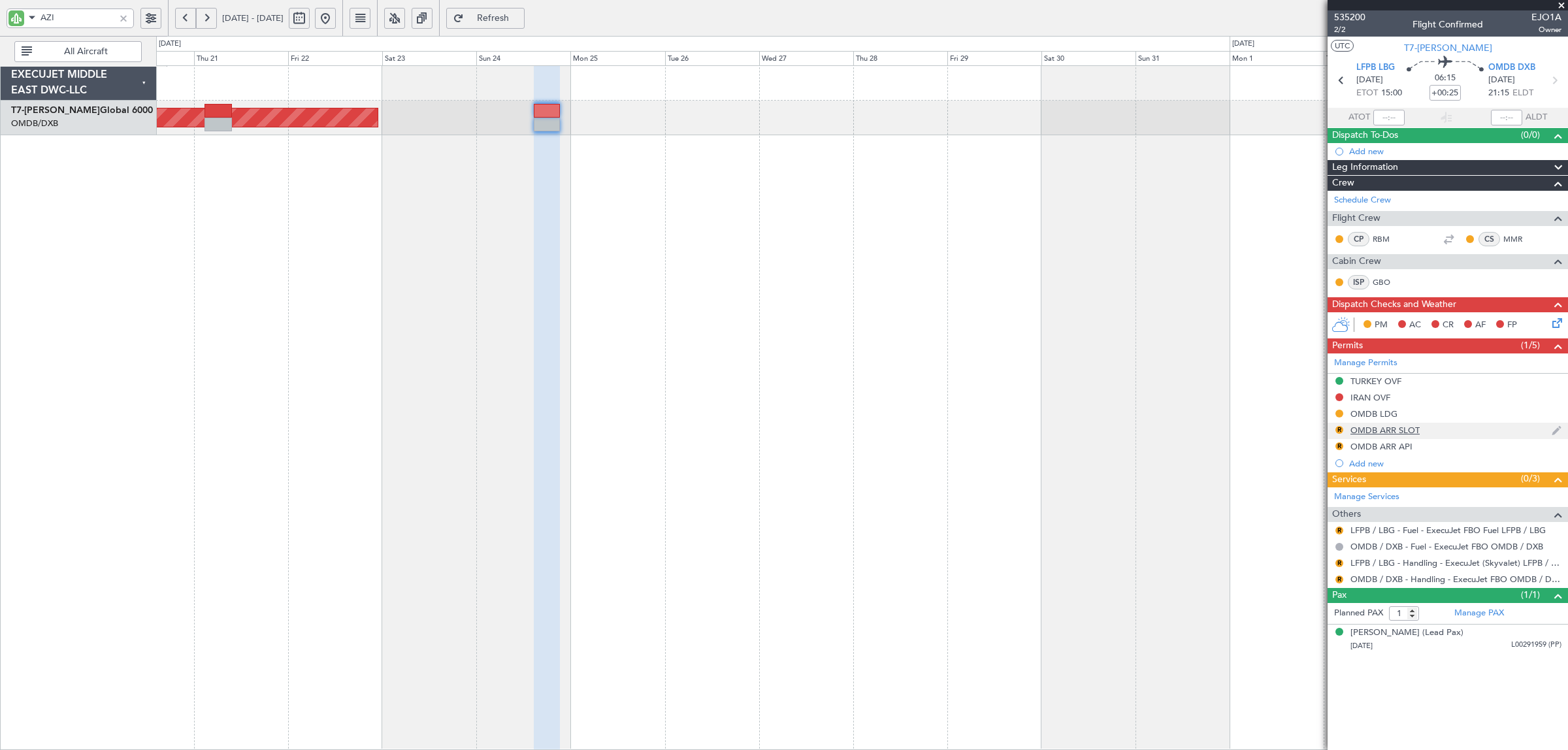
click at [1376, 429] on div "OMDB ARR SLOT" at bounding box center [1385, 430] width 69 height 11
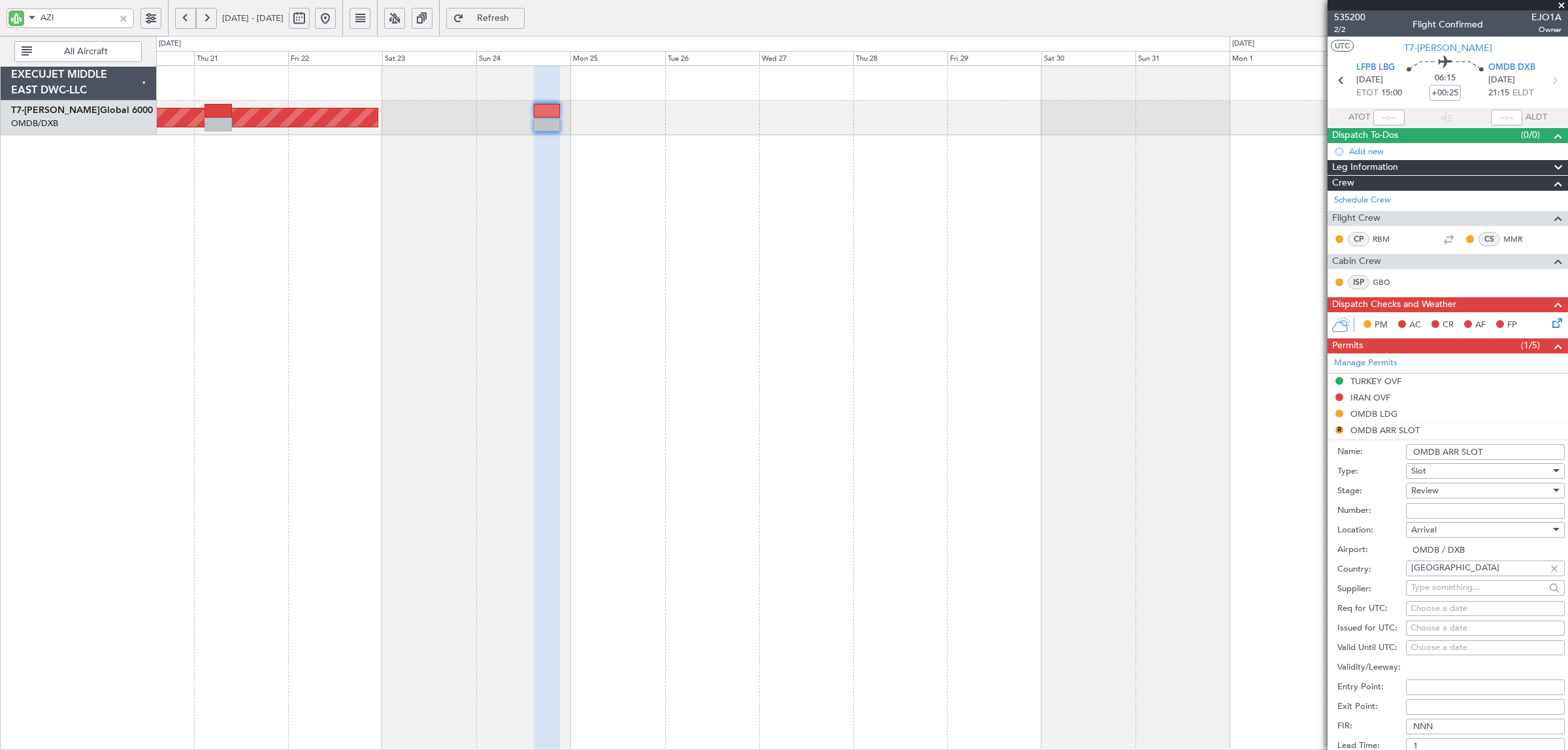
click at [1457, 492] on div "Review" at bounding box center [1481, 491] width 140 height 19
click at [1441, 602] on span "Received OK" at bounding box center [1478, 596] width 134 height 19
click at [1426, 512] on input "Number:" at bounding box center [1485, 511] width 159 height 16
paste input "KEJO110"
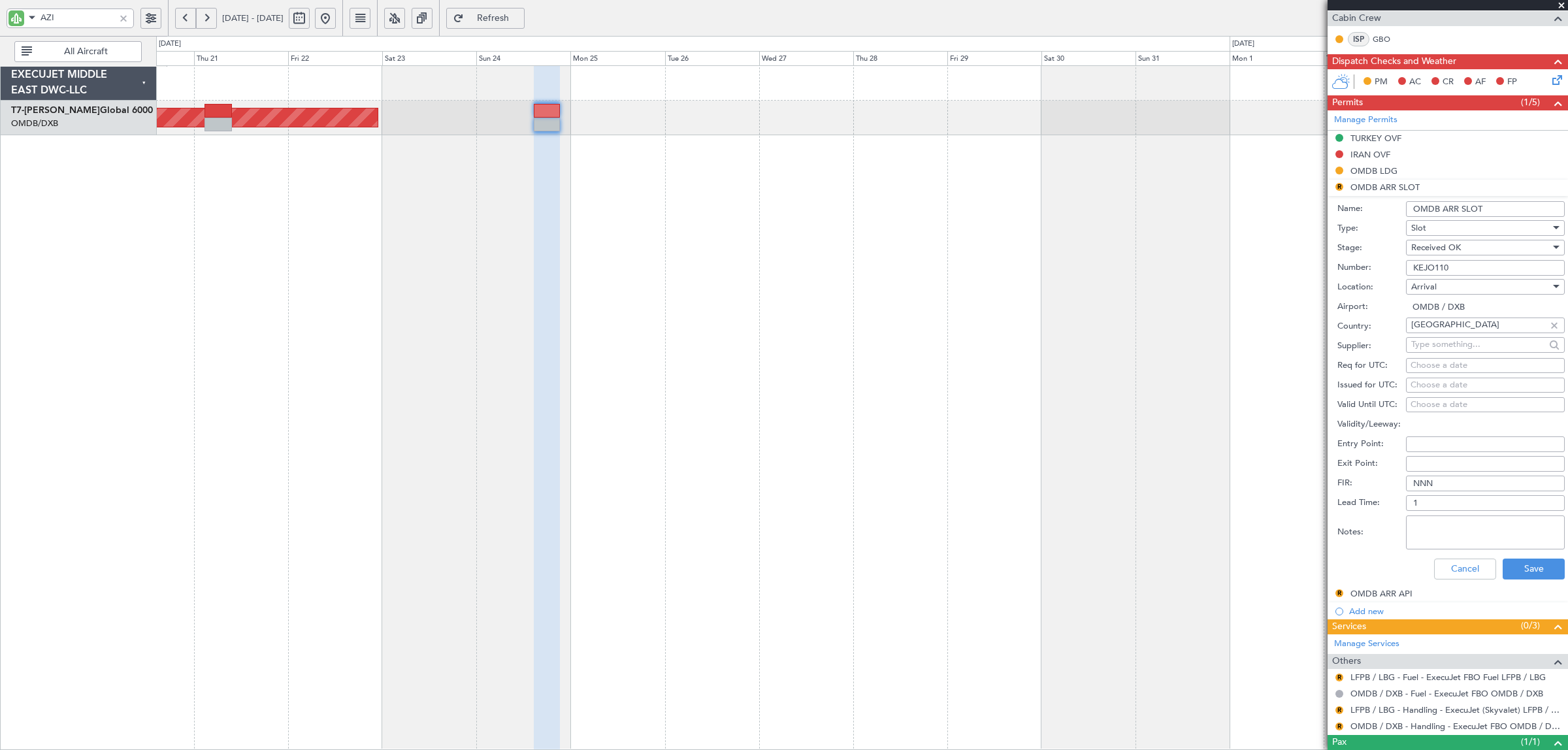
scroll to position [245, 0]
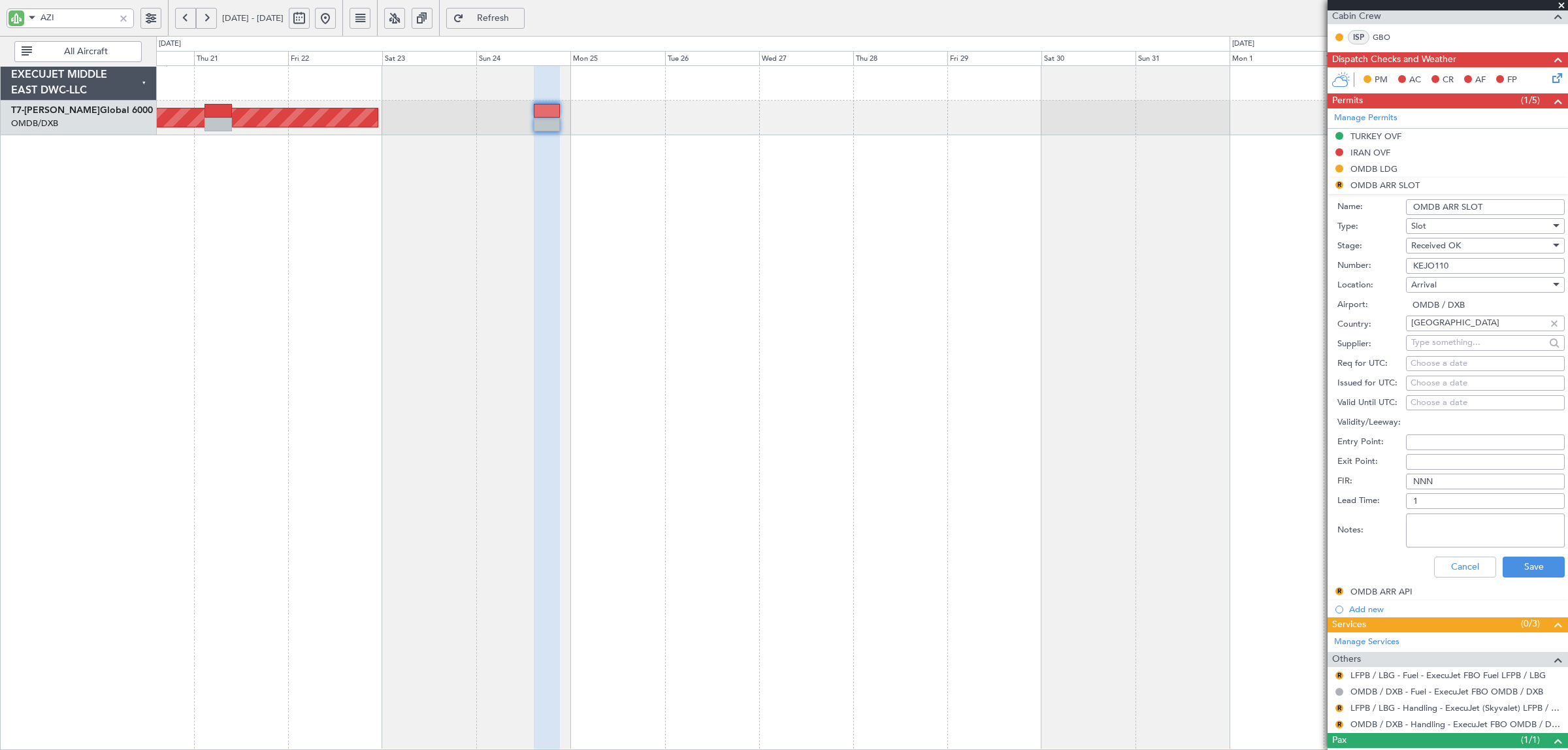
type input "KEJO110"
click at [1432, 366] on div "Choose a date" at bounding box center [1485, 364] width 149 height 13
select select "8"
select select "2025"
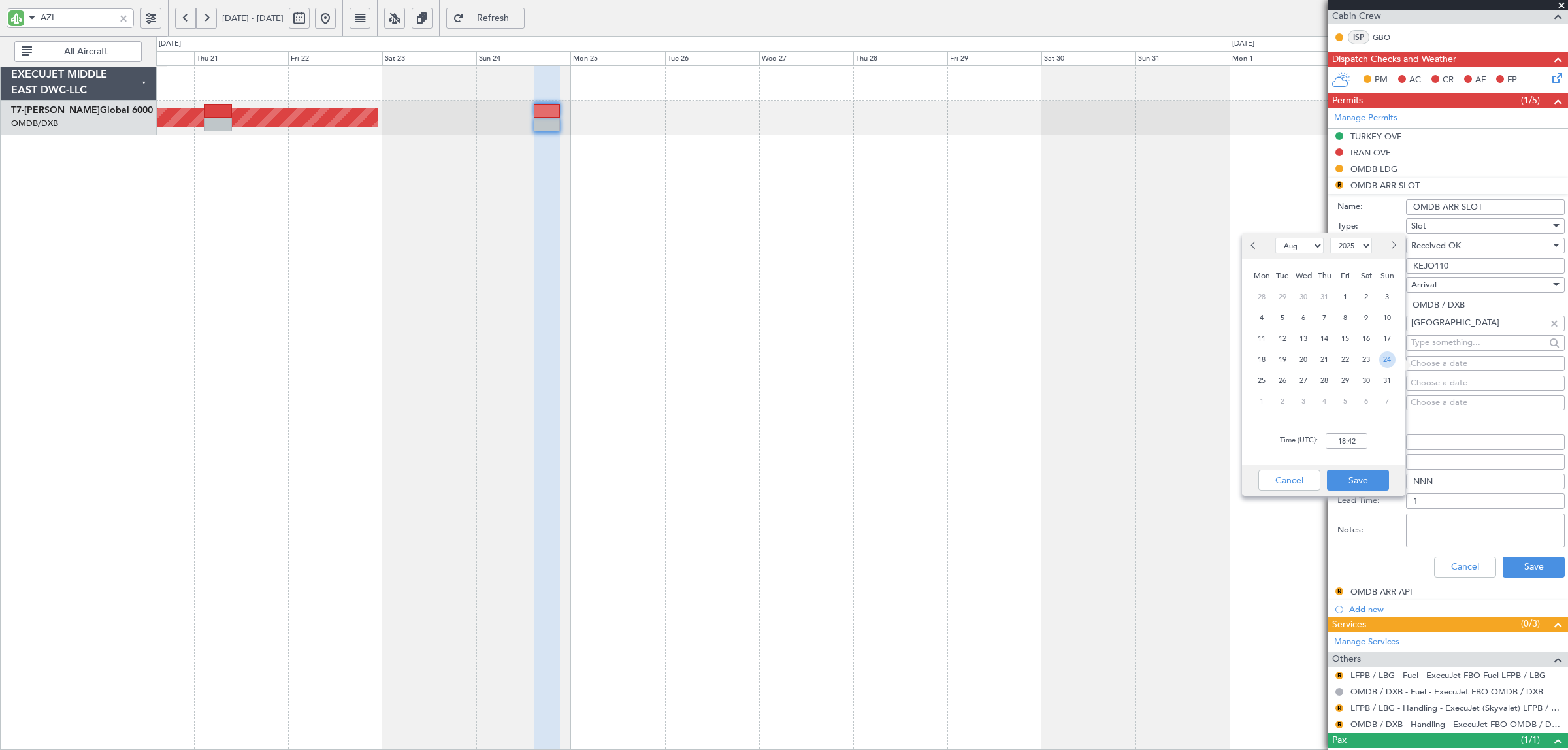
click at [1382, 357] on span "24" at bounding box center [1387, 359] width 17 height 17
click at [1338, 438] on input "00:00" at bounding box center [1347, 441] width 42 height 16
type input "21:30"
click at [1346, 474] on button "Save" at bounding box center [1358, 480] width 62 height 21
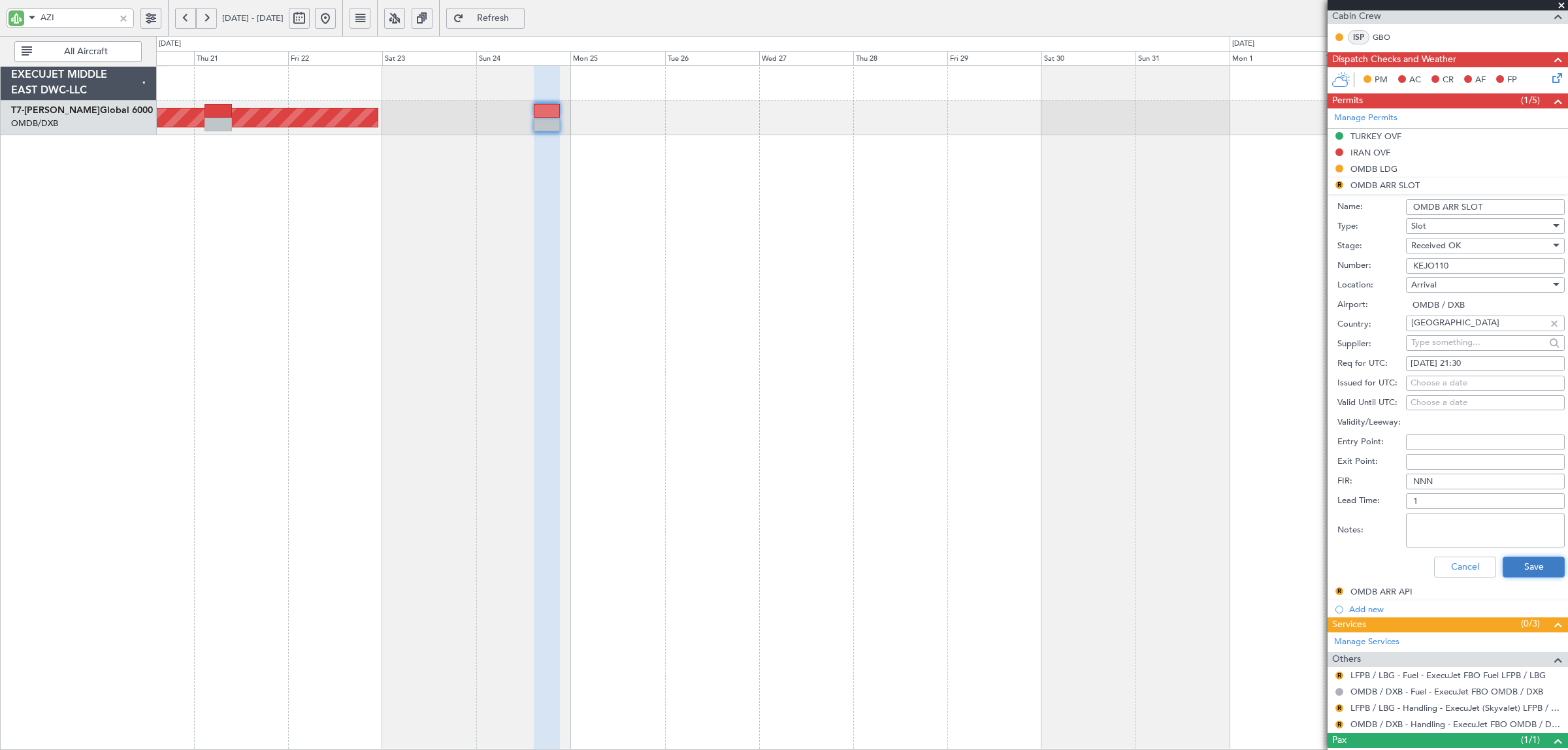
click at [1517, 566] on button "Save" at bounding box center [1534, 567] width 62 height 21
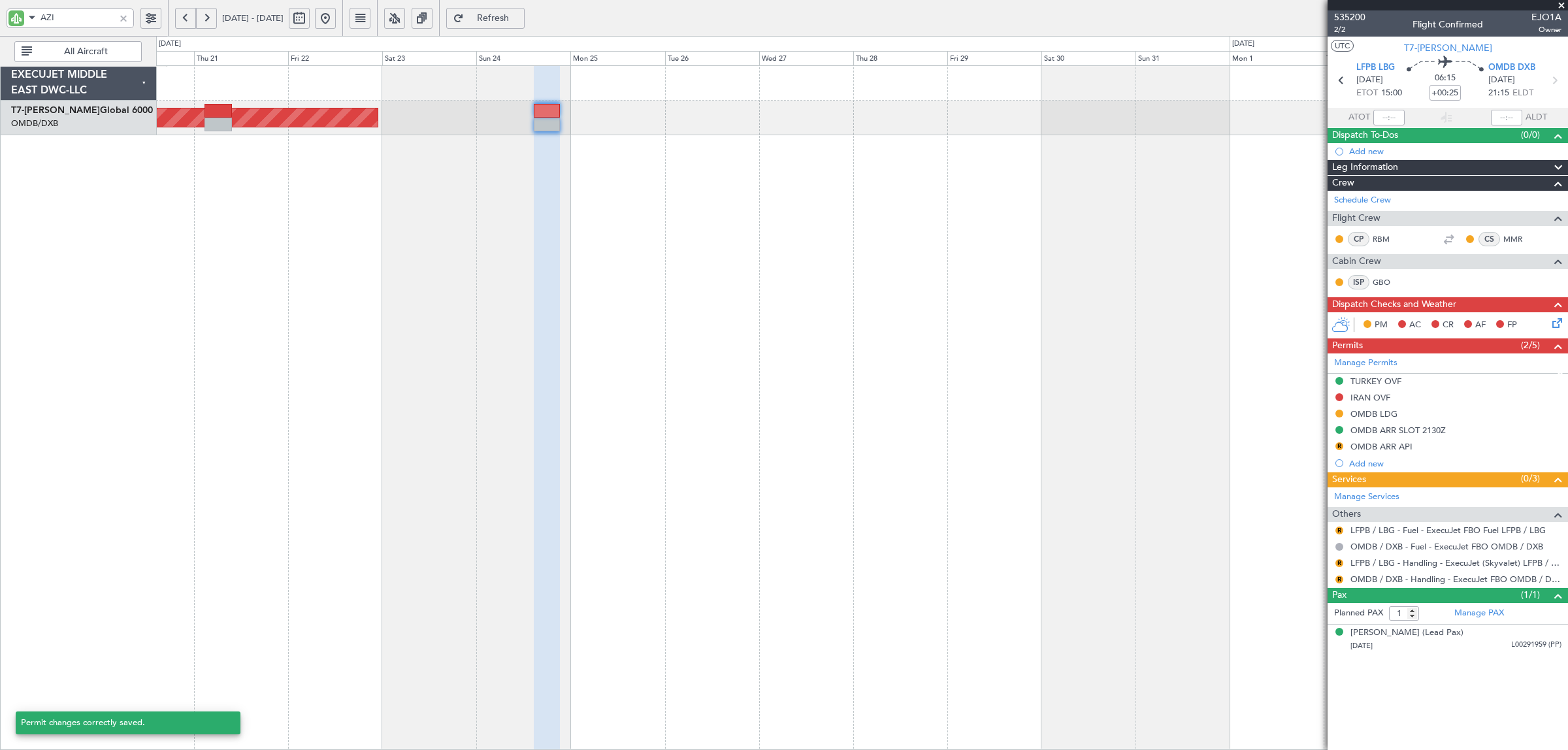
scroll to position [0, 0]
click at [1337, 446] on button "R" at bounding box center [1339, 446] width 8 height 8
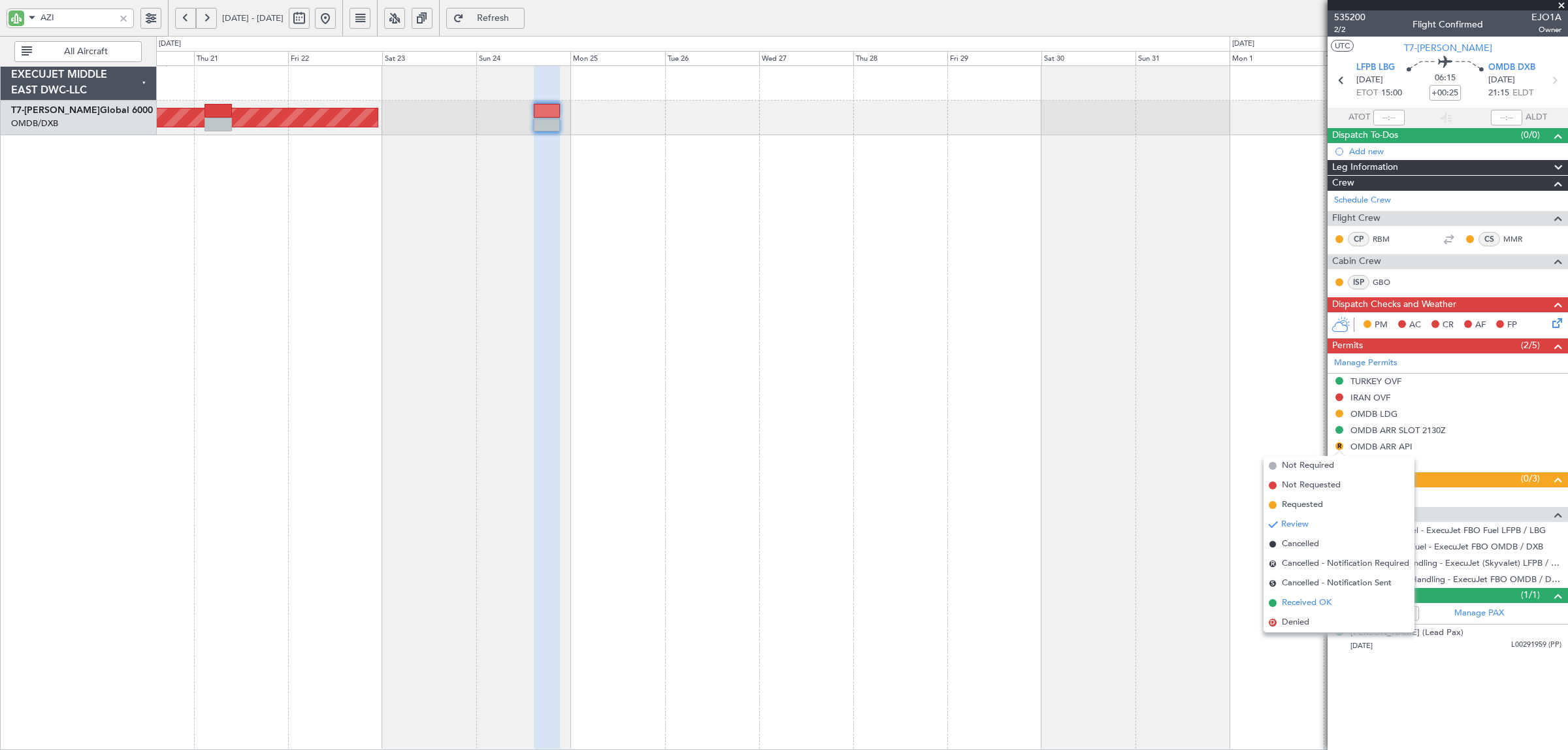
click at [1312, 602] on span "Received OK" at bounding box center [1306, 603] width 50 height 13
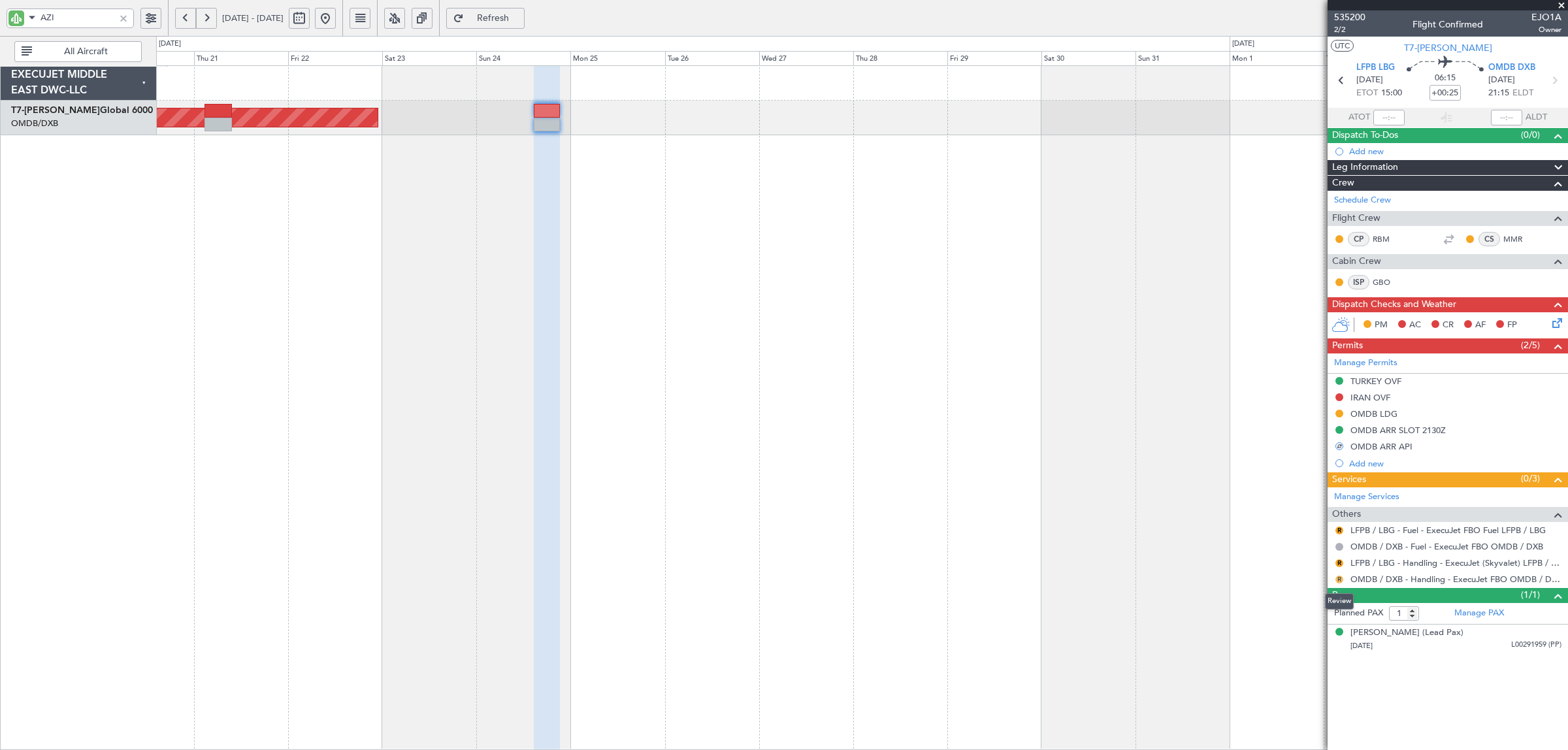
click at [1341, 581] on button "R" at bounding box center [1339, 580] width 8 height 8
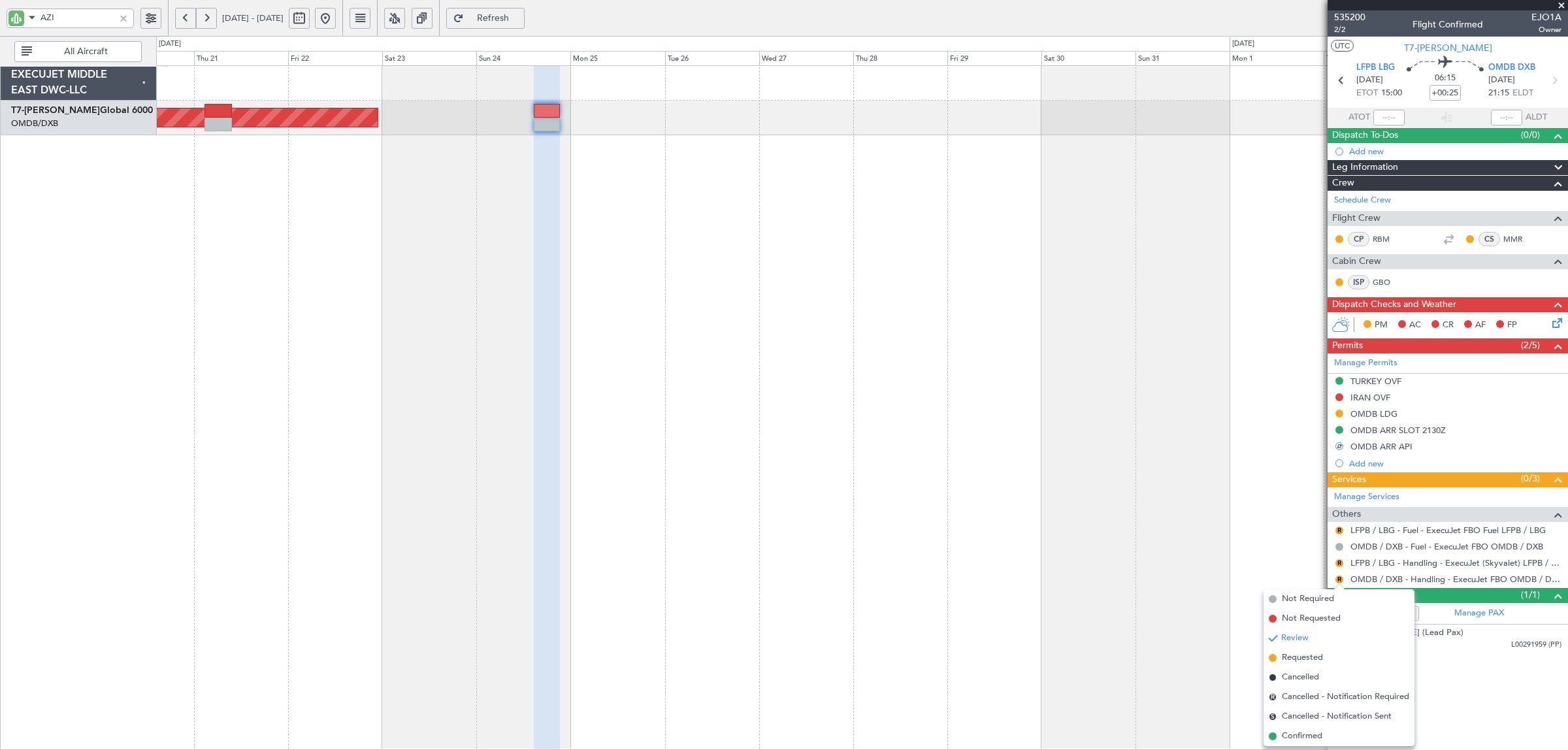
click at [1299, 732] on span "Confirmed" at bounding box center [1302, 736] width 40 height 13
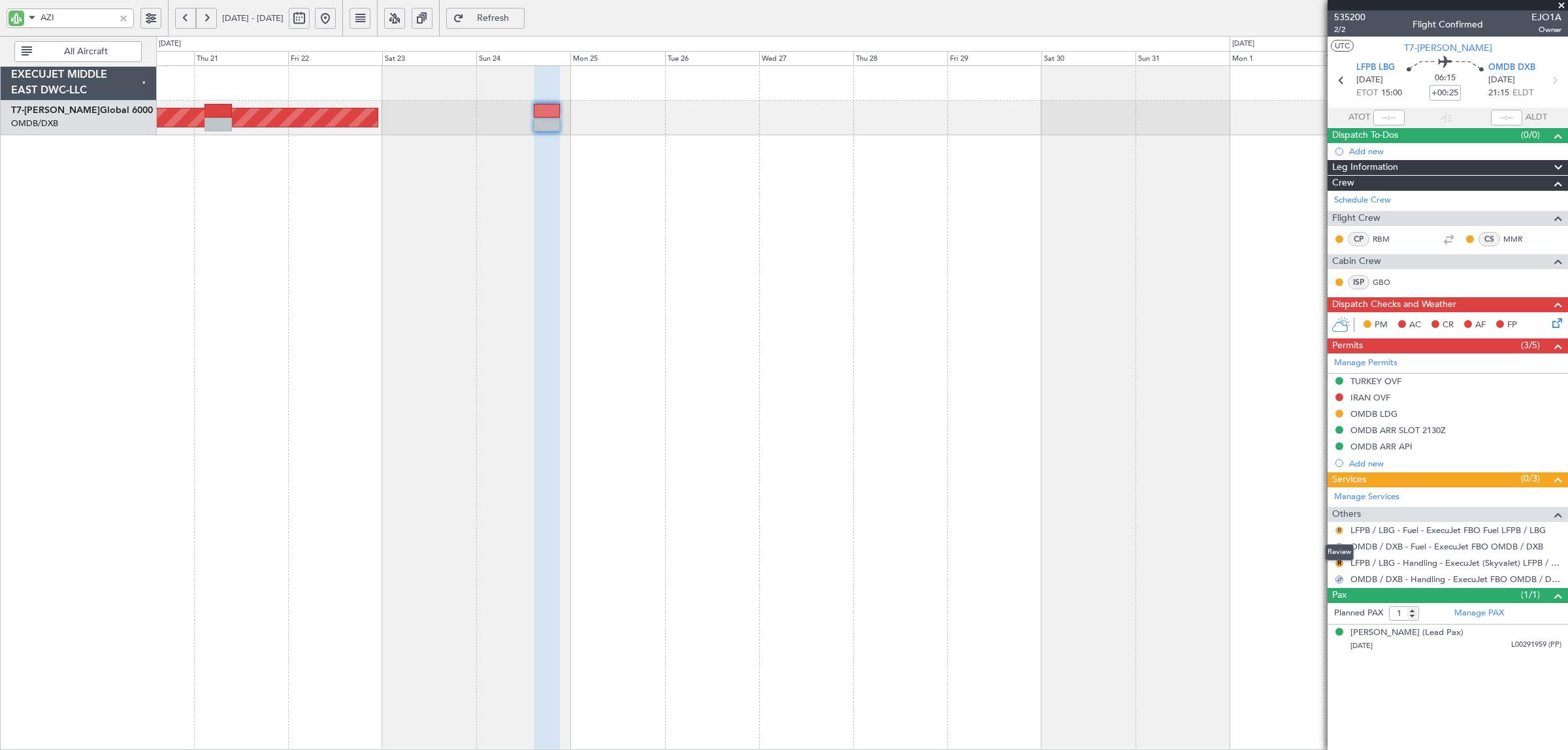
click at [1338, 530] on button "R" at bounding box center [1339, 530] width 8 height 8
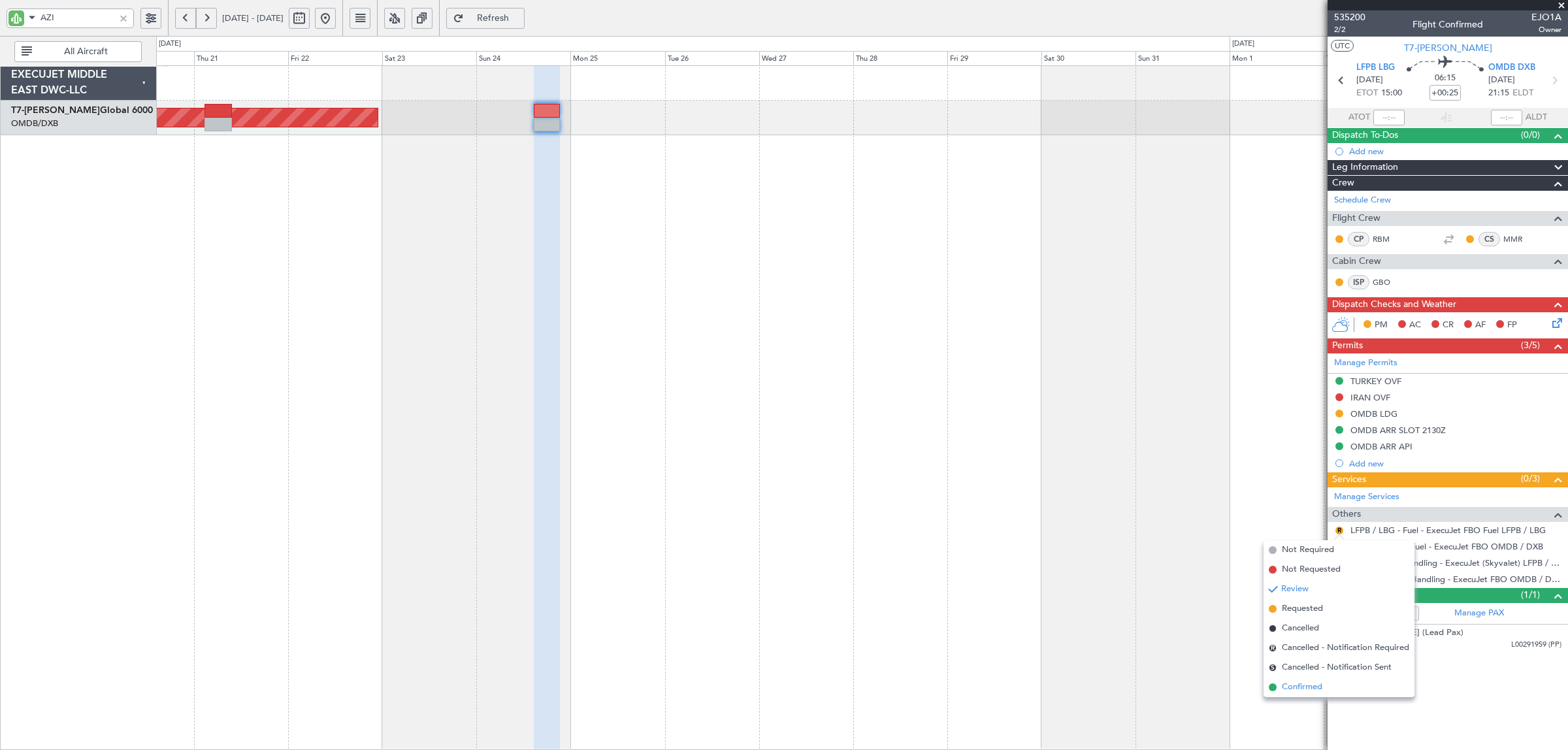
click at [1312, 683] on span "Confirmed" at bounding box center [1302, 688] width 40 height 13
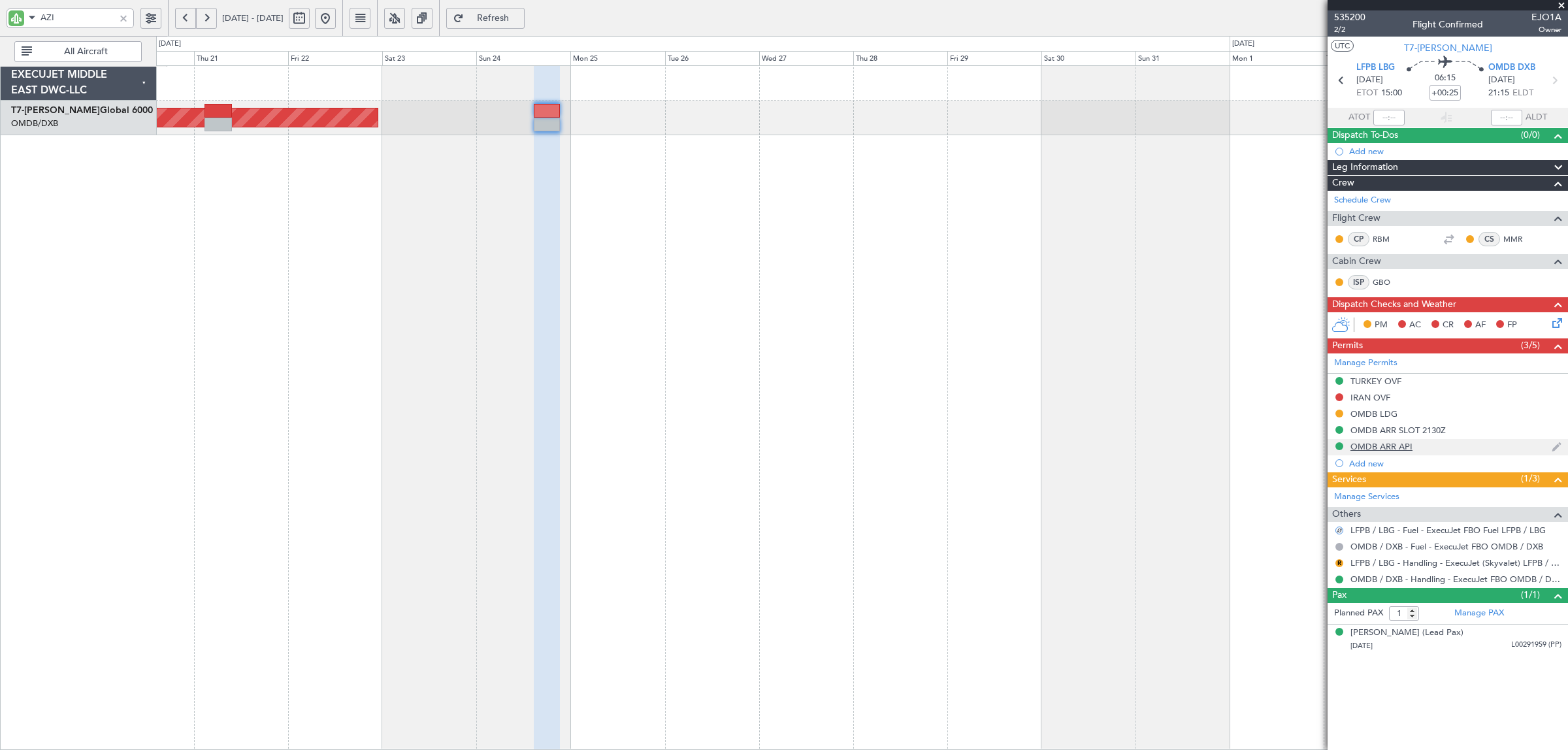
click at [1377, 445] on div "OMDB ARR API" at bounding box center [1381, 446] width 62 height 11
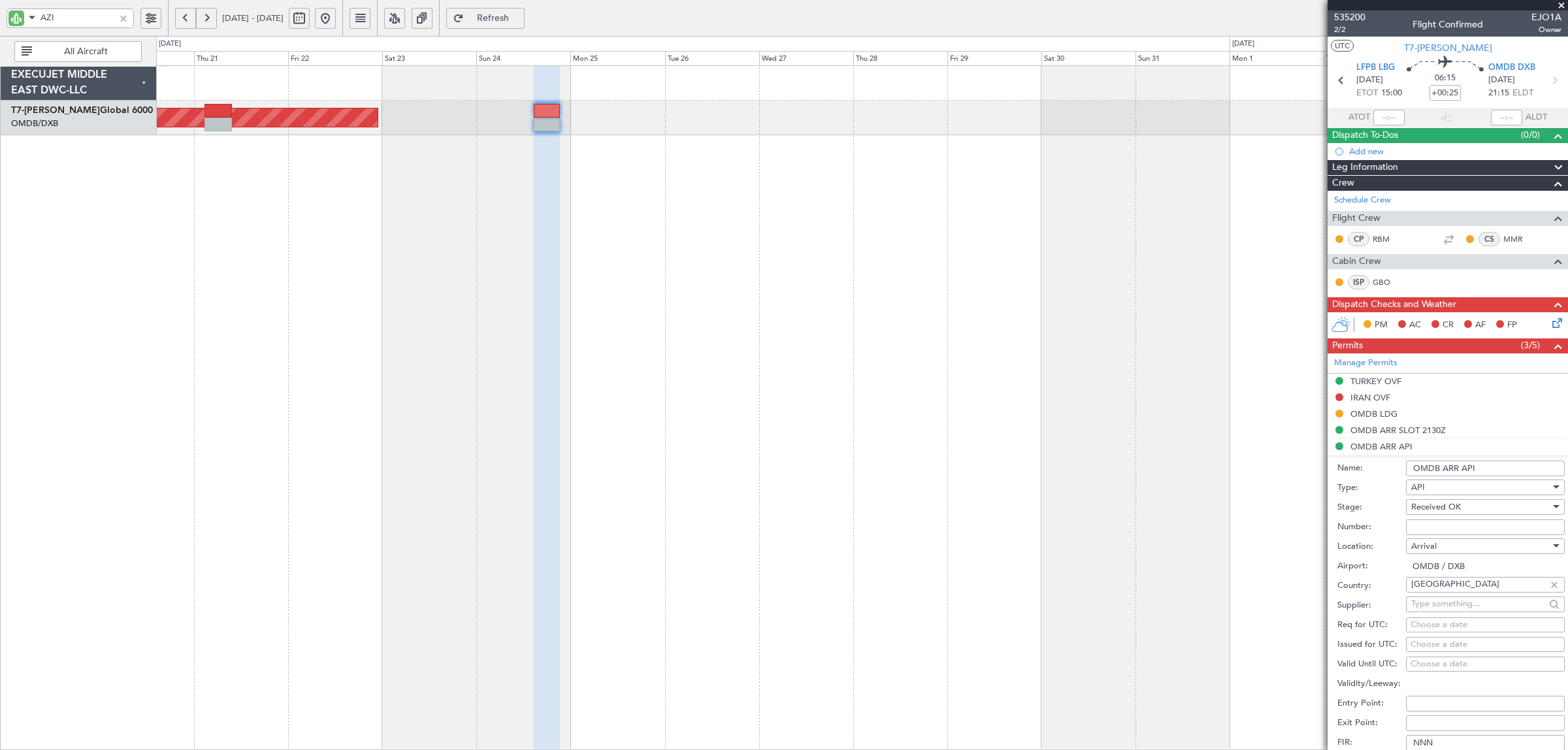
click at [1428, 524] on input "Number:" at bounding box center [1485, 528] width 159 height 16
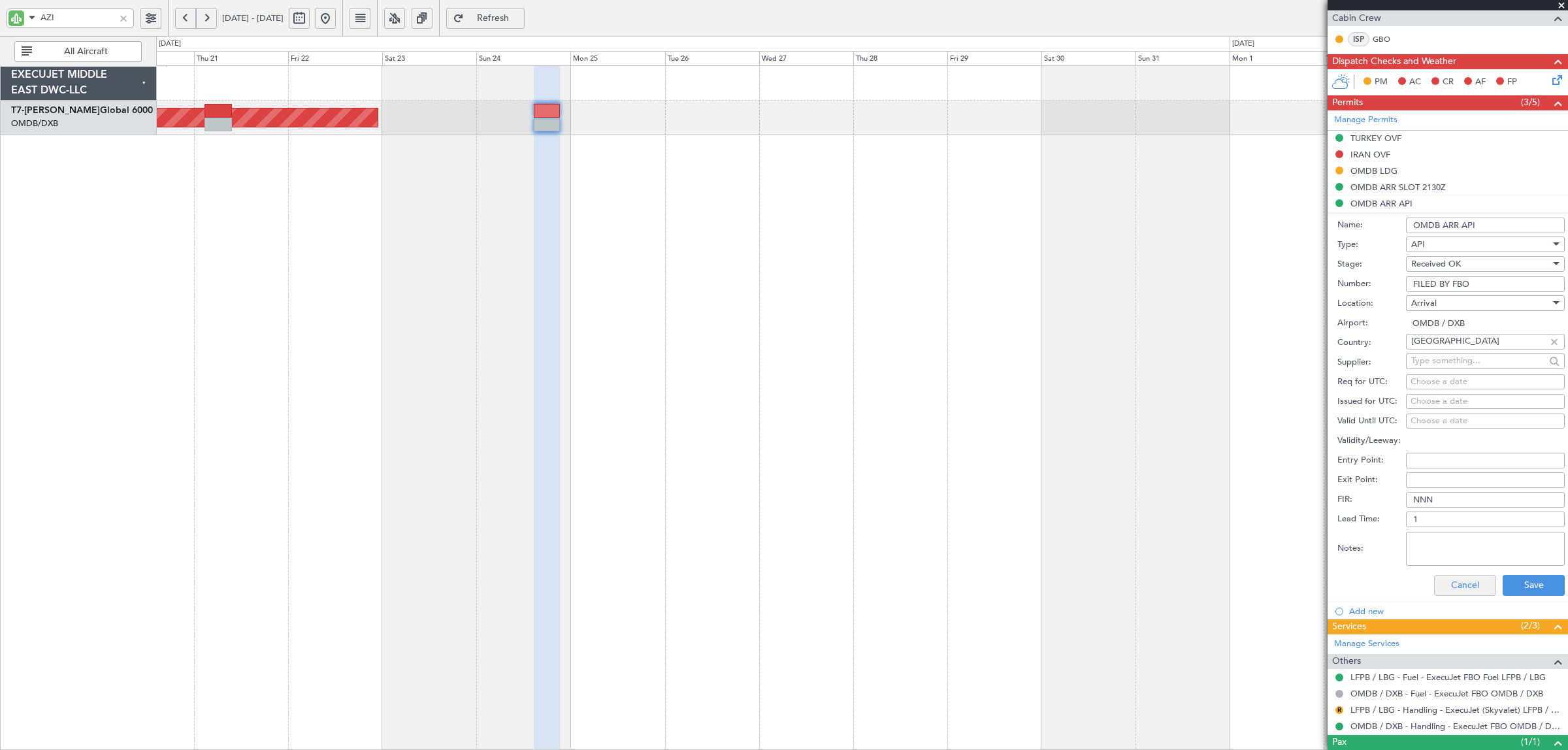
scroll to position [245, 0]
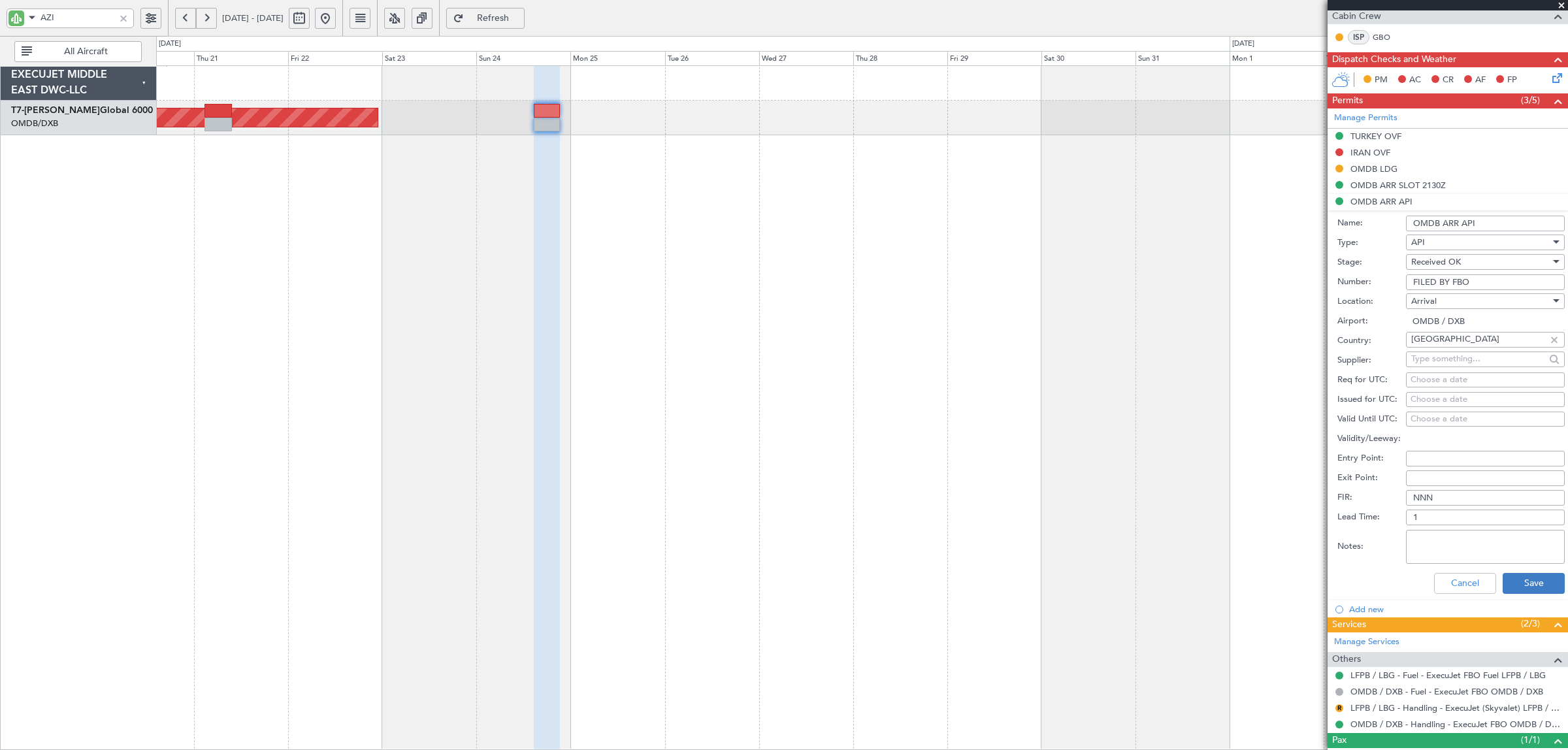
type input "FILED BY FBO"
click at [1513, 588] on button "Save" at bounding box center [1534, 584] width 62 height 21
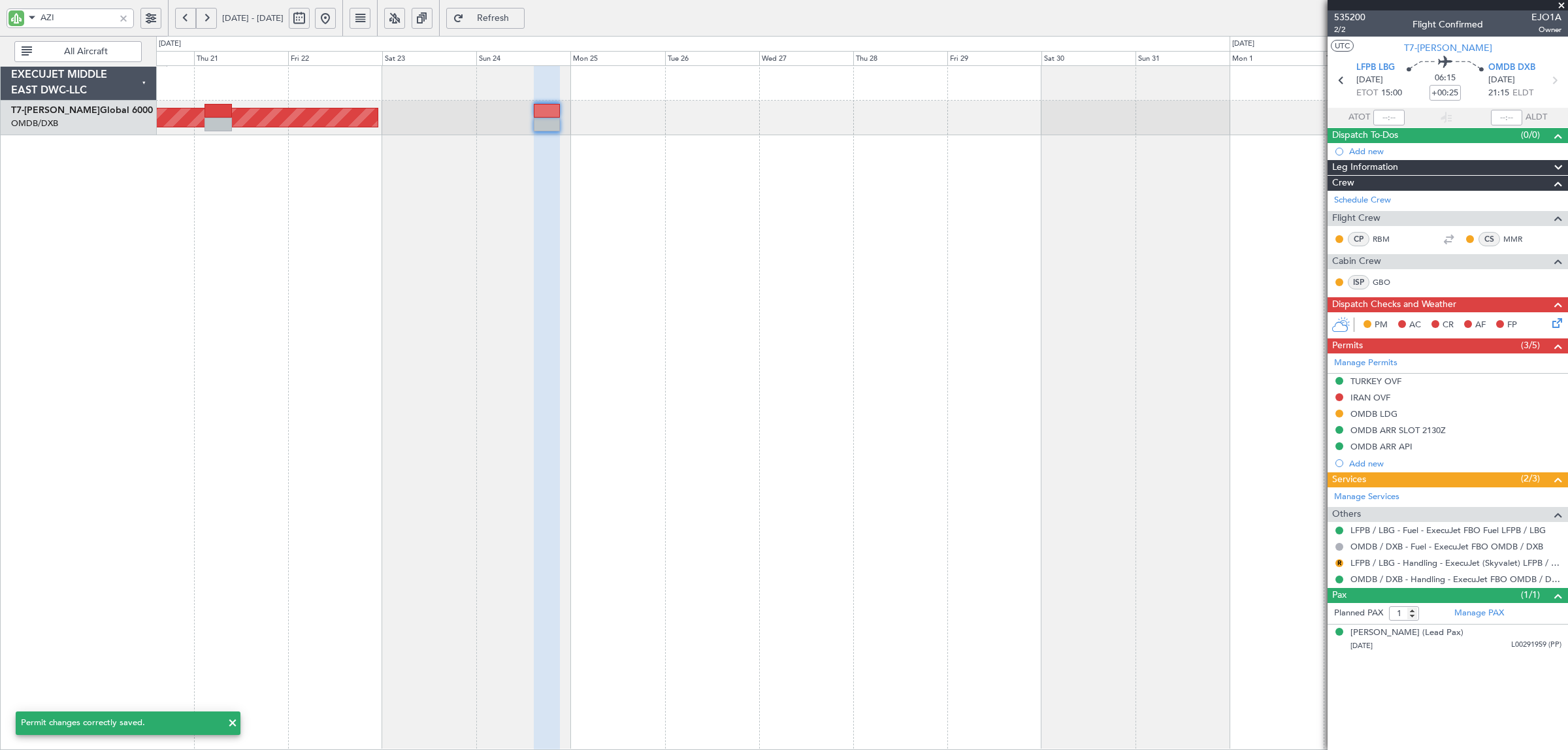
scroll to position [0, 0]
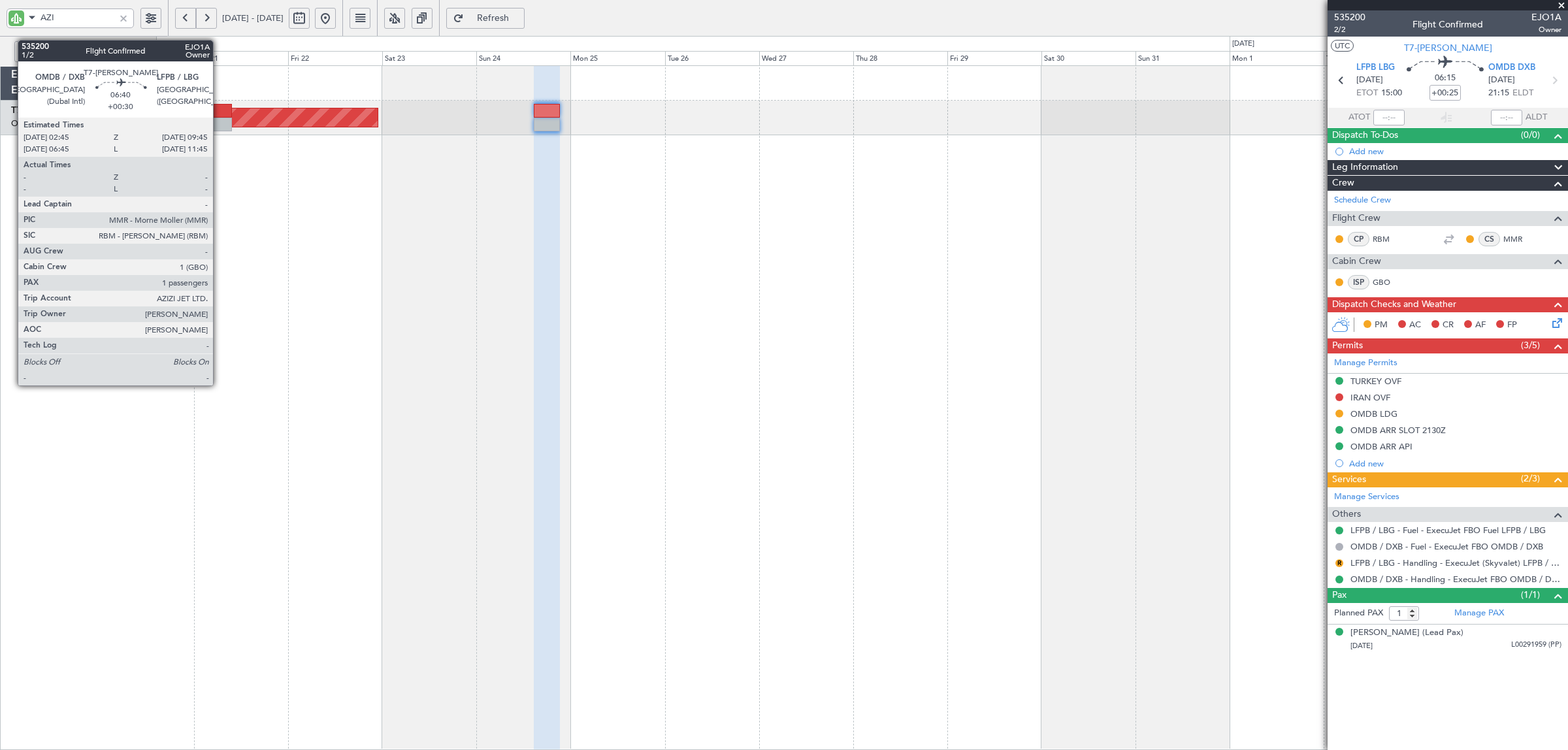
click at [217, 122] on div at bounding box center [219, 125] width 28 height 14
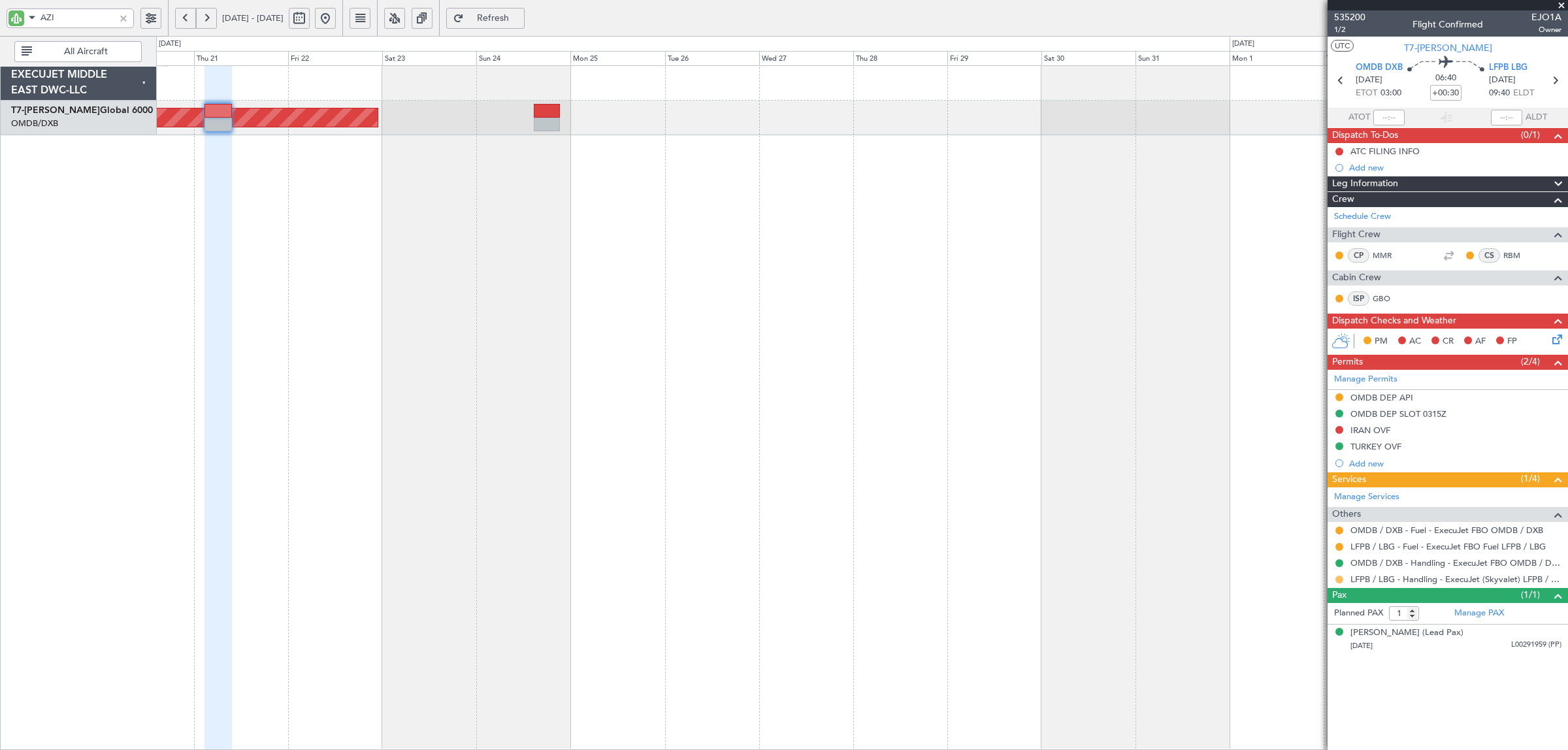
click at [1341, 580] on button at bounding box center [1339, 580] width 8 height 8
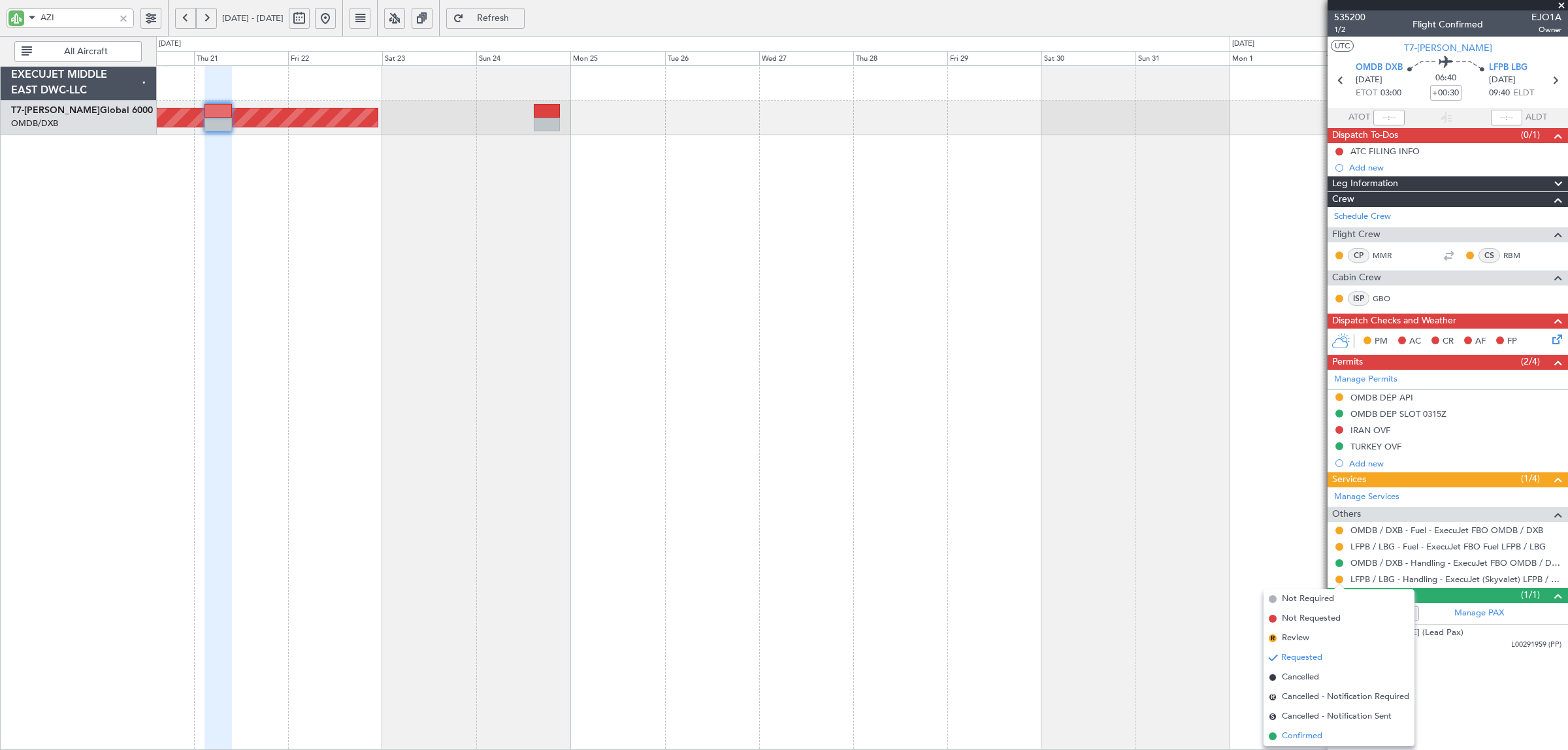
click at [1307, 737] on span "Confirmed" at bounding box center [1302, 736] width 40 height 13
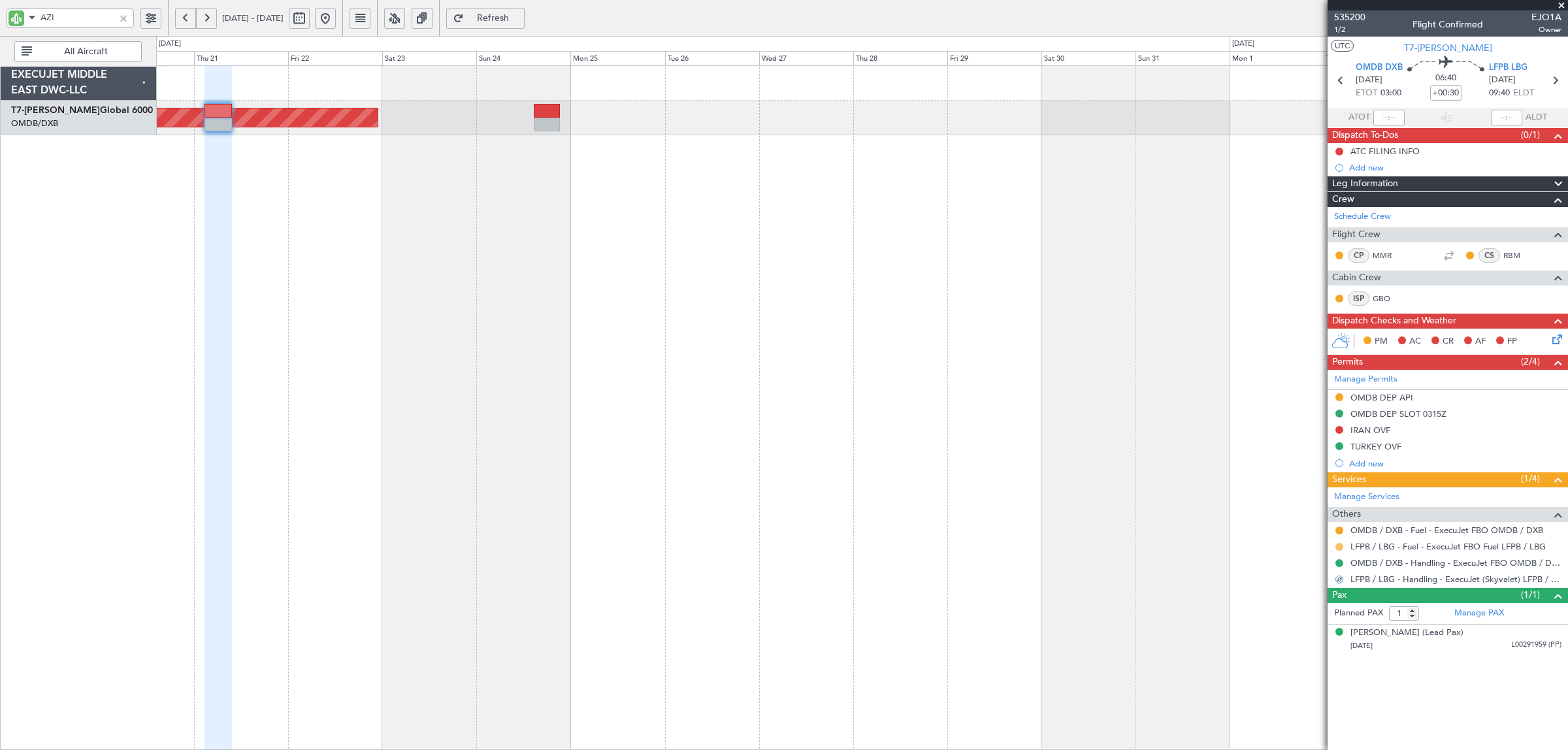
click at [1341, 548] on button at bounding box center [1339, 546] width 8 height 8
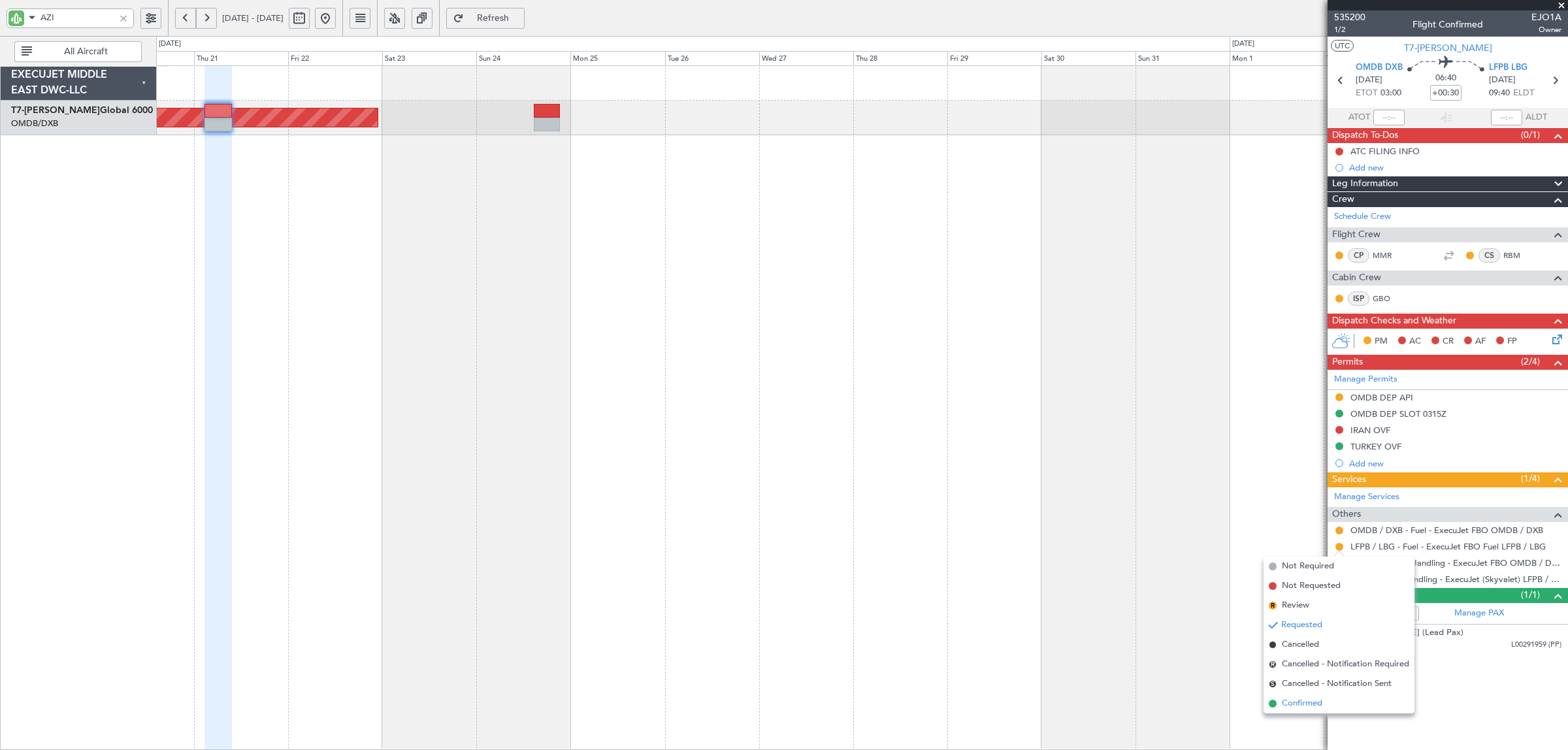
click at [1308, 703] on span "Confirmed" at bounding box center [1302, 703] width 40 height 13
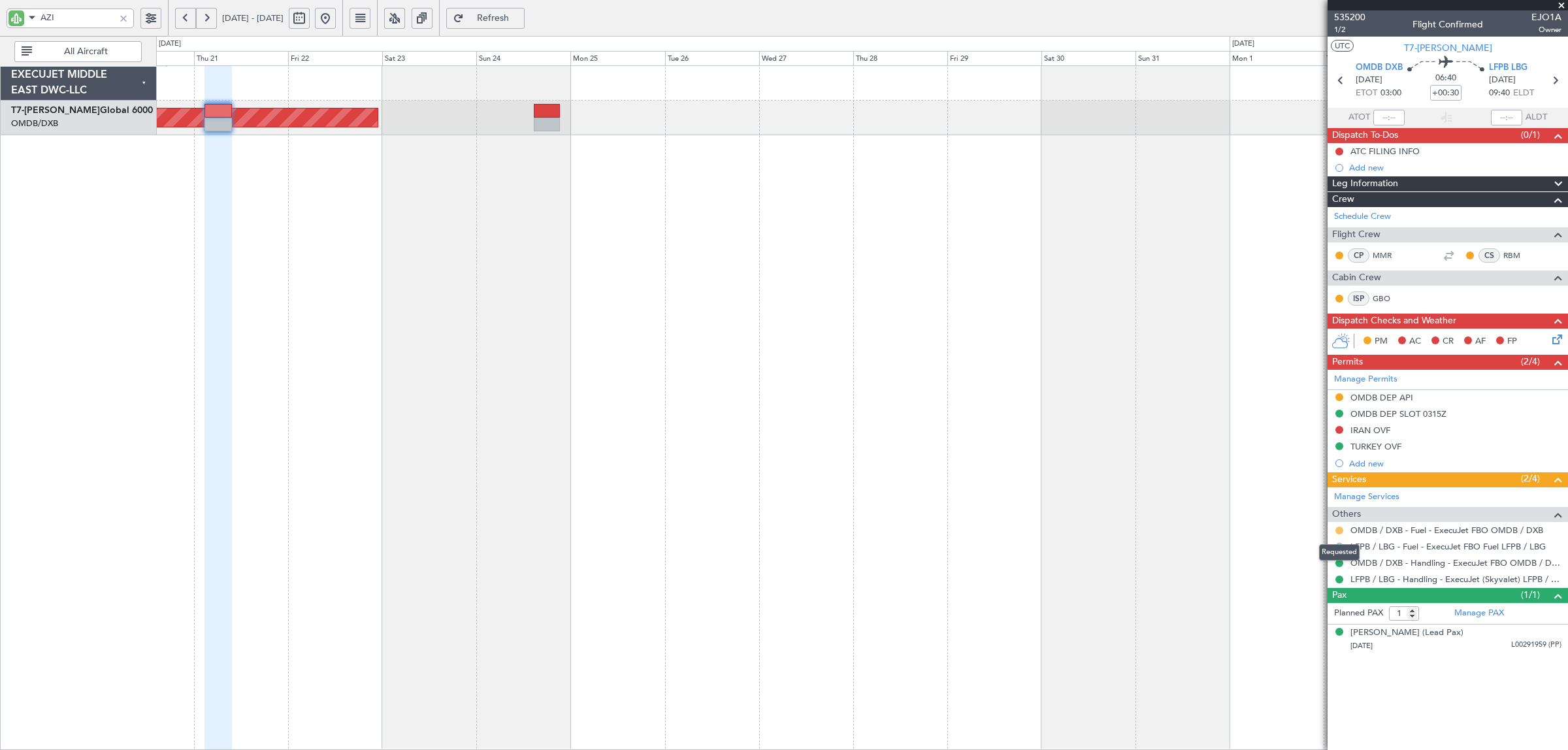
click at [1341, 530] on button at bounding box center [1339, 530] width 8 height 8
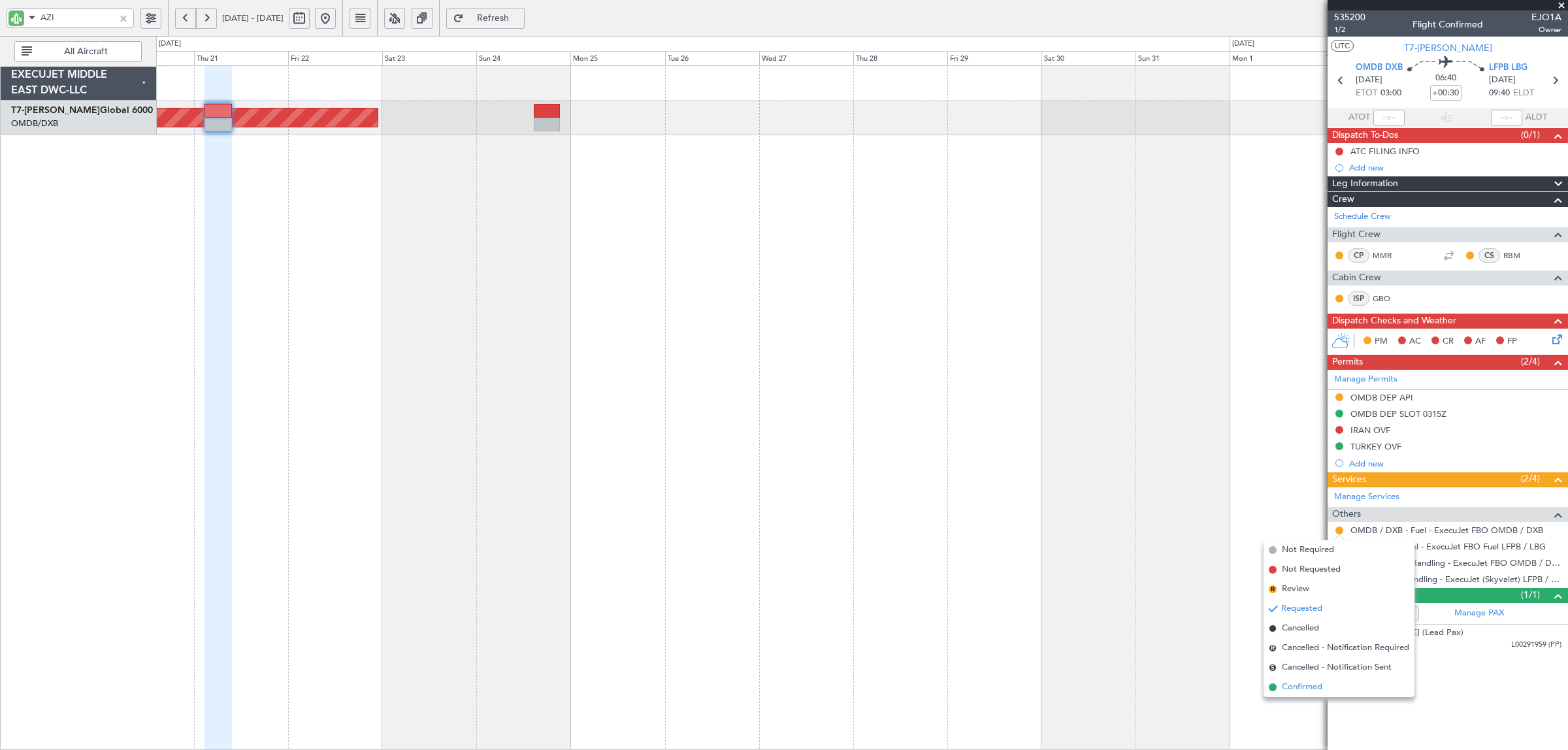
click at [1317, 686] on span "Confirmed" at bounding box center [1302, 688] width 40 height 13
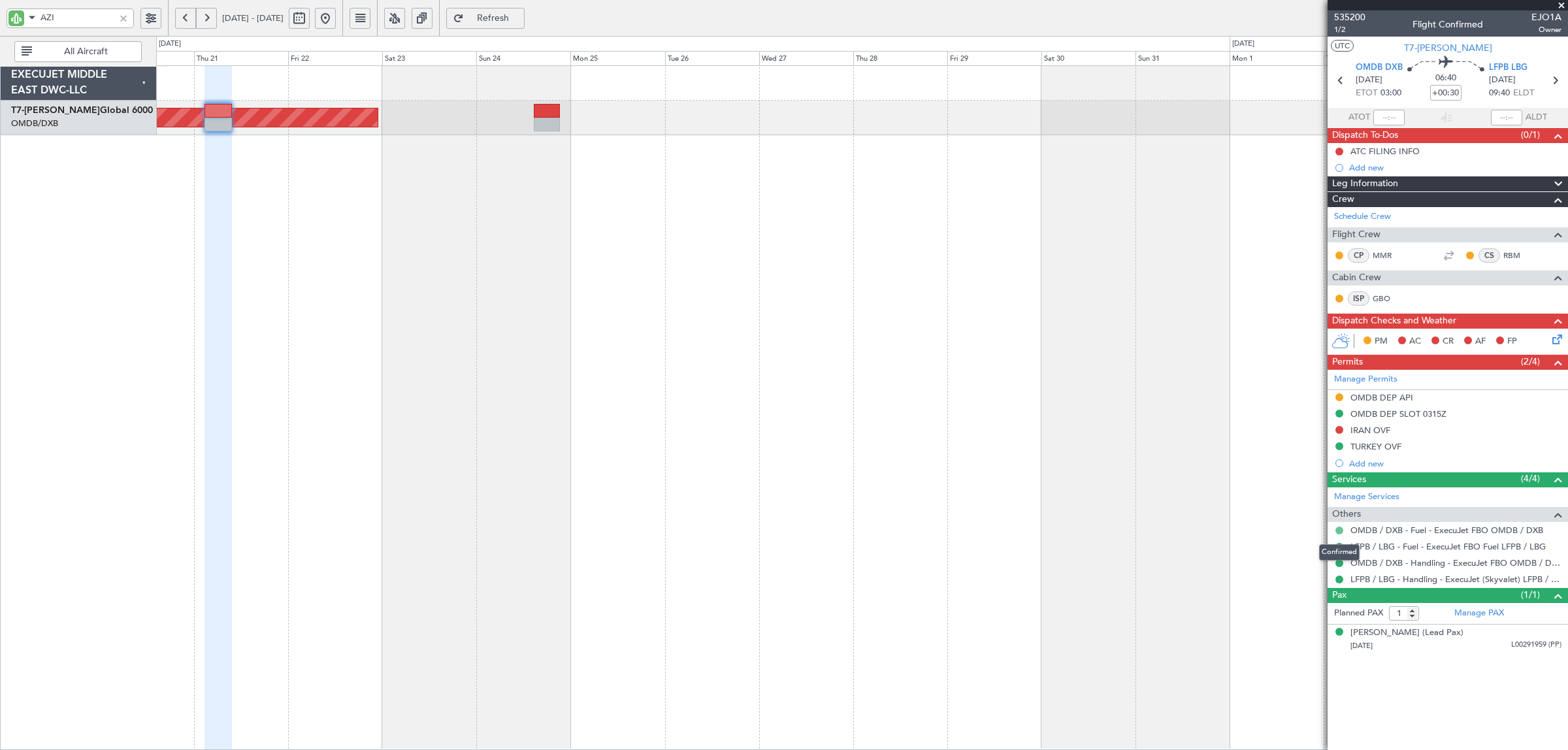
click at [1338, 533] on button at bounding box center [1339, 530] width 8 height 8
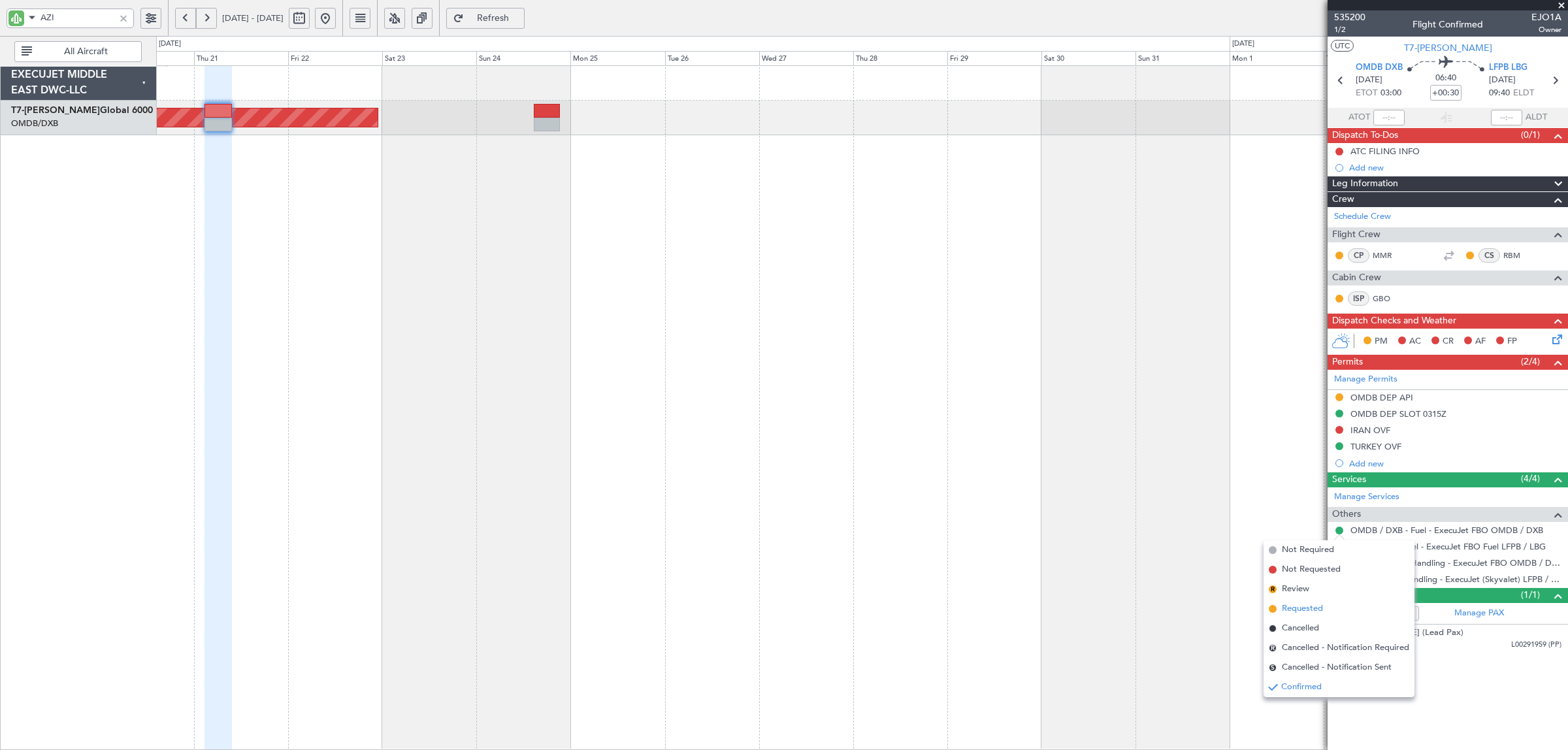
click at [1305, 604] on span "Requested" at bounding box center [1302, 609] width 41 height 13
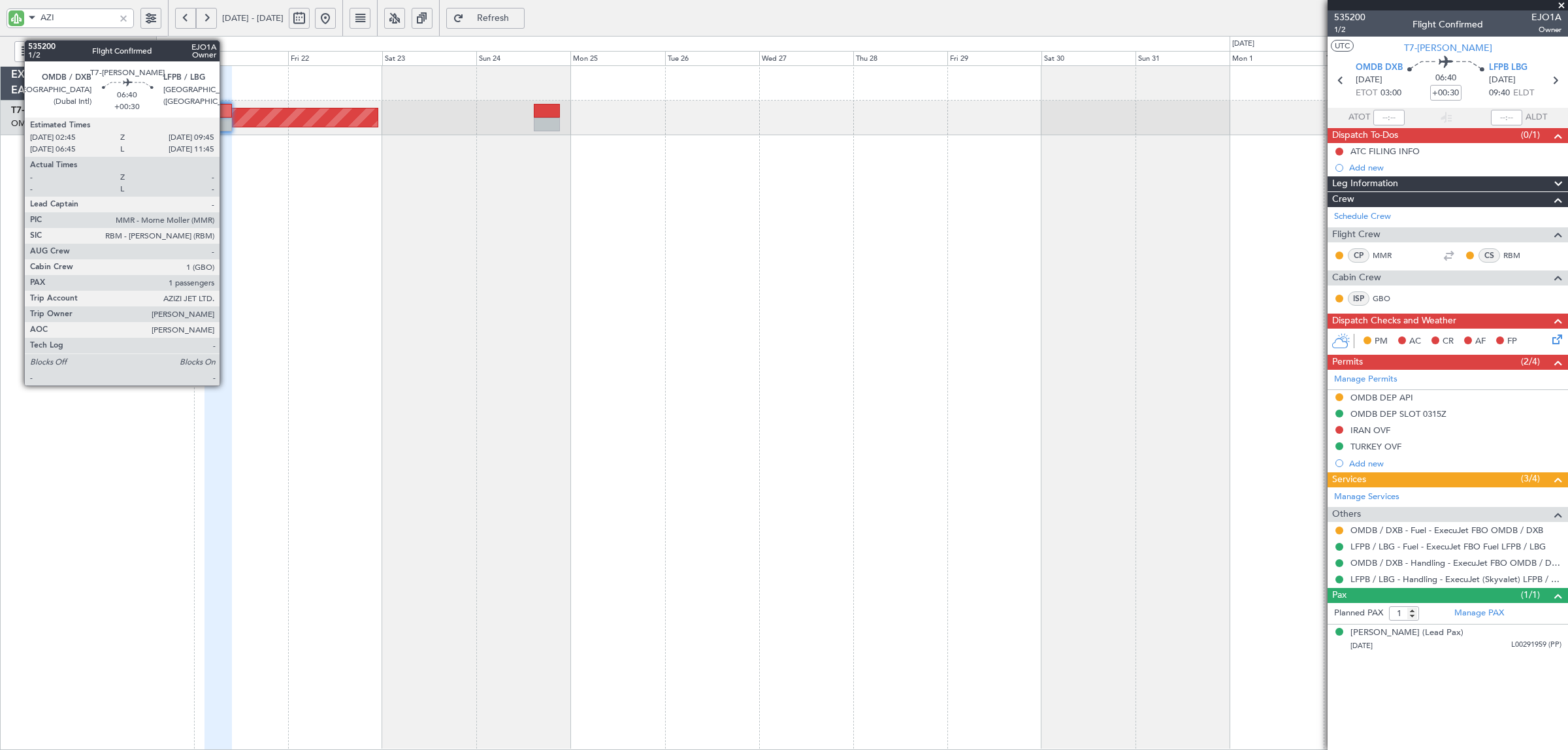
click at [226, 124] on div at bounding box center [219, 125] width 28 height 14
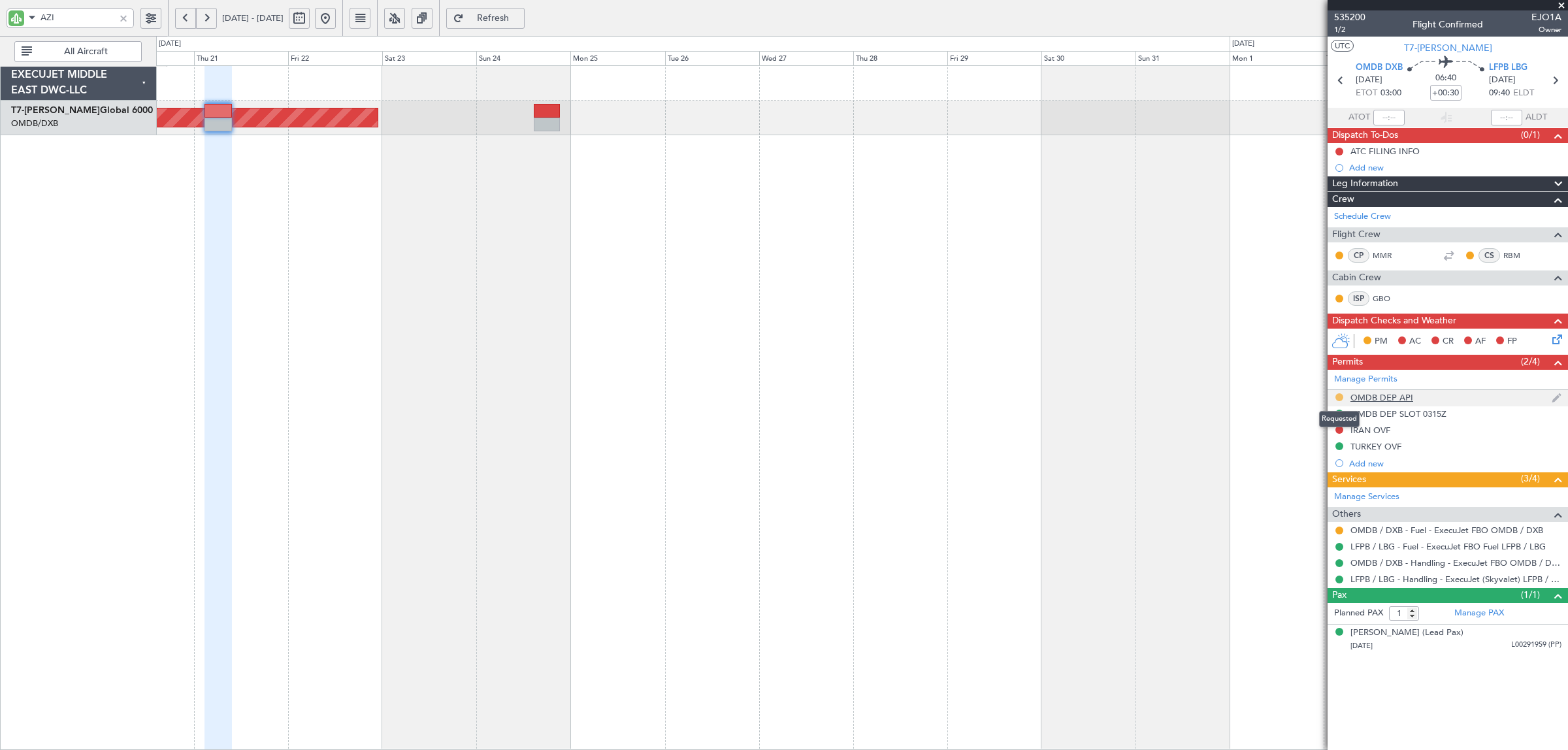
click at [1338, 394] on button at bounding box center [1339, 397] width 8 height 8
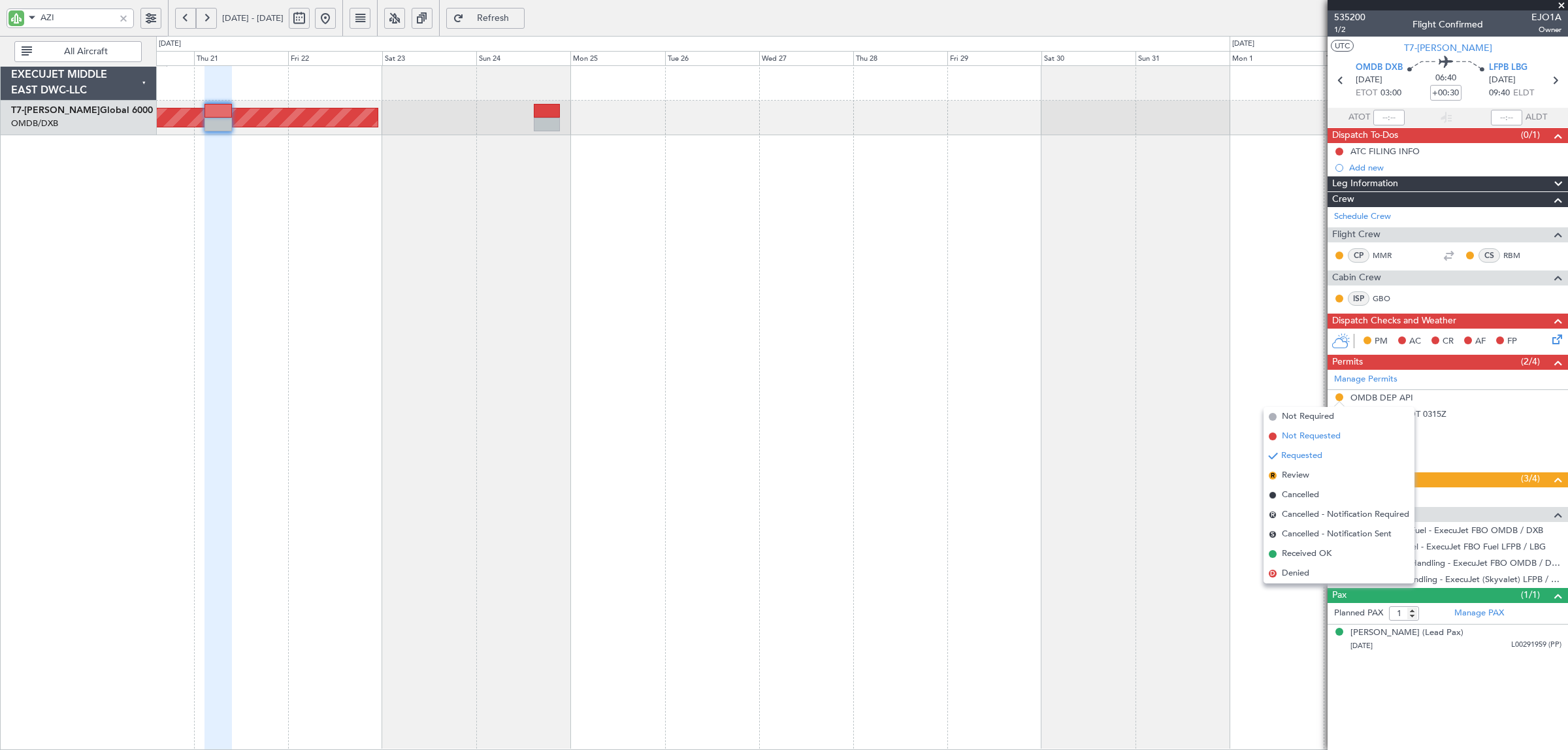
click at [1319, 439] on span "Not Requested" at bounding box center [1311, 436] width 59 height 13
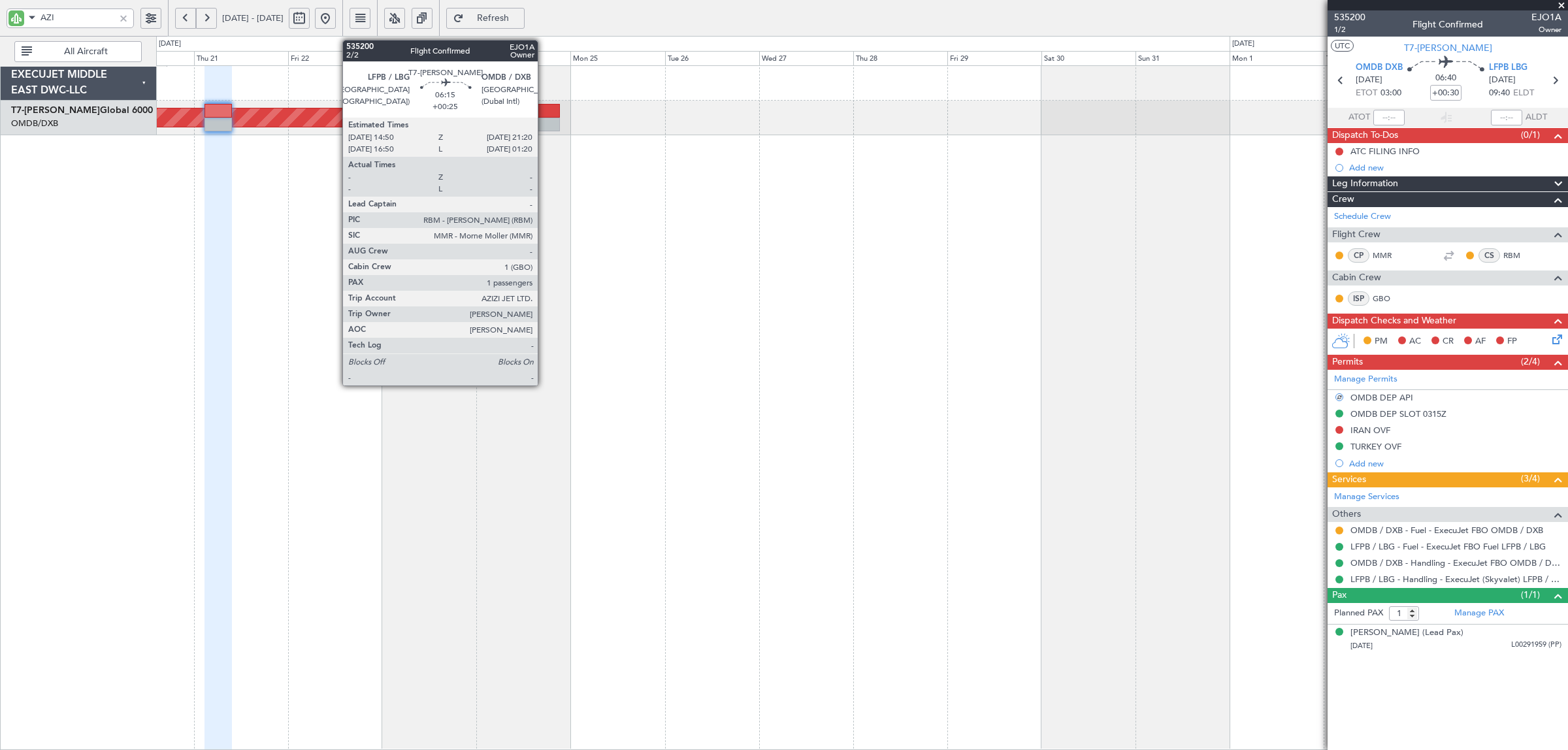
click at [544, 121] on div at bounding box center [547, 125] width 26 height 14
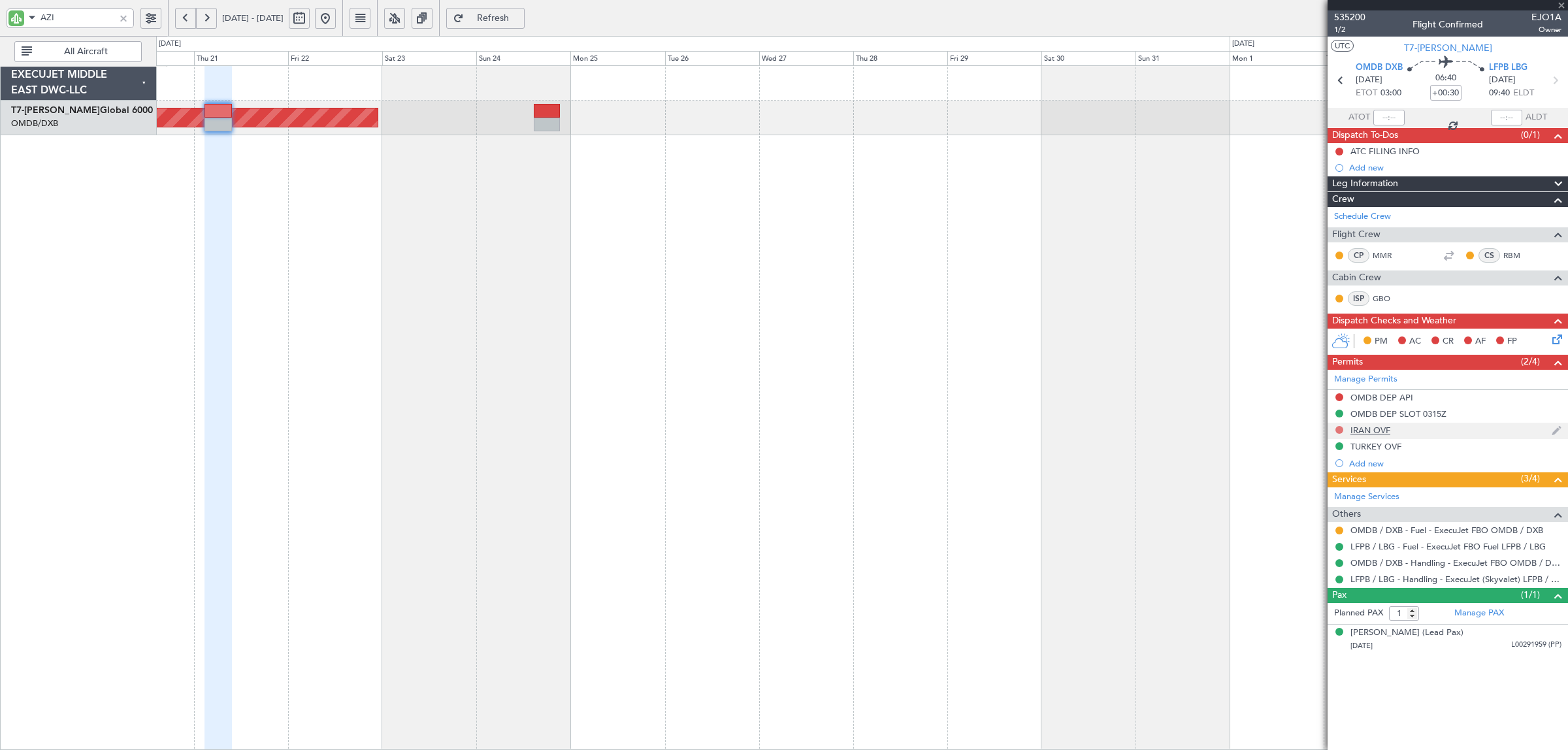
type input "+00:25"
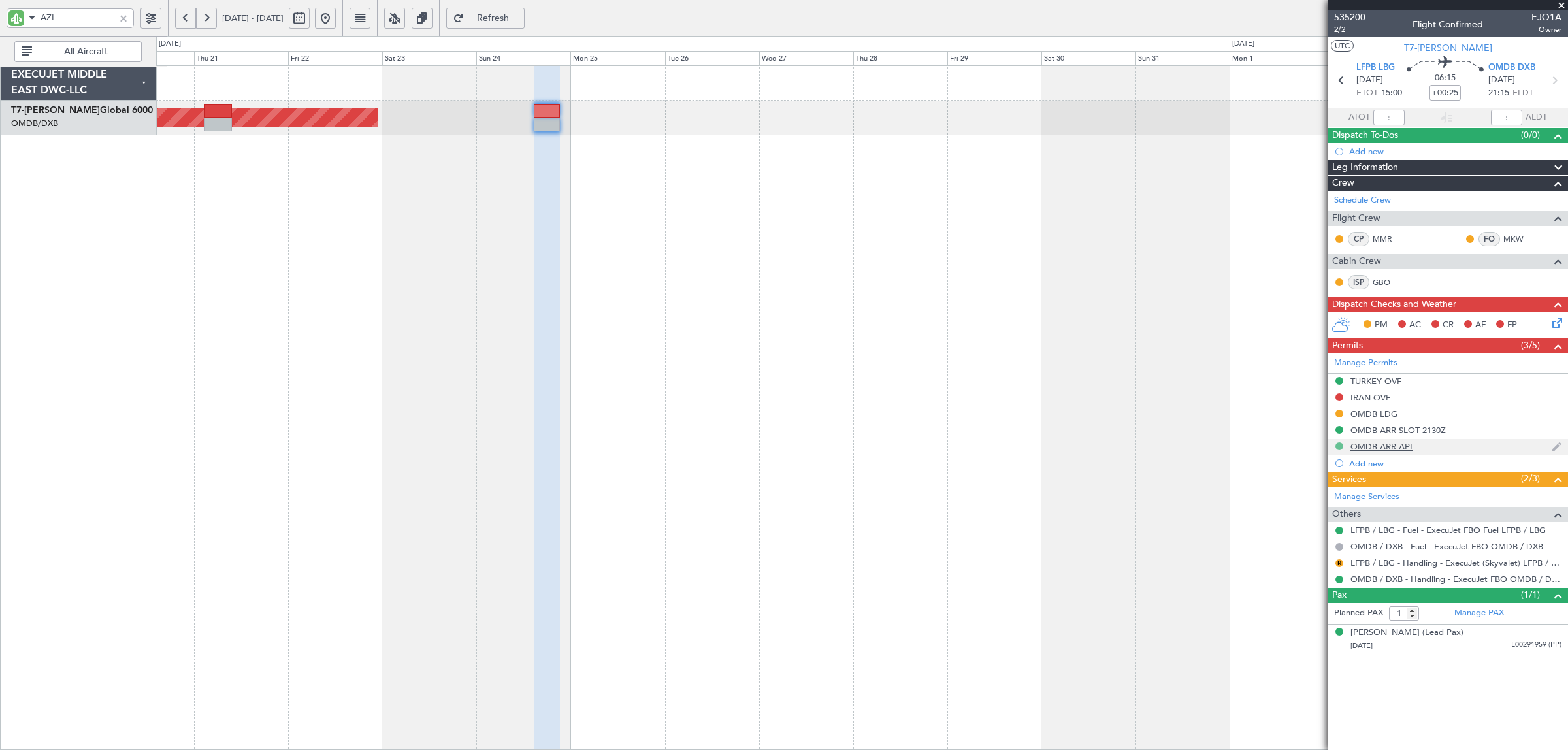
click at [1341, 448] on button at bounding box center [1339, 446] width 8 height 8
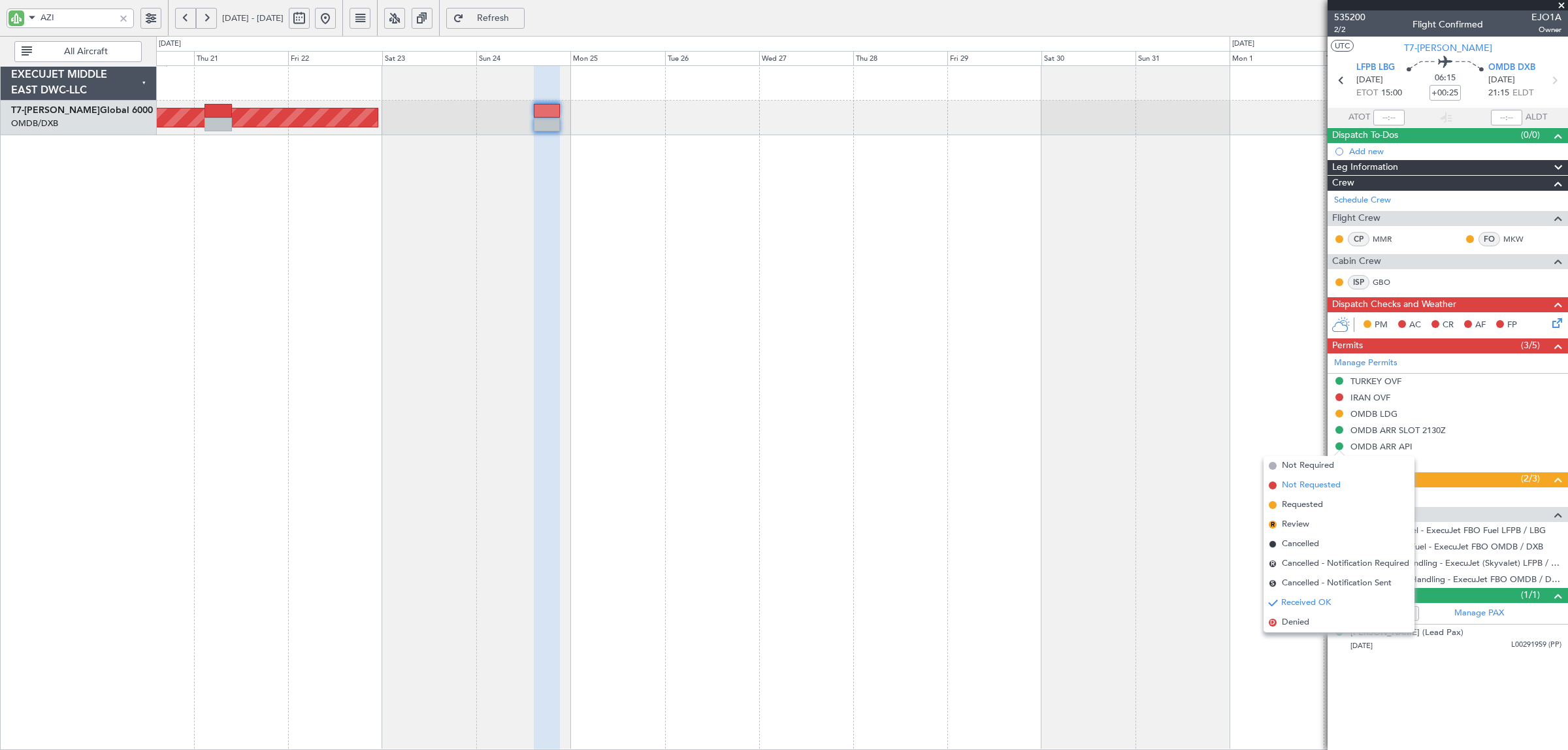
click at [1311, 485] on span "Not Requested" at bounding box center [1311, 486] width 59 height 13
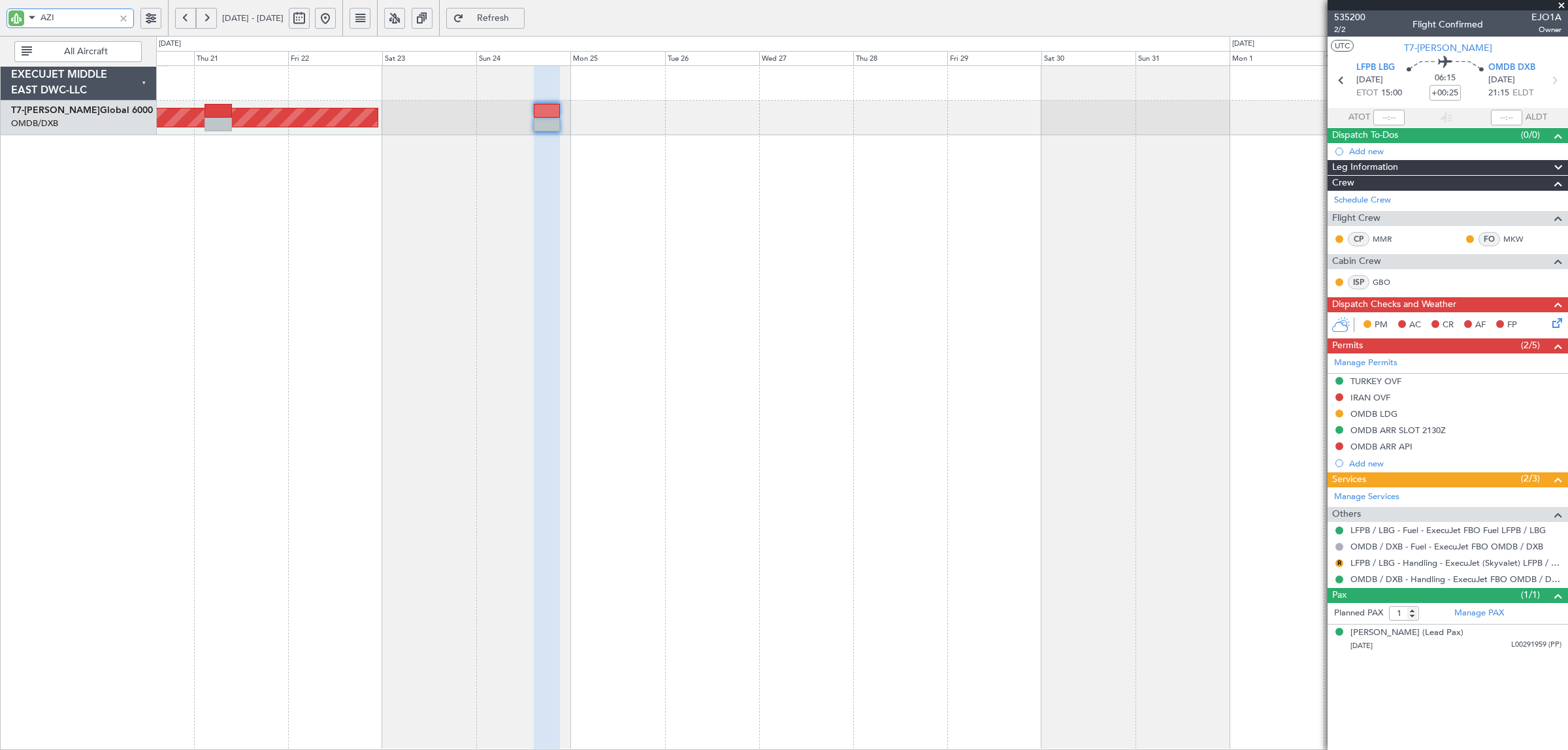
drag, startPoint x: 57, startPoint y: 20, endPoint x: 10, endPoint y: 32, distance: 48.5
click at [10, 31] on mat-form-field "AZI" at bounding box center [69, 21] width 127 height 25
click at [98, 110] on div "T7-AIX Global 5000" at bounding box center [82, 111] width 140 height 14
click at [85, 113] on link "T7-AIX Global 5000" at bounding box center [52, 111] width 82 height 9
type input "aix"
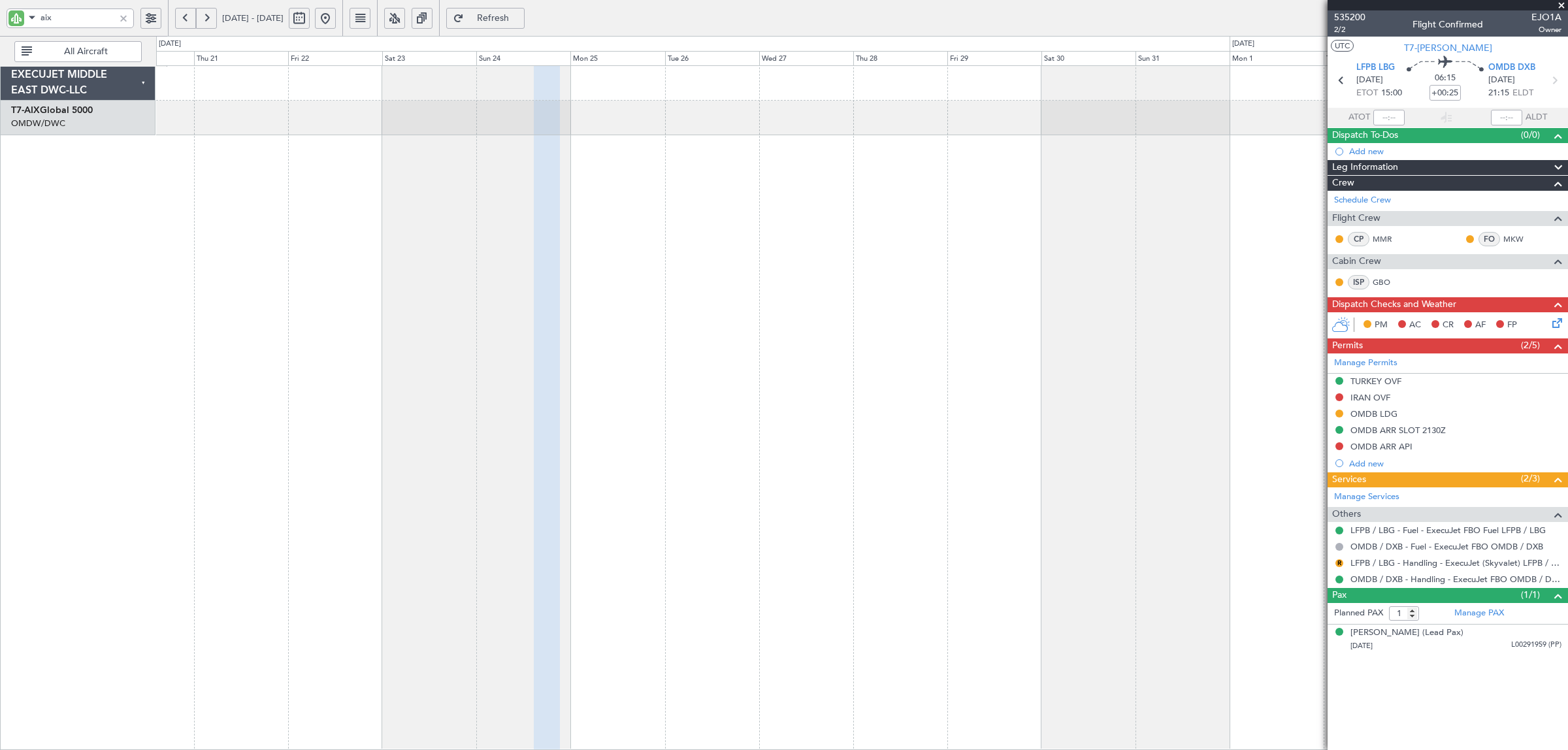
click at [119, 17] on div at bounding box center [123, 18] width 14 height 14
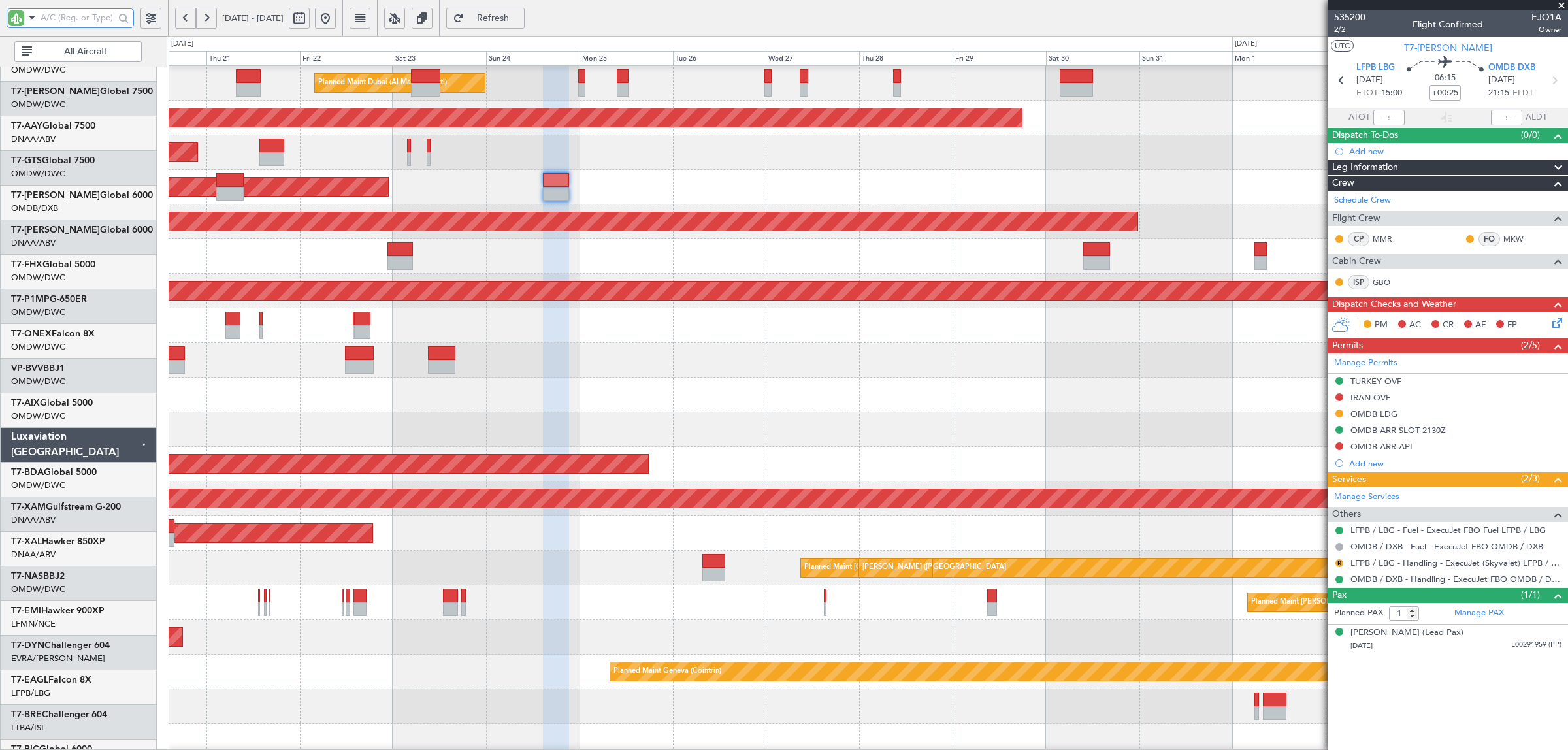
scroll to position [245, 0]
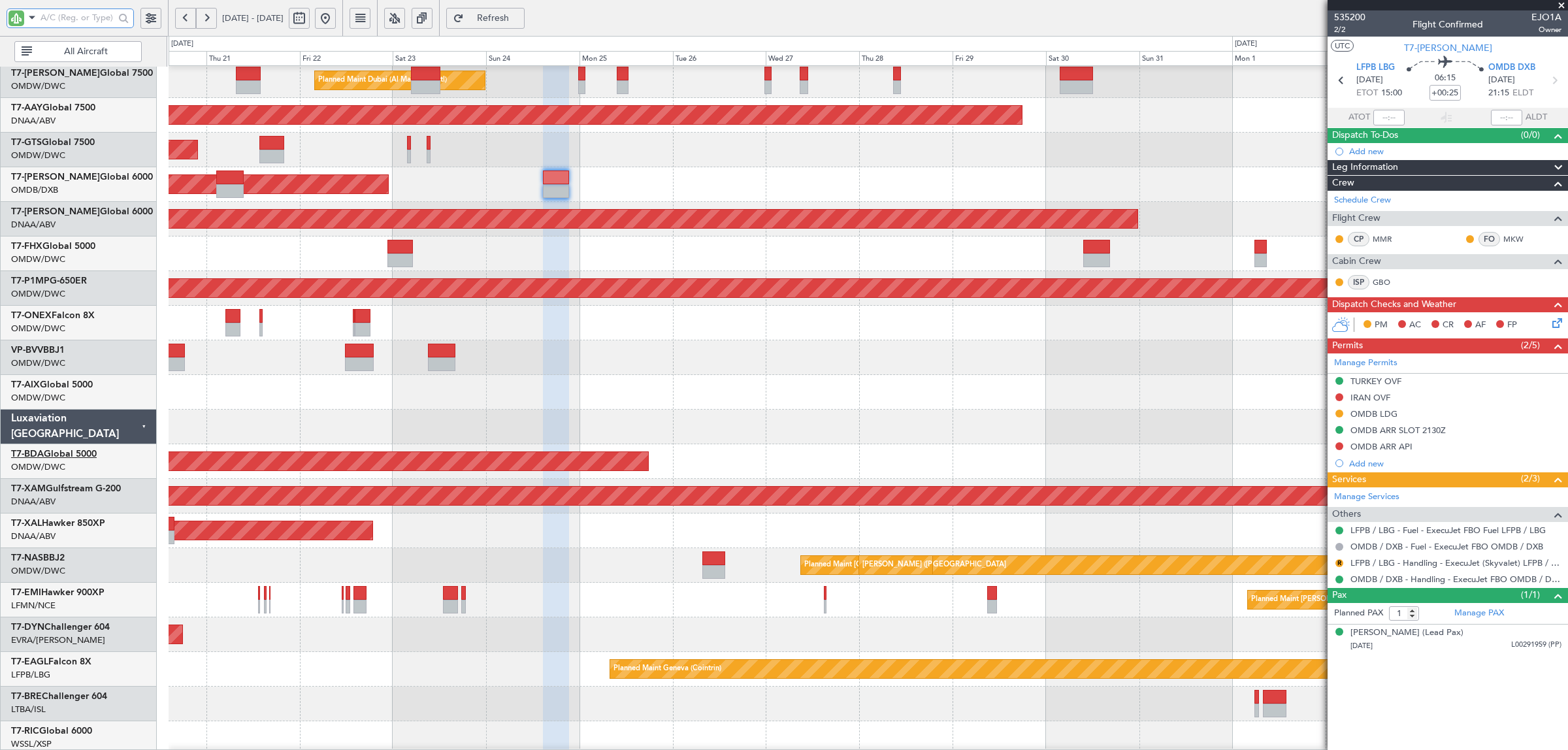
click at [83, 454] on link "T7-BDA Global 5000" at bounding box center [54, 454] width 85 height 9
click at [93, 385] on link "T7-AIX Global 5000" at bounding box center [52, 385] width 82 height 9
click at [336, 17] on button at bounding box center [326, 18] width 21 height 21
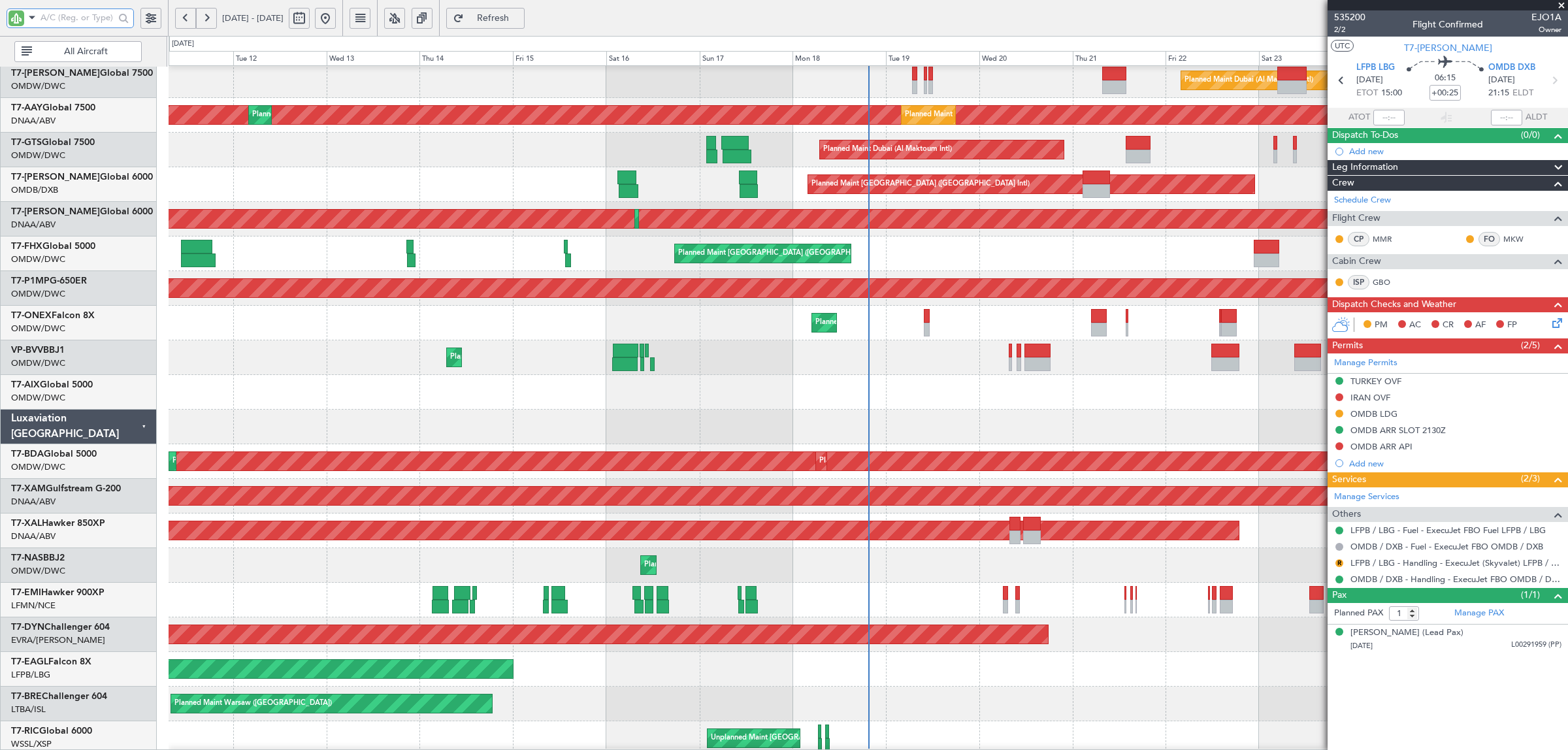
click at [104, 19] on input "text" at bounding box center [77, 18] width 74 height 19
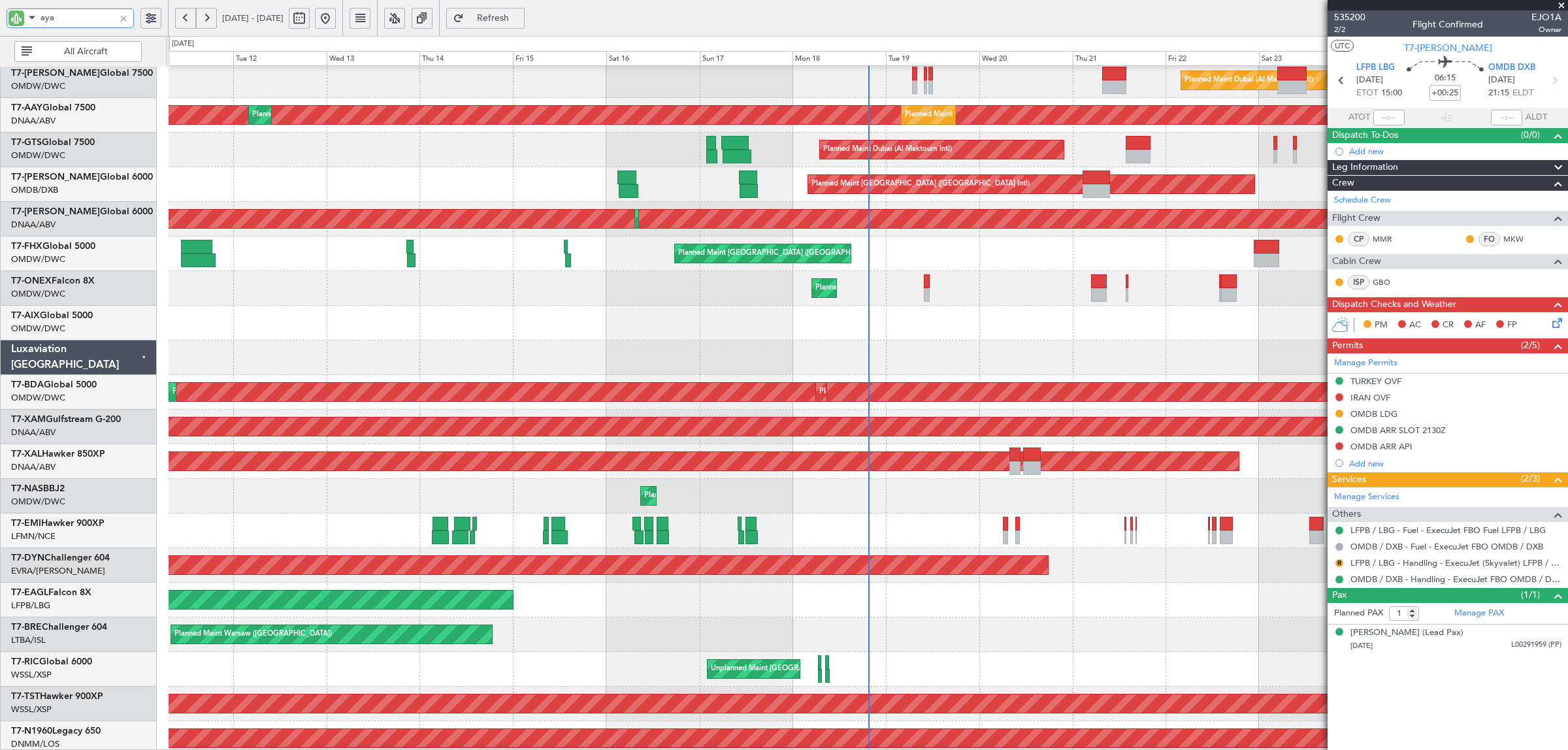
scroll to position [0, 0]
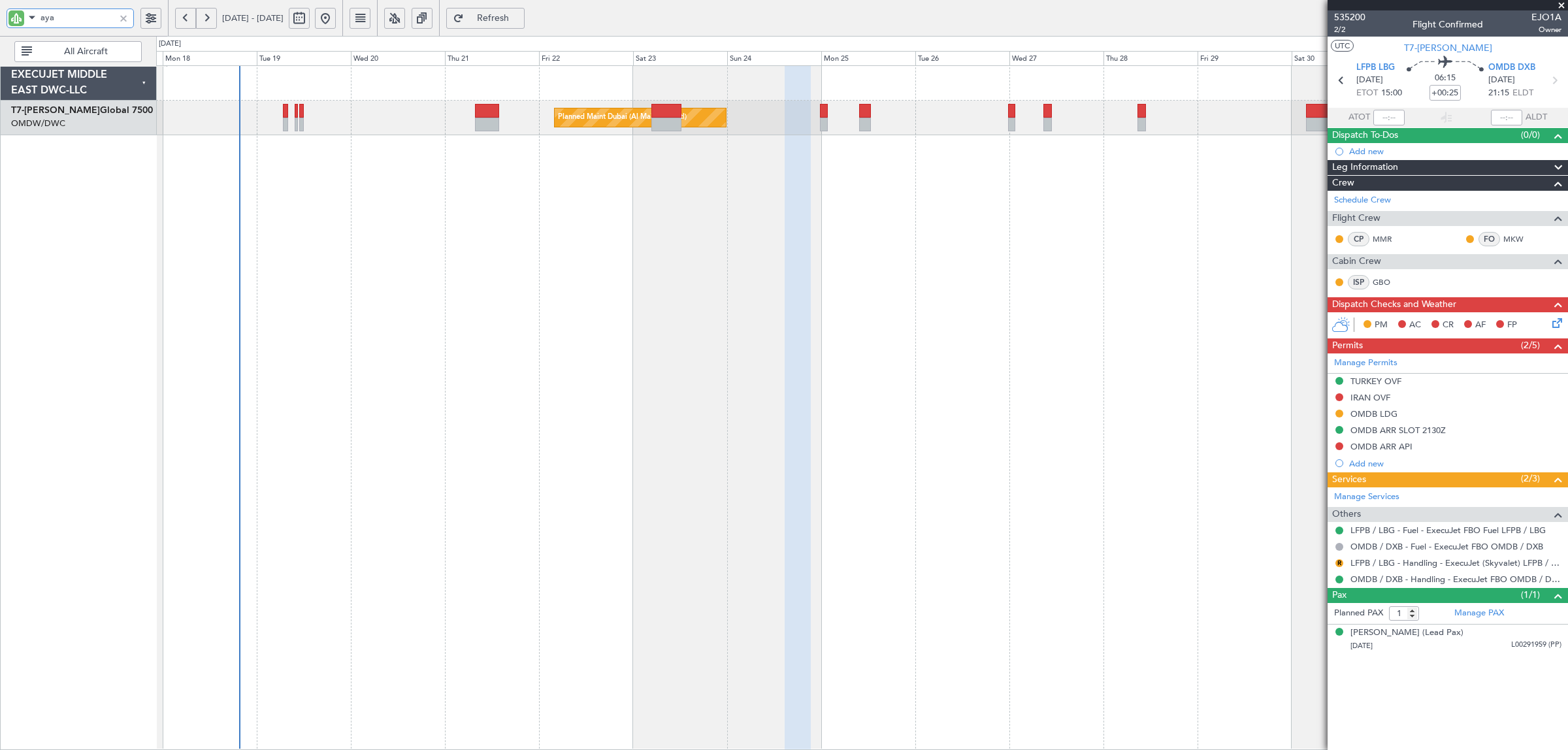
click at [336, 292] on div "Planned Maint Dubai (Al Maktoum Intl)" at bounding box center [862, 407] width 1412 height 685
type input "aya"
click at [490, 133] on div "Planned Maint Dubai (Al Maktoum Intl)" at bounding box center [862, 118] width 1412 height 34
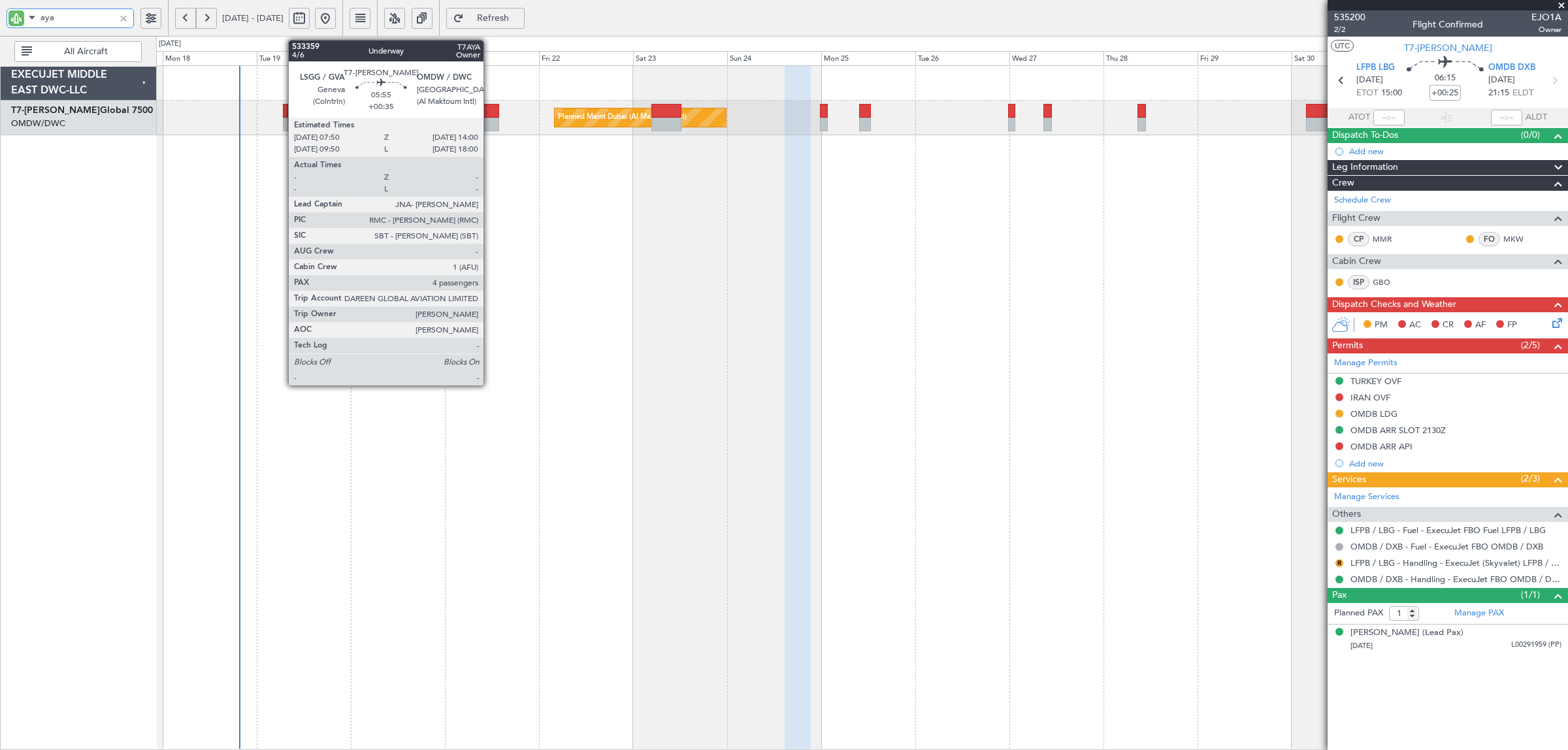
click at [489, 123] on div at bounding box center [487, 125] width 25 height 14
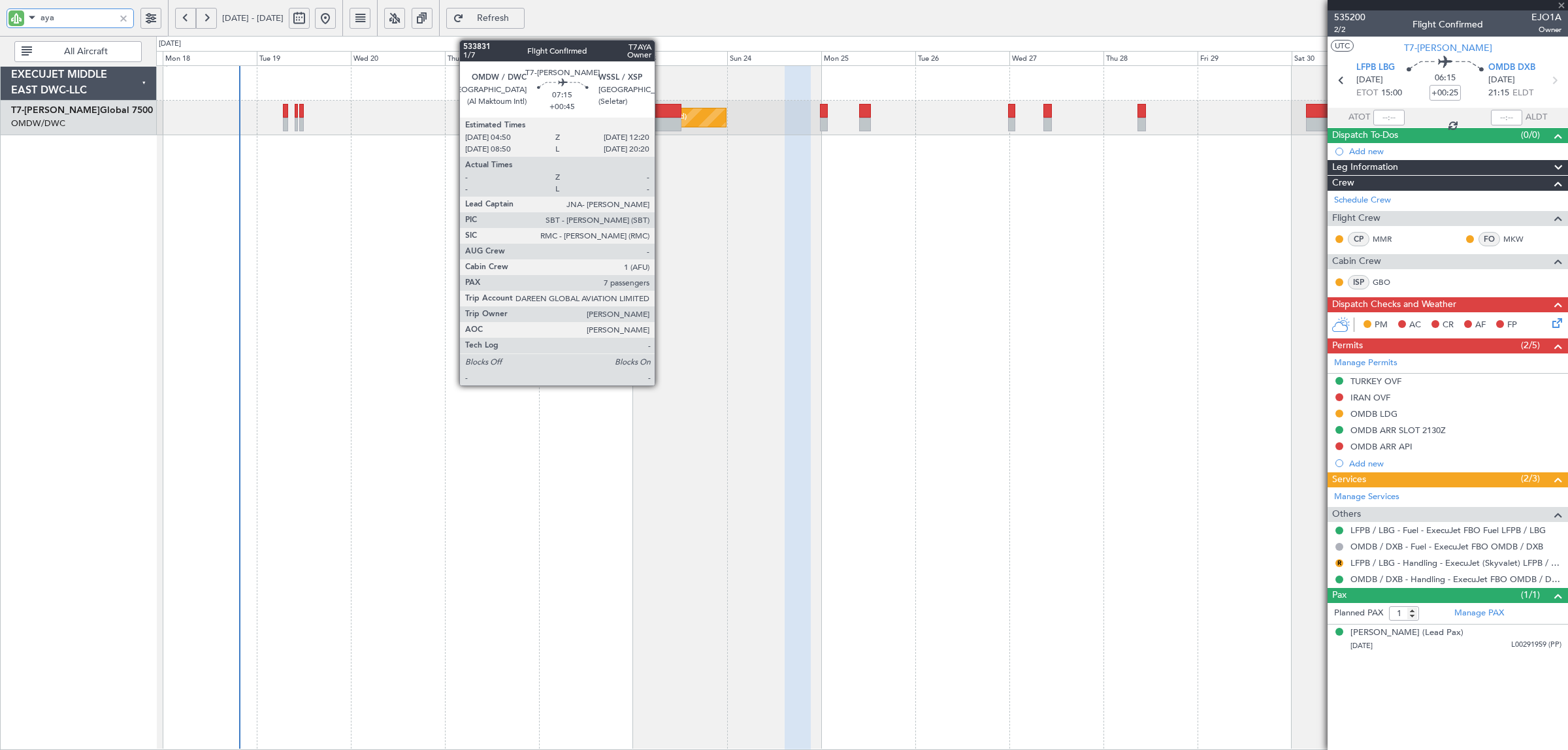
click at [661, 119] on div at bounding box center [666, 125] width 30 height 14
type input "+00:35"
type input "4"
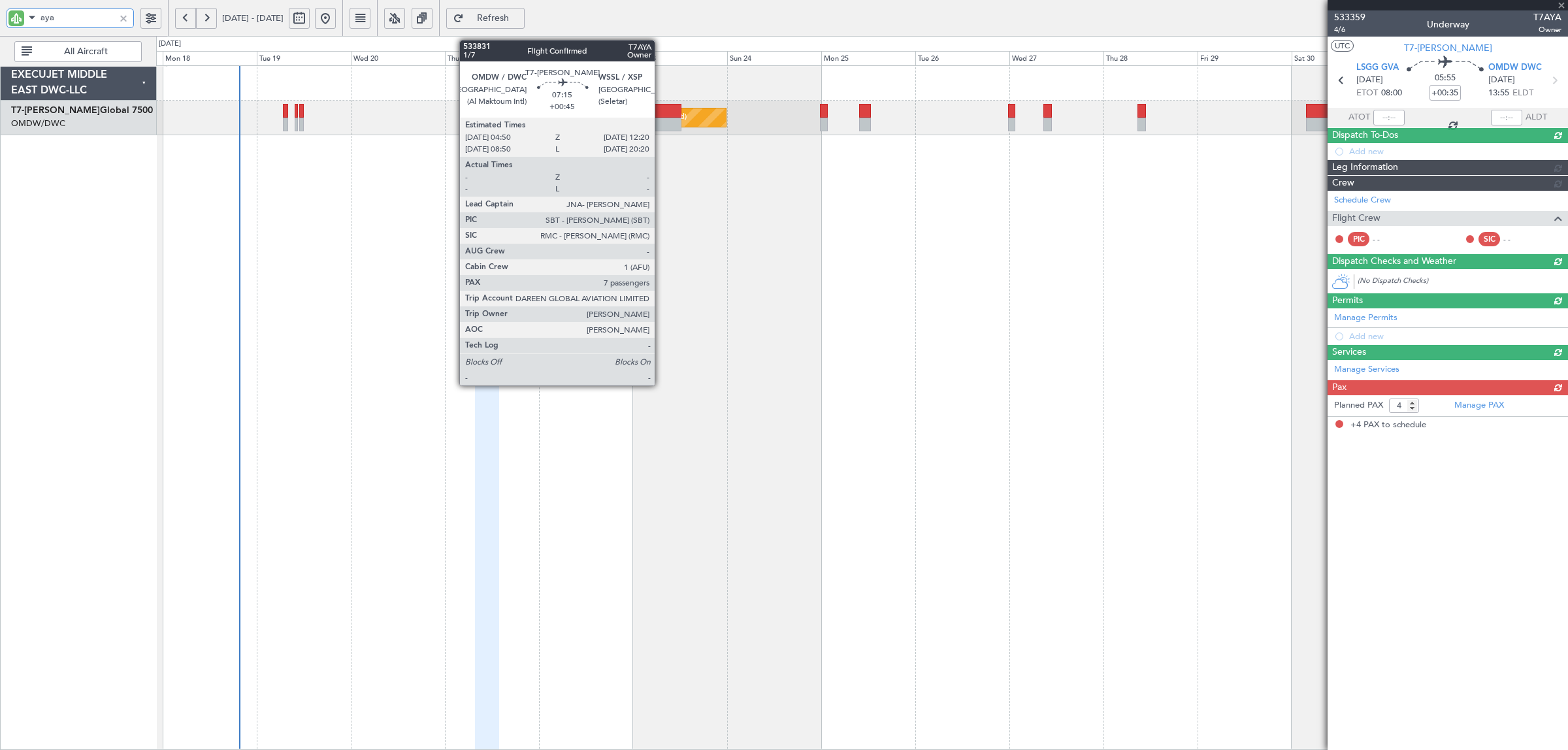
click at [661, 119] on div at bounding box center [666, 125] width 30 height 14
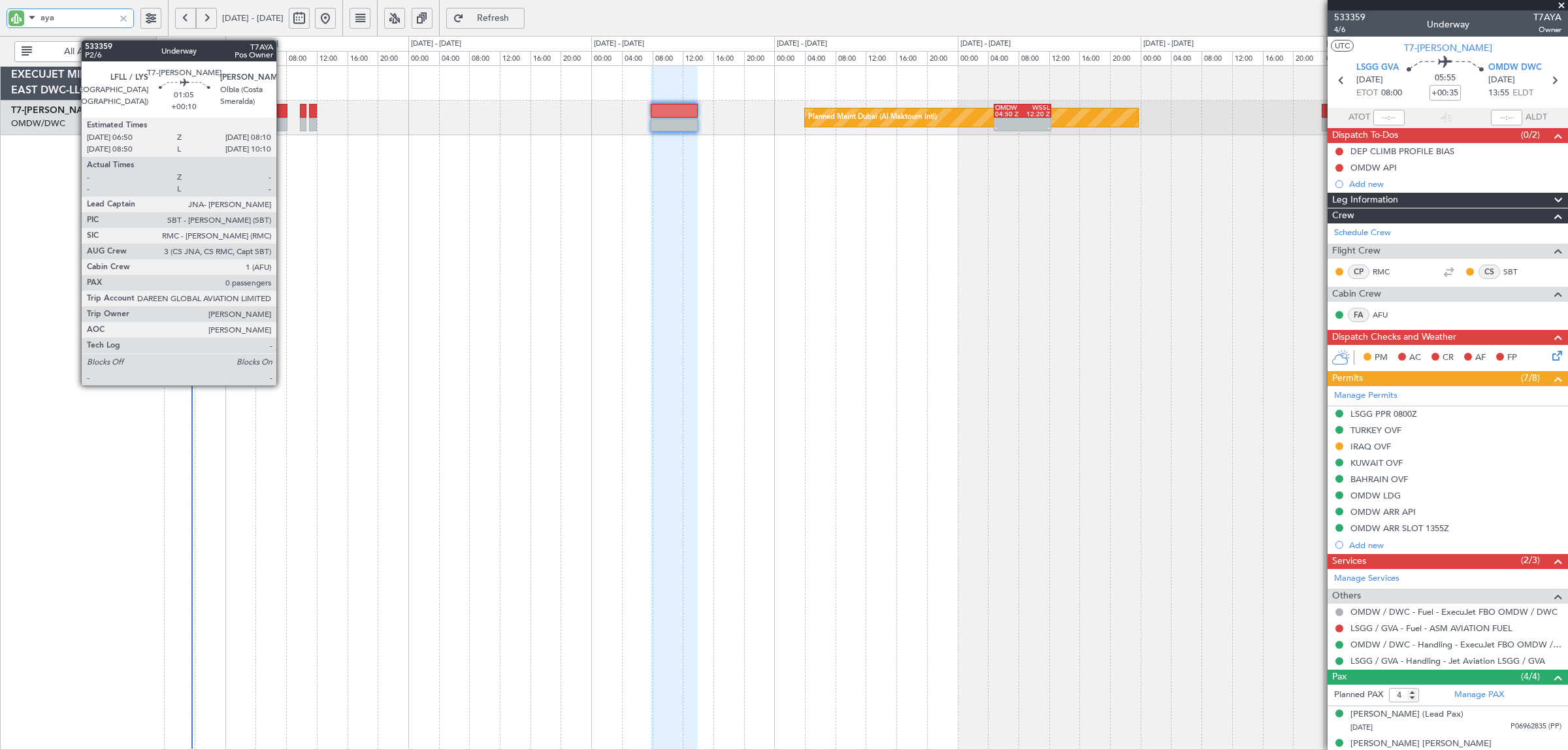
click at [283, 123] on div at bounding box center [283, 125] width 11 height 14
click at [277, 124] on div at bounding box center [283, 125] width 11 height 14
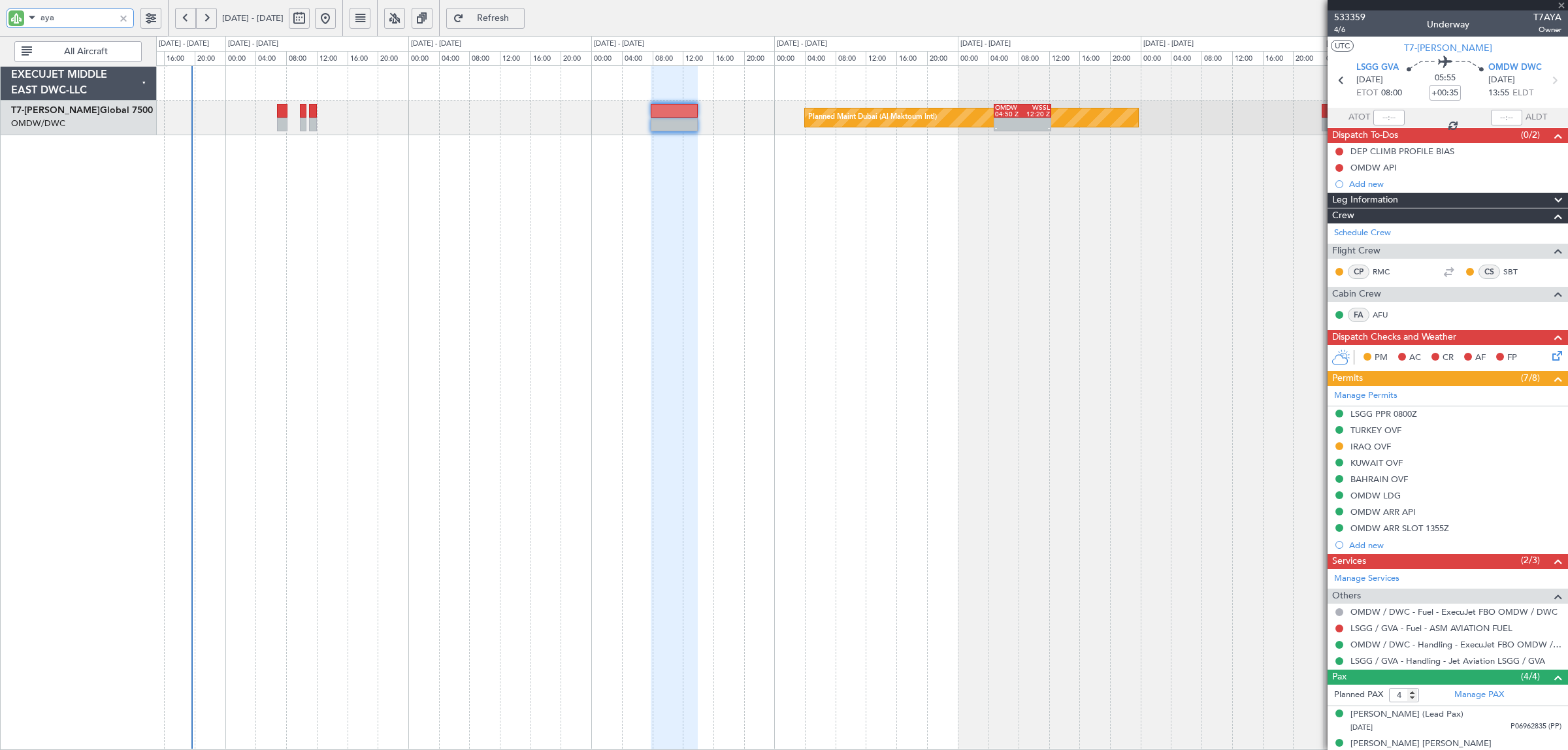
type input "+00:10"
type input "0"
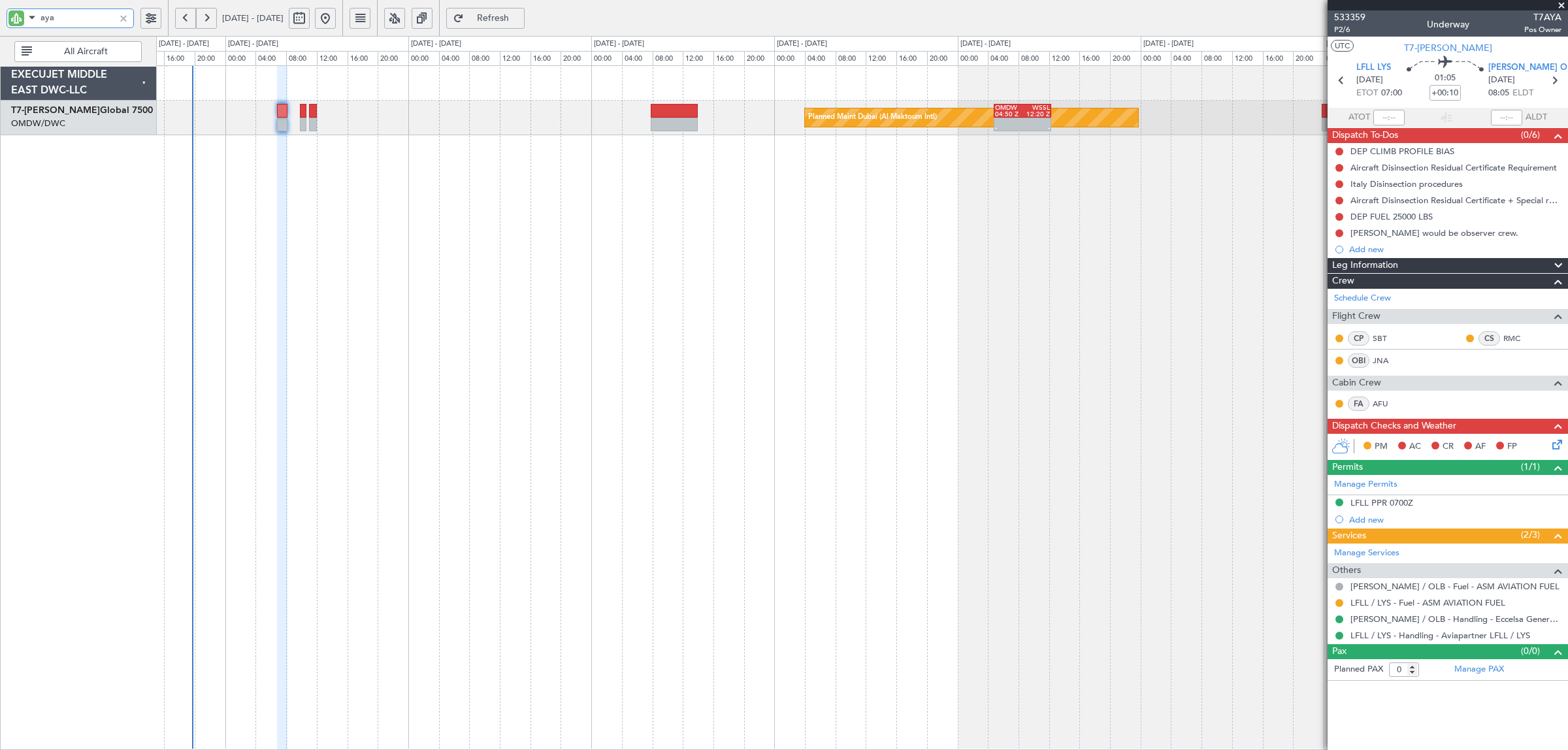
type input "Syed Shakeel (SYS)"
type input "7016"
click at [1338, 605] on button at bounding box center [1339, 602] width 8 height 8
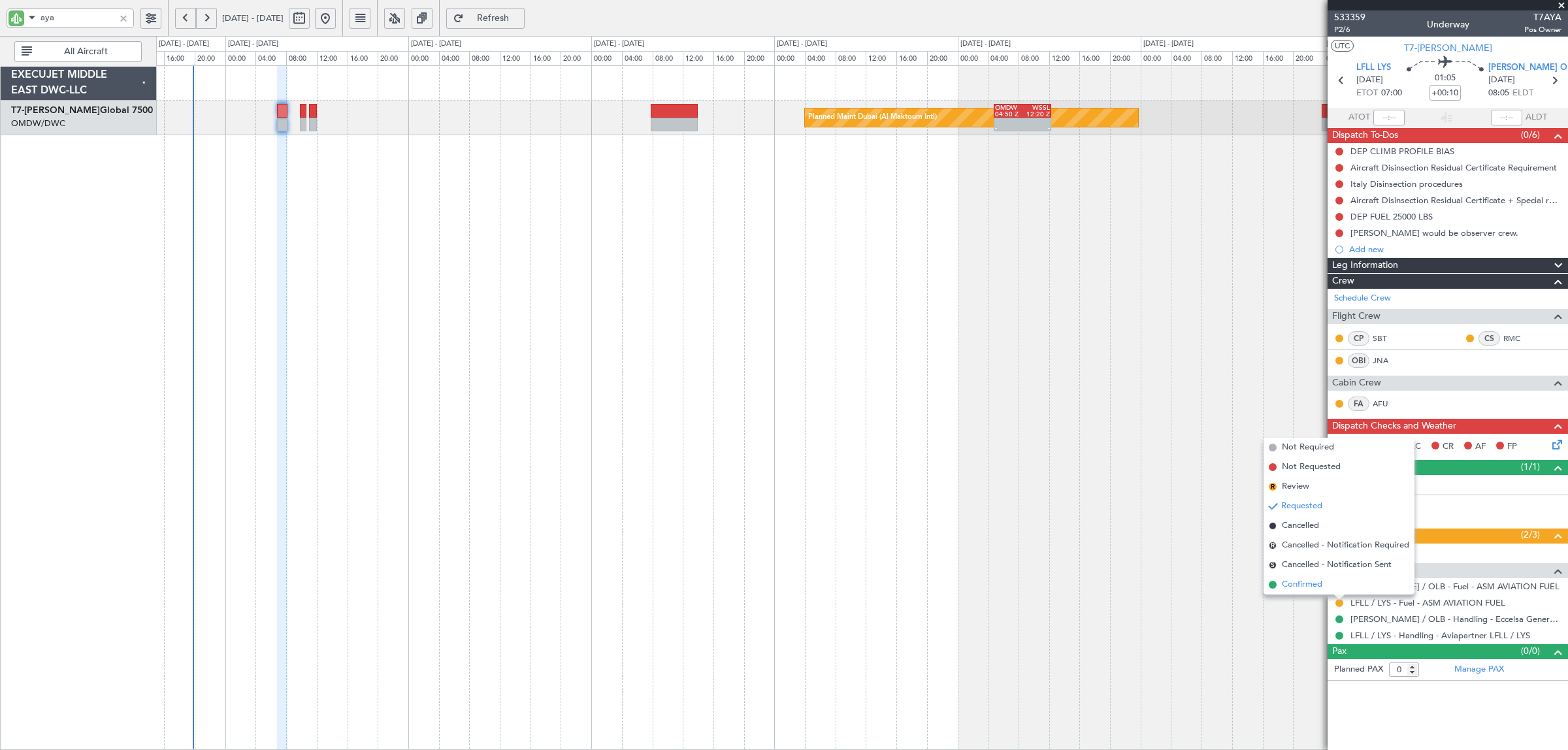
click at [1302, 576] on li "Confirmed" at bounding box center [1339, 585] width 151 height 19
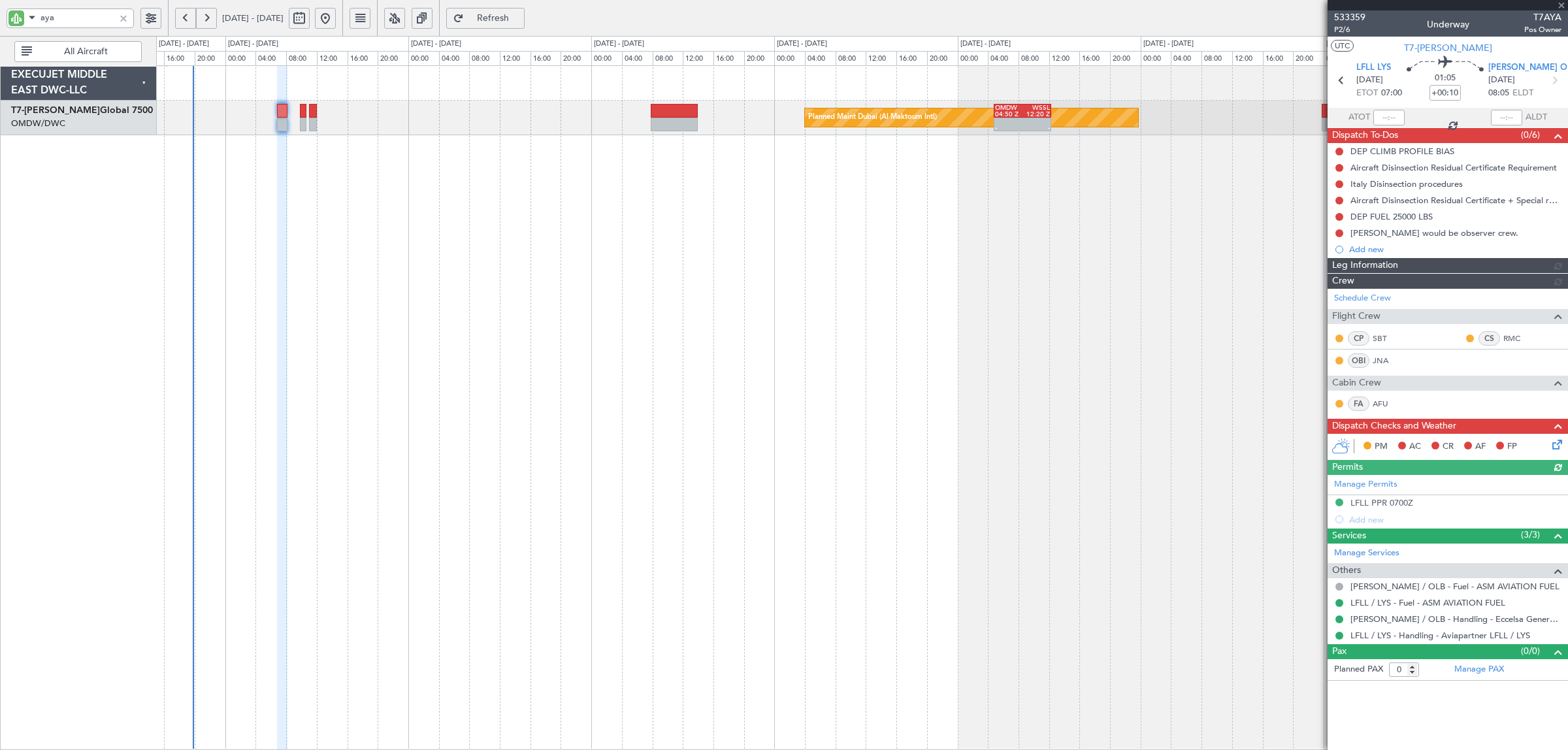
type input "Syed Shakeel (SYS)"
type input "7016"
click at [640, 259] on div "Planned Maint Dubai (Al Maktoum Intl) - - OMDW 04:50 Z WSSL 12:20 Z" at bounding box center [862, 407] width 1412 height 685
click at [1341, 150] on button at bounding box center [1339, 151] width 8 height 8
click at [1341, 211] on span "Completed" at bounding box center [1345, 209] width 43 height 13
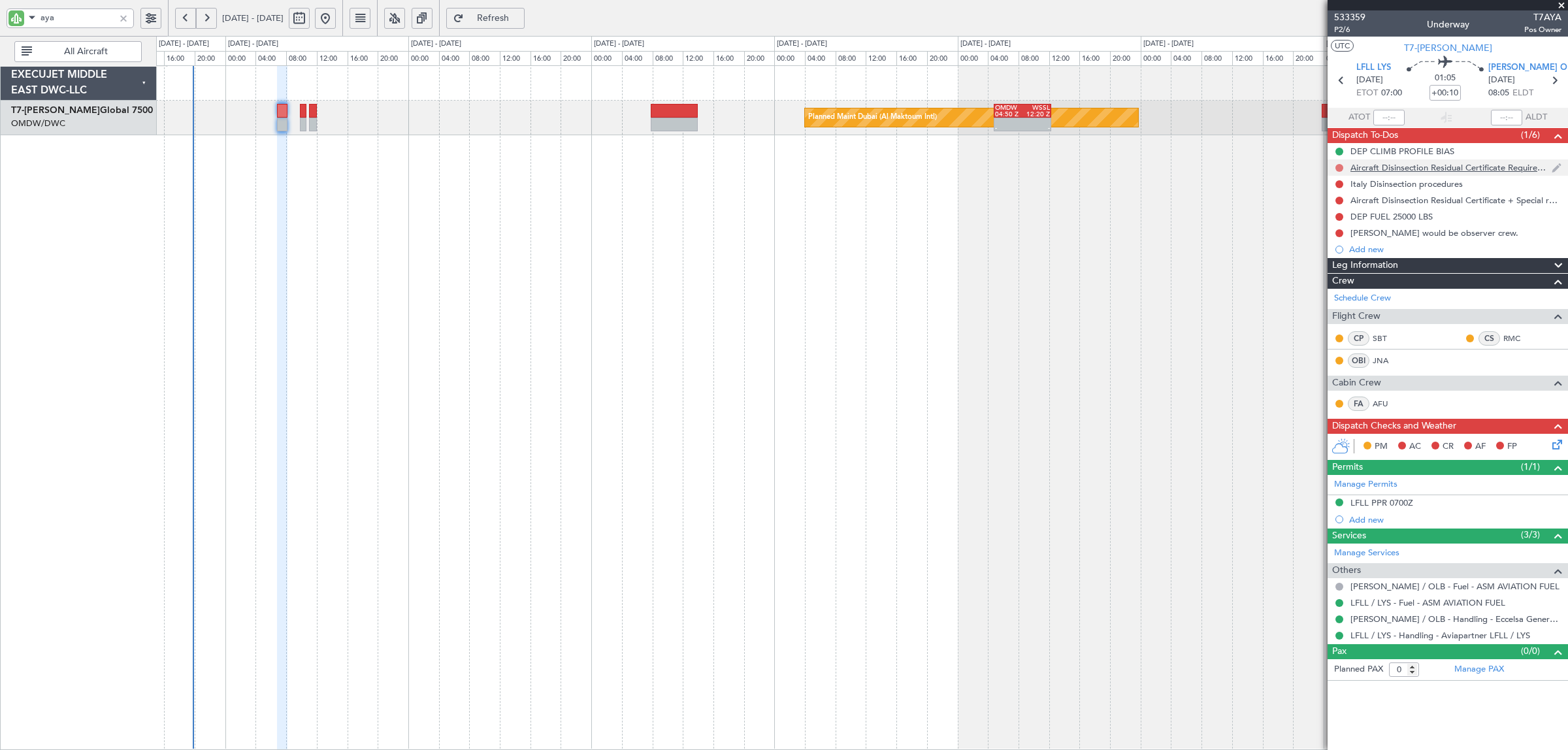
click at [1340, 168] on button at bounding box center [1339, 168] width 8 height 8
click at [1355, 242] on span "Cancelled" at bounding box center [1342, 245] width 37 height 13
click at [1340, 183] on button at bounding box center [1339, 184] width 8 height 8
click at [1342, 258] on span "Cancelled" at bounding box center [1342, 261] width 37 height 13
click at [1338, 201] on button at bounding box center [1339, 200] width 8 height 8
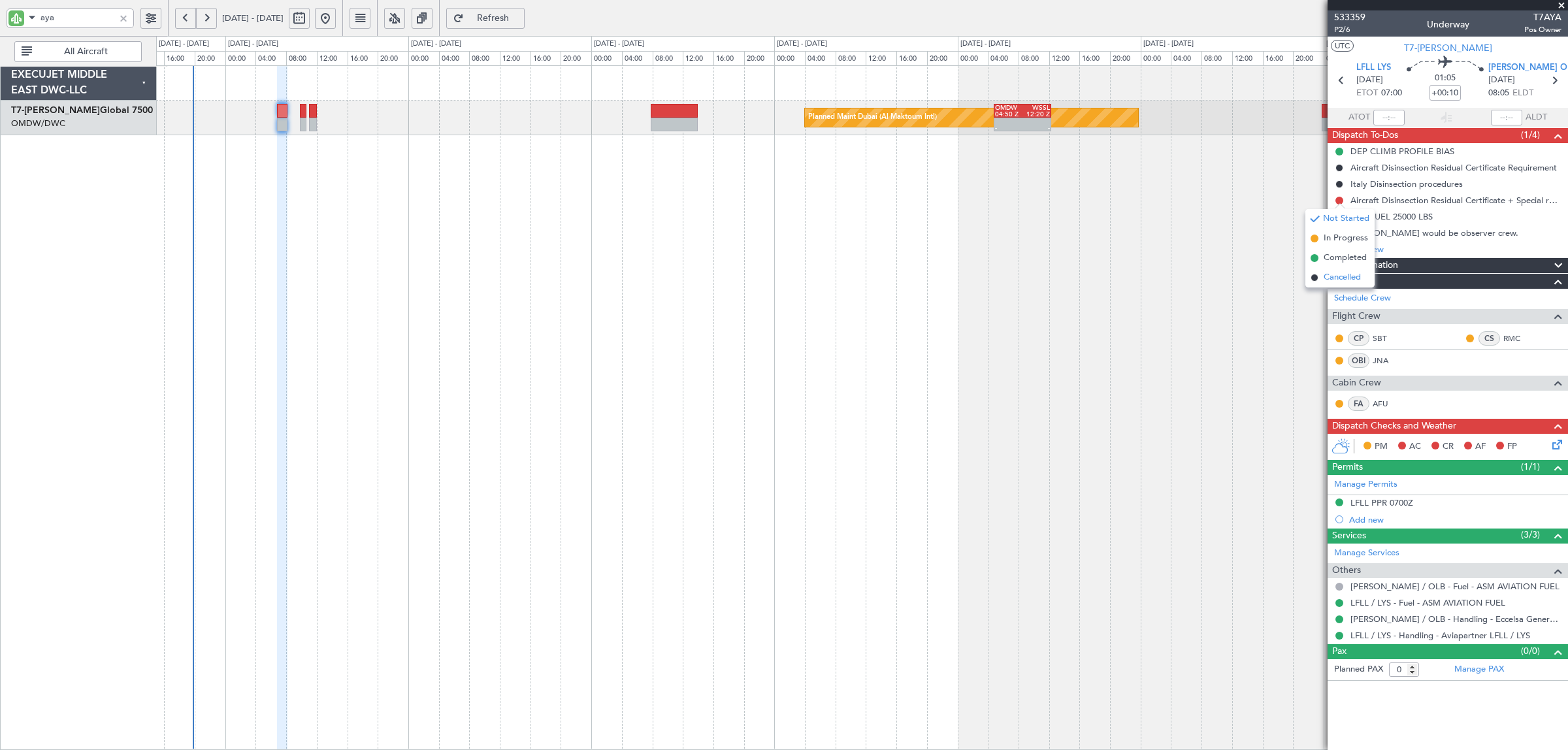
click at [1345, 275] on span "Cancelled" at bounding box center [1342, 278] width 37 height 13
click at [1340, 217] on button at bounding box center [1339, 217] width 8 height 8
click at [1337, 270] on span "Completed" at bounding box center [1345, 274] width 43 height 13
click at [1338, 233] on button at bounding box center [1339, 233] width 8 height 8
click at [1333, 289] on span "Completed" at bounding box center [1345, 291] width 43 height 13
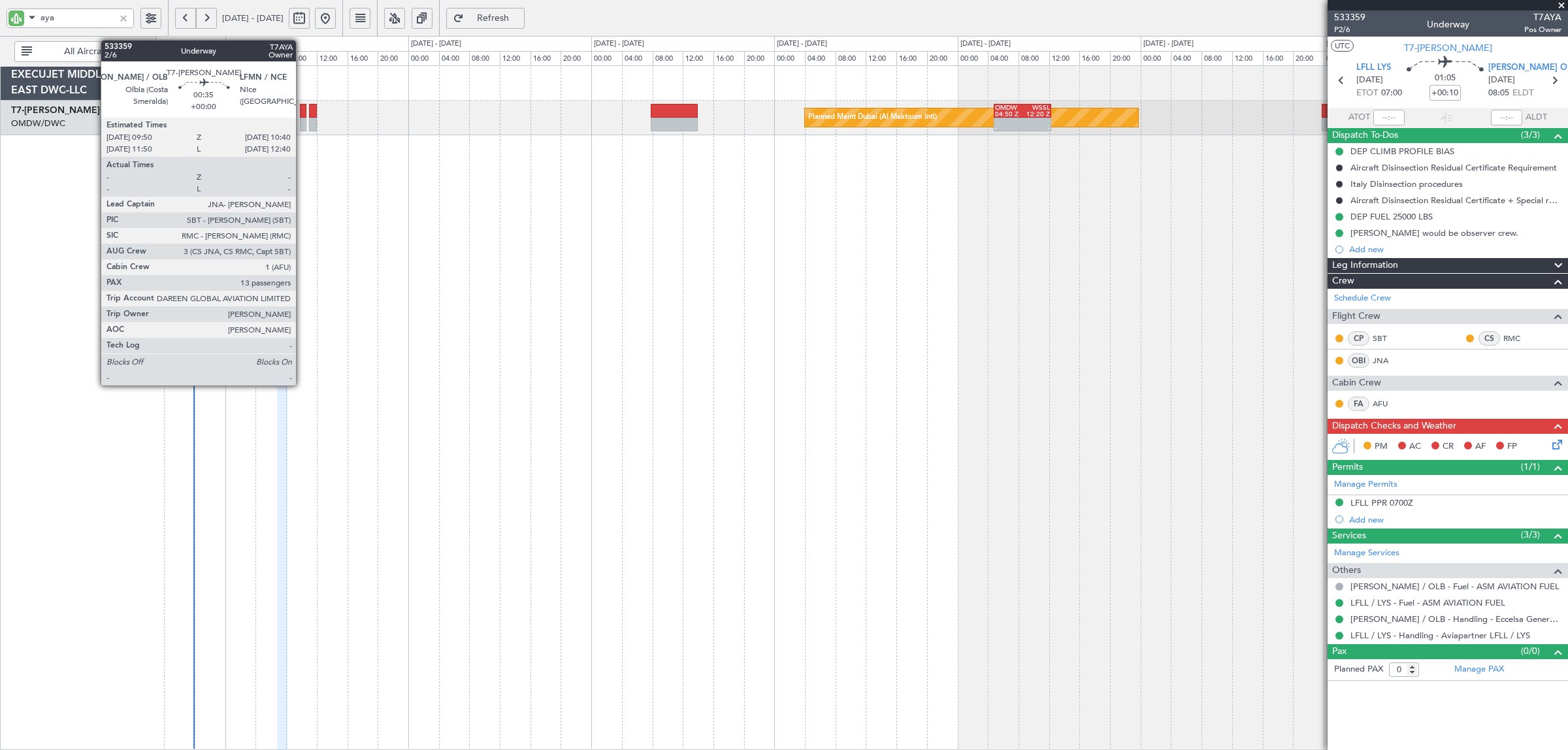
click at [303, 127] on div at bounding box center [303, 125] width 6 height 14
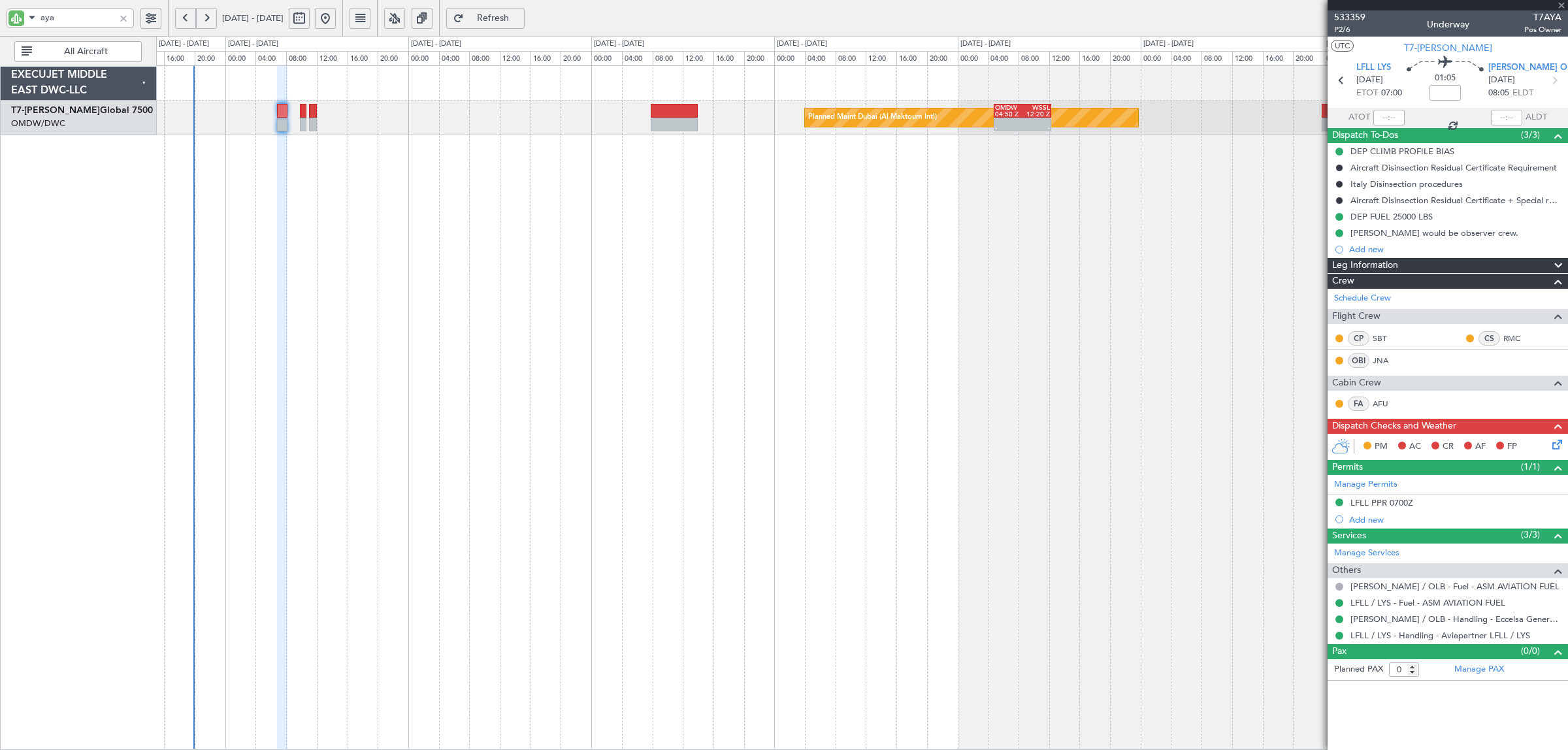
type input "13"
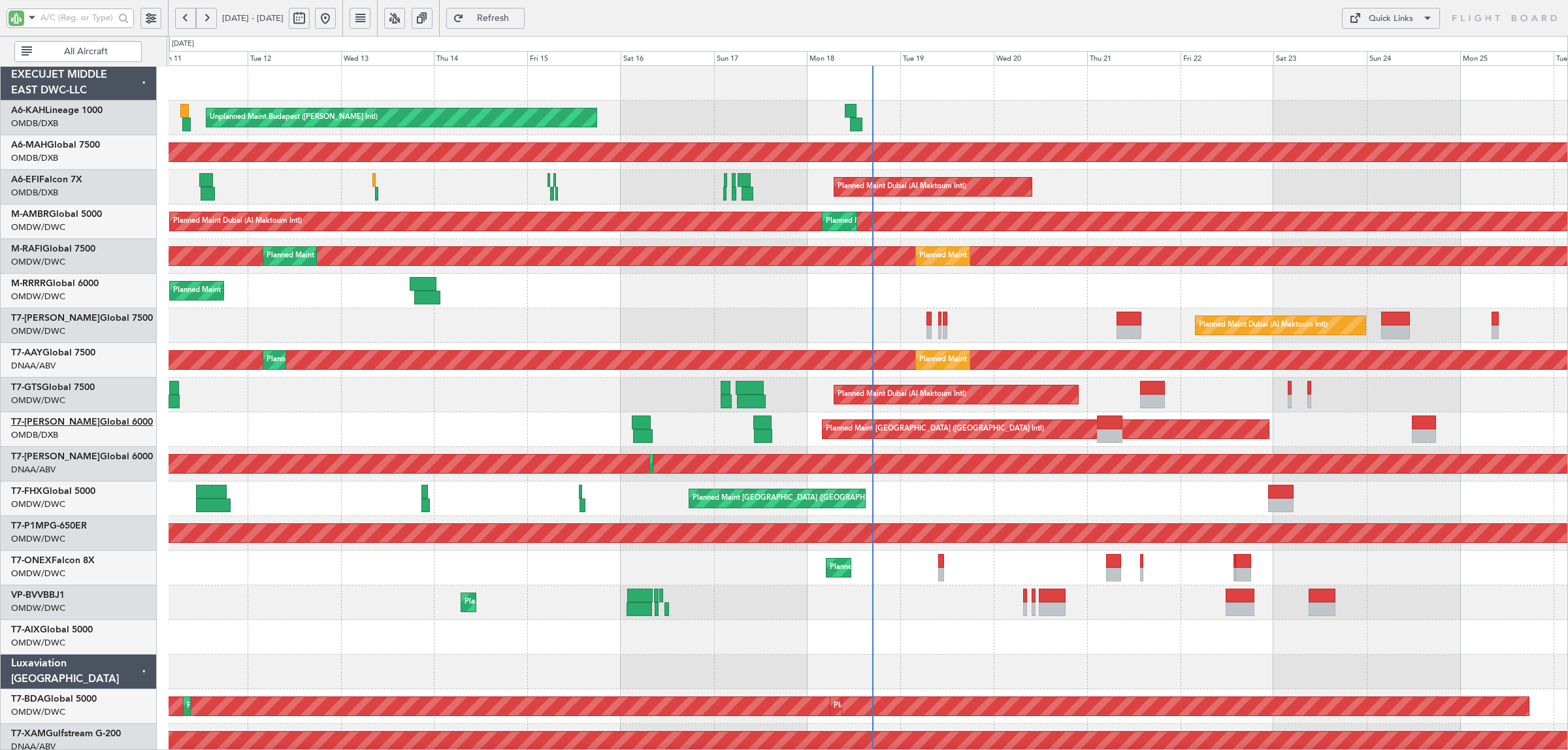
click at [90, 423] on link "T7-AZIZI Global 6000" at bounding box center [83, 422] width 142 height 9
click at [336, 17] on button at bounding box center [326, 18] width 21 height 21
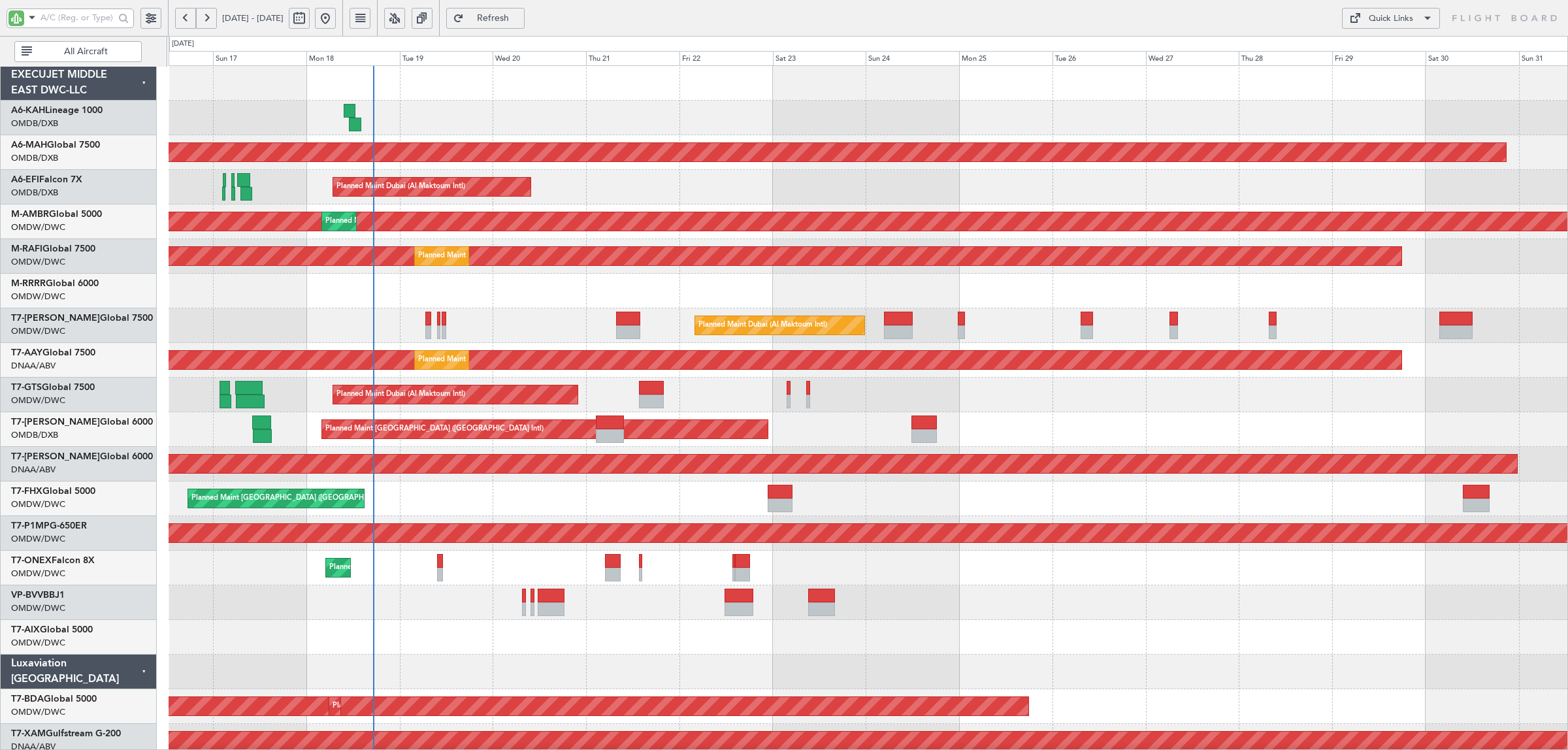
click at [507, 321] on div "Planned Maint Dubai (Al Maktoum Intl)" at bounding box center [867, 325] width 1399 height 34
click at [83, 41] on button "All Aircraft" at bounding box center [77, 52] width 127 height 21
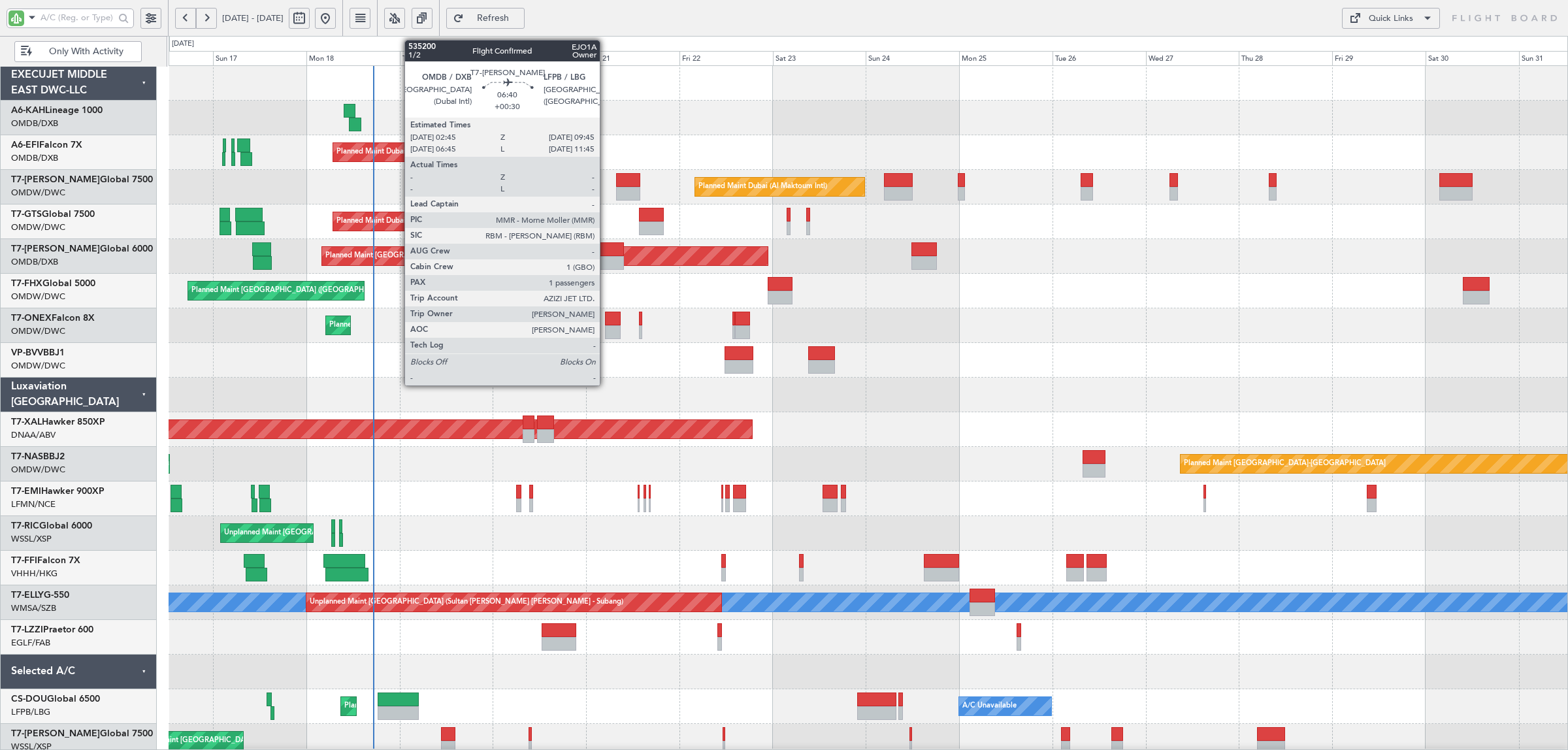
click at [607, 256] on div at bounding box center [609, 263] width 27 height 14
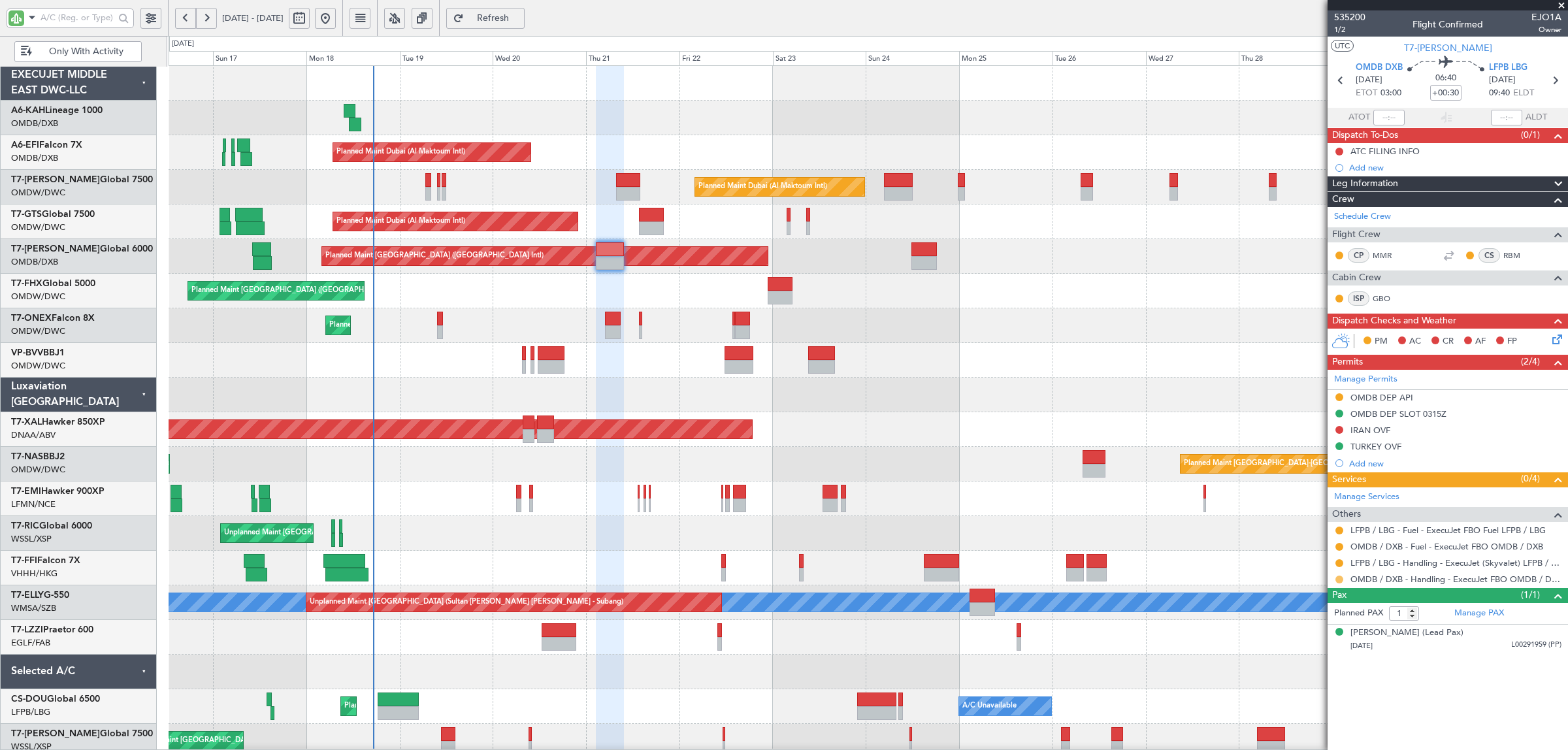
click at [1338, 582] on button at bounding box center [1339, 580] width 8 height 8
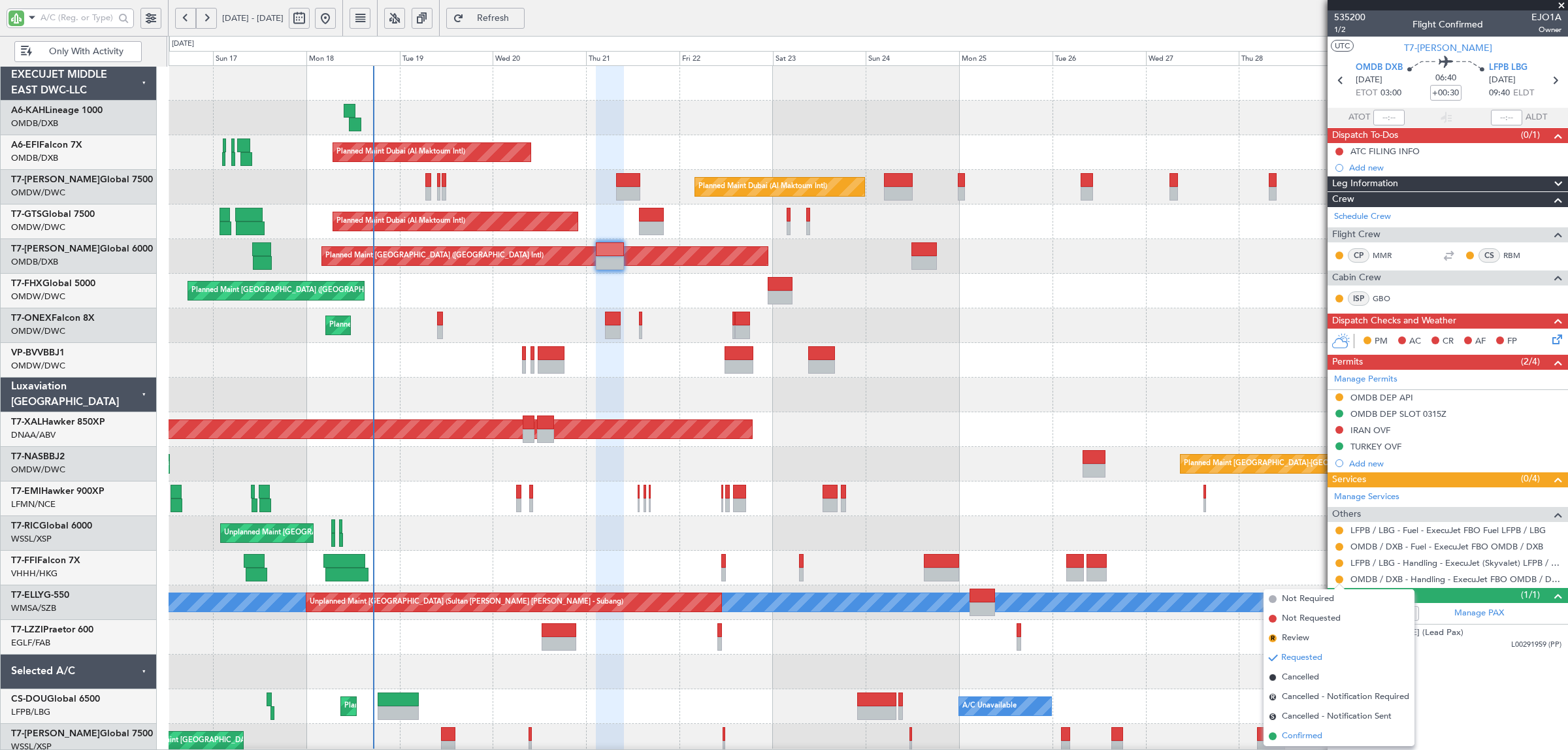
drag, startPoint x: 1299, startPoint y: 736, endPoint x: 1253, endPoint y: 693, distance: 63.0
click at [1299, 733] on span "Confirmed" at bounding box center [1302, 736] width 40 height 13
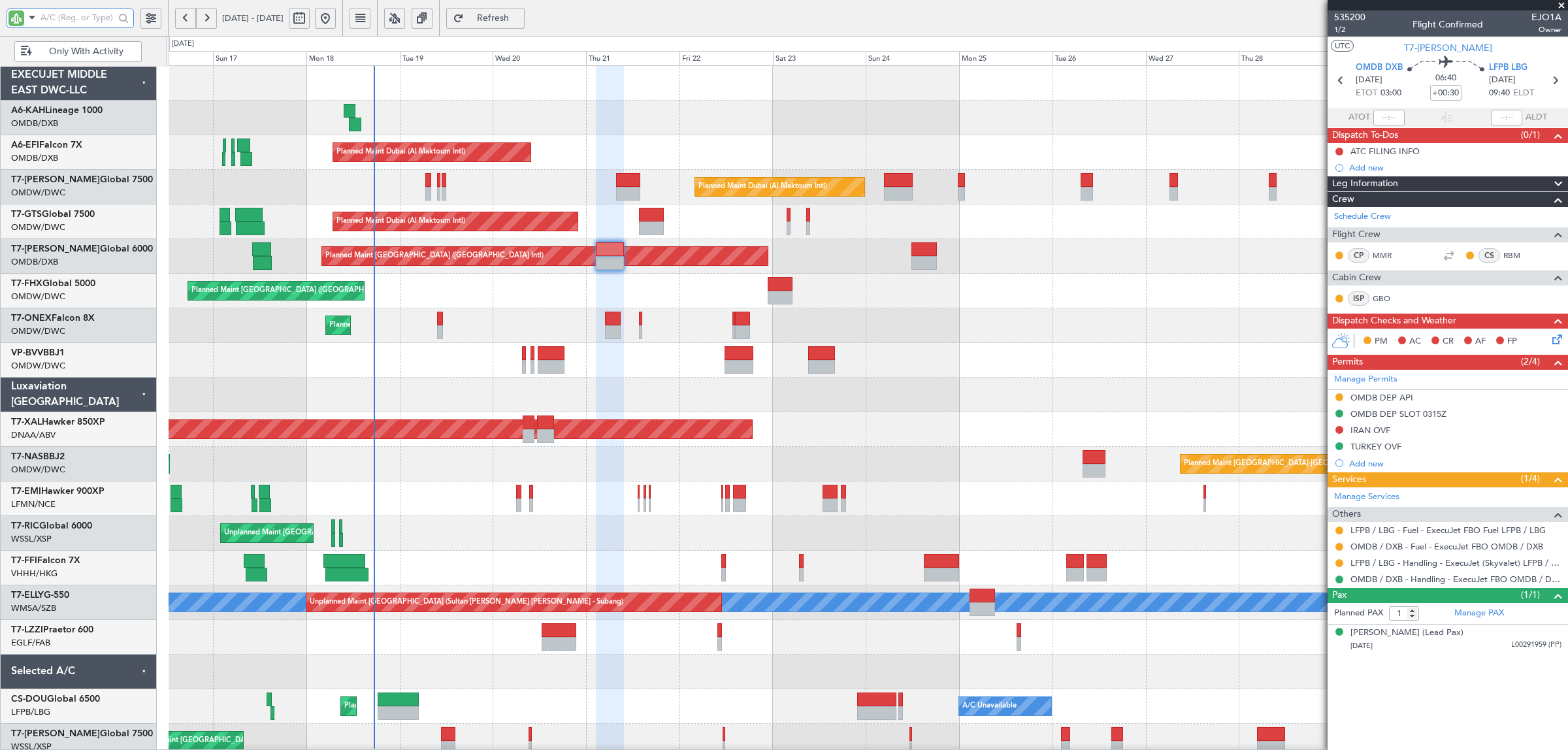
click at [74, 24] on input "text" at bounding box center [77, 18] width 74 height 19
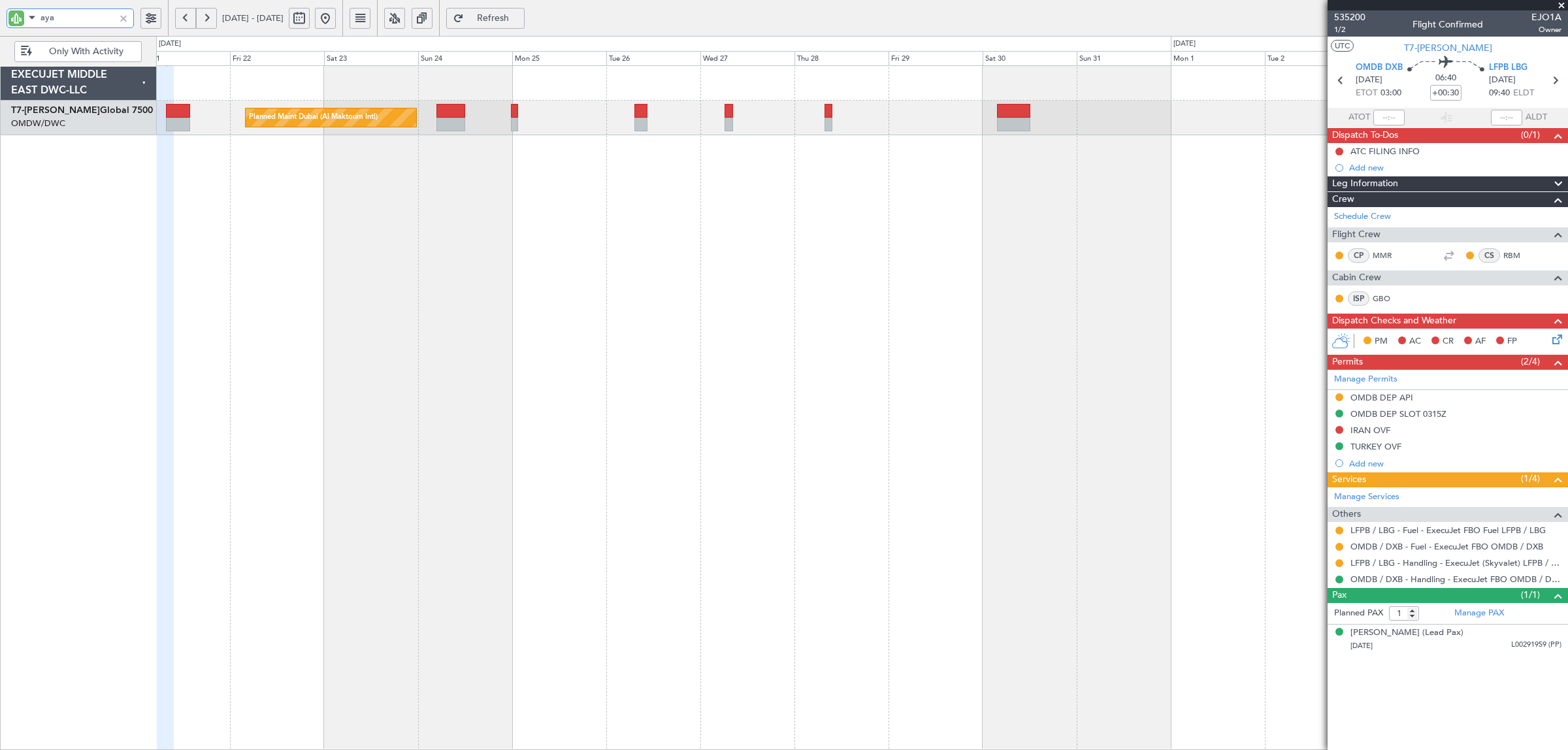
click at [585, 174] on div "Planned Maint Dubai (Al Maktoum Intl)" at bounding box center [862, 407] width 1412 height 685
click at [525, 25] on button "Refresh" at bounding box center [485, 18] width 78 height 21
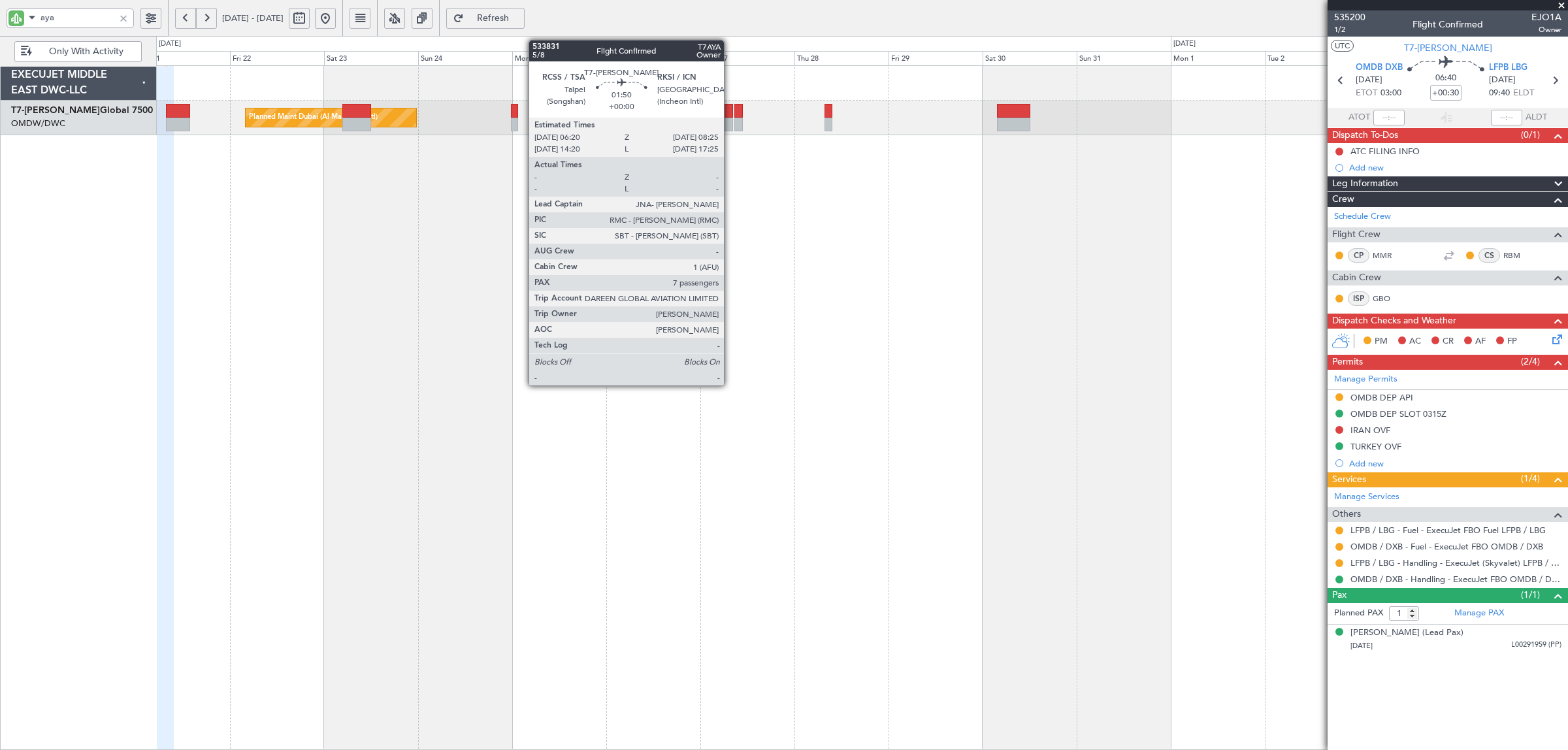
click at [730, 123] on div at bounding box center [729, 125] width 9 height 14
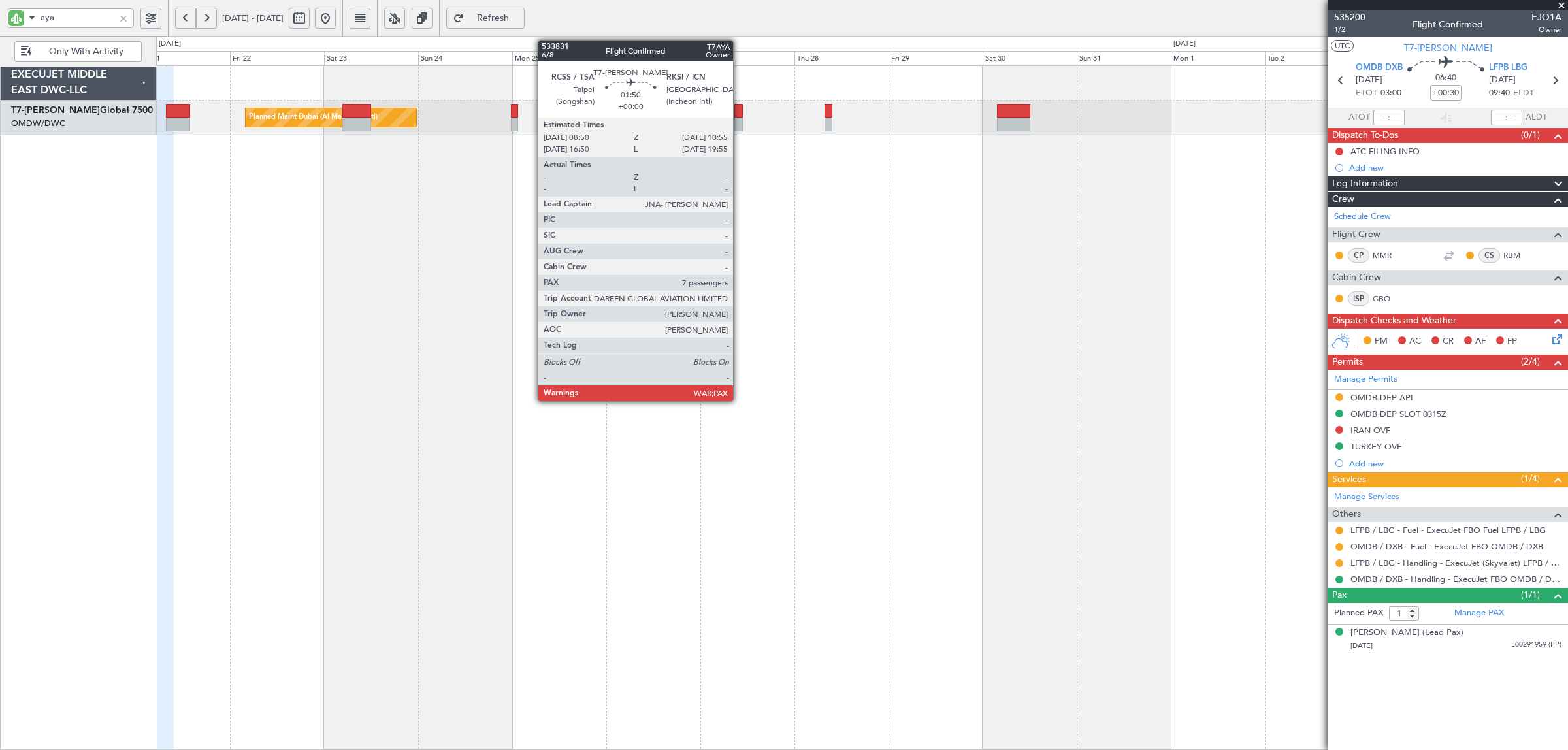
click at [740, 123] on div at bounding box center [739, 125] width 9 height 14
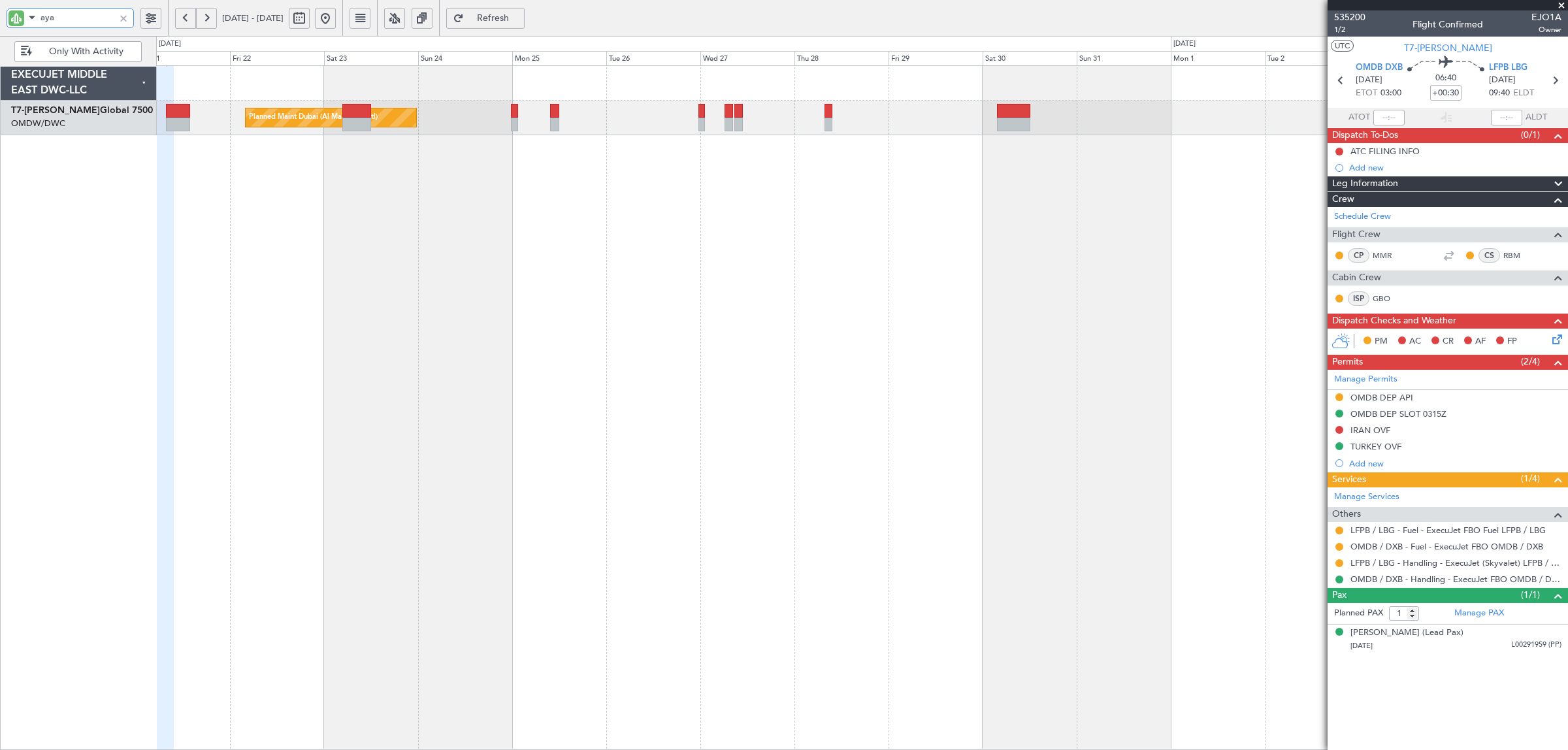
drag, startPoint x: 73, startPoint y: 20, endPoint x: -36, endPoint y: 24, distance: 109.1
click at [0, 24] on html "aya [DATE] - [DATE] Refresh Quick Links Only With Activity Planned Maint [GEOGR…" at bounding box center [784, 375] width 1568 height 750
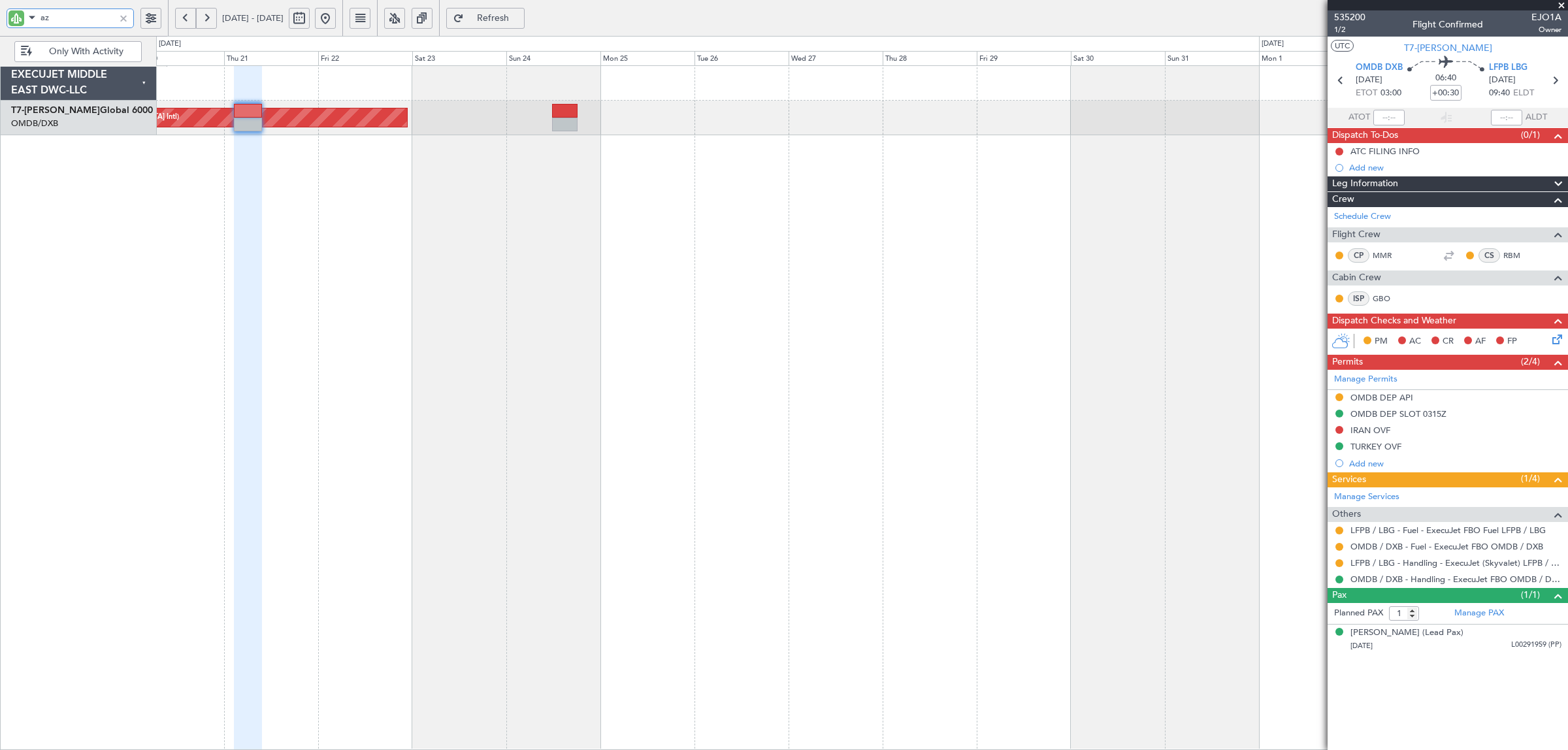
click at [566, 146] on div "Planned Maint [GEOGRAPHIC_DATA] ([GEOGRAPHIC_DATA] Intl)" at bounding box center [862, 407] width 1412 height 685
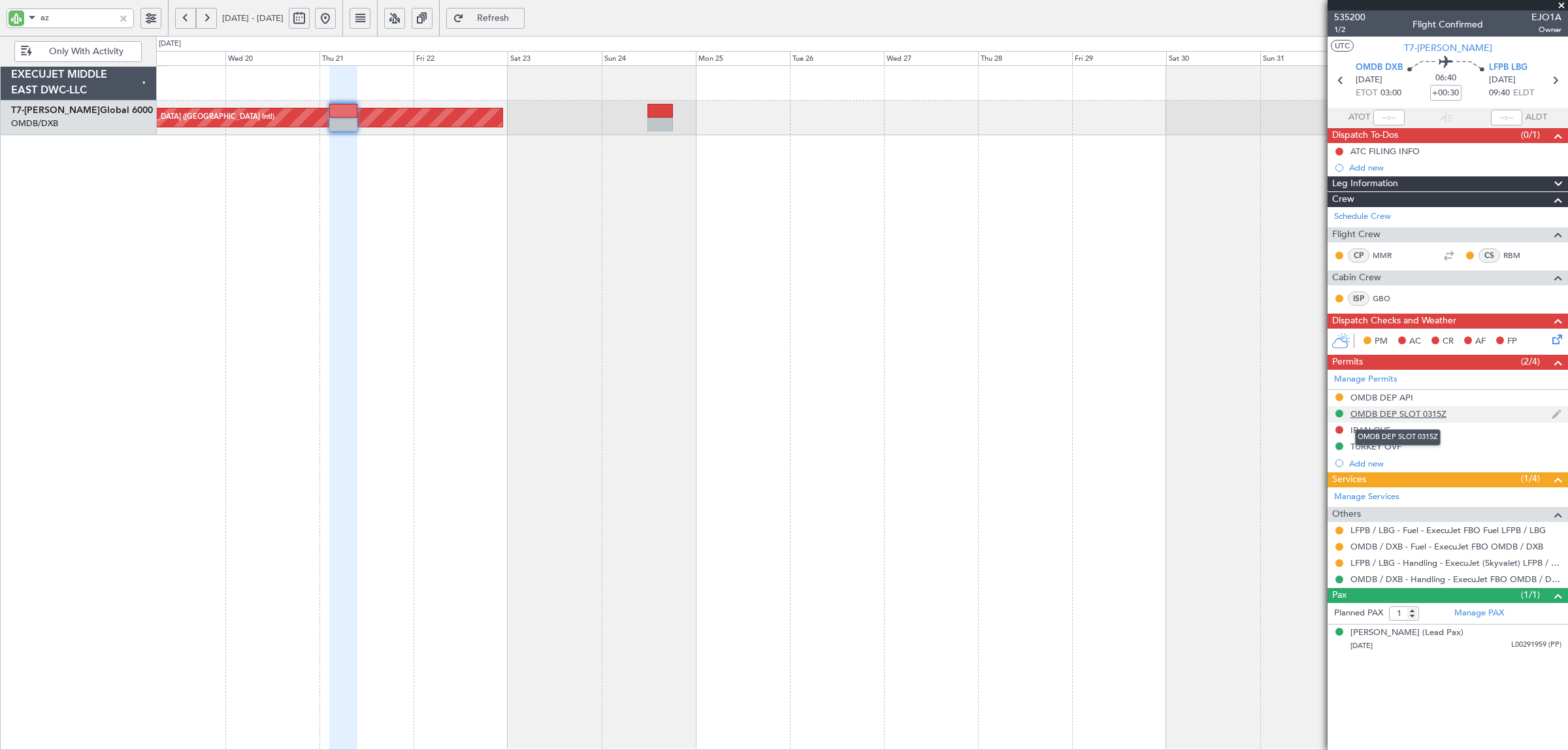
click at [1412, 413] on div "OMDB DEP SLOT 0315Z" at bounding box center [1398, 414] width 96 height 11
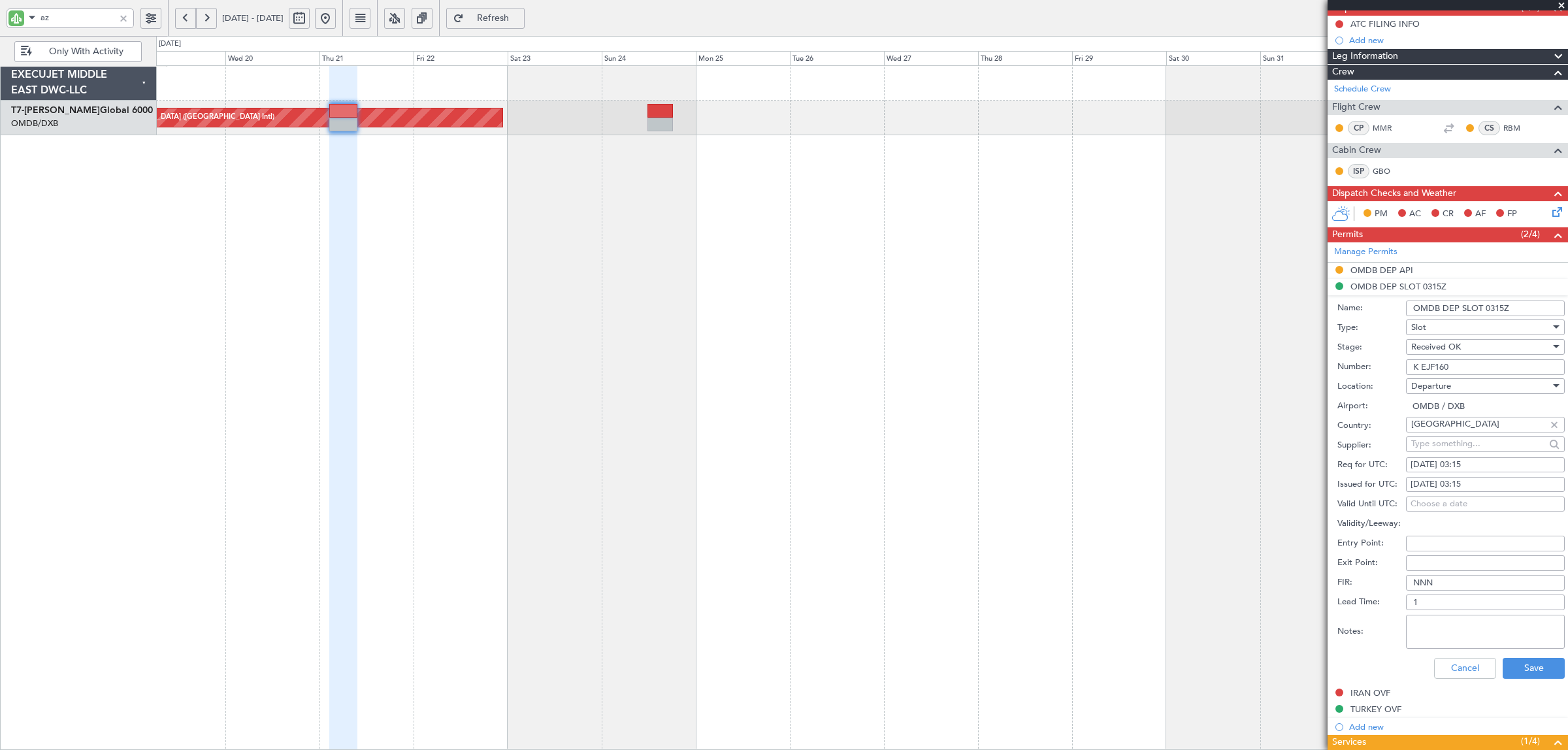
scroll to position [163, 0]
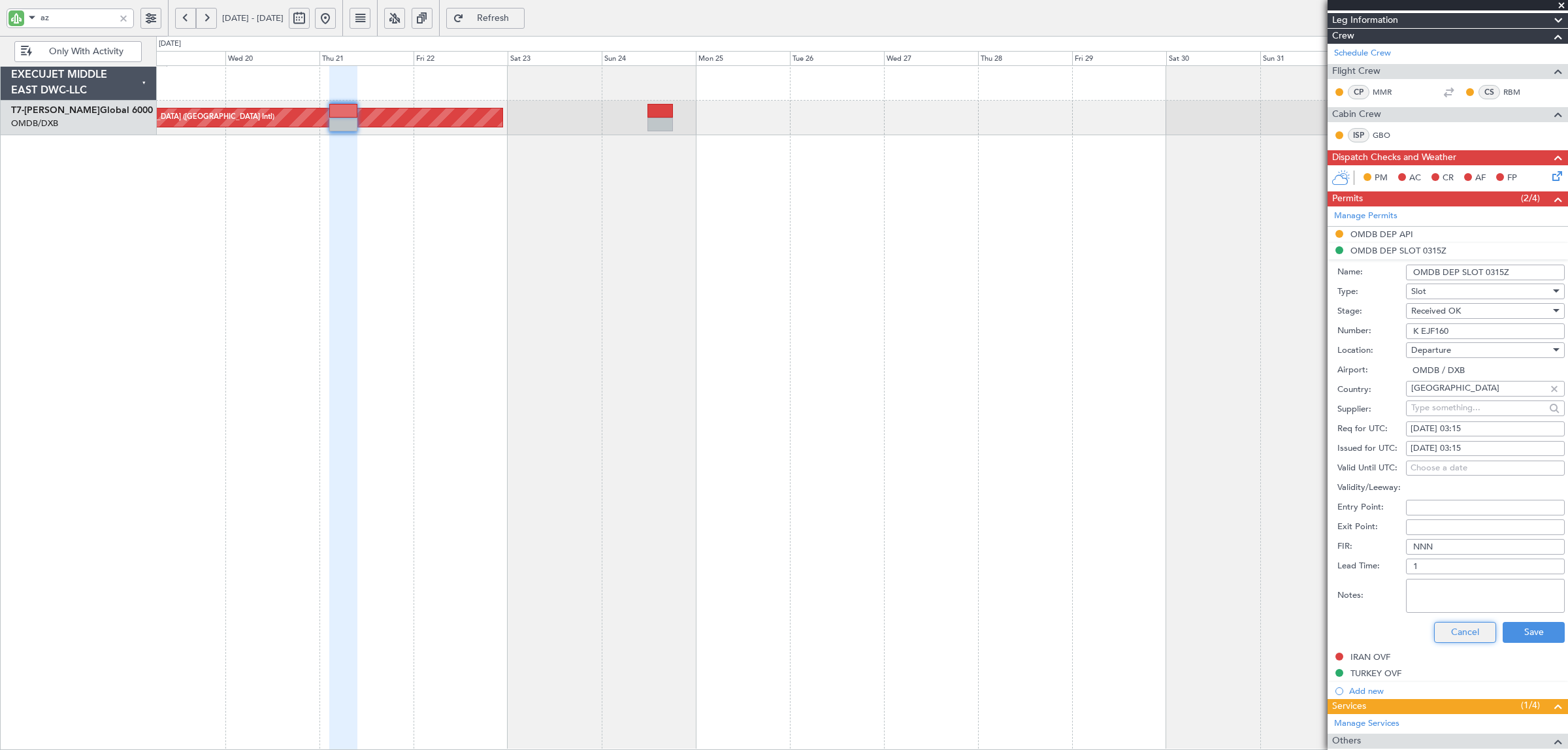
click at [1444, 639] on button "Cancel" at bounding box center [1465, 633] width 62 height 21
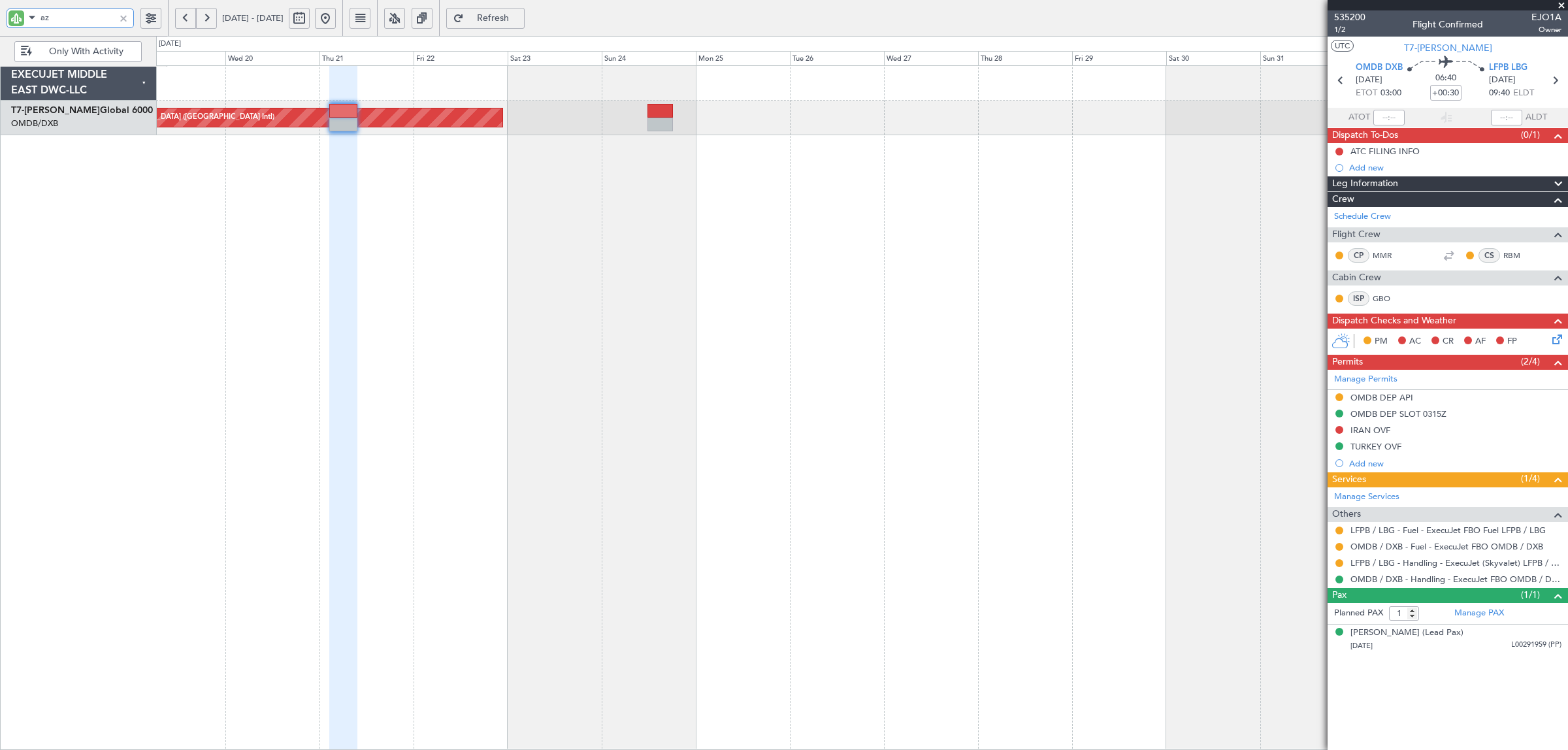
drag, startPoint x: 67, startPoint y: 19, endPoint x: 1, endPoint y: 25, distance: 66.3
click at [1, 25] on div "az" at bounding box center [83, 18] width 168 height 36
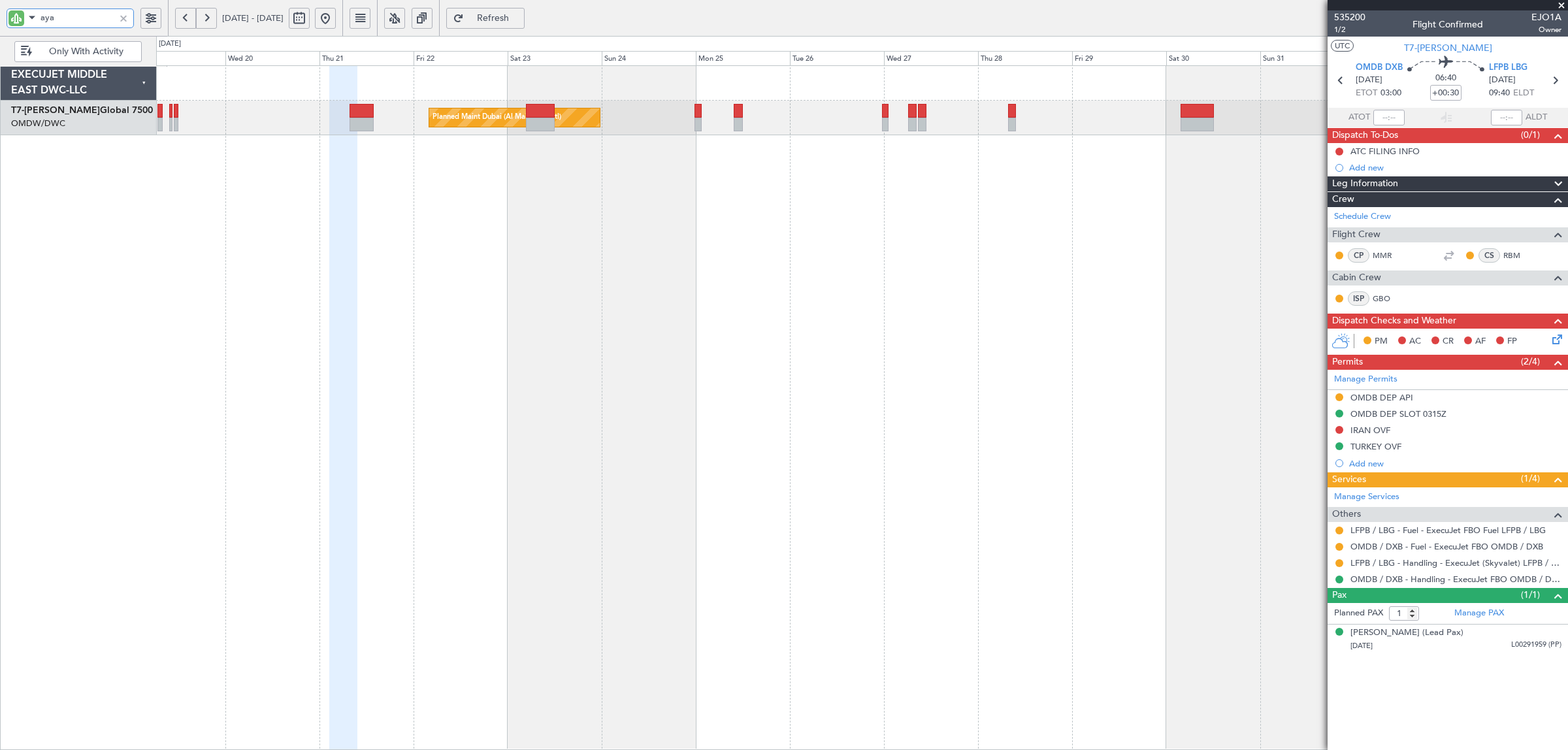
type input "aya"
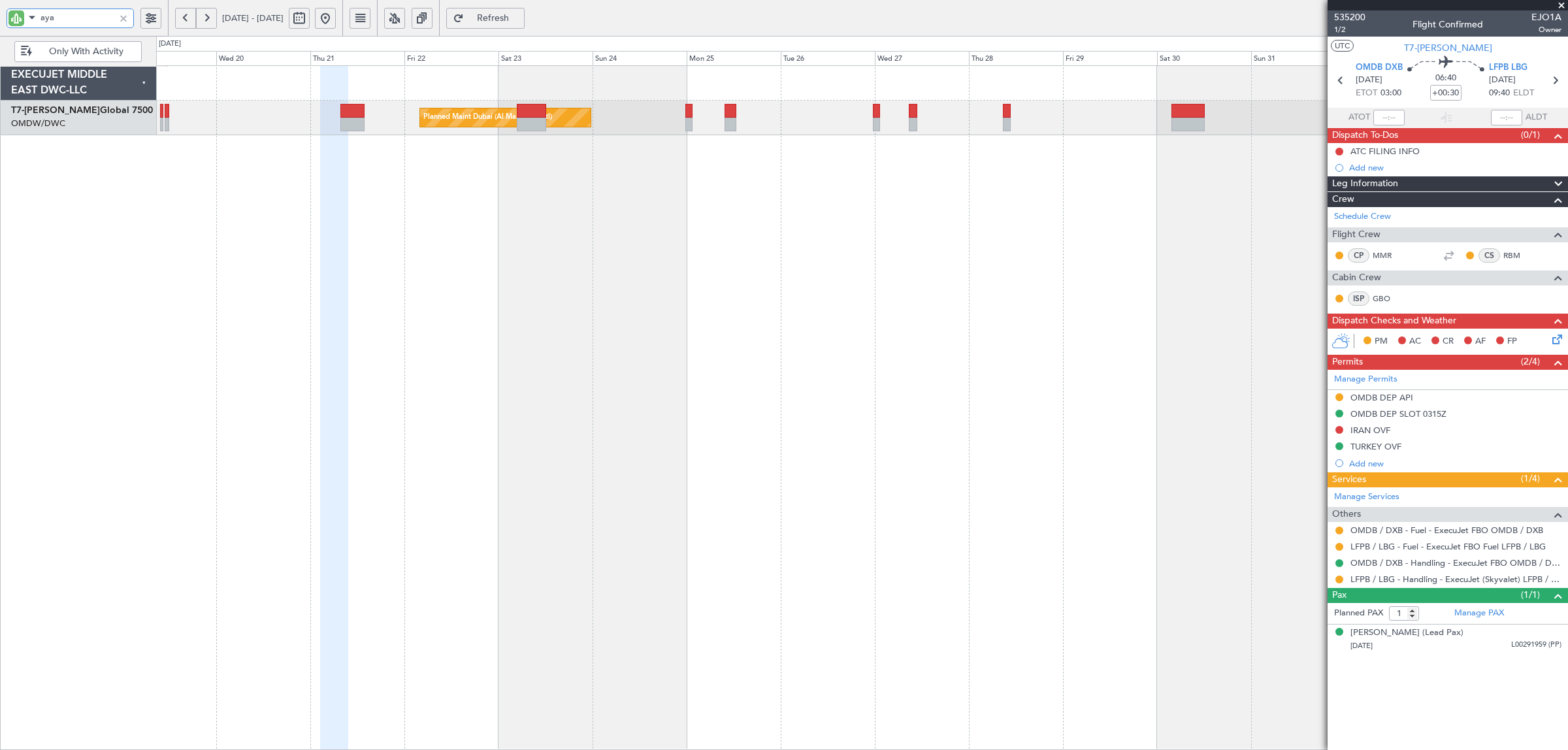
click at [479, 259] on div "Planned Maint Dubai (Al Maktoum Intl)" at bounding box center [862, 407] width 1412 height 685
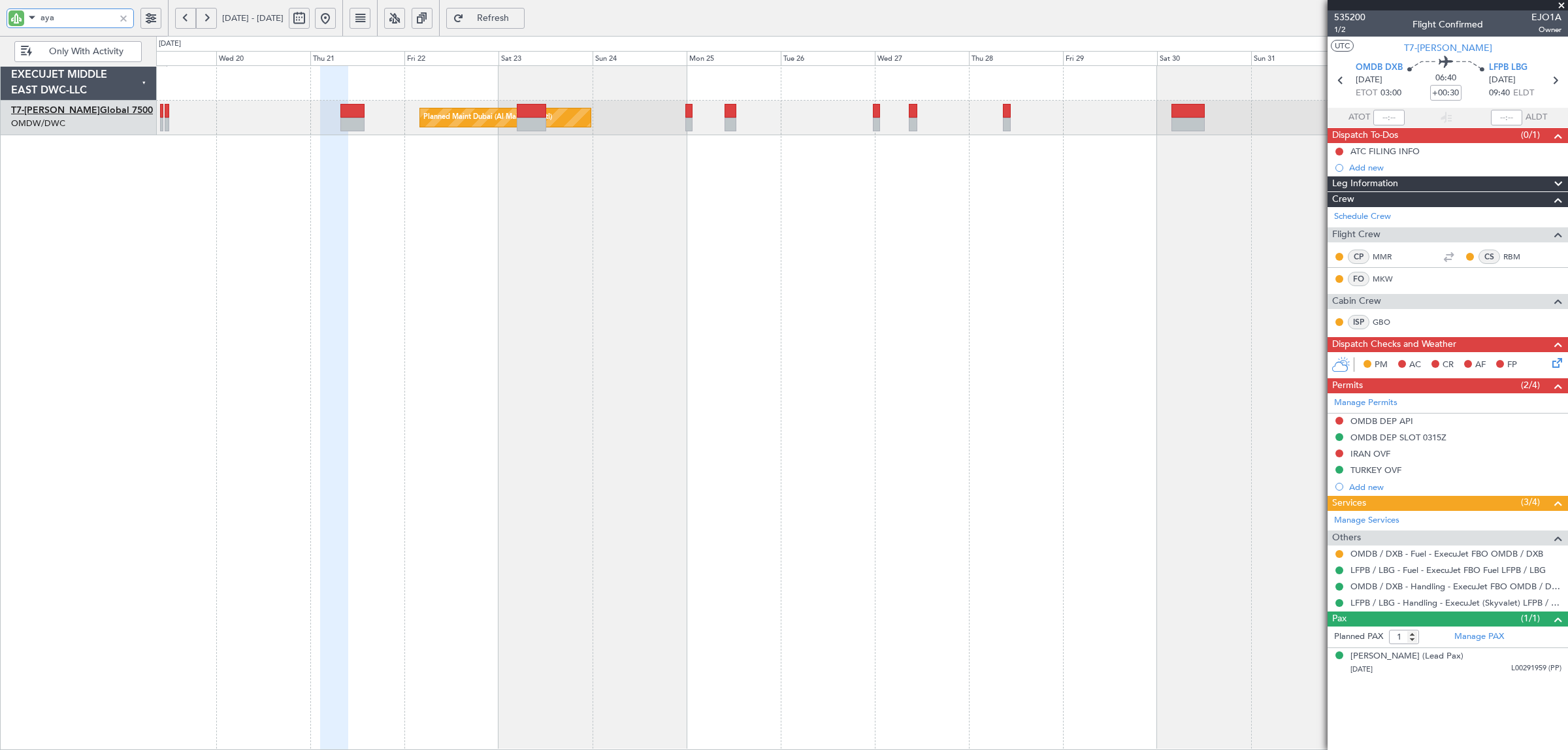
click at [79, 112] on link "T7-AYA Global 7500" at bounding box center [83, 111] width 142 height 9
click at [126, 17] on div at bounding box center [123, 18] width 14 height 14
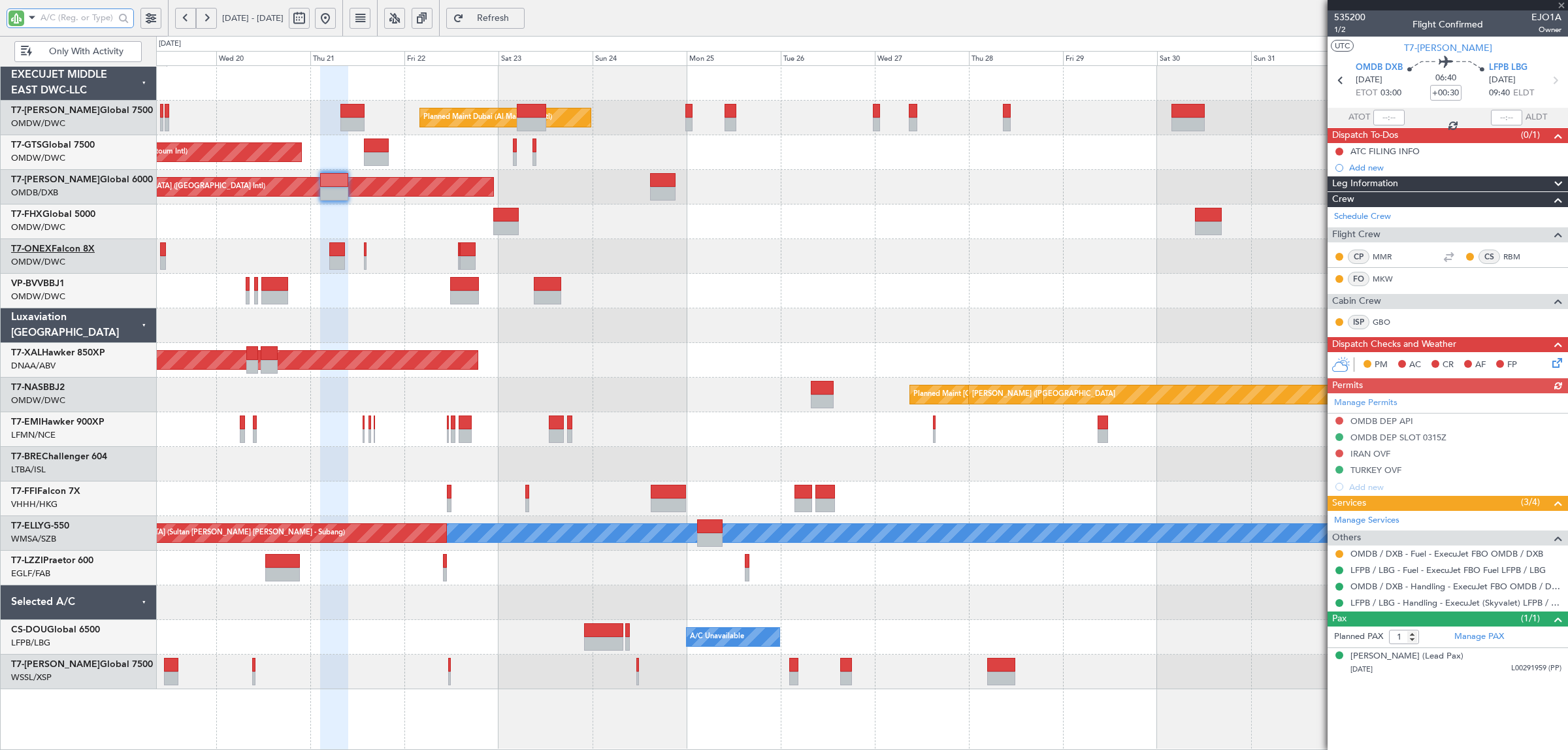
click at [69, 249] on link "T7-ONEX Falcon 8X" at bounding box center [53, 249] width 83 height 9
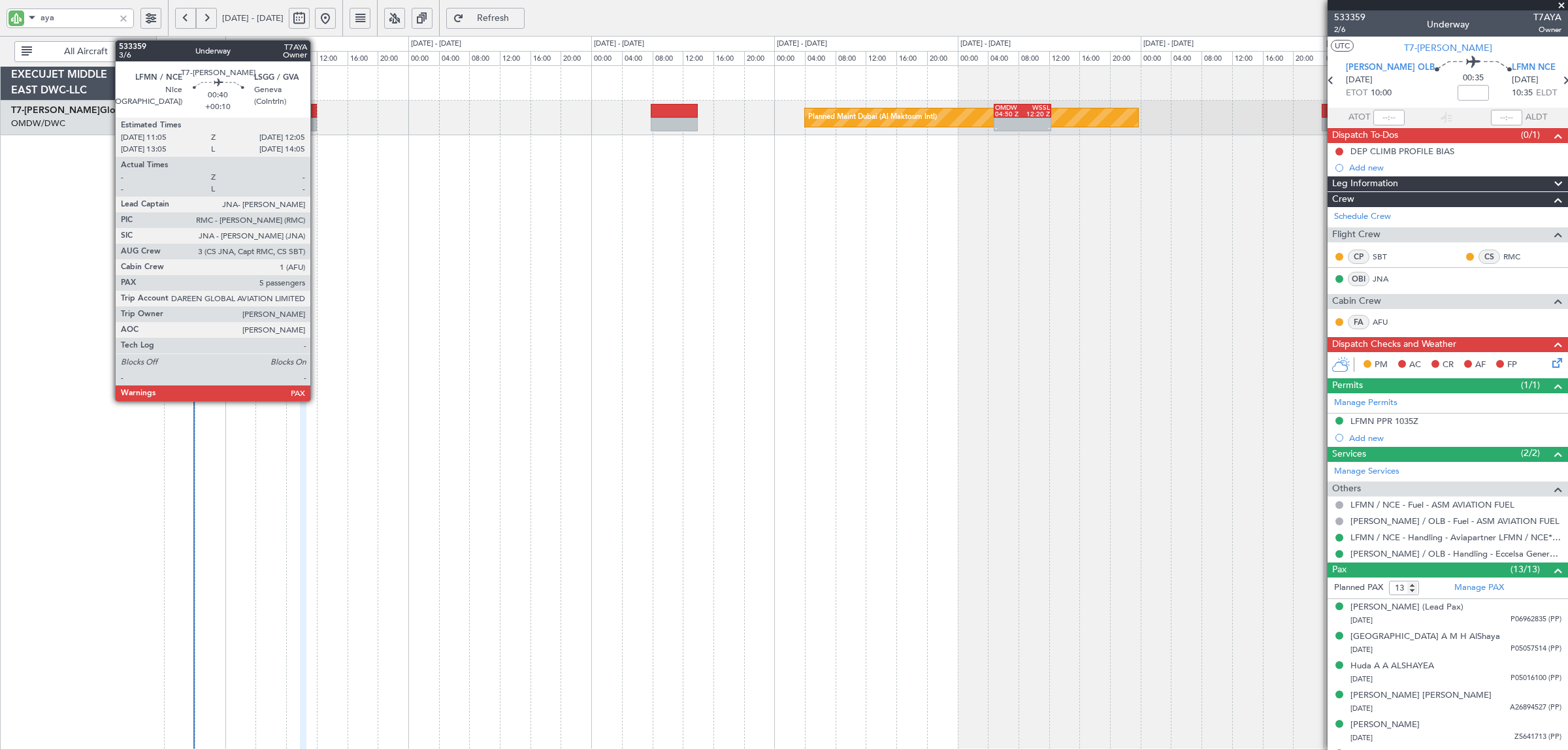
click at [315, 124] on div at bounding box center [313, 125] width 8 height 14
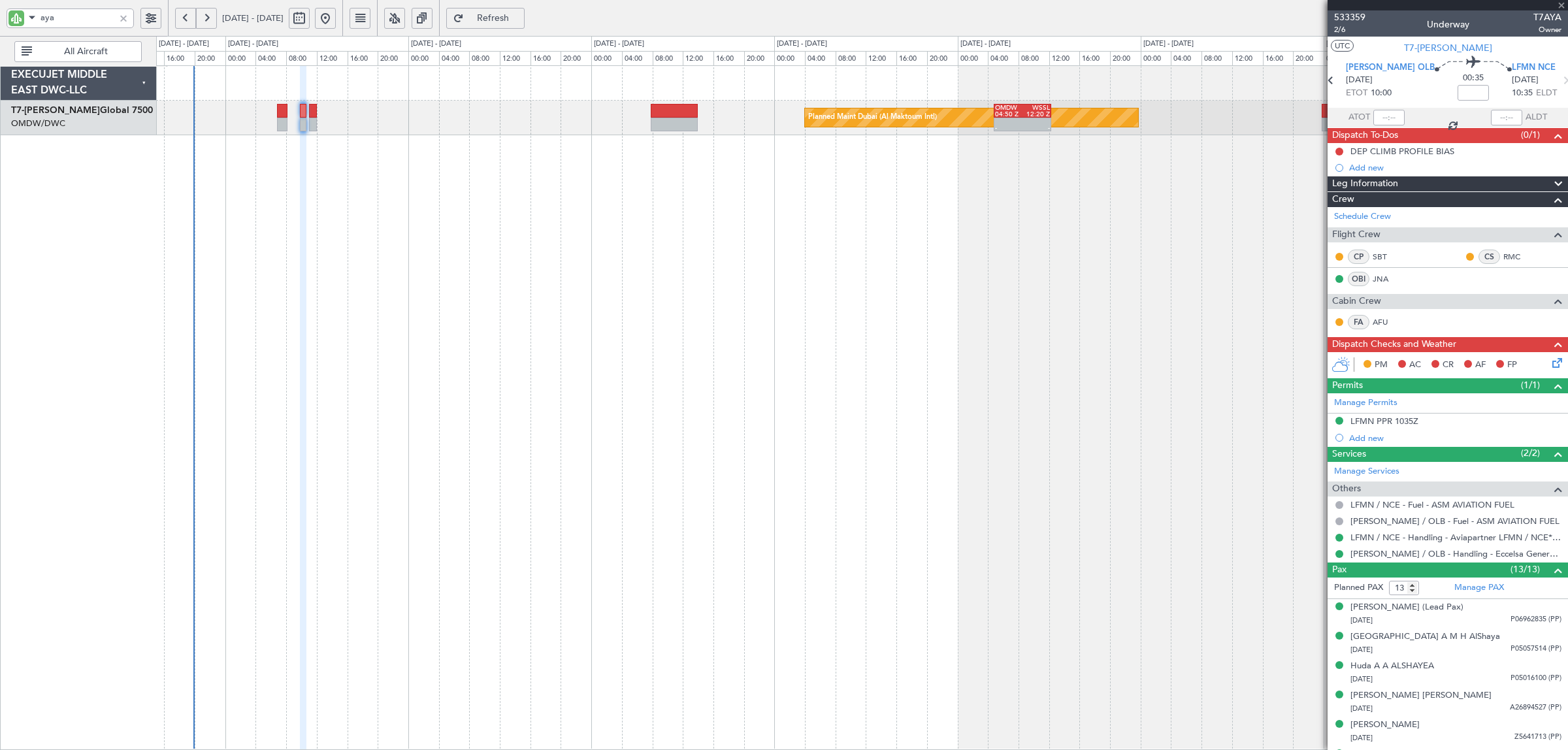
type input "+00:10"
type input "5"
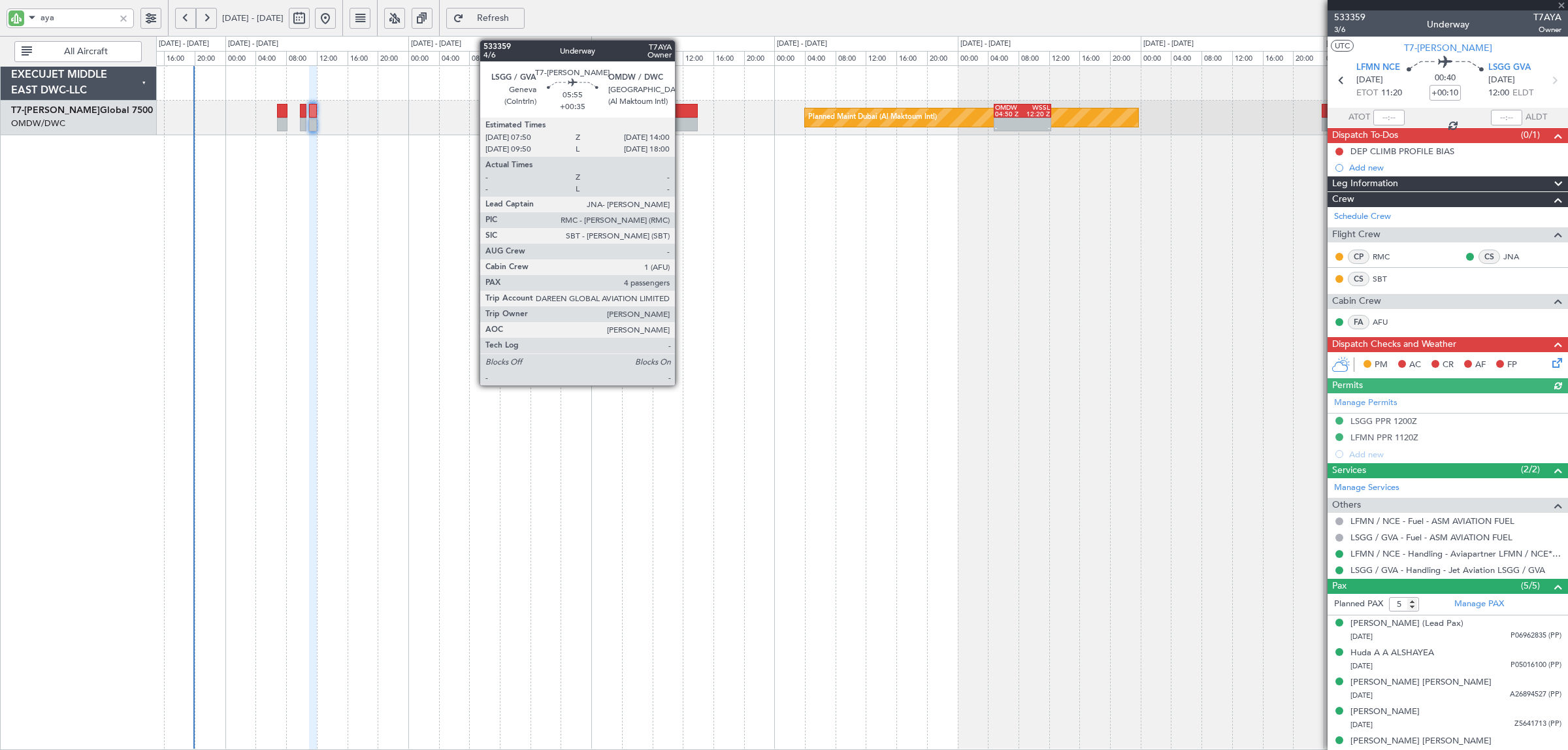
click at [681, 123] on div at bounding box center [674, 125] width 47 height 14
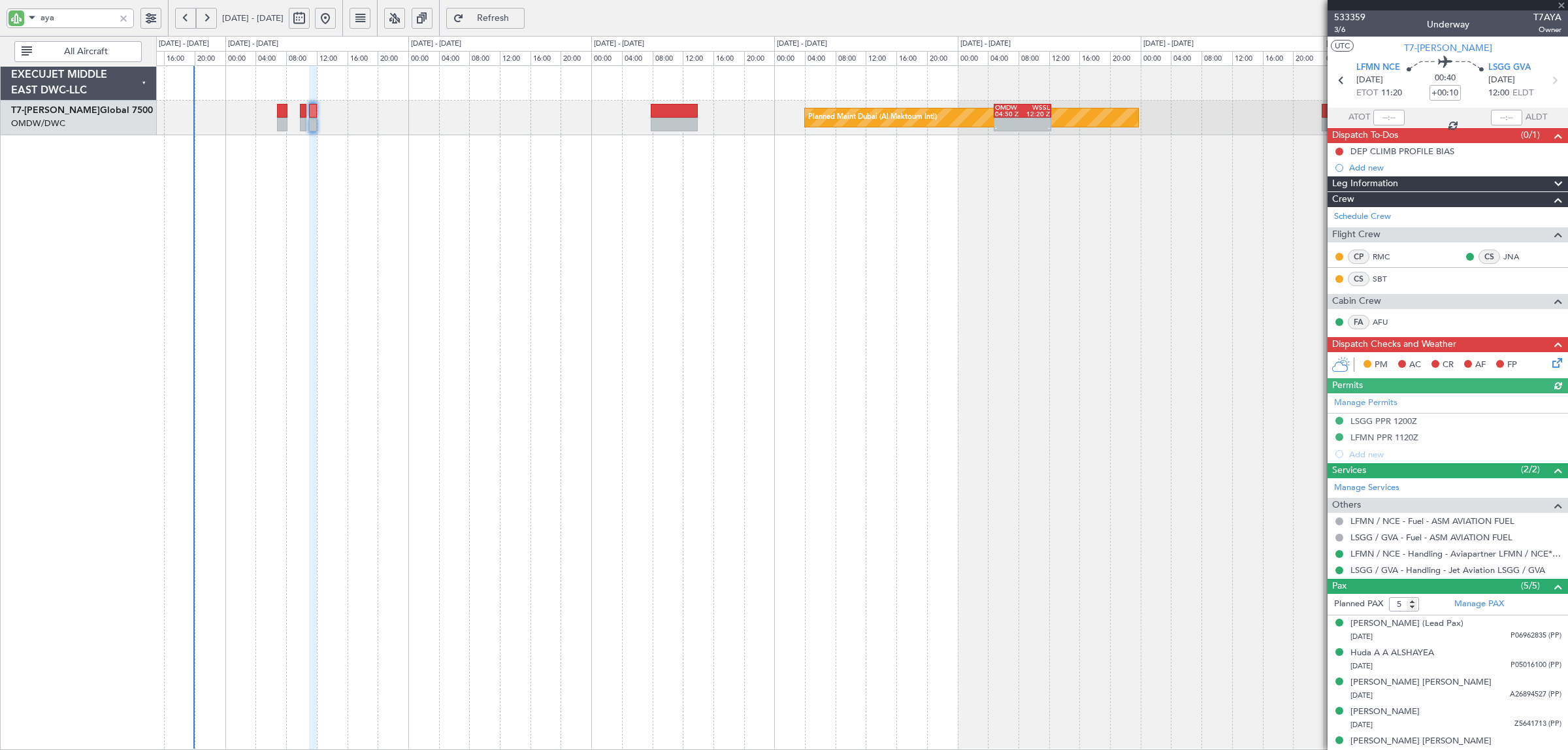
type input "+00:35"
type input "4"
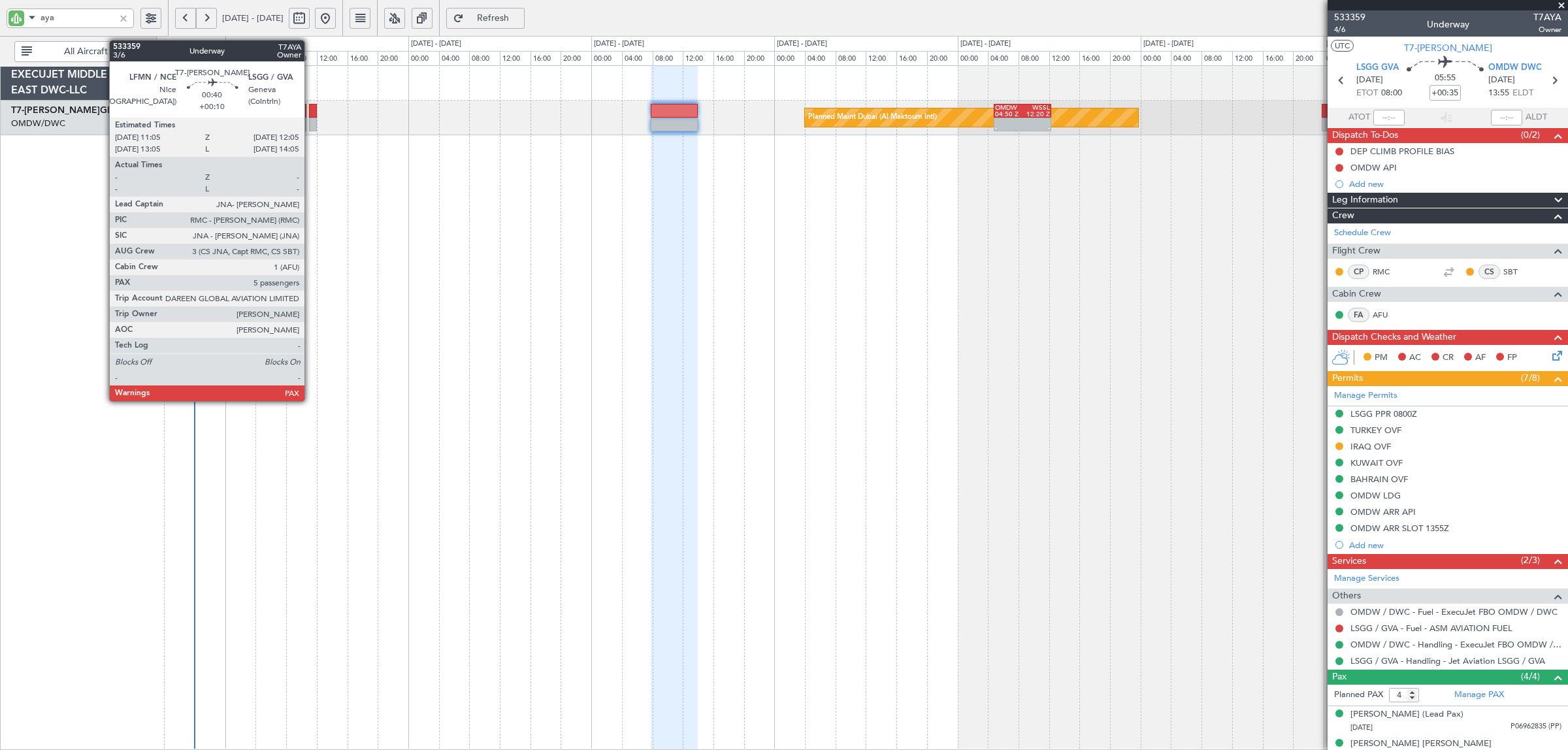
click at [311, 127] on div at bounding box center [313, 125] width 8 height 14
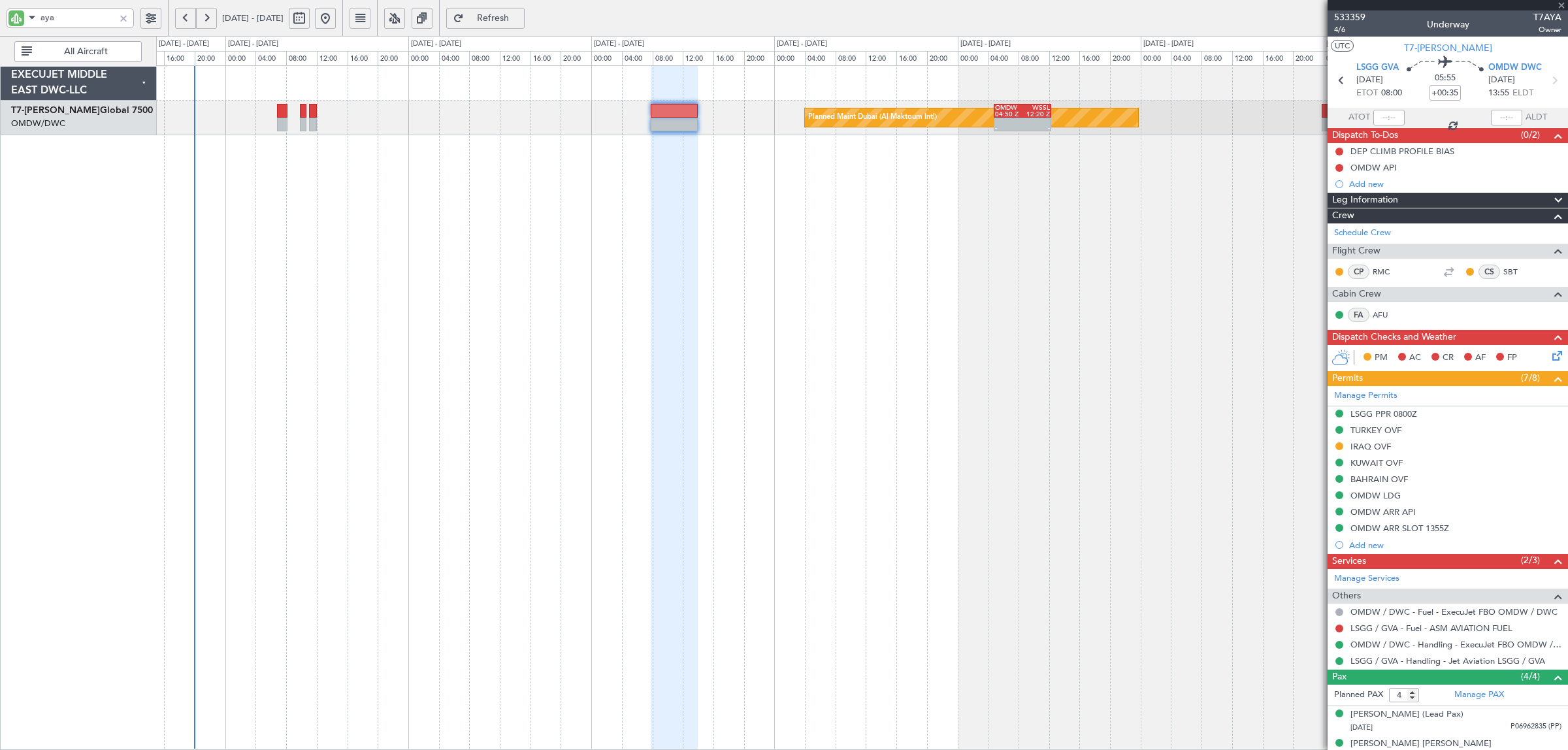
type input "+00:10"
type input "5"
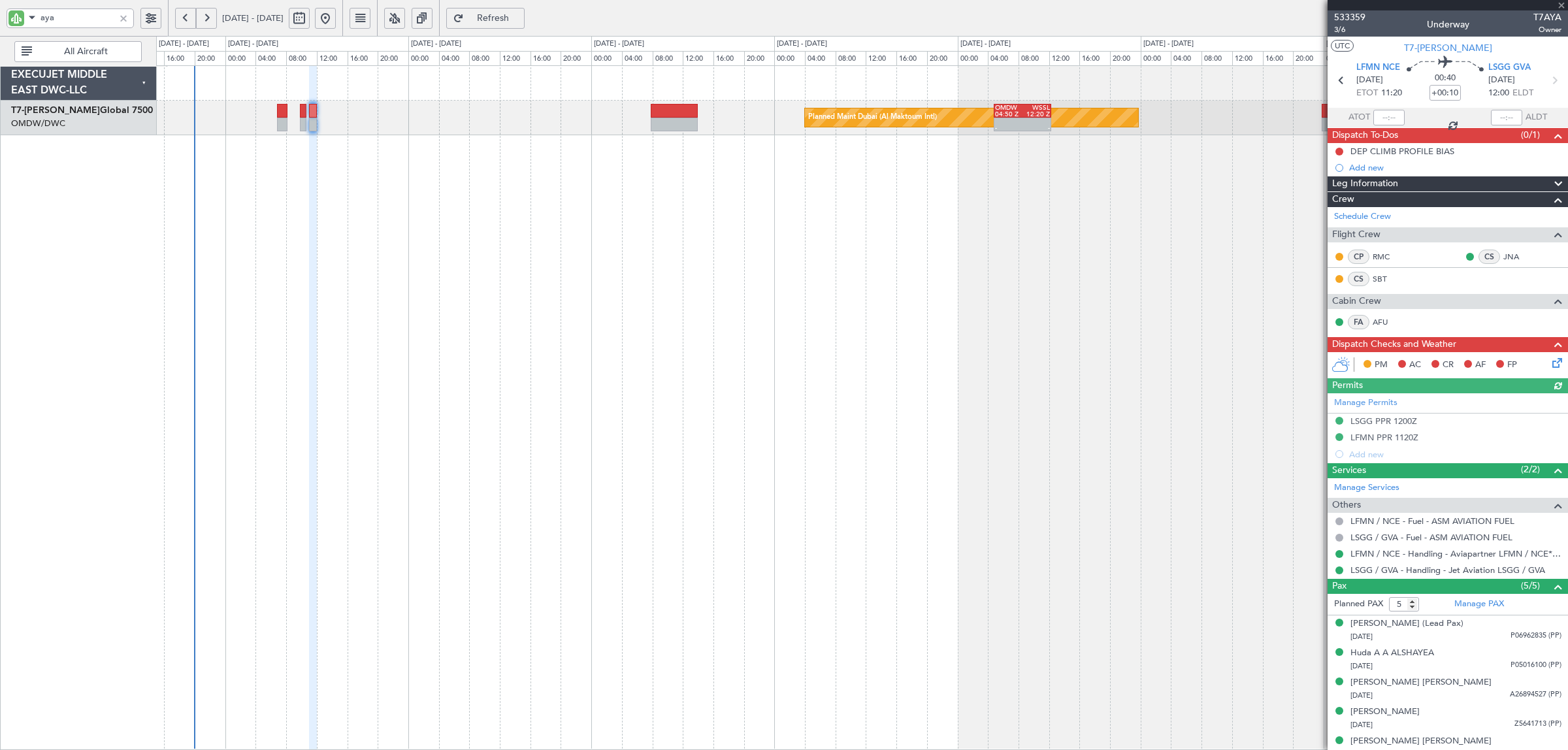
click at [1409, 262] on fb-crew-member "CP RMC" at bounding box center [1375, 256] width 81 height 14
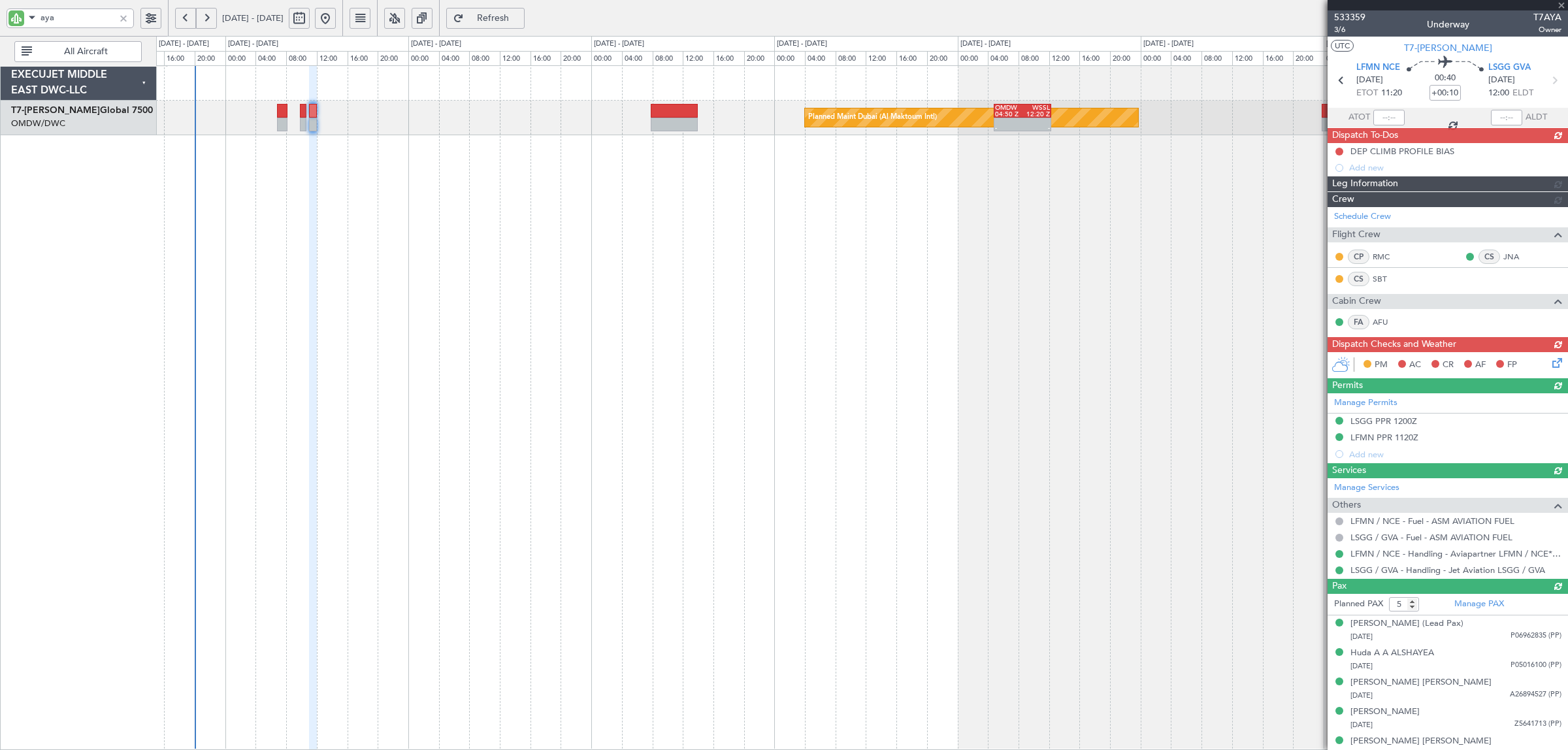
type input "[PERSON_NAME] (SYS)"
type input "6912"
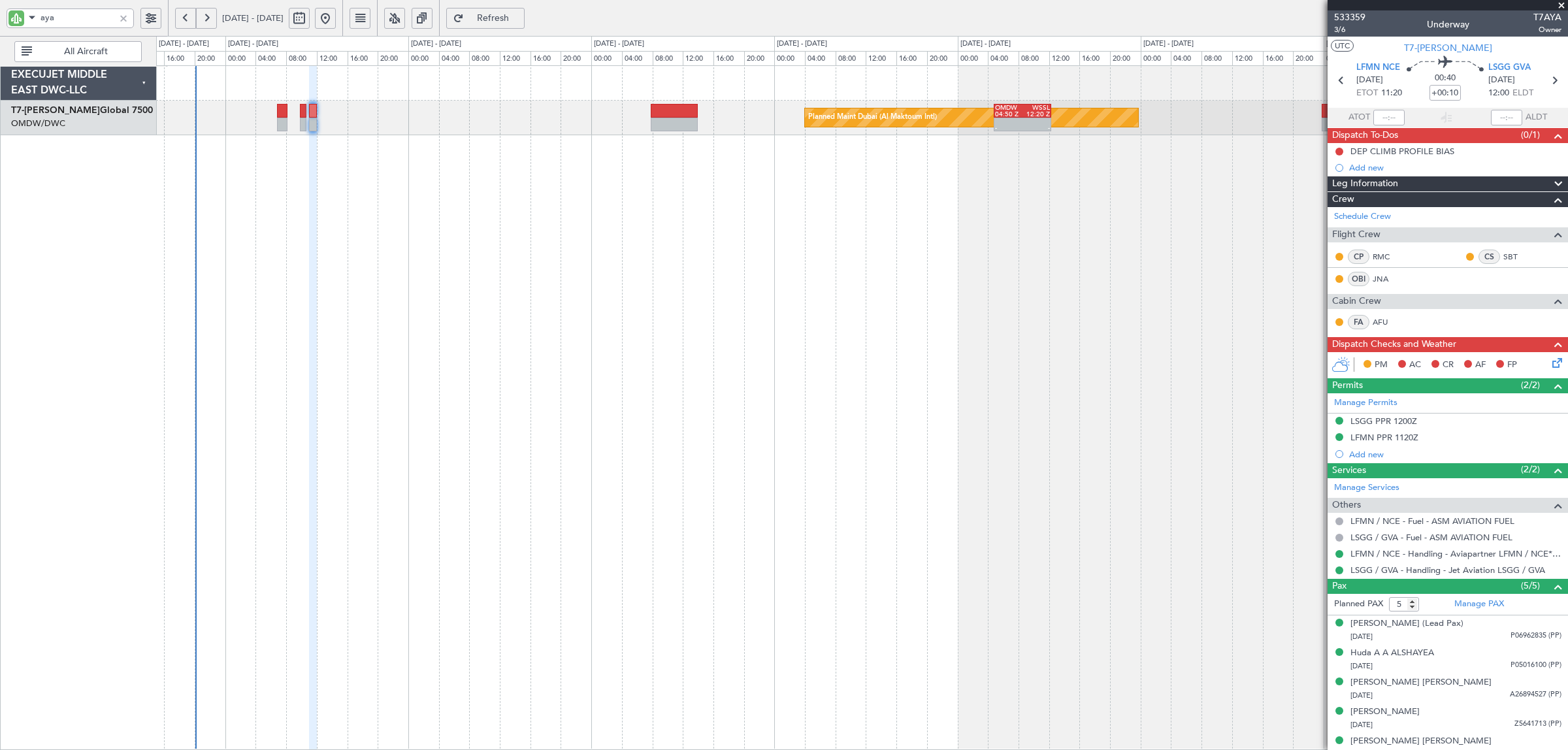
type input "[PERSON_NAME] (SYS)"
type input "6912"
type input "[PERSON_NAME] (SYS)"
type input "6912"
click at [1336, 151] on button at bounding box center [1339, 151] width 8 height 8
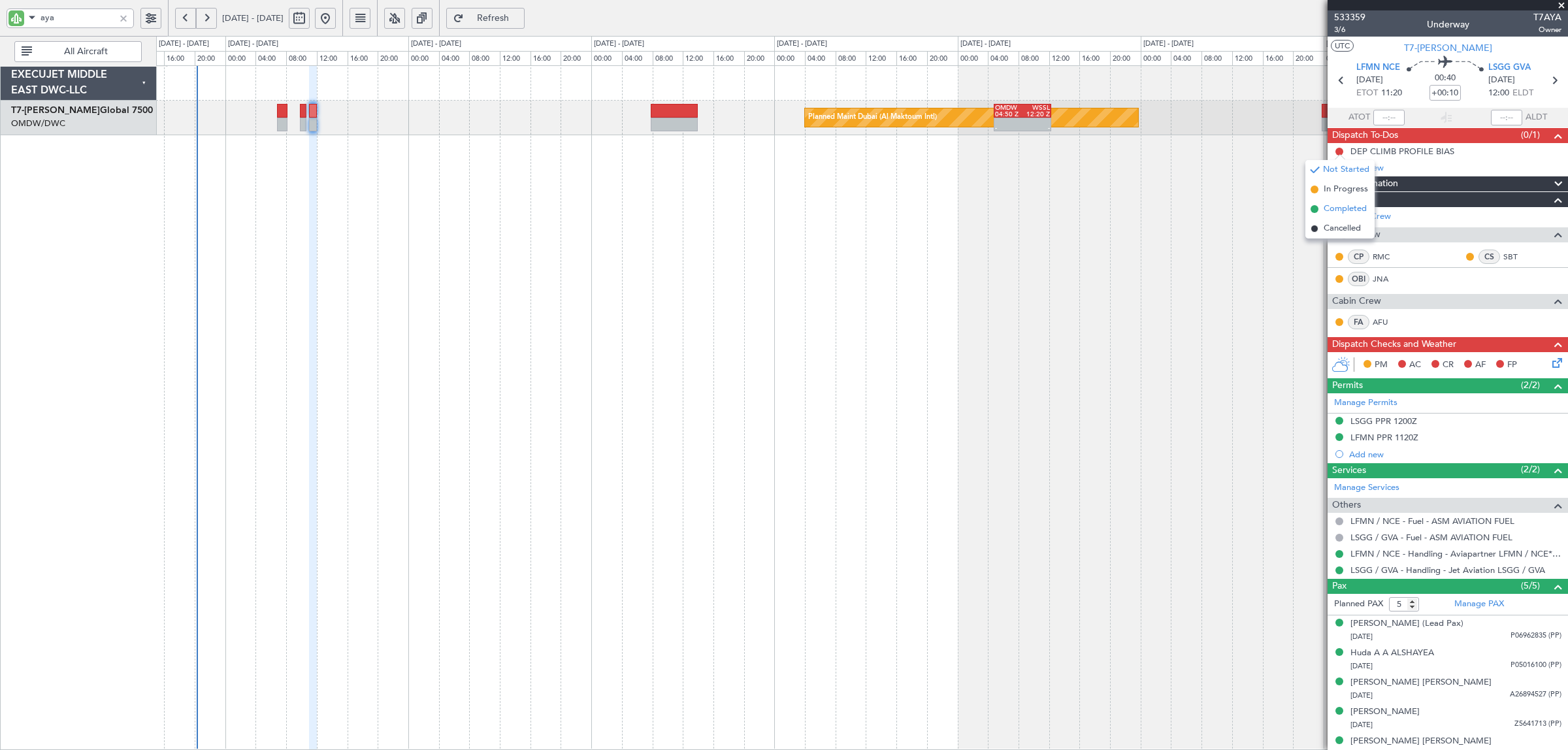
click at [1336, 205] on span "Completed" at bounding box center [1345, 209] width 43 height 13
click at [1550, 366] on icon at bounding box center [1555, 361] width 11 height 11
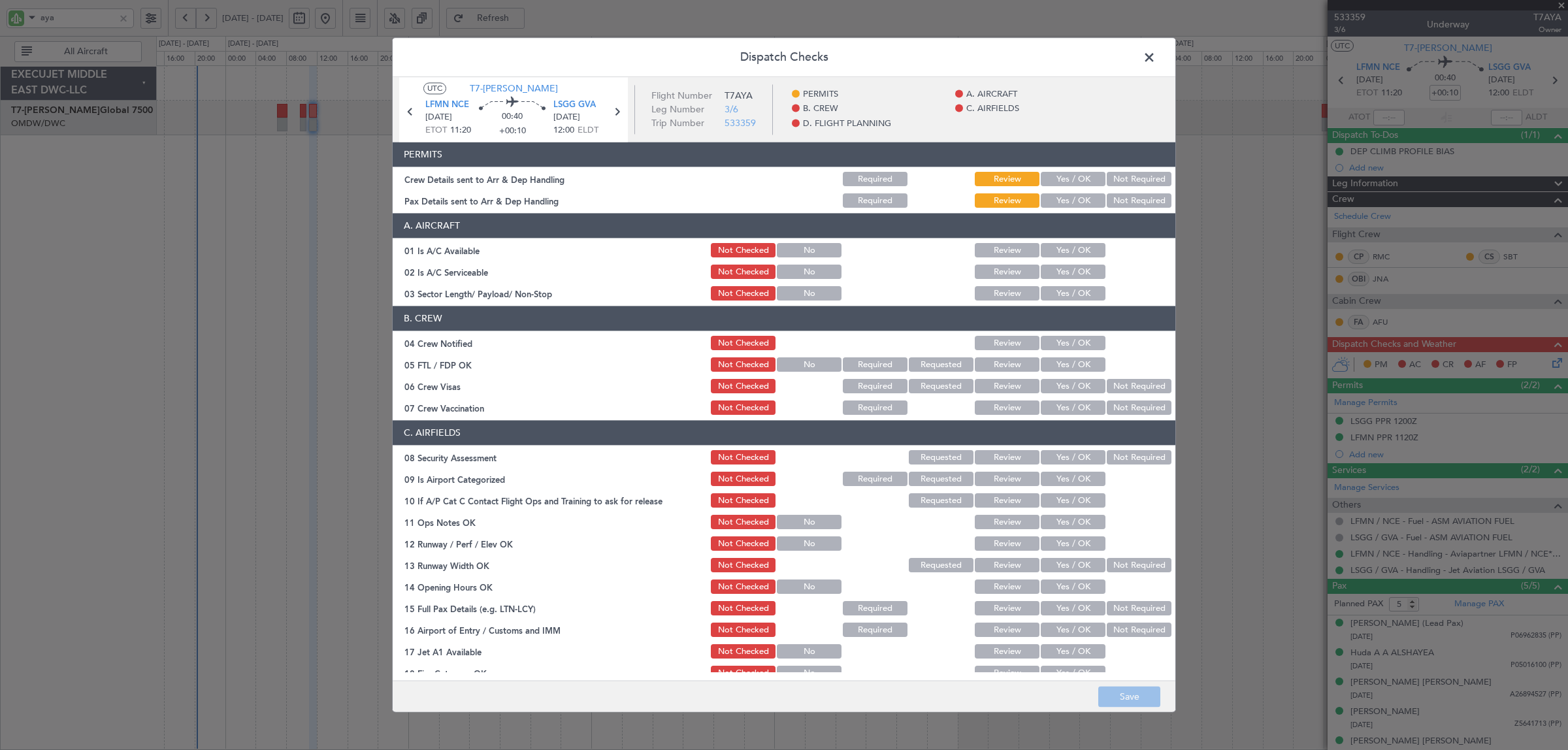
click at [1066, 178] on button "Yes / OK" at bounding box center [1074, 179] width 65 height 14
click at [1068, 203] on button "Yes / OK" at bounding box center [1074, 201] width 65 height 14
click at [1068, 239] on header "A. AIRCRAFT" at bounding box center [784, 226] width 783 height 25
drag, startPoint x: 1068, startPoint y: 242, endPoint x: 1068, endPoint y: 249, distance: 7.0
click at [1068, 242] on div "Yes / OK" at bounding box center [1071, 250] width 66 height 18
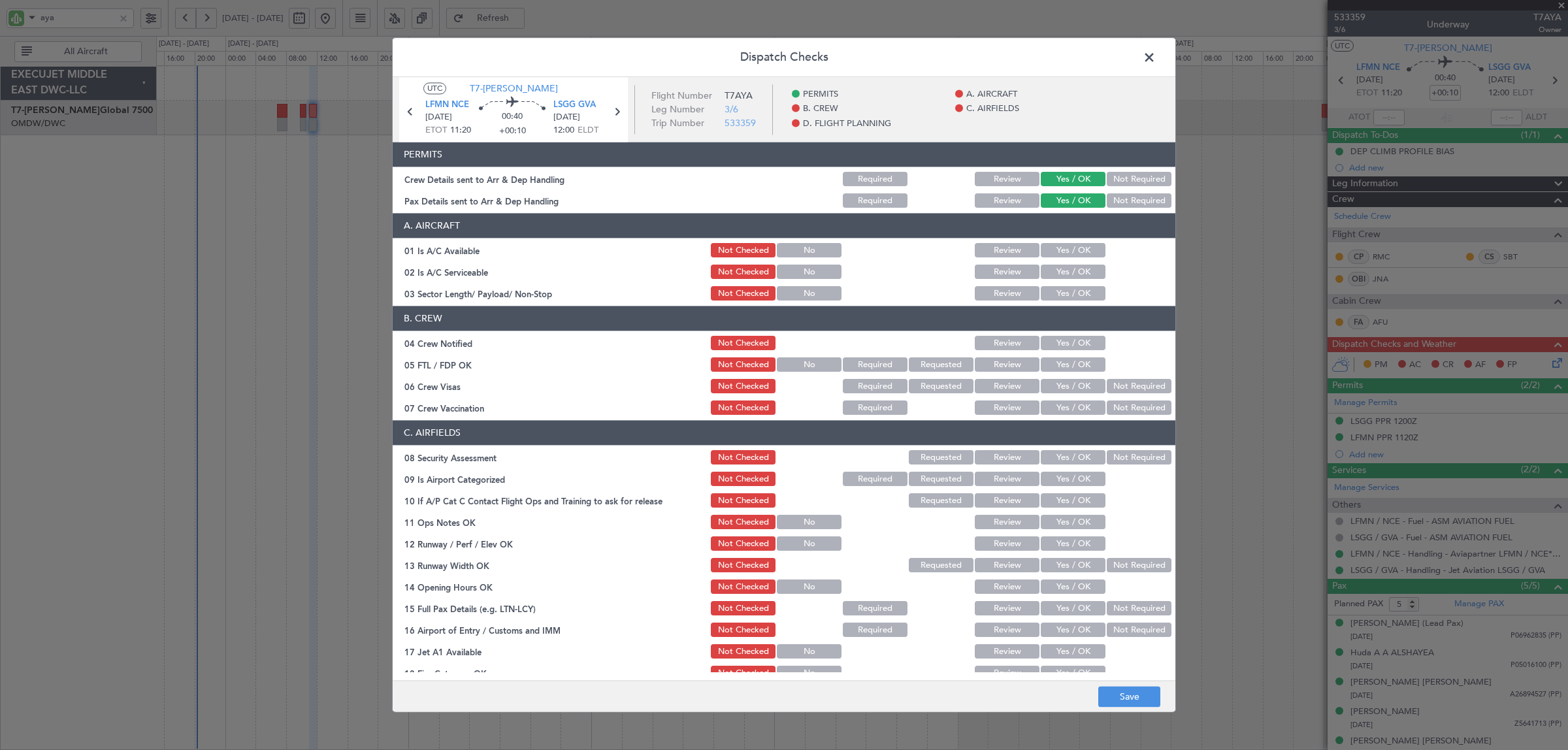
click at [1068, 250] on button "Yes / OK" at bounding box center [1074, 251] width 65 height 14
click at [1066, 272] on button "Yes / OK" at bounding box center [1074, 272] width 65 height 14
click at [1064, 292] on button "Yes / OK" at bounding box center [1074, 294] width 65 height 14
click at [1063, 345] on button "Yes / OK" at bounding box center [1074, 343] width 65 height 14
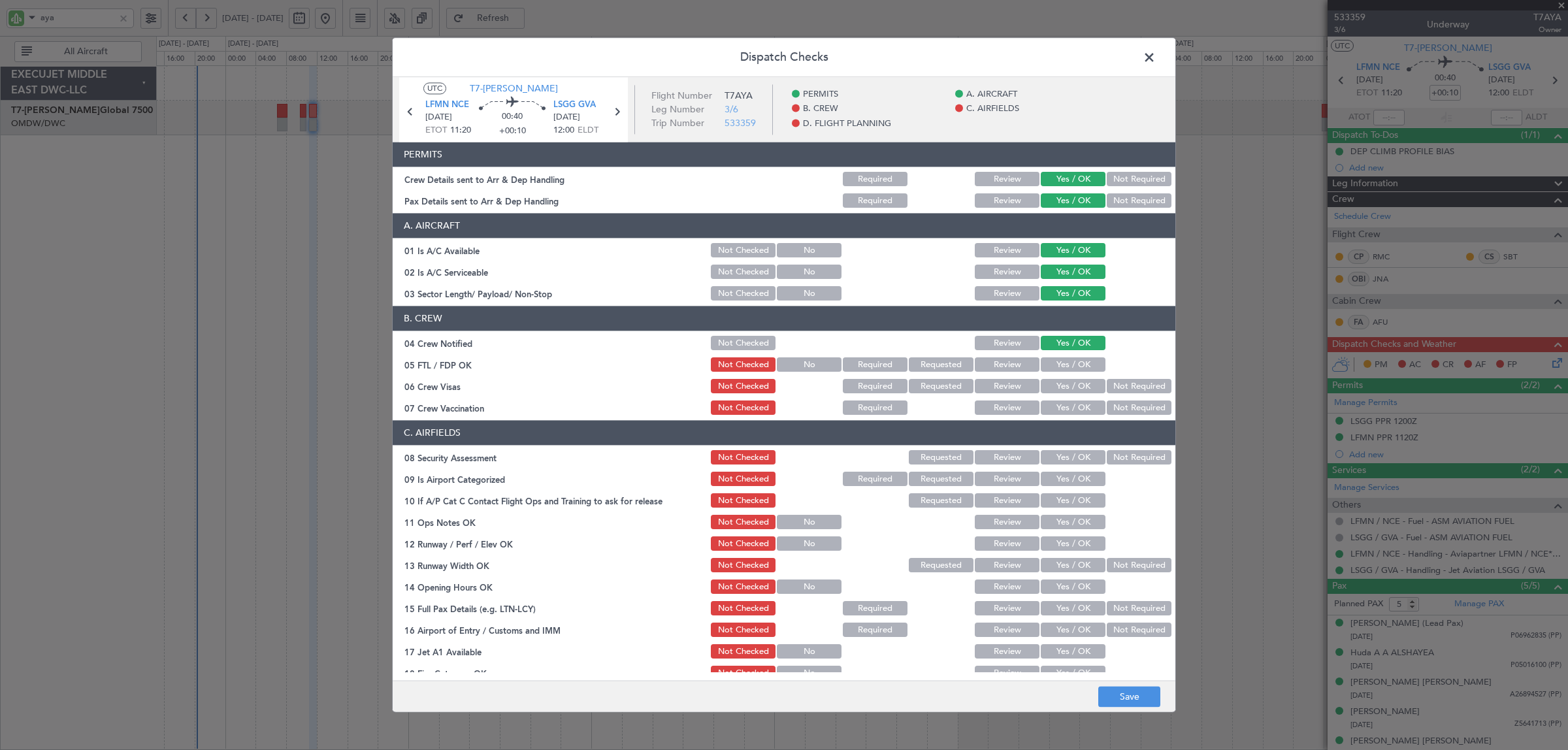
click at [1064, 366] on button "Yes / OK" at bounding box center [1074, 365] width 65 height 14
click at [1128, 390] on button "Not Required" at bounding box center [1140, 386] width 65 height 14
click at [1110, 412] on button "Not Required" at bounding box center [1140, 408] width 65 height 14
click at [1111, 456] on button "Not Required" at bounding box center [1140, 458] width 65 height 14
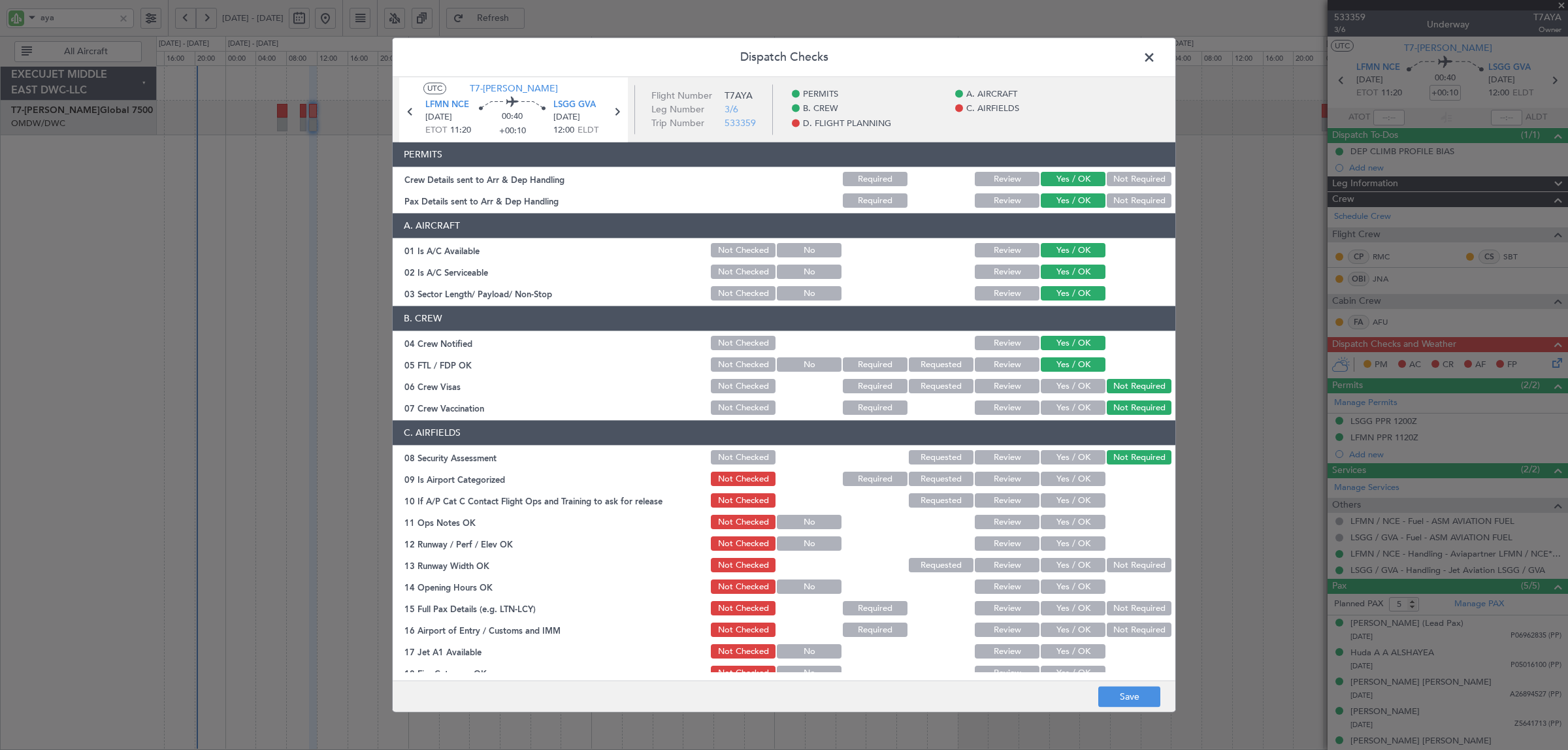
click at [1076, 484] on button "Yes / OK" at bounding box center [1074, 480] width 65 height 14
click at [1075, 498] on button "Yes / OK" at bounding box center [1074, 501] width 65 height 14
click at [1073, 520] on button "Yes / OK" at bounding box center [1074, 523] width 65 height 14
click at [1070, 543] on button "Yes / OK" at bounding box center [1074, 544] width 65 height 14
click at [1069, 561] on button "Yes / OK" at bounding box center [1074, 566] width 65 height 14
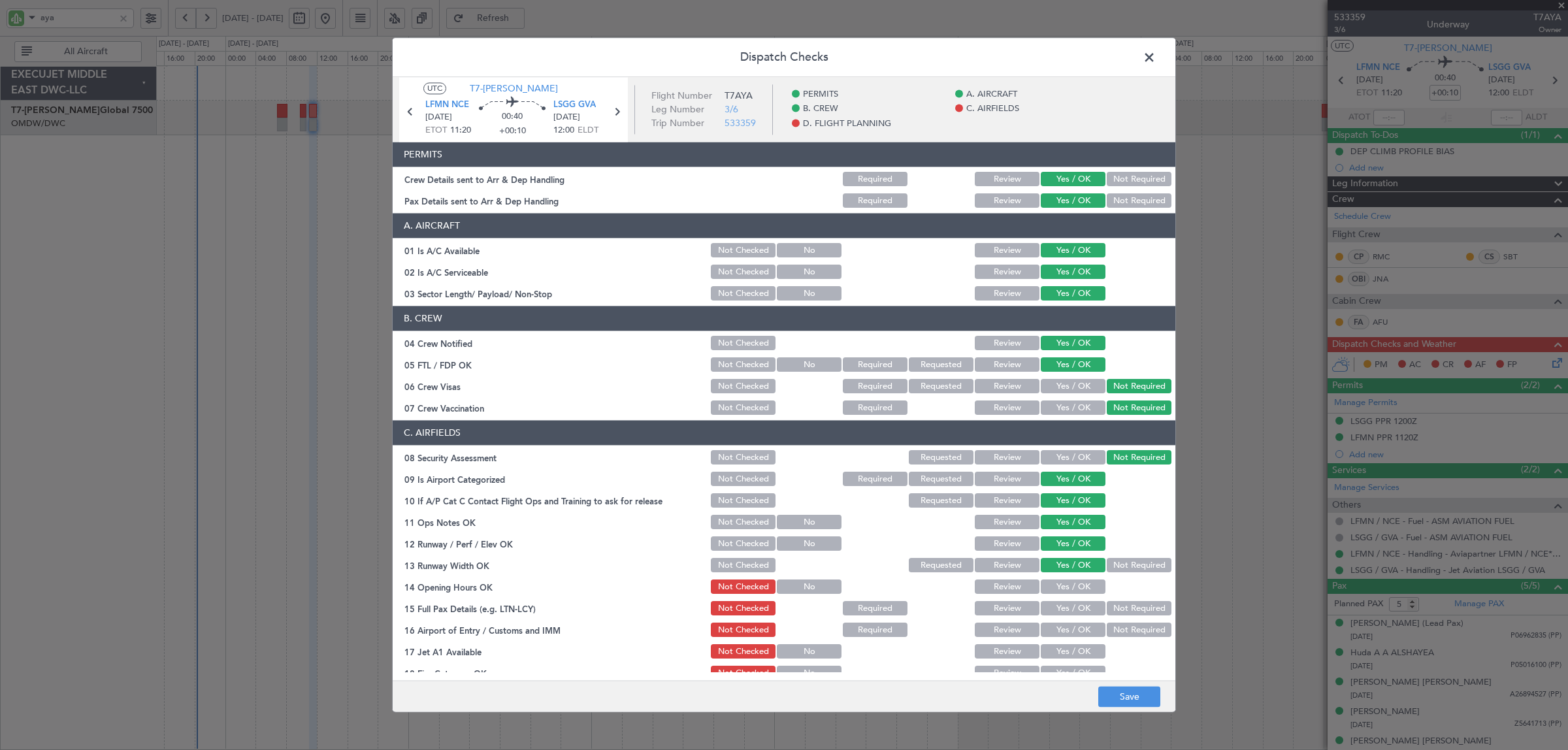
click at [1065, 587] on button "Yes / OK" at bounding box center [1074, 588] width 65 height 14
click at [1067, 625] on button "Yes / OK" at bounding box center [1074, 631] width 65 height 14
click at [1069, 608] on button "Yes / OK" at bounding box center [1074, 609] width 65 height 14
click at [1075, 648] on button "Yes / OK" at bounding box center [1074, 653] width 65 height 14
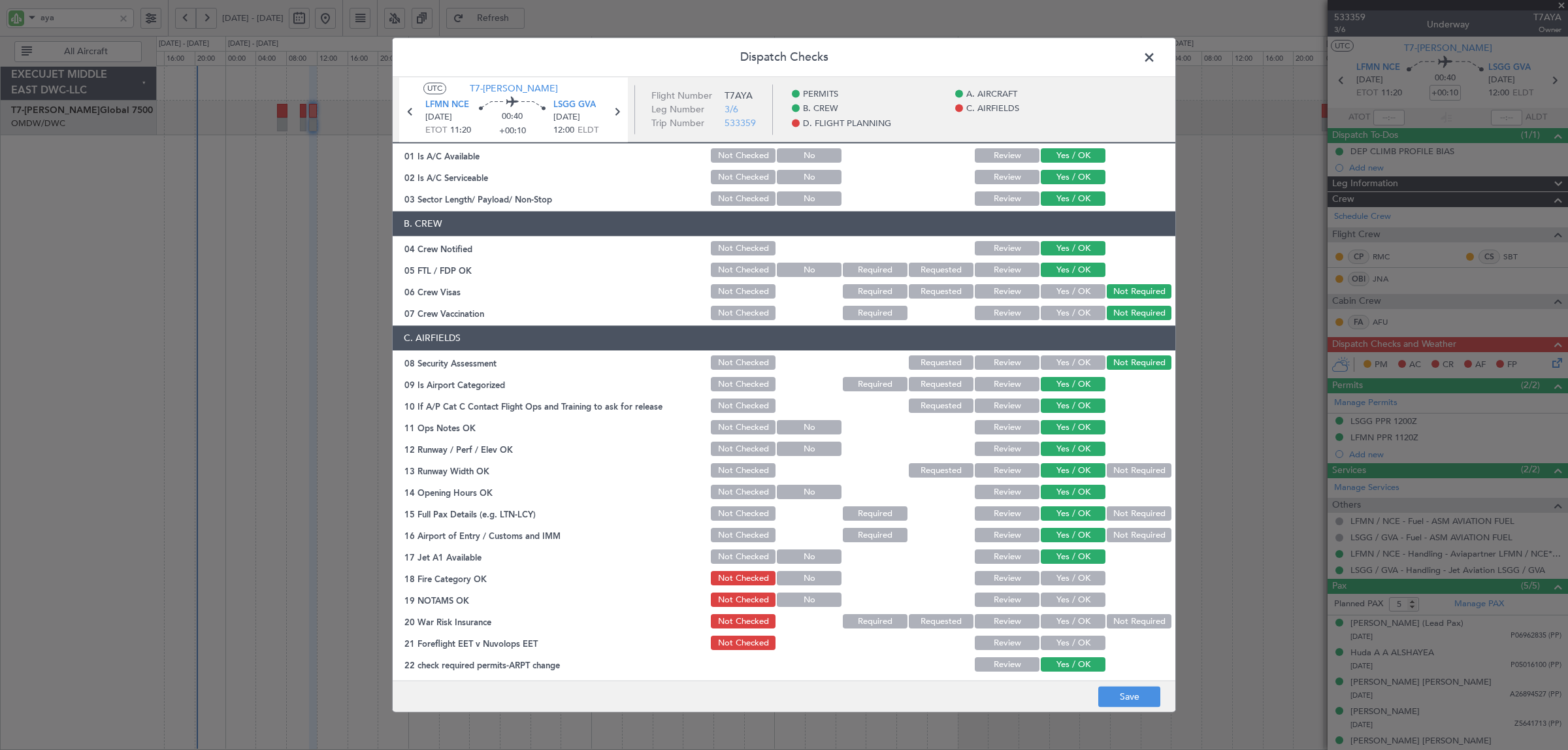
scroll to position [327, 0]
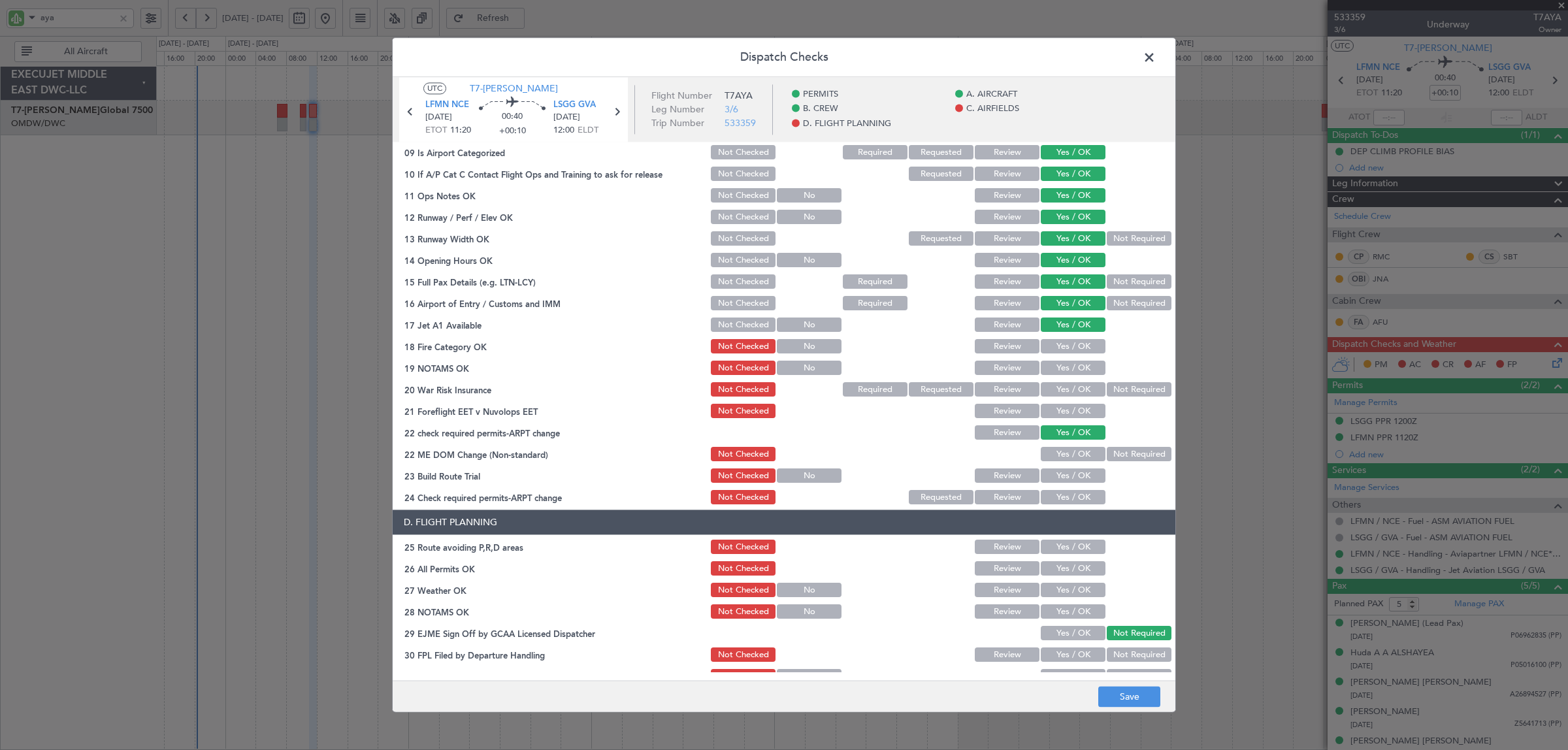
click at [1059, 338] on div "Yes / OK" at bounding box center [1071, 347] width 66 height 18
click at [1063, 344] on button "Yes / OK" at bounding box center [1074, 347] width 65 height 14
click at [1063, 368] on button "Yes / OK" at bounding box center [1074, 369] width 65 height 14
click at [1111, 393] on button "Not Required" at bounding box center [1140, 390] width 65 height 14
click at [1072, 418] on div "Yes / OK" at bounding box center [1071, 411] width 66 height 18
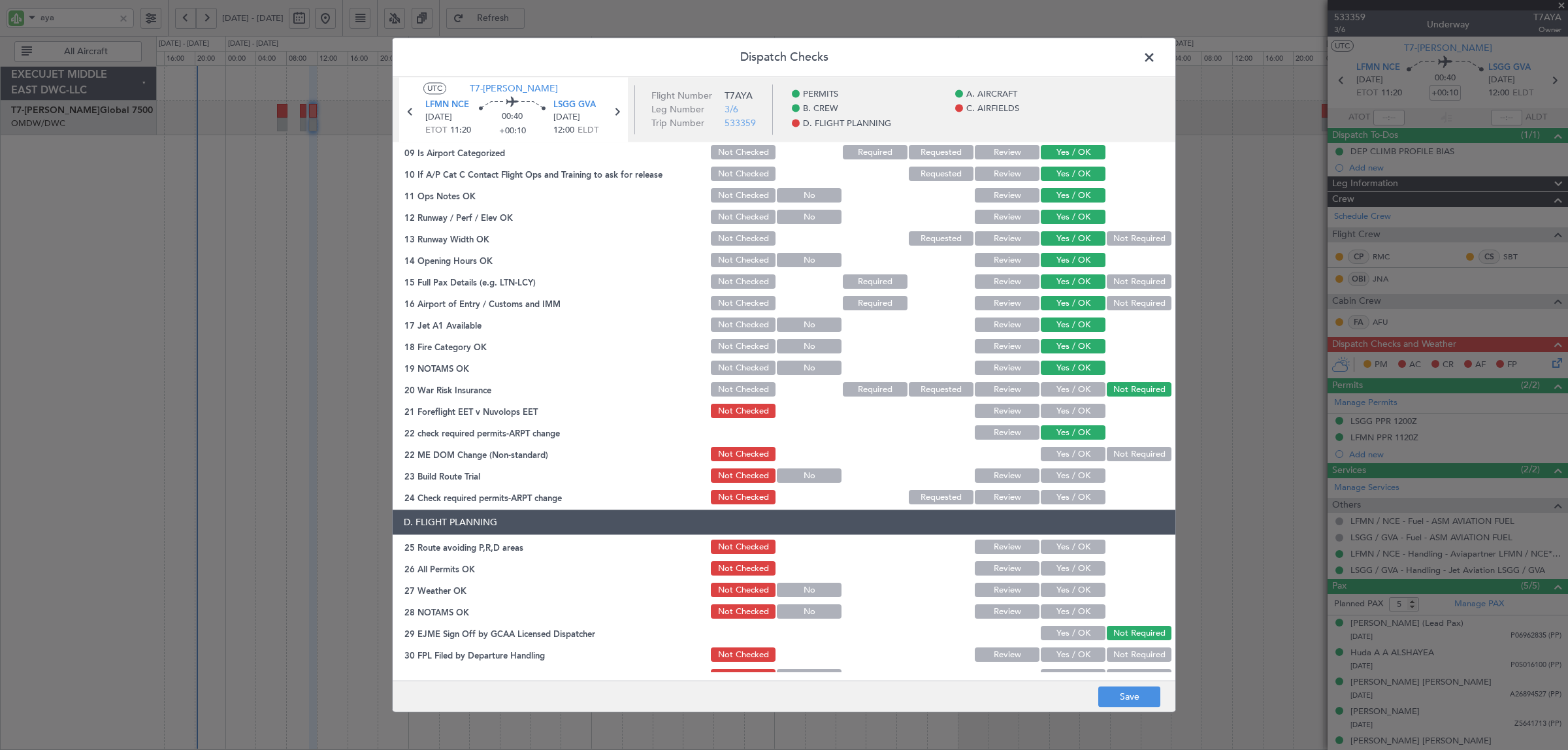
click at [1072, 410] on button "Yes / OK" at bounding box center [1074, 412] width 65 height 14
click at [1069, 448] on button "Yes / OK" at bounding box center [1074, 455] width 65 height 14
click at [1068, 479] on button "Yes / OK" at bounding box center [1074, 476] width 65 height 14
click at [1067, 498] on button "Yes / OK" at bounding box center [1074, 498] width 65 height 14
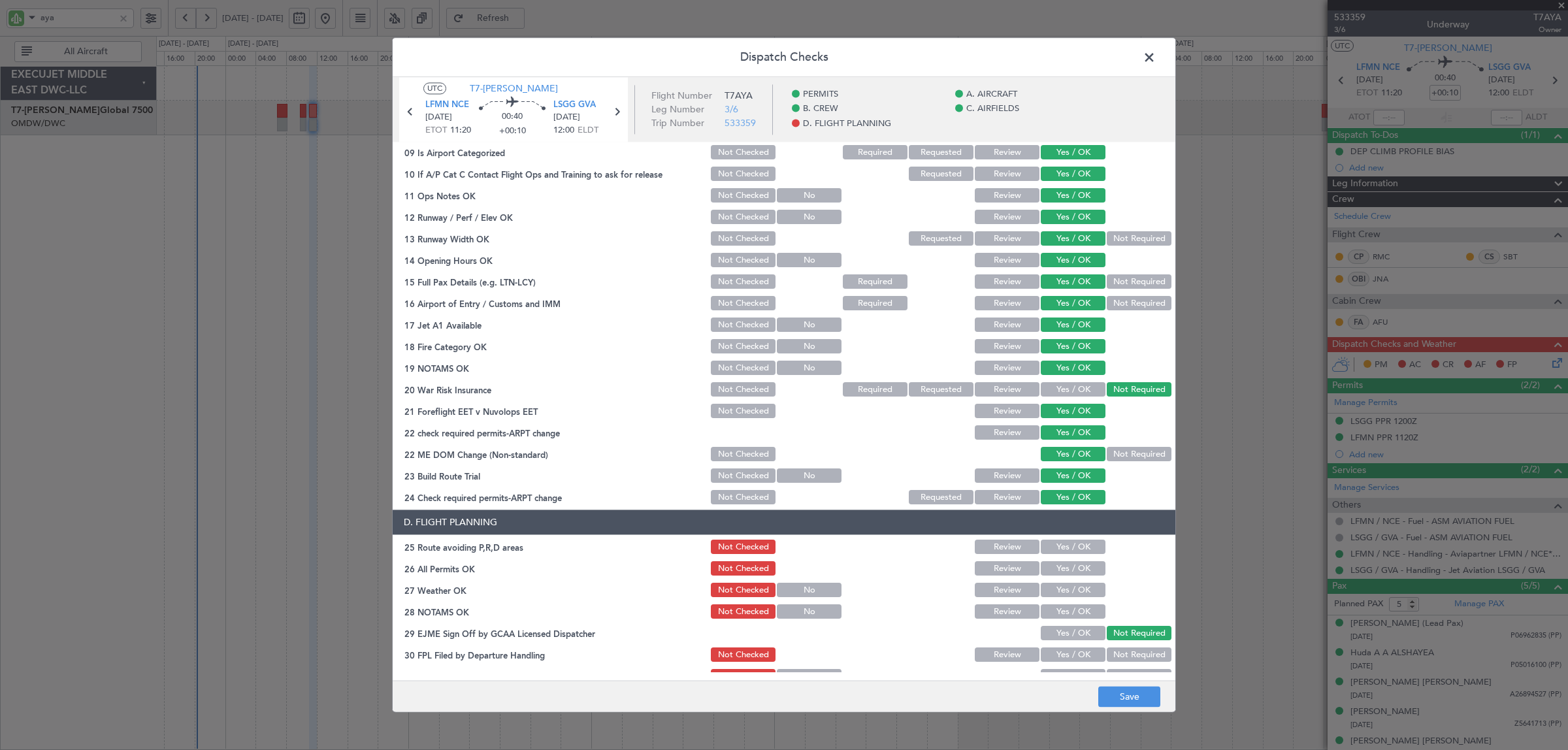
click at [1068, 548] on button "Yes / OK" at bounding box center [1074, 548] width 65 height 14
click at [1067, 566] on button "Yes / OK" at bounding box center [1074, 569] width 65 height 14
click at [1067, 589] on button "Yes / OK" at bounding box center [1074, 591] width 65 height 14
click at [1066, 609] on button "Yes / OK" at bounding box center [1074, 612] width 65 height 14
click at [1067, 653] on button "Yes / OK" at bounding box center [1074, 655] width 65 height 14
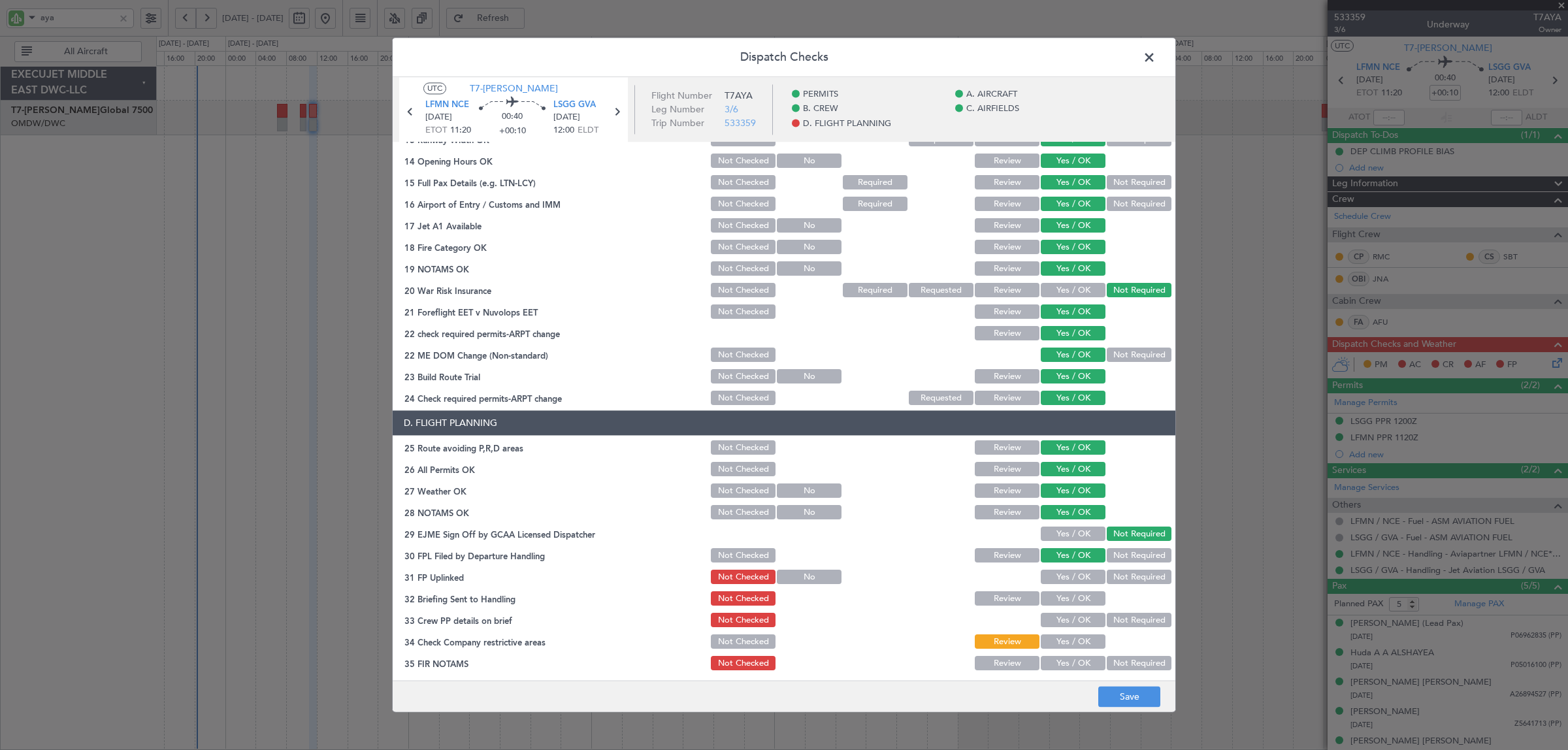
scroll to position [429, 0]
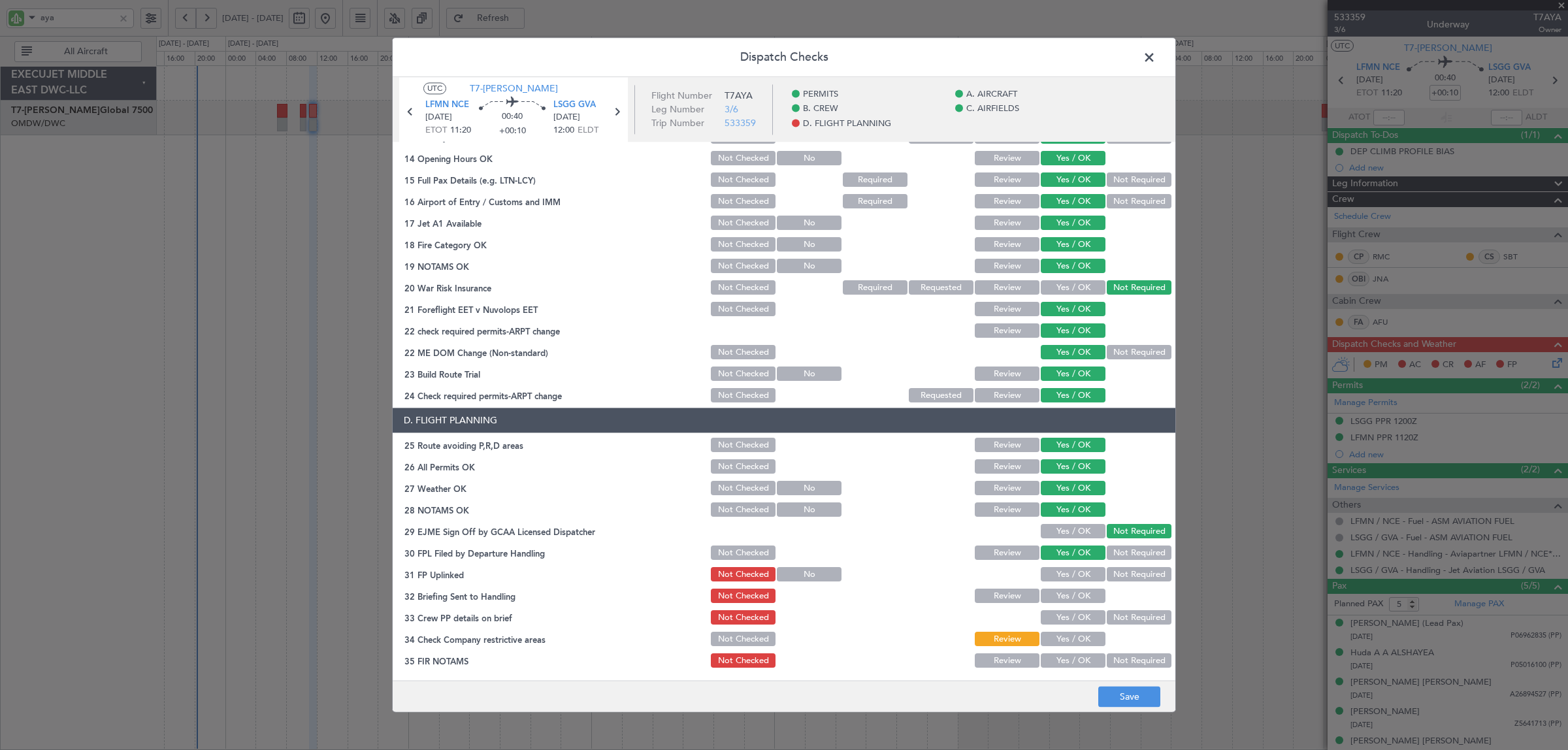
click at [1073, 579] on button "Yes / OK" at bounding box center [1074, 575] width 65 height 14
click at [1072, 593] on button "Yes / OK" at bounding box center [1074, 596] width 65 height 14
click at [1069, 618] on button "Yes / OK" at bounding box center [1074, 618] width 65 height 14
click at [1068, 634] on button "Yes / OK" at bounding box center [1074, 639] width 65 height 14
click at [1115, 660] on button "Not Required" at bounding box center [1140, 661] width 65 height 14
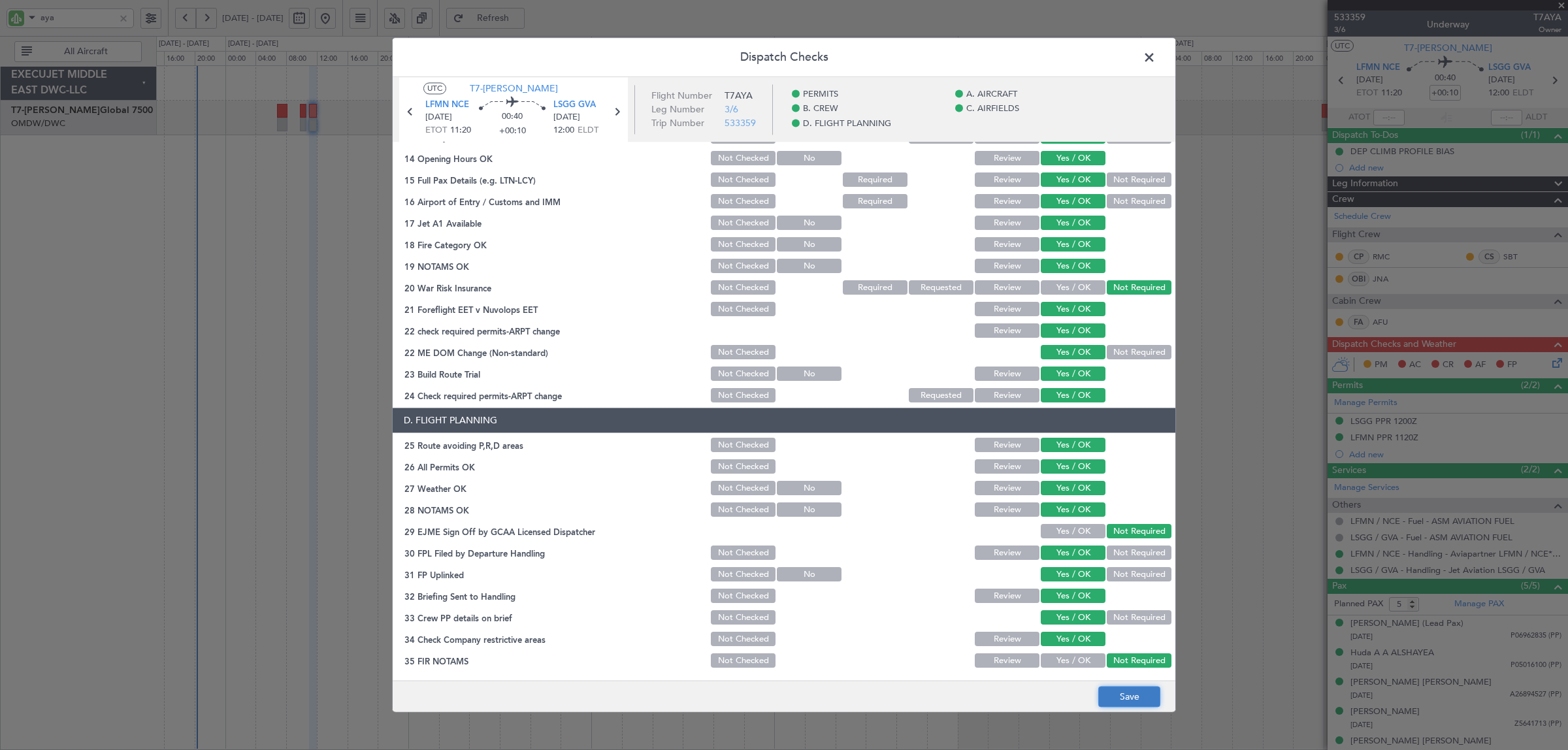
click at [1124, 691] on button "Save" at bounding box center [1129, 697] width 62 height 21
click at [1156, 56] on span at bounding box center [1156, 61] width 0 height 26
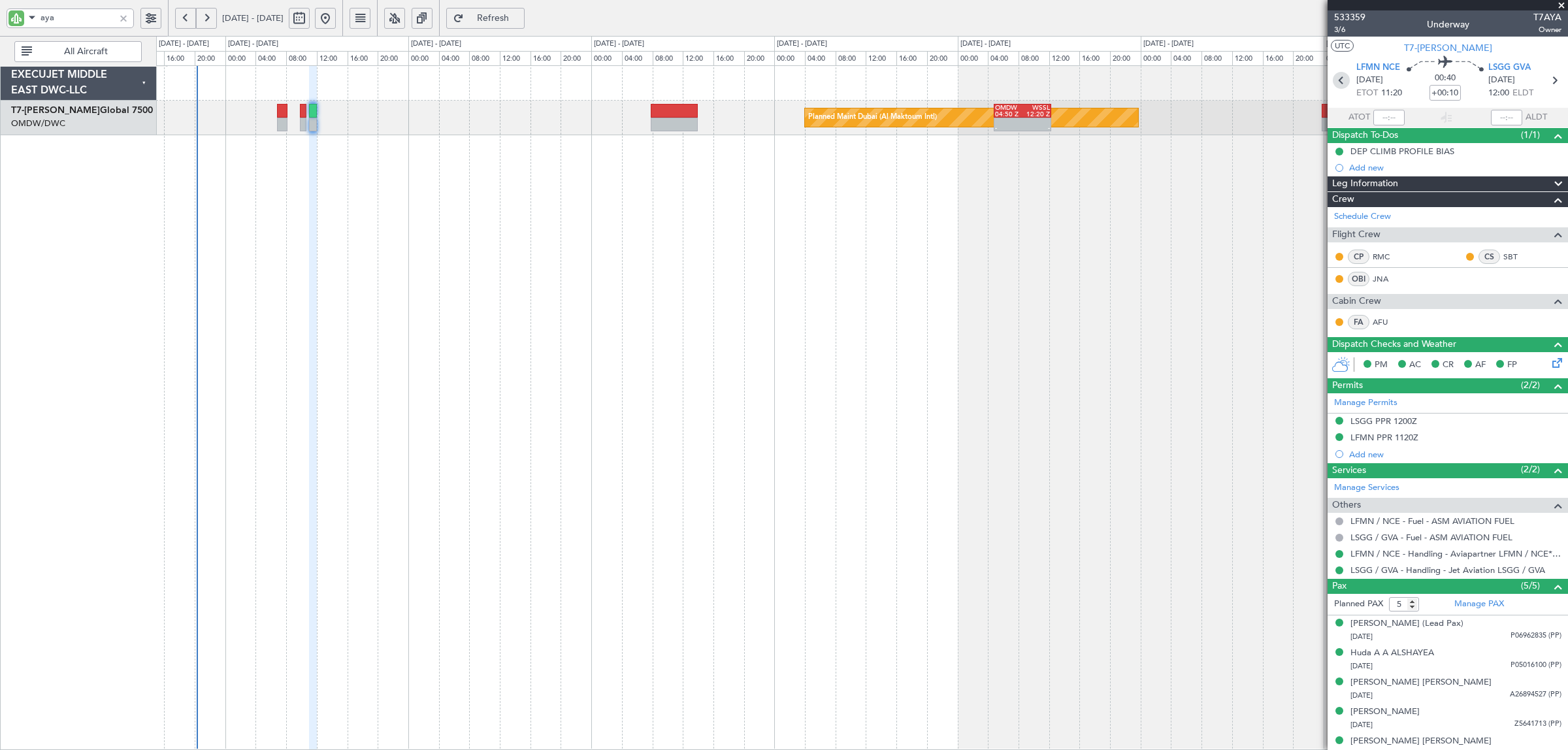
click at [1340, 83] on icon at bounding box center [1341, 80] width 17 height 17
type input "13"
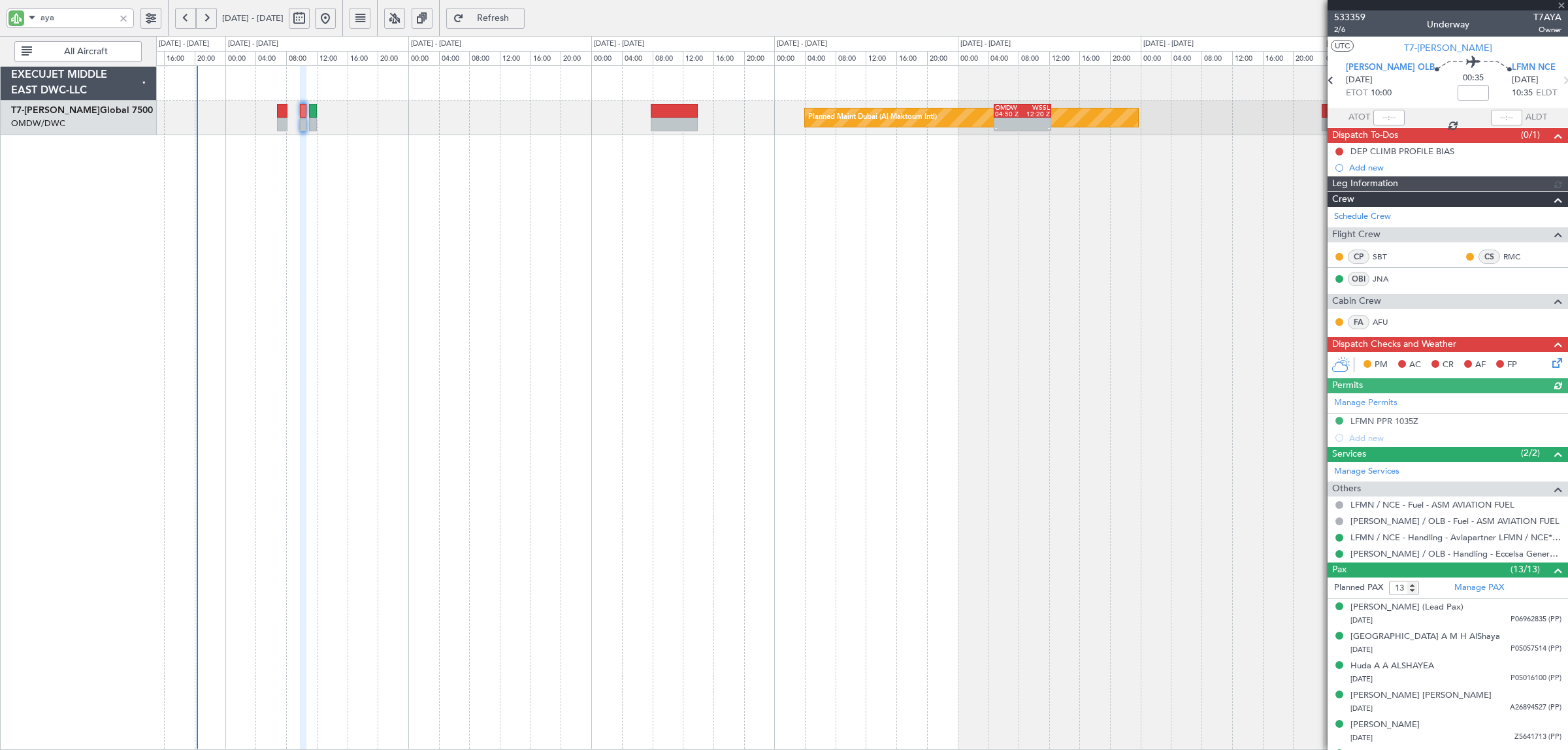
type input "[PERSON_NAME] (SYS)"
type input "7017"
click at [1342, 152] on button at bounding box center [1339, 151] width 8 height 8
click at [1348, 204] on span "Completed" at bounding box center [1345, 209] width 43 height 13
click at [1550, 361] on icon at bounding box center [1555, 361] width 11 height 11
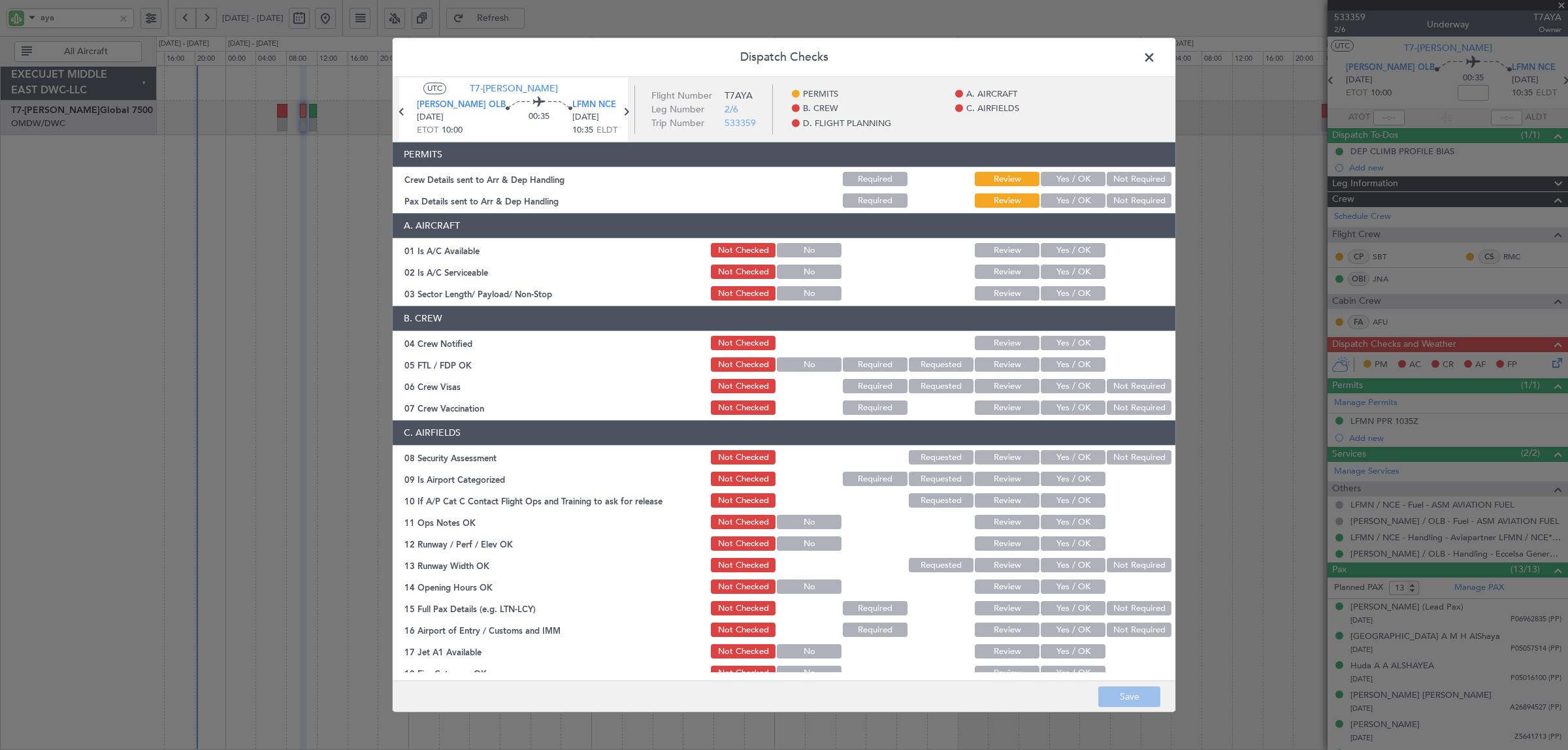
click at [1068, 181] on button "Yes / OK" at bounding box center [1074, 179] width 65 height 14
click at [1069, 198] on button "Yes / OK" at bounding box center [1074, 201] width 65 height 14
click at [1065, 247] on button "Yes / OK" at bounding box center [1074, 251] width 65 height 14
click at [1064, 272] on button "Yes / OK" at bounding box center [1074, 272] width 65 height 14
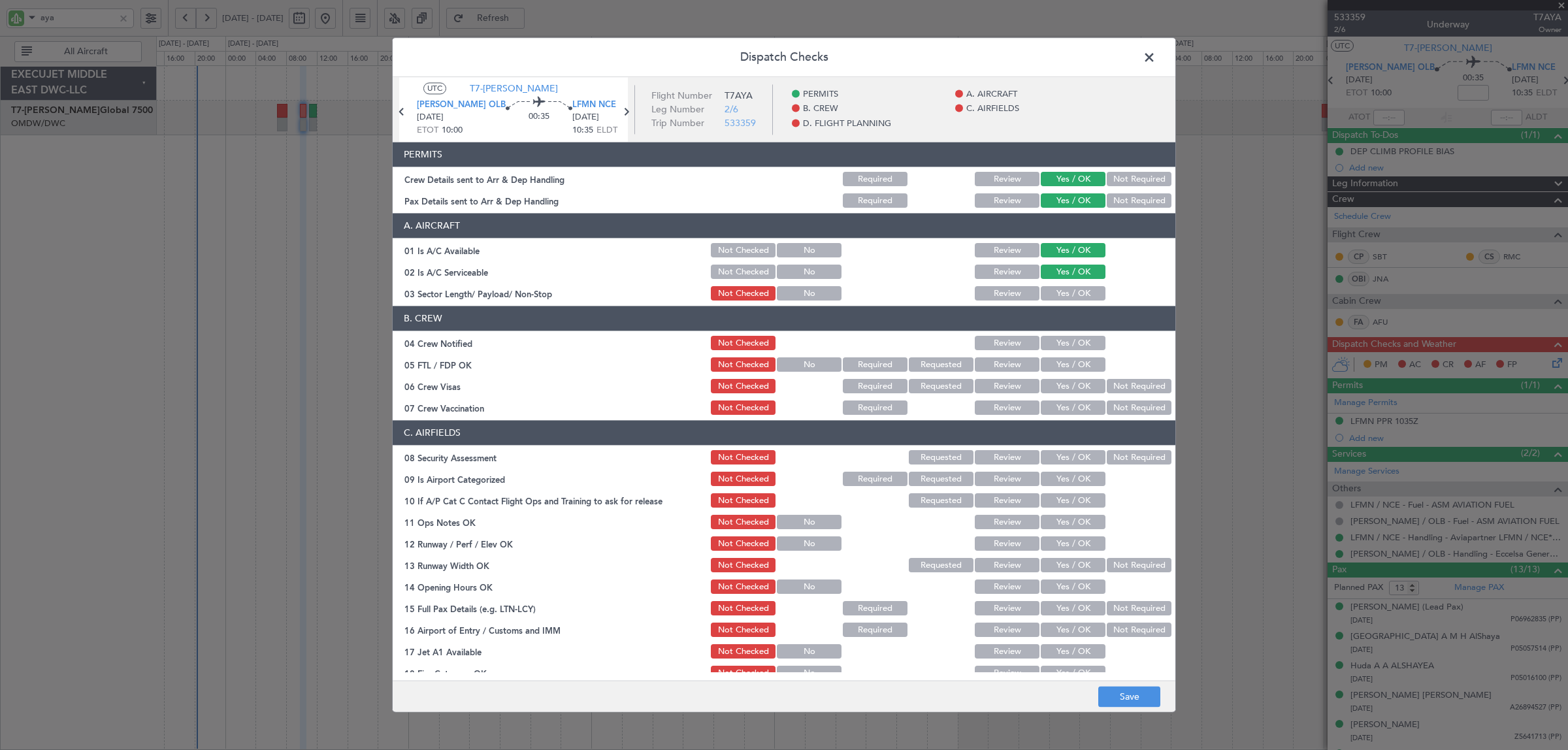
click at [1064, 292] on button "Yes / OK" at bounding box center [1074, 294] width 65 height 14
click at [1074, 345] on button "Yes / OK" at bounding box center [1074, 343] width 65 height 14
click at [1074, 366] on button "Yes / OK" at bounding box center [1074, 365] width 65 height 14
click at [1111, 386] on button "Not Required" at bounding box center [1140, 386] width 65 height 14
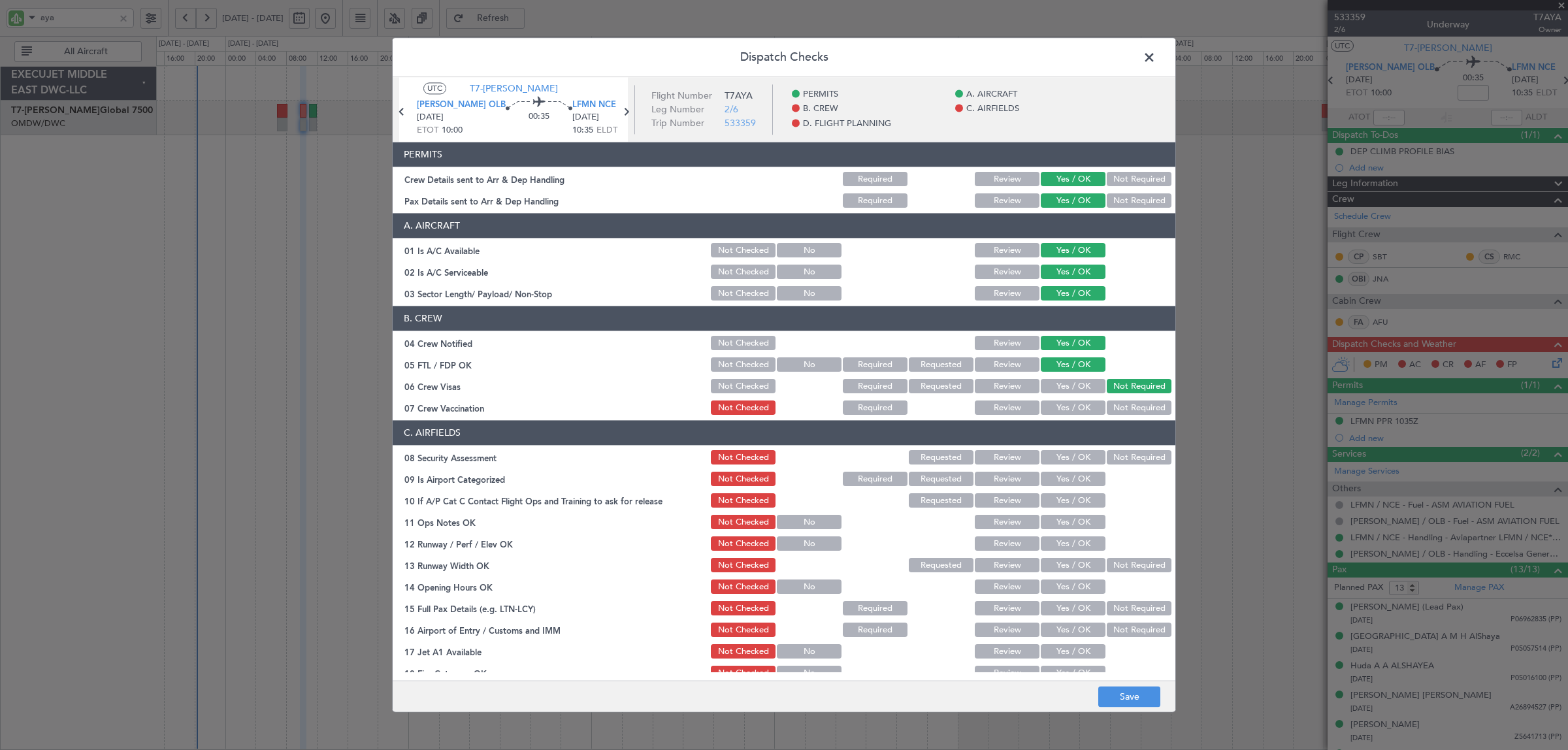
click at [1108, 407] on button "Not Required" at bounding box center [1140, 408] width 65 height 14
click at [1107, 461] on button "Not Required" at bounding box center [1140, 458] width 65 height 14
click at [1082, 476] on button "Yes / OK" at bounding box center [1074, 480] width 65 height 14
click at [1080, 497] on button "Yes / OK" at bounding box center [1074, 501] width 65 height 14
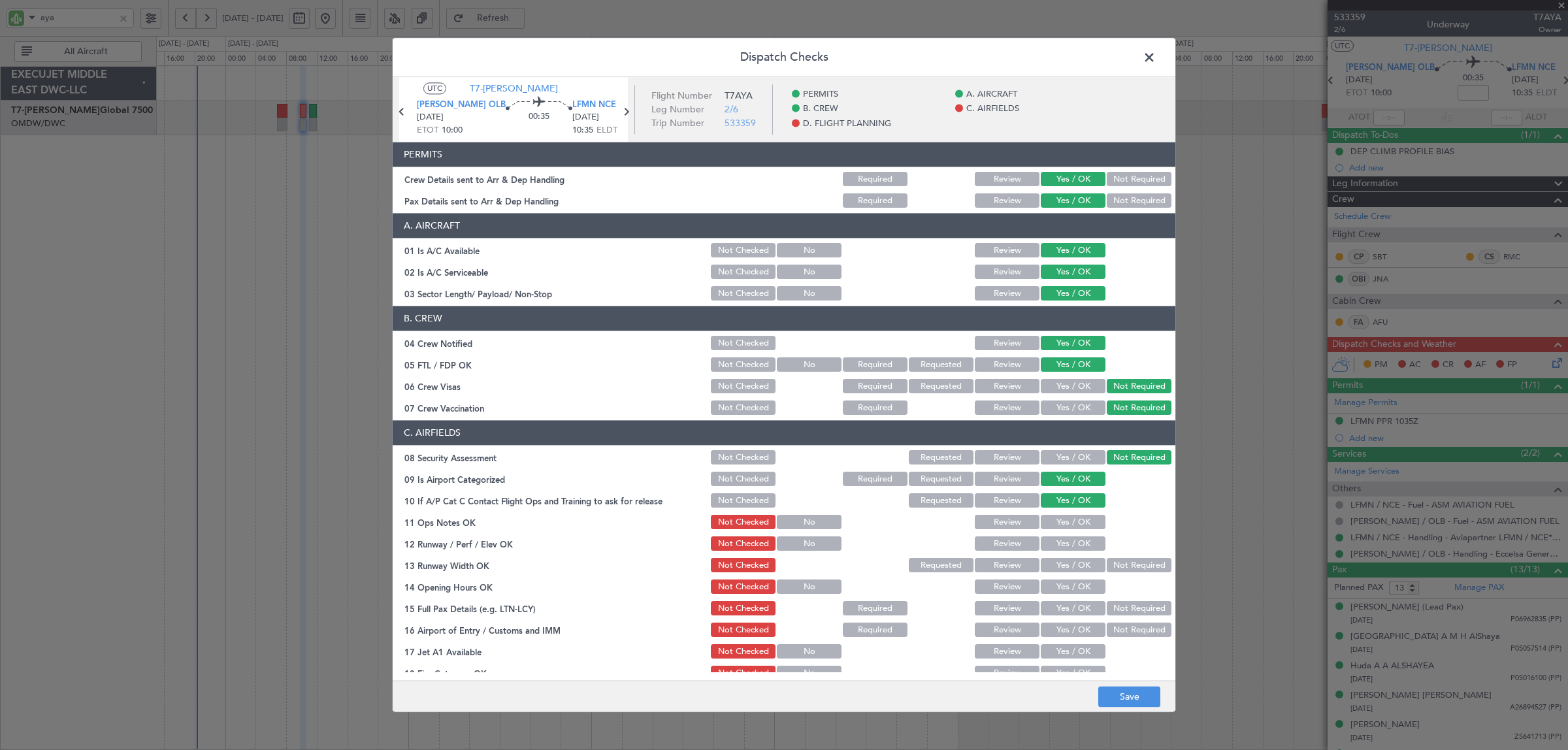
click at [1077, 525] on button "Yes / OK" at bounding box center [1074, 523] width 65 height 14
click at [1076, 543] on button "Yes / OK" at bounding box center [1074, 544] width 65 height 14
click at [1075, 567] on button "Yes / OK" at bounding box center [1074, 566] width 65 height 14
click at [1074, 585] on button "Yes / OK" at bounding box center [1074, 588] width 65 height 14
click at [1069, 608] on button "Yes / OK" at bounding box center [1074, 609] width 65 height 14
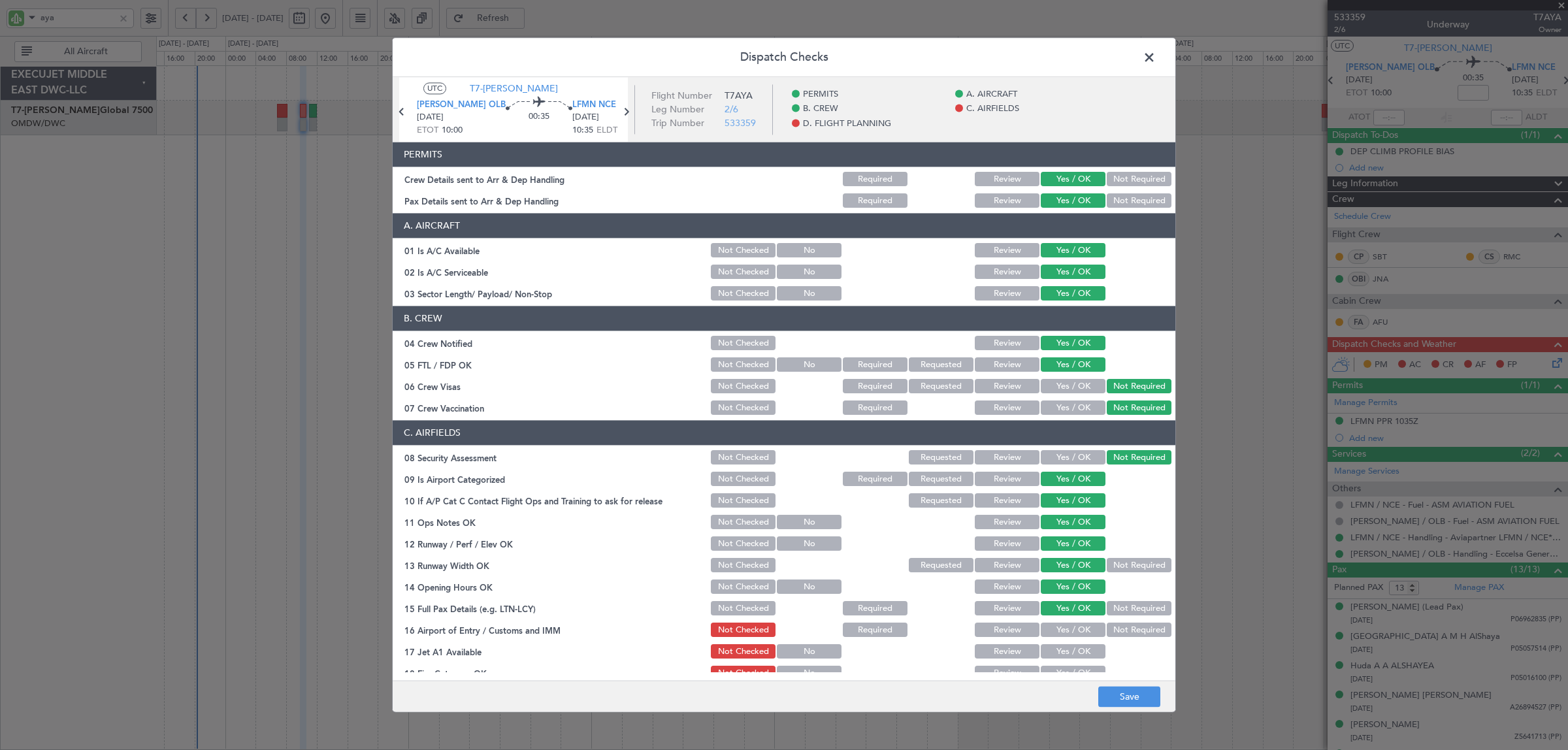
drag, startPoint x: 1068, startPoint y: 632, endPoint x: 1067, endPoint y: 648, distance: 16.0
click at [1067, 632] on button "Yes / OK" at bounding box center [1074, 631] width 65 height 14
click at [1066, 656] on button "Yes / OK" at bounding box center [1074, 653] width 65 height 14
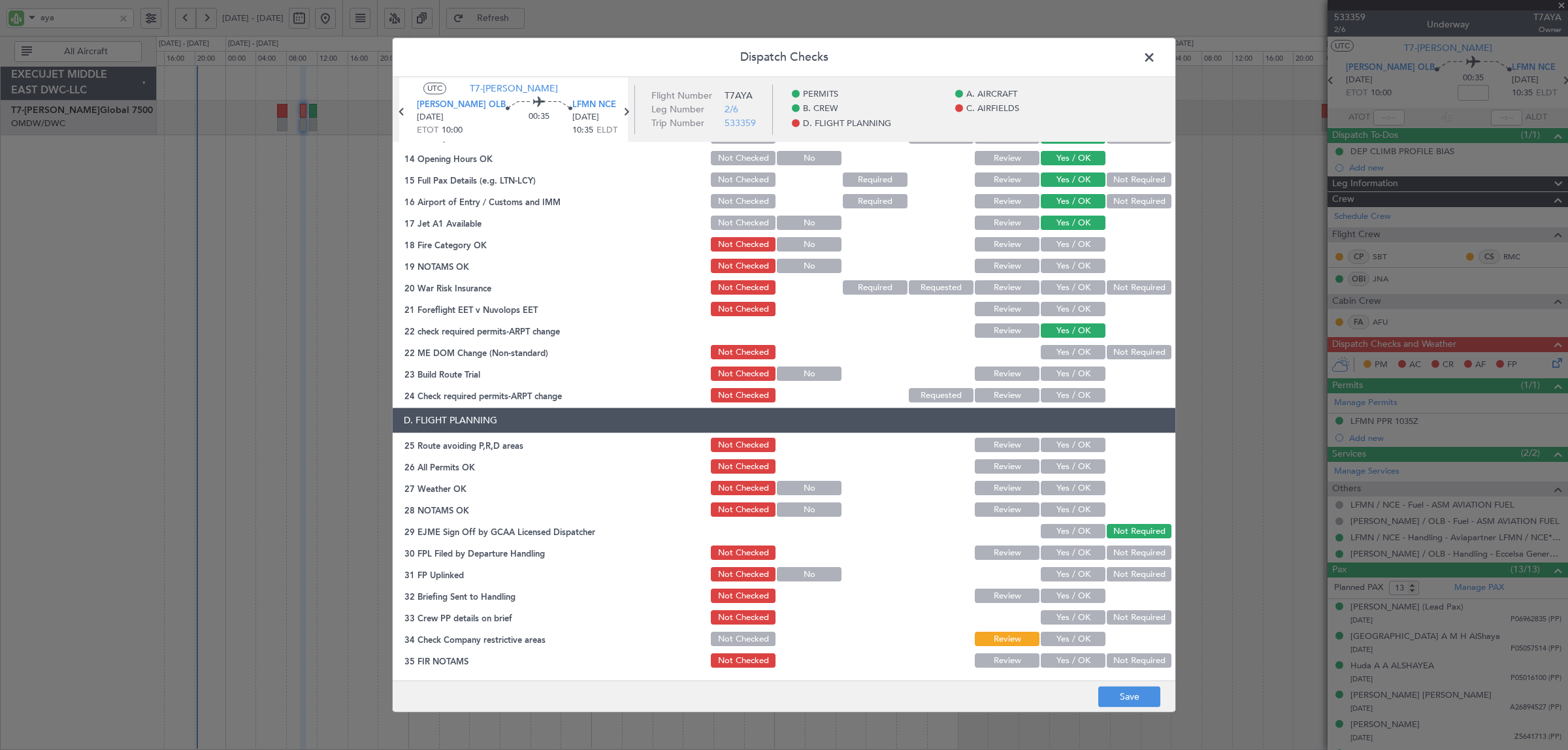
drag, startPoint x: 1114, startPoint y: 199, endPoint x: 1072, endPoint y: 239, distance: 58.0
click at [1080, 232] on section "C. AIRFIELDS 08 Security Assessment Not Checked Requested Review Yes / OK Not R…" at bounding box center [784, 198] width 783 height 413
click at [1070, 242] on button "Yes / OK" at bounding box center [1074, 245] width 65 height 14
click at [1069, 264] on button "Yes / OK" at bounding box center [1074, 266] width 65 height 14
click at [1112, 289] on button "Not Required" at bounding box center [1140, 288] width 65 height 14
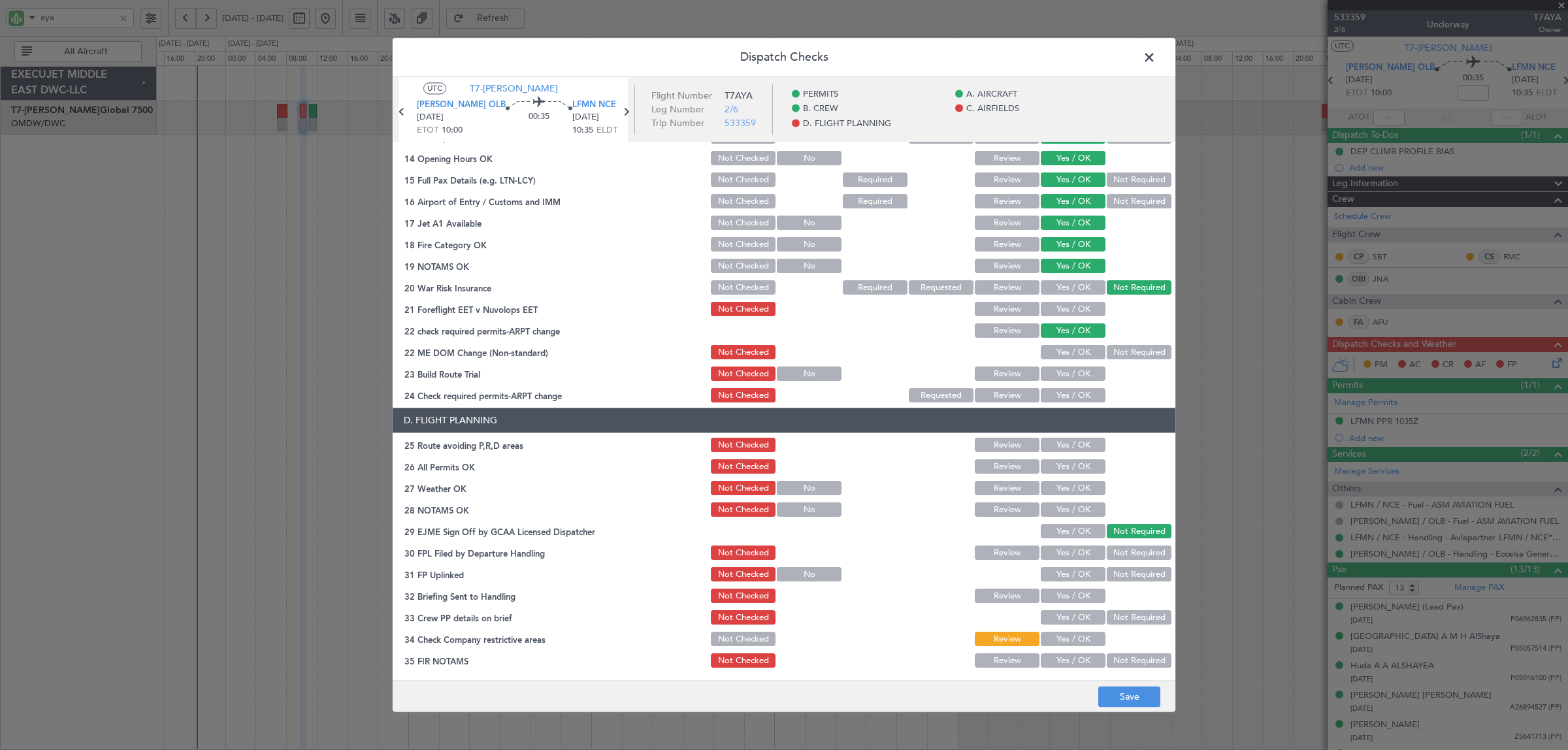
click at [1080, 309] on button "Yes / OK" at bounding box center [1074, 310] width 65 height 14
click at [1075, 354] on button "Yes / OK" at bounding box center [1074, 353] width 65 height 14
click at [1074, 370] on button "Yes / OK" at bounding box center [1074, 374] width 65 height 14
click at [1072, 395] on button "Yes / OK" at bounding box center [1074, 396] width 65 height 14
drag, startPoint x: 1067, startPoint y: 438, endPoint x: 1066, endPoint y: 448, distance: 10.0
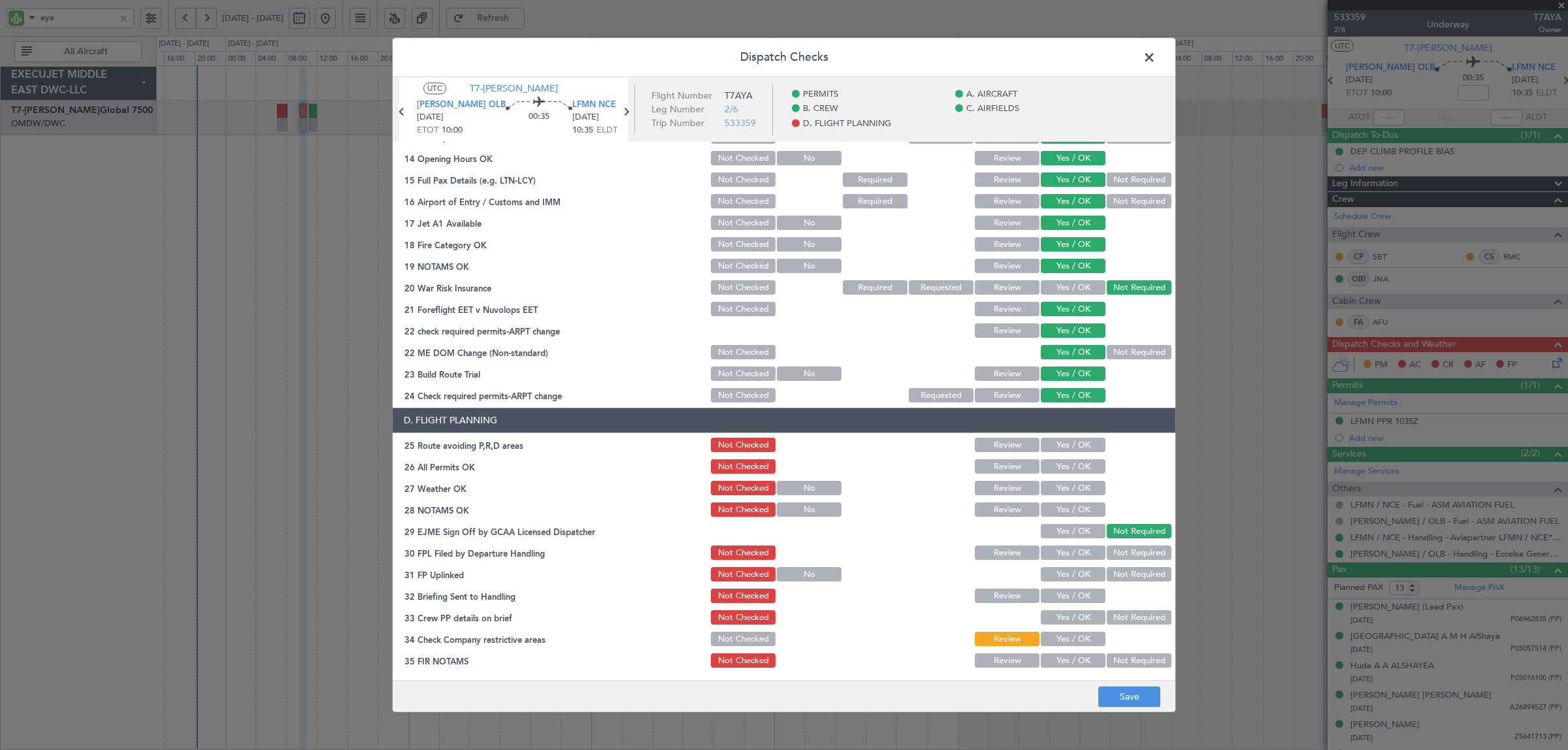
click at [1067, 439] on button "Yes / OK" at bounding box center [1074, 445] width 65 height 14
click at [1064, 465] on button "Yes / OK" at bounding box center [1074, 467] width 65 height 14
click at [1062, 489] on button "Yes / OK" at bounding box center [1074, 489] width 65 height 14
click at [1061, 511] on button "Yes / OK" at bounding box center [1074, 510] width 65 height 14
click at [1060, 551] on button "Yes / OK" at bounding box center [1074, 553] width 65 height 14
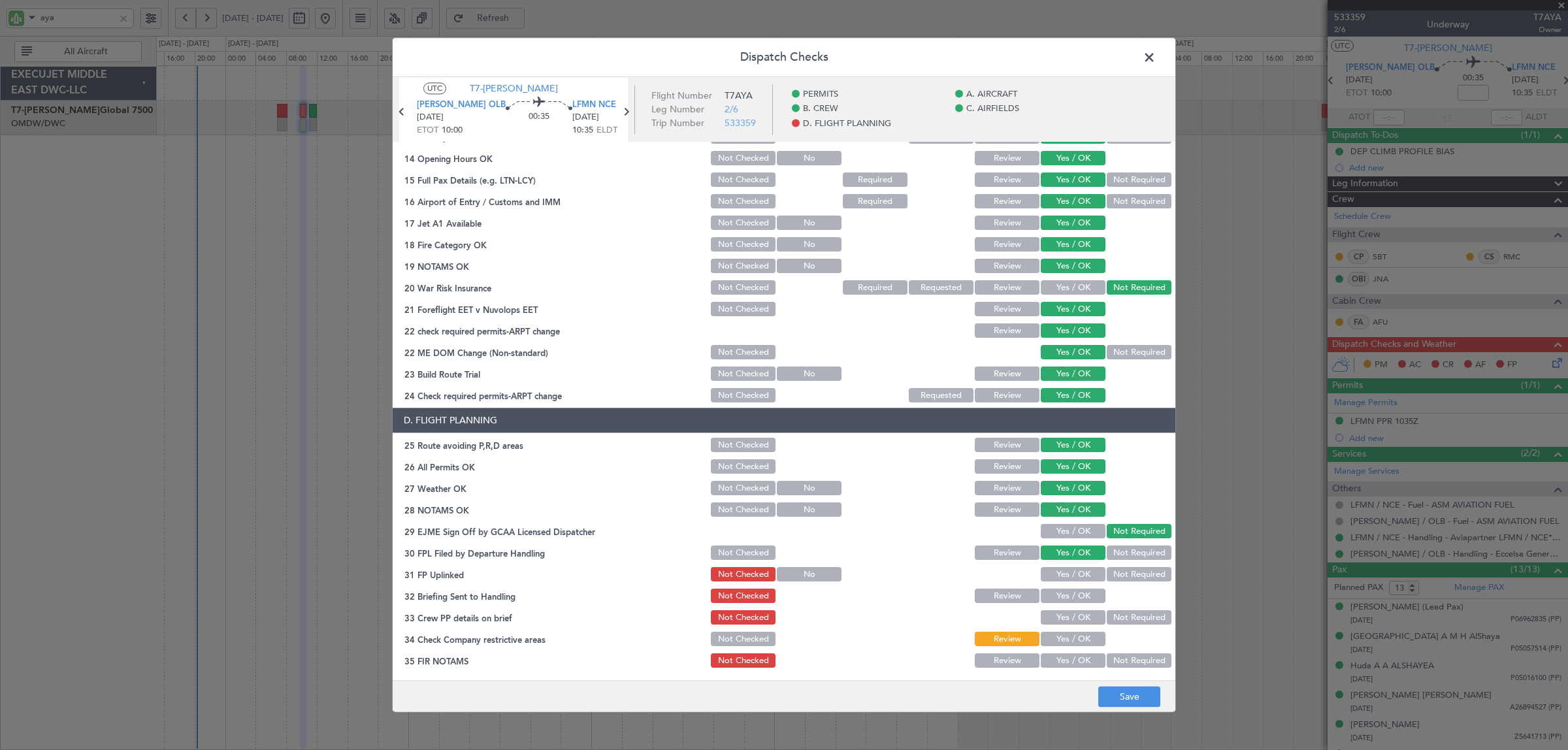
click at [1059, 575] on button "Yes / OK" at bounding box center [1074, 575] width 65 height 14
click at [1057, 594] on button "Yes / OK" at bounding box center [1074, 596] width 65 height 14
click at [1056, 617] on button "Yes / OK" at bounding box center [1074, 618] width 65 height 14
click at [1059, 636] on button "Yes / OK" at bounding box center [1074, 639] width 65 height 14
click at [1129, 658] on button "Not Required" at bounding box center [1140, 661] width 65 height 14
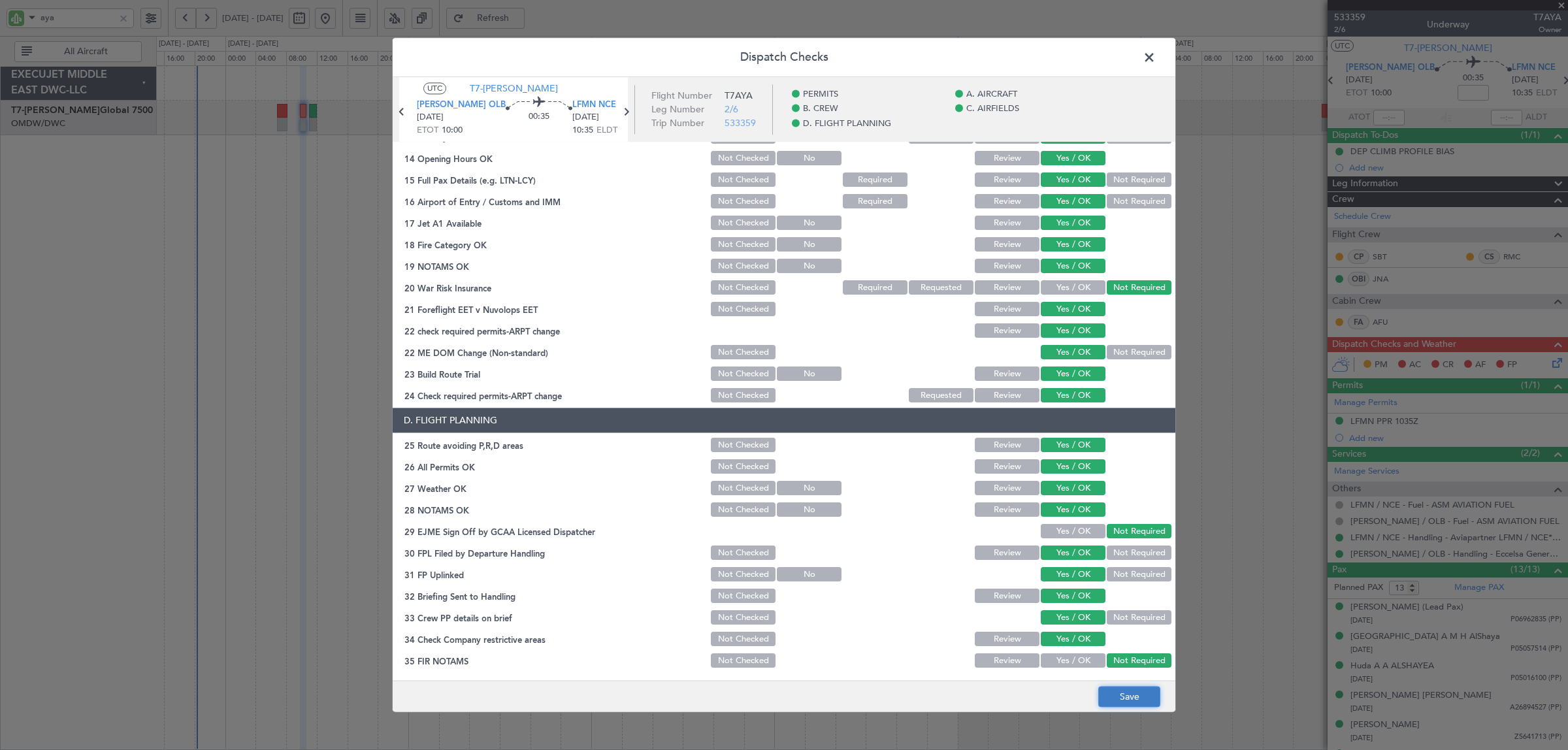
click at [1131, 693] on button "Save" at bounding box center [1129, 697] width 62 height 21
click at [407, 118] on icon at bounding box center [401, 112] width 17 height 17
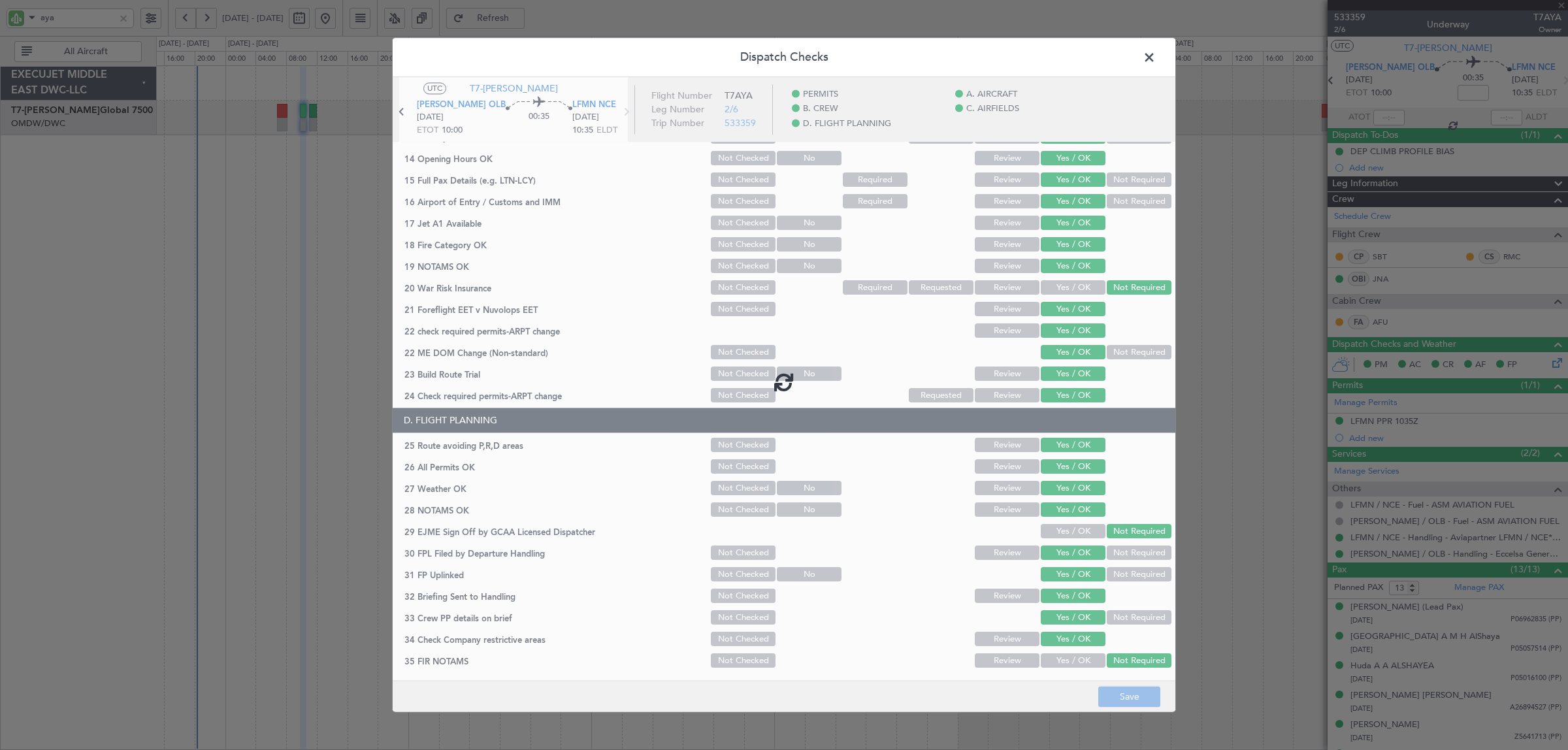
type input "+00:10"
type input "0"
type input "+00:10"
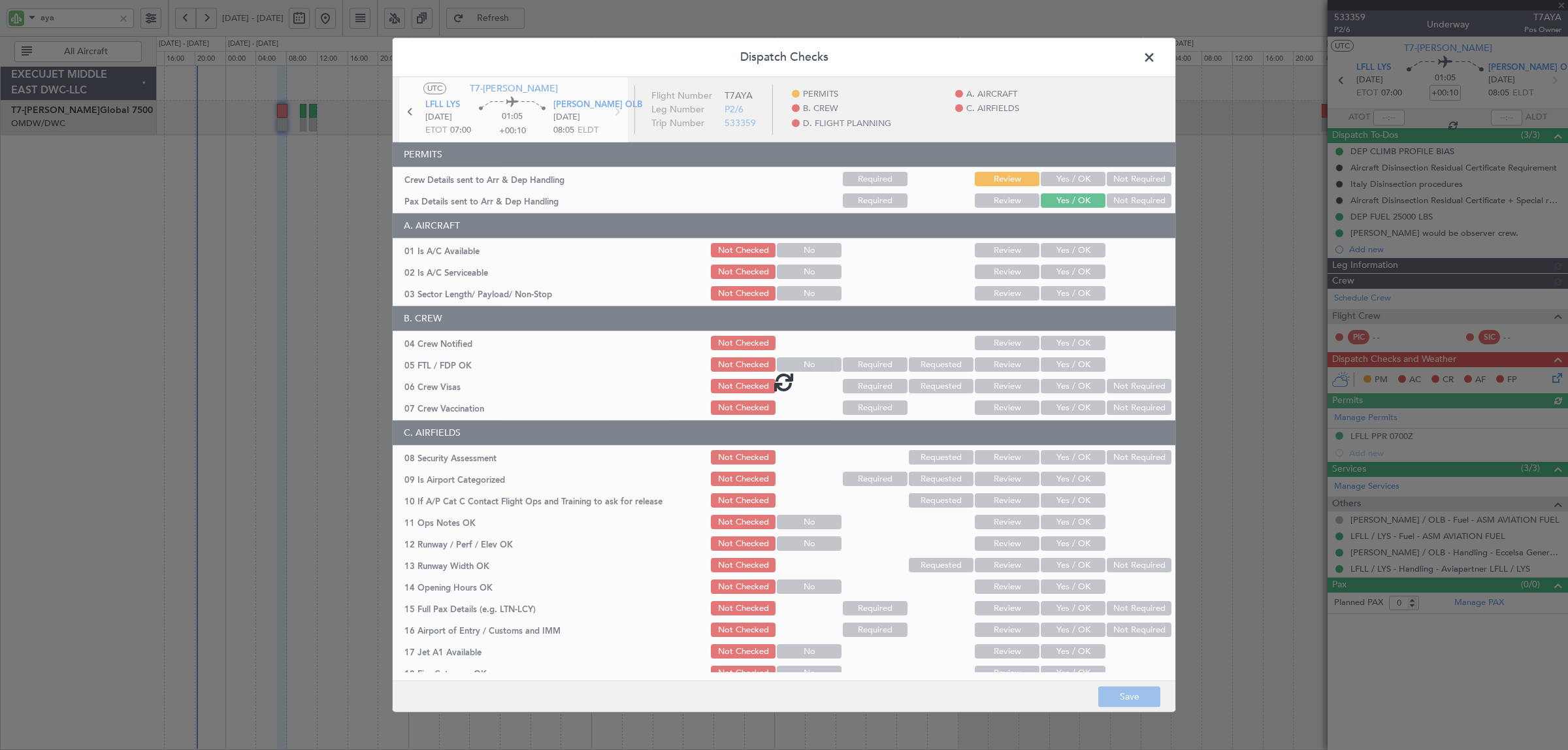
type input "Syed Shakeel (SYS)"
type input "7016"
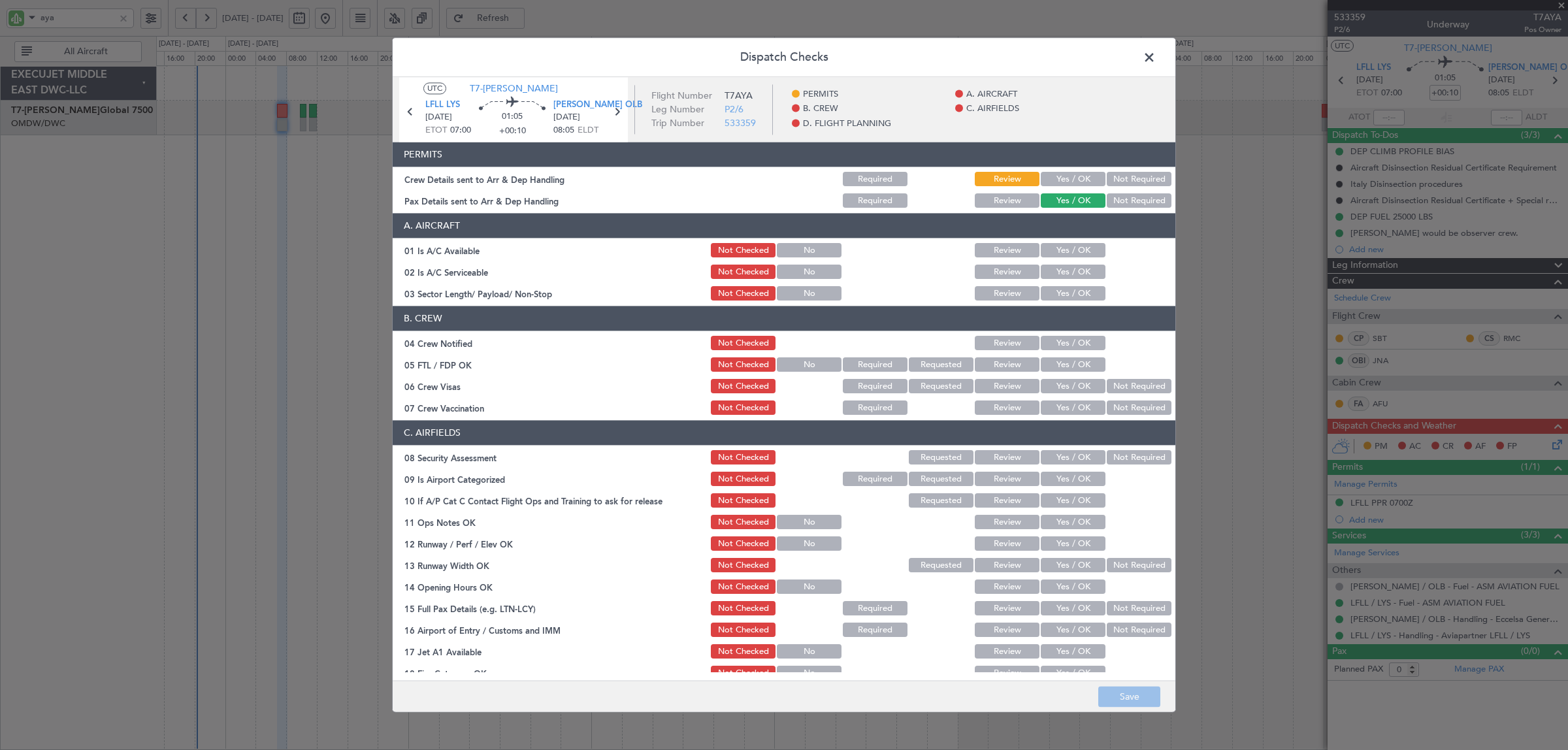
click at [1054, 180] on button "Yes / OK" at bounding box center [1074, 179] width 65 height 14
click at [1107, 200] on button "Not Required" at bounding box center [1140, 201] width 65 height 14
click at [1061, 247] on button "Yes / OK" at bounding box center [1074, 251] width 65 height 14
click at [1060, 270] on button "Yes / OK" at bounding box center [1074, 272] width 65 height 14
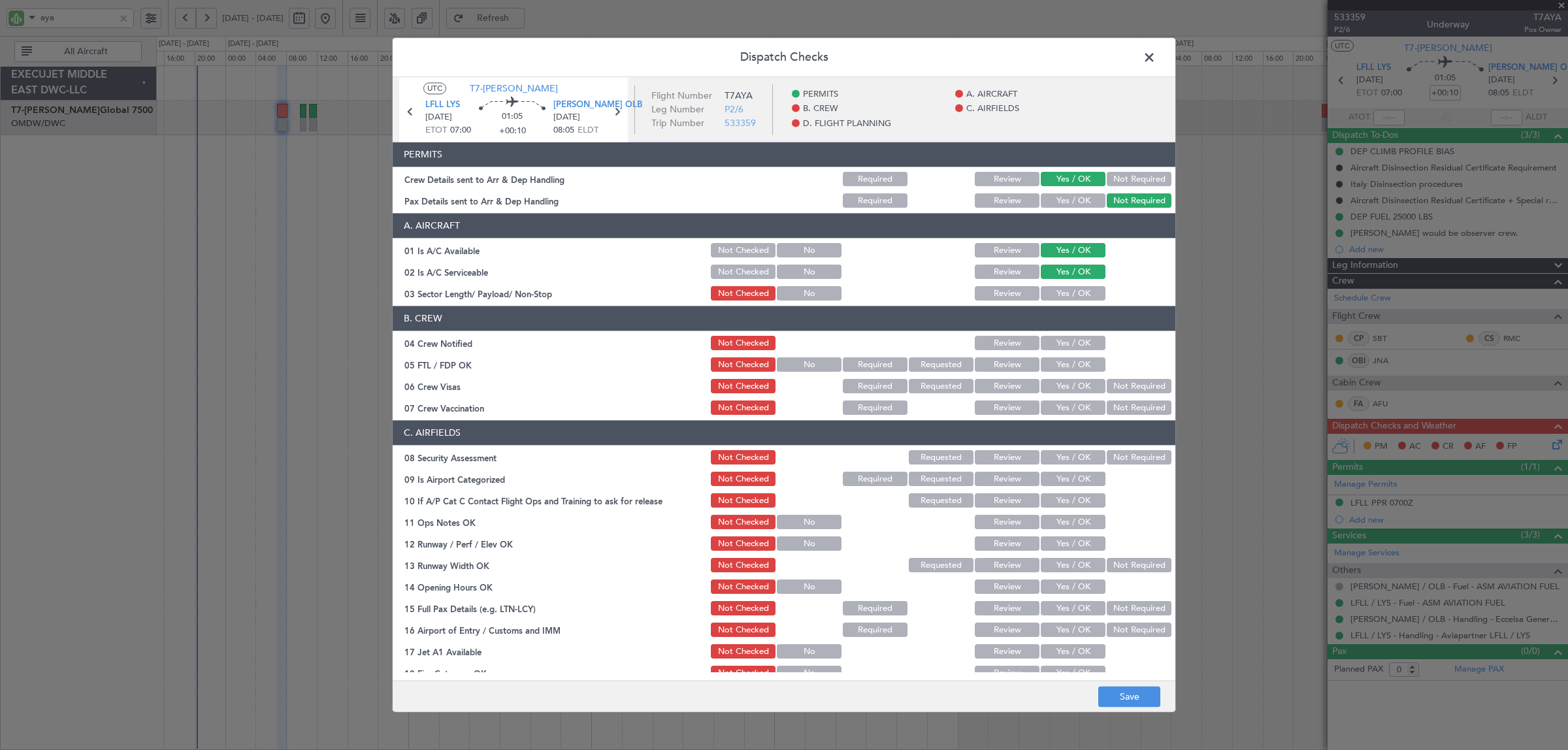
click at [1055, 292] on button "Yes / OK" at bounding box center [1074, 294] width 65 height 14
click at [1055, 340] on button "Yes / OK" at bounding box center [1074, 343] width 65 height 14
drag, startPoint x: 1059, startPoint y: 368, endPoint x: 1092, endPoint y: 379, distance: 34.8
click at [1060, 368] on button "Yes / OK" at bounding box center [1074, 365] width 65 height 14
click at [1118, 387] on button "Not Required" at bounding box center [1140, 386] width 65 height 14
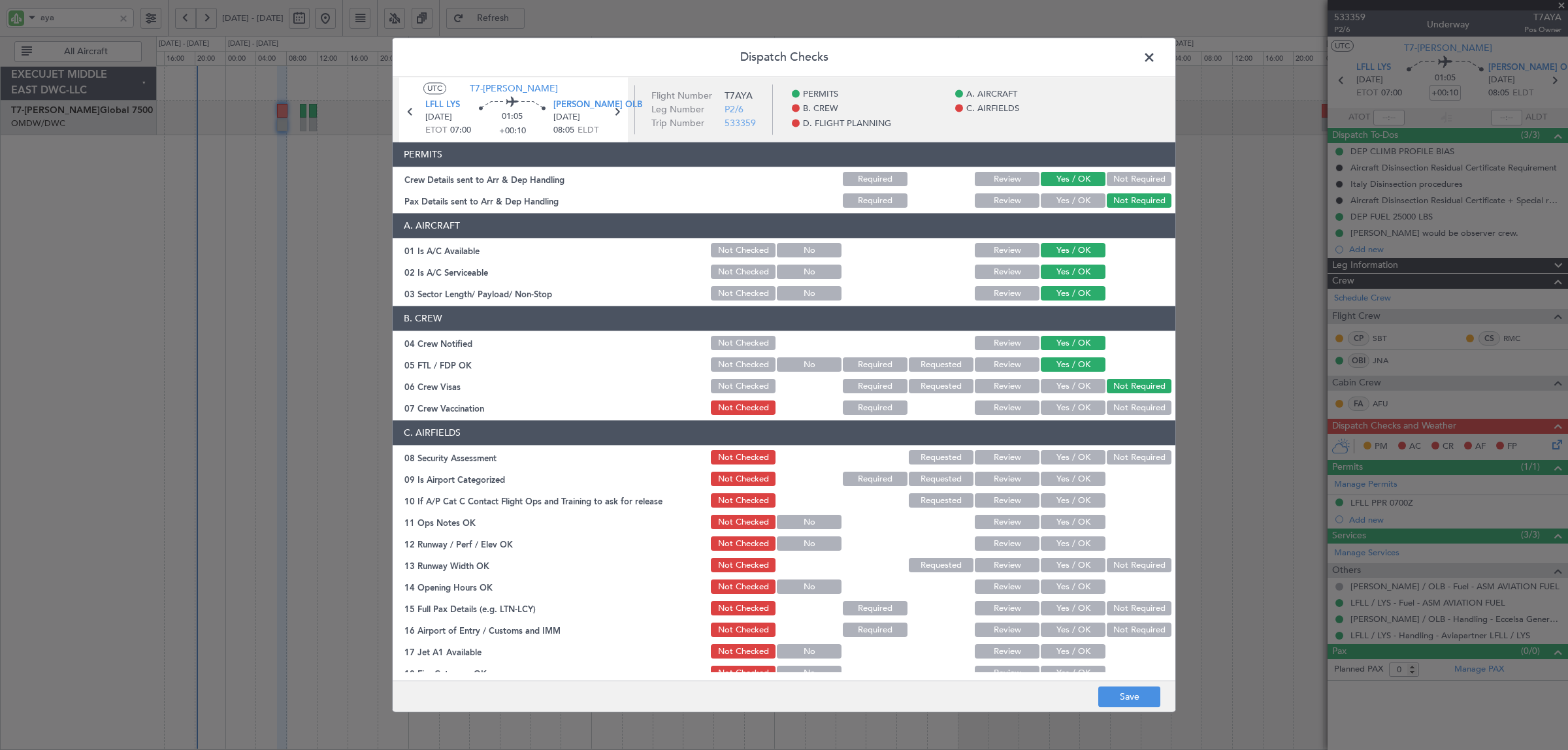
click at [1114, 405] on button "Not Required" at bounding box center [1140, 408] width 65 height 14
drag, startPoint x: 1073, startPoint y: 455, endPoint x: 1109, endPoint y: 455, distance: 36.0
click at [1109, 455] on div "08 Security Assessment Not Checked Requested Review Yes / OK Not Required" at bounding box center [784, 458] width 783 height 18
click at [1109, 456] on button "Not Required" at bounding box center [1140, 458] width 65 height 14
click at [1079, 474] on button "Yes / OK" at bounding box center [1074, 480] width 65 height 14
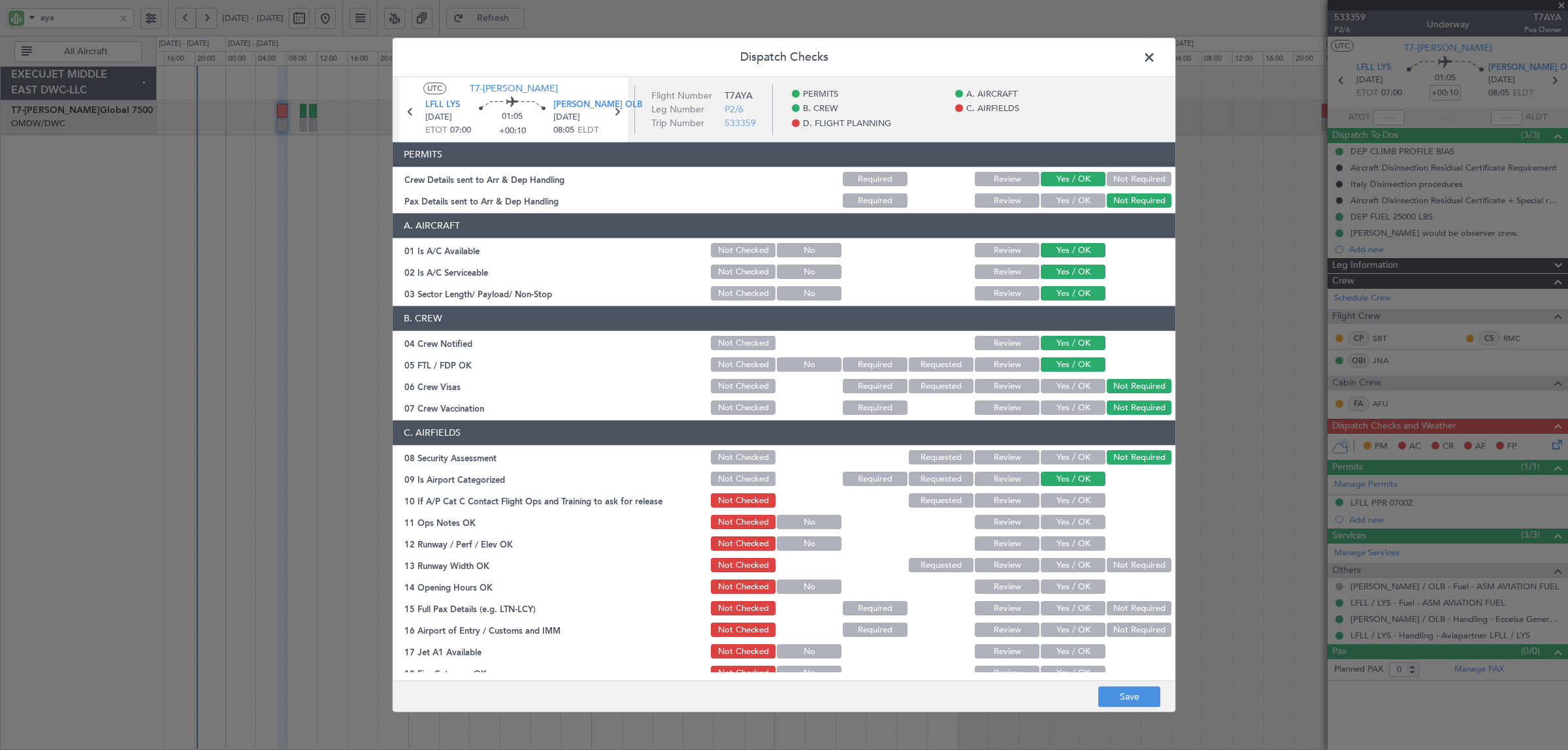
click at [1075, 504] on button "Yes / OK" at bounding box center [1074, 501] width 65 height 14
click at [1074, 520] on button "Yes / OK" at bounding box center [1074, 523] width 65 height 14
click at [1072, 543] on button "Yes / OK" at bounding box center [1074, 544] width 65 height 14
drag, startPoint x: 1070, startPoint y: 566, endPoint x: 1069, endPoint y: 581, distance: 15.0
click at [1070, 569] on button "Yes / OK" at bounding box center [1074, 566] width 65 height 14
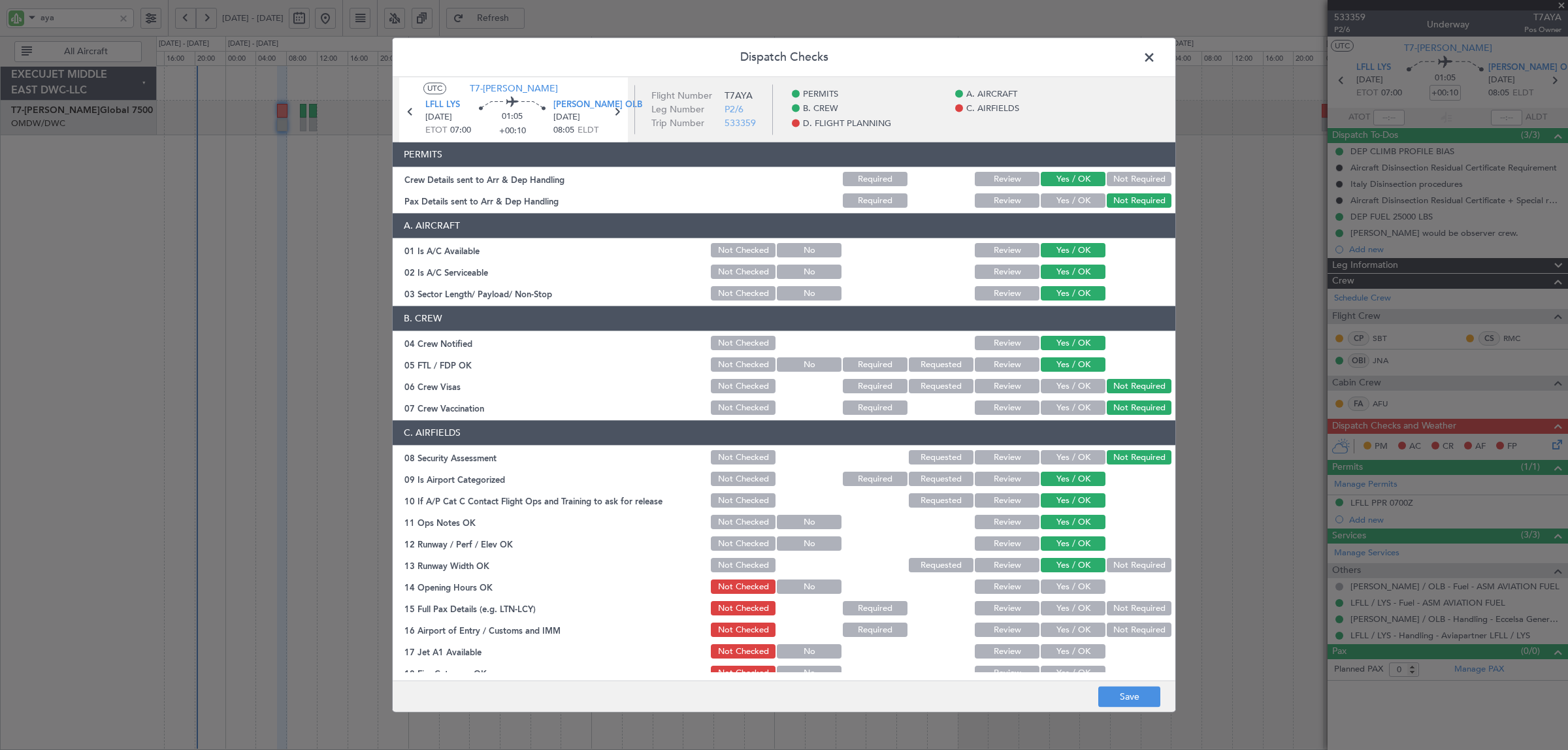
click at [1069, 592] on button "Yes / OK" at bounding box center [1074, 588] width 65 height 14
click at [1067, 603] on button "Yes / OK" at bounding box center [1074, 609] width 65 height 14
click at [1067, 624] on button "Yes / OK" at bounding box center [1074, 631] width 65 height 14
click at [1063, 653] on button "Yes / OK" at bounding box center [1074, 653] width 65 height 14
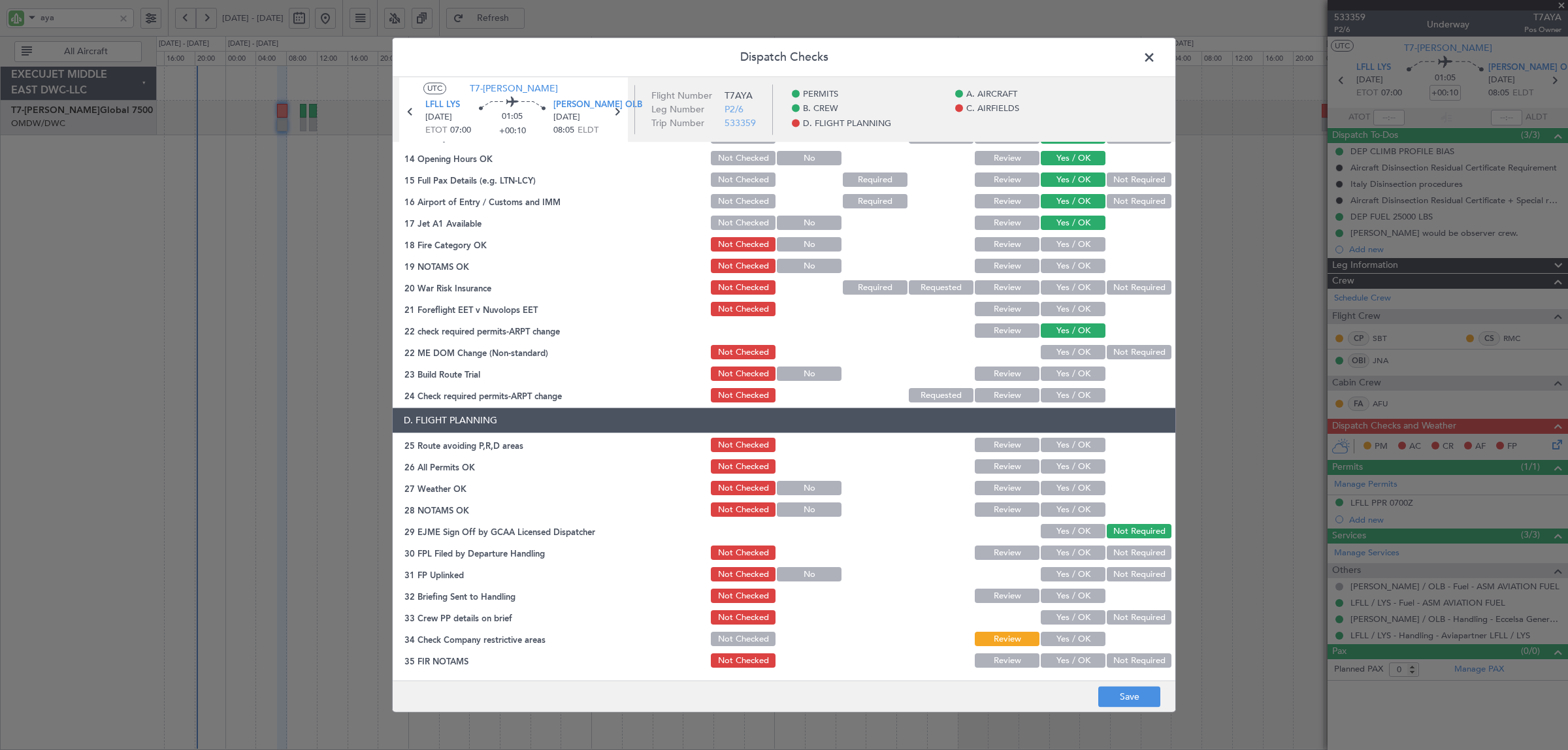
click at [1070, 236] on div "Yes / OK" at bounding box center [1071, 245] width 66 height 18
click at [1070, 241] on button "Yes / OK" at bounding box center [1074, 245] width 65 height 14
click at [1073, 265] on button "Yes / OK" at bounding box center [1074, 266] width 65 height 14
click at [1109, 283] on button "Not Required" at bounding box center [1140, 288] width 65 height 14
click at [1082, 303] on button "Yes / OK" at bounding box center [1074, 310] width 65 height 14
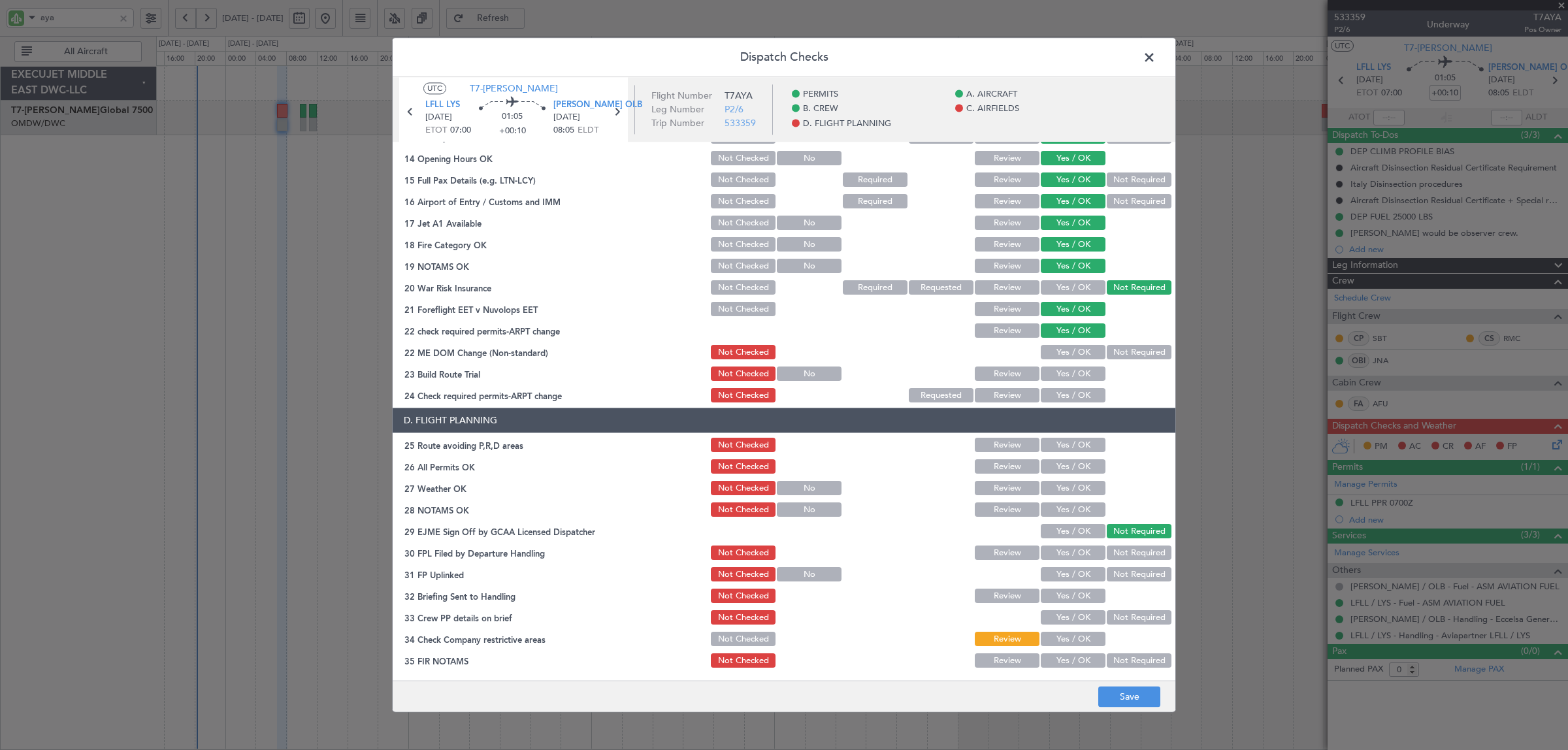
click at [1080, 354] on button "Yes / OK" at bounding box center [1074, 353] width 65 height 14
drag, startPoint x: 1076, startPoint y: 371, endPoint x: 1075, endPoint y: 386, distance: 15.0
click at [1076, 372] on button "Yes / OK" at bounding box center [1074, 374] width 65 height 14
click at [1074, 399] on button "Yes / OK" at bounding box center [1074, 396] width 65 height 14
click at [1069, 446] on button "Yes / OK" at bounding box center [1074, 445] width 65 height 14
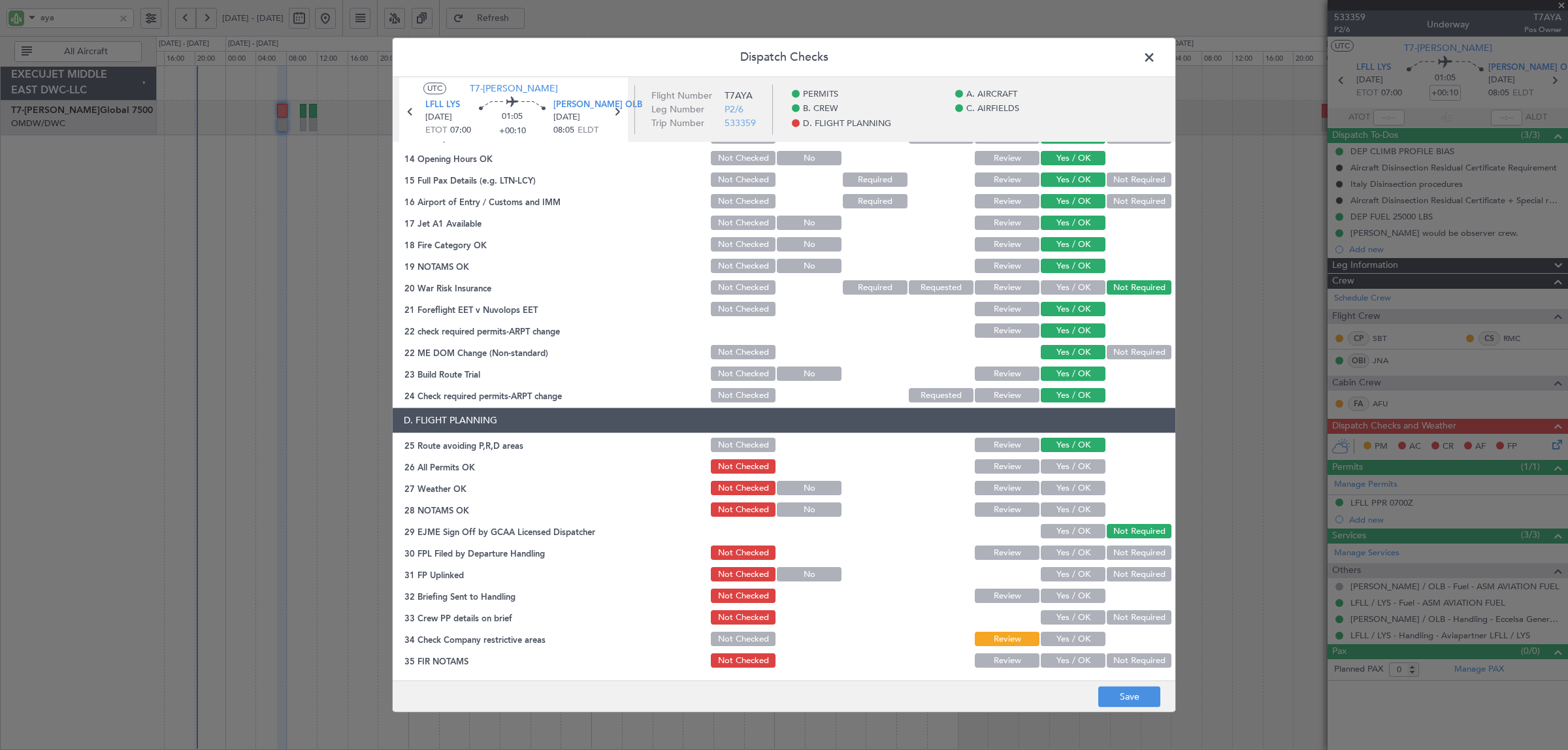
click at [1069, 466] on button "Yes / OK" at bounding box center [1074, 467] width 65 height 14
click at [1068, 482] on button "Yes / OK" at bounding box center [1074, 489] width 65 height 14
click at [1066, 507] on button "Yes / OK" at bounding box center [1074, 510] width 65 height 14
click at [1072, 552] on button "Yes / OK" at bounding box center [1074, 553] width 65 height 14
click at [1072, 573] on button "Yes / OK" at bounding box center [1074, 575] width 65 height 14
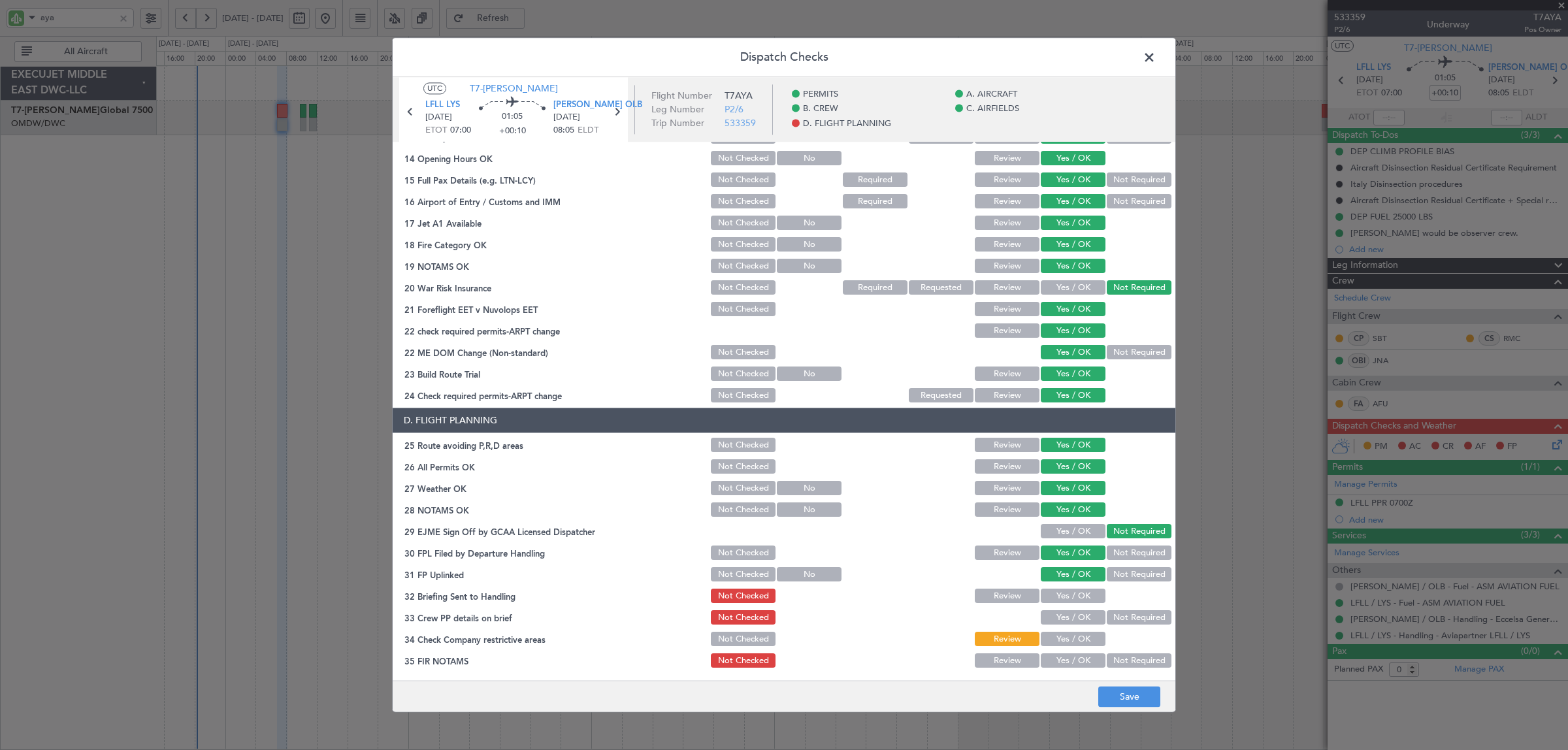
click at [1069, 595] on button "Yes / OK" at bounding box center [1074, 596] width 65 height 14
click at [1072, 612] on button "Yes / OK" at bounding box center [1074, 618] width 65 height 14
click at [1072, 632] on button "Yes / OK" at bounding box center [1074, 639] width 65 height 14
click at [1107, 654] on button "Not Required" at bounding box center [1140, 661] width 65 height 14
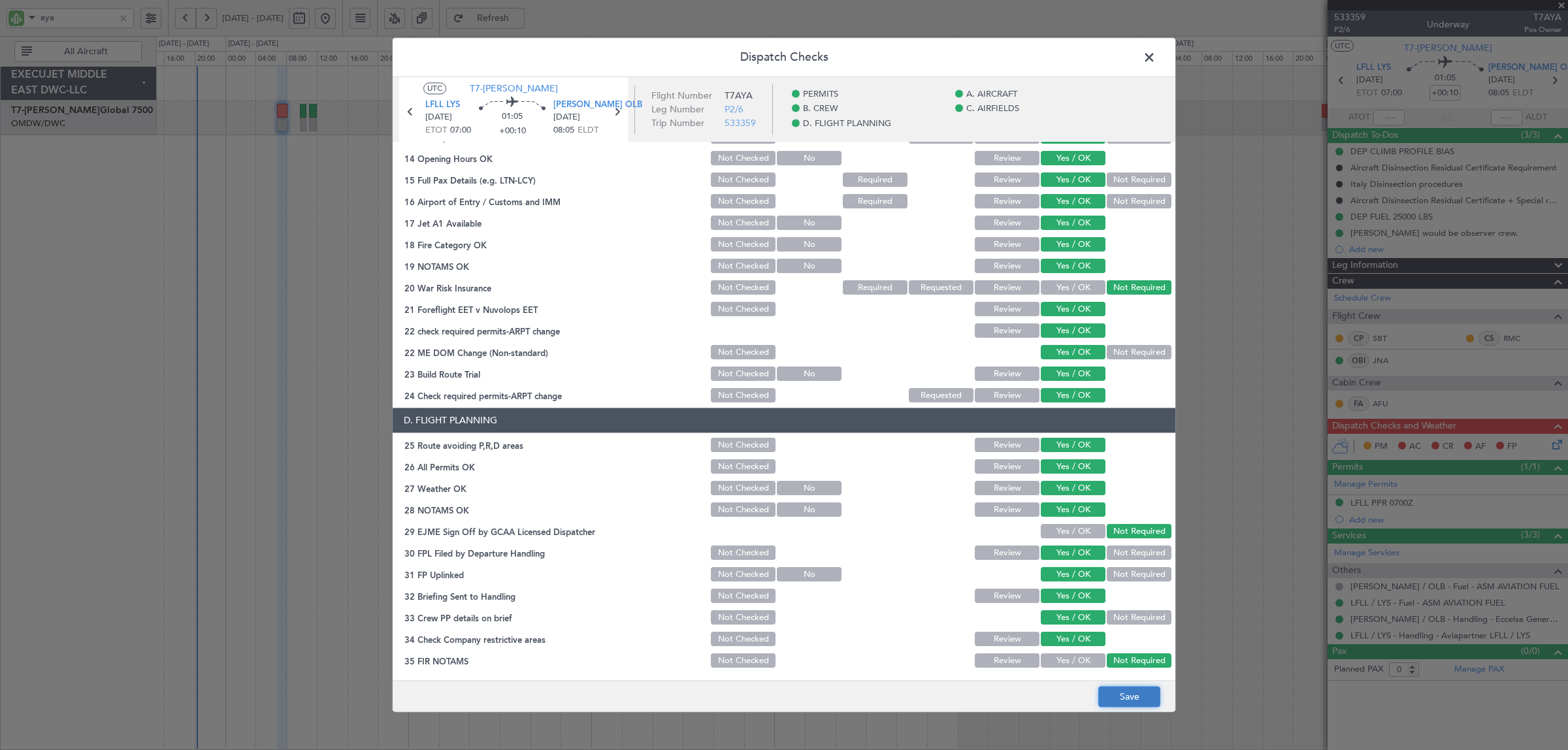
click at [1124, 697] on button "Save" at bounding box center [1129, 697] width 62 height 21
click at [1156, 54] on span at bounding box center [1156, 61] width 0 height 26
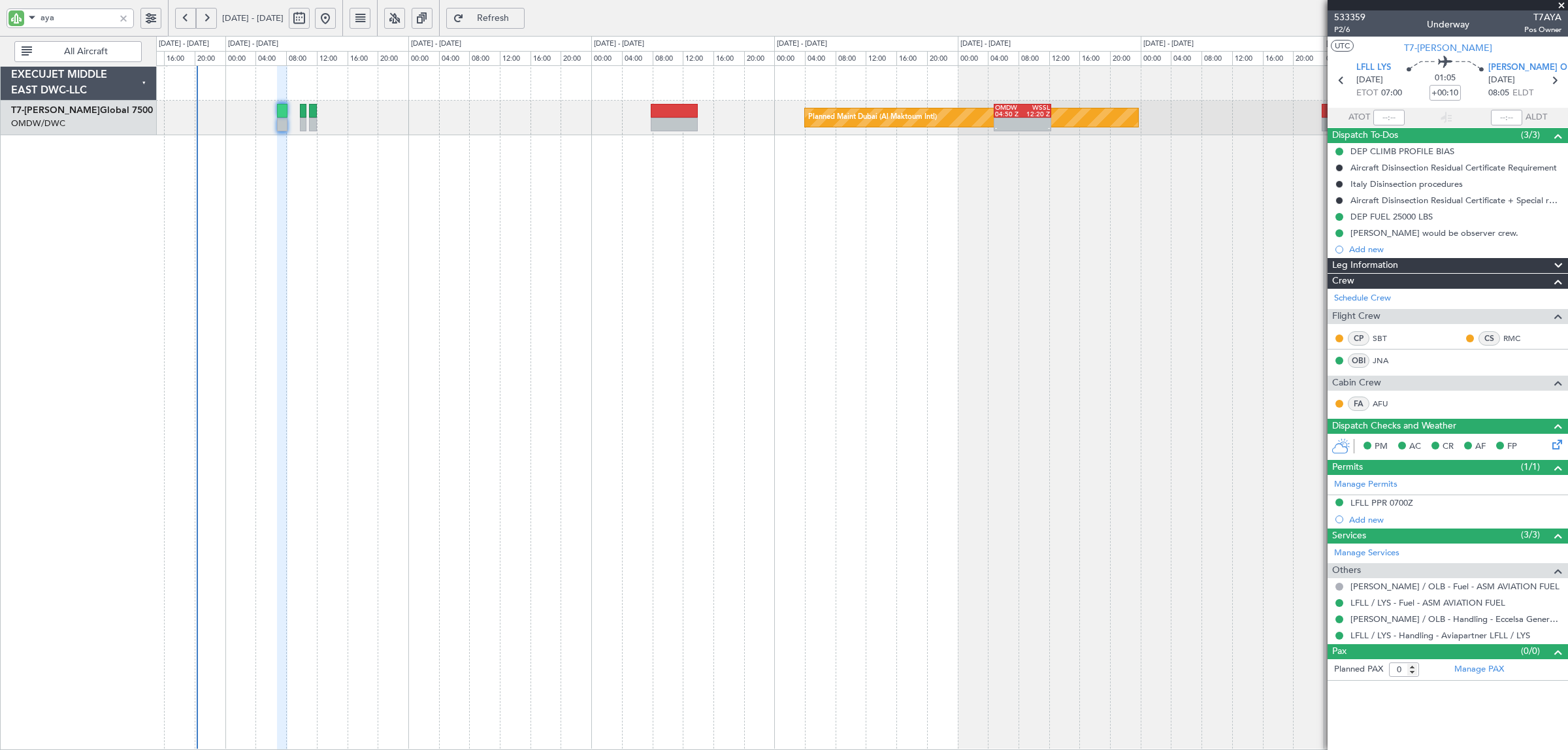
click at [121, 15] on div at bounding box center [123, 18] width 14 height 14
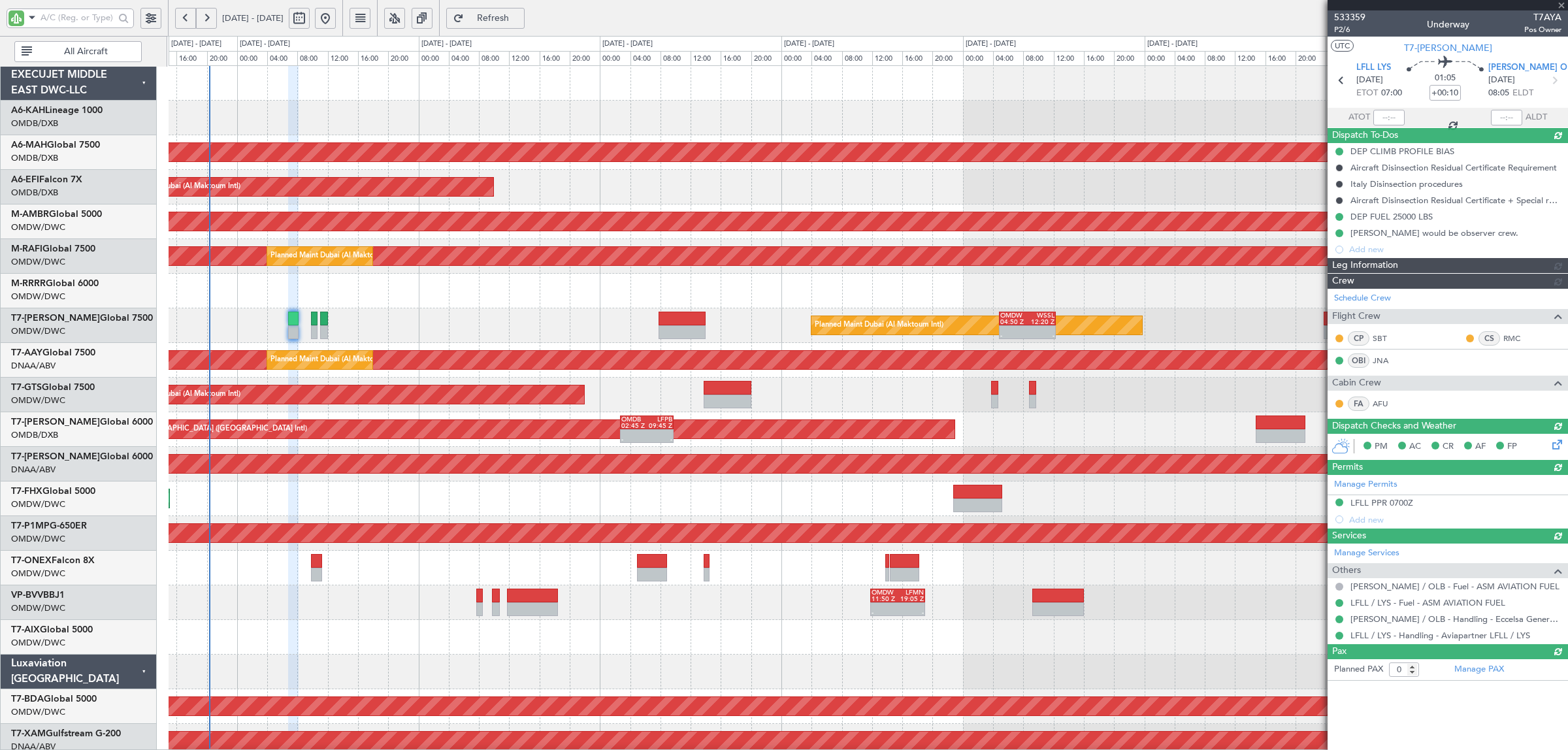
type input "Syed Shakeel (SYS)"
type input "7016"
type input "Syed Shakeel (SYS)"
type input "7016"
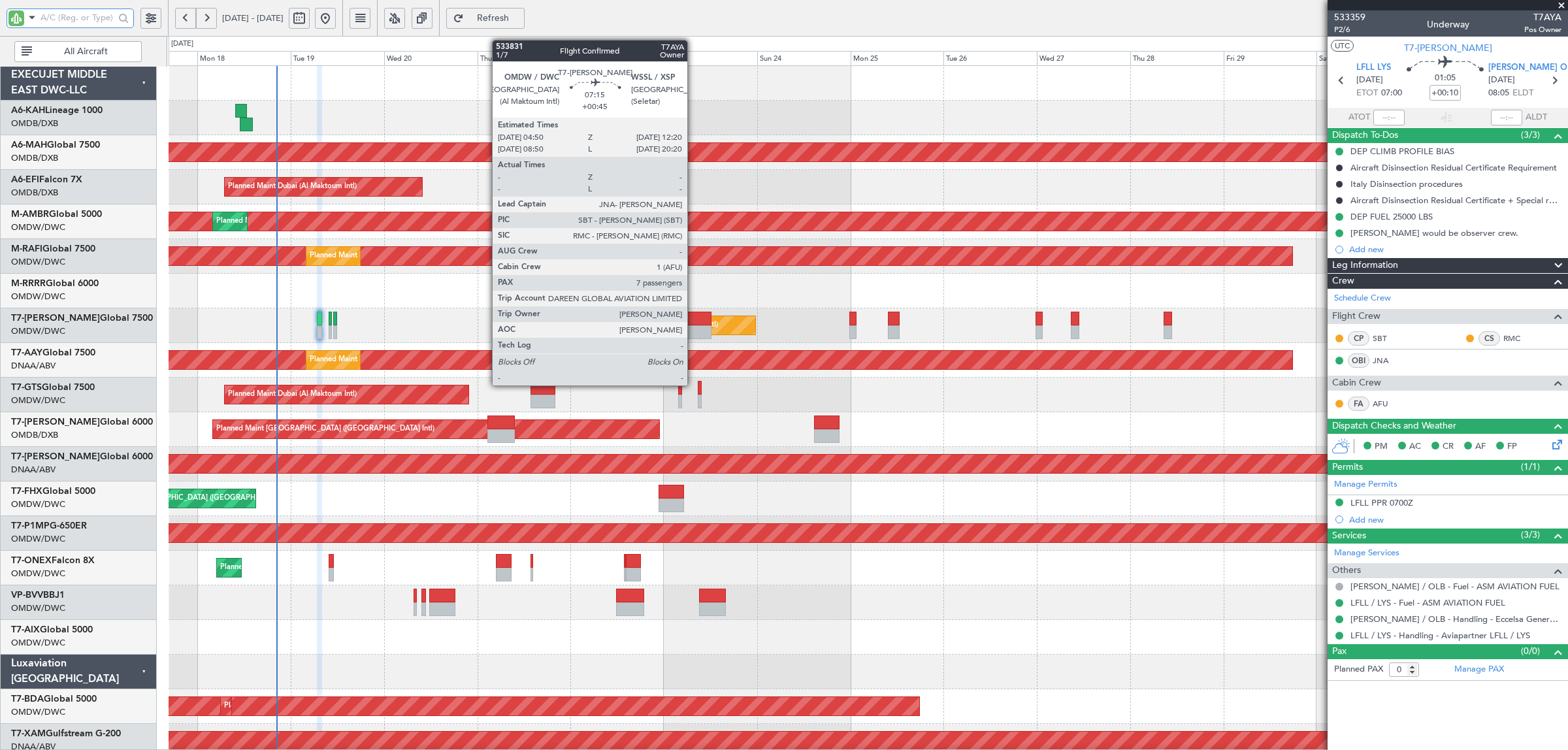
click at [694, 323] on div at bounding box center [696, 319] width 29 height 14
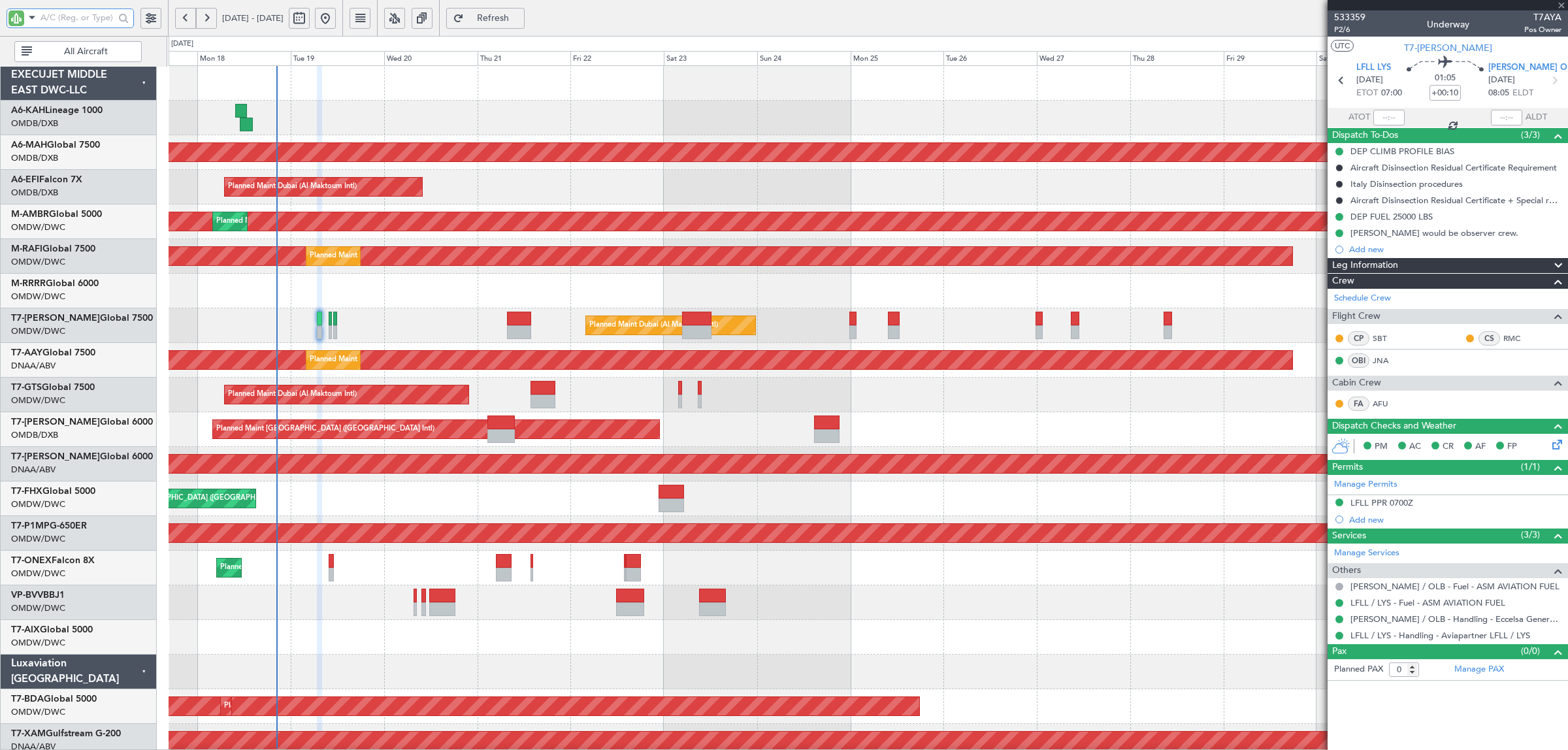
type input "+00:45"
type input "7"
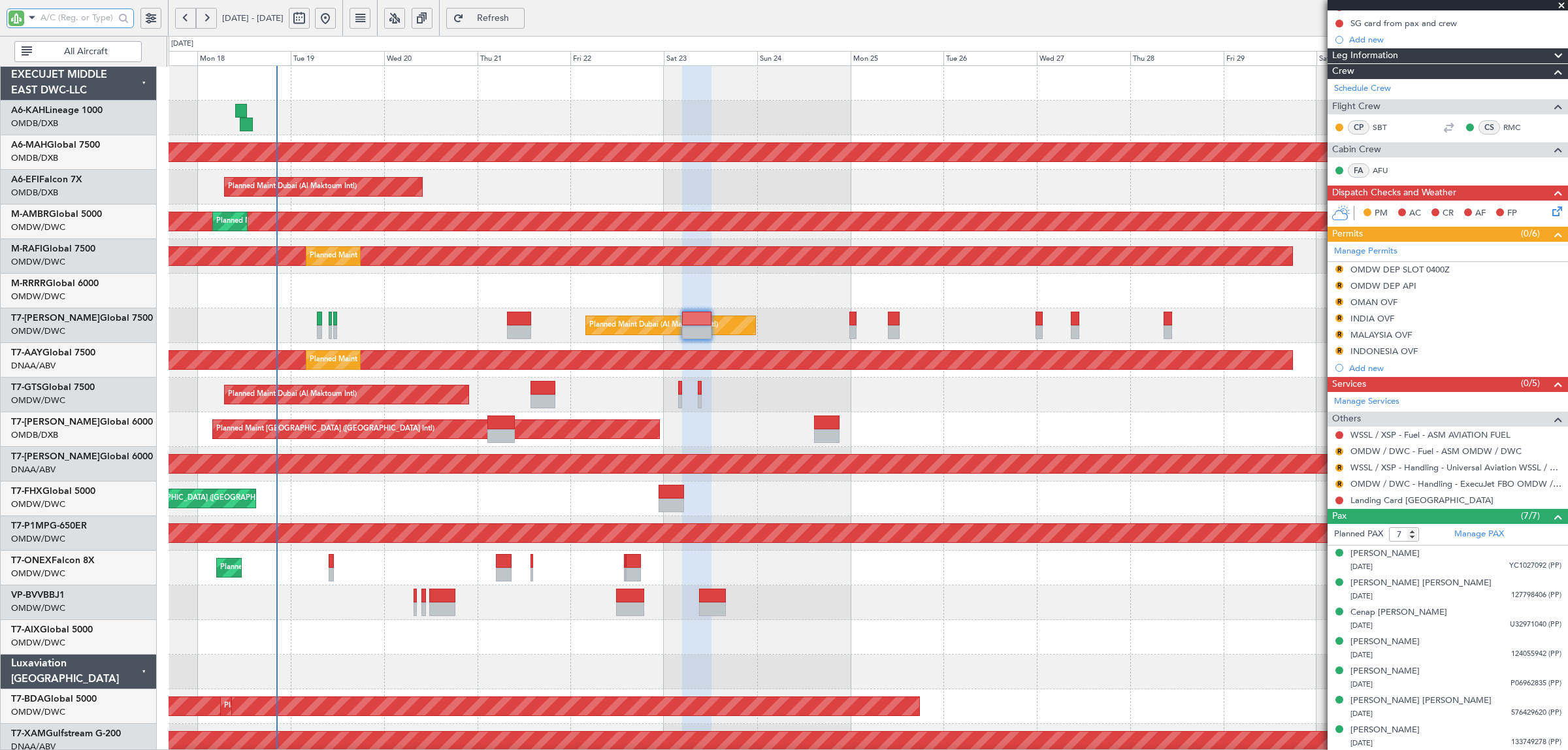
scroll to position [162, 0]
click at [1415, 467] on link "WSSL / XSP - Handling - Universal Aviation WSSL / XSP" at bounding box center [1456, 466] width 211 height 11
click at [1338, 465] on button "R" at bounding box center [1339, 466] width 8 height 8
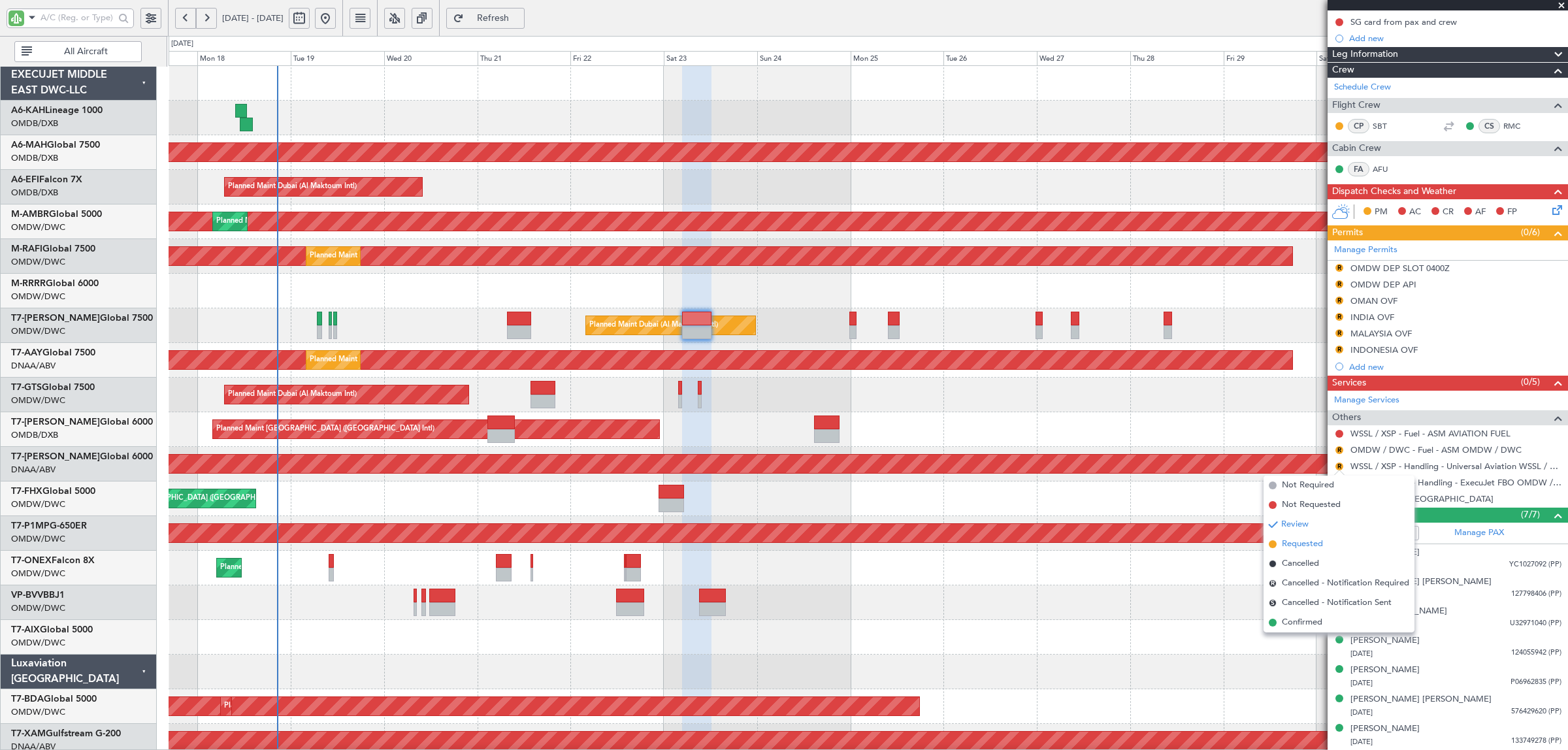
click at [1315, 540] on span "Requested" at bounding box center [1302, 544] width 41 height 13
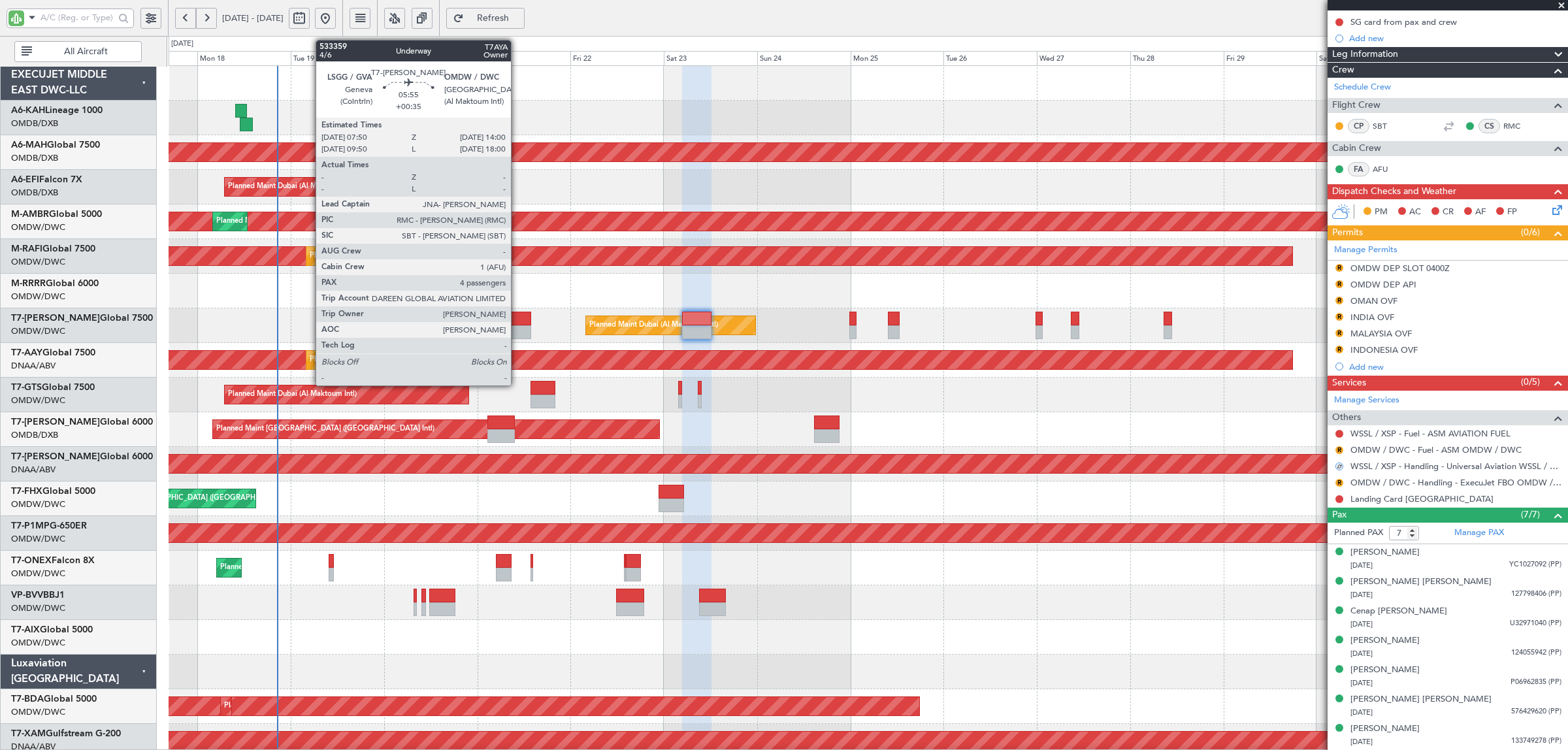
click at [517, 321] on div at bounding box center [520, 319] width 25 height 14
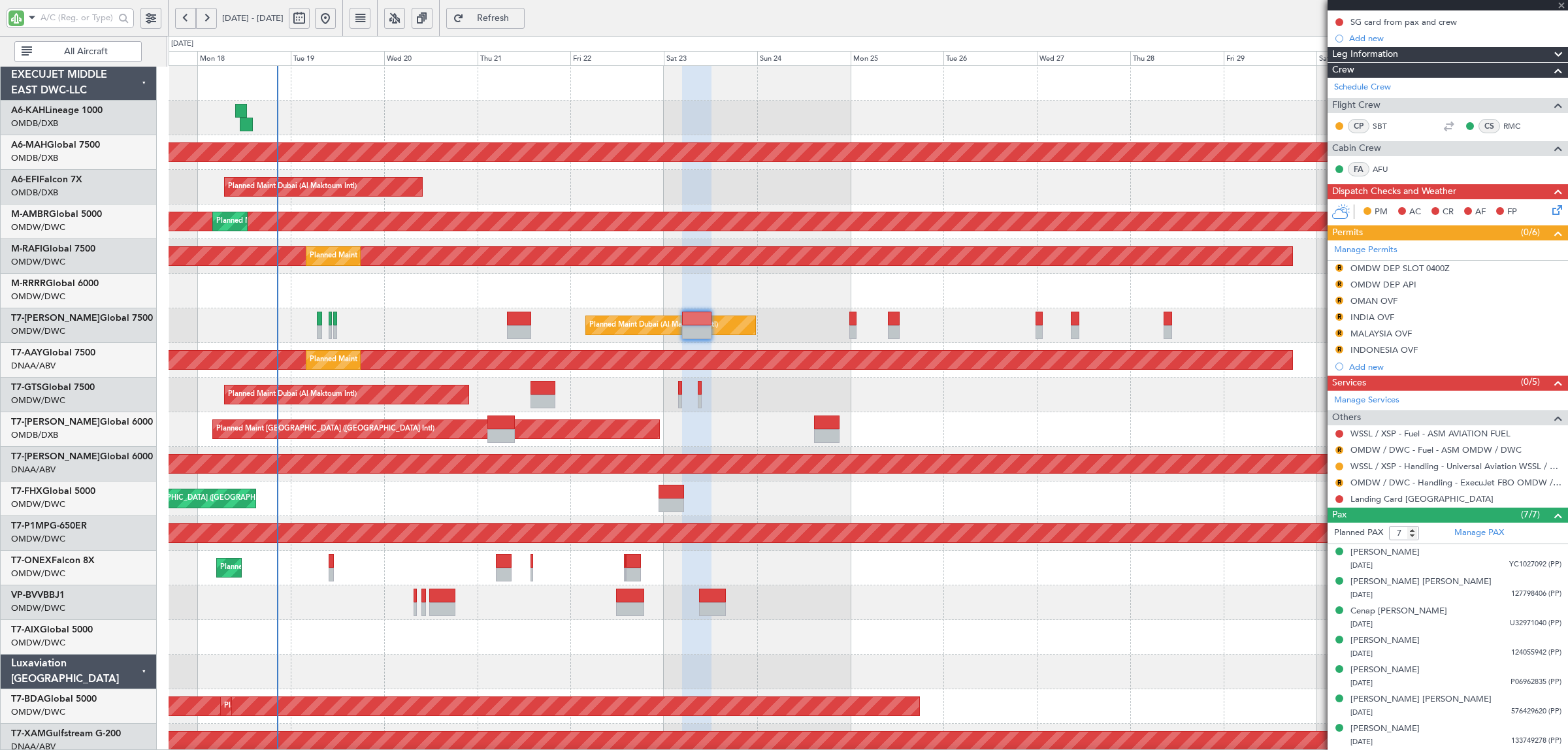
type input "+00:35"
type input "4"
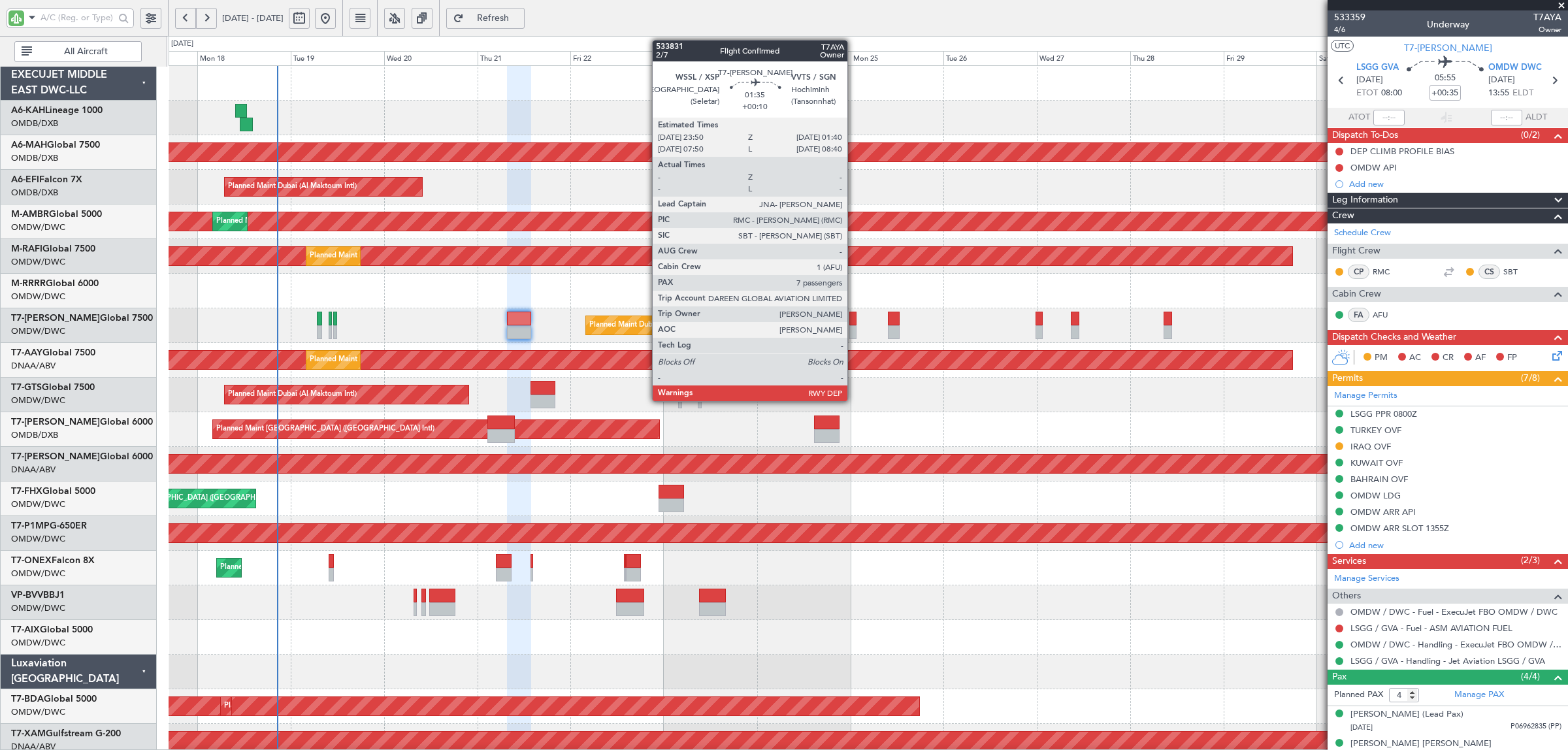
click at [854, 324] on div at bounding box center [853, 319] width 7 height 14
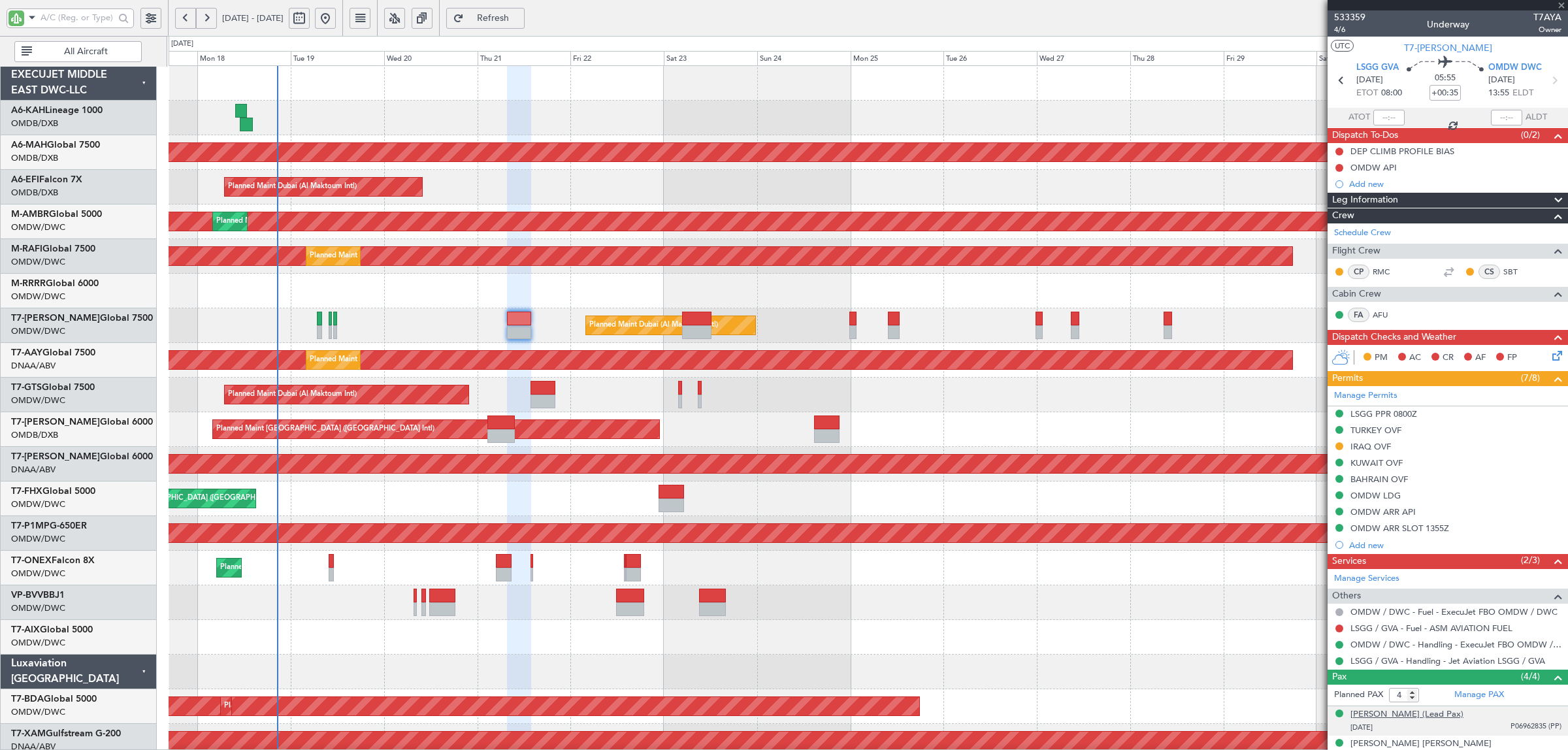
type input "+00:10"
type input "7"
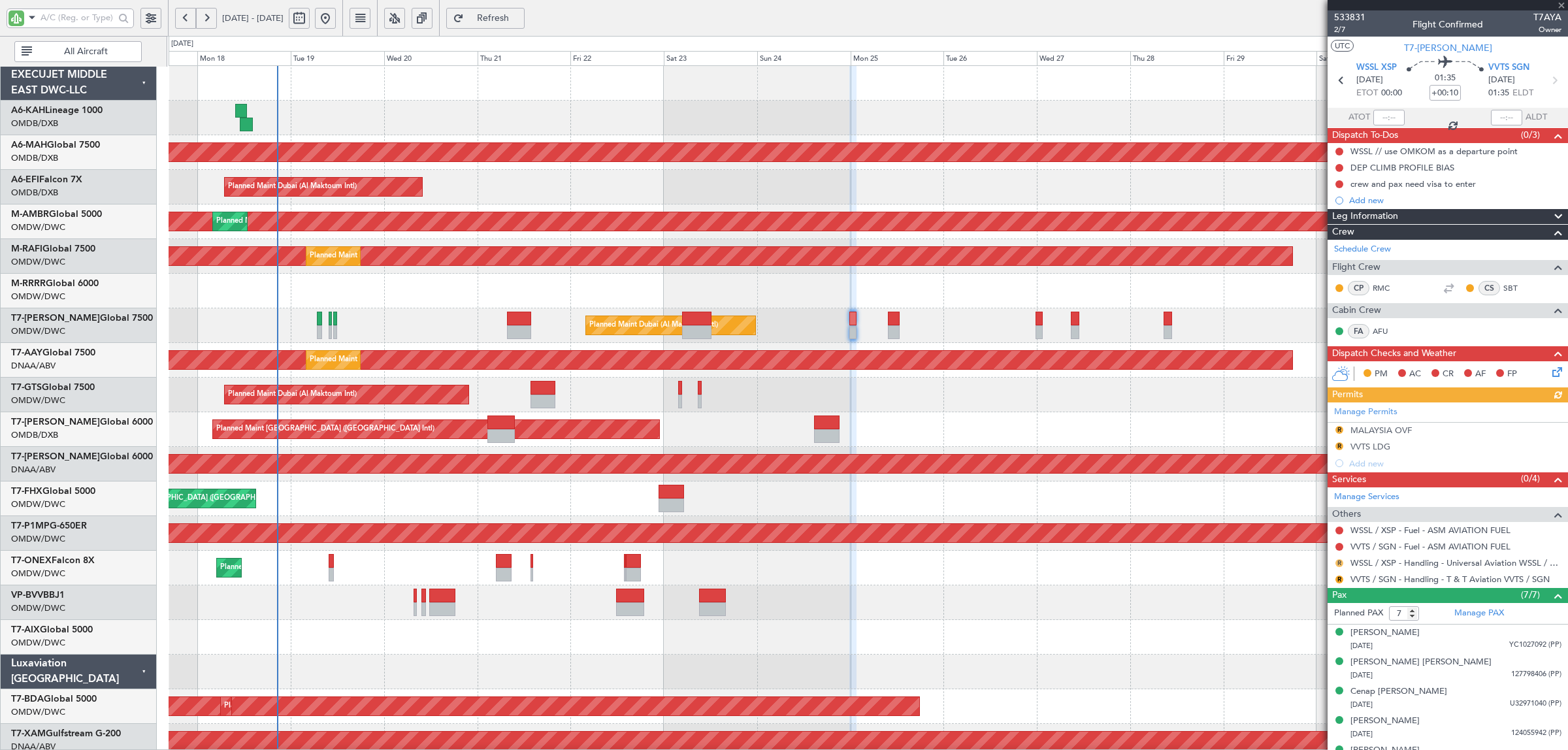
click at [1337, 566] on button "R" at bounding box center [1339, 563] width 8 height 8
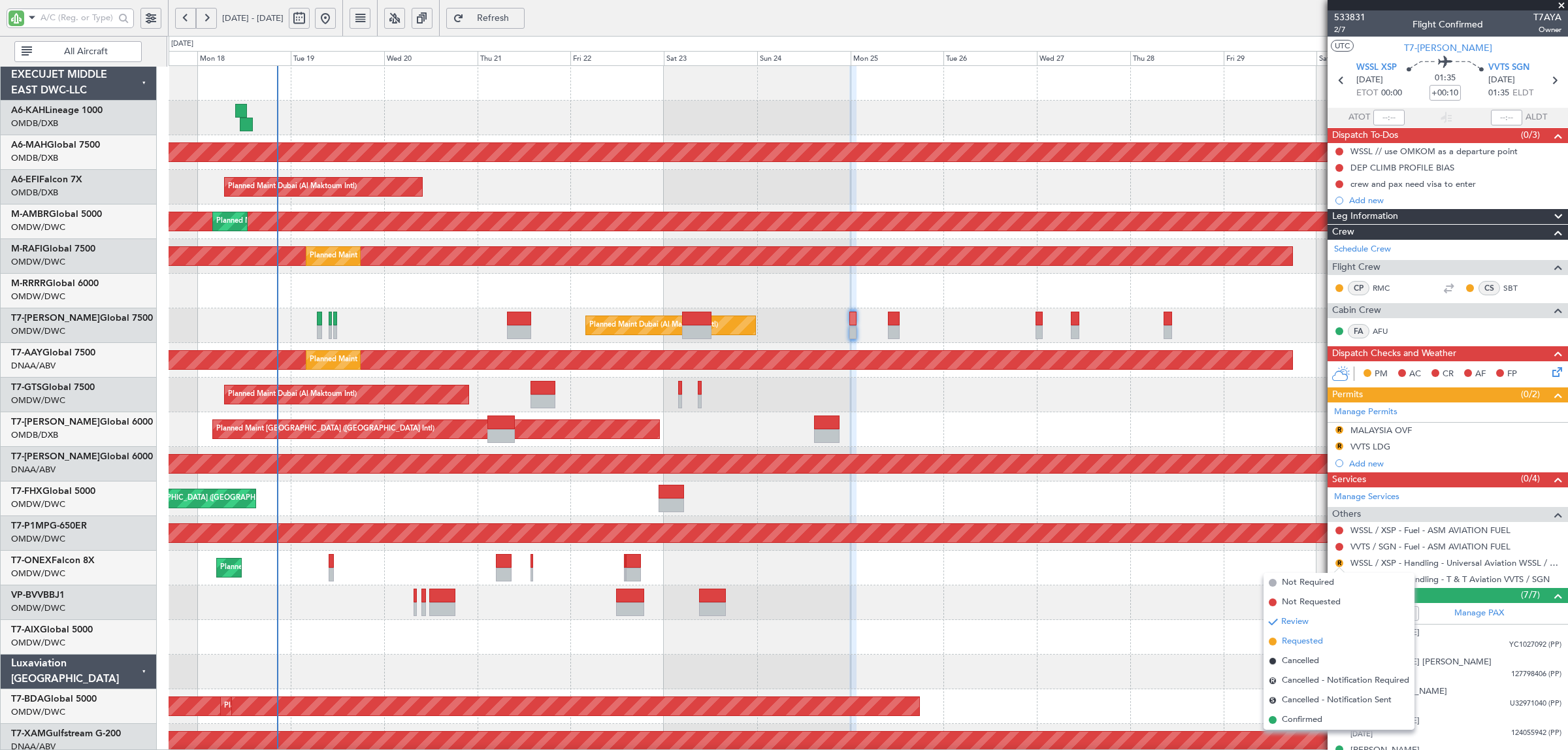
click at [1317, 640] on span "Requested" at bounding box center [1302, 641] width 41 height 13
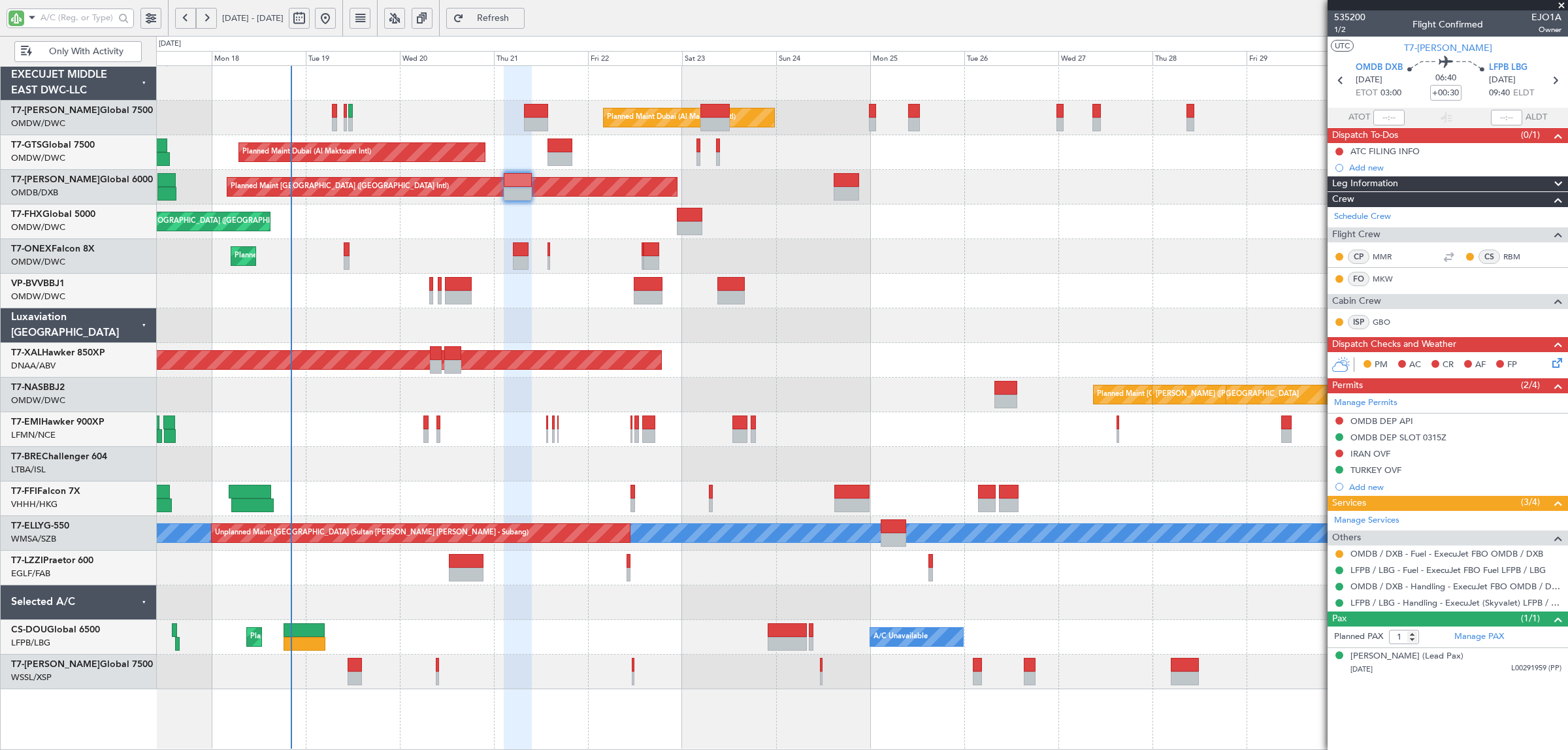
click at [538, 276] on div "Planned Maint Dubai (Al Maktoum Intl) Planned Maint [GEOGRAPHIC_DATA] (Al Makto…" at bounding box center [862, 378] width 1412 height 624
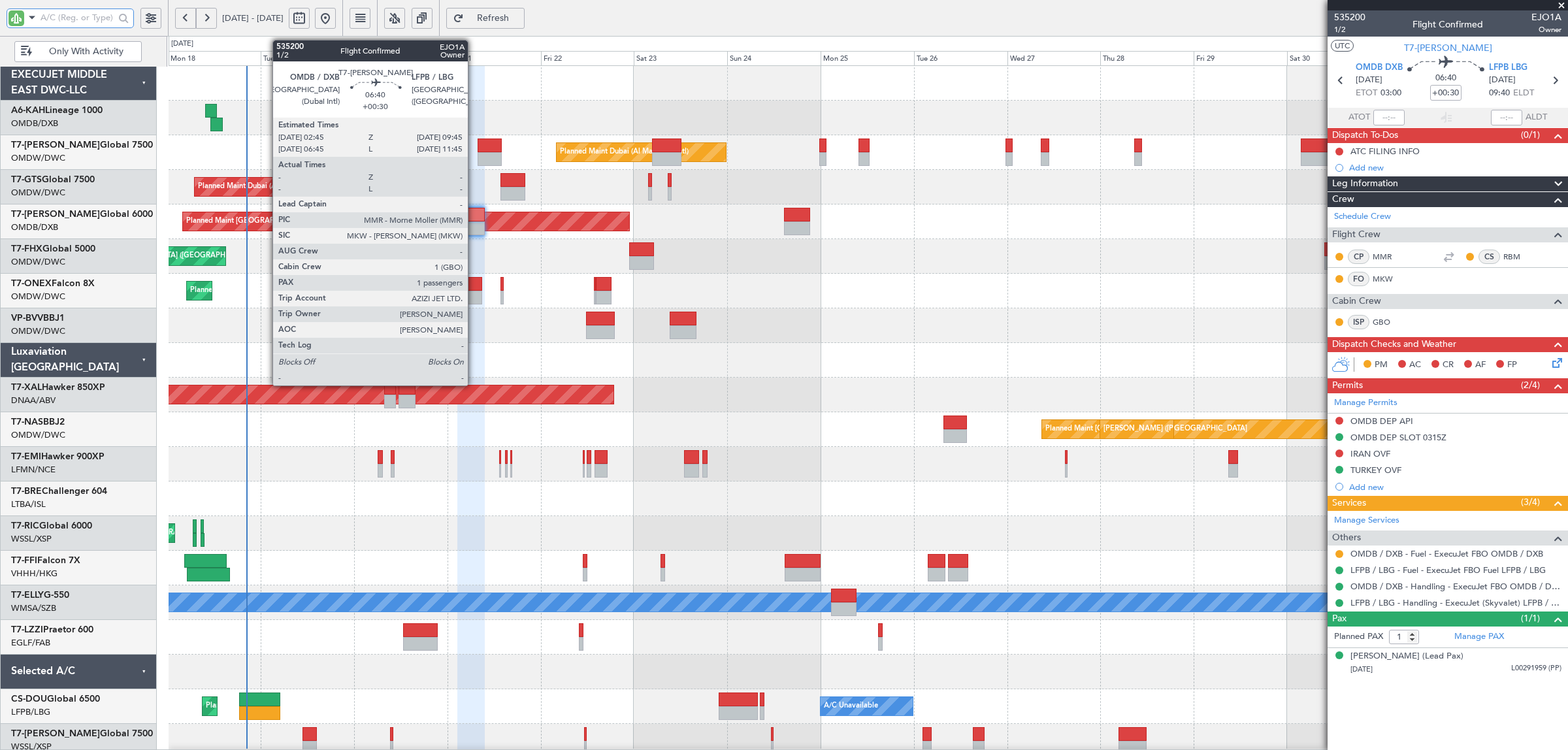
click at [474, 213] on div at bounding box center [471, 215] width 27 height 14
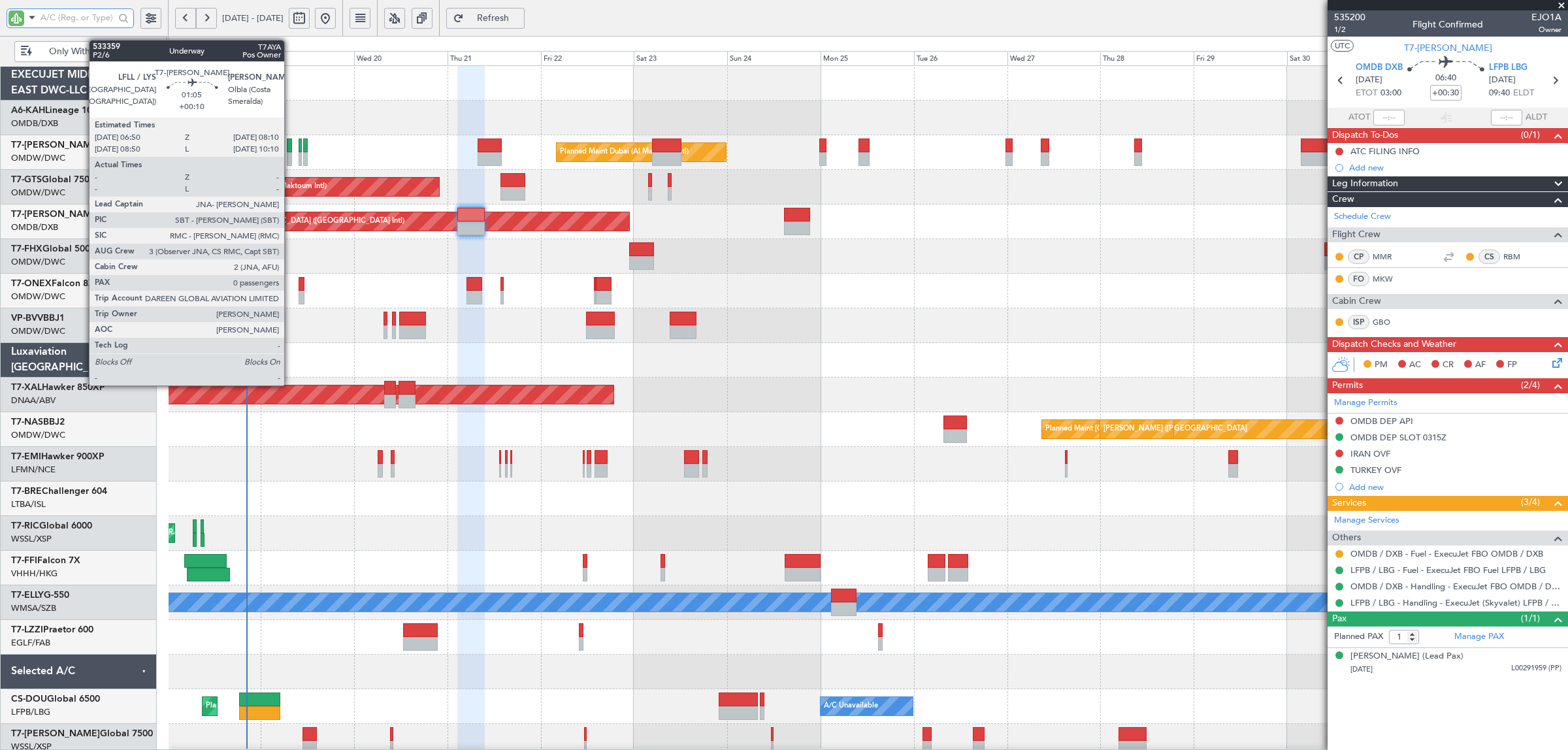
click at [291, 157] on div at bounding box center [290, 159] width 5 height 14
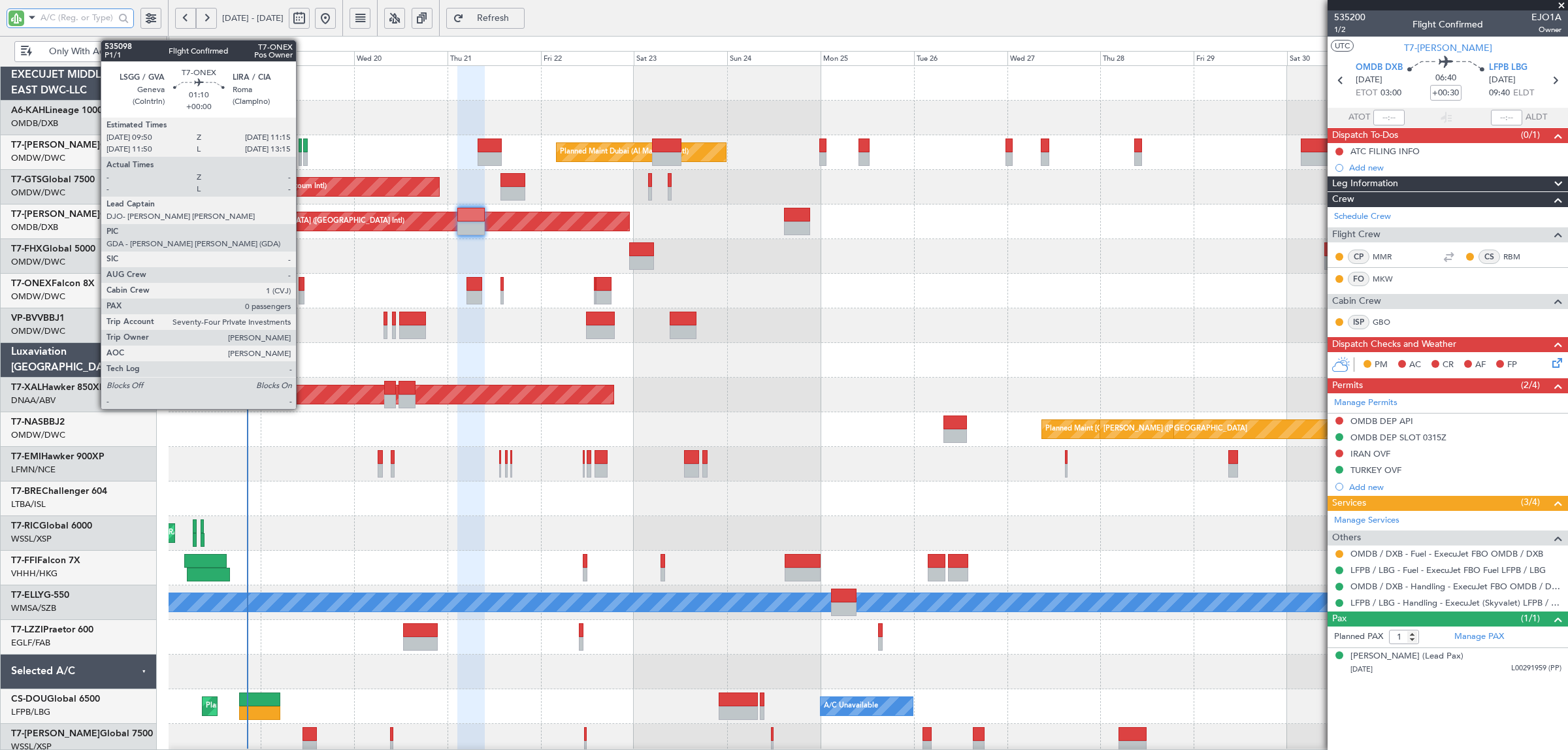
click at [303, 294] on div at bounding box center [301, 298] width 6 height 14
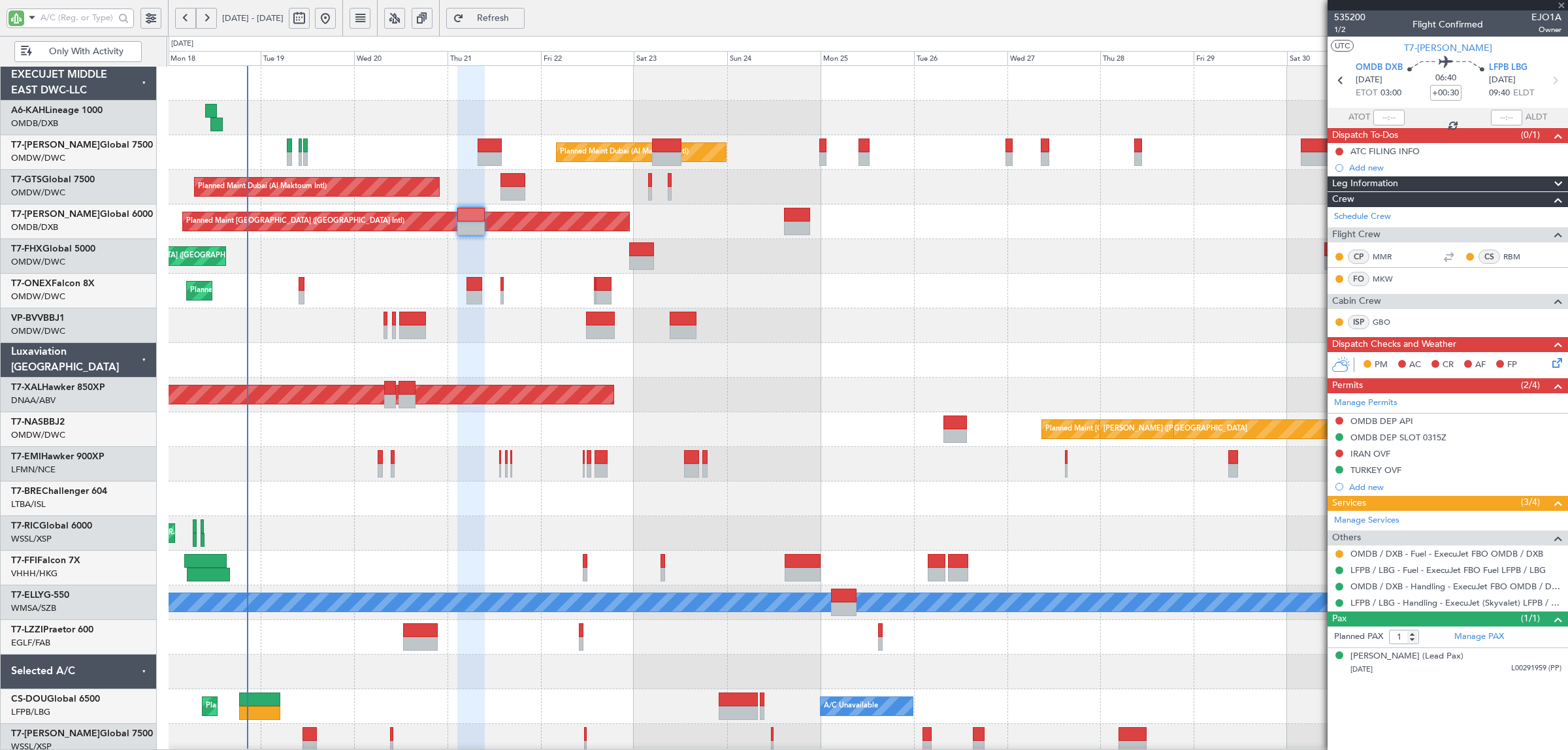
type input "0"
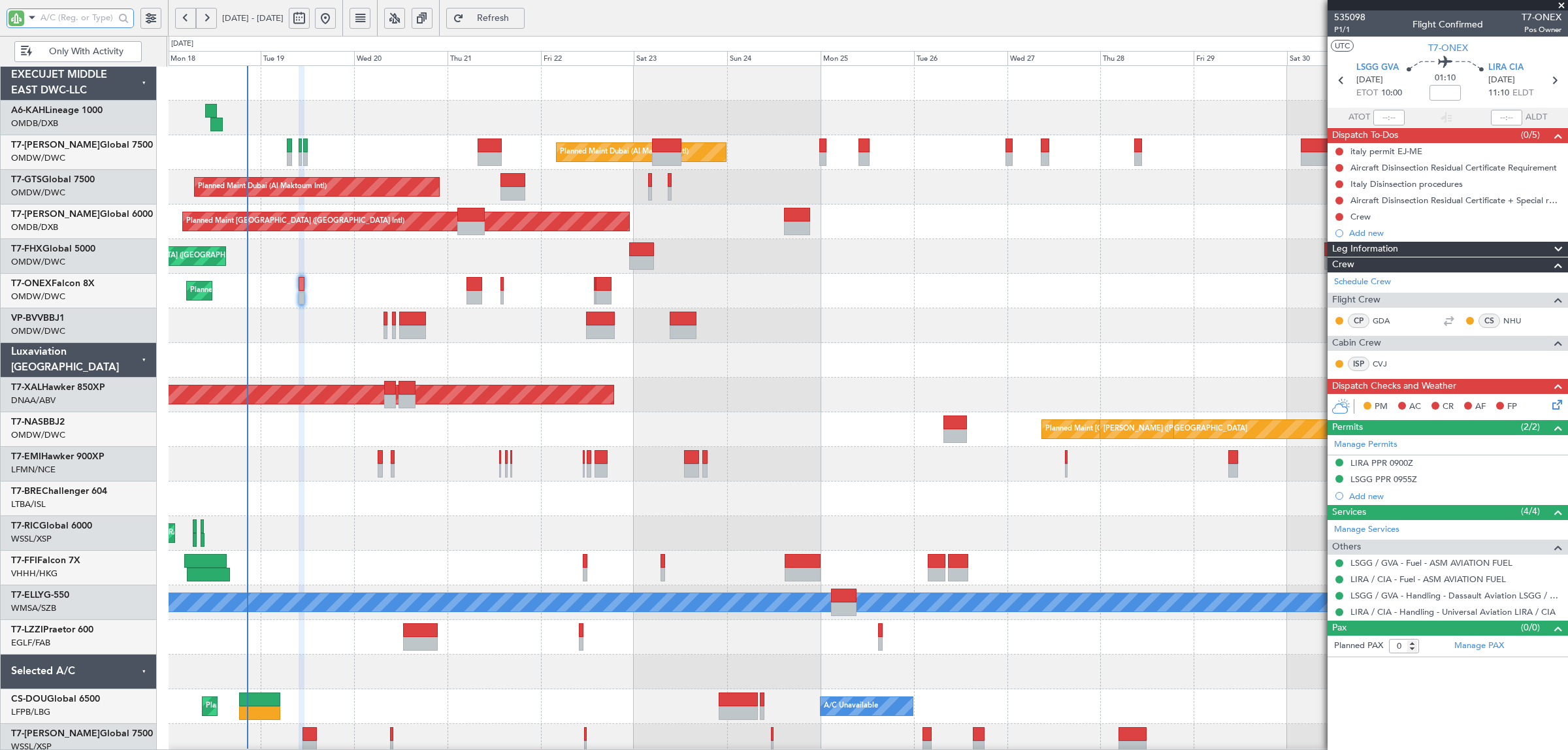
click at [291, 327] on div "Planned Maint Dubai (Al Maktoum Intl)" at bounding box center [867, 325] width 1399 height 34
